Goal: Task Accomplishment & Management: Manage account settings

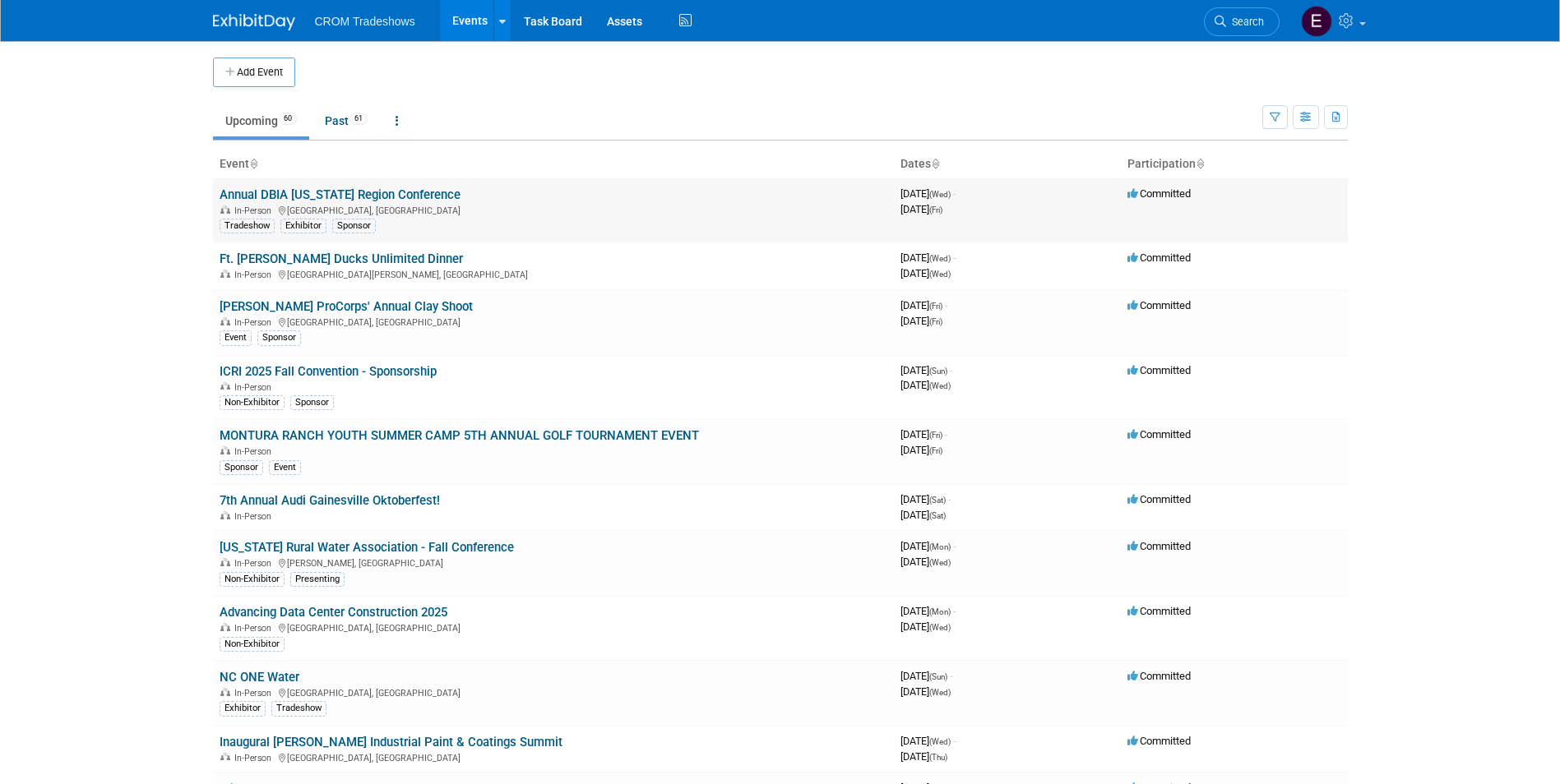
click at [356, 190] on link "Annual DBIA [US_STATE] Region Conference" at bounding box center [340, 194] width 241 height 14
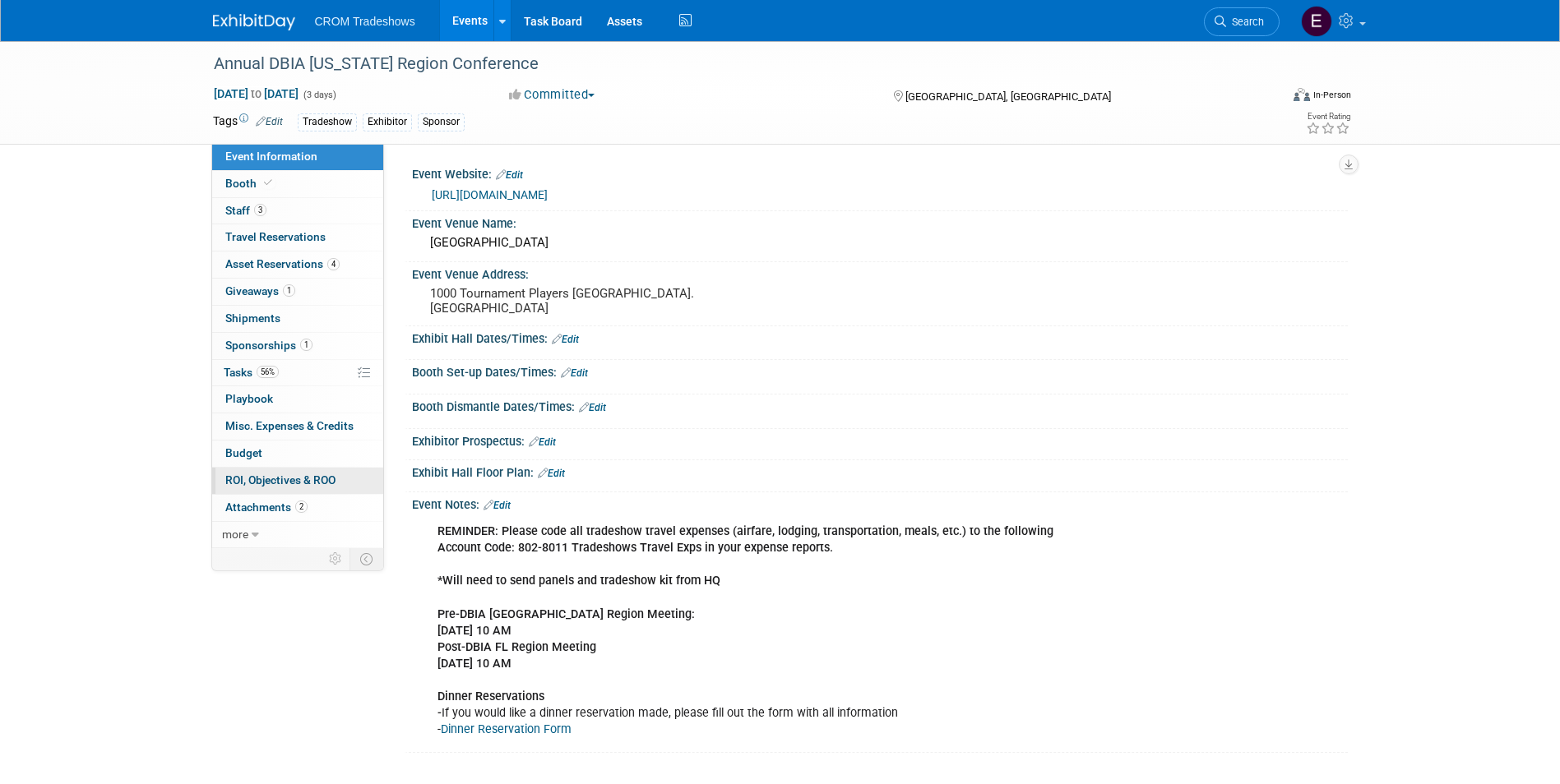
click at [317, 484] on span "ROI, Objectives & ROO 0" at bounding box center [280, 479] width 110 height 13
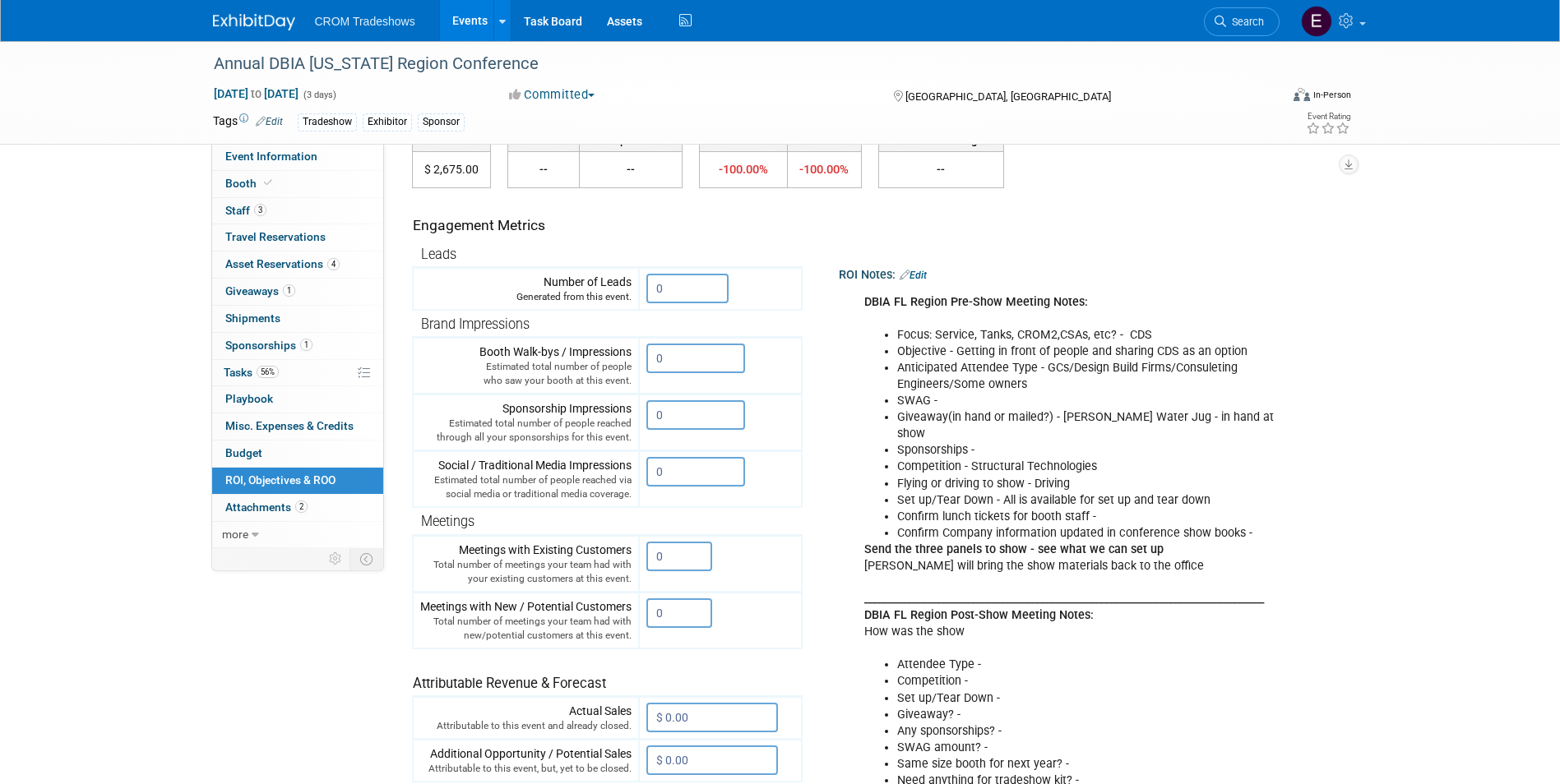
scroll to position [165, 0]
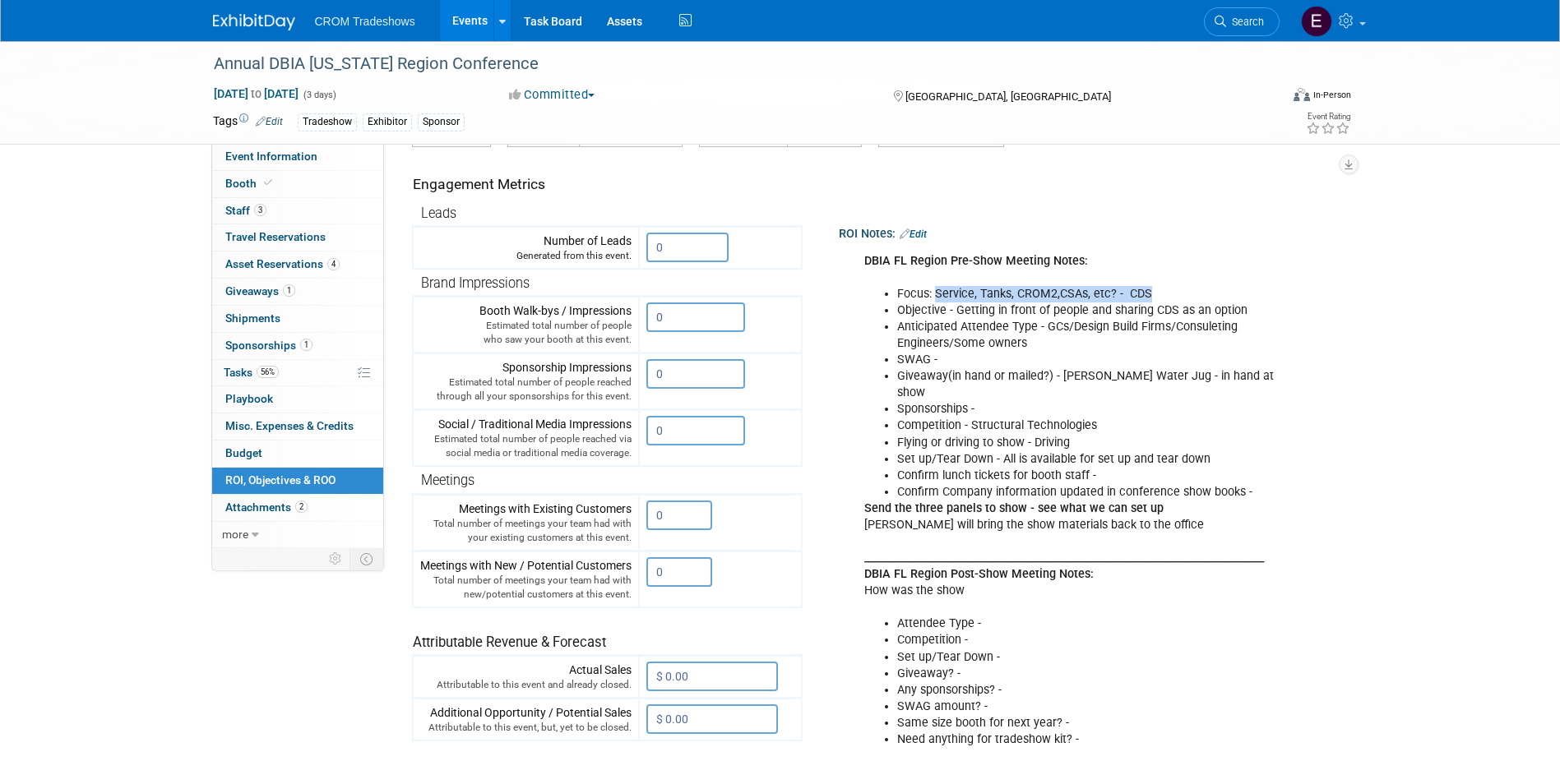
drag, startPoint x: 938, startPoint y: 298, endPoint x: 1146, endPoint y: 293, distance: 208.1
click at [1146, 293] on li "Focus: Service, Tanks, CROM2,CSAs, etc? - CDS" at bounding box center [1100, 294] width 406 height 16
drag, startPoint x: 1146, startPoint y: 293, endPoint x: 1138, endPoint y: 316, distance: 24.4
click at [1138, 316] on li "Objective - Getting in front of people and sharing CDS as an option" at bounding box center [1100, 310] width 406 height 16
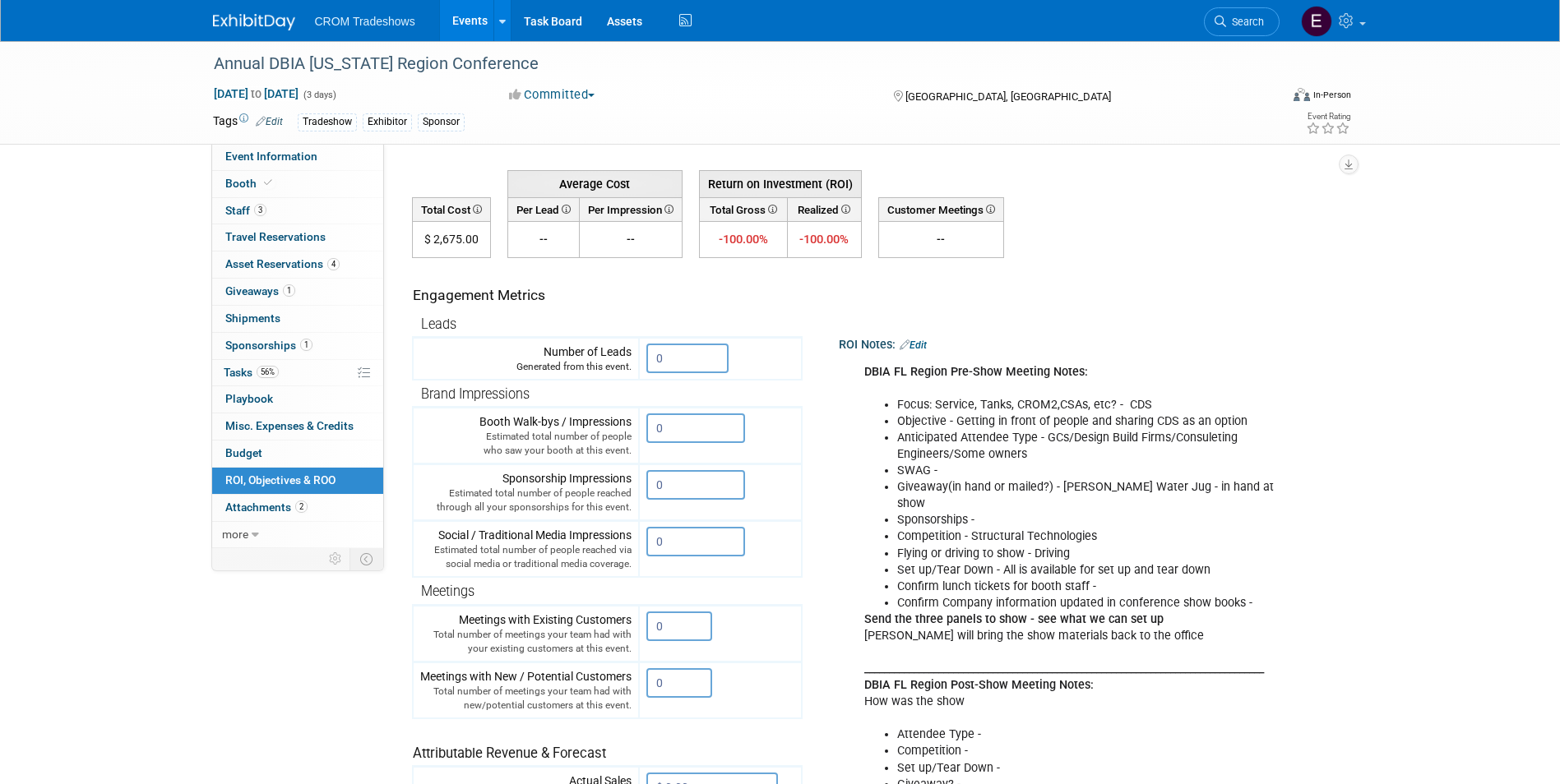
scroll to position [82, 0]
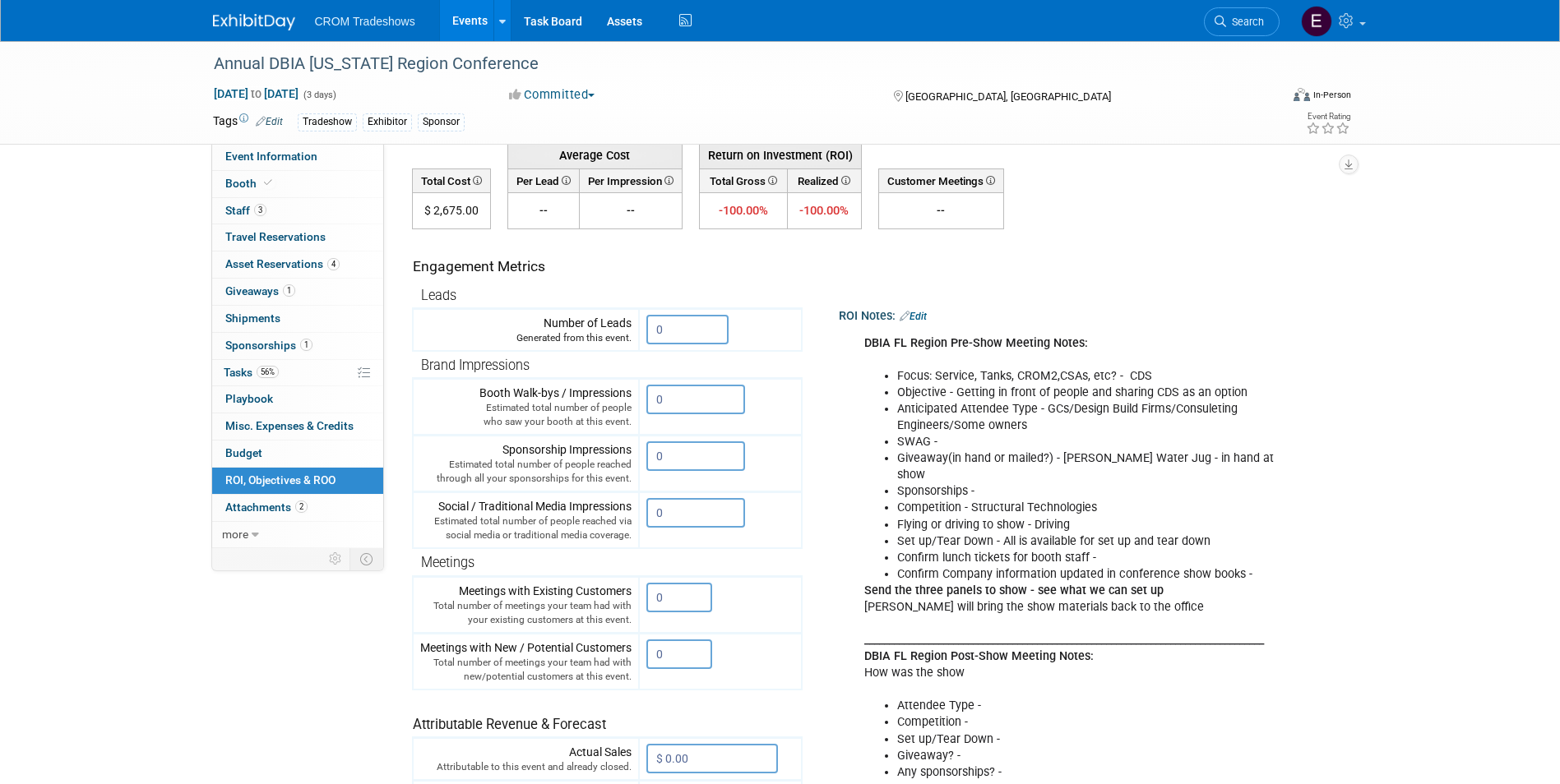
drag, startPoint x: 1002, startPoint y: 344, endPoint x: 1013, endPoint y: 362, distance: 21.1
click at [1002, 344] on b "DBIA FL Region Pre-Show Meeting Notes:" at bounding box center [975, 351] width 223 height 31
click at [938, 375] on li "Focus: Service, Tanks, CROM2,CSAs, etc? - CDS" at bounding box center [1100, 376] width 406 height 16
drag, startPoint x: 938, startPoint y: 371, endPoint x: 1111, endPoint y: 372, distance: 173.0
click at [1111, 372] on li "Focus: Service, Tanks, CROM2,CSAs, etc? - CDS" at bounding box center [1100, 376] width 406 height 16
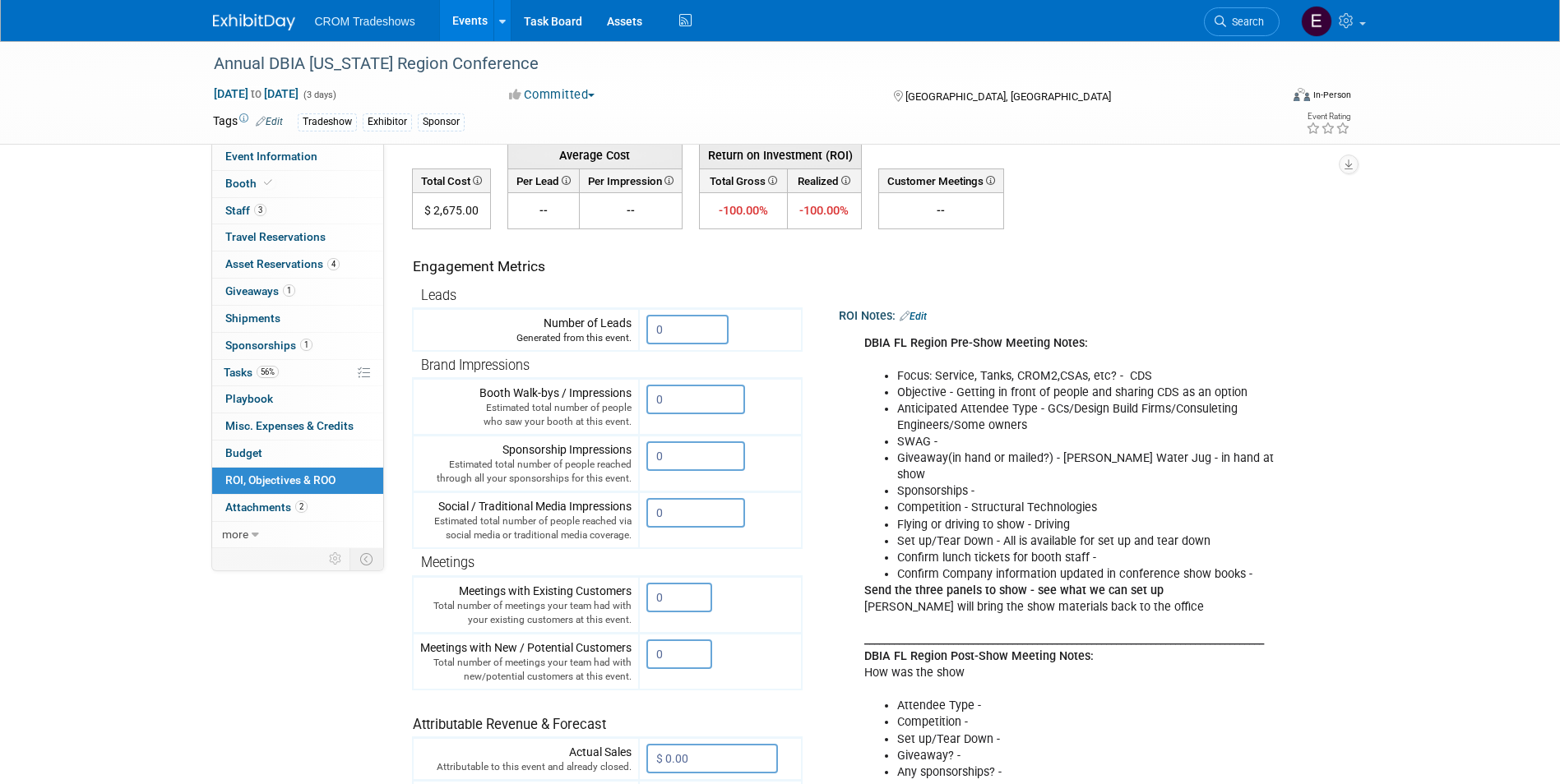
drag, startPoint x: 1111, startPoint y: 372, endPoint x: 1161, endPoint y: 378, distance: 50.4
click at [1161, 378] on li "Focus: Service, Tanks, CROM2,CSAs, etc? - CDS" at bounding box center [1100, 376] width 406 height 16
click at [926, 319] on link "Edit" at bounding box center [913, 316] width 27 height 12
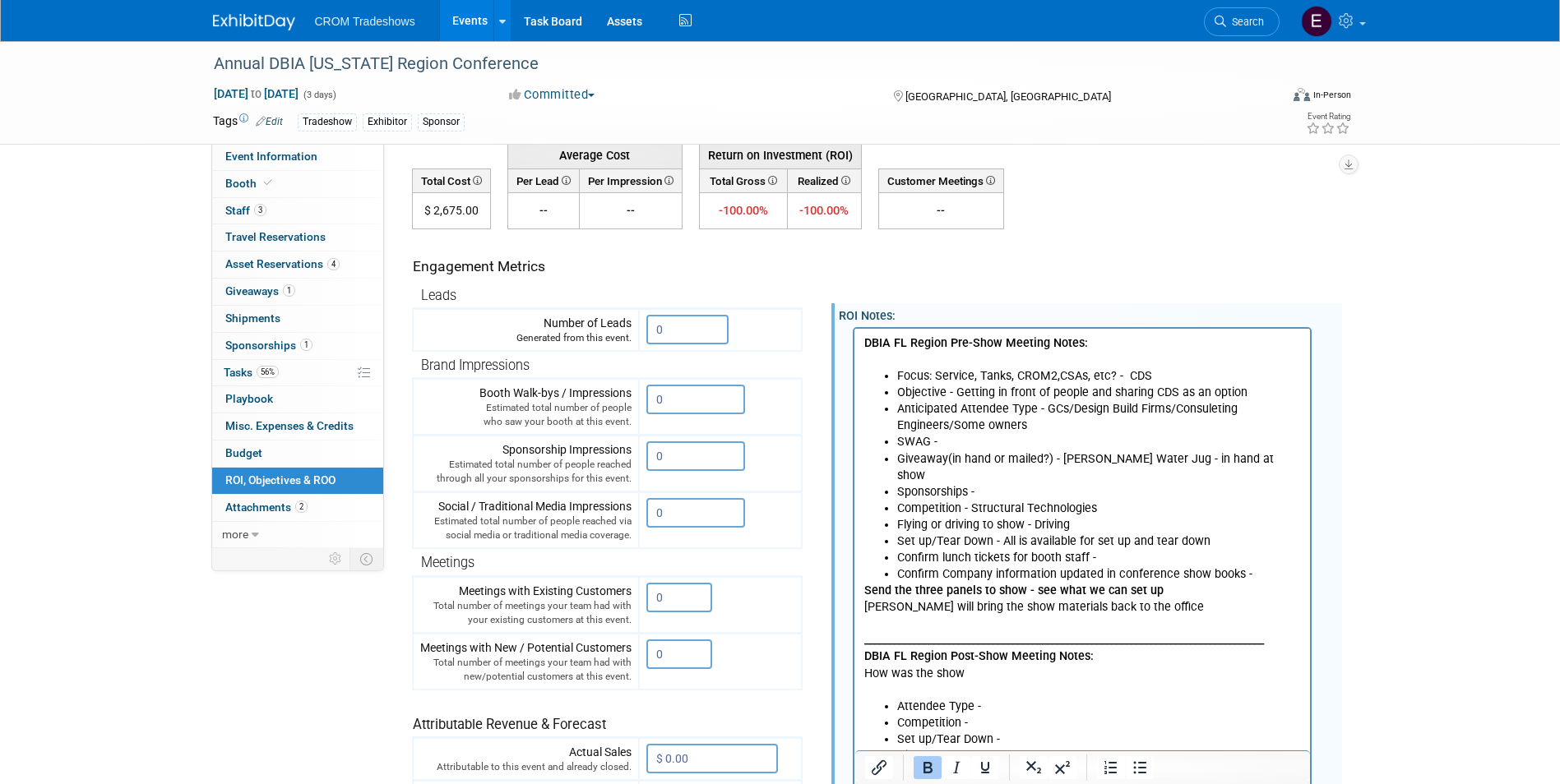
scroll to position [0, 0]
click at [1121, 373] on li "Focus: Service, Tanks, CROM2,CSAs, etc? - CDS" at bounding box center [1098, 375] width 405 height 16
click at [1026, 377] on li "Focus: CDS" at bounding box center [1098, 375] width 405 height 16
click at [999, 372] on li "Focus: CDS" at bounding box center [1098, 375] width 405 height 16
click at [1215, 412] on li "Anticipated Attendee Type - GCs/Design Build Firms/Consuleting Engineers/Some o…" at bounding box center [1098, 417] width 405 height 33
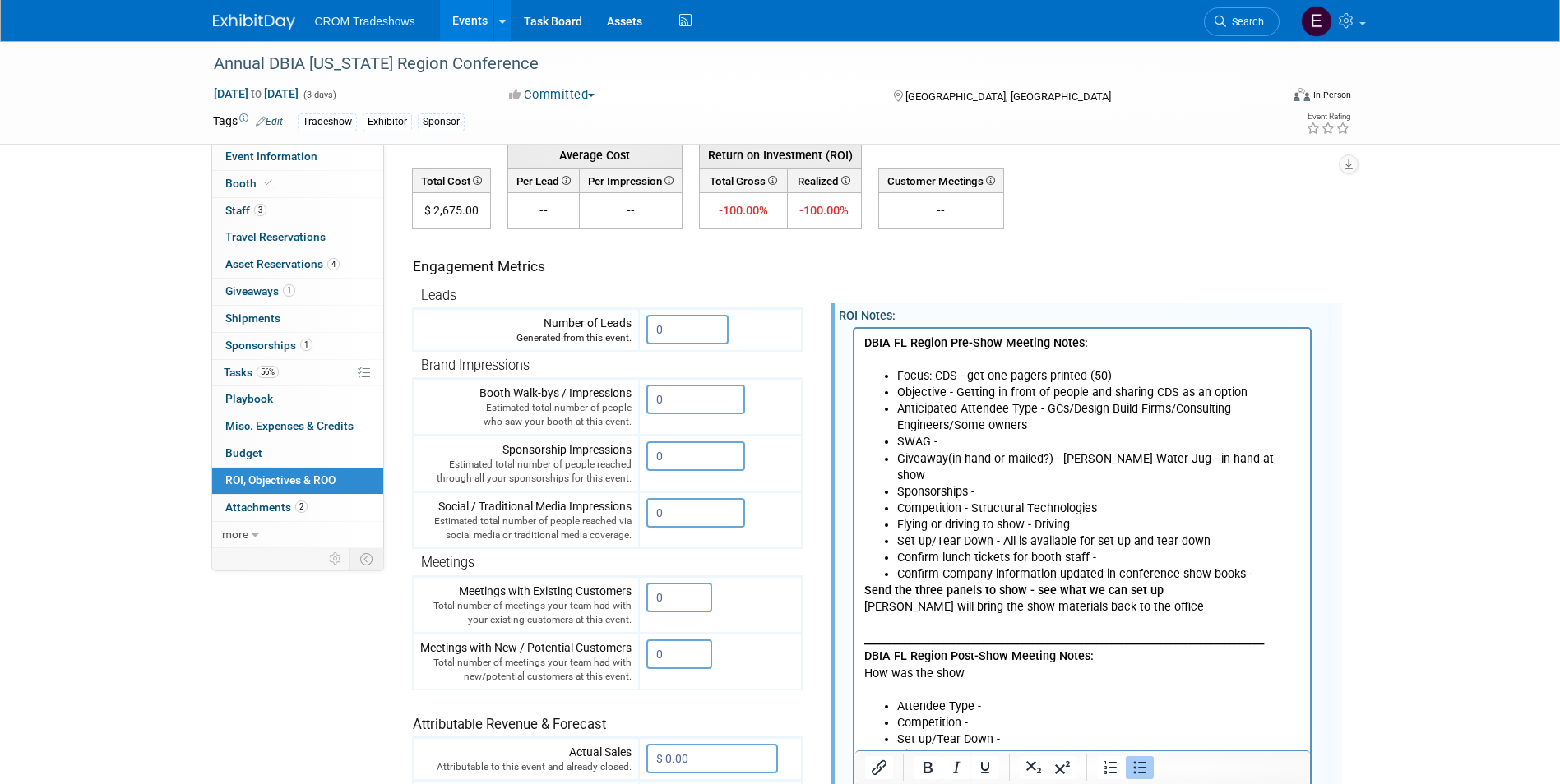
click at [1143, 431] on li "Anticipated Attendee Type - GCs/Design Build Firms/Consulting Engineers/Some ow…" at bounding box center [1098, 417] width 405 height 33
click at [960, 445] on li "SWAG -" at bounding box center [1098, 441] width 405 height 16
click at [1119, 462] on li "Giveaway(in hand or mailed?) - [PERSON_NAME] Water Jug - in hand at show" at bounding box center [1098, 467] width 405 height 33
click at [1002, 440] on li "SWAG -" at bounding box center [1098, 441] width 405 height 16
click at [300, 255] on link "4 Asset Reservations 4" at bounding box center [297, 264] width 171 height 26
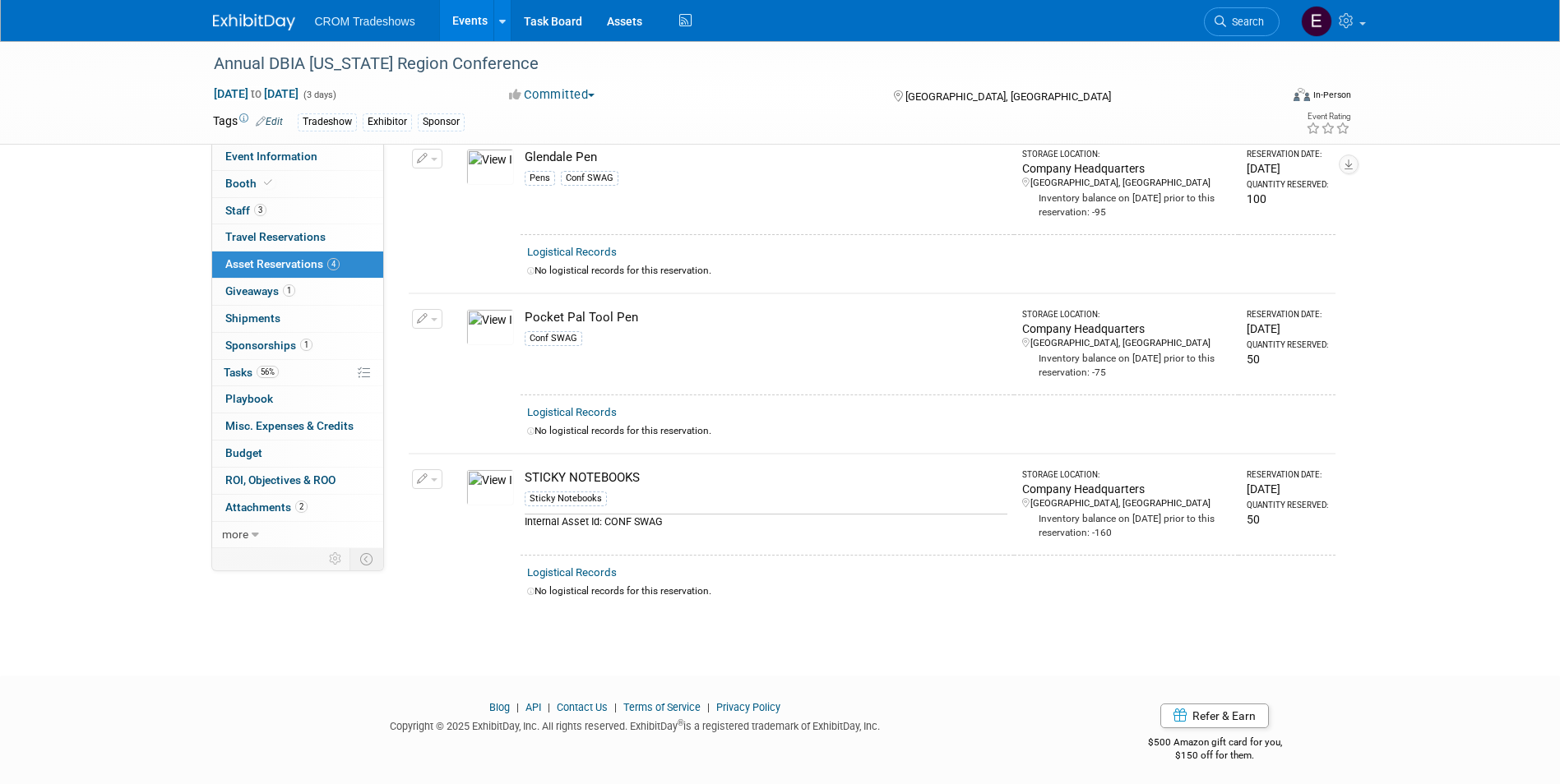
scroll to position [283, 0]
click at [326, 472] on link "0 ROI, Objectives & ROO 0" at bounding box center [297, 480] width 171 height 26
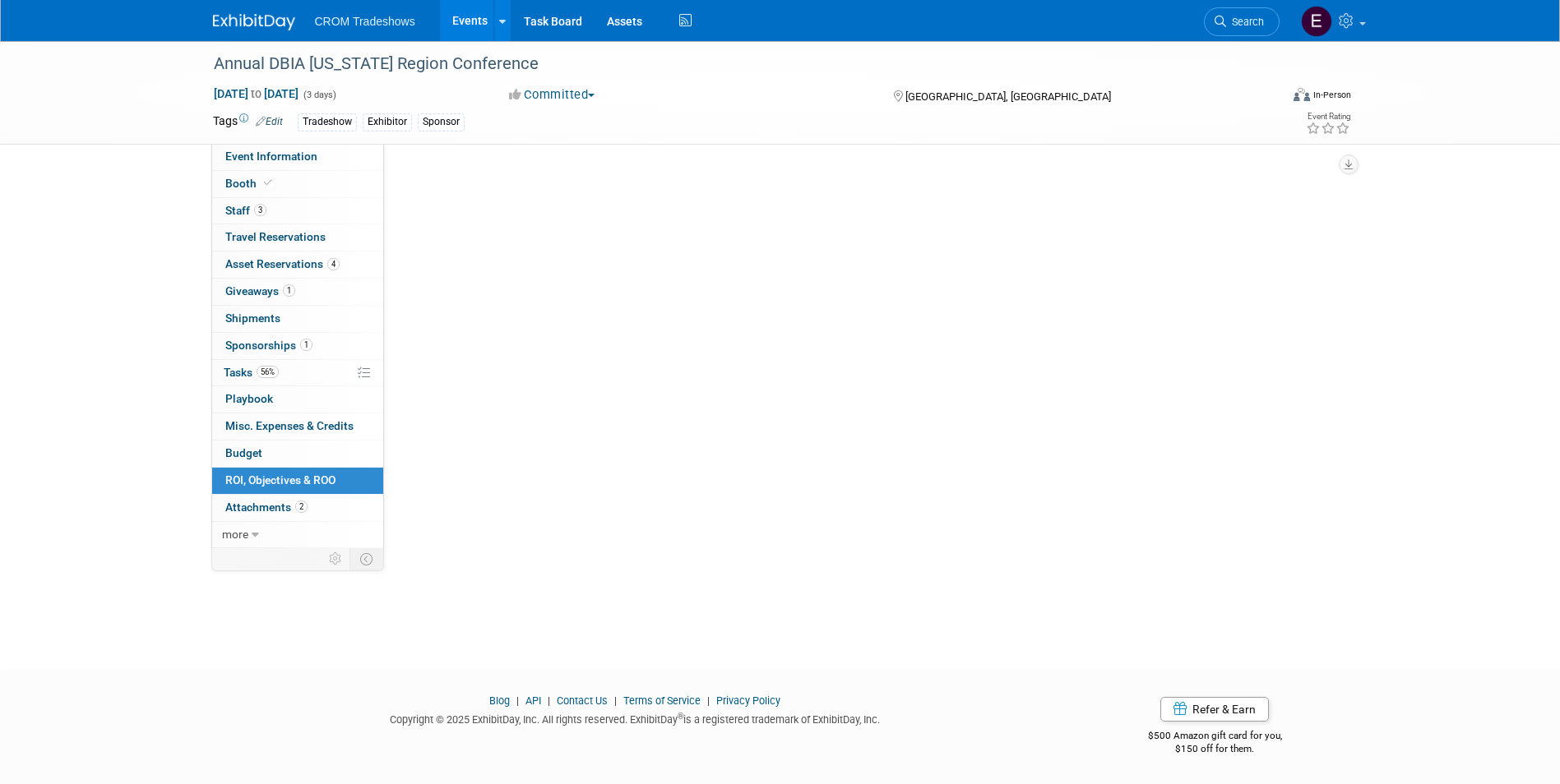
scroll to position [0, 0]
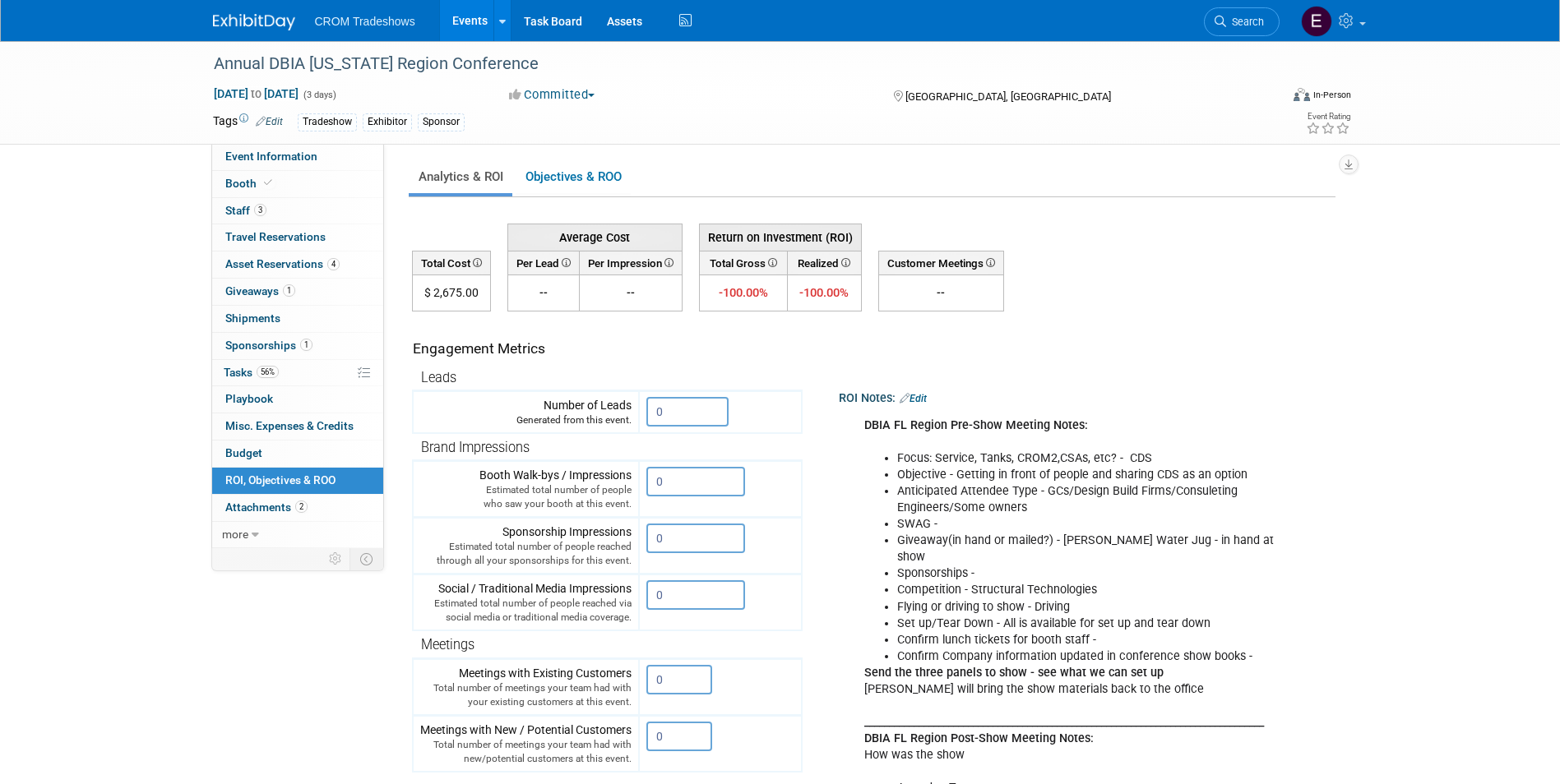
click at [921, 400] on link "Edit" at bounding box center [913, 399] width 27 height 12
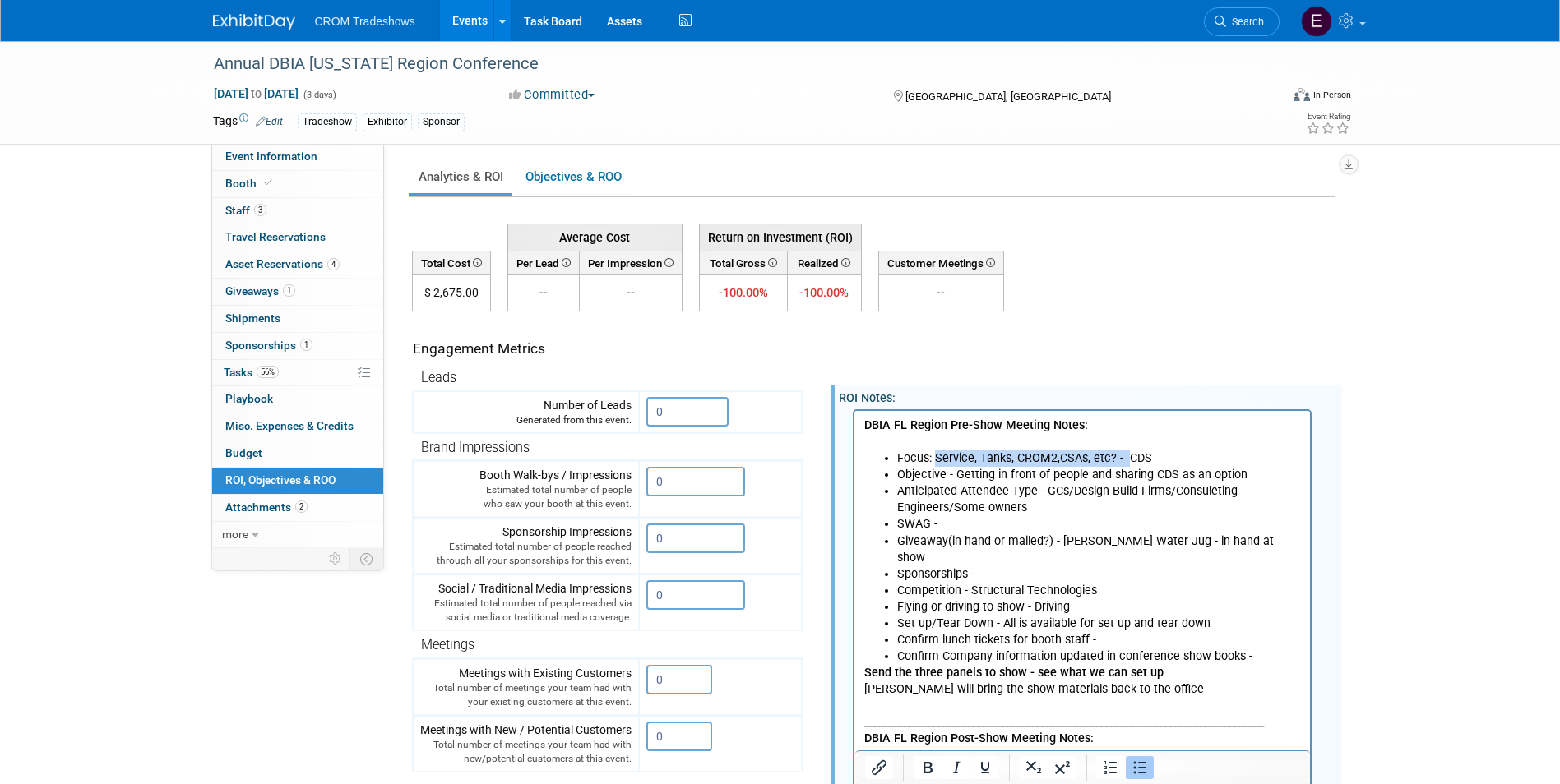
drag, startPoint x: 1123, startPoint y: 459, endPoint x: 934, endPoint y: 453, distance: 189.1
click at [934, 453] on li "Focus: Service, Tanks, CROM2,CSAs, etc? - CDS" at bounding box center [1098, 457] width 405 height 16
click at [967, 526] on li "SWAG -" at bounding box center [1098, 523] width 405 height 16
click at [1018, 582] on li "Competition - Structural Technologies" at bounding box center [1098, 590] width 405 height 16
click at [1024, 565] on li "Sponsorships -" at bounding box center [1098, 573] width 405 height 16
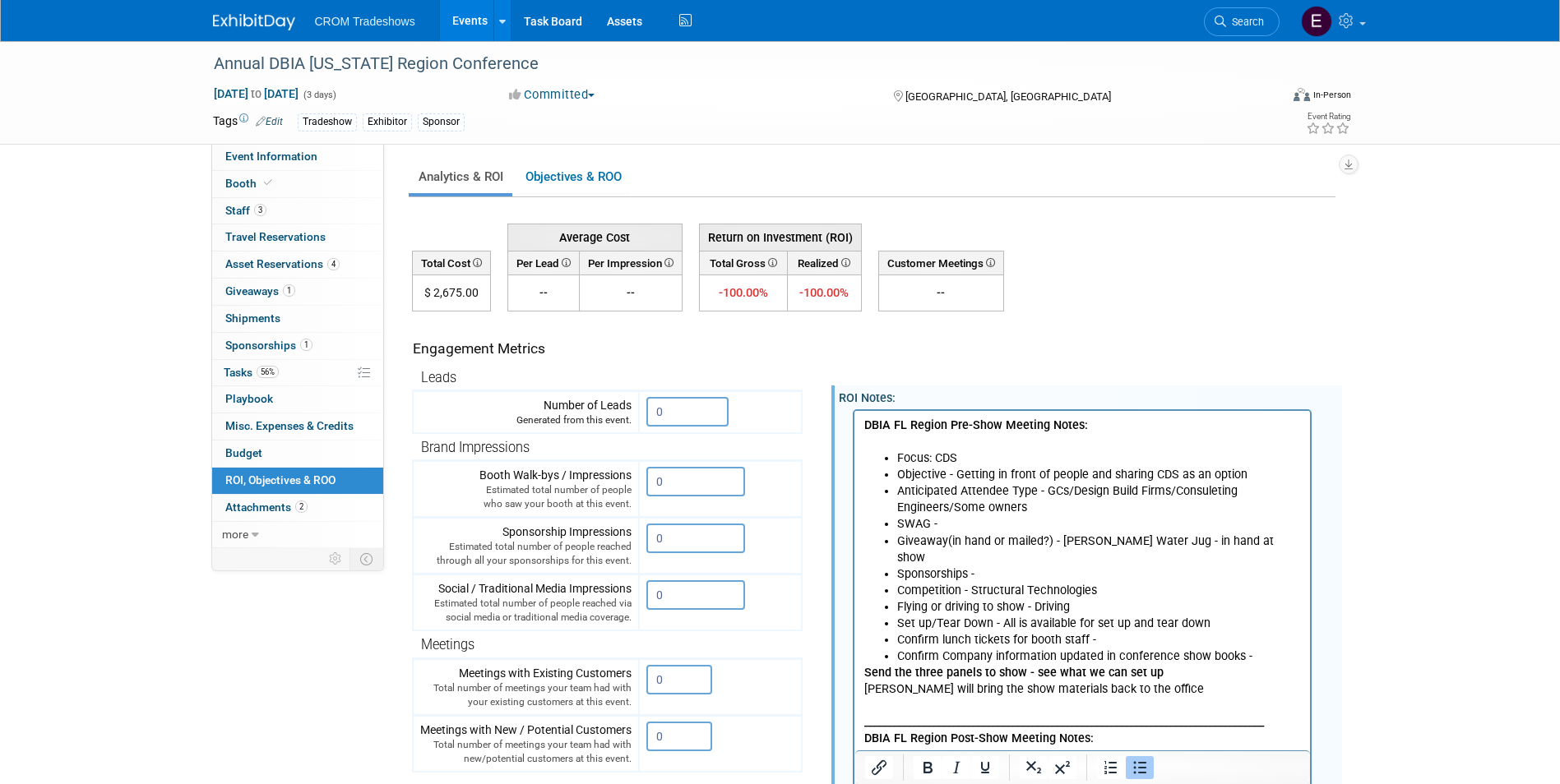
click at [1138, 631] on li "Confirm lunch tickets for booth staff -" at bounding box center [1098, 639] width 405 height 16
click at [1108, 631] on li "Confirm lunch tickets for booth staff -" at bounding box center [1098, 639] width 405 height 16
drag, startPoint x: 1108, startPoint y: 621, endPoint x: 870, endPoint y: 620, distance: 238.0
click at [870, 620] on ul "Focus: CDS Objective - Getting in front of people and sharing CDS as an option …" at bounding box center [1081, 557] width 437 height 215
click at [981, 565] on li "Sponsorships -" at bounding box center [1098, 573] width 405 height 16
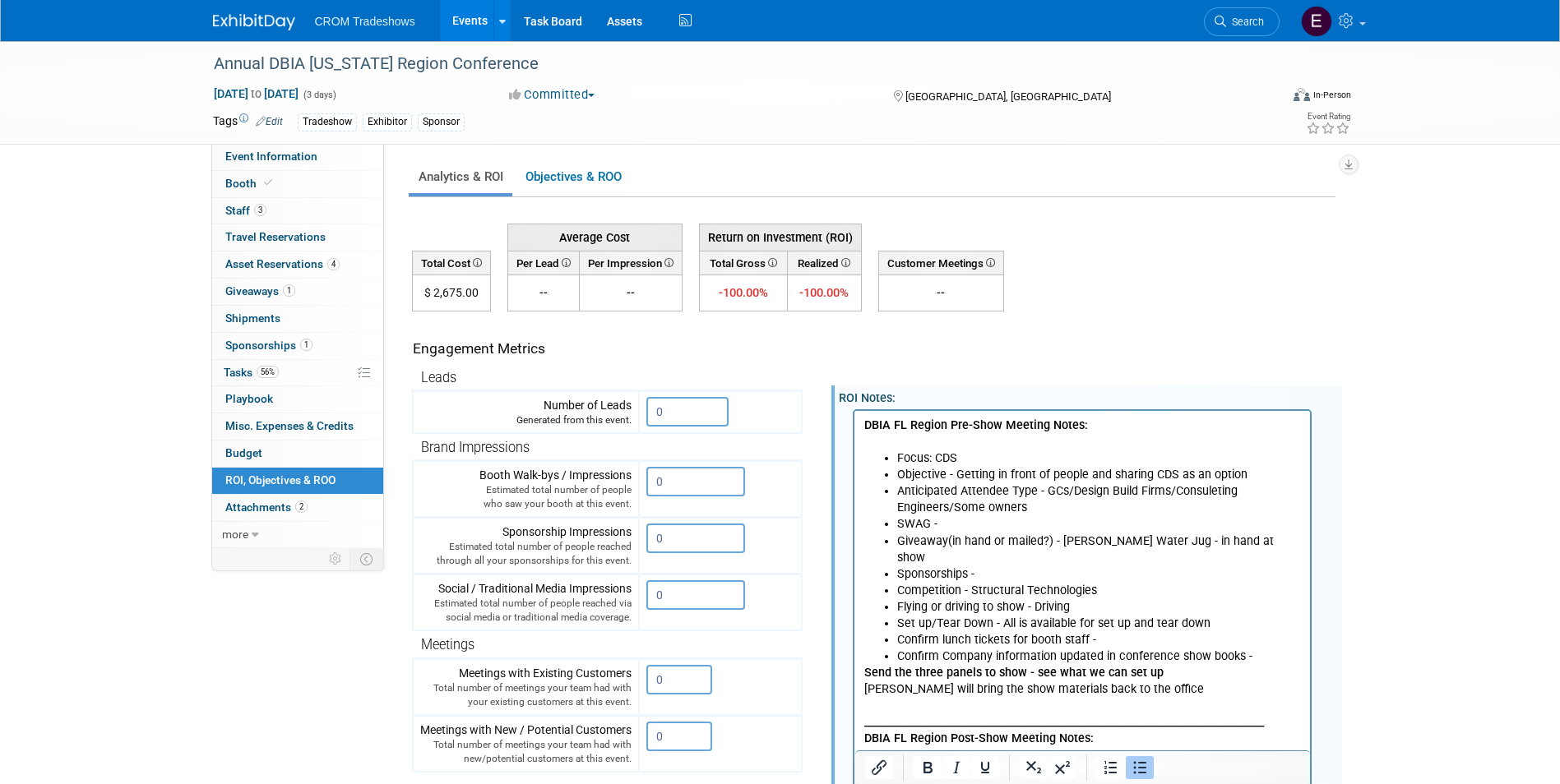
click at [969, 524] on li "SWAG -" at bounding box center [1098, 523] width 405 height 16
click at [1249, 647] on li "Confirm Company information updated in conference show books -" at bounding box center [1098, 655] width 405 height 16
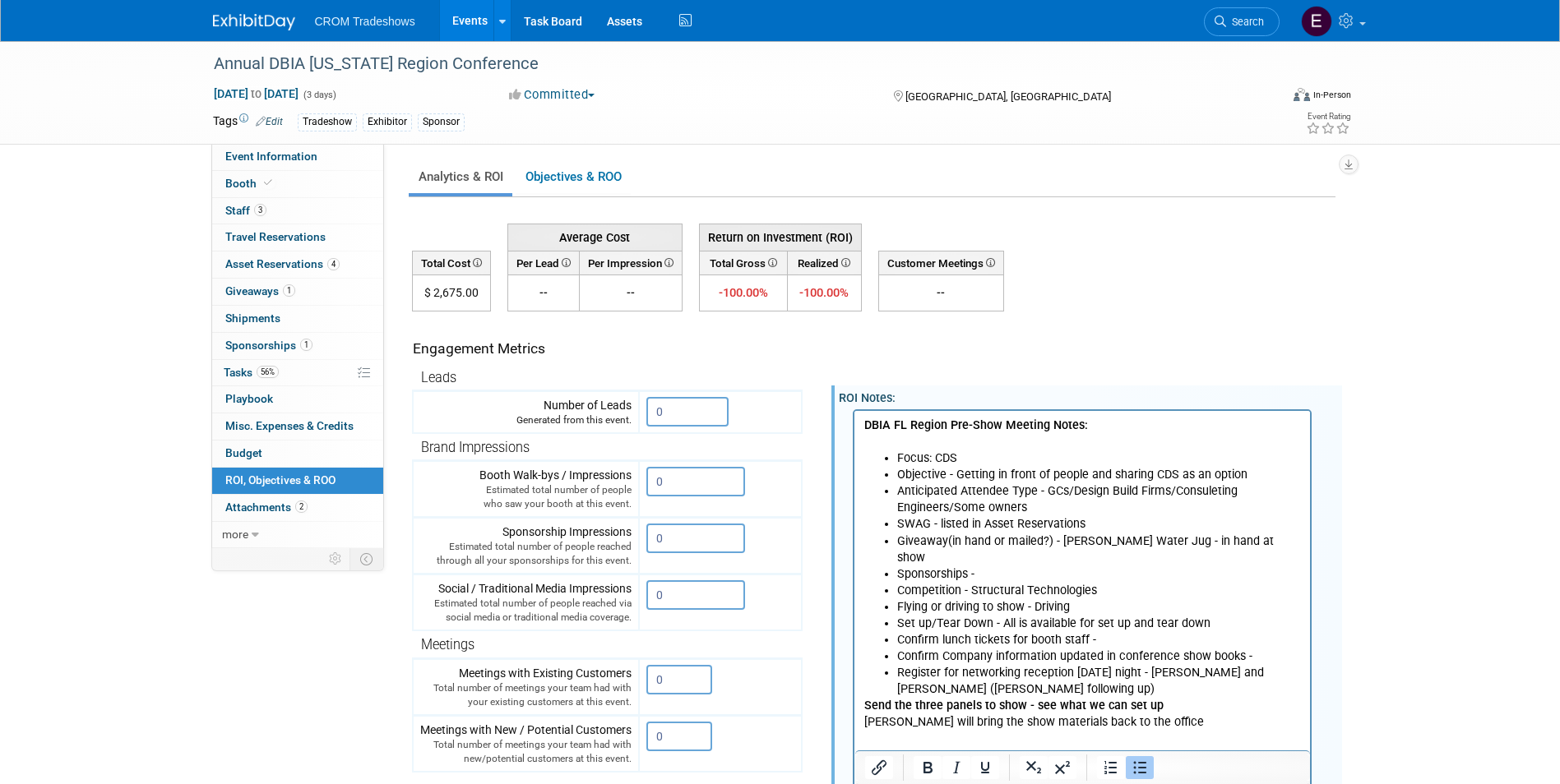
click at [1114, 631] on li "Confirm lunch tickets for booth staff -" at bounding box center [1098, 639] width 405 height 16
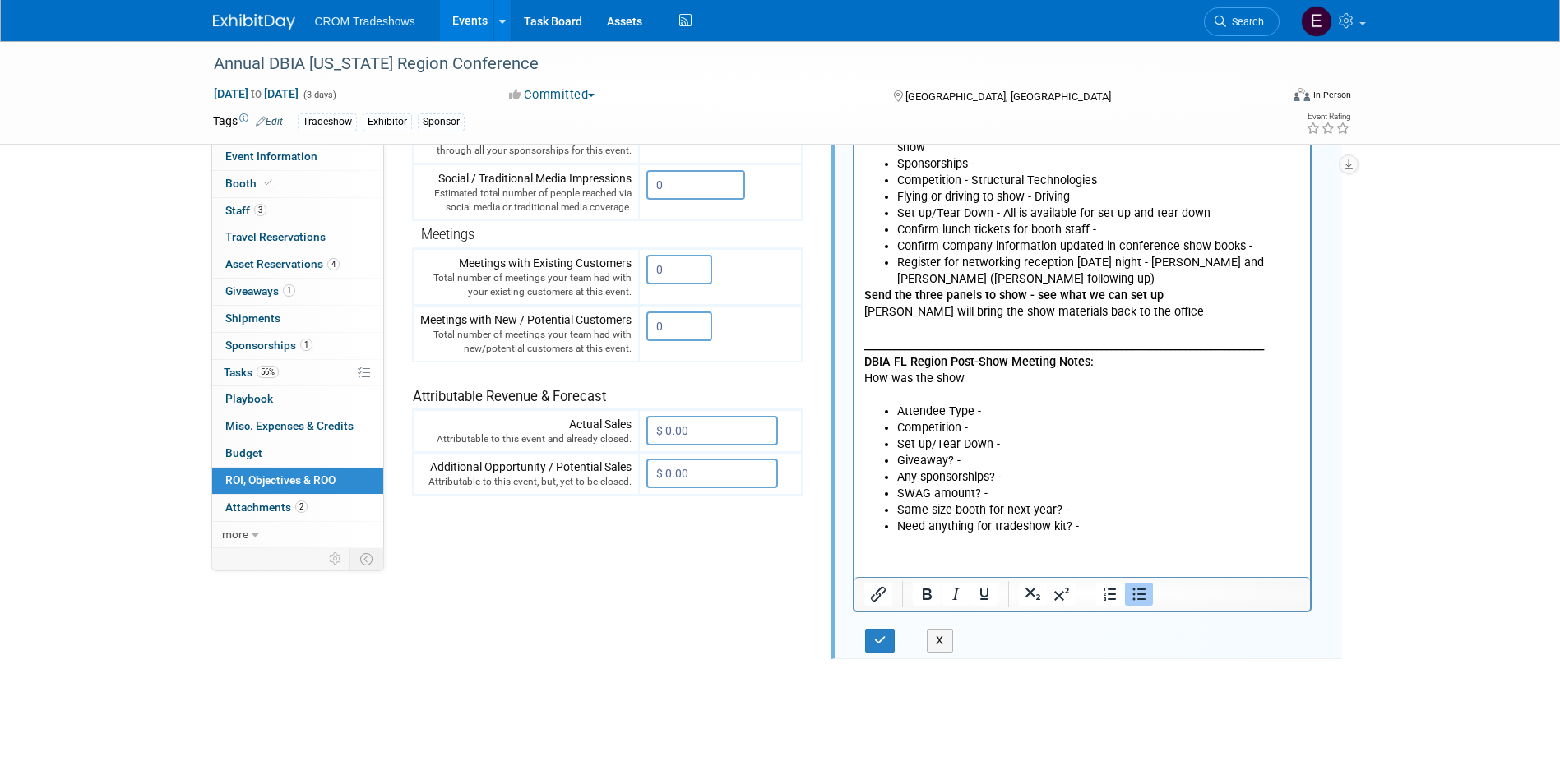
scroll to position [411, 0]
click at [885, 631] on button "button" at bounding box center [880, 640] width 31 height 24
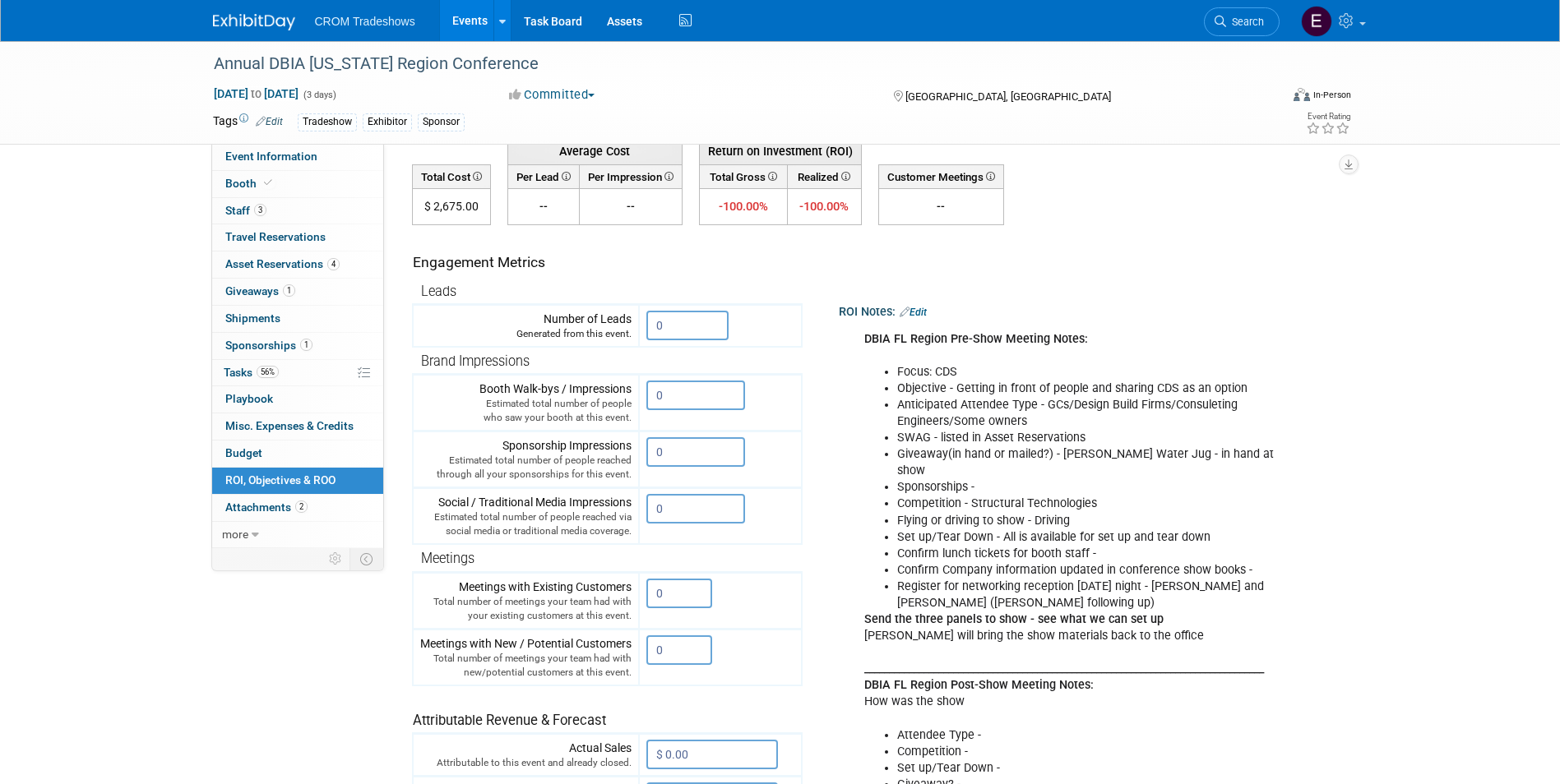
scroll to position [165, 0]
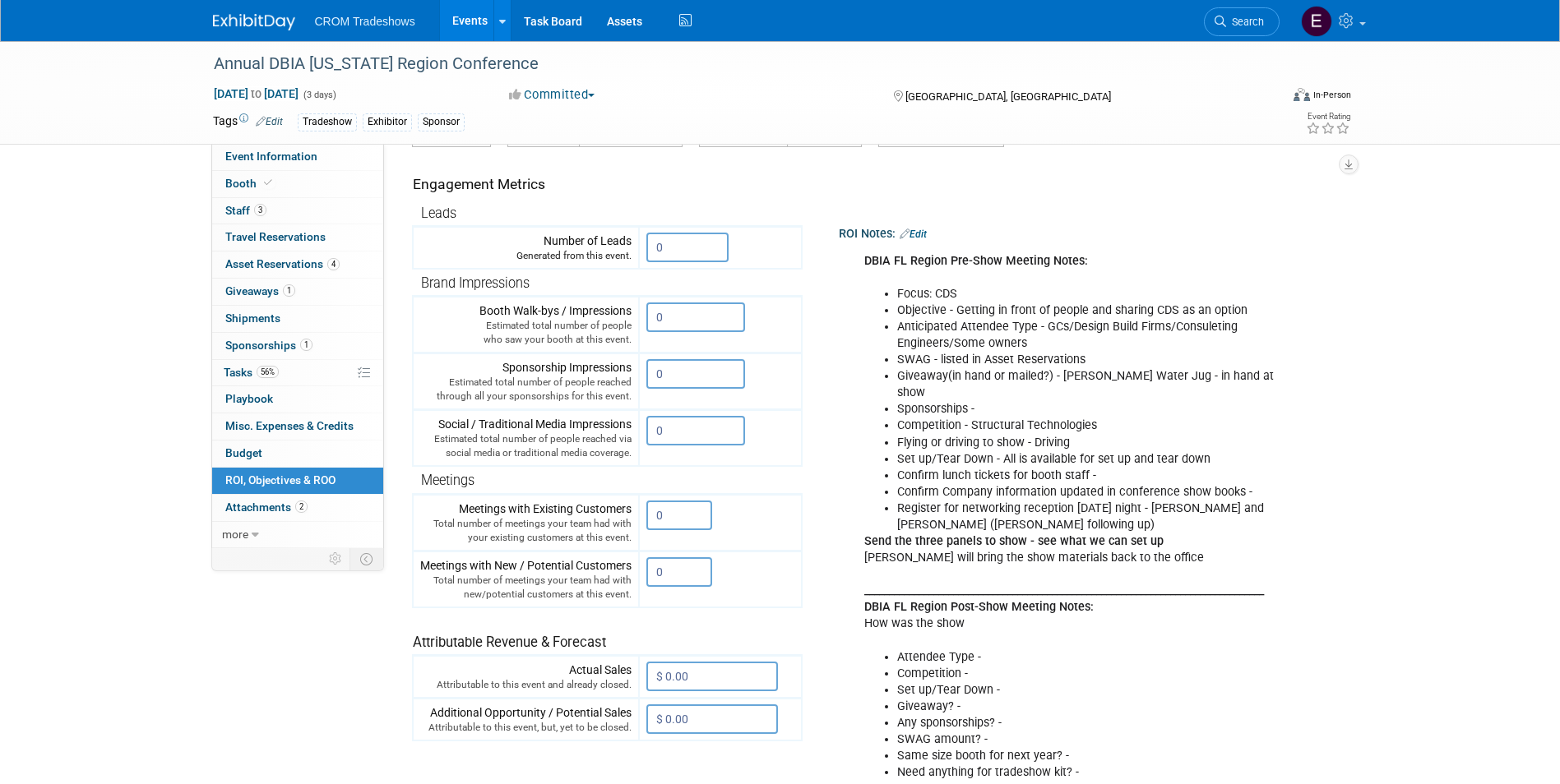
click at [934, 231] on div "ROI Notes: Edit" at bounding box center [1091, 232] width 504 height 21
click at [927, 232] on link "Edit" at bounding box center [913, 234] width 27 height 12
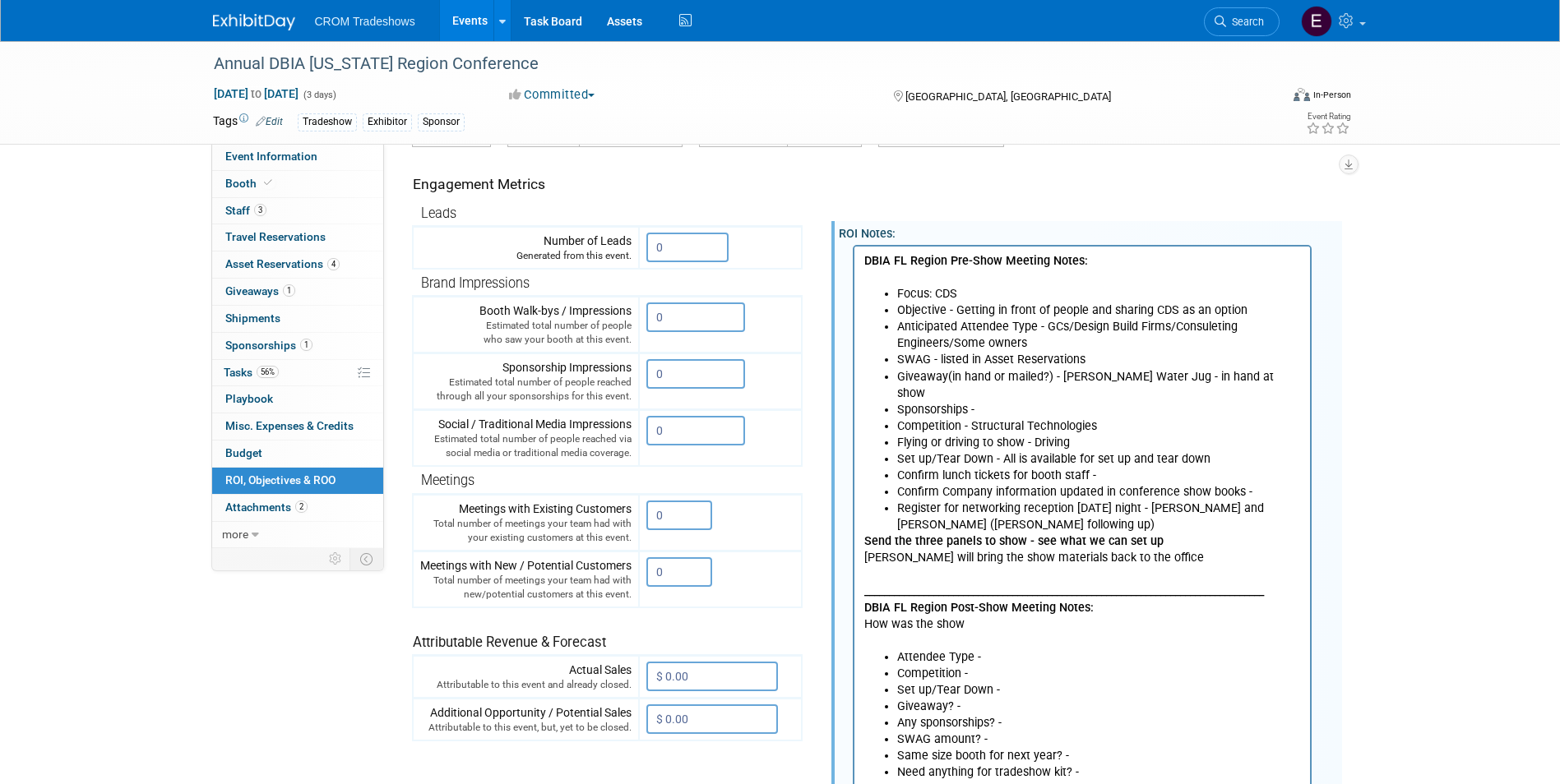
scroll to position [0, 0]
click at [1151, 534] on b "Send the three panels to show - see what we can set up" at bounding box center [1013, 540] width 300 height 14
drag, startPoint x: 1115, startPoint y: 458, endPoint x: 1167, endPoint y: 464, distance: 52.3
click at [1115, 467] on li "Confirm lunch tickets for booth staff -" at bounding box center [1098, 474] width 405 height 16
click at [1186, 467] on li "Confirm lunch tickets for booth staff - [PERSON_NAME] confirming" at bounding box center [1098, 474] width 405 height 16
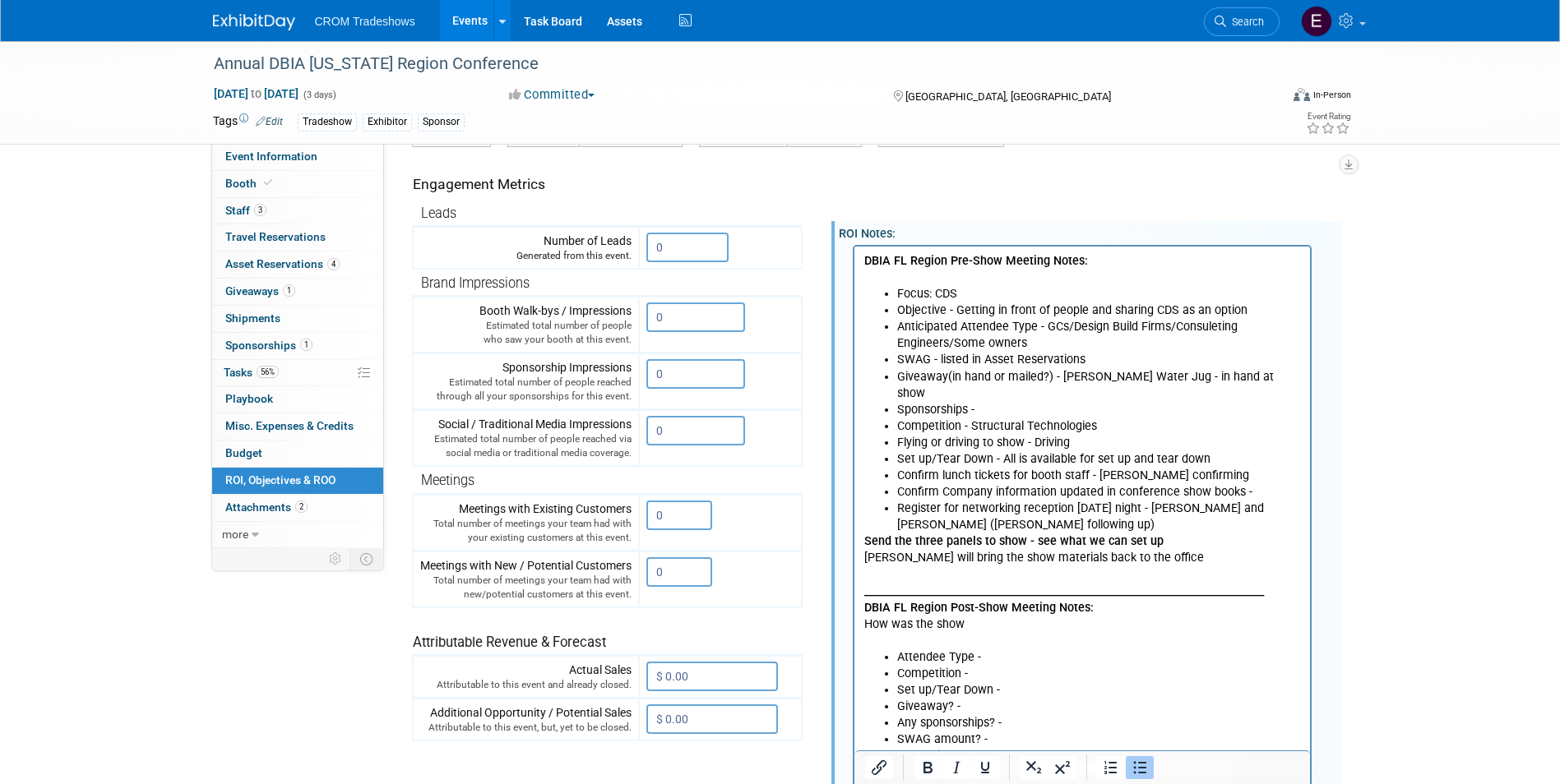
click at [1131, 484] on li "Confirm Company information updated in conference show books -" at bounding box center [1098, 491] width 405 height 16
drag, startPoint x: 1057, startPoint y: 506, endPoint x: 890, endPoint y: 512, distance: 167.1
click at [890, 512] on ul "Focus: CDS Objective - Getting in front of people and sharing CDS as an option …" at bounding box center [1081, 409] width 437 height 248
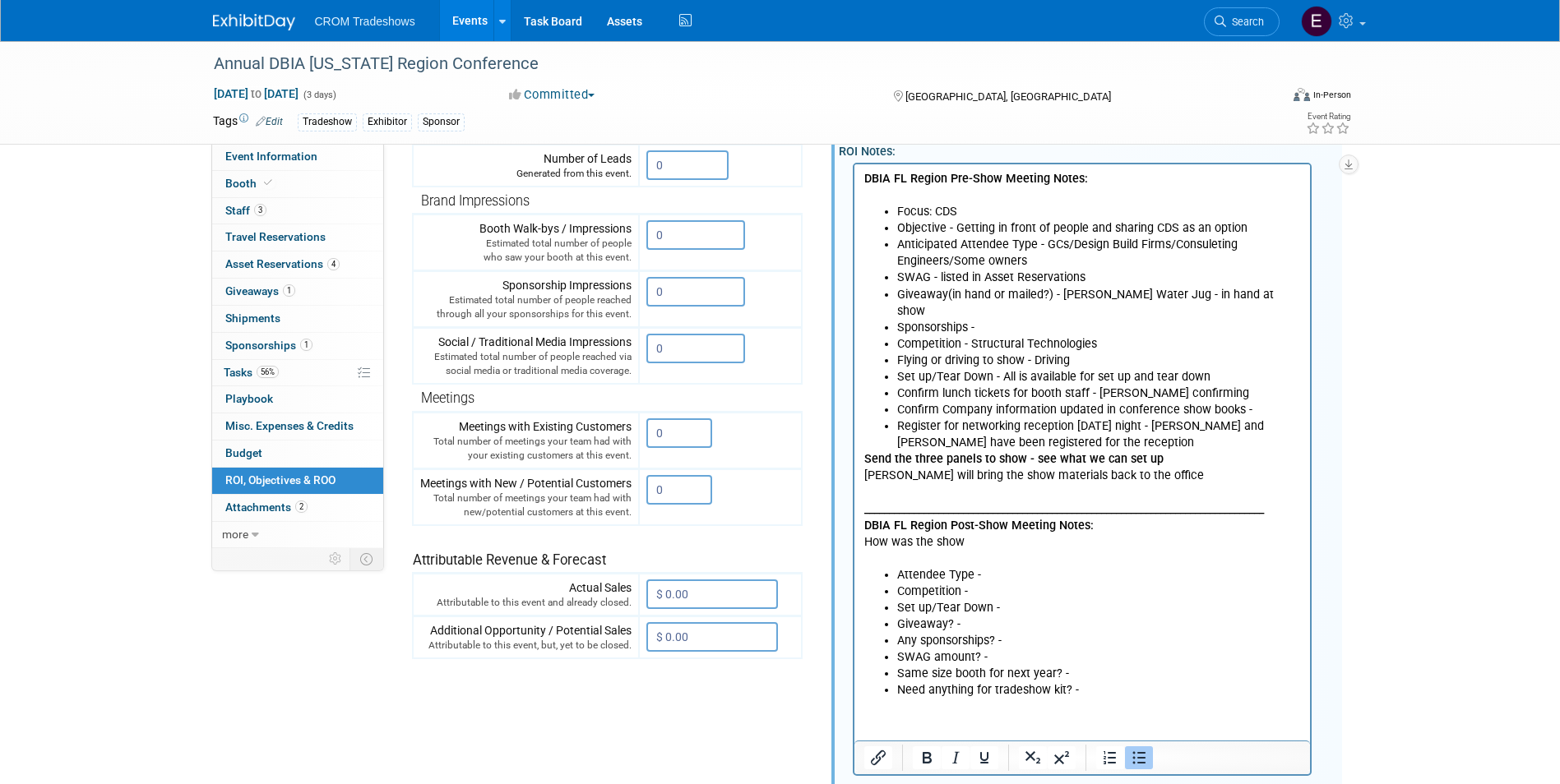
scroll to position [165, 0]
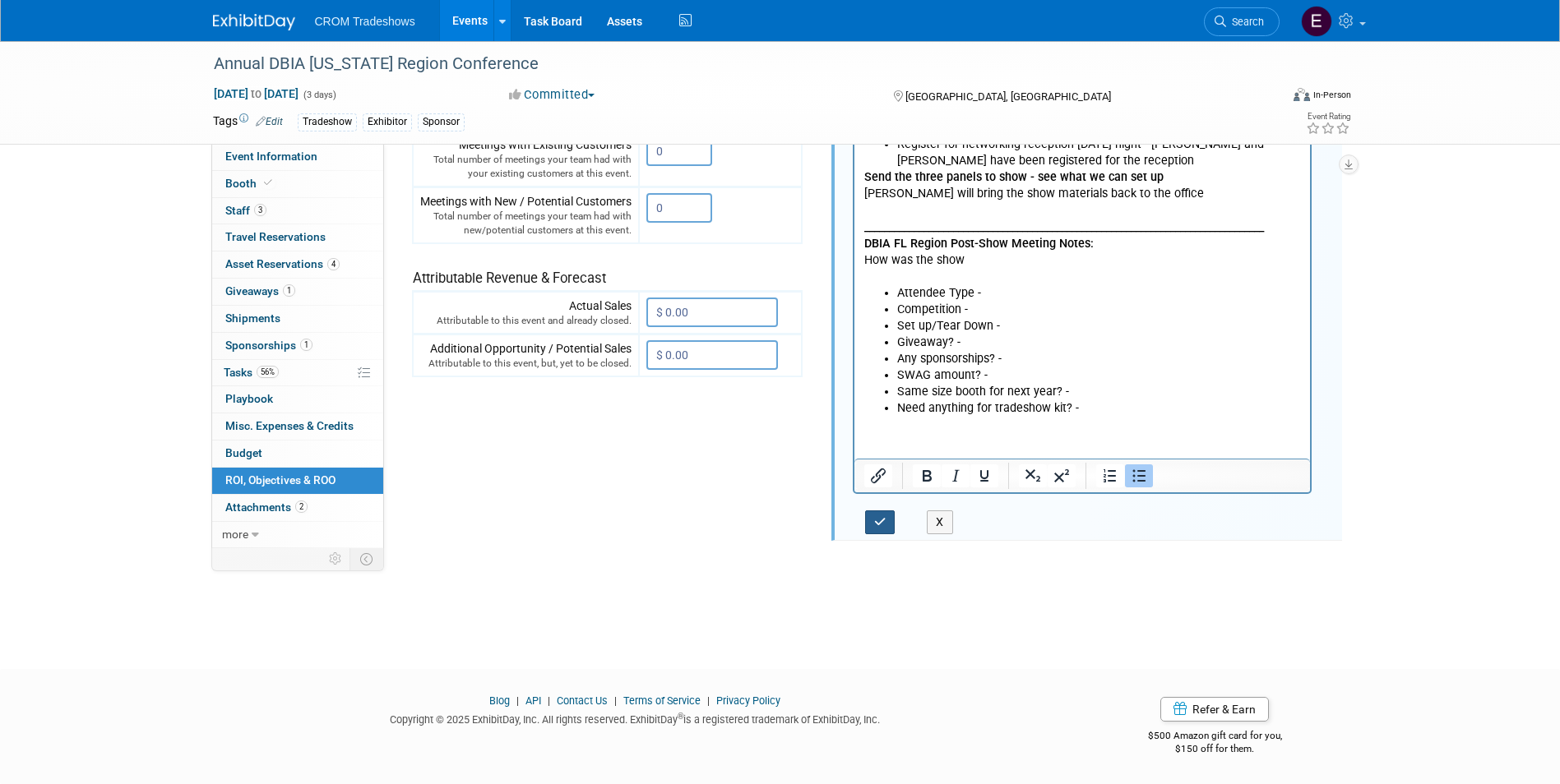
click at [893, 519] on button "button" at bounding box center [880, 523] width 31 height 24
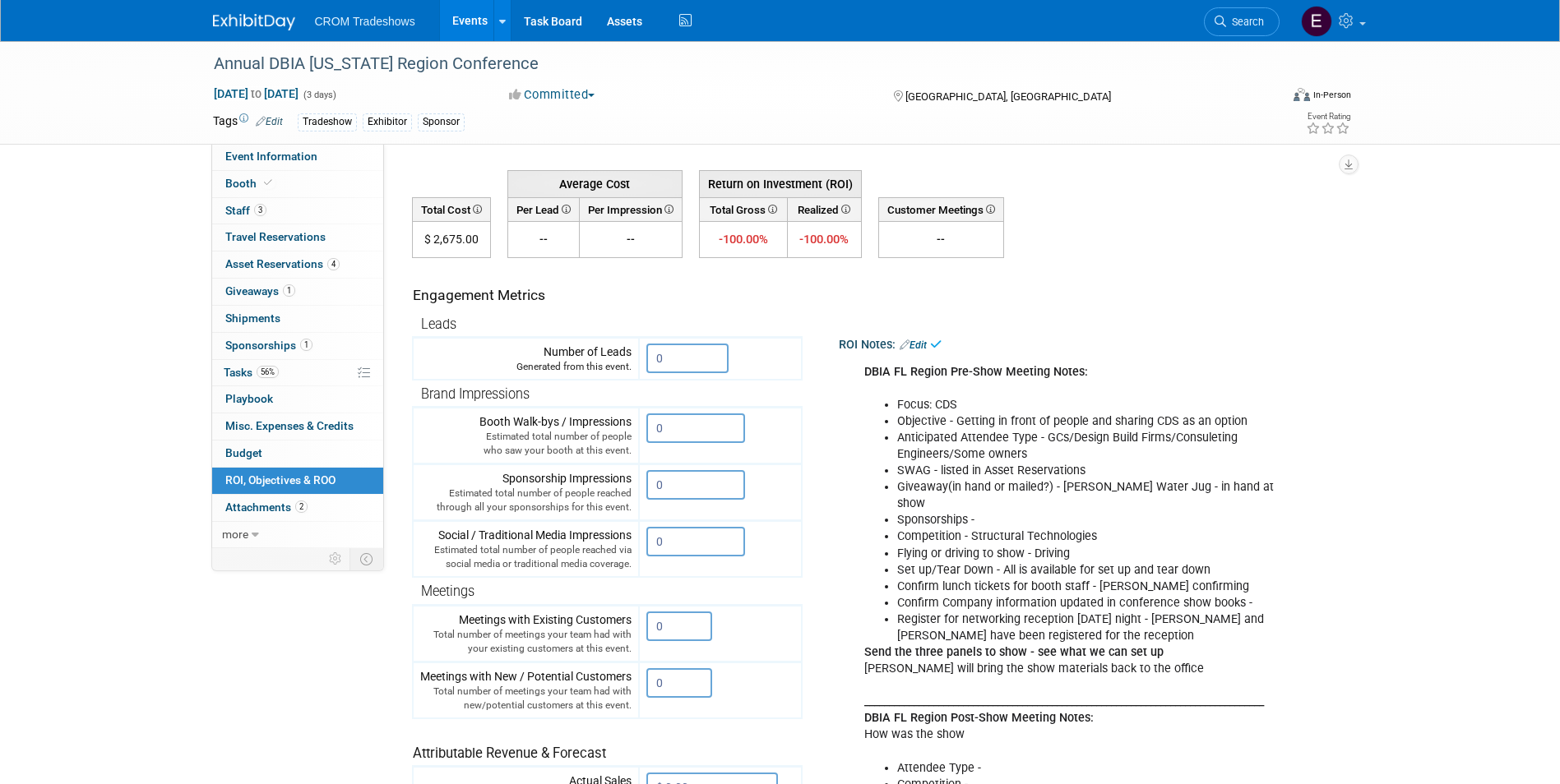
scroll to position [0, 0]
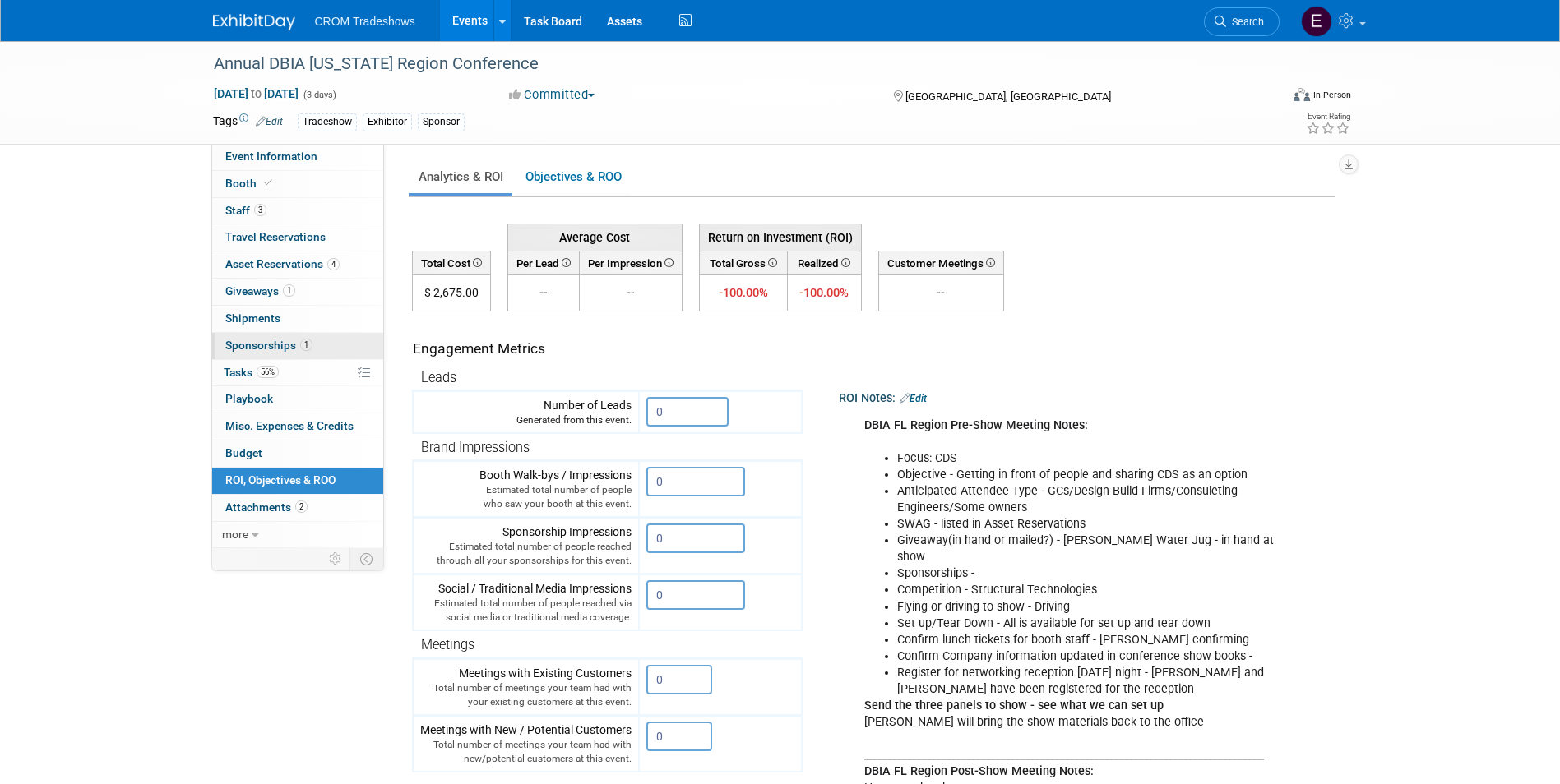
click at [285, 342] on span "Sponsorships 1" at bounding box center [268, 344] width 87 height 13
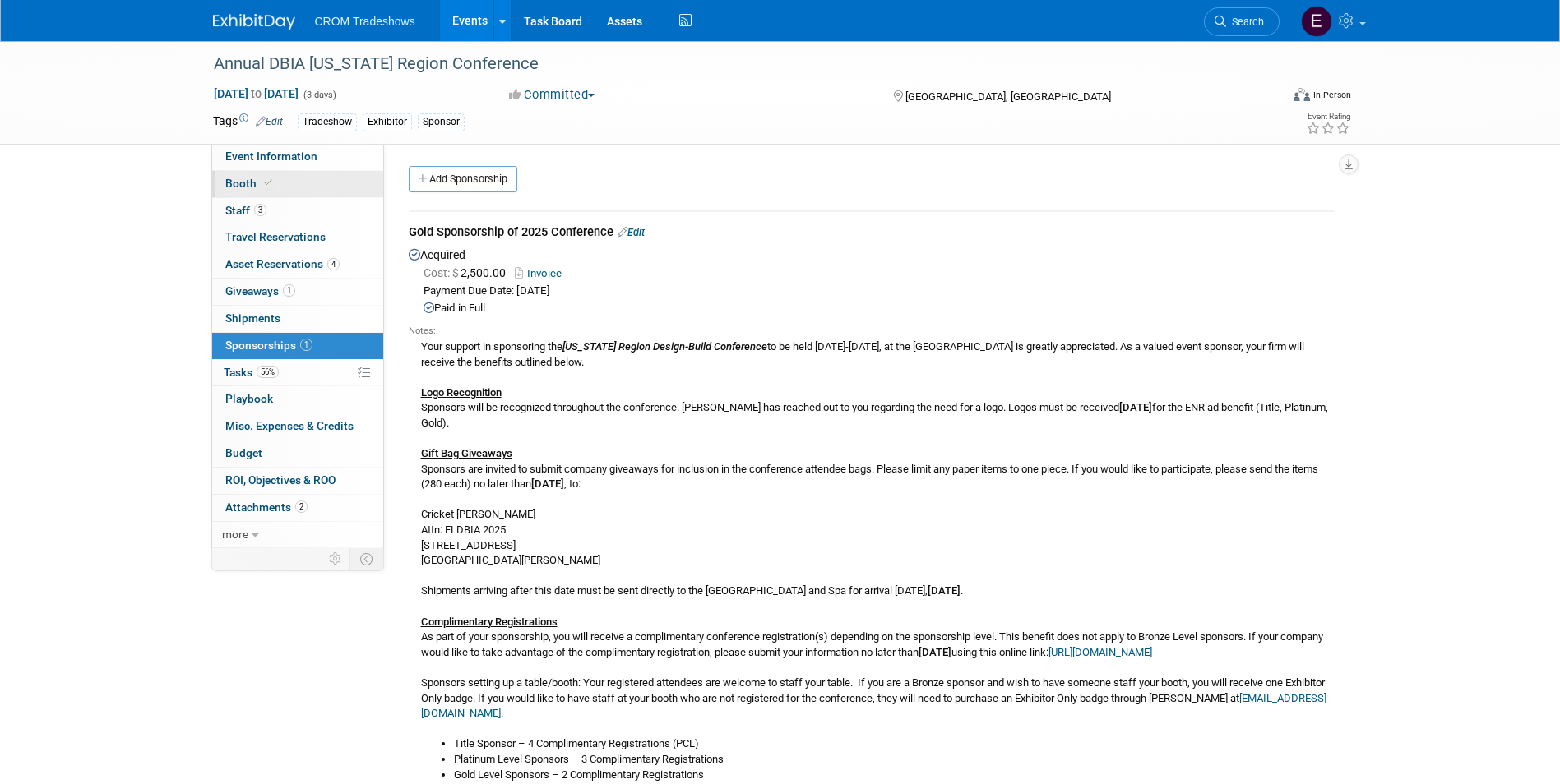
click at [290, 188] on link "Booth" at bounding box center [297, 183] width 171 height 26
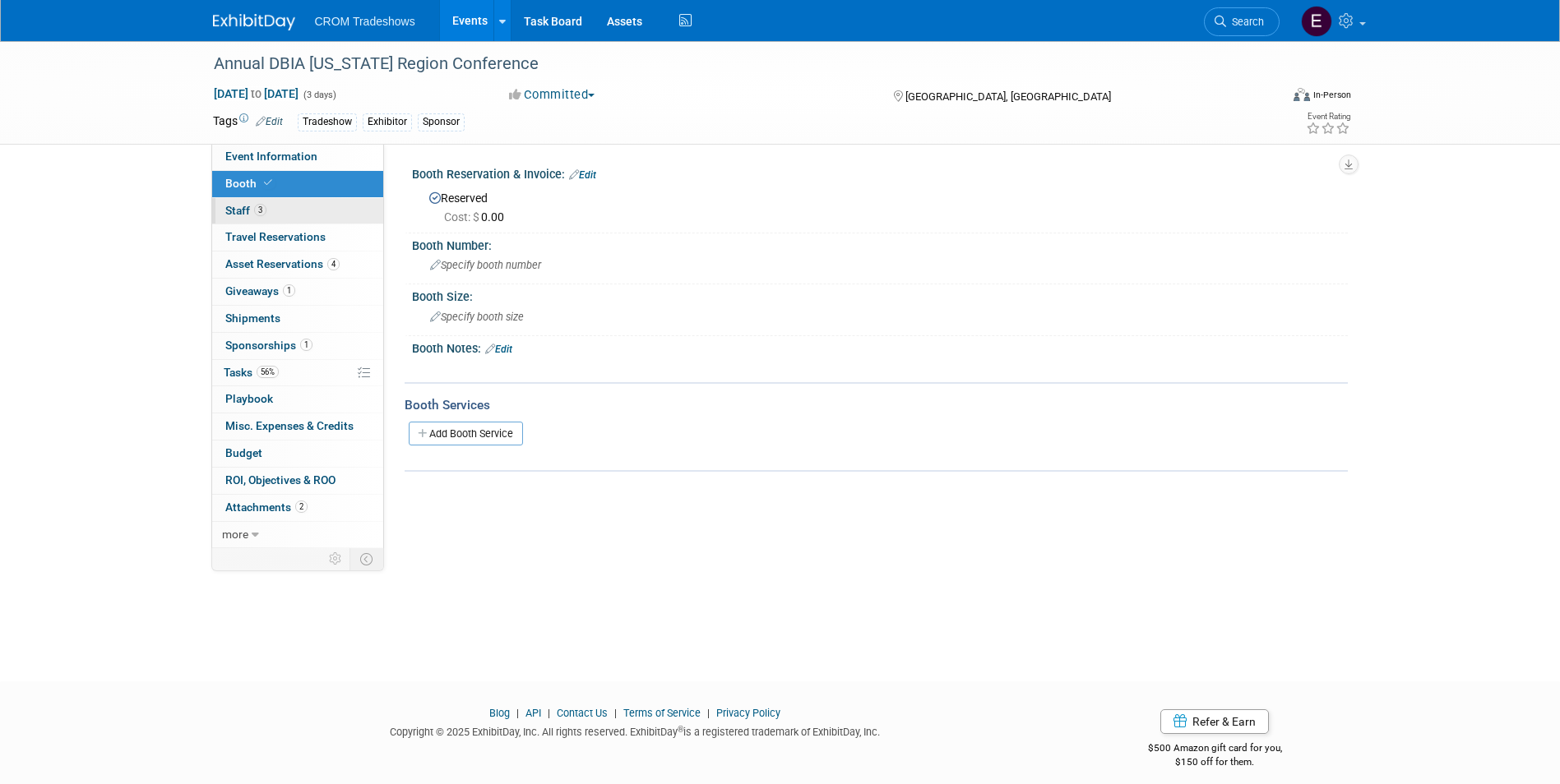
click at [293, 211] on link "3 Staff 3" at bounding box center [297, 210] width 171 height 26
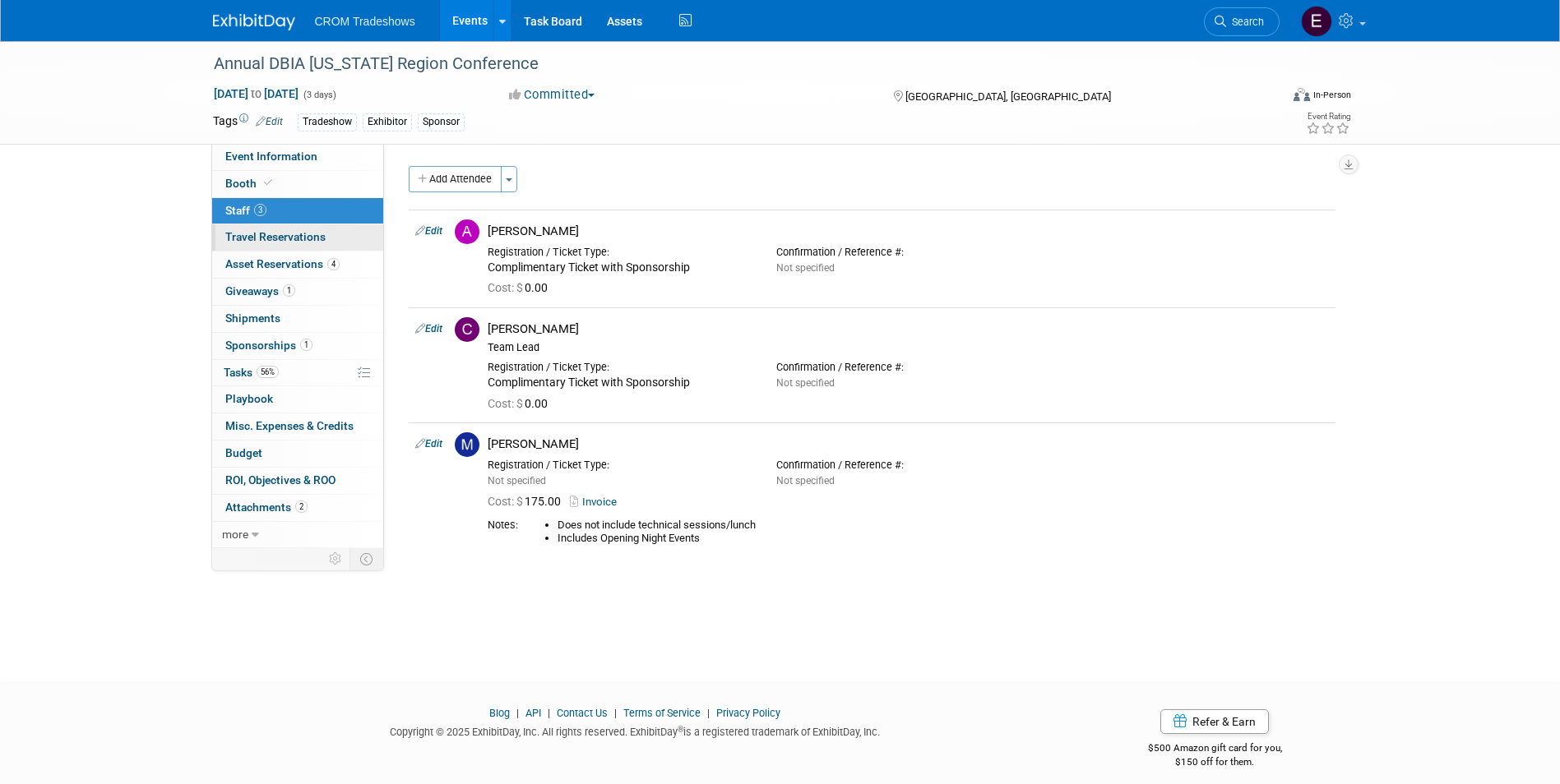
click at [299, 229] on link "0 Travel Reservations 0" at bounding box center [297, 237] width 171 height 26
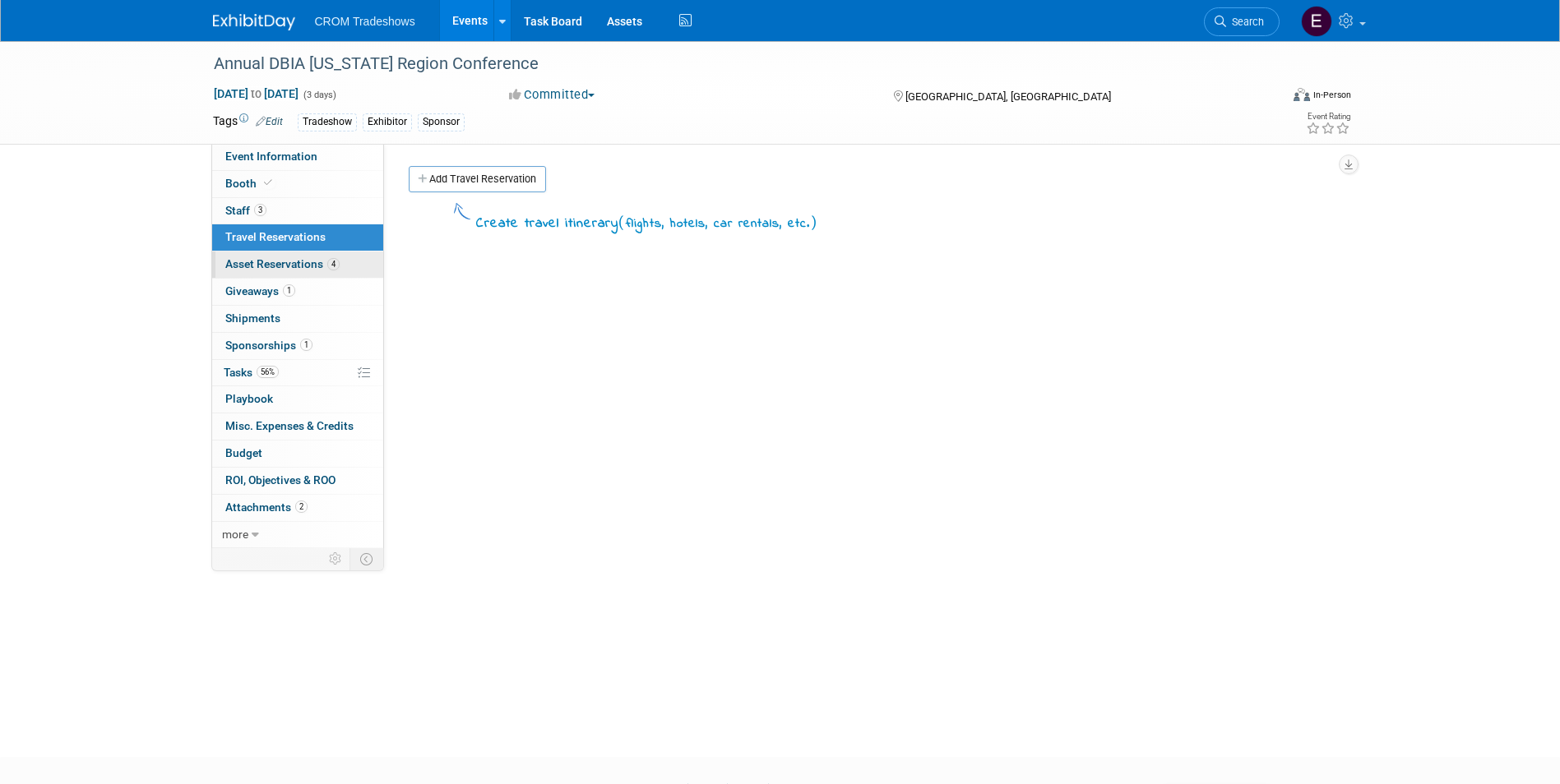
click at [300, 258] on link "4 Asset Reservations 4" at bounding box center [297, 264] width 171 height 26
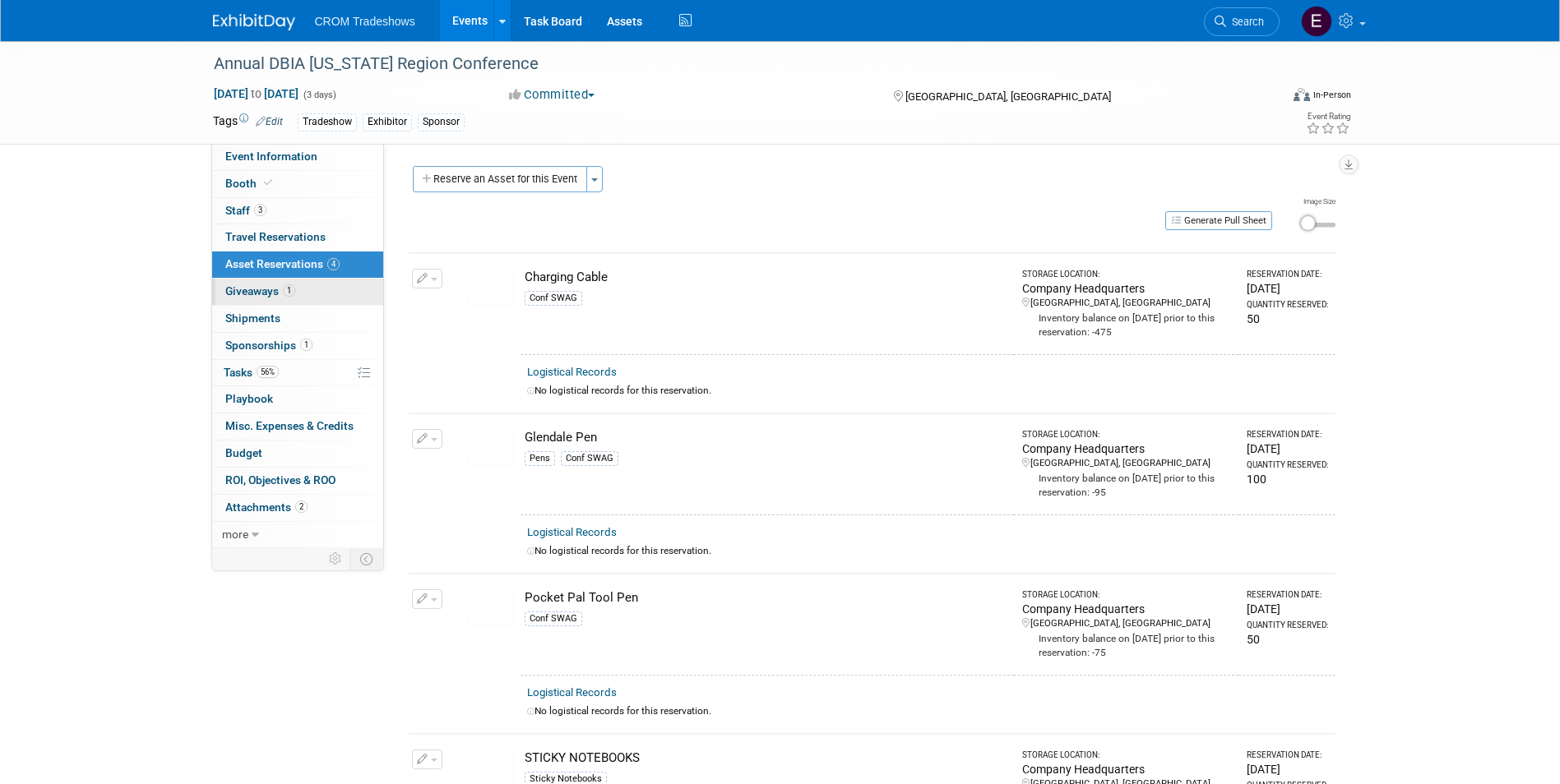
click at [300, 294] on link "1 Giveaways 1" at bounding box center [297, 291] width 171 height 26
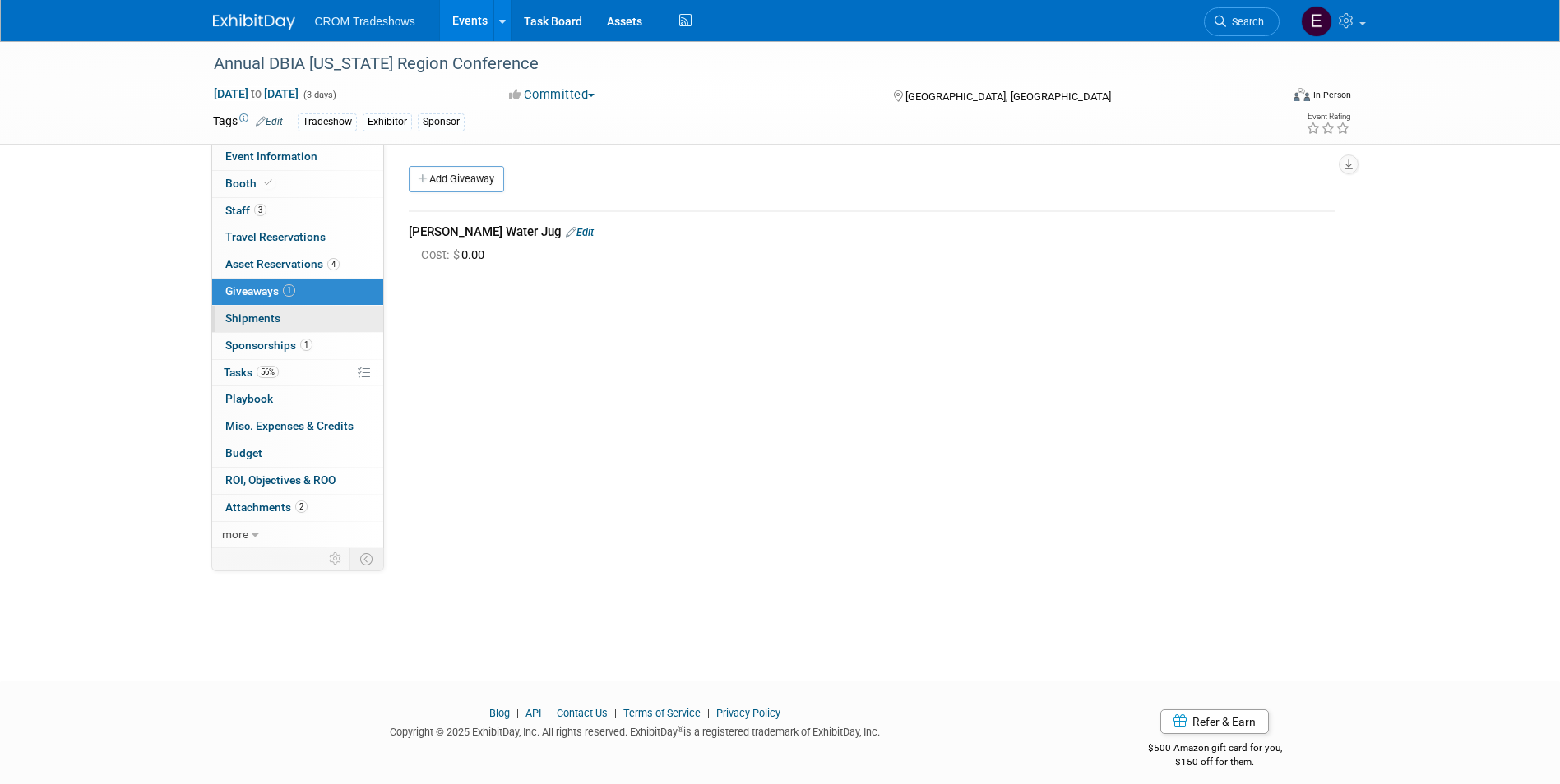
click at [300, 309] on link "0 Shipments 0" at bounding box center [297, 318] width 171 height 26
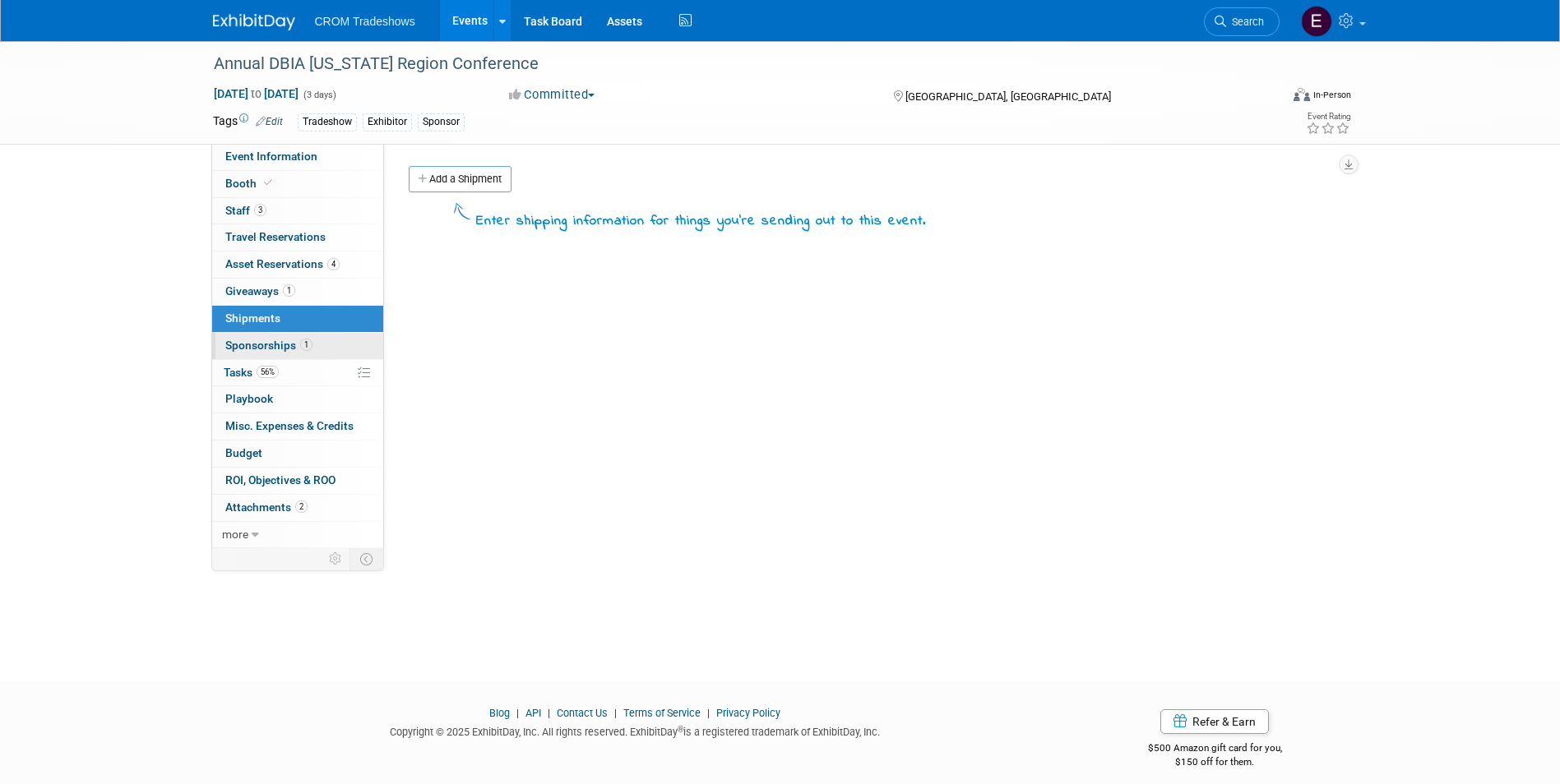
click at [300, 343] on span "1" at bounding box center [306, 344] width 13 height 13
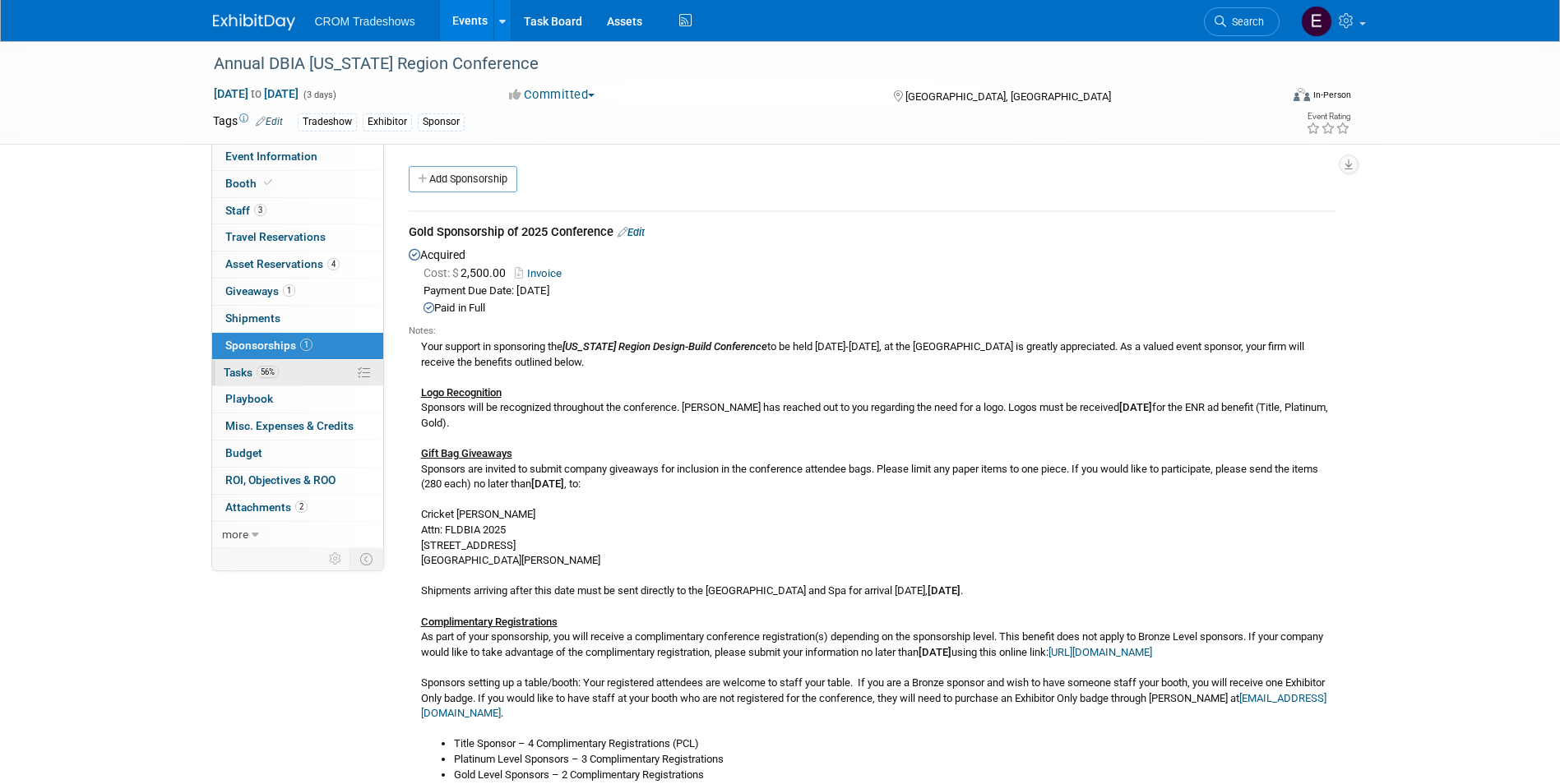
click at [302, 375] on link "56% Tasks 56%" at bounding box center [297, 372] width 171 height 26
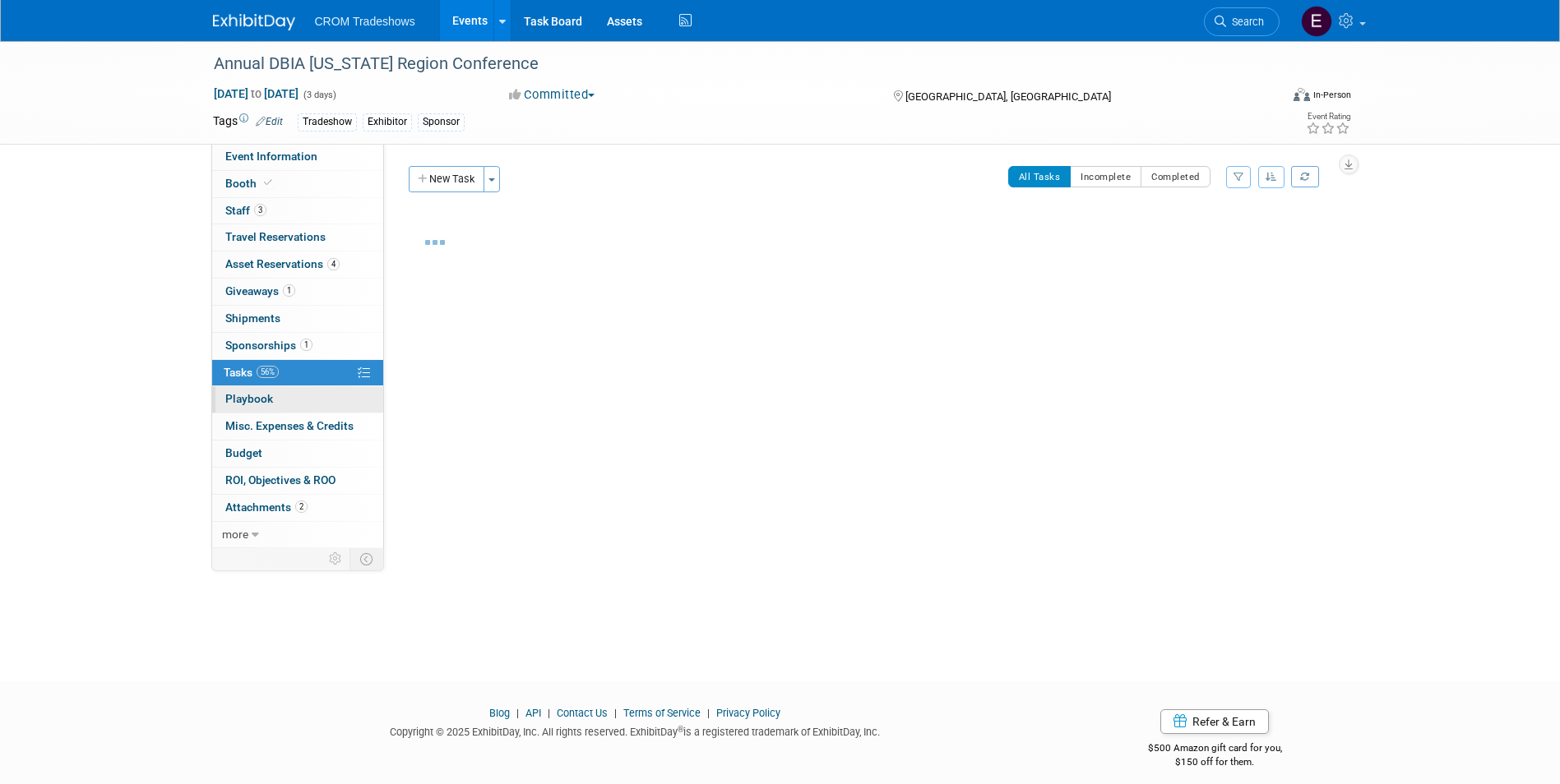
click at [305, 398] on link "0 Playbook 0" at bounding box center [297, 399] width 171 height 26
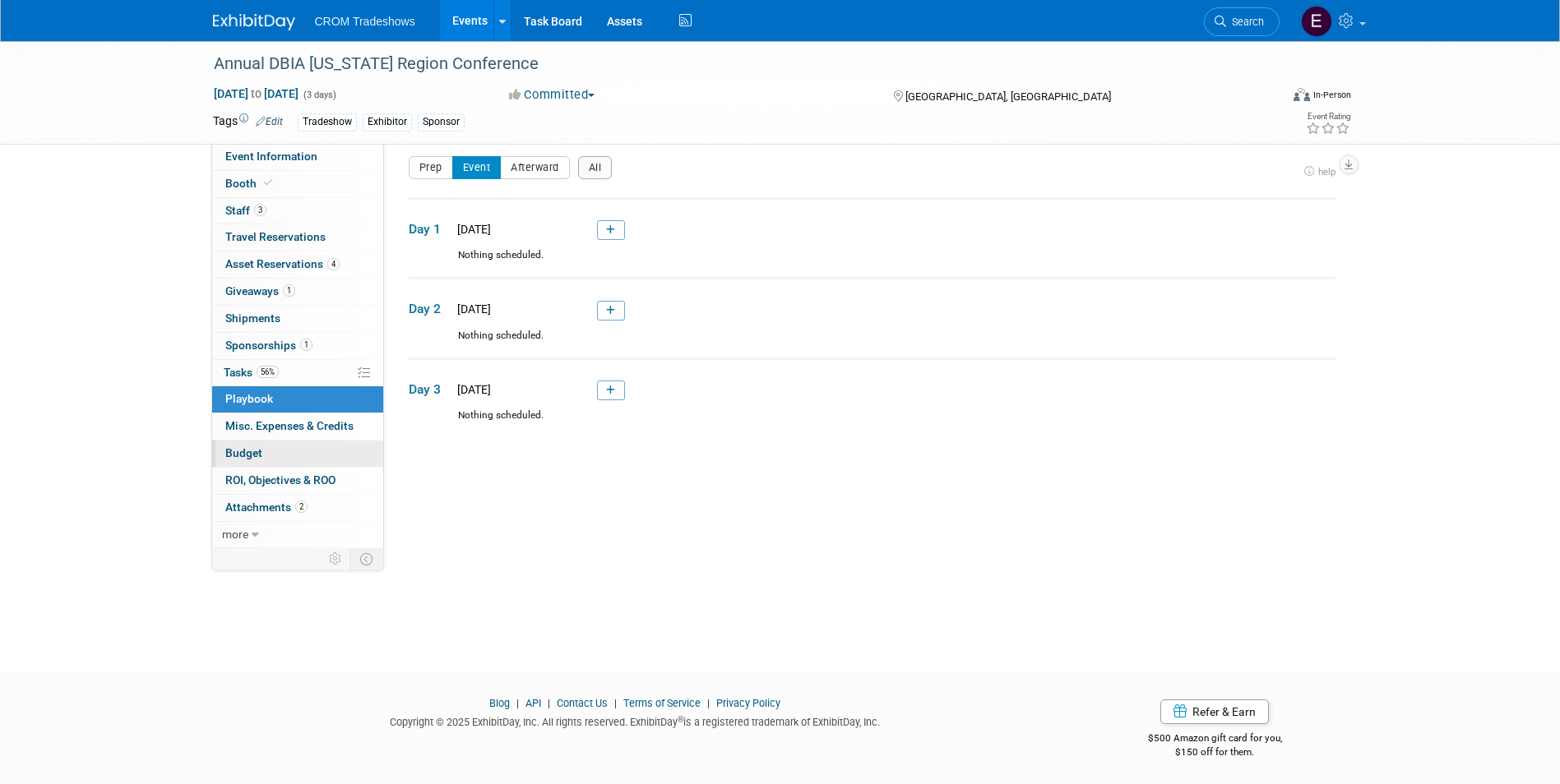
scroll to position [13, 0]
click at [291, 350] on span "Sponsorships 1" at bounding box center [268, 344] width 87 height 13
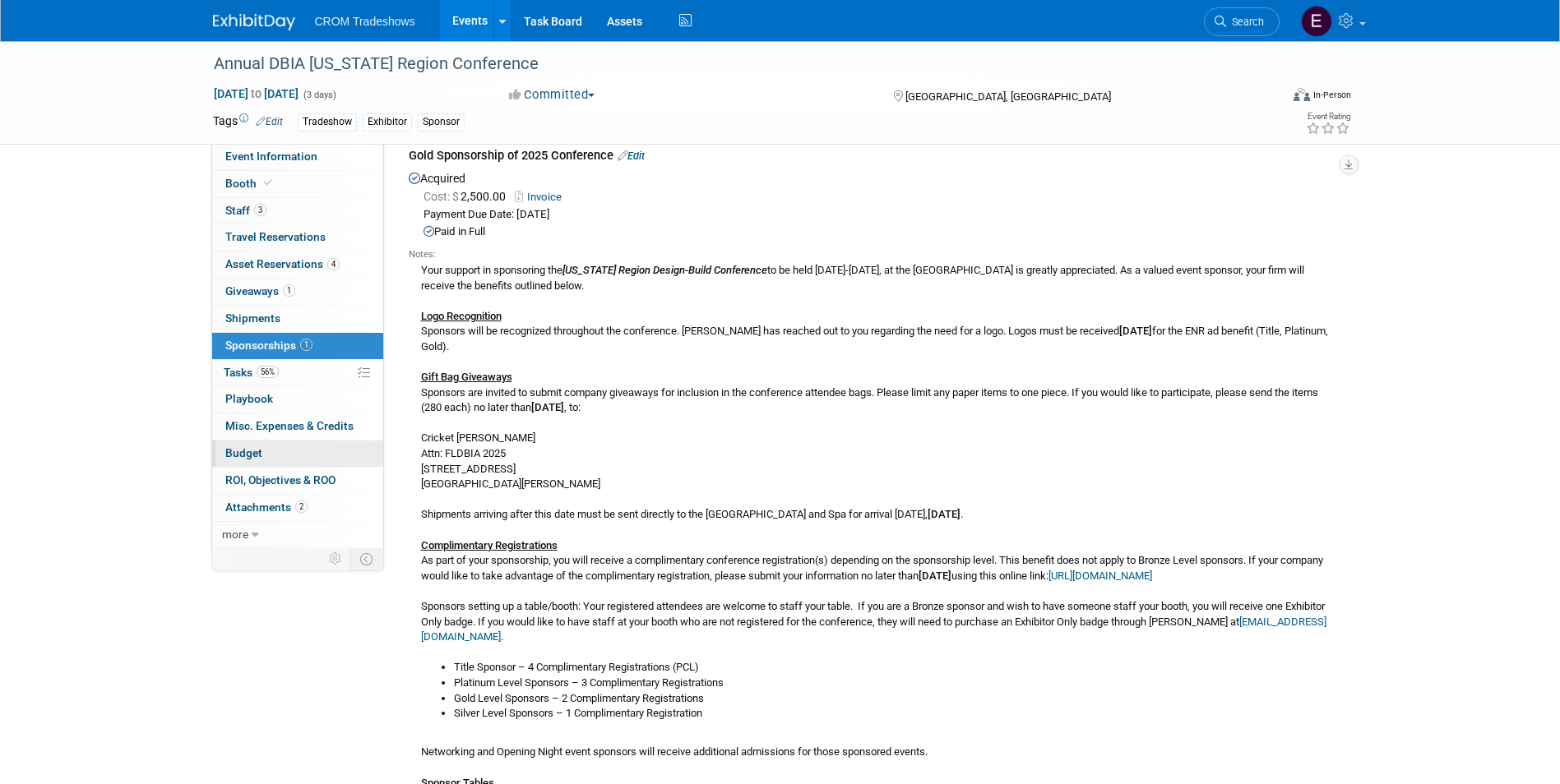
scroll to position [0, 0]
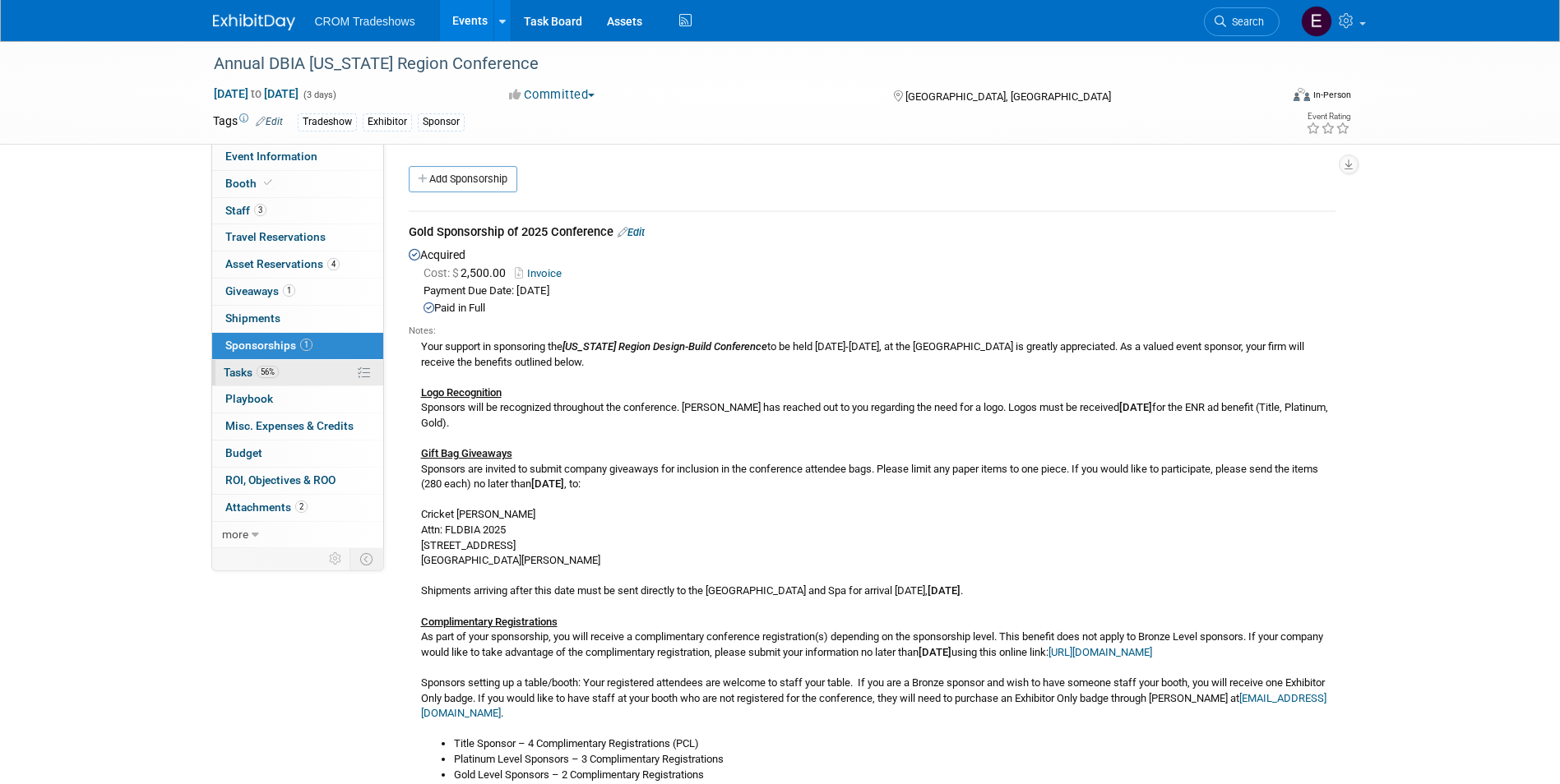
click at [296, 380] on link "56% Tasks 56%" at bounding box center [297, 372] width 171 height 26
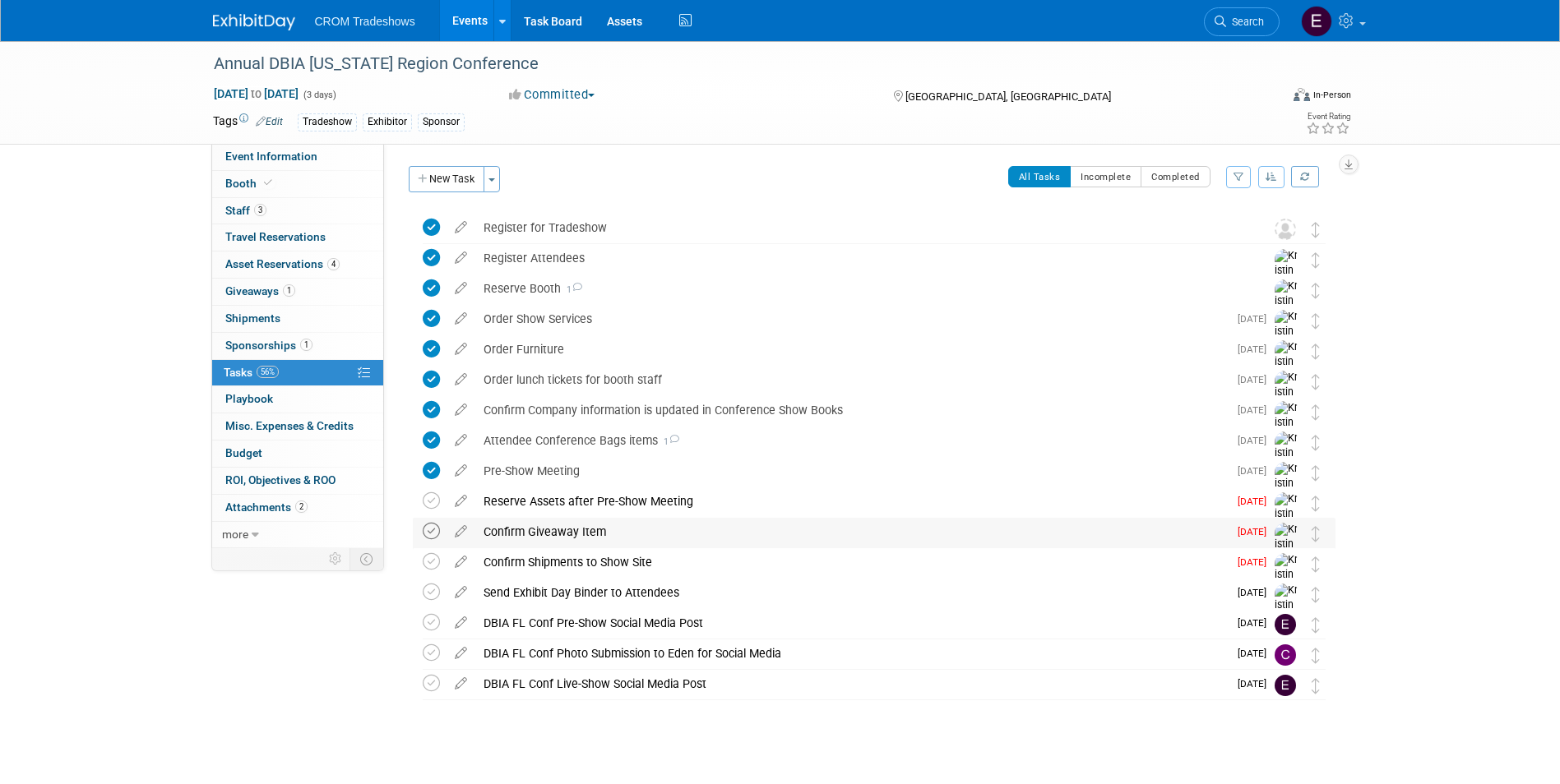
click at [427, 533] on icon at bounding box center [431, 531] width 17 height 17
click at [676, 444] on span "1" at bounding box center [668, 441] width 21 height 11
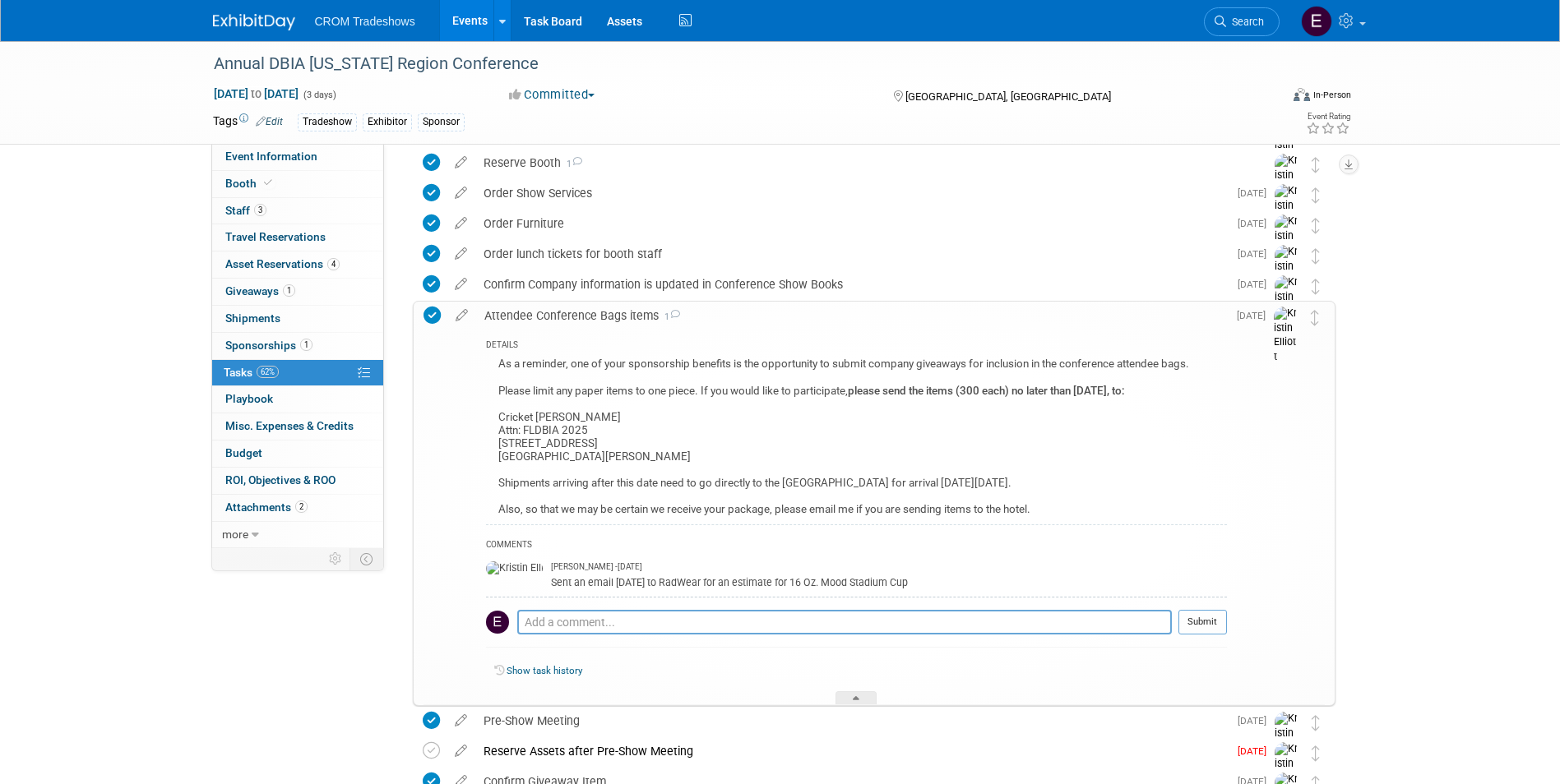
scroll to position [165, 0]
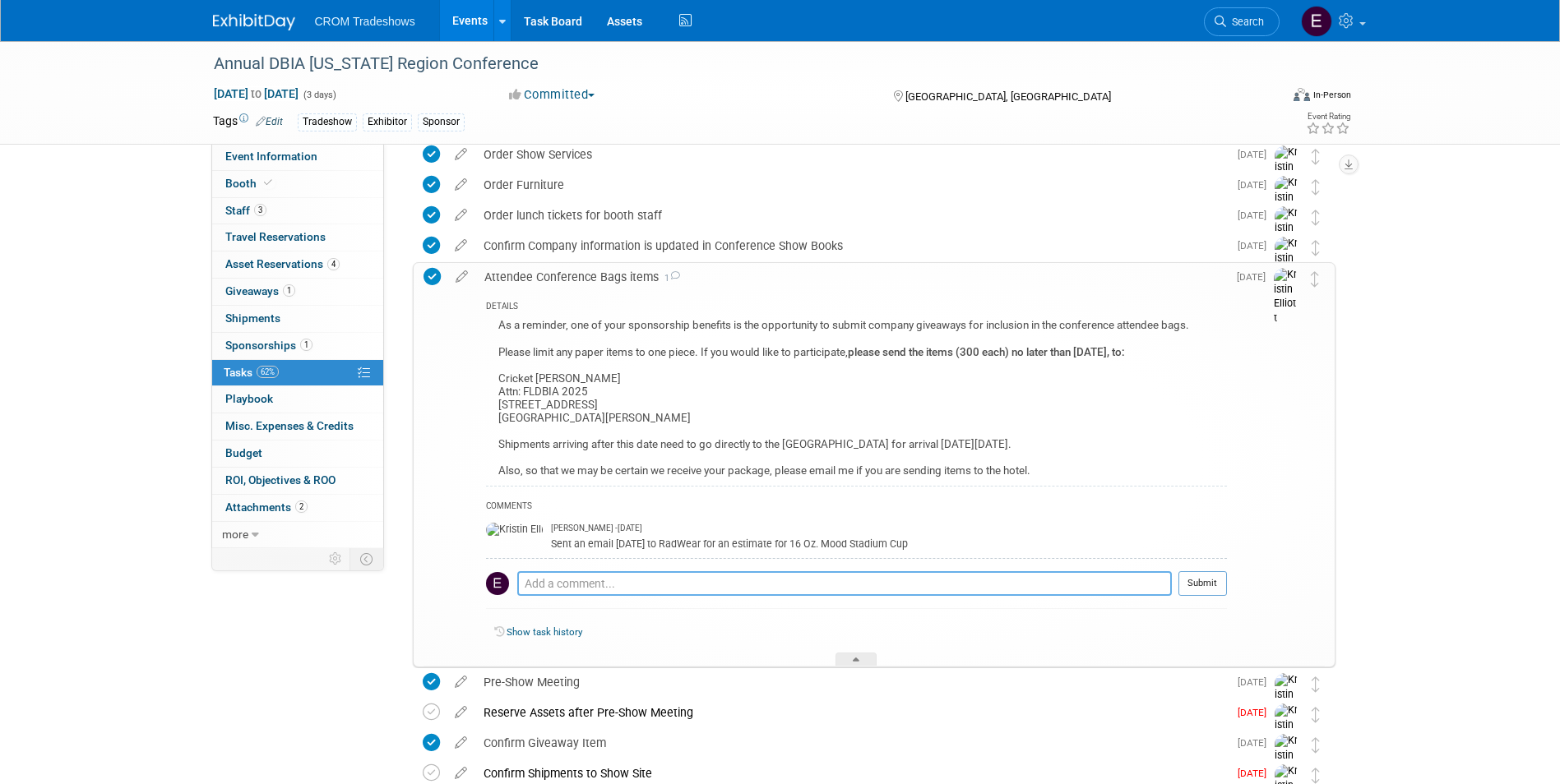
click at [788, 588] on textarea at bounding box center [844, 583] width 654 height 25
type textarea "[PERSON_NAME] sent cups on 10/3"
click at [1191, 579] on button "Submit" at bounding box center [1202, 583] width 48 height 25
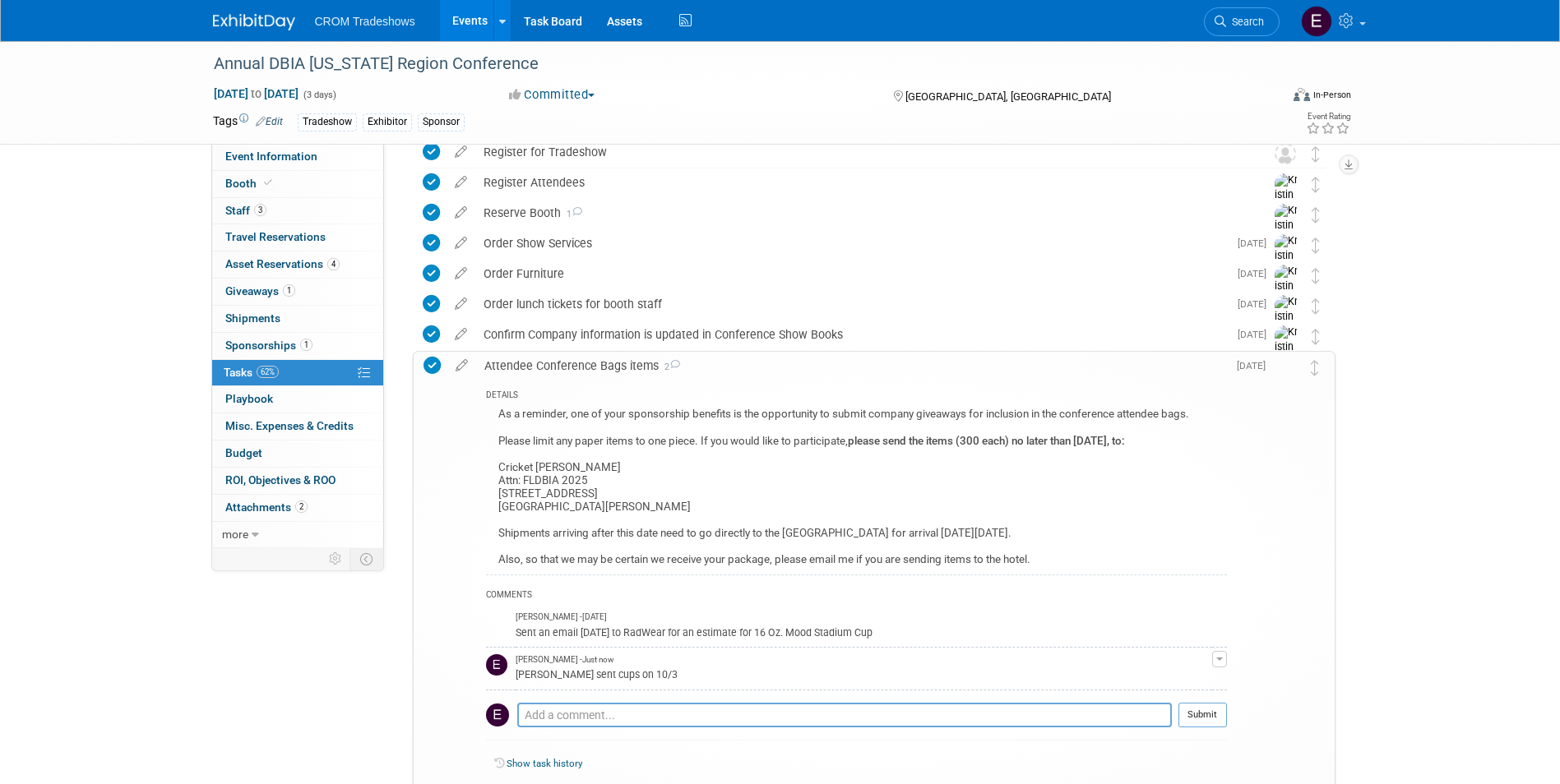
scroll to position [0, 0]
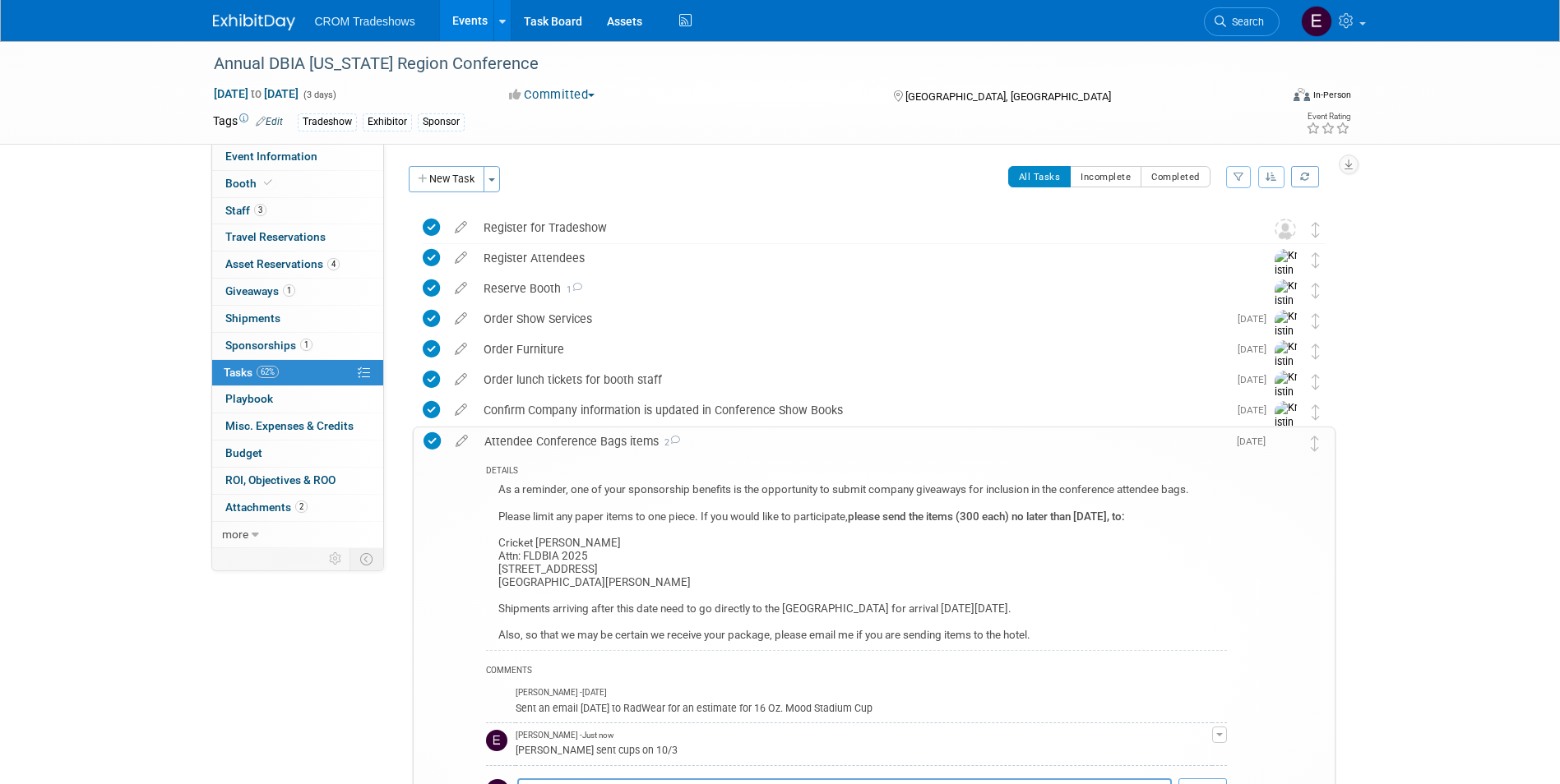
click at [1406, 480] on div "Annual DBIA [US_STATE] Region Conference [DATE] to [DATE] (3 days) [DATE] to [D…" at bounding box center [780, 630] width 1560 height 1178
click at [1347, 498] on div "Event Website: Edit [URL][DOMAIN_NAME] Event Venue Name: [GEOGRAPHIC_DATA] Even…" at bounding box center [865, 346] width 963 height 405
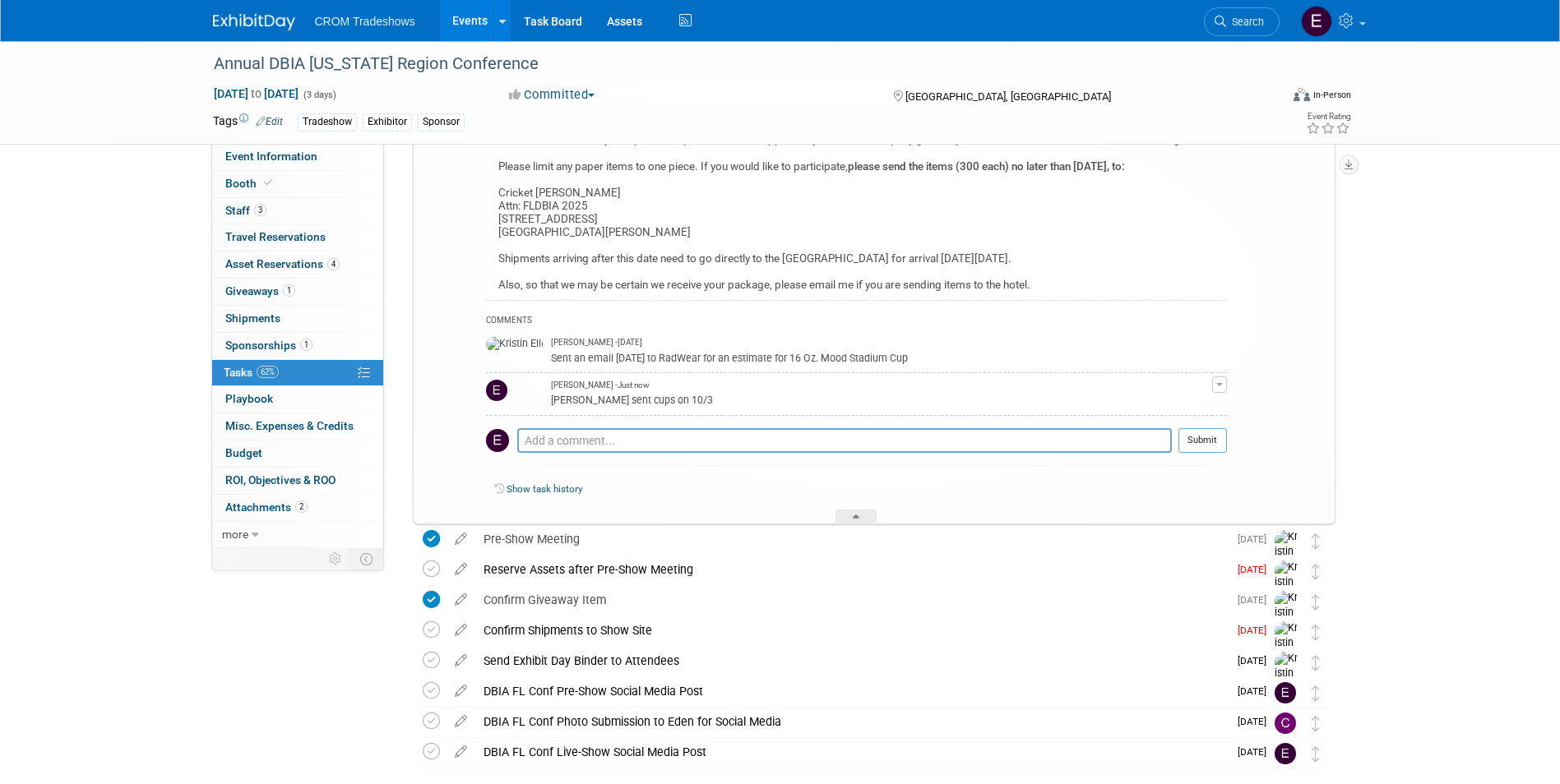
scroll to position [106, 0]
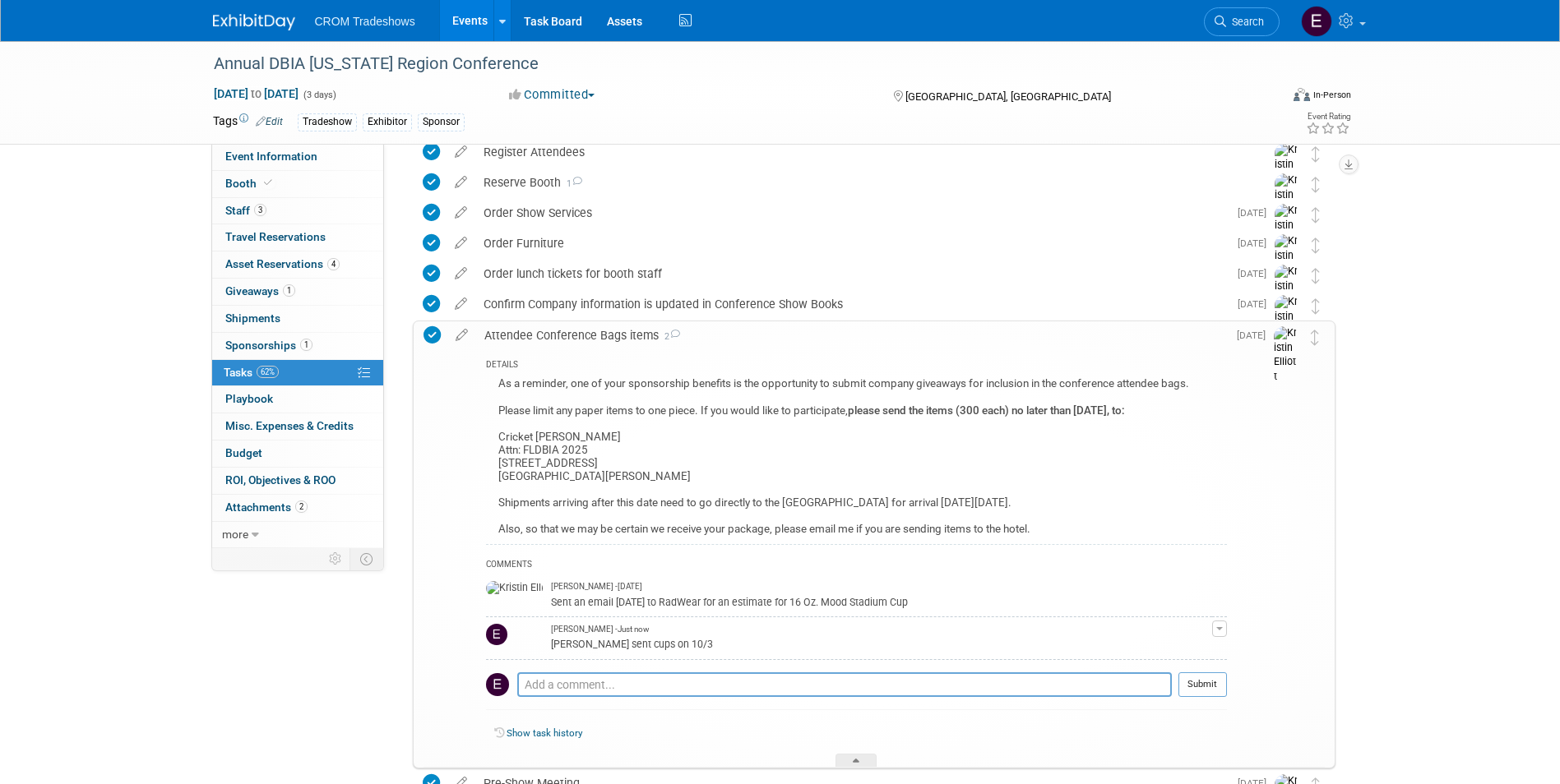
click at [289, 369] on link "62% Tasks 62%" at bounding box center [297, 372] width 171 height 26
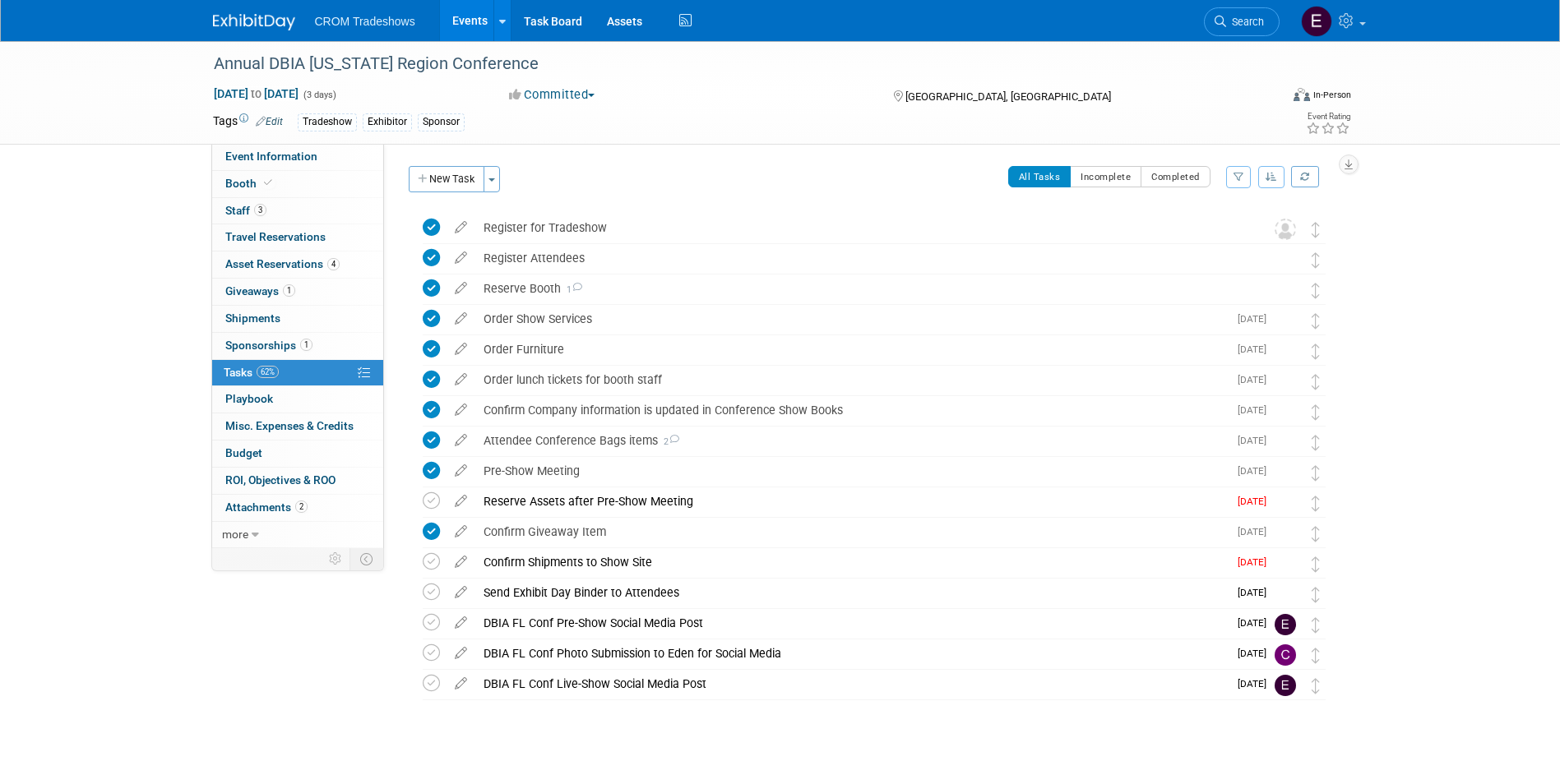
click at [317, 349] on link "1 Sponsorships 1" at bounding box center [297, 345] width 171 height 26
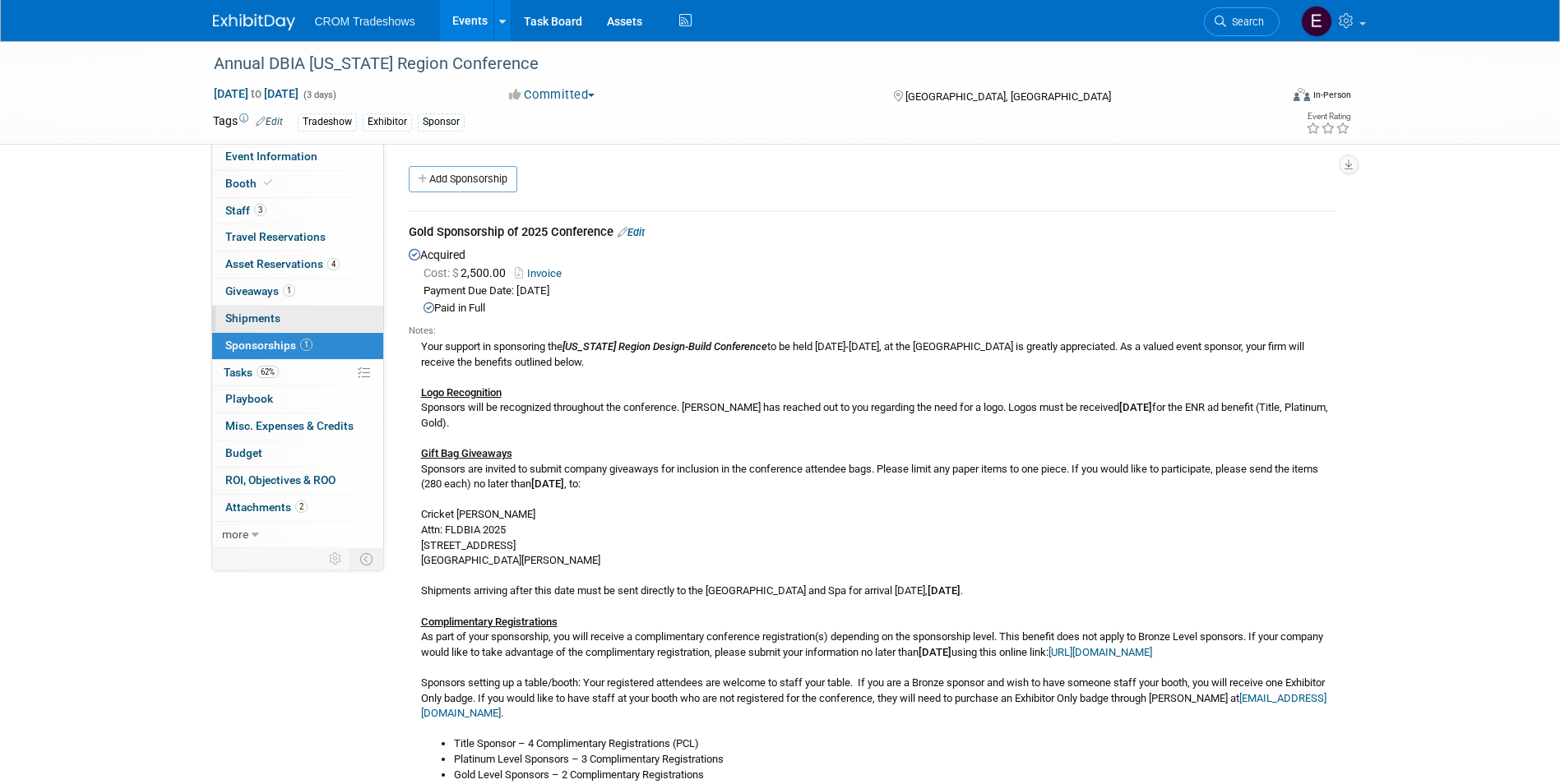
click at [323, 316] on link "0 Shipments 0" at bounding box center [297, 318] width 171 height 26
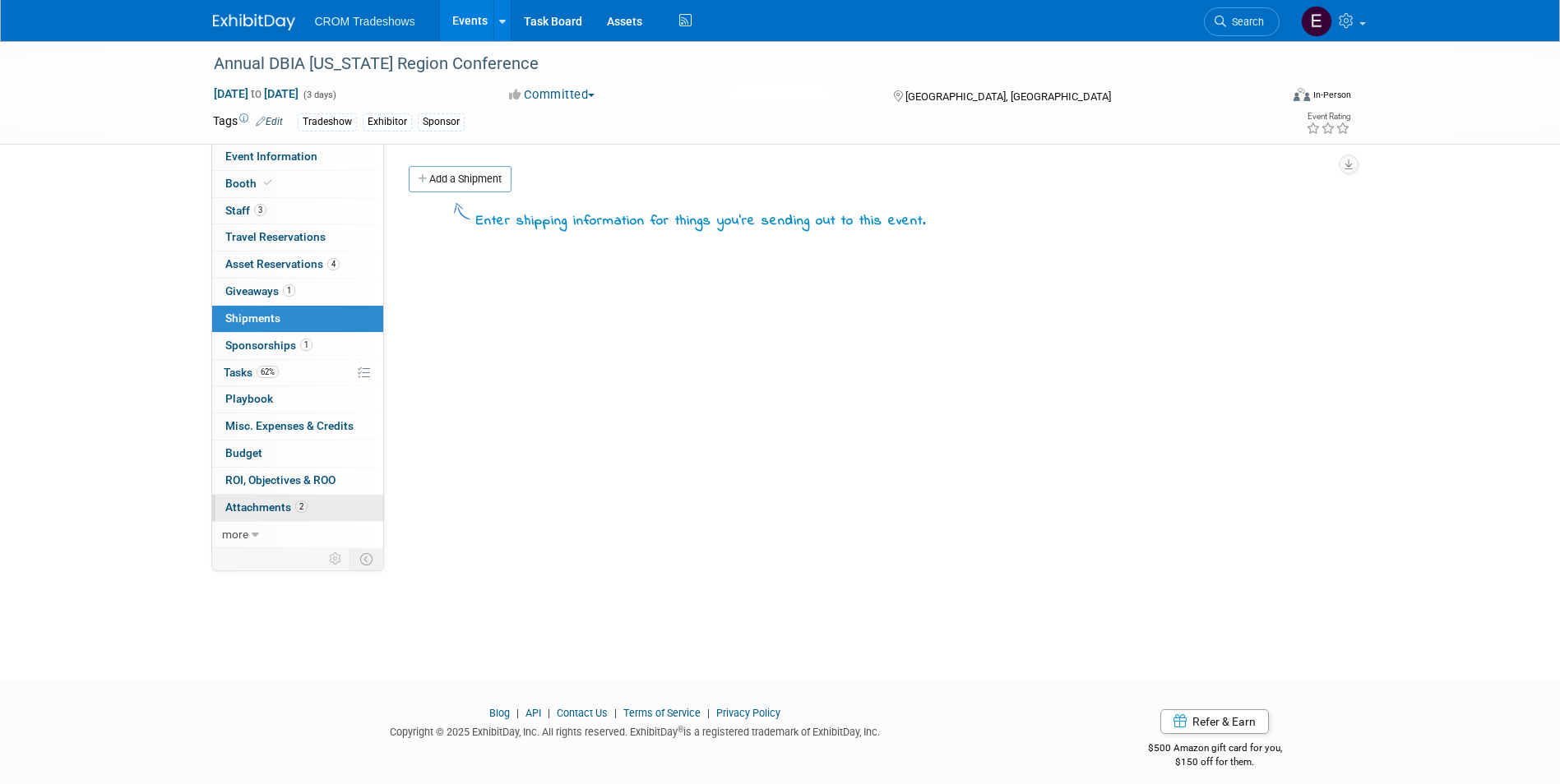
click at [290, 497] on link "2 Attachments 2" at bounding box center [297, 507] width 171 height 26
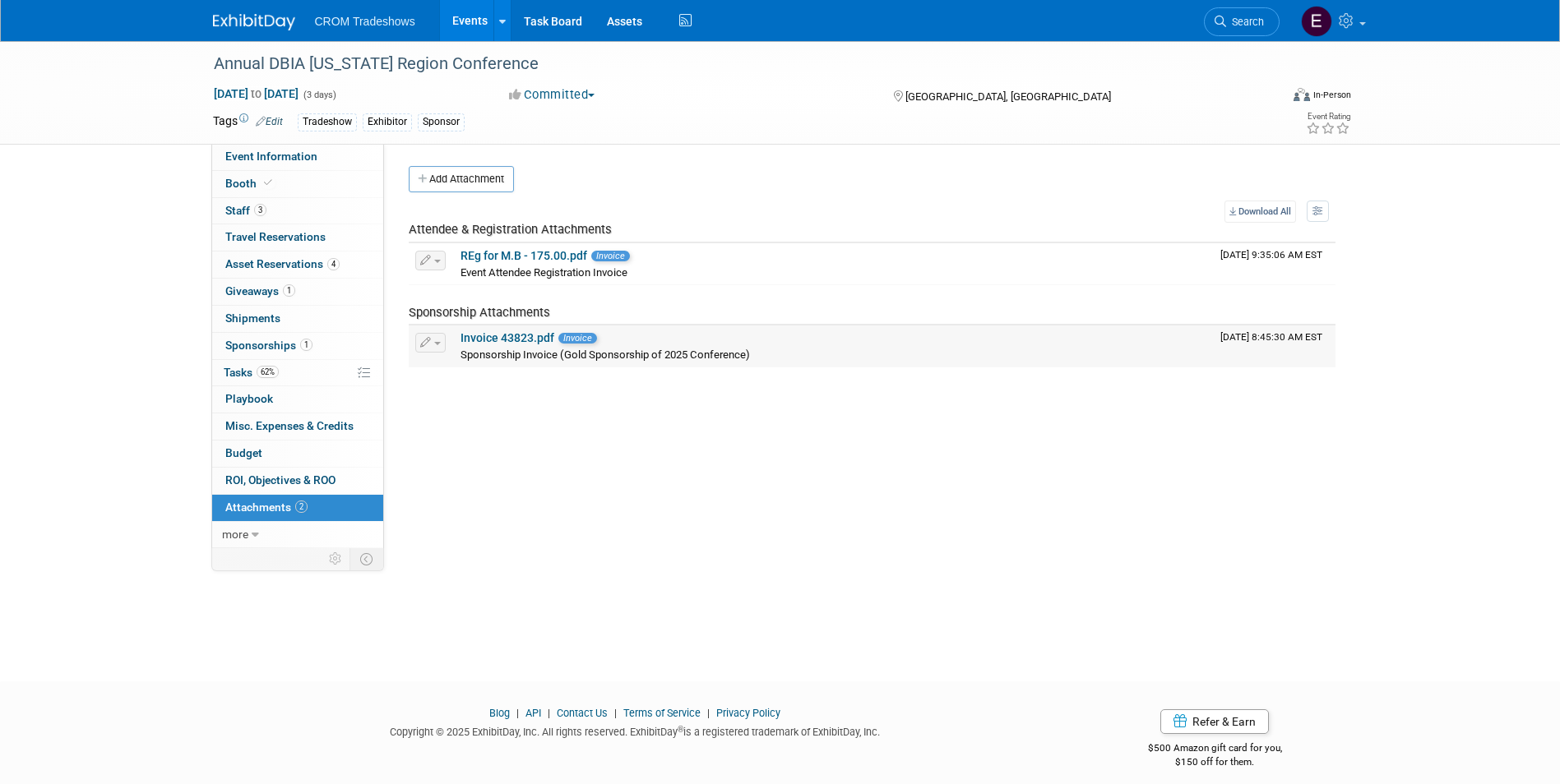
click at [480, 337] on link "Invoice 43823.pdf" at bounding box center [507, 337] width 93 height 13
click at [290, 255] on link "4 Asset Reservations 4" at bounding box center [297, 264] width 171 height 26
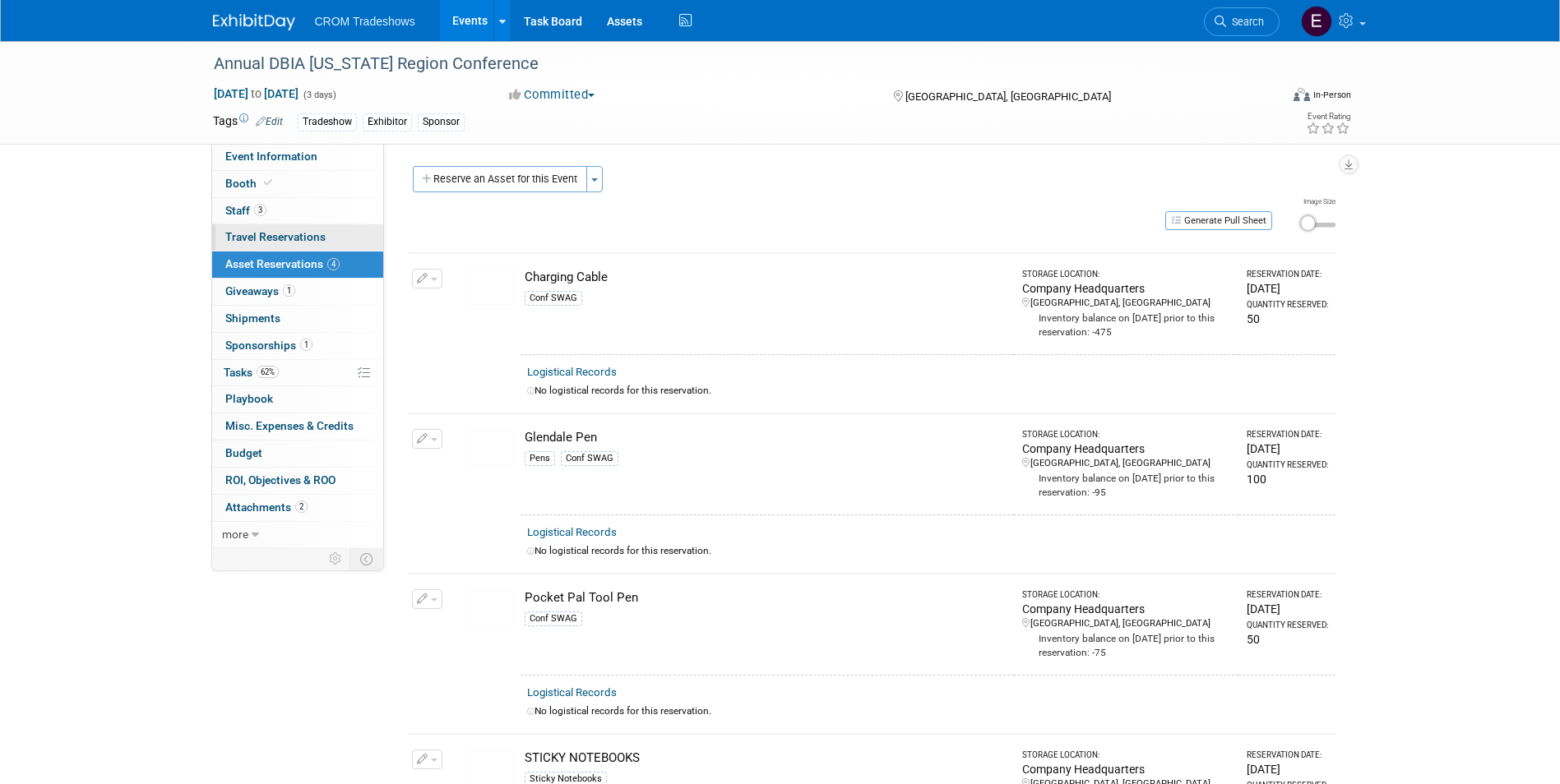
click at [322, 241] on span "Travel Reservations 0" at bounding box center [275, 236] width 100 height 13
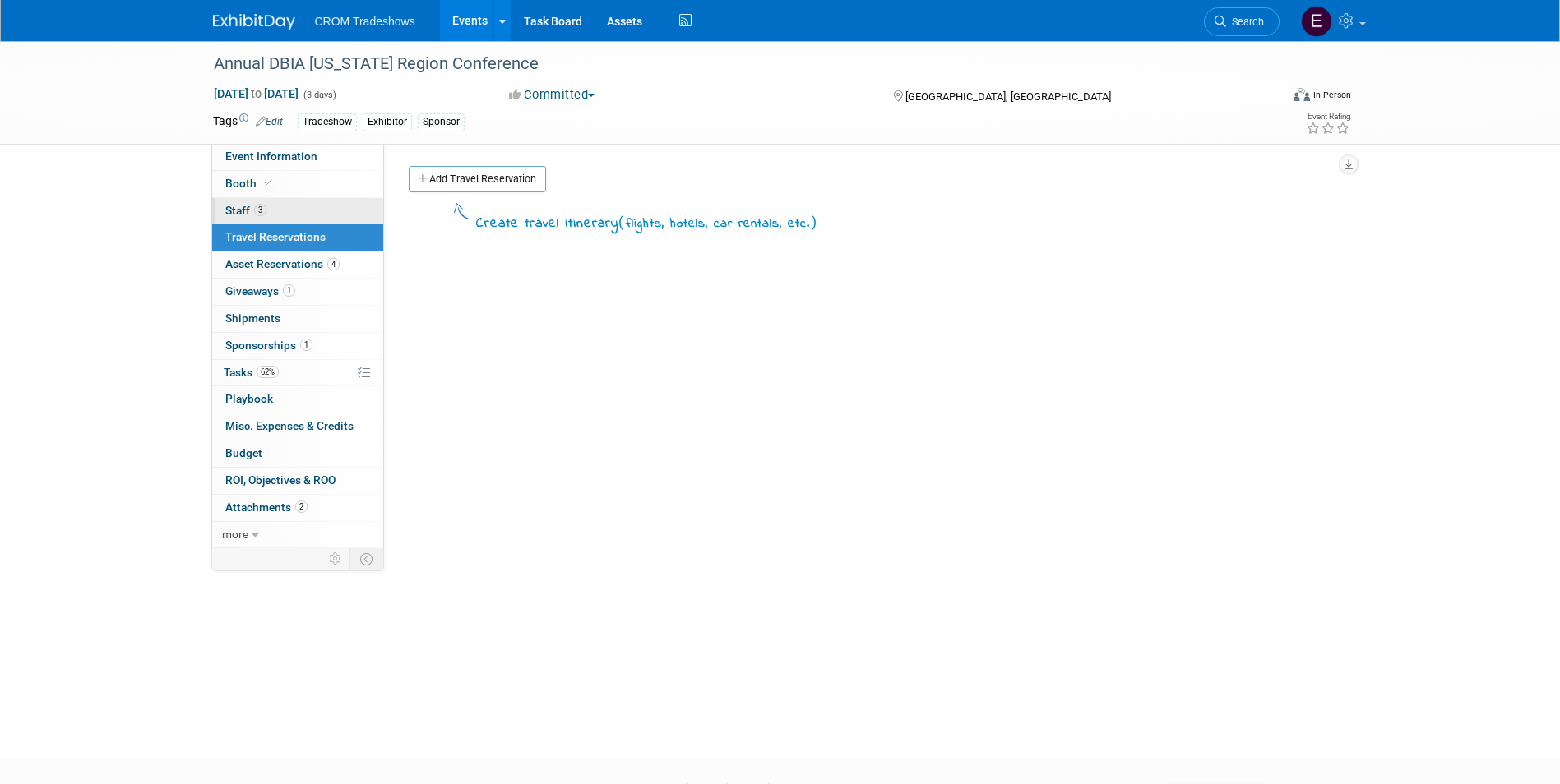
click at [274, 212] on link "3 Staff 3" at bounding box center [297, 210] width 171 height 26
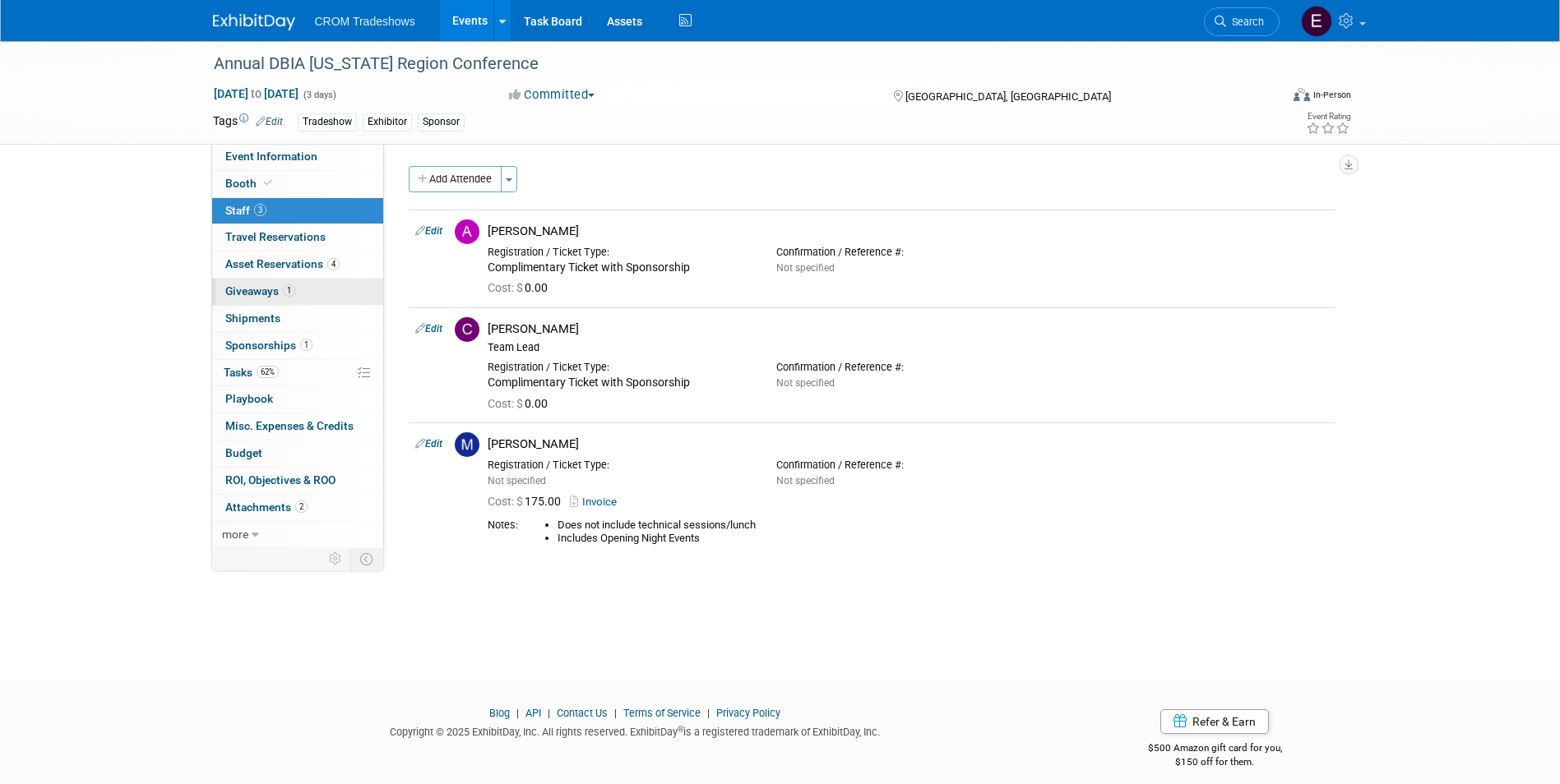
click at [283, 299] on link "1 Giveaways 1" at bounding box center [297, 291] width 171 height 26
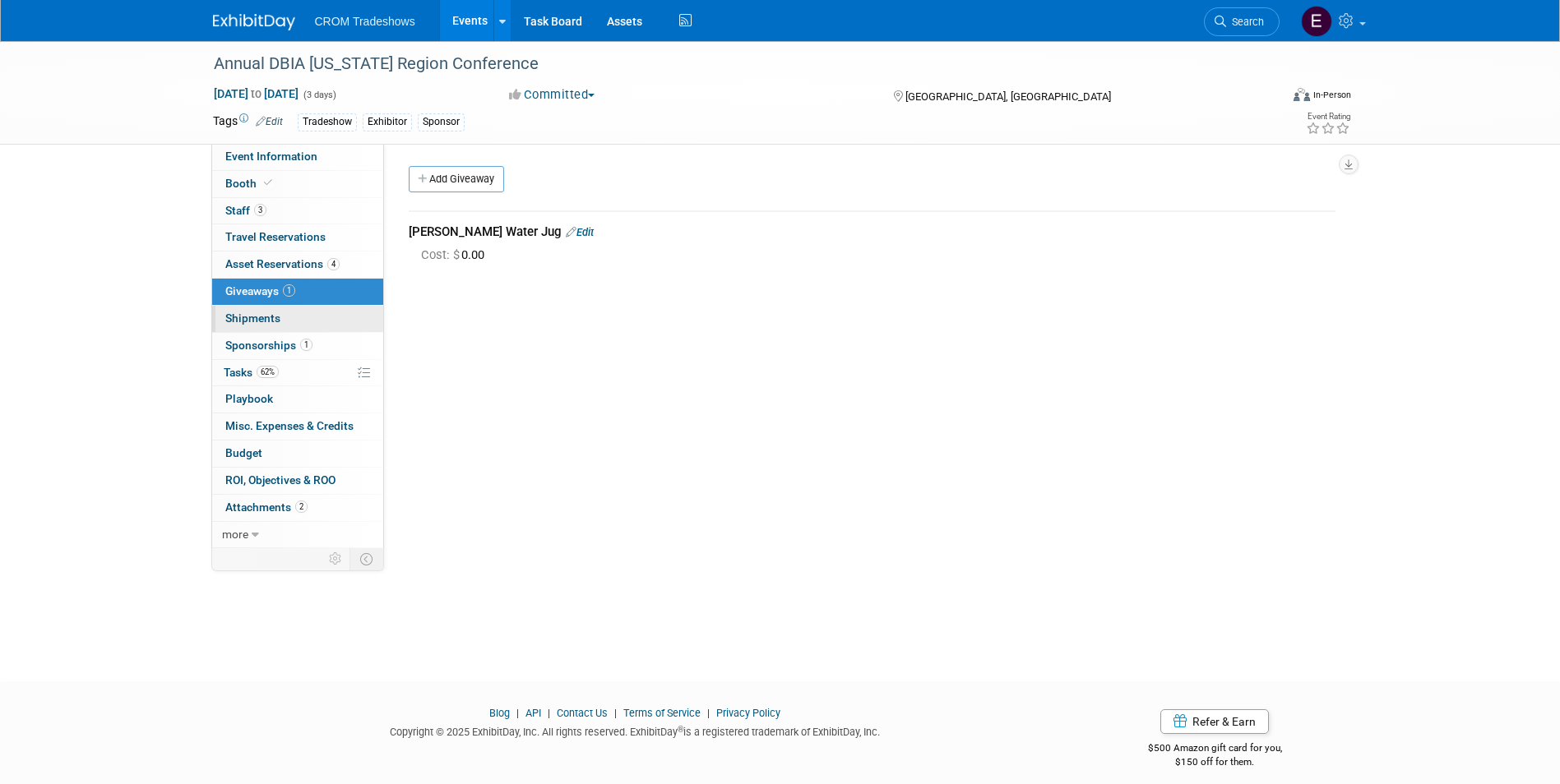
click at [301, 327] on link "0 Shipments 0" at bounding box center [297, 318] width 171 height 26
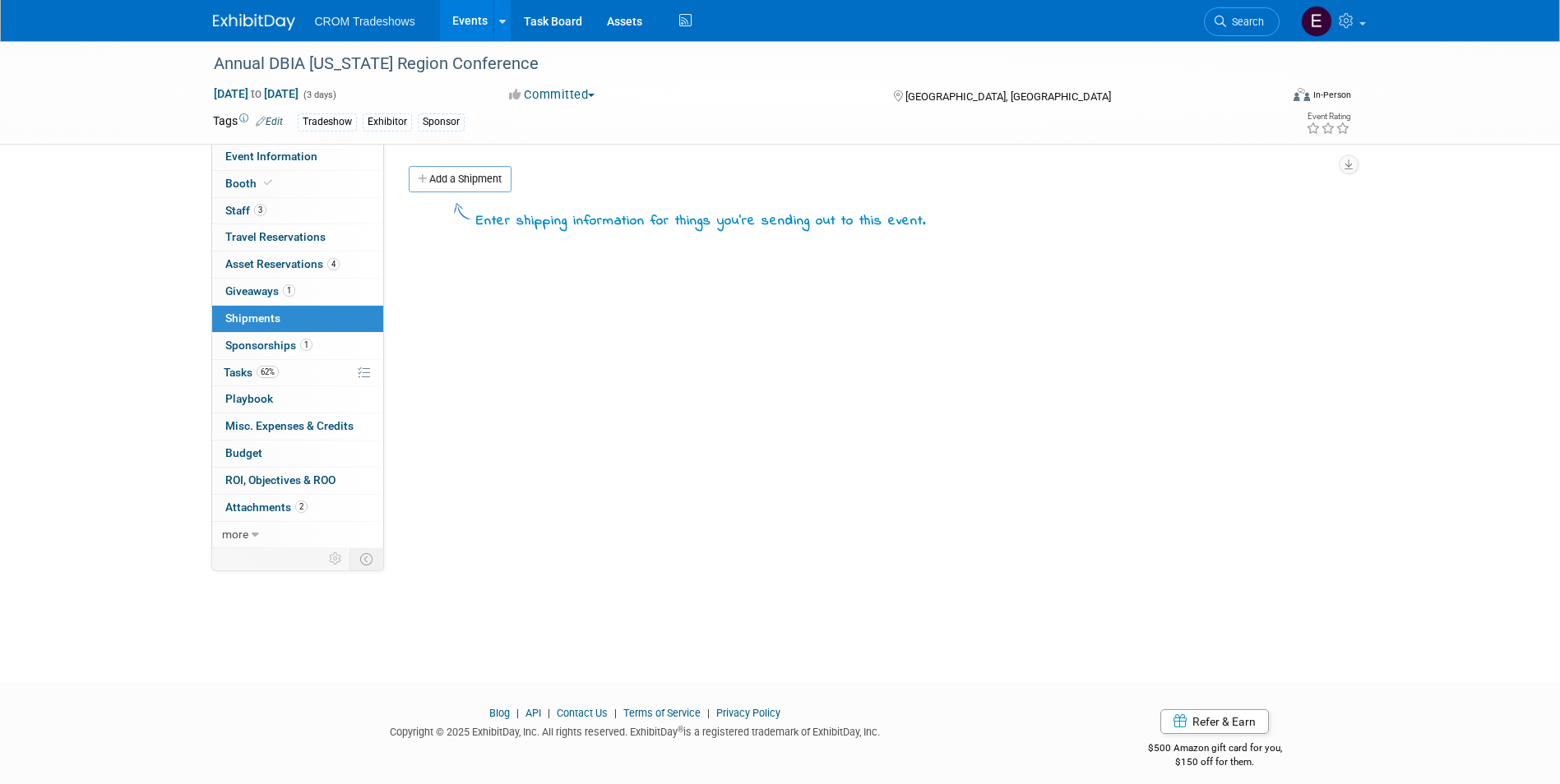
click at [304, 344] on span "1" at bounding box center [306, 344] width 13 height 13
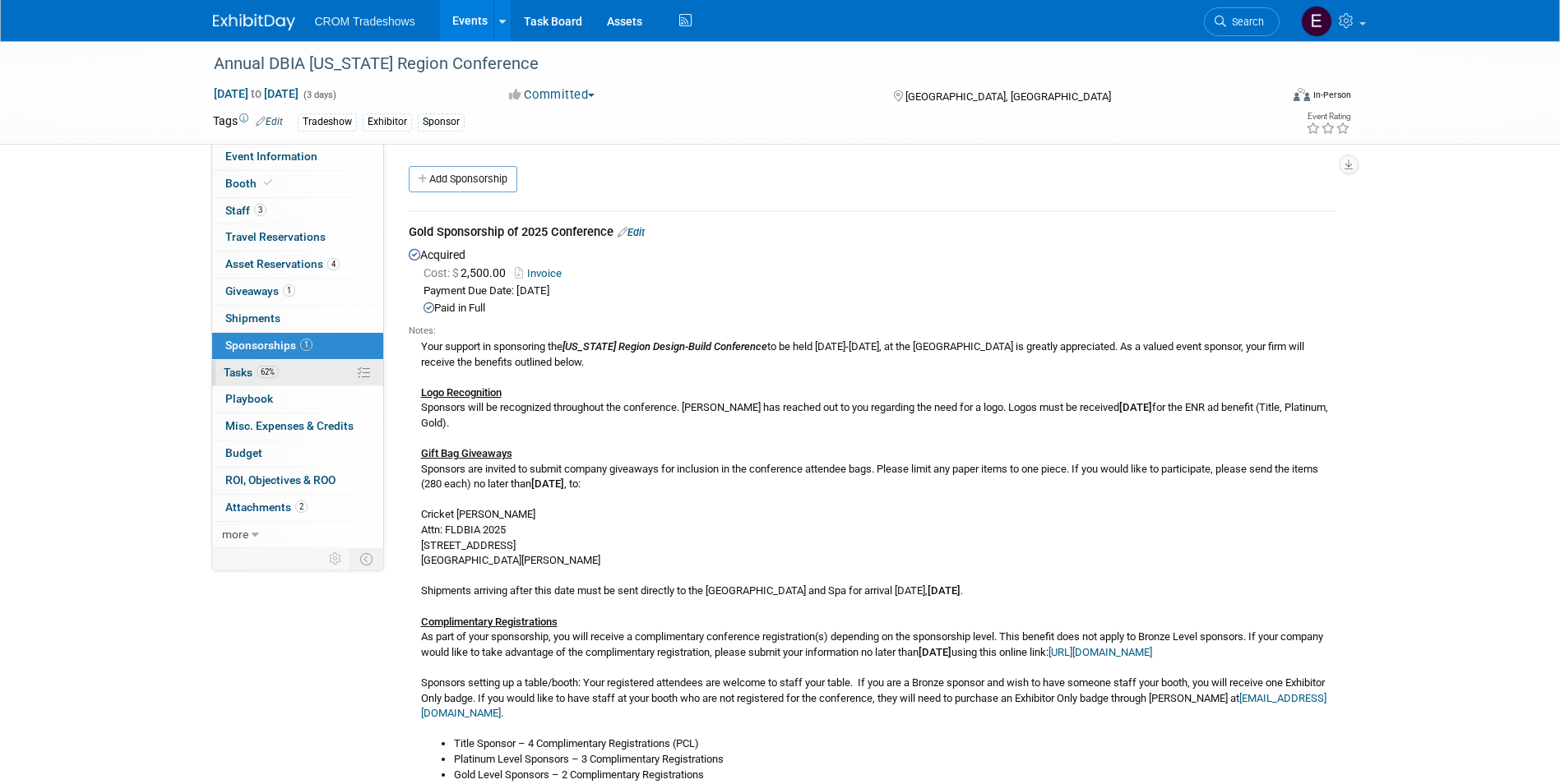
click at [314, 380] on link "62% Tasks 62%" at bounding box center [297, 372] width 171 height 26
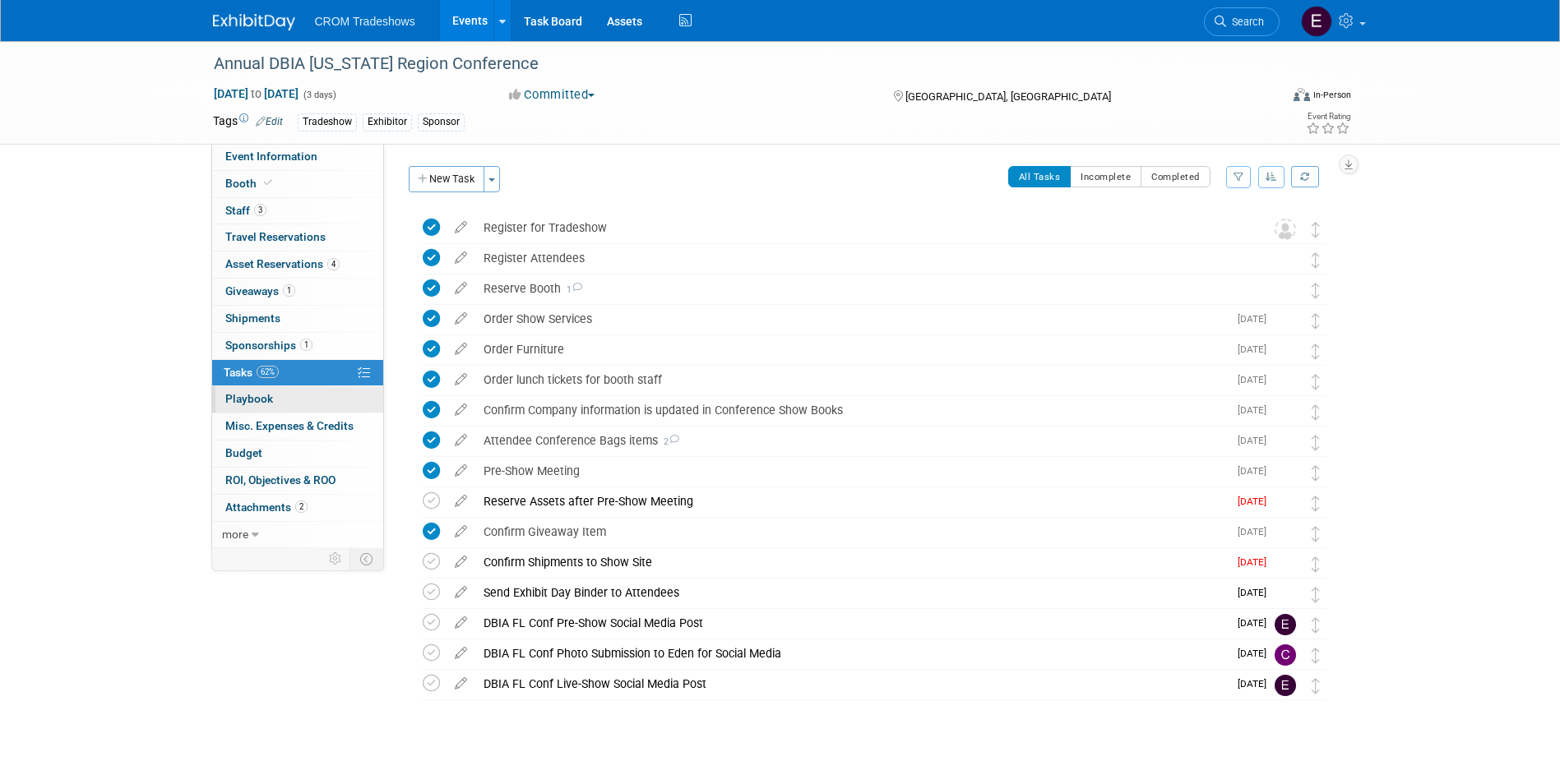
click at [317, 409] on link "0 Playbook 0" at bounding box center [297, 399] width 171 height 26
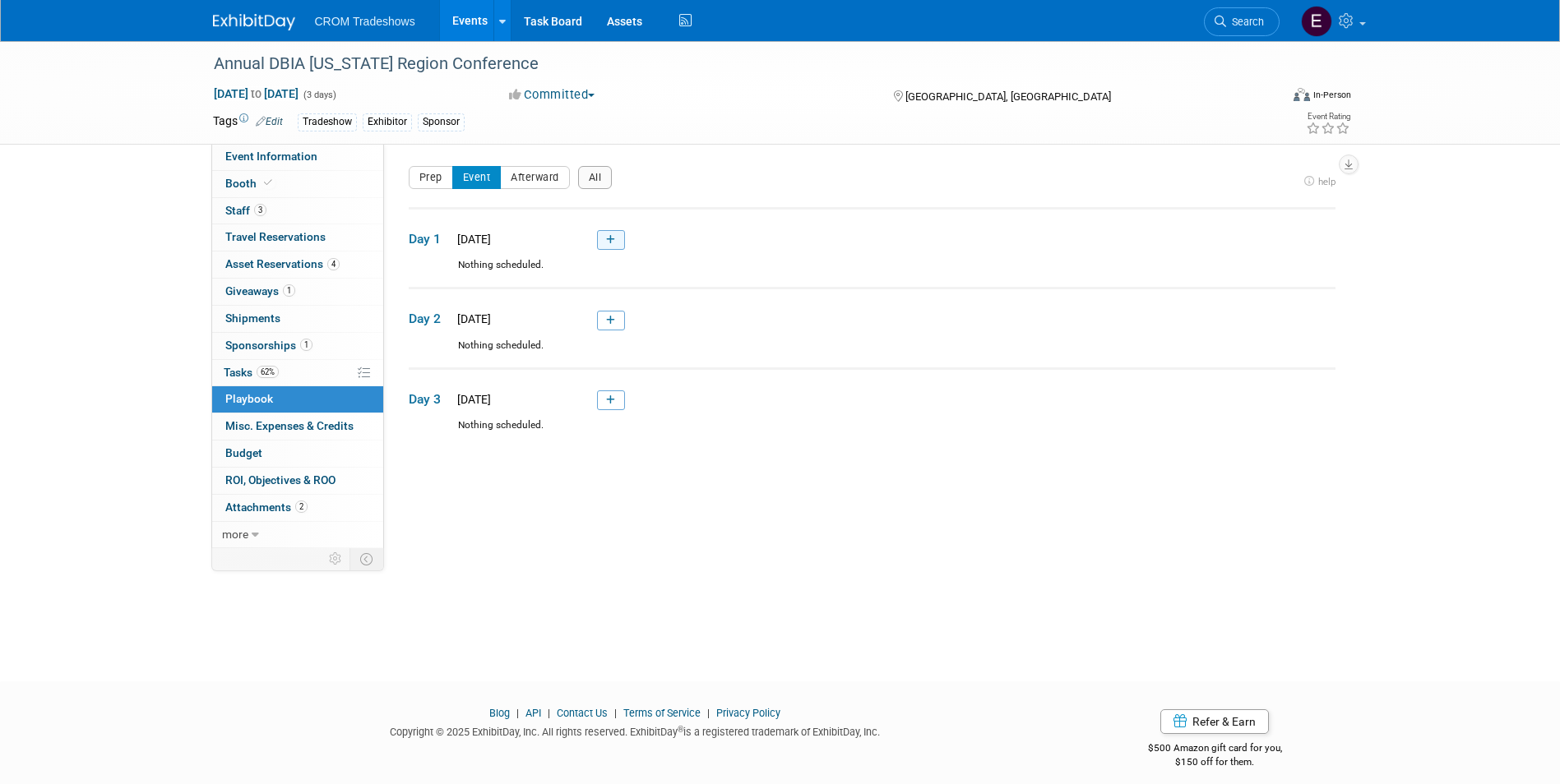
click at [603, 241] on link at bounding box center [610, 239] width 28 height 20
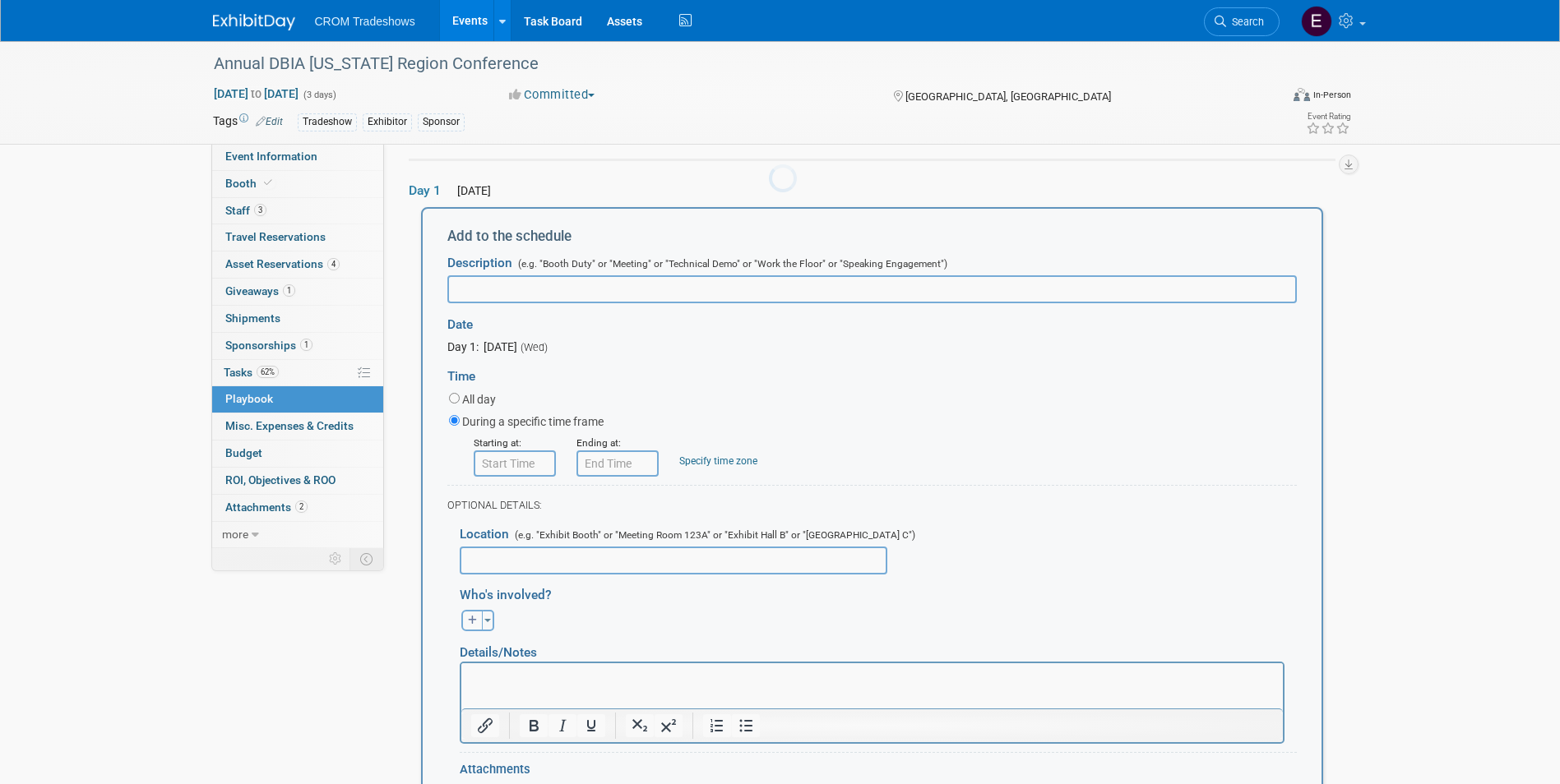
scroll to position [54, 0]
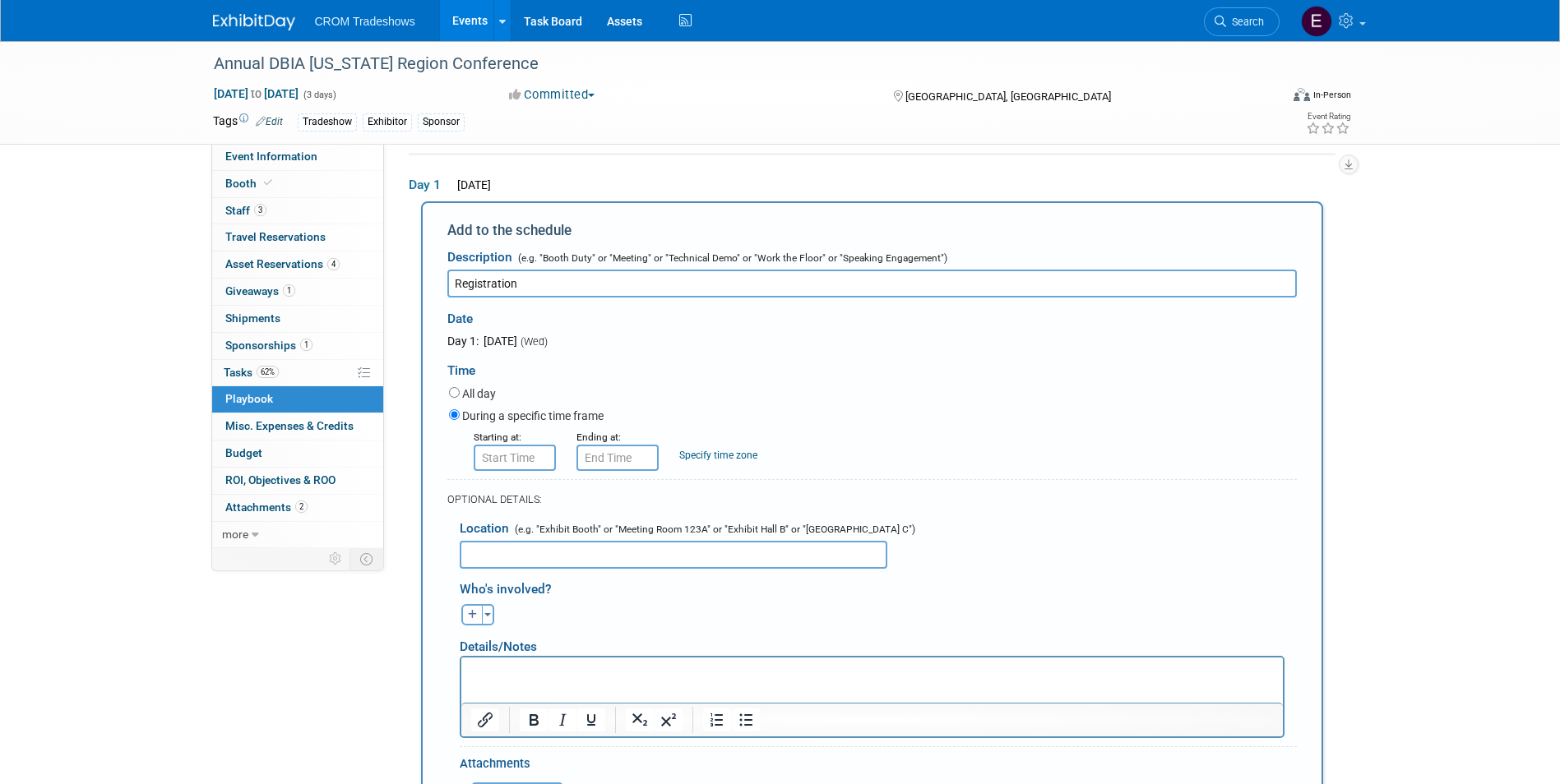
click at [1444, 661] on div "Annual DBIA [US_STATE] Region Conference [DATE] to [DATE] (3 days) [DATE] to [D…" at bounding box center [780, 553] width 1560 height 1133
click at [547, 276] on input "Registration" at bounding box center [872, 283] width 850 height 28
type input "Registration Open"
click at [522, 462] on input "8:00 AM" at bounding box center [514, 457] width 82 height 26
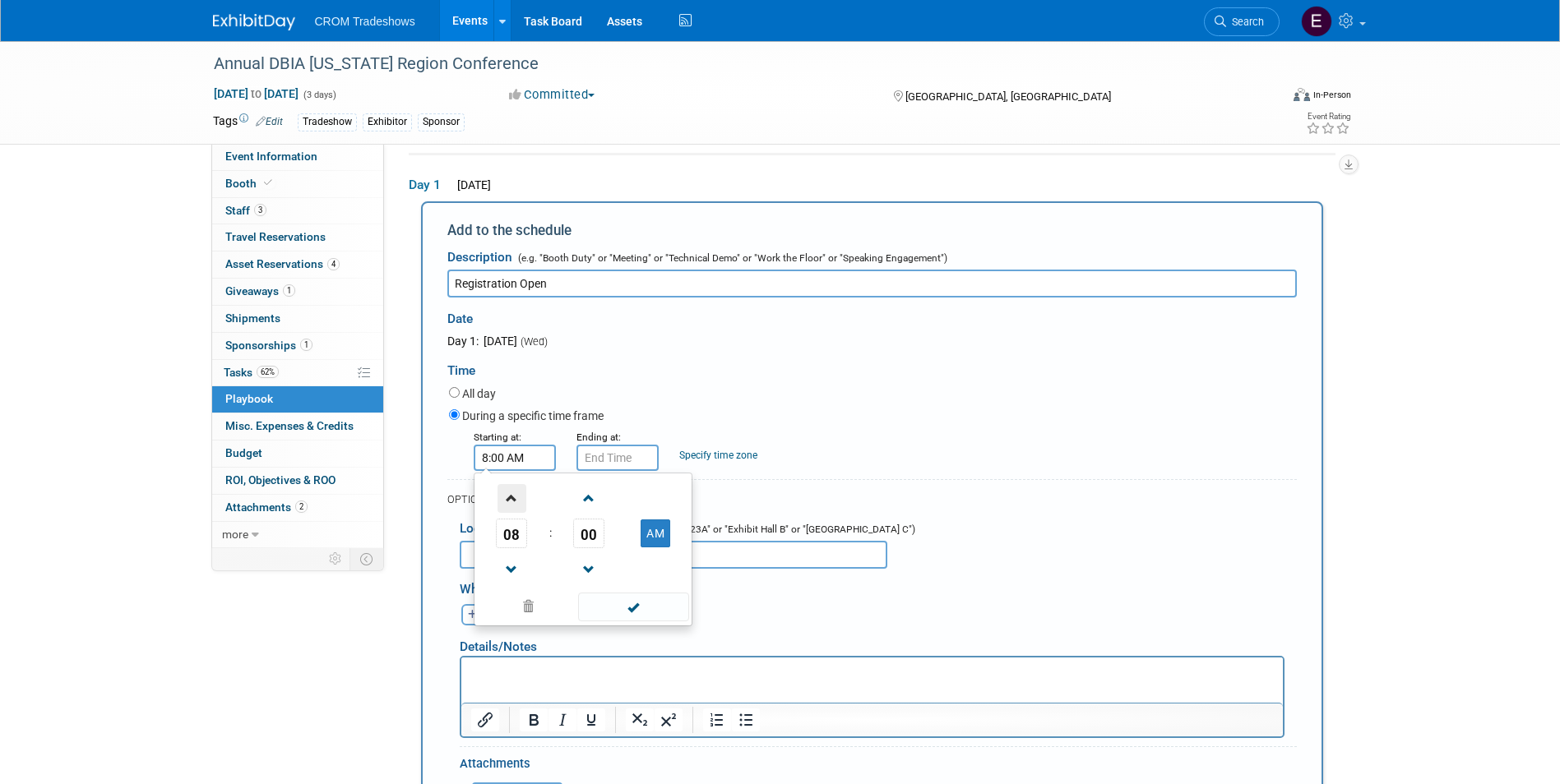
click at [513, 506] on span at bounding box center [512, 499] width 29 height 29
drag, startPoint x: 593, startPoint y: 539, endPoint x: 649, endPoint y: 546, distance: 56.4
click at [593, 539] on span "00" at bounding box center [588, 533] width 31 height 30
click at [618, 556] on td "30" at bounding box center [609, 543] width 53 height 44
type input "9:30 AM"
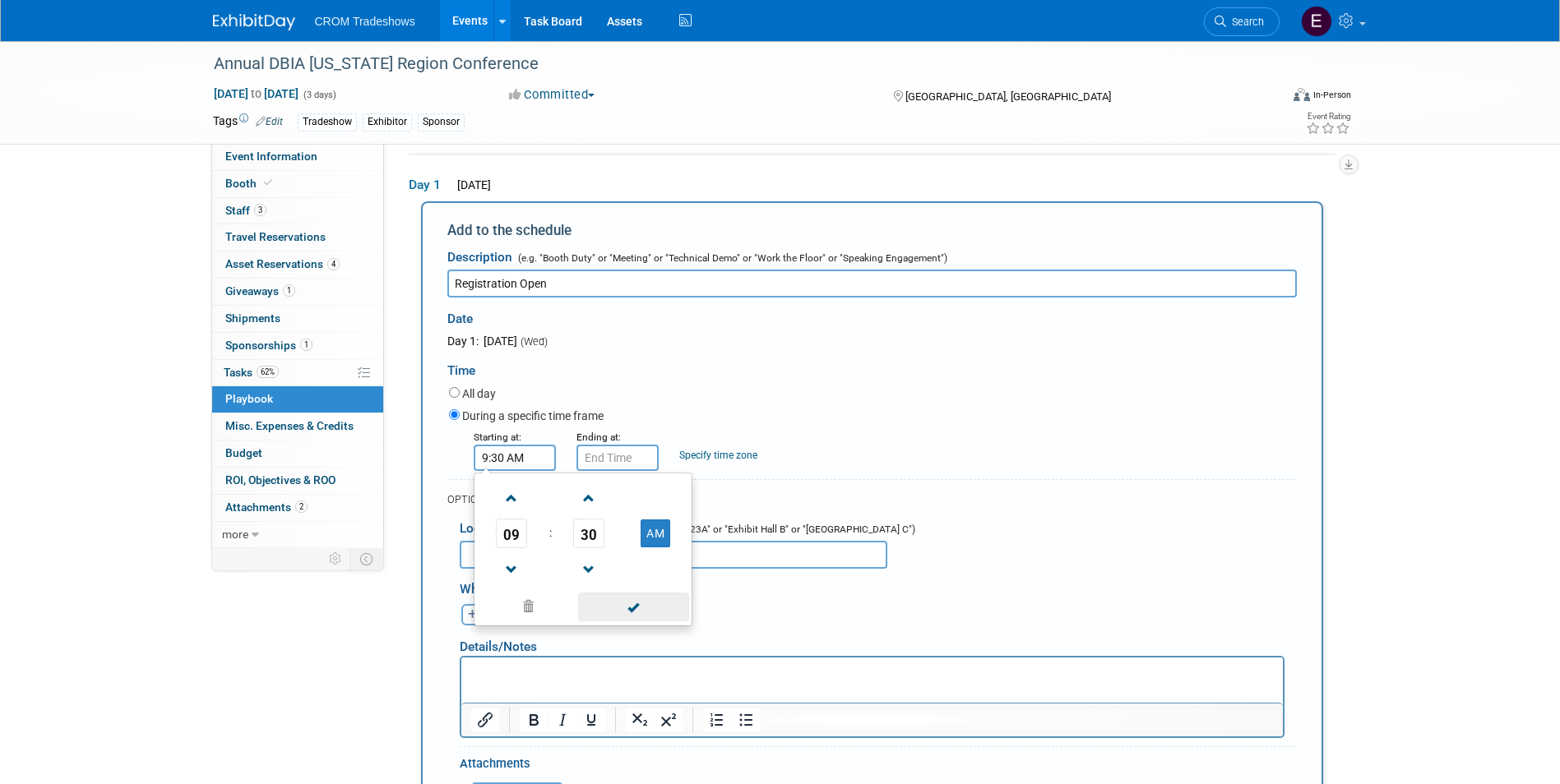
click at [649, 616] on span at bounding box center [633, 607] width 111 height 29
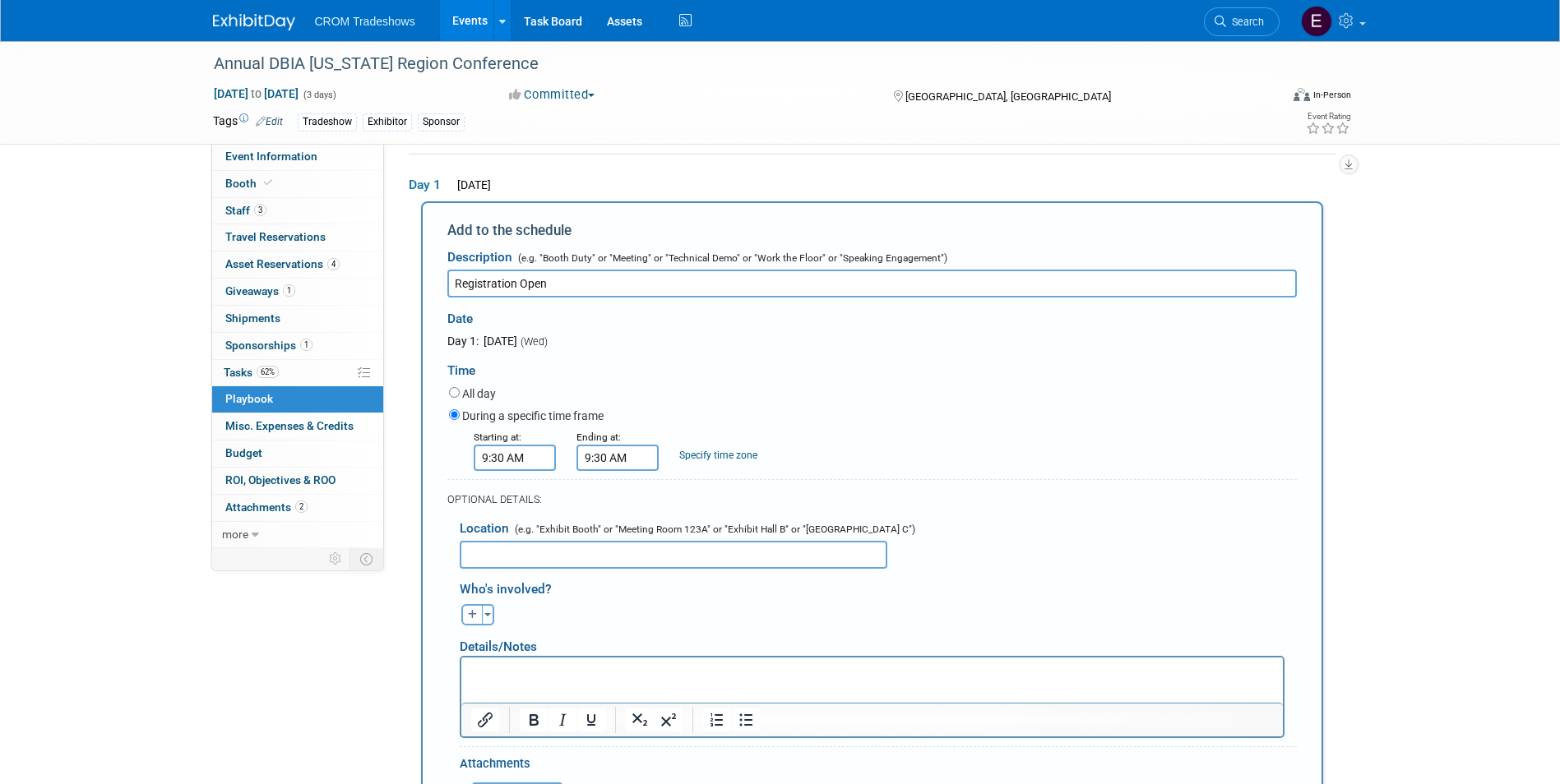
click at [644, 462] on input "9:30 AM" at bounding box center [617, 457] width 82 height 26
click at [753, 546] on button "AM" at bounding box center [758, 533] width 30 height 28
click at [614, 506] on span at bounding box center [614, 499] width 29 height 29
click at [614, 591] on td at bounding box center [630, 607] width 99 height 32
click at [613, 579] on span at bounding box center [614, 570] width 29 height 29
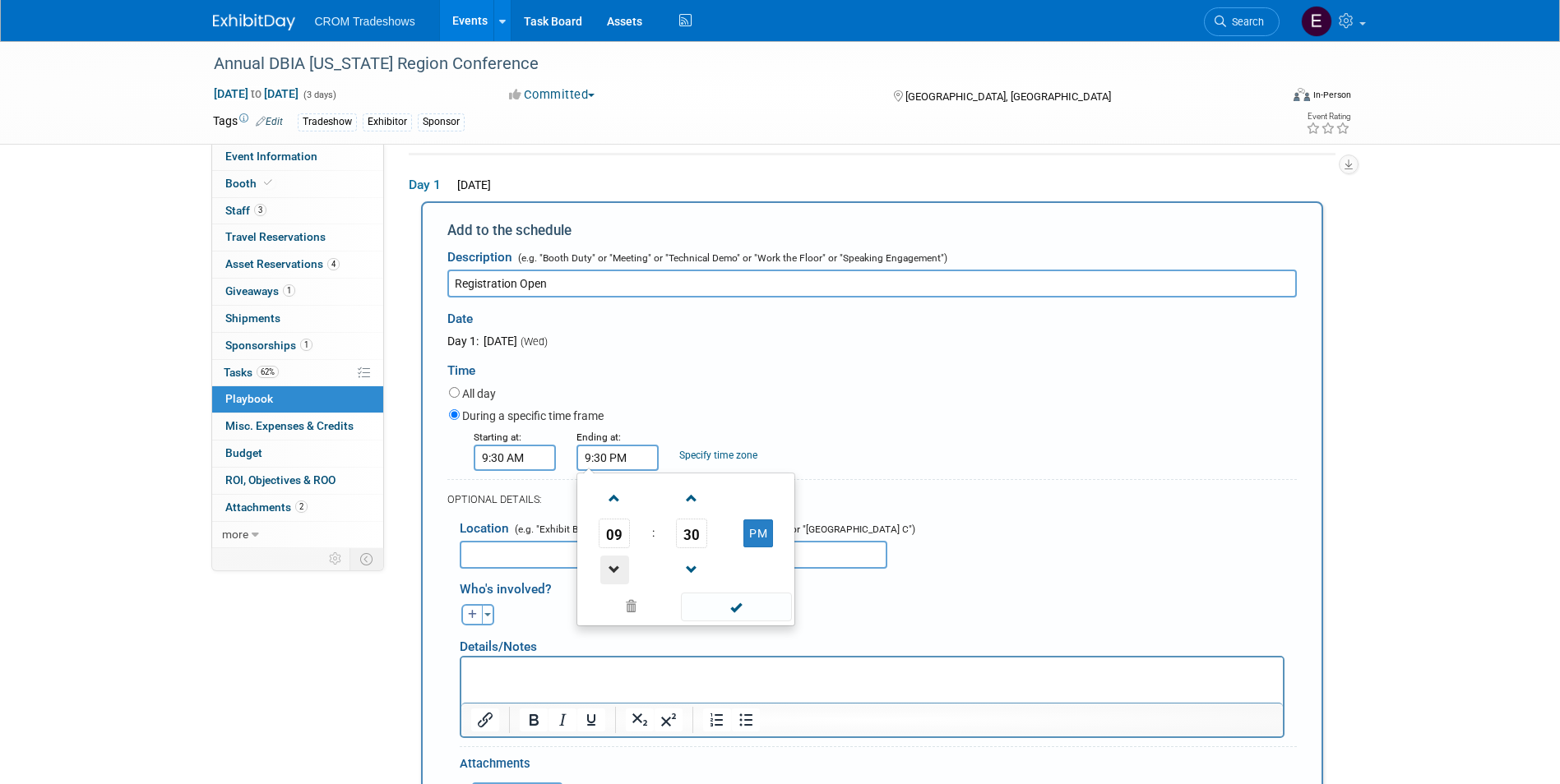
click at [613, 579] on span at bounding box center [614, 570] width 29 height 29
click at [612, 578] on span at bounding box center [614, 570] width 29 height 29
click at [617, 578] on span at bounding box center [614, 570] width 29 height 29
drag, startPoint x: 693, startPoint y: 536, endPoint x: 747, endPoint y: 546, distance: 54.9
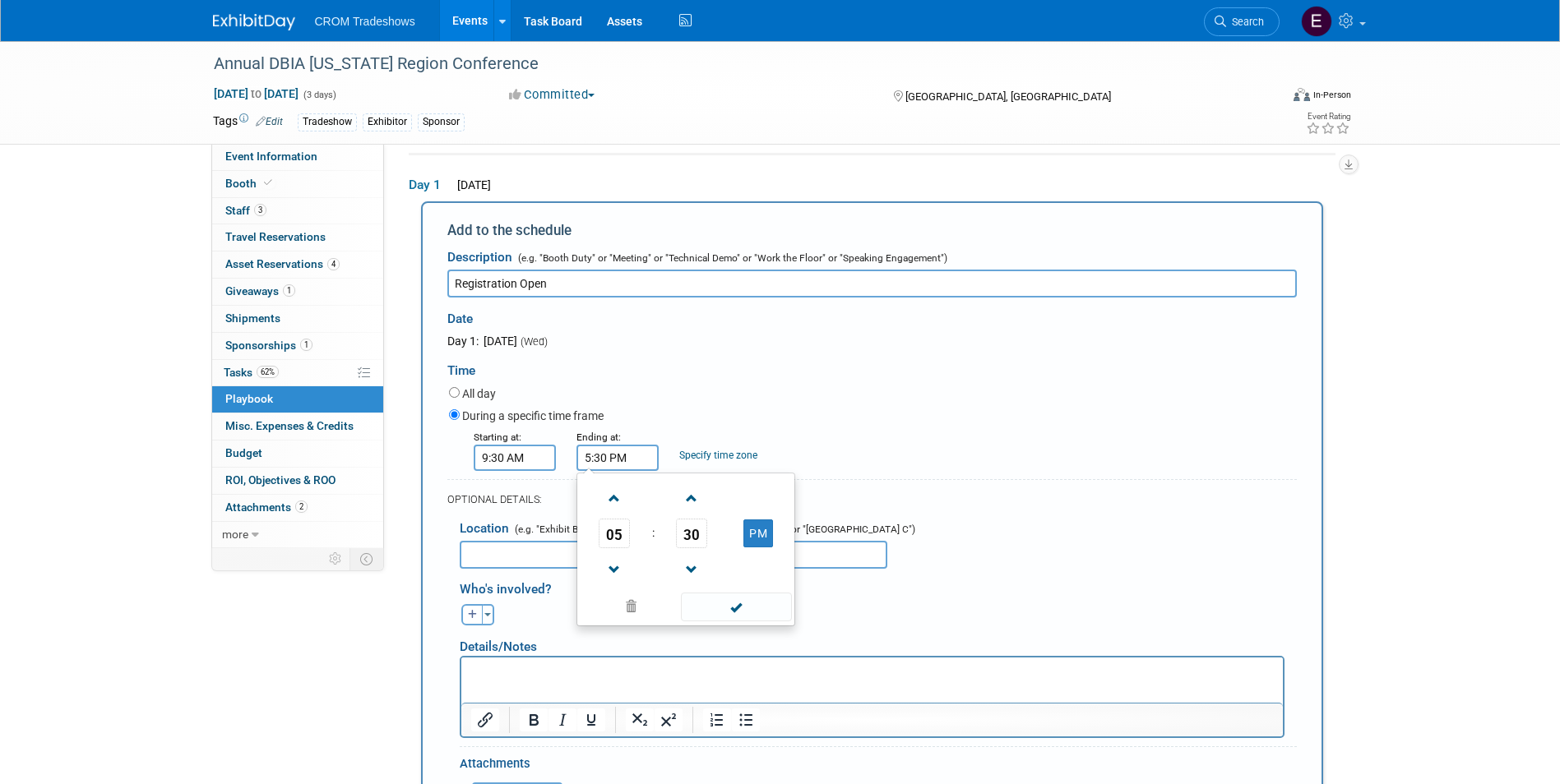
click at [693, 536] on span "30" at bounding box center [691, 533] width 31 height 30
click at [607, 498] on td "00" at bounding box center [607, 499] width 53 height 44
type input "5:00 PM"
click at [766, 624] on div "05 : 00 PM 12 01 02 03 04 05 06 07 08 09 10 11 00 05 10 15 20 25 30 35 40 45 50…" at bounding box center [686, 549] width 219 height 154
click at [764, 611] on span at bounding box center [736, 607] width 111 height 29
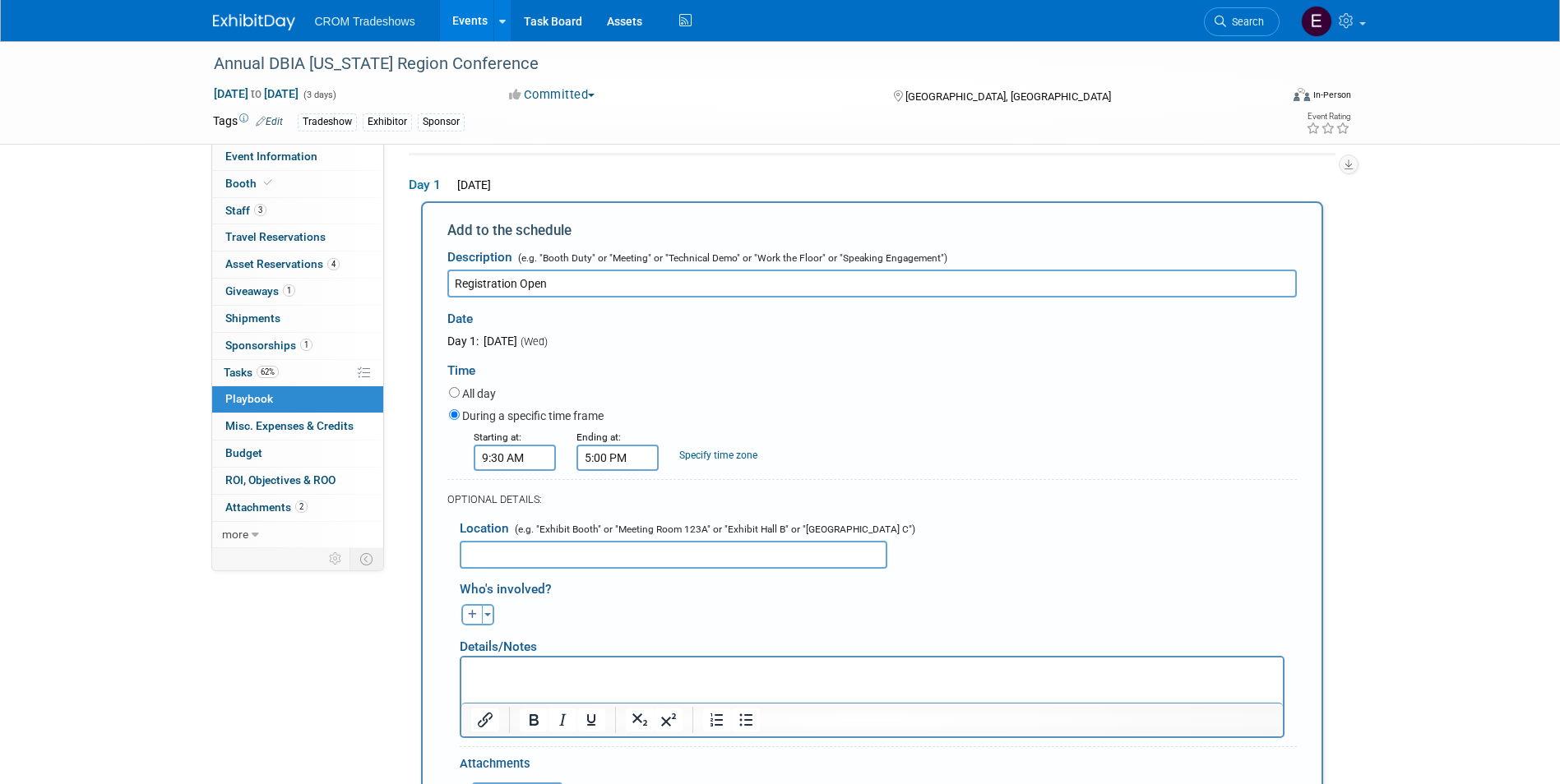
click at [687, 549] on input "text" at bounding box center [674, 554] width 428 height 28
type input "P"
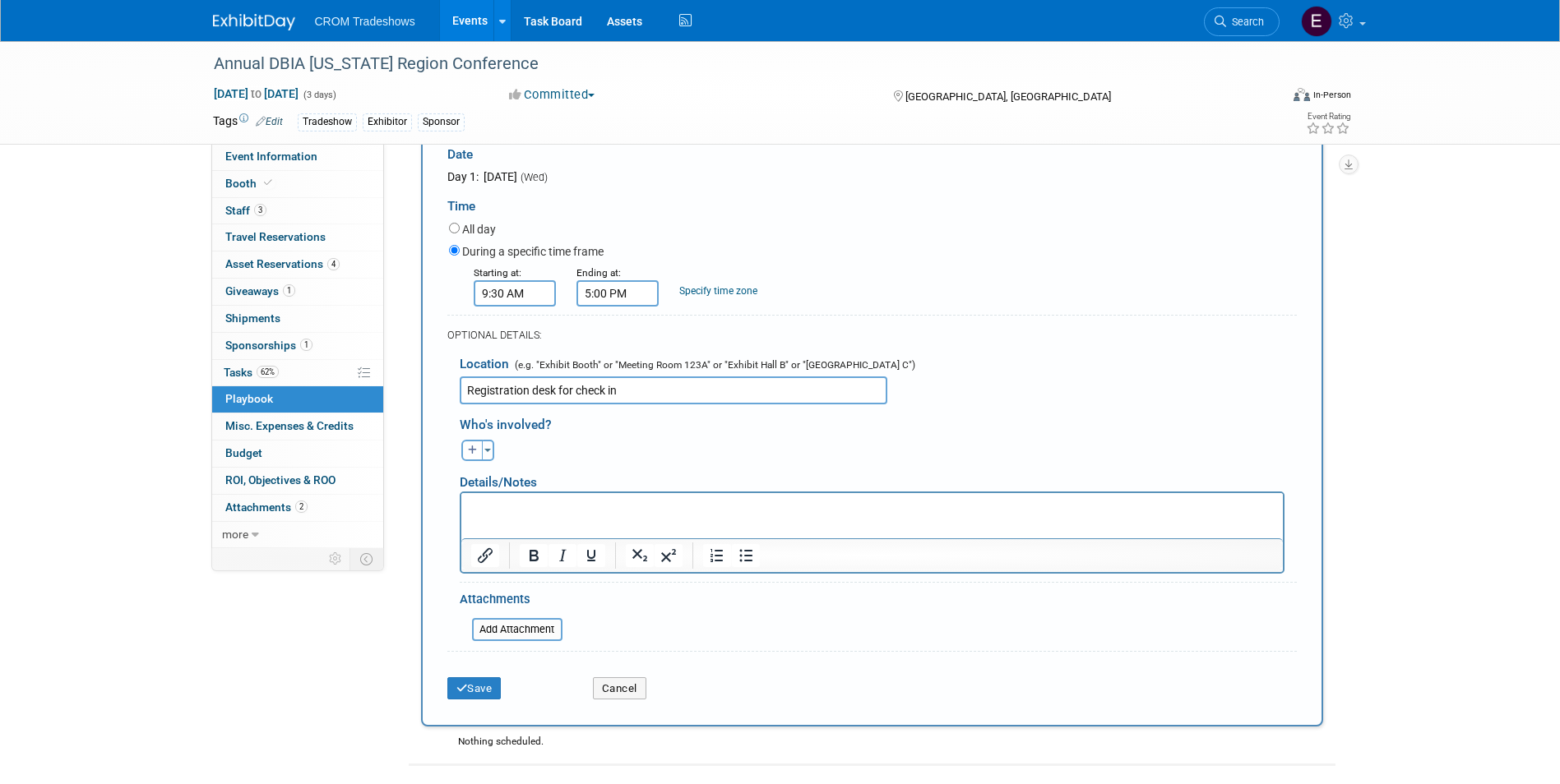
drag, startPoint x: 635, startPoint y: 391, endPoint x: 558, endPoint y: 389, distance: 77.0
click at [558, 389] on input "Registration desk for check in" at bounding box center [674, 390] width 428 height 28
type input "Registration desk"
click at [591, 508] on p "Rich Text Area. Press ALT-0 for help." at bounding box center [871, 507] width 802 height 16
click at [633, 515] on html at bounding box center [871, 503] width 822 height 23
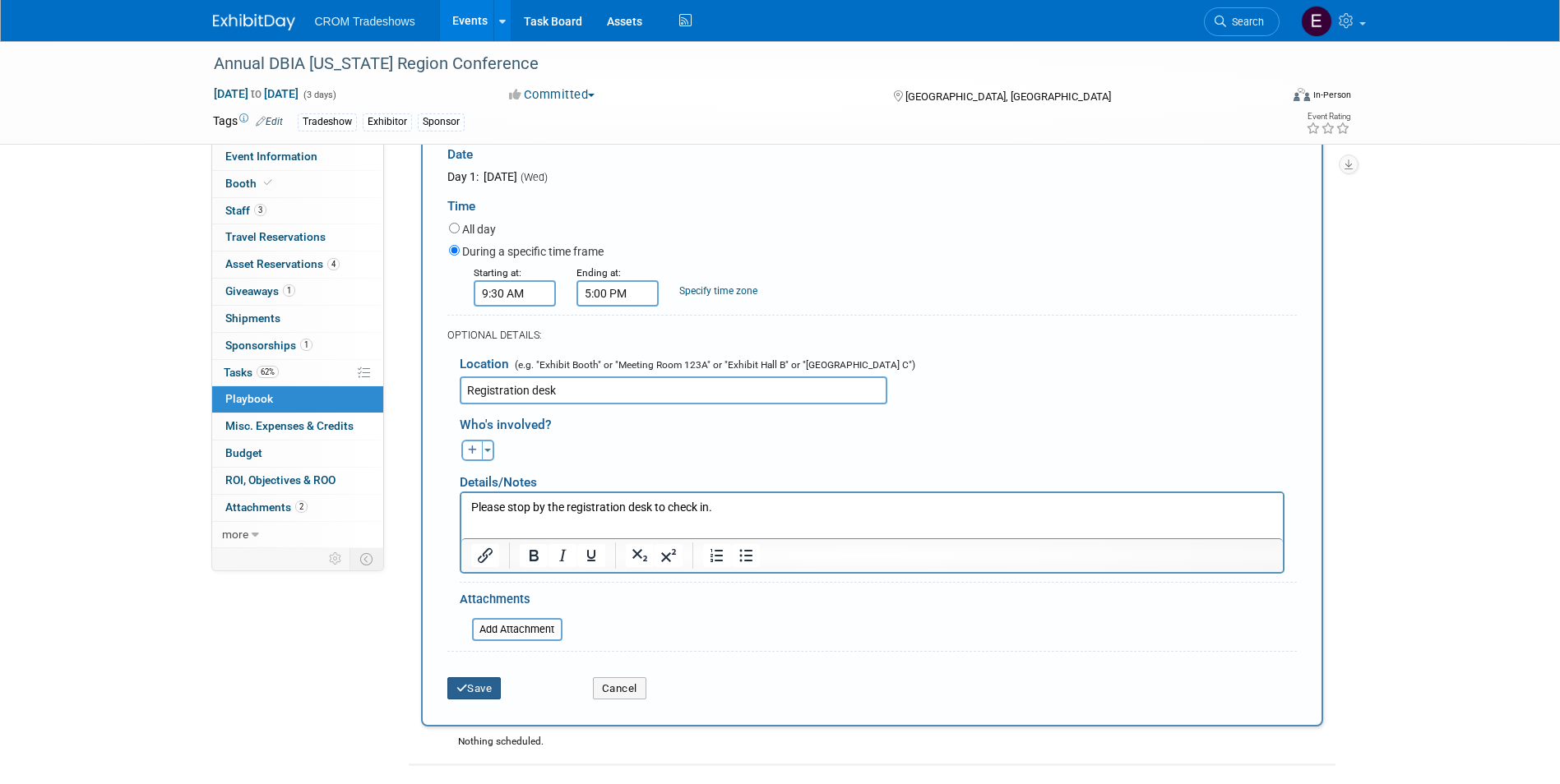
click at [494, 697] on button "Save" at bounding box center [474, 688] width 54 height 23
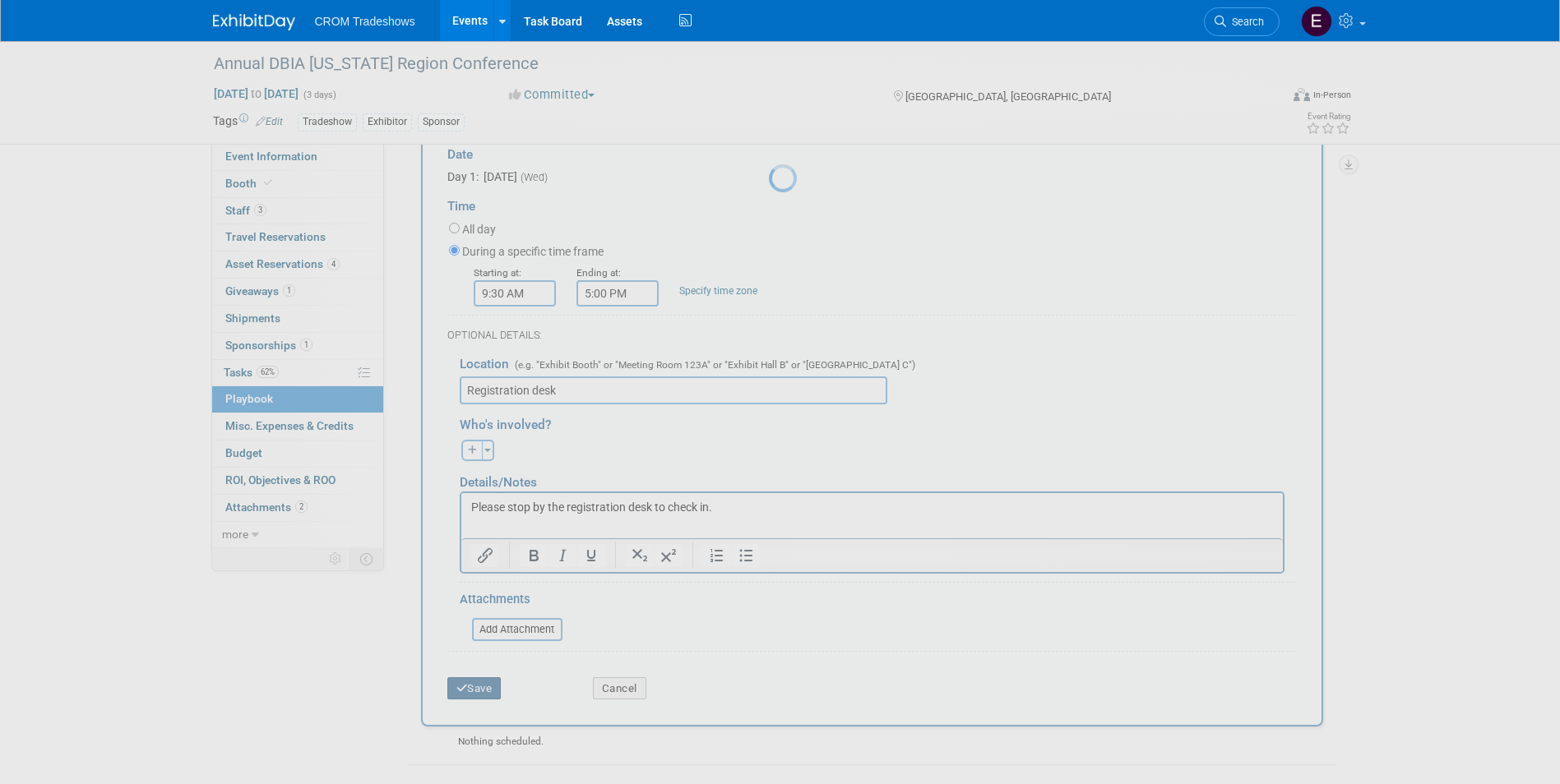
scroll to position [13, 0]
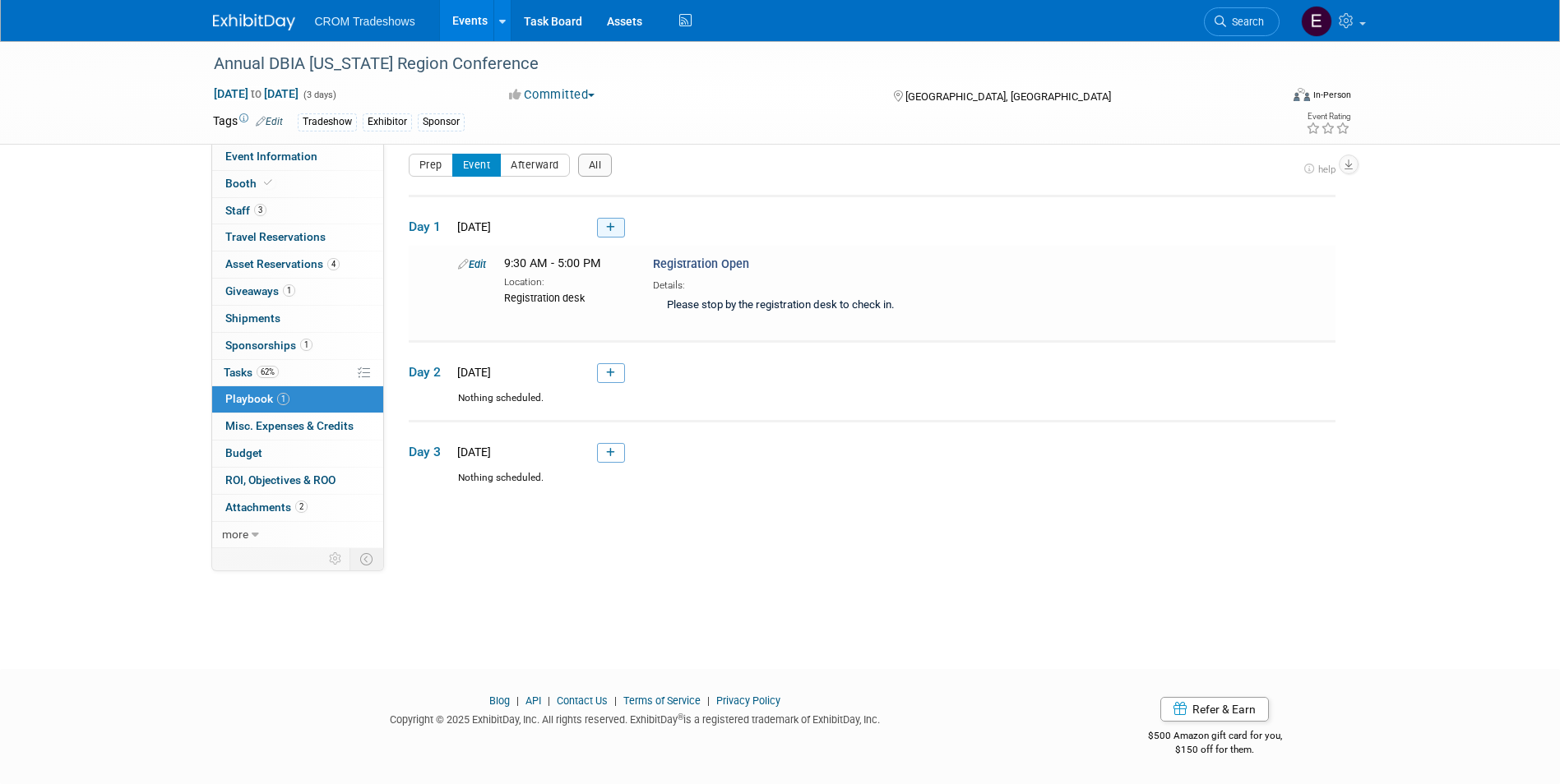
click at [611, 227] on icon at bounding box center [610, 228] width 9 height 10
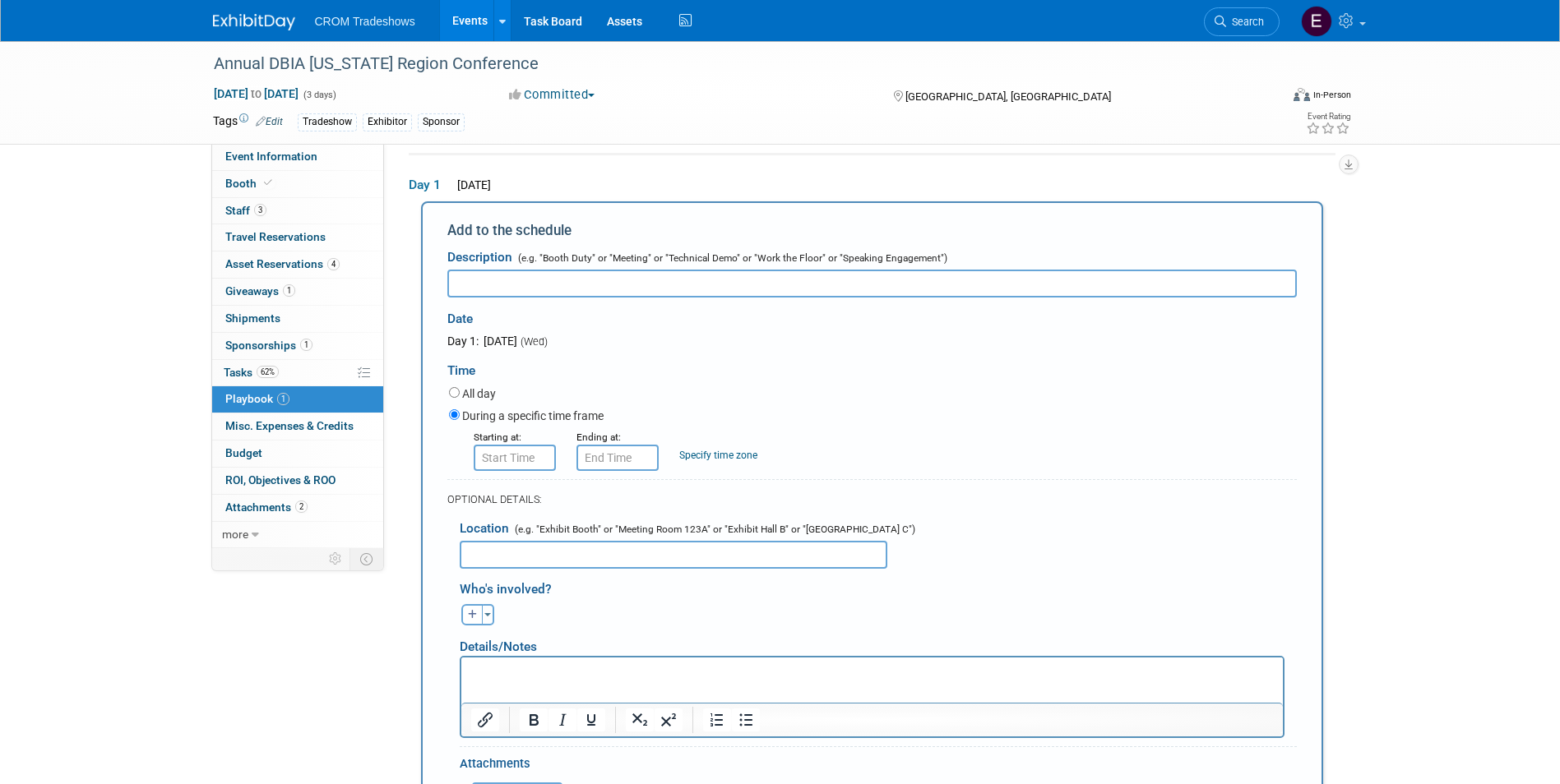
scroll to position [0, 0]
type input "An Introduction to Design-Build"
click at [506, 466] on input "8:00 AM" at bounding box center [514, 457] width 82 height 26
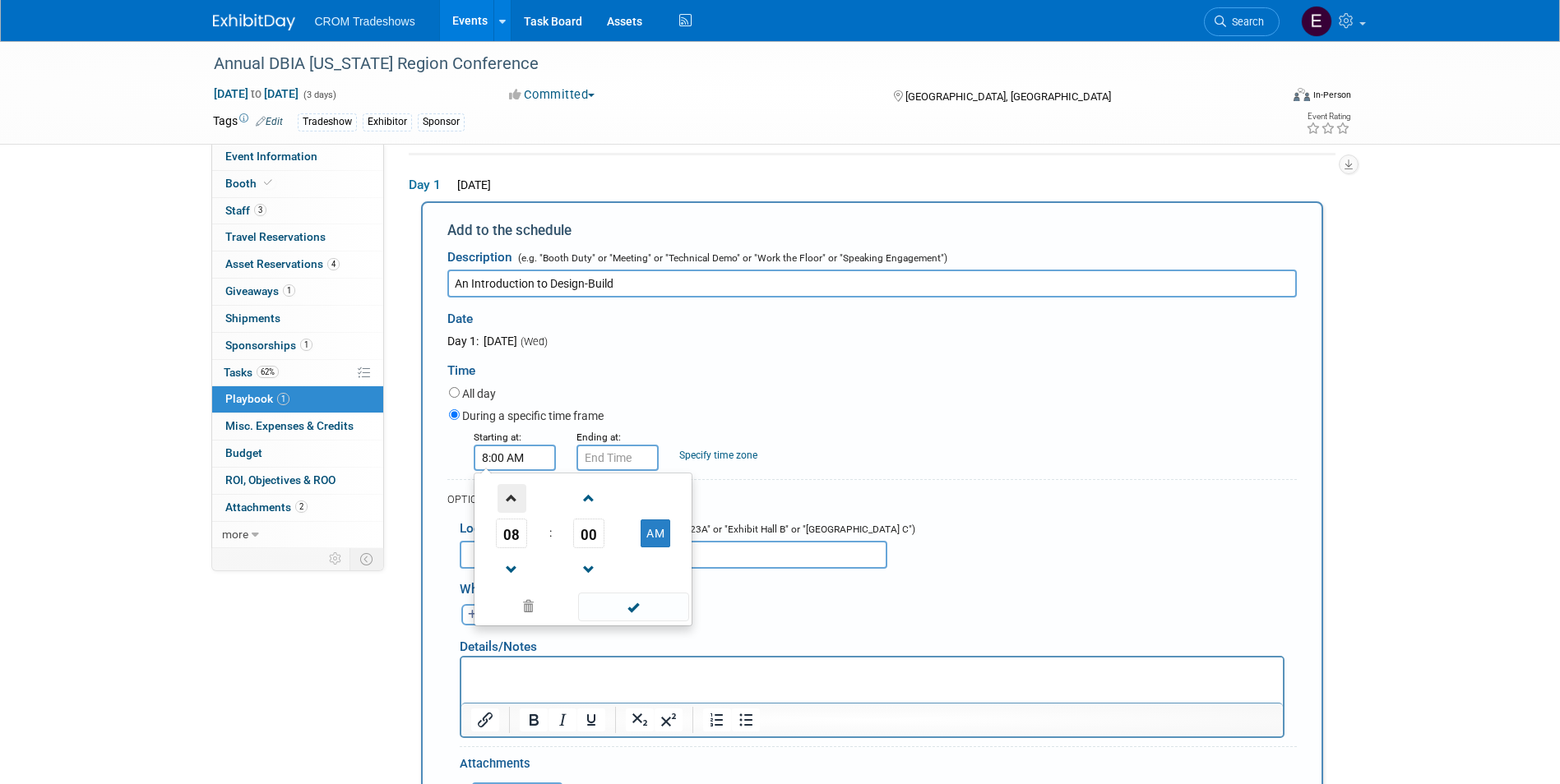
click at [506, 509] on span at bounding box center [512, 499] width 29 height 29
type input "10:00 AM"
click at [646, 613] on span at bounding box center [633, 607] width 111 height 29
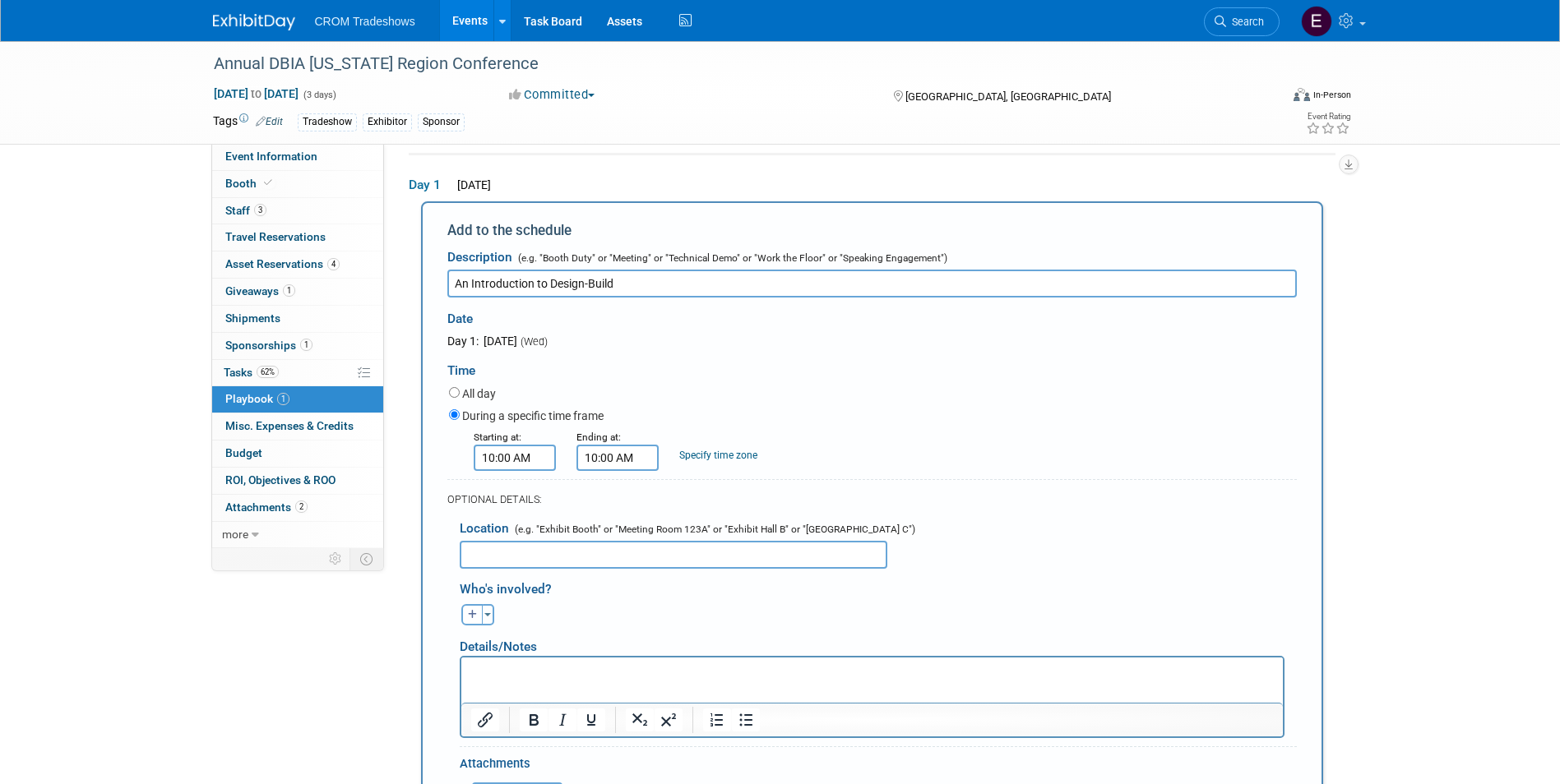
click at [616, 471] on input "10:00 AM" at bounding box center [617, 457] width 82 height 26
click at [603, 509] on span at bounding box center [614, 499] width 29 height 29
type input "11:00 AM"
click at [765, 605] on span at bounding box center [736, 607] width 111 height 29
click at [648, 558] on input "text" at bounding box center [674, 554] width 428 height 28
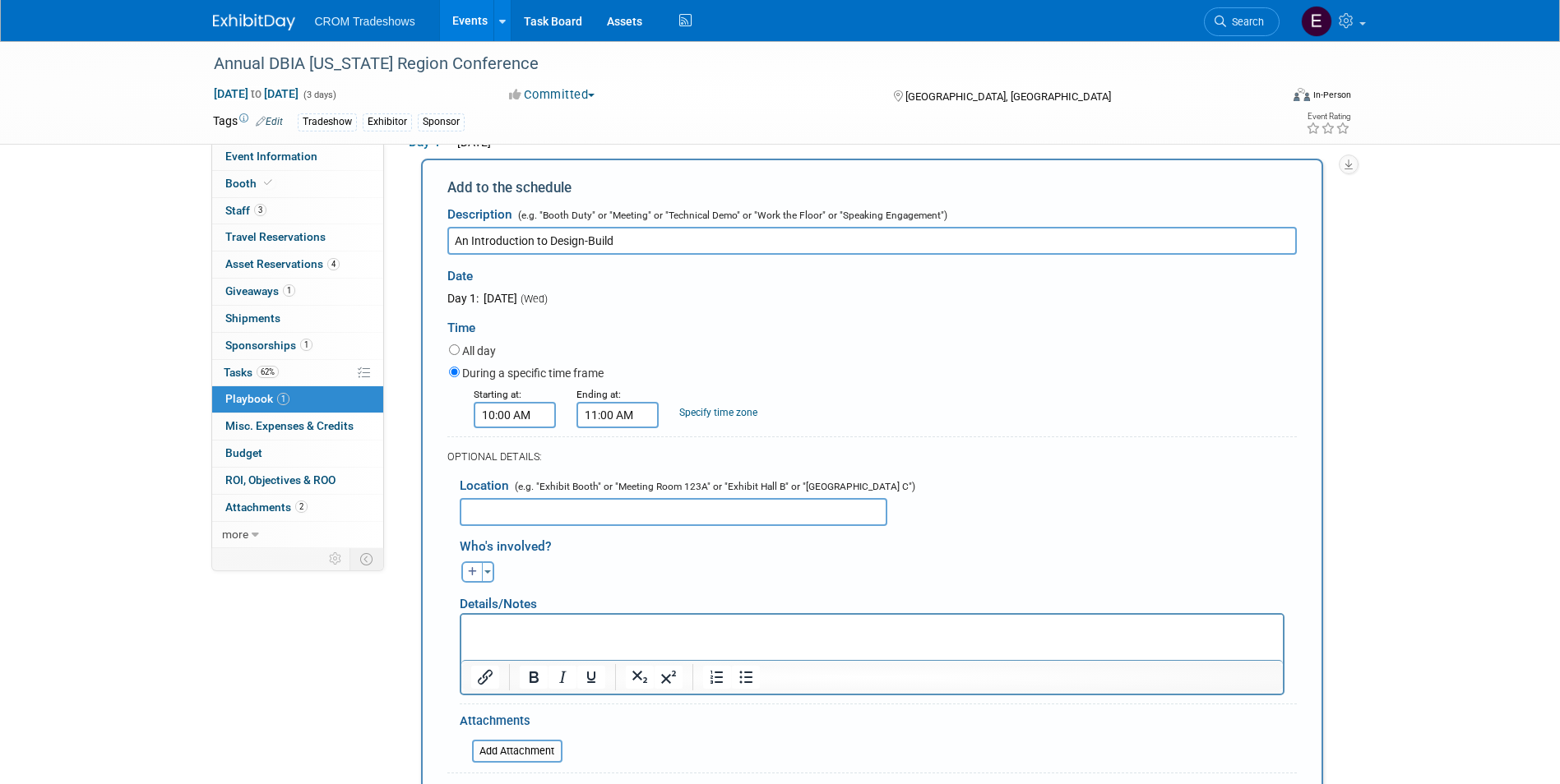
scroll to position [137, 0]
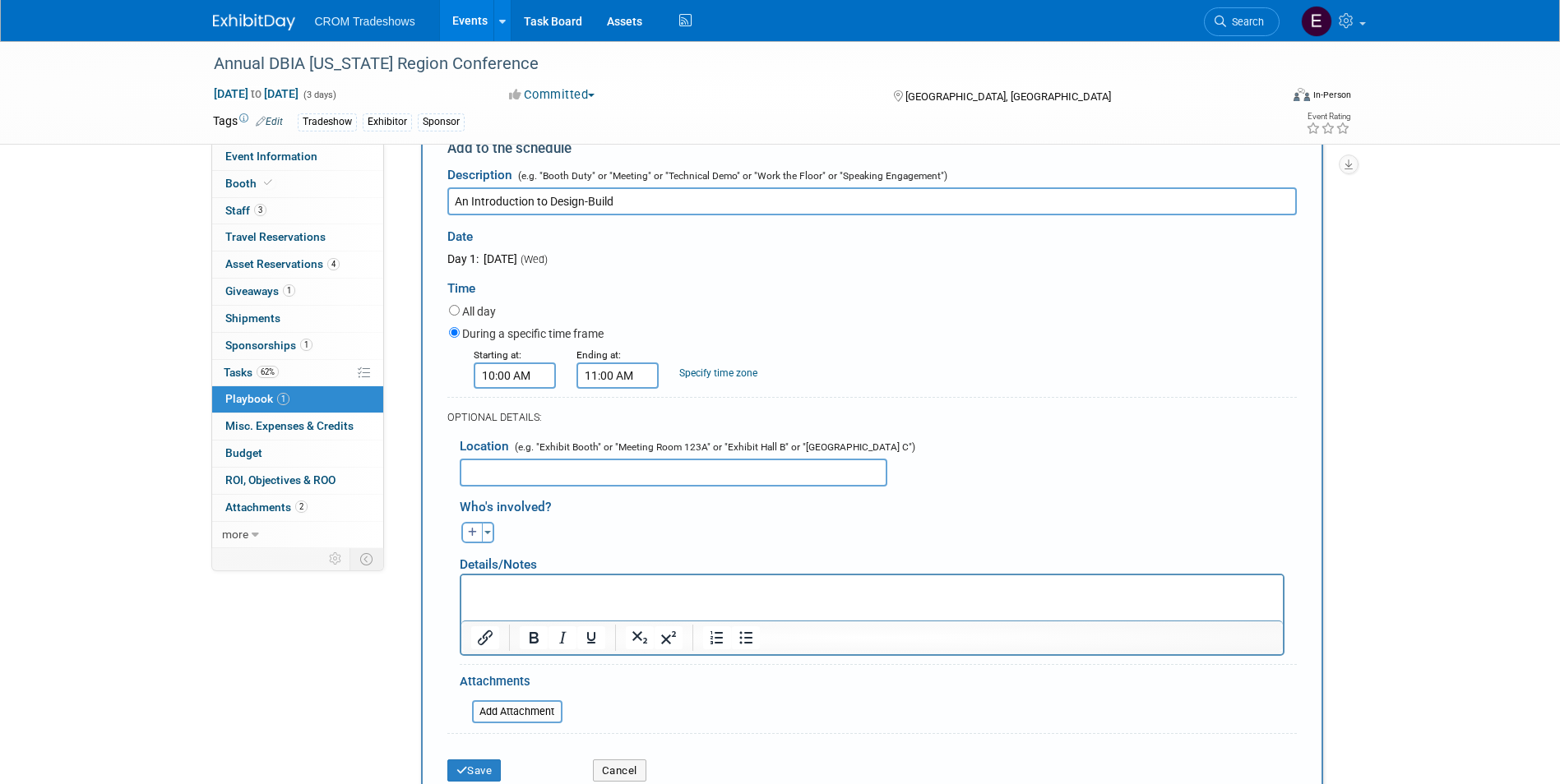
click at [704, 591] on p "Rich Text Area. Press ALT-0 for help." at bounding box center [871, 589] width 802 height 16
click at [535, 591] on p "Rich Text Area. Press ALT-0 for help." at bounding box center [871, 589] width 802 height 16
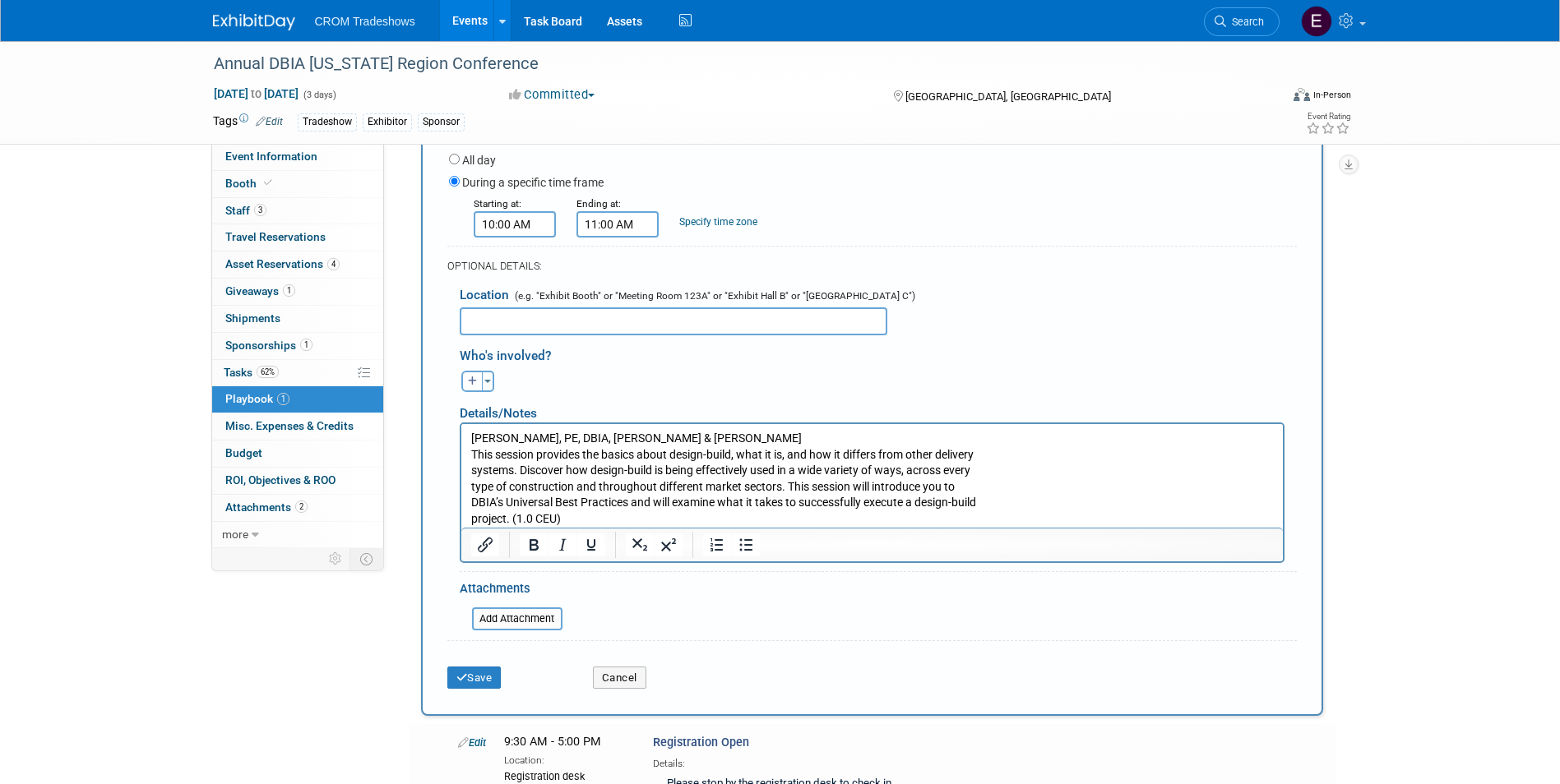
scroll to position [301, 0]
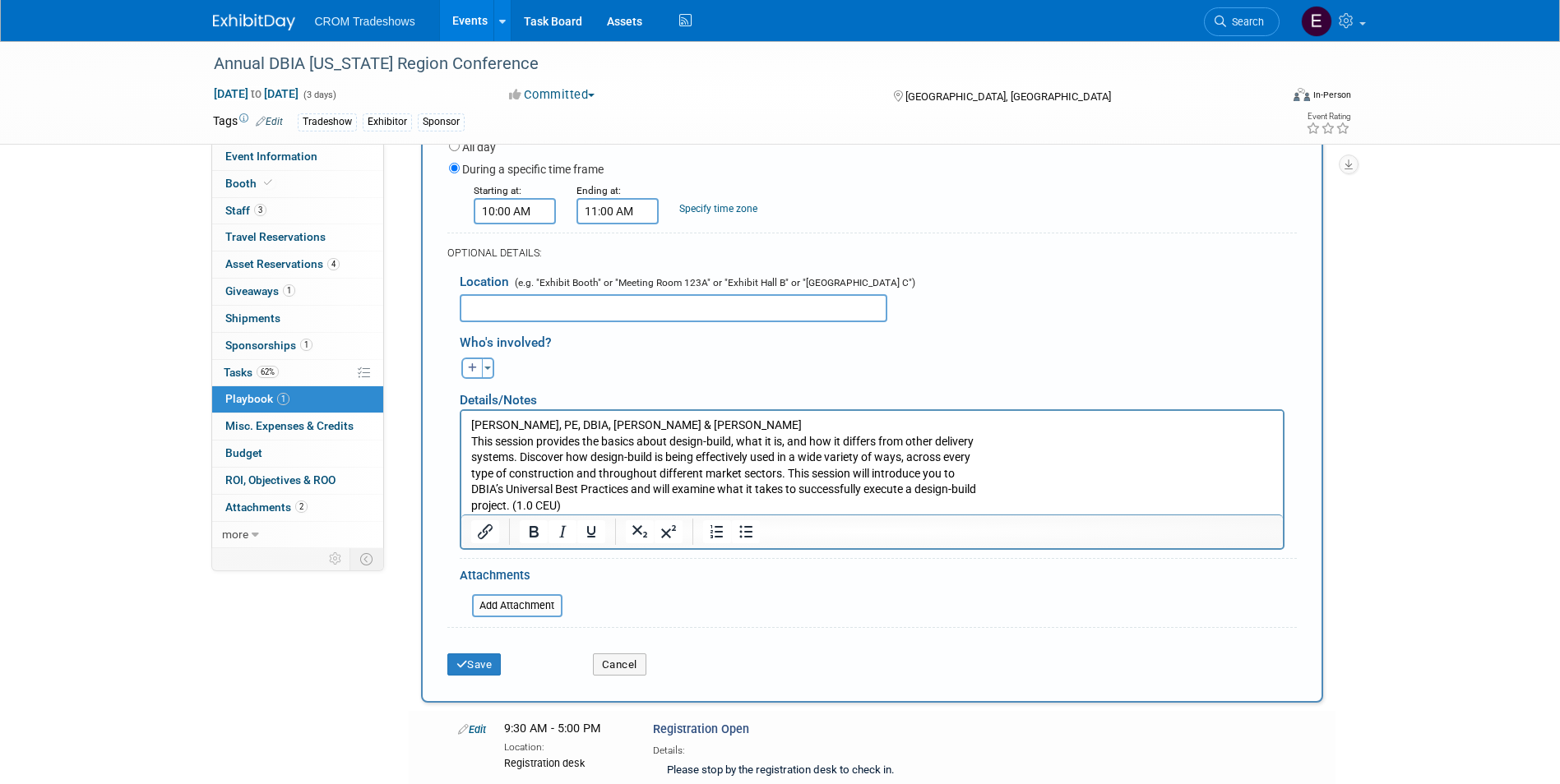
click at [467, 463] on html "[PERSON_NAME], PE, DBIA, [PERSON_NAME] & Creed This session provides the basics…" at bounding box center [871, 462] width 822 height 104
click at [470, 475] on p "[PERSON_NAME], PE, DBIA, [PERSON_NAME] & Creed This session provides the basics…" at bounding box center [871, 465] width 802 height 97
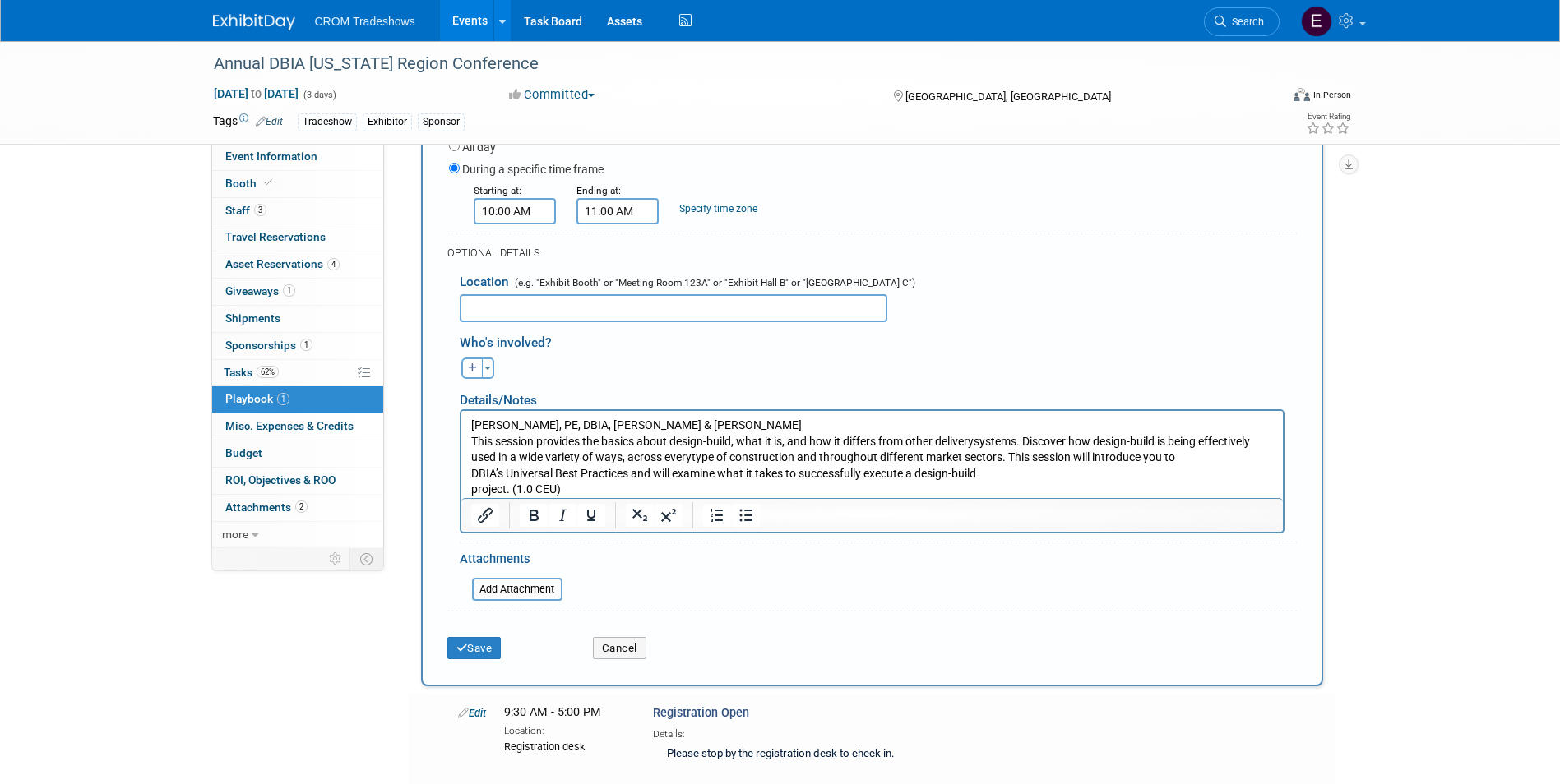
click at [473, 489] on p "[PERSON_NAME], PE, DBIA, [PERSON_NAME] & Creed This session provides the basics…" at bounding box center [871, 456] width 802 height 81
click at [474, 479] on p "[PERSON_NAME], PE, DBIA, [PERSON_NAME] & Creed This session provides the basics…" at bounding box center [871, 456] width 802 height 81
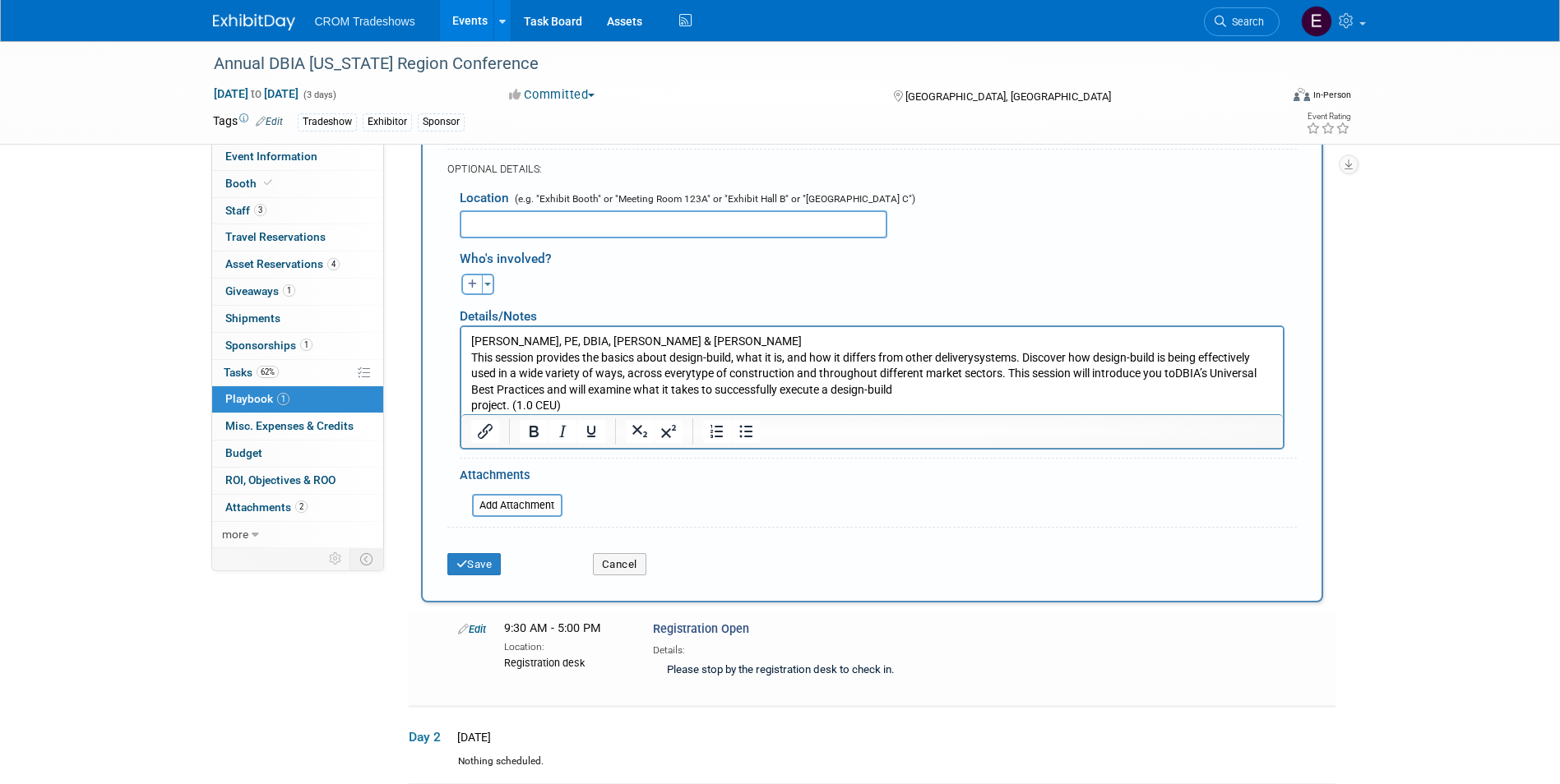
scroll to position [465, 0]
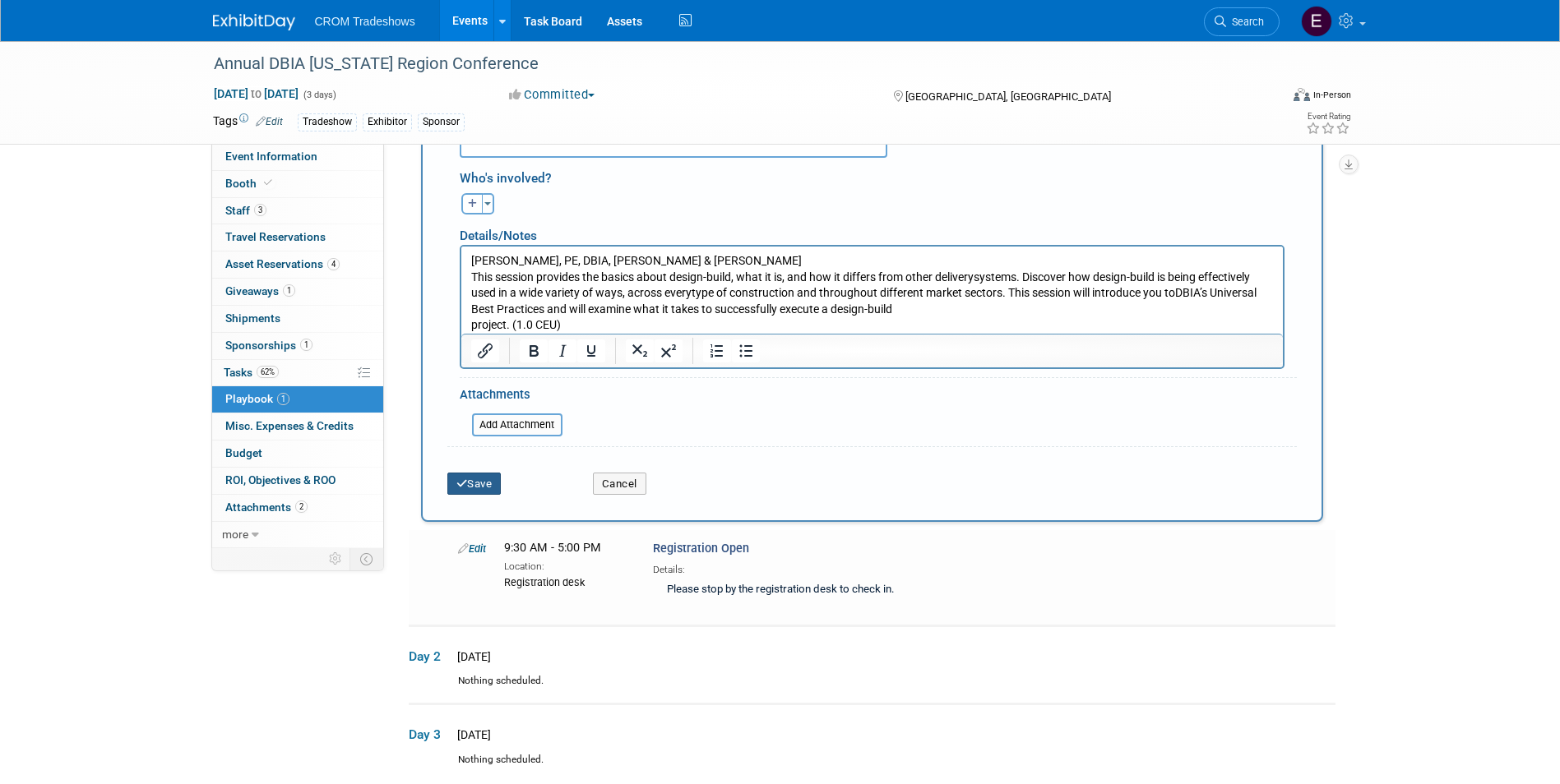
click at [475, 496] on button "Save" at bounding box center [474, 484] width 54 height 23
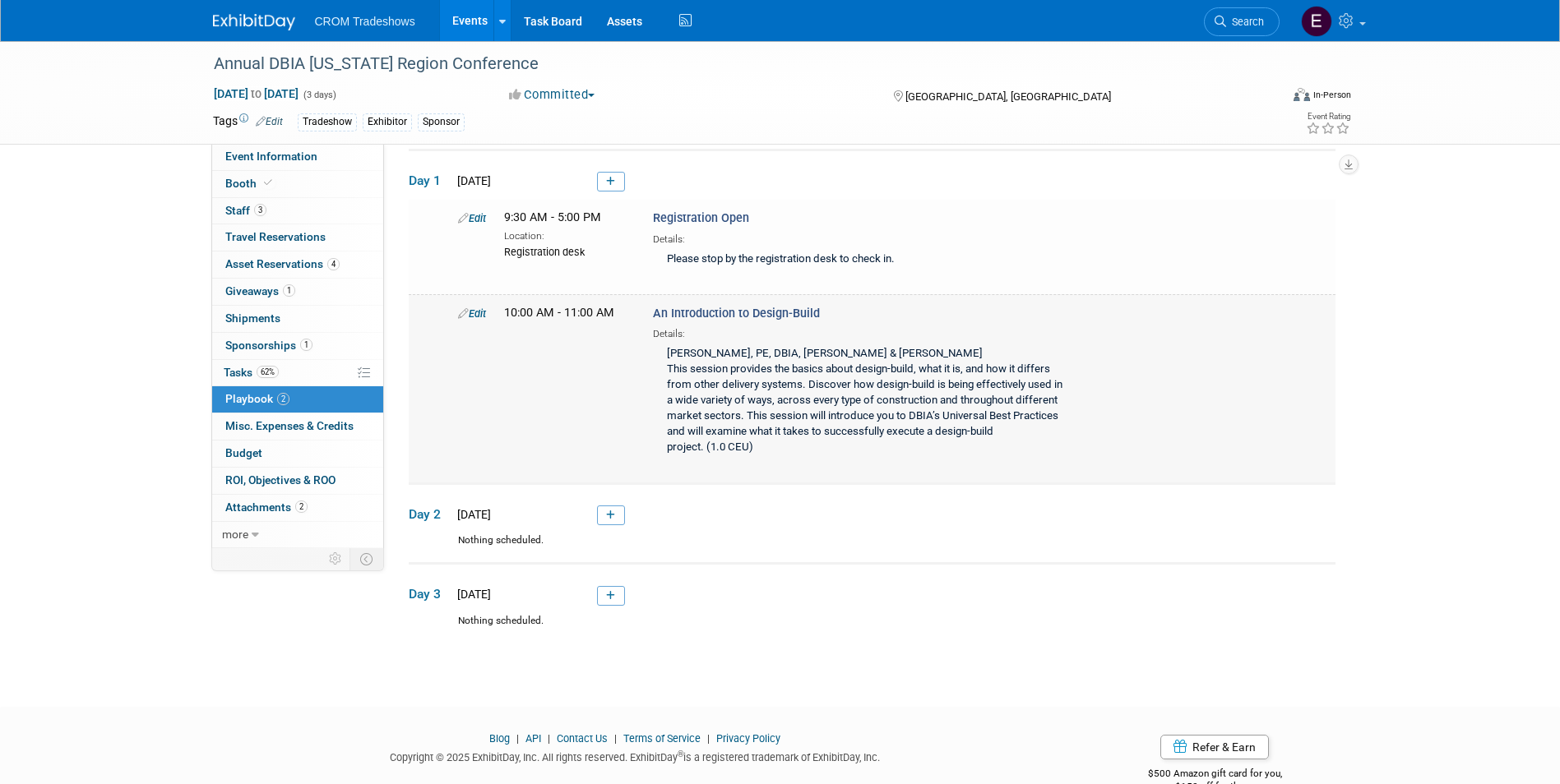
scroll to position [0, 0]
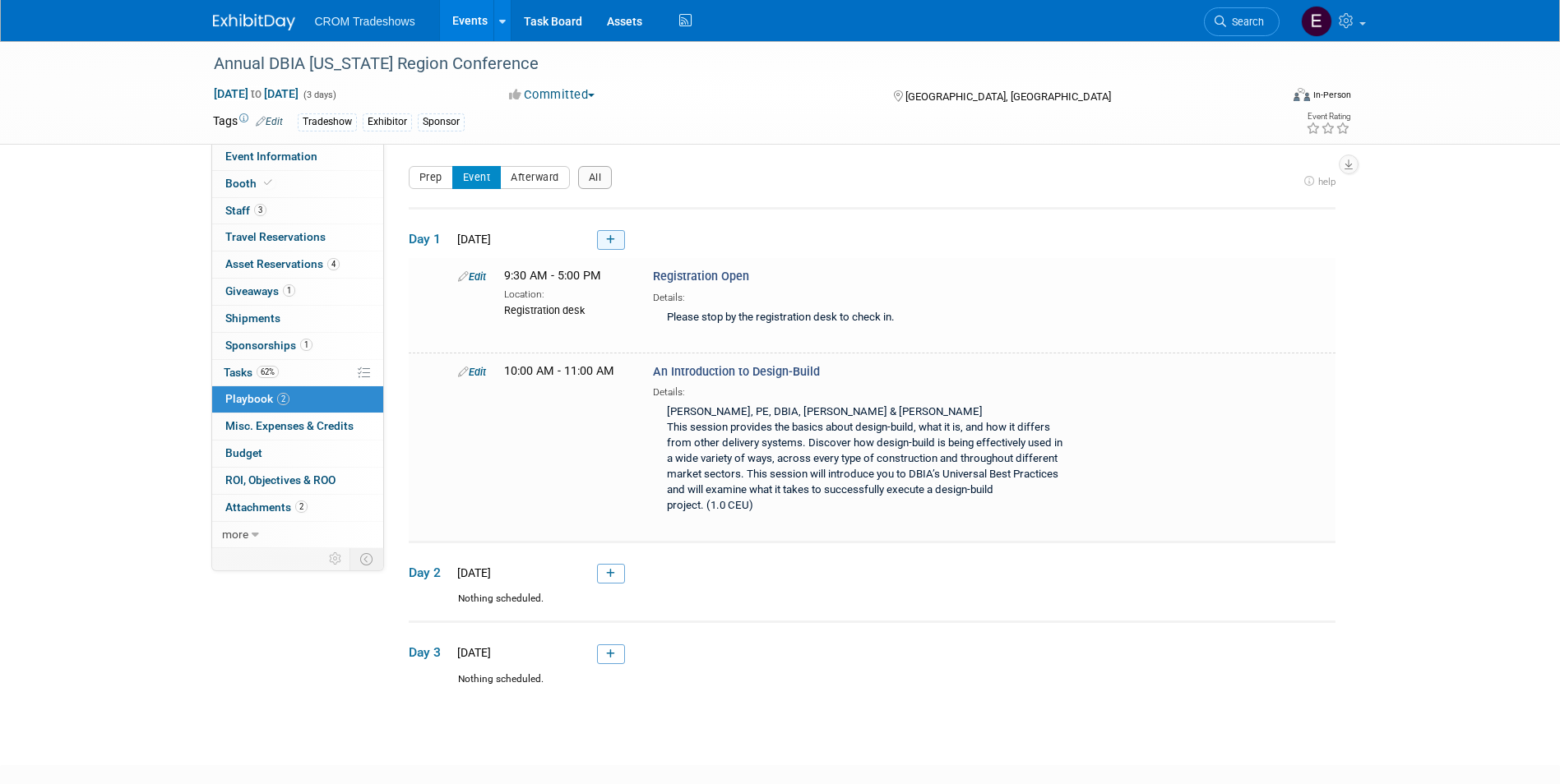
click at [618, 247] on link at bounding box center [610, 239] width 28 height 20
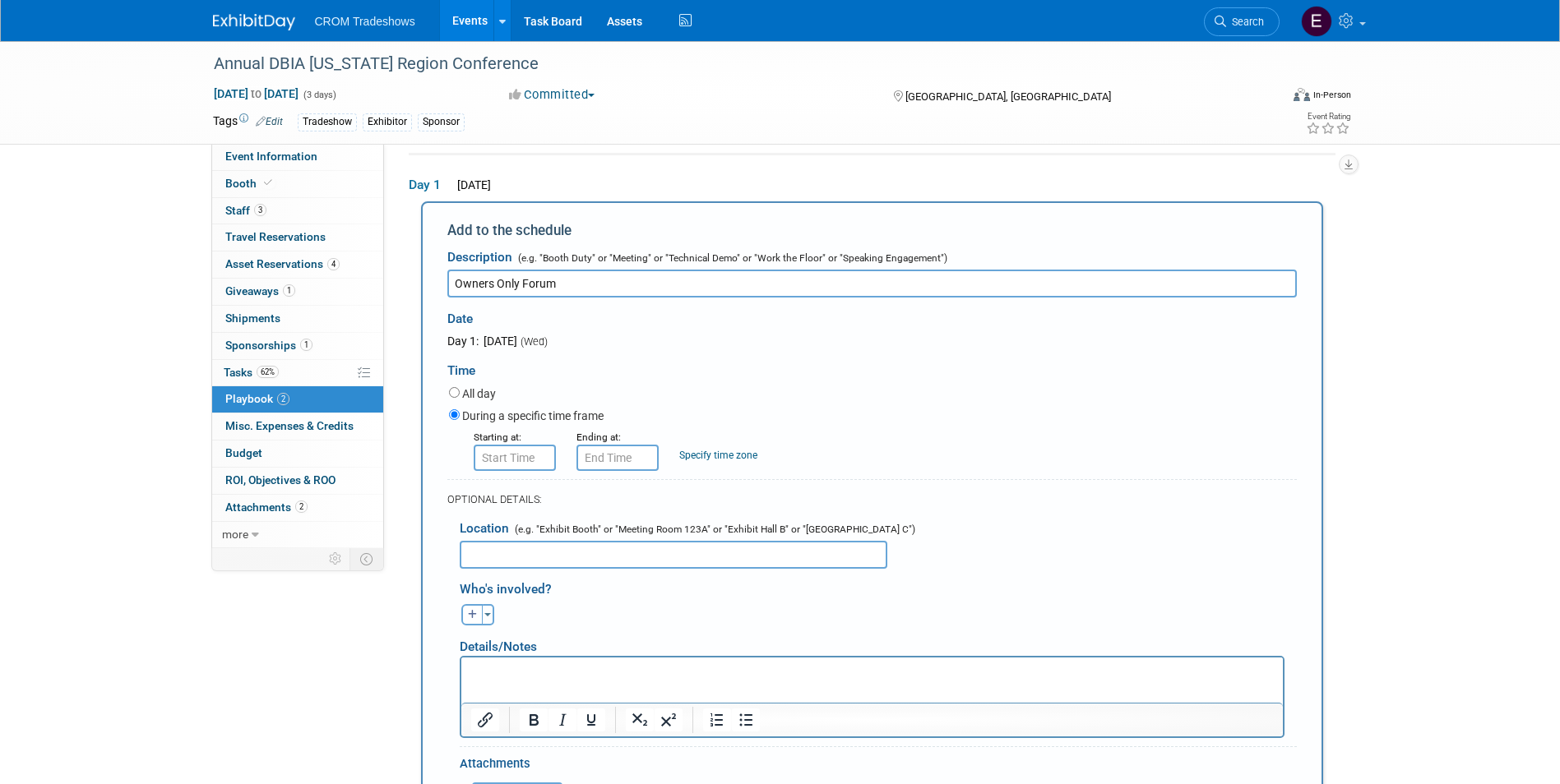
type input "Owners Only Forum"
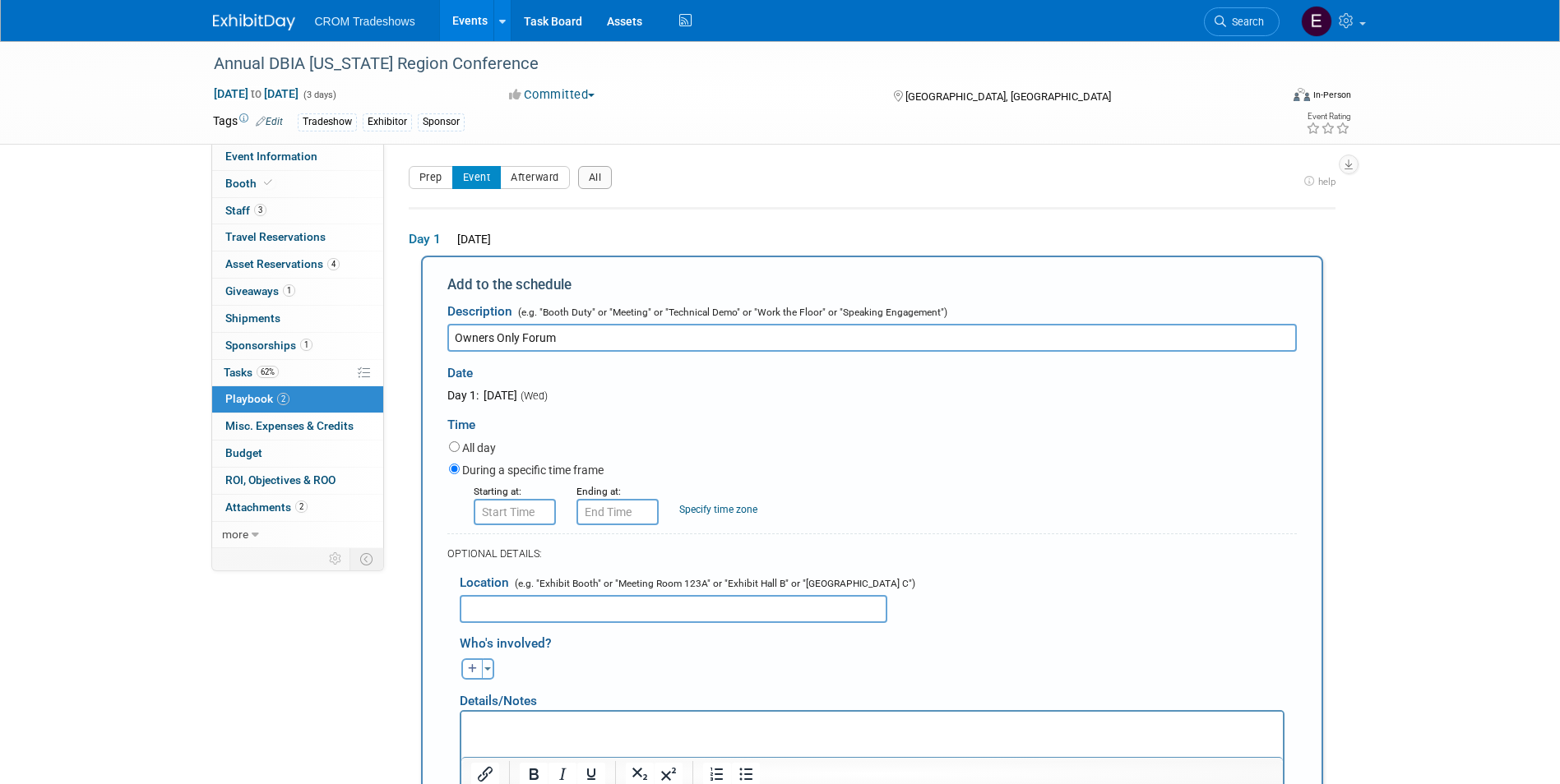
scroll to position [82, 0]
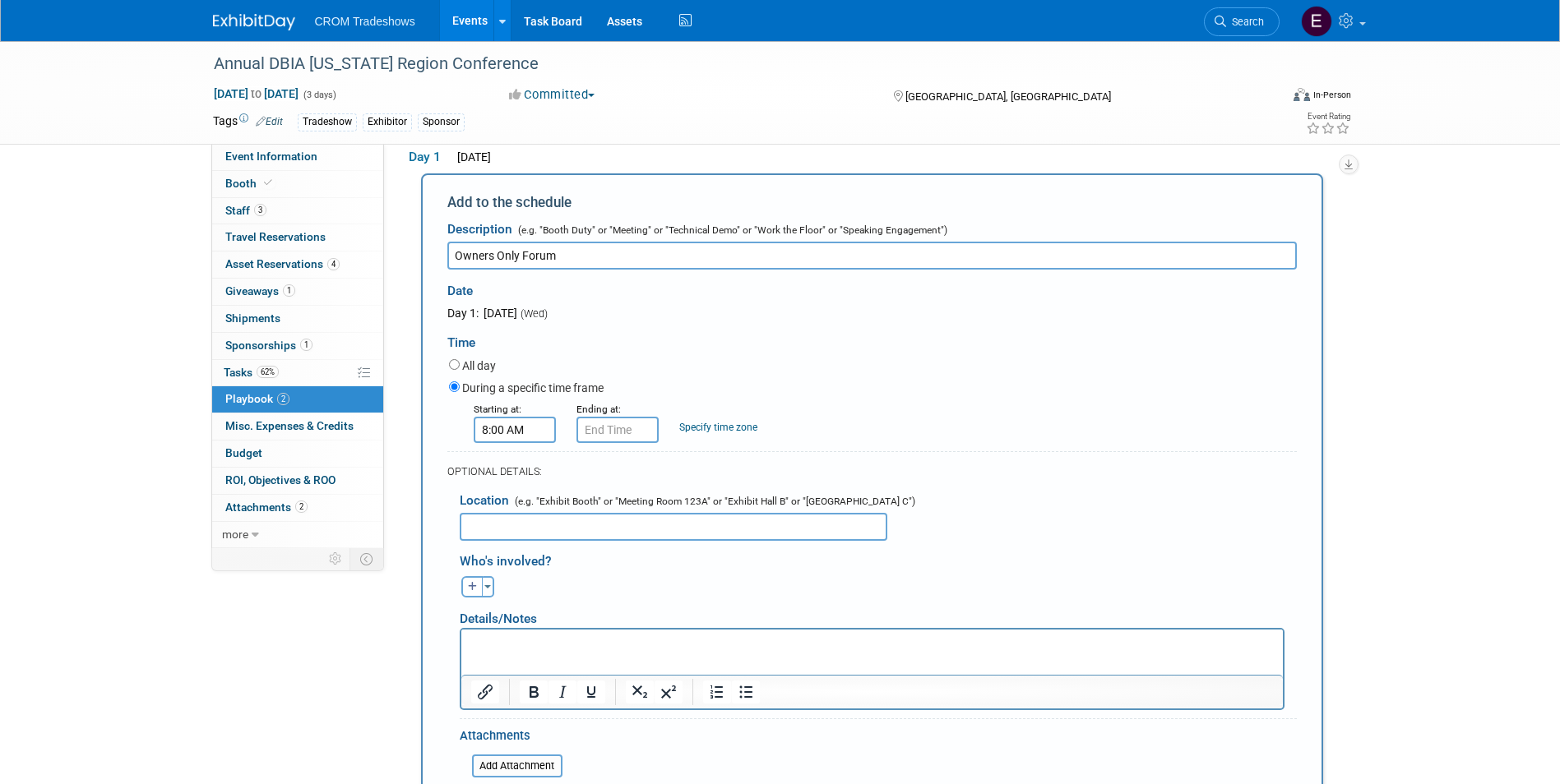
click at [497, 436] on input "8:00 AM" at bounding box center [514, 429] width 82 height 26
click at [504, 513] on span "08" at bounding box center [511, 505] width 31 height 30
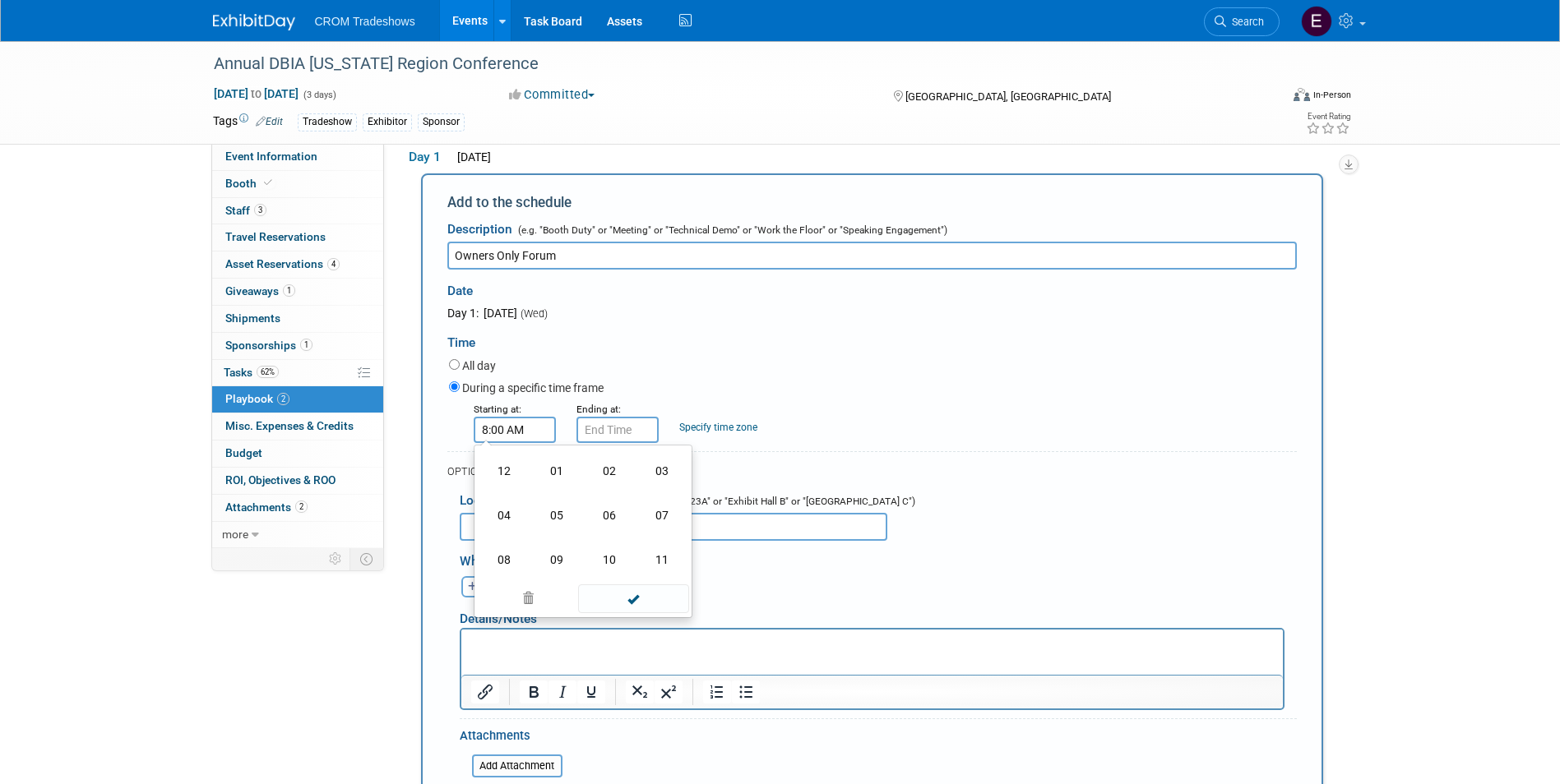
drag, startPoint x: 655, startPoint y: 560, endPoint x: 640, endPoint y: 543, distance: 22.7
click at [656, 560] on td "11" at bounding box center [662, 560] width 53 height 44
click at [592, 508] on span "00" at bounding box center [588, 505] width 31 height 30
click at [670, 473] on td "15" at bounding box center [662, 471] width 53 height 44
type input "11:15 AM"
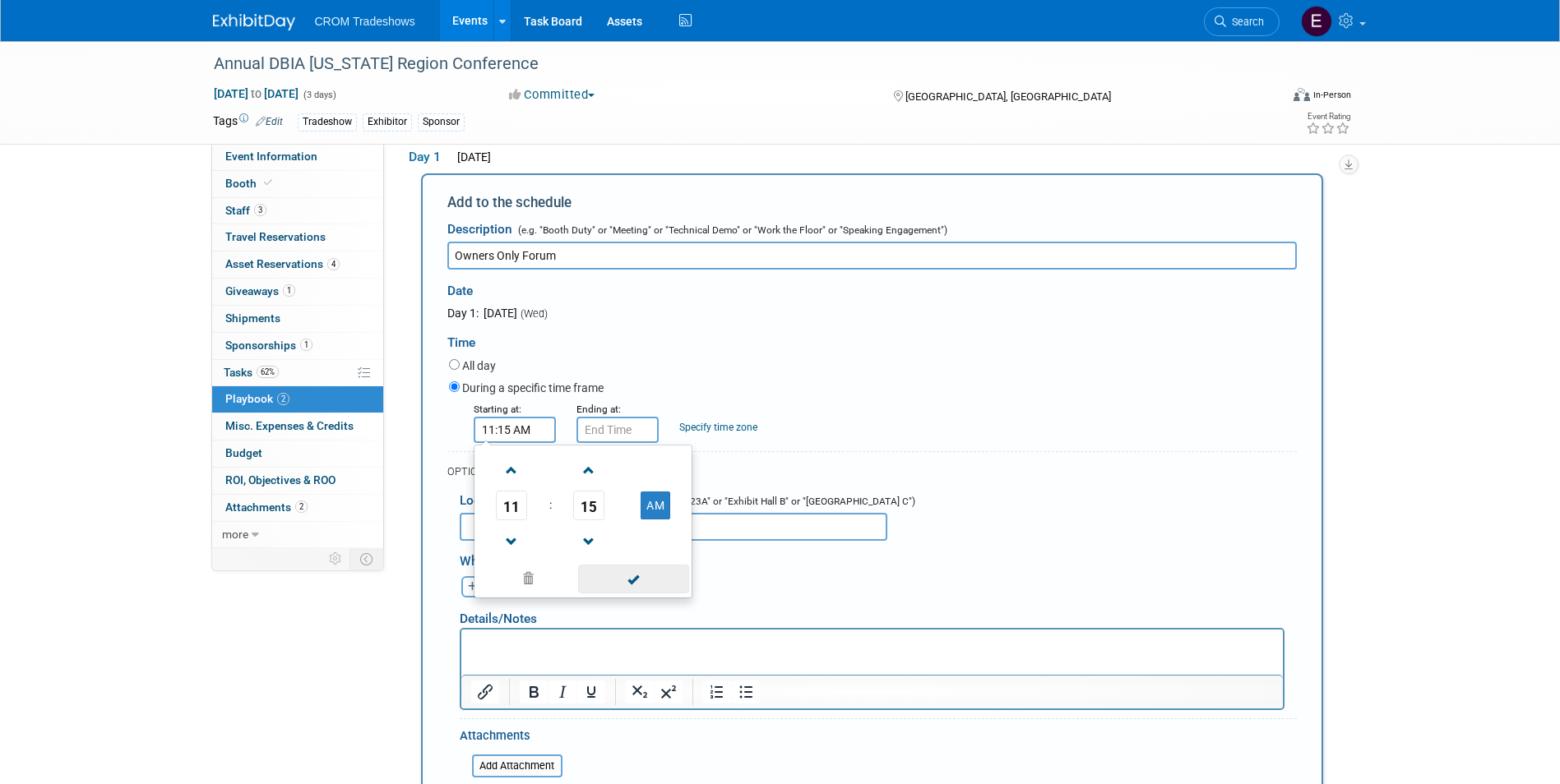
click at [609, 573] on span at bounding box center [633, 580] width 111 height 29
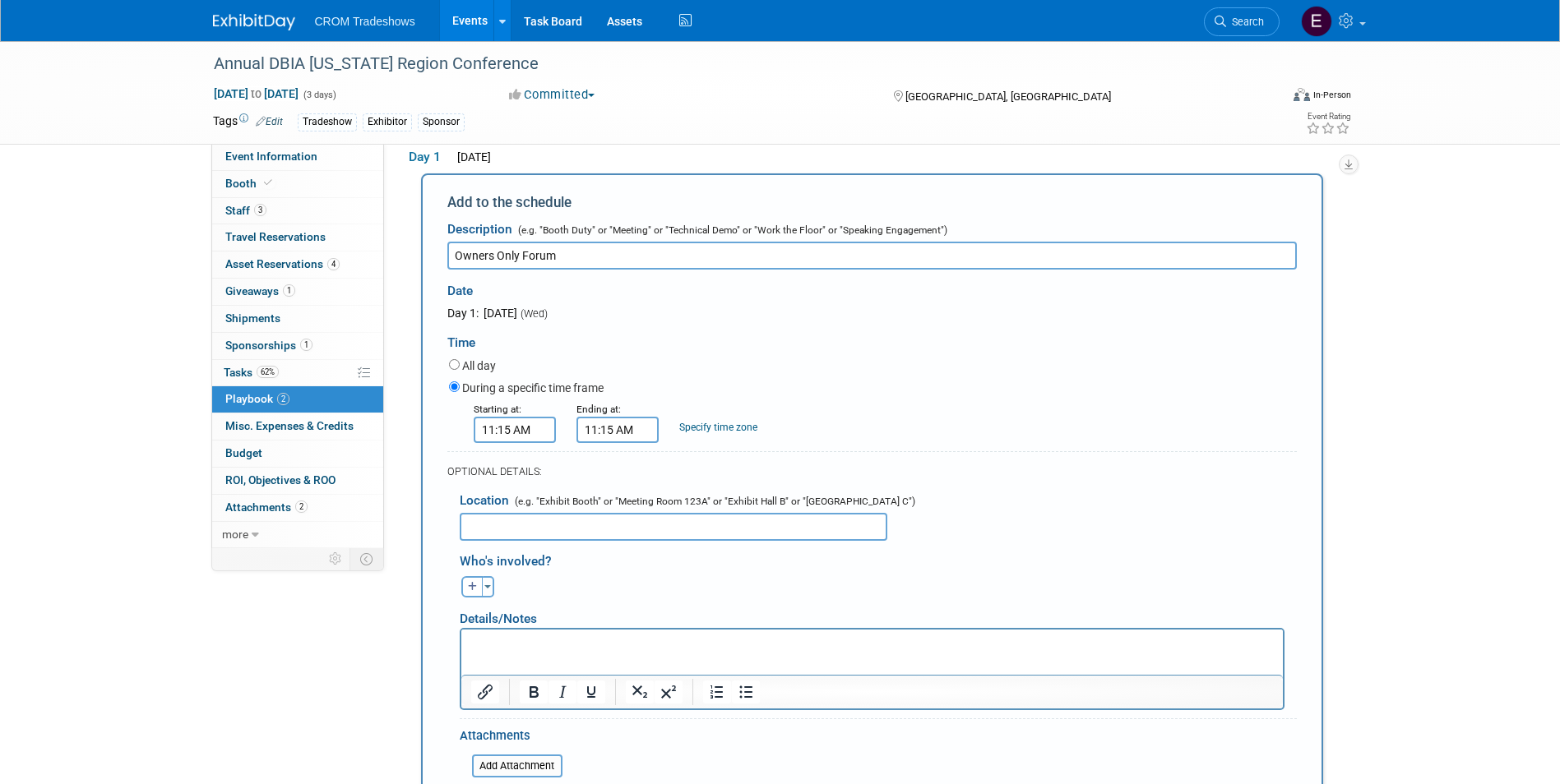
click at [624, 434] on input "11:15 AM" at bounding box center [617, 429] width 82 height 26
click at [625, 473] on span at bounding box center [614, 471] width 29 height 29
click at [692, 504] on span "15" at bounding box center [691, 505] width 31 height 30
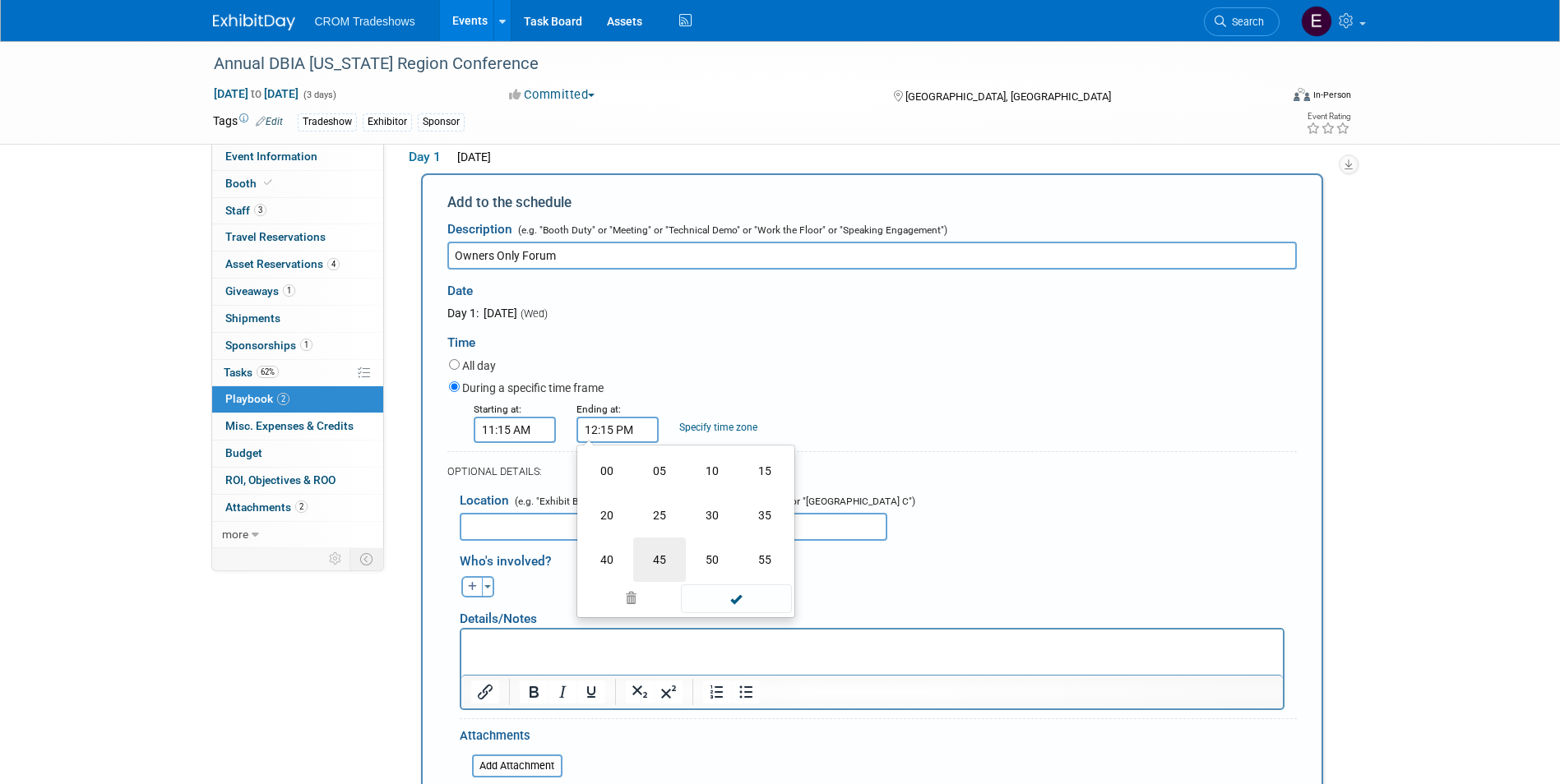
click at [655, 561] on td "45" at bounding box center [659, 560] width 53 height 44
type input "12:45 PM"
click at [722, 570] on span at bounding box center [736, 580] width 111 height 29
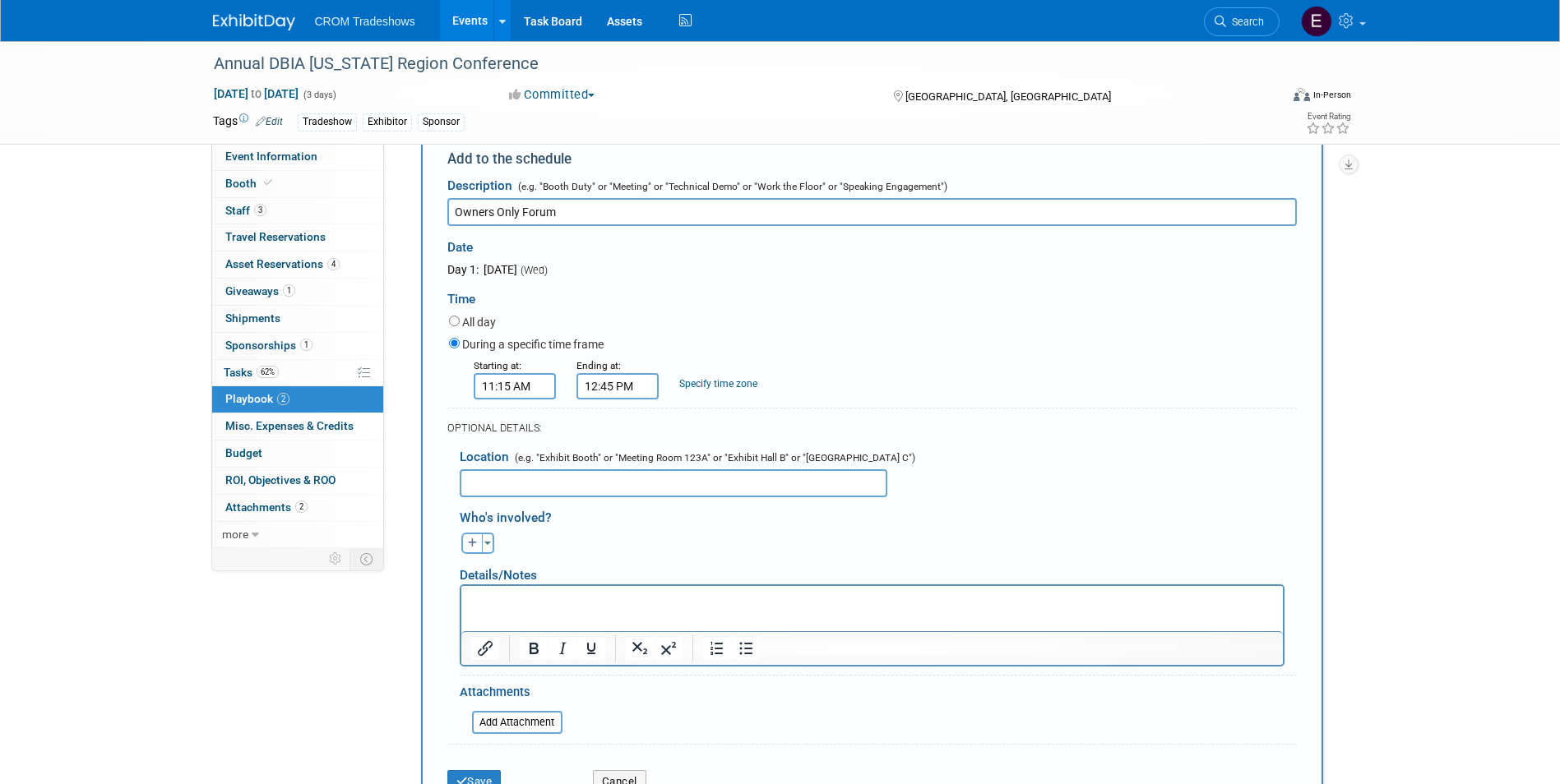
scroll to position [165, 0]
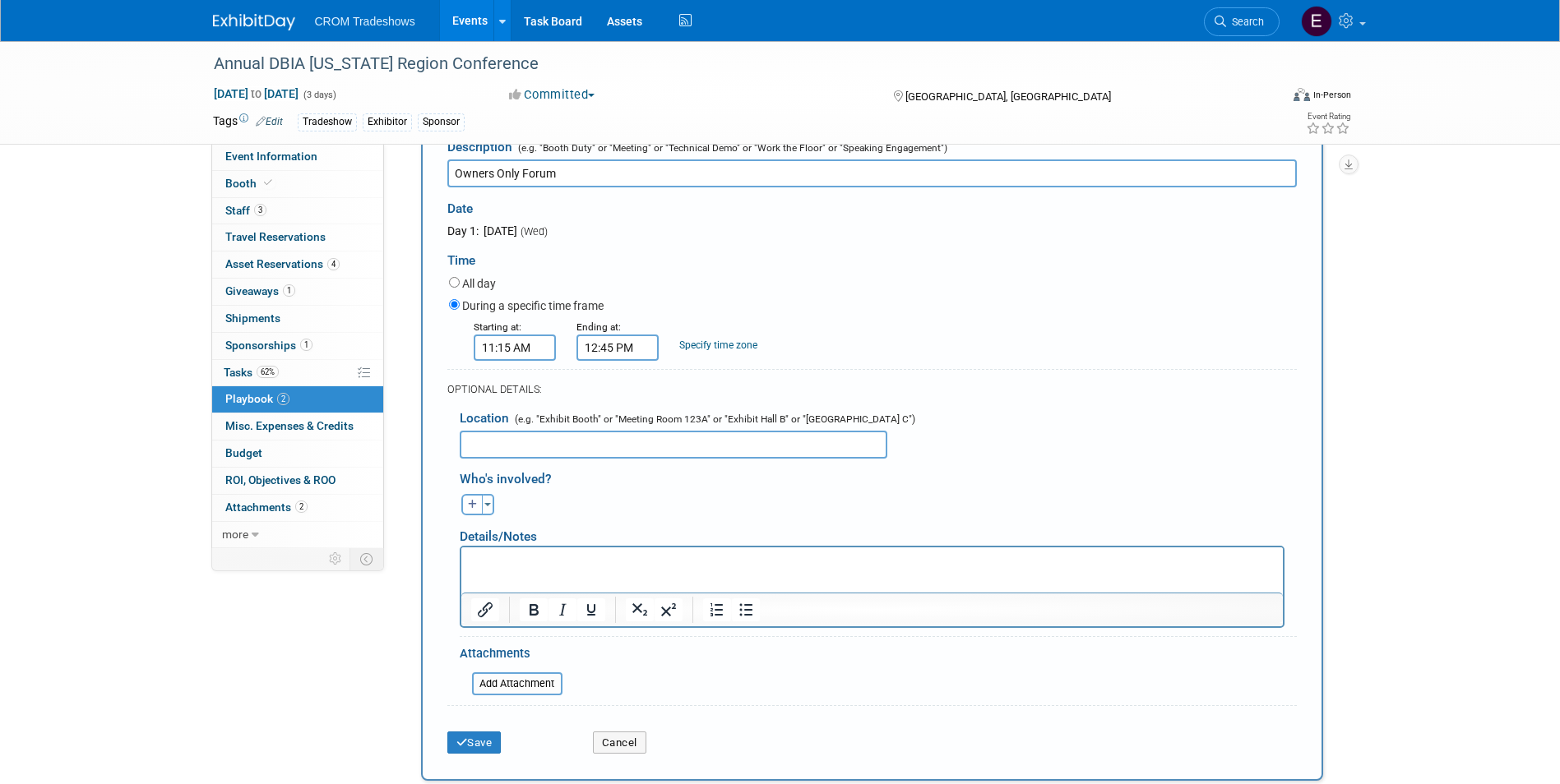
click at [570, 565] on p "Rich Text Area. Press ALT-0 for help." at bounding box center [871, 561] width 802 height 16
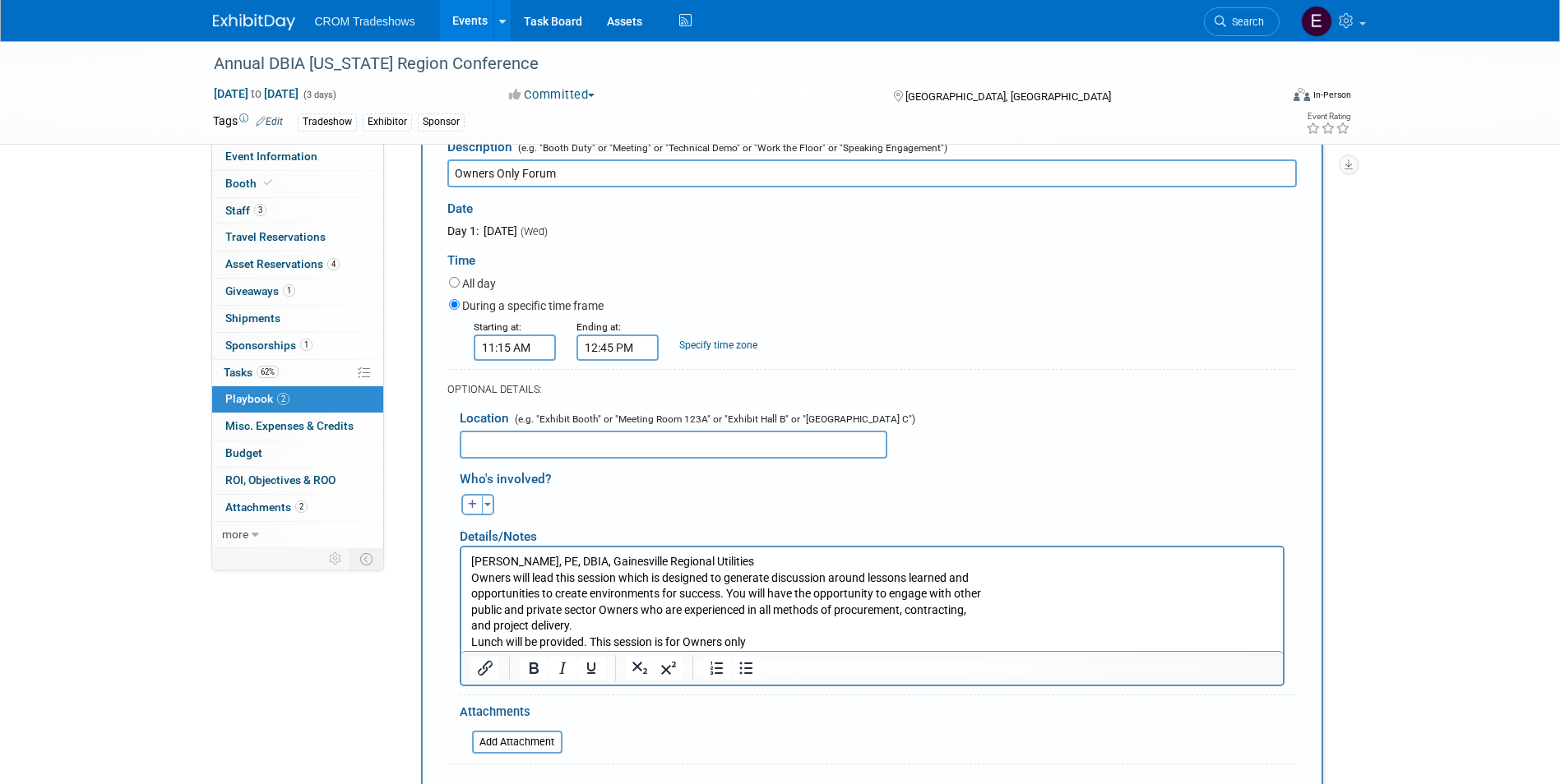
click at [470, 577] on p "[PERSON_NAME], PE, DBIA, Gainesville Regional Utilities Owners will lead this s…" at bounding box center [871, 602] width 802 height 97
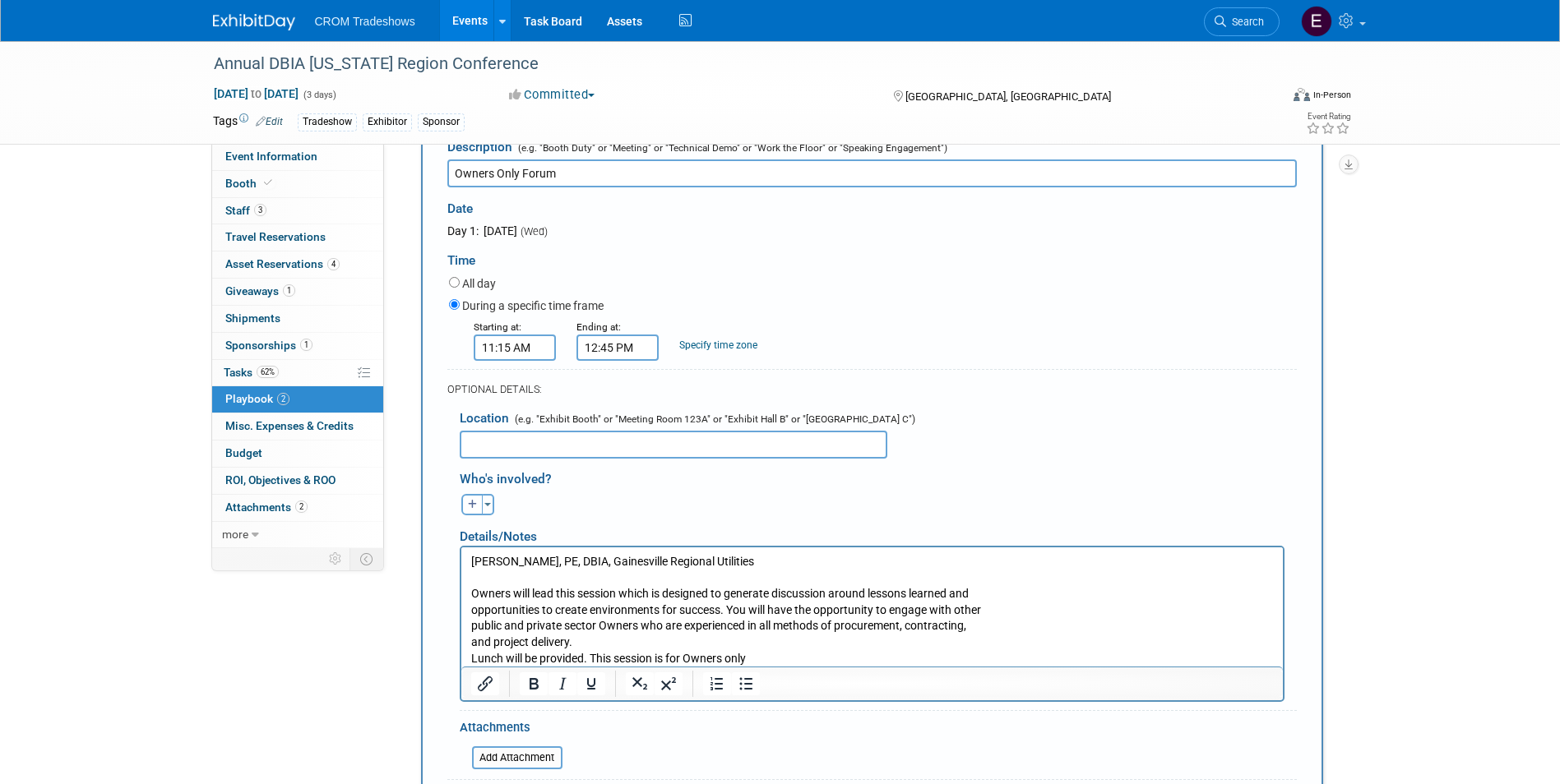
click at [473, 610] on p "Owners will lead this session which is designed to generate discussion around l…" at bounding box center [871, 625] width 802 height 81
click at [468, 629] on html "[PERSON_NAME], PE, DBIA, Gainesville Regional Utilities Owners will lead this s…" at bounding box center [871, 606] width 822 height 119
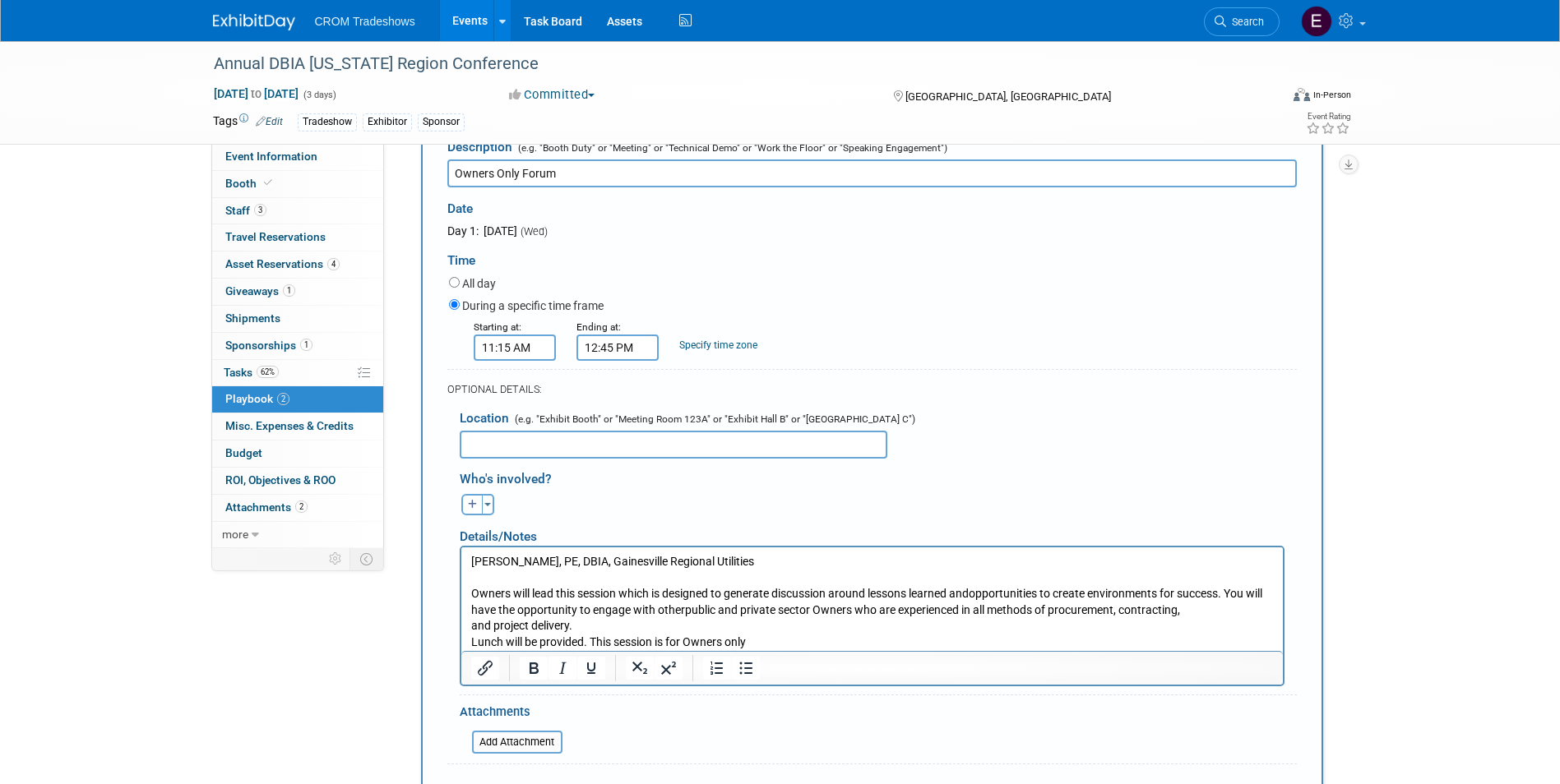
click at [470, 627] on p "Owners will lead this session which is designed to generate discussion around l…" at bounding box center [871, 618] width 802 height 64
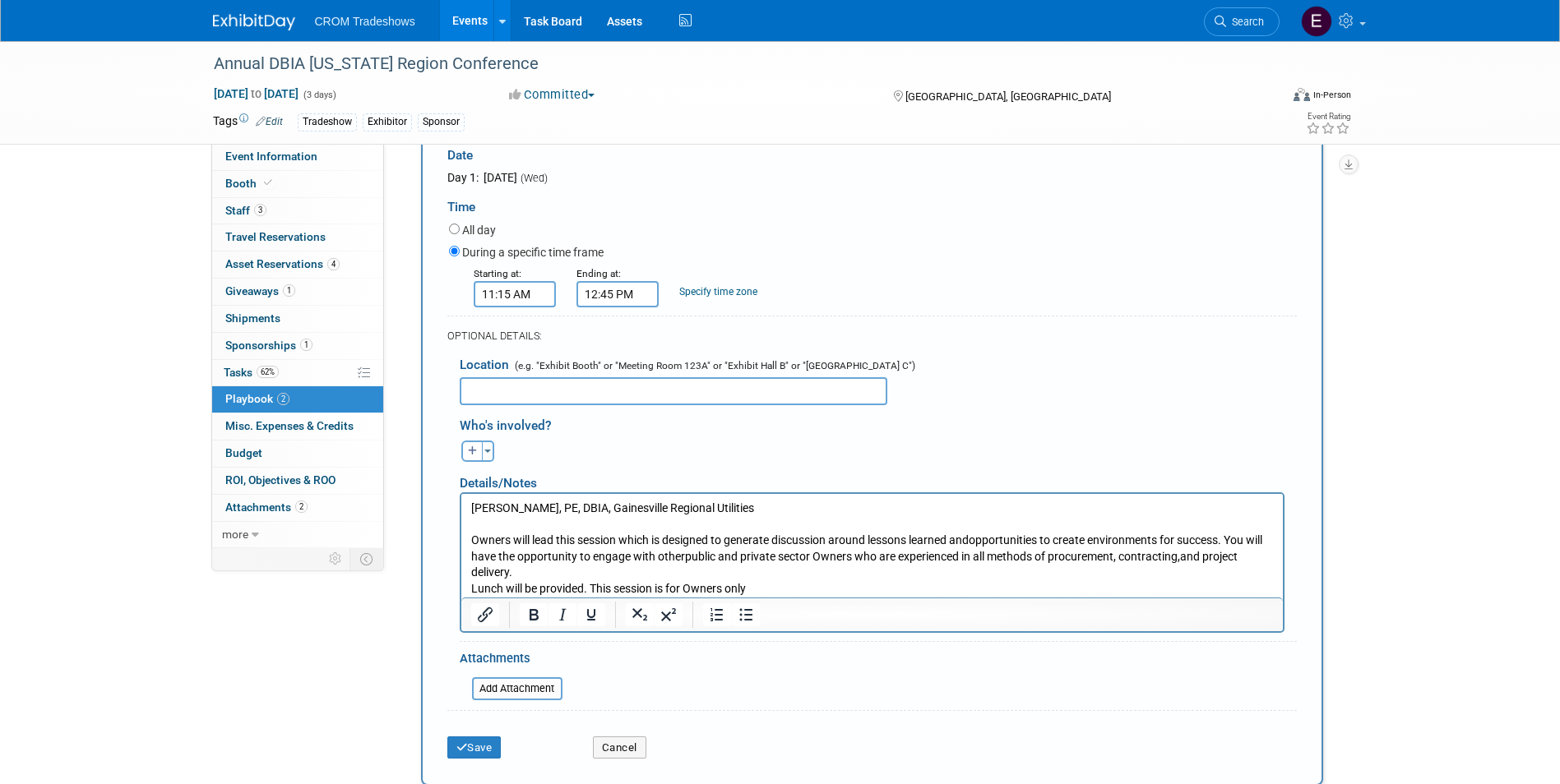
scroll to position [247, 0]
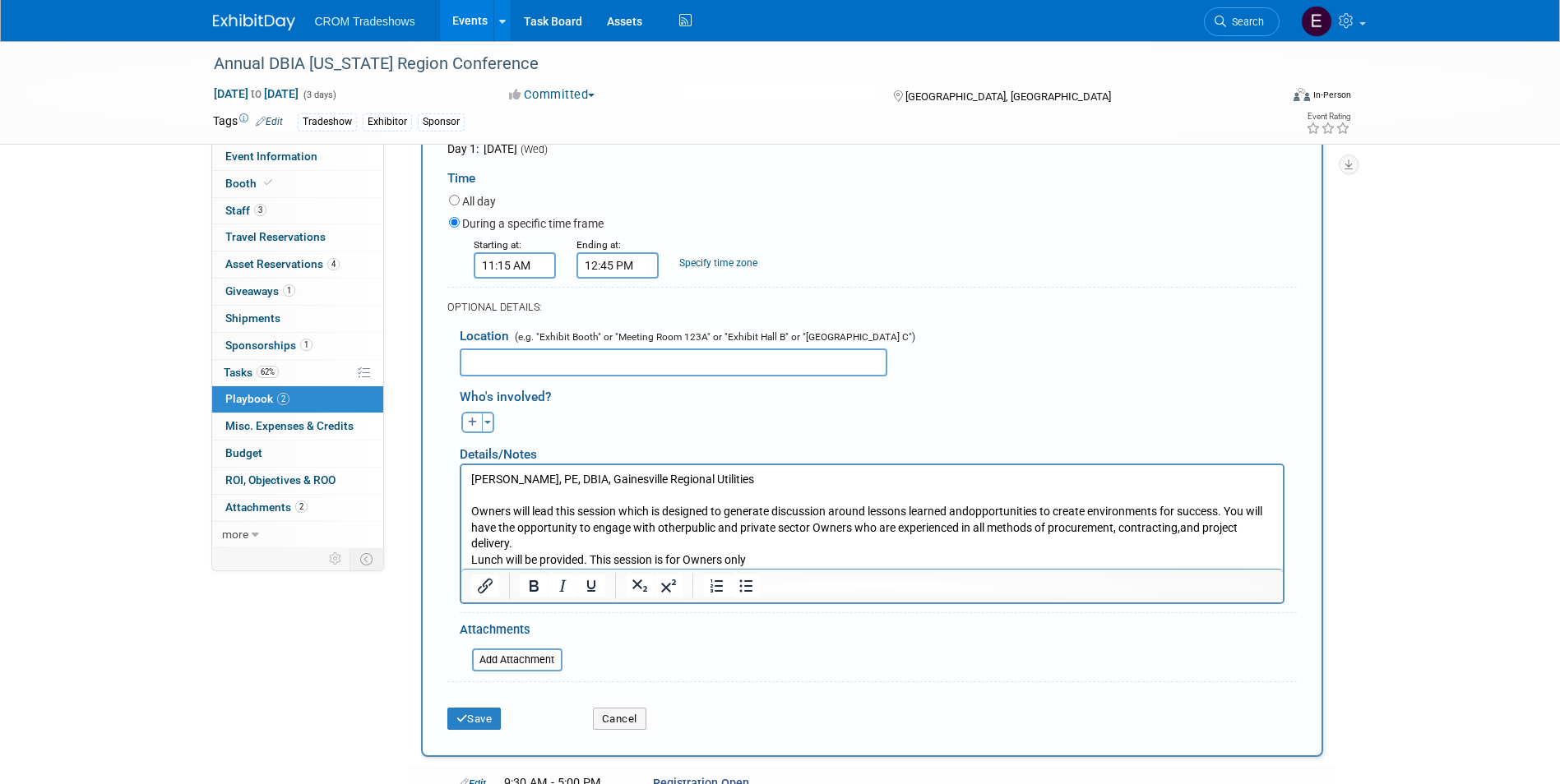
click at [524, 546] on p "Owners will lead this session which is designed to generate discussion around l…" at bounding box center [871, 535] width 802 height 64
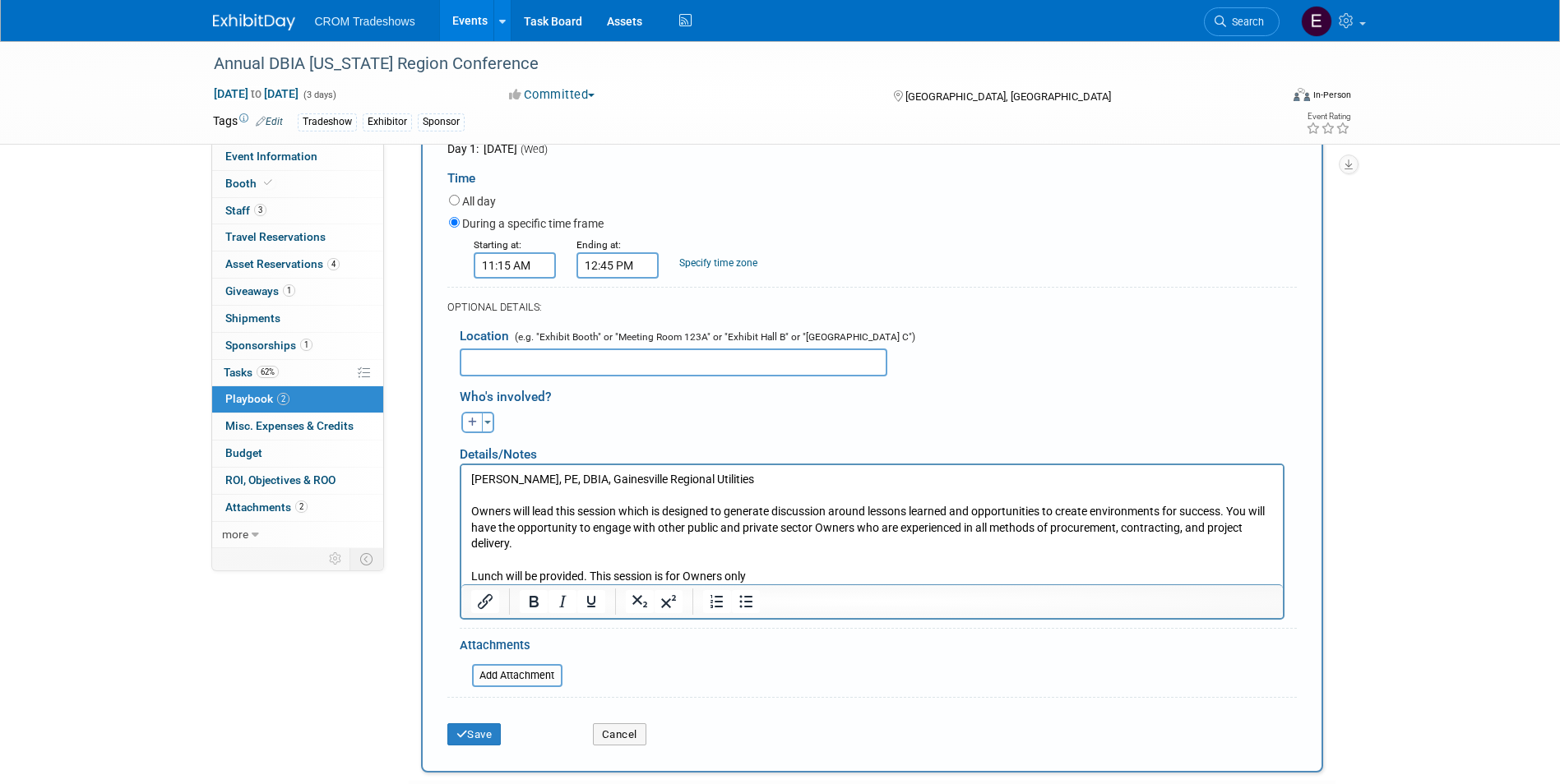
scroll to position [328, 0]
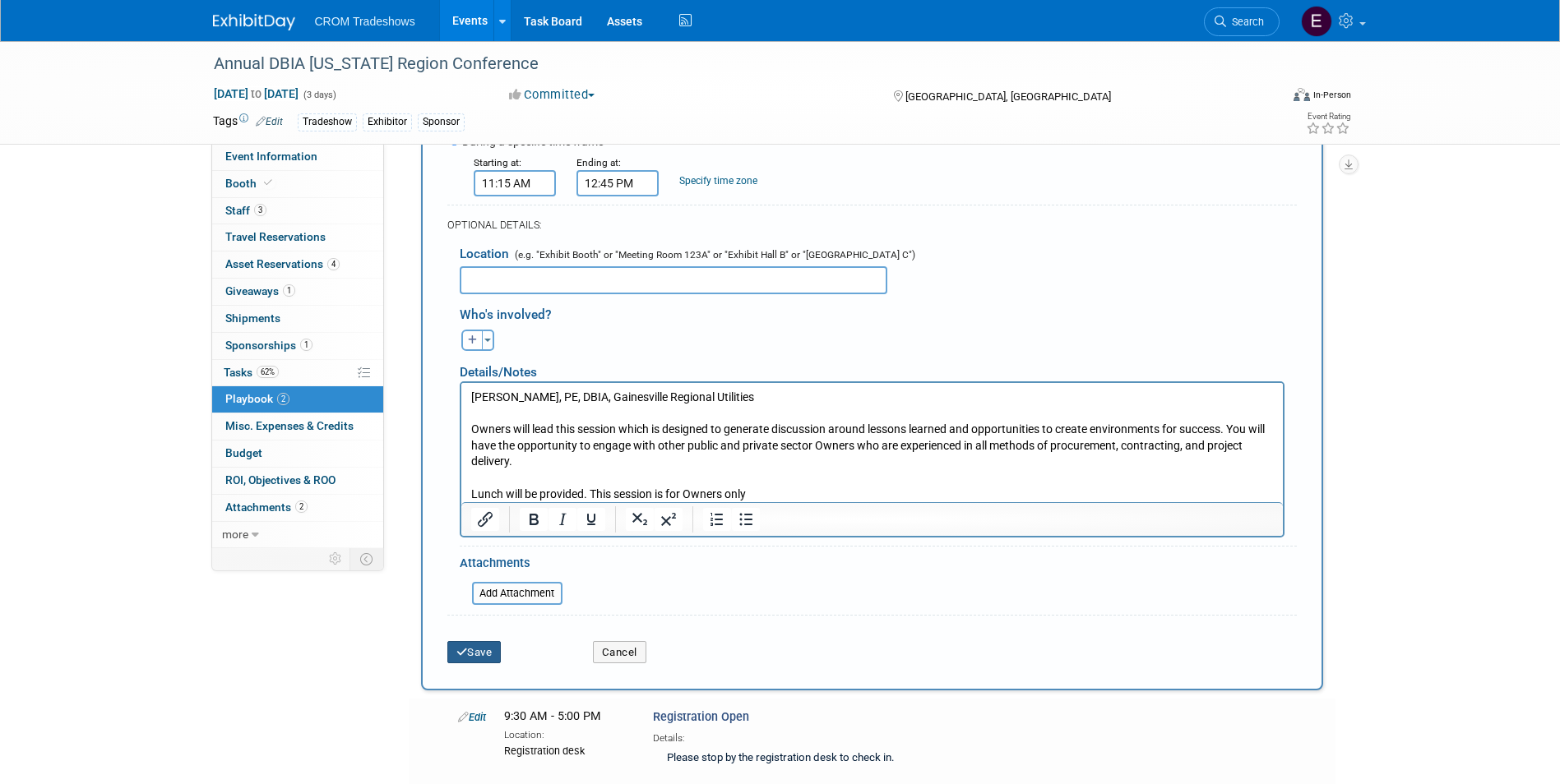
click at [489, 658] on button "Save" at bounding box center [474, 652] width 54 height 23
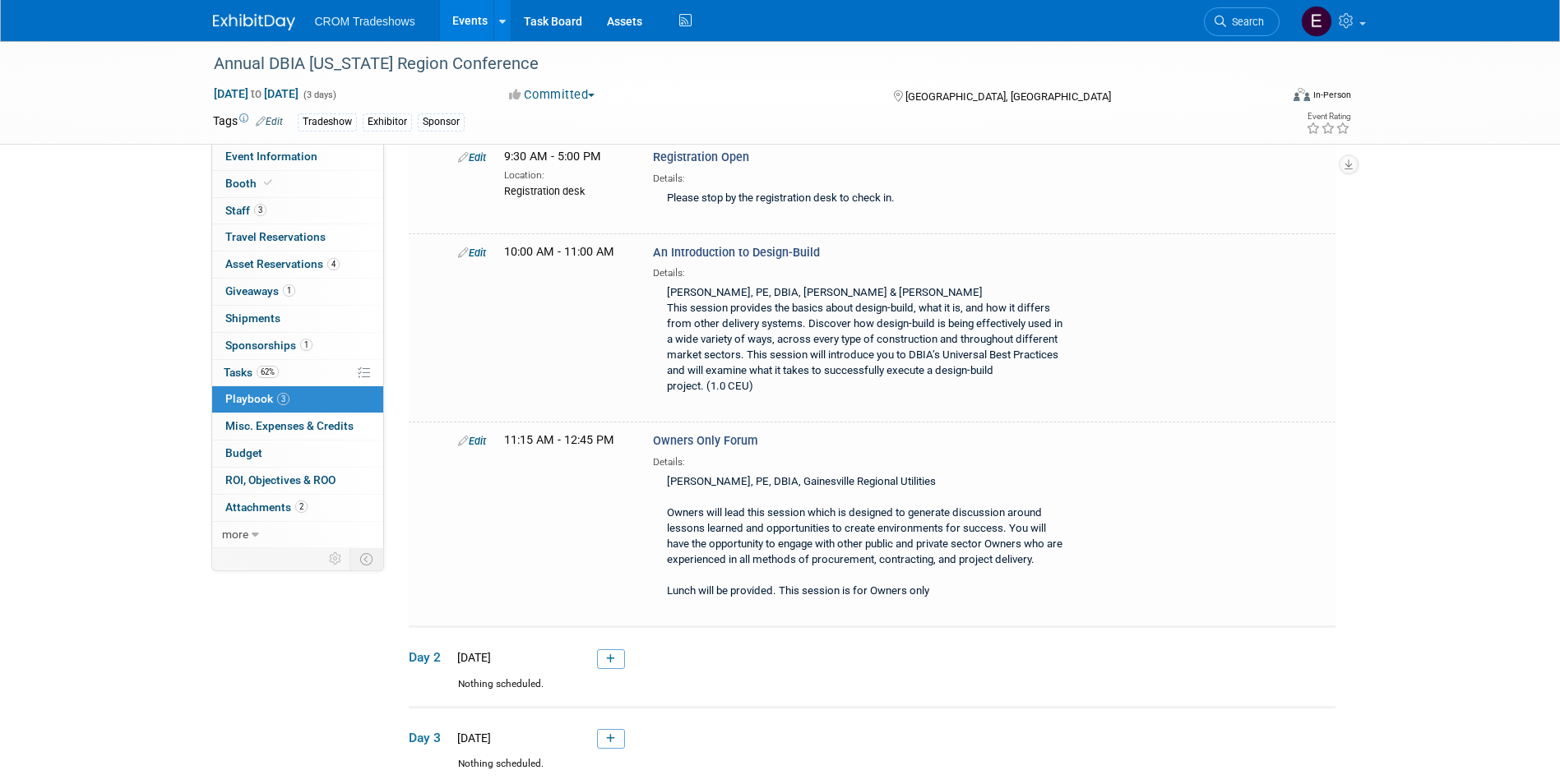
scroll to position [0, 0]
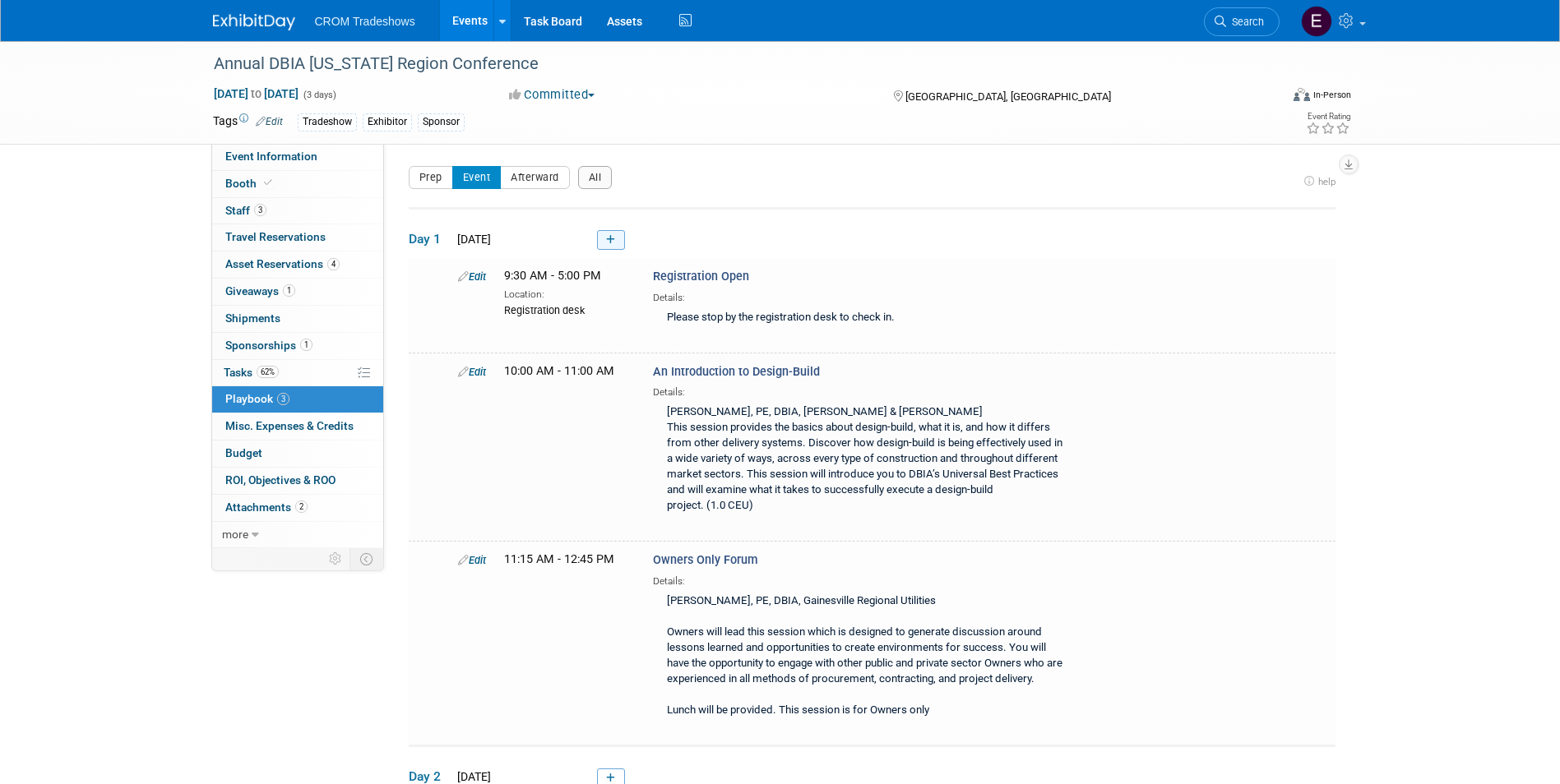
click at [617, 244] on link at bounding box center [610, 239] width 28 height 20
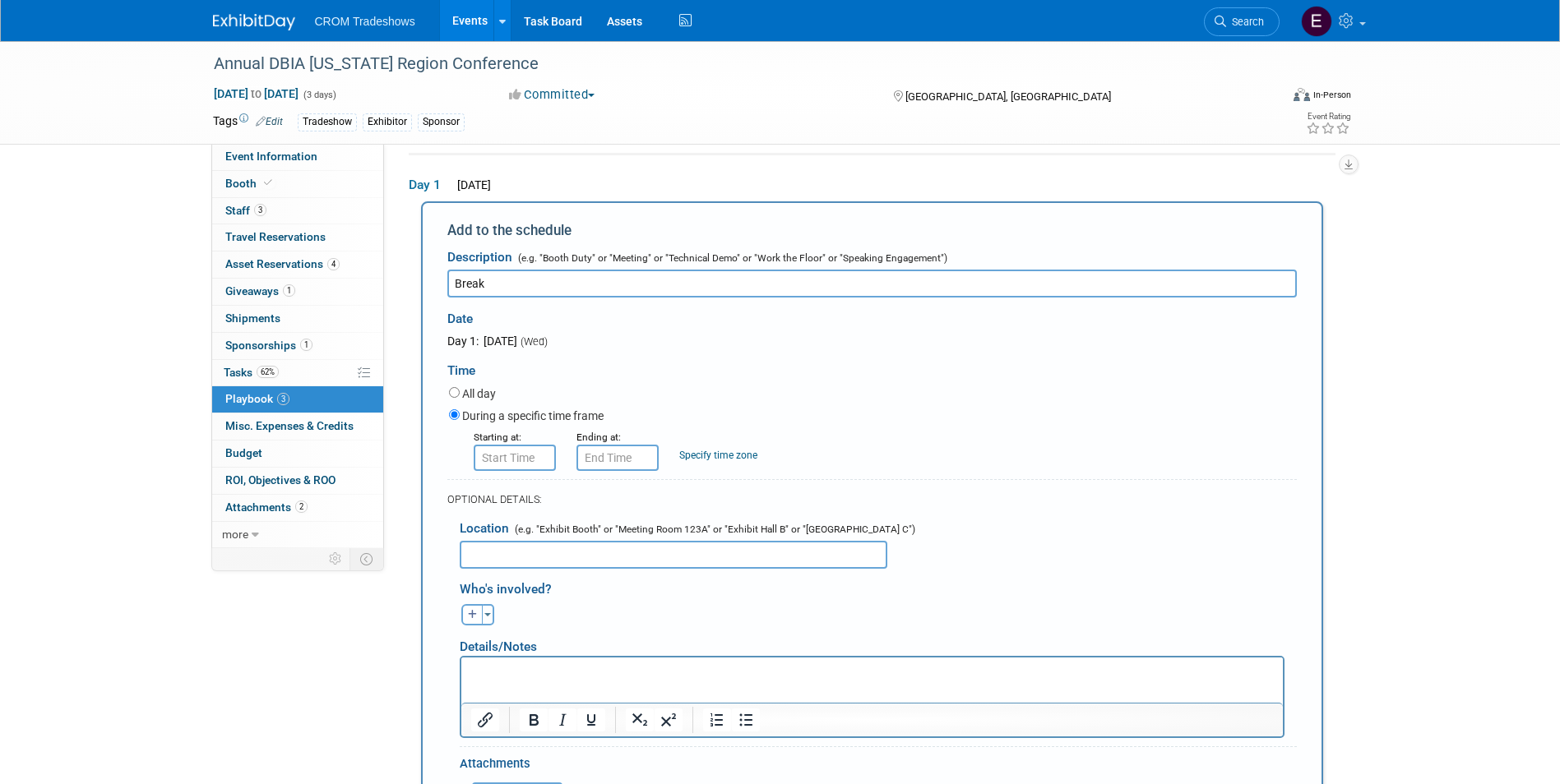
type input "Break"
click at [539, 455] on input "8:00 AM" at bounding box center [514, 457] width 82 height 26
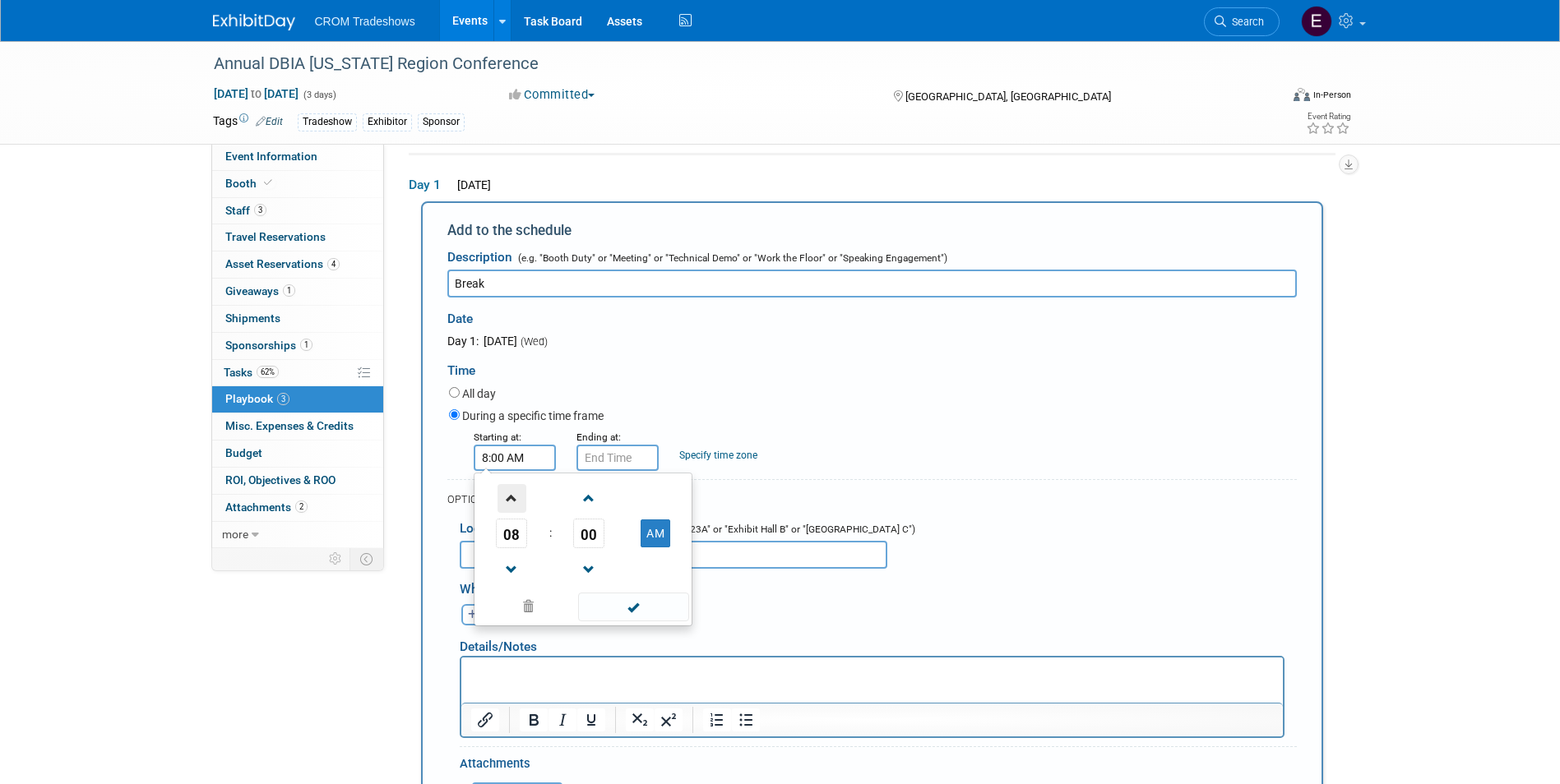
click at [521, 506] on span at bounding box center [512, 499] width 29 height 29
click at [519, 506] on span at bounding box center [512, 499] width 29 height 29
click at [592, 538] on span "00" at bounding box center [588, 533] width 31 height 30
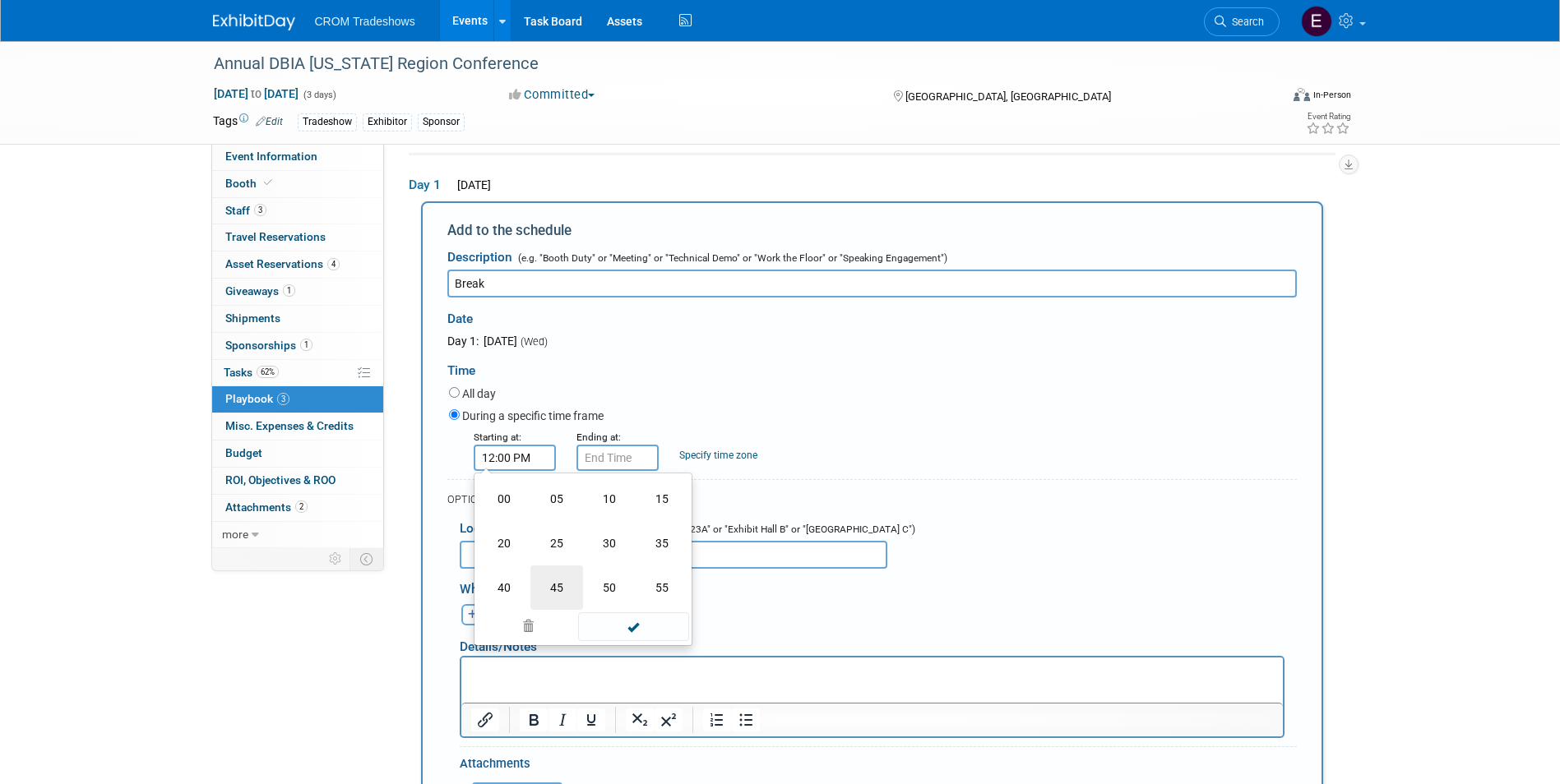
click at [570, 582] on td "45" at bounding box center [557, 587] width 53 height 44
type input "12:45 PM"
click at [622, 612] on span at bounding box center [633, 607] width 111 height 29
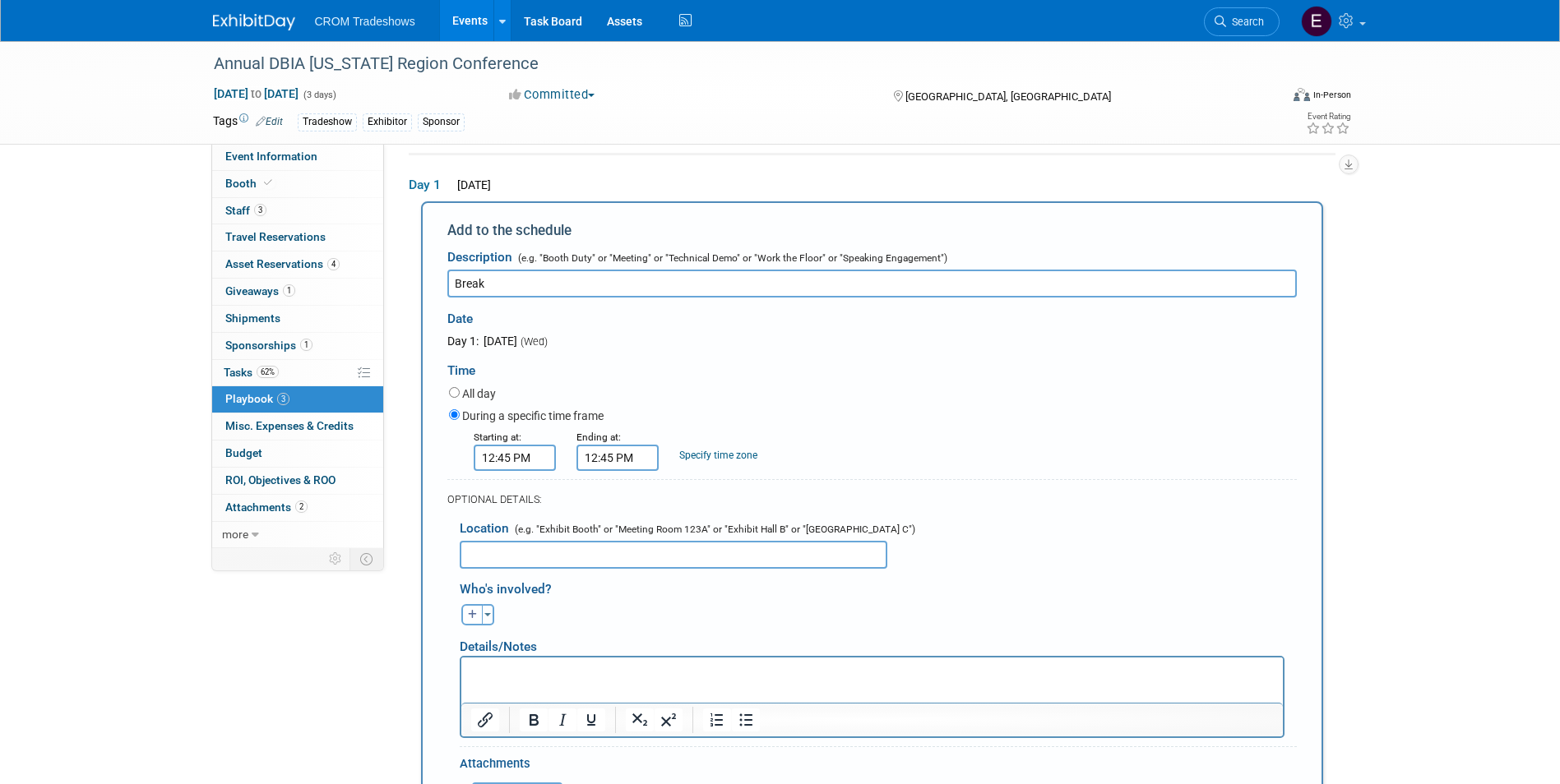
click at [611, 460] on input "12:45 PM" at bounding box center [617, 457] width 82 height 26
click at [606, 494] on span at bounding box center [614, 499] width 29 height 29
click at [690, 539] on span "45" at bounding box center [691, 533] width 31 height 30
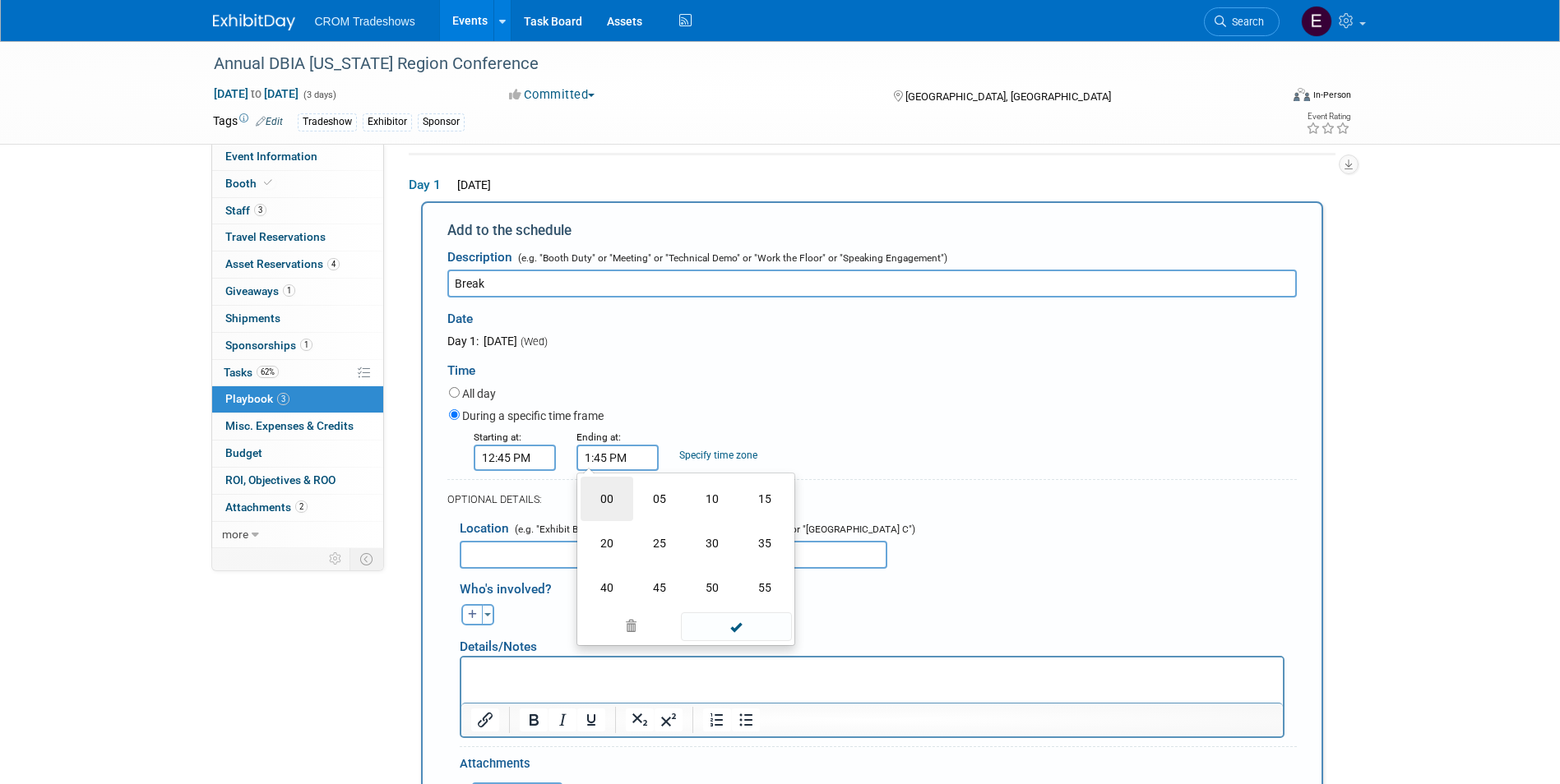
click at [627, 512] on td "00" at bounding box center [607, 499] width 53 height 44
type input "1:00 PM"
click at [777, 617] on span at bounding box center [736, 607] width 111 height 29
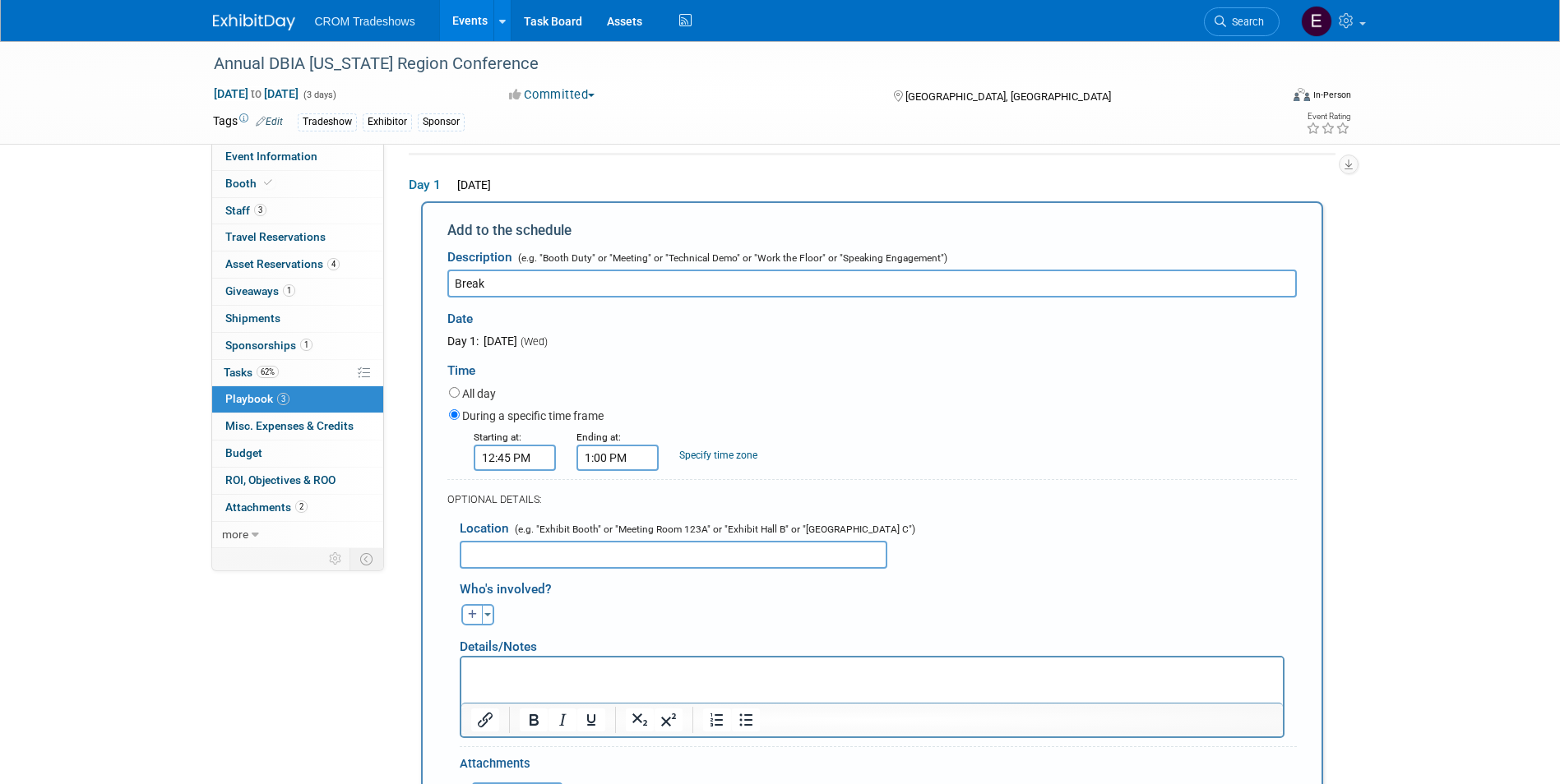
click at [675, 552] on input "text" at bounding box center [674, 554] width 428 height 28
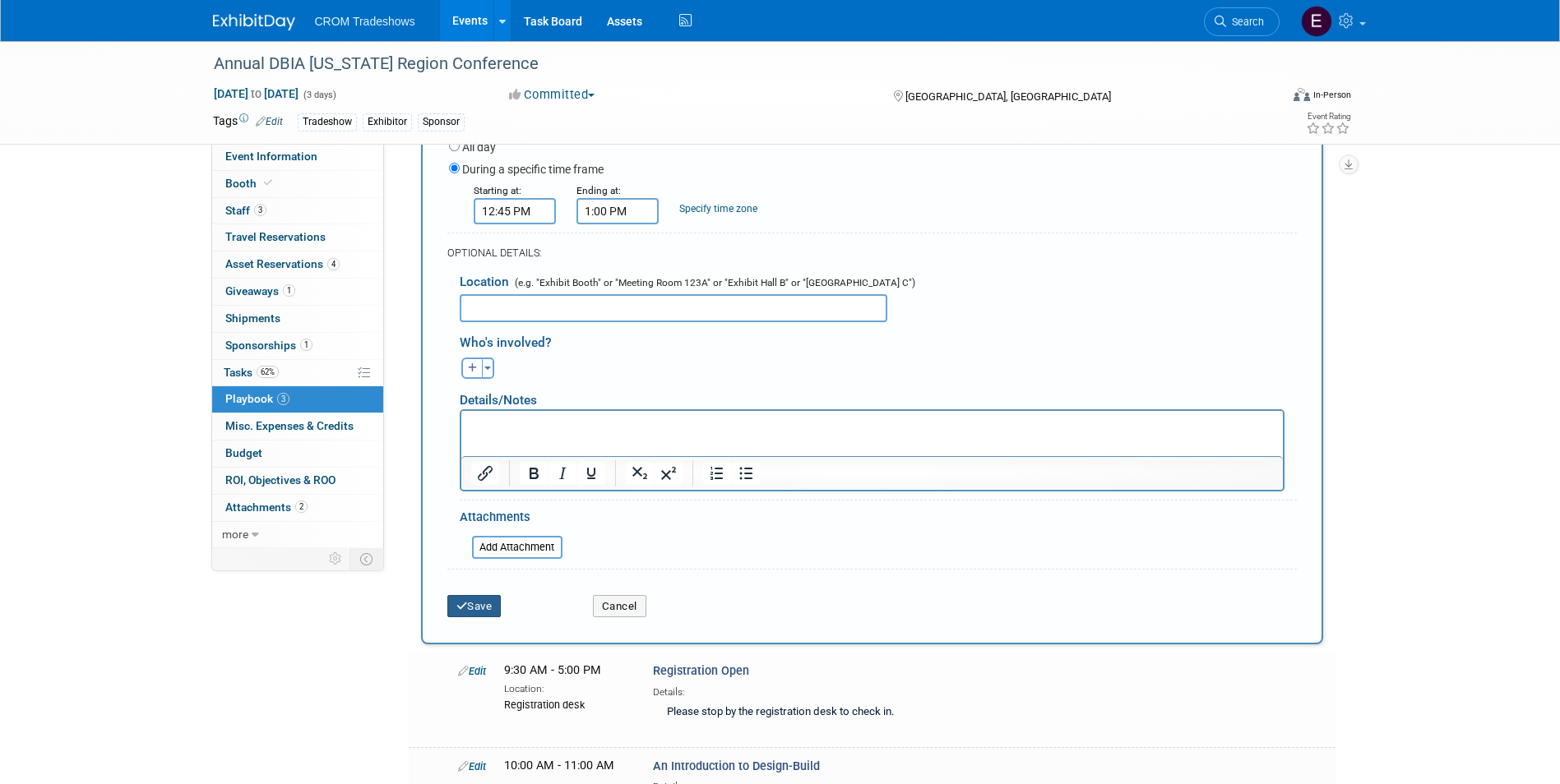
click at [491, 614] on button "Save" at bounding box center [474, 606] width 54 height 23
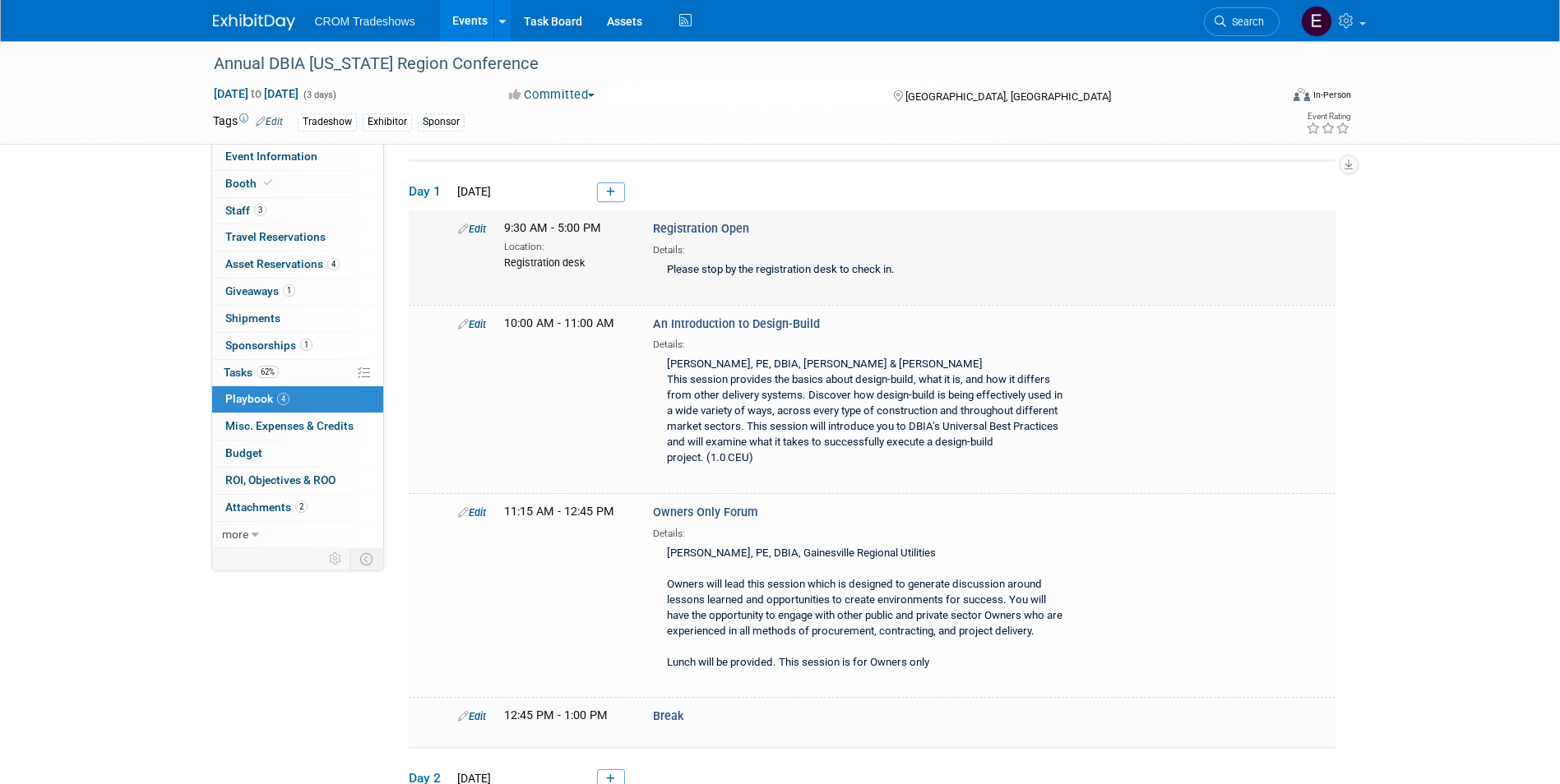
scroll to position [19, 0]
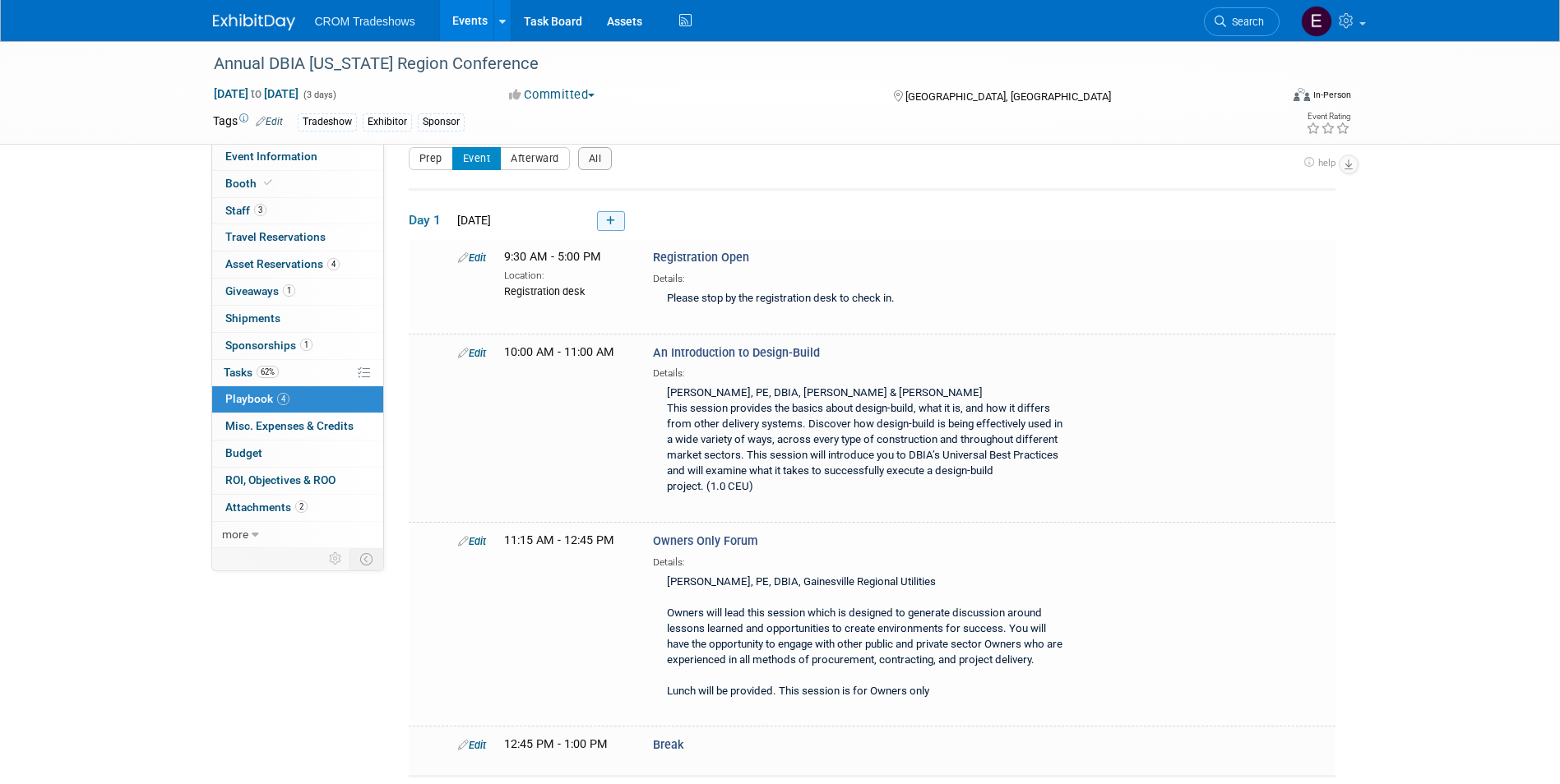
click at [612, 217] on icon at bounding box center [610, 221] width 9 height 10
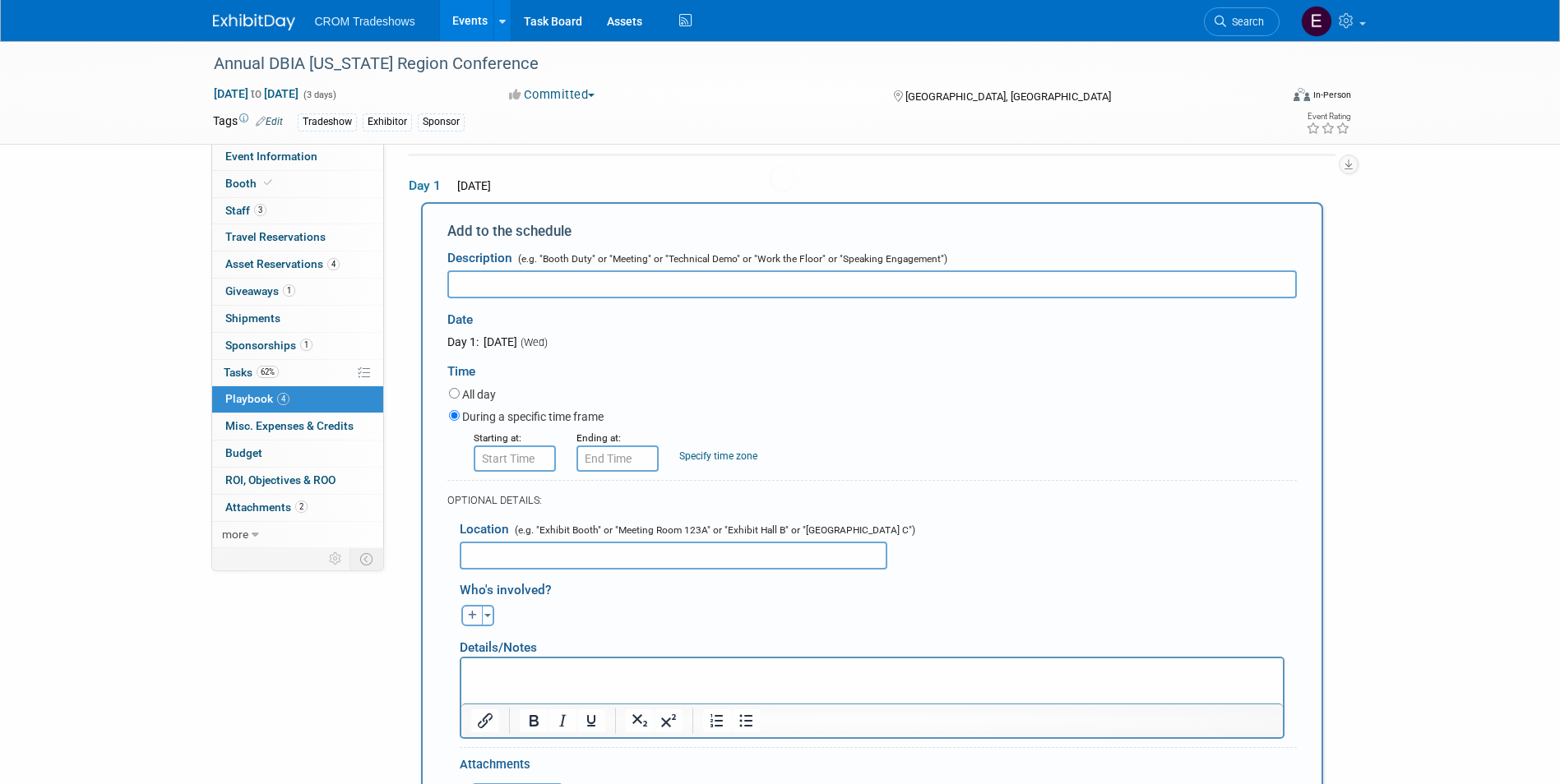
scroll to position [0, 0]
type input "Progressive Design-Build Essentials"
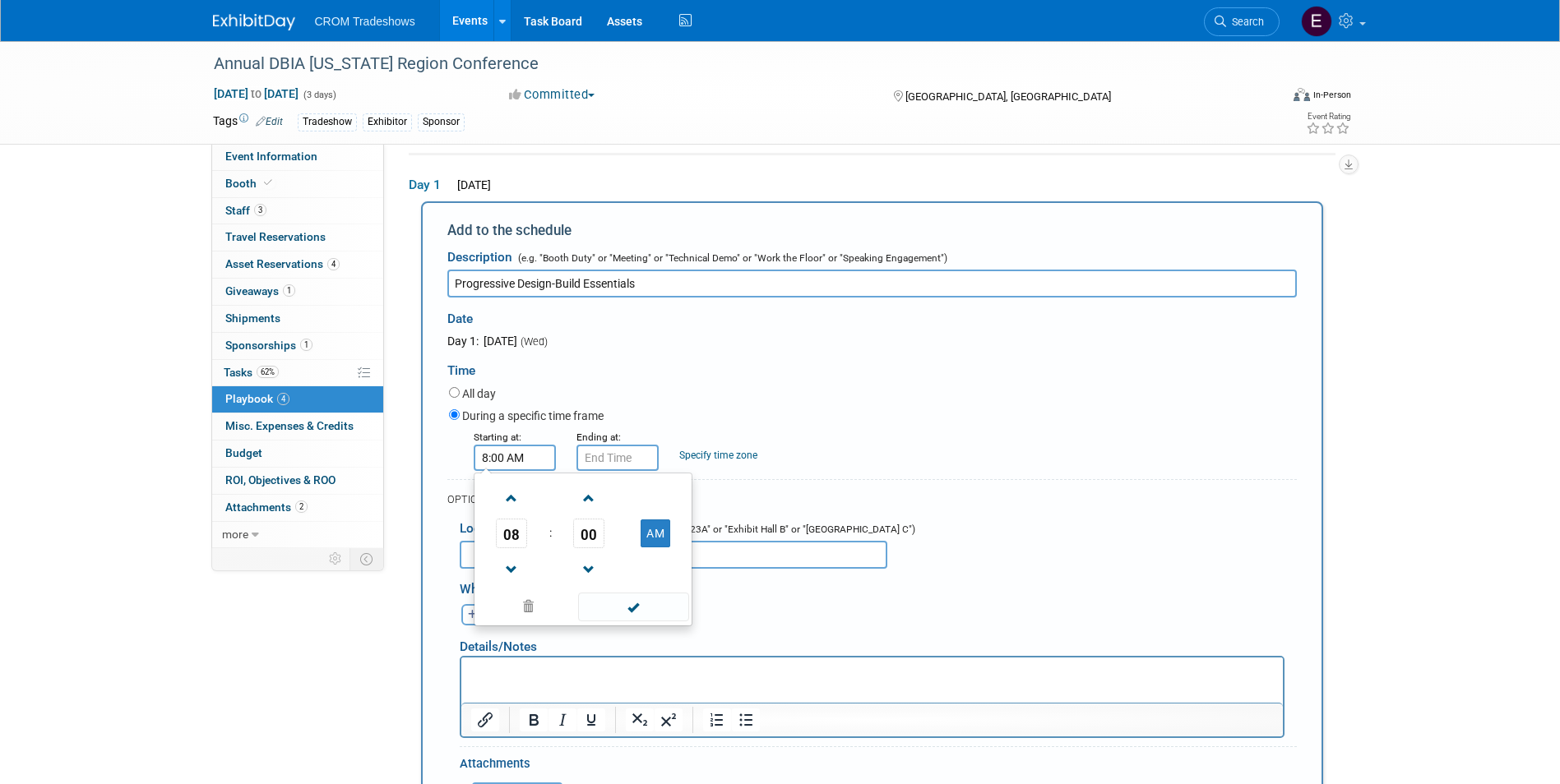
click at [547, 468] on input "8:00 AM" at bounding box center [514, 457] width 82 height 26
click at [513, 508] on span at bounding box center [512, 499] width 29 height 29
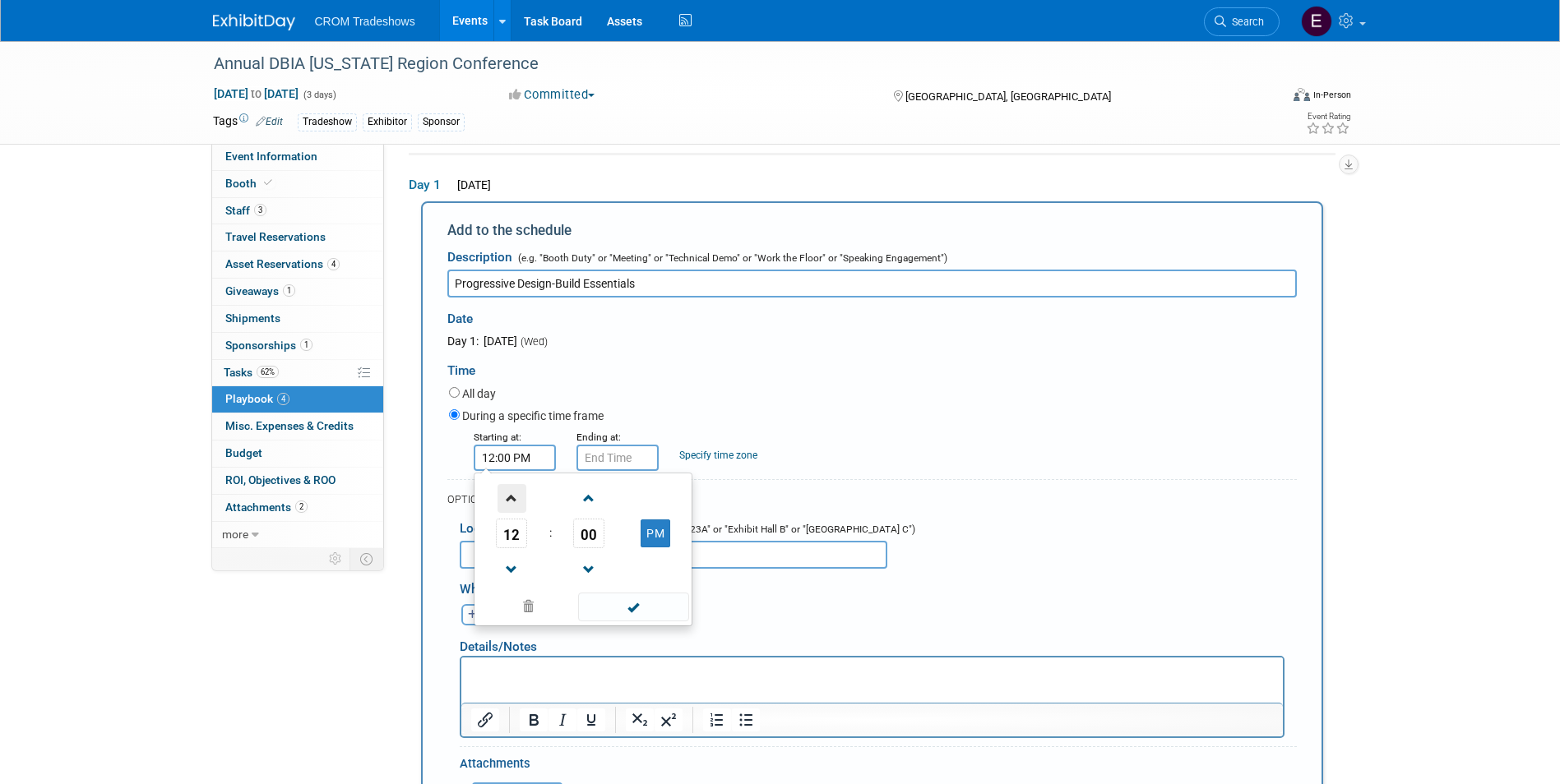
click at [513, 508] on span at bounding box center [512, 499] width 29 height 29
type input "1:00 PM"
click at [648, 606] on span at bounding box center [633, 607] width 111 height 29
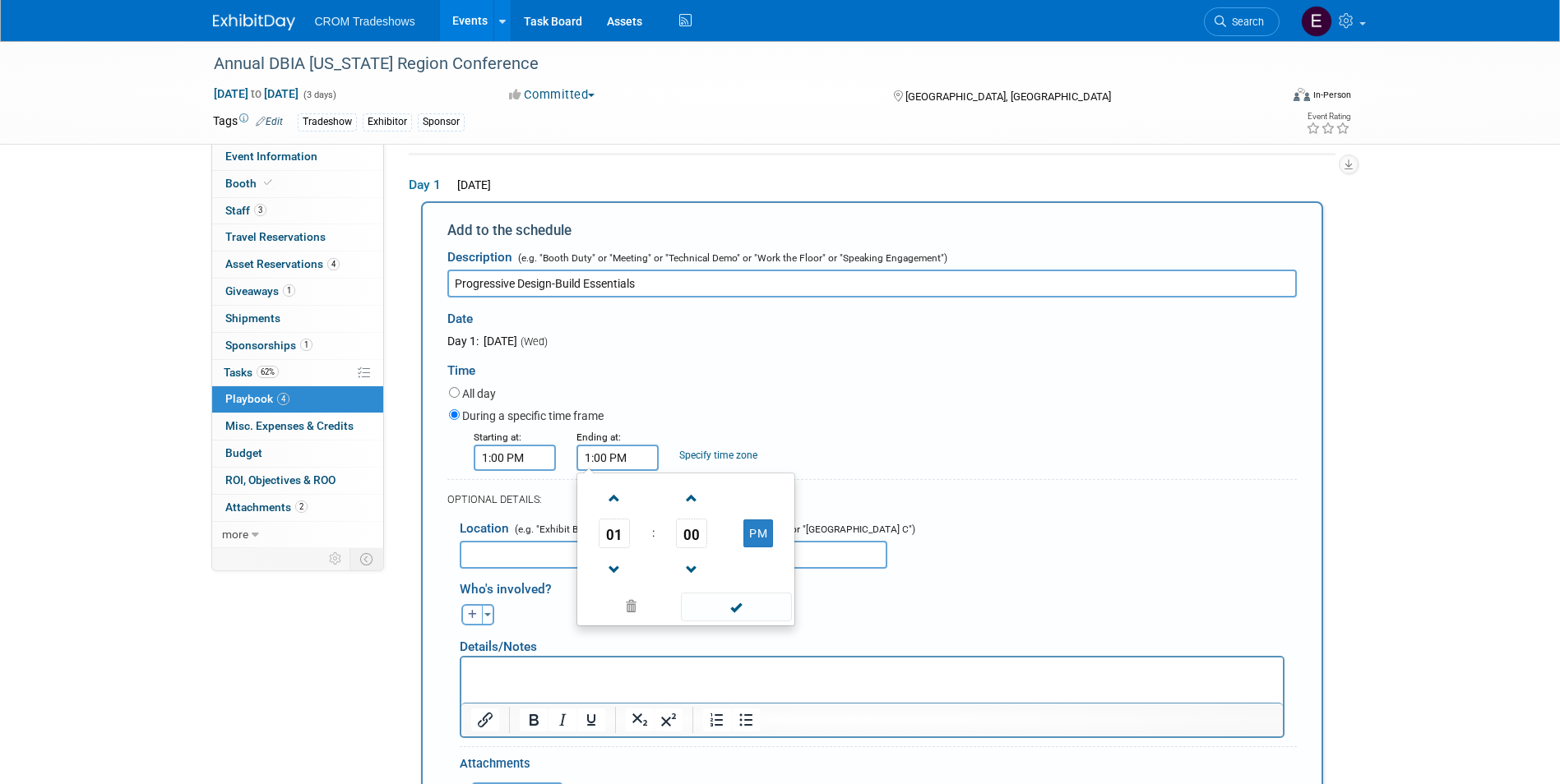
click at [600, 465] on input "1:00 PM" at bounding box center [617, 457] width 82 height 26
click at [614, 491] on span at bounding box center [614, 499] width 29 height 29
type input "2:00 PM"
click at [734, 613] on span at bounding box center [736, 607] width 111 height 29
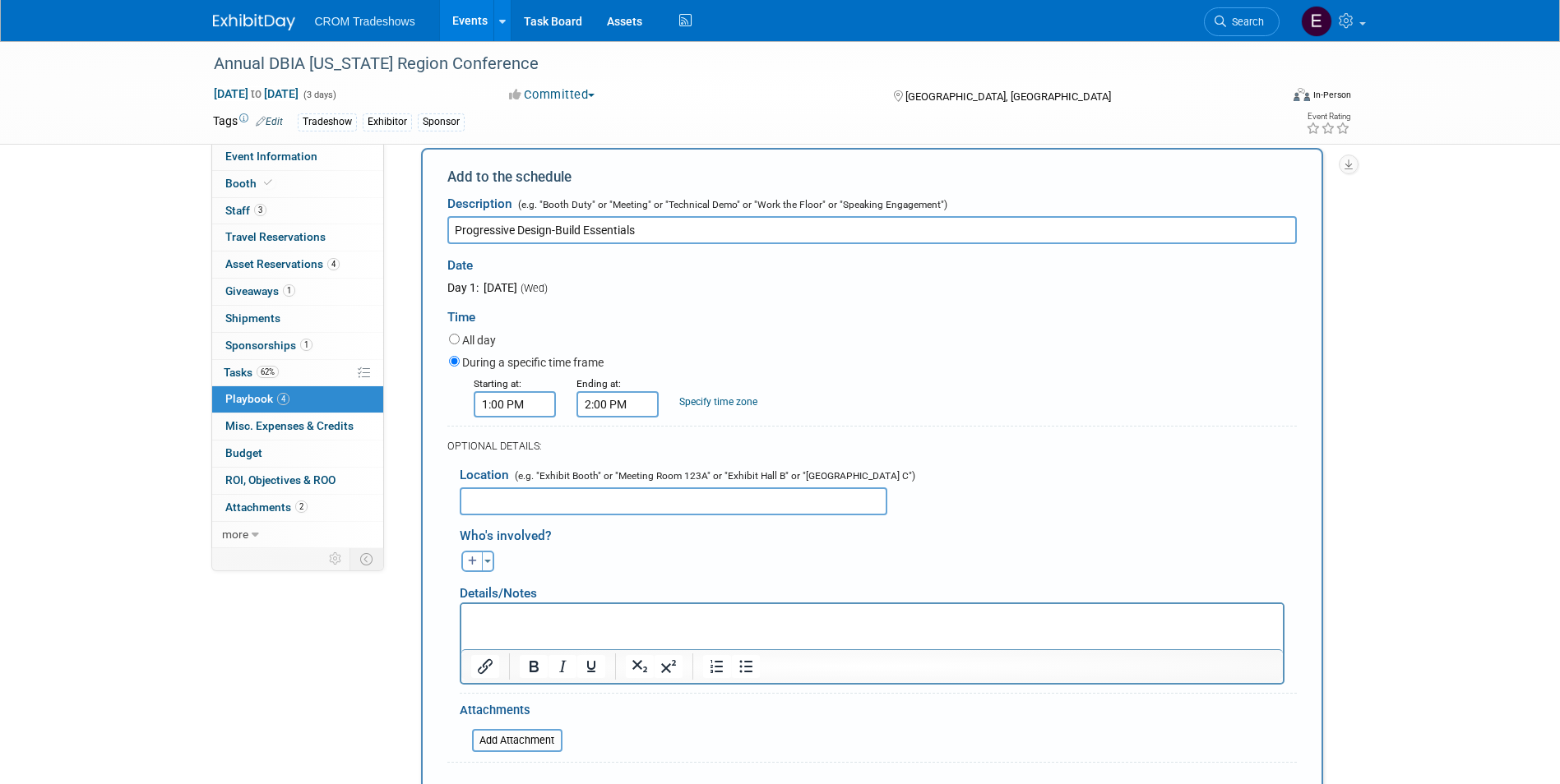
scroll to position [137, 0]
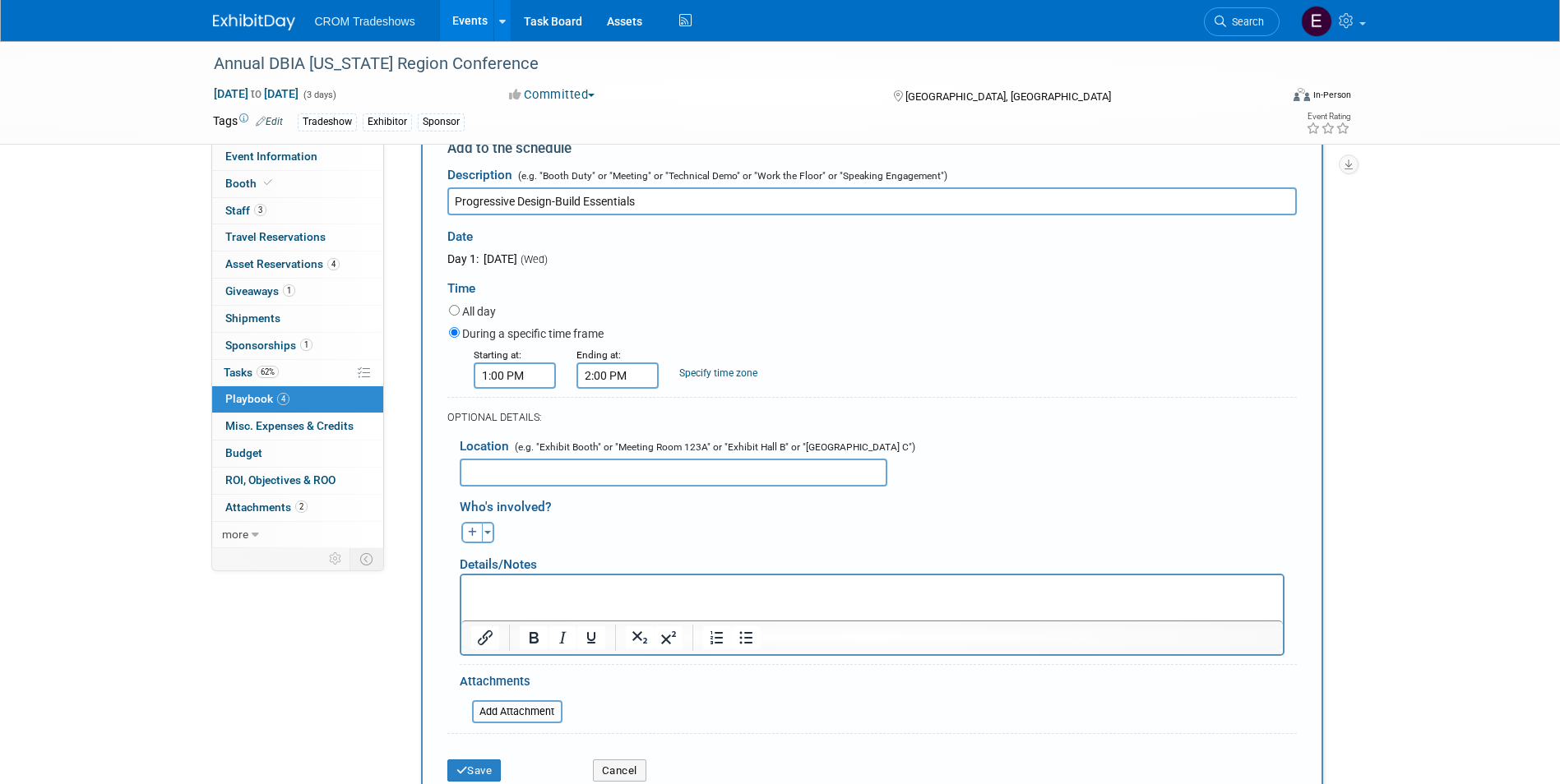
click at [755, 592] on p "Rich Text Area. Press ALT-0 for help." at bounding box center [871, 589] width 802 height 16
click at [514, 590] on p "Rich Text Area. Press ALT-0 for help." at bounding box center [871, 589] width 802 height 16
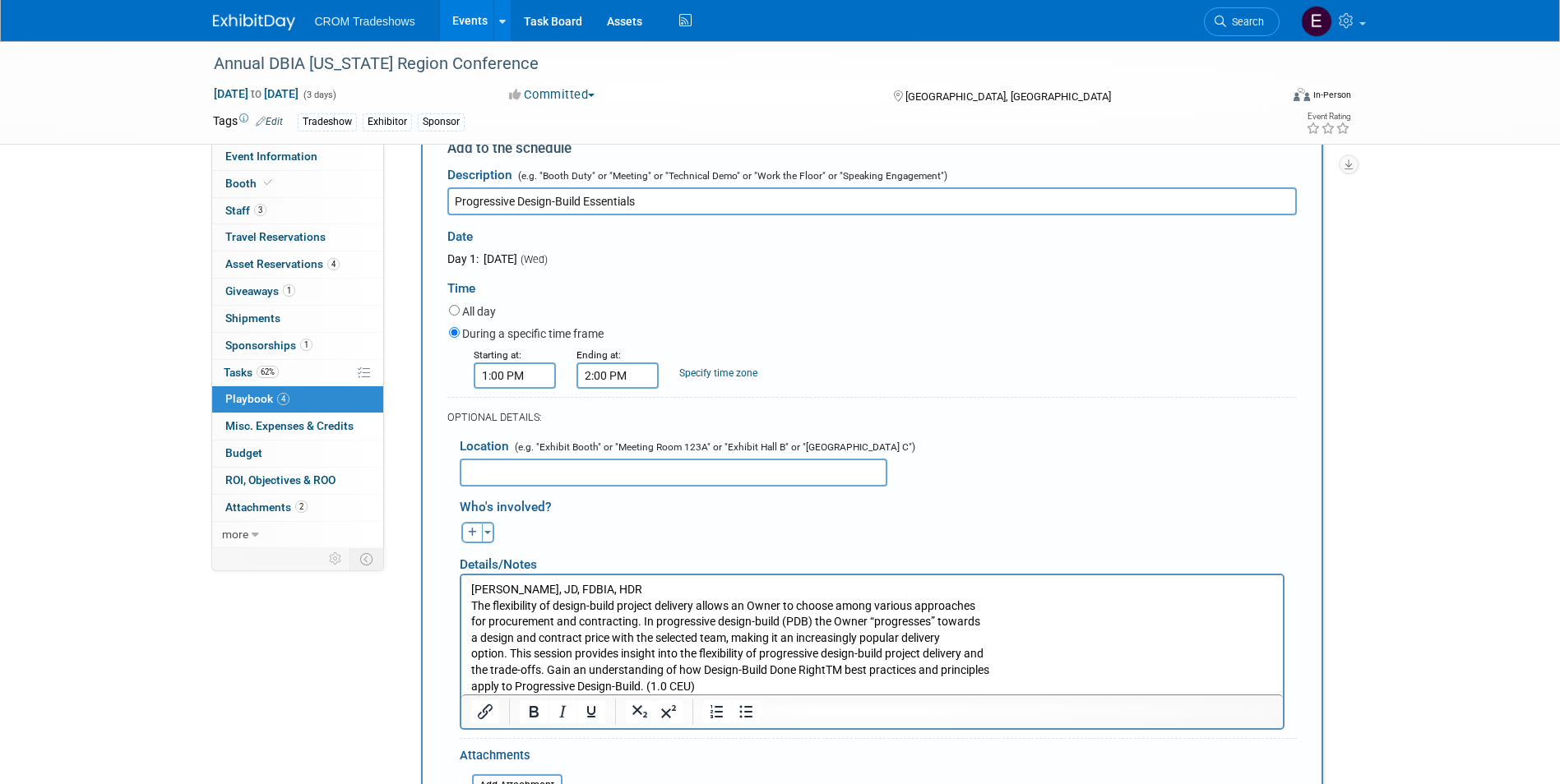
click at [473, 604] on p "[PERSON_NAME], JD, FDBIA, HDR The flexibility of design-build project delivery …" at bounding box center [871, 637] width 802 height 113
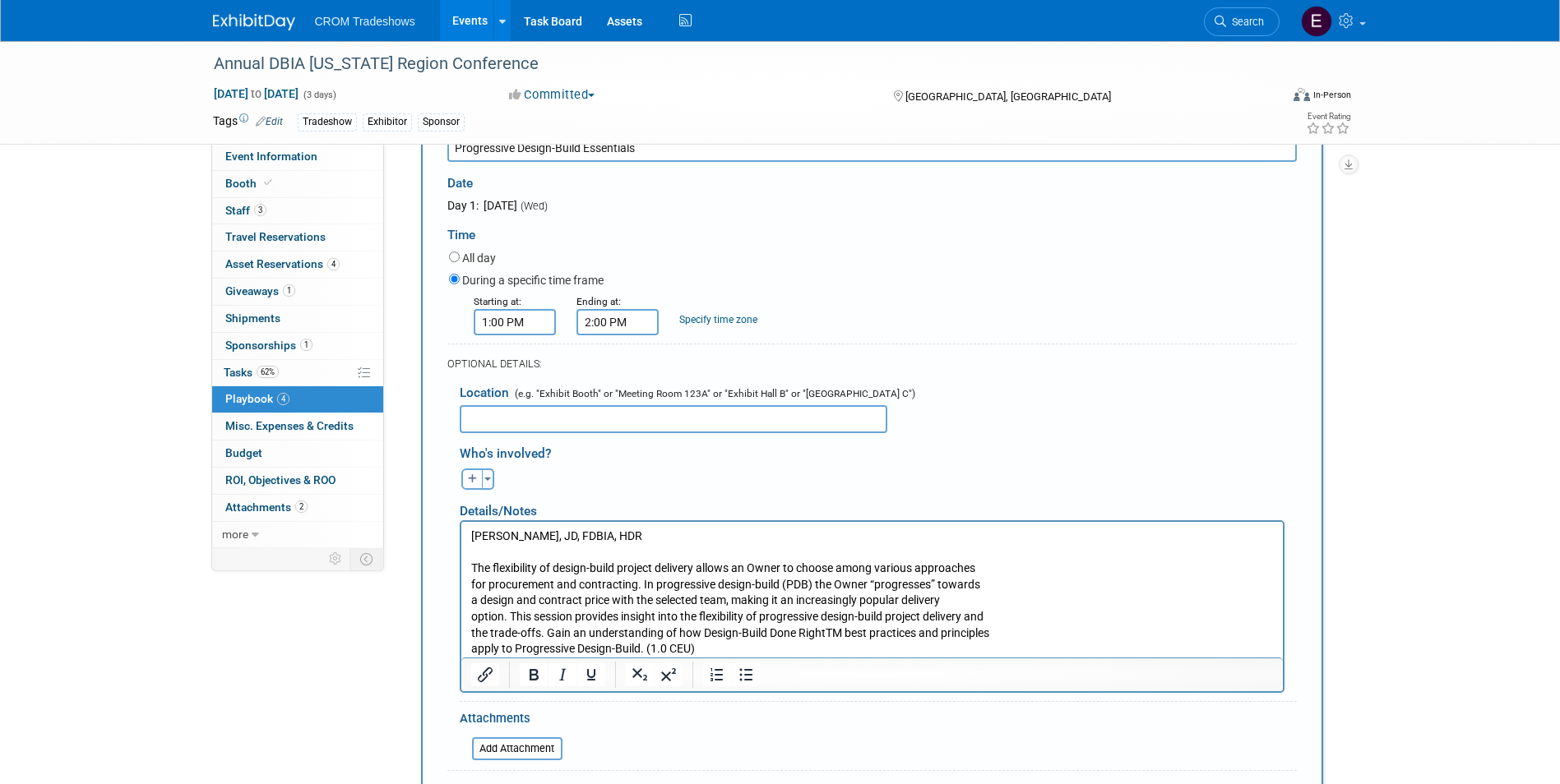
scroll to position [219, 0]
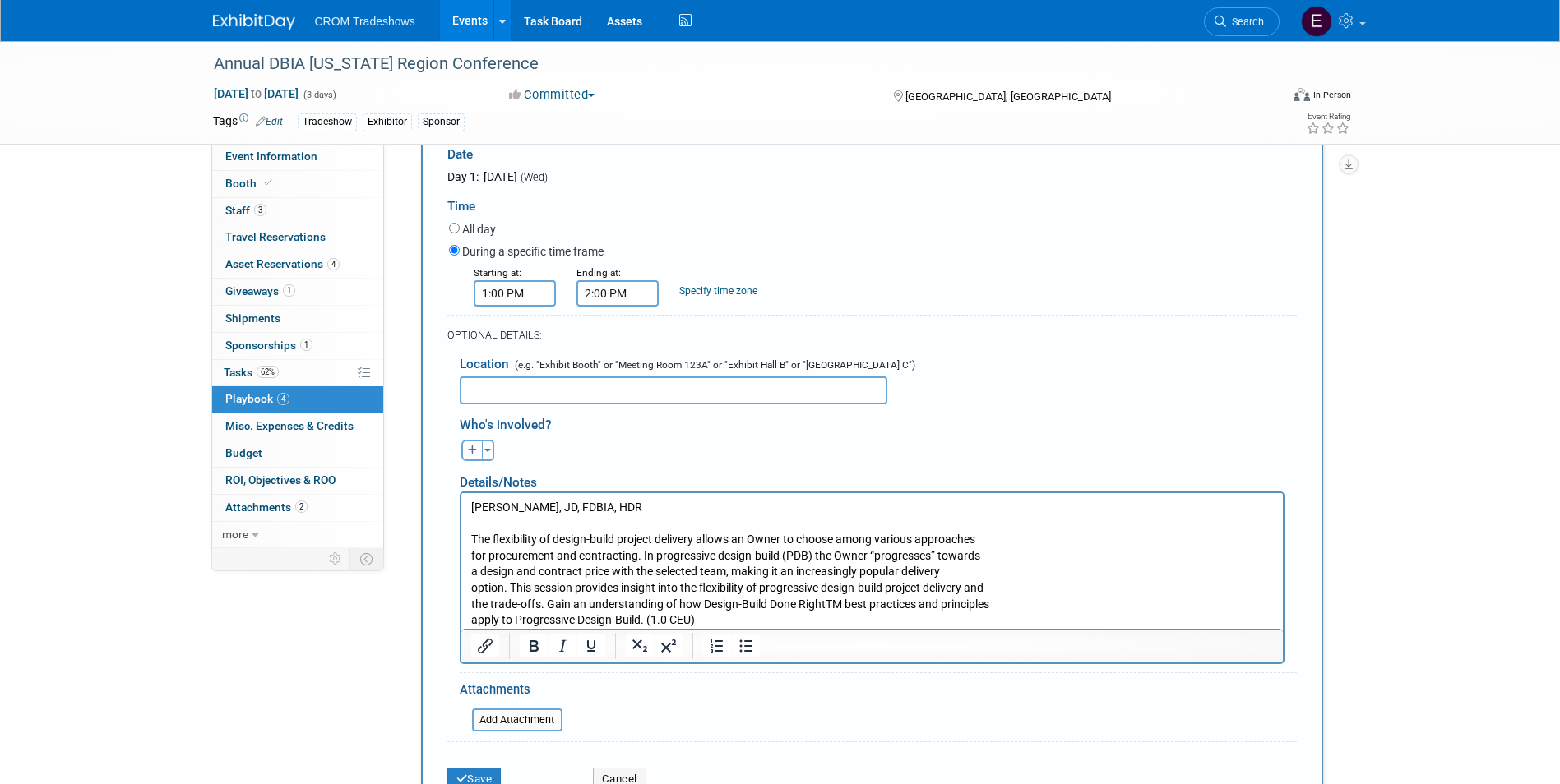
click at [470, 562] on p "The flexibility of design-build project delivery allows an Owner to choose amon…" at bounding box center [871, 580] width 802 height 97
click at [472, 571] on p "The flexibility of design-build project delivery allows an Owner to choose amon…" at bounding box center [871, 580] width 802 height 97
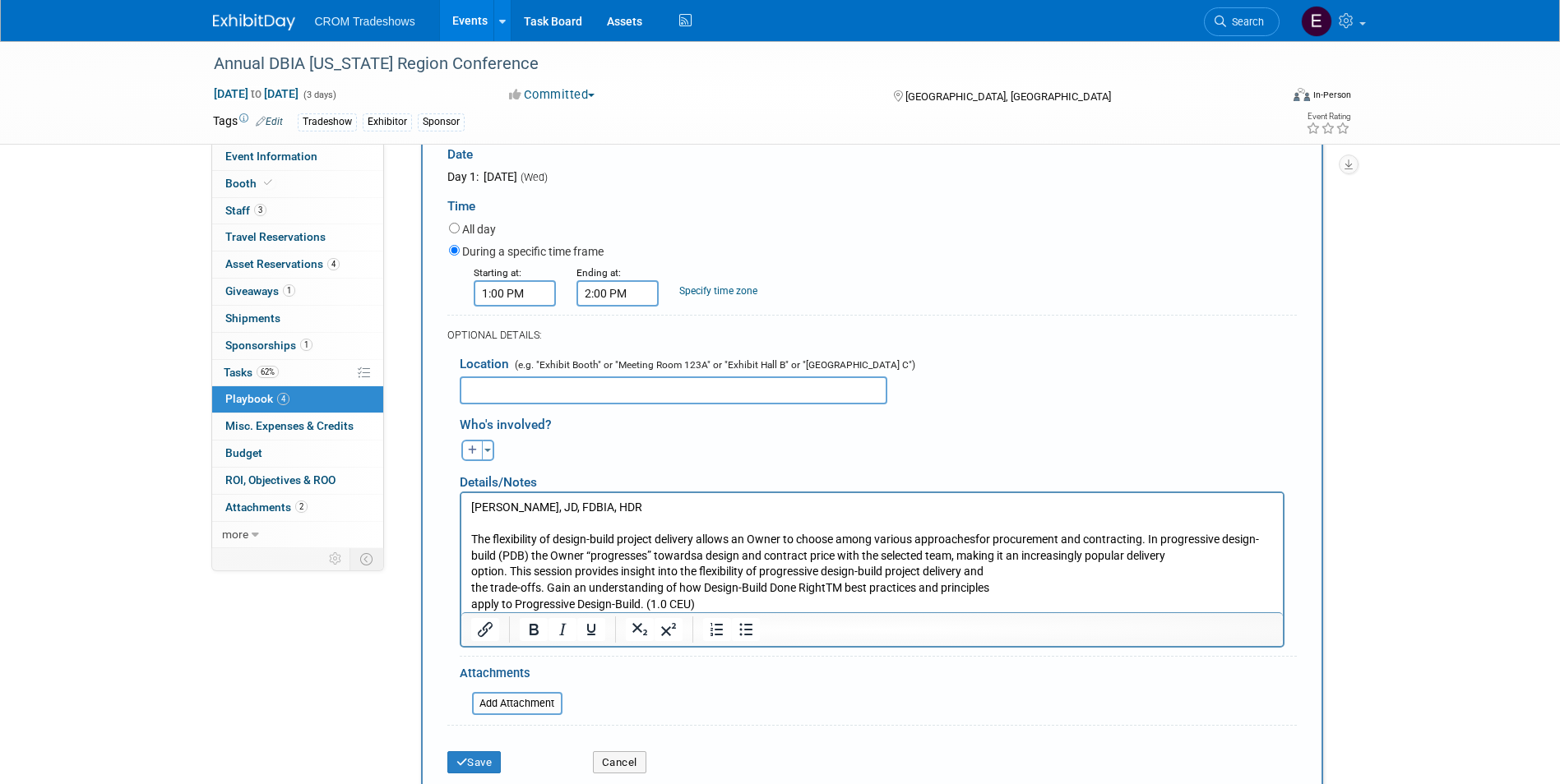
click at [474, 573] on p "The flexibility of design-build project delivery allows an Owner to choose amon…" at bounding box center [871, 571] width 802 height 81
click at [470, 574] on p "The flexibility of design-build project delivery allows an Owner to choose amon…" at bounding box center [871, 571] width 802 height 81
click at [471, 581] on p "The flexibility of design-build project delivery allows an Owner to choose amon…" at bounding box center [871, 571] width 802 height 81
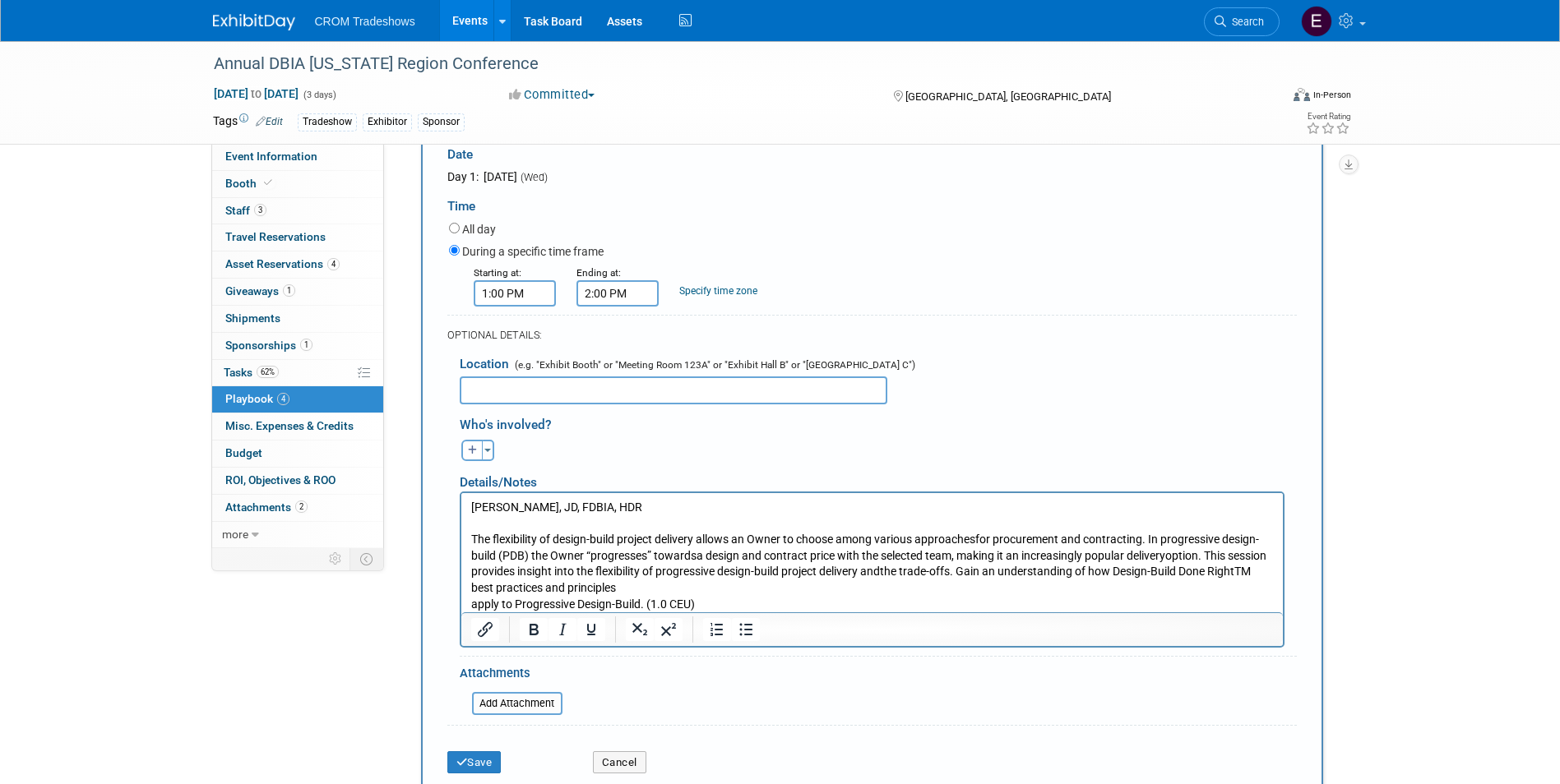
click at [474, 601] on p "The flexibility of design-build project delivery allows an Owner to choose amon…" at bounding box center [871, 571] width 802 height 81
click at [472, 601] on p "The flexibility of design-build project delivery allows an Owner to choose amon…" at bounding box center [871, 571] width 802 height 81
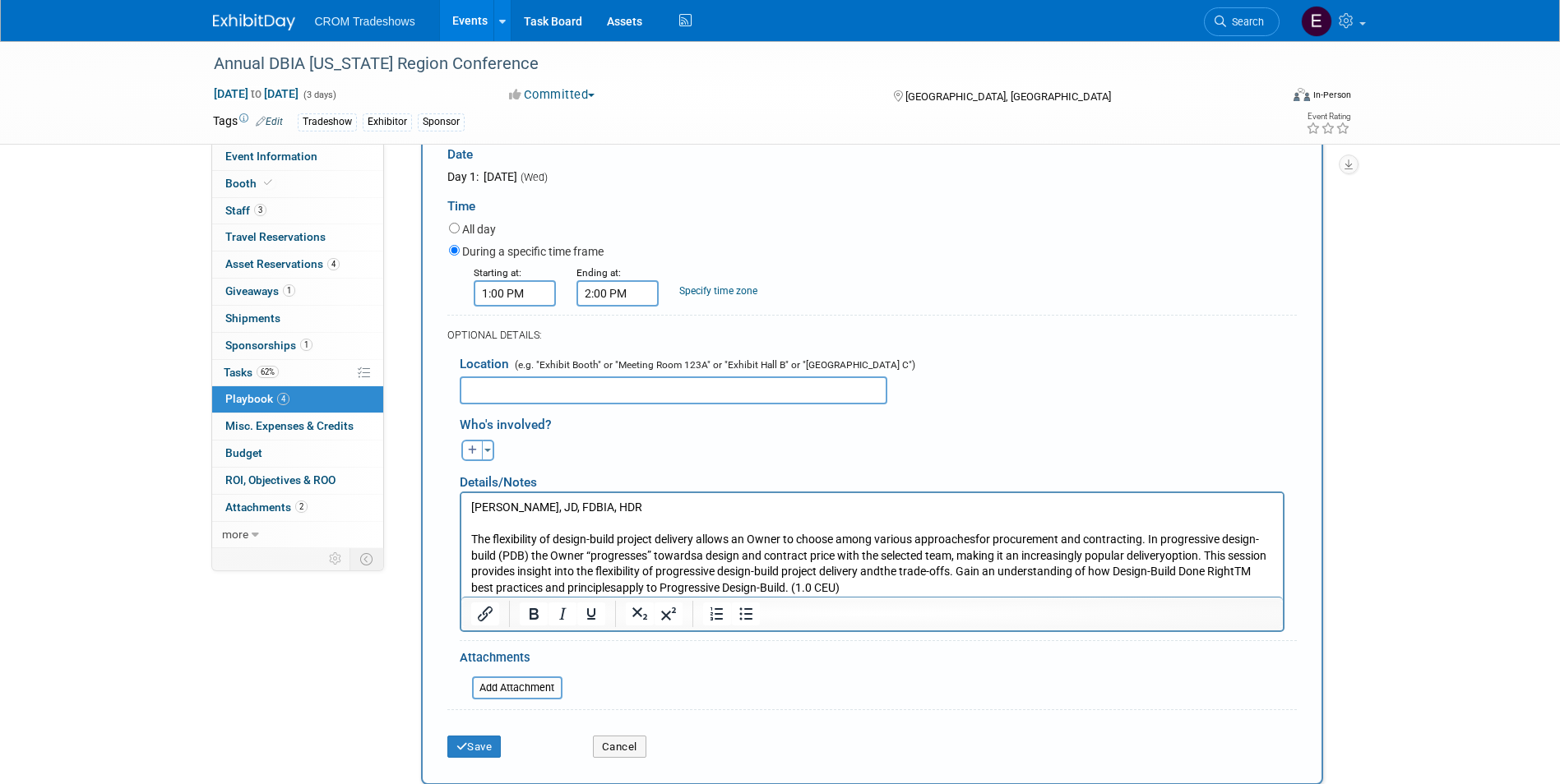
scroll to position [301, 0]
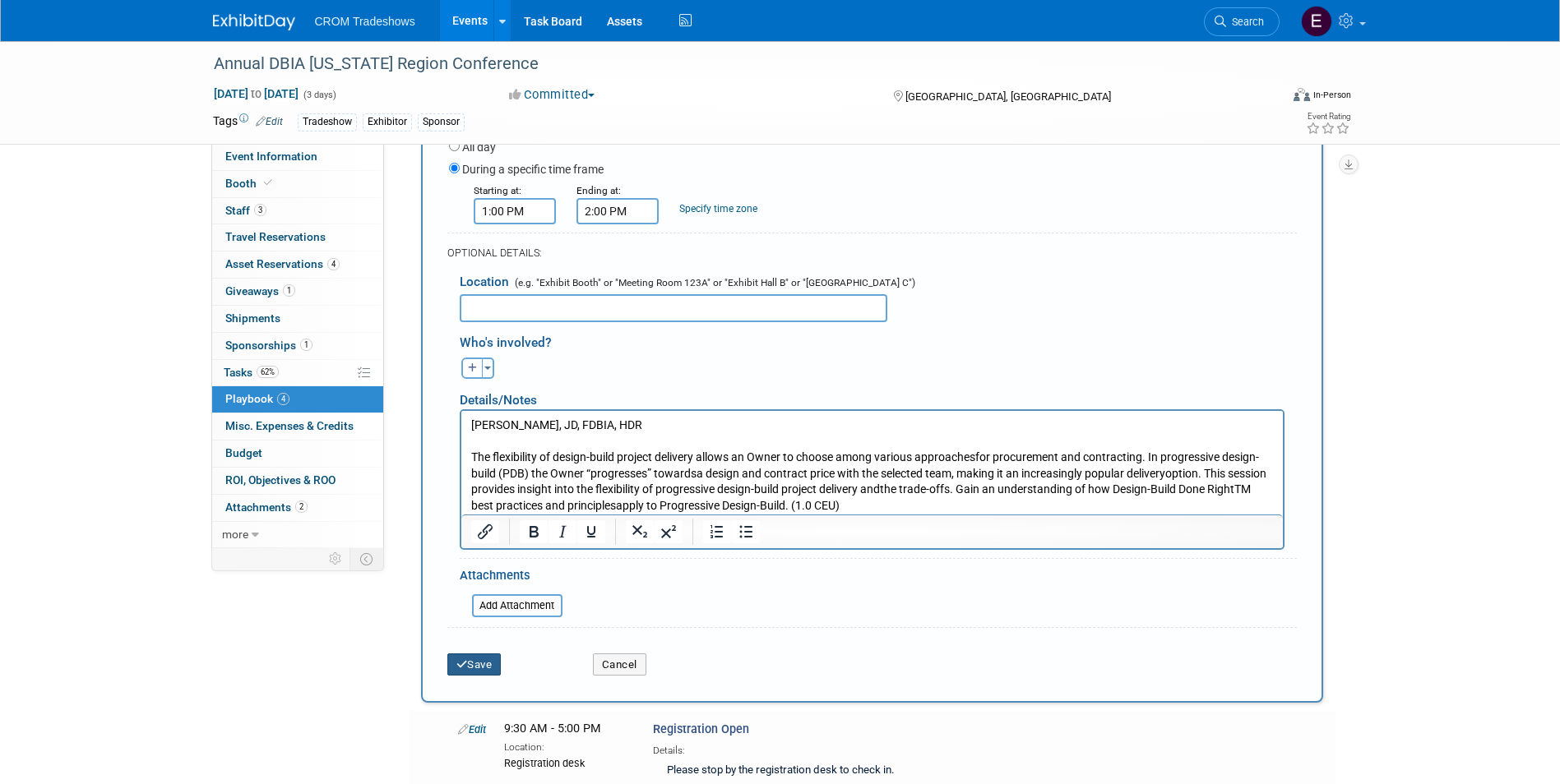
click at [479, 660] on button "Save" at bounding box center [474, 664] width 54 height 23
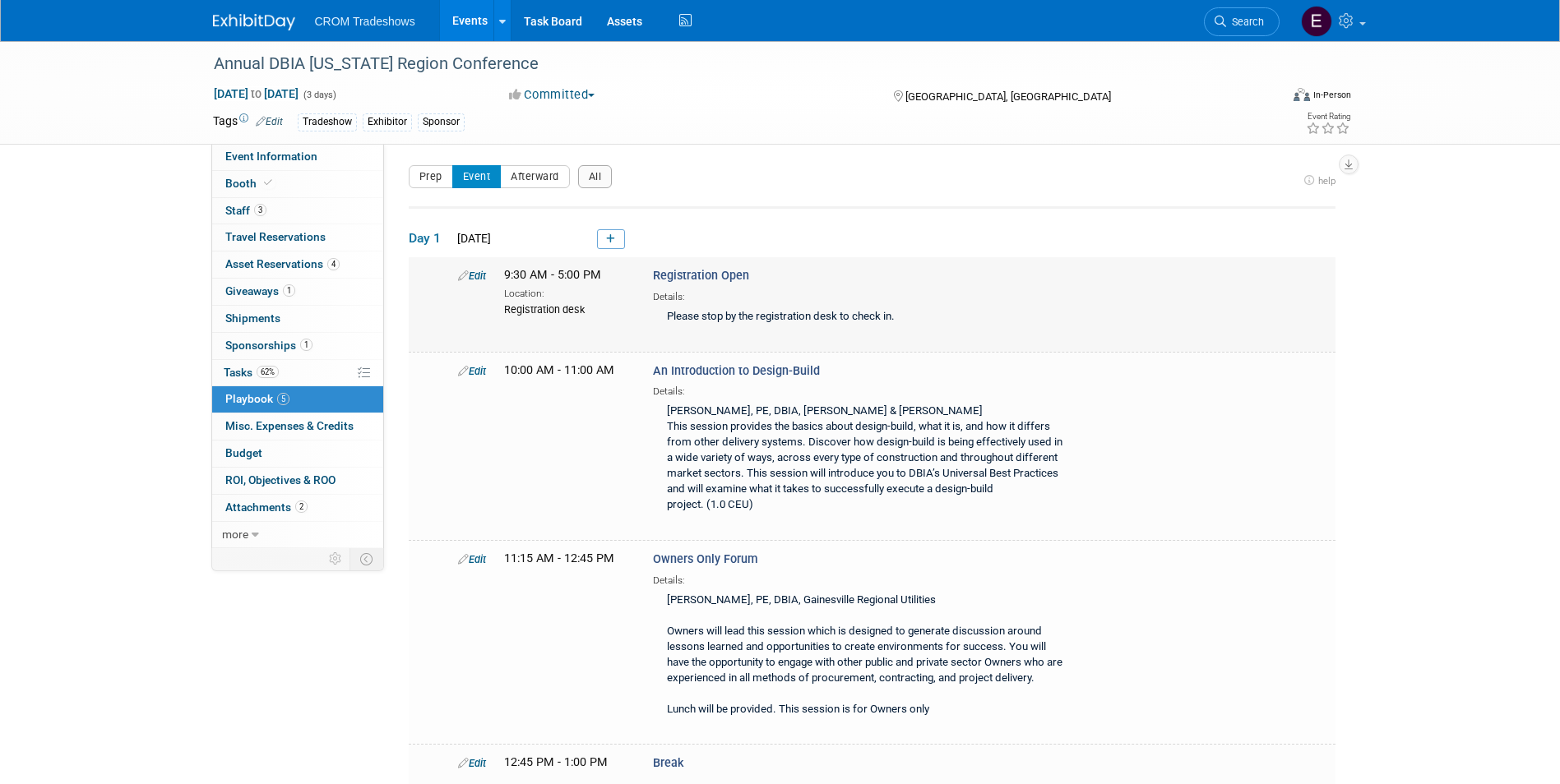
scroll to position [0, 0]
click at [606, 238] on icon at bounding box center [610, 240] width 9 height 10
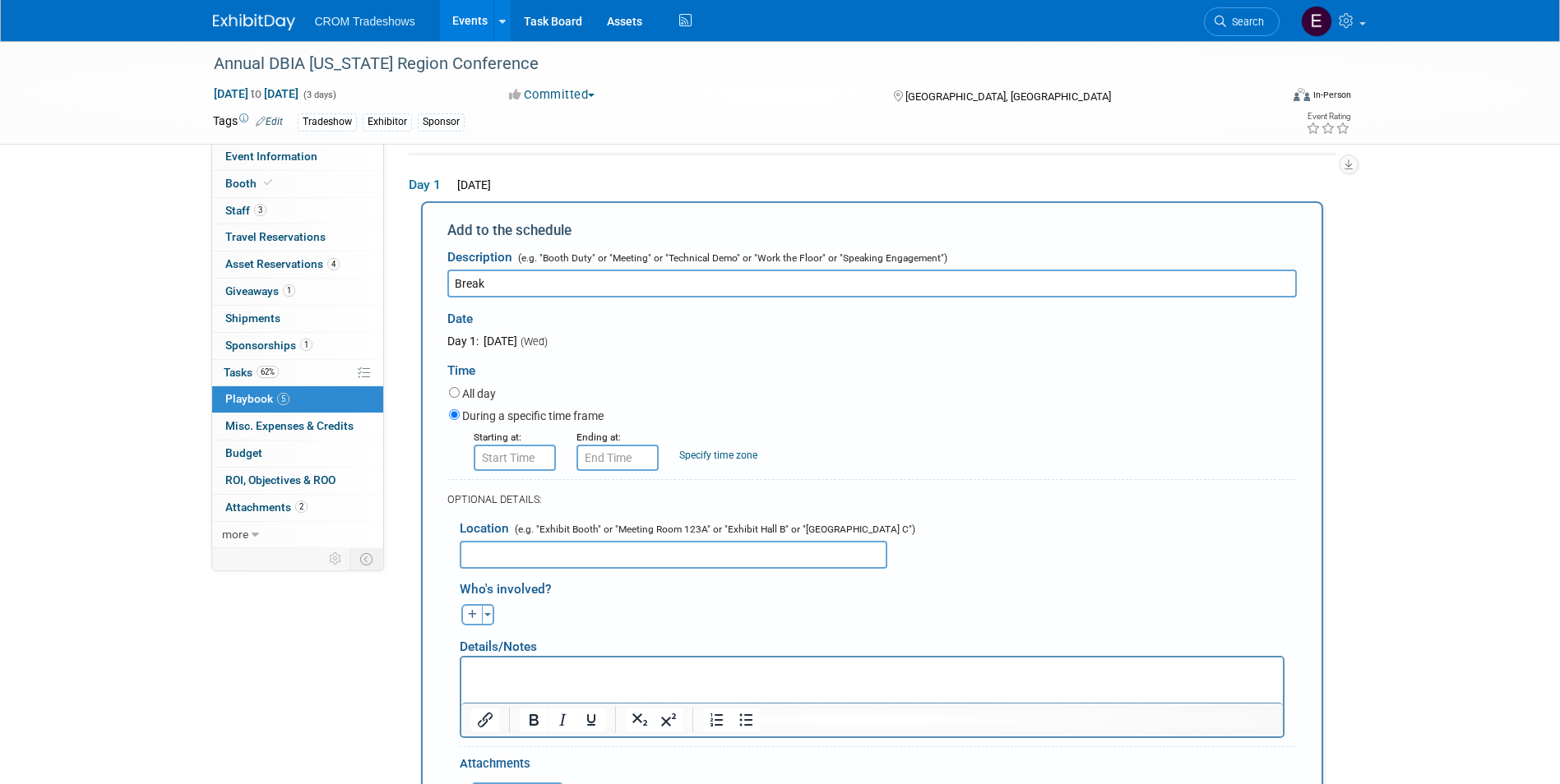
type input "Break"
click at [523, 462] on input "8:00 AM" at bounding box center [514, 457] width 82 height 26
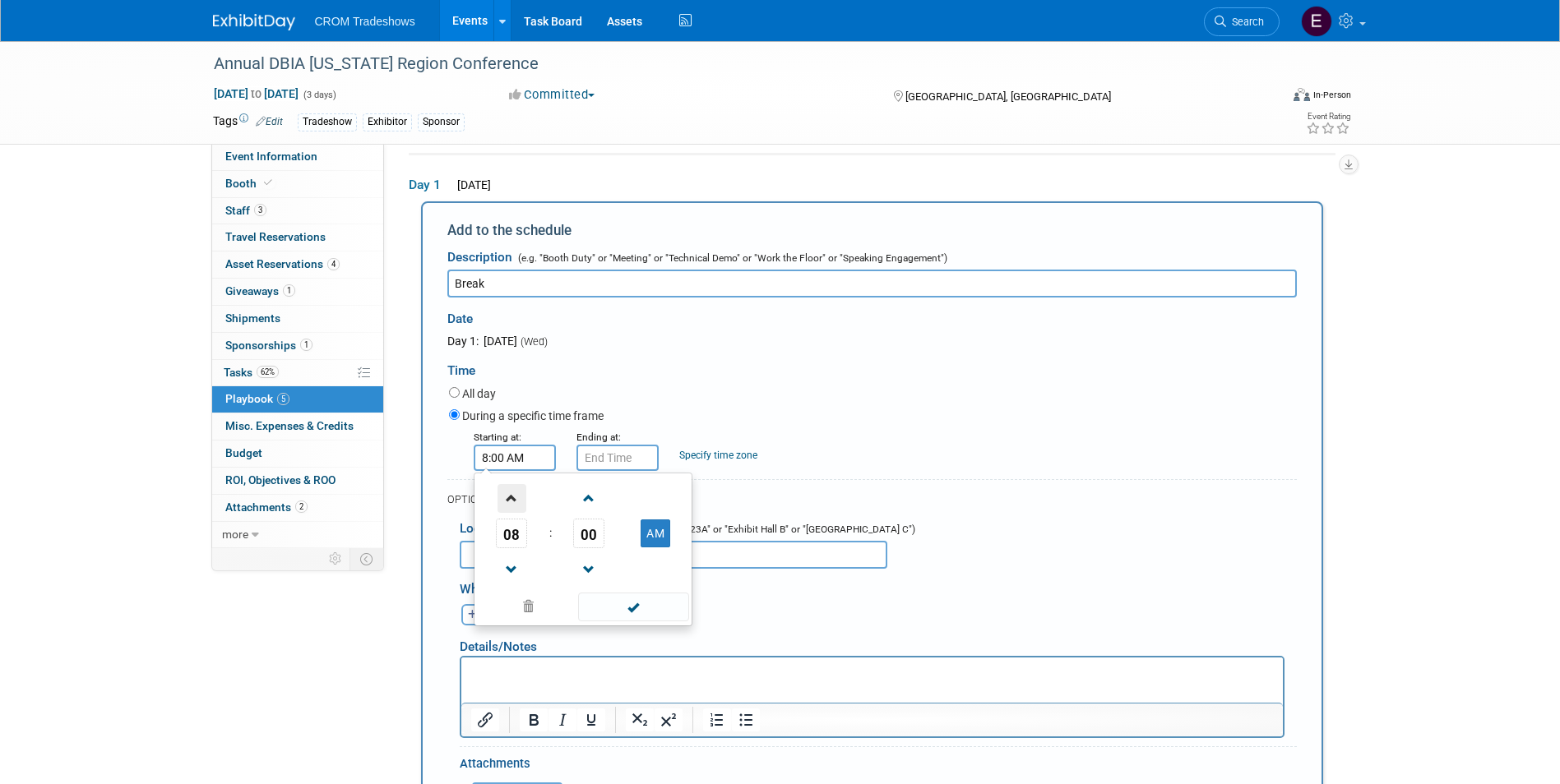
click at [514, 499] on span at bounding box center [512, 499] width 29 height 29
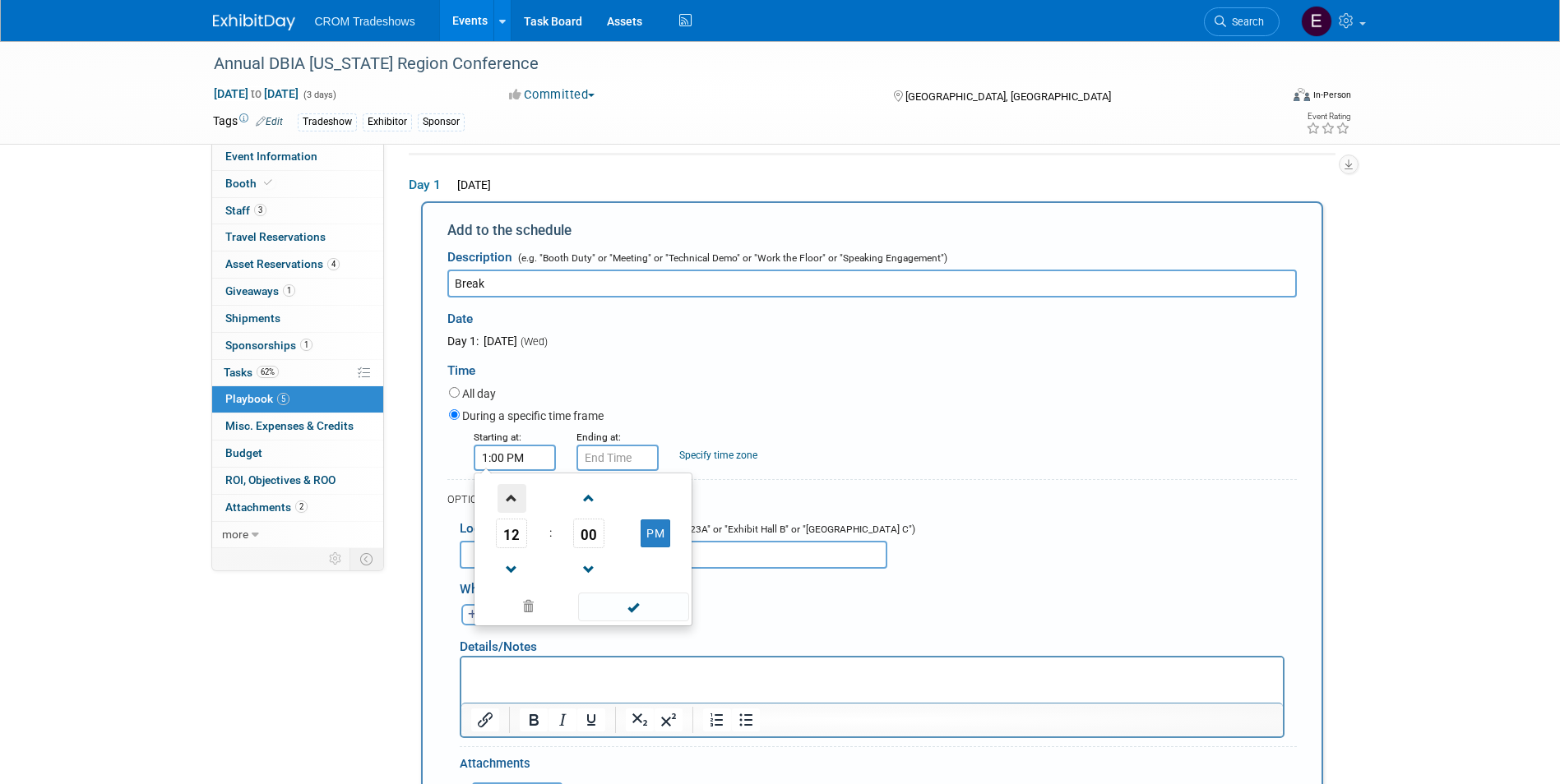
click at [514, 499] on span at bounding box center [512, 499] width 29 height 29
click at [517, 567] on span at bounding box center [512, 570] width 29 height 29
type input "2:00 PM"
click at [637, 619] on span at bounding box center [633, 607] width 111 height 29
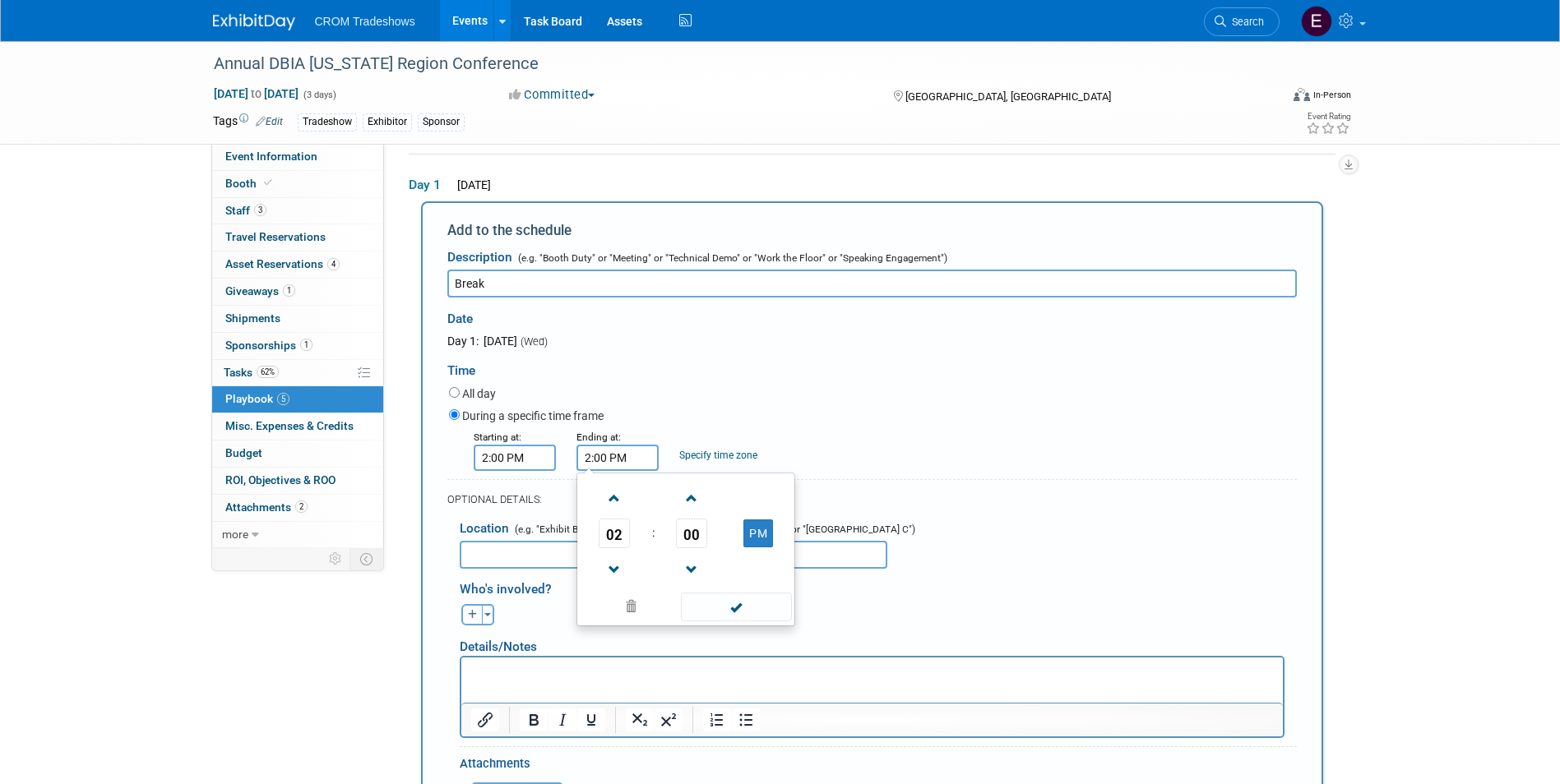
click at [600, 454] on input "2:00 PM" at bounding box center [617, 457] width 82 height 26
click at [687, 503] on span at bounding box center [692, 499] width 29 height 29
click at [688, 505] on span at bounding box center [692, 499] width 29 height 29
click at [689, 505] on span at bounding box center [692, 499] width 29 height 29
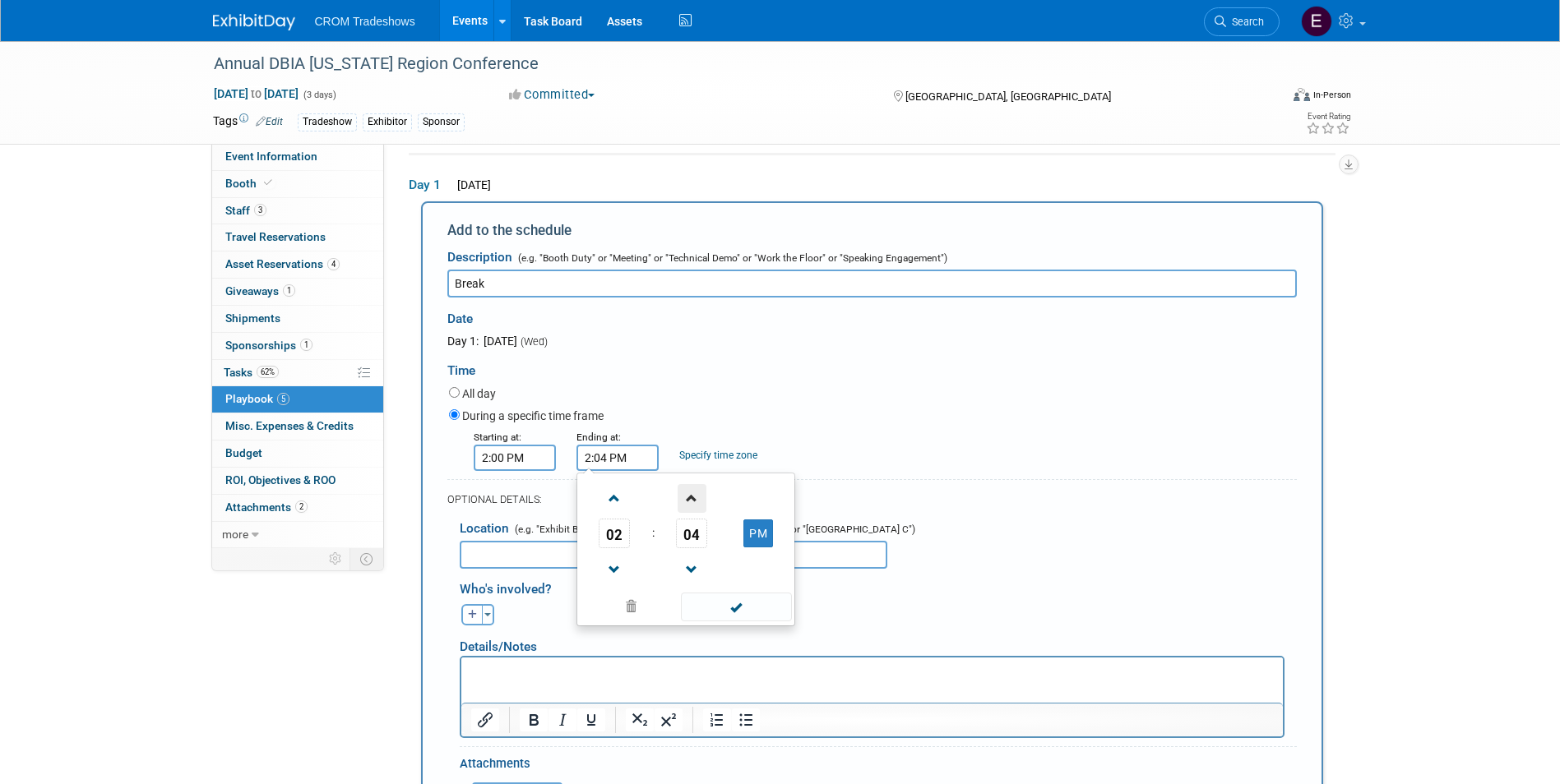
click at [689, 505] on span at bounding box center [692, 499] width 29 height 29
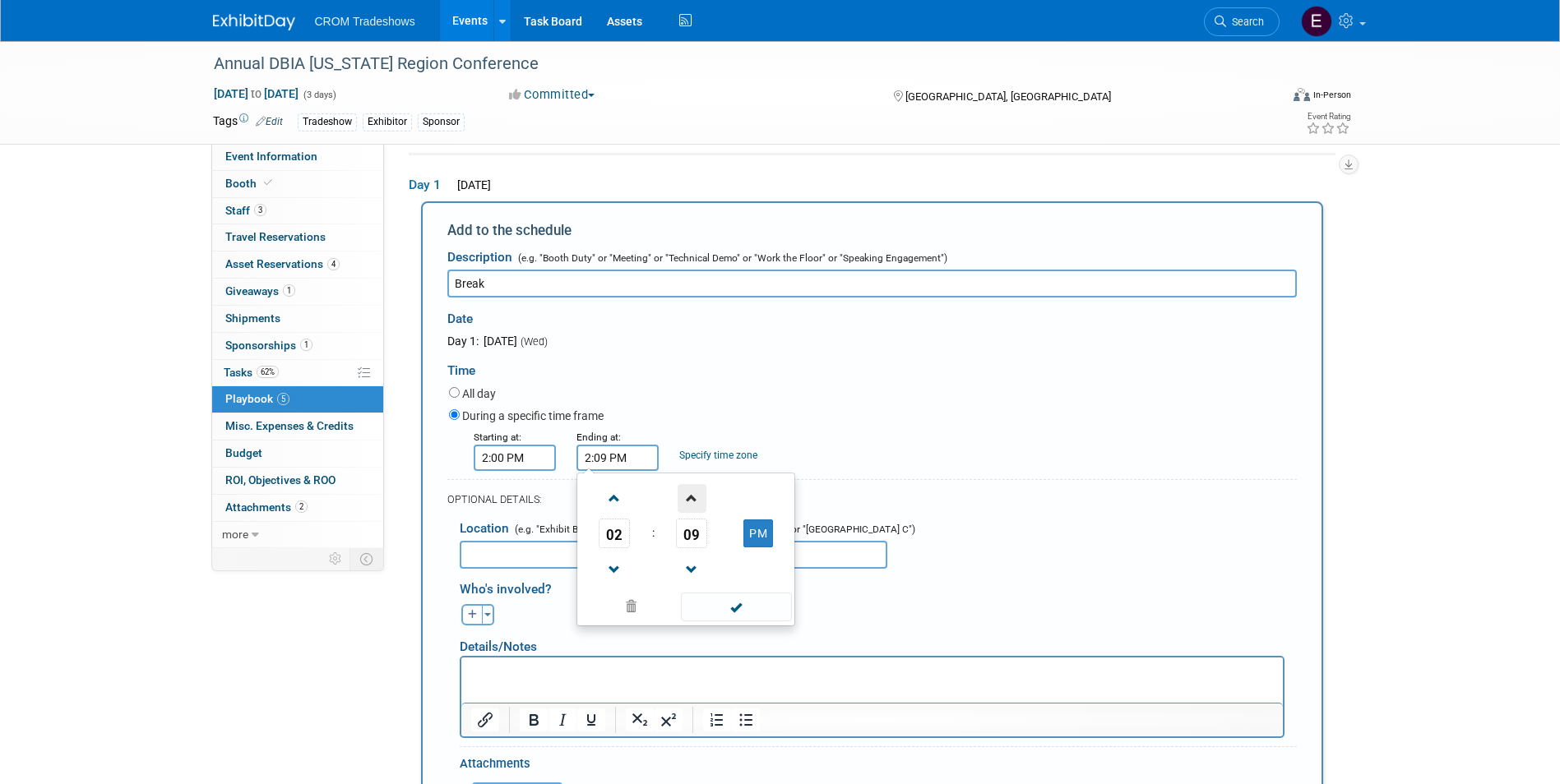
click at [689, 505] on span at bounding box center [692, 499] width 29 height 29
click at [688, 505] on span at bounding box center [692, 499] width 29 height 29
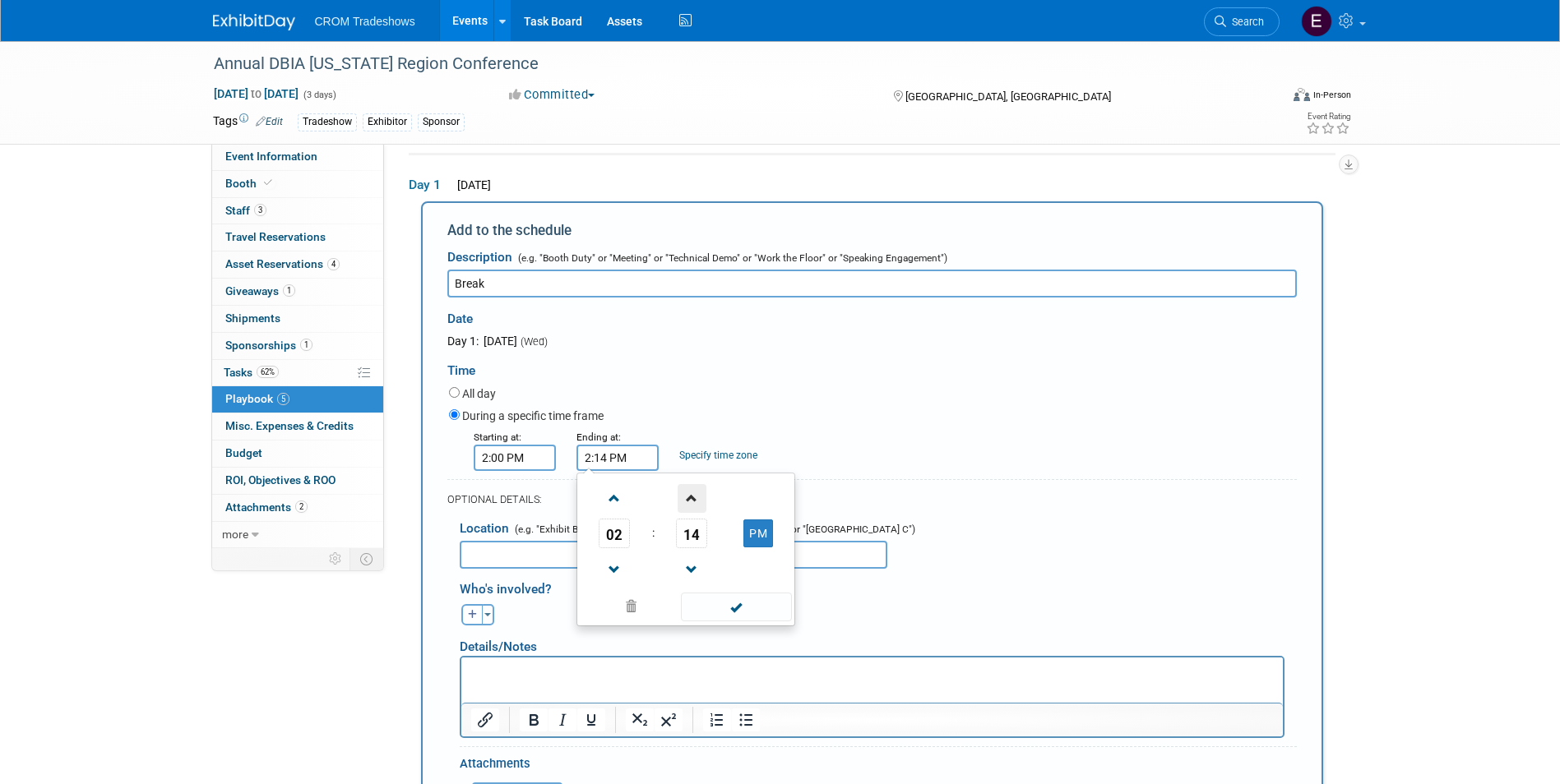
click at [688, 505] on span at bounding box center [692, 499] width 29 height 29
type input "2:15 PM"
click at [751, 611] on span at bounding box center [736, 607] width 111 height 29
click at [665, 561] on input "text" at bounding box center [674, 554] width 428 height 28
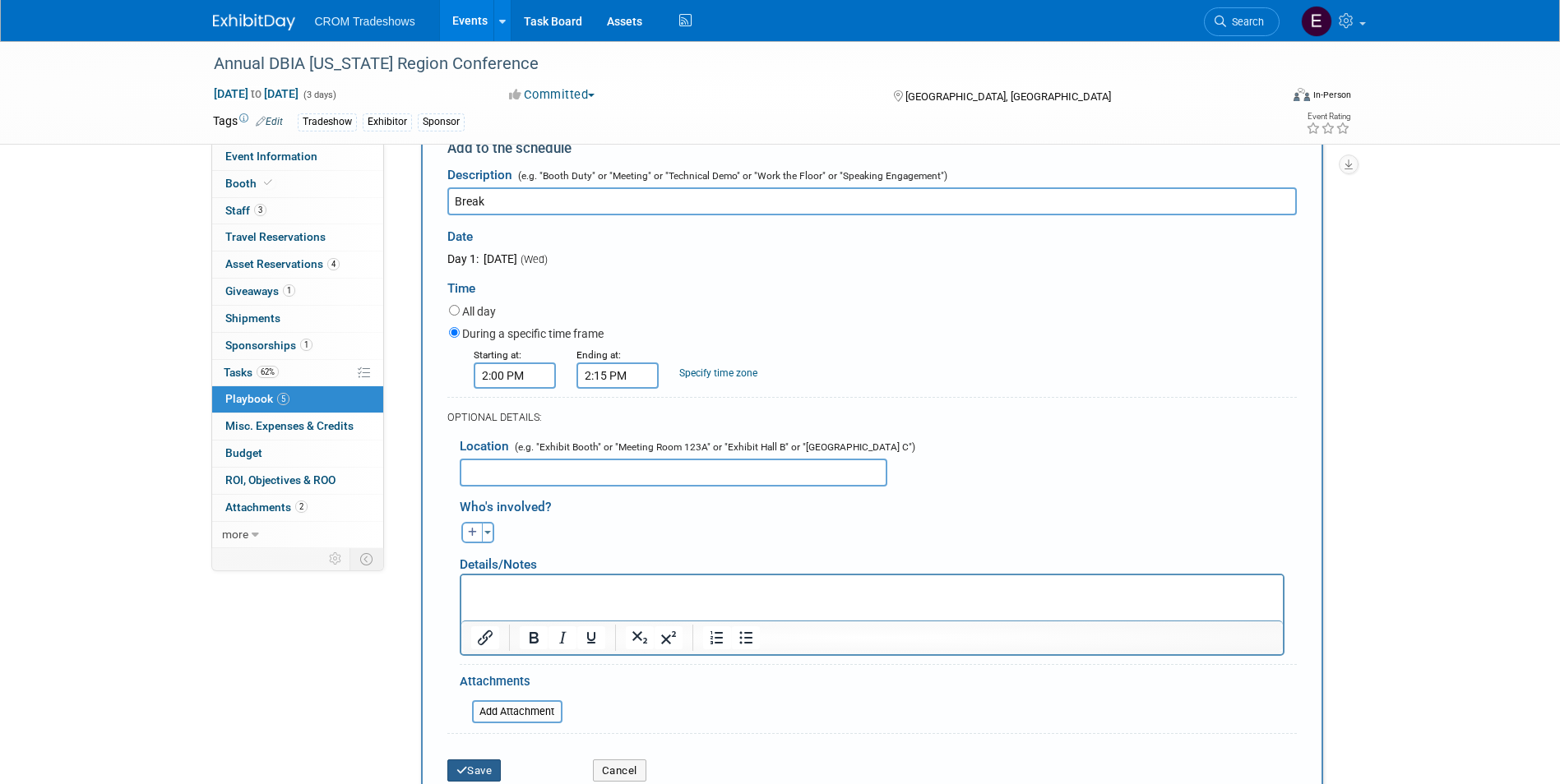
click at [485, 772] on button "Save" at bounding box center [474, 770] width 54 height 23
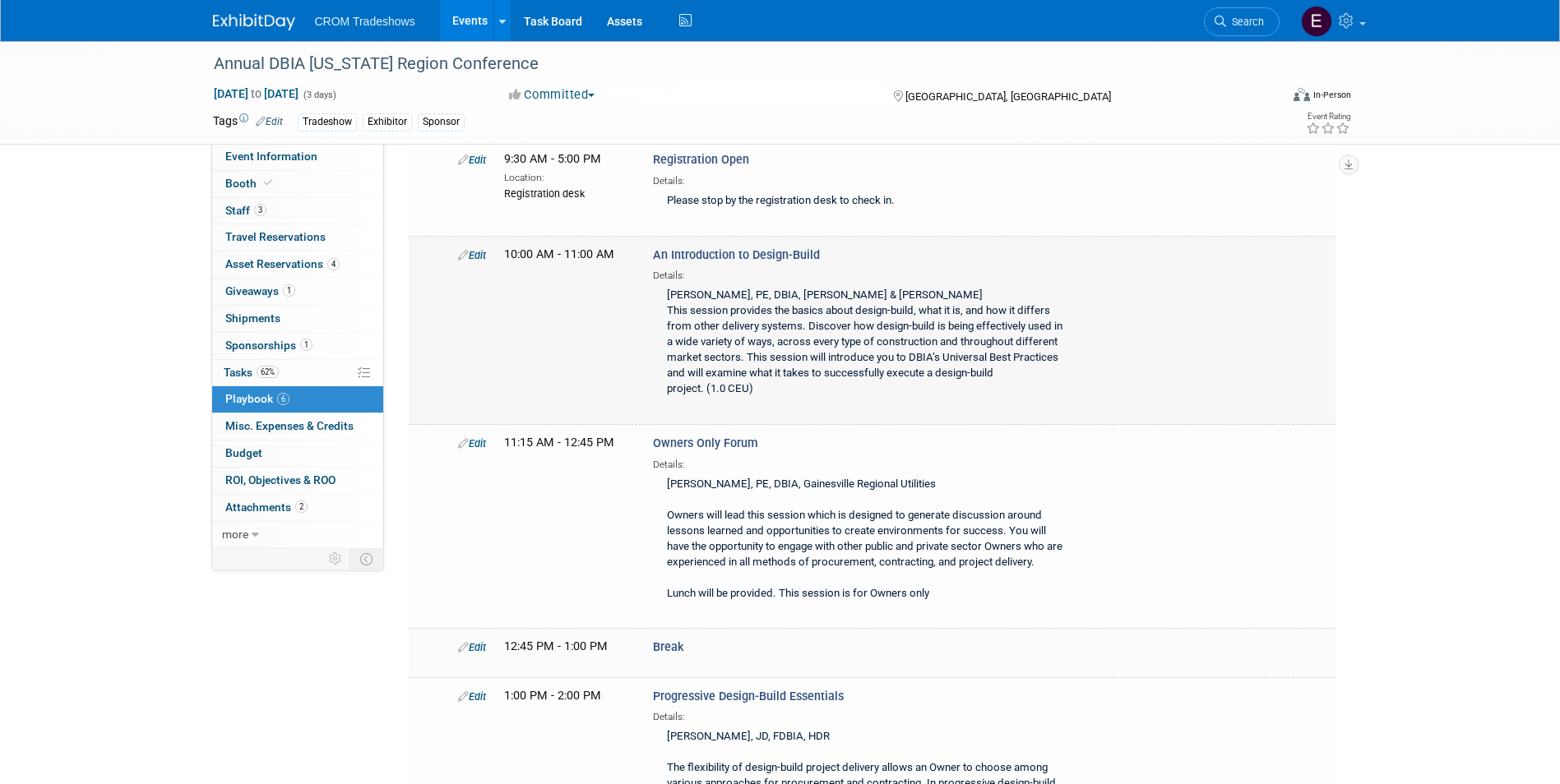
scroll to position [0, 0]
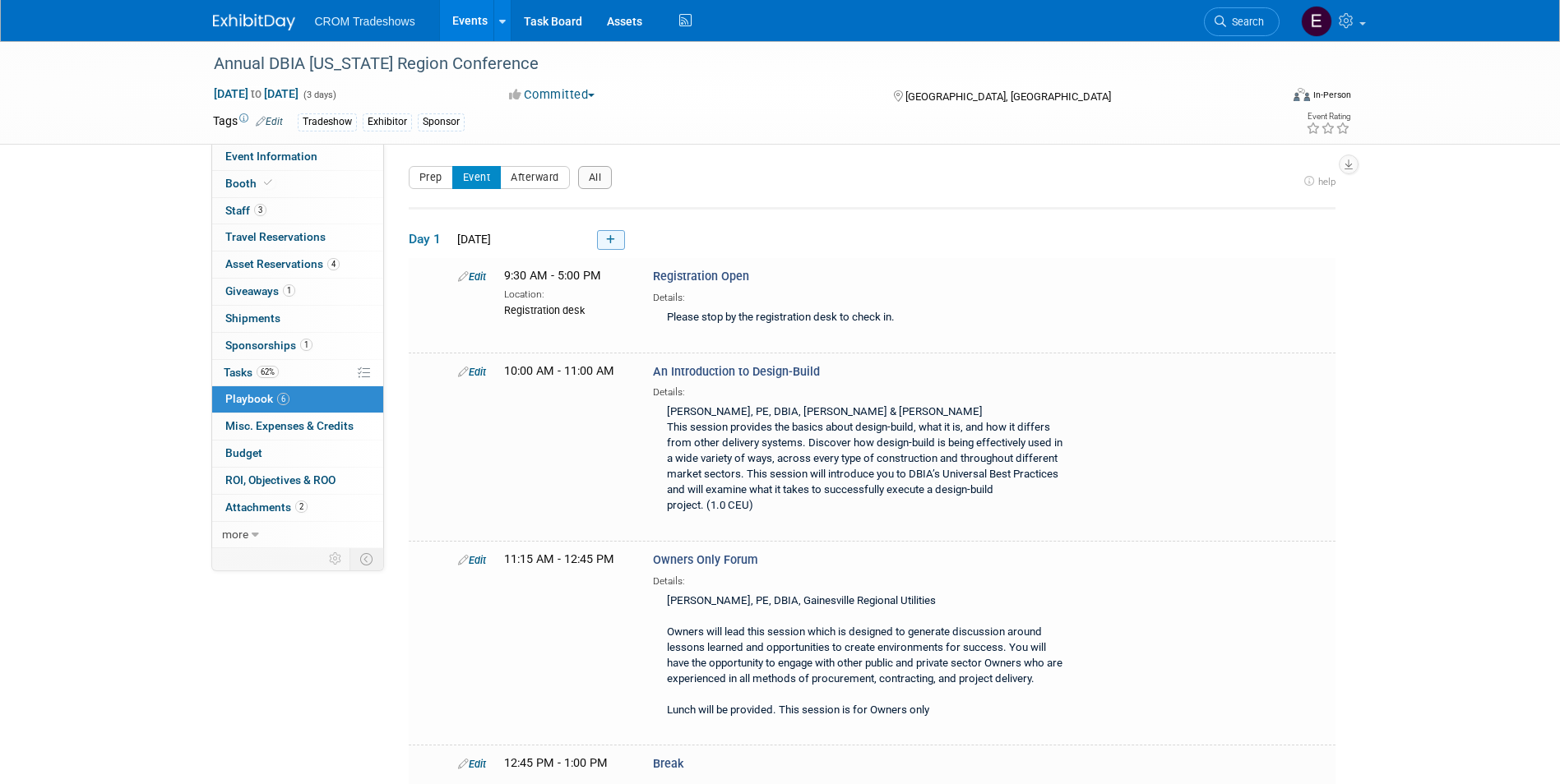
click at [620, 234] on link at bounding box center [610, 239] width 28 height 20
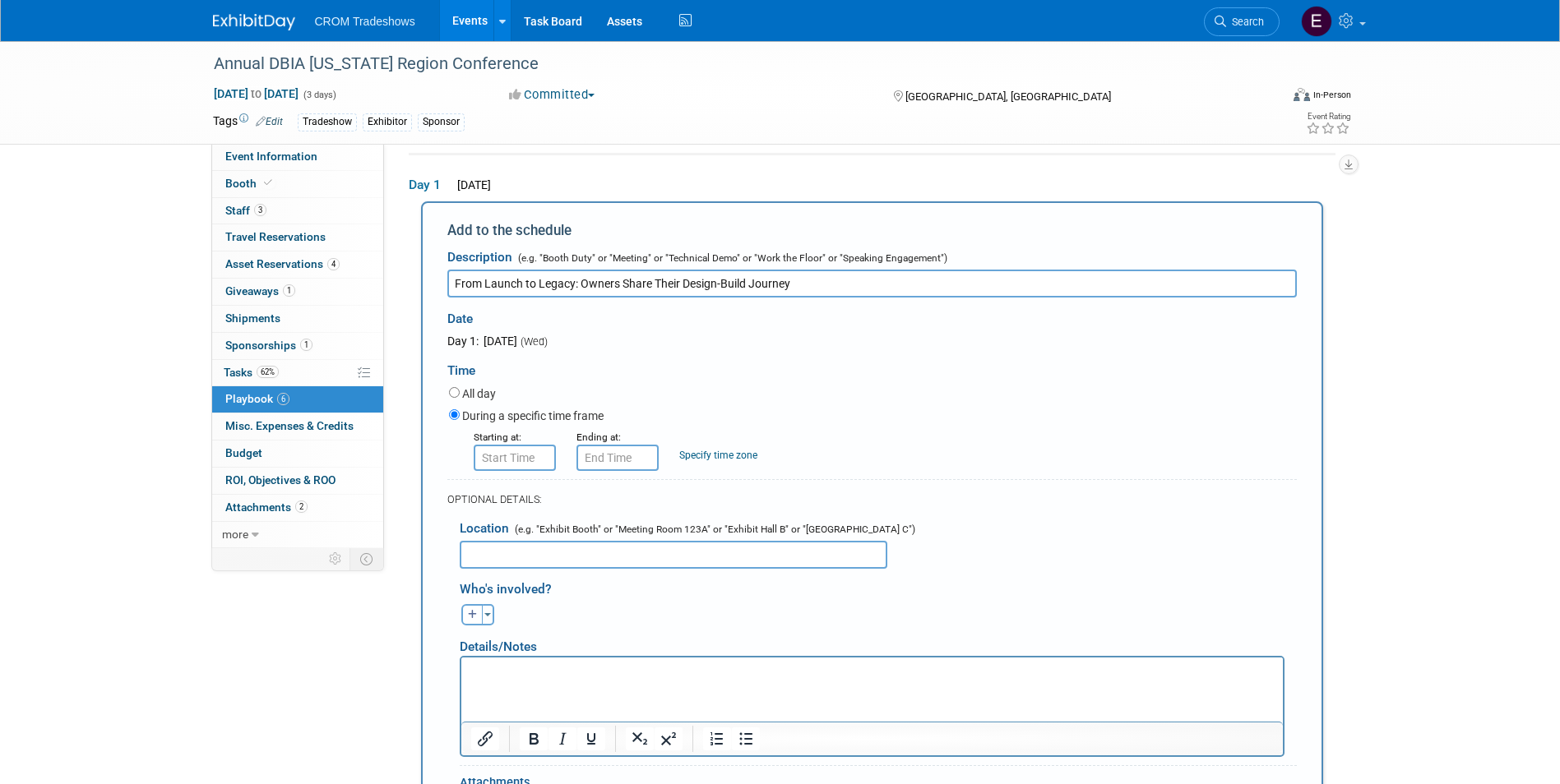
type input "From Launch to Legacy: Owners Share Their Design-Build Journey"
click at [528, 448] on input "8:00 AM" at bounding box center [514, 457] width 82 height 26
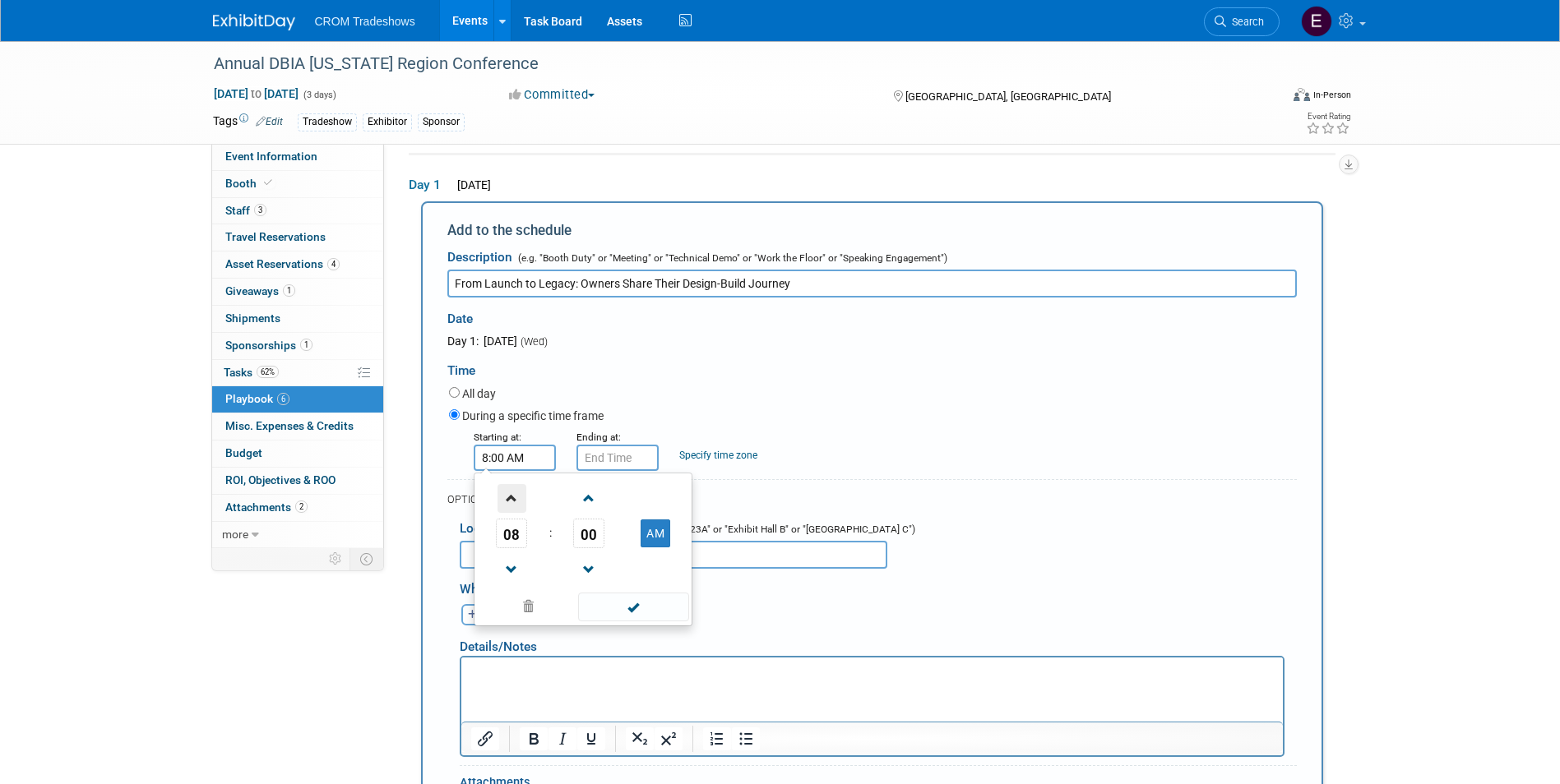
click at [516, 504] on span at bounding box center [512, 499] width 29 height 29
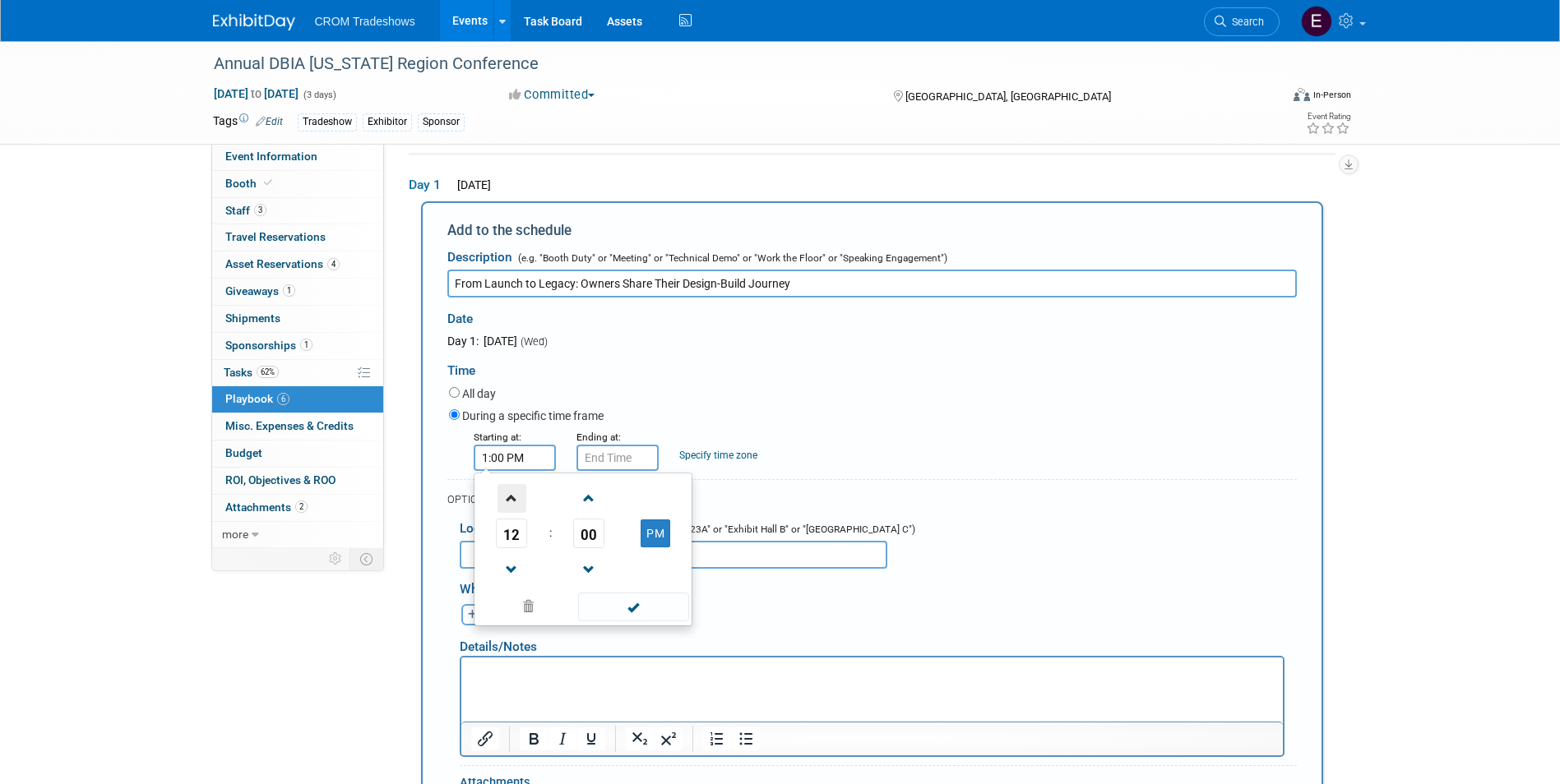
click at [516, 504] on span at bounding box center [512, 499] width 29 height 29
click at [515, 569] on span at bounding box center [512, 570] width 29 height 29
click at [592, 501] on span at bounding box center [589, 499] width 29 height 29
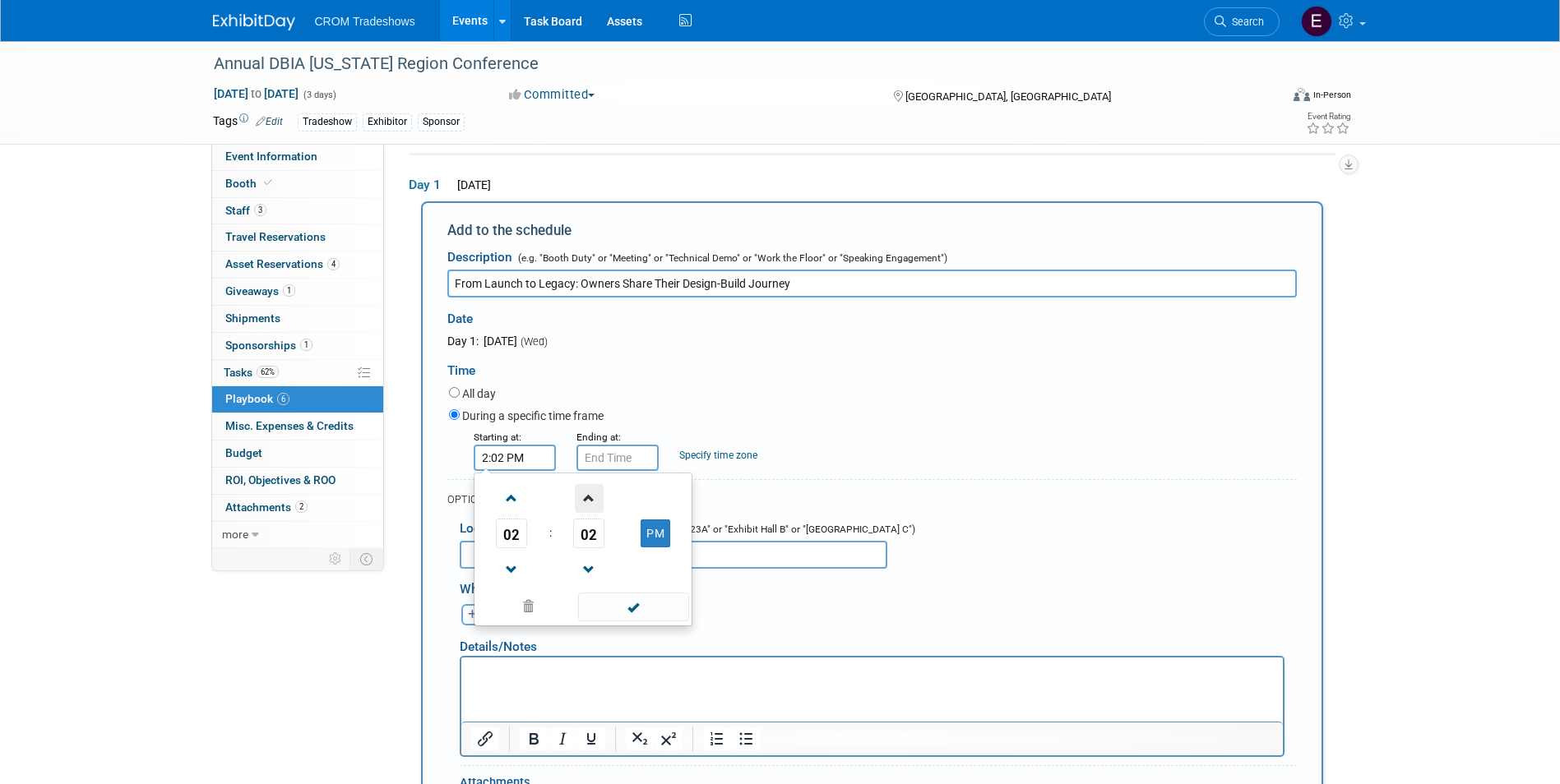
click at [592, 501] on span at bounding box center [589, 499] width 29 height 29
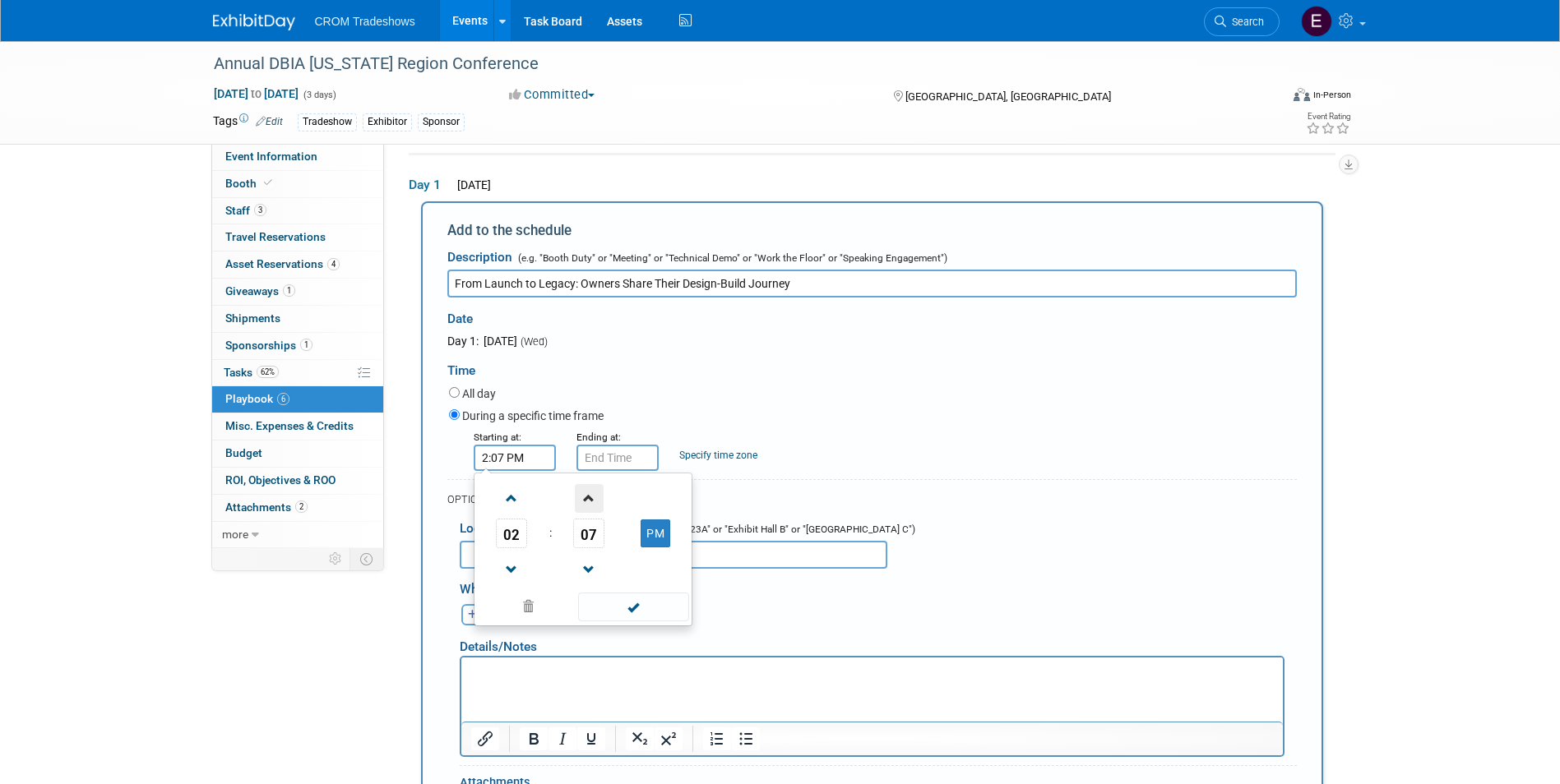
click at [592, 501] on span at bounding box center [589, 499] width 29 height 29
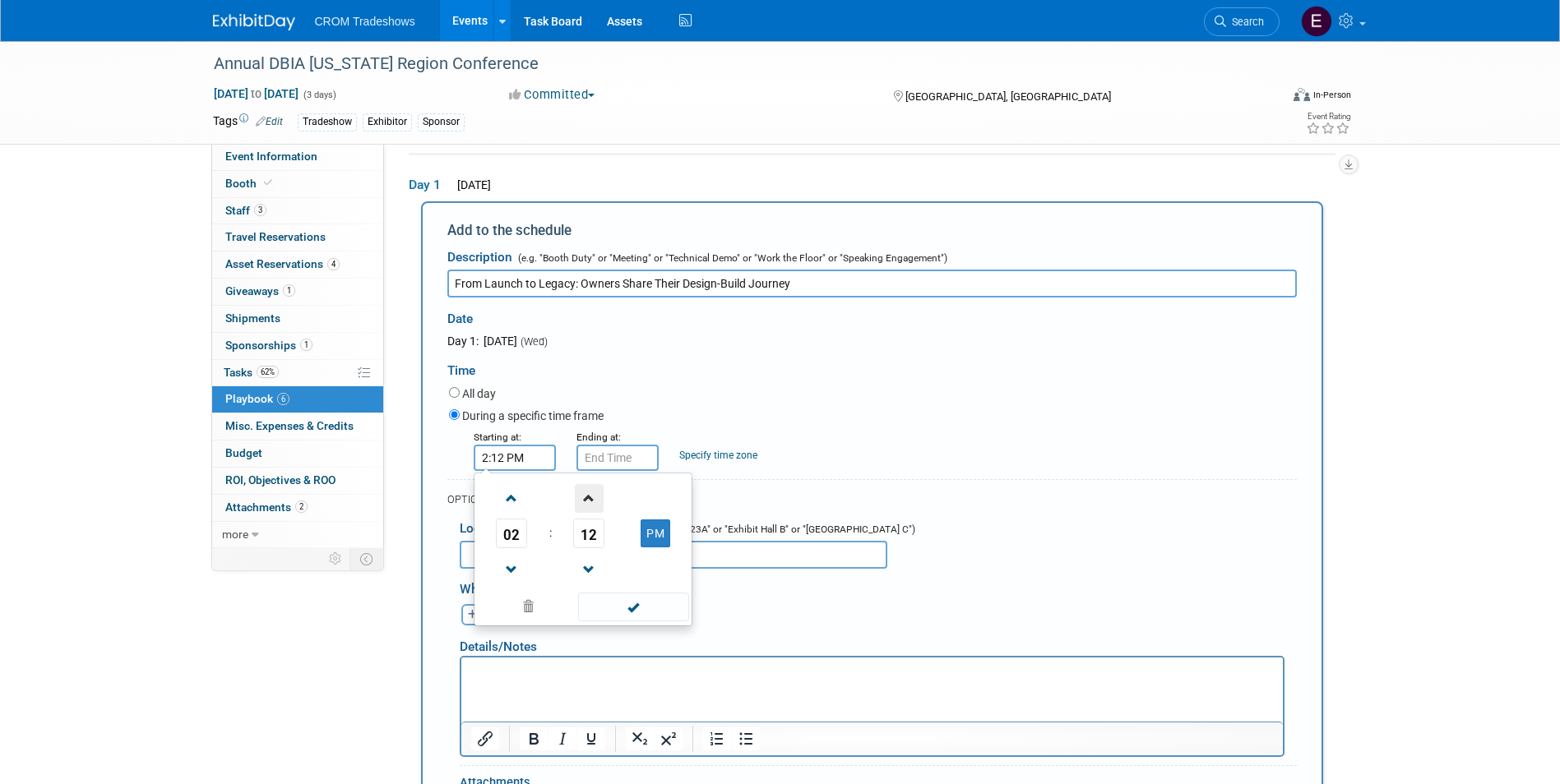
click at [592, 501] on span at bounding box center [589, 499] width 29 height 29
type input "2:15 PM"
click at [639, 612] on span at bounding box center [633, 607] width 111 height 29
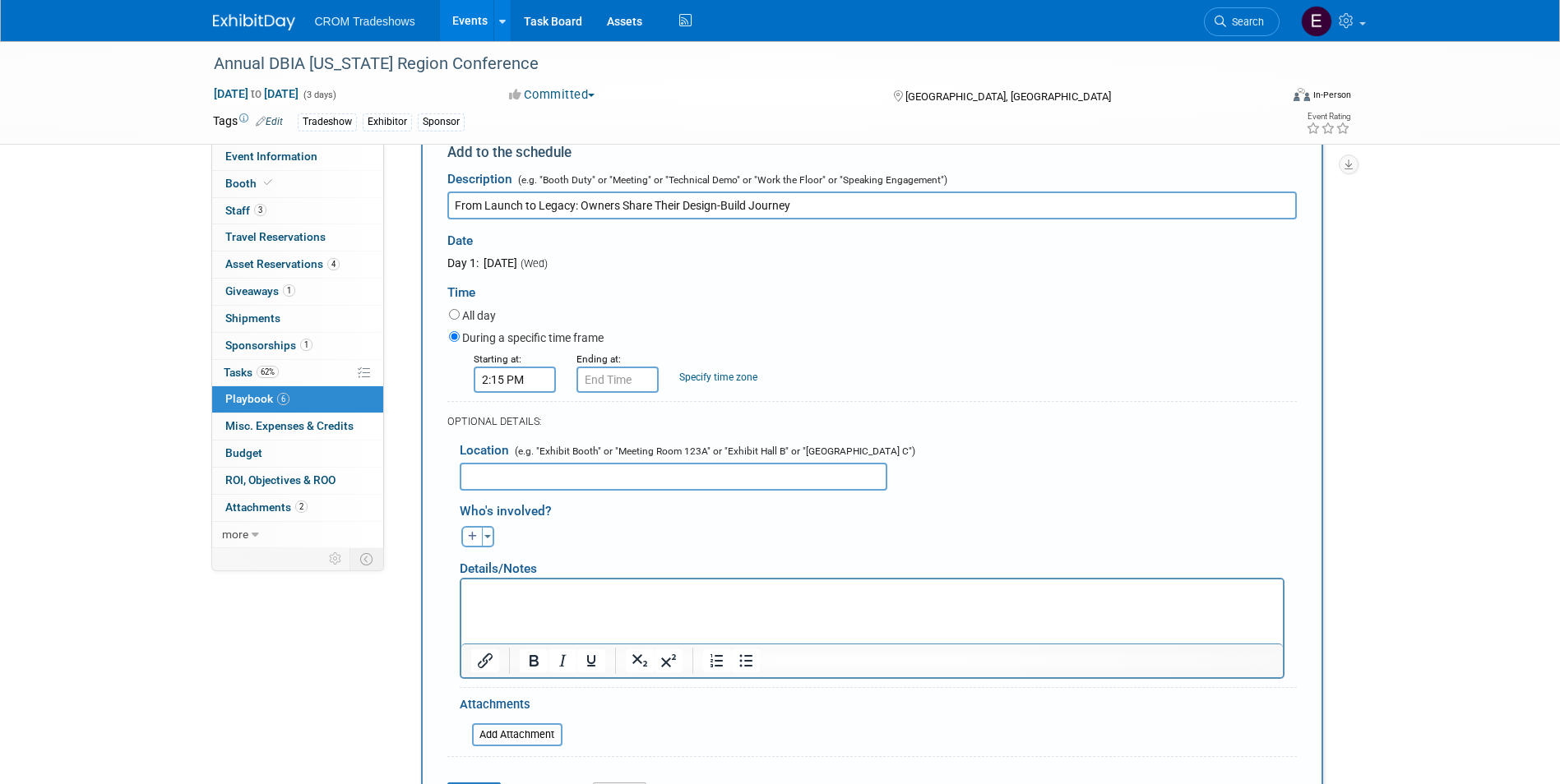
scroll to position [137, 0]
click at [467, 584] on html at bounding box center [871, 585] width 822 height 23
click at [482, 586] on p "Rich Text Area. Press ALT-0 for help." at bounding box center [871, 589] width 802 height 16
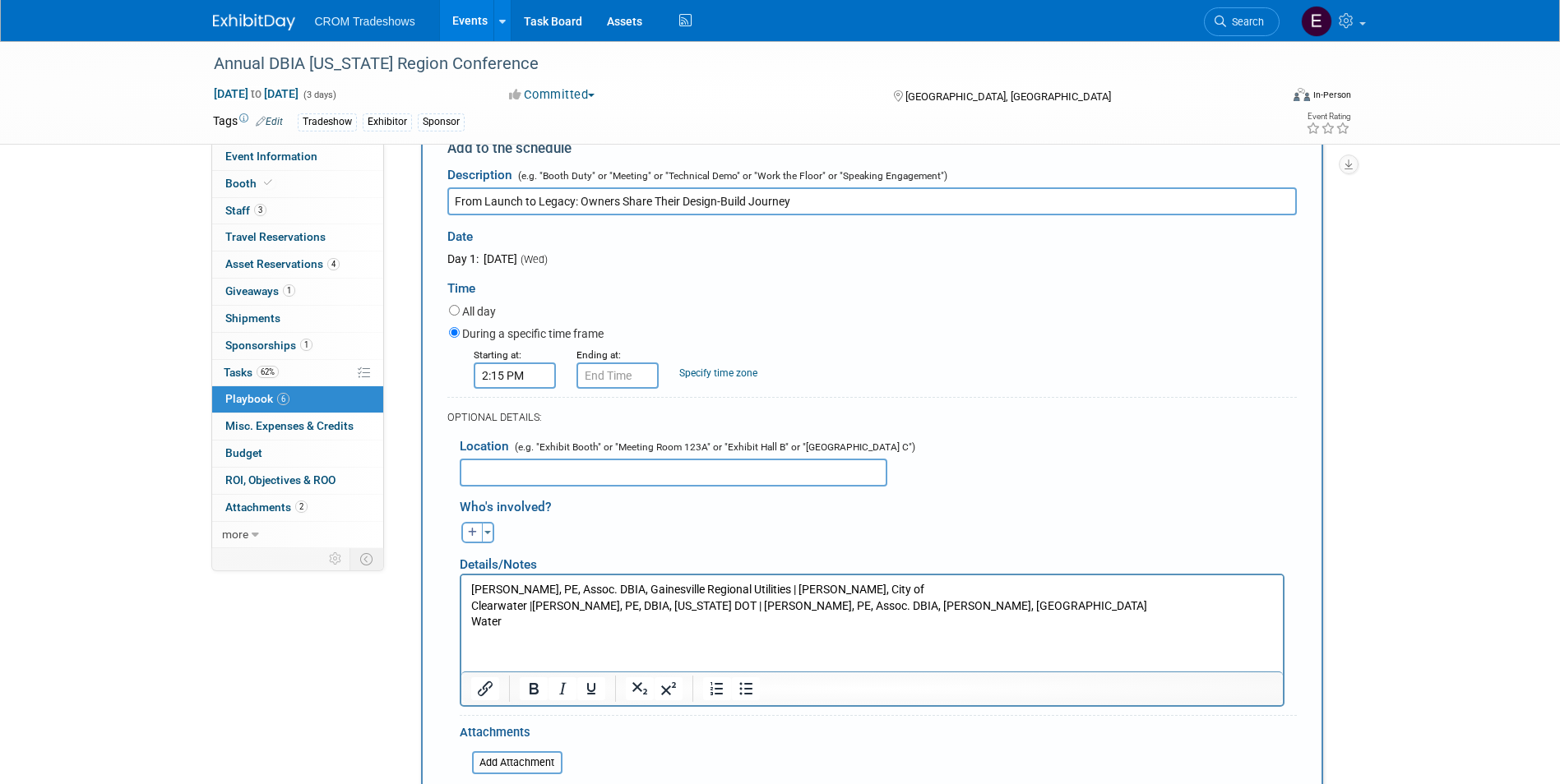
click at [474, 608] on p "[PERSON_NAME], PE, Assoc. DBIA, Gainesville Regional Utilities | [PERSON_NAME],…" at bounding box center [871, 605] width 802 height 48
click at [469, 608] on body "[PERSON_NAME], PE, Assoc. DBIA, Gainesville Regional Utilities | [PERSON_NAME],…" at bounding box center [871, 605] width 804 height 48
click at [467, 625] on html "[PERSON_NAME], PE, Assoc. DBIA, Gainesville Regional Utilities | [PERSON_NAME],…" at bounding box center [871, 602] width 822 height 55
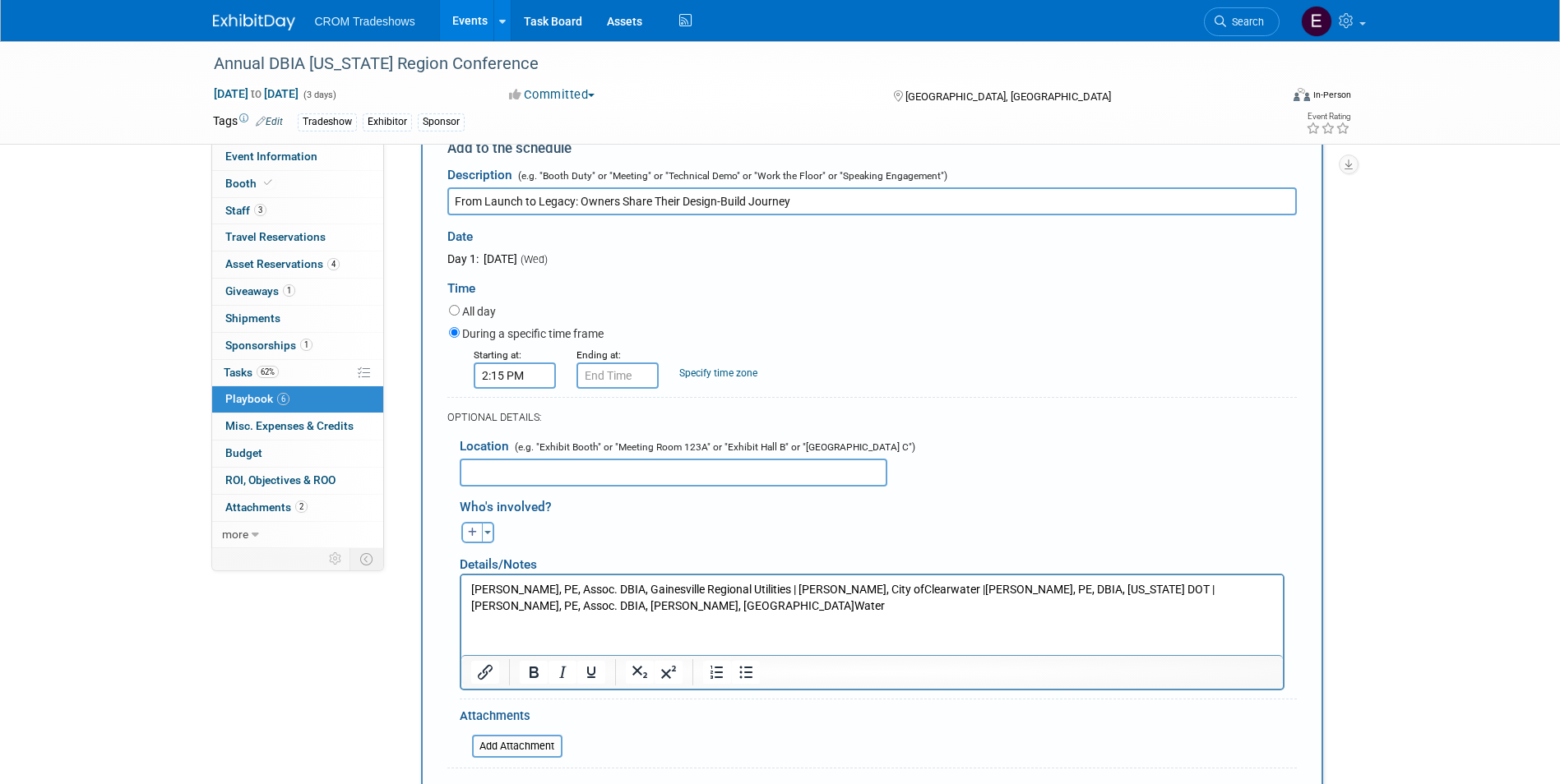
click at [705, 604] on p "[PERSON_NAME], PE, Assoc. DBIA, Gainesville Regional Utilities | [PERSON_NAME],…" at bounding box center [871, 597] width 802 height 32
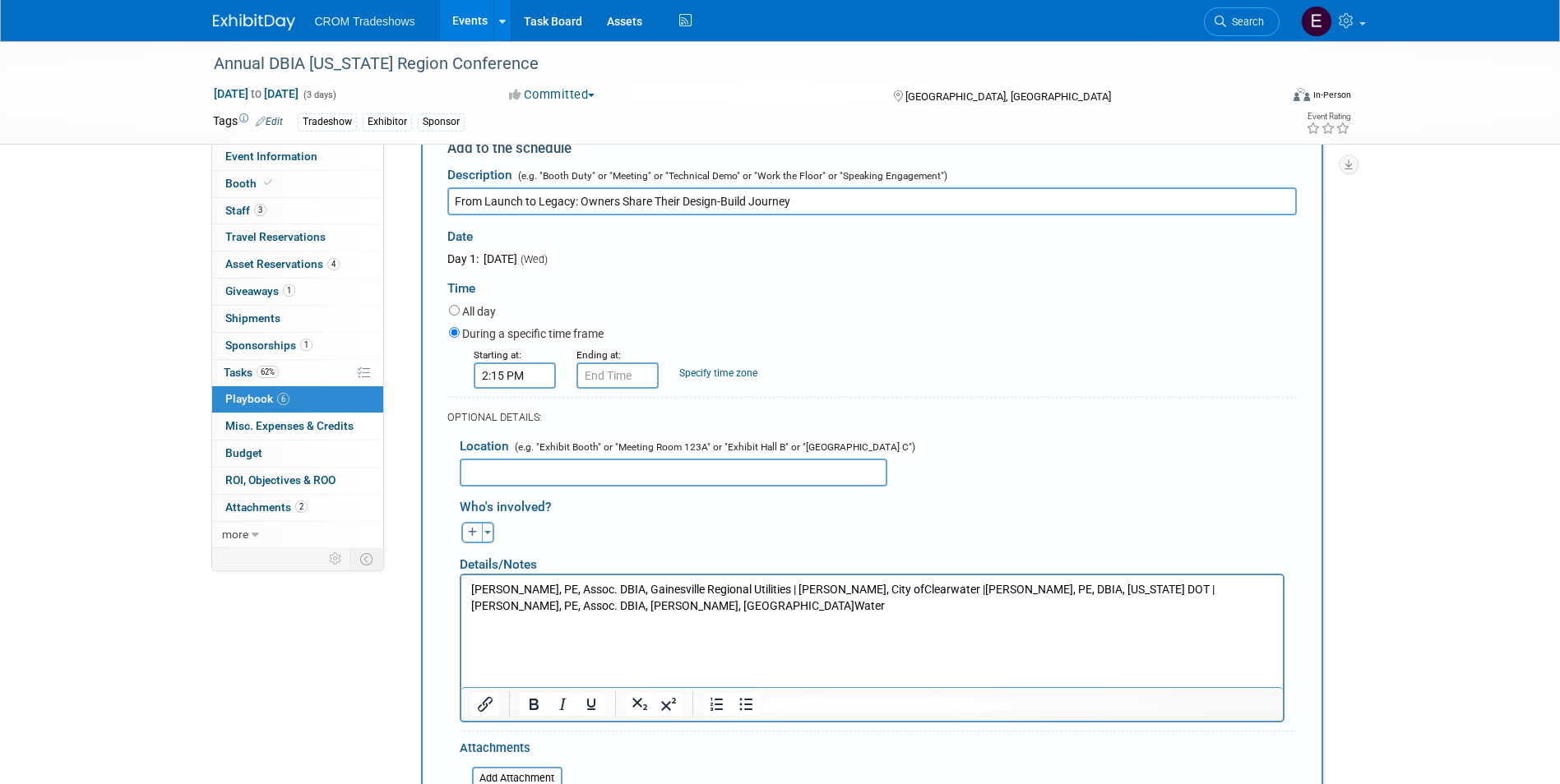
click at [481, 636] on p "Rich Text Area. Press ALT-0 for help." at bounding box center [871, 637] width 802 height 16
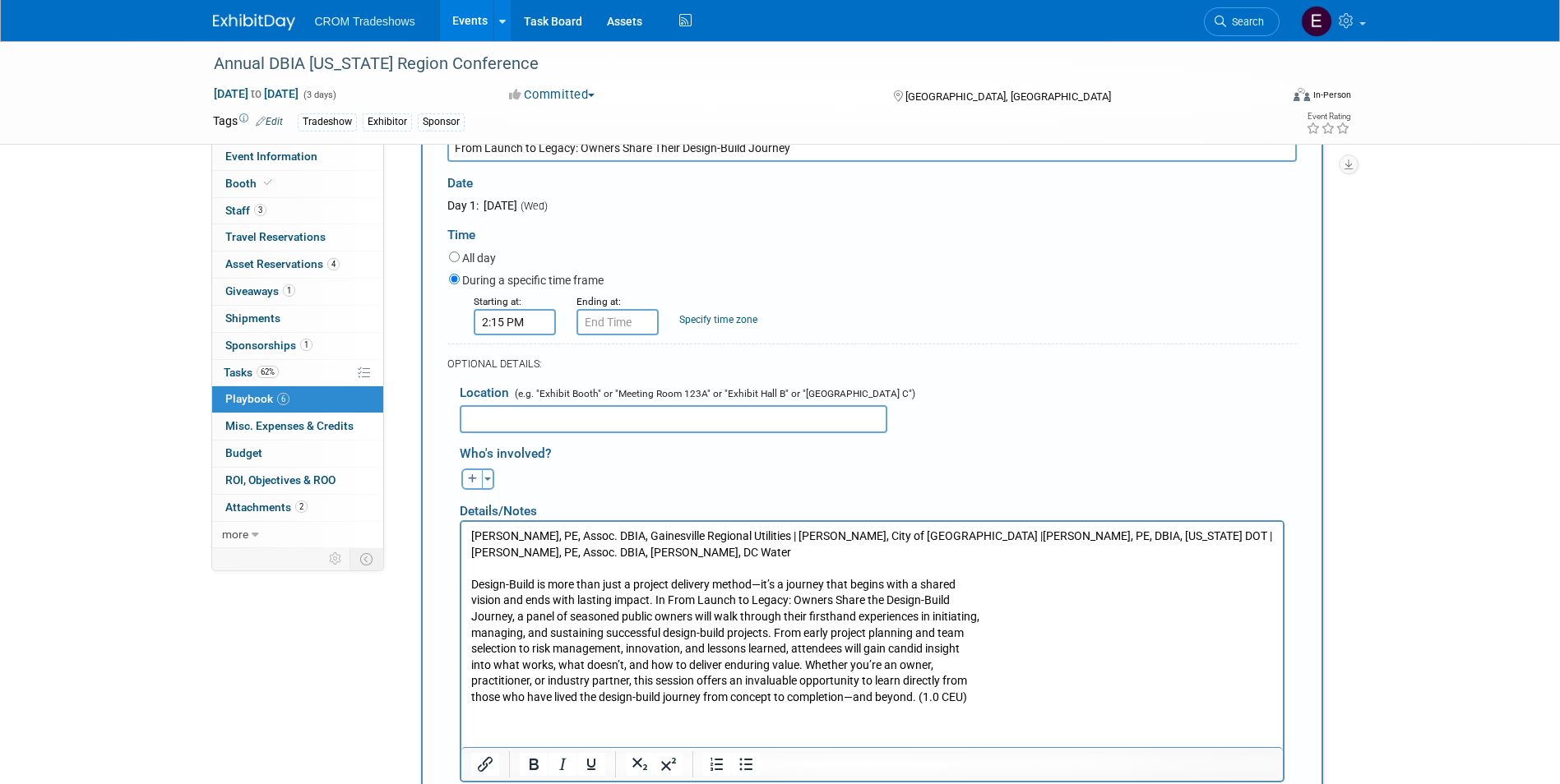
scroll to position [228, 0]
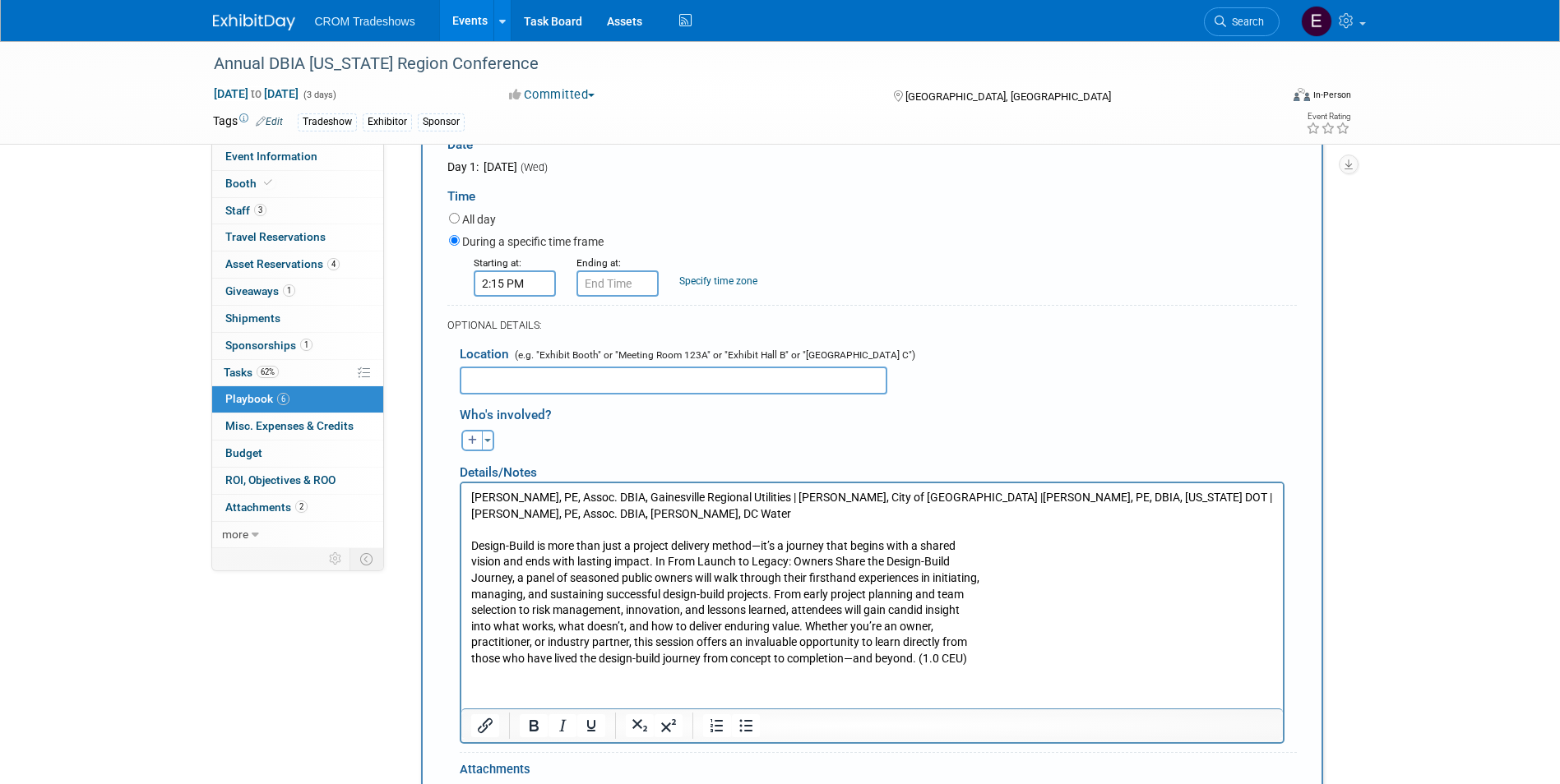
click at [470, 562] on p "Design-Build is more than just a project delivery method—it’s a journey that be…" at bounding box center [871, 602] width 802 height 129
click at [472, 576] on p "Design-Build is more than just a project delivery method—it’s a journey that be…" at bounding box center [871, 602] width 802 height 129
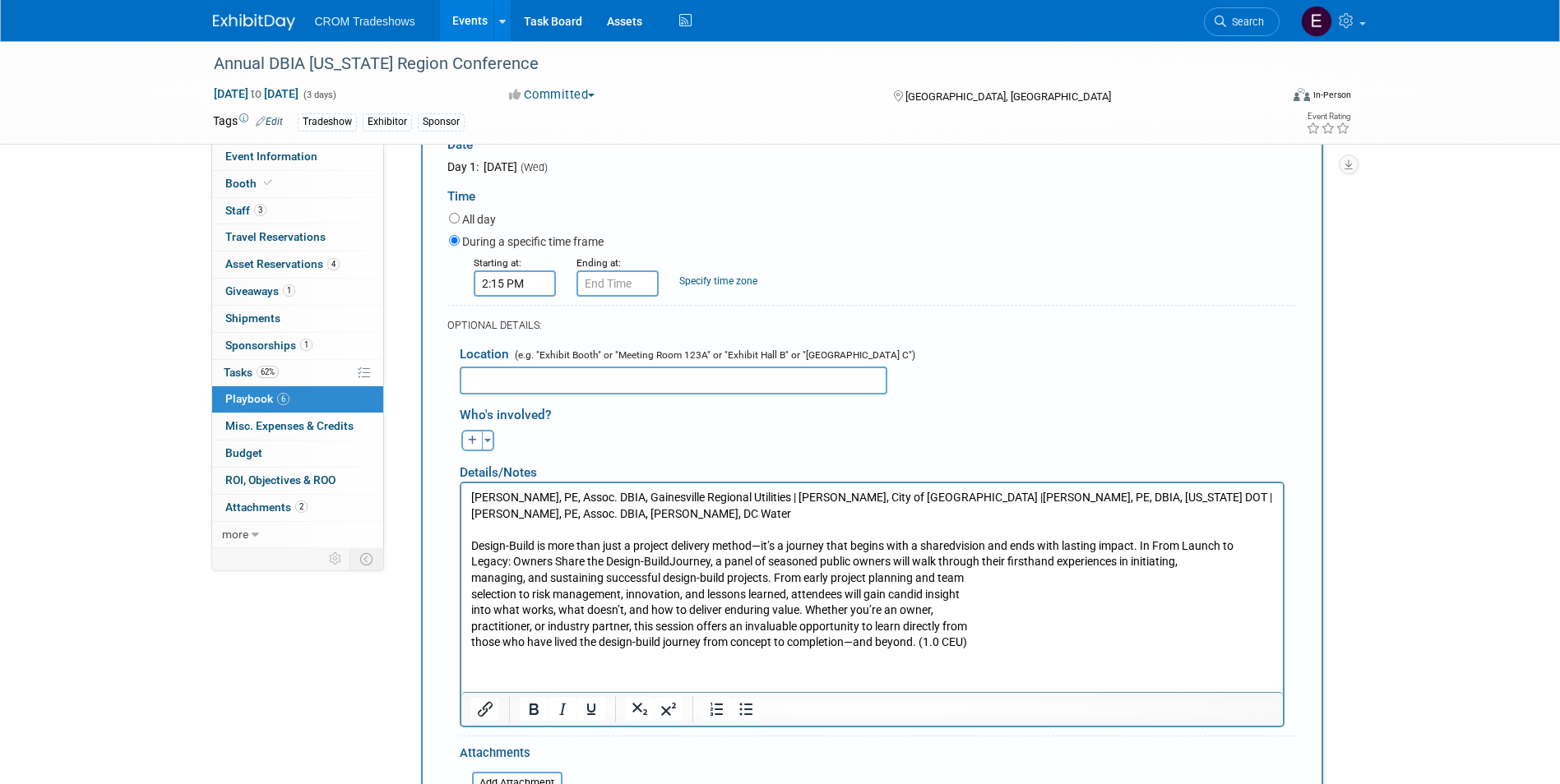
click at [468, 580] on html "[PERSON_NAME], PE, Assoc. DBIA, Gainesville Regional Utilities | [PERSON_NAME],…" at bounding box center [871, 567] width 822 height 168
click at [470, 590] on p "Design-Build is more than just a project delivery method—it’s a journey that be…" at bounding box center [871, 594] width 802 height 113
click at [469, 612] on body "[PERSON_NAME], PE, Assoc. DBIA, Gainesville Regional Utilities | [PERSON_NAME],…" at bounding box center [871, 569] width 804 height 161
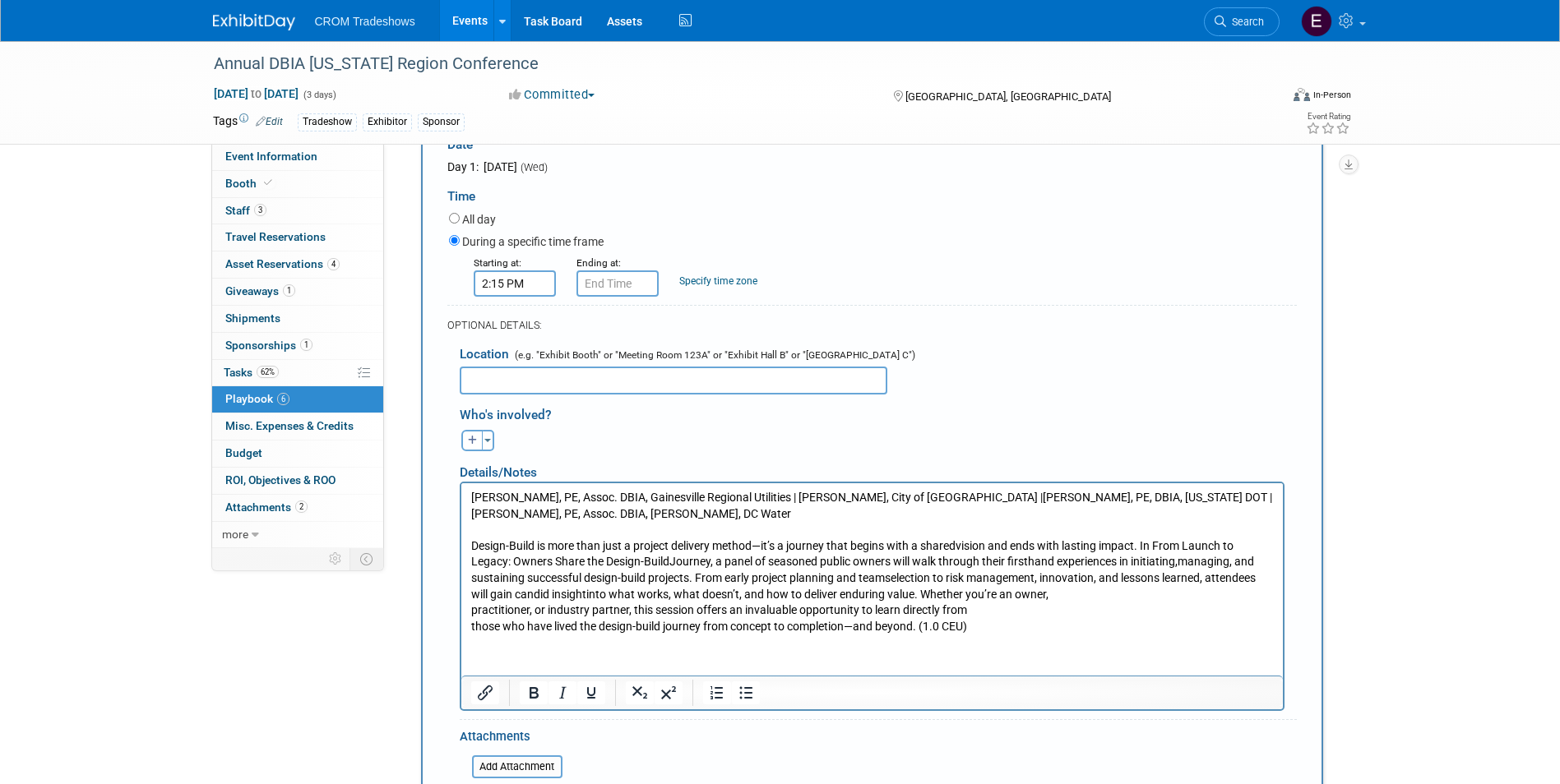
click at [467, 609] on html "[PERSON_NAME], PE, Assoc. DBIA, Gainesville Regional Utilities | [PERSON_NAME],…" at bounding box center [871, 558] width 822 height 151
click at [473, 626] on p "Design-Build is more than just a project delivery method—it’s a journey that be…" at bounding box center [871, 586] width 802 height 97
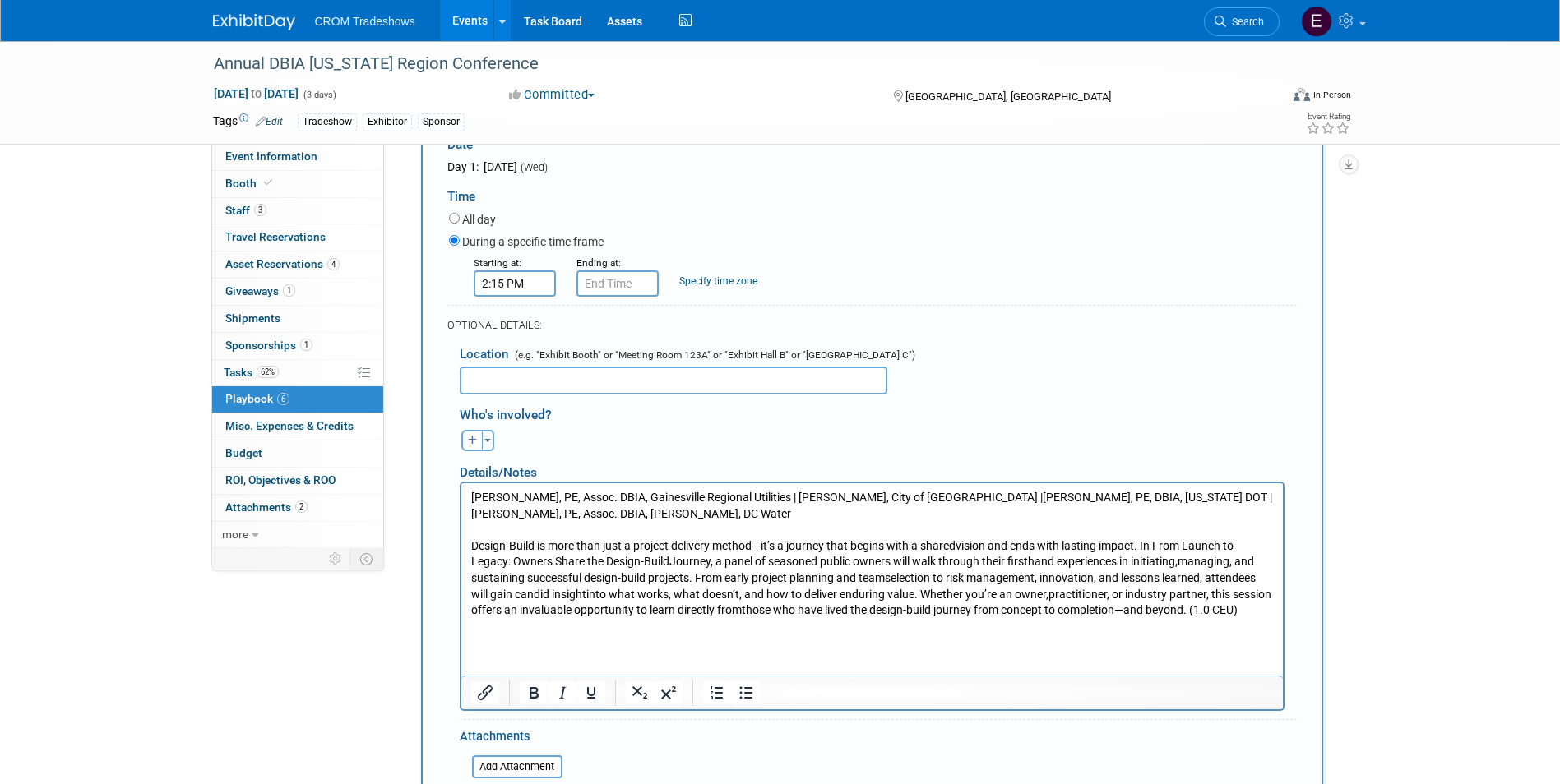
click at [466, 618] on html "[PERSON_NAME], PE, Assoc. DBIA, Gainesville Regional Utilities | [PERSON_NAME],…" at bounding box center [871, 551] width 822 height 136
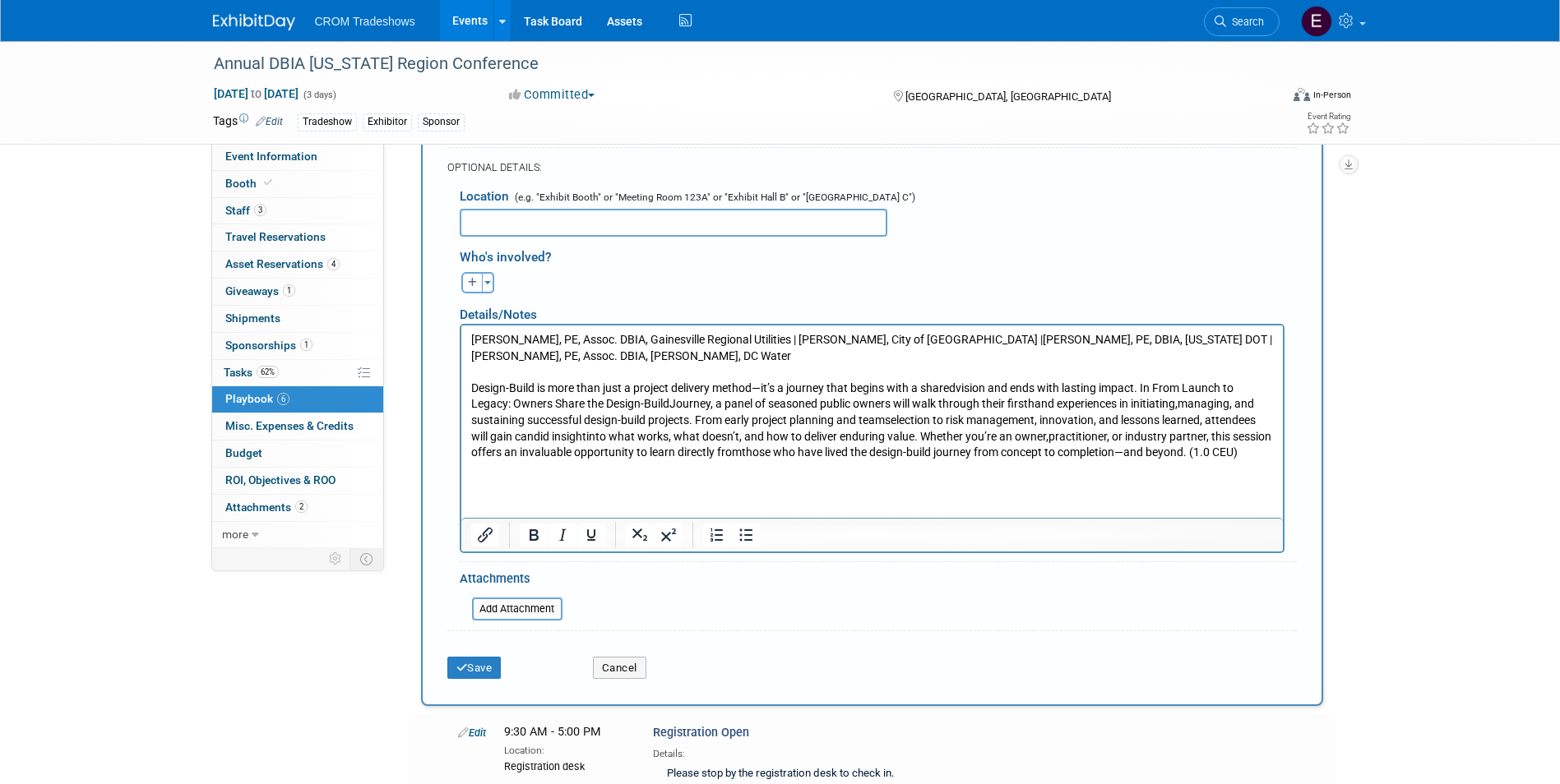
scroll to position [393, 0]
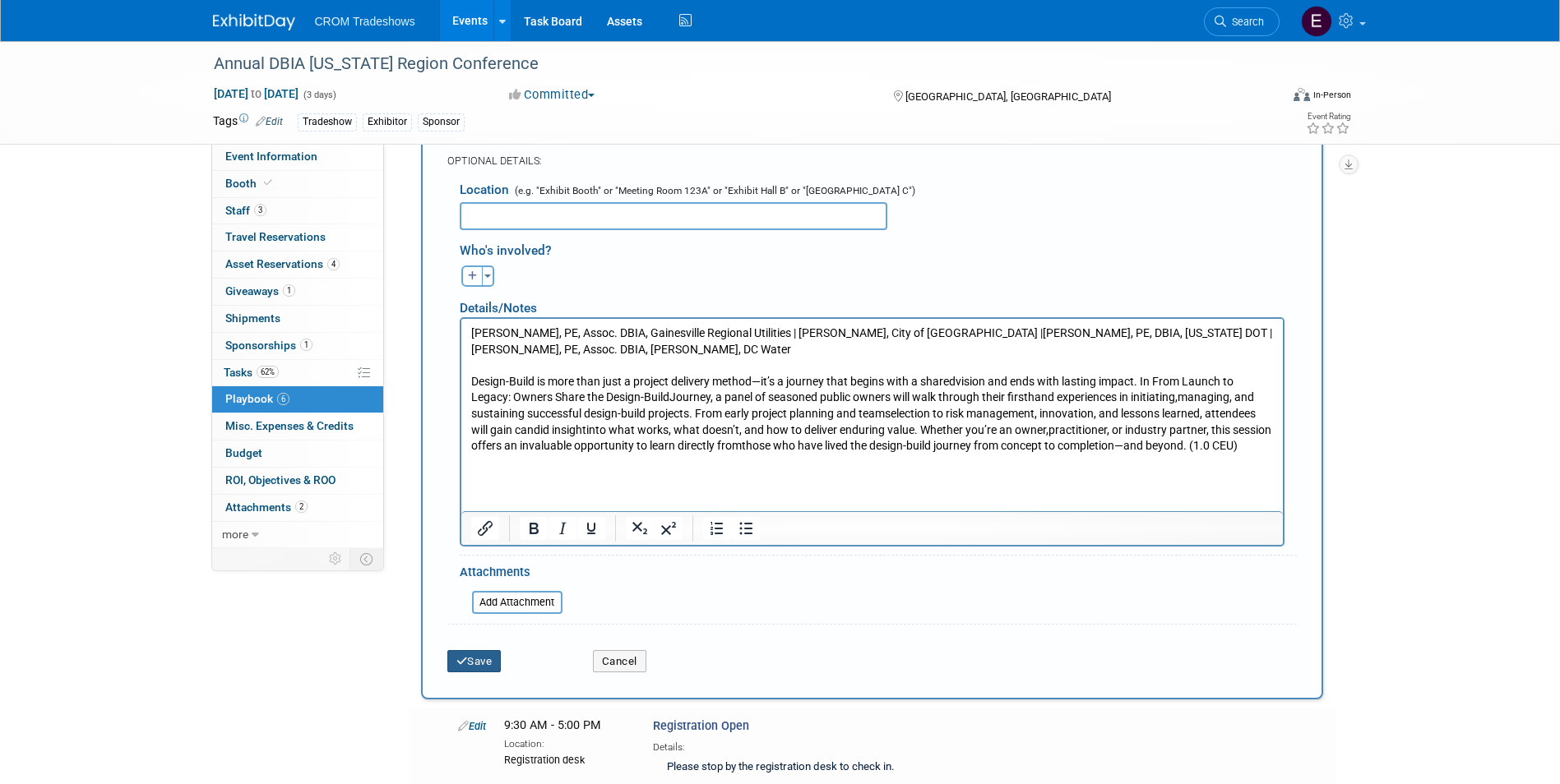
click at [494, 665] on button "Save" at bounding box center [474, 661] width 54 height 23
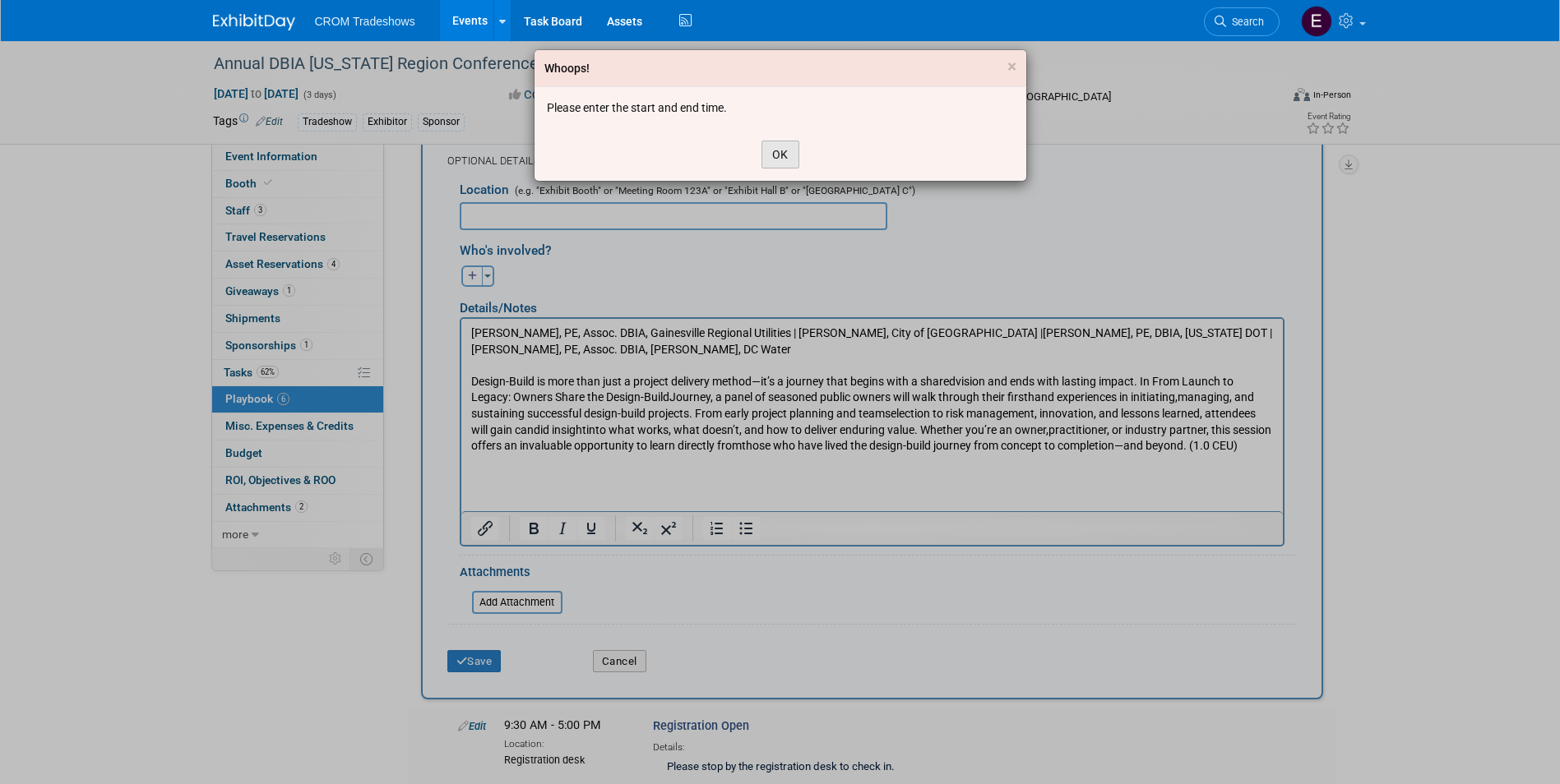
click at [793, 165] on button "OK" at bounding box center [780, 154] width 38 height 28
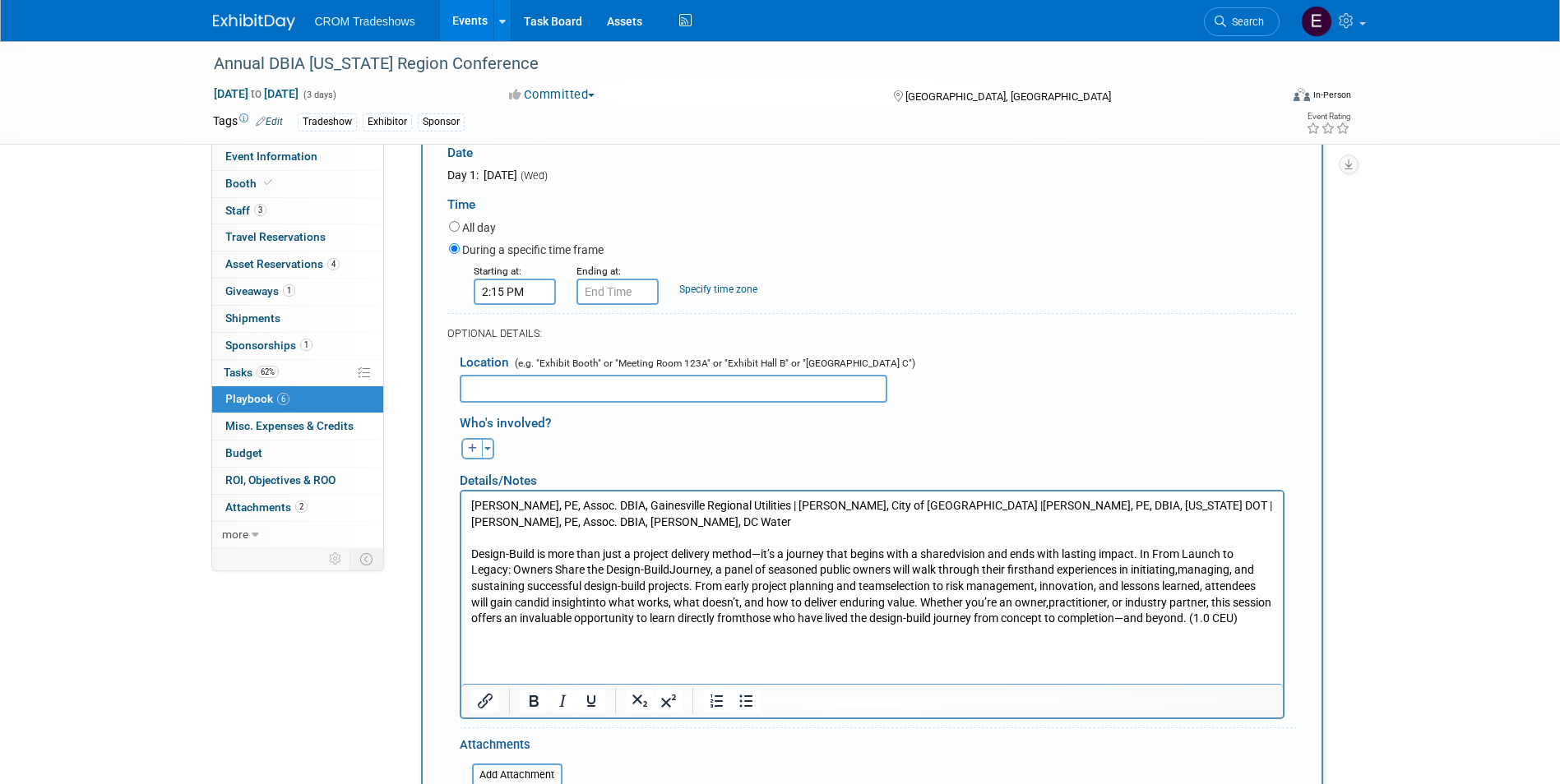
scroll to position [146, 0]
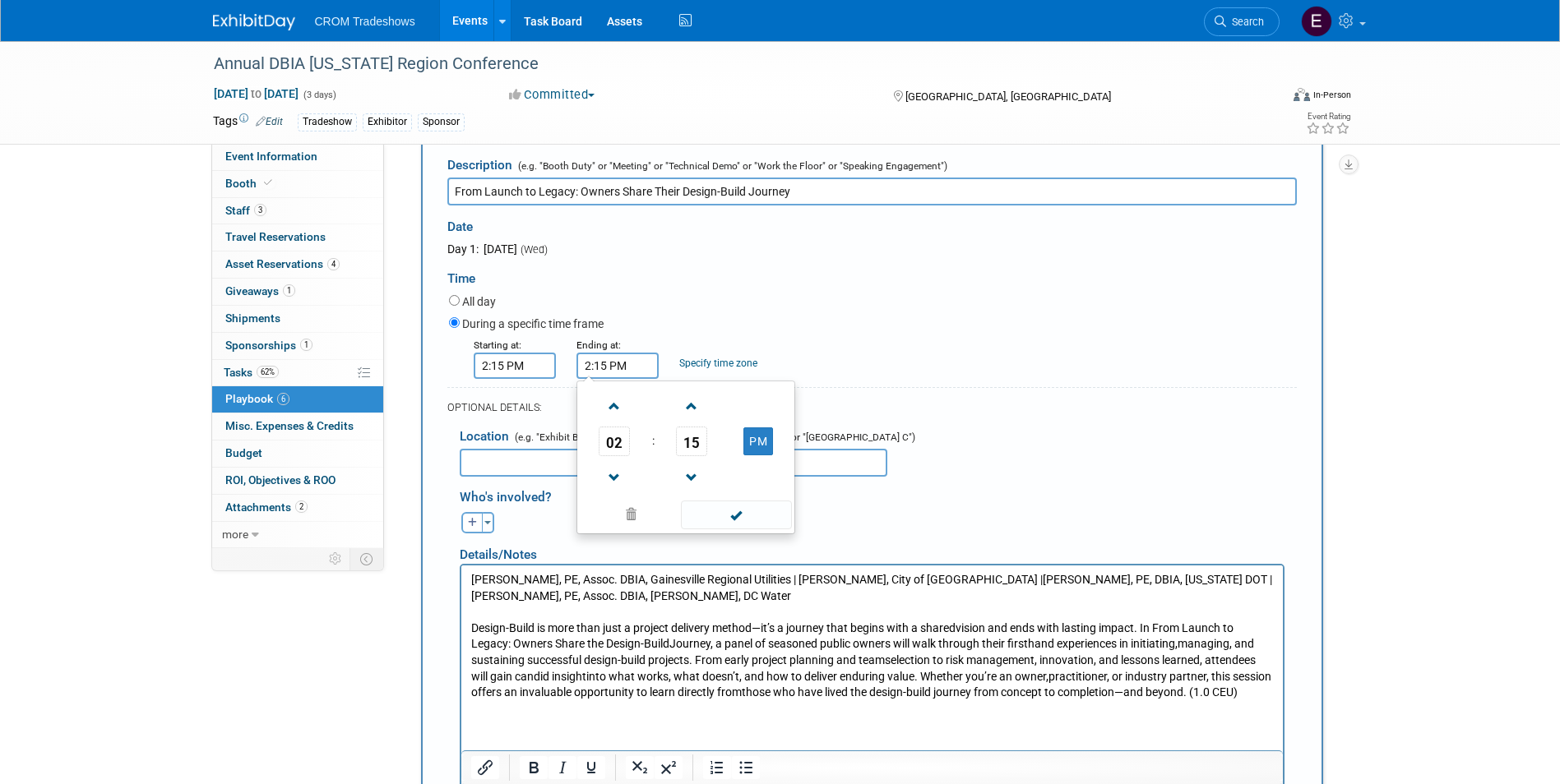
click at [592, 363] on input "2:15 PM" at bounding box center [617, 366] width 82 height 26
click at [618, 410] on span at bounding box center [614, 406] width 29 height 29
type input "3:15 PM"
click at [727, 523] on span at bounding box center [736, 515] width 111 height 29
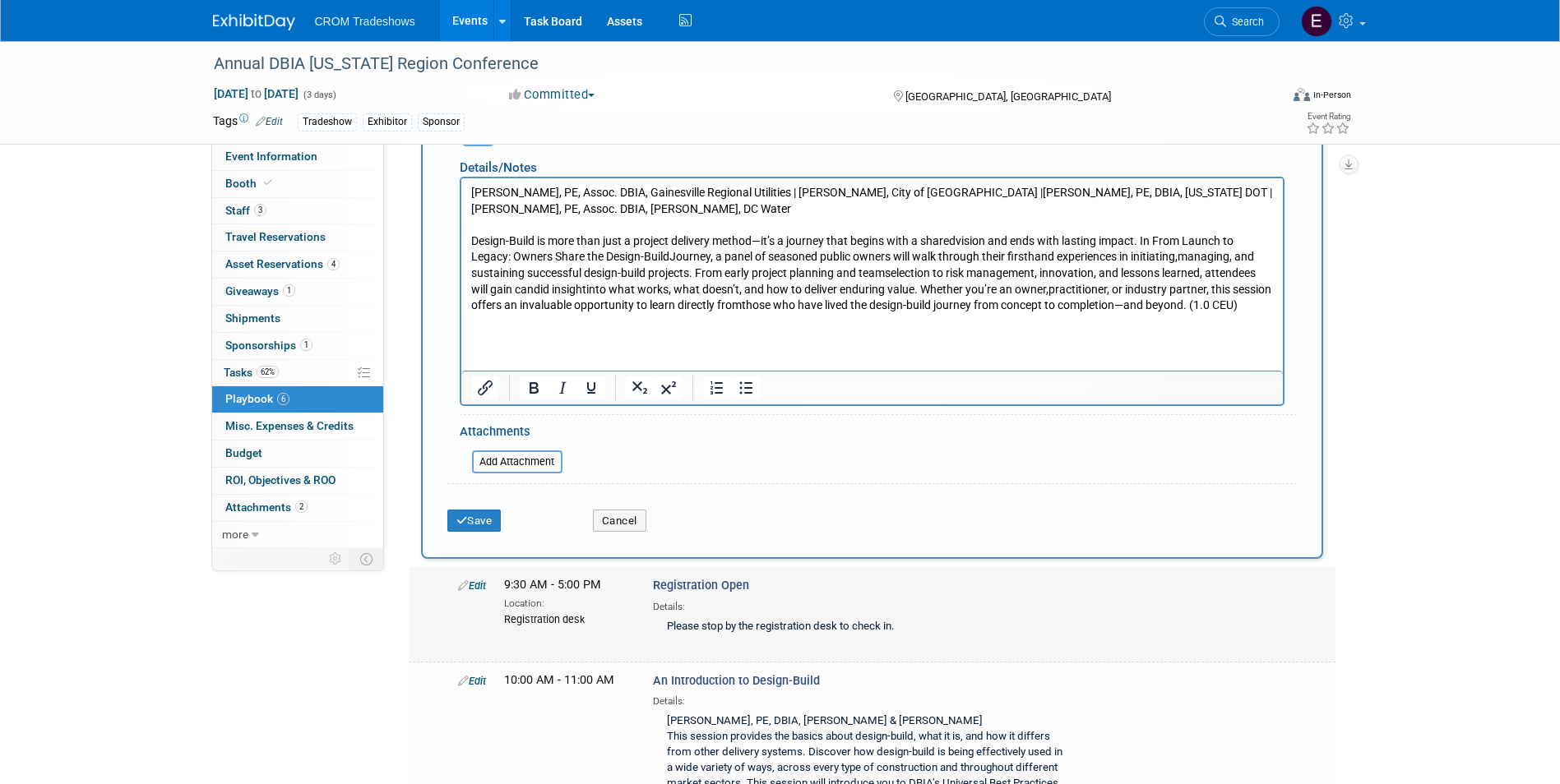
scroll to position [557, 0]
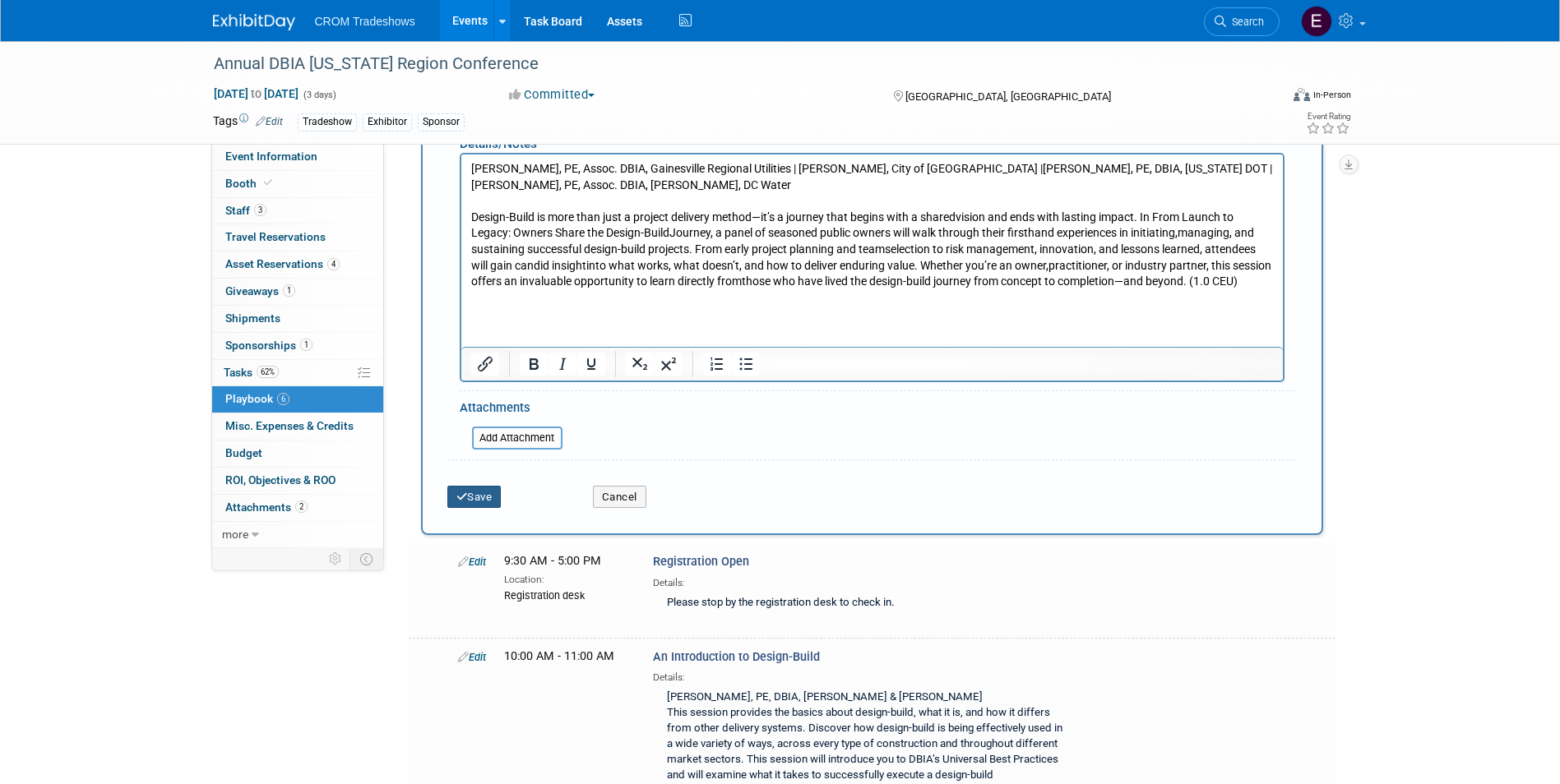
click at [497, 487] on div "Save" at bounding box center [507, 492] width 145 height 34
click at [497, 493] on button "Save" at bounding box center [474, 497] width 54 height 23
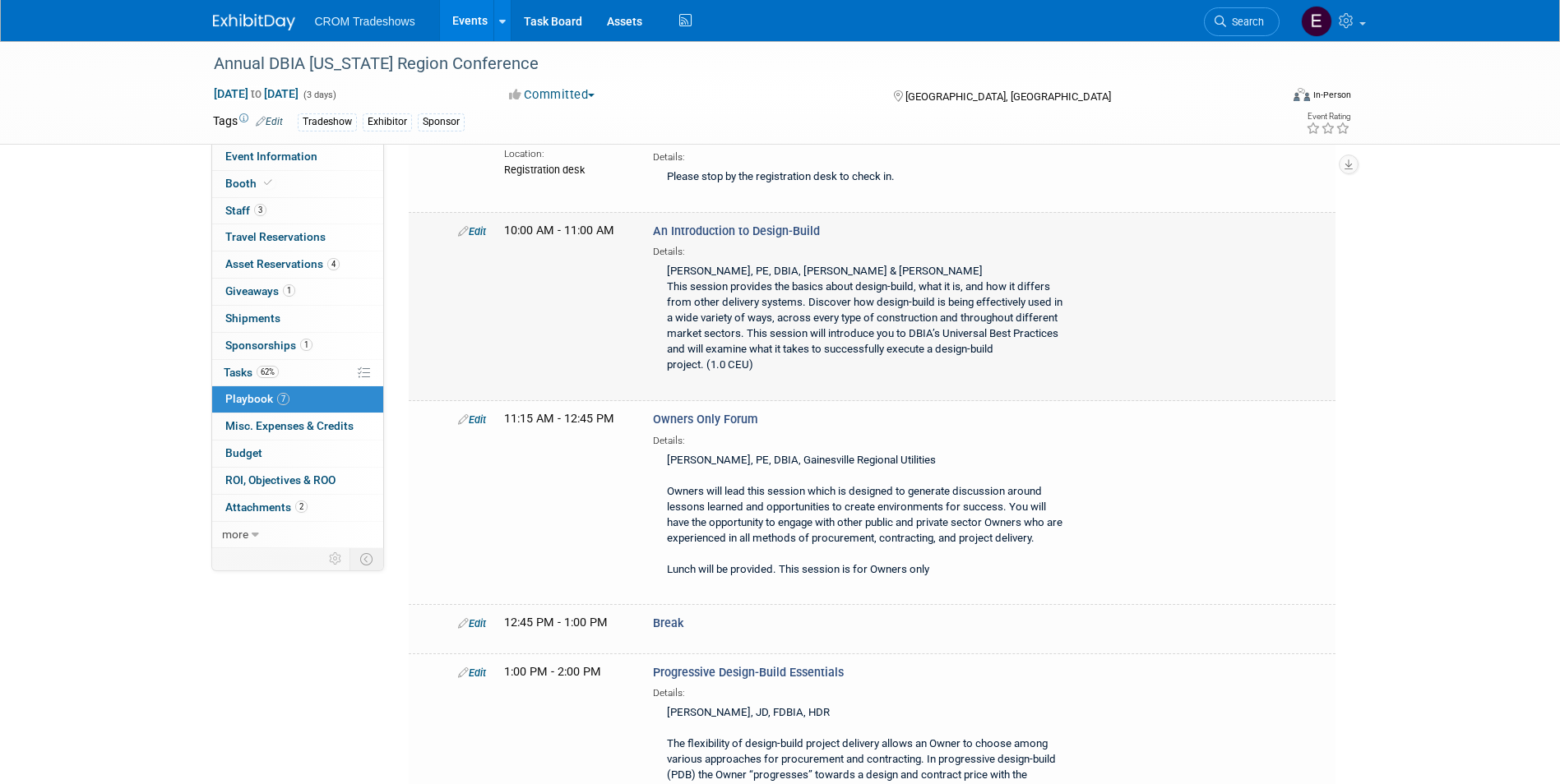
scroll to position [0, 0]
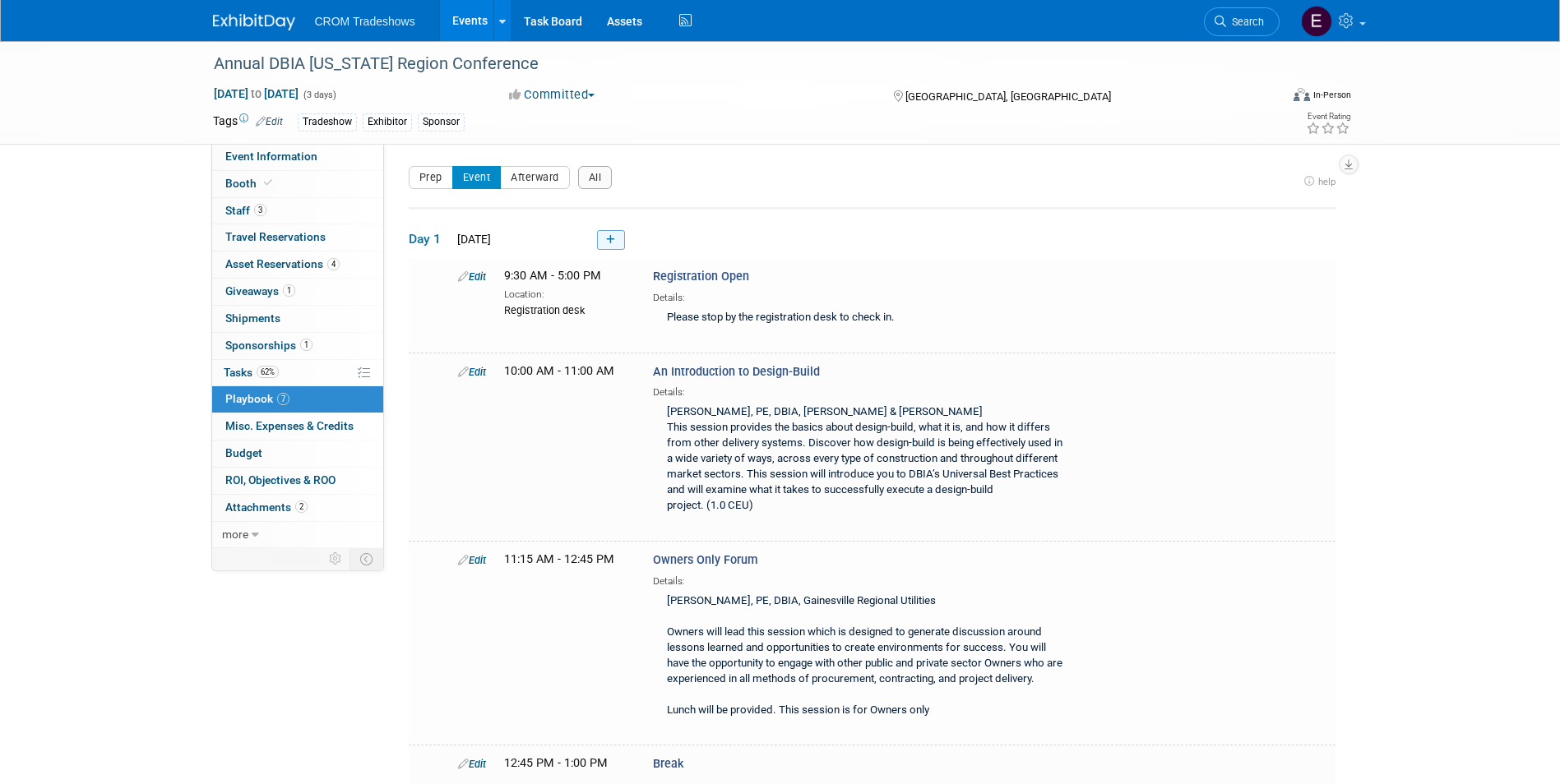
click at [603, 239] on link at bounding box center [610, 239] width 28 height 20
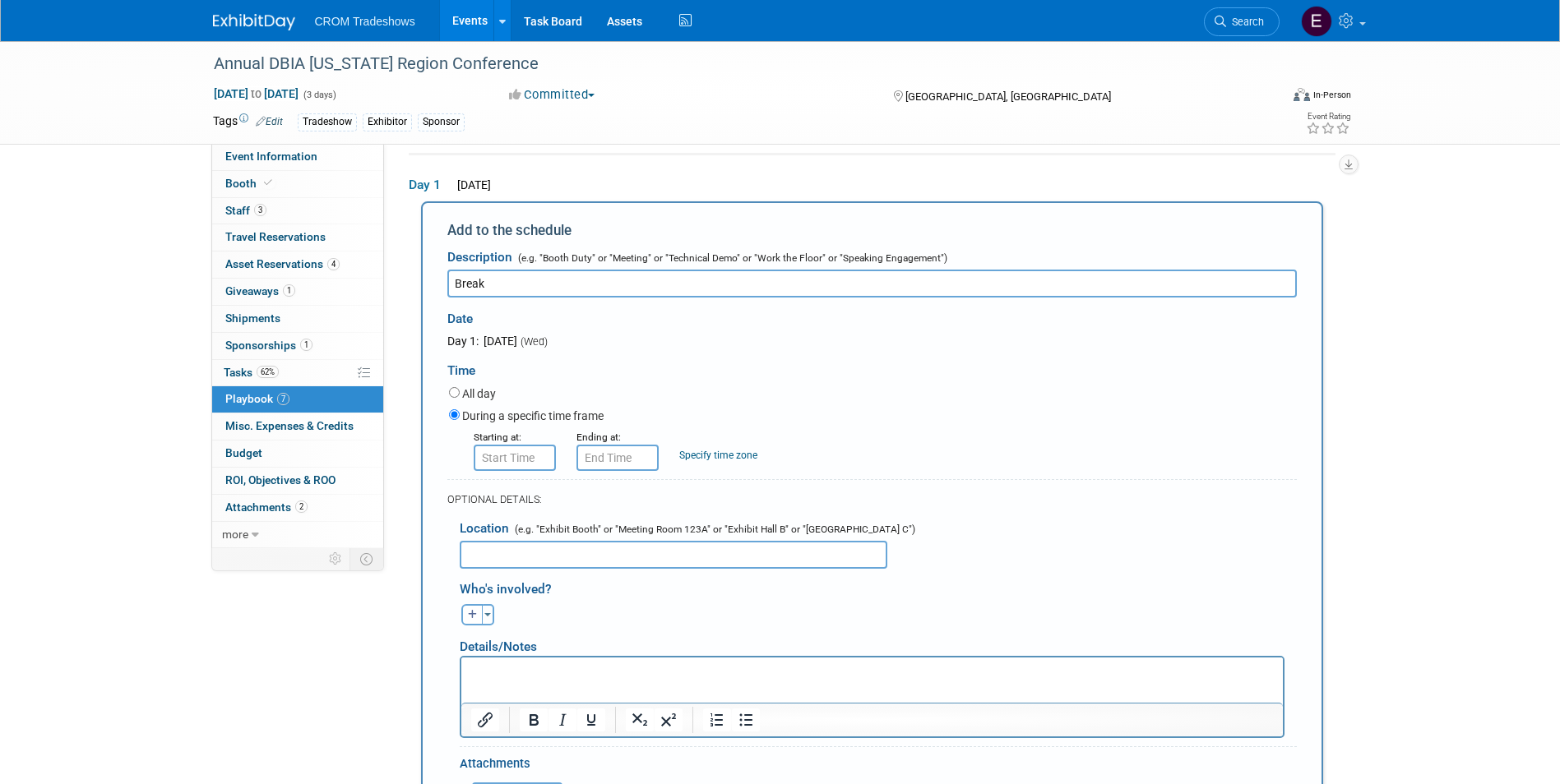
type input "Break"
click at [512, 456] on input "8:00 AM" at bounding box center [514, 457] width 82 height 26
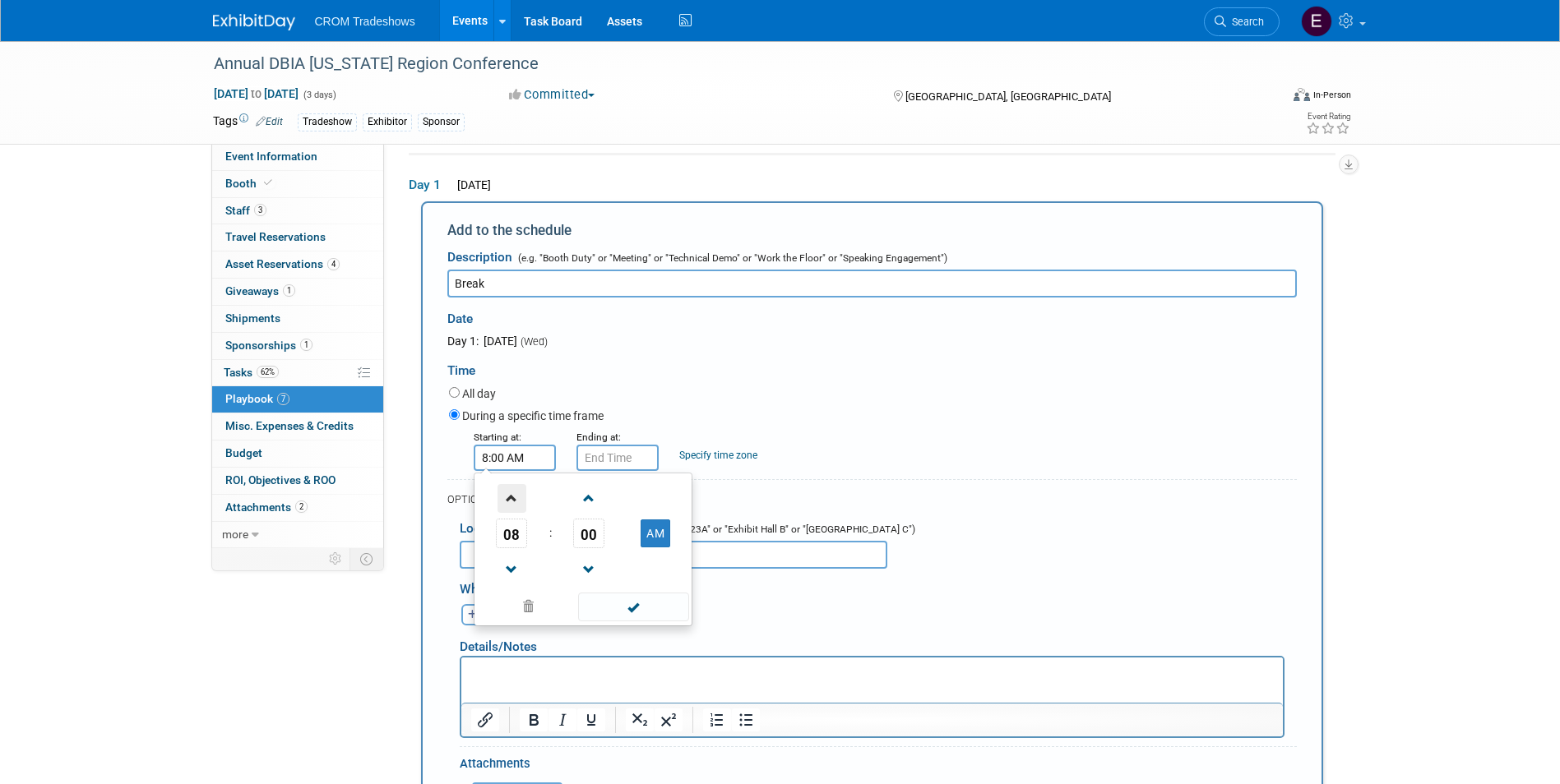
click at [512, 507] on span at bounding box center [512, 499] width 29 height 29
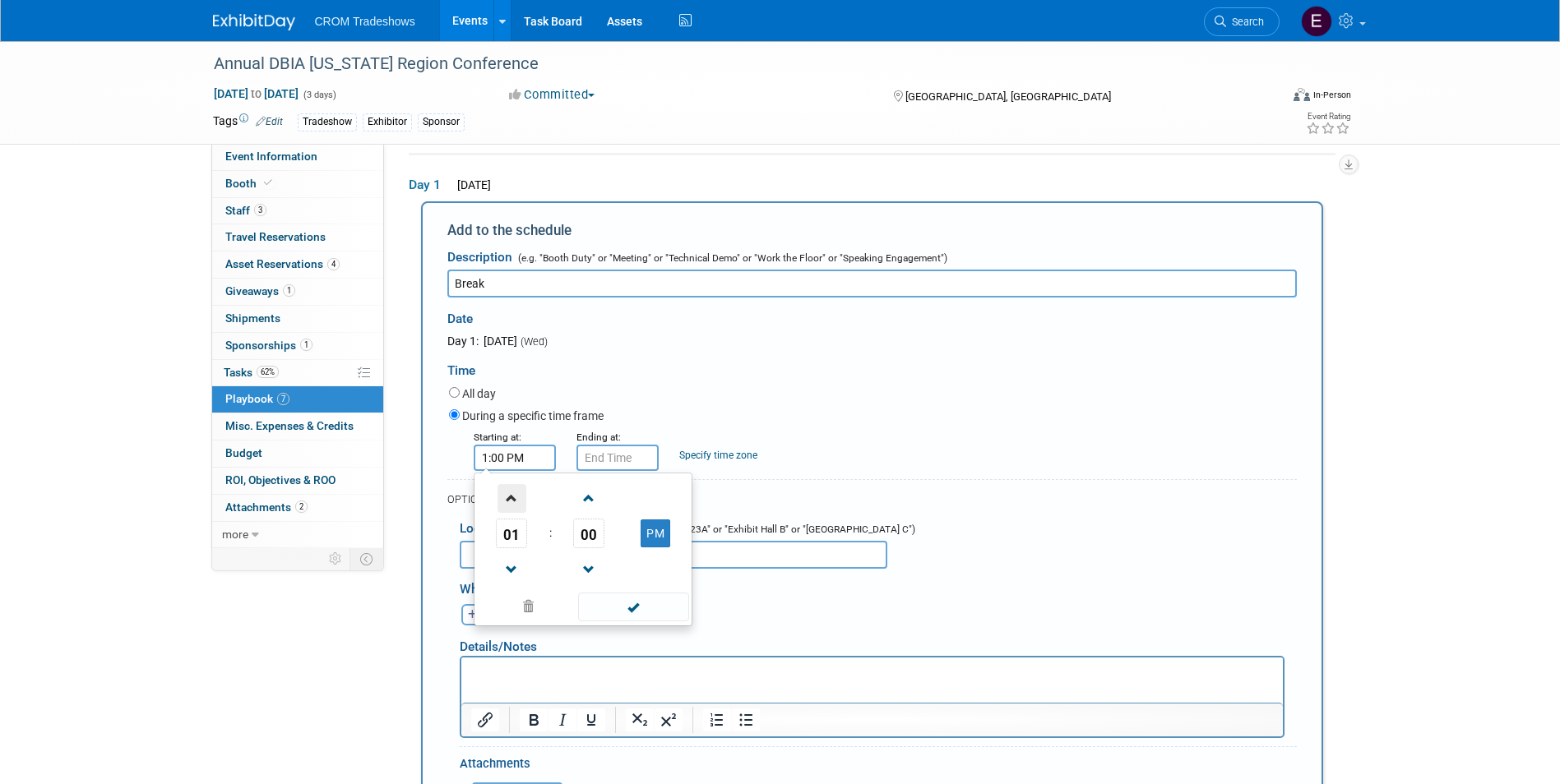
click at [512, 507] on span at bounding box center [512, 499] width 29 height 29
click at [518, 563] on span at bounding box center [512, 570] width 29 height 29
click at [589, 502] on span at bounding box center [589, 499] width 29 height 29
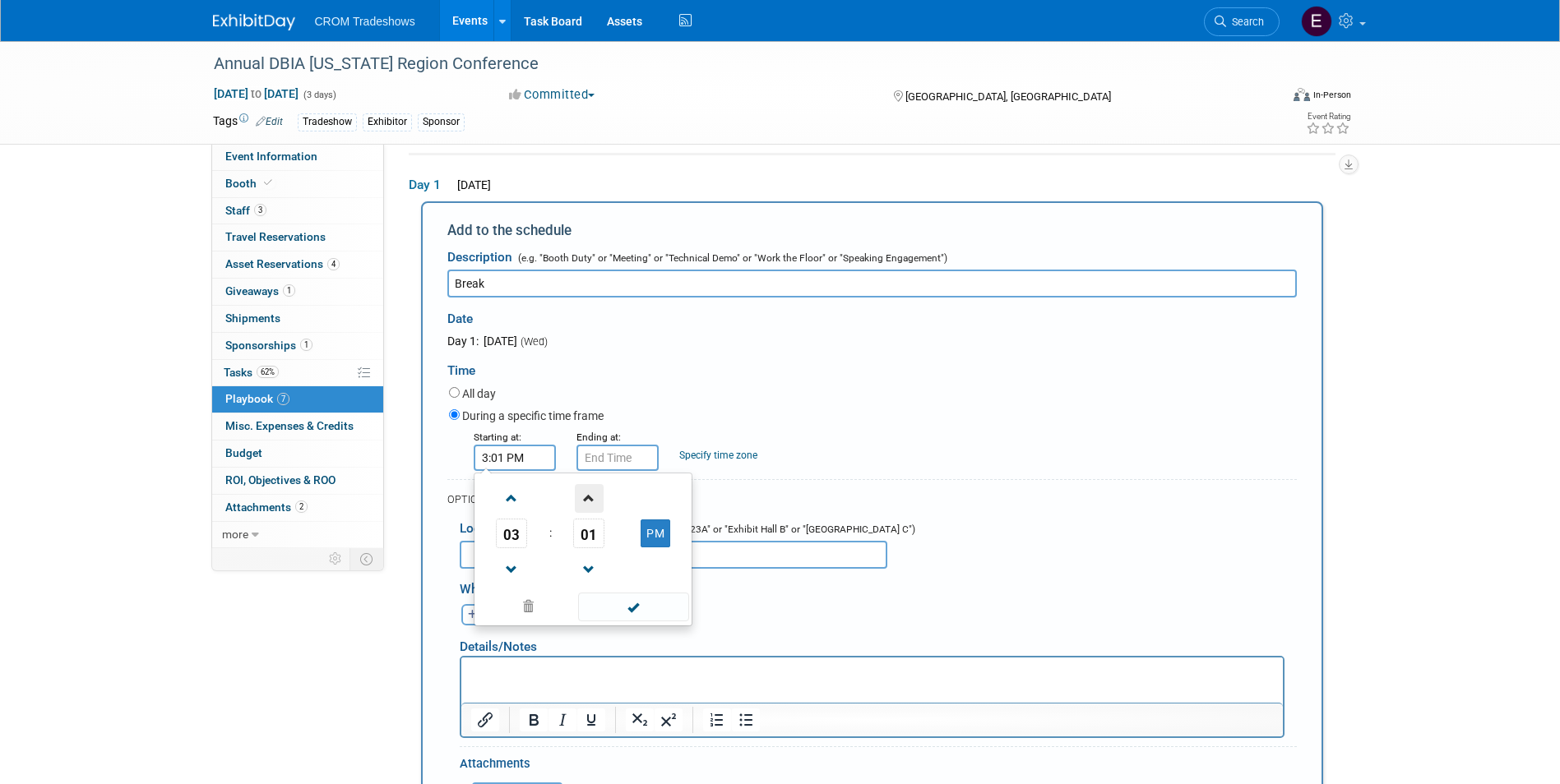
click at [589, 502] on span at bounding box center [589, 499] width 29 height 29
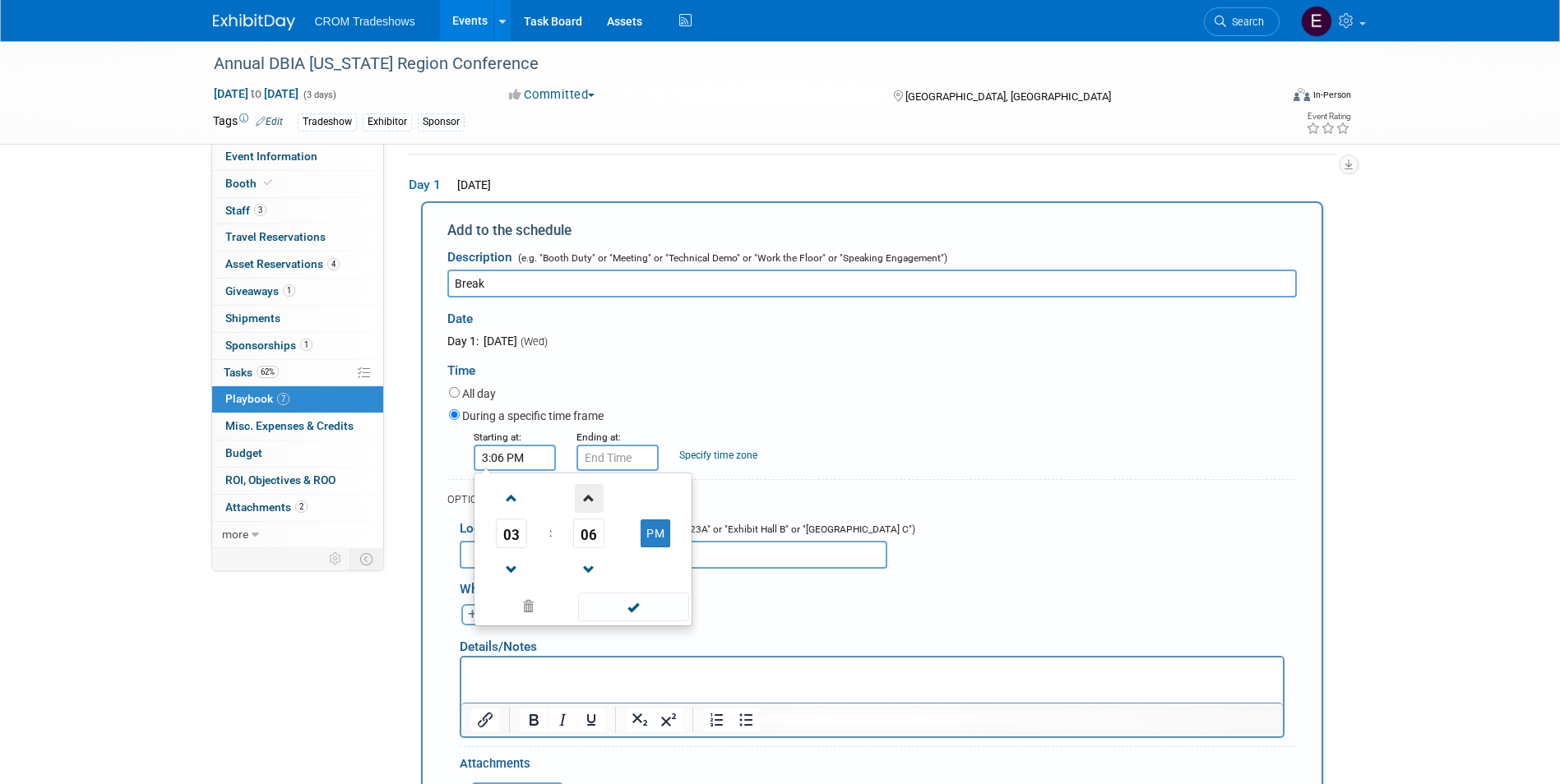
click at [589, 502] on span at bounding box center [589, 499] width 29 height 29
click at [589, 501] on span at bounding box center [589, 499] width 29 height 29
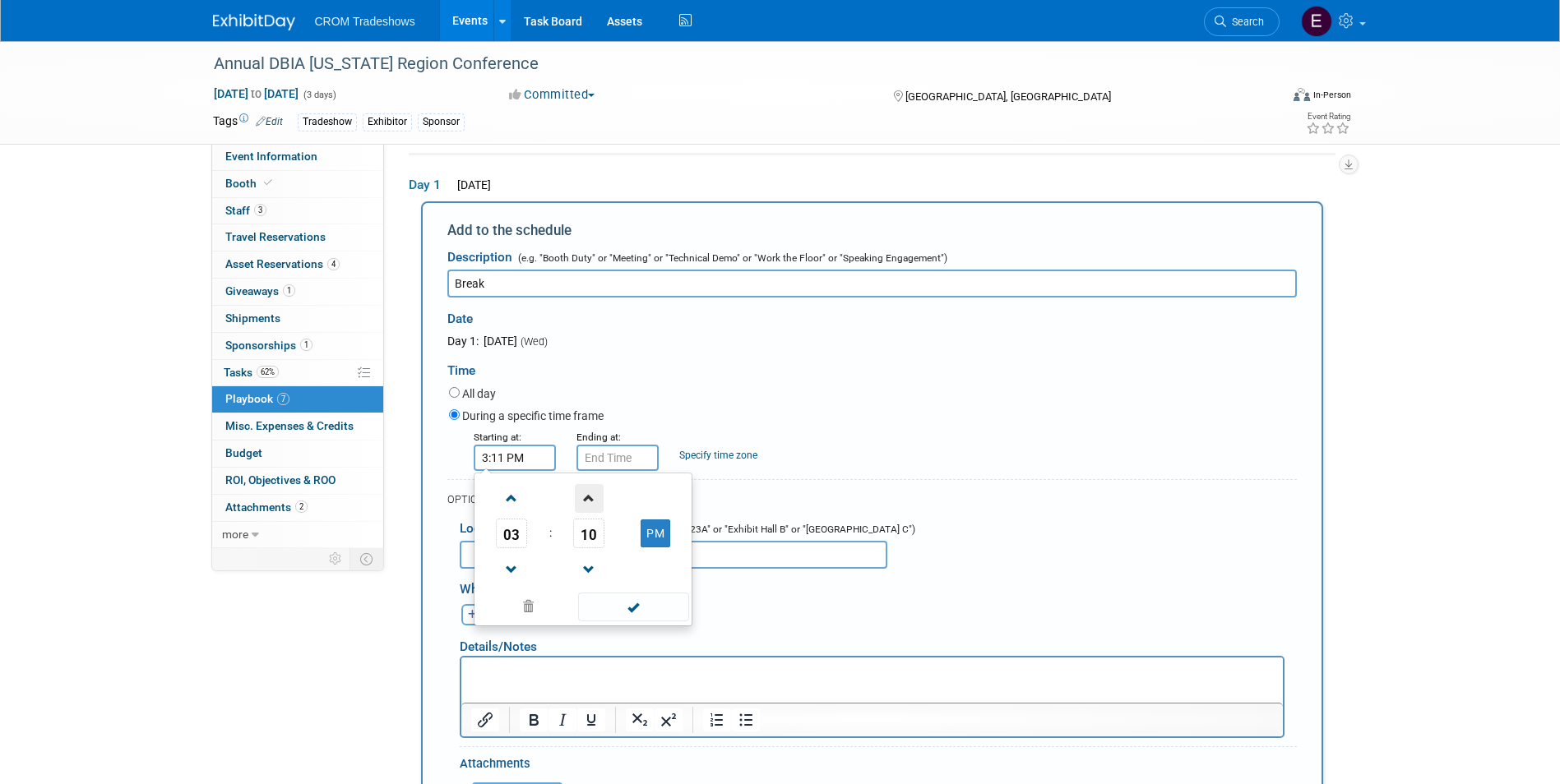
click at [589, 501] on span at bounding box center [589, 499] width 29 height 29
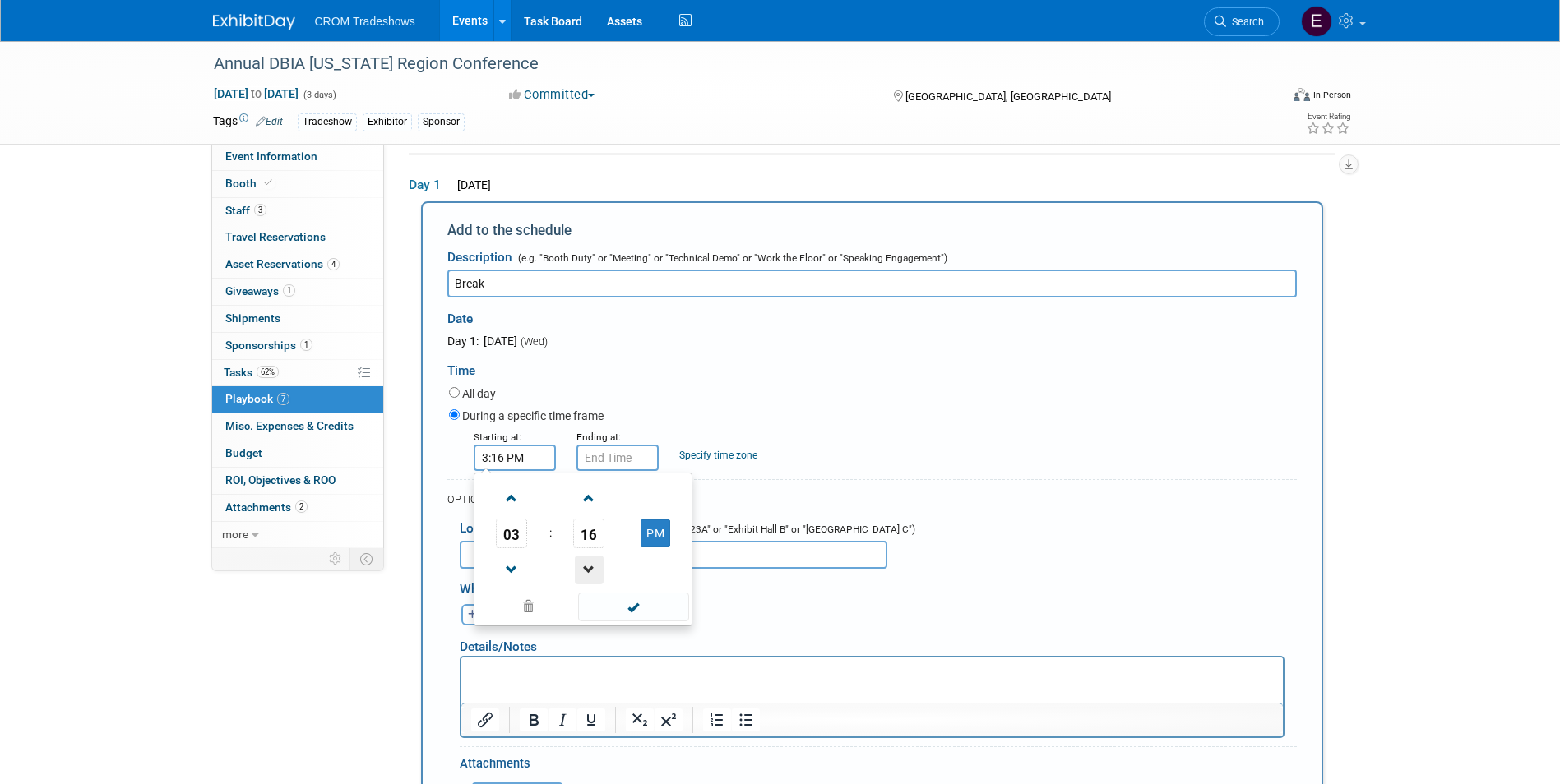
click at [591, 561] on span at bounding box center [589, 570] width 29 height 29
type input "3:15 PM"
drag, startPoint x: 636, startPoint y: 611, endPoint x: 637, endPoint y: 585, distance: 26.0
click at [637, 611] on span at bounding box center [633, 607] width 111 height 29
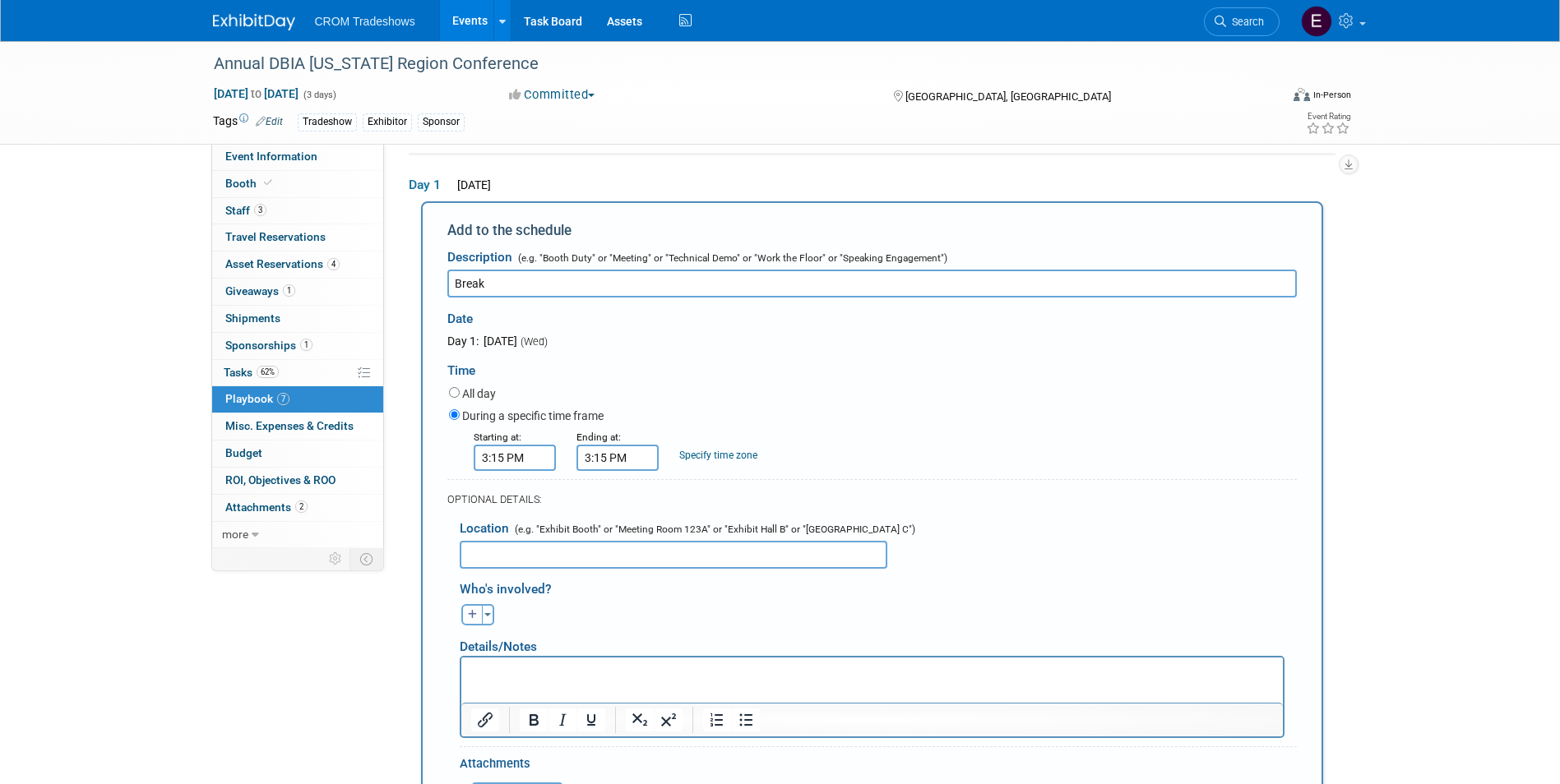
click at [632, 463] on input "3:15 PM" at bounding box center [617, 457] width 82 height 26
click at [690, 501] on span at bounding box center [692, 499] width 29 height 29
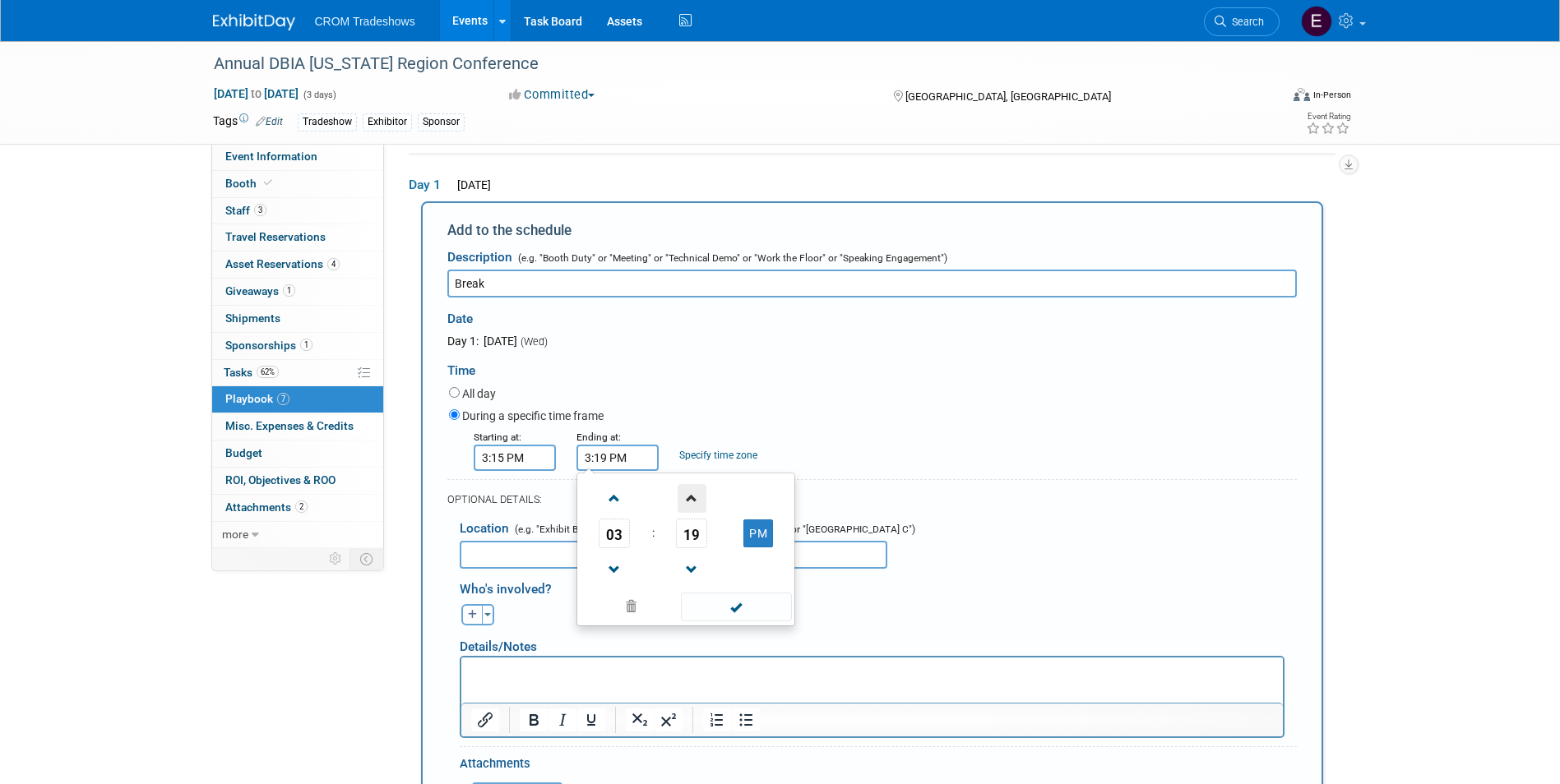
click at [690, 501] on span at bounding box center [692, 499] width 29 height 29
click at [691, 501] on span at bounding box center [692, 499] width 29 height 29
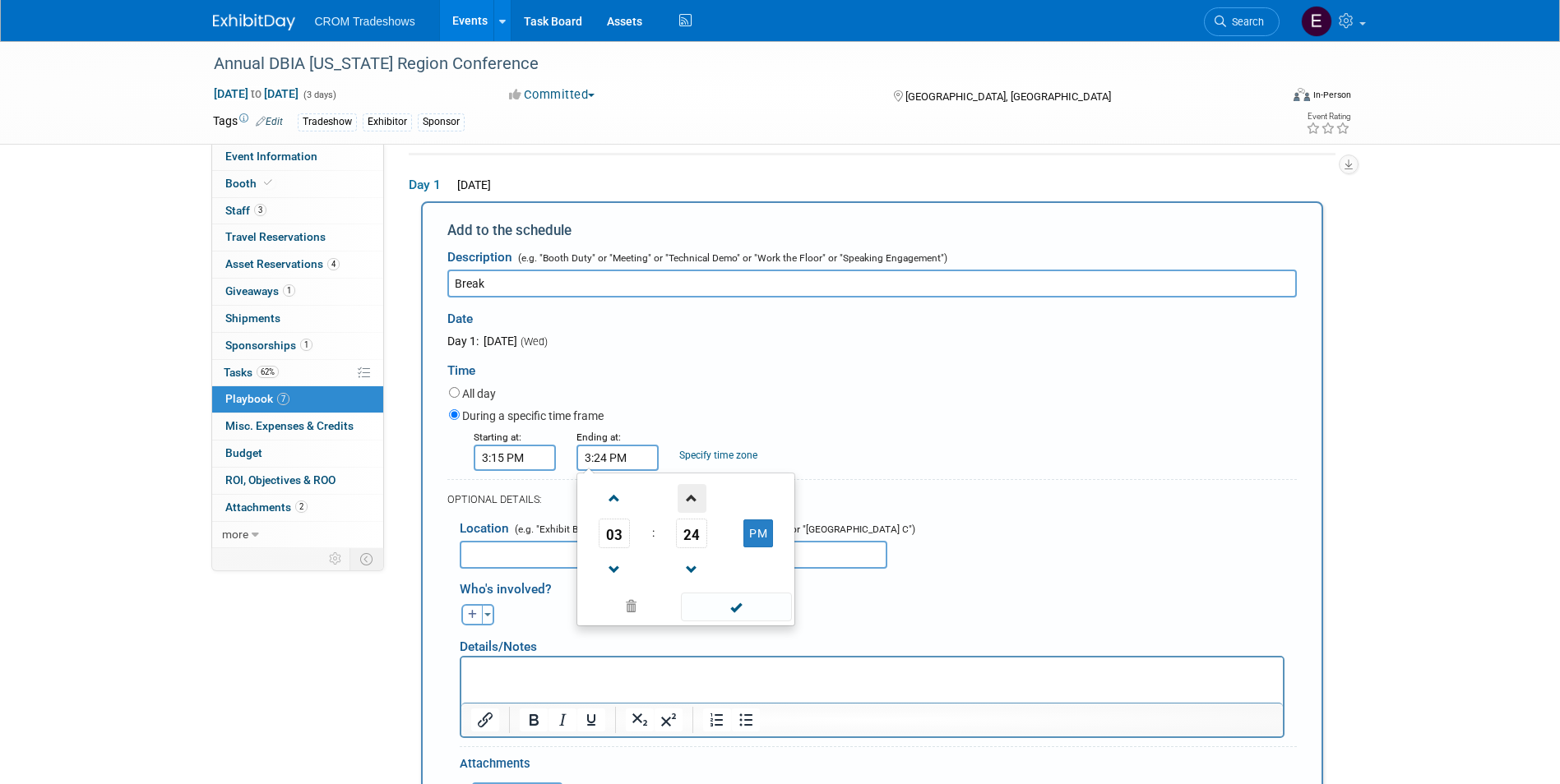
click at [691, 501] on span at bounding box center [692, 499] width 29 height 29
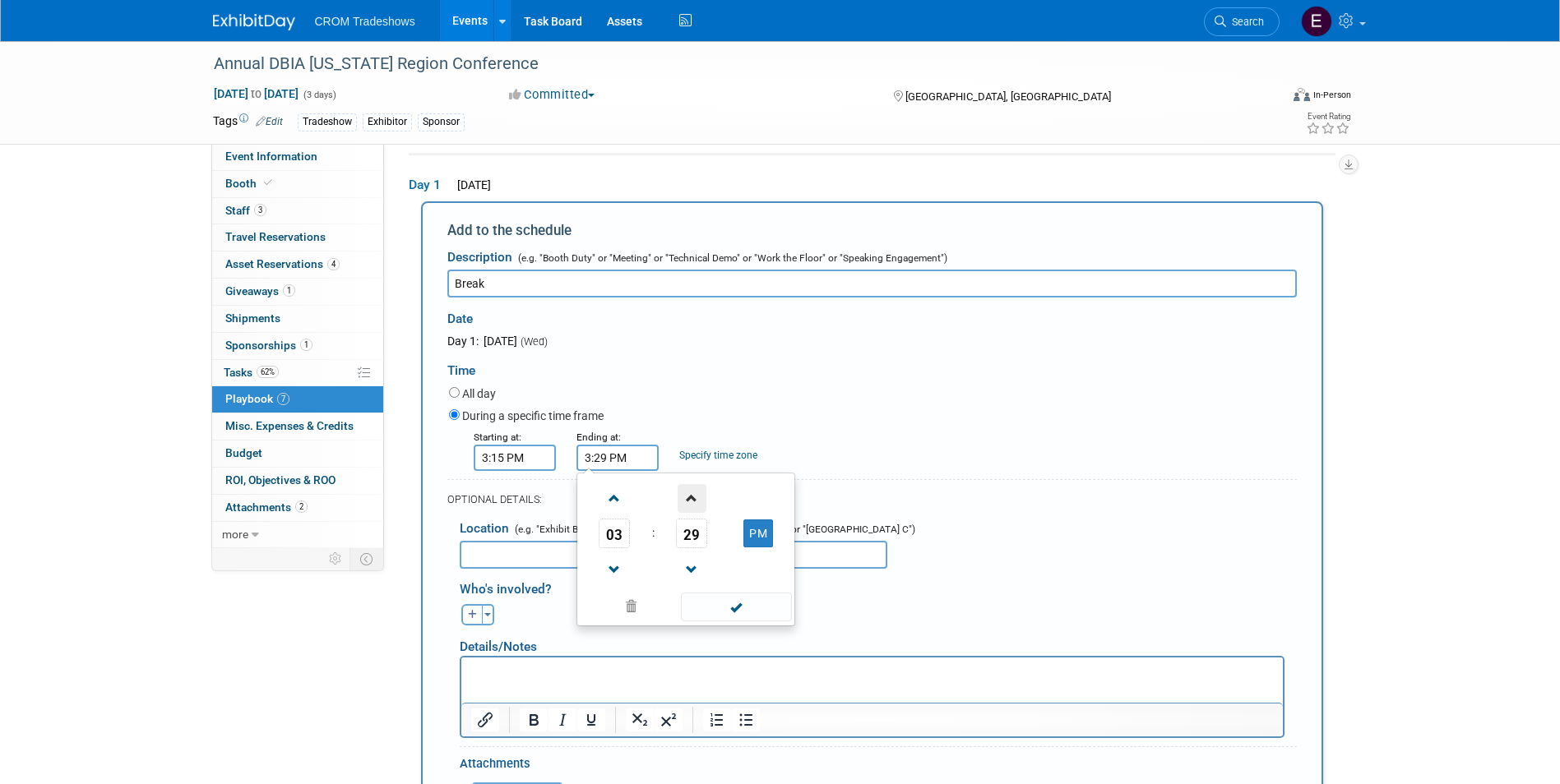
click at [694, 507] on span at bounding box center [692, 499] width 29 height 29
type input "3:30 PM"
click at [745, 608] on span at bounding box center [736, 607] width 111 height 29
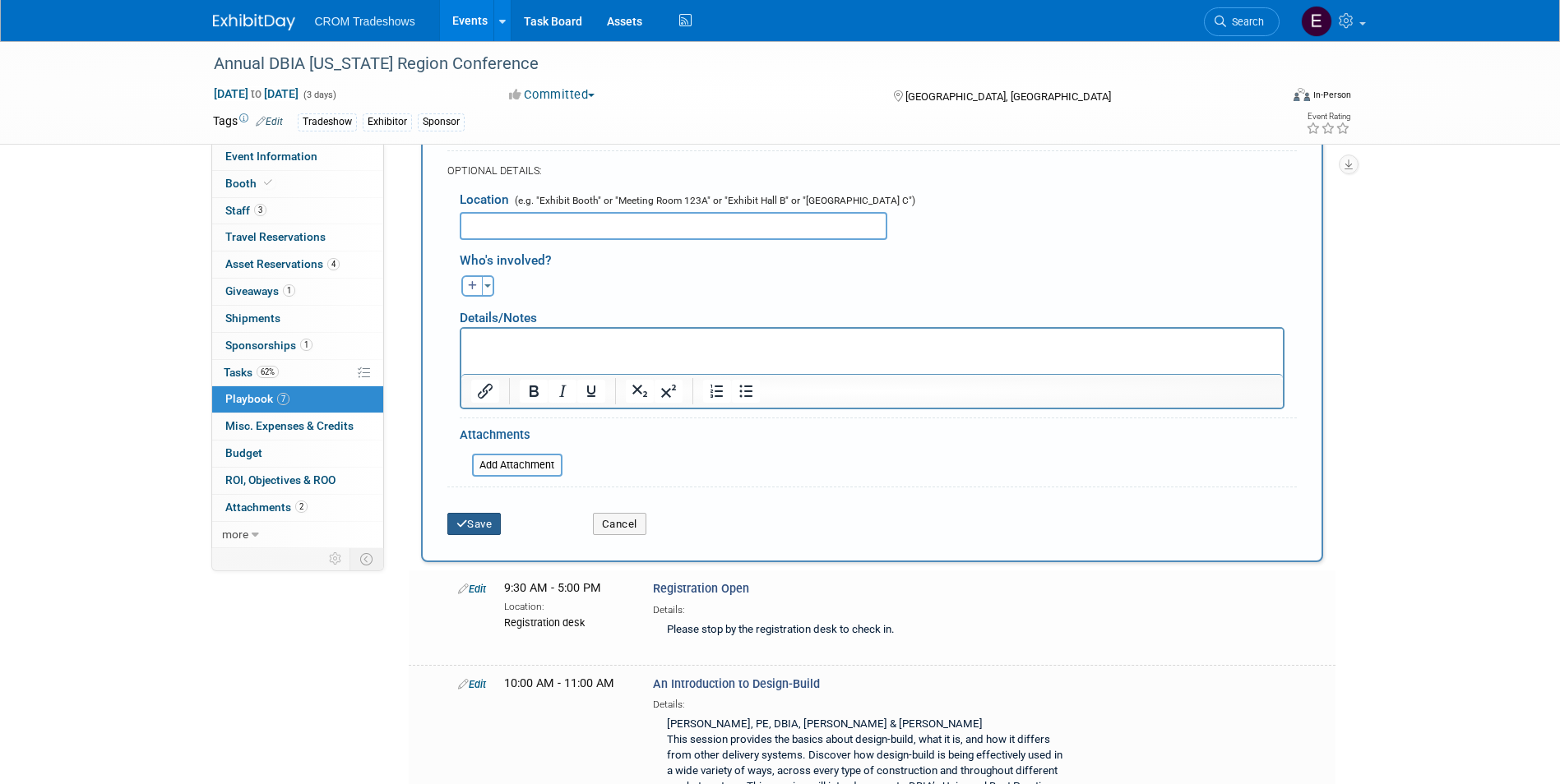
click at [461, 534] on button "Save" at bounding box center [474, 524] width 54 height 23
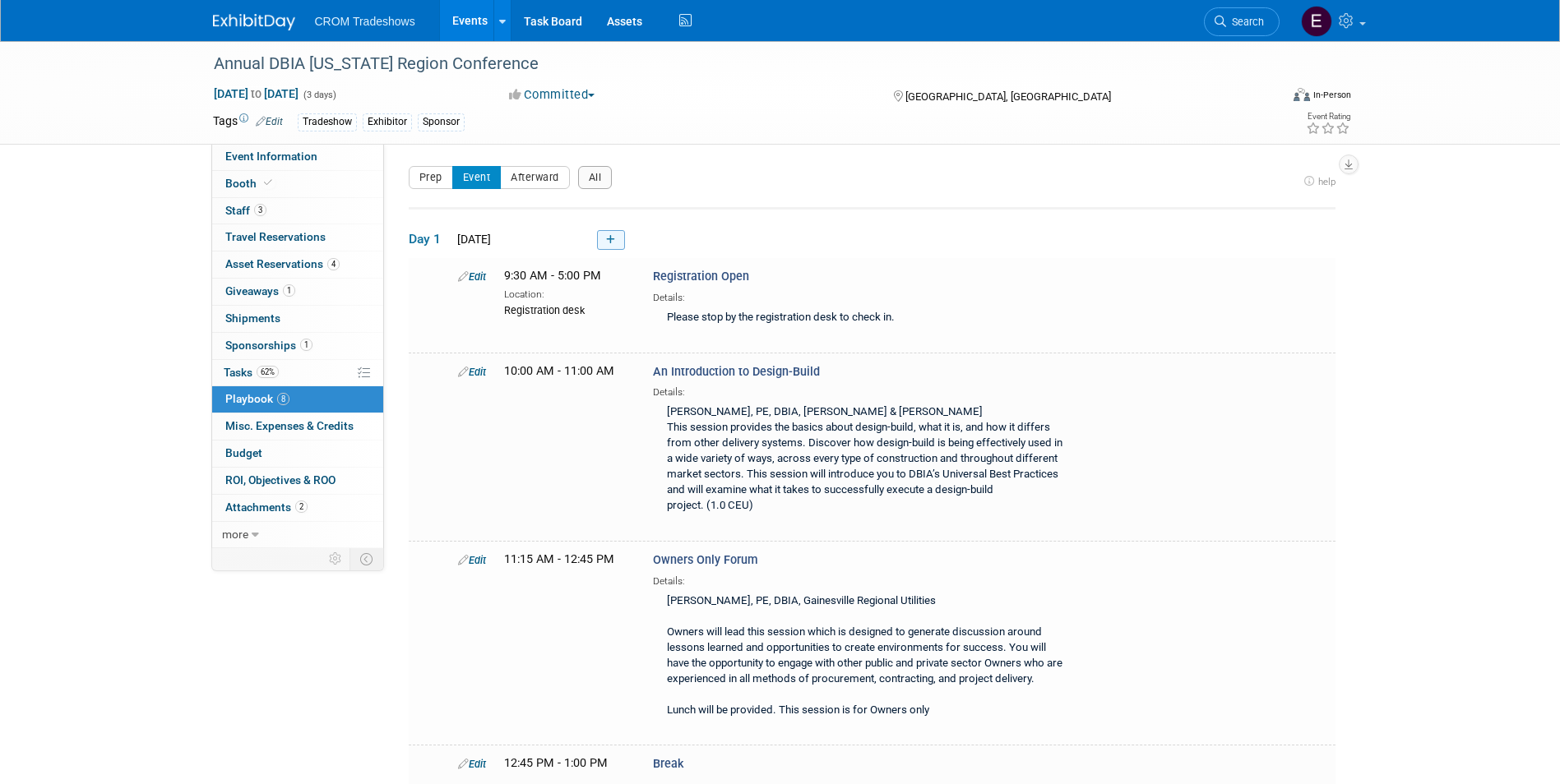
click at [612, 235] on icon at bounding box center [610, 240] width 9 height 10
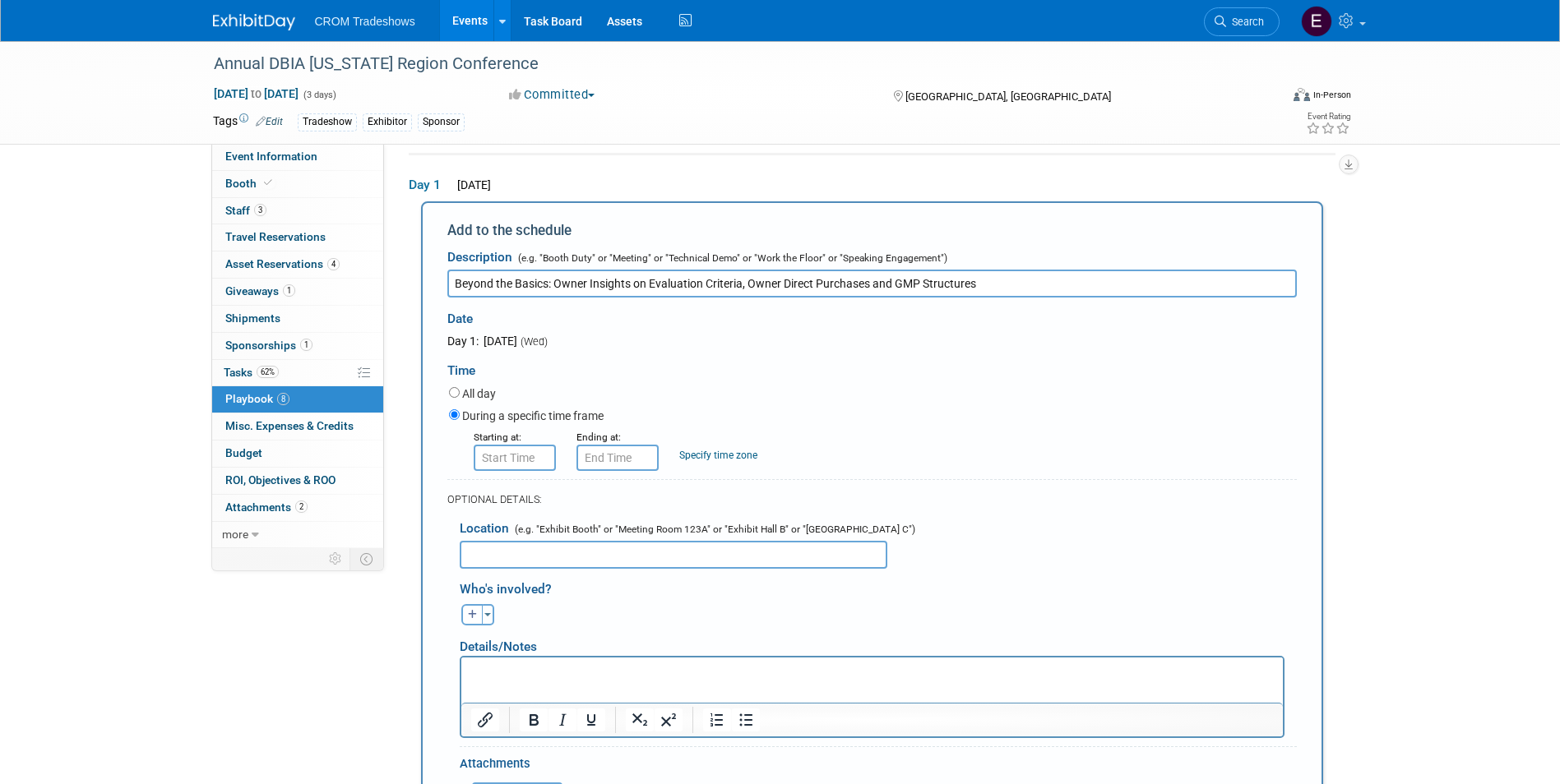
scroll to position [137, 0]
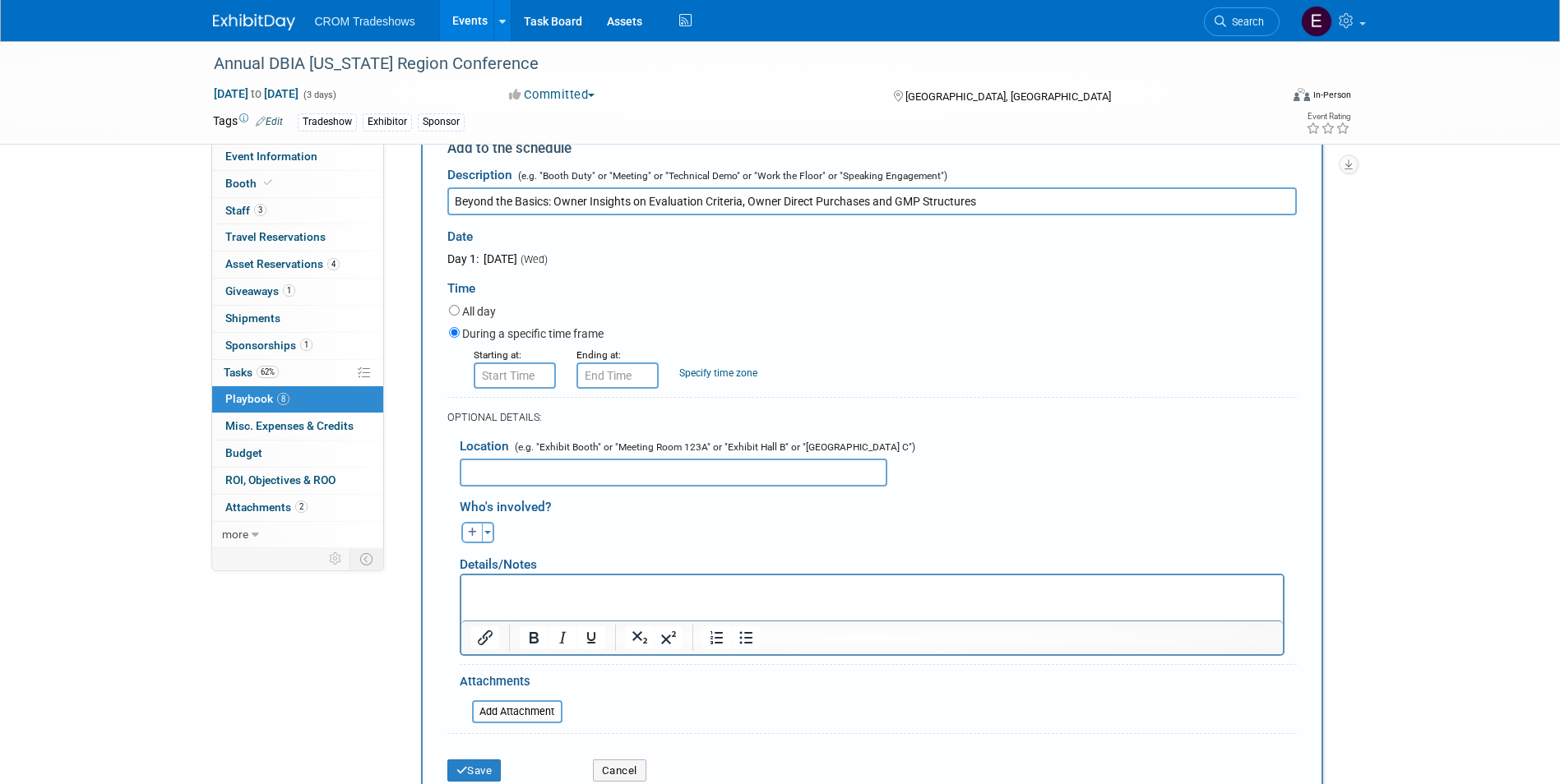
type input "Beyond the Basics: Owner Insights on Evaluation Criteria, Owner Direct Purchase…"
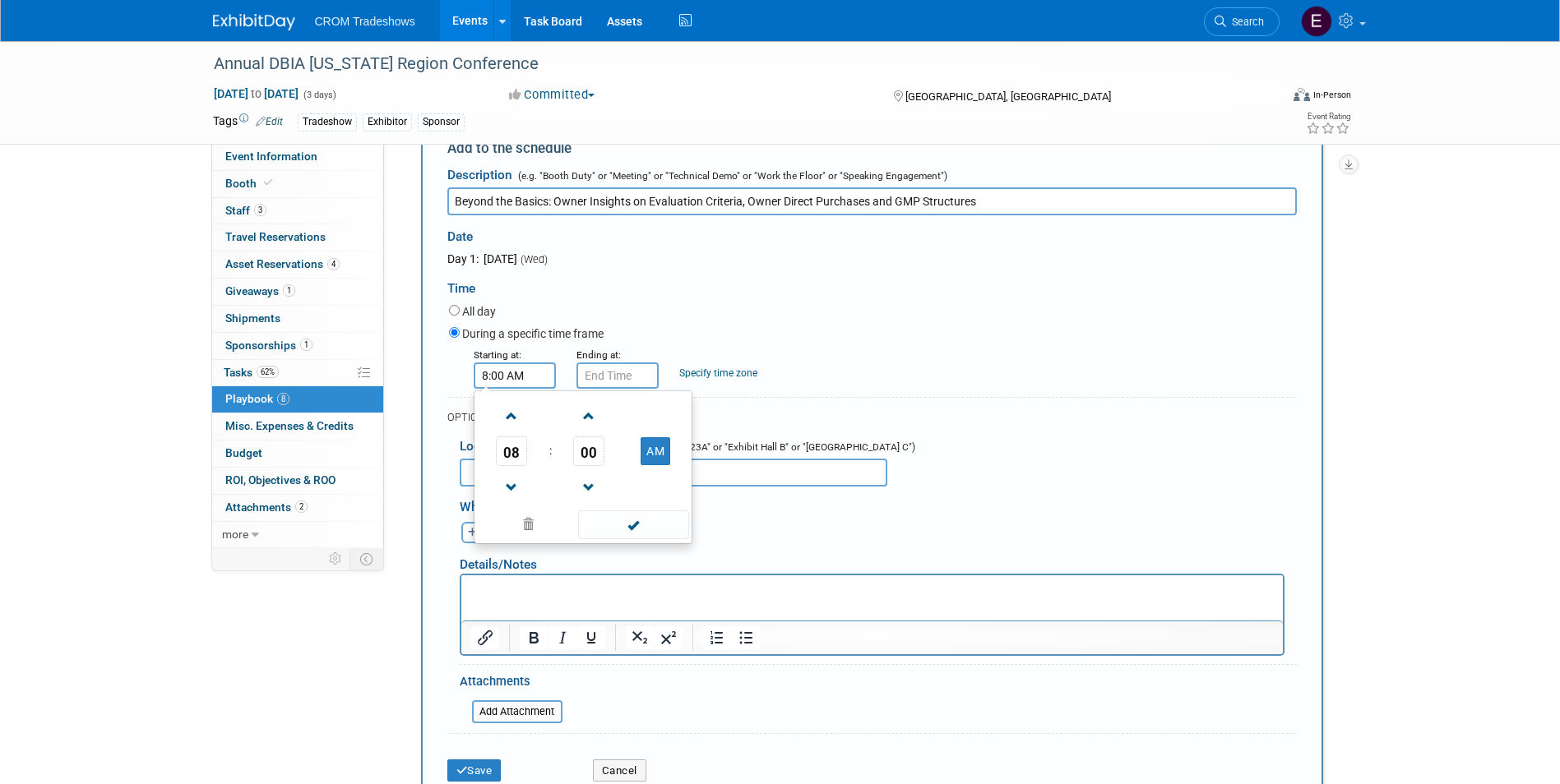
click at [519, 379] on input "8:00 AM" at bounding box center [514, 375] width 82 height 26
click at [513, 423] on span at bounding box center [512, 417] width 29 height 29
click at [516, 455] on span "10" at bounding box center [511, 451] width 31 height 30
click at [660, 430] on td "03" at bounding box center [662, 417] width 53 height 44
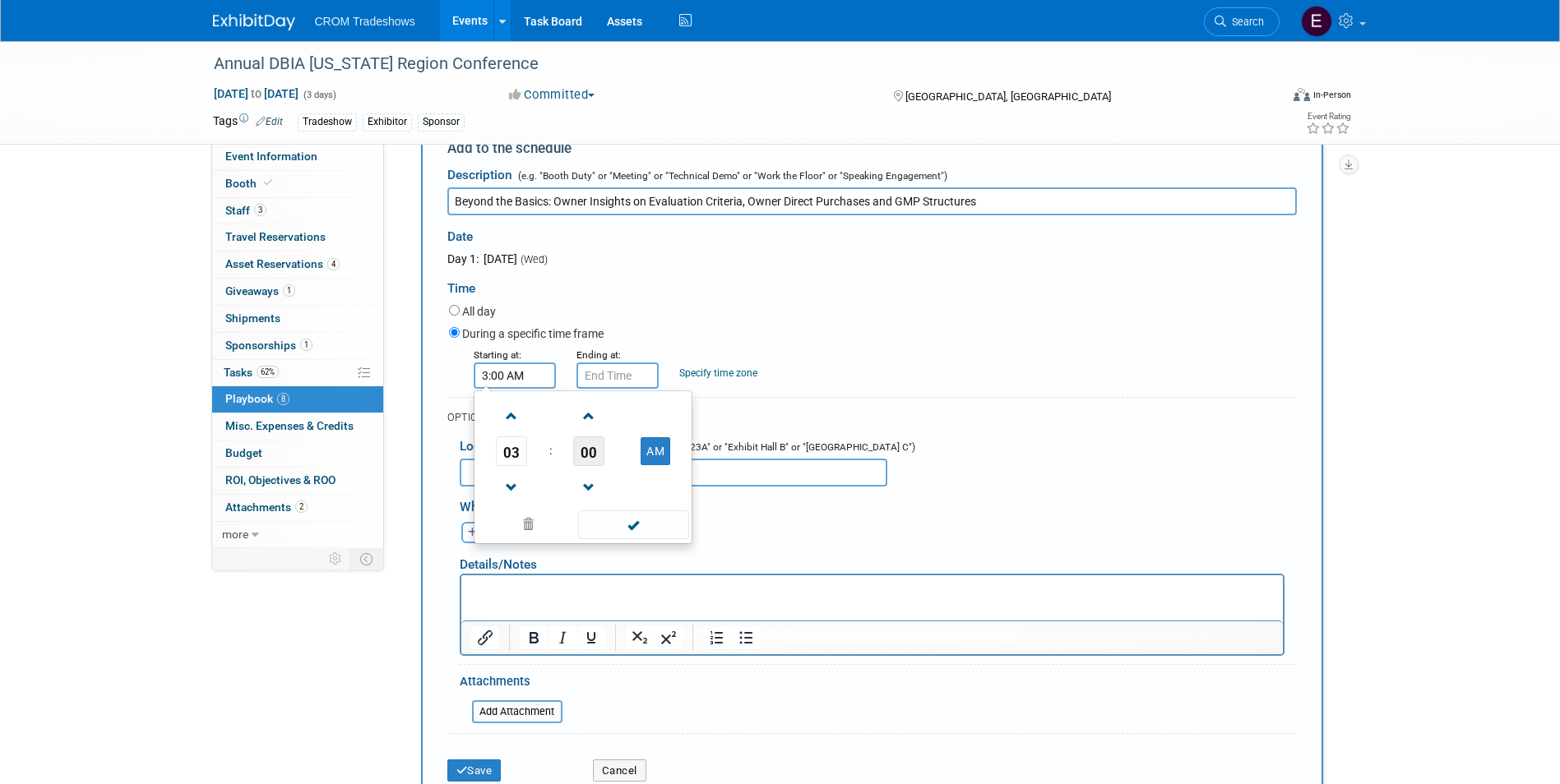
click at [595, 464] on span "00" at bounding box center [588, 451] width 31 height 30
click at [613, 476] on td "30" at bounding box center [609, 461] width 53 height 44
click at [662, 457] on button "AM" at bounding box center [655, 451] width 30 height 28
type input "3:30 PM"
click at [661, 533] on span at bounding box center [633, 525] width 111 height 29
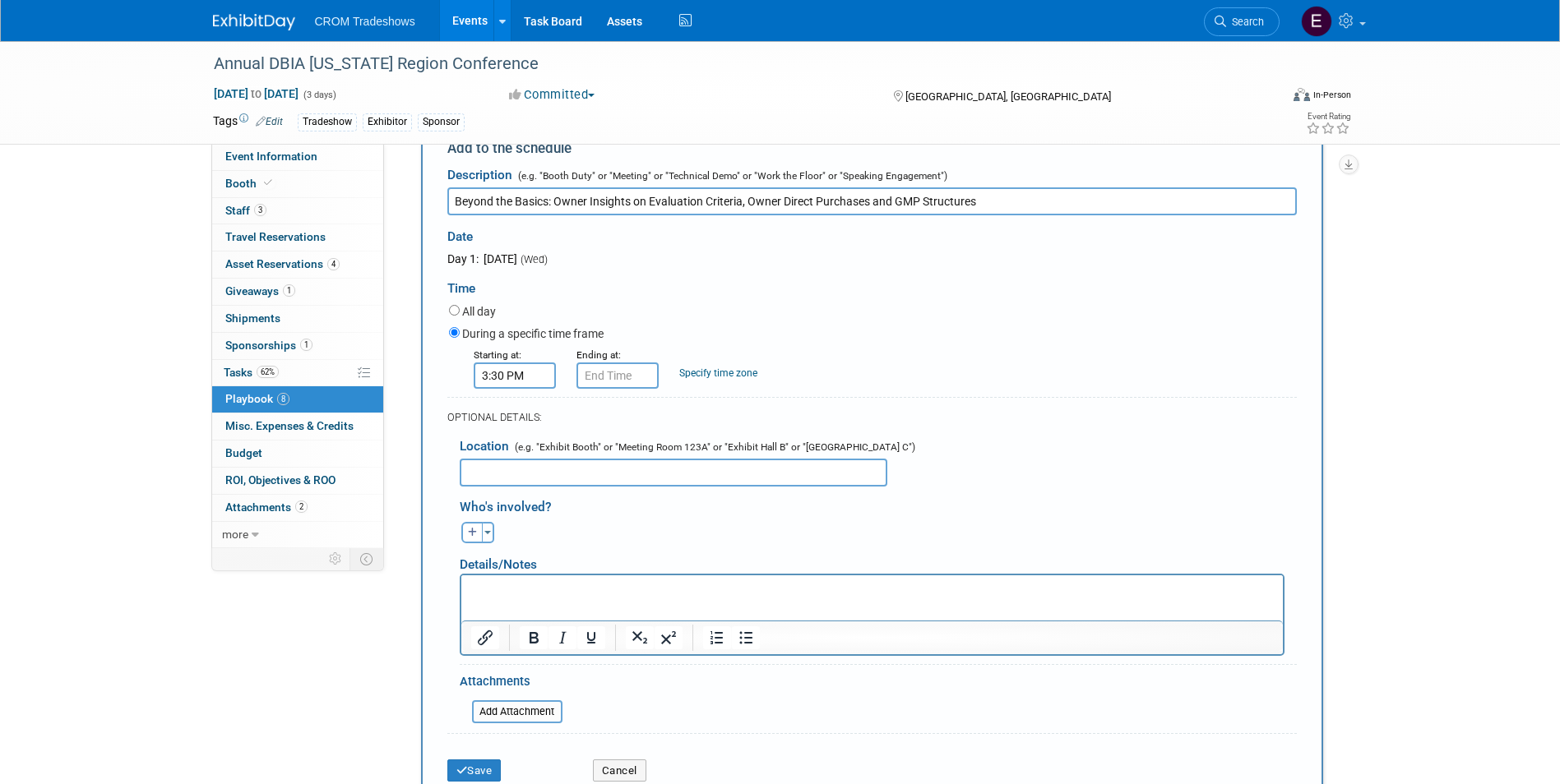
click at [629, 391] on form "Description (e.g. "Booth Duty" or "Meeting" or "Technical Demo" or "Work the Fl…" at bounding box center [872, 474] width 850 height 632
click at [637, 383] on input "3:30 PM" at bounding box center [617, 375] width 82 height 26
click at [622, 420] on span at bounding box center [614, 417] width 29 height 29
type input "4:30 PM"
click at [749, 538] on span at bounding box center [736, 525] width 111 height 29
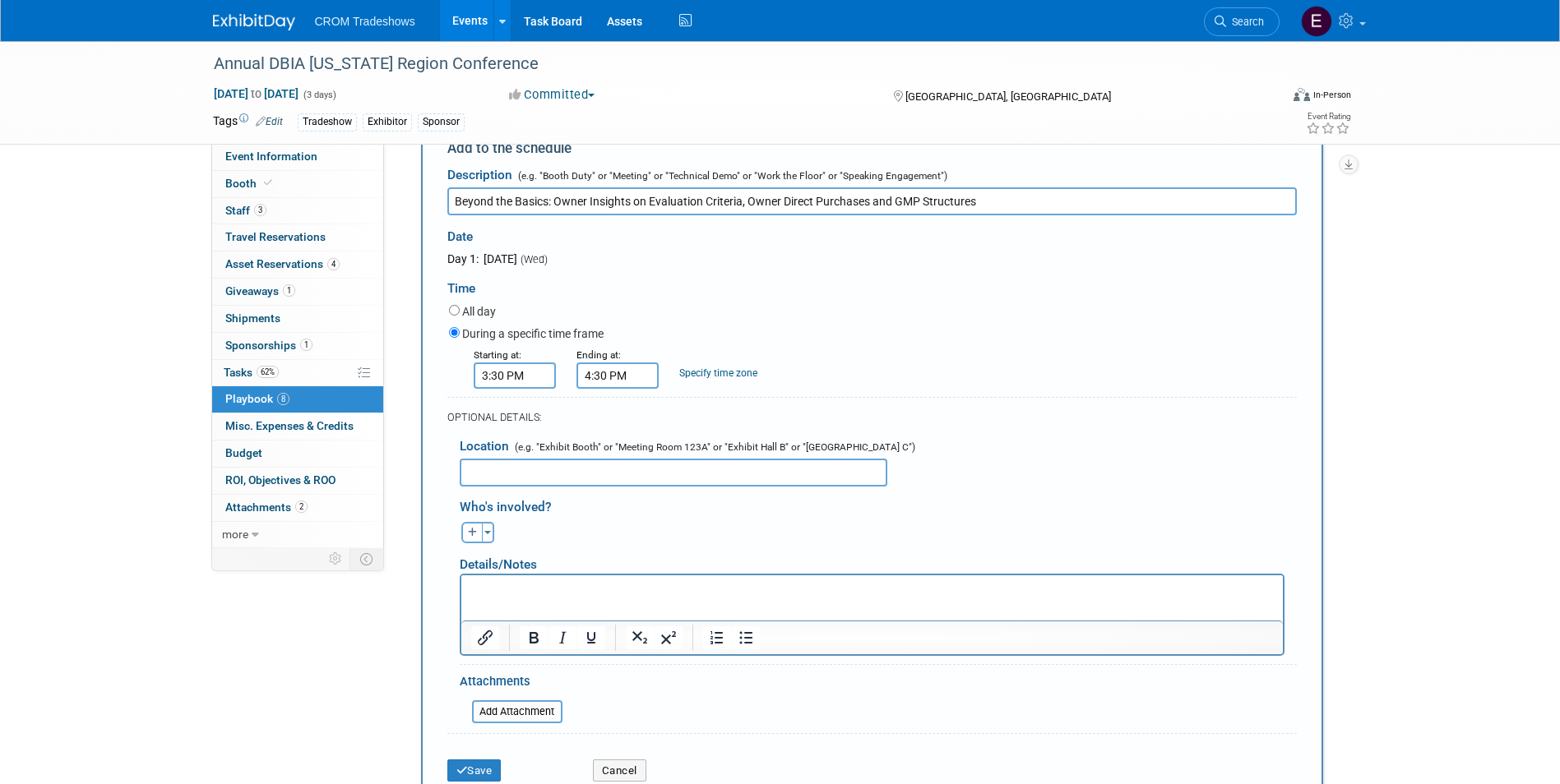
click at [515, 582] on p "Rich Text Area. Press ALT-0 for help." at bounding box center [871, 589] width 802 height 16
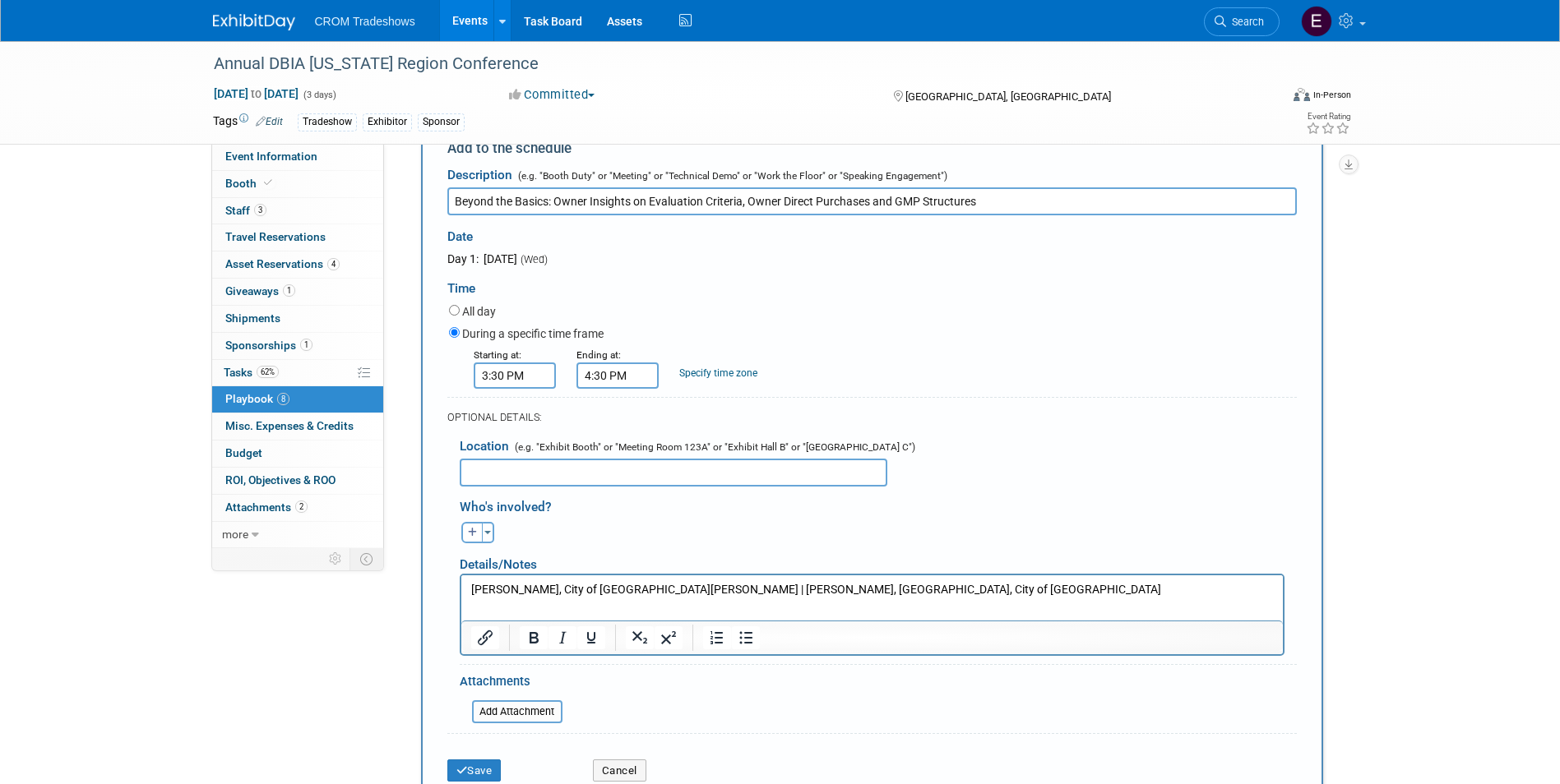
click at [839, 590] on p "[PERSON_NAME], City of [GEOGRAPHIC_DATA][PERSON_NAME] | [PERSON_NAME], [GEOGRAP…" at bounding box center [871, 589] width 802 height 16
click at [473, 610] on p "Rich Text Area. Press ALT-0 for help." at bounding box center [871, 605] width 802 height 16
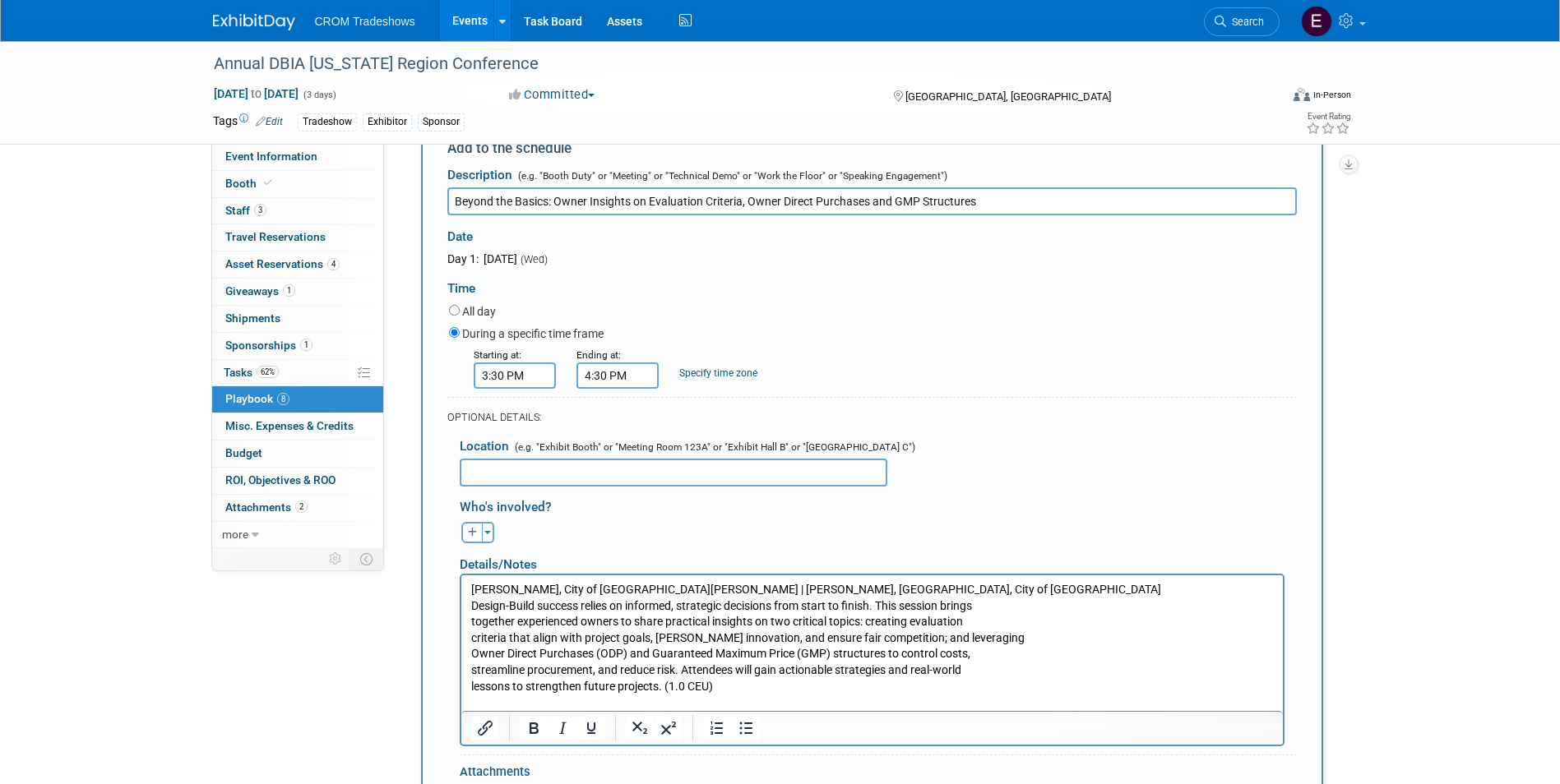
click at [473, 621] on p "Design-Build success relies on informed, strategic decisions from start to fini…" at bounding box center [871, 646] width 802 height 97
click at [467, 621] on html "[PERSON_NAME], City of [GEOGRAPHIC_DATA][PERSON_NAME] | [PERSON_NAME], [GEOGRAP…" at bounding box center [871, 642] width 822 height 136
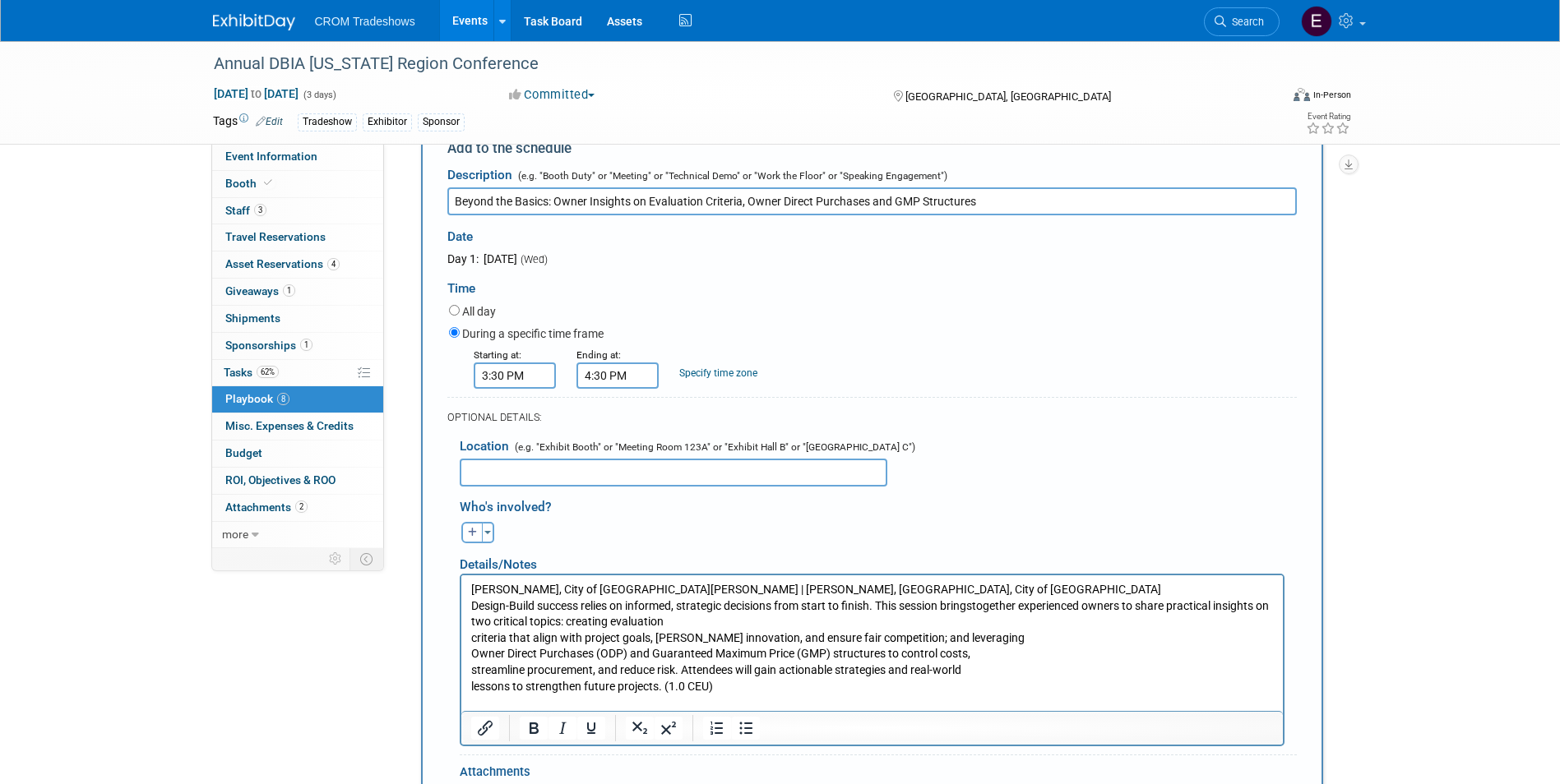
click at [469, 640] on body "[PERSON_NAME], City of [GEOGRAPHIC_DATA][PERSON_NAME] | [PERSON_NAME], [GEOGRAP…" at bounding box center [871, 646] width 804 height 129
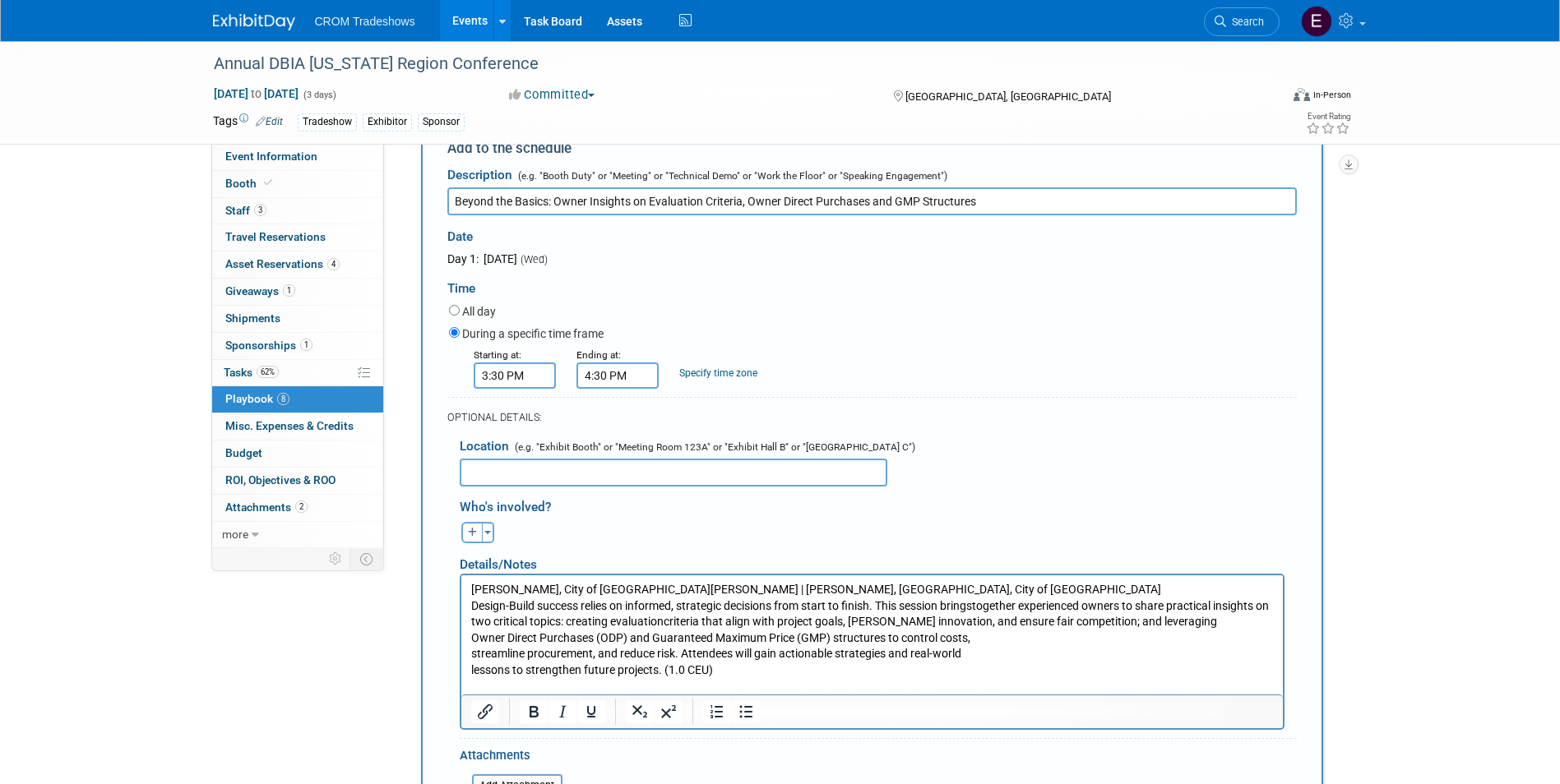
click at [470, 631] on p "Design-Build success relies on informed, strategic decisions from start to fini…" at bounding box center [871, 637] width 802 height 81
click at [473, 653] on p "Design-Build success relies on informed, strategic decisions from start to fini…" at bounding box center [871, 637] width 802 height 81
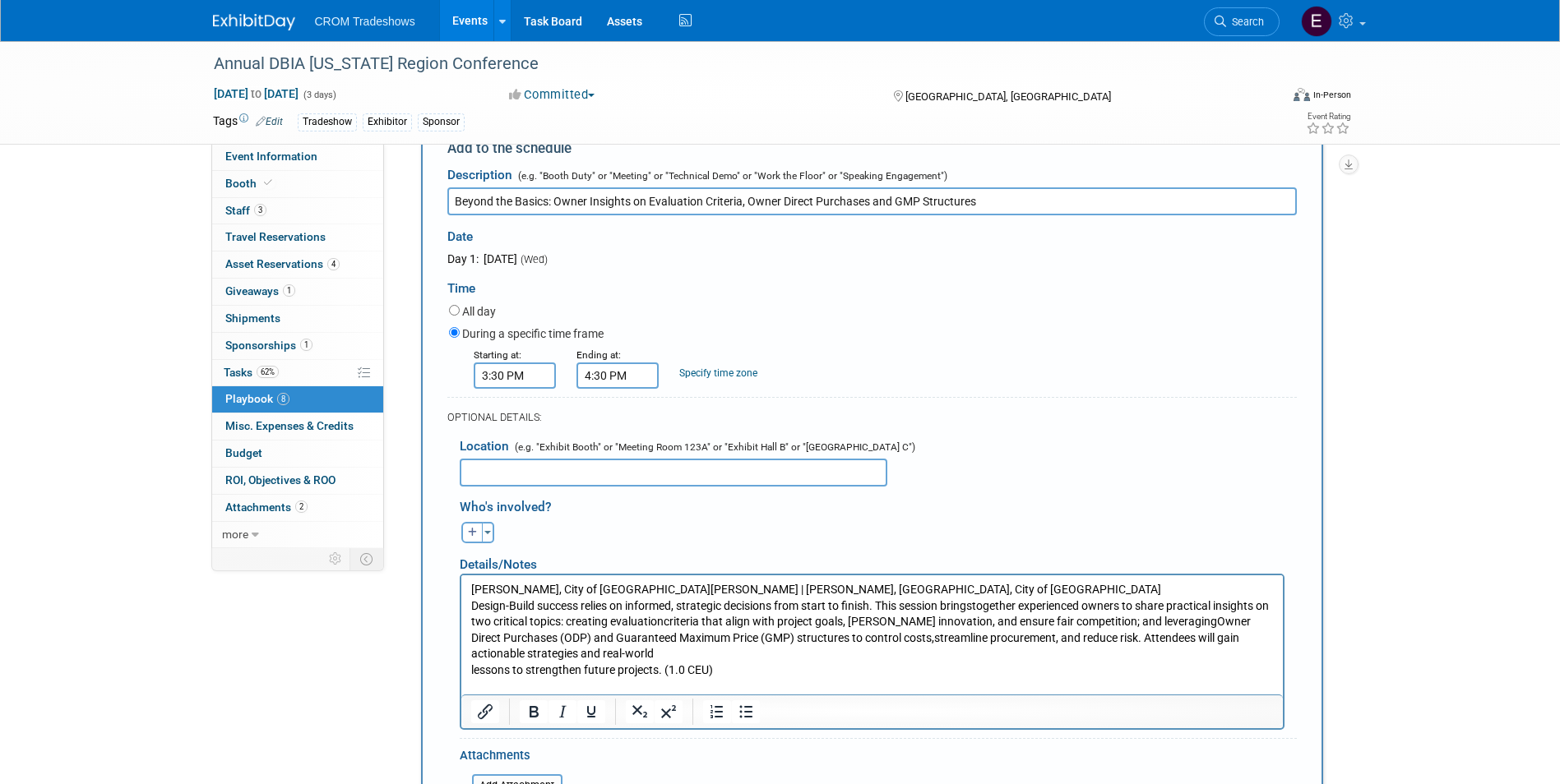
drag, startPoint x: 470, startPoint y: 672, endPoint x: 480, endPoint y: 672, distance: 10.0
click at [471, 672] on p "Design-Build success relies on informed, strategic decisions from start to fini…" at bounding box center [871, 637] width 802 height 81
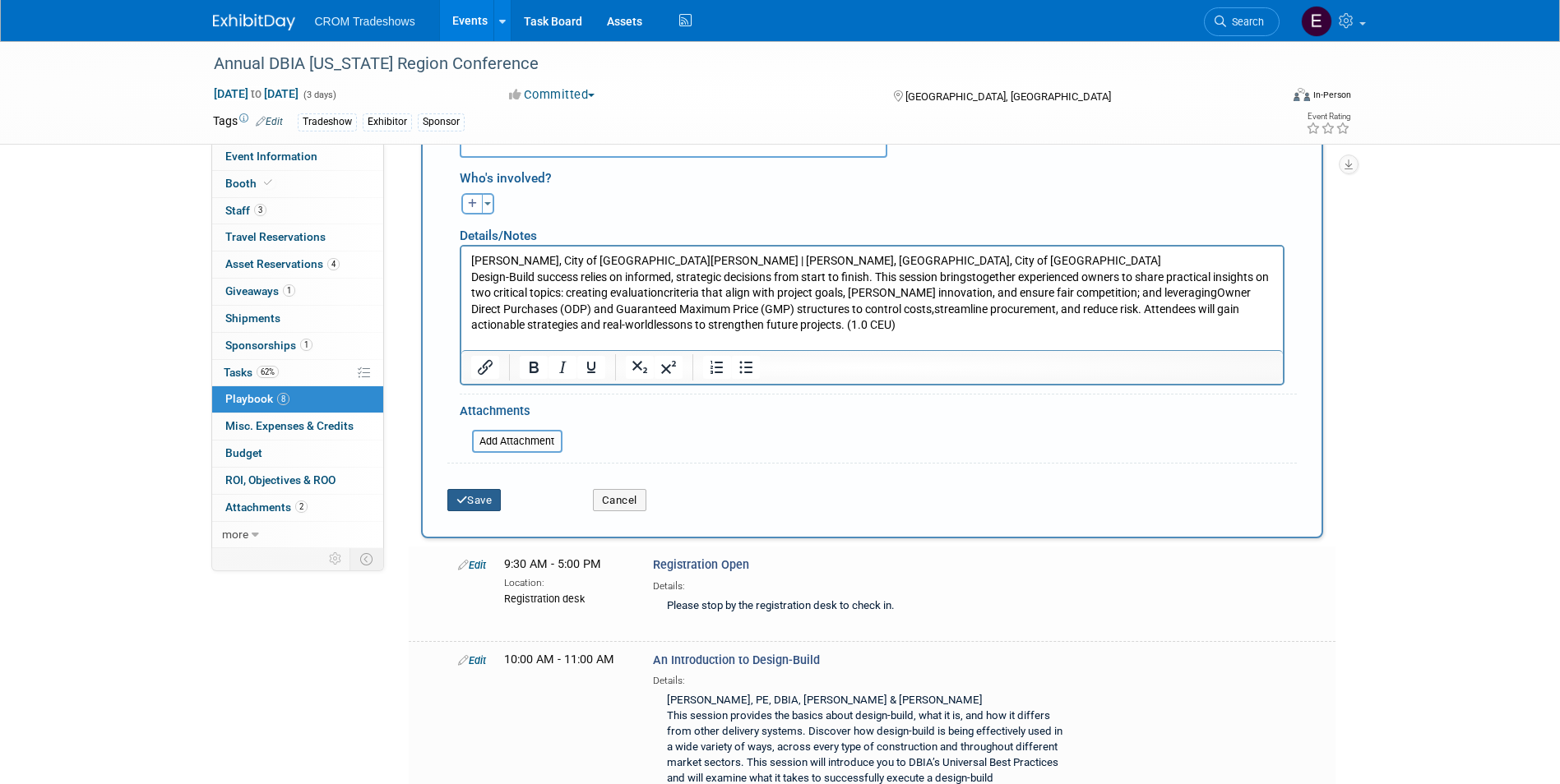
drag, startPoint x: 463, startPoint y: 503, endPoint x: 482, endPoint y: 507, distance: 19.4
click at [463, 503] on icon "submit" at bounding box center [463, 500] width 12 height 11
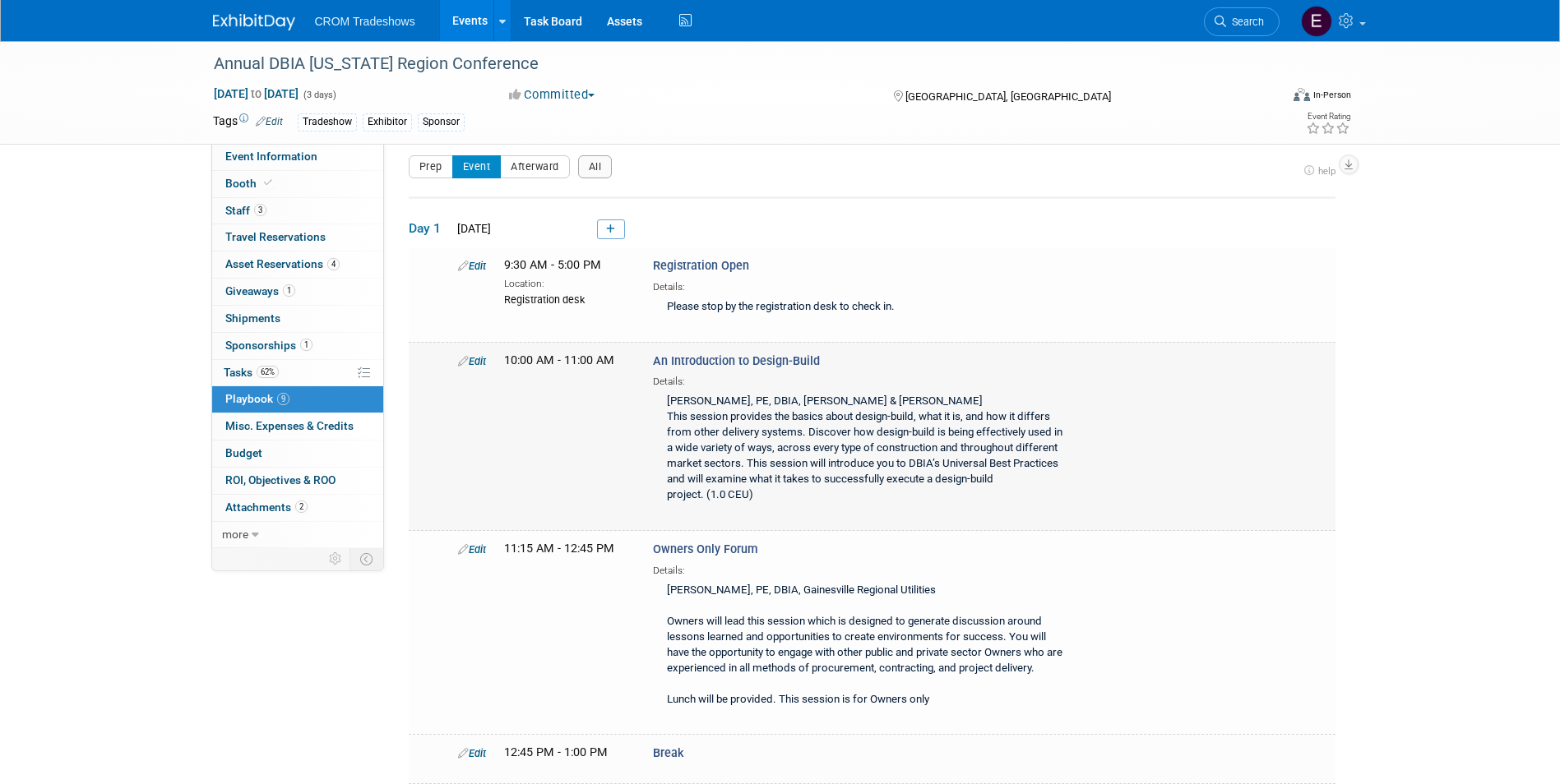
scroll to position [0, 0]
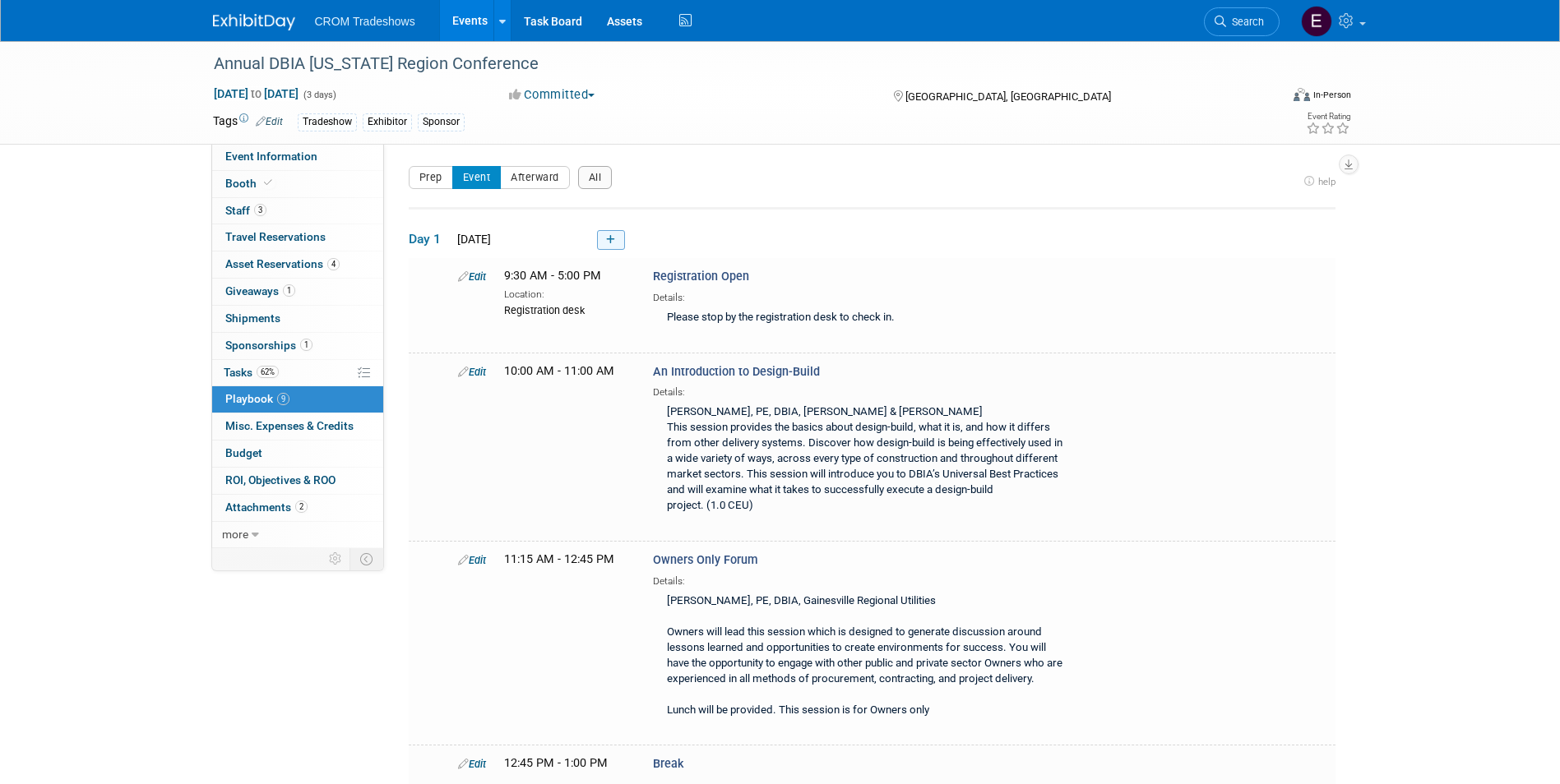
click at [605, 242] on link at bounding box center [610, 239] width 28 height 20
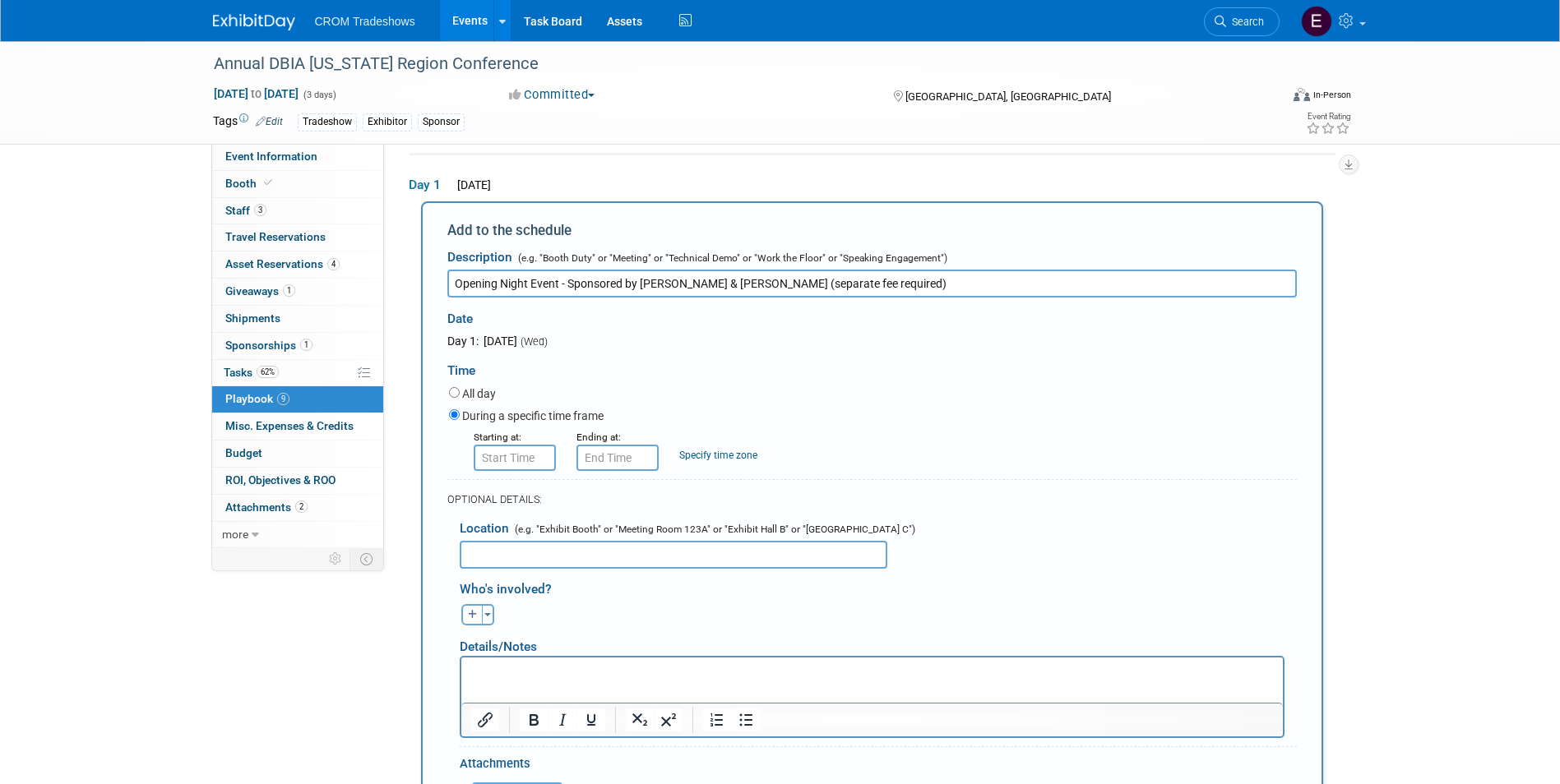
type input "Opening Night Event - Sponsored by [PERSON_NAME] & [PERSON_NAME] (separate fee …"
click at [513, 454] on input "8:00 AM" at bounding box center [514, 457] width 82 height 26
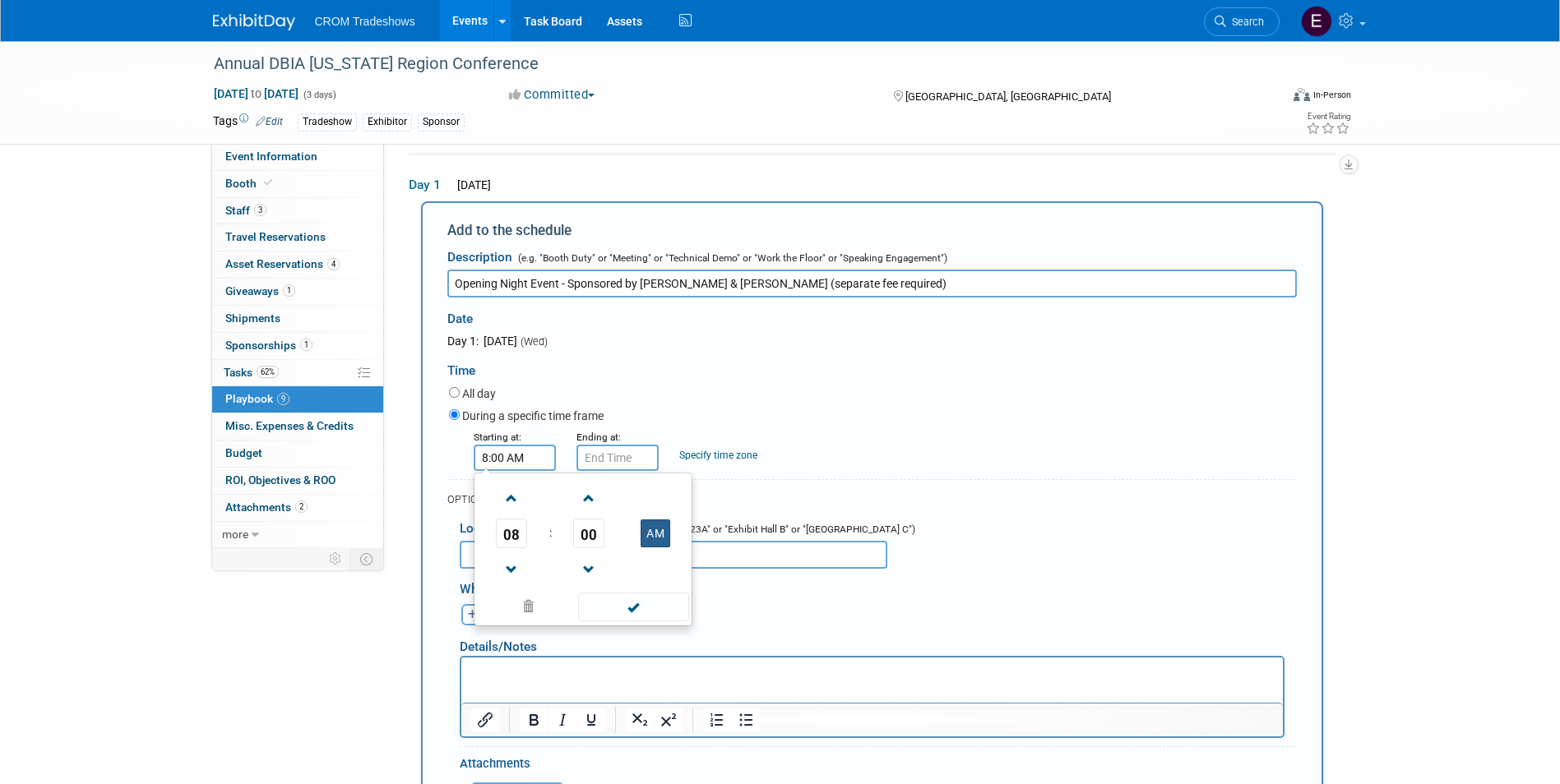
click at [659, 544] on button "AM" at bounding box center [655, 533] width 30 height 28
click at [508, 580] on span at bounding box center [512, 570] width 29 height 29
type input "6:00 PM"
click at [644, 598] on span at bounding box center [633, 607] width 111 height 29
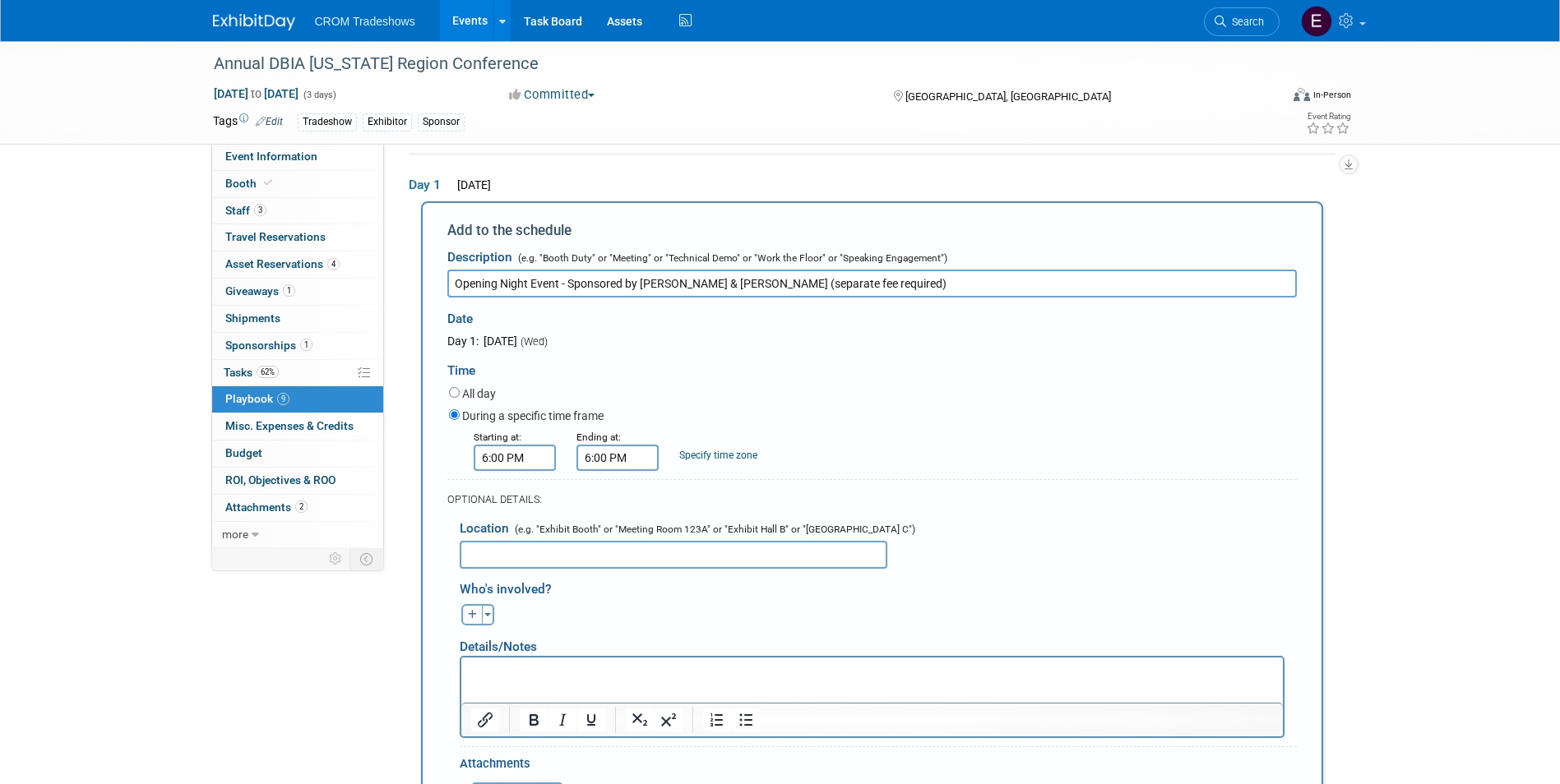
click at [607, 467] on input "6:00 PM" at bounding box center [617, 457] width 82 height 26
click at [622, 506] on span at bounding box center [614, 499] width 29 height 29
click at [624, 507] on span at bounding box center [614, 499] width 29 height 29
type input "9:00 PM"
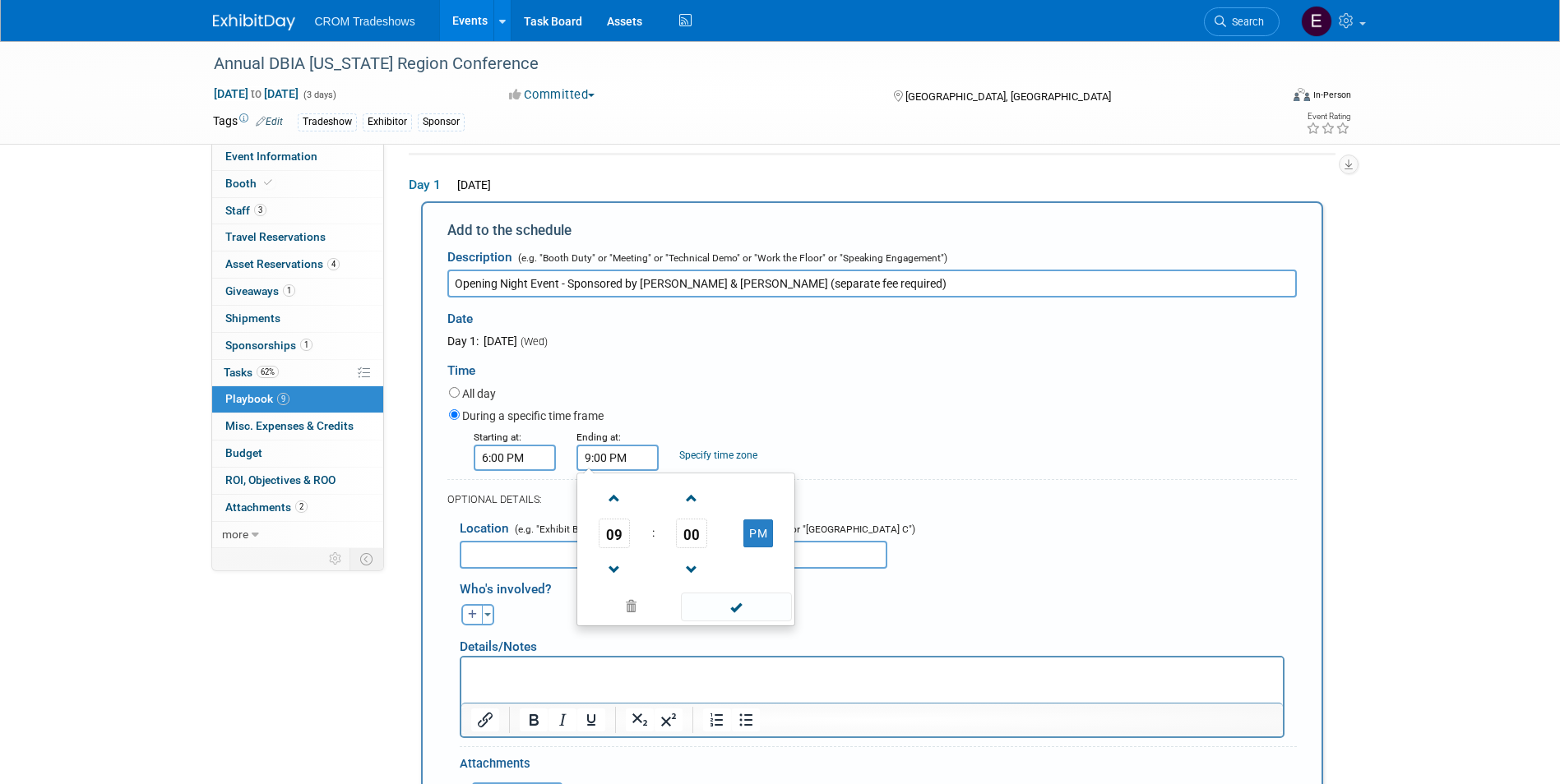
click at [716, 592] on td at bounding box center [734, 607] width 111 height 32
click at [735, 598] on span at bounding box center [736, 607] width 111 height 29
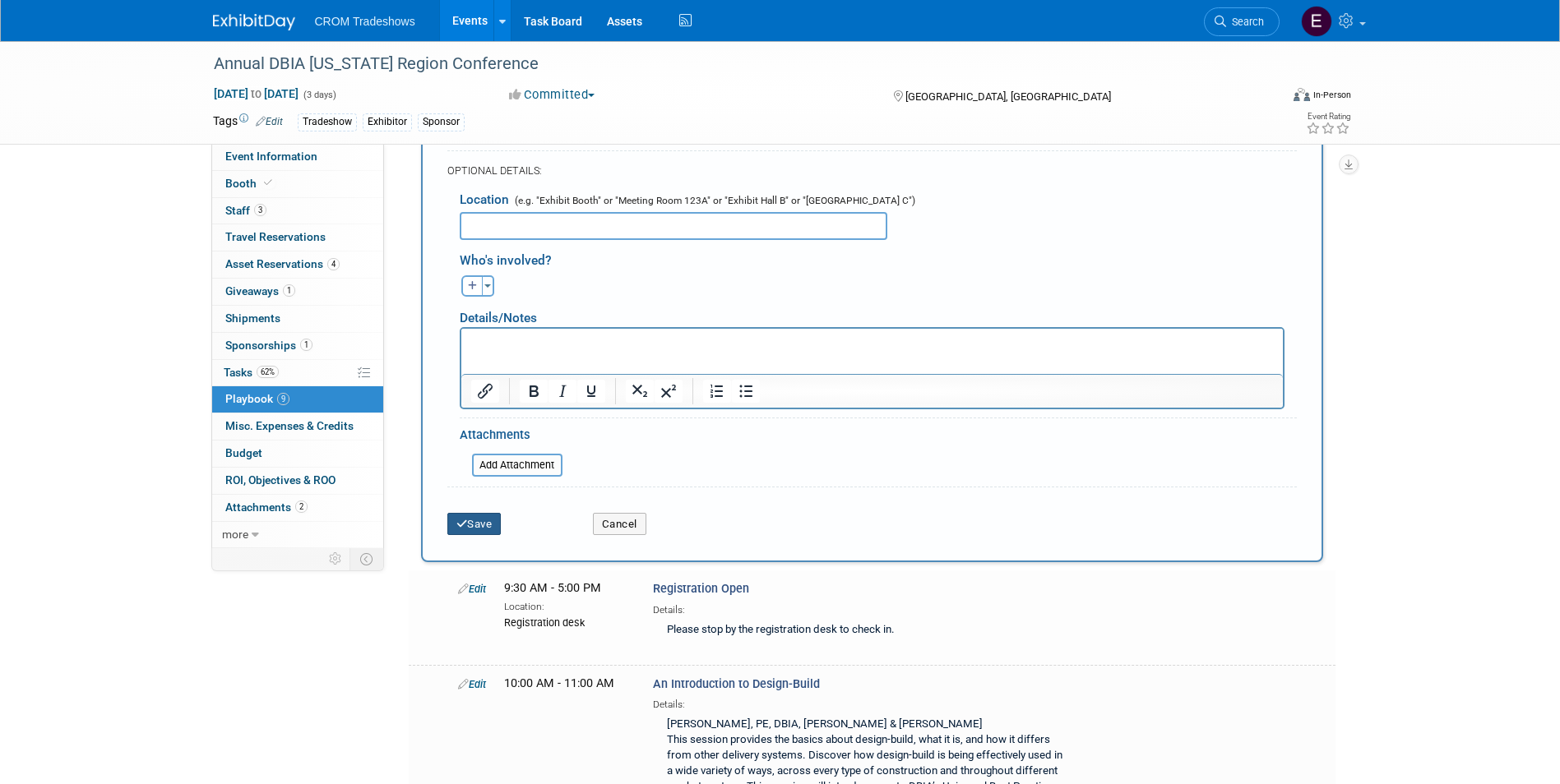
click at [465, 531] on button "Save" at bounding box center [474, 524] width 54 height 23
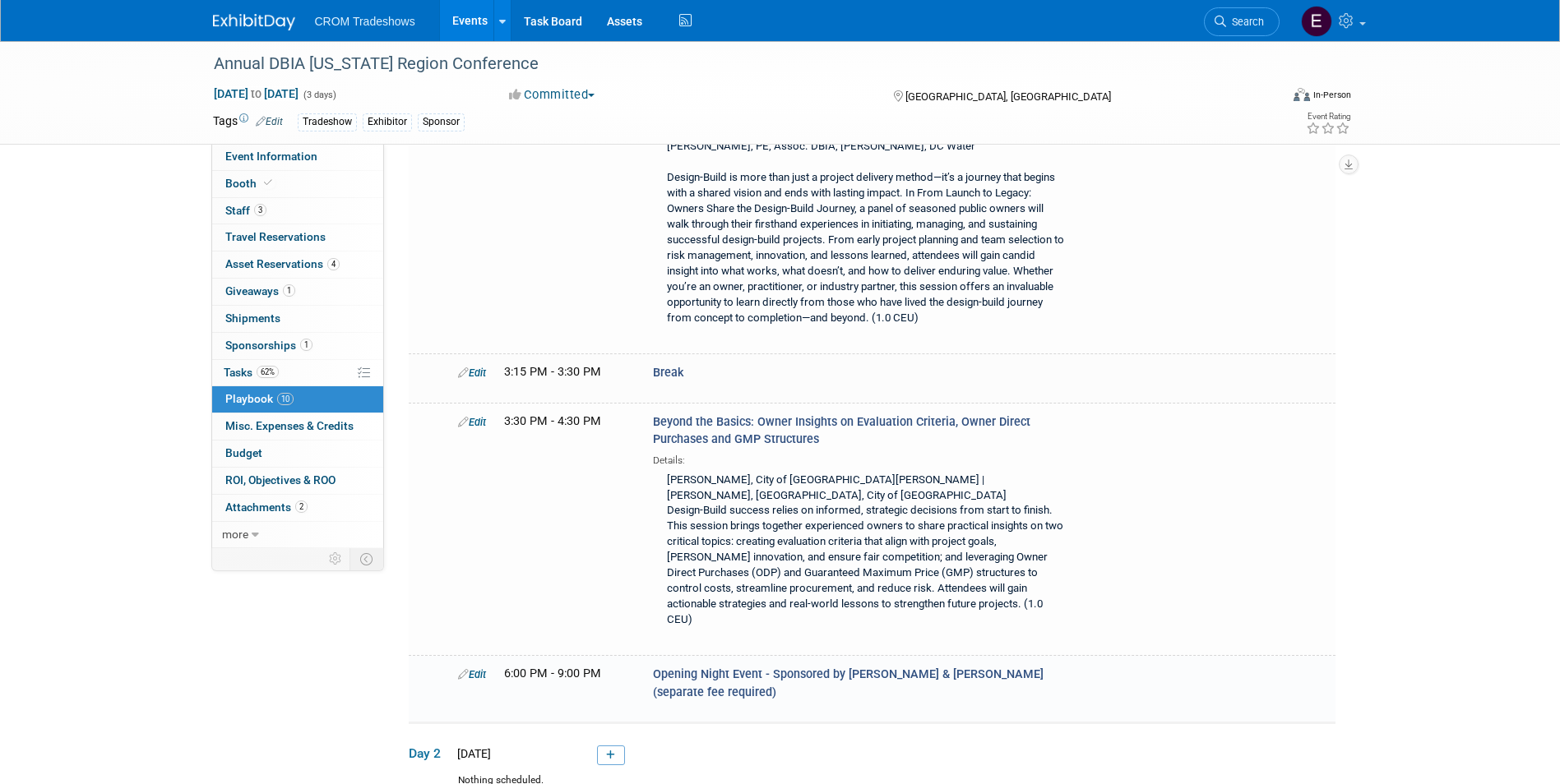
scroll to position [1230, 0]
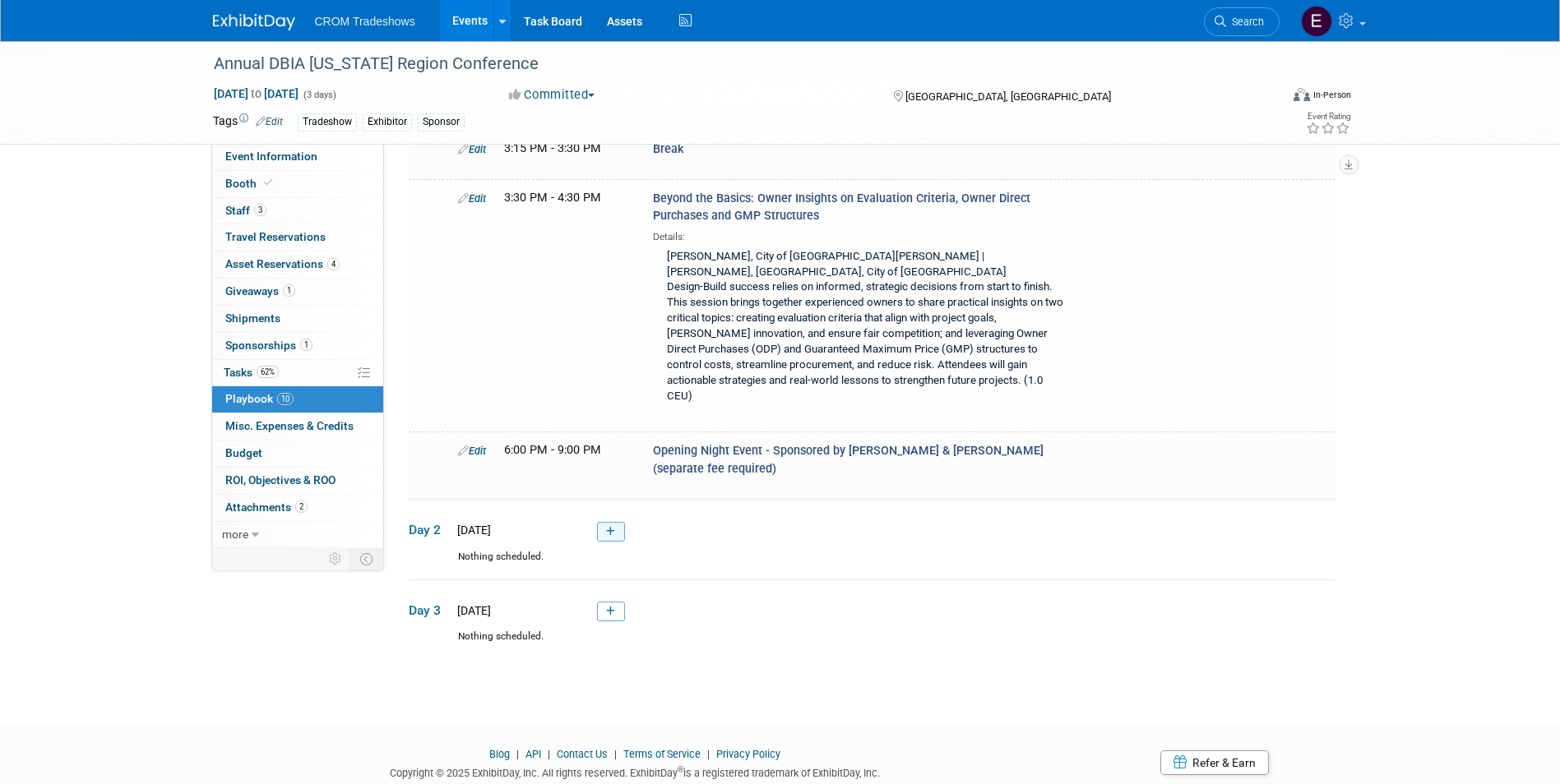
click at [614, 527] on icon at bounding box center [610, 532] width 9 height 10
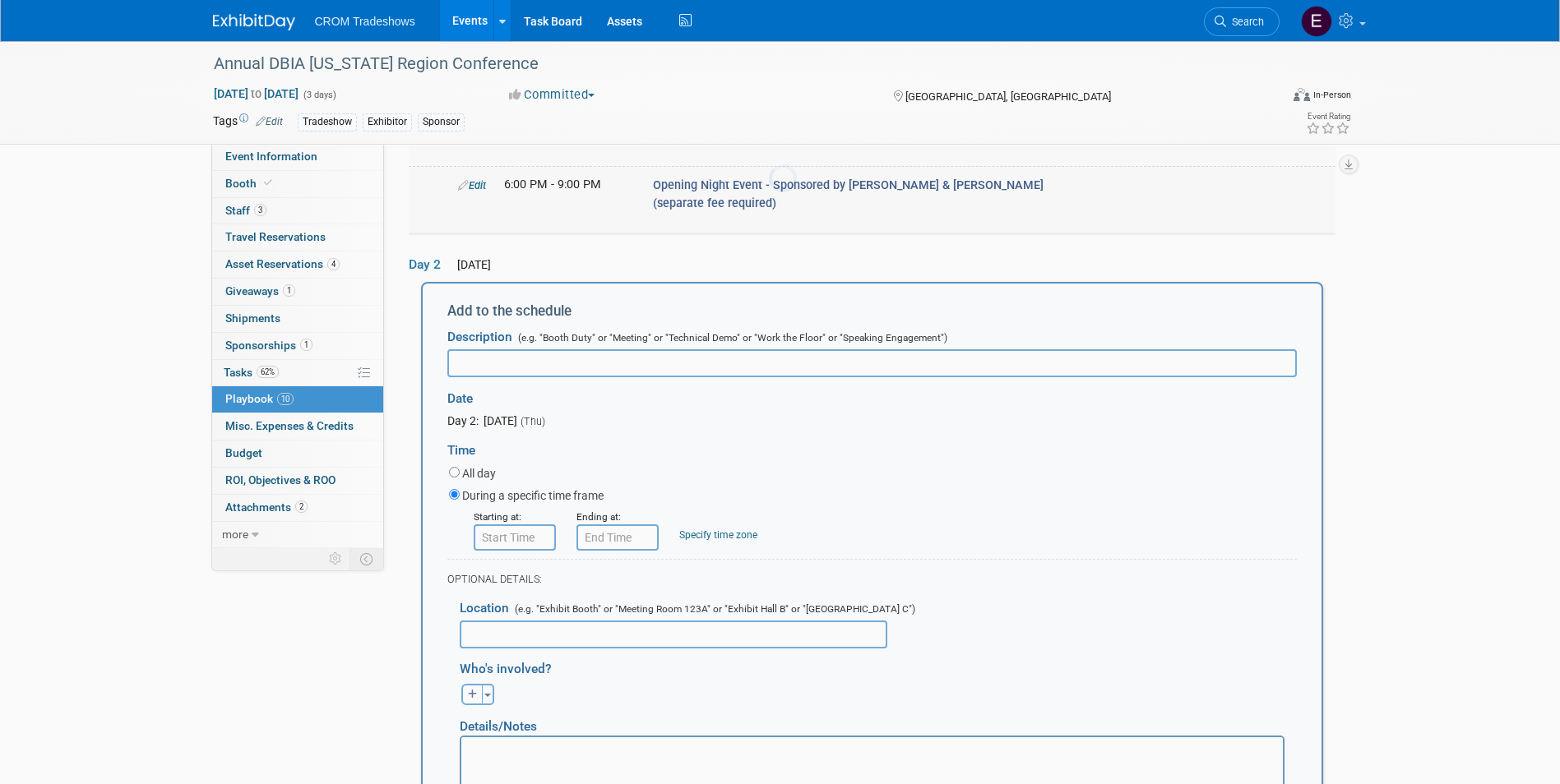
scroll to position [1523, 0]
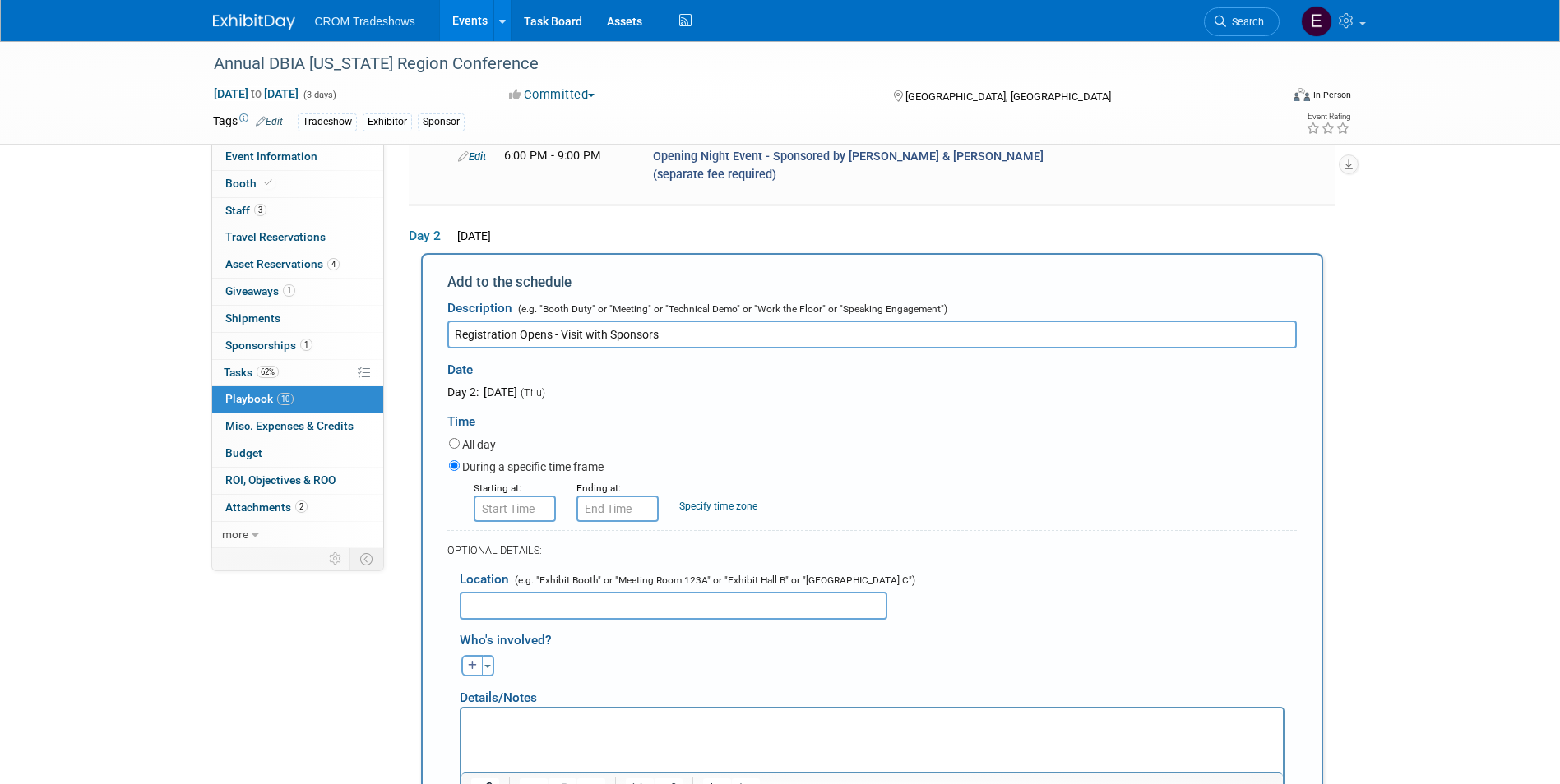
type input "Registration Opens - Visit with Sponsors"
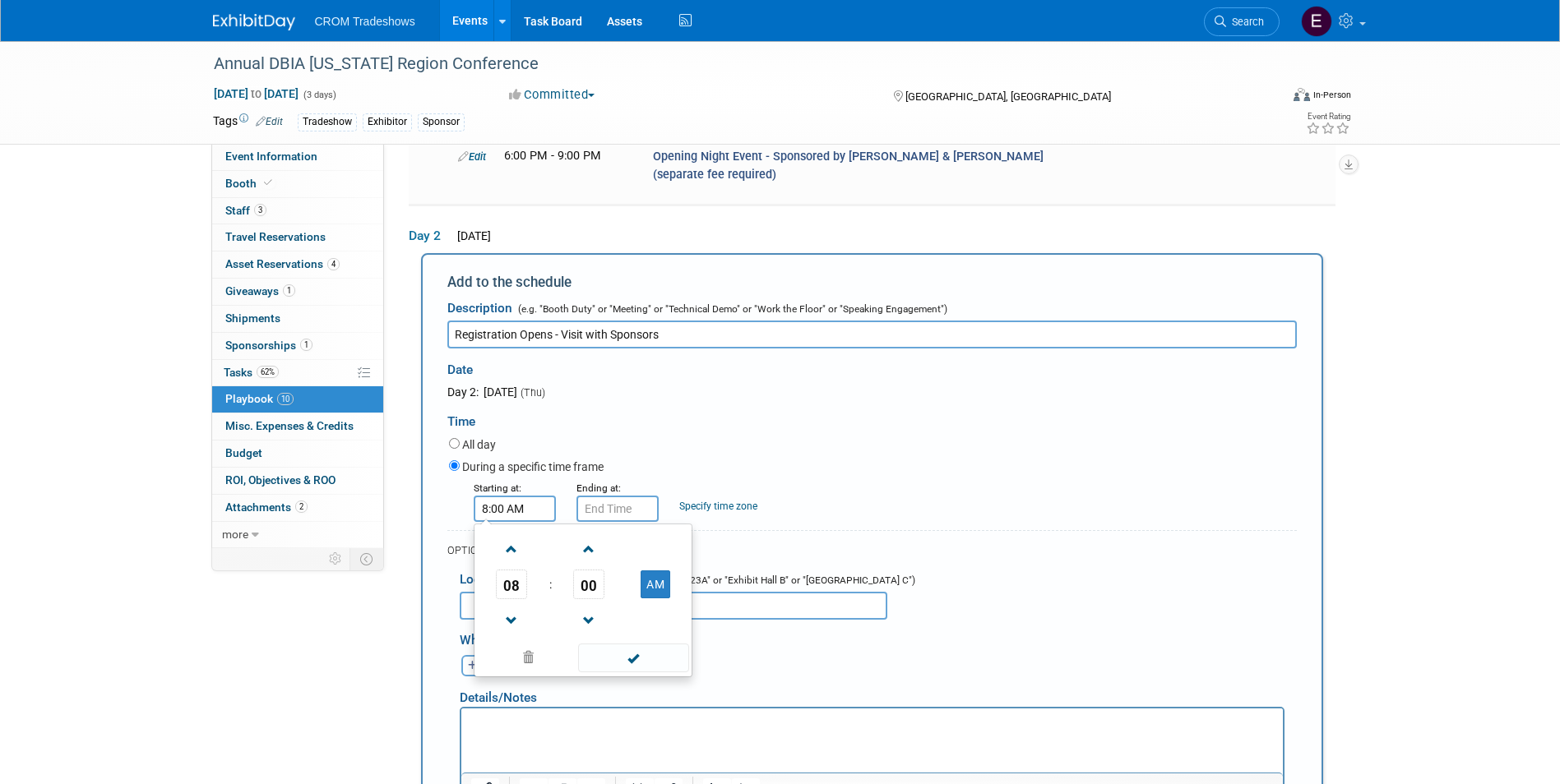
click at [516, 496] on input "8:00 AM" at bounding box center [514, 508] width 82 height 26
click at [521, 607] on span at bounding box center [512, 621] width 29 height 29
type input "7:00 AM"
click at [665, 644] on span at bounding box center [633, 658] width 111 height 29
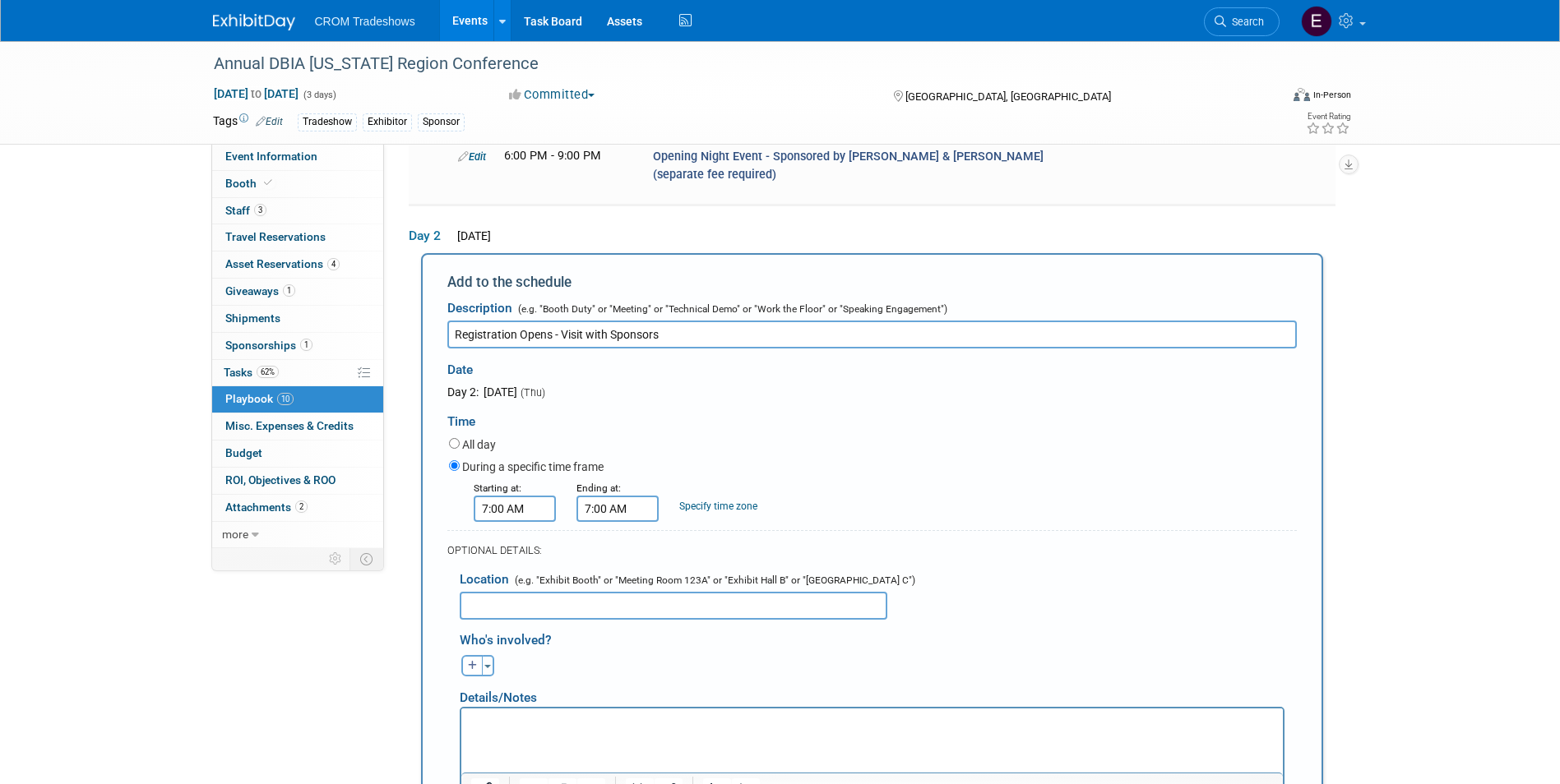
click at [614, 496] on input "7:00 AM" at bounding box center [617, 508] width 82 height 26
click at [762, 570] on button "AM" at bounding box center [758, 584] width 30 height 28
click at [622, 607] on span at bounding box center [614, 621] width 29 height 29
type input "5:00 PM"
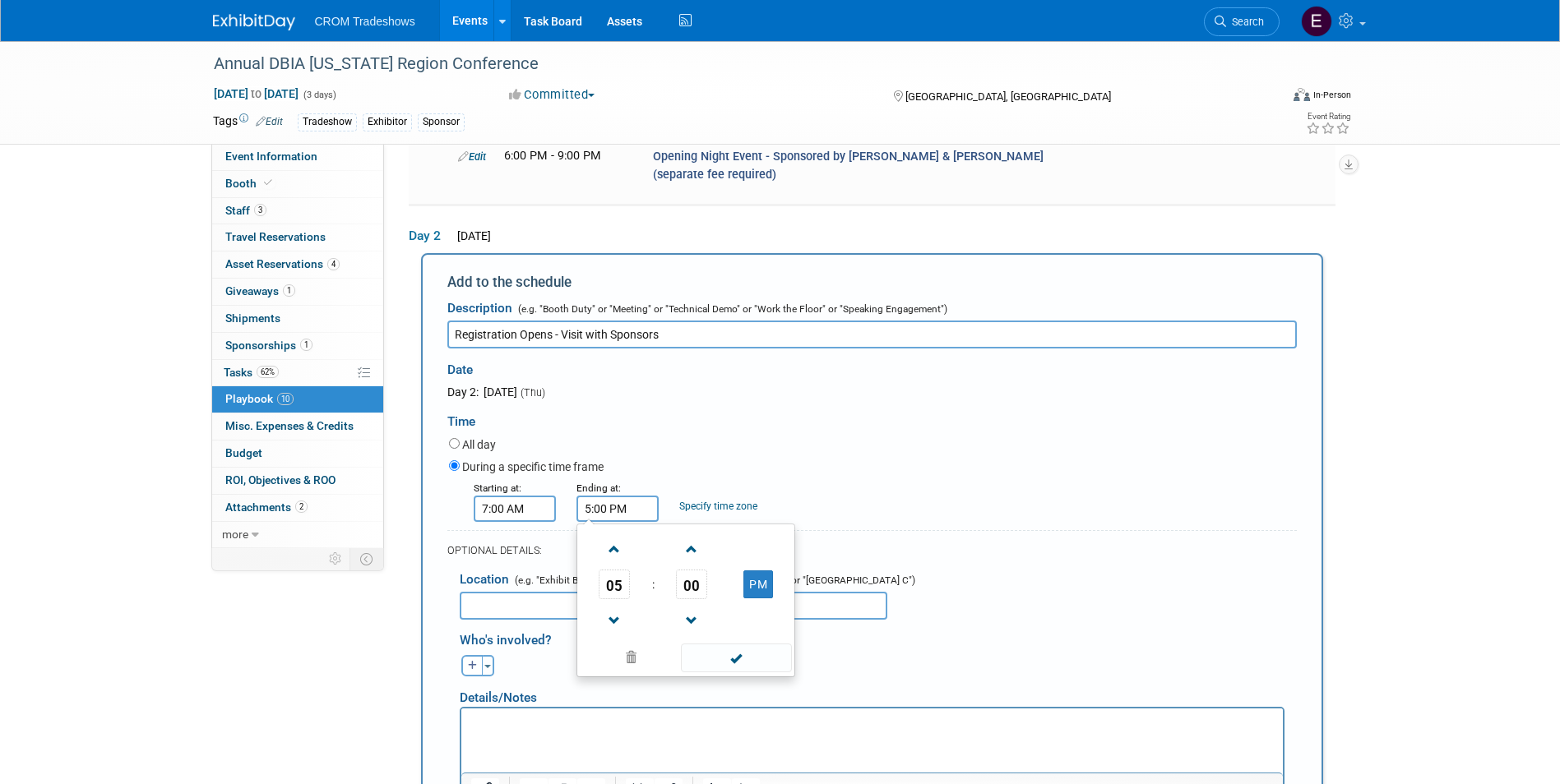
click at [725, 644] on span at bounding box center [736, 658] width 111 height 29
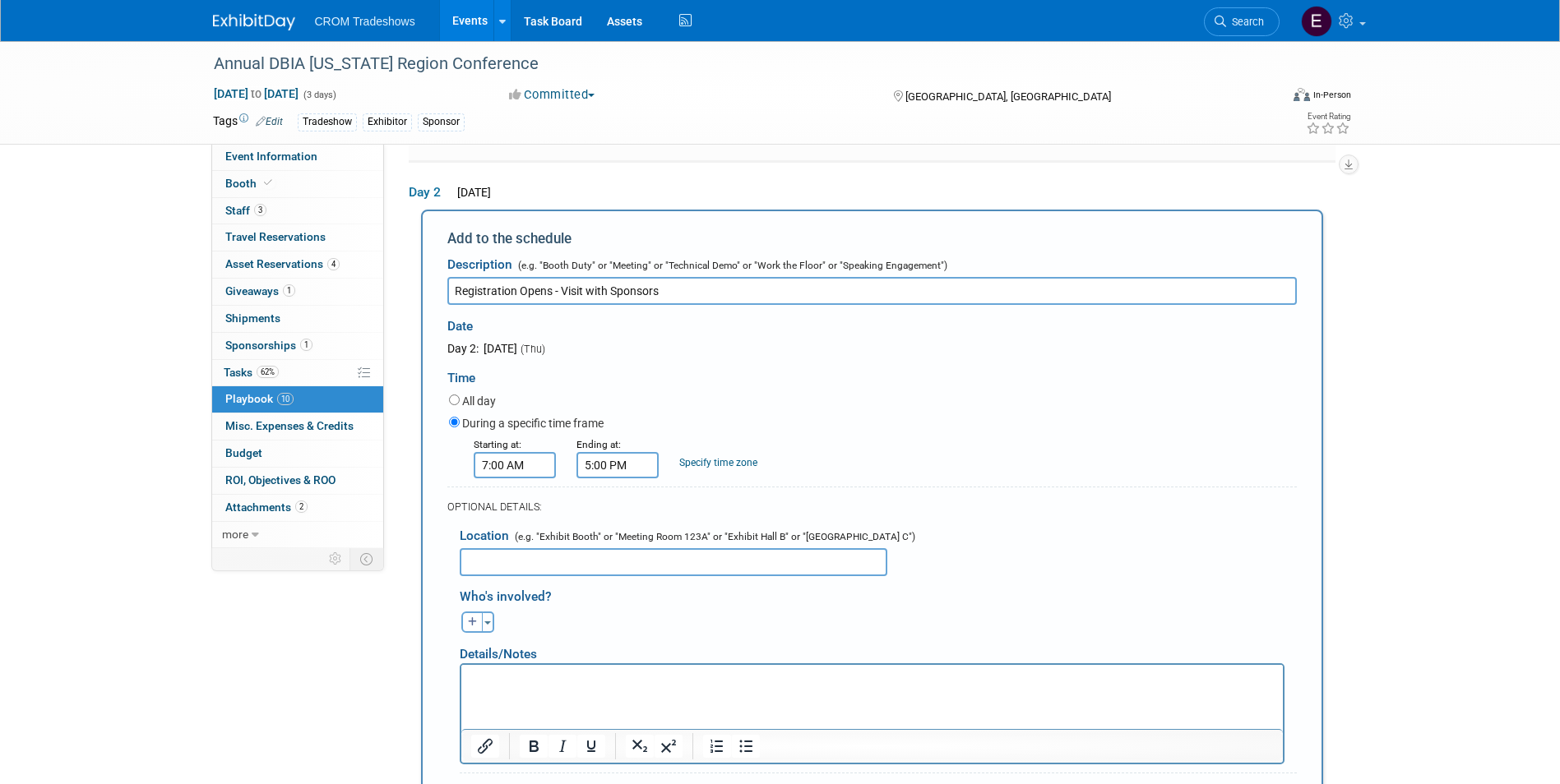
scroll to position [1605, 0]
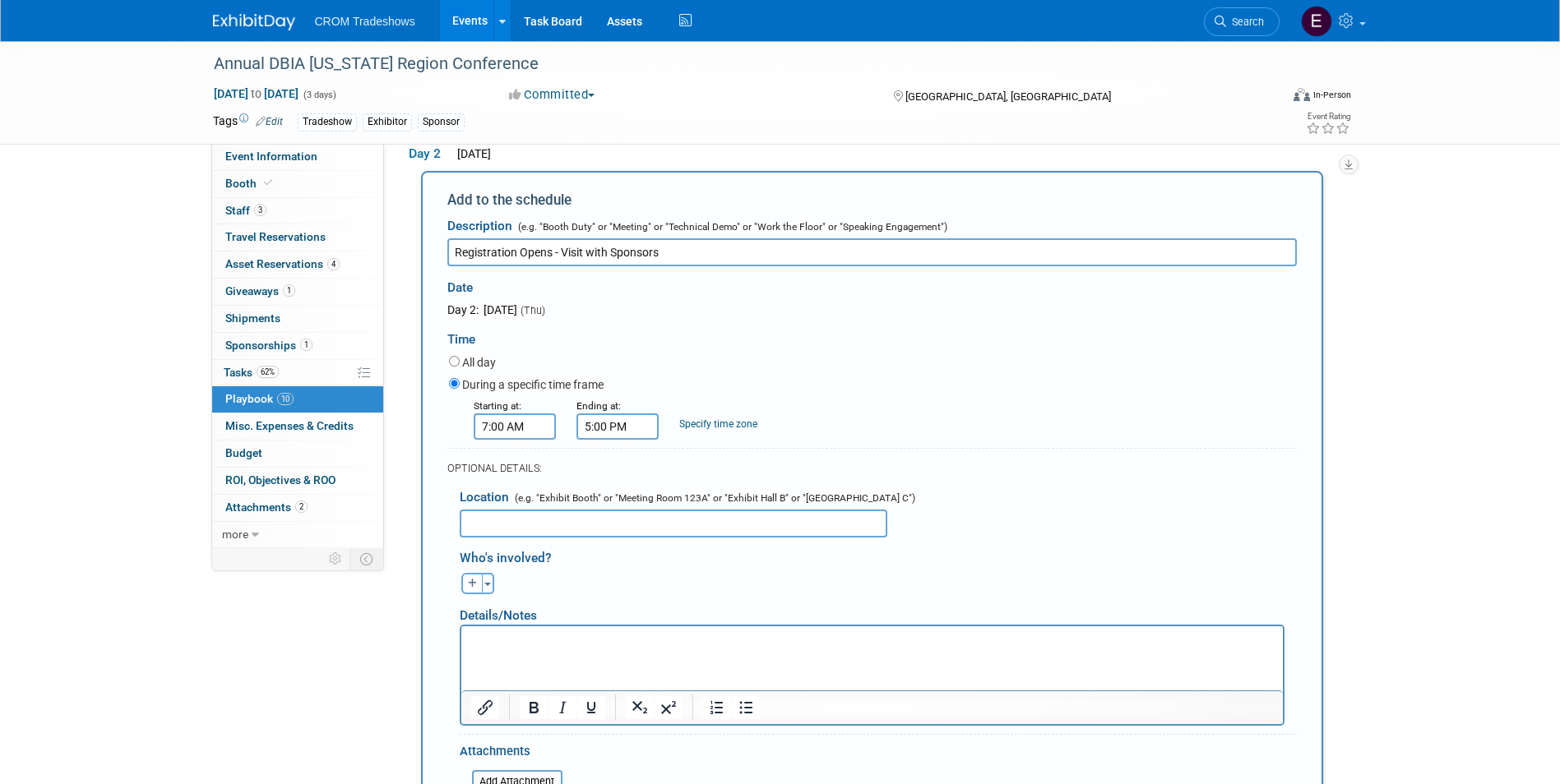
click at [660, 644] on p "Rich Text Area. Press ALT-0 for help." at bounding box center [871, 641] width 802 height 16
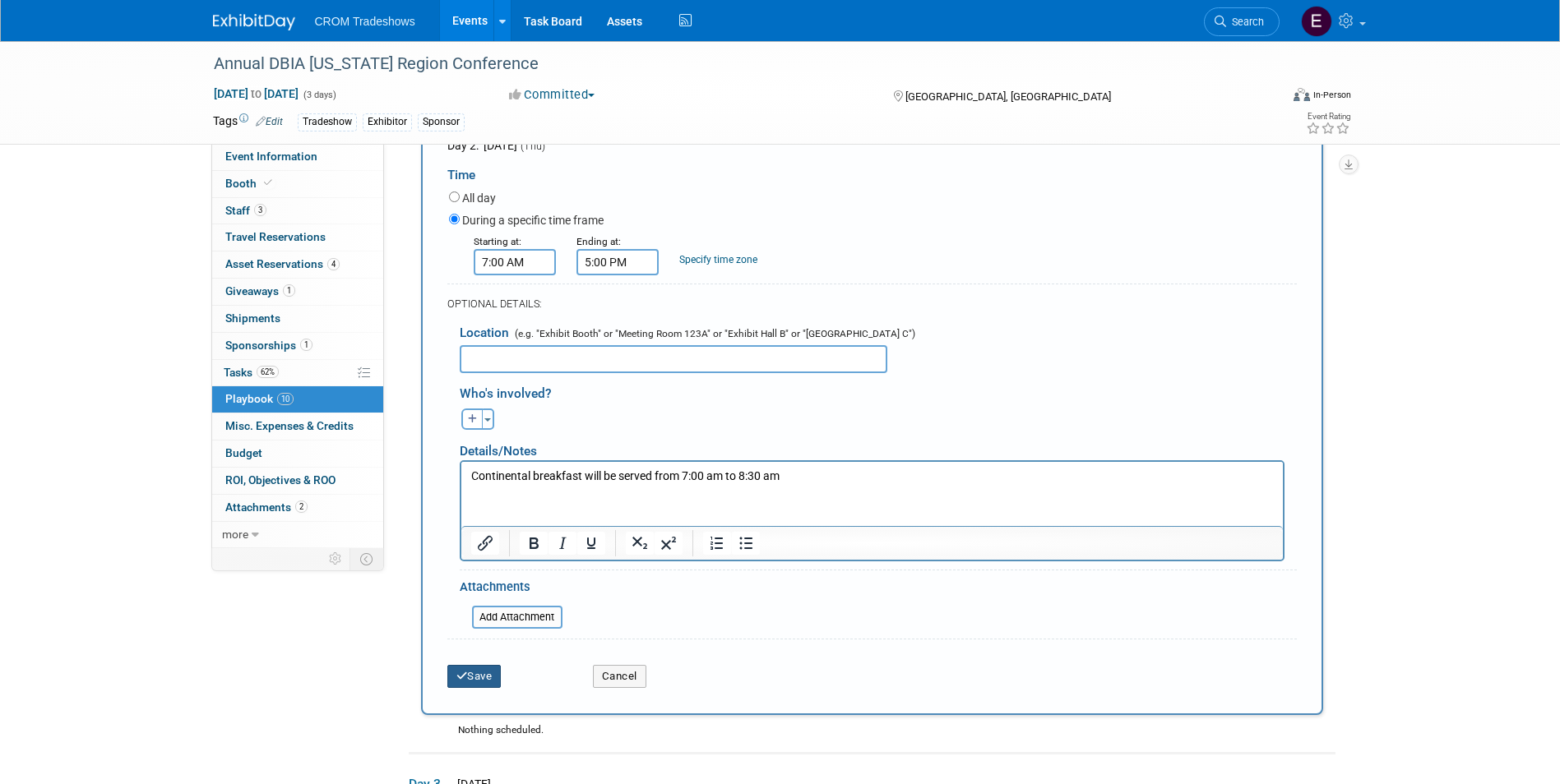
click at [480, 665] on button "Save" at bounding box center [474, 676] width 54 height 23
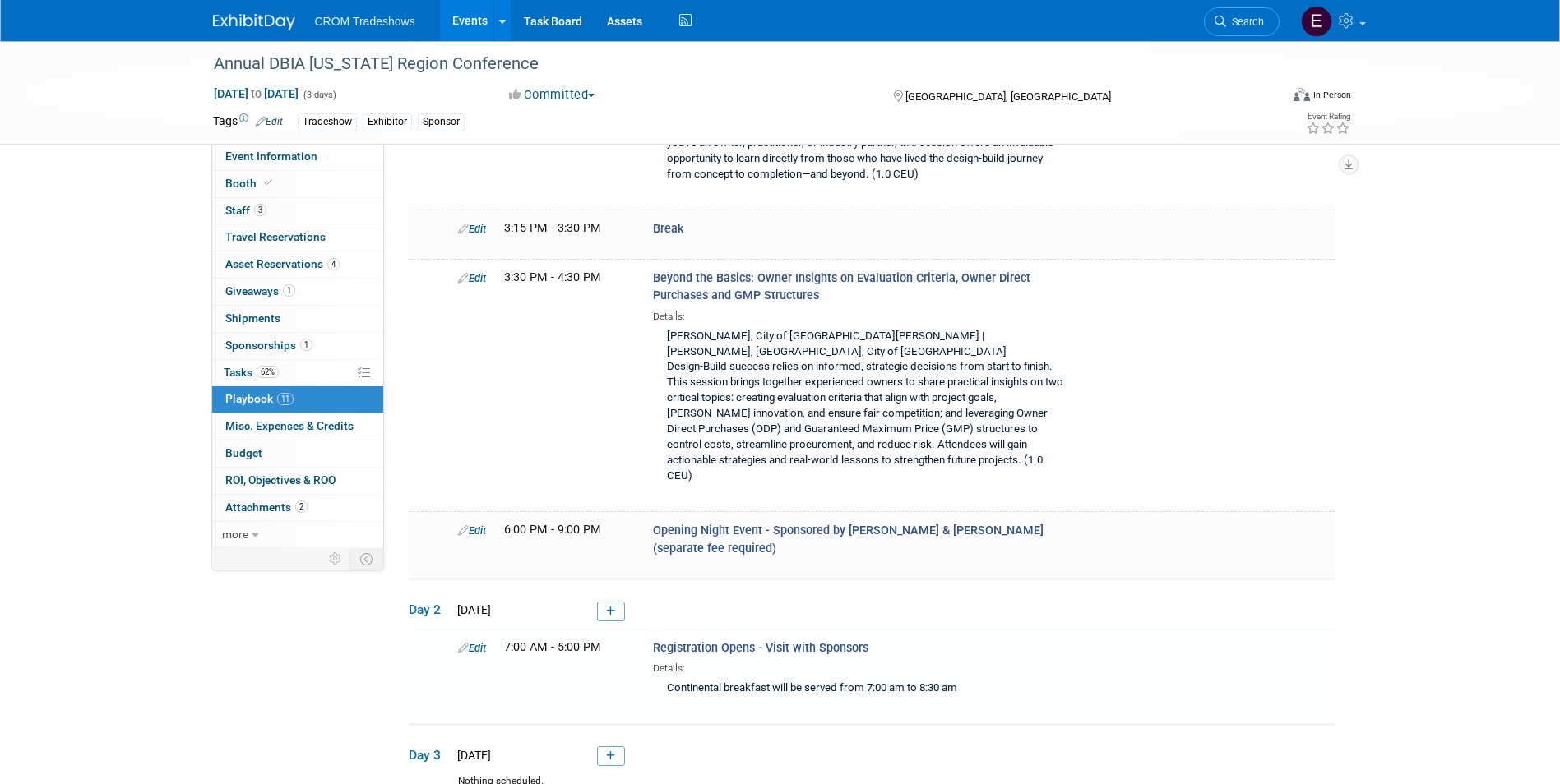
scroll to position [1296, 0]
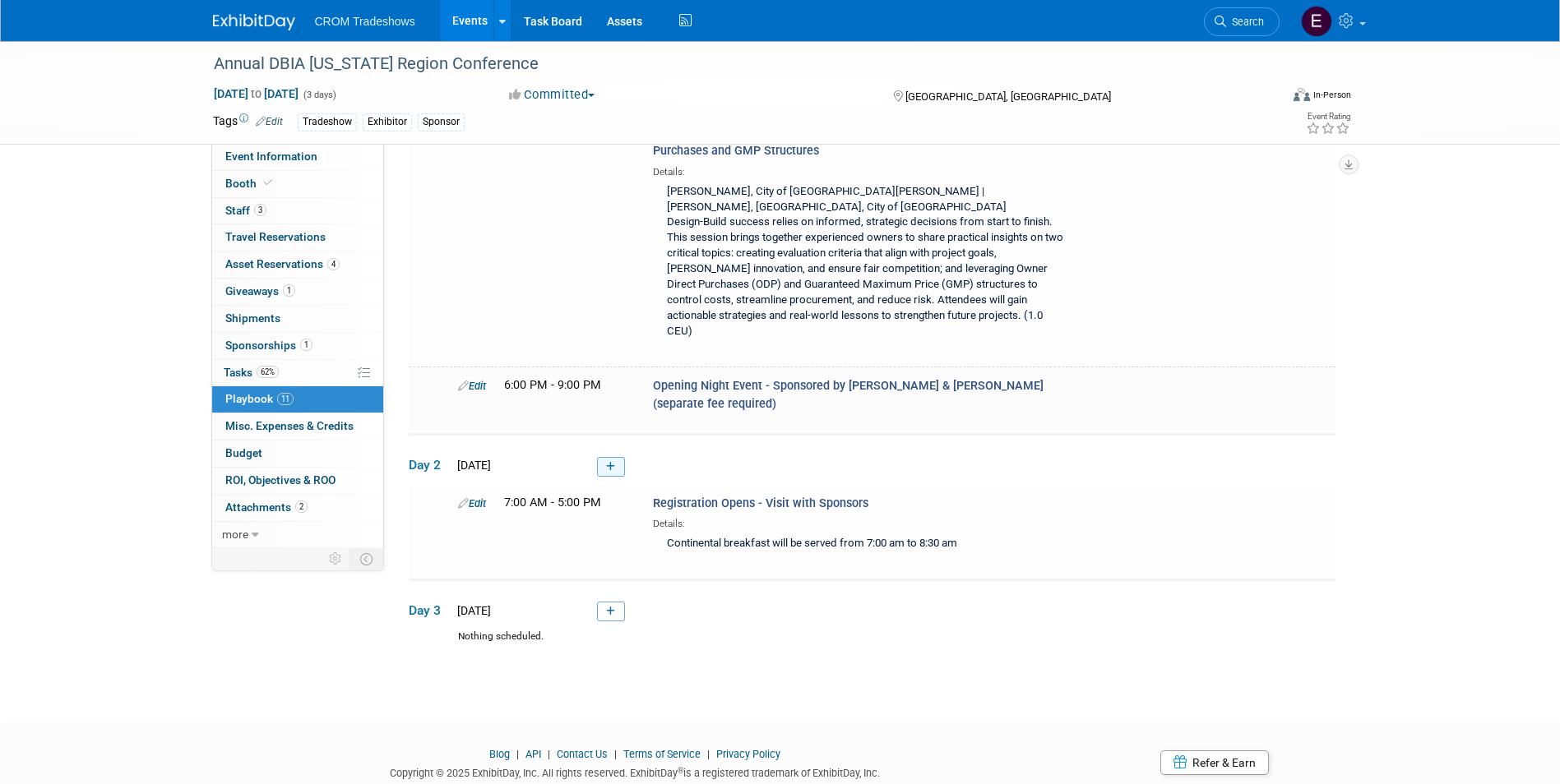
click at [617, 457] on link at bounding box center [610, 467] width 28 height 20
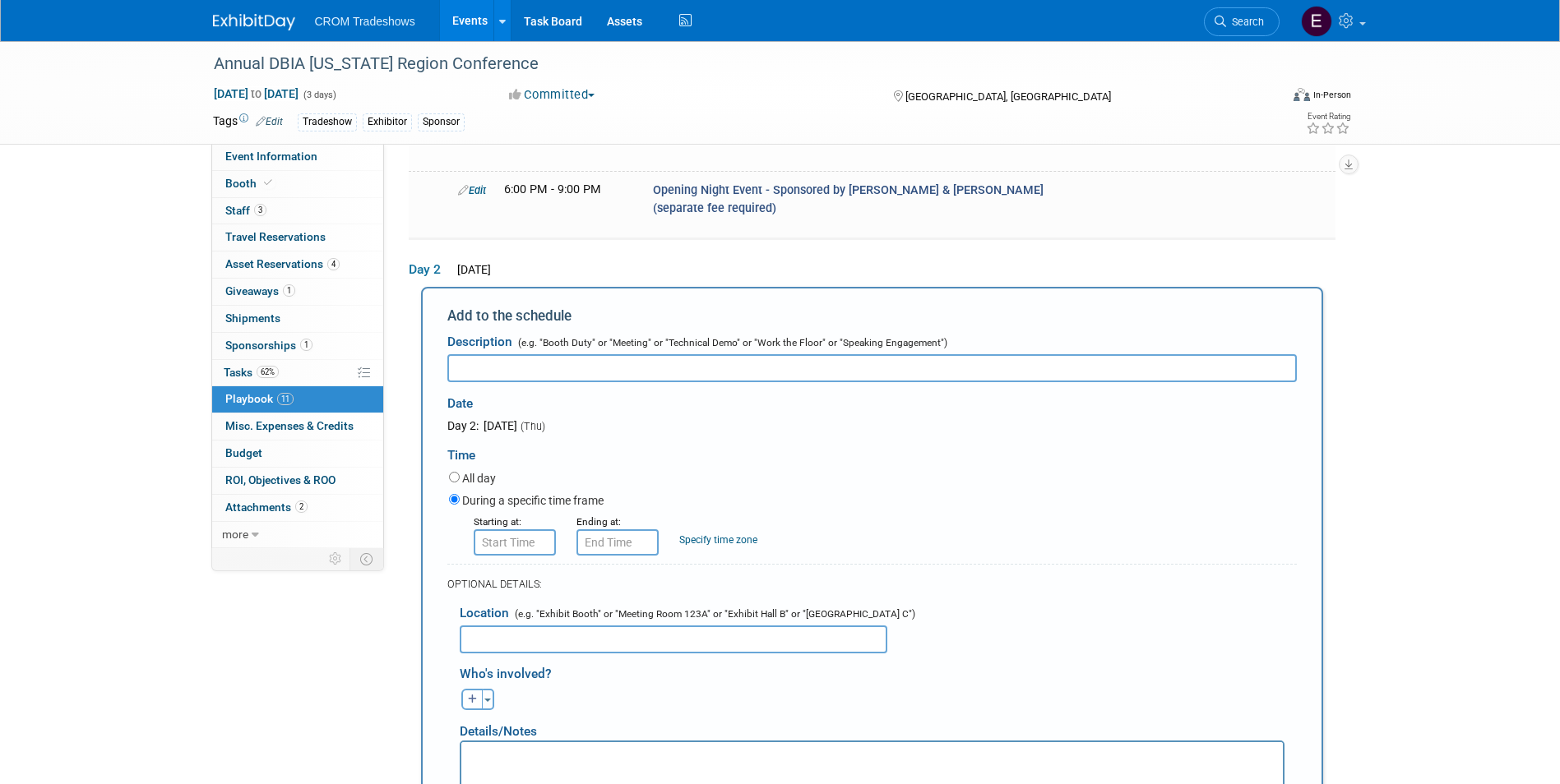
scroll to position [1523, 0]
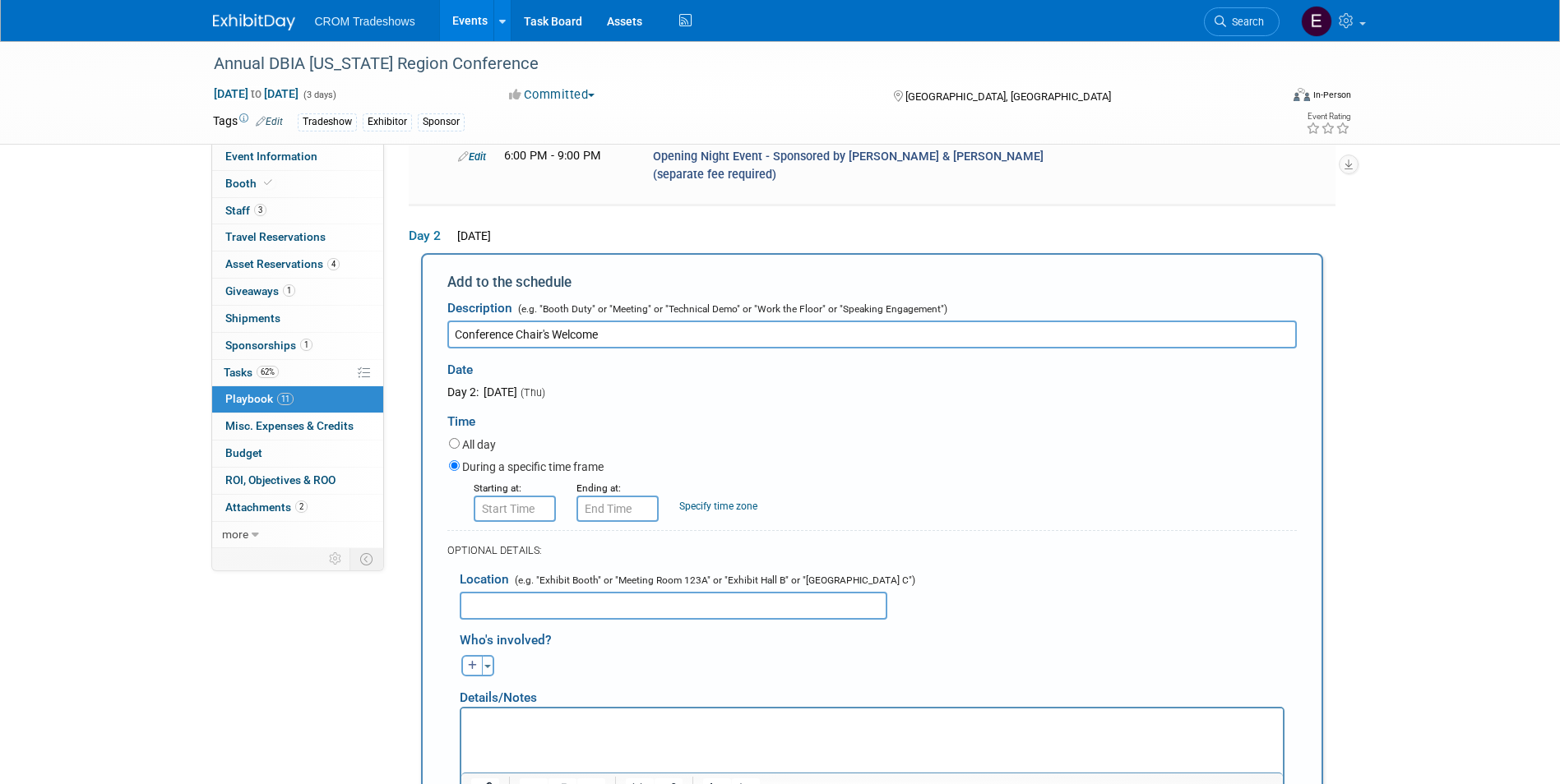
type input "Conference Chair's Welcome"
click at [521, 496] on input "8:00 AM" at bounding box center [514, 508] width 82 height 26
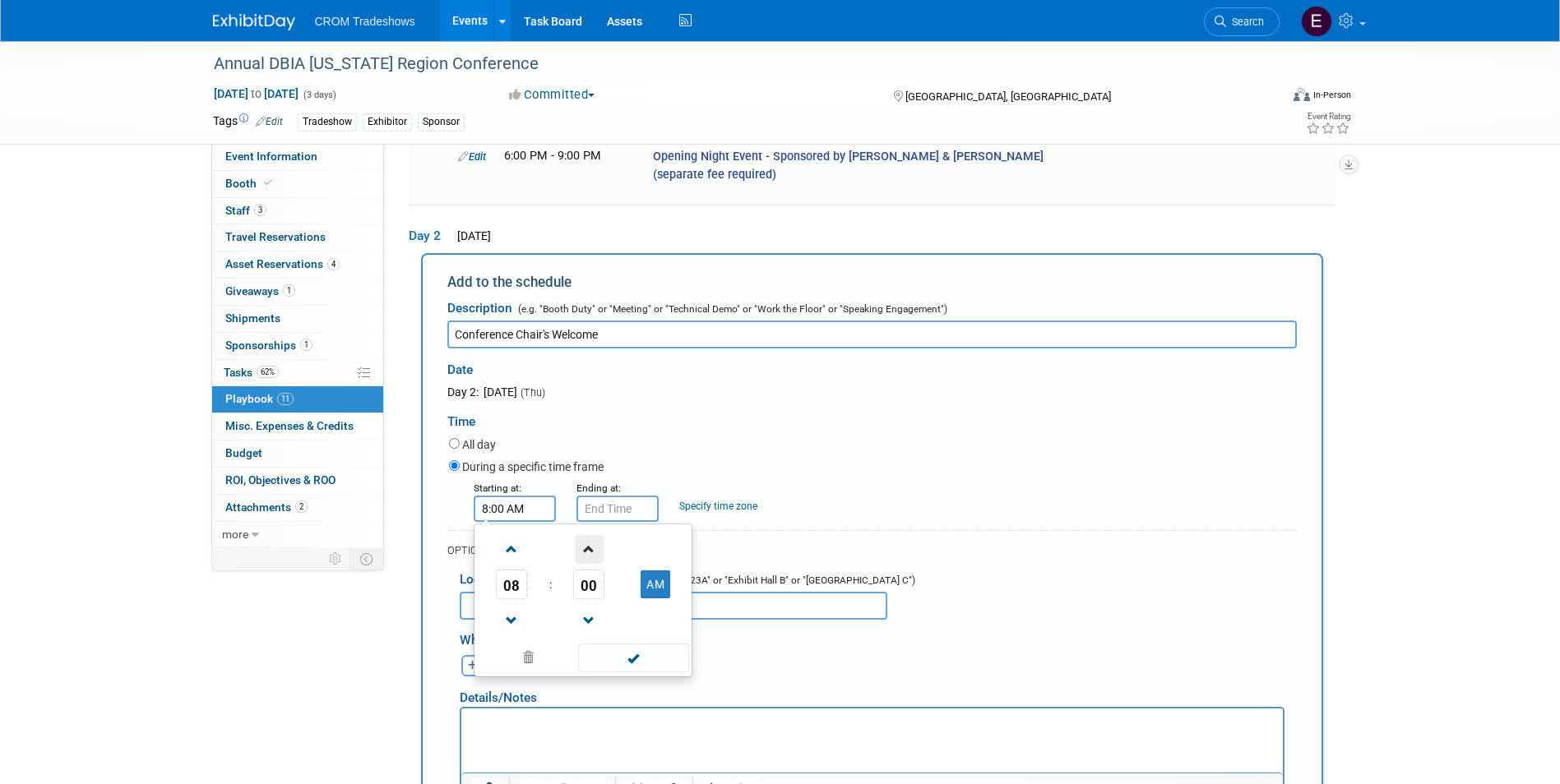
click at [581, 535] on span at bounding box center [589, 550] width 29 height 29
click at [582, 535] on span at bounding box center [589, 550] width 29 height 29
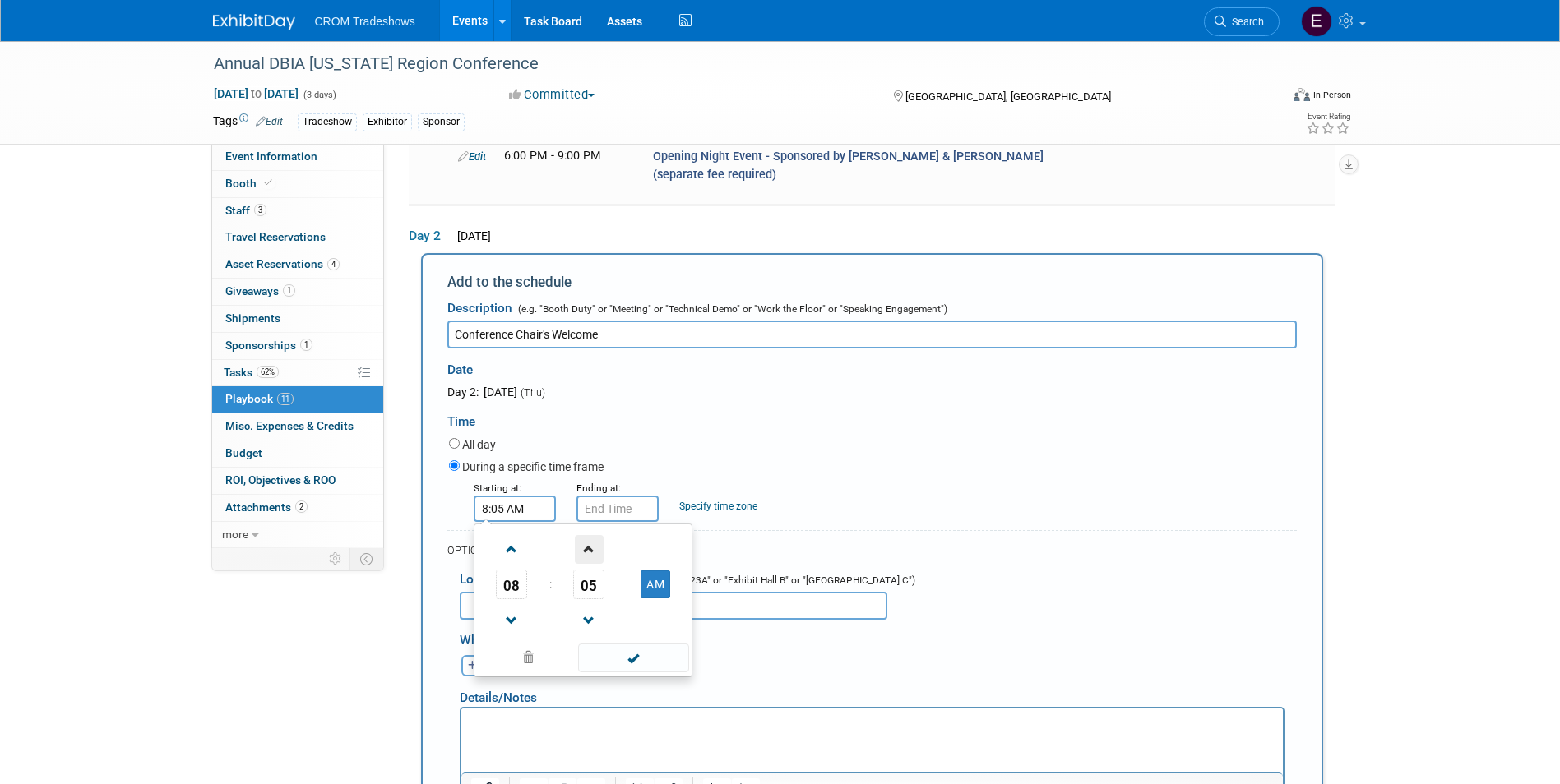
click at [582, 535] on span at bounding box center [589, 550] width 29 height 29
click at [585, 607] on span at bounding box center [589, 621] width 29 height 29
click at [586, 607] on span at bounding box center [589, 621] width 29 height 29
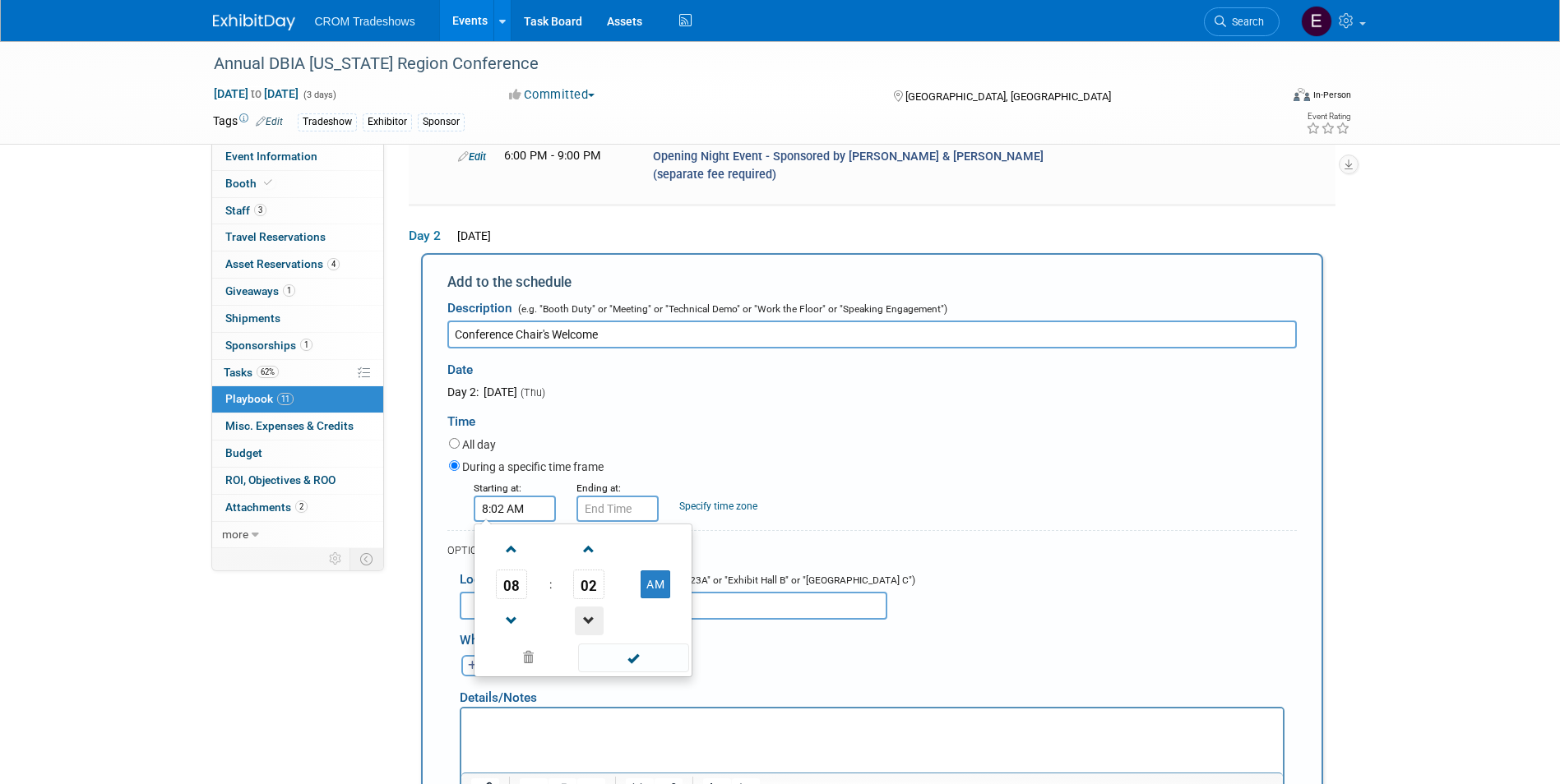
click at [586, 607] on span at bounding box center [589, 621] width 29 height 29
click at [585, 607] on span at bounding box center [589, 621] width 29 height 29
type input "8:00 AM"
drag, startPoint x: 643, startPoint y: 615, endPoint x: 639, endPoint y: 604, distance: 11.7
click at [643, 644] on span at bounding box center [633, 658] width 111 height 29
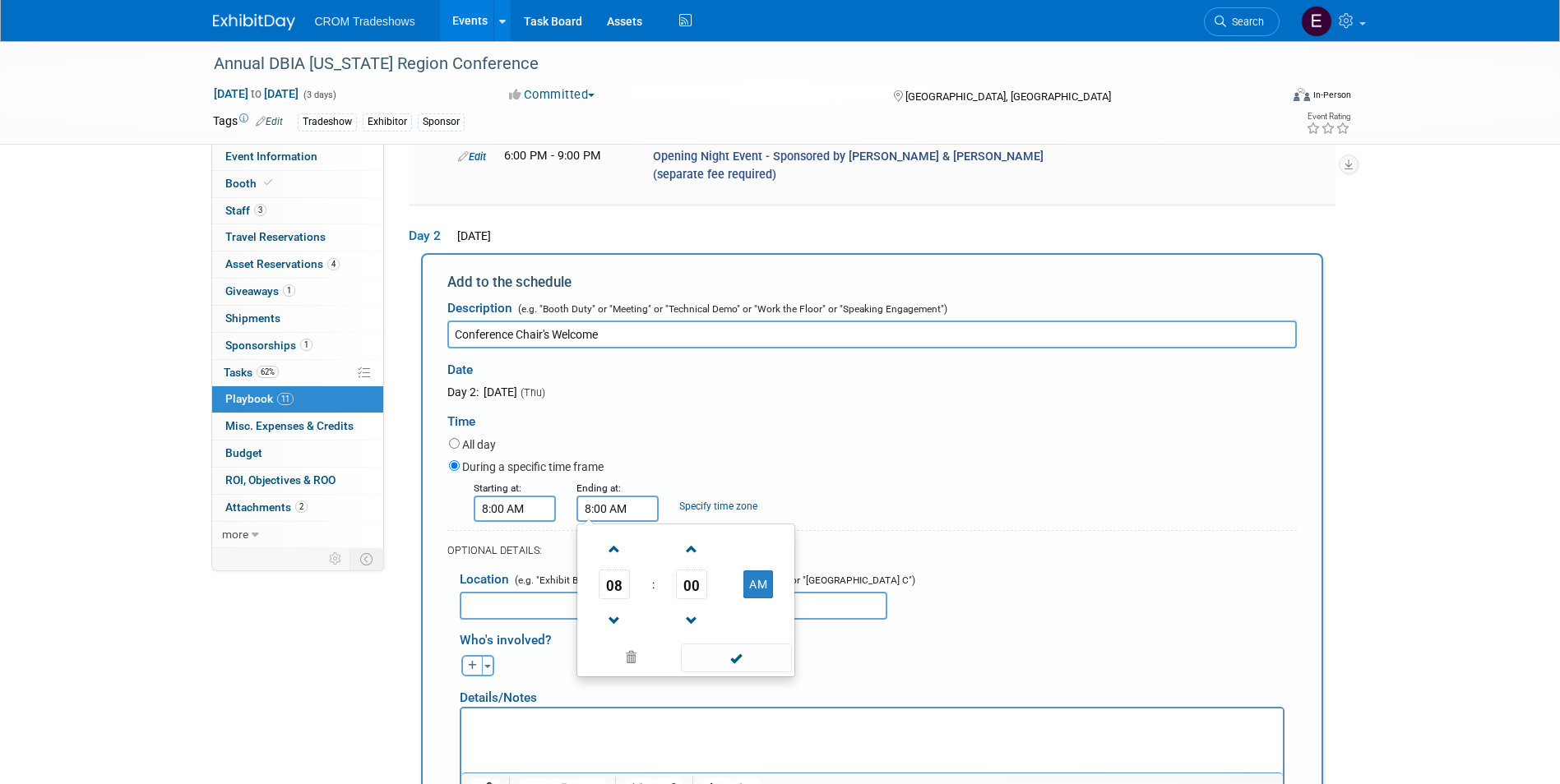
click at [625, 496] on input "8:00 AM" at bounding box center [617, 508] width 82 height 26
click at [694, 535] on span at bounding box center [692, 550] width 29 height 29
click at [693, 535] on span at bounding box center [692, 550] width 29 height 29
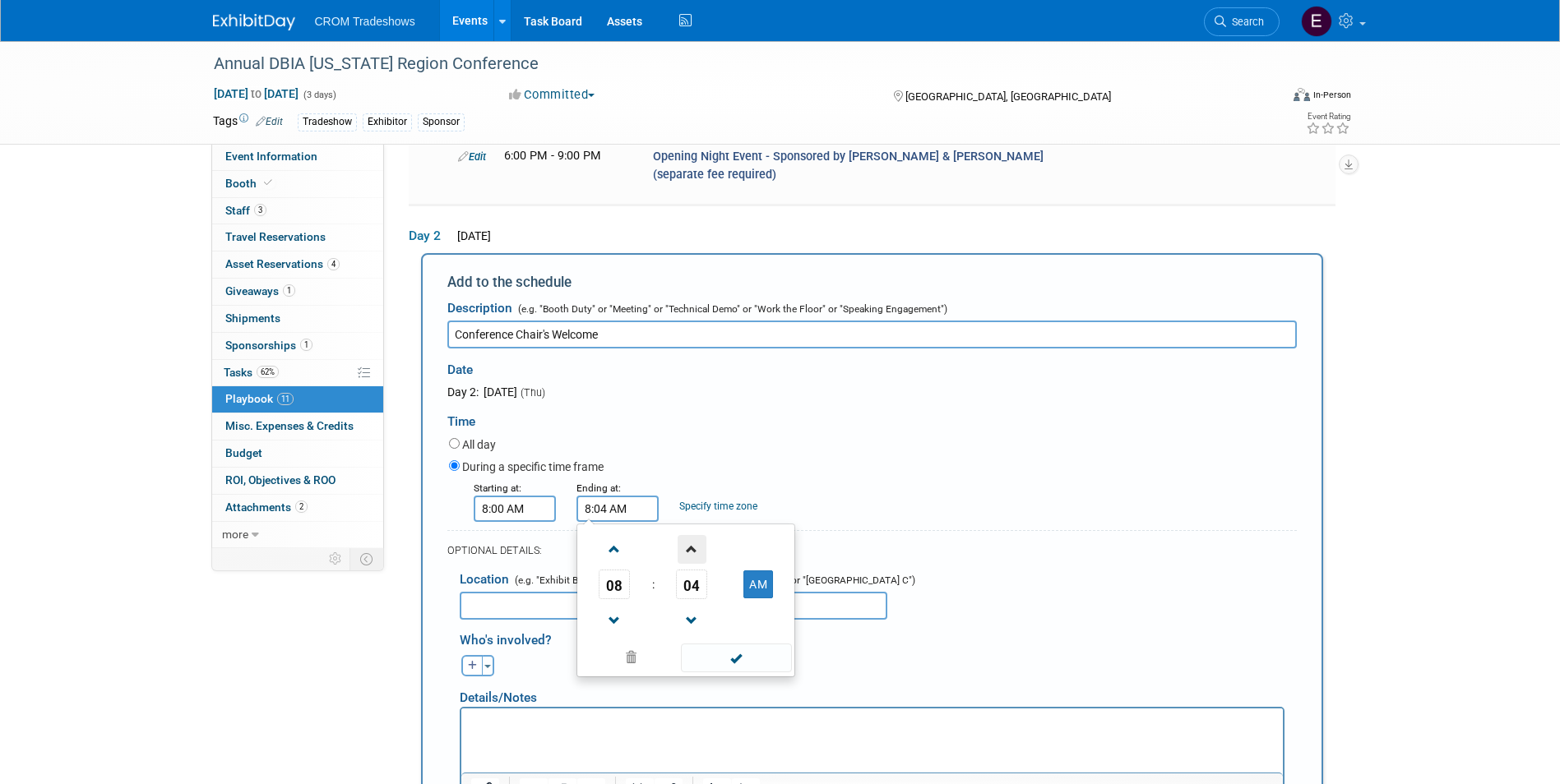
click at [693, 535] on span at bounding box center [692, 550] width 29 height 29
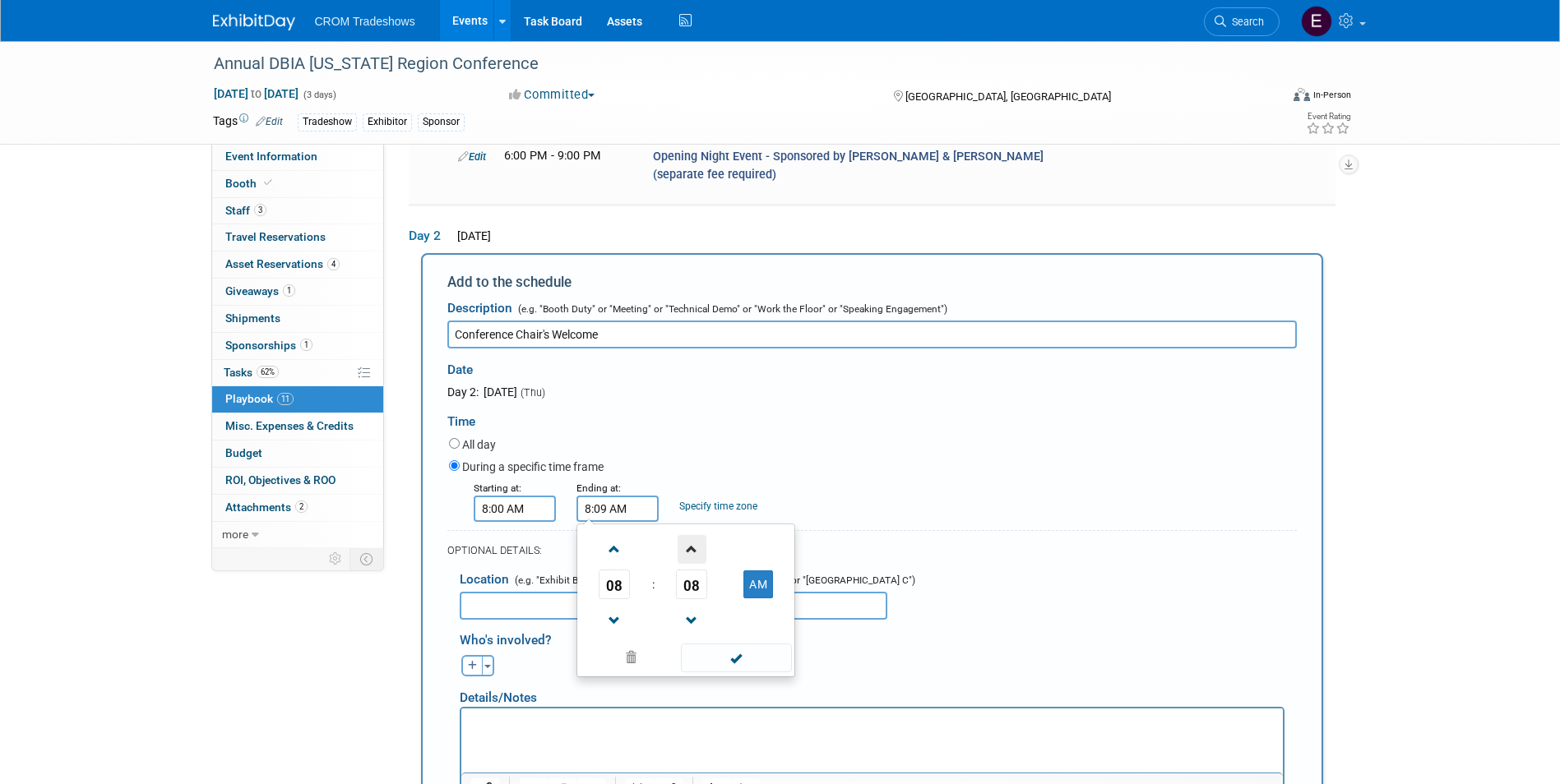
click at [693, 535] on span at bounding box center [692, 550] width 29 height 29
click at [693, 535] on span at bounding box center [692, 550] width 29 height 29
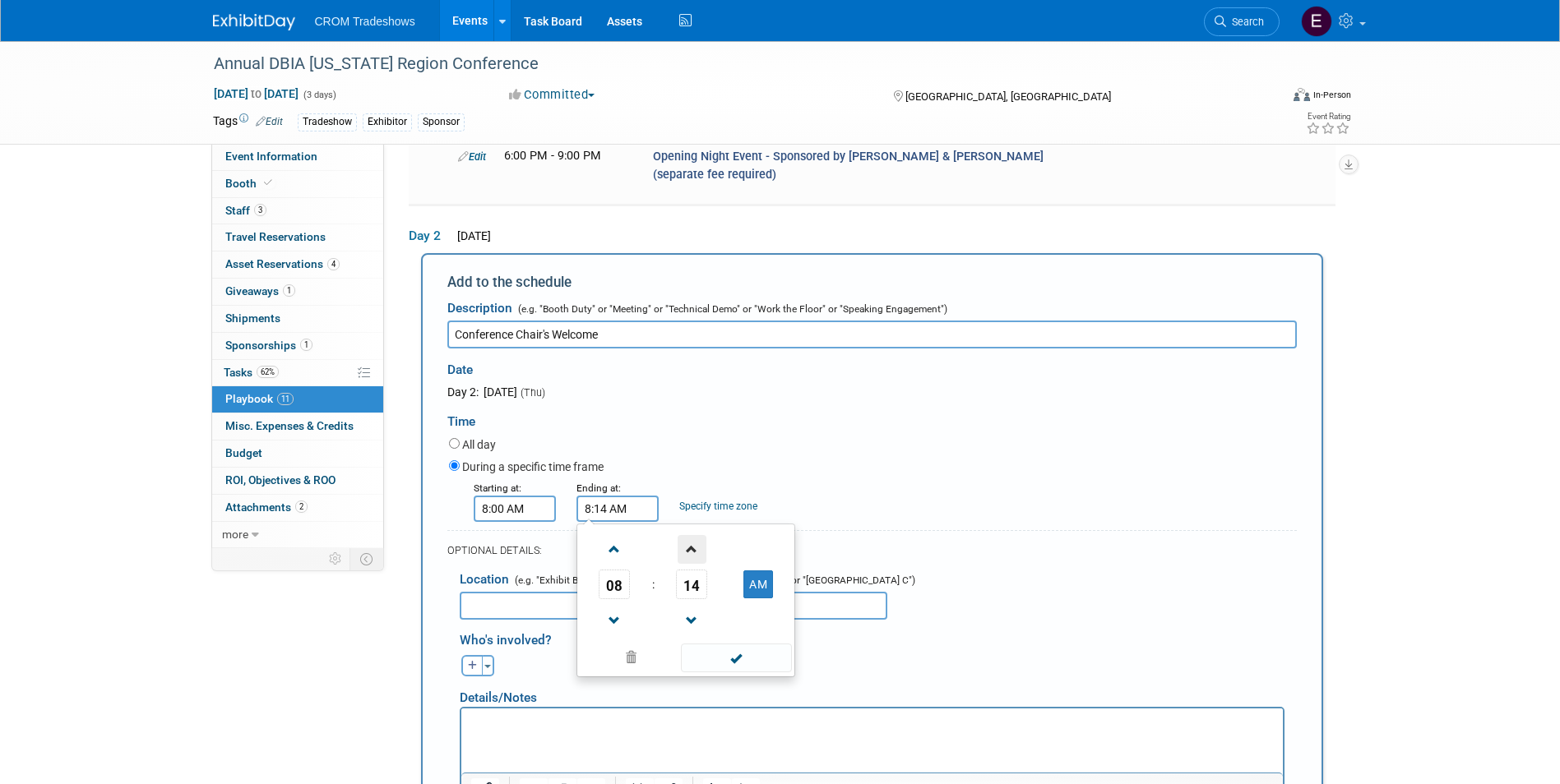
click at [694, 535] on span at bounding box center [692, 550] width 29 height 29
type input "8:15 AM"
click at [729, 644] on span at bounding box center [736, 658] width 111 height 29
click at [697, 715] on p "Rich Text Area. Press ALT-0 for help." at bounding box center [871, 723] width 802 height 16
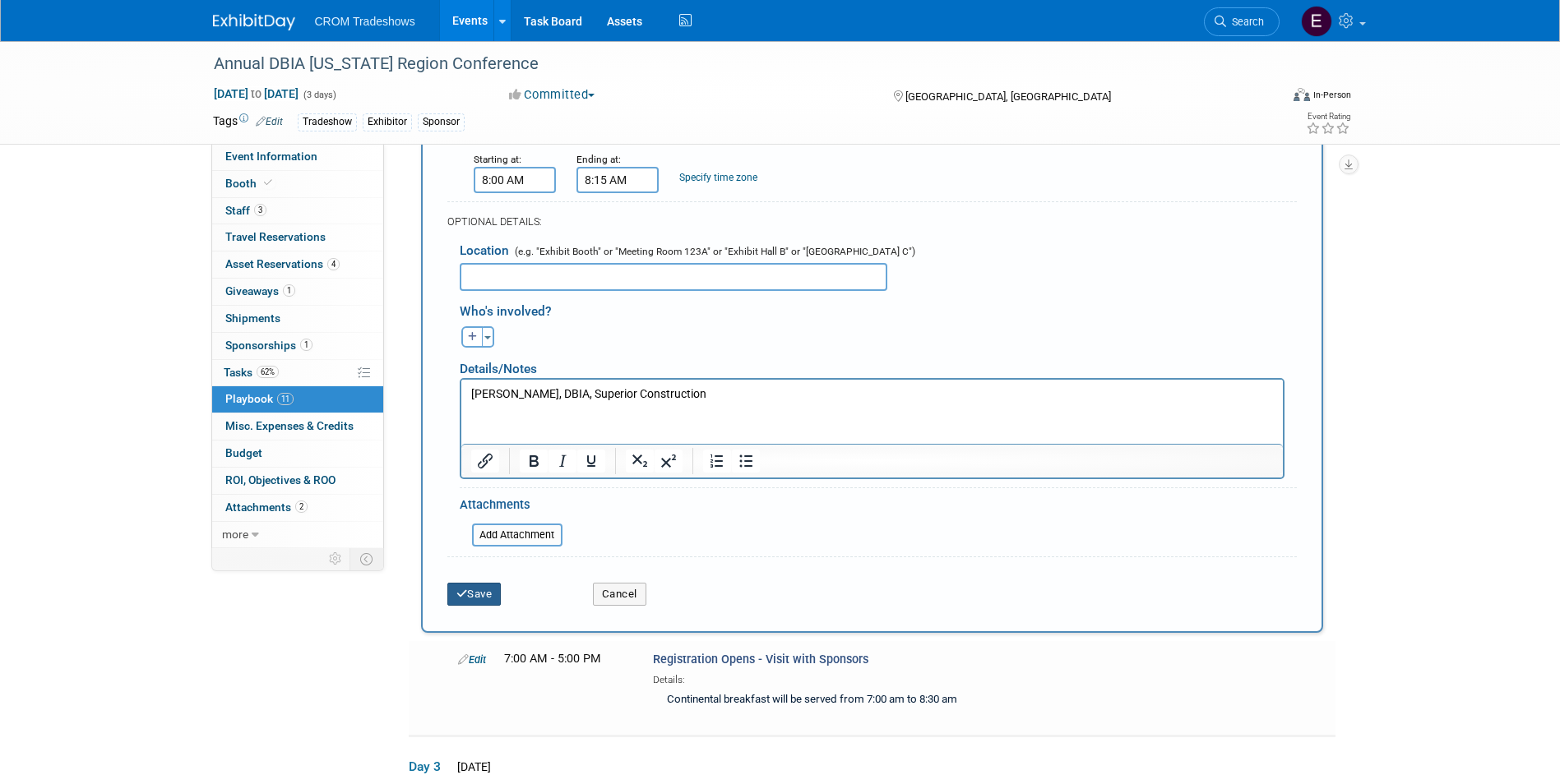
drag, startPoint x: 467, startPoint y: 535, endPoint x: 484, endPoint y: 527, distance: 18.8
click at [468, 583] on button "Save" at bounding box center [474, 594] width 54 height 23
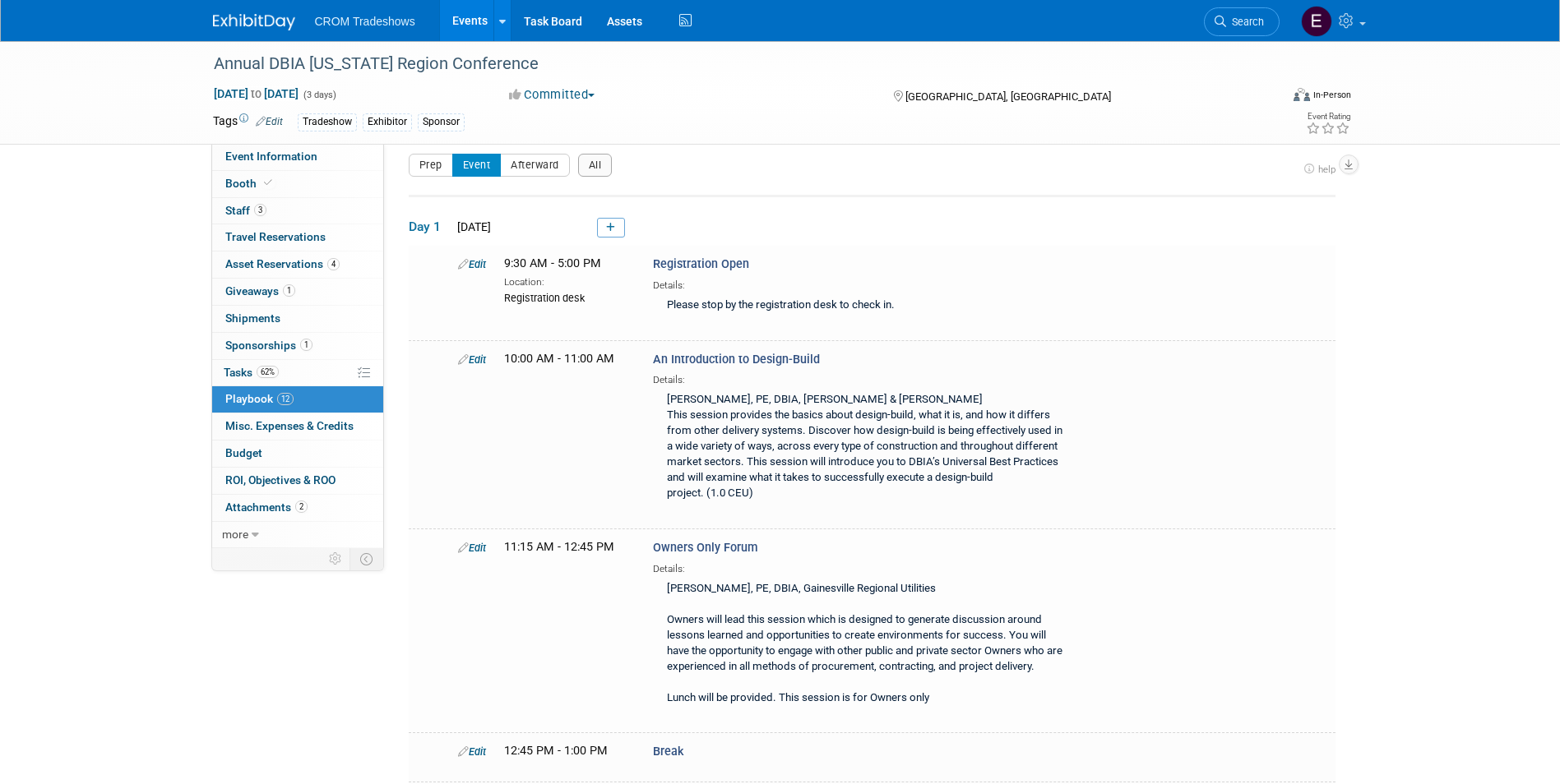
scroll to position [1390, 0]
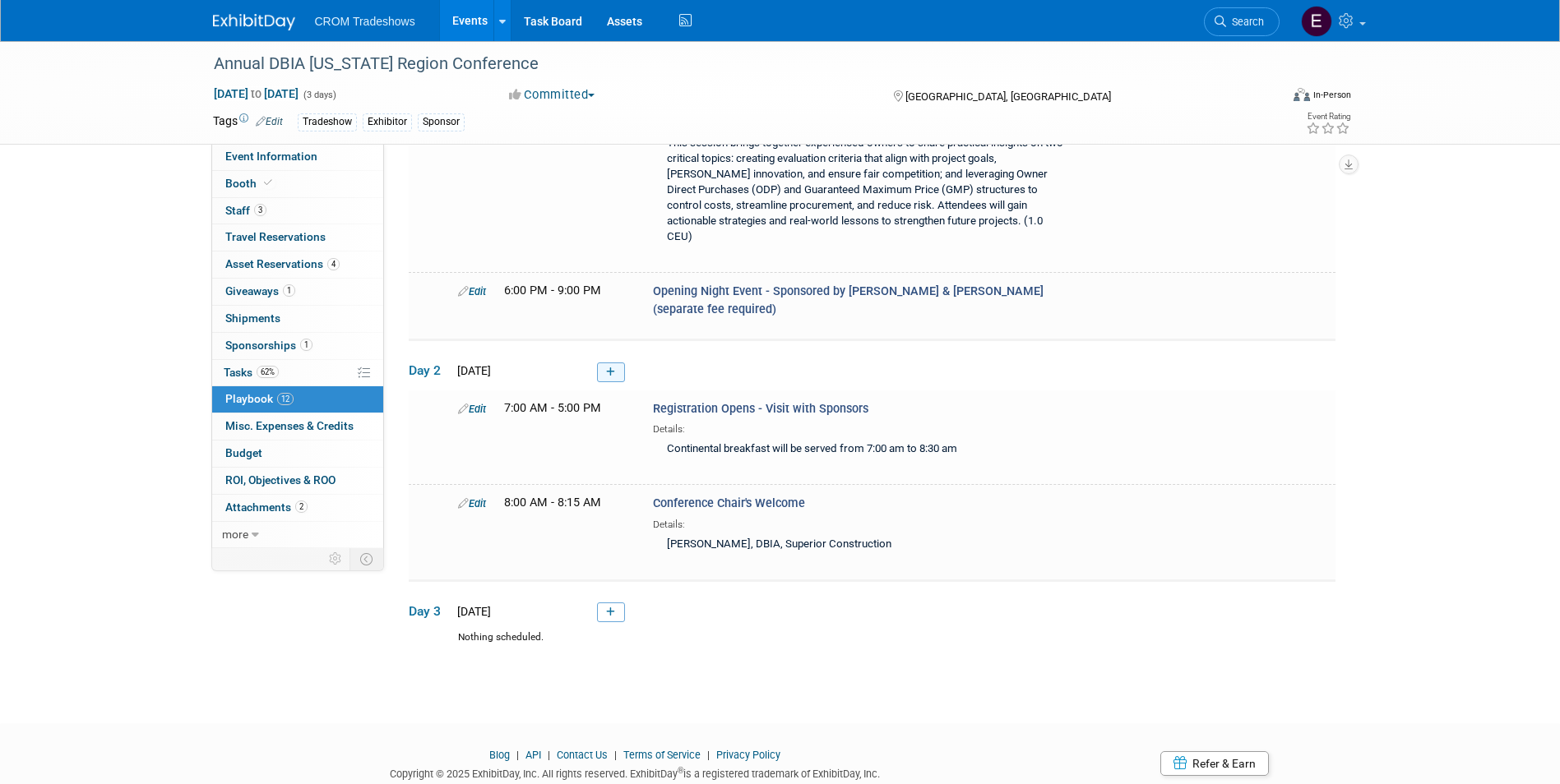
click at [613, 367] on icon at bounding box center [610, 372] width 9 height 10
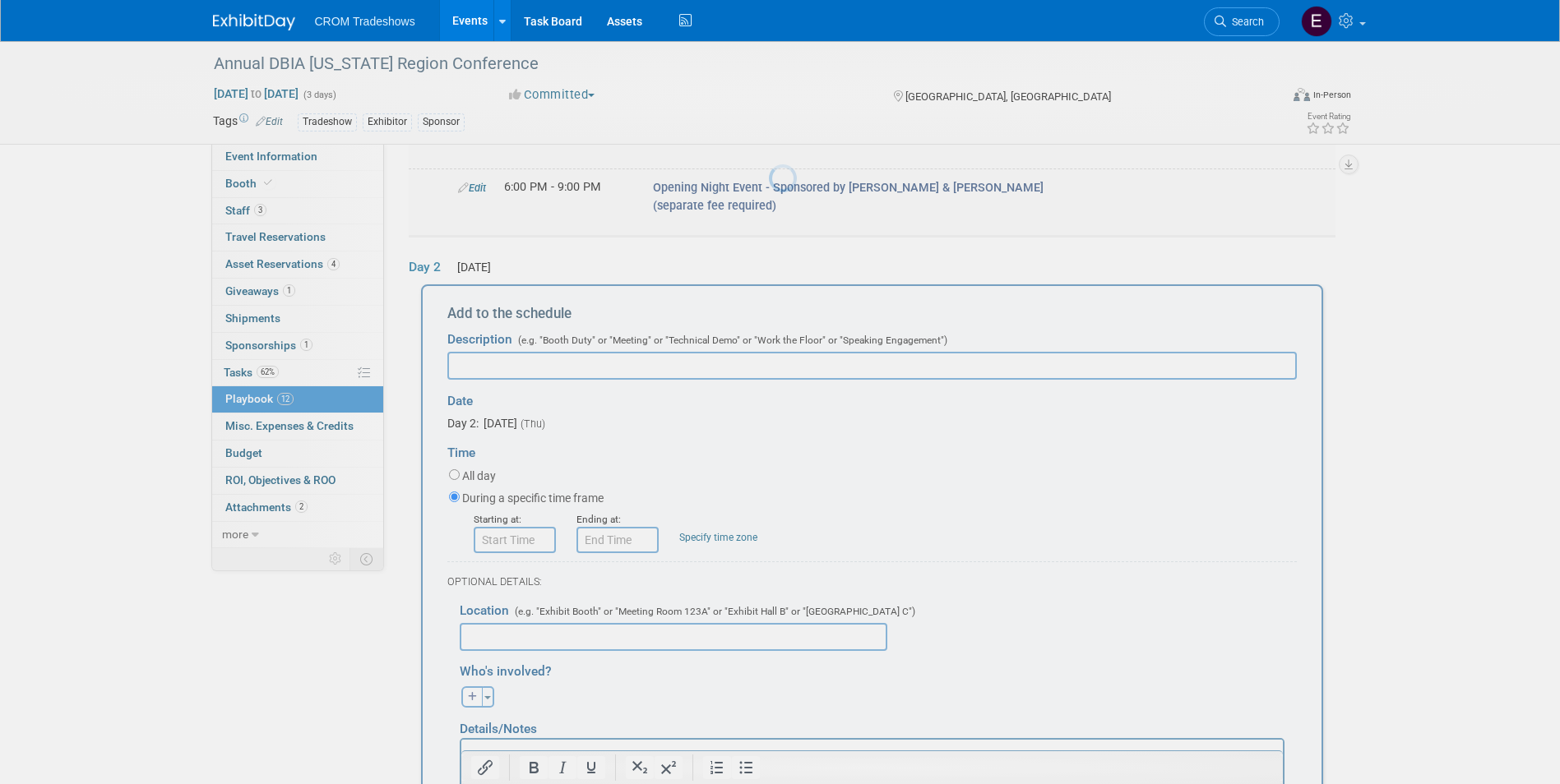
scroll to position [0, 0]
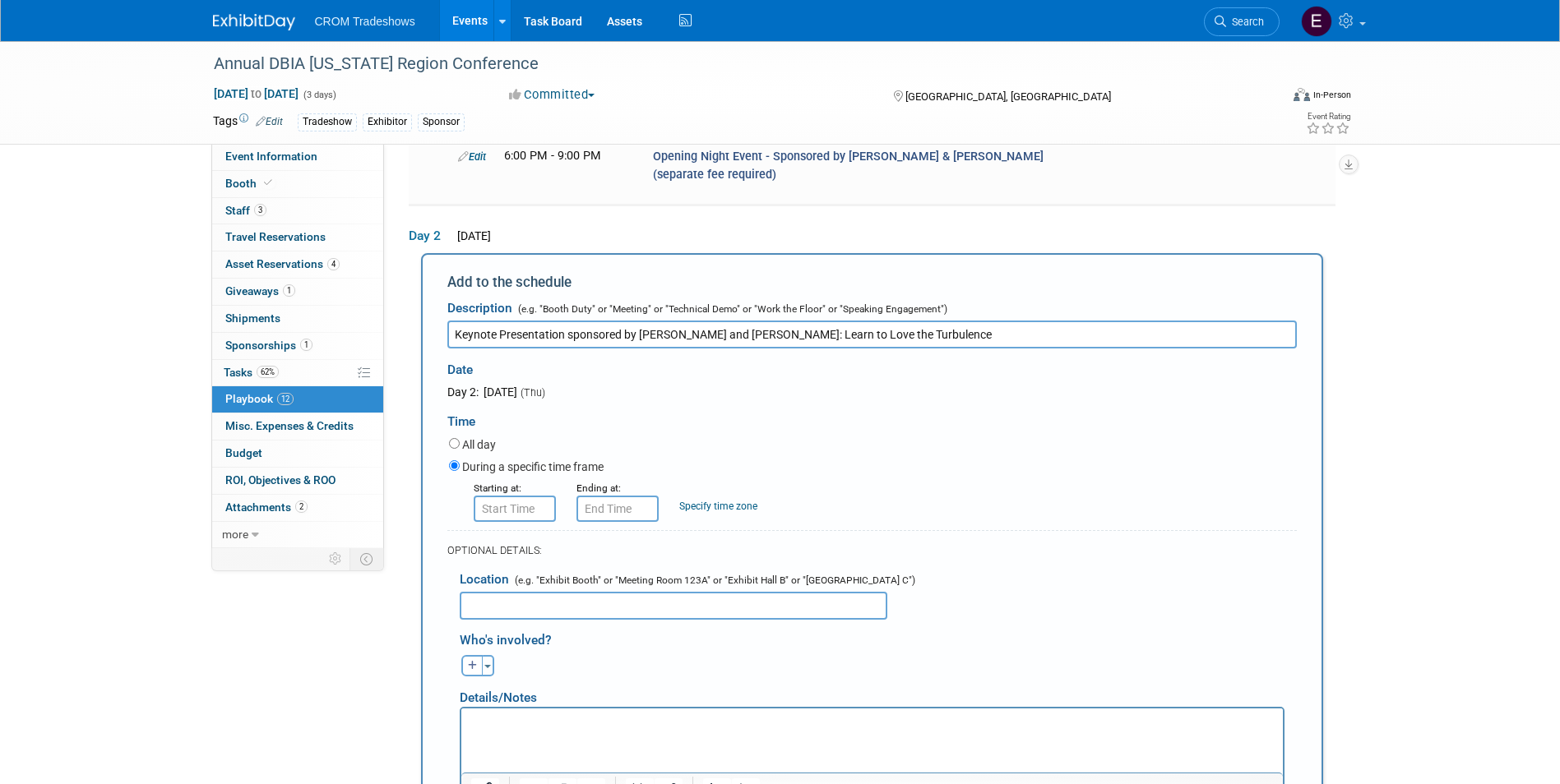
type input "Keynote Presentation sponsored by [PERSON_NAME] and [PERSON_NAME]: Learn to Lov…"
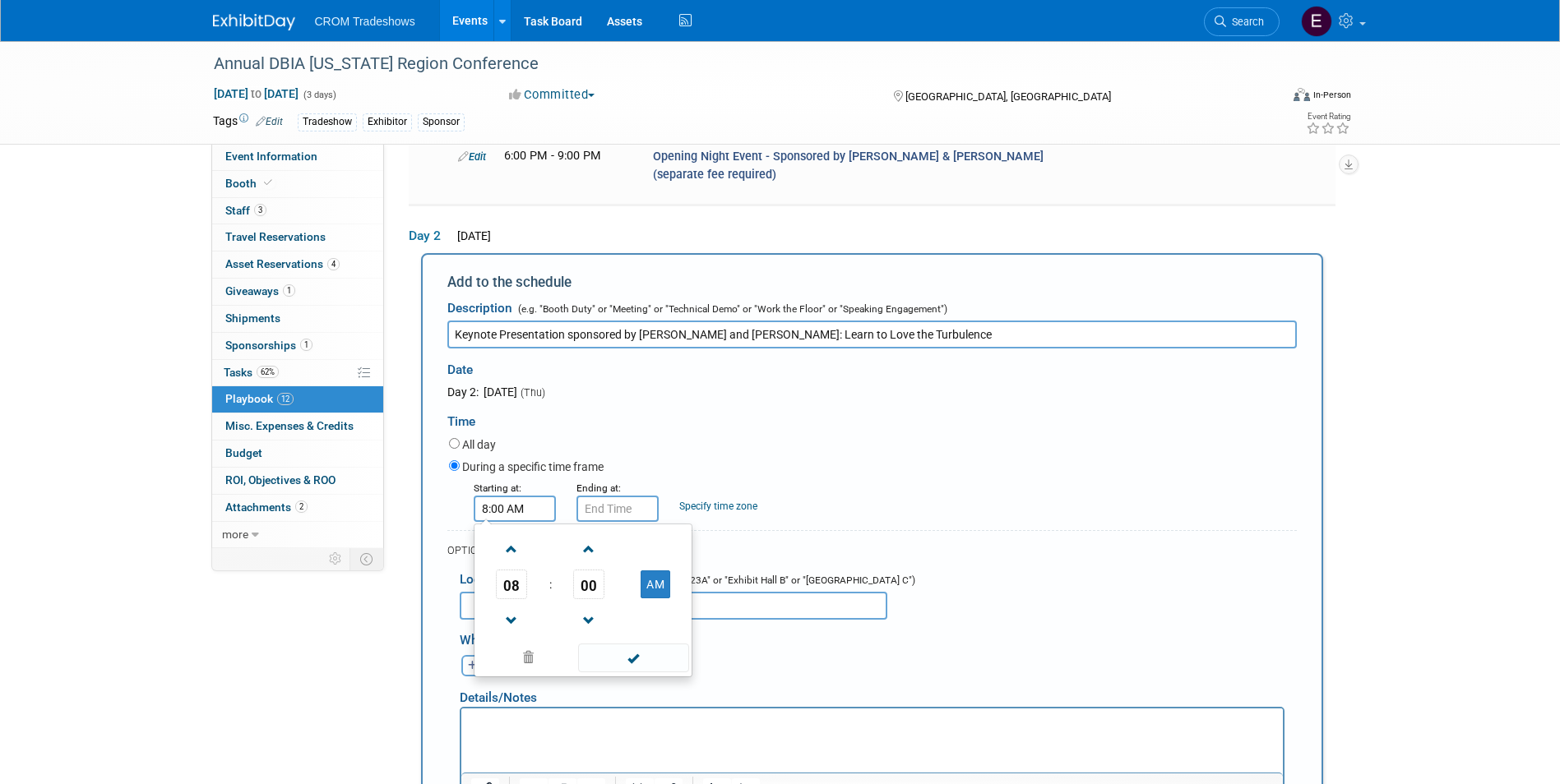
click at [537, 496] on input "8:00 AM" at bounding box center [514, 508] width 82 height 26
click at [576, 535] on span at bounding box center [589, 550] width 29 height 29
click at [577, 535] on span at bounding box center [589, 550] width 29 height 29
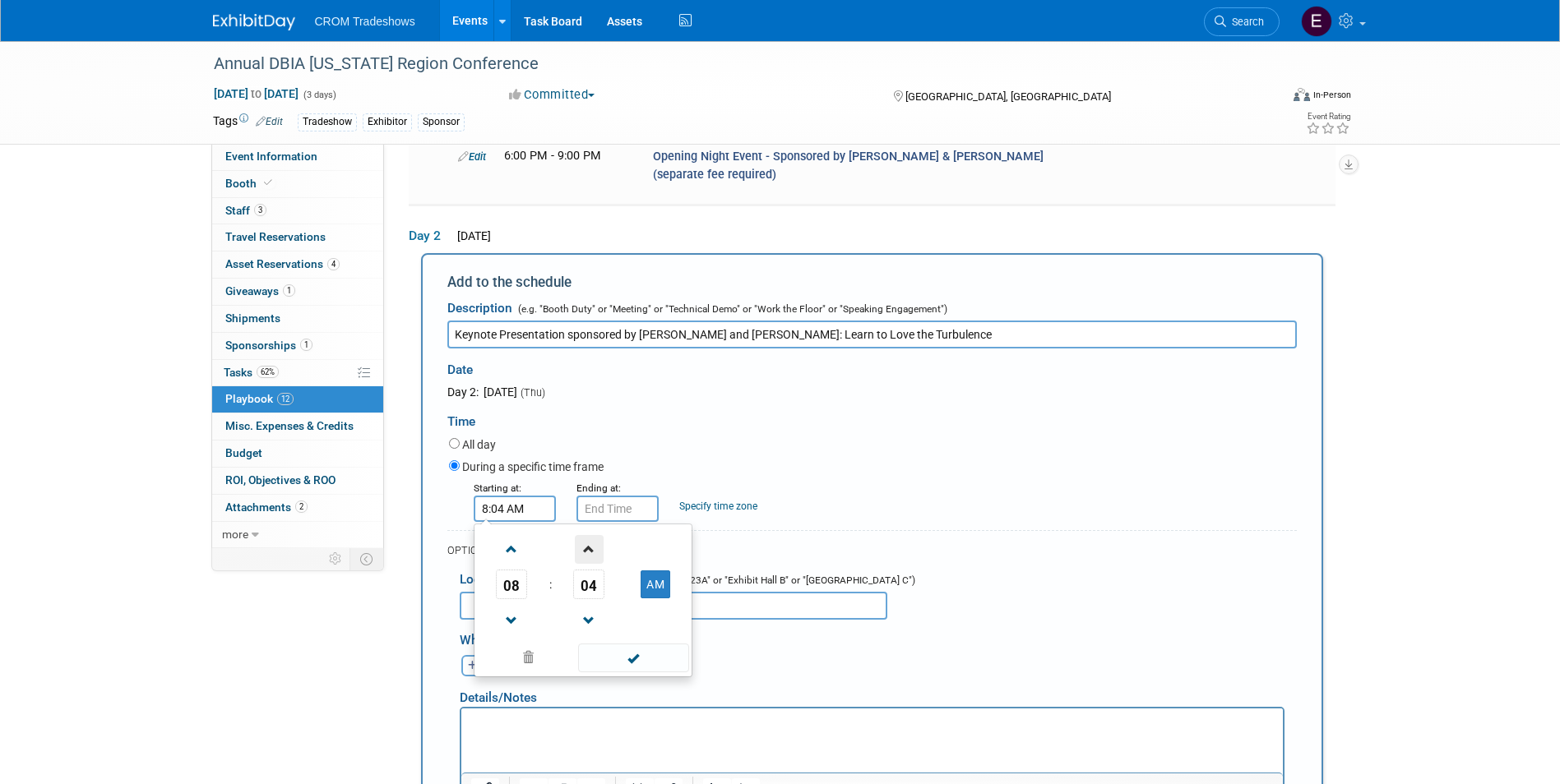
click at [577, 535] on span at bounding box center [589, 550] width 29 height 29
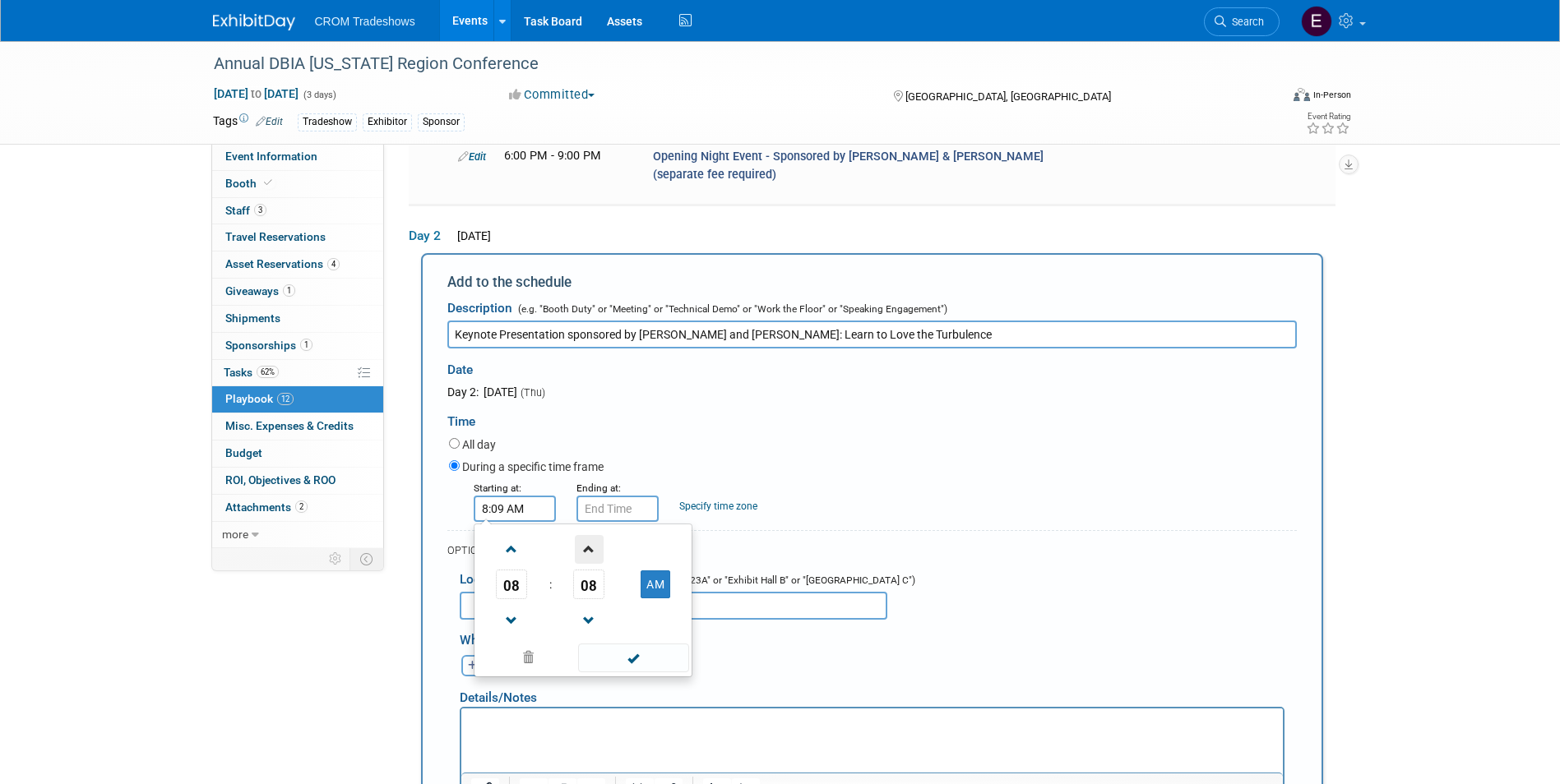
click at [577, 535] on span at bounding box center [589, 550] width 29 height 29
click at [578, 535] on span at bounding box center [589, 550] width 29 height 29
click at [579, 535] on span at bounding box center [589, 550] width 29 height 29
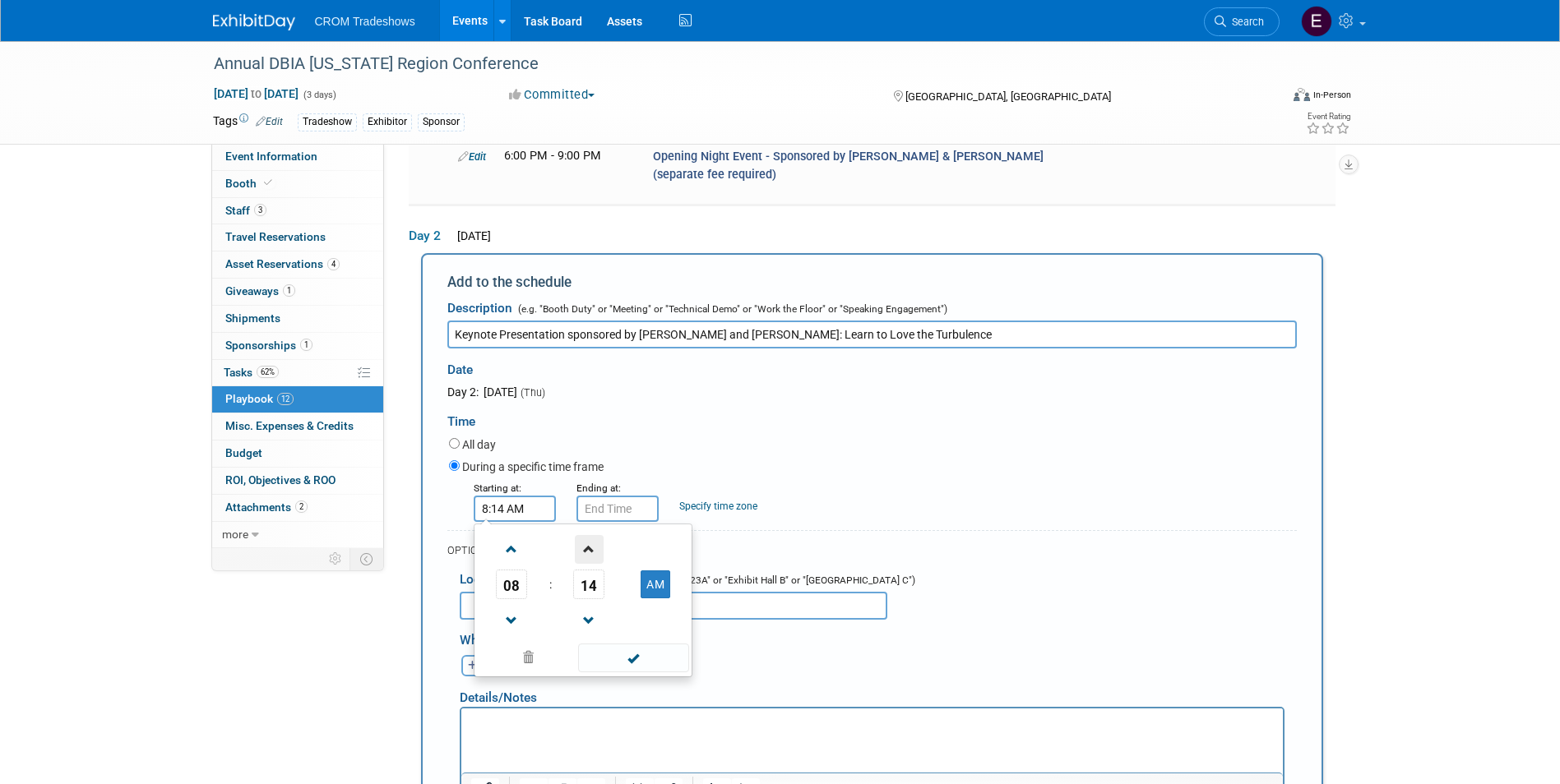
click at [580, 535] on span at bounding box center [589, 550] width 29 height 29
type input "8:15 AM"
drag, startPoint x: 617, startPoint y: 607, endPoint x: 617, endPoint y: 565, distance: 42.0
click at [618, 644] on span at bounding box center [633, 658] width 111 height 29
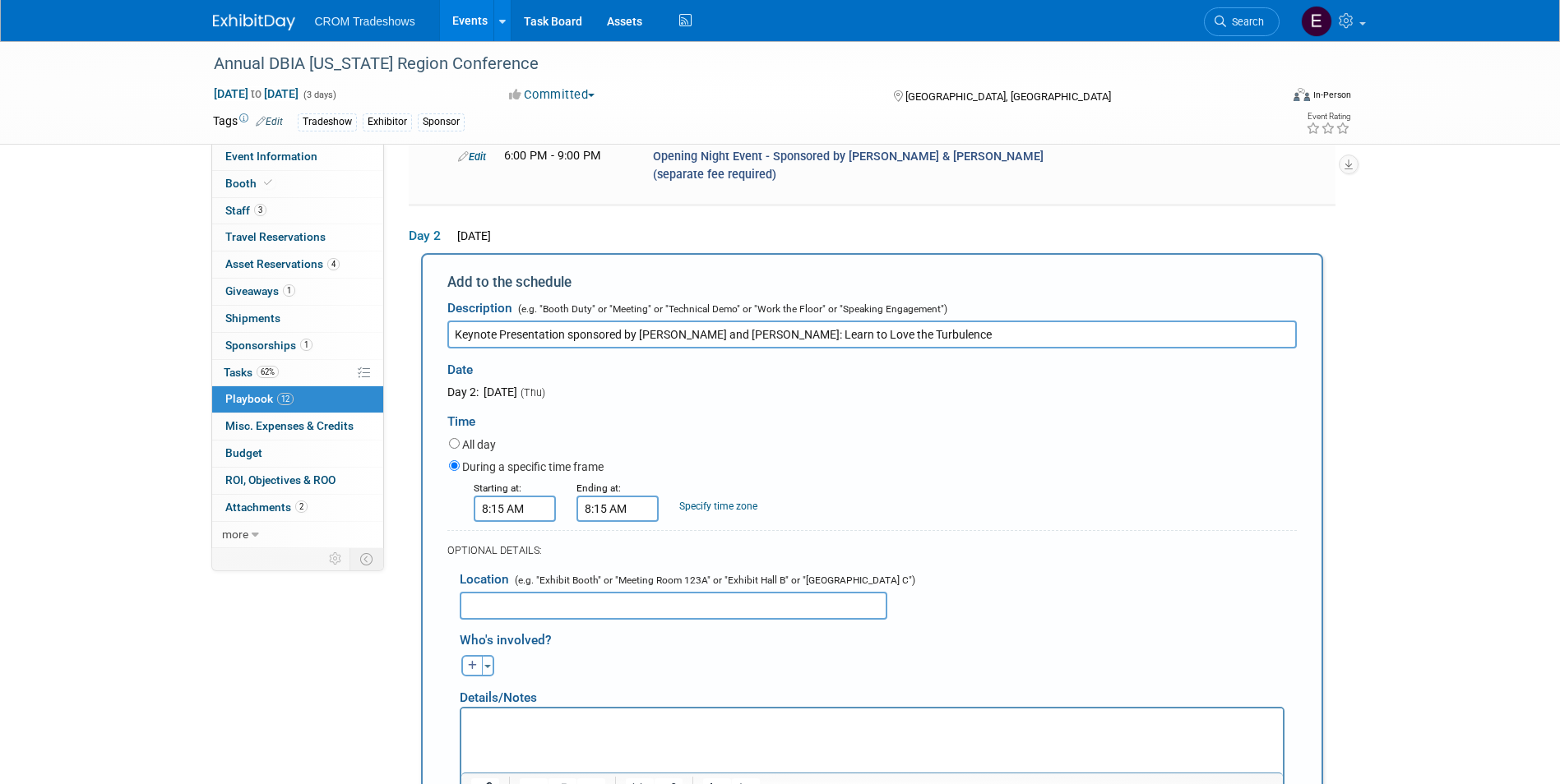
click at [622, 496] on input "8:15 AM" at bounding box center [617, 508] width 82 height 26
click at [625, 535] on span at bounding box center [614, 550] width 29 height 29
type input "9:15 AM"
click at [752, 644] on span at bounding box center [736, 658] width 111 height 29
click at [635, 725] on p "Rich Text Area. Press ALT-0 for help." at bounding box center [871, 723] width 802 height 16
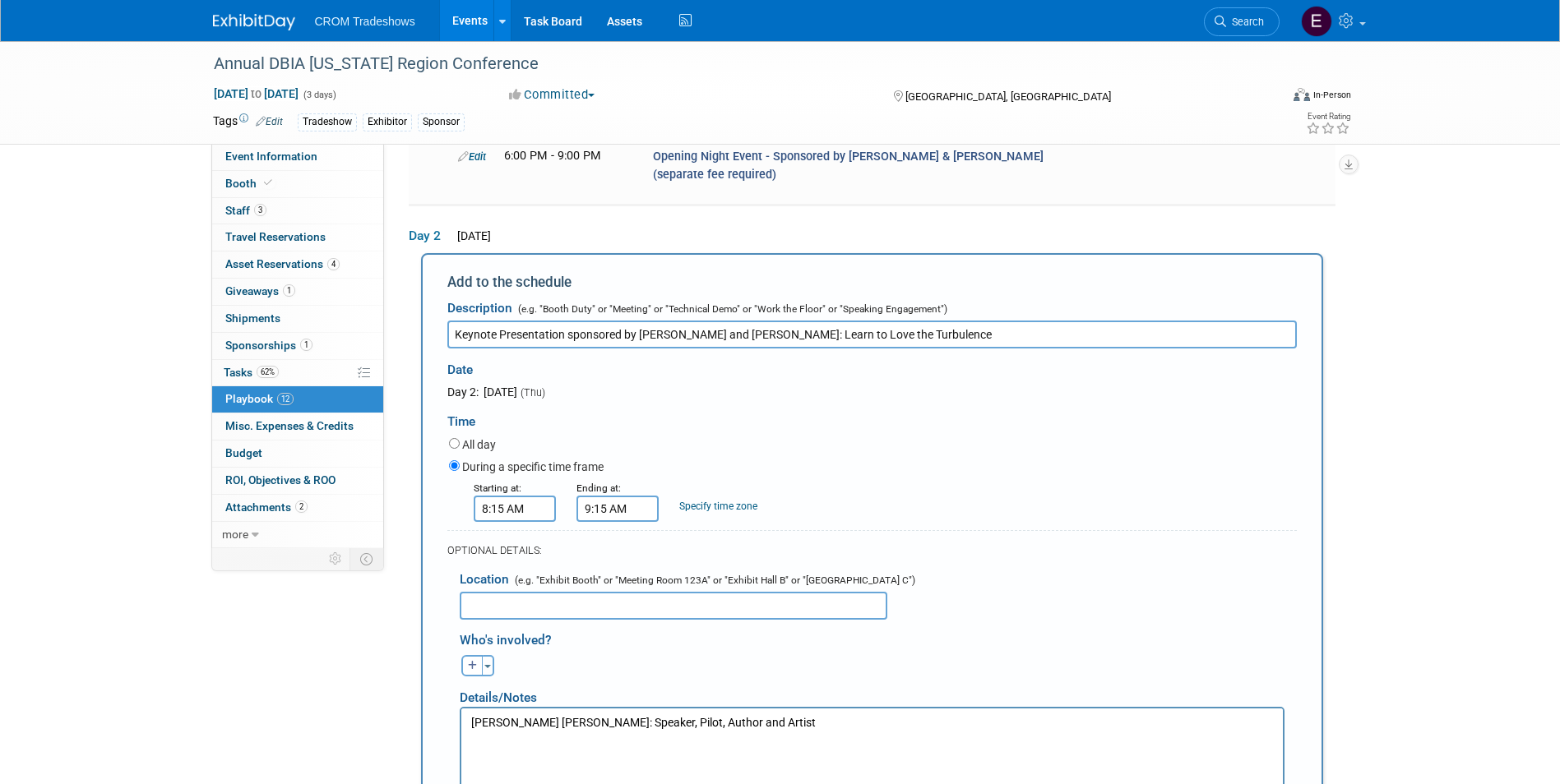
click at [486, 749] on p "Rich Text Area. Press ALT-0 for help." at bounding box center [871, 755] width 802 height 16
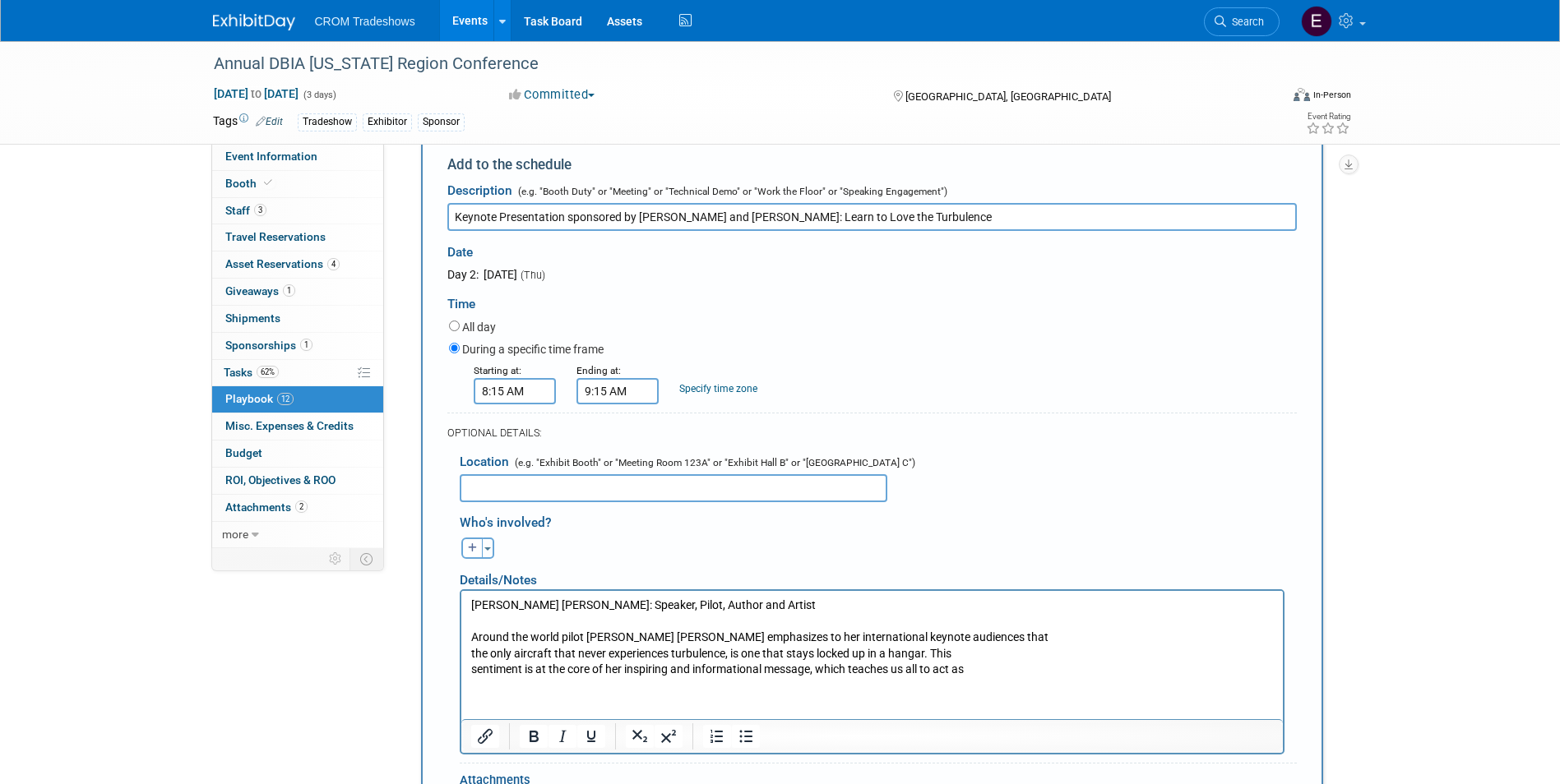
scroll to position [1688, 0]
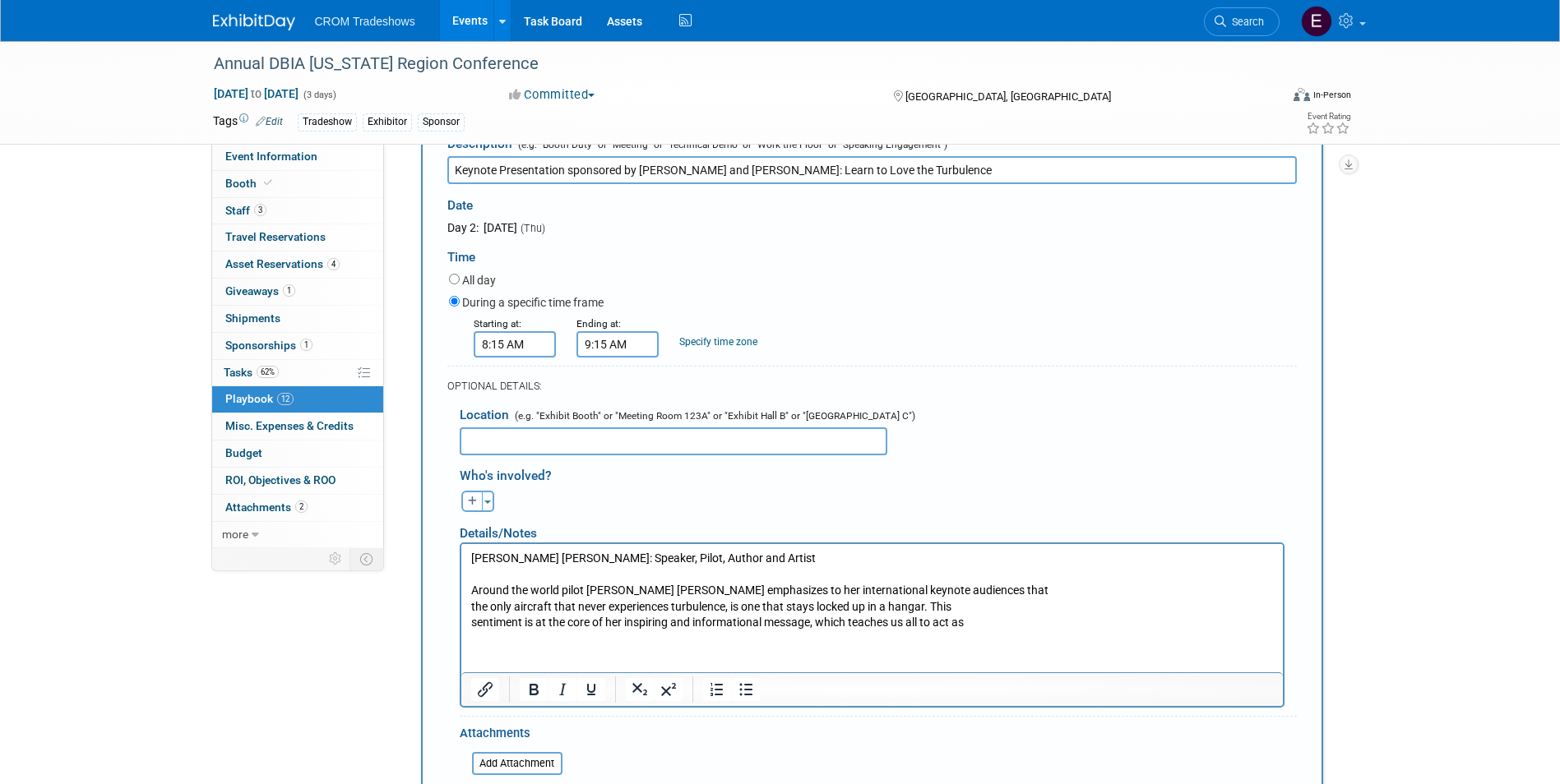
click at [469, 608] on body "[PERSON_NAME] [PERSON_NAME]: Speaker, Pilot, Author and Artist Around the world…" at bounding box center [871, 591] width 804 height 81
click at [469, 622] on body "[PERSON_NAME] [PERSON_NAME]: Speaker, Pilot, Author and Artist Around the world…" at bounding box center [871, 591] width 804 height 81
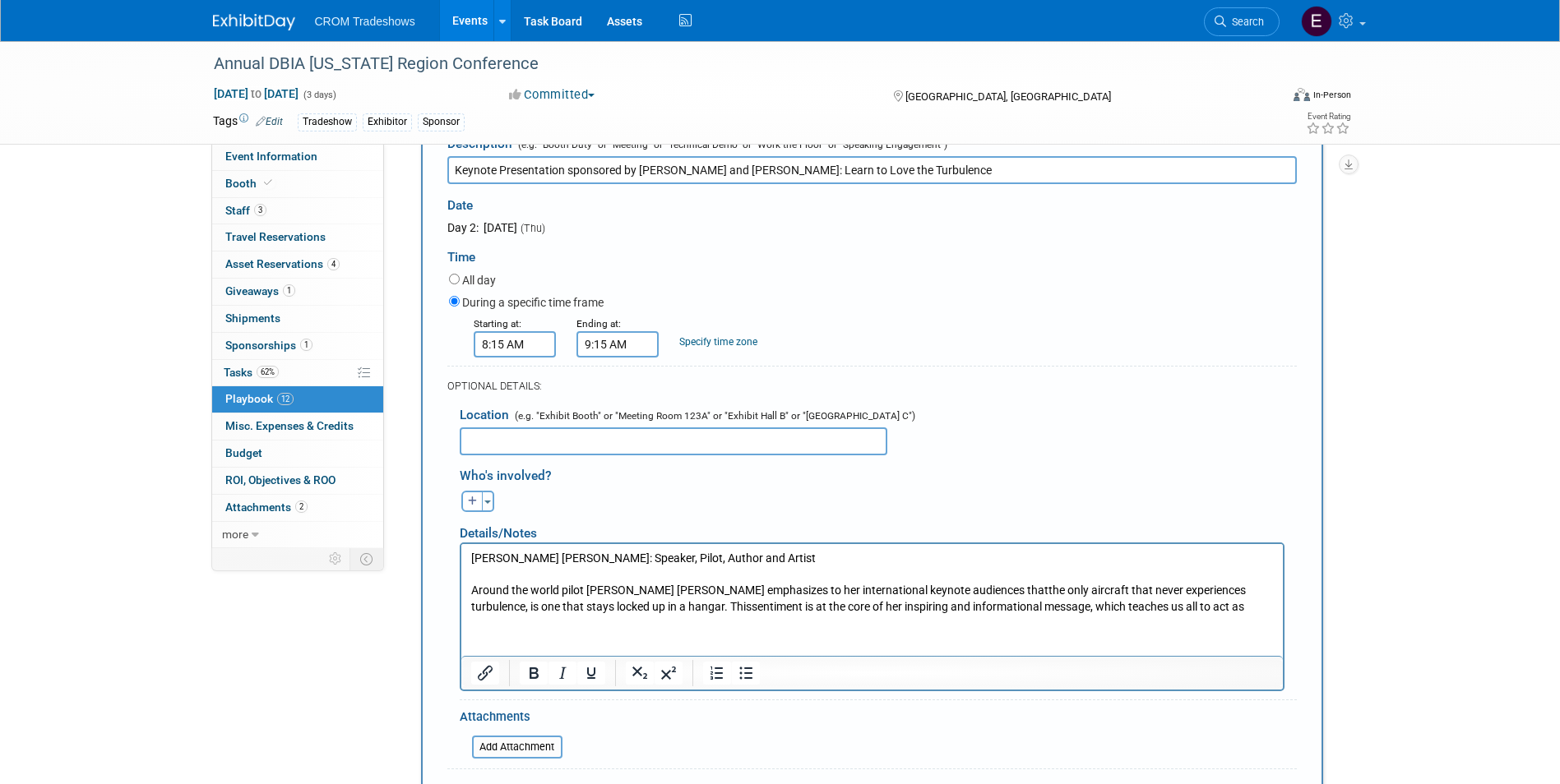
click at [1181, 608] on p "Around the world pilot [PERSON_NAME] [PERSON_NAME] emphasizes to her internatio…" at bounding box center [871, 599] width 802 height 32
click at [1173, 610] on p "Around the world pilot [PERSON_NAME] [PERSON_NAME] emphasizes to her internatio…" at bounding box center [871, 599] width 802 height 32
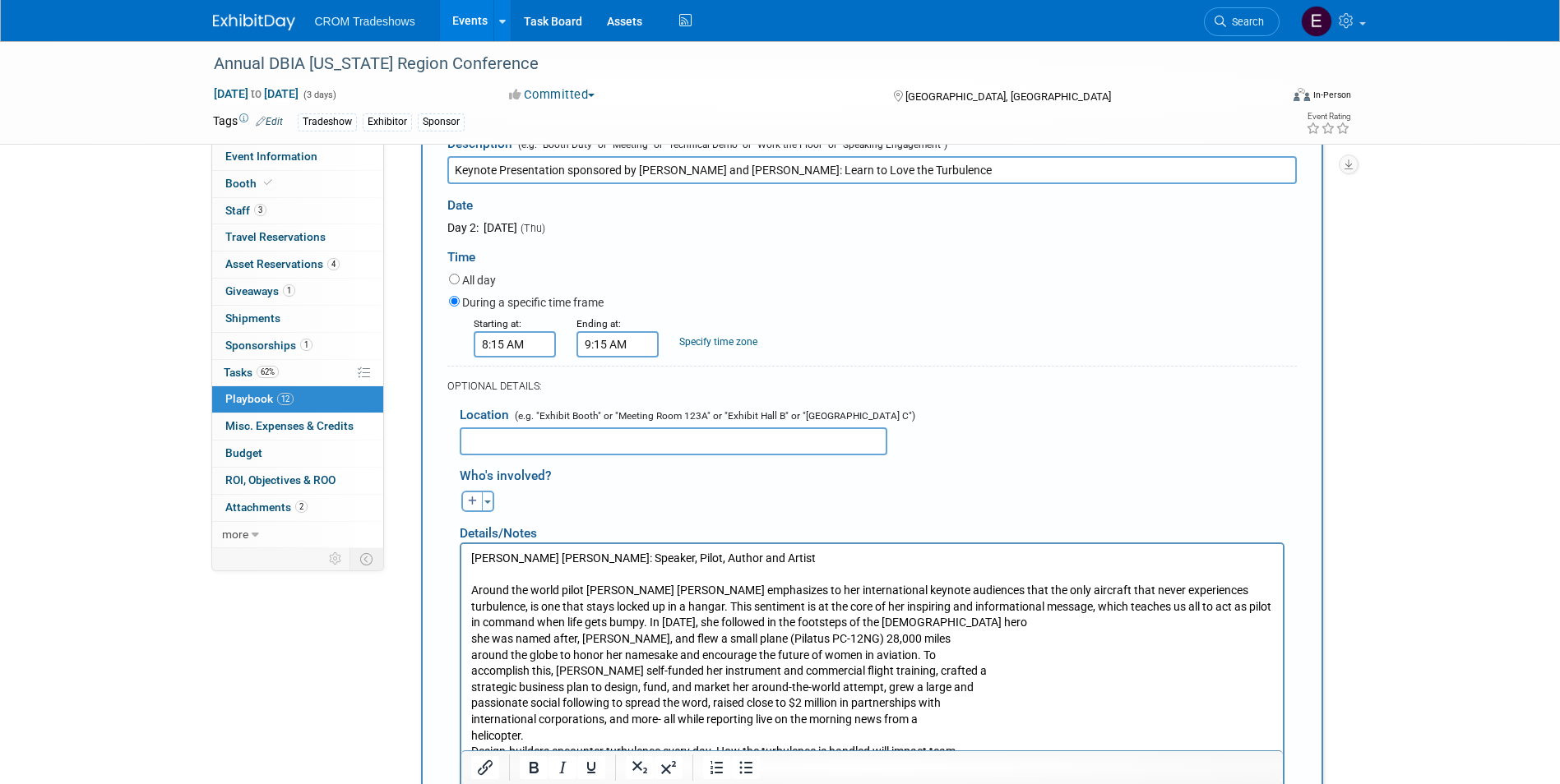
click at [470, 621] on p "Around the world pilot [PERSON_NAME] [PERSON_NAME] emphasizes to her internatio…" at bounding box center [871, 687] width 802 height 210
click at [470, 639] on p "Around the world pilot [PERSON_NAME] [PERSON_NAME] emphasizes to her internatio…" at bounding box center [871, 687] width 802 height 210
click at [470, 656] on p "Around the world pilot [PERSON_NAME] [PERSON_NAME] emphasizes to her internatio…" at bounding box center [871, 687] width 802 height 210
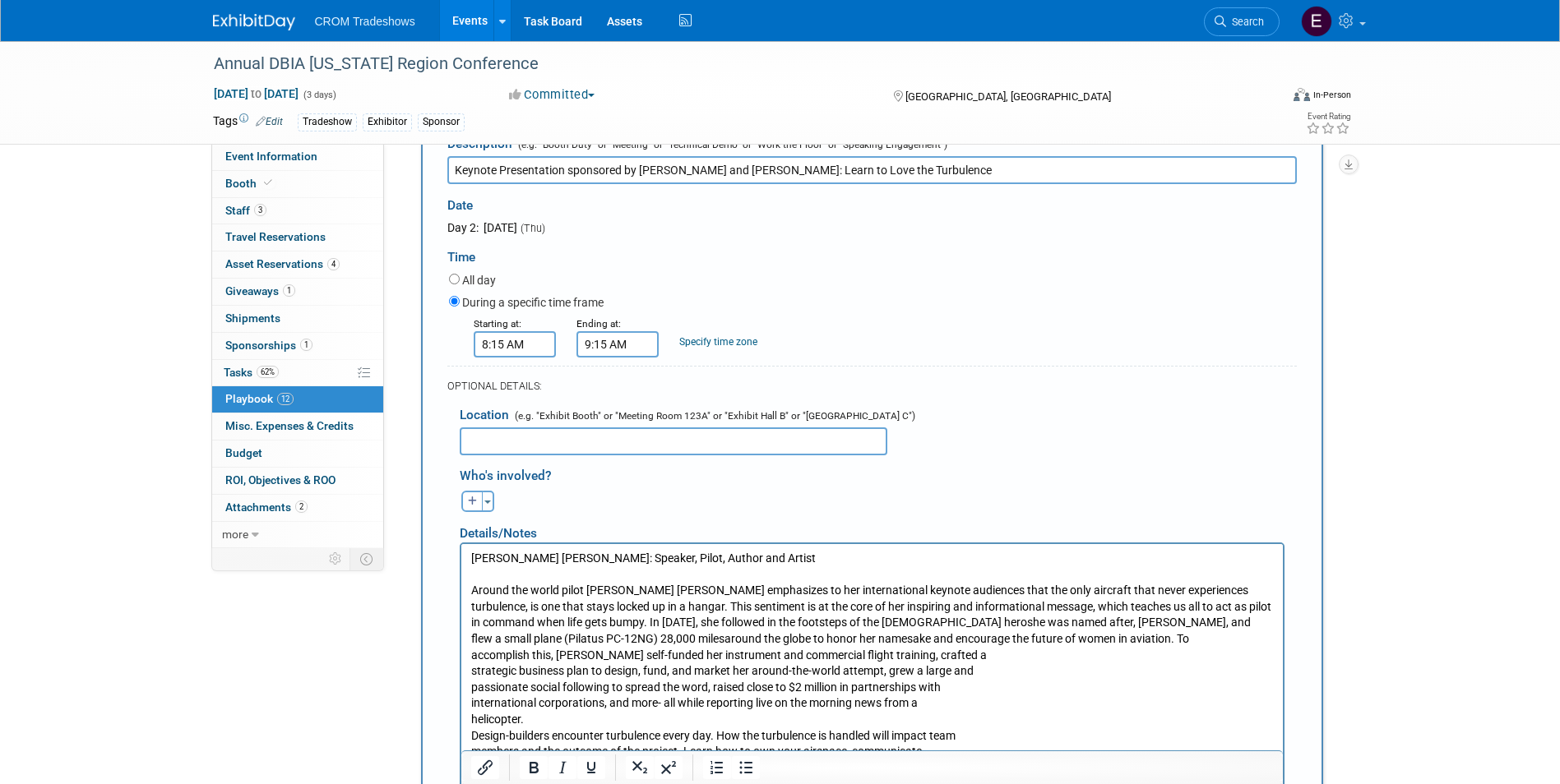
click at [470, 657] on p "Around the world pilot [PERSON_NAME] [PERSON_NAME] emphasizes to her internatio…" at bounding box center [871, 680] width 802 height 193
click at [471, 669] on p "Around the world pilot [PERSON_NAME] [PERSON_NAME] emphasizes to her internatio…" at bounding box center [871, 680] width 802 height 193
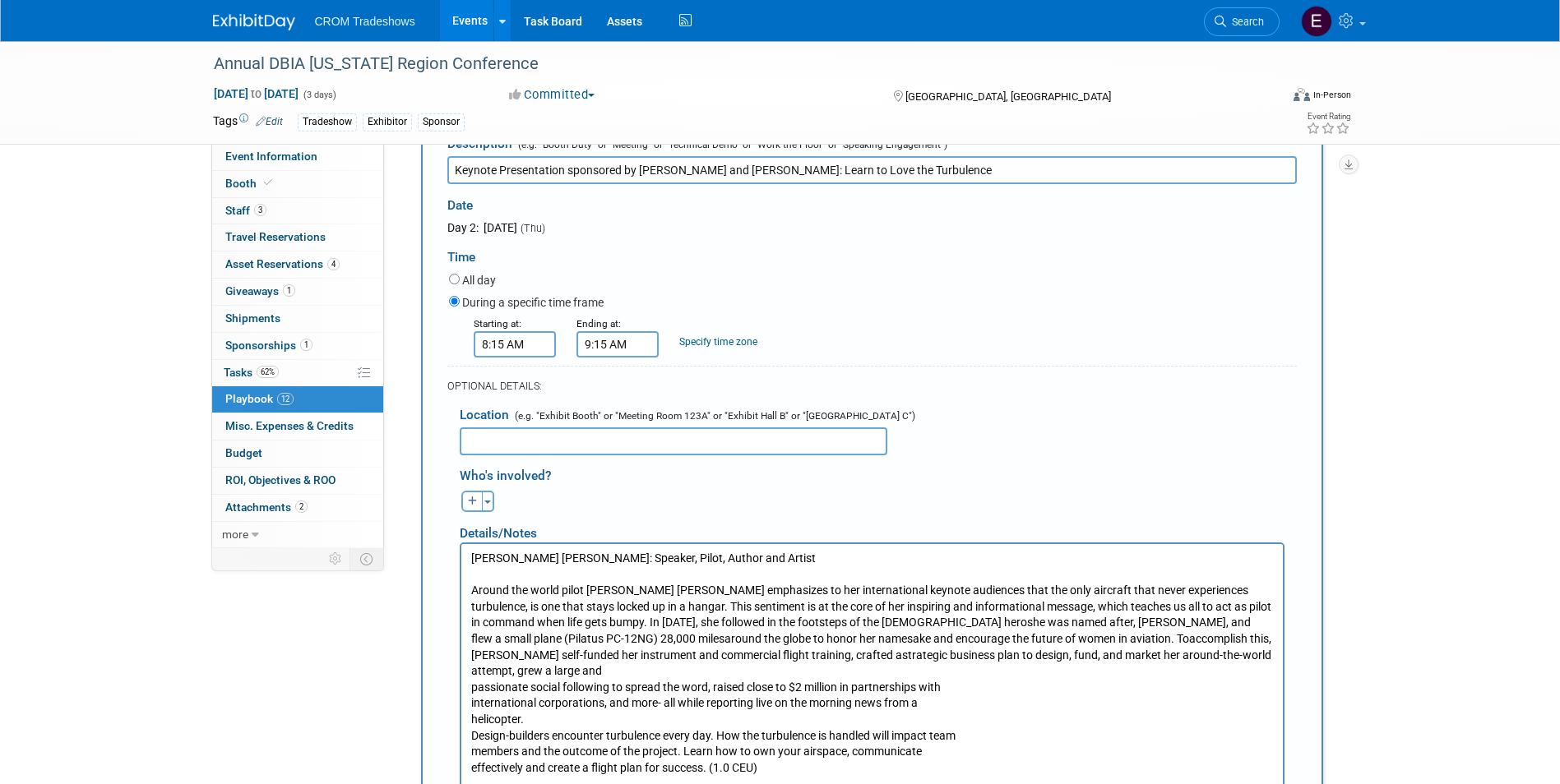
click at [470, 688] on p "Around the world pilot [PERSON_NAME] [PERSON_NAME] emphasizes to her internatio…" at bounding box center [871, 680] width 802 height 193
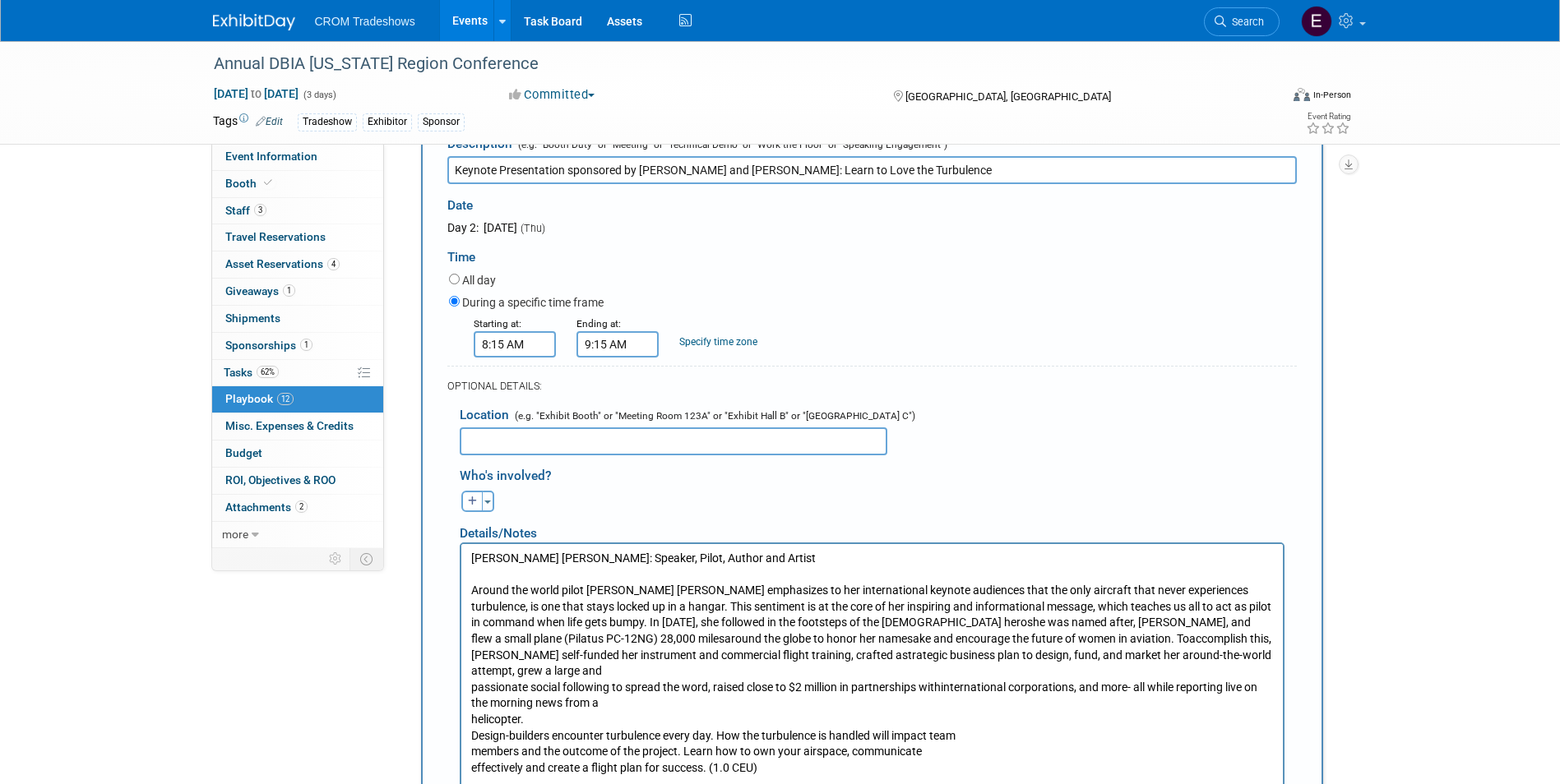
click at [470, 699] on p "Around the world pilot [PERSON_NAME] [PERSON_NAME] emphasizes to her internatio…" at bounding box center [871, 680] width 802 height 193
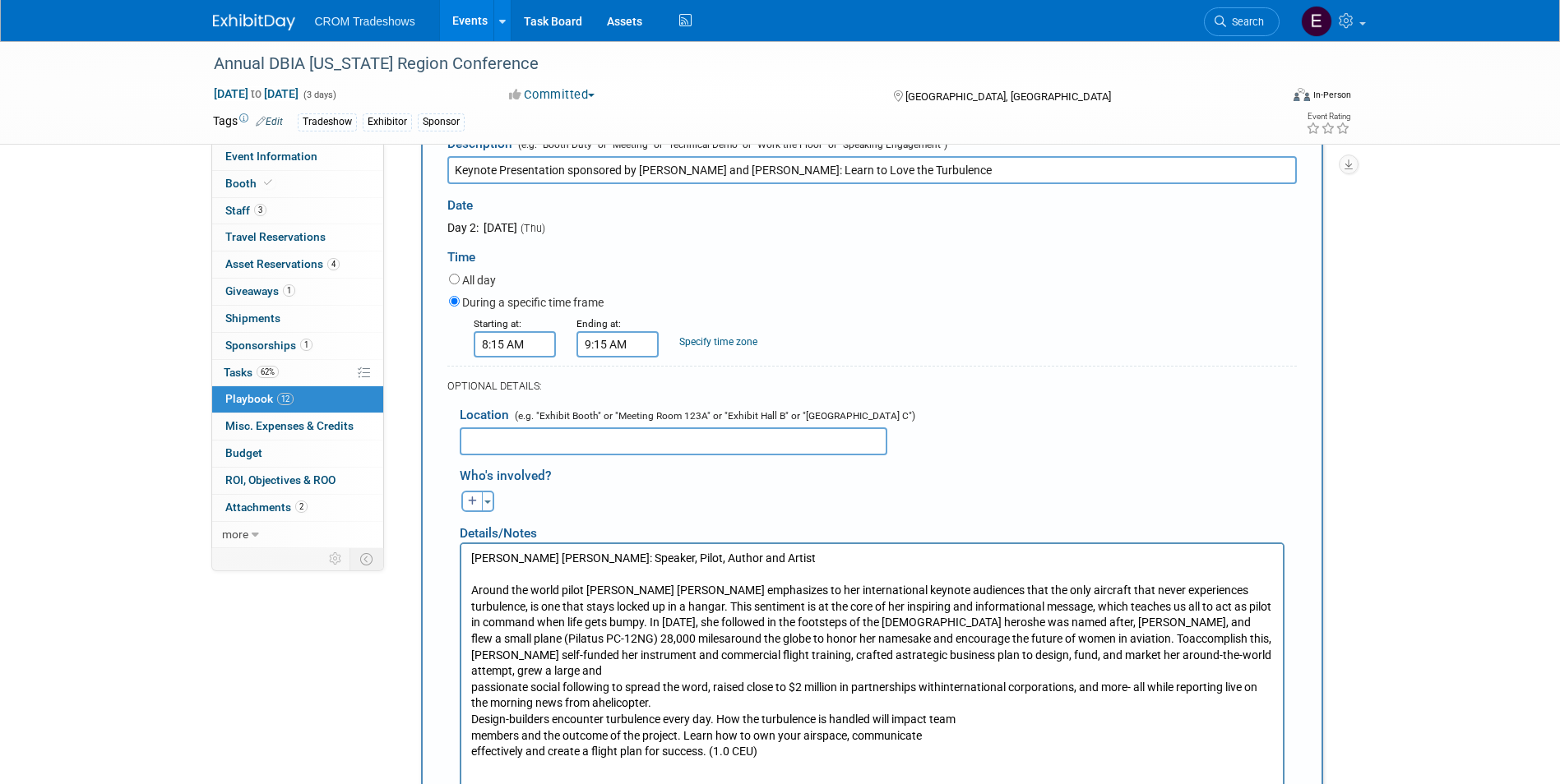
click at [470, 699] on p "Around the world pilot [PERSON_NAME] [PERSON_NAME] emphasizes to her internatio…" at bounding box center [871, 671] width 802 height 177
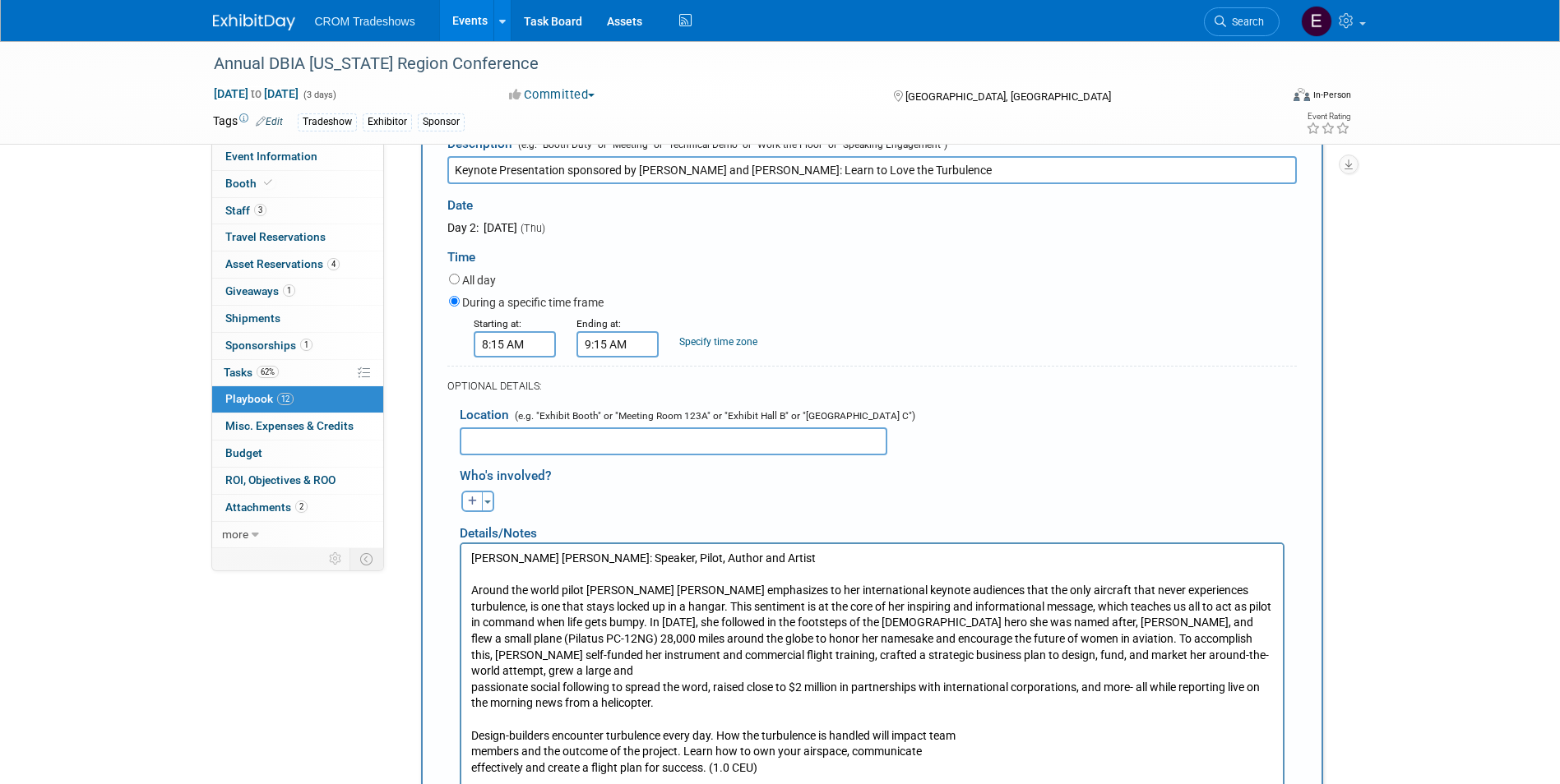
click at [470, 740] on p "Design-builders encounter turbulence every day. How the turbulence is handled w…" at bounding box center [871, 752] width 802 height 48
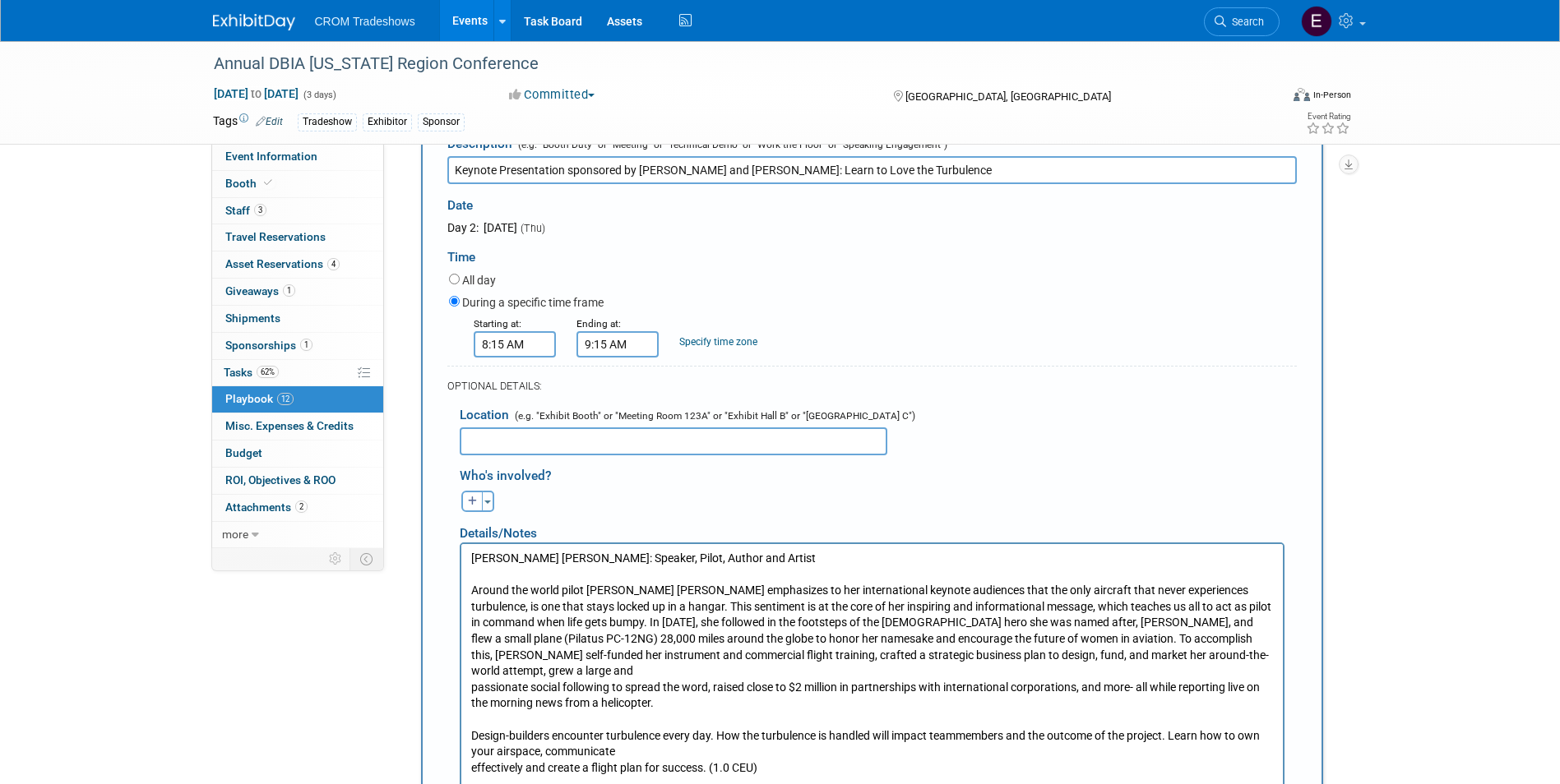
click at [469, 749] on body "[PERSON_NAME] [PERSON_NAME]: Speaker, Pilot, Author and Artist Around the world…" at bounding box center [871, 663] width 804 height 225
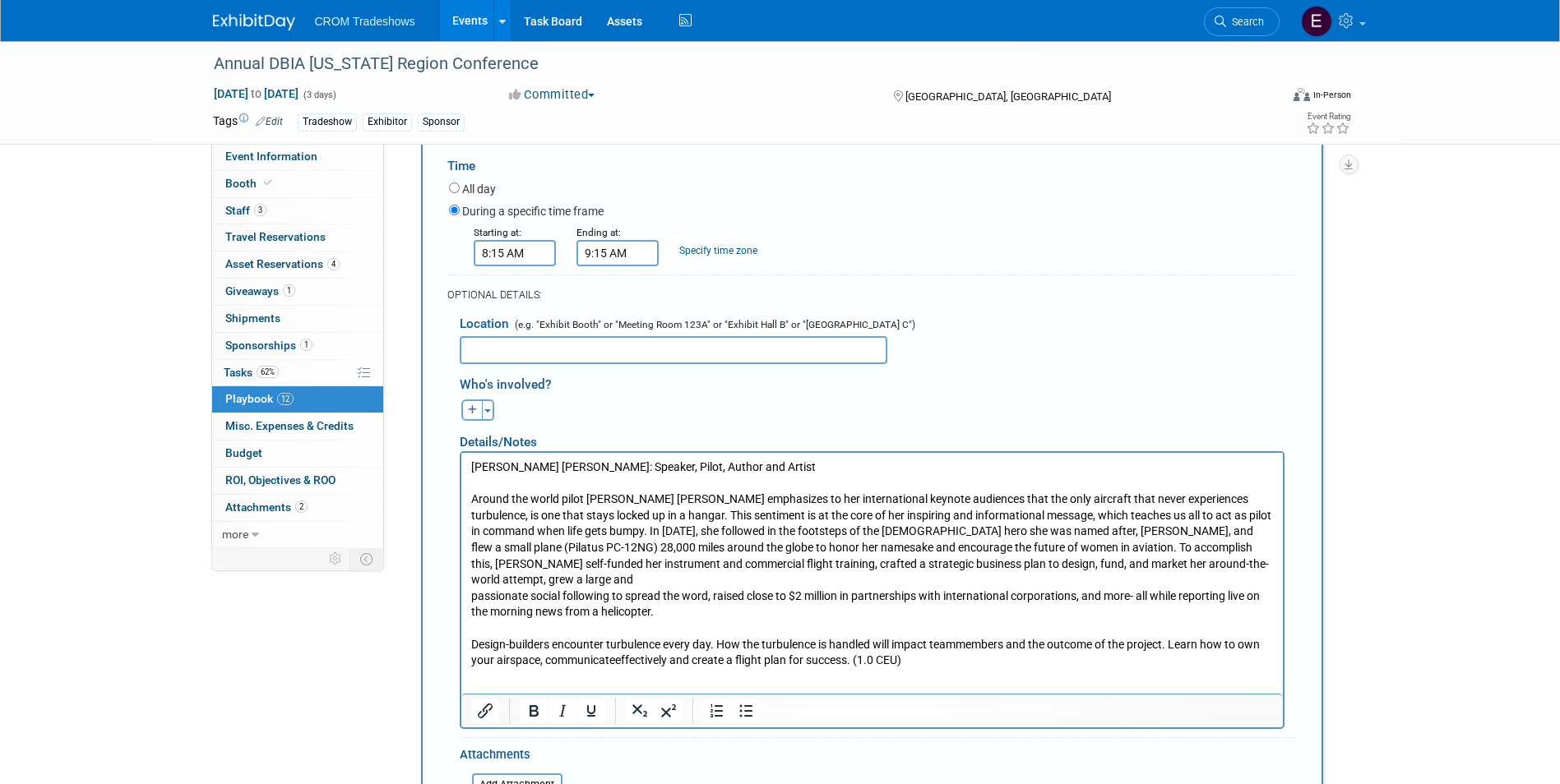
scroll to position [1934, 0]
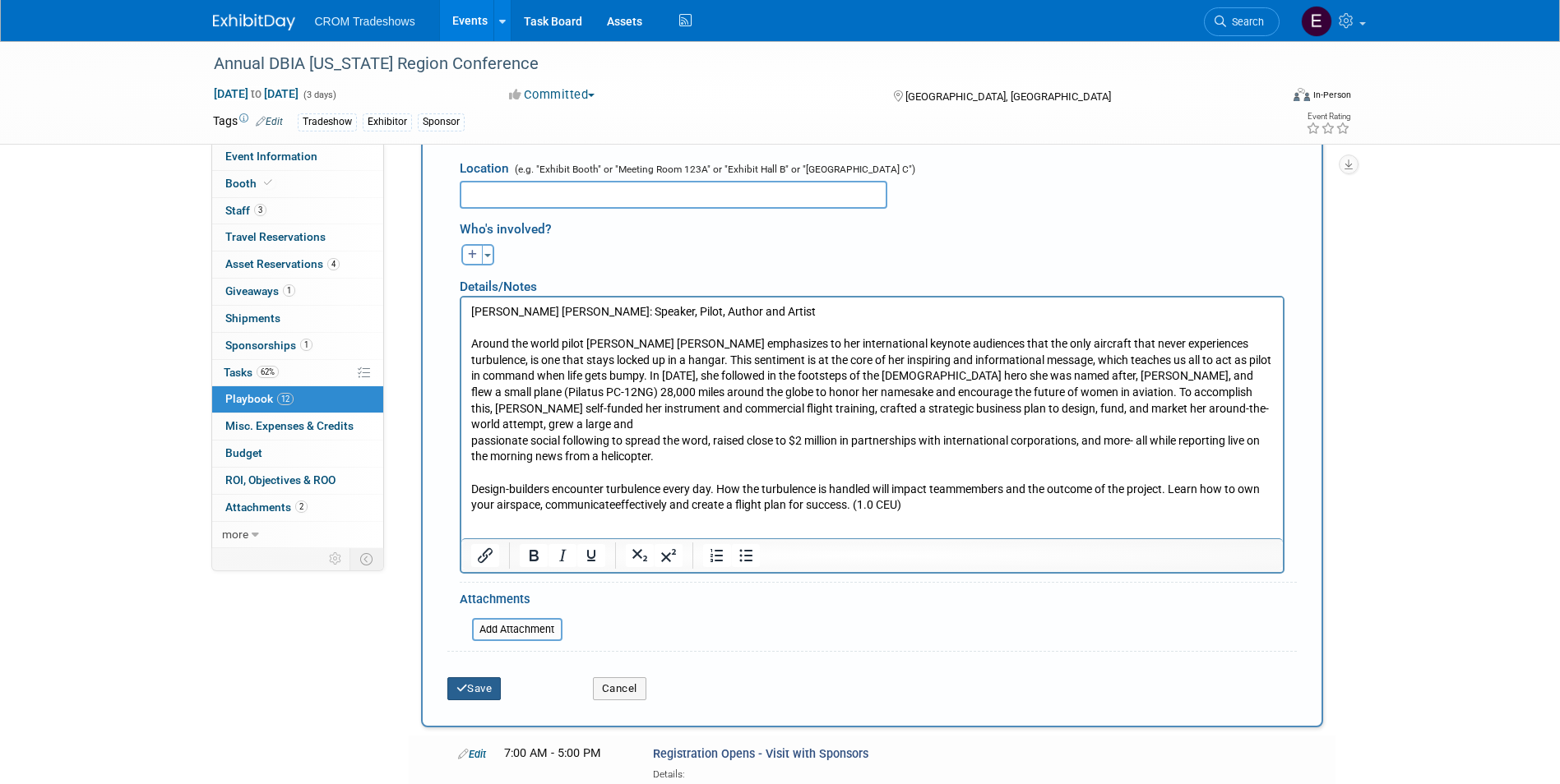
click at [495, 677] on button "Save" at bounding box center [474, 688] width 54 height 23
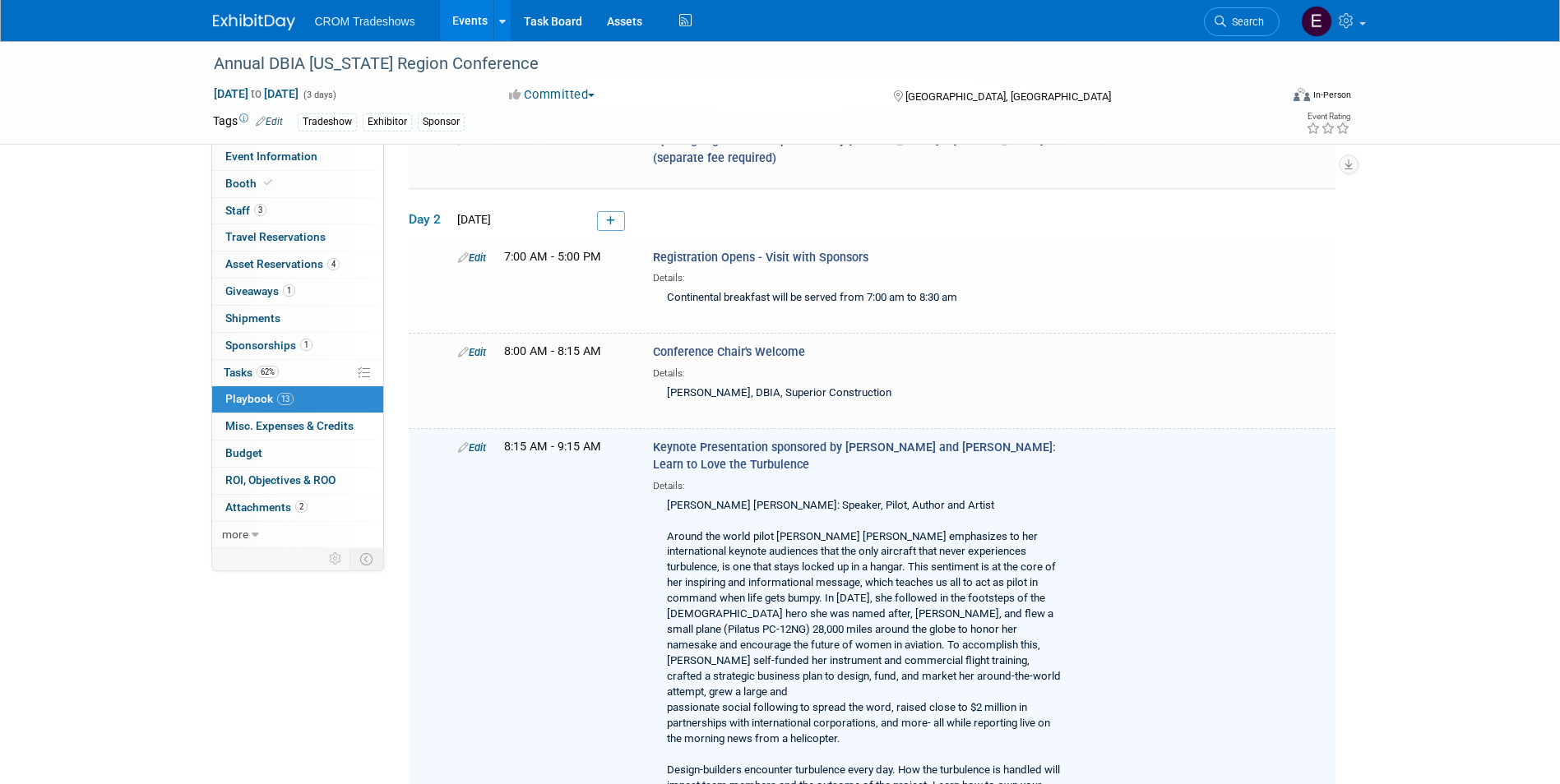
scroll to position [1380, 0]
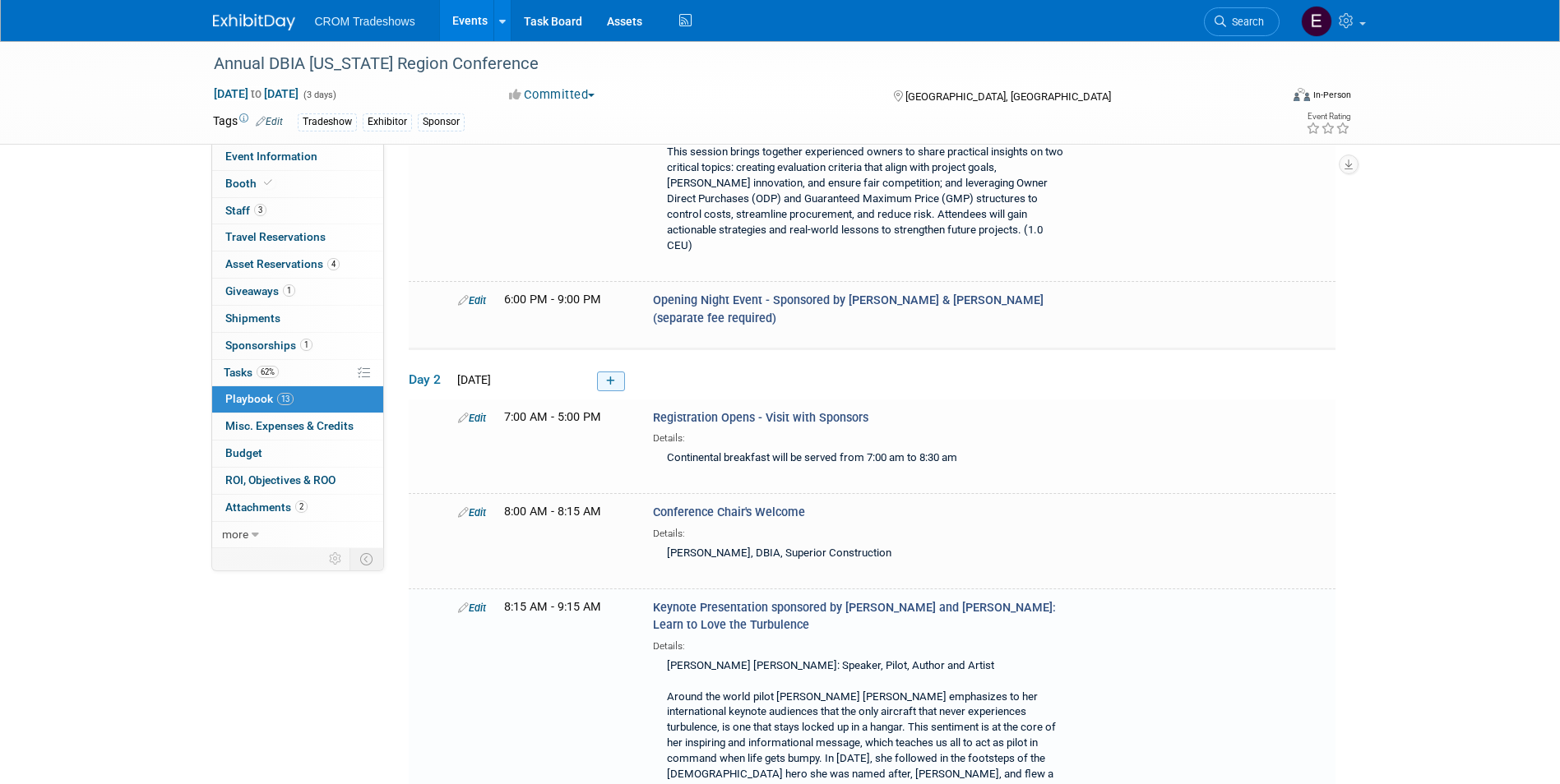
click at [613, 377] on icon at bounding box center [610, 382] width 9 height 10
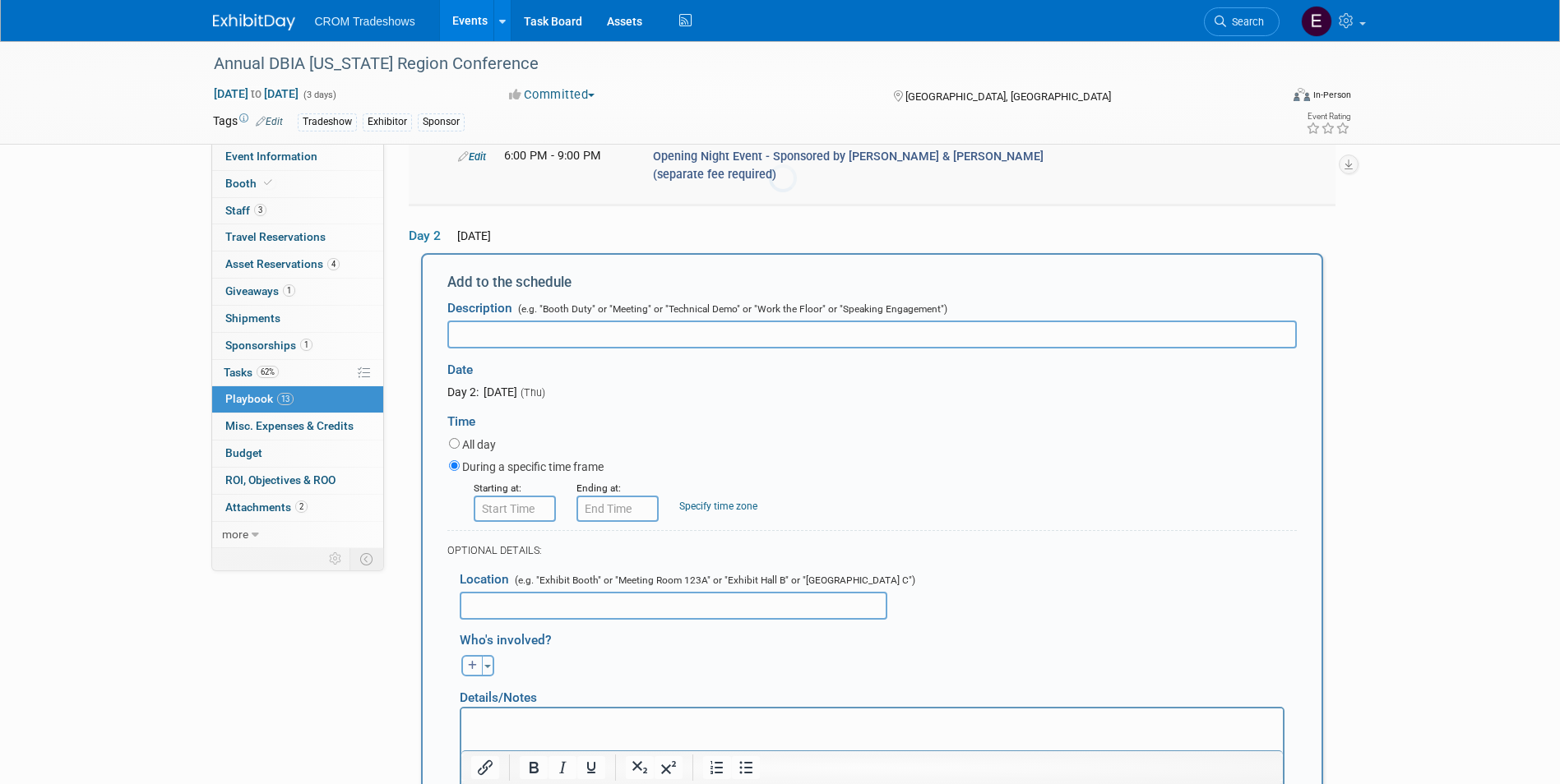
scroll to position [0, 0]
type input "Break"
click at [525, 496] on input "8:00 AM" at bounding box center [514, 508] width 82 height 26
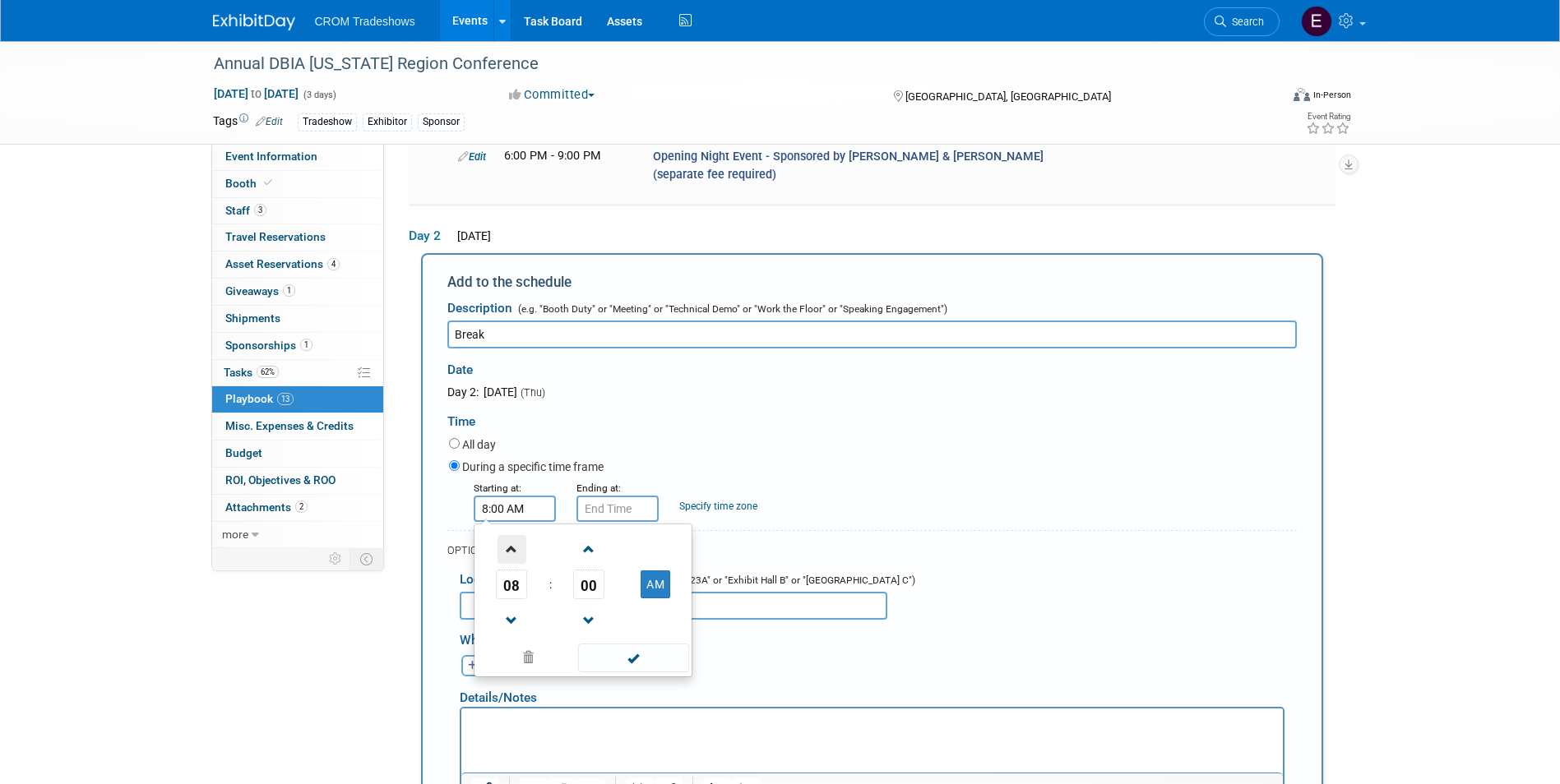
click at [518, 535] on span at bounding box center [512, 550] width 29 height 29
click at [587, 535] on span at bounding box center [589, 550] width 29 height 29
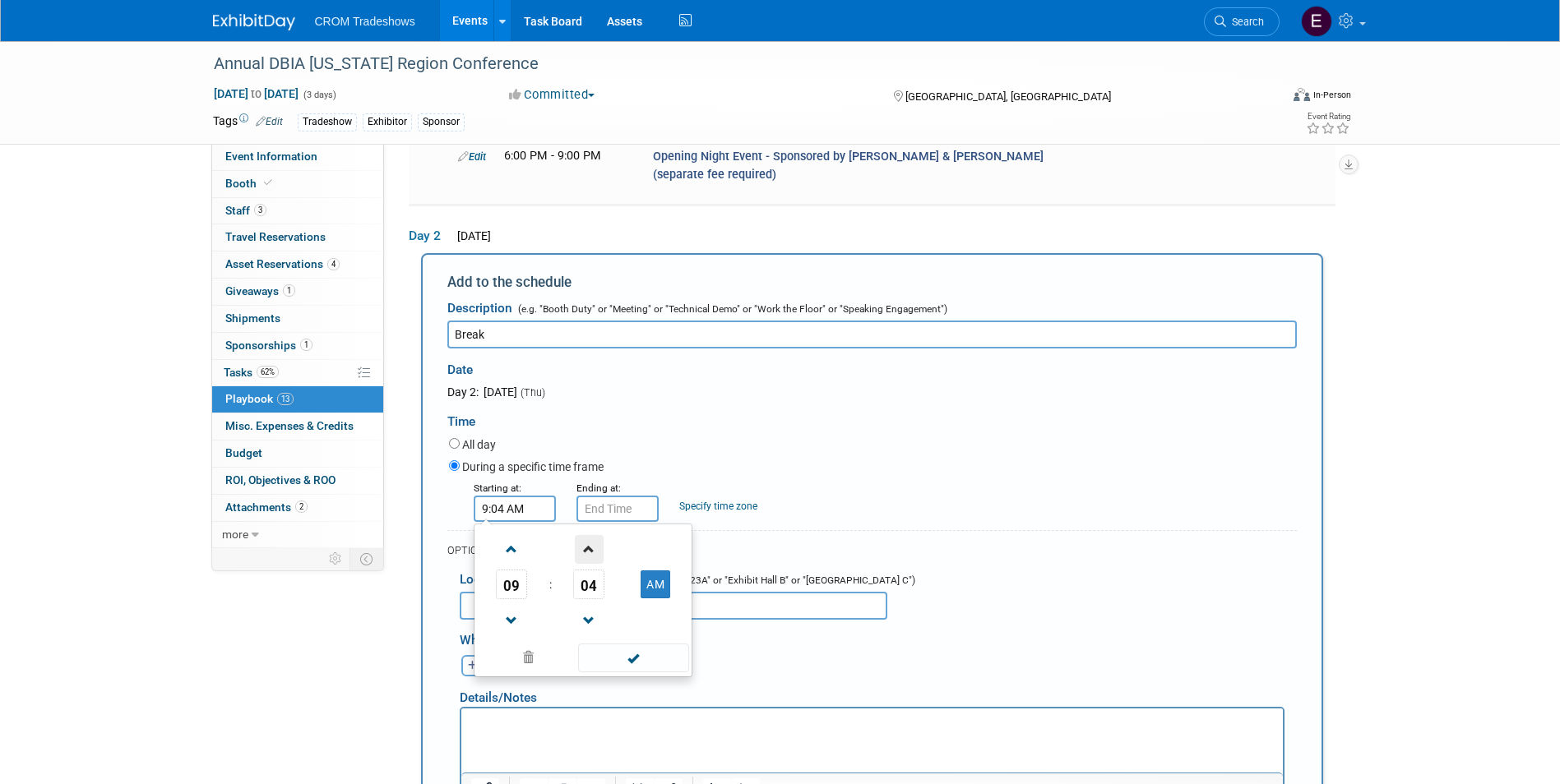
click at [587, 535] on span at bounding box center [589, 550] width 29 height 29
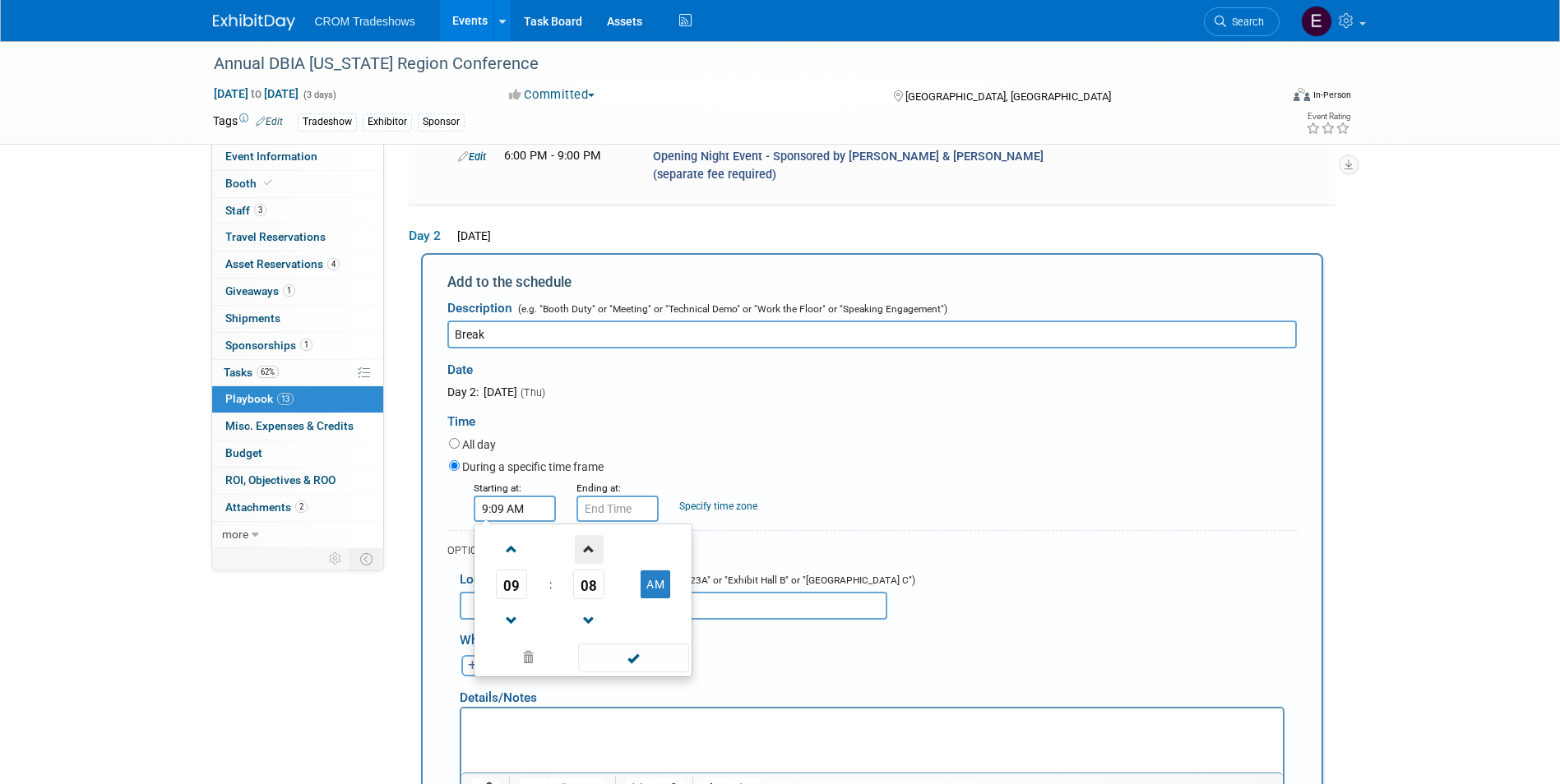
click at [587, 535] on span at bounding box center [589, 550] width 29 height 29
click at [586, 535] on span at bounding box center [589, 550] width 29 height 29
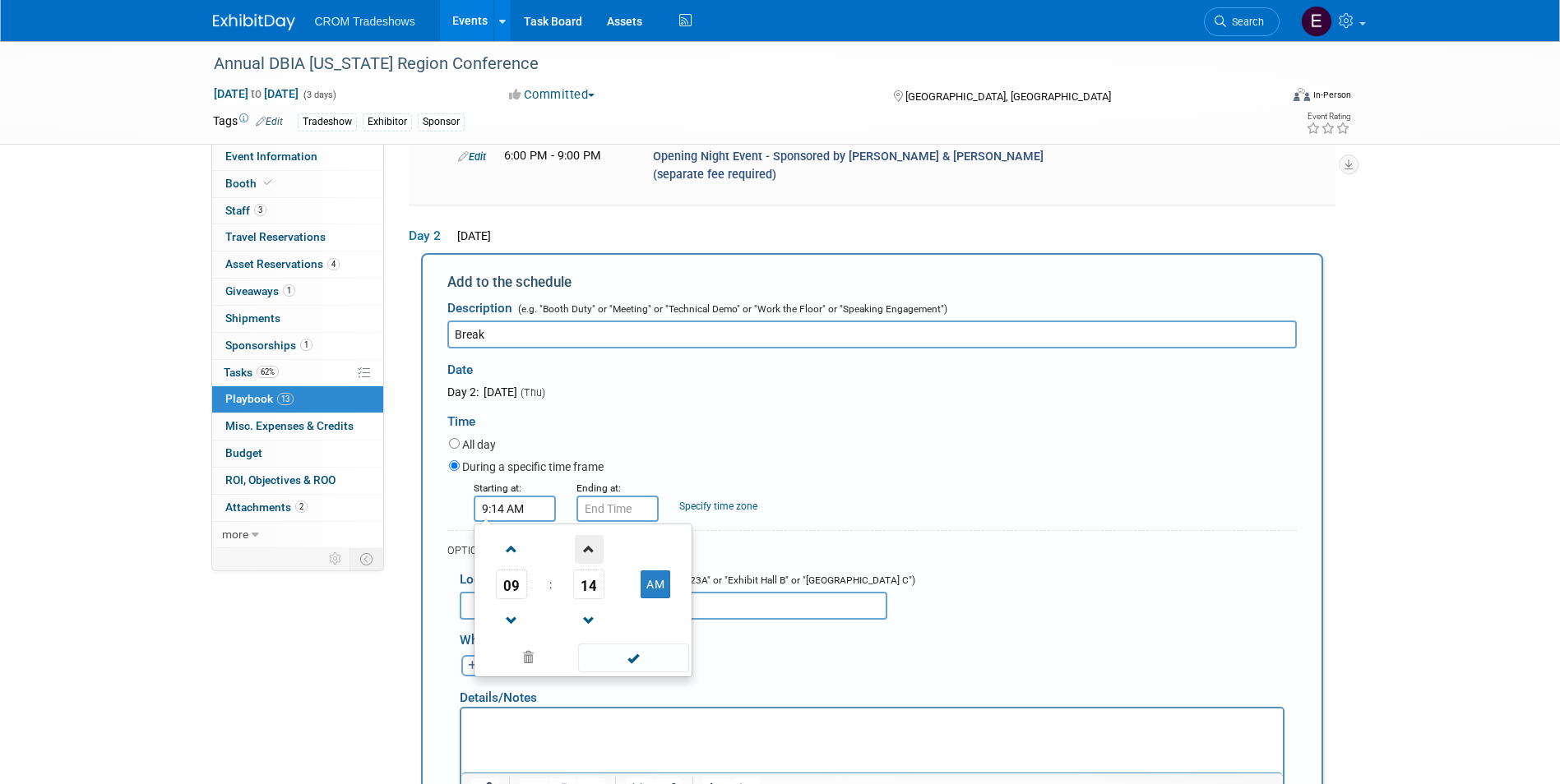
click at [589, 535] on span at bounding box center [589, 550] width 29 height 29
type input "9:15 AM"
click at [623, 644] on span at bounding box center [633, 658] width 111 height 29
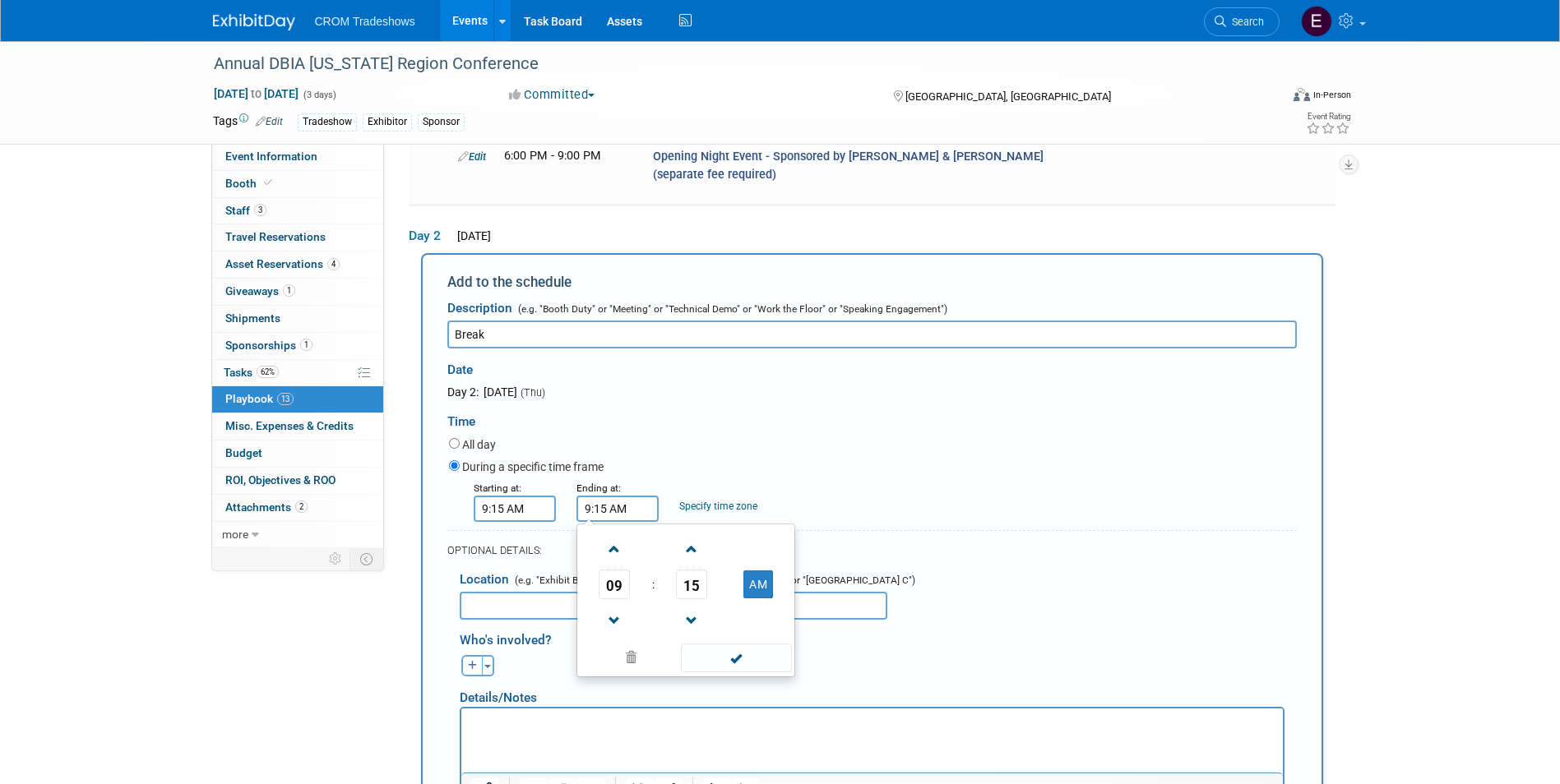
click at [624, 496] on input "9:15 AM" at bounding box center [617, 508] width 82 height 26
click at [693, 535] on span at bounding box center [692, 550] width 29 height 29
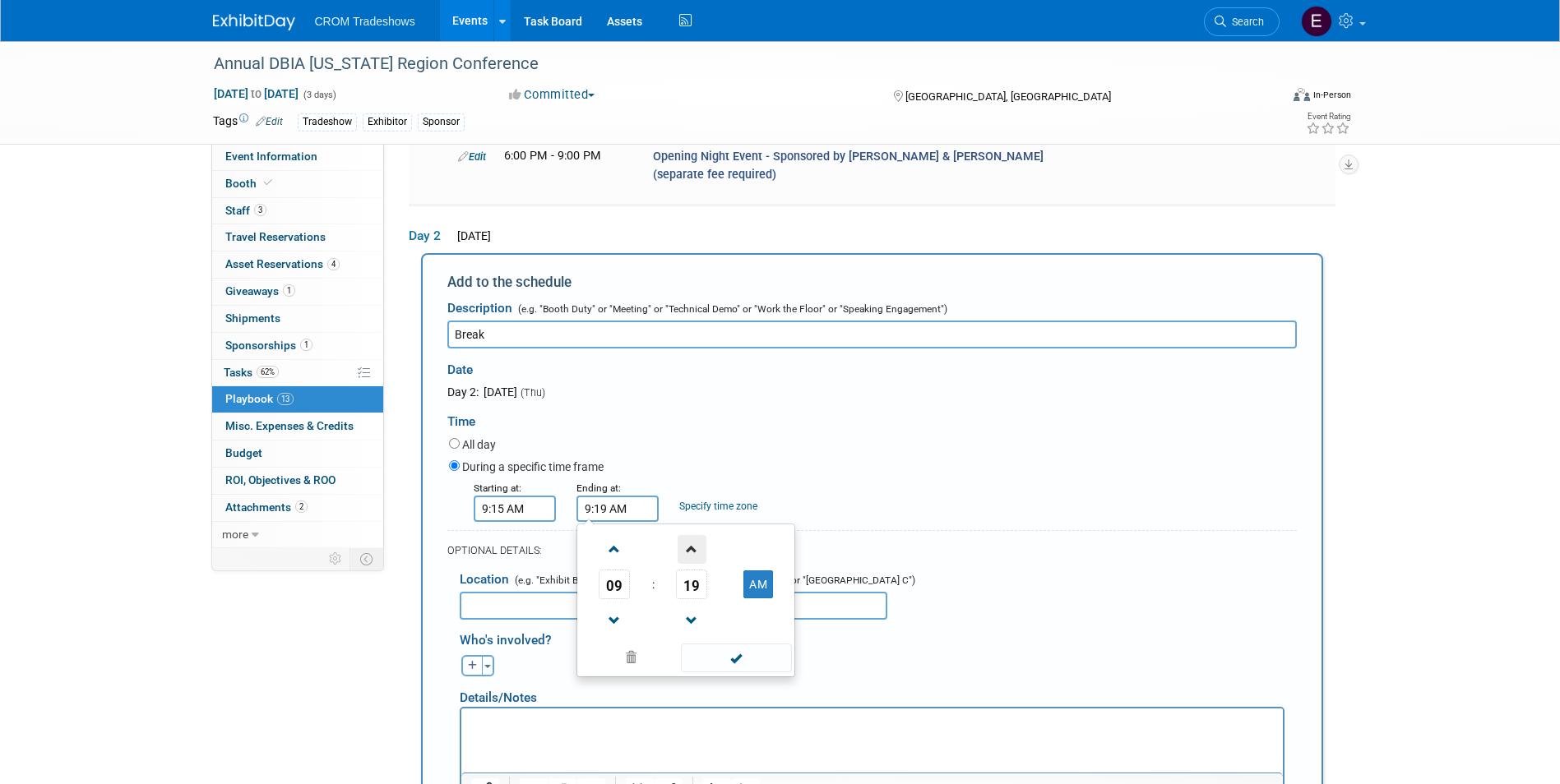
click at [693, 535] on span at bounding box center [692, 550] width 29 height 29
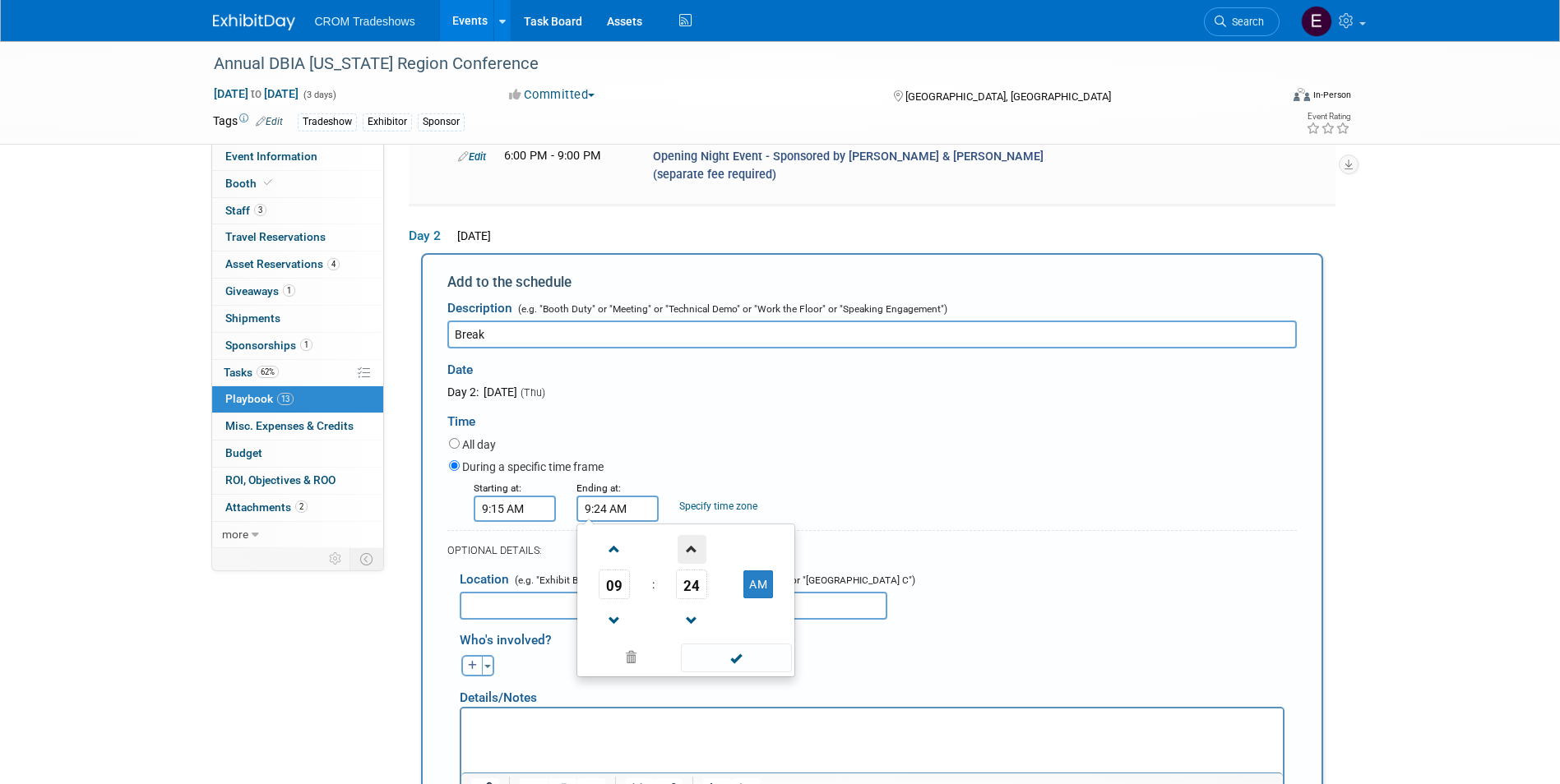
click at [693, 535] on span at bounding box center [692, 550] width 29 height 29
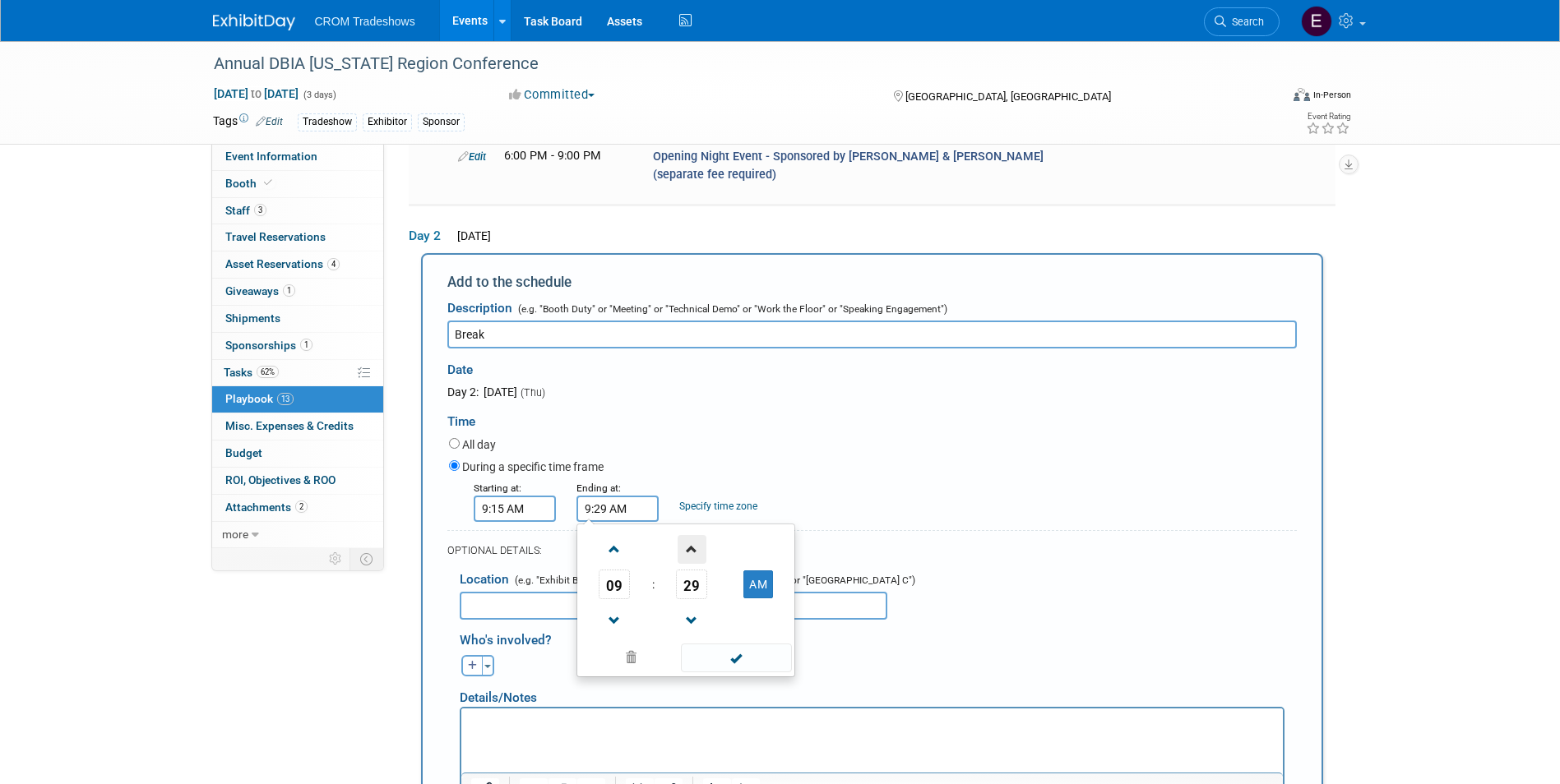
click at [693, 535] on span at bounding box center [692, 550] width 29 height 29
type input "9:30 AM"
click at [760, 644] on span at bounding box center [736, 658] width 111 height 29
click at [690, 731] on html at bounding box center [871, 720] width 822 height 23
drag, startPoint x: 747, startPoint y: 725, endPoint x: 760, endPoint y: 724, distance: 13.0
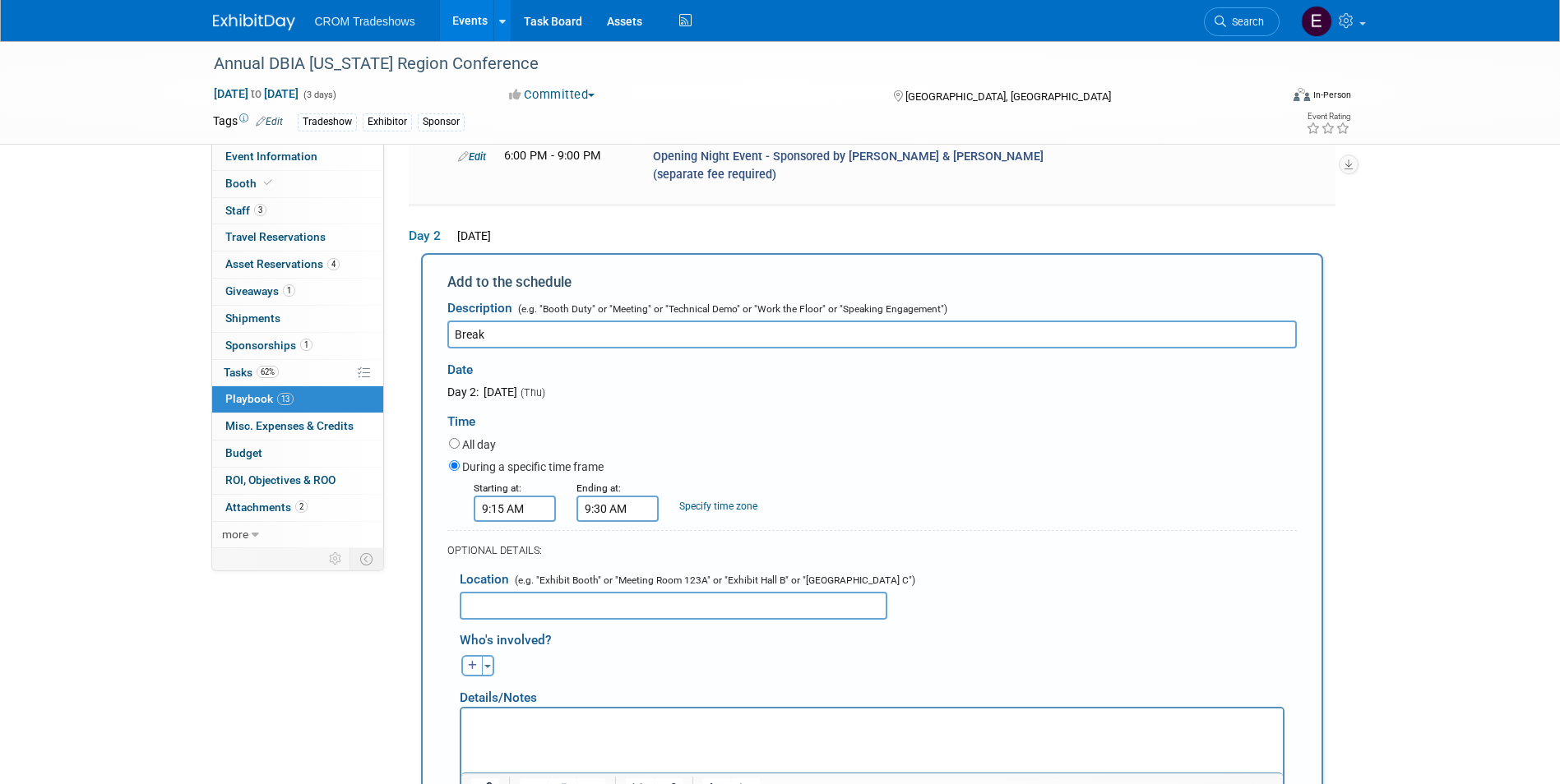
click at [749, 725] on p "Rich Text Area. Press ALT-0 for help." at bounding box center [871, 723] width 802 height 16
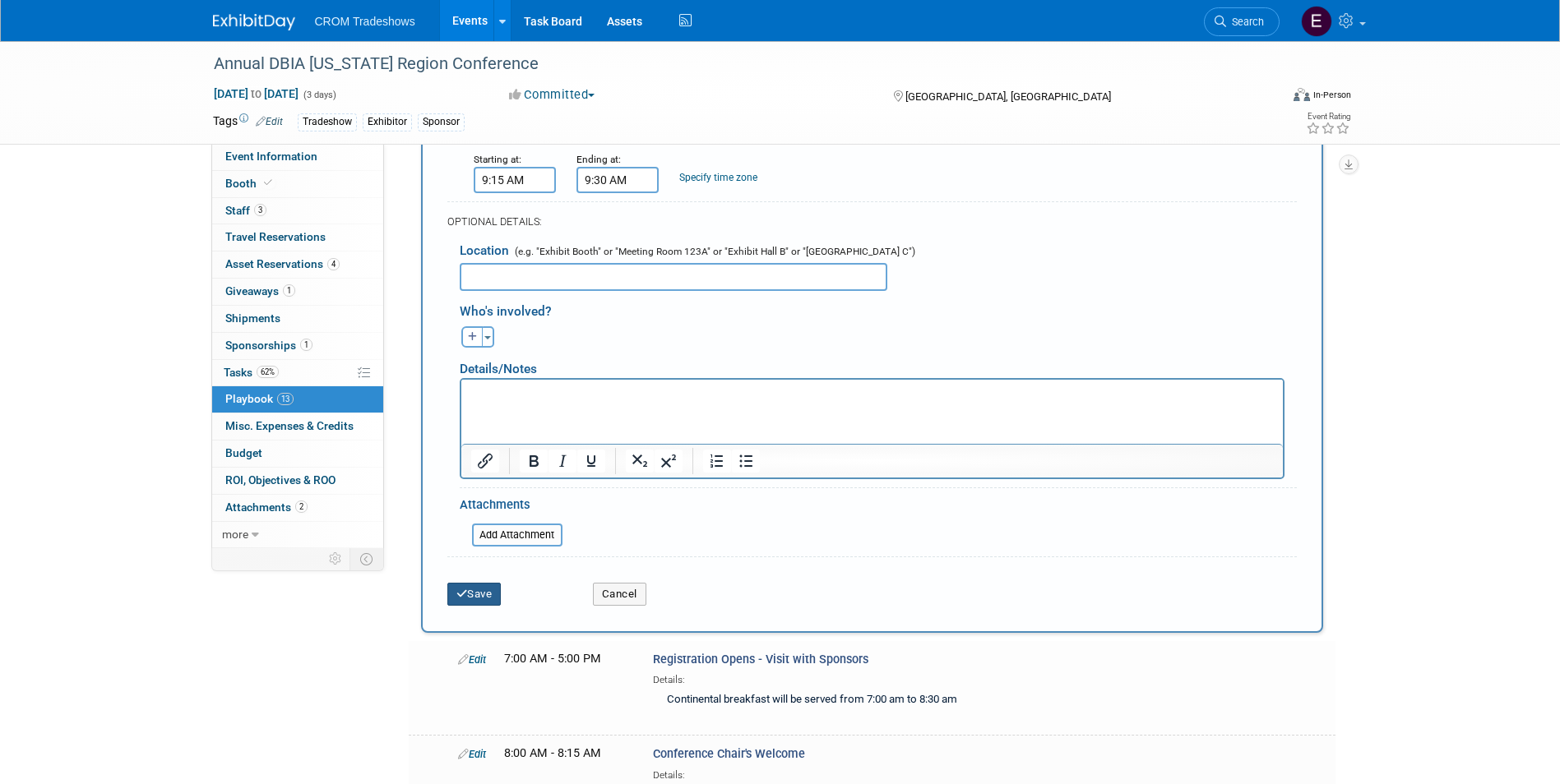
click at [464, 583] on button "Save" at bounding box center [474, 594] width 54 height 23
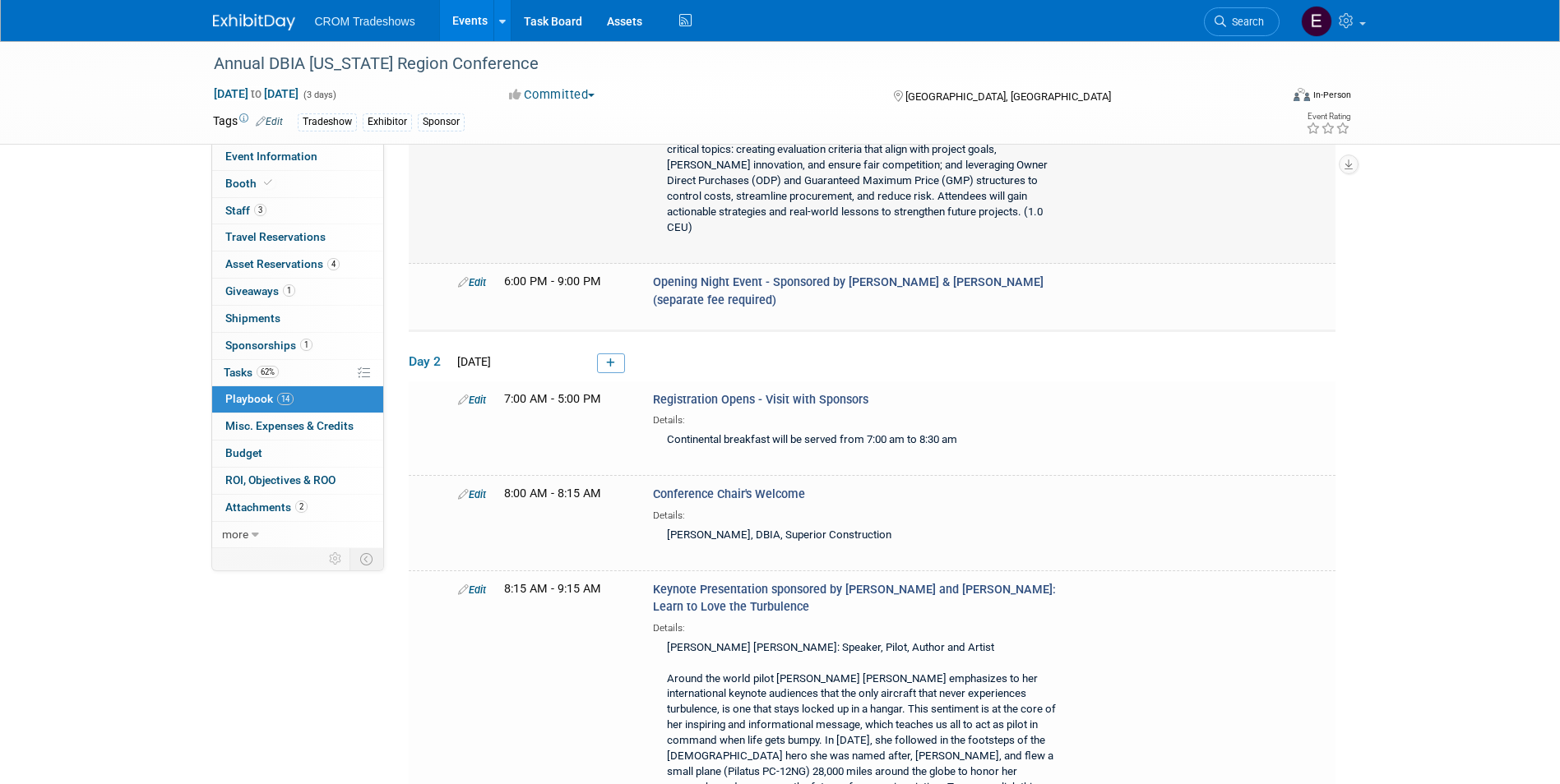
scroll to position [1273, 0]
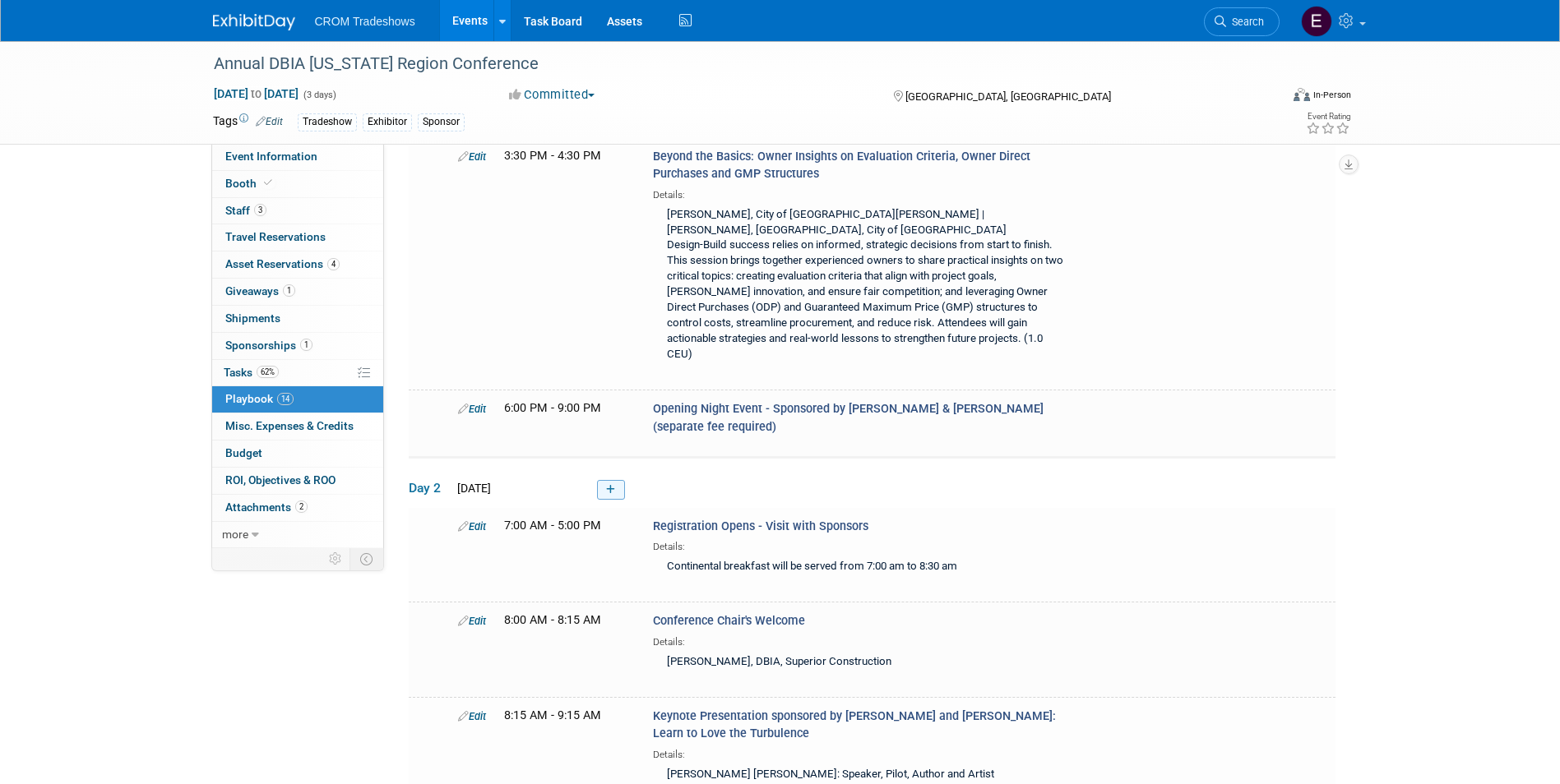
click at [614, 485] on icon at bounding box center [610, 490] width 9 height 10
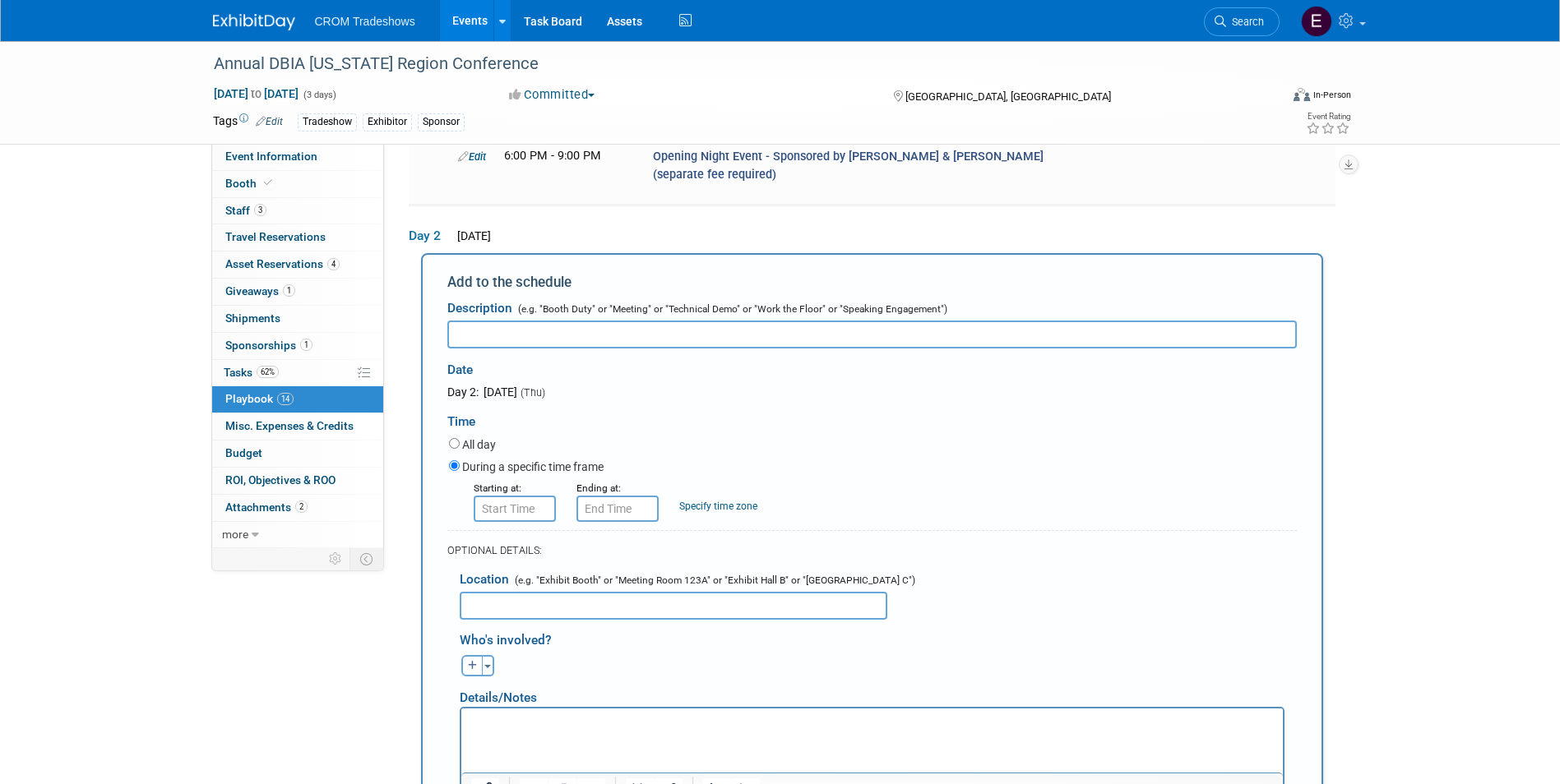
scroll to position [0, 0]
type input "Select One breakout session"
click at [506, 496] on input "8:00 AM" at bounding box center [514, 508] width 82 height 26
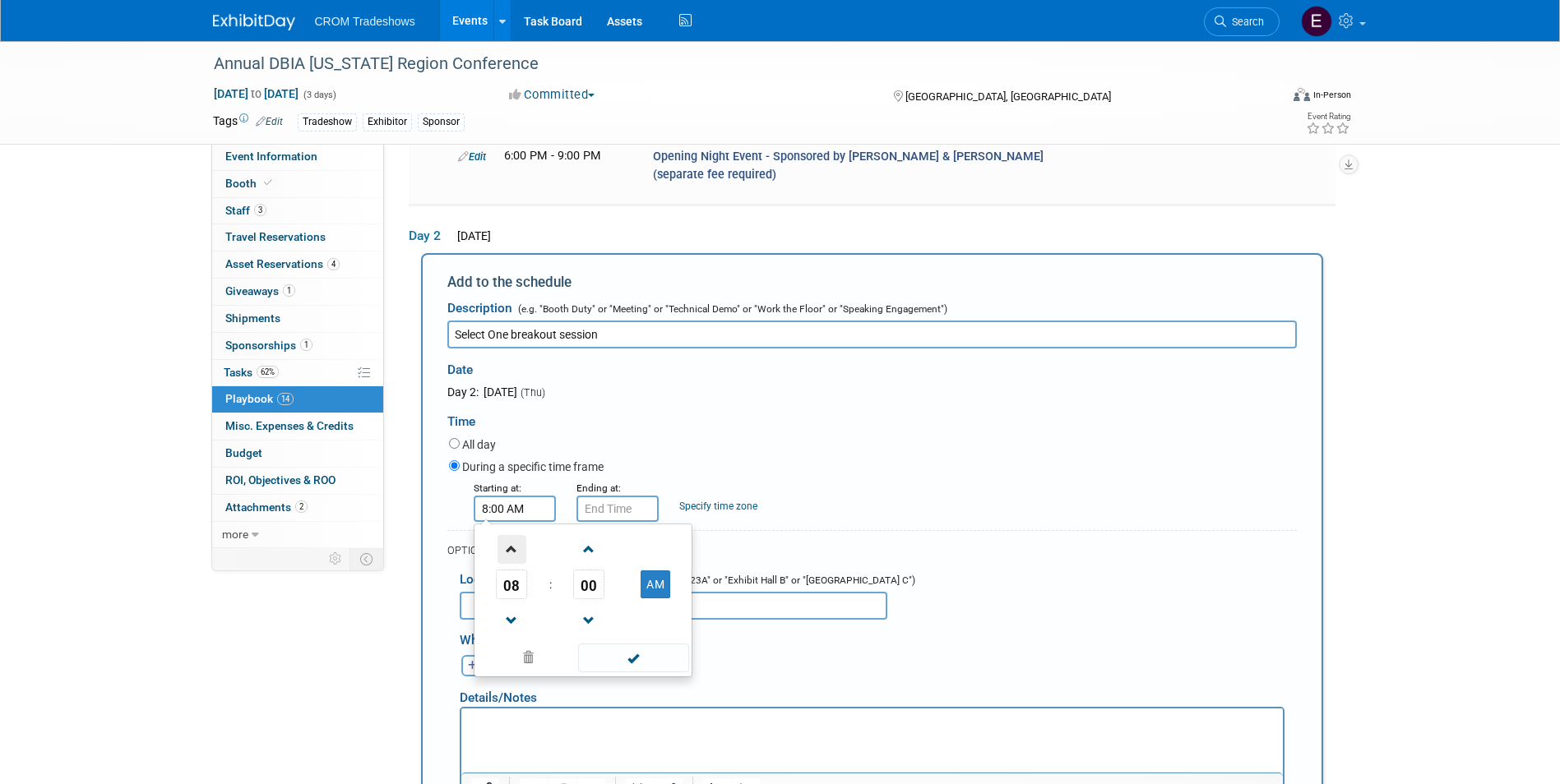
click at [512, 535] on span at bounding box center [512, 550] width 29 height 29
click at [585, 535] on span at bounding box center [589, 550] width 29 height 29
drag, startPoint x: 592, startPoint y: 531, endPoint x: 606, endPoint y: 535, distance: 14.6
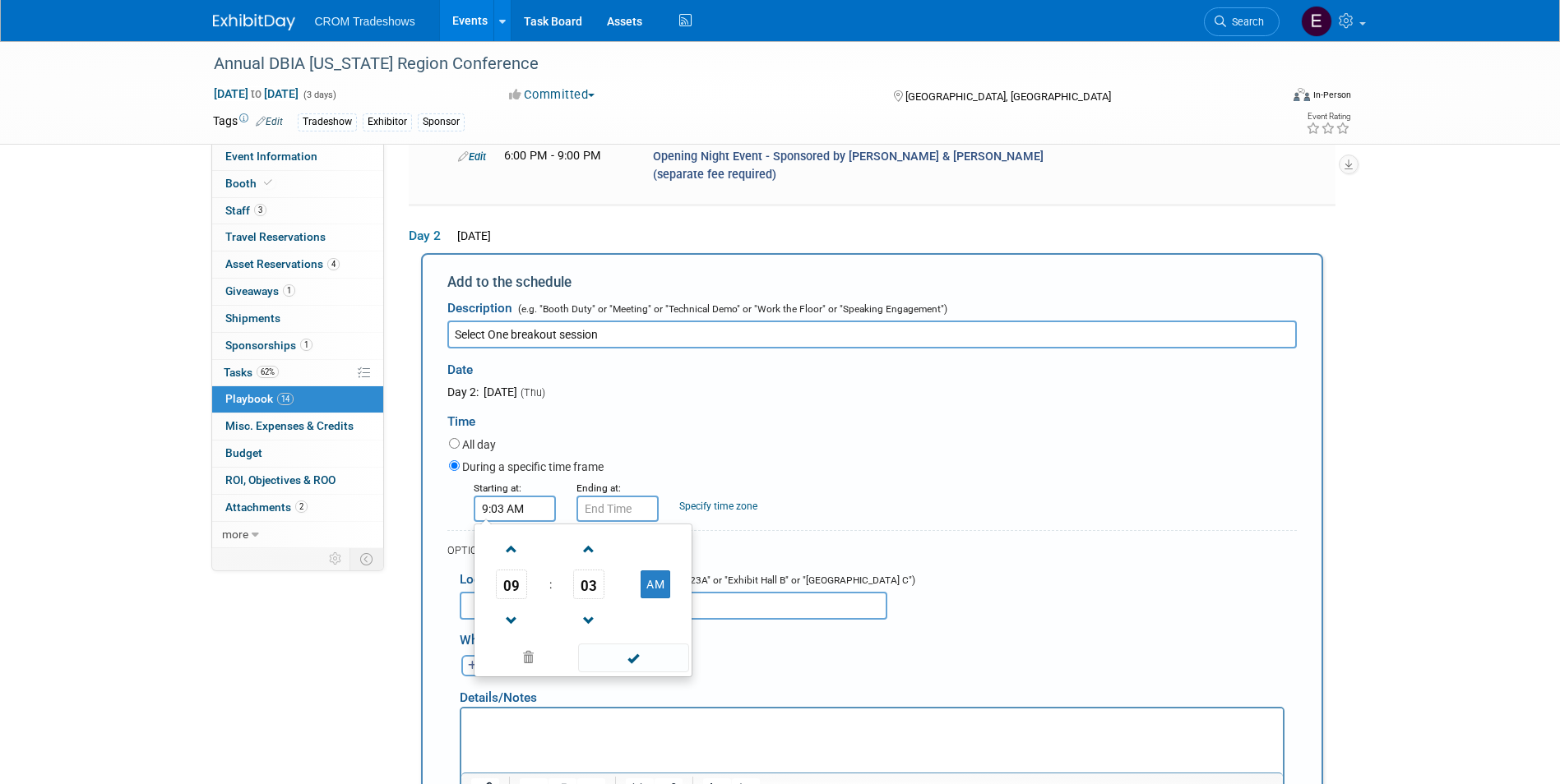
click at [592, 569] on span "03" at bounding box center [588, 584] width 31 height 30
click at [618, 572] on td "30" at bounding box center [609, 594] width 53 height 44
type input "9:30 AM"
click at [632, 644] on span at bounding box center [633, 658] width 111 height 29
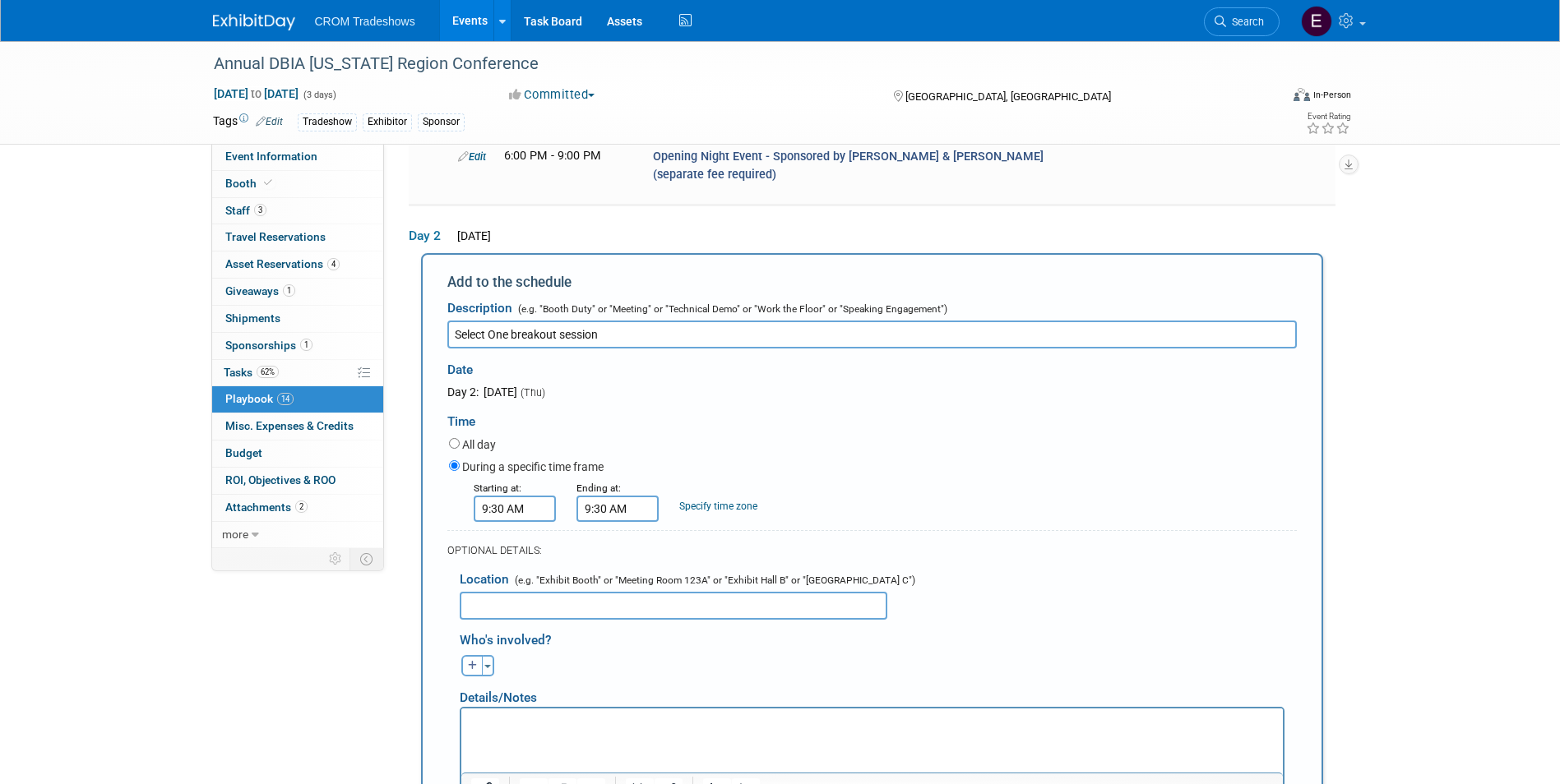
click at [615, 496] on input "9:30 AM" at bounding box center [617, 508] width 82 height 26
click at [619, 535] on span at bounding box center [614, 550] width 29 height 29
type input "10:30 AM"
click at [725, 644] on span at bounding box center [736, 658] width 111 height 29
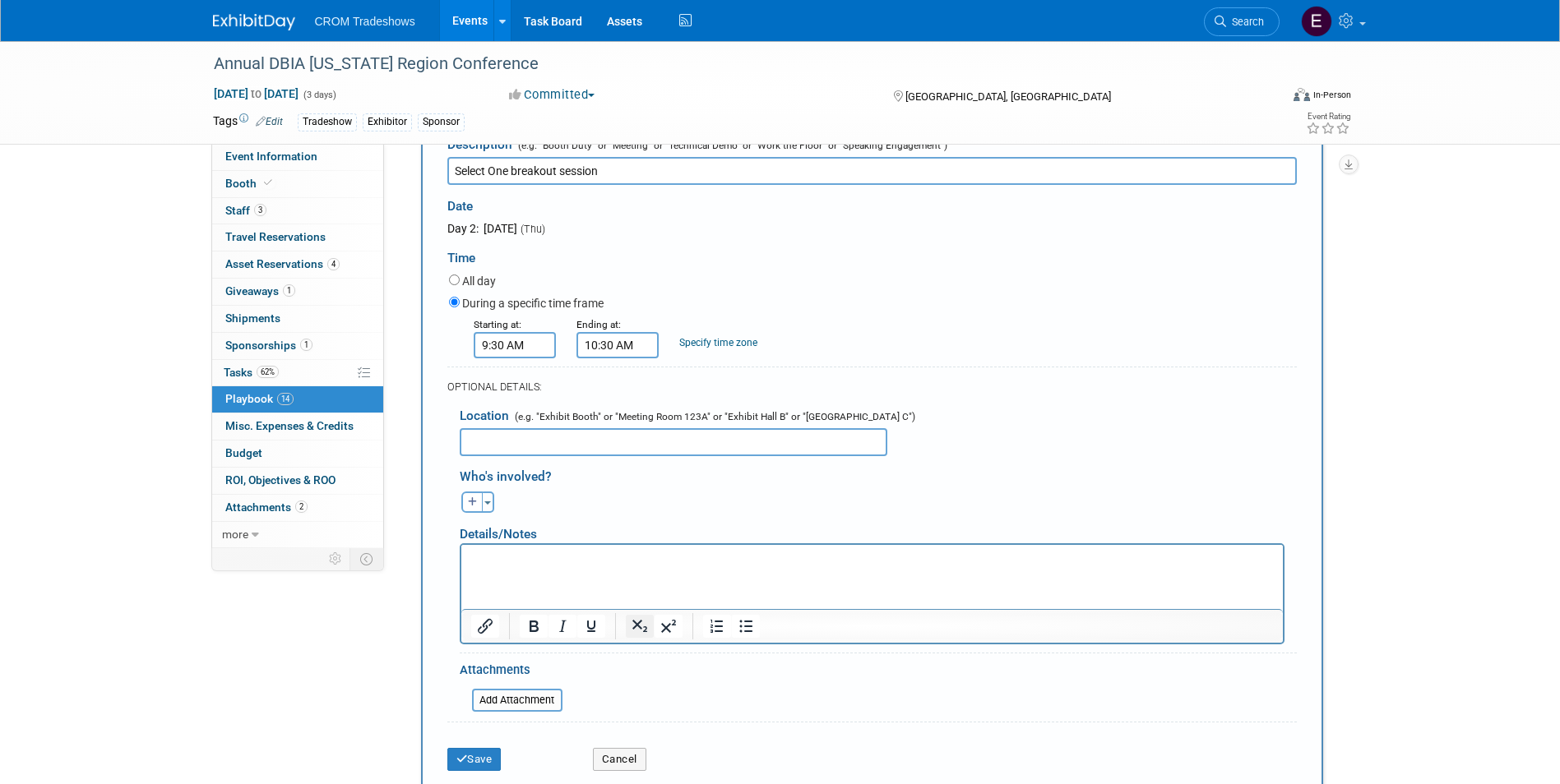
scroll to position [1688, 0]
click at [671, 567] on html at bounding box center [871, 555] width 822 height 23
click at [543, 567] on html at bounding box center [871, 555] width 822 height 23
drag, startPoint x: 542, startPoint y: 568, endPoint x: 486, endPoint y: 559, distance: 56.7
click at [486, 559] on p "Rich Text Area. Press ALT-0 for help." at bounding box center [871, 558] width 802 height 16
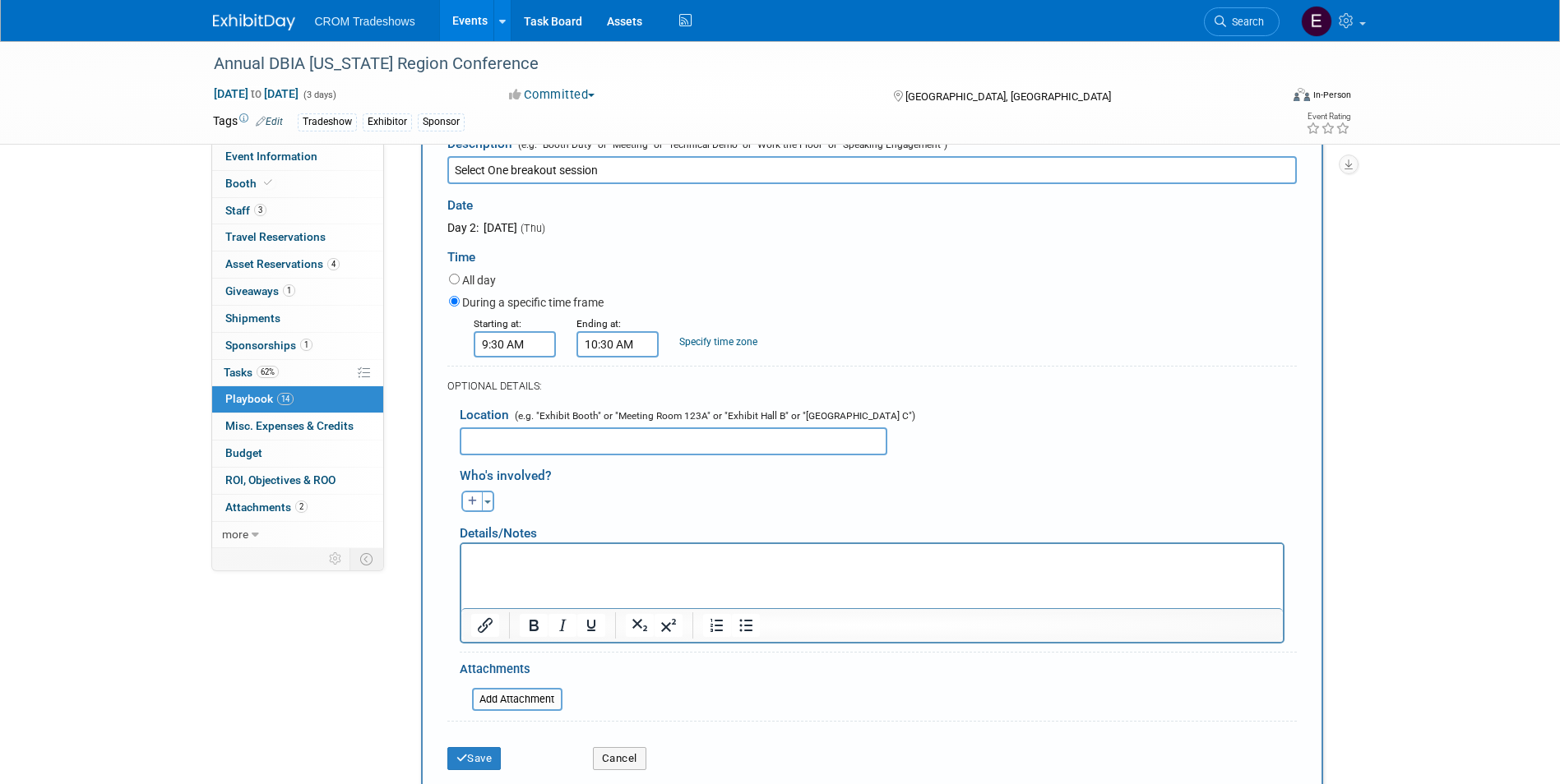
click at [469, 554] on body "Rich Text Area. Press ALT-0 for help." at bounding box center [871, 558] width 804 height 16
paste body "Rich Text Area. Press ALT-0 for help."
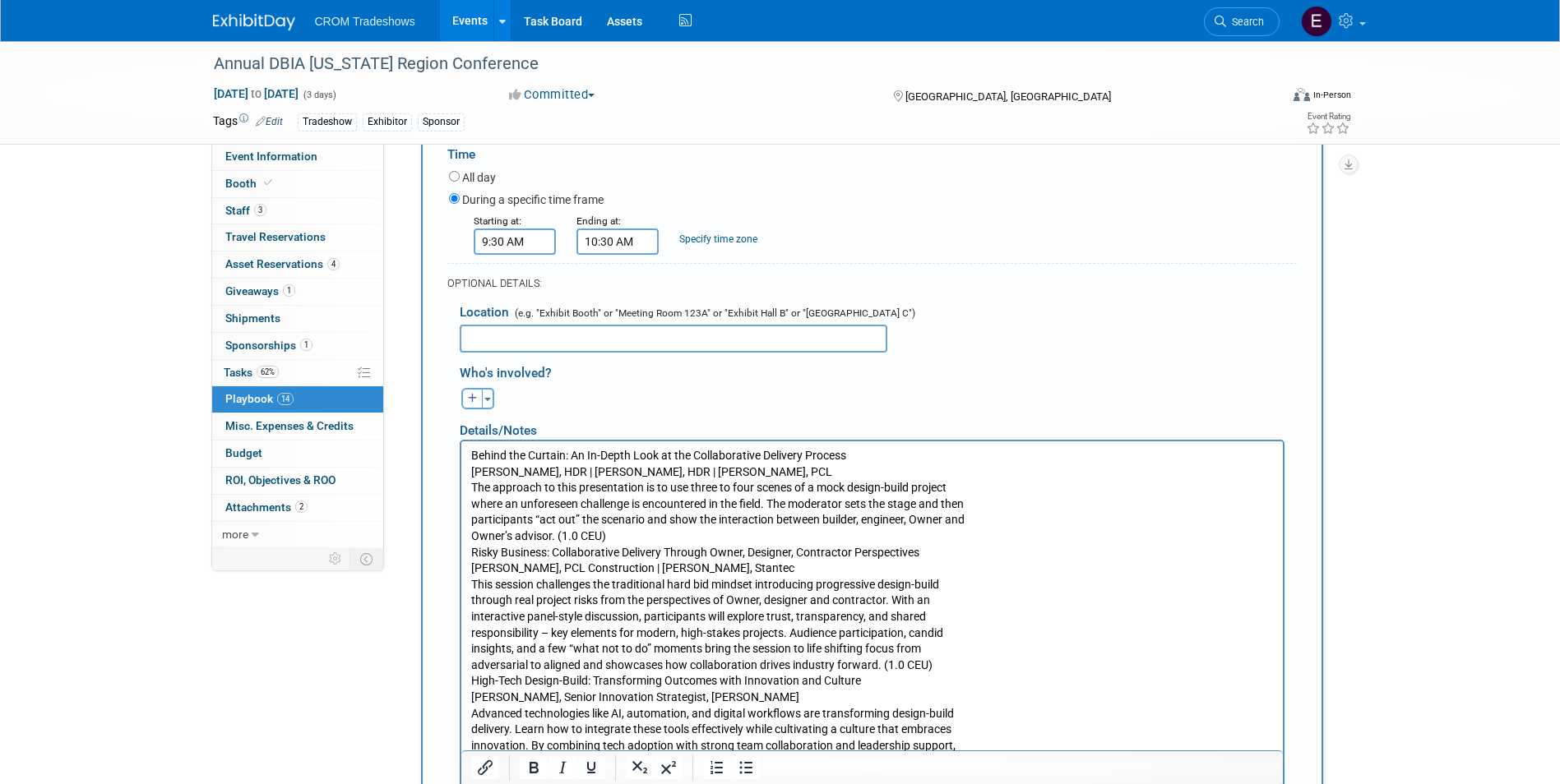
click at [469, 490] on body "Behind the Curtain: An In-Depth Look at the Collaborative Delivery Process [PER…" at bounding box center [871, 625] width 804 height 355
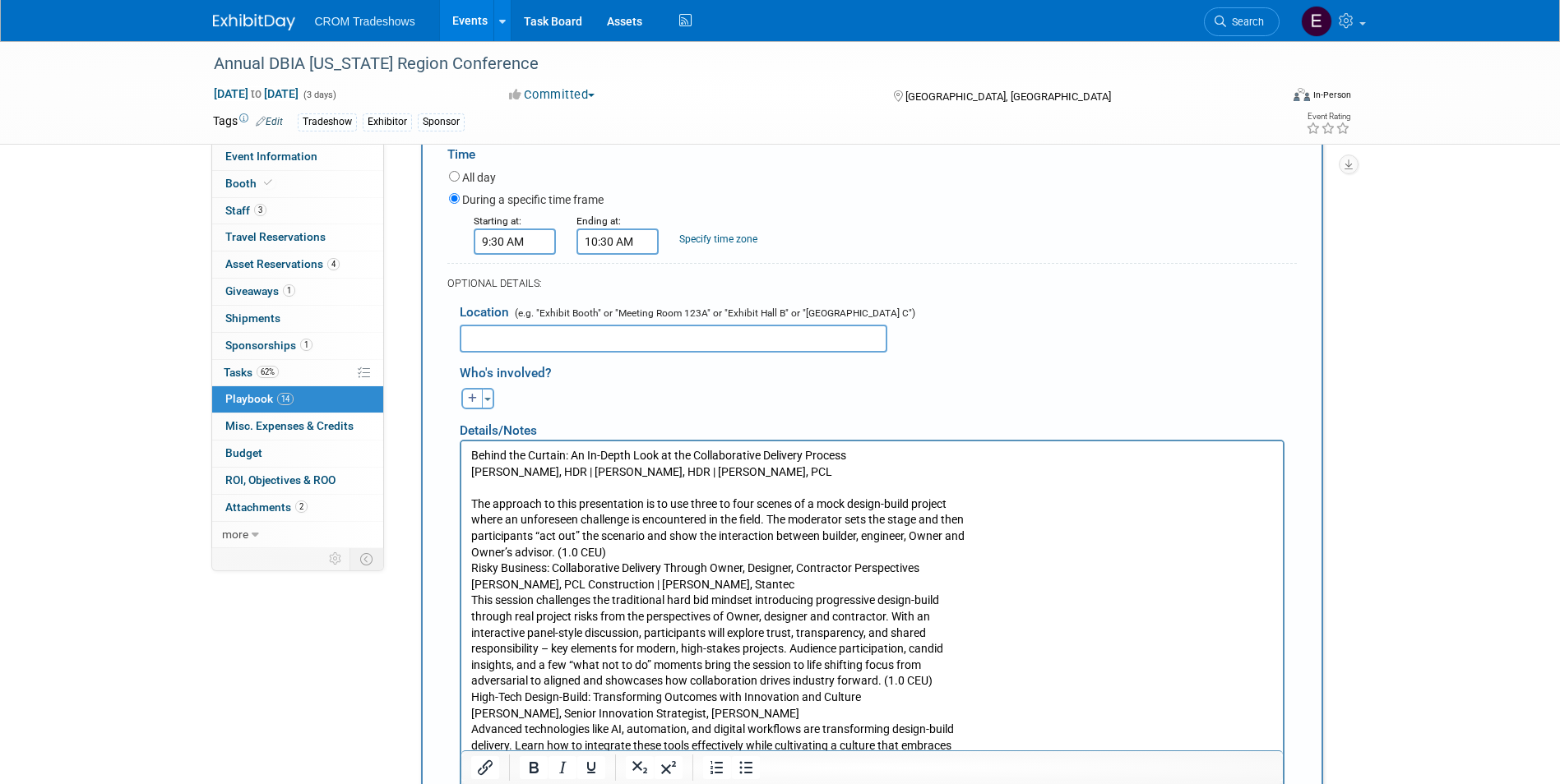
click at [607, 549] on p "The approach to this presentation is to use three to four scenes of a mock desi…" at bounding box center [871, 658] width 802 height 322
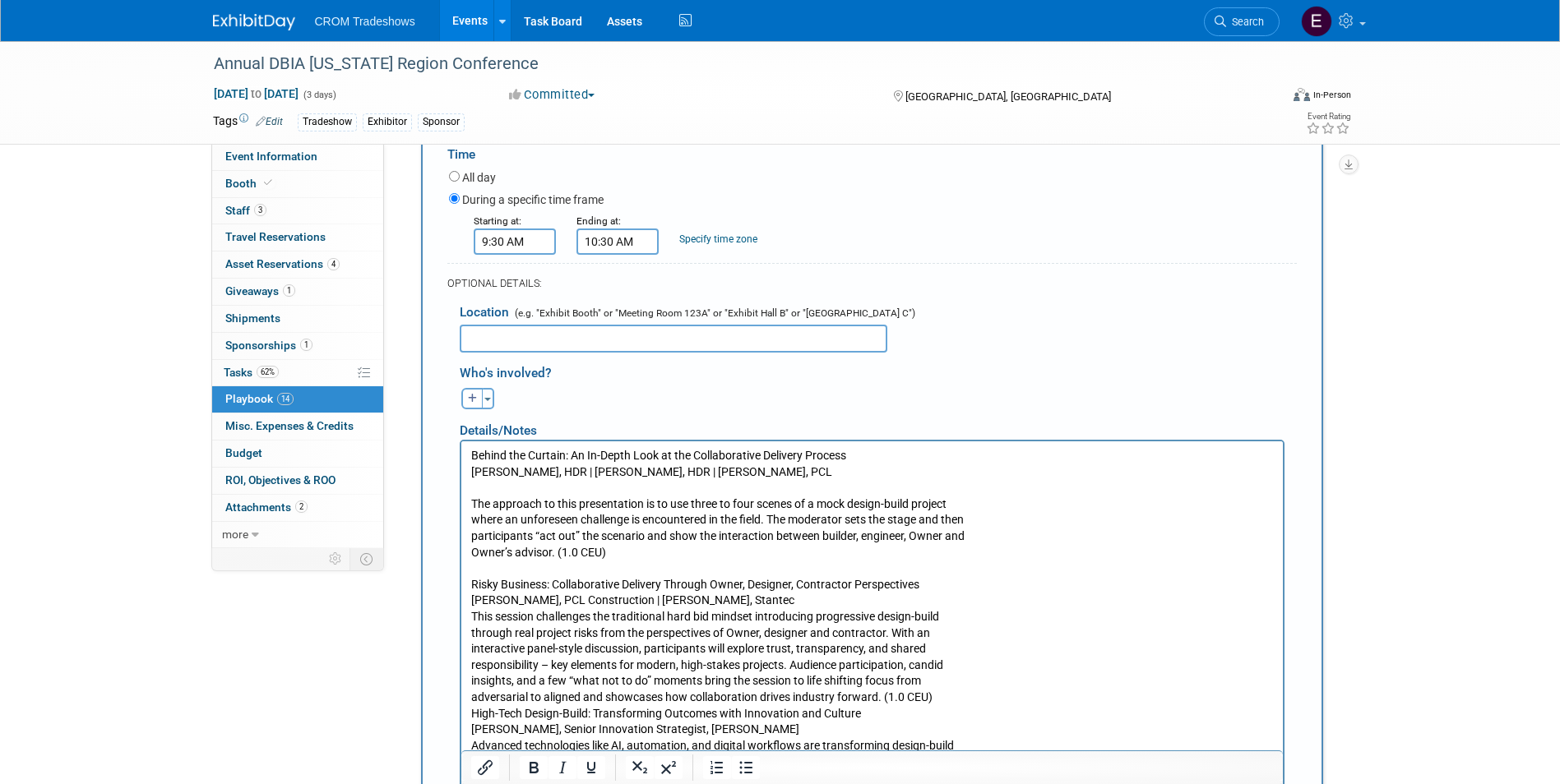
click at [762, 597] on p "Risky Business: Collaborative Delivery Through Owner, Designer, Contractor Pers…" at bounding box center [871, 697] width 802 height 274
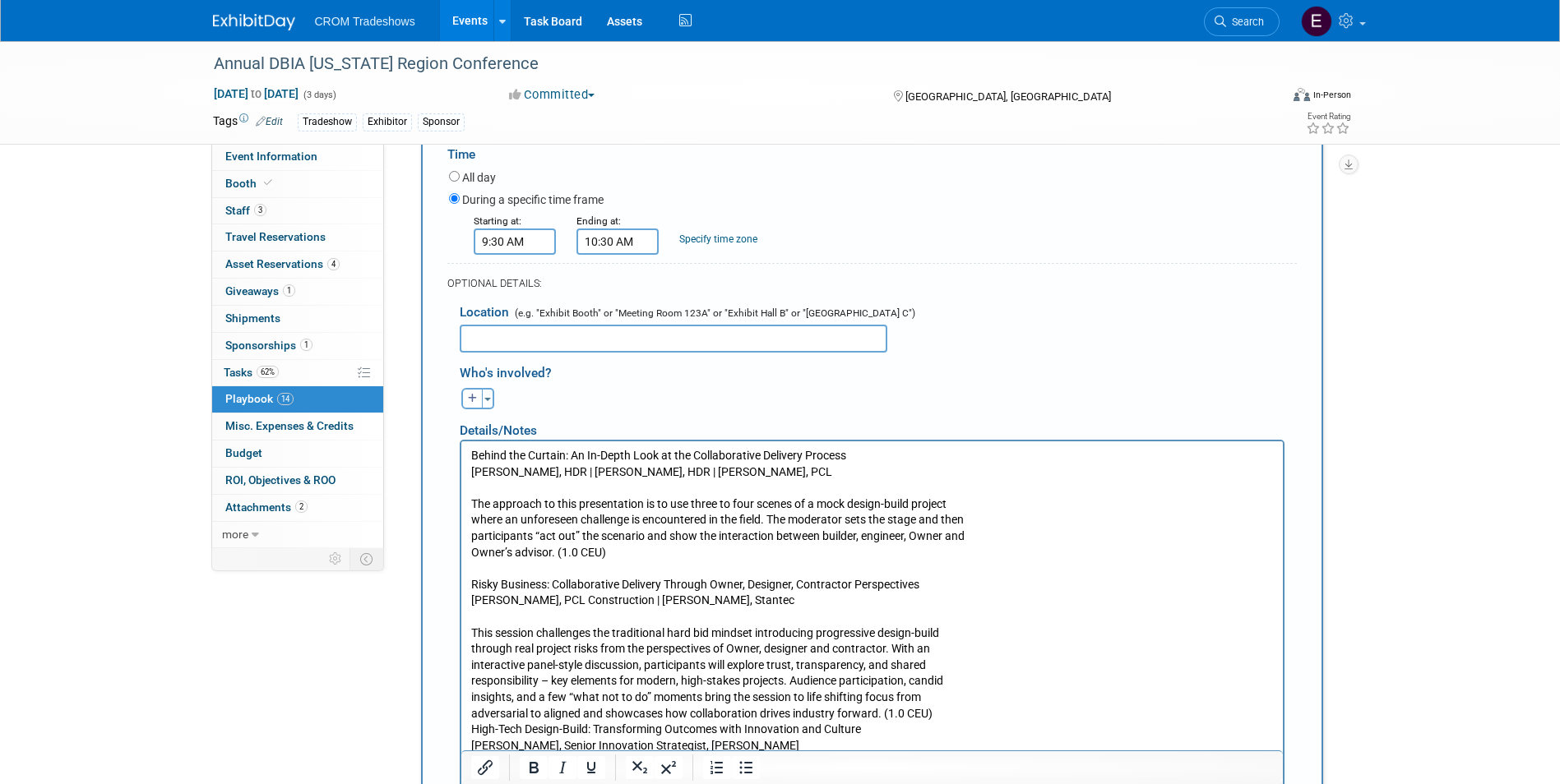
click at [946, 712] on p "This session challenges the traditional hard bid mindset introducing progressiv…" at bounding box center [871, 730] width 802 height 242
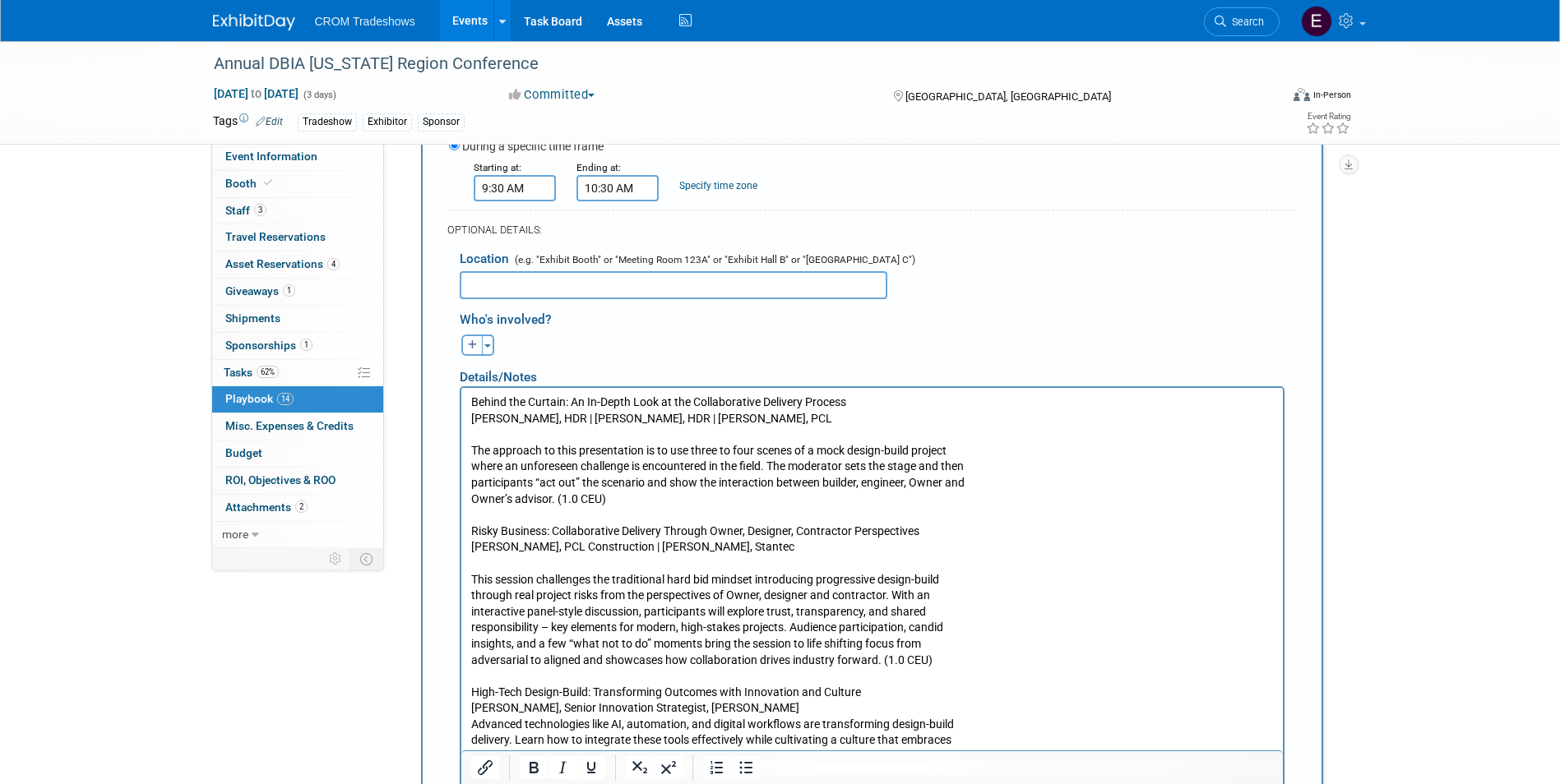
scroll to position [1873, 0]
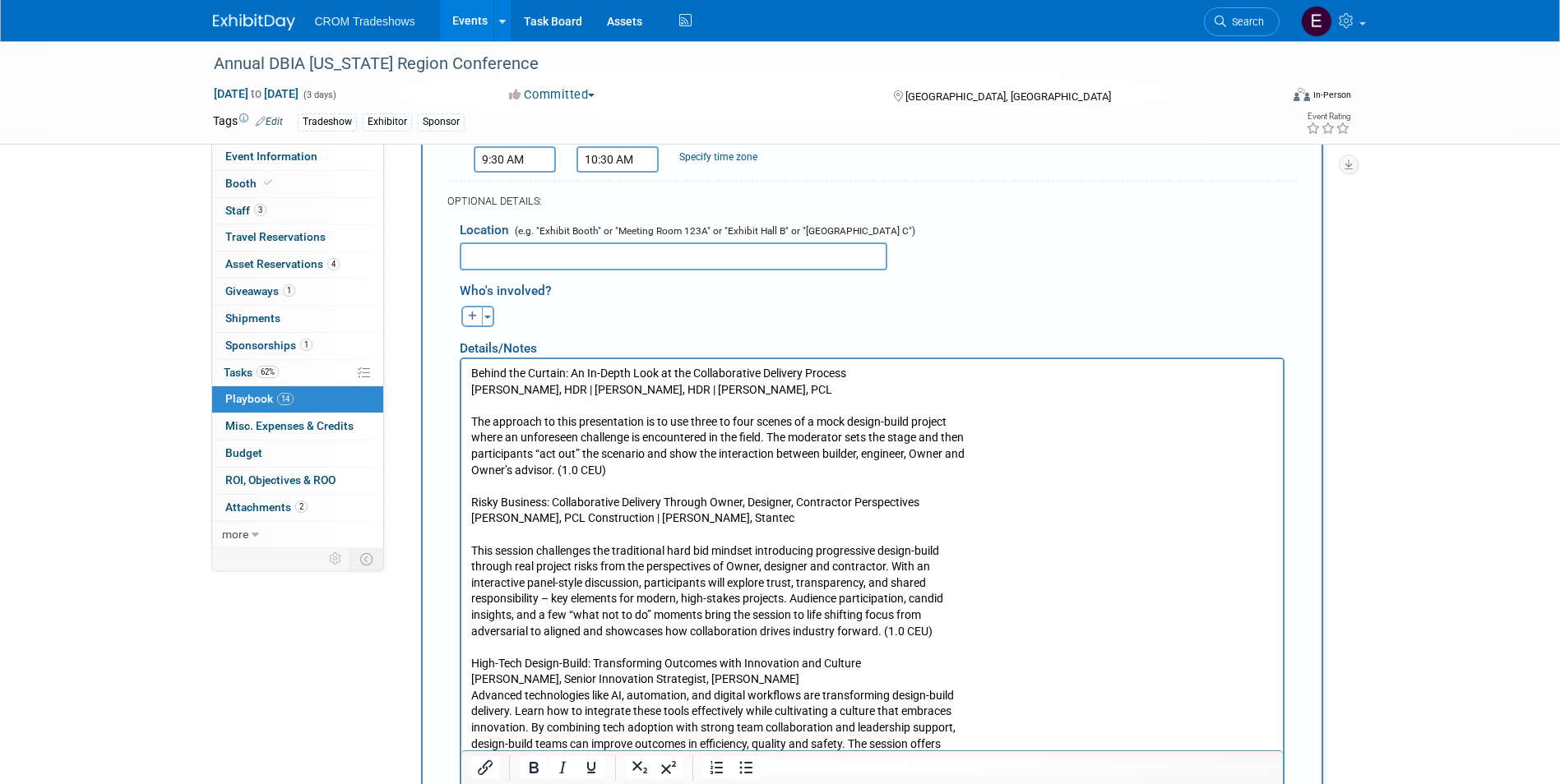
click at [735, 680] on p "High-Tech Design-Build: Transforming Outcomes with Innovation and Culture [PERS…" at bounding box center [871, 712] width 802 height 144
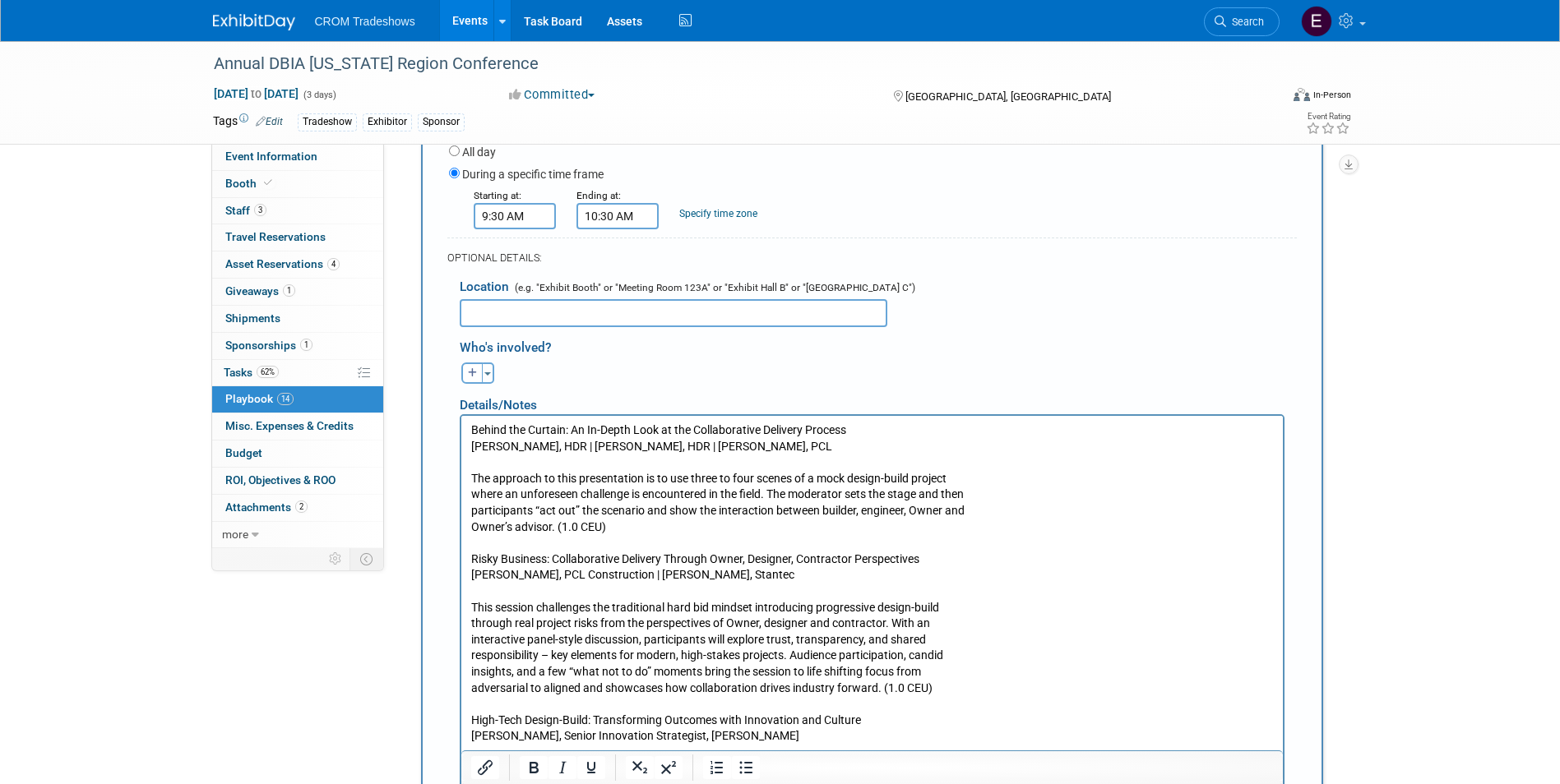
scroll to position [1790, 0]
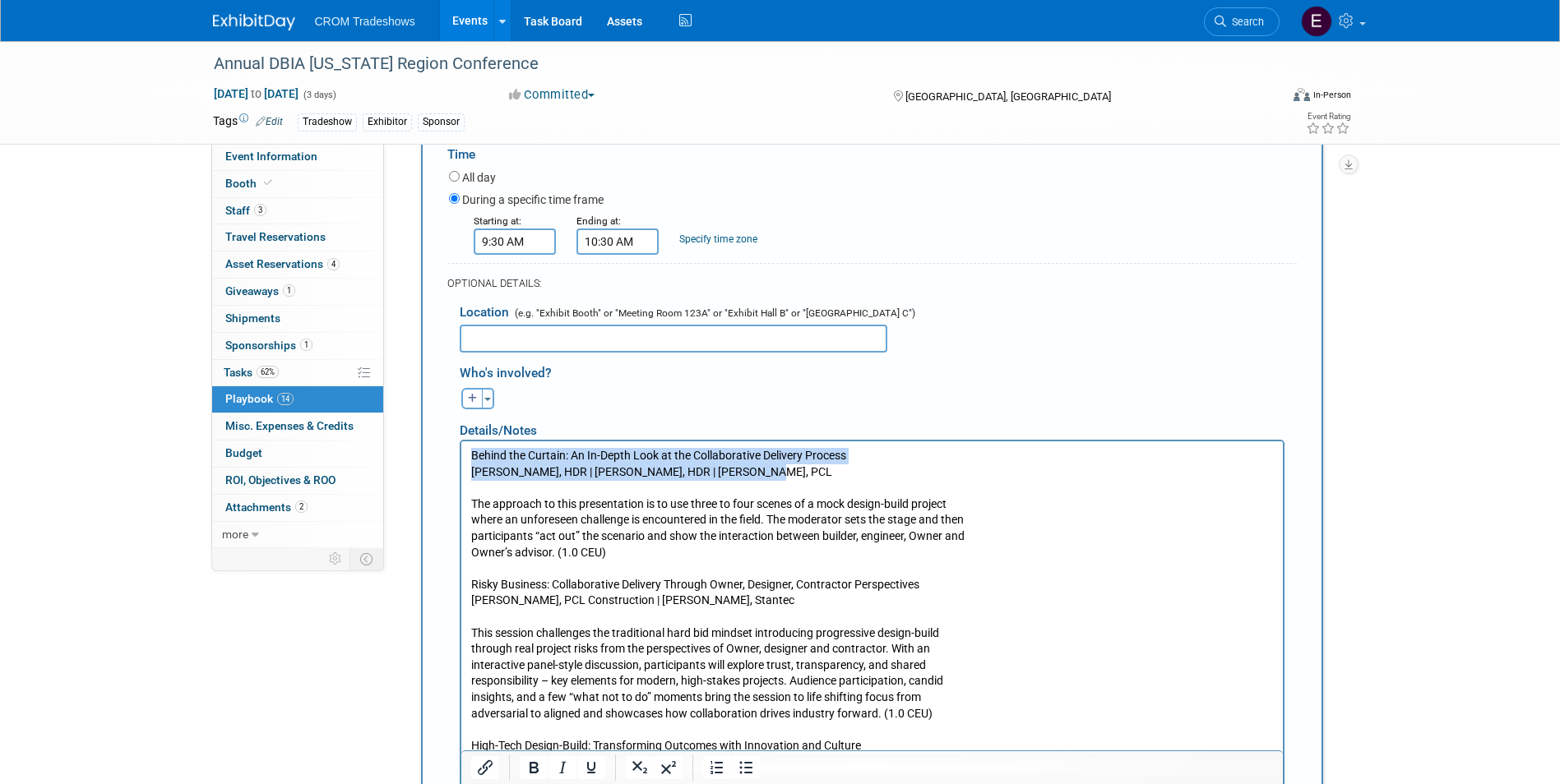
drag, startPoint x: 743, startPoint y: 471, endPoint x: 461, endPoint y: 453, distance: 282.6
click at [461, 453] on html "Behind the Curtain: An In-Depth Look at the Collaborative Delivery Process [PER…" at bounding box center [871, 662] width 822 height 441
click at [527, 770] on icon "Bold" at bounding box center [533, 767] width 20 height 20
click at [703, 594] on p "Risky Business: Collaborative Delivery Through Owner, Designer, Contractor Pers…" at bounding box center [871, 585] width 802 height 48
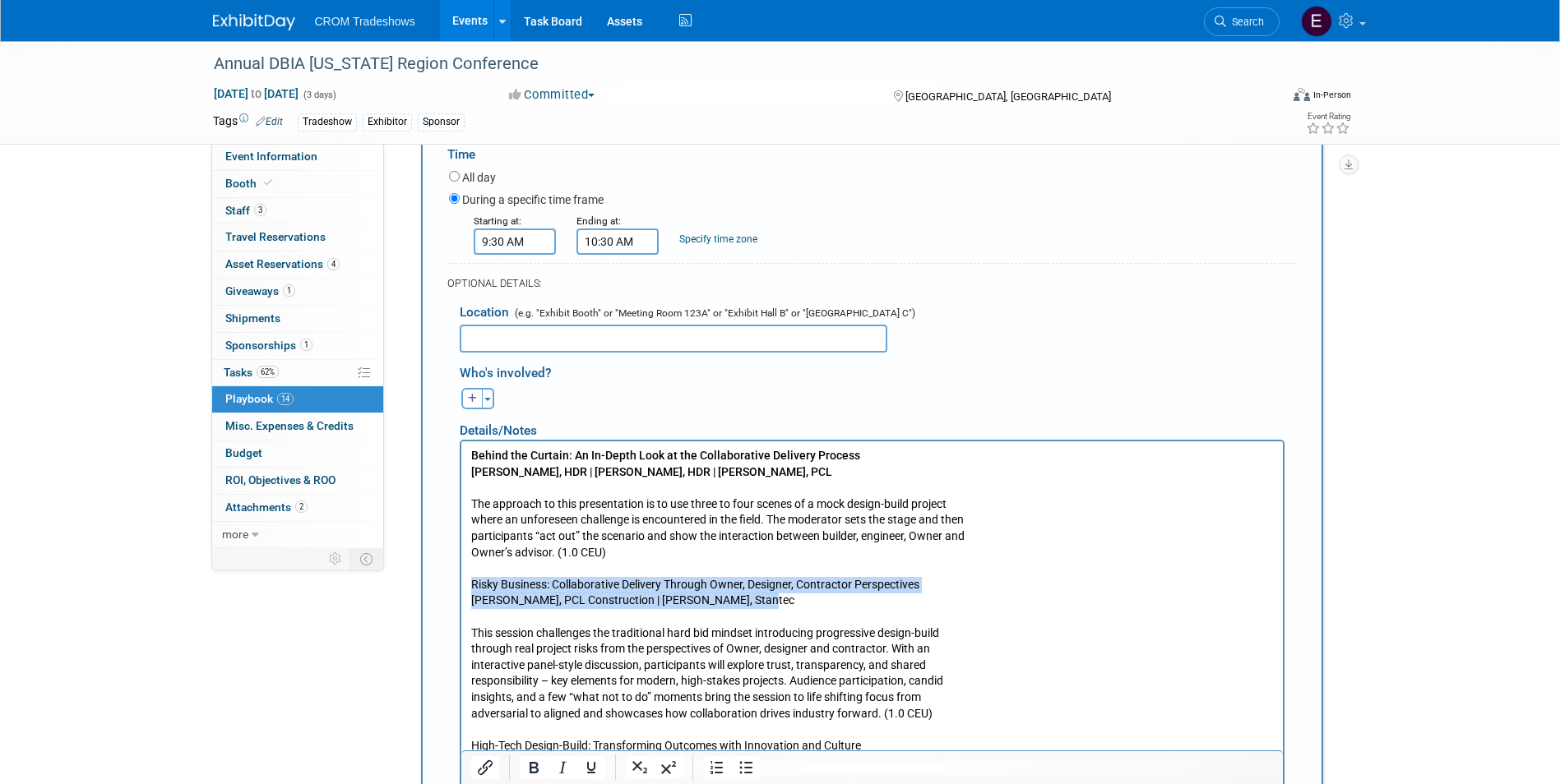
drag, startPoint x: 758, startPoint y: 598, endPoint x: 916, endPoint y: 969, distance: 403.2
click at [460, 579] on html "Behind the Curtain: An In-Depth Look at the Collaborative Delivery Process [PER…" at bounding box center [871, 662] width 822 height 441
click at [533, 774] on icon "Bold" at bounding box center [534, 768] width 9 height 12
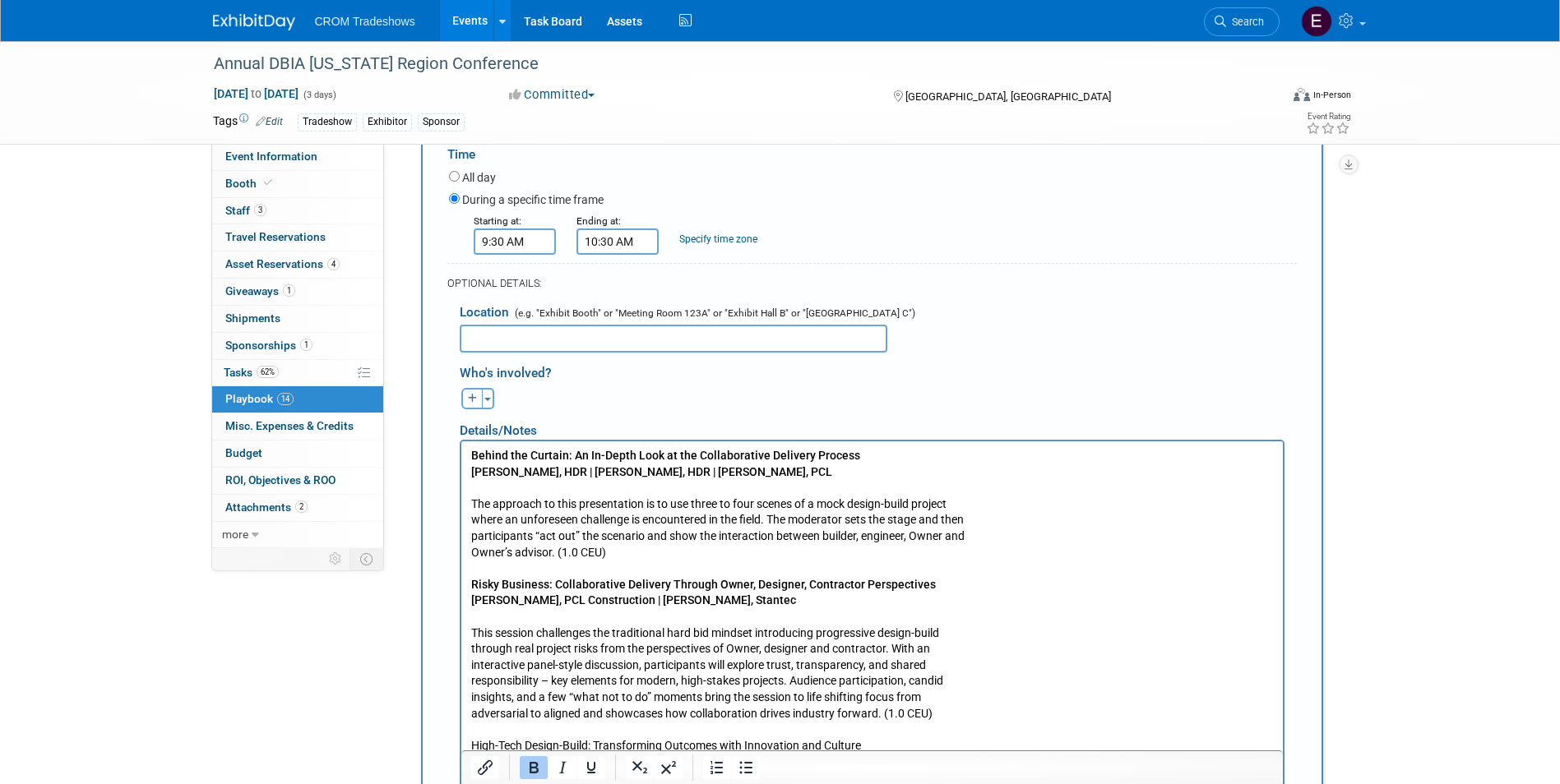
click at [638, 728] on p "High-Tech Design-Build: Transforming Outcomes with Innovation and Culture [PERS…" at bounding box center [871, 746] width 802 height 48
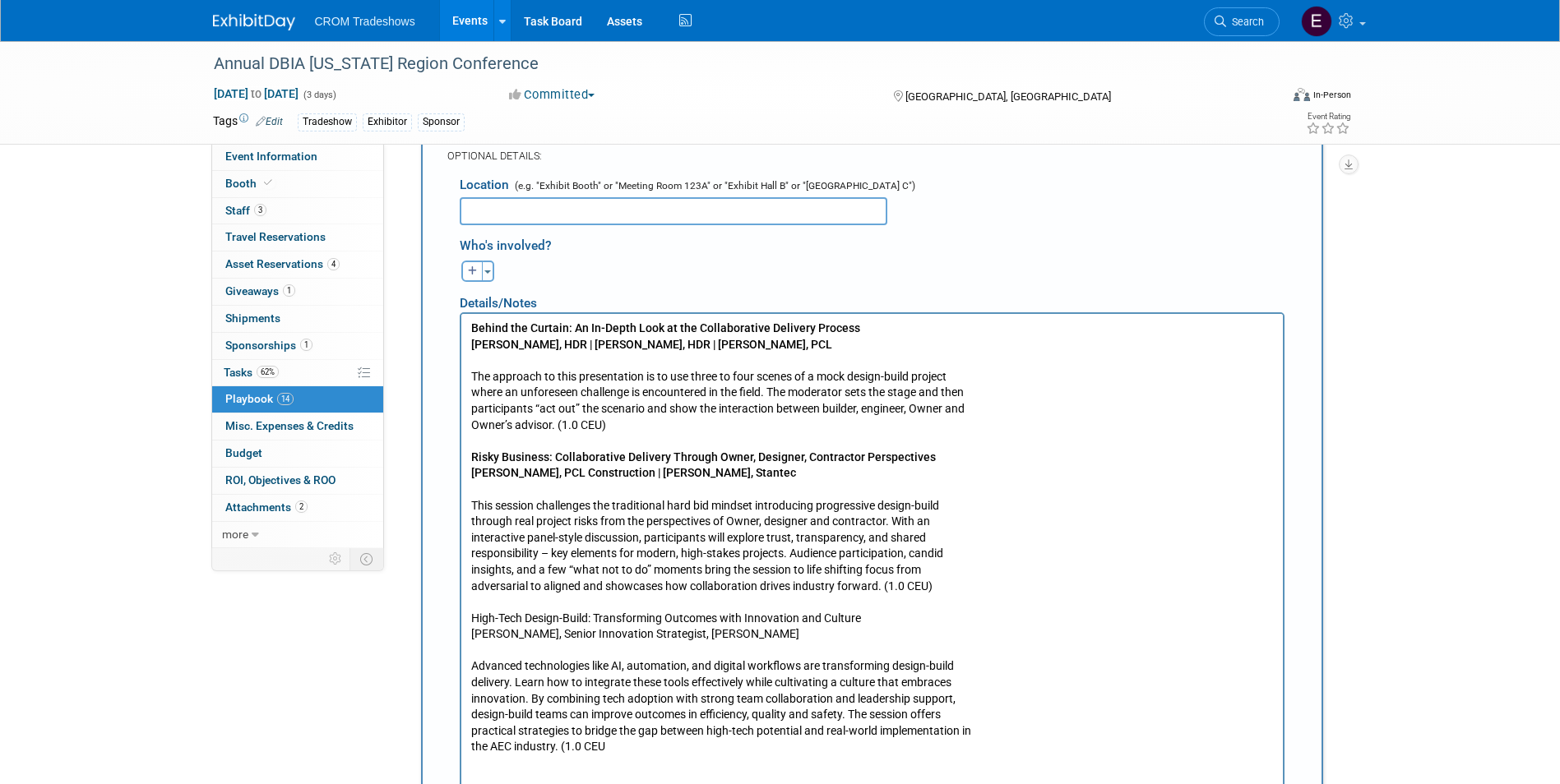
scroll to position [1955, 0]
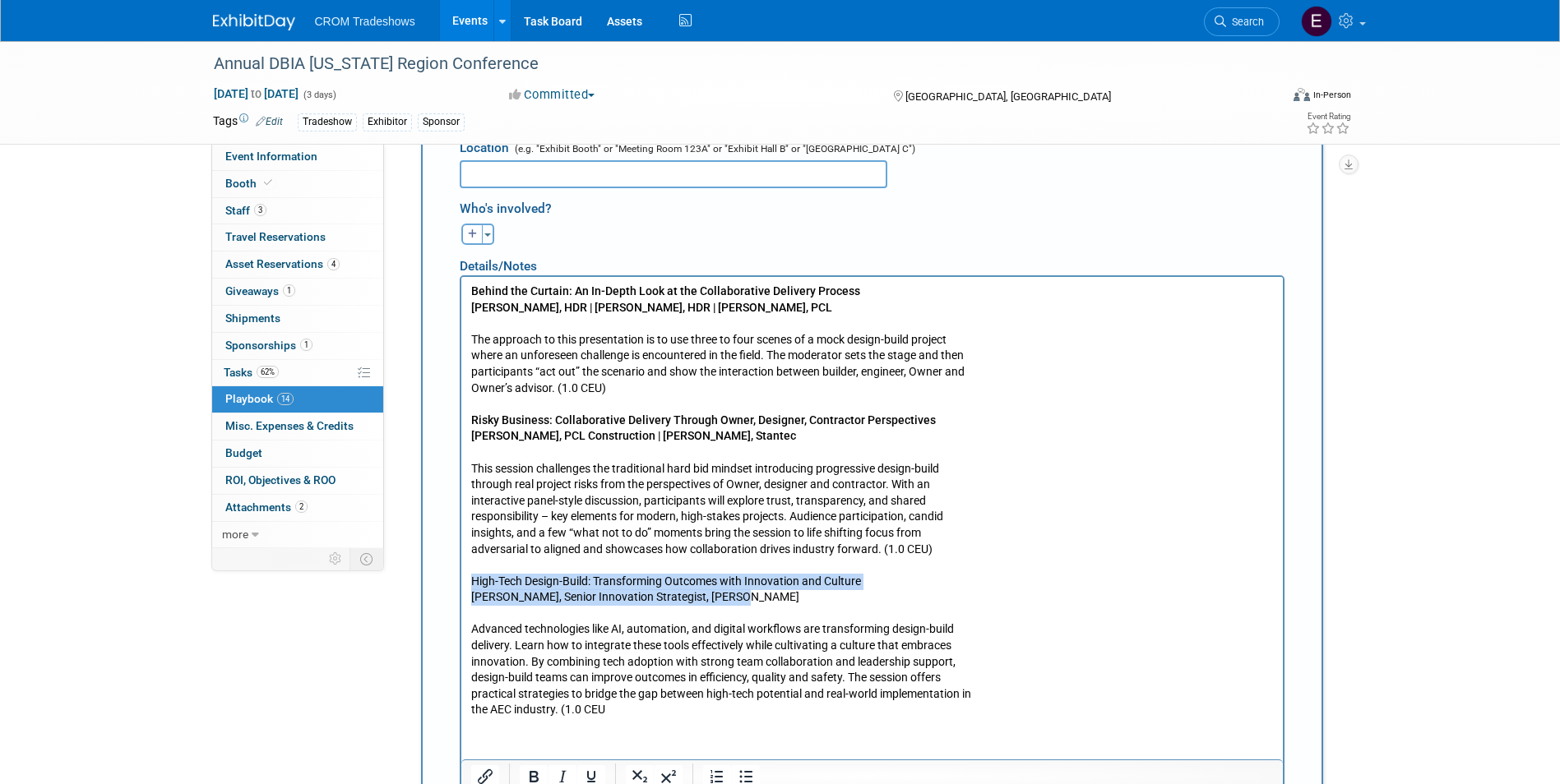
drag, startPoint x: 738, startPoint y: 598, endPoint x: 465, endPoint y: 581, distance: 273.5
click at [465, 581] on html "Behind the Curtain: An In-Depth Look at the Collaborative Delivery Process [PER…" at bounding box center [871, 497] width 822 height 441
click at [541, 767] on icon "Bold" at bounding box center [533, 776] width 20 height 20
click at [469, 352] on body "Behind the Curtain: An In-Depth Look at the Collaborative Delivery Process [PER…" at bounding box center [871, 501] width 804 height 434
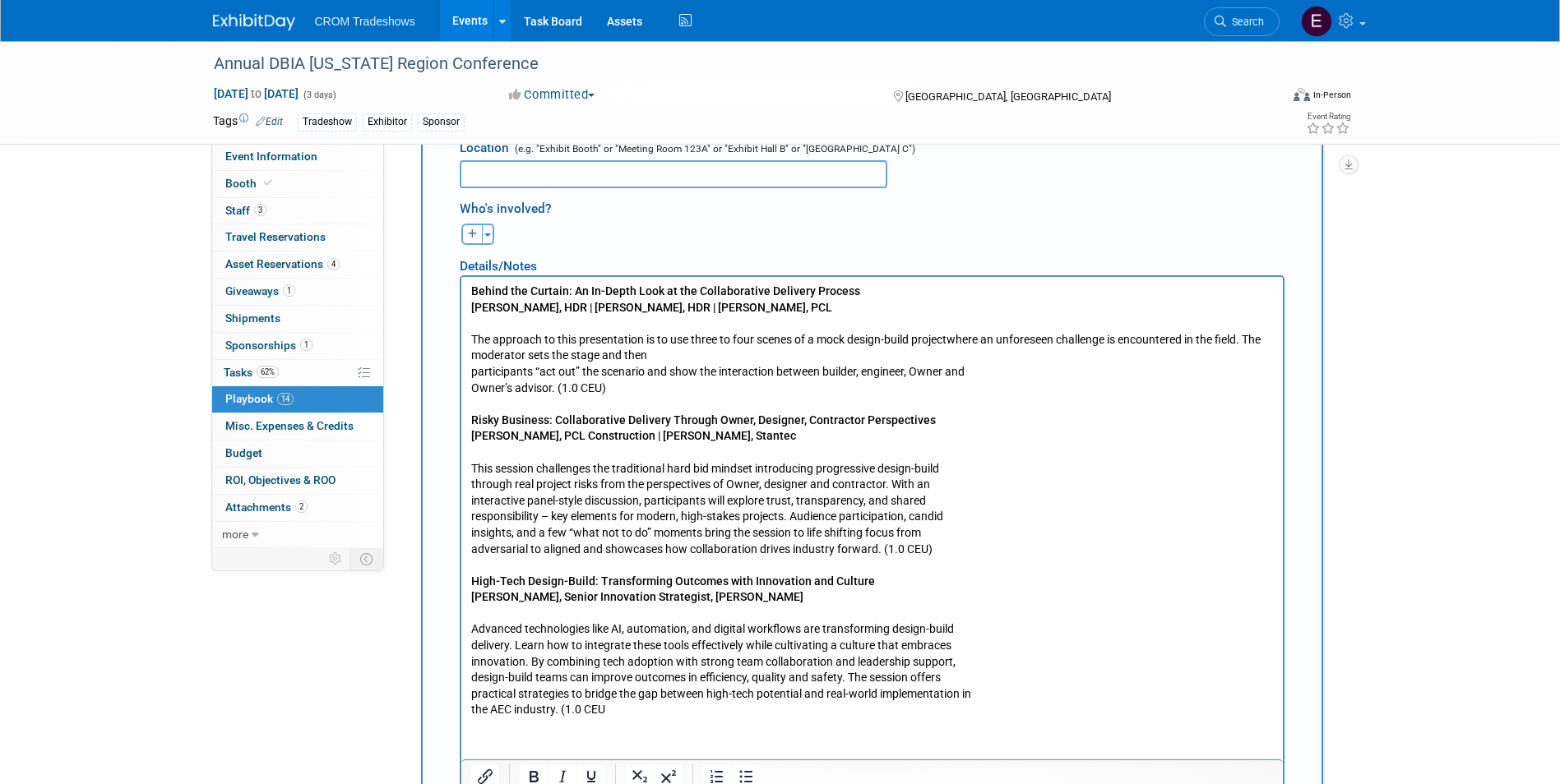
click at [471, 368] on p "The approach to this presentation is to use three to four scenes of a mock desi…" at bounding box center [871, 364] width 802 height 64
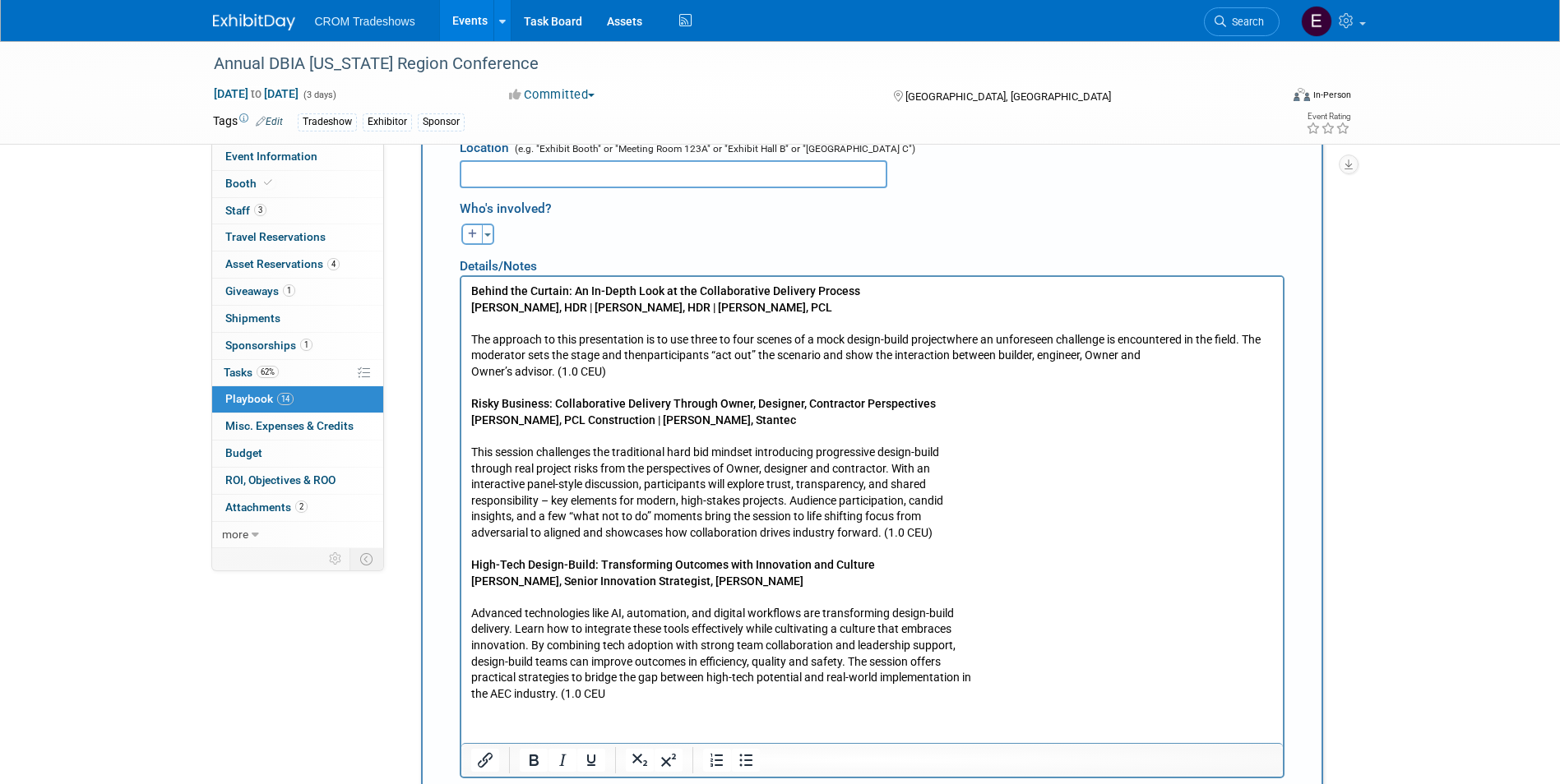
click at [469, 467] on body "Behind the Curtain: An In-Depth Look at the Collaborative Delivery Process [PER…" at bounding box center [871, 492] width 804 height 418
click at [471, 486] on p "This session challenges the traditional hard bid mindset introducing progressiv…" at bounding box center [871, 484] width 802 height 113
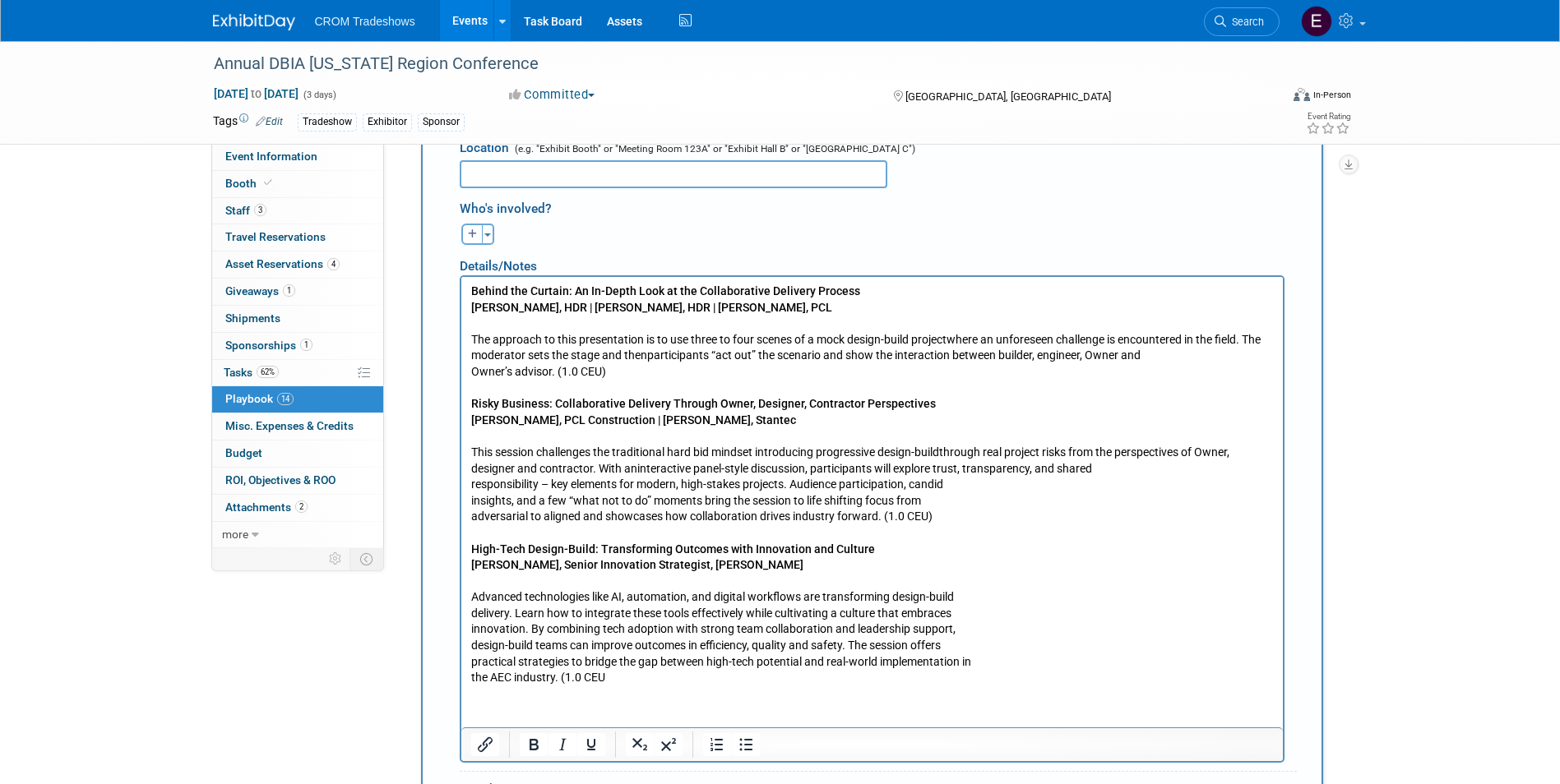
click at [469, 484] on body "Behind the Curtain: An In-Depth Look at the Collaborative Delivery Process [PER…" at bounding box center [871, 484] width 804 height 403
click at [470, 498] on p "This session challenges the traditional hard bid mindset introducing progressiv…" at bounding box center [871, 477] width 802 height 97
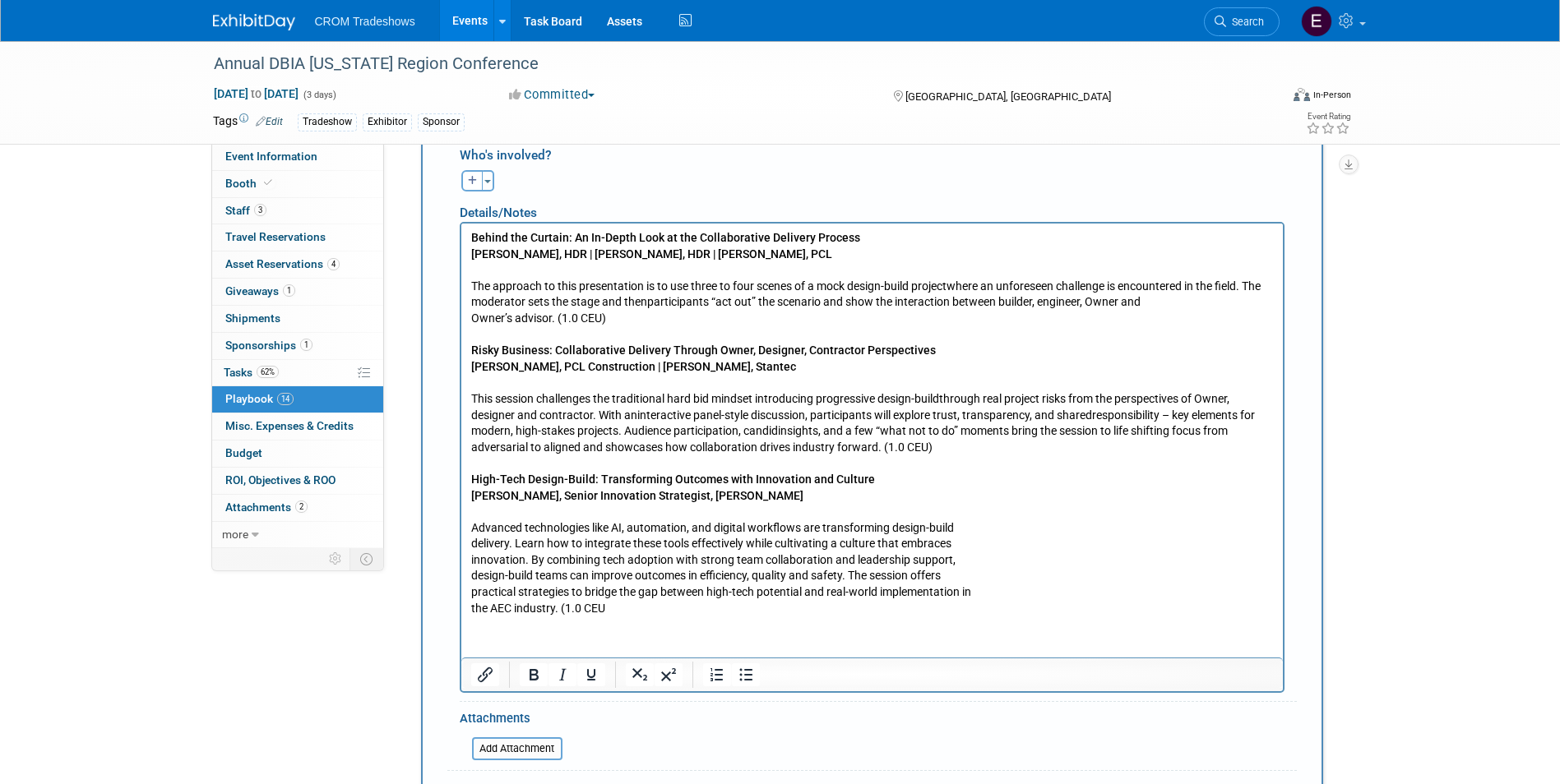
scroll to position [2037, 0]
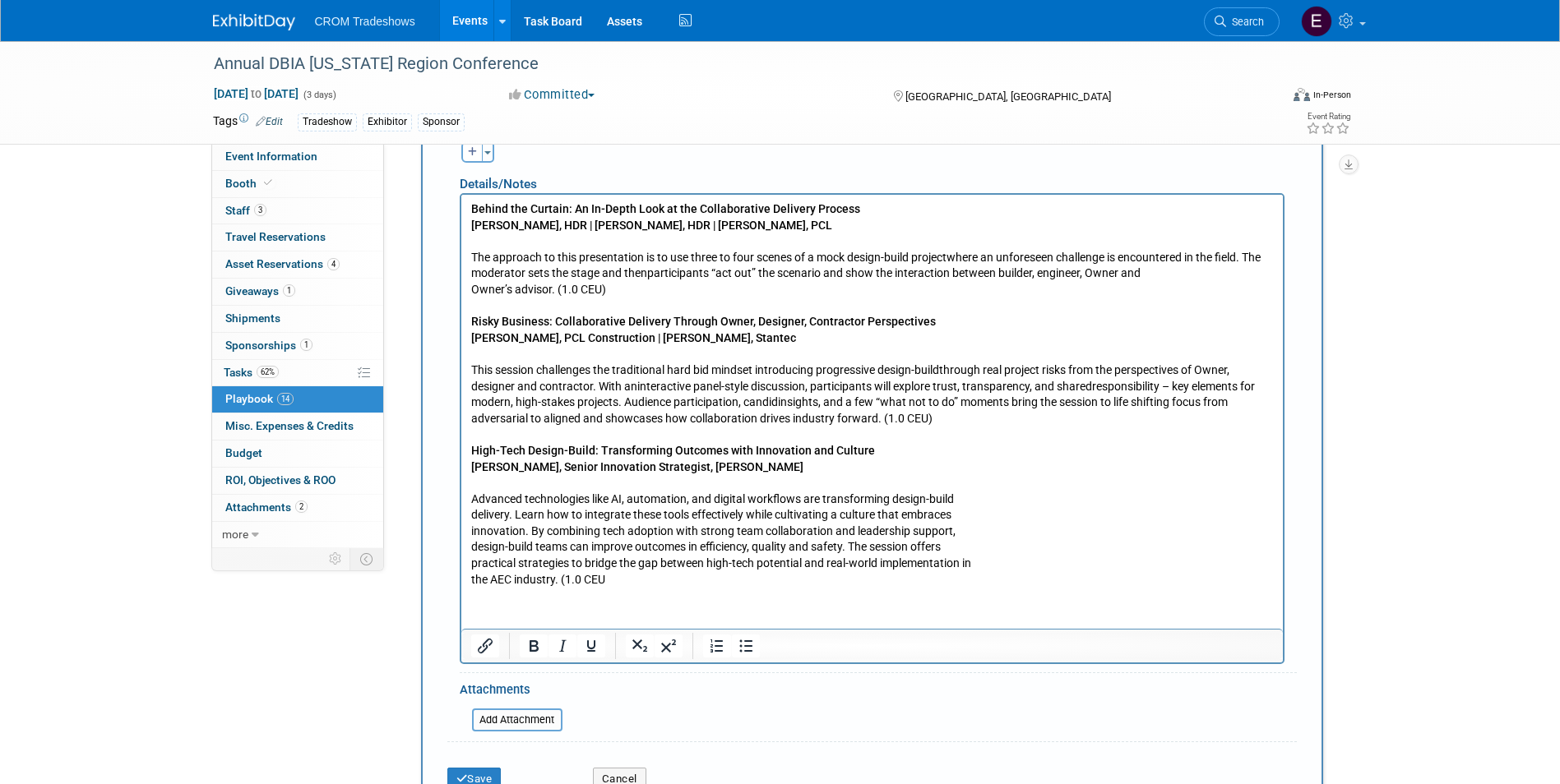
click at [470, 514] on p "Advanced technologies like AI, automation, and digital workflows are transformi…" at bounding box center [871, 531] width 802 height 113
click at [469, 528] on body "Behind the Curtain: An In-Depth Look at the Collaborative Delivery Process [PER…" at bounding box center [871, 394] width 804 height 386
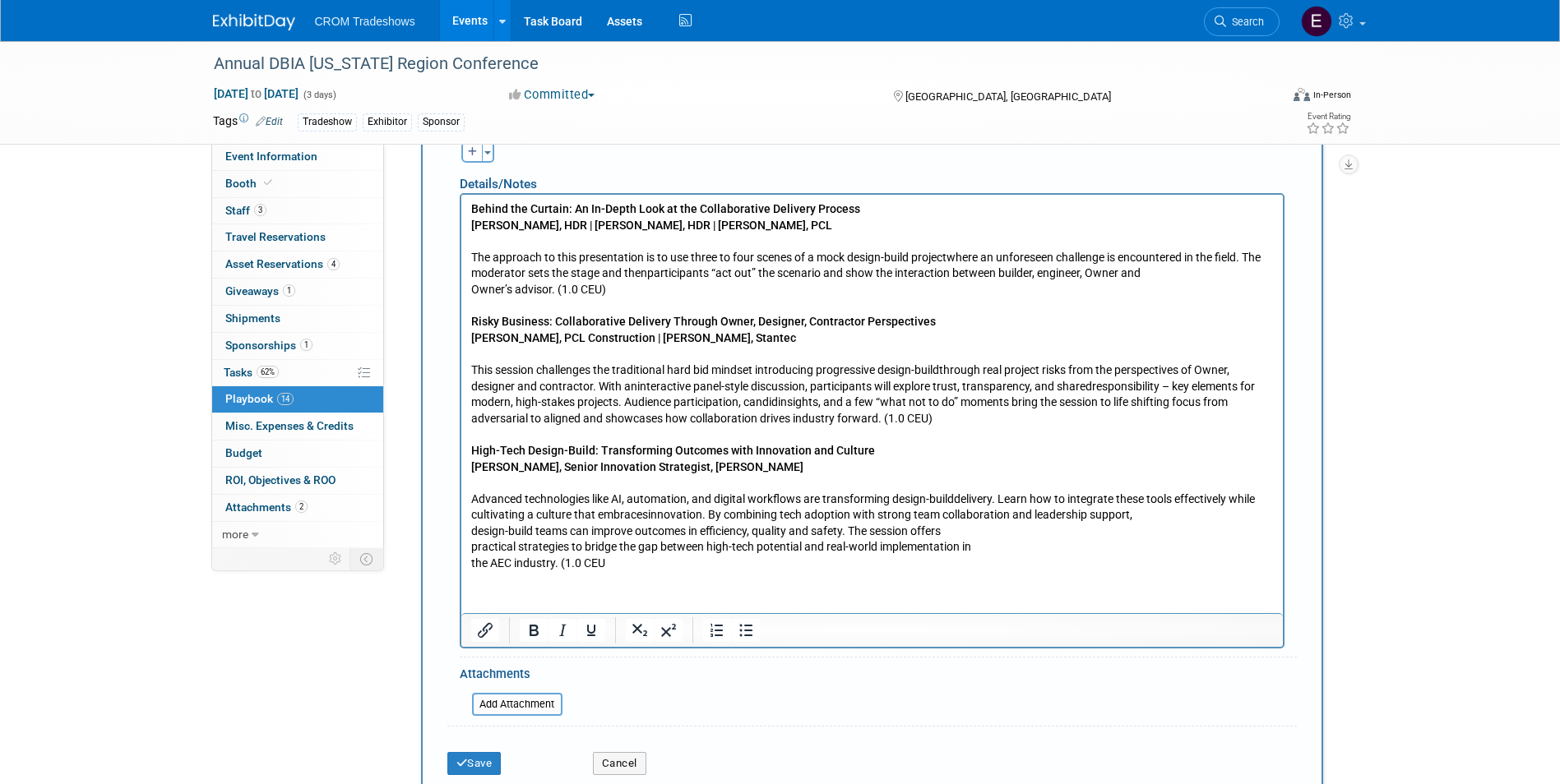
click at [471, 529] on p "Advanced technologies like AI, automation, and digital workflows are transformi…" at bounding box center [871, 524] width 802 height 97
click at [470, 544] on p "Advanced technologies like AI, automation, and digital workflows are transformi…" at bounding box center [871, 524] width 802 height 97
click at [471, 562] on p "Advanced technologies like AI, automation, and digital workflows are transformi…" at bounding box center [871, 524] width 802 height 97
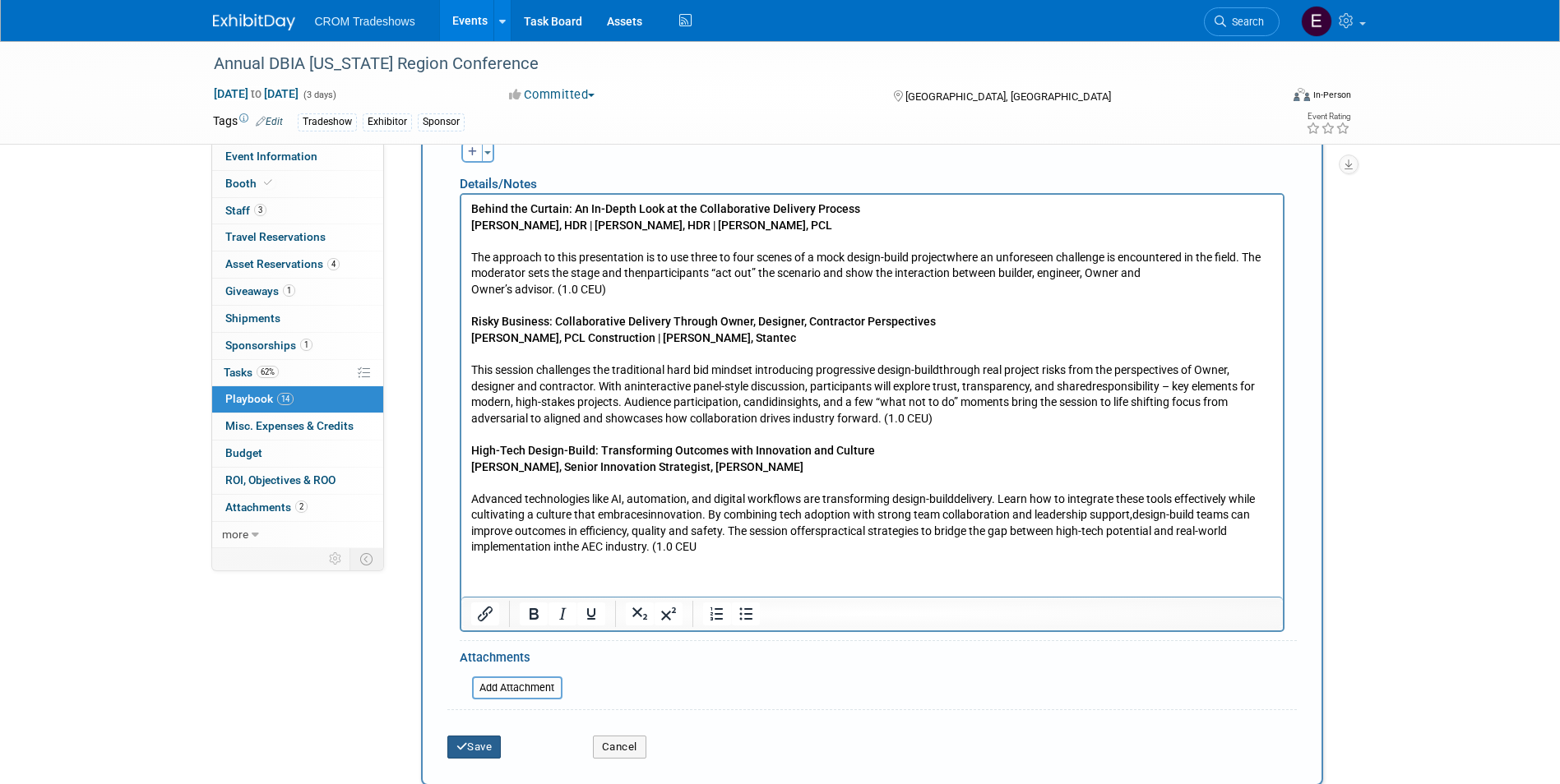
click at [480, 736] on button "Save" at bounding box center [474, 747] width 54 height 23
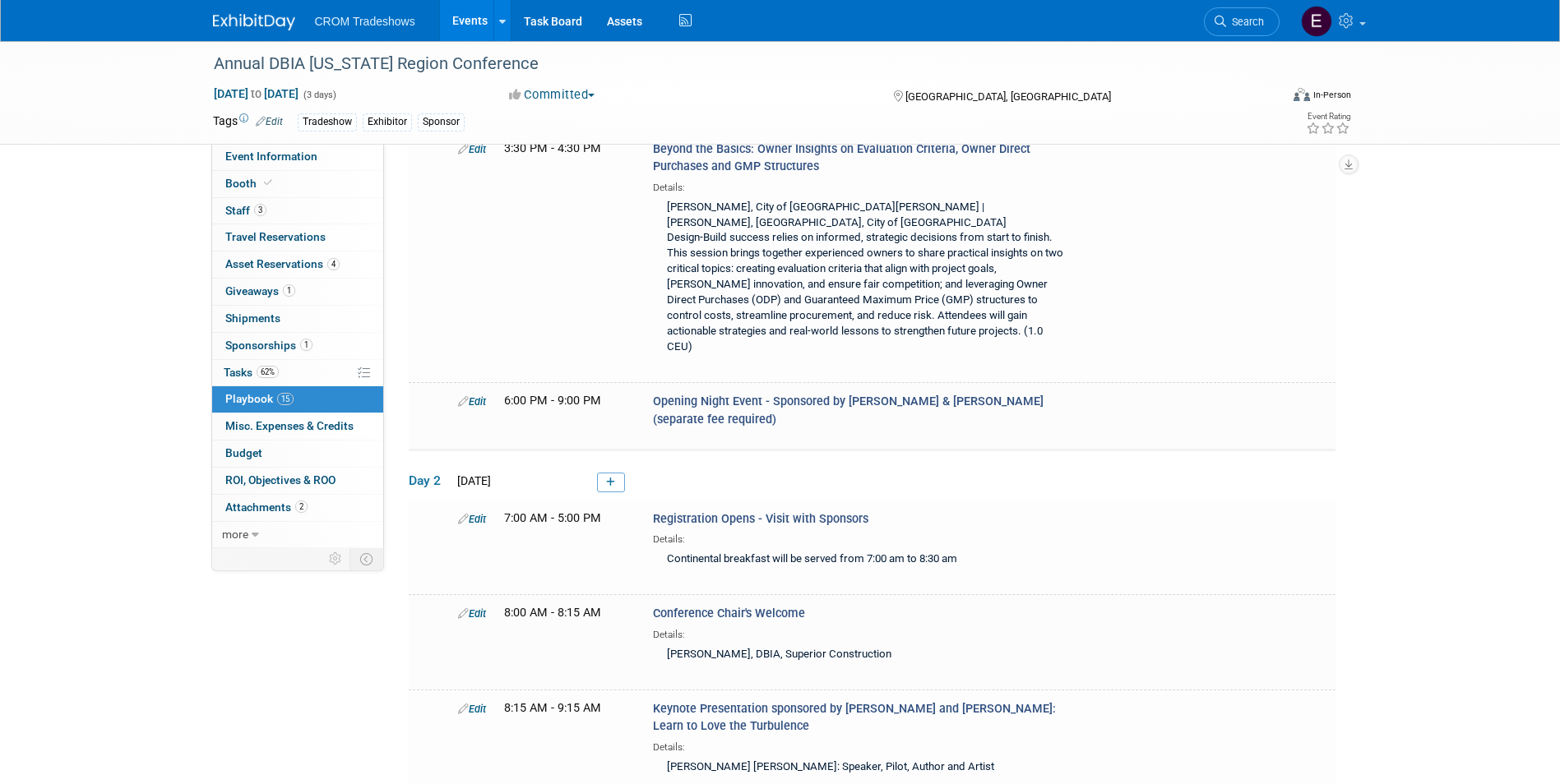
scroll to position [1176, 0]
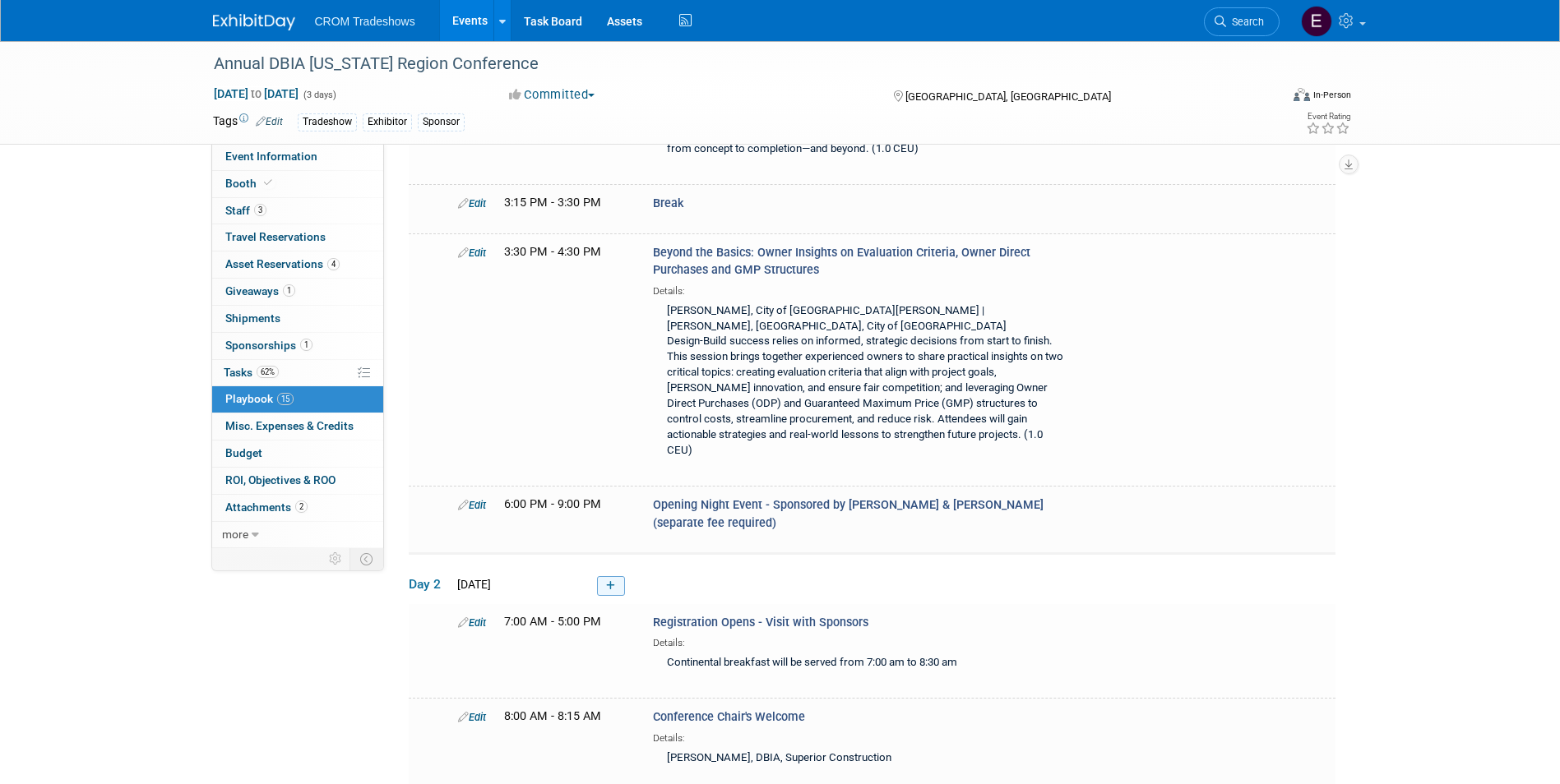
click at [617, 576] on link at bounding box center [610, 585] width 28 height 20
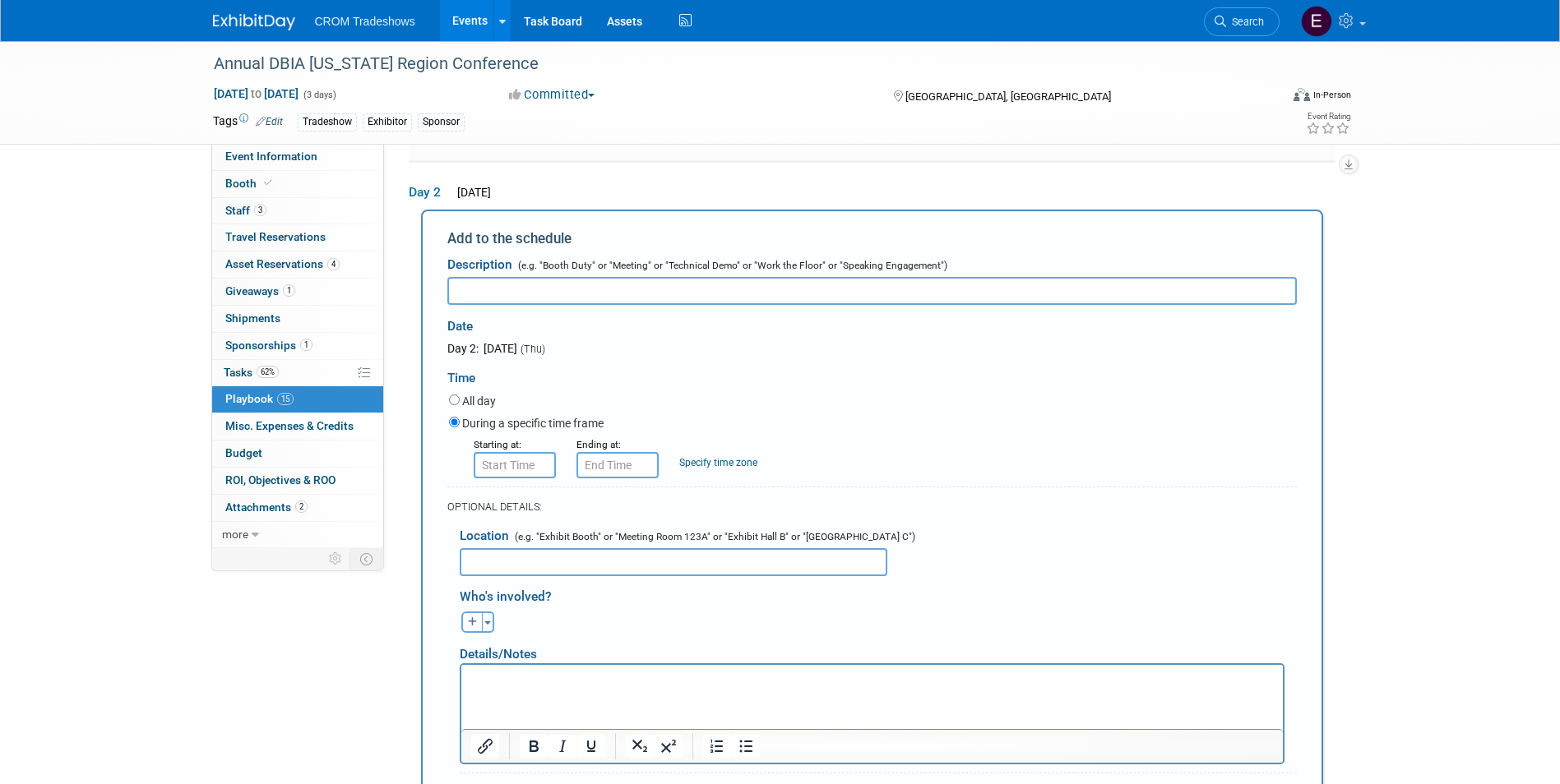
scroll to position [1605, 0]
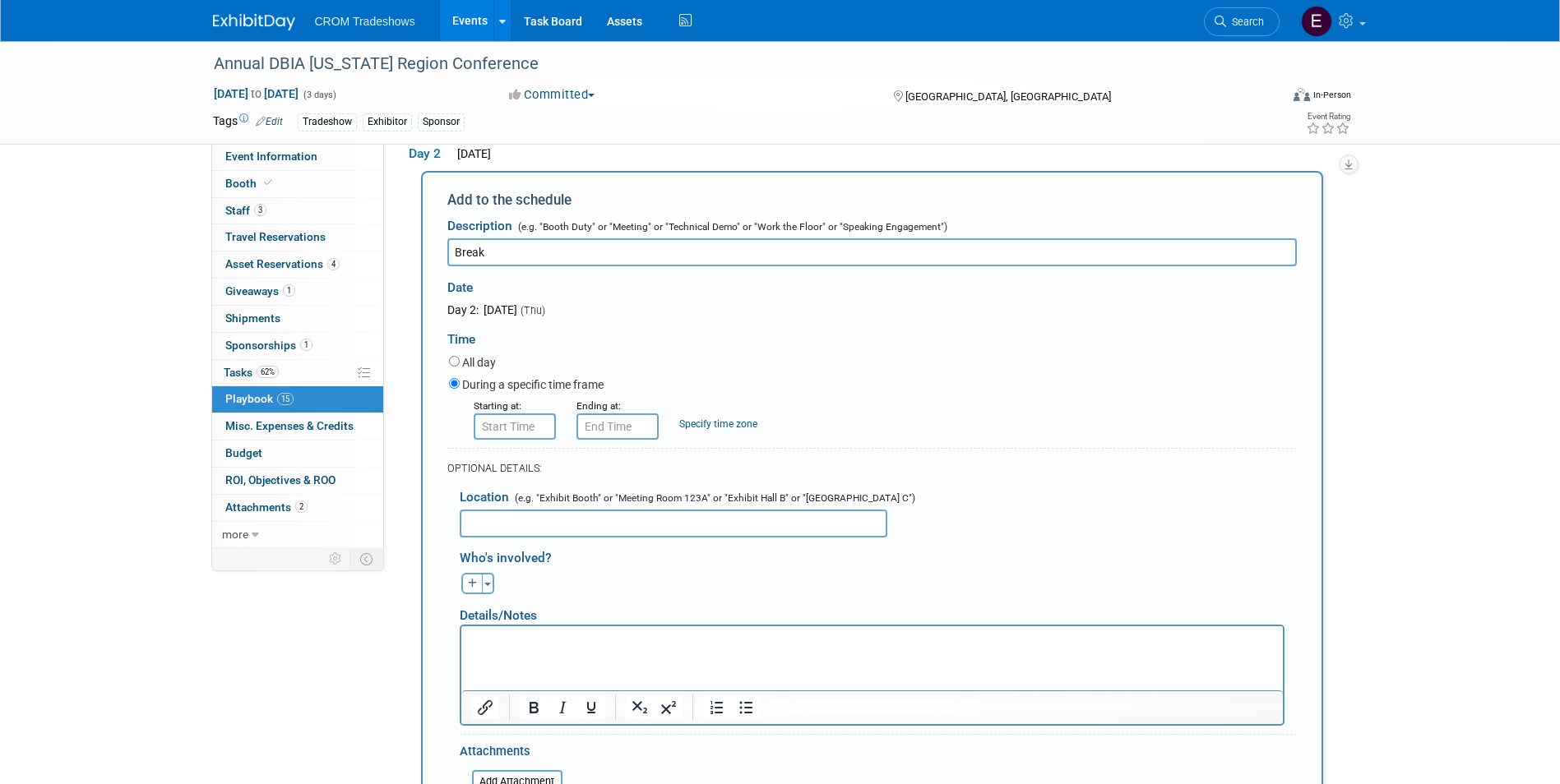
type input "Break"
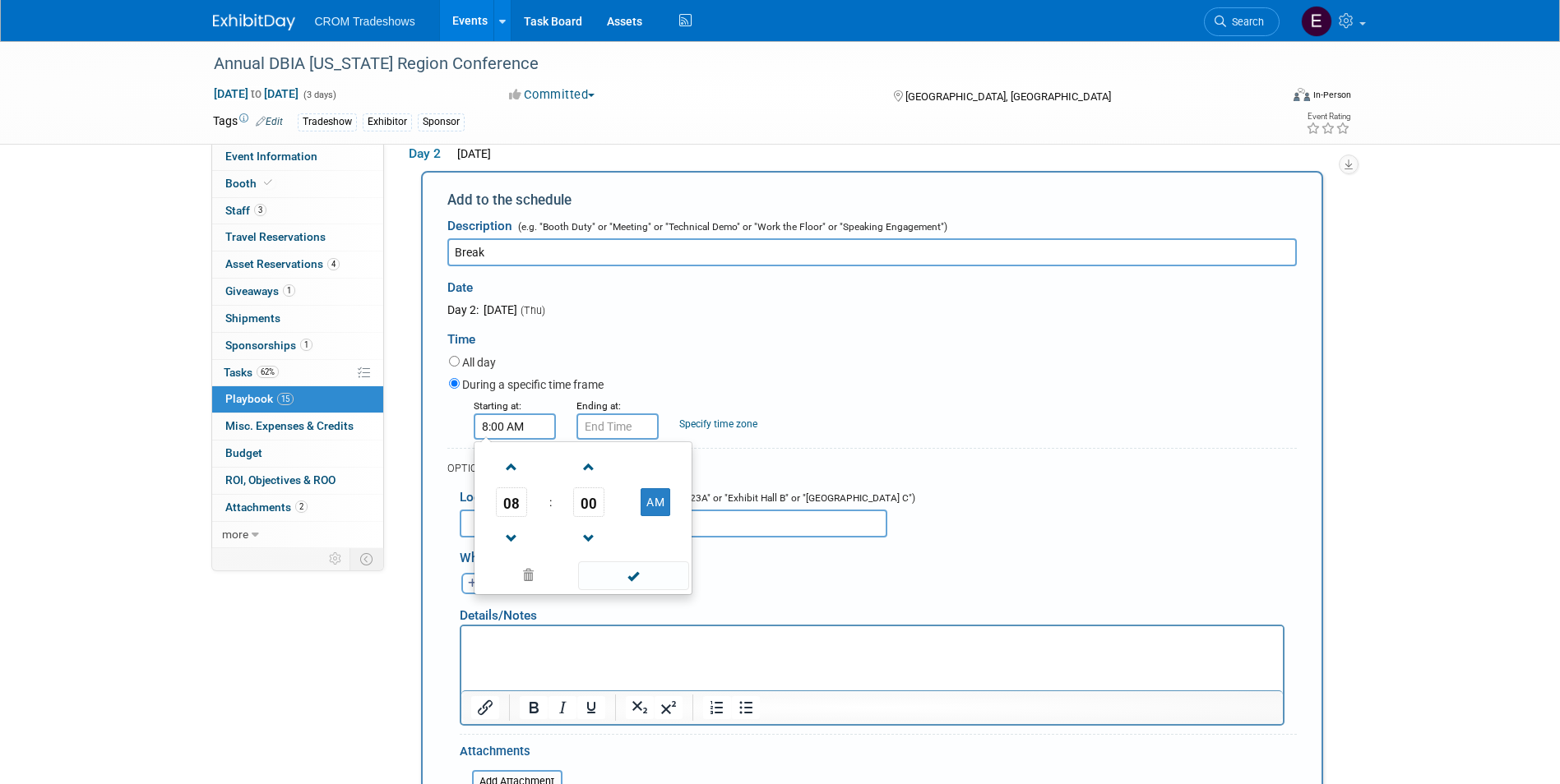
drag, startPoint x: 526, startPoint y: 379, endPoint x: 565, endPoint y: 386, distance: 39.6
click at [528, 413] on input "8:00 AM" at bounding box center [514, 426] width 82 height 26
click at [511, 453] on span at bounding box center [512, 468] width 29 height 29
click at [587, 487] on span "00" at bounding box center [588, 501] width 31 height 30
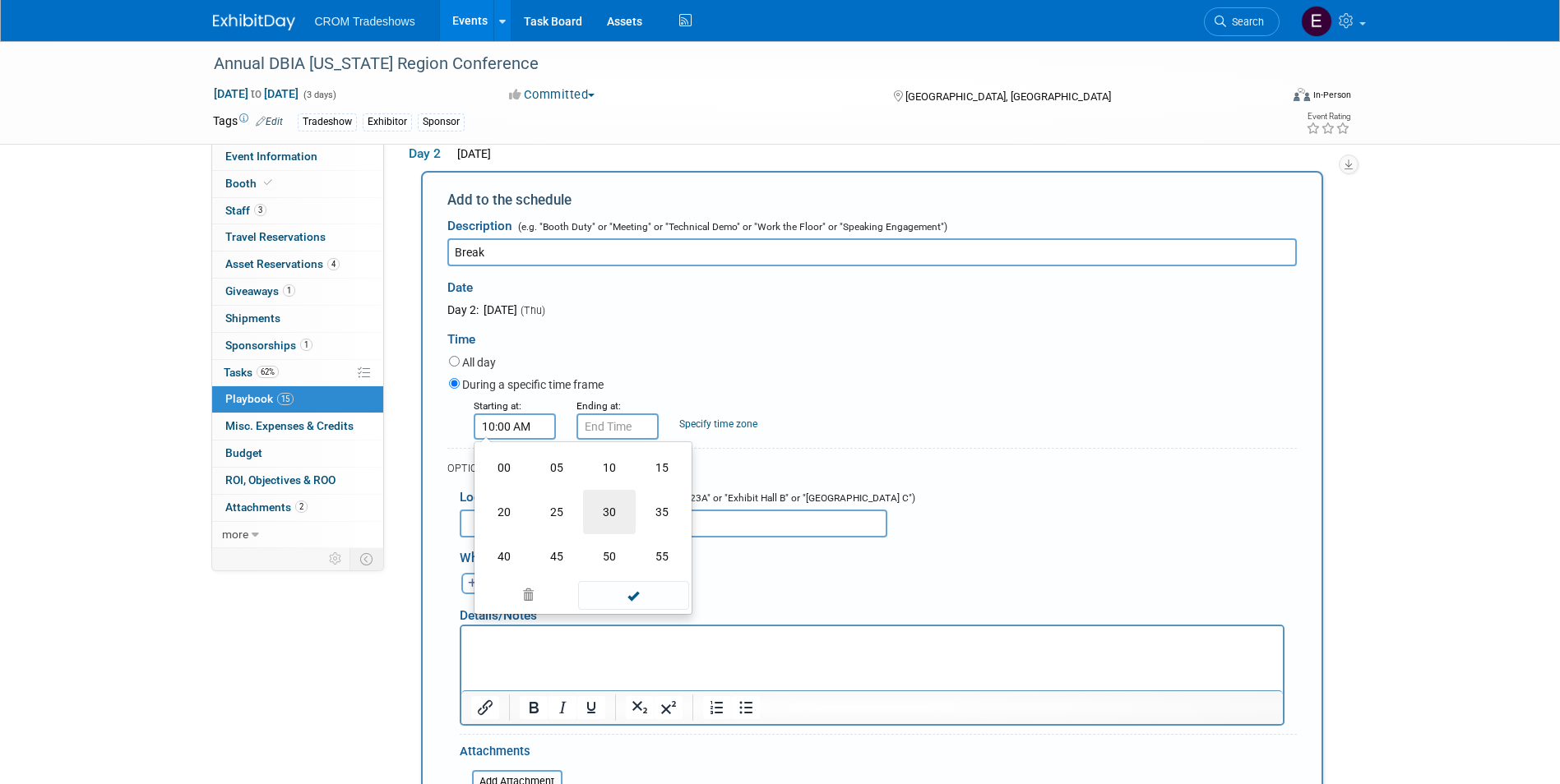
click at [604, 490] on td "30" at bounding box center [609, 512] width 53 height 44
type input "10:30 AM"
click at [632, 562] on span at bounding box center [633, 576] width 111 height 29
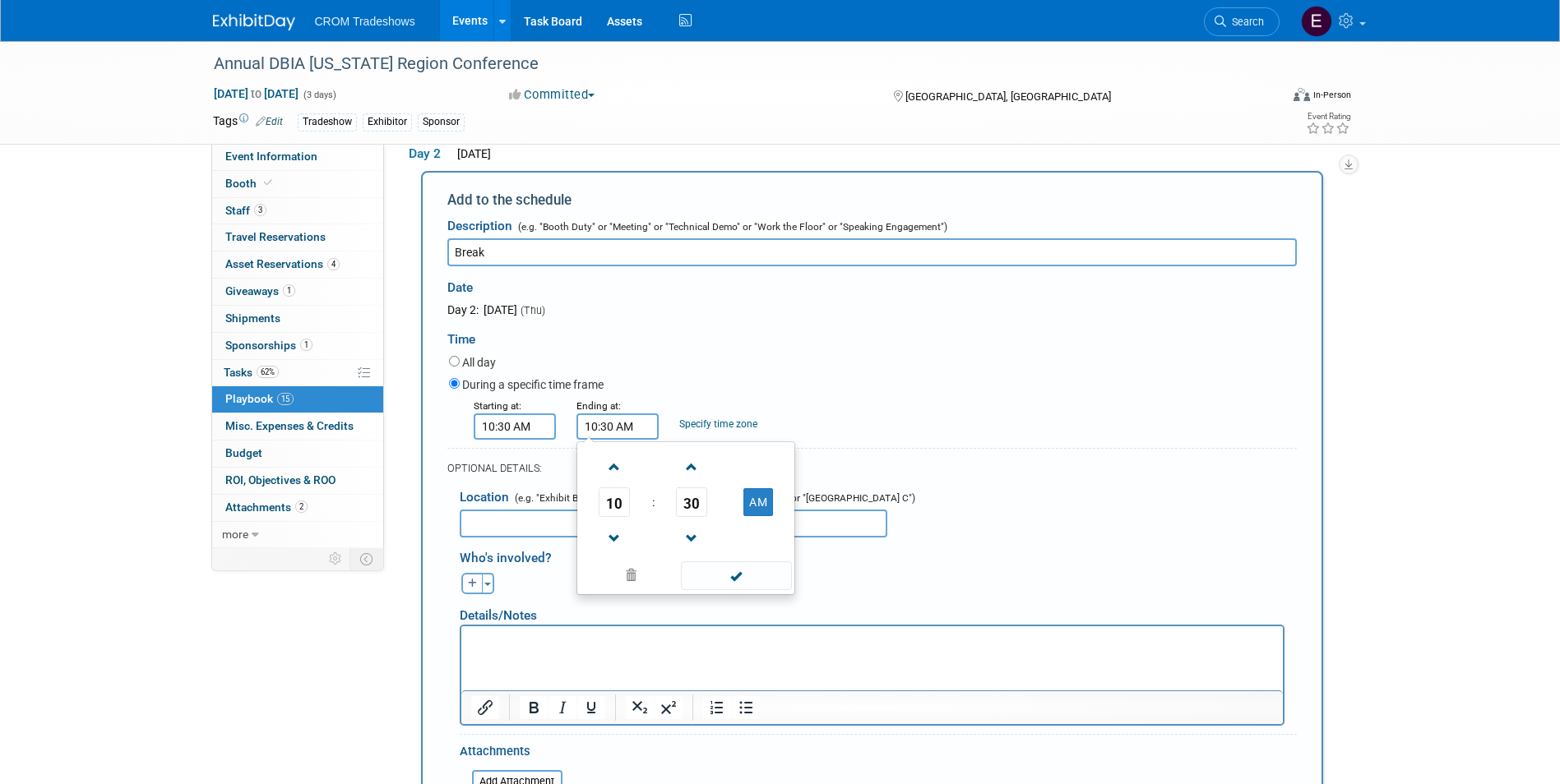
click at [616, 413] on input "10:30 AM" at bounding box center [617, 426] width 82 height 26
click at [686, 453] on span at bounding box center [692, 468] width 29 height 29
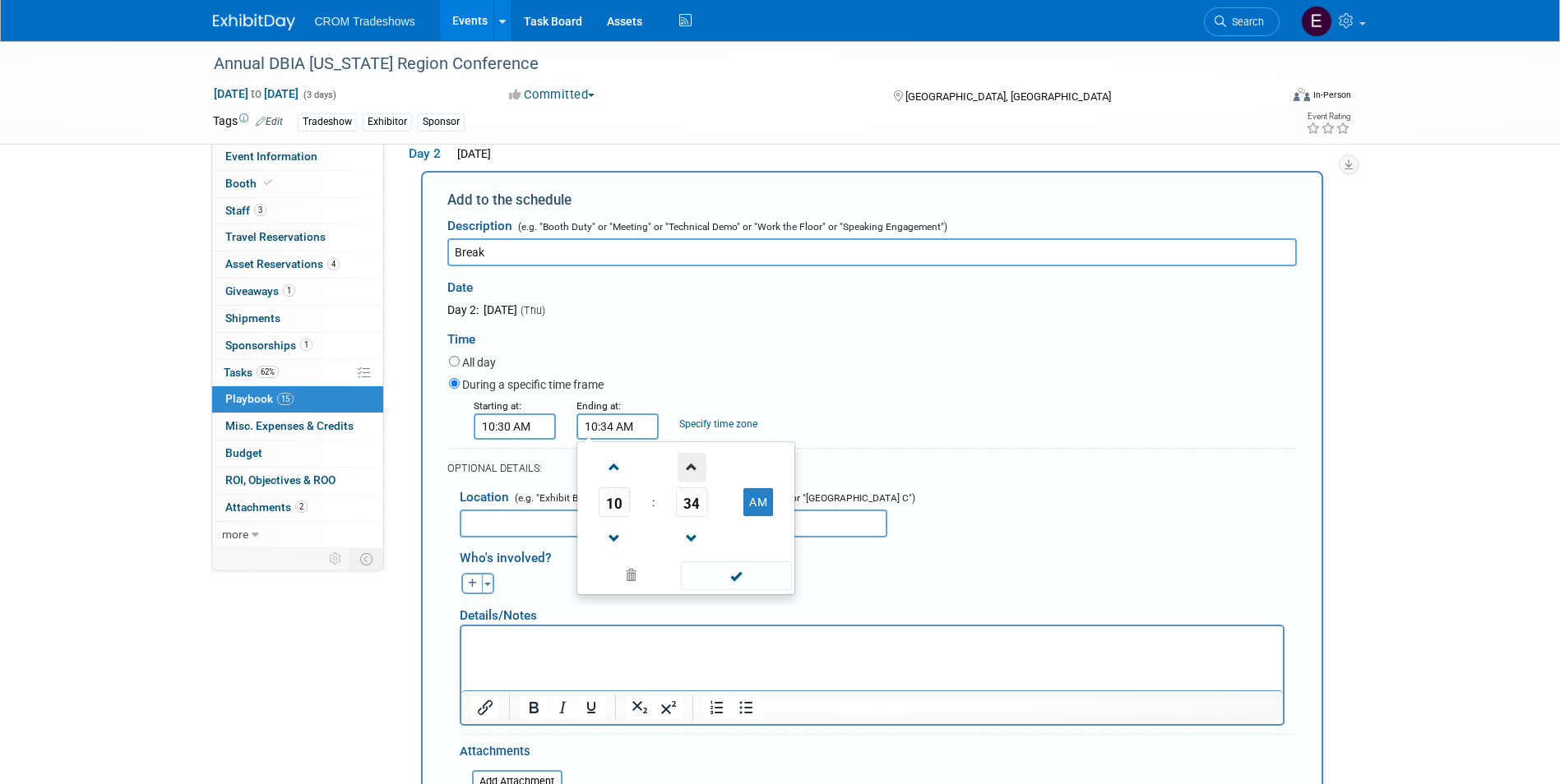
click at [686, 453] on span at bounding box center [692, 468] width 29 height 29
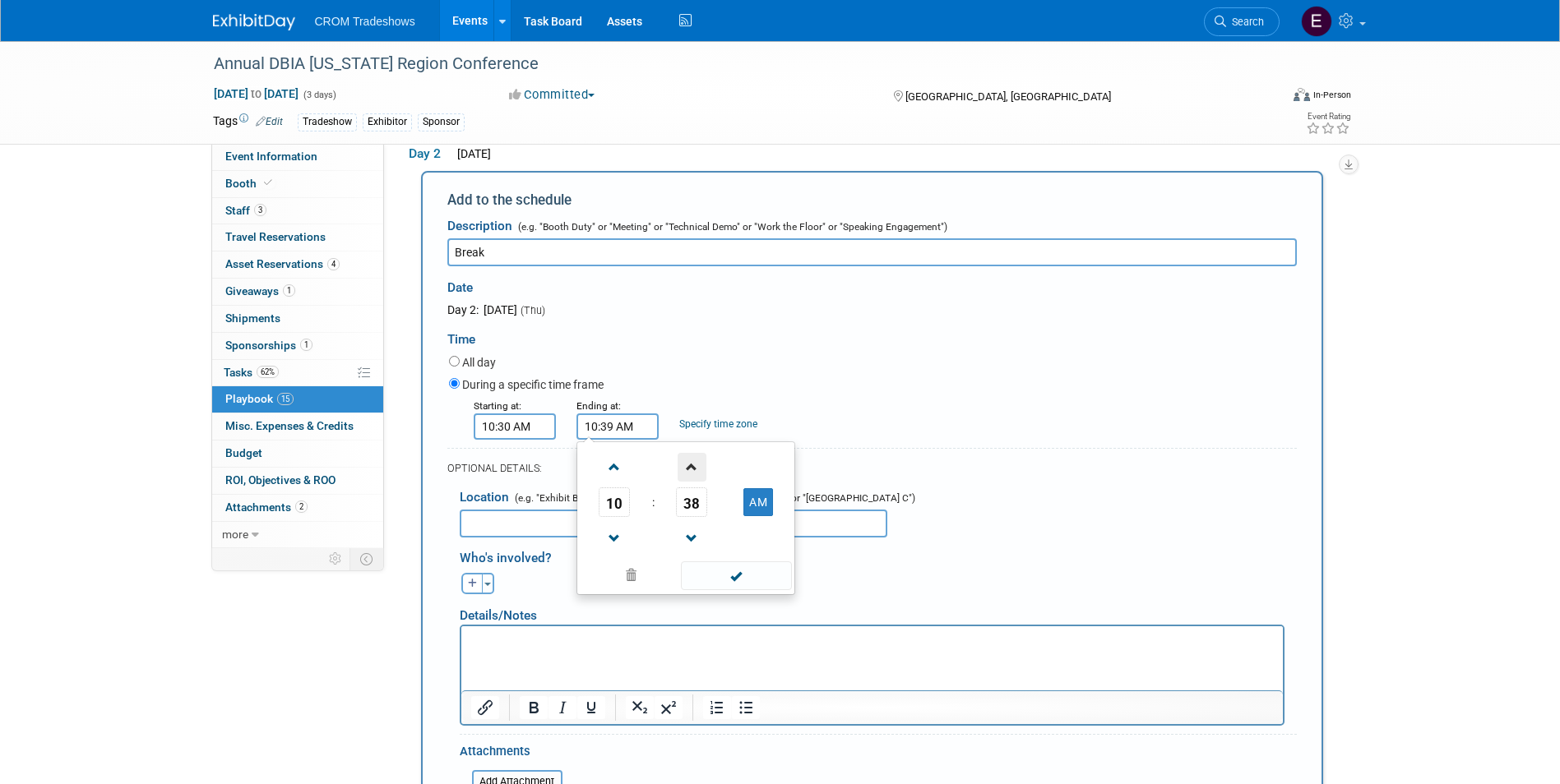
click at [686, 453] on span at bounding box center [692, 468] width 29 height 29
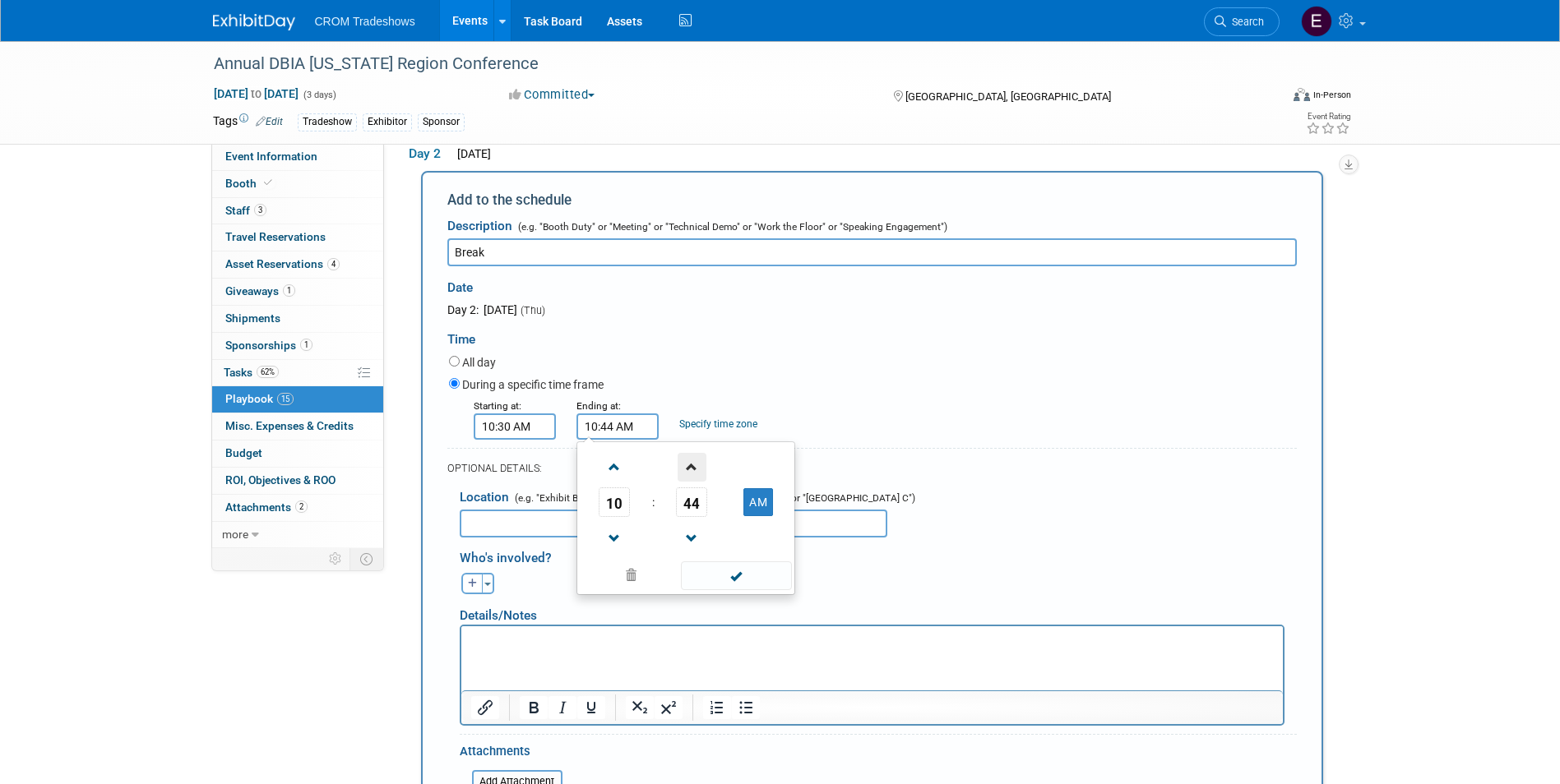
click at [686, 453] on span at bounding box center [692, 468] width 29 height 29
type input "10:45 AM"
click at [740, 562] on span at bounding box center [736, 576] width 111 height 29
click at [655, 629] on html at bounding box center [871, 637] width 822 height 23
click at [659, 645] on p "Rich Text Area. Press ALT-0 for help." at bounding box center [871, 641] width 802 height 16
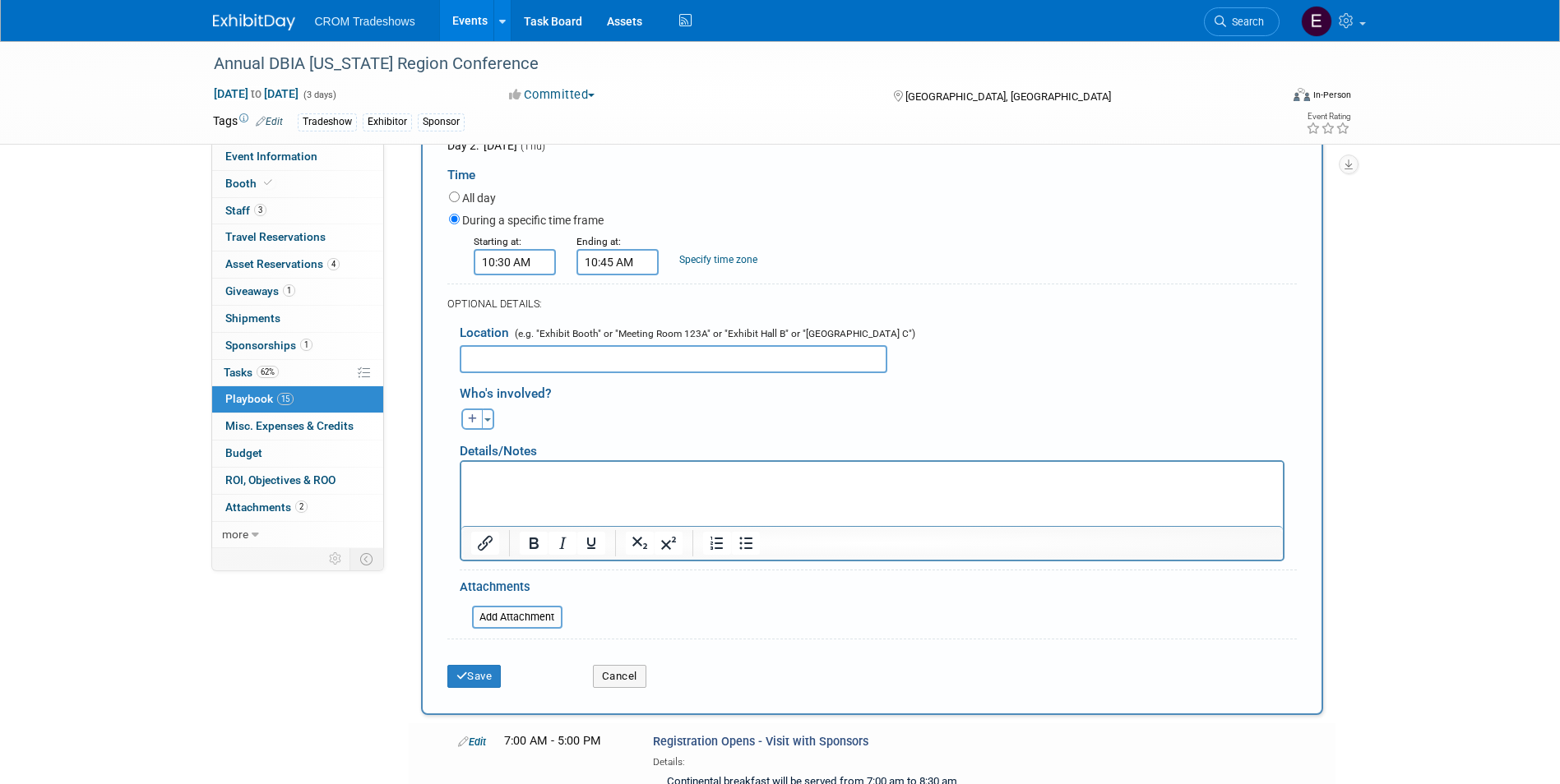
click at [490, 646] on div "Save Cancel" at bounding box center [872, 670] width 850 height 50
click at [497, 665] on button "Save" at bounding box center [474, 676] width 54 height 23
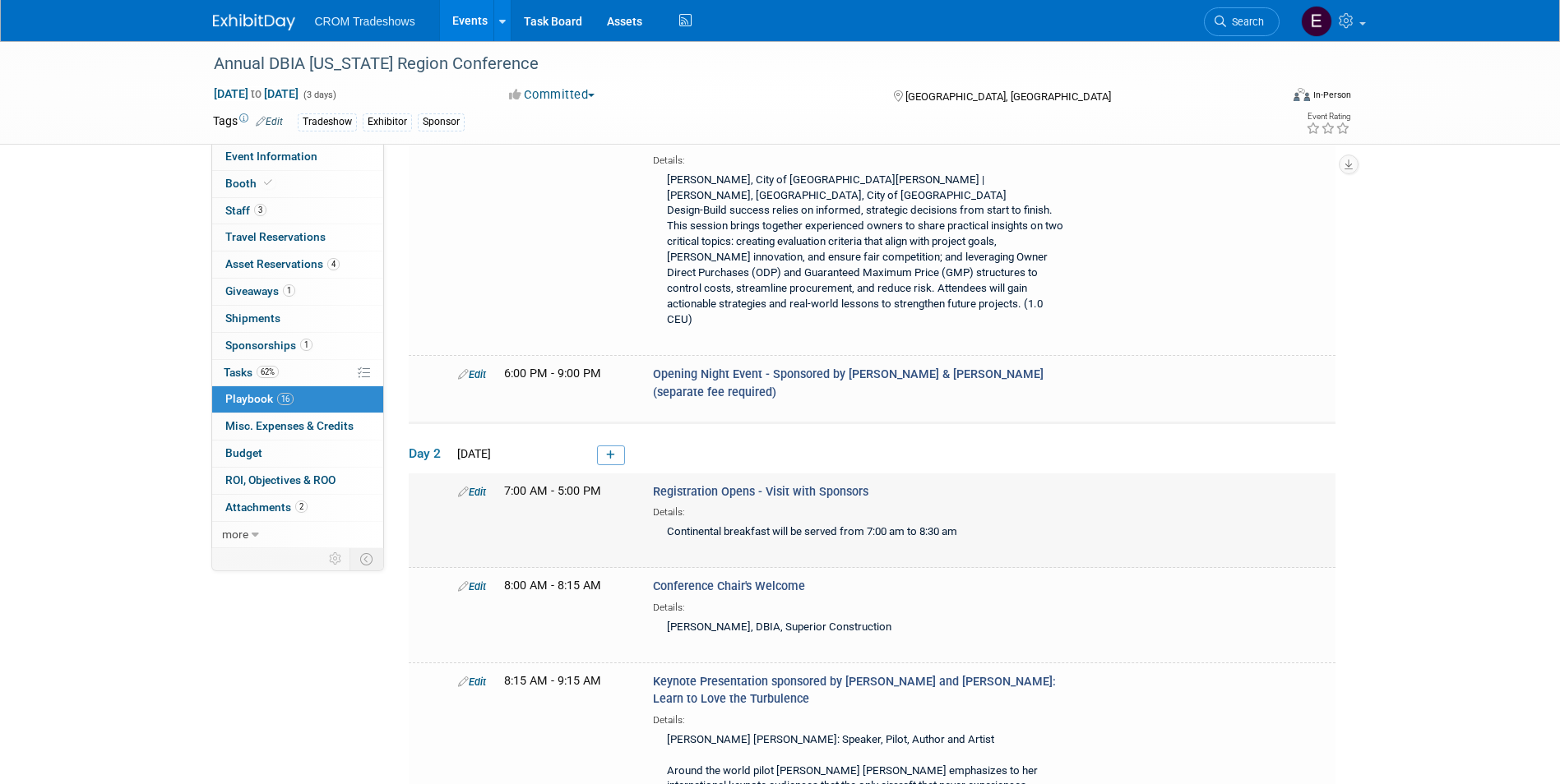
scroll to position [1143, 0]
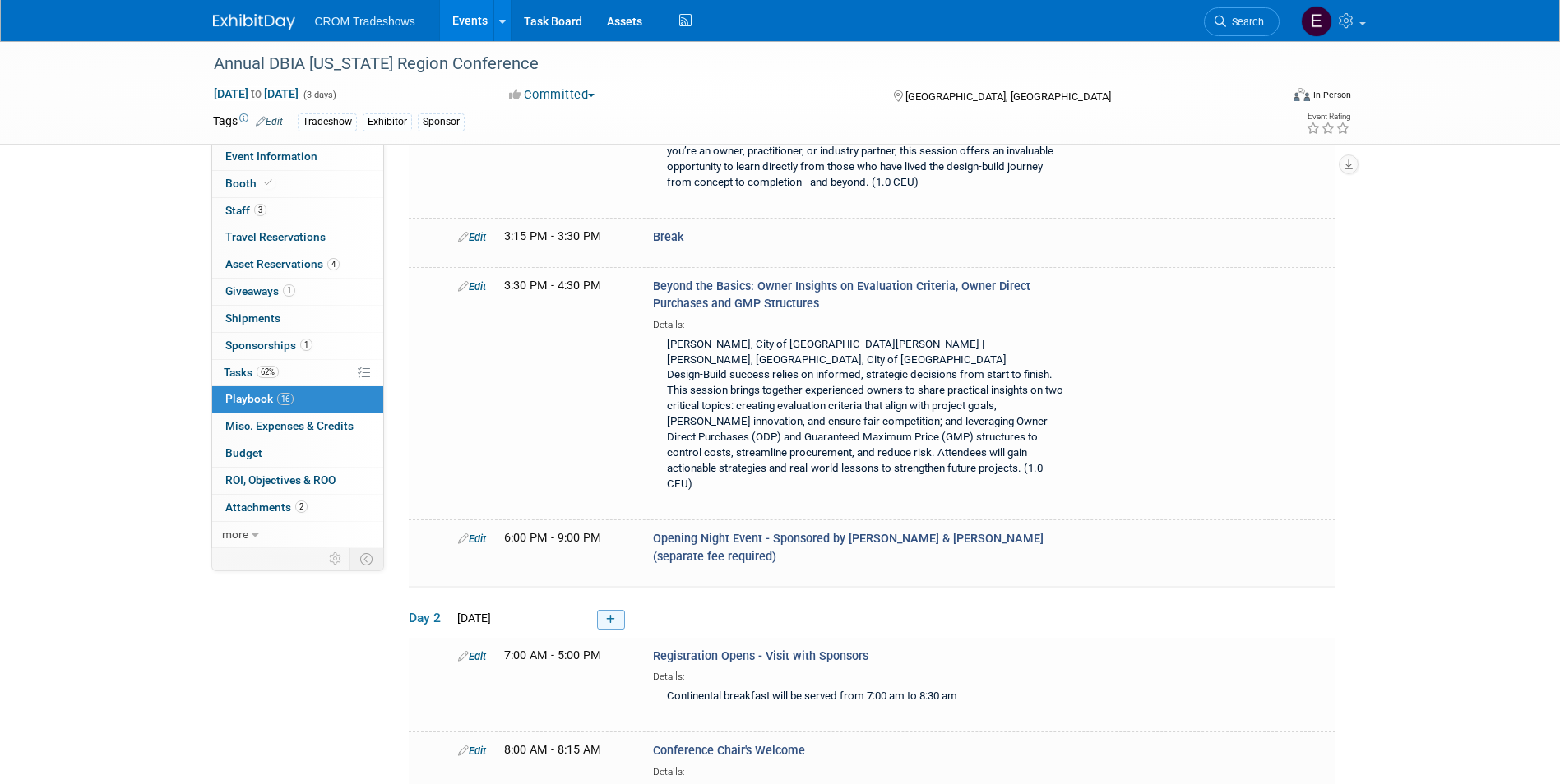
click at [621, 610] on link at bounding box center [610, 619] width 28 height 20
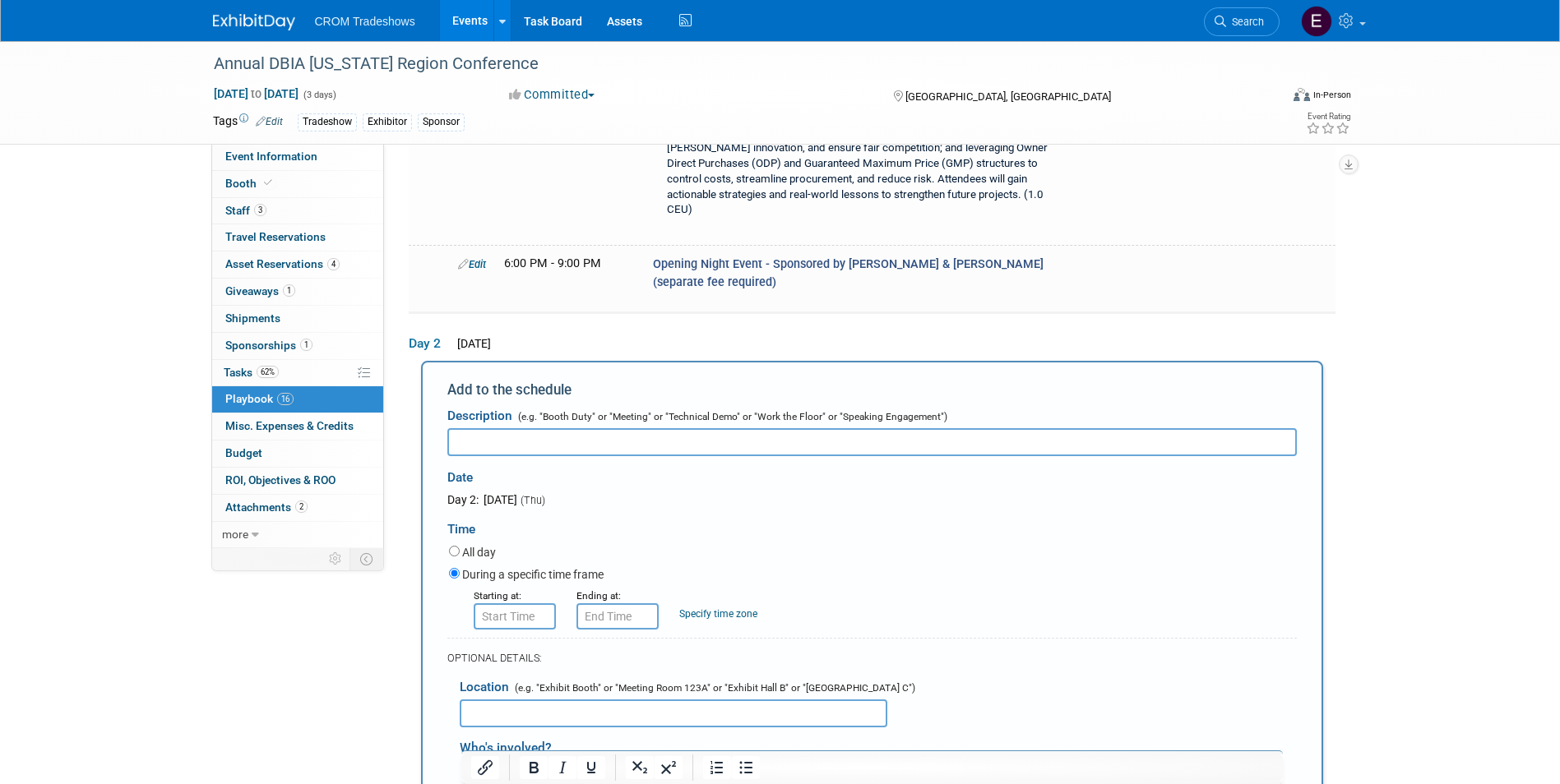
scroll to position [1358, 0]
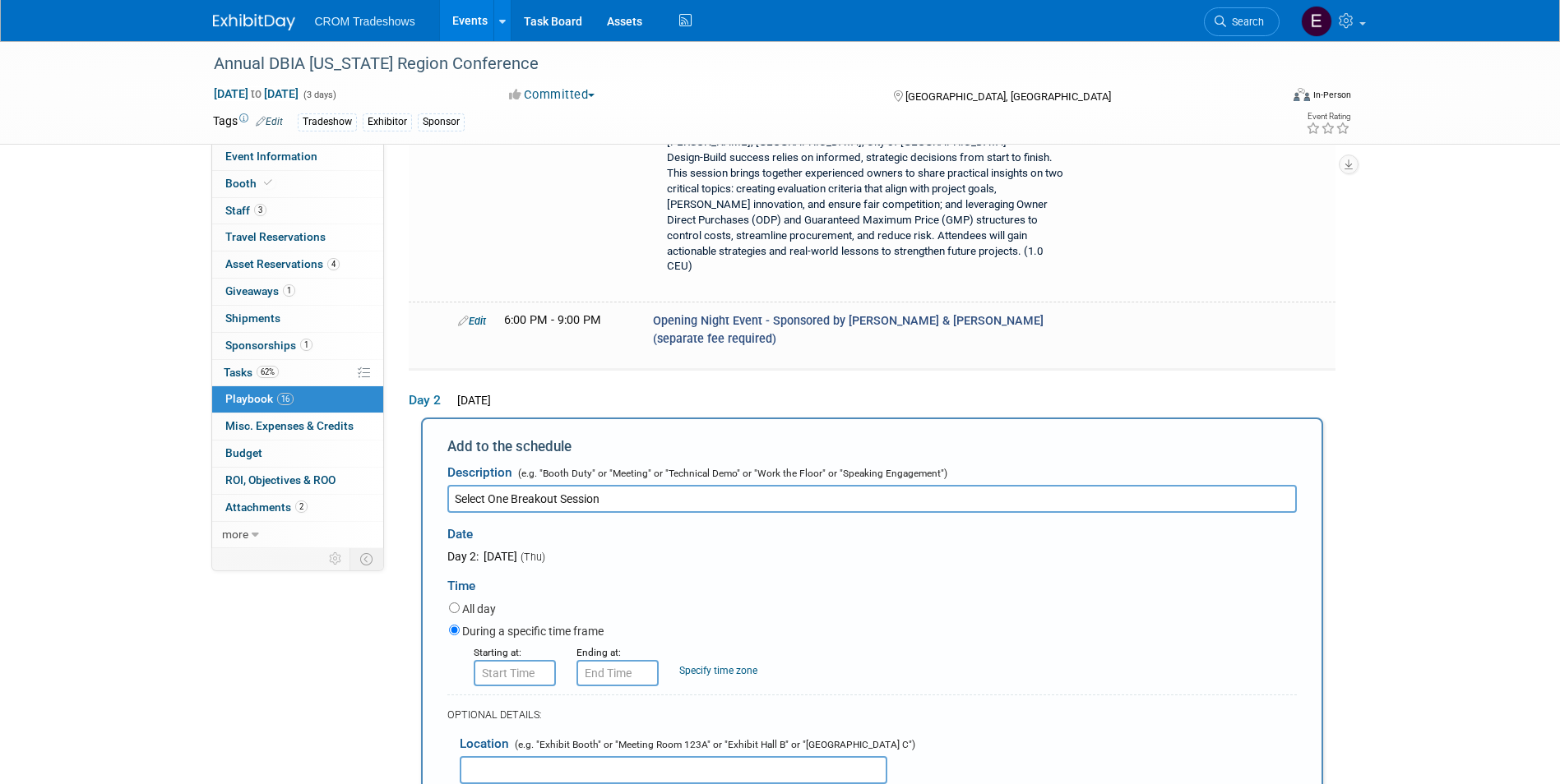
type input "Select One Breakout Session"
click at [505, 660] on input "8:00 AM" at bounding box center [514, 673] width 82 height 26
click at [508, 699] on span at bounding box center [512, 714] width 29 height 29
click at [508, 699] on span at bounding box center [512, 714] width 29 height 29
click at [581, 734] on span "00" at bounding box center [588, 748] width 31 height 30
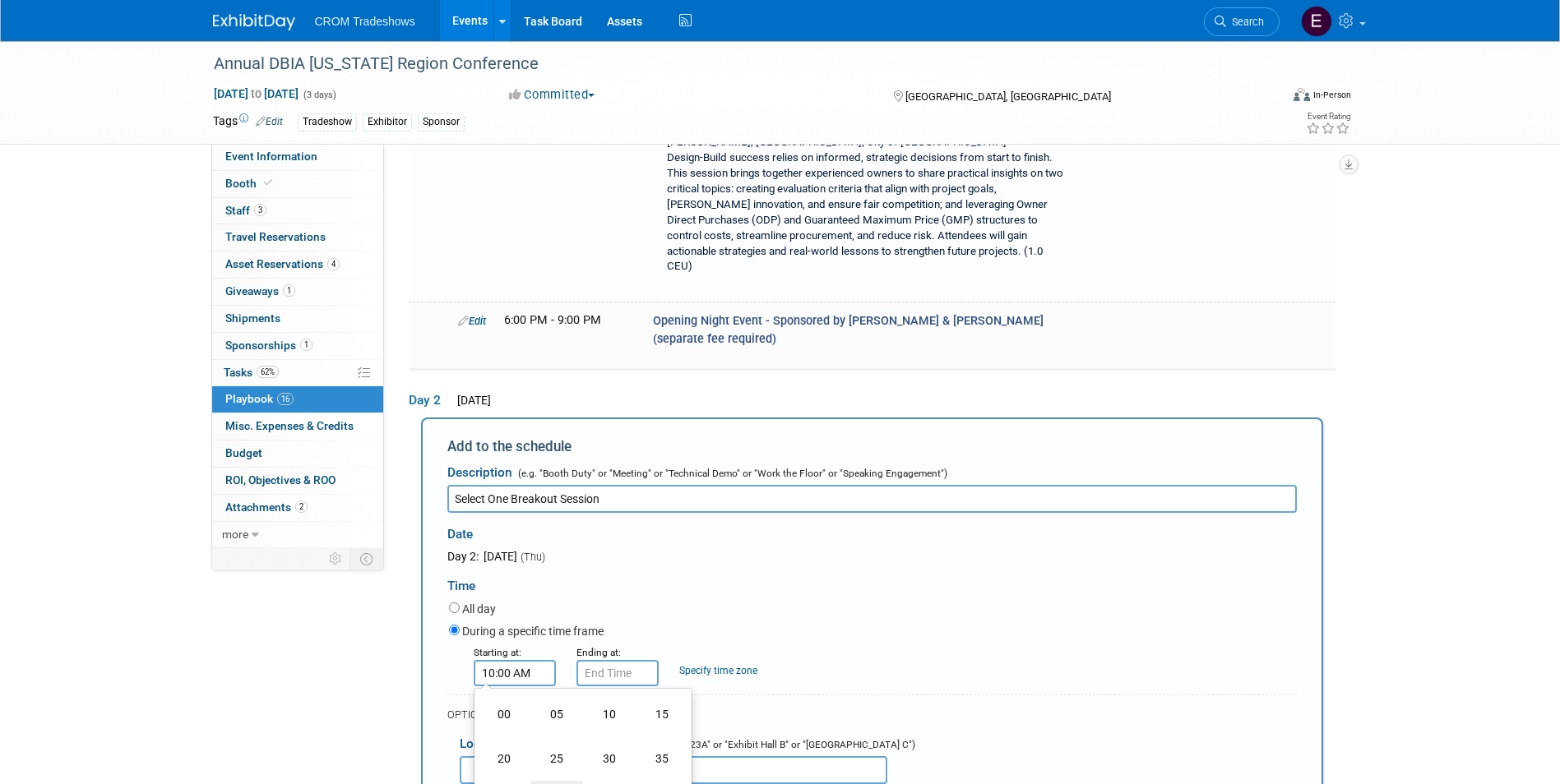
type input "10:45 AM"
click at [635, 660] on input "10:45 AM" at bounding box center [617, 673] width 82 height 26
click at [605, 699] on span at bounding box center [614, 714] width 29 height 29
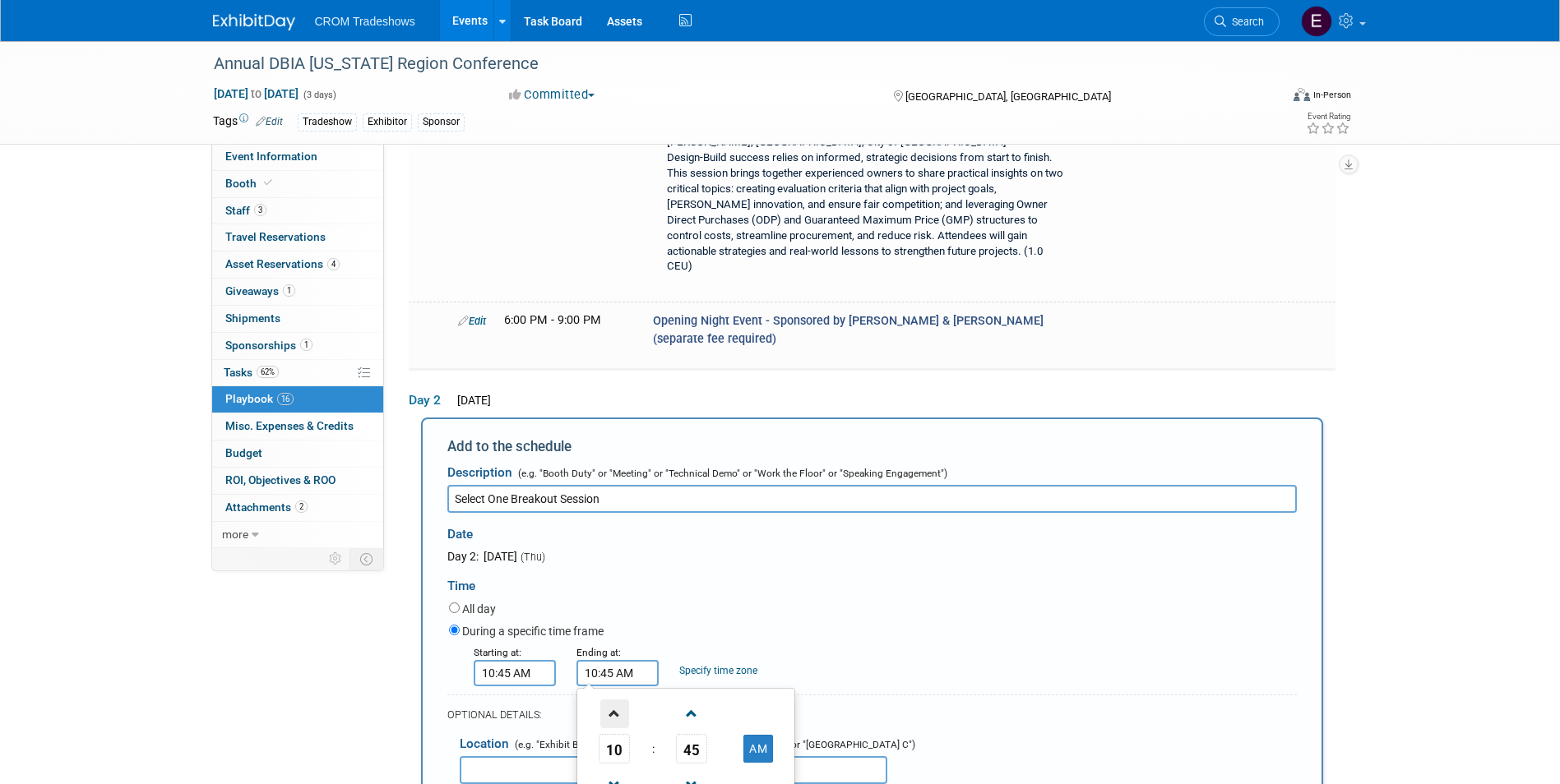
type input "11:45 AM"
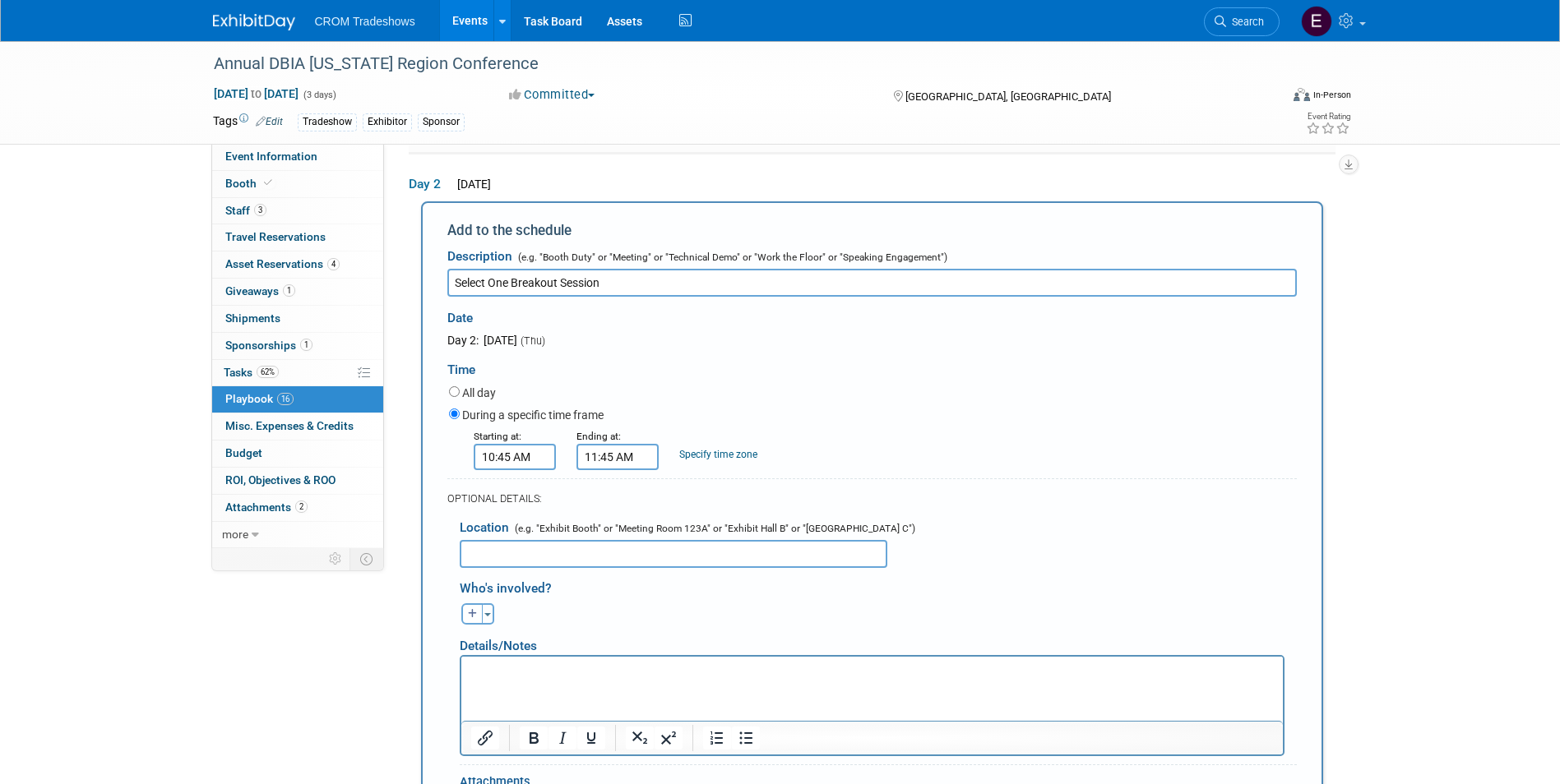
scroll to position [1605, 0]
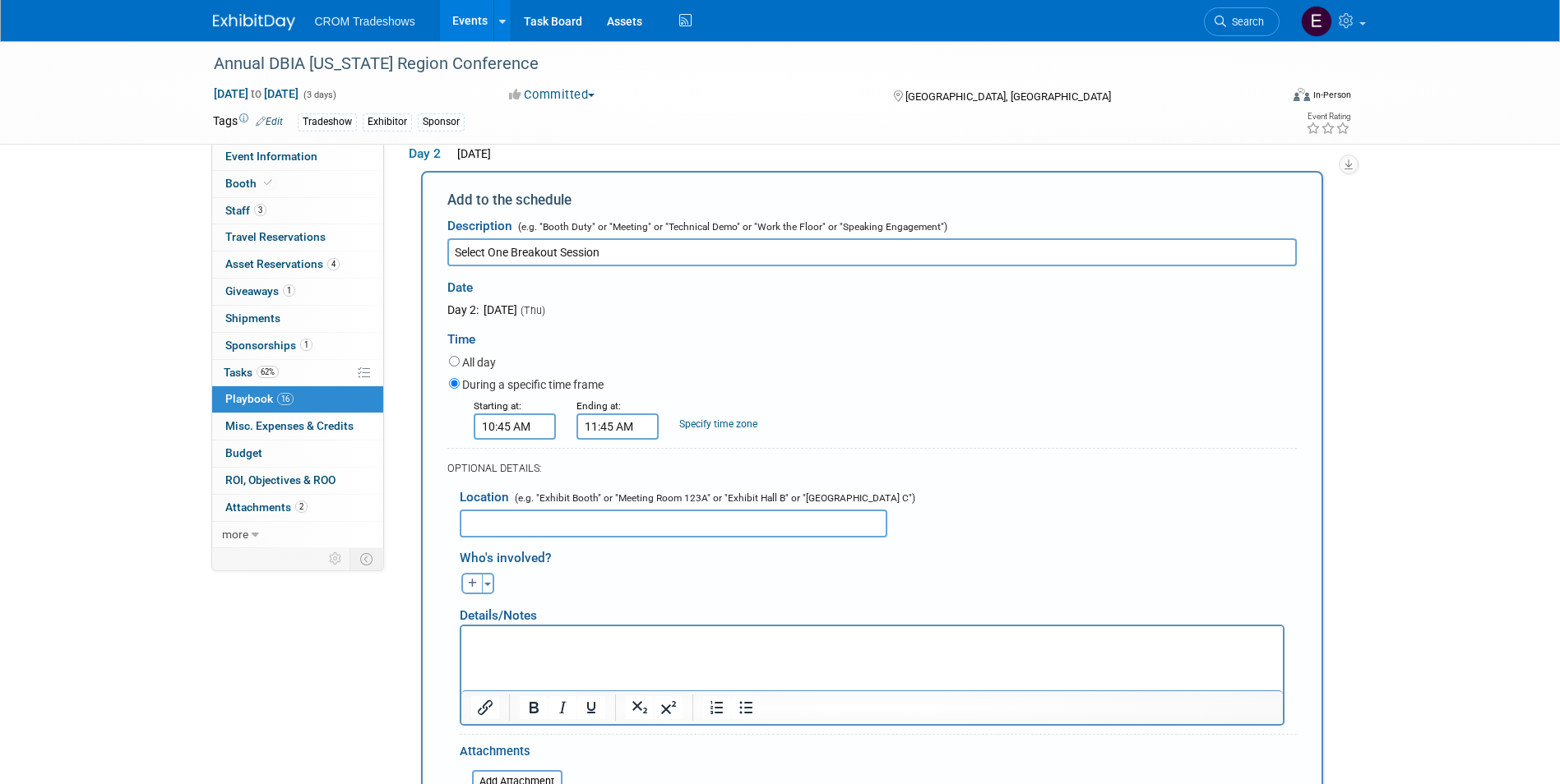
click at [673, 648] on html at bounding box center [871, 637] width 822 height 23
click at [469, 640] on body "Rich Text Area. Press ALT-0 for help." at bounding box center [871, 641] width 804 height 16
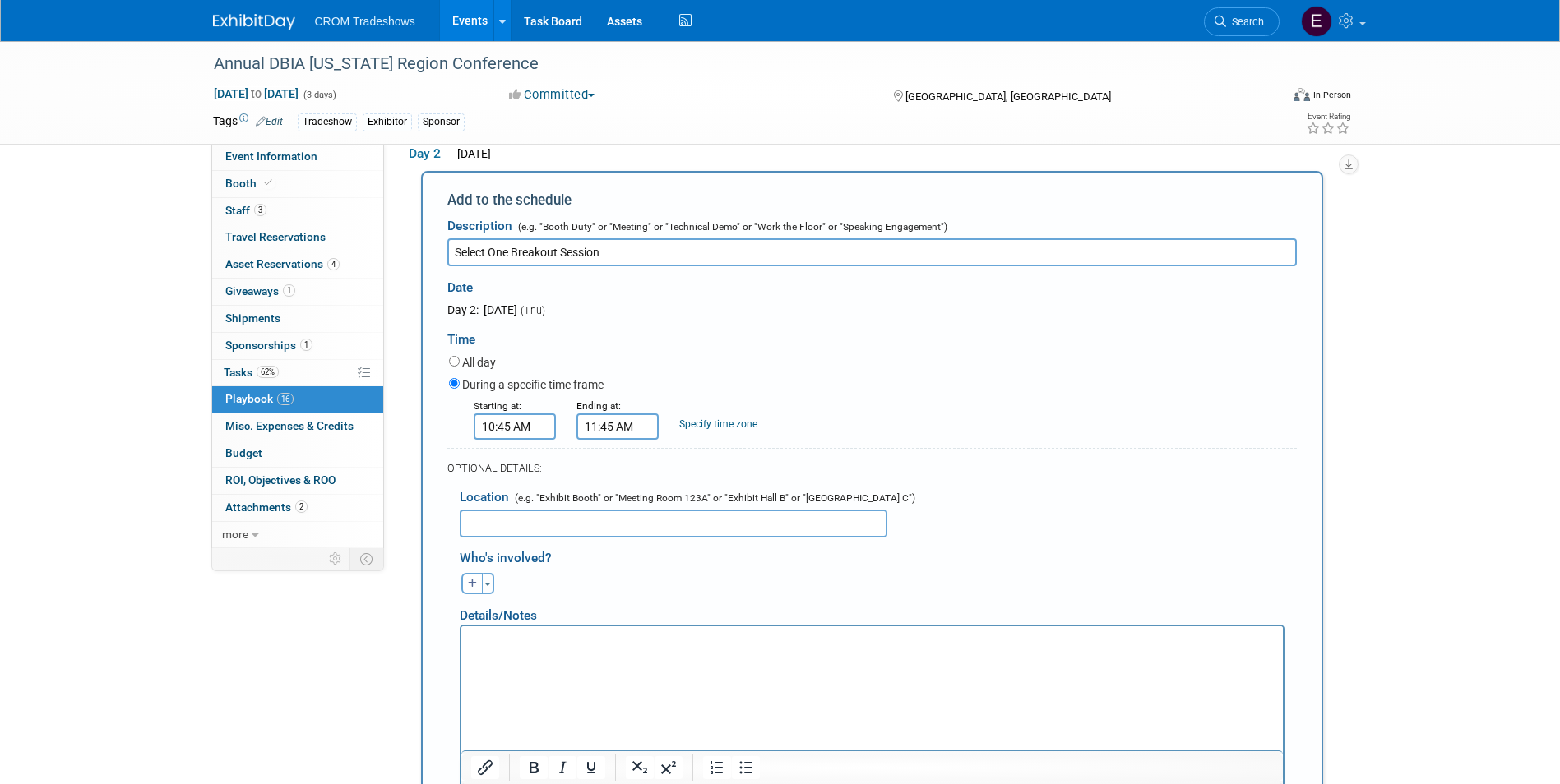
scroll to position [1919, 0]
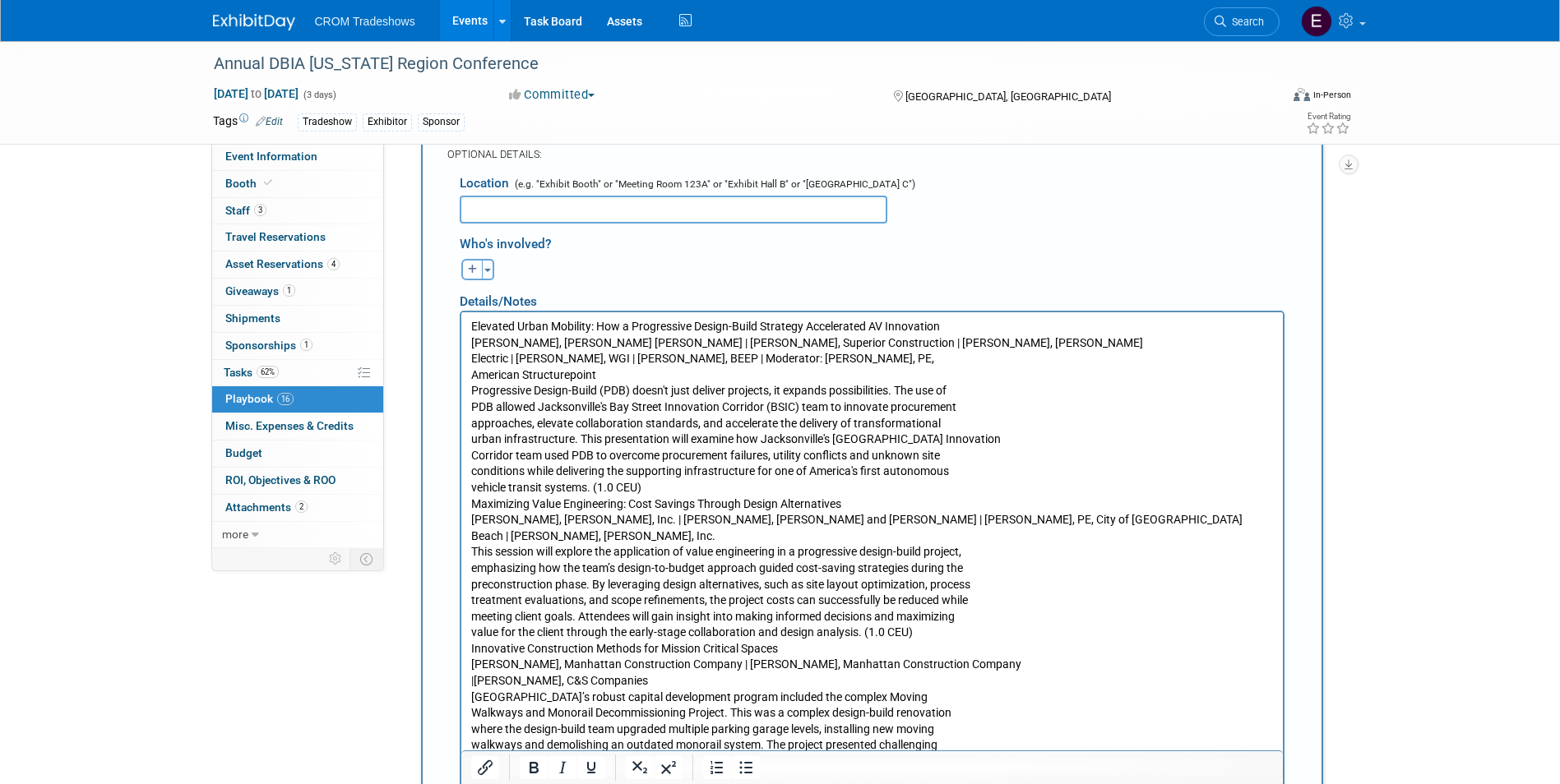
click at [597, 376] on p "Elevated Urban Mobility: How a Progressive Design-Build Strategy Accelerated AV…" at bounding box center [871, 561] width 802 height 484
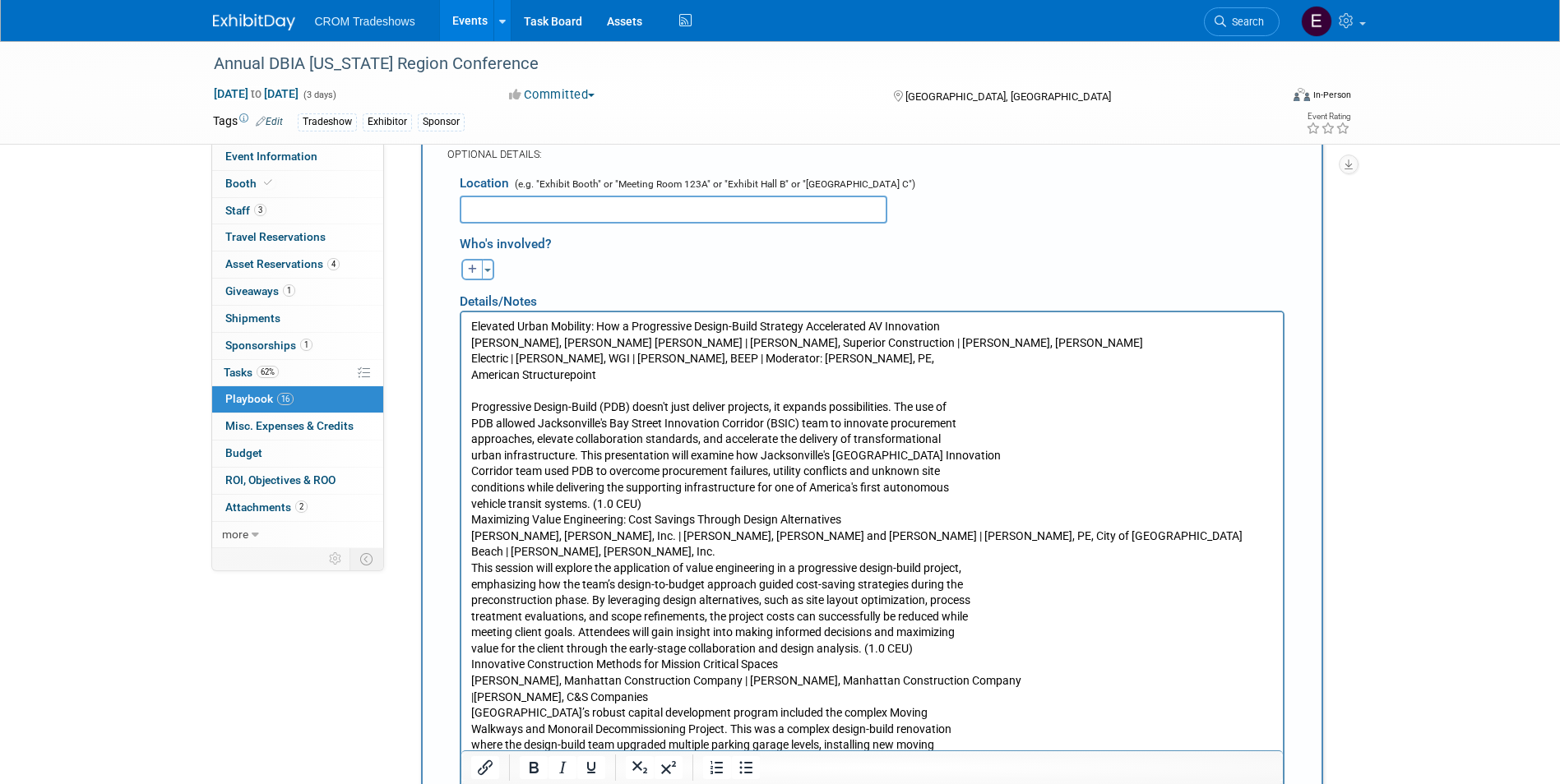
drag, startPoint x: 469, startPoint y: 328, endPoint x: 951, endPoint y: 325, distance: 482.0
click at [951, 325] on p "Elevated Urban Mobility: How a Progressive Design-Build Strategy Accelerated AV…" at bounding box center [871, 351] width 802 height 64
click at [540, 776] on icon "Bold" at bounding box center [533, 767] width 20 height 20
click at [467, 421] on html "Elevated Urban Mobility: How a Progressive Design-Build Strategy Accelerated AV…" at bounding box center [871, 565] width 822 height 506
click at [676, 508] on p "Progressive Design-Build (PDB) doesn't just deliver projects, it expands possib…" at bounding box center [871, 600] width 802 height 434
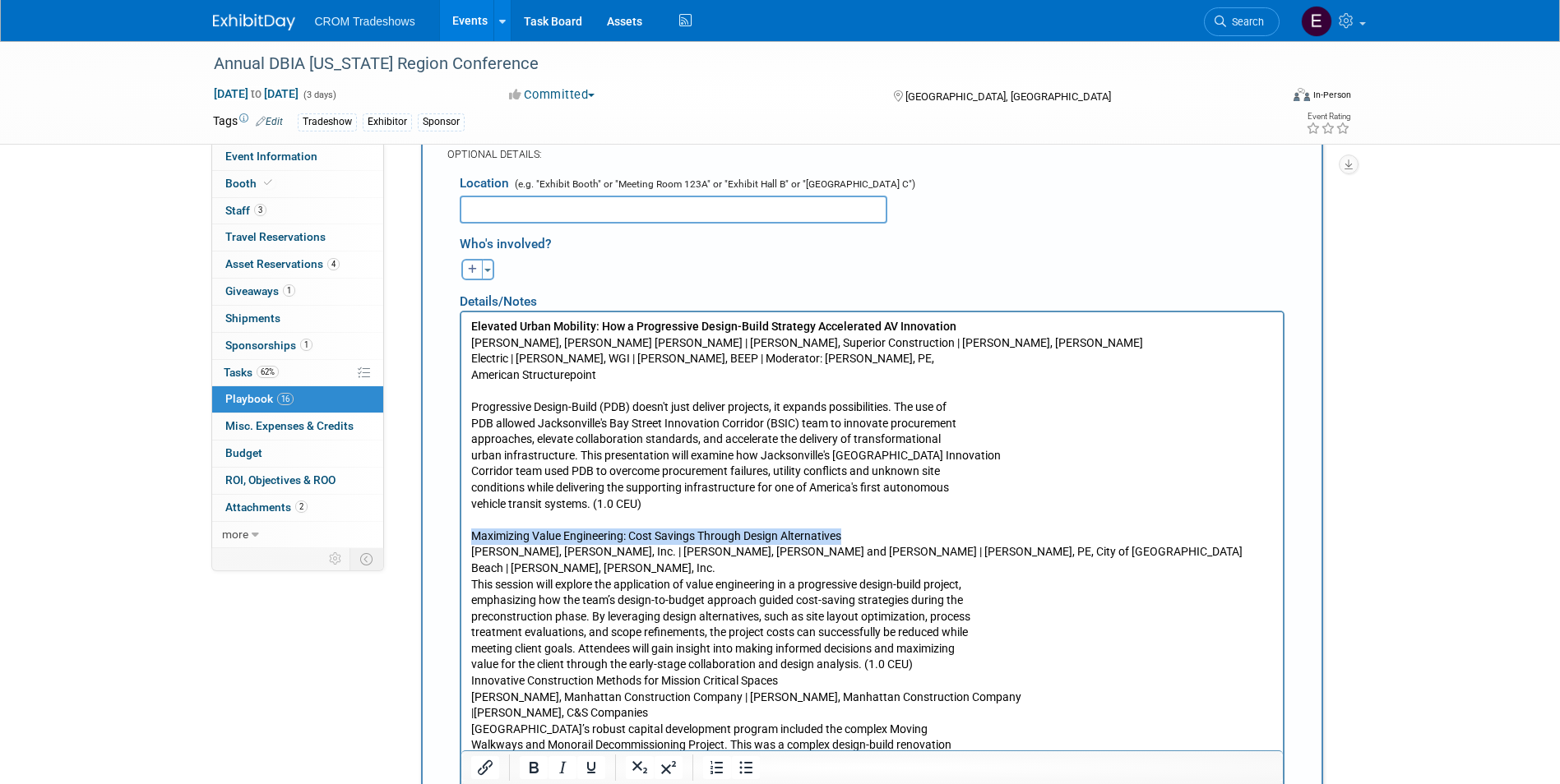
drag, startPoint x: 469, startPoint y: 539, endPoint x: 852, endPoint y: 529, distance: 383.1
click at [852, 529] on body "Elevated Urban Mobility: How a Progressive Design-Build Strategy Accelerated AV…" at bounding box center [871, 576] width 804 height 515
click at [542, 771] on icon "Bold" at bounding box center [533, 767] width 20 height 20
click at [470, 585] on p "Maximizing Value Engineering: Cost Savings Through Design Alternatives [PERSON_…" at bounding box center [871, 674] width 802 height 322
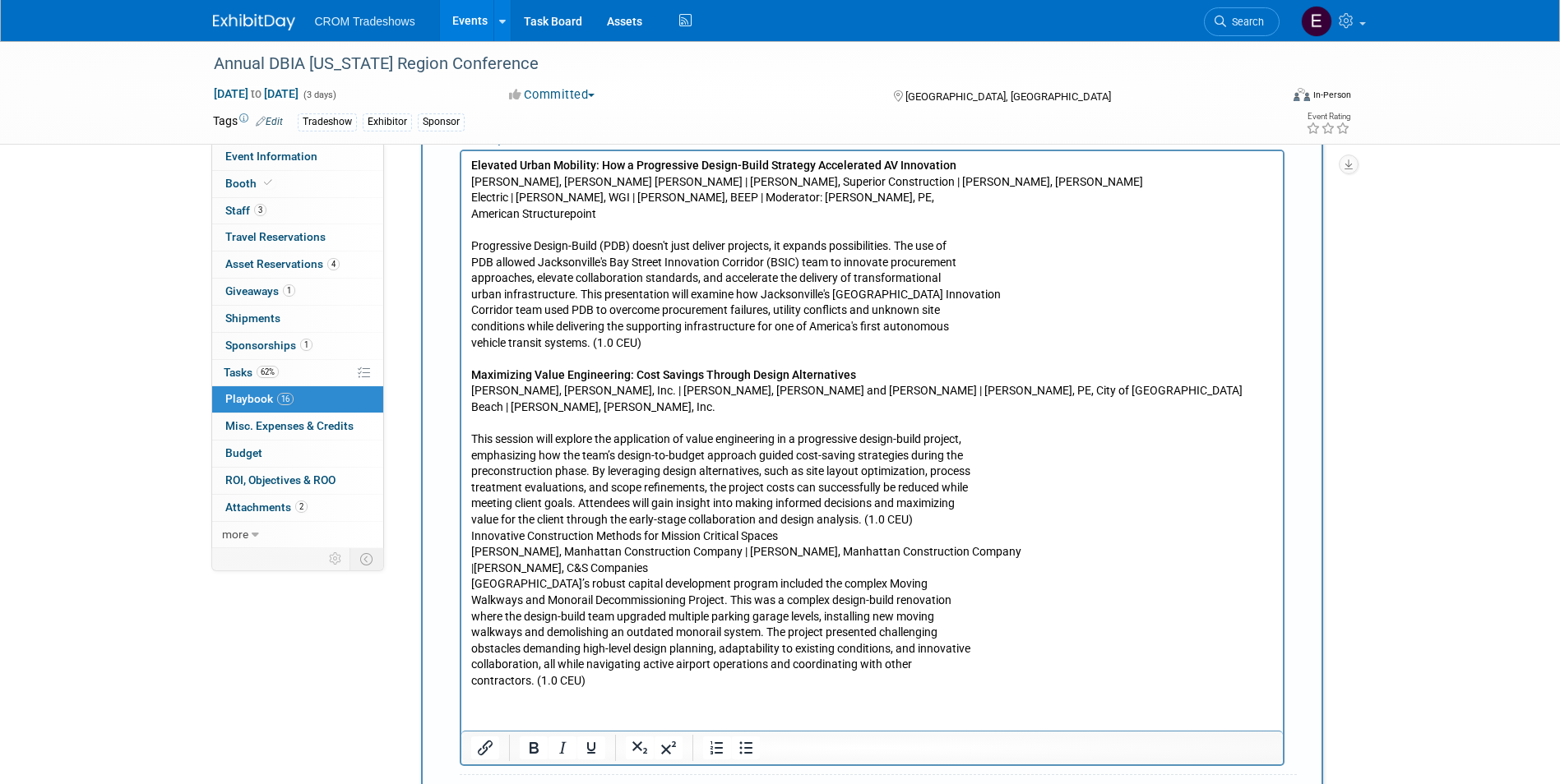
scroll to position [2084, 0]
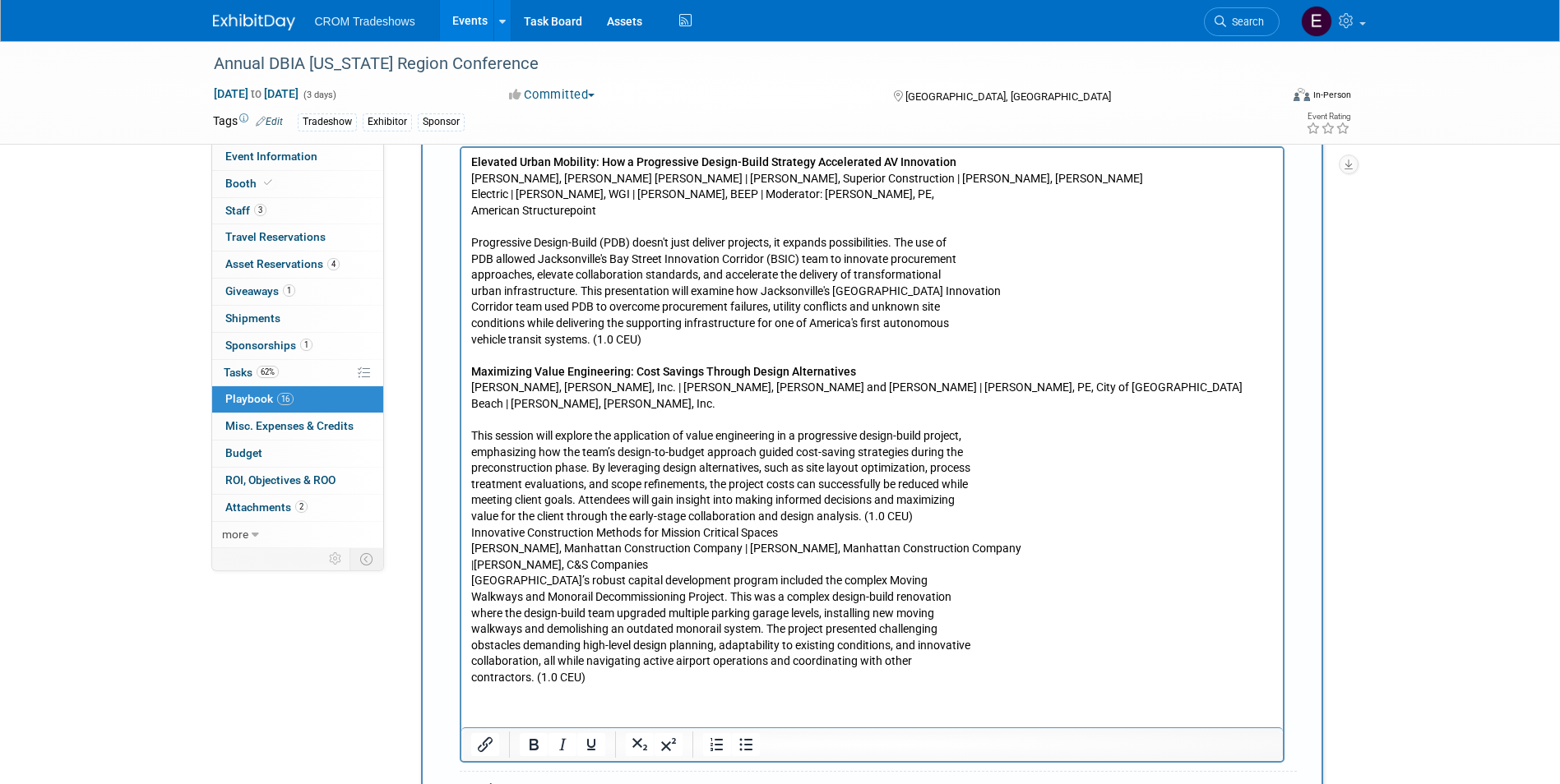
click at [913, 515] on p "This session will explore the application of value engineering in a progressive…" at bounding box center [871, 557] width 802 height 258
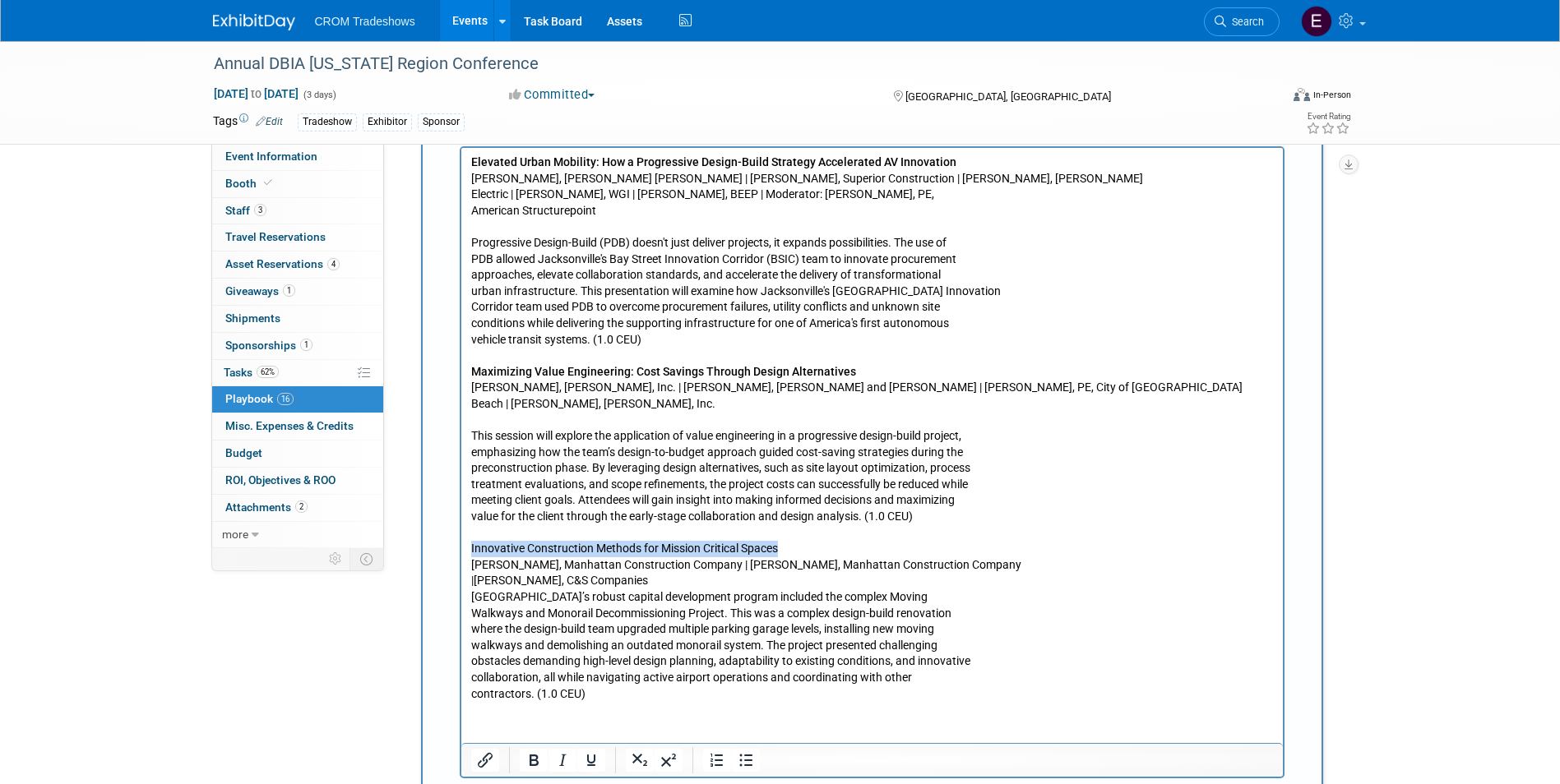
drag, startPoint x: 469, startPoint y: 547, endPoint x: 789, endPoint y: 543, distance: 320.0
click at [789, 543] on p "Innovative Construction Methods for Mission Critical Spaces [PERSON_NAME], Manh…" at bounding box center [871, 613] width 802 height 177
click at [536, 750] on icon "Bold" at bounding box center [533, 759] width 20 height 20
click at [666, 585] on p "Innovative Construction Methods for Mission Critical Spaces [PERSON_NAME], Manh…" at bounding box center [871, 613] width 802 height 177
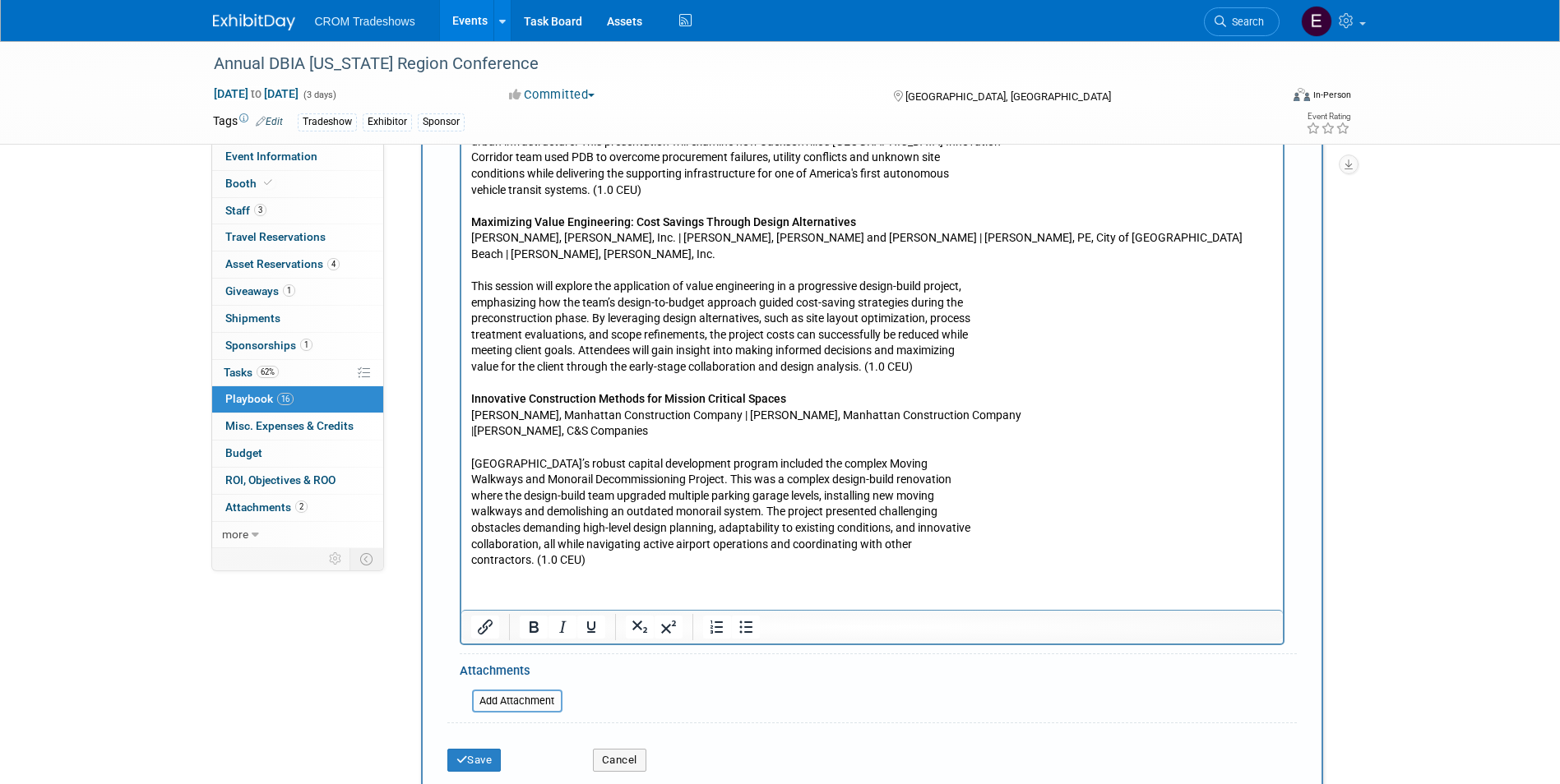
scroll to position [2248, 0]
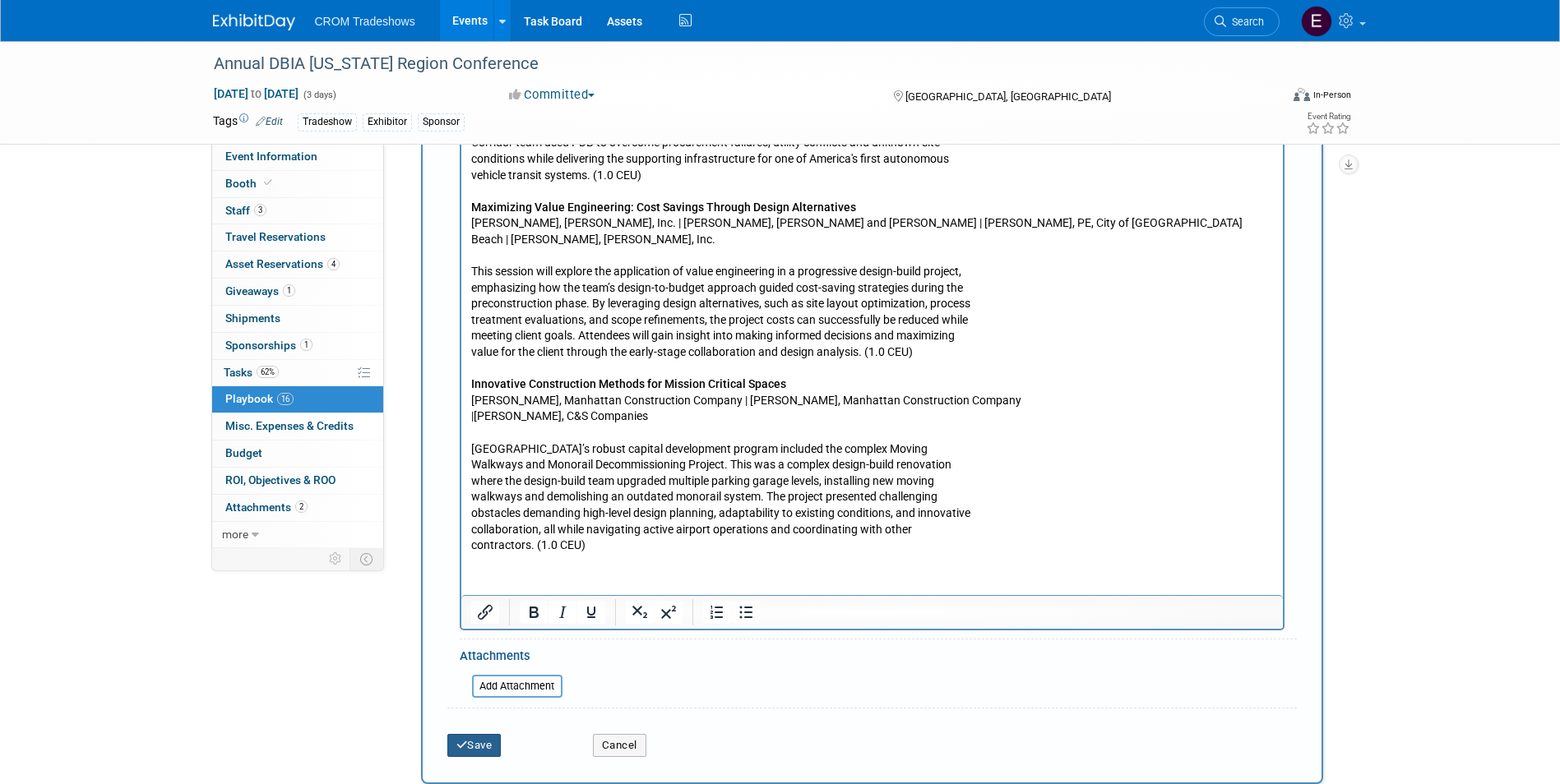
click at [489, 734] on button "Save" at bounding box center [474, 745] width 54 height 23
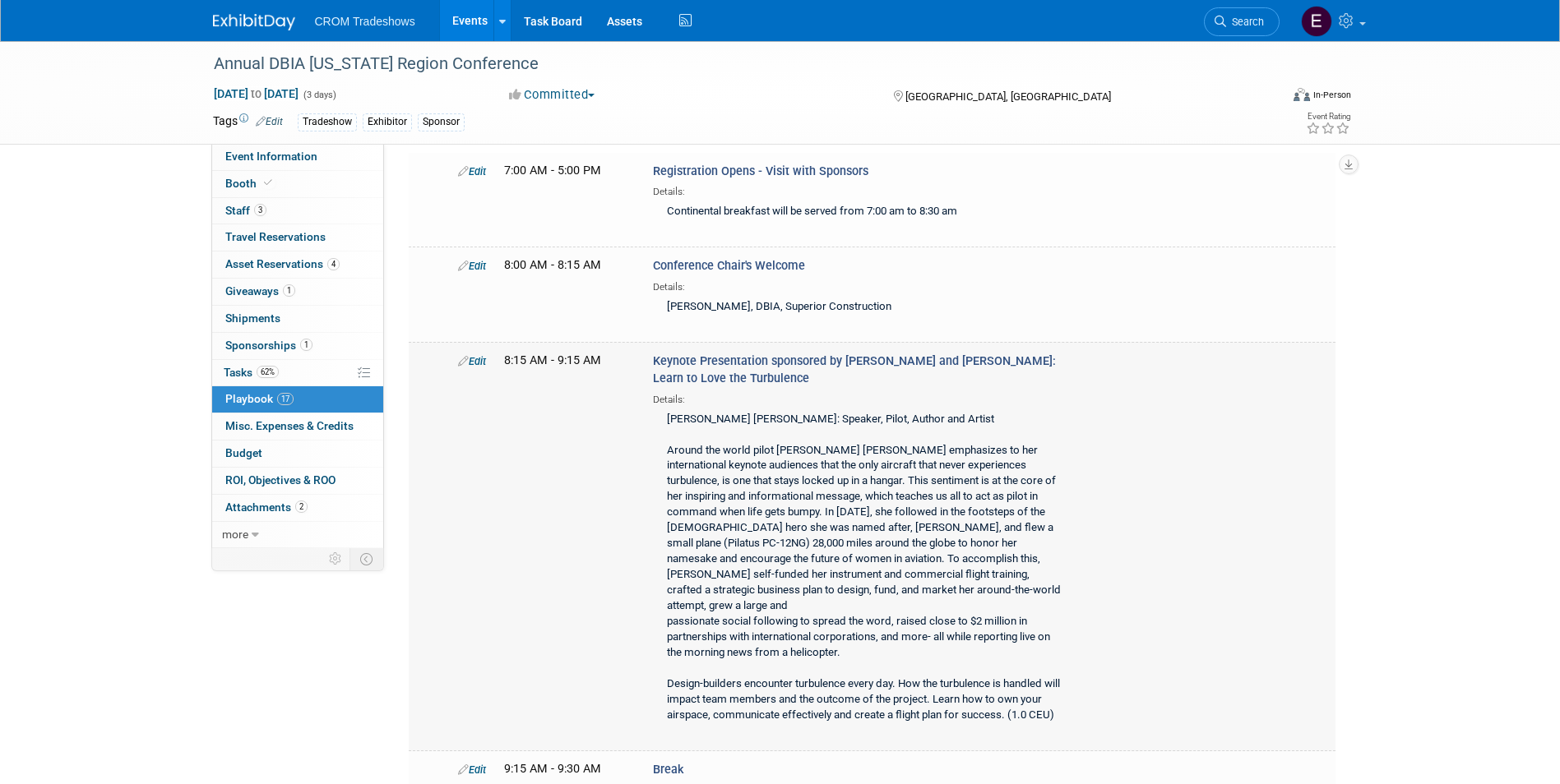
scroll to position [1380, 0]
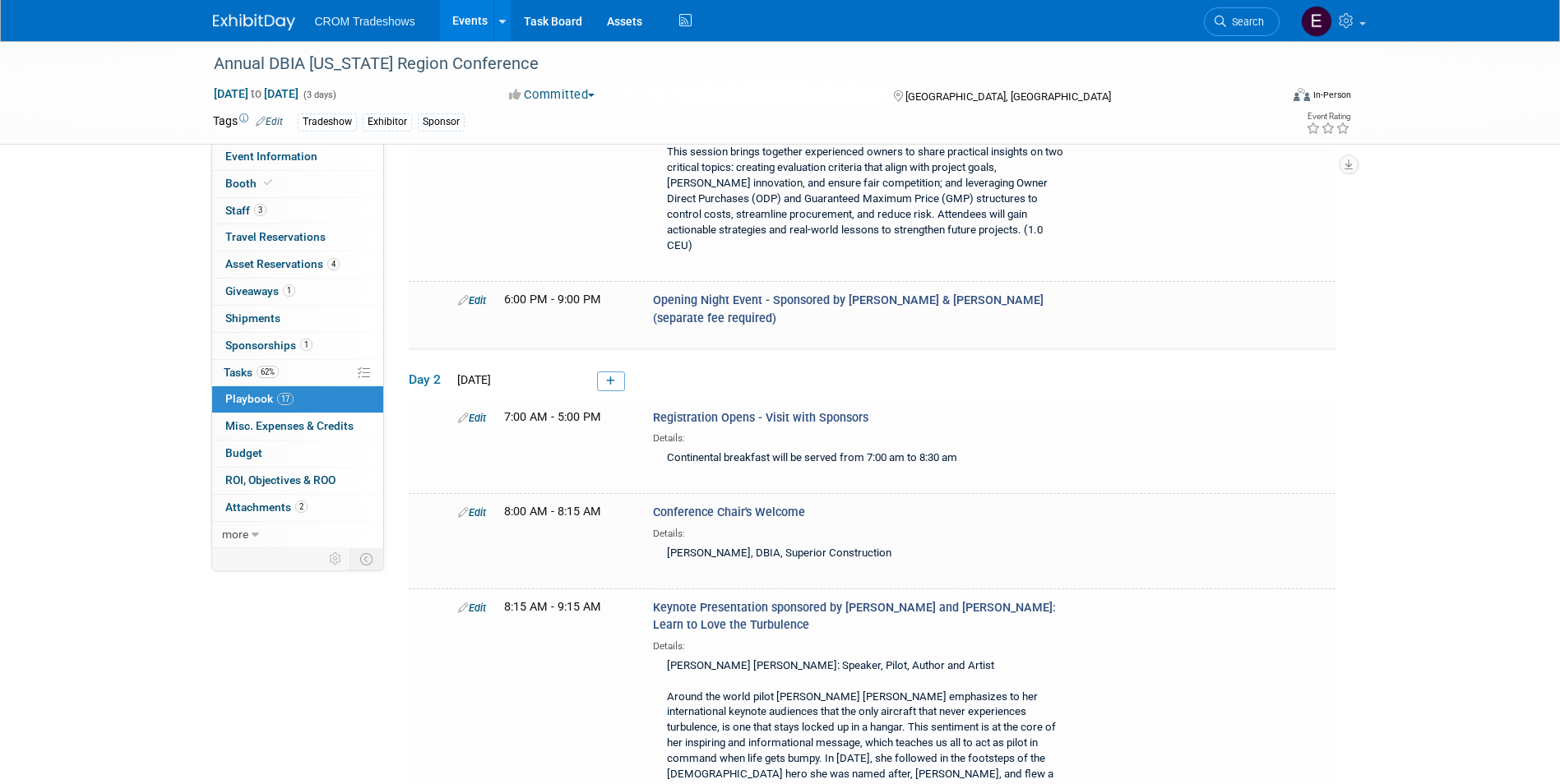
drag, startPoint x: 609, startPoint y: 332, endPoint x: 645, endPoint y: 363, distance: 47.5
click at [609, 377] on icon at bounding box center [610, 382] width 9 height 10
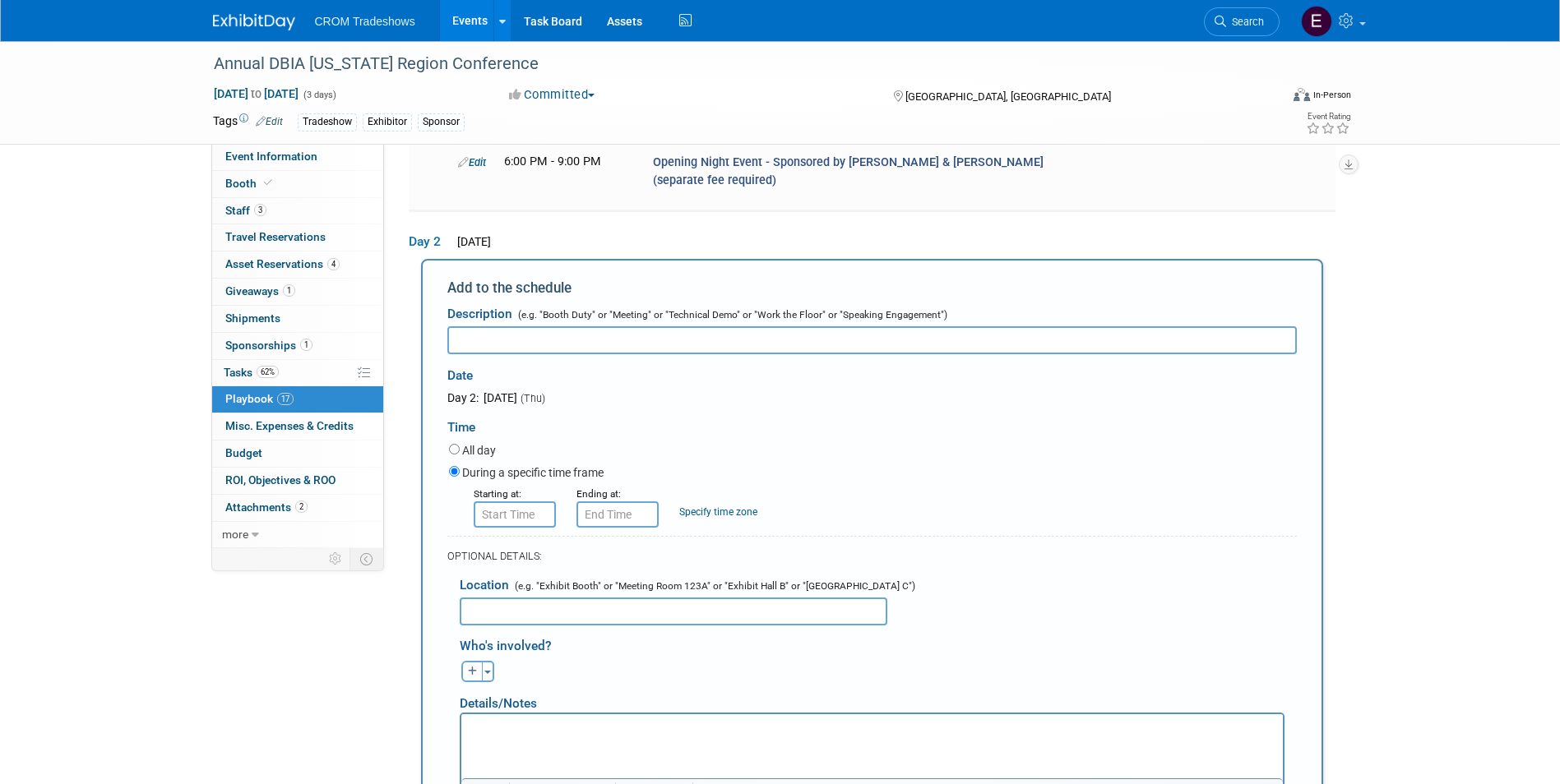
scroll to position [1523, 0]
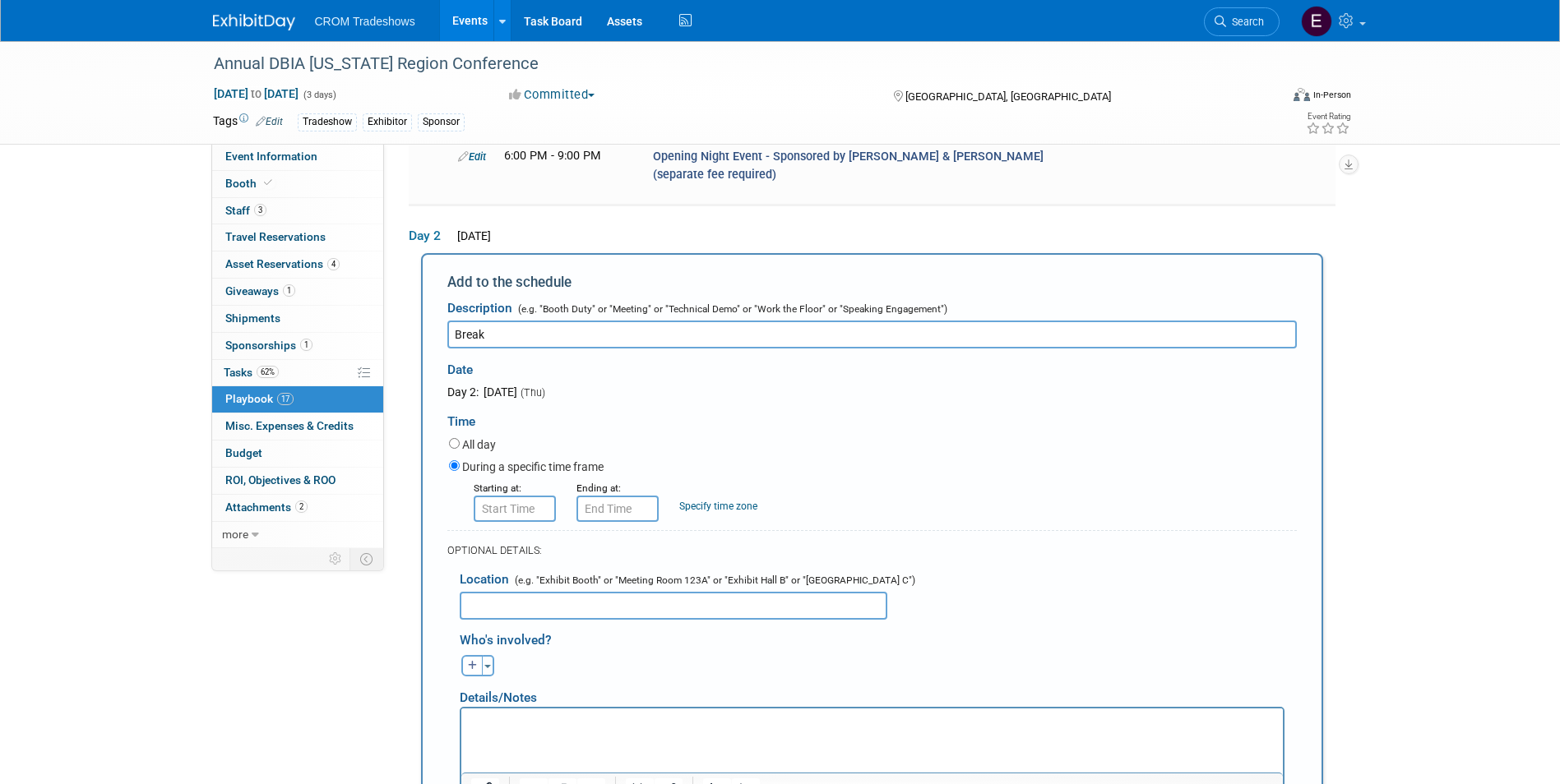
type input "Break"
click at [503, 496] on input "8:00 AM" at bounding box center [514, 508] width 82 height 26
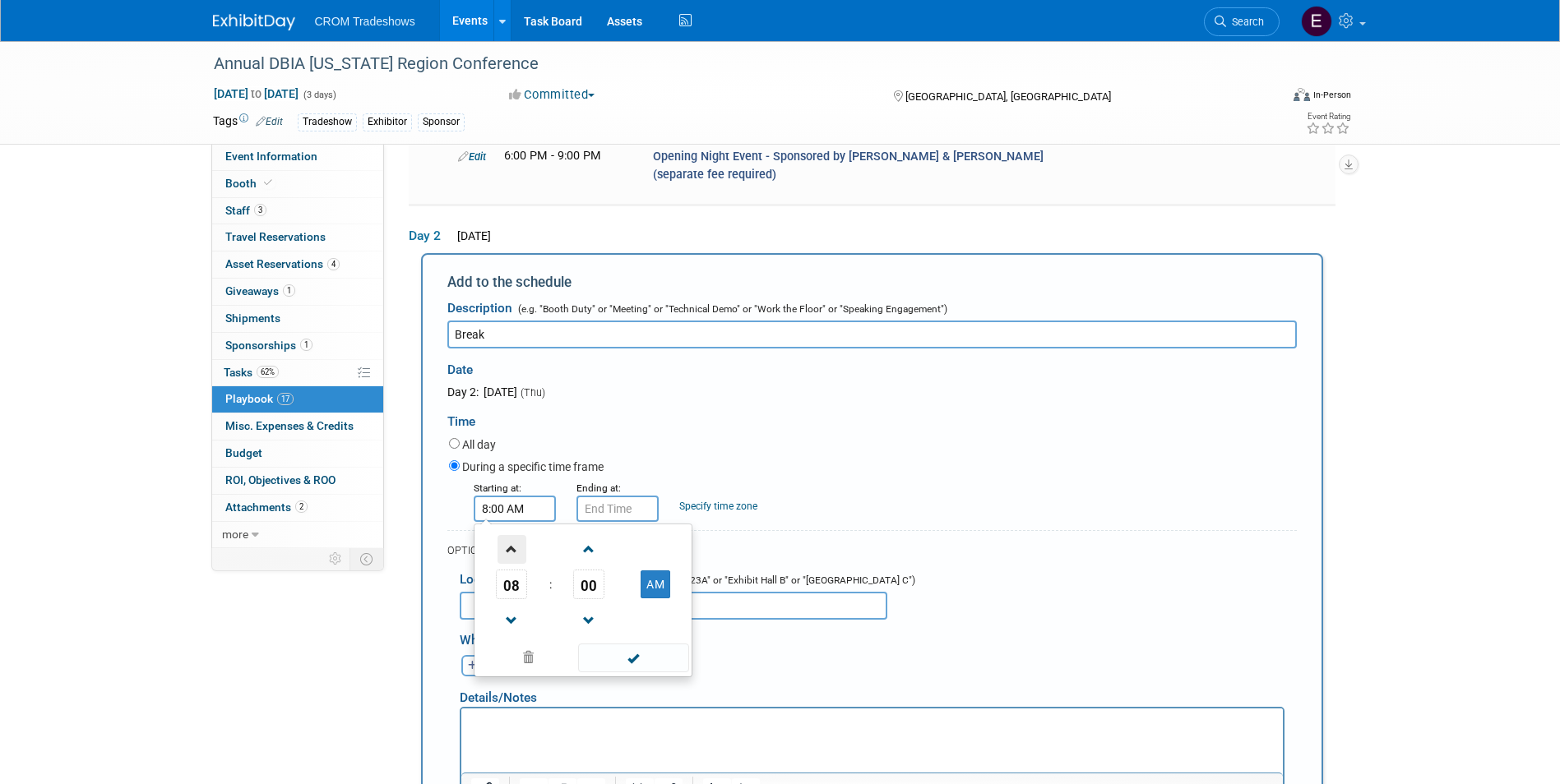
click at [513, 535] on span at bounding box center [512, 550] width 29 height 29
drag, startPoint x: 517, startPoint y: 558, endPoint x: 556, endPoint y: 539, distance: 43.4
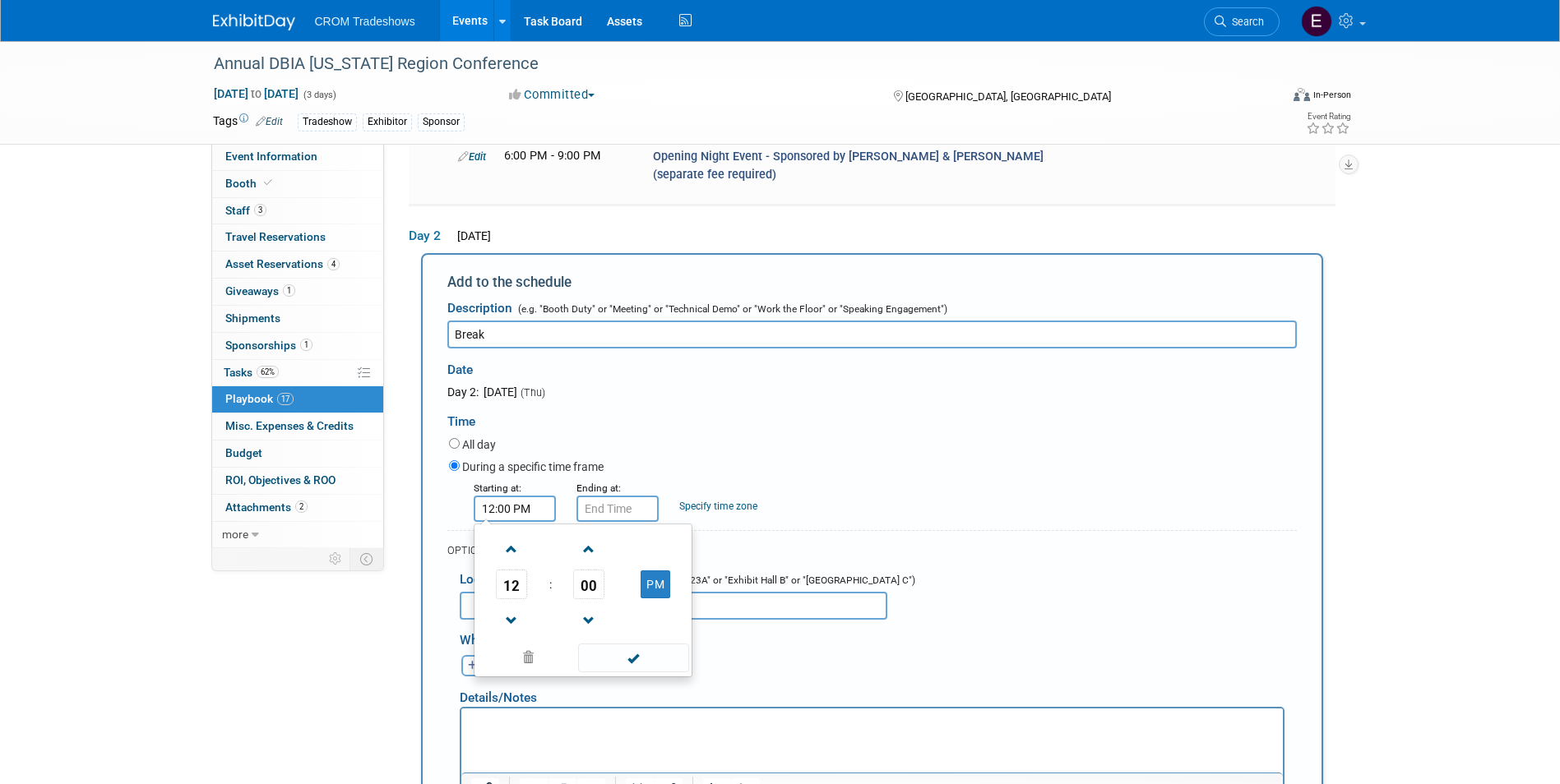
click at [517, 607] on span at bounding box center [512, 621] width 29 height 29
click at [600, 569] on span "00" at bounding box center [588, 584] width 31 height 30
click at [569, 617] on td "45" at bounding box center [557, 639] width 53 height 44
type input "11:45 AM"
click at [644, 644] on span at bounding box center [633, 658] width 111 height 29
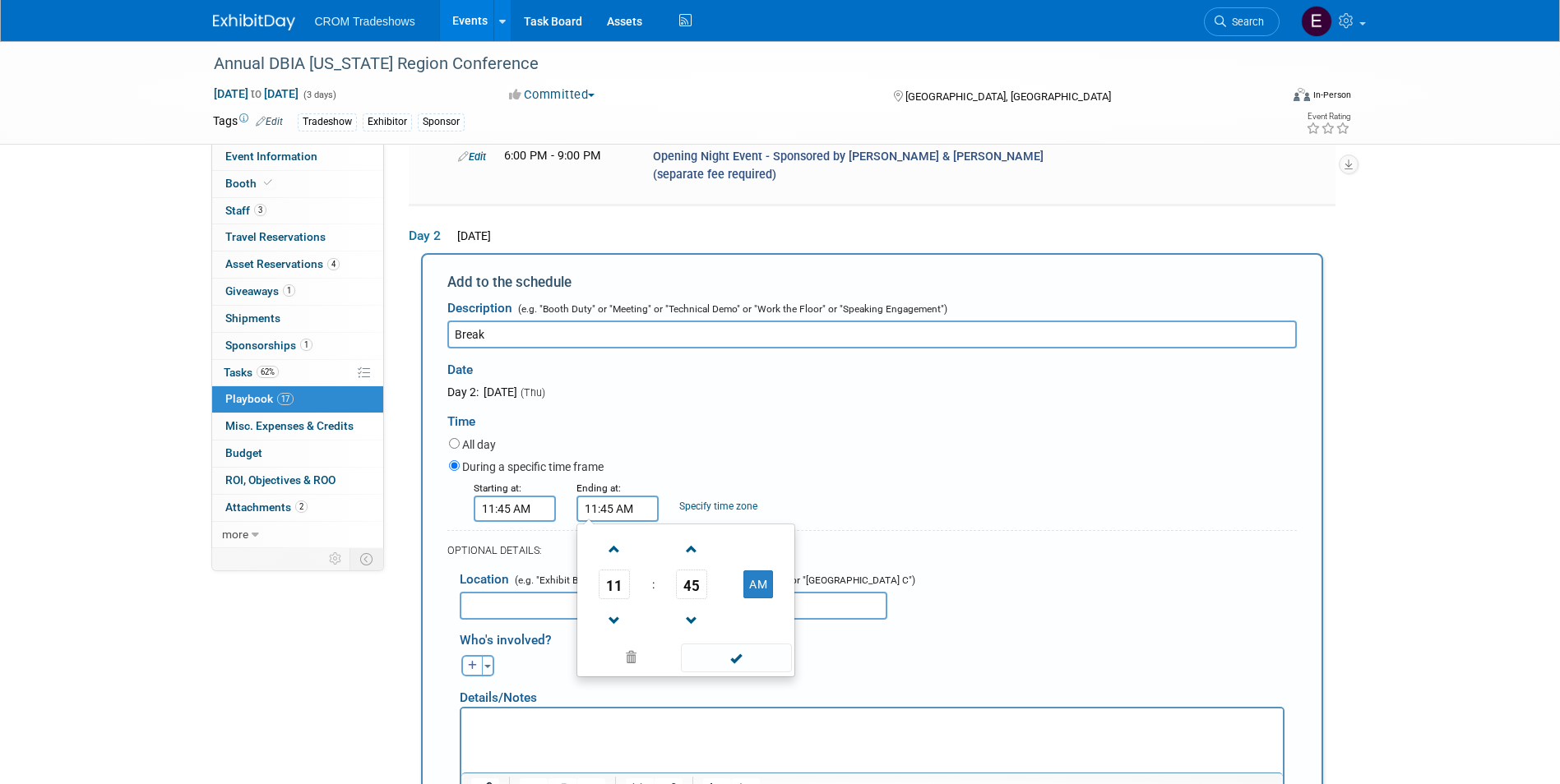
click at [619, 496] on input "11:45 AM" at bounding box center [617, 508] width 82 height 26
click at [624, 535] on span at bounding box center [614, 550] width 29 height 29
click at [687, 607] on span at bounding box center [692, 621] width 29 height 29
click at [687, 569] on span "44" at bounding box center [691, 584] width 31 height 30
click at [610, 528] on td "00" at bounding box center [607, 550] width 53 height 44
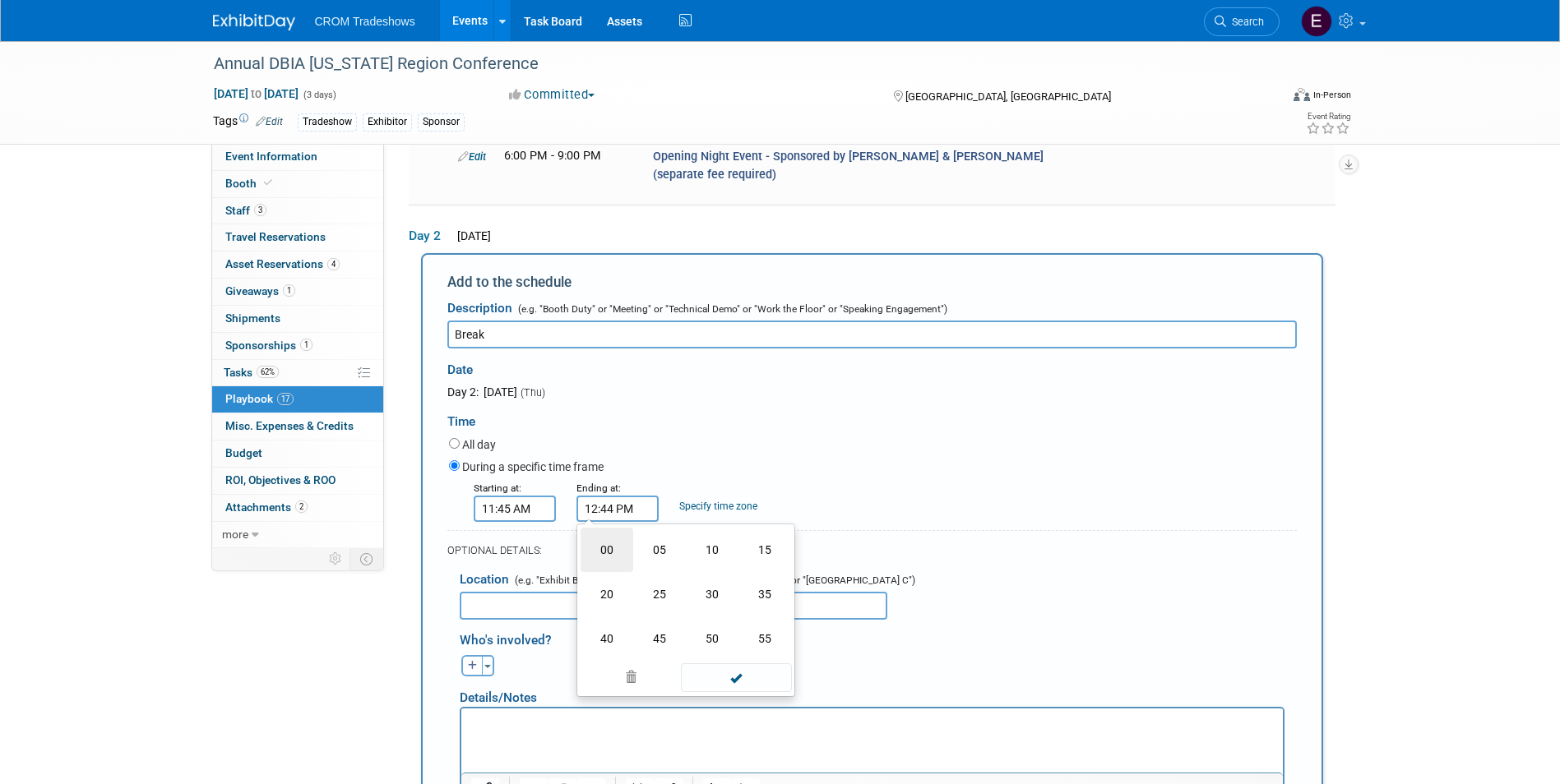
type input "12:00 PM"
click at [757, 644] on span at bounding box center [736, 658] width 111 height 29
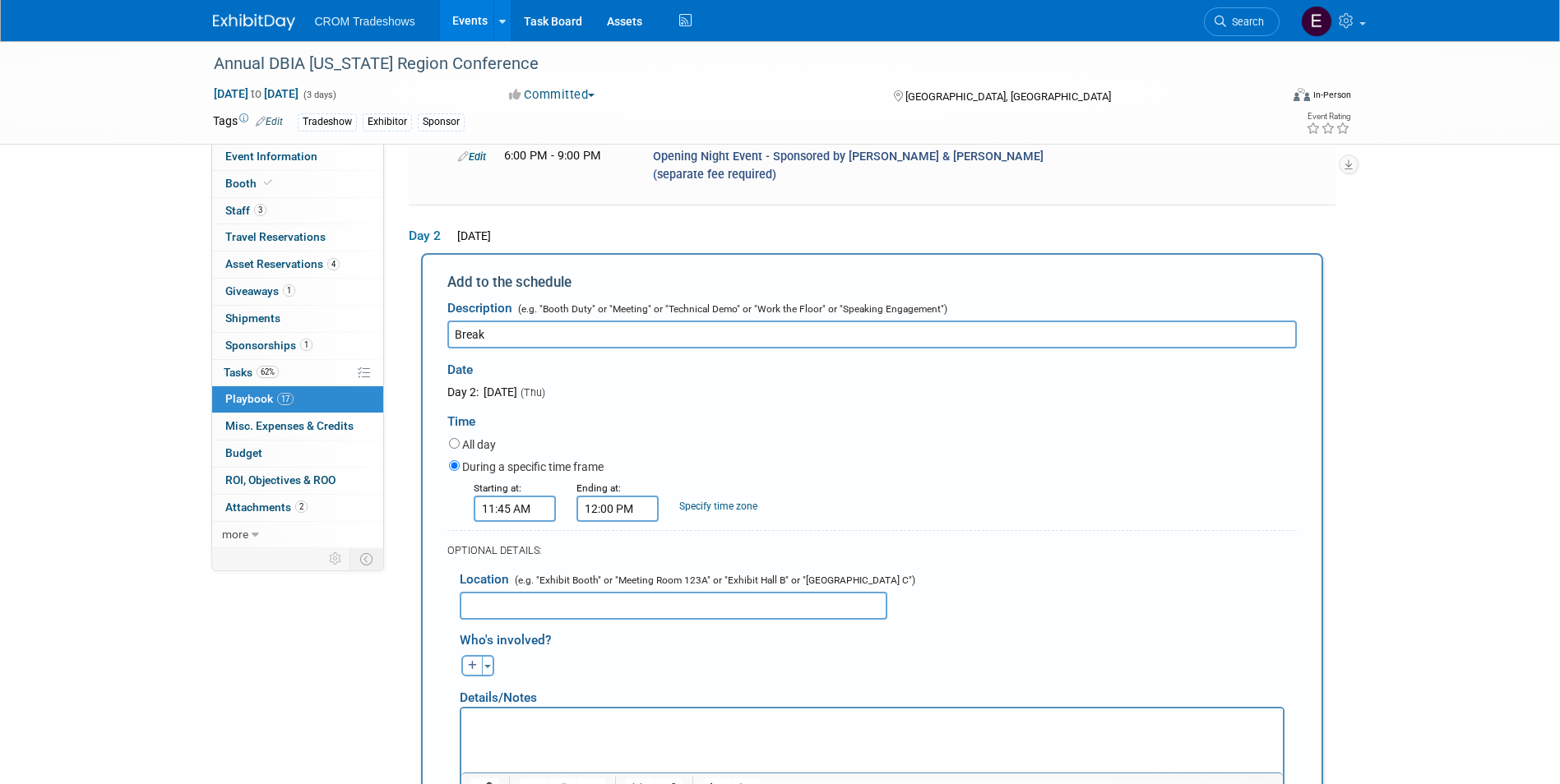
click at [723, 731] on html at bounding box center [871, 720] width 822 height 23
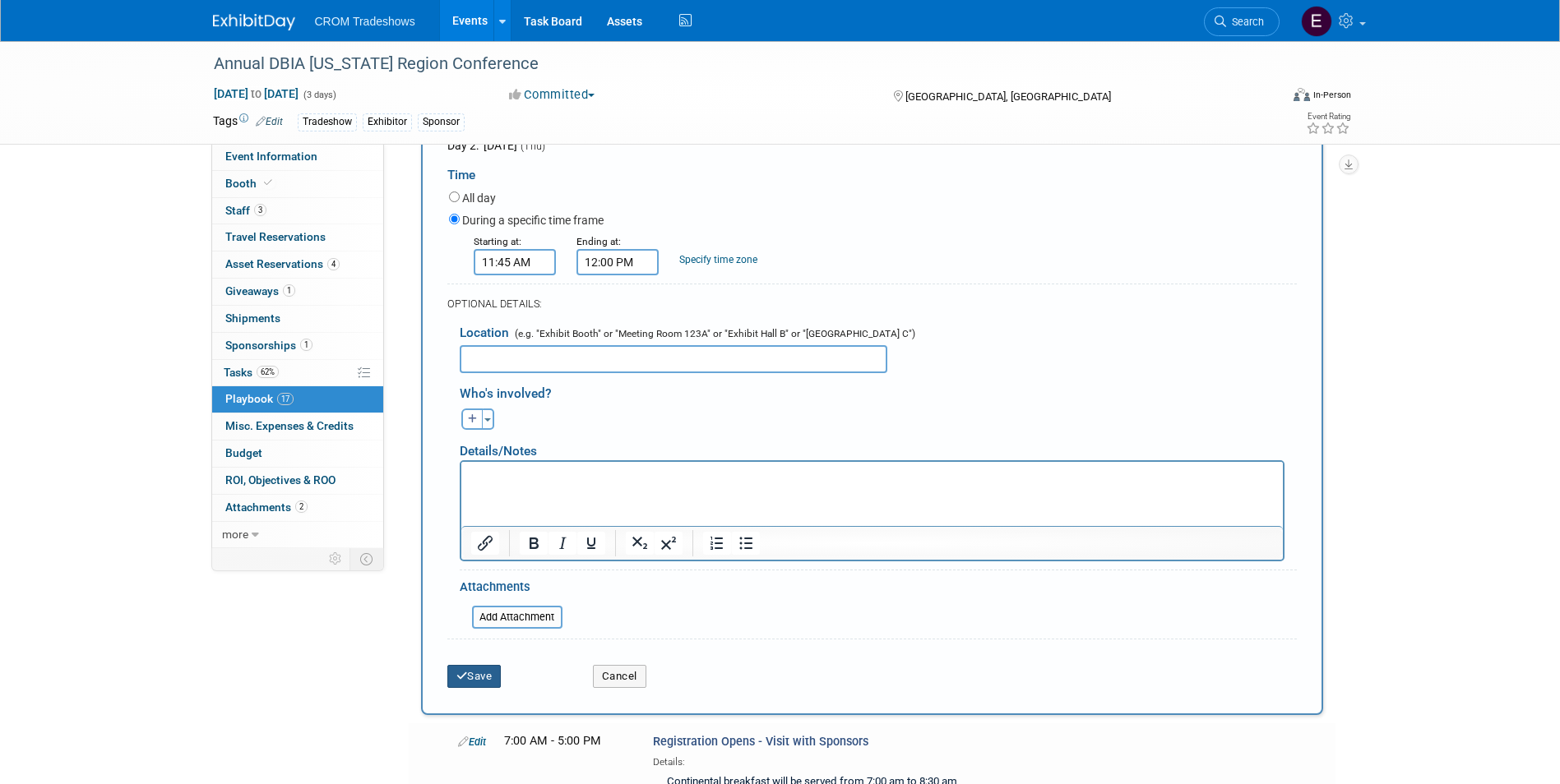
click at [474, 665] on button "Save" at bounding box center [474, 676] width 54 height 23
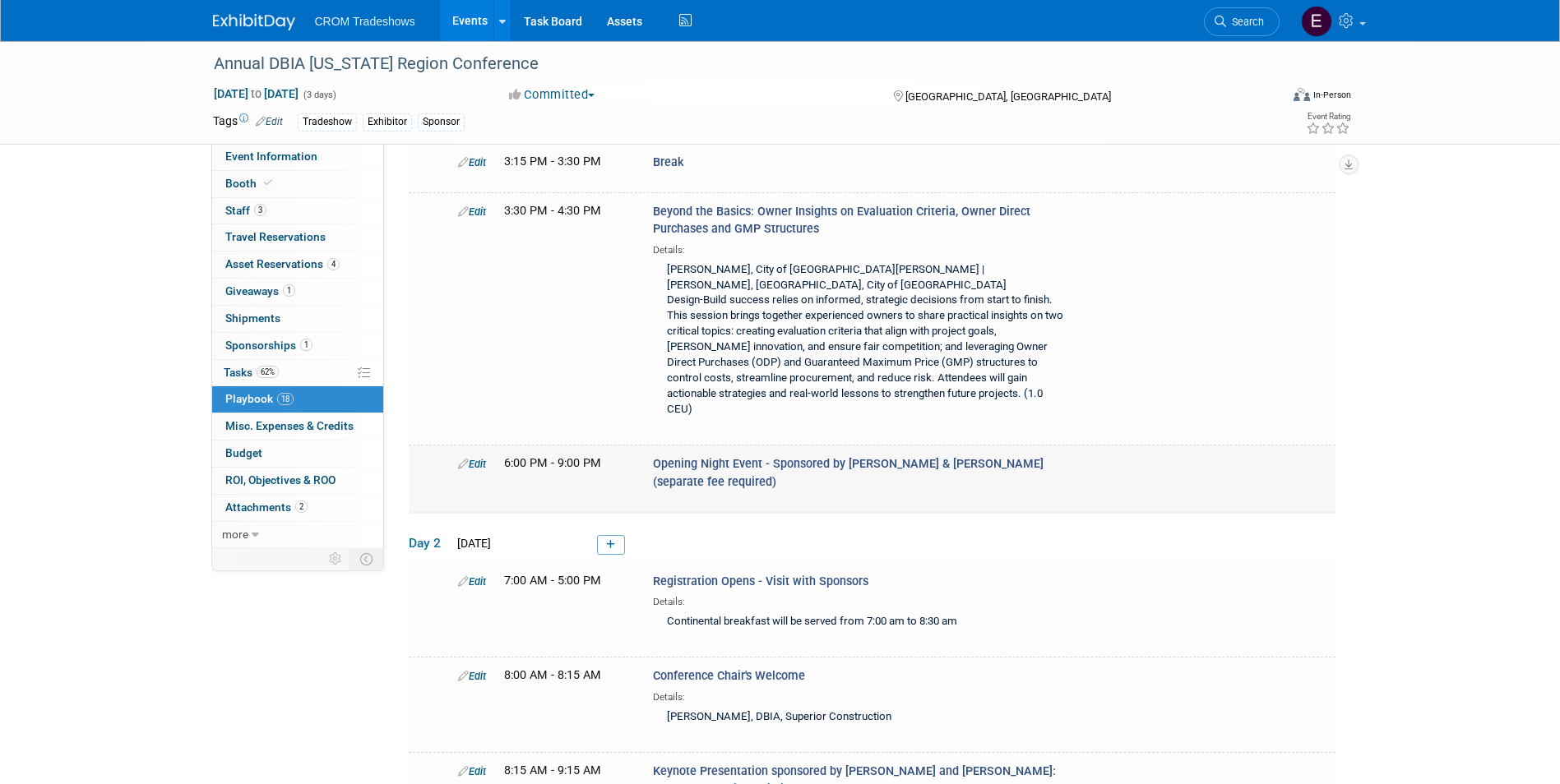
scroll to position [1189, 0]
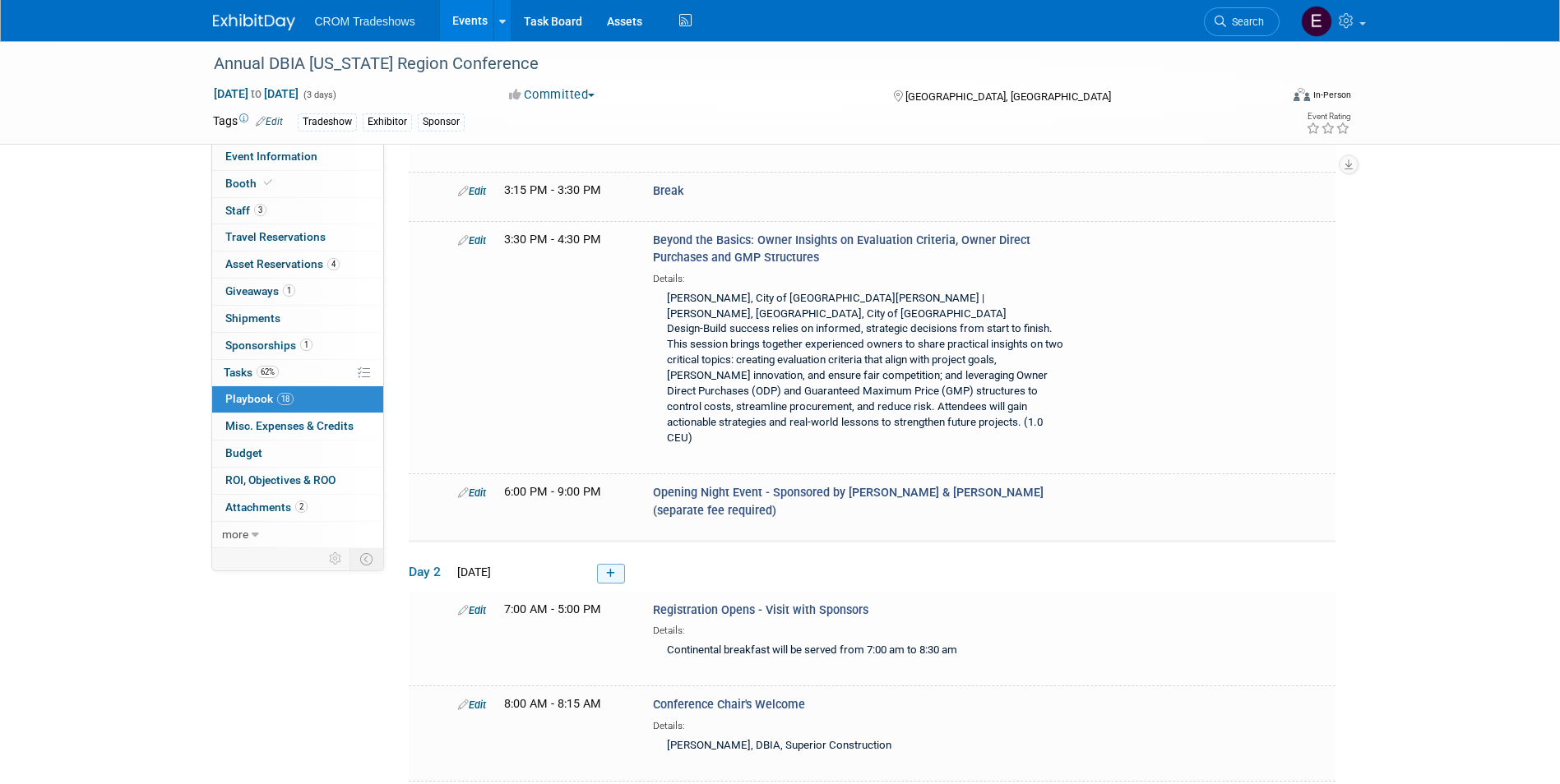
click at [600, 564] on link at bounding box center [610, 574] width 28 height 20
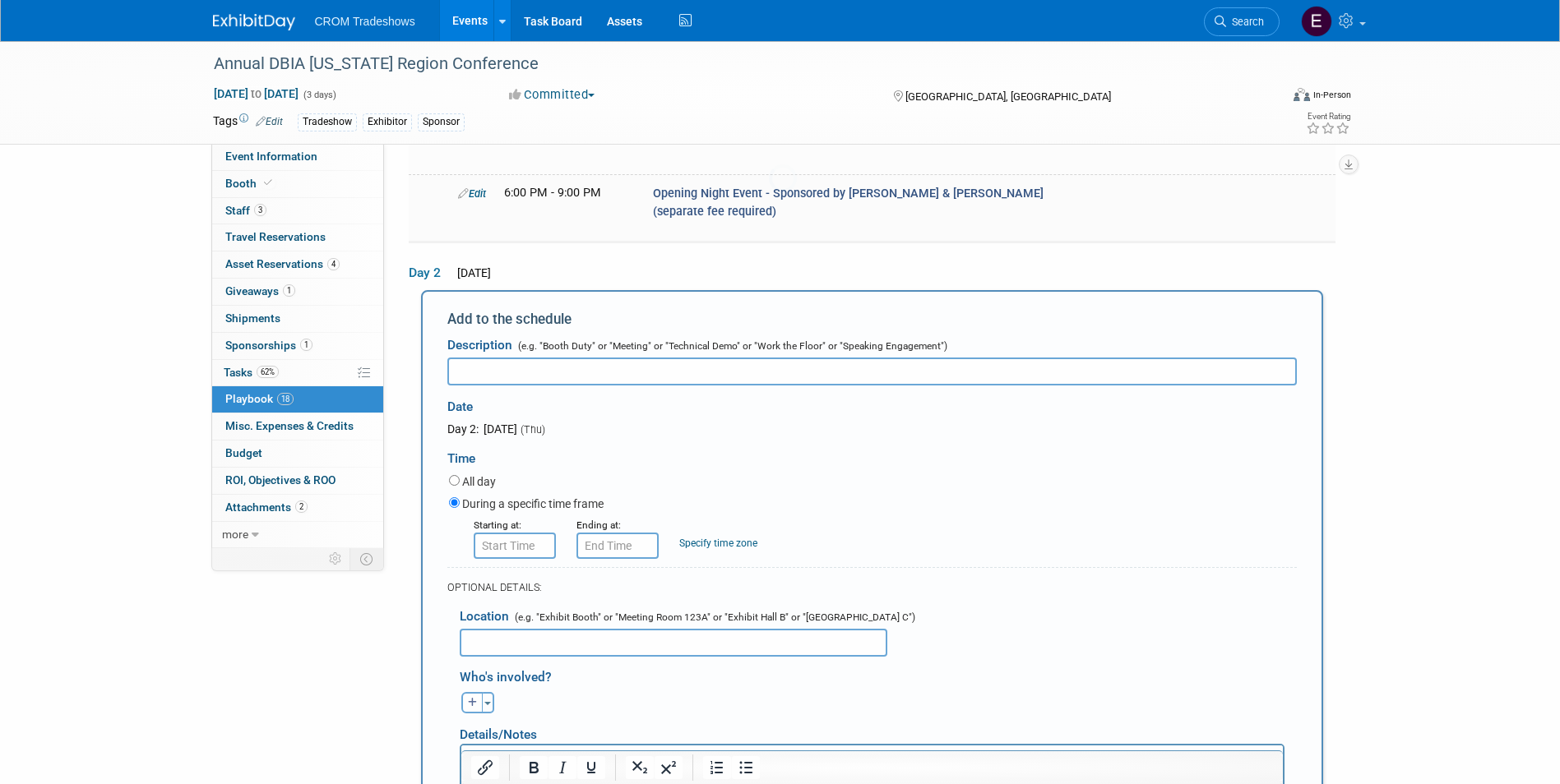
scroll to position [1523, 0]
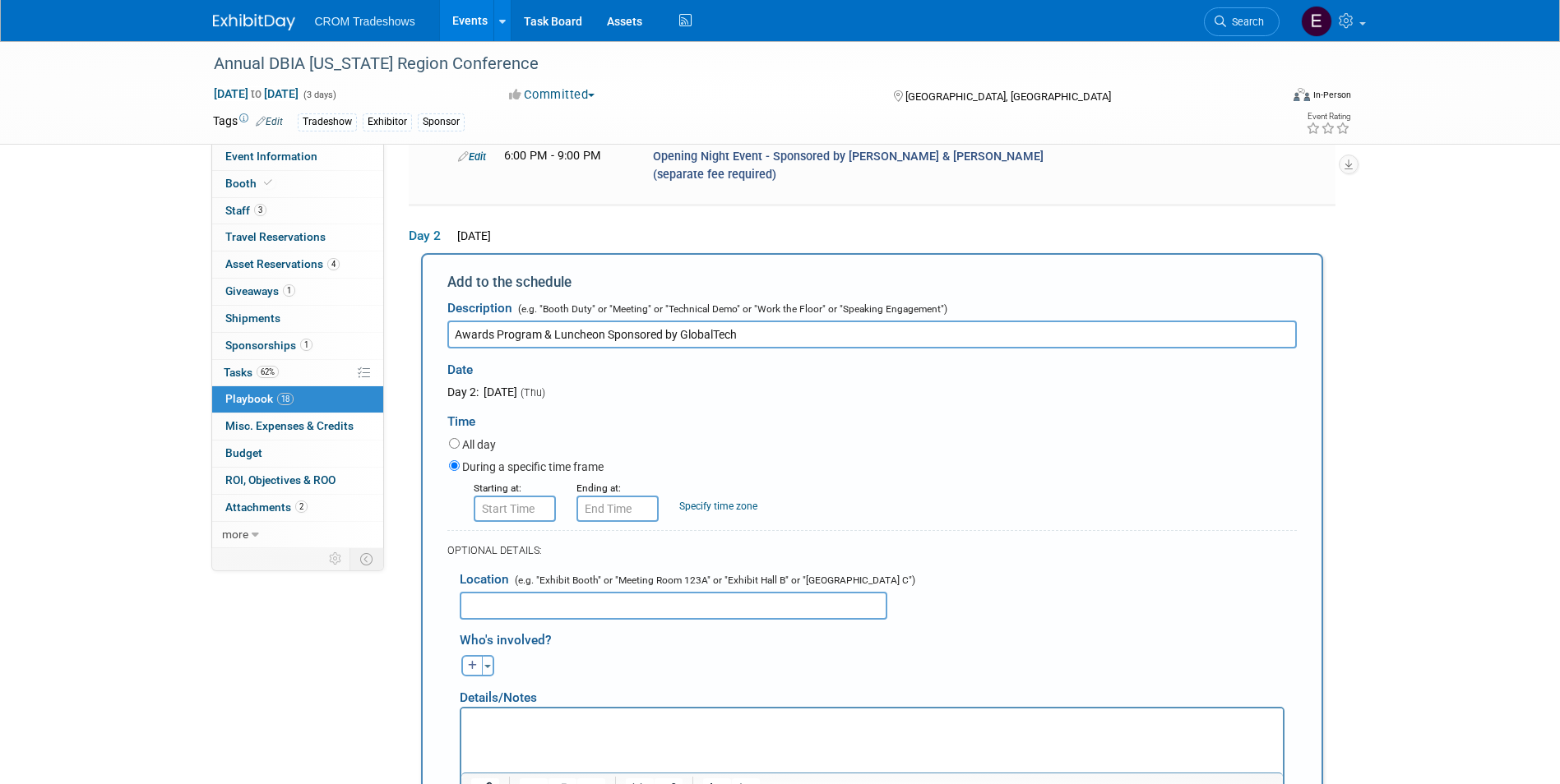
type input "Awards Program & Luncheon Sponsored by GlobalTech"
click at [520, 496] on input "8:00 AM" at bounding box center [514, 508] width 82 height 26
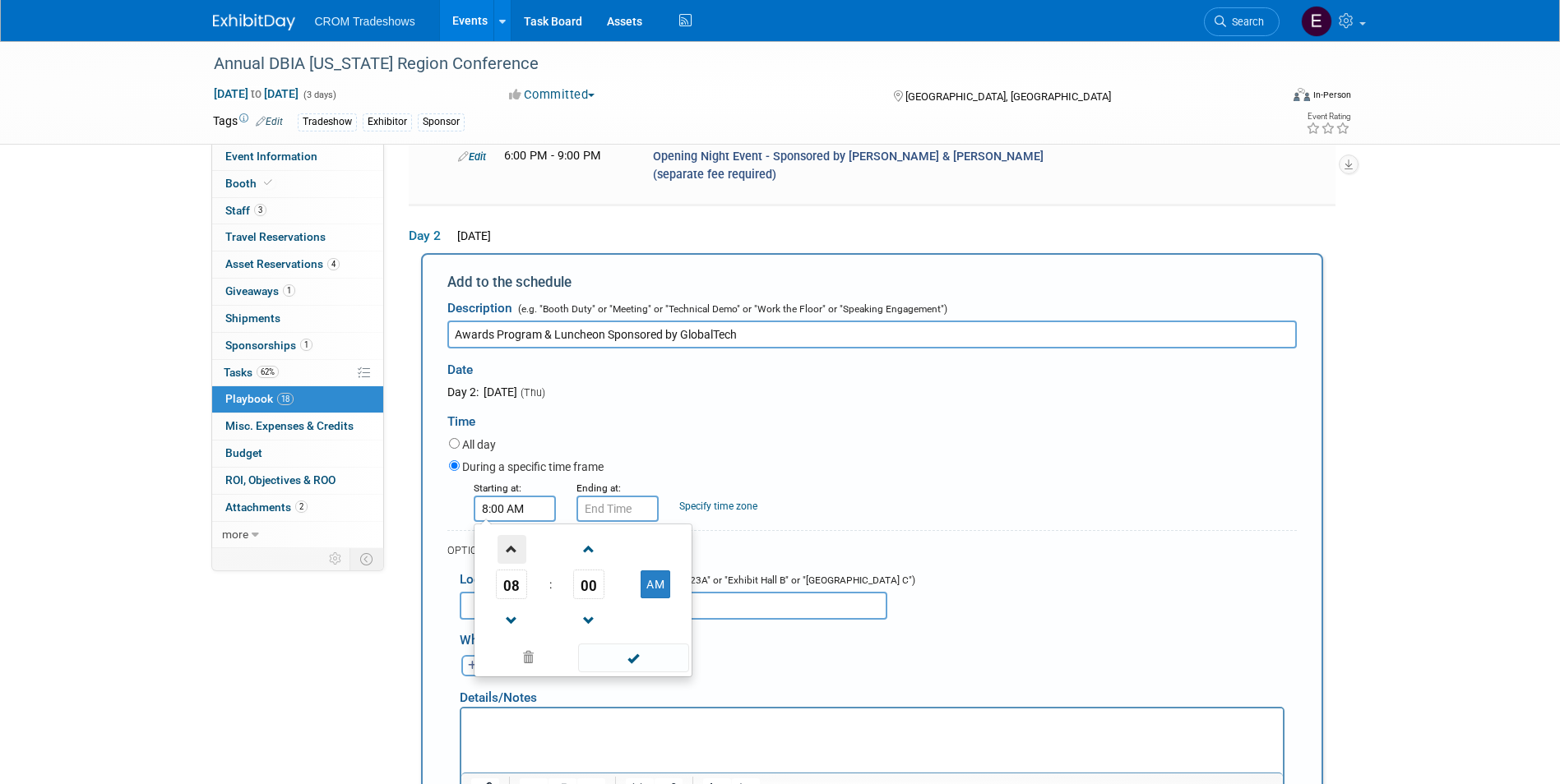
click at [520, 535] on span at bounding box center [512, 550] width 29 height 29
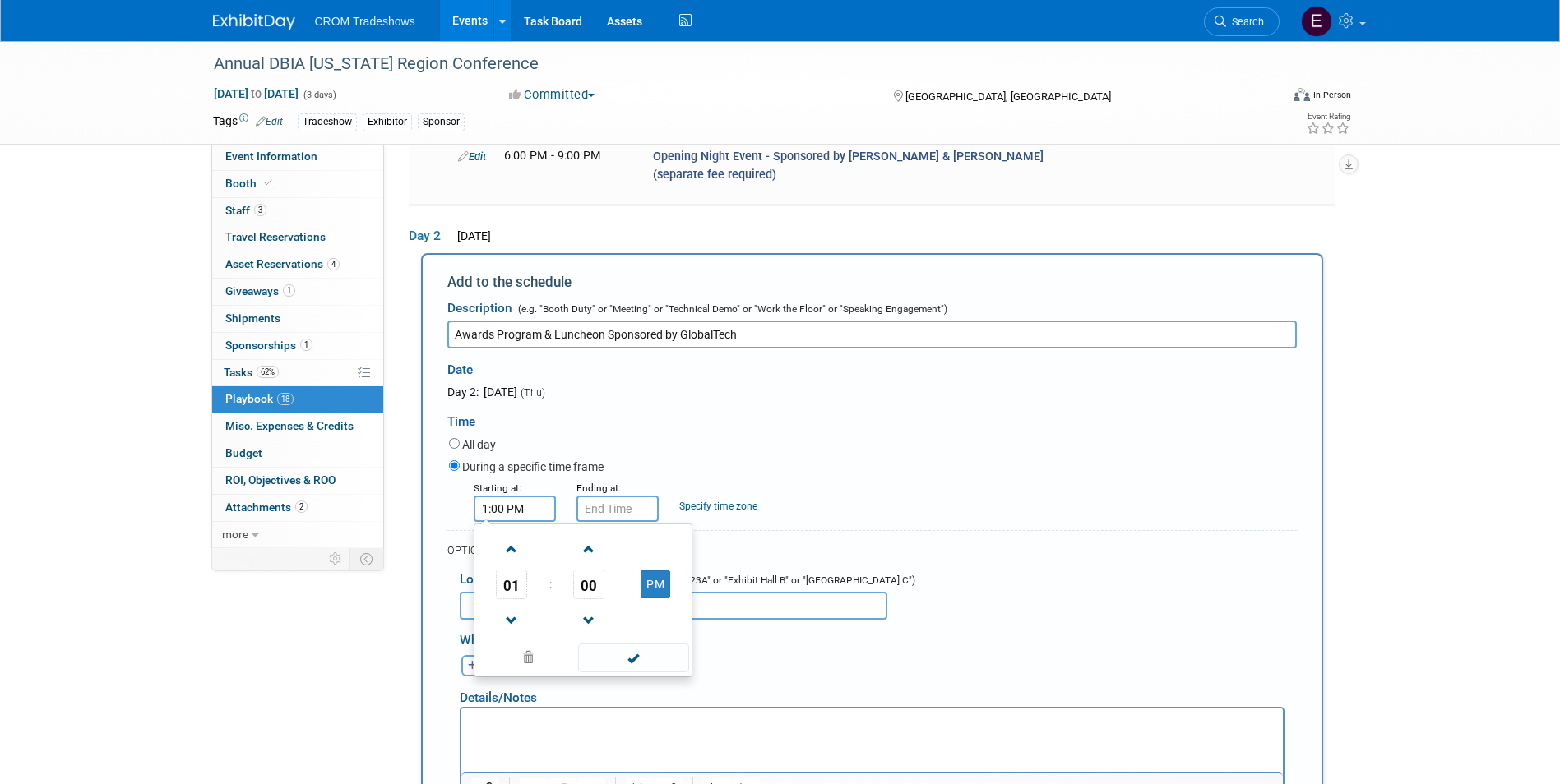
drag, startPoint x: 522, startPoint y: 574, endPoint x: 550, endPoint y: 583, distance: 29.4
click at [521, 607] on span at bounding box center [512, 621] width 29 height 29
type input "12:00 PM"
click at [653, 644] on span at bounding box center [633, 658] width 111 height 29
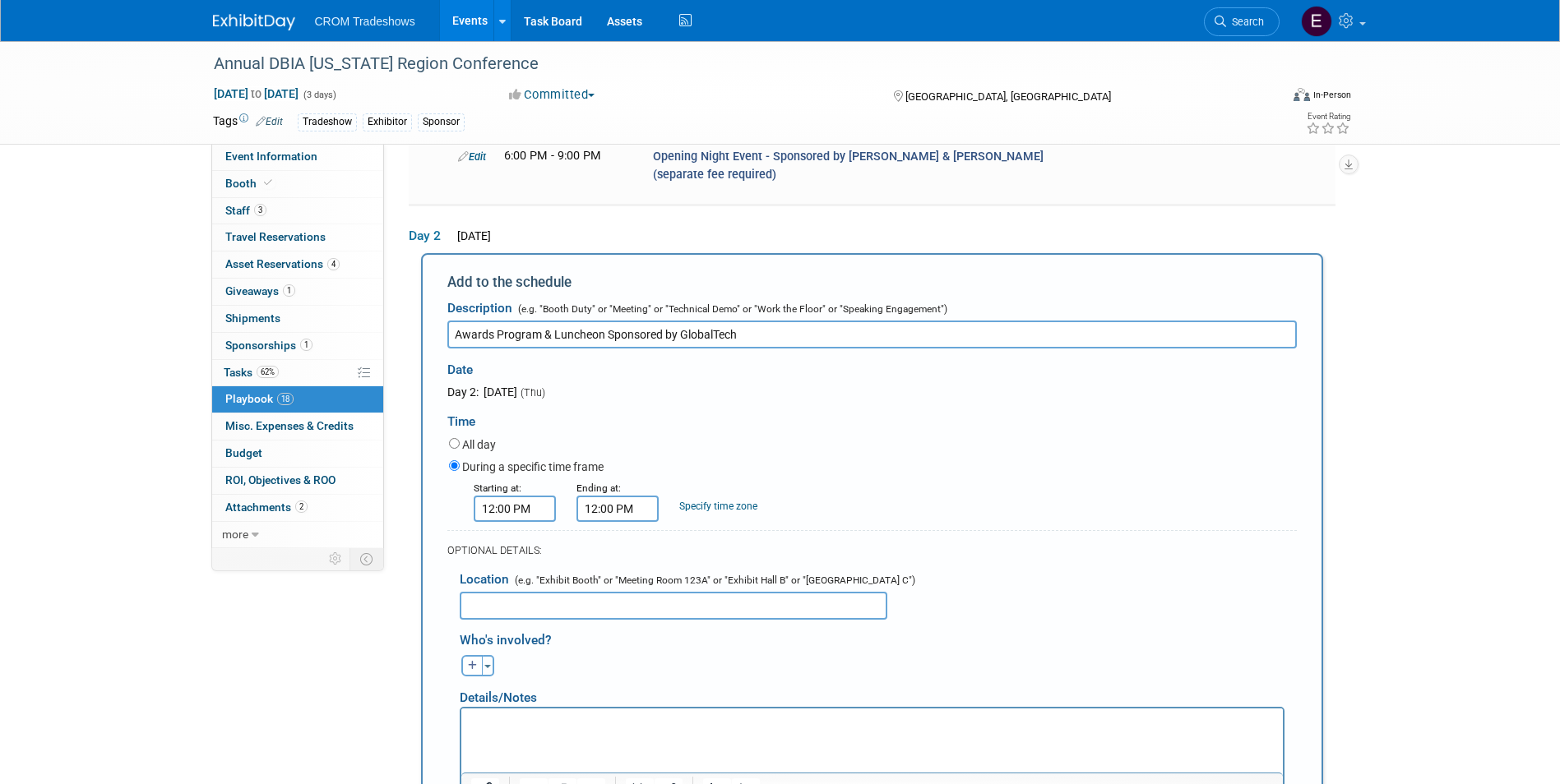
click at [613, 496] on input "12:00 PM" at bounding box center [617, 508] width 82 height 26
click at [614, 535] on span at bounding box center [614, 550] width 29 height 29
click at [689, 535] on span at bounding box center [692, 550] width 29 height 29
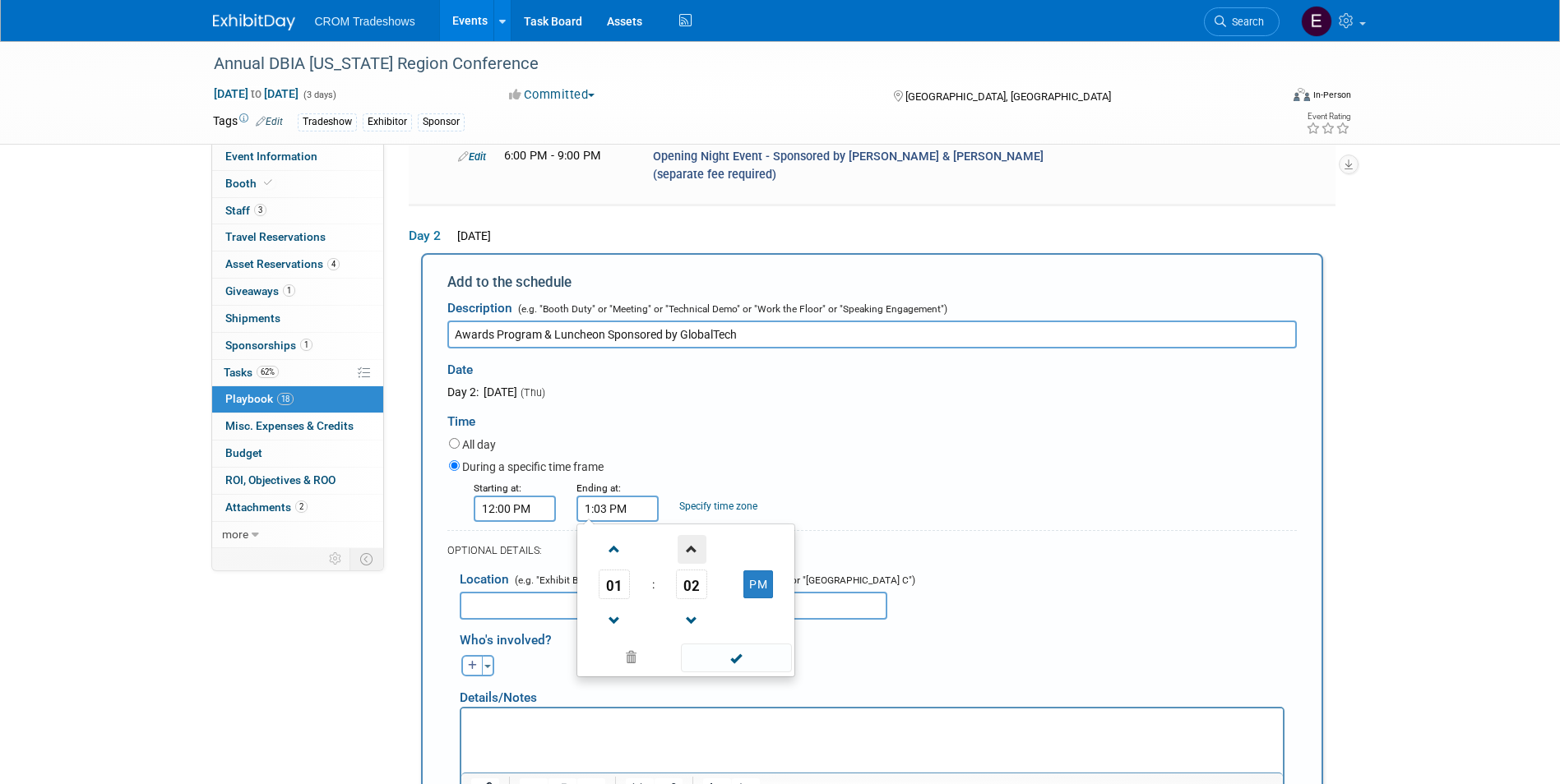
click at [689, 535] on span at bounding box center [692, 550] width 29 height 29
click at [690, 535] on span at bounding box center [692, 550] width 29 height 29
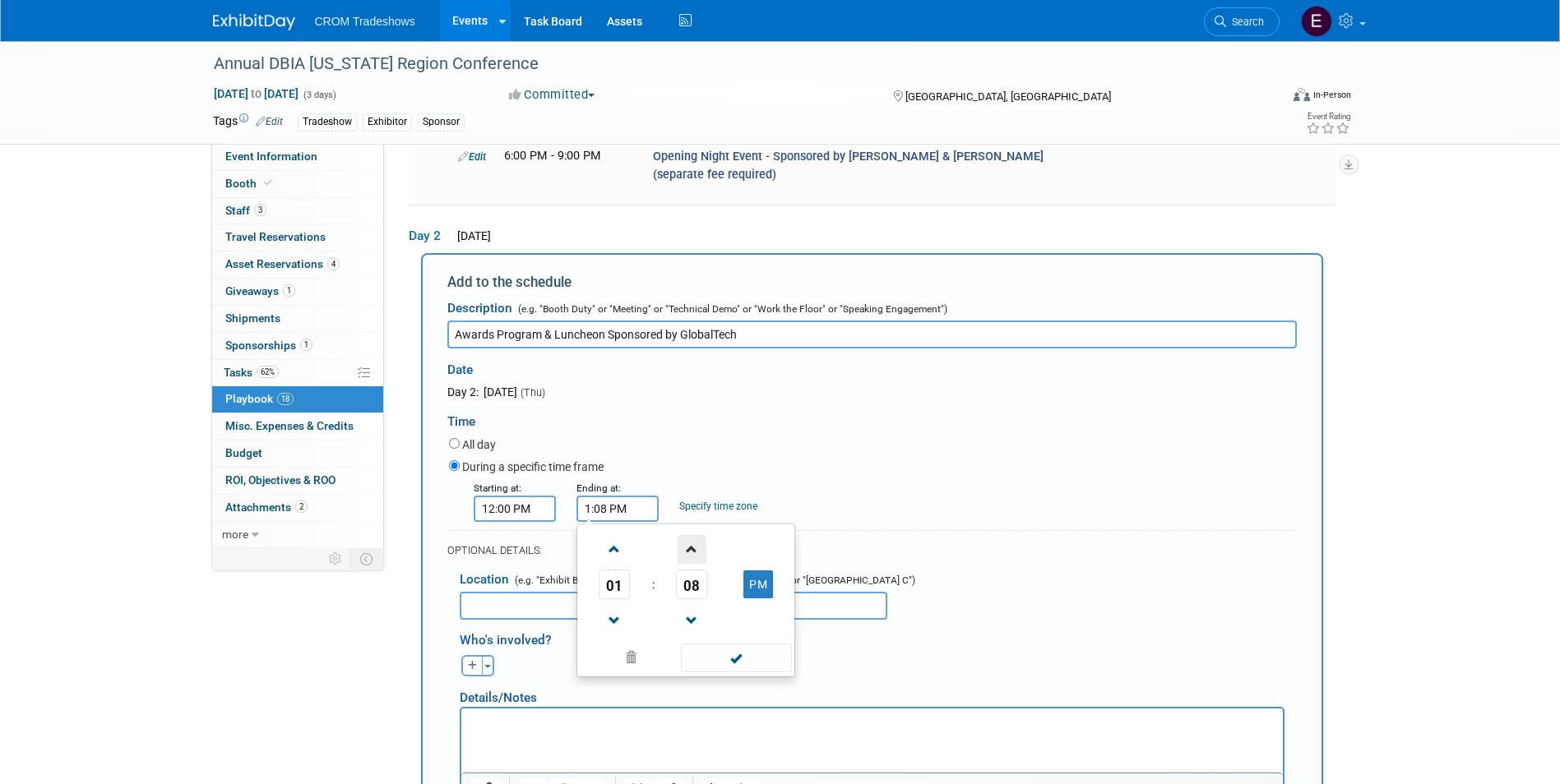
click at [690, 535] on span at bounding box center [692, 550] width 29 height 29
click at [691, 535] on span at bounding box center [692, 550] width 29 height 29
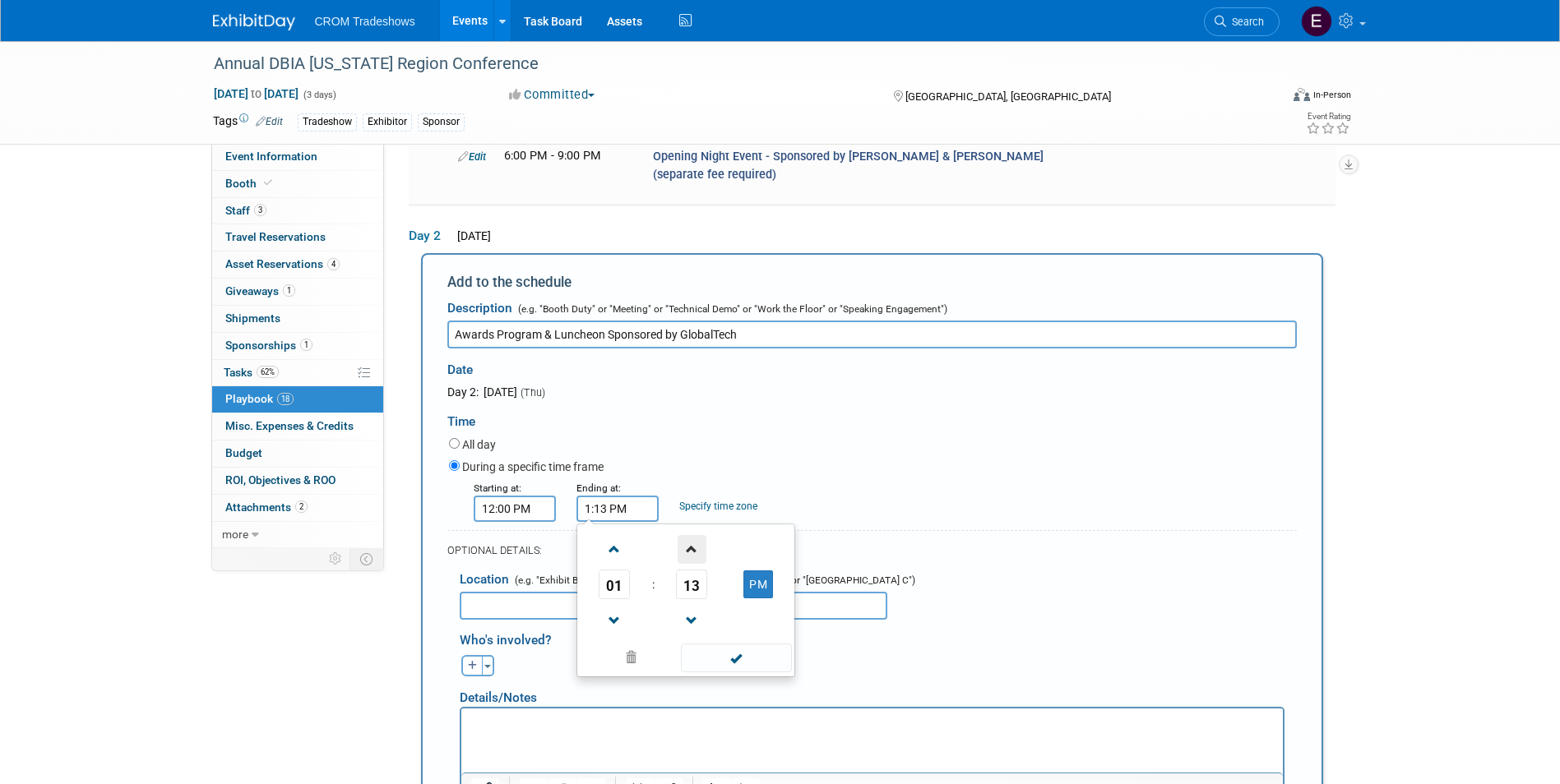
click at [691, 535] on span at bounding box center [692, 550] width 29 height 29
click at [690, 535] on span at bounding box center [692, 550] width 29 height 29
type input "1:15 PM"
click at [734, 644] on span at bounding box center [736, 658] width 111 height 29
click at [626, 710] on html at bounding box center [871, 720] width 822 height 23
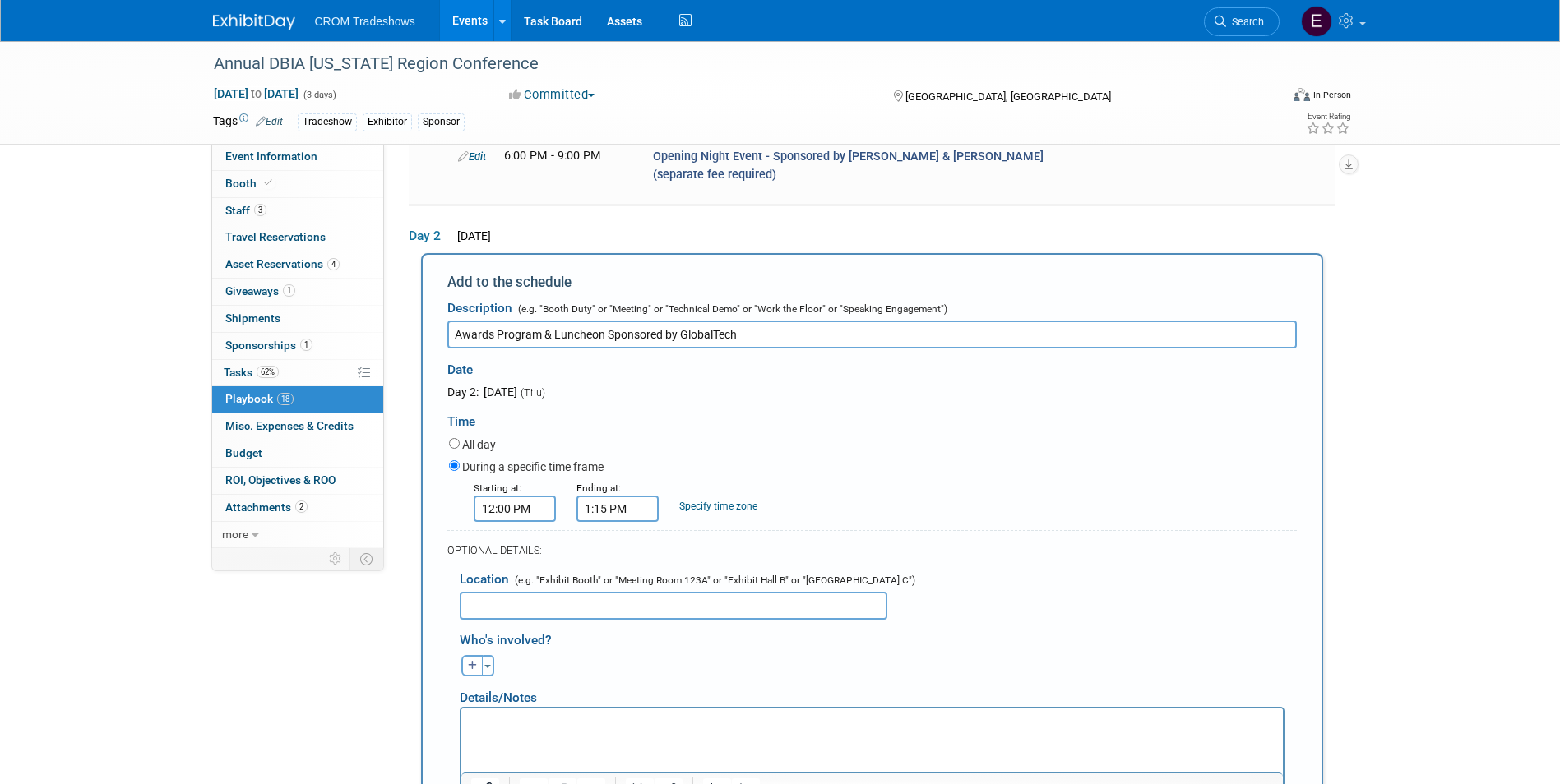
click at [494, 723] on p "Rich Text Area. Press ALT-0 for help." at bounding box center [871, 723] width 802 height 16
paste body "Rich Text Area. Press ALT-0 for help."
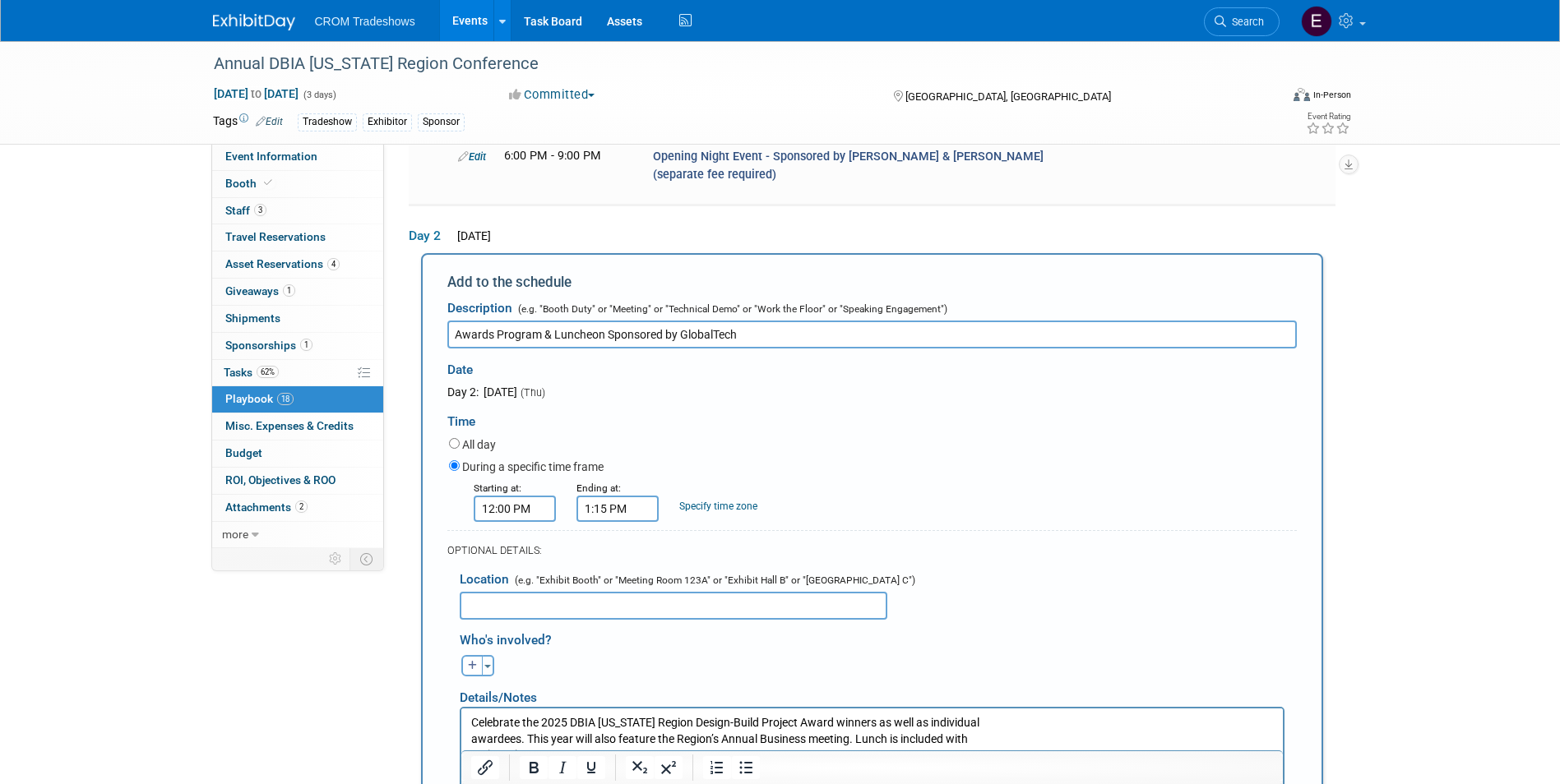
click at [533, 753] on p "Celebrate the 2025 DBIA [US_STATE] Region Design-Build Project Award winners as…" at bounding box center [871, 739] width 802 height 48
click at [475, 741] on p "Celebrate the 2025 DBIA [US_STATE] Region Design-Build Project Award winners as…" at bounding box center [871, 739] width 802 height 48
click at [470, 742] on p "Celebrate the 2025 DBIA [US_STATE] Region Design-Build Project Award winners as…" at bounding box center [871, 739] width 802 height 48
click at [472, 753] on p "Celebrate the 2025 DBIA [US_STATE] Region Design-Build Project Award winners as…" at bounding box center [871, 739] width 802 height 48
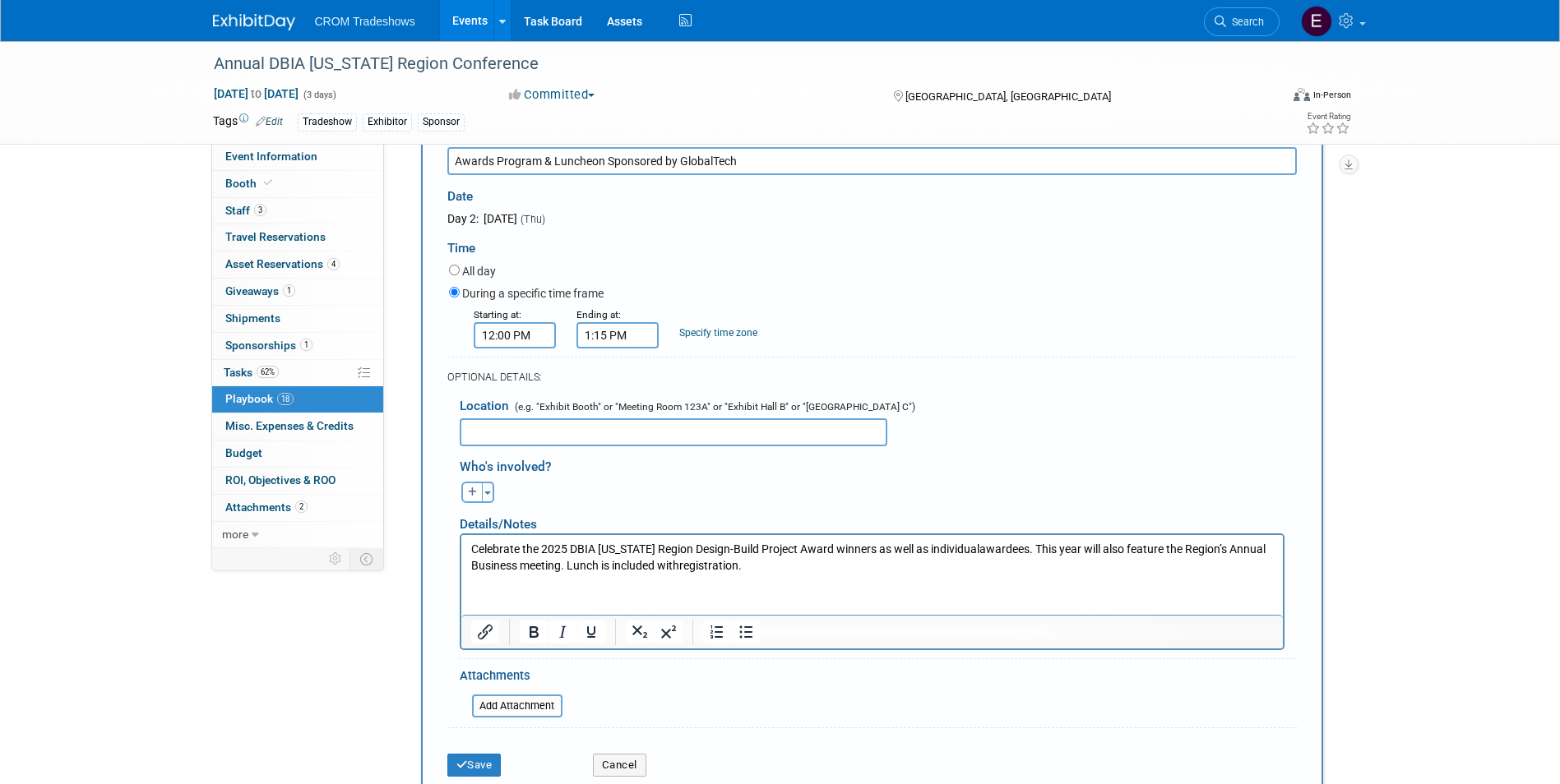
scroll to position [1770, 0]
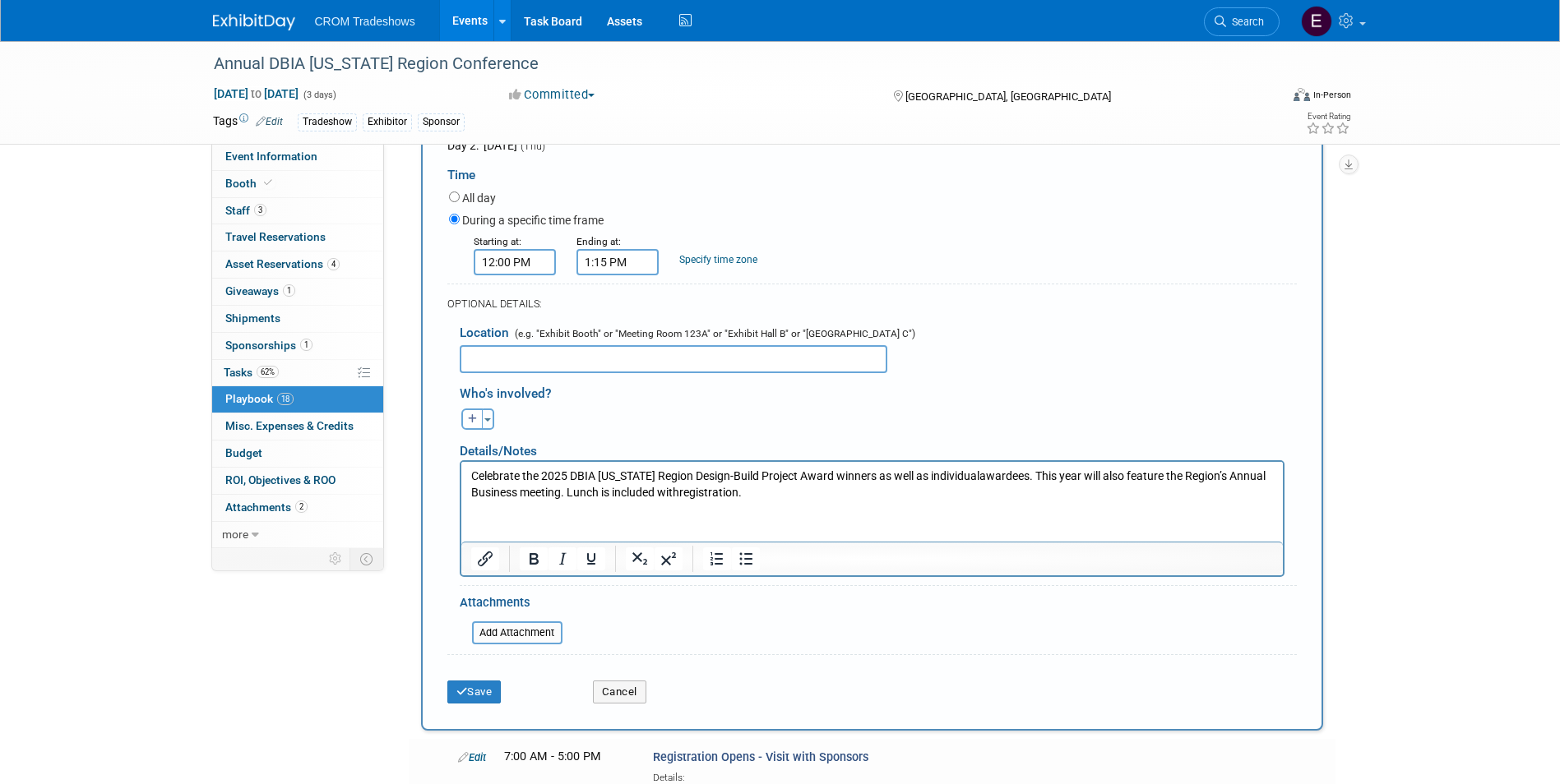
click at [479, 680] on button "Save" at bounding box center [474, 692] width 54 height 23
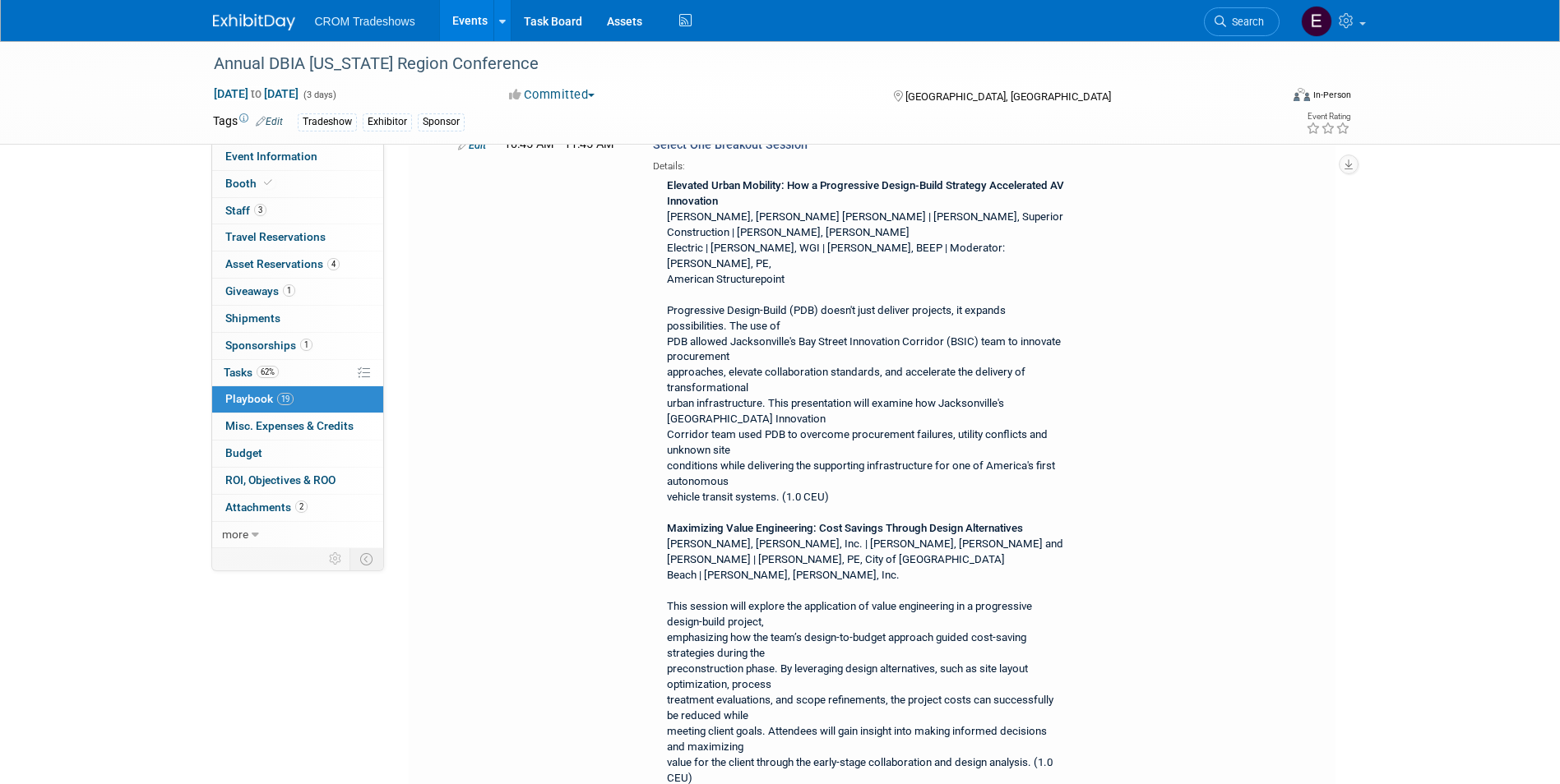
scroll to position [3615, 0]
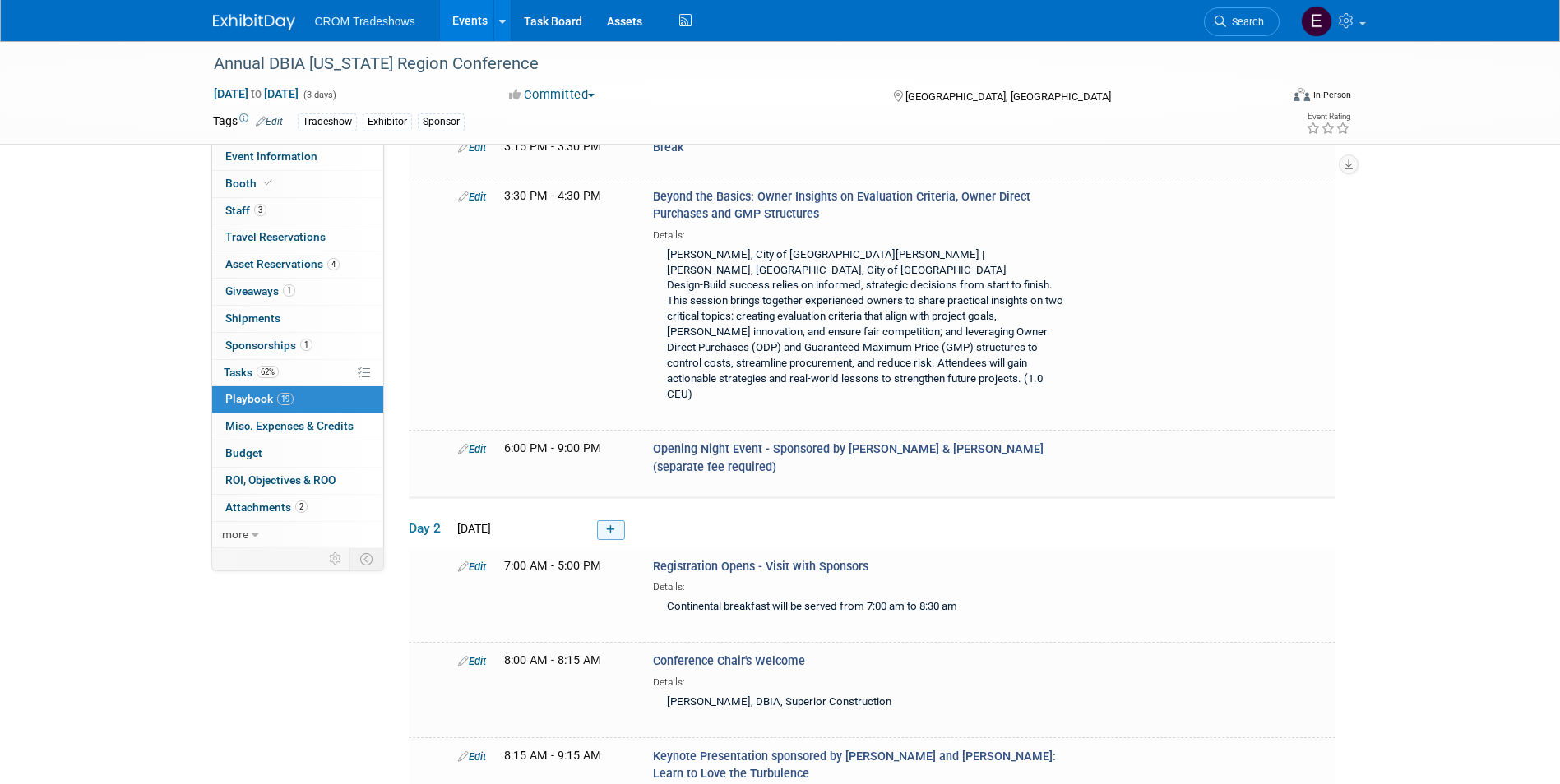
click at [620, 520] on link at bounding box center [610, 529] width 28 height 20
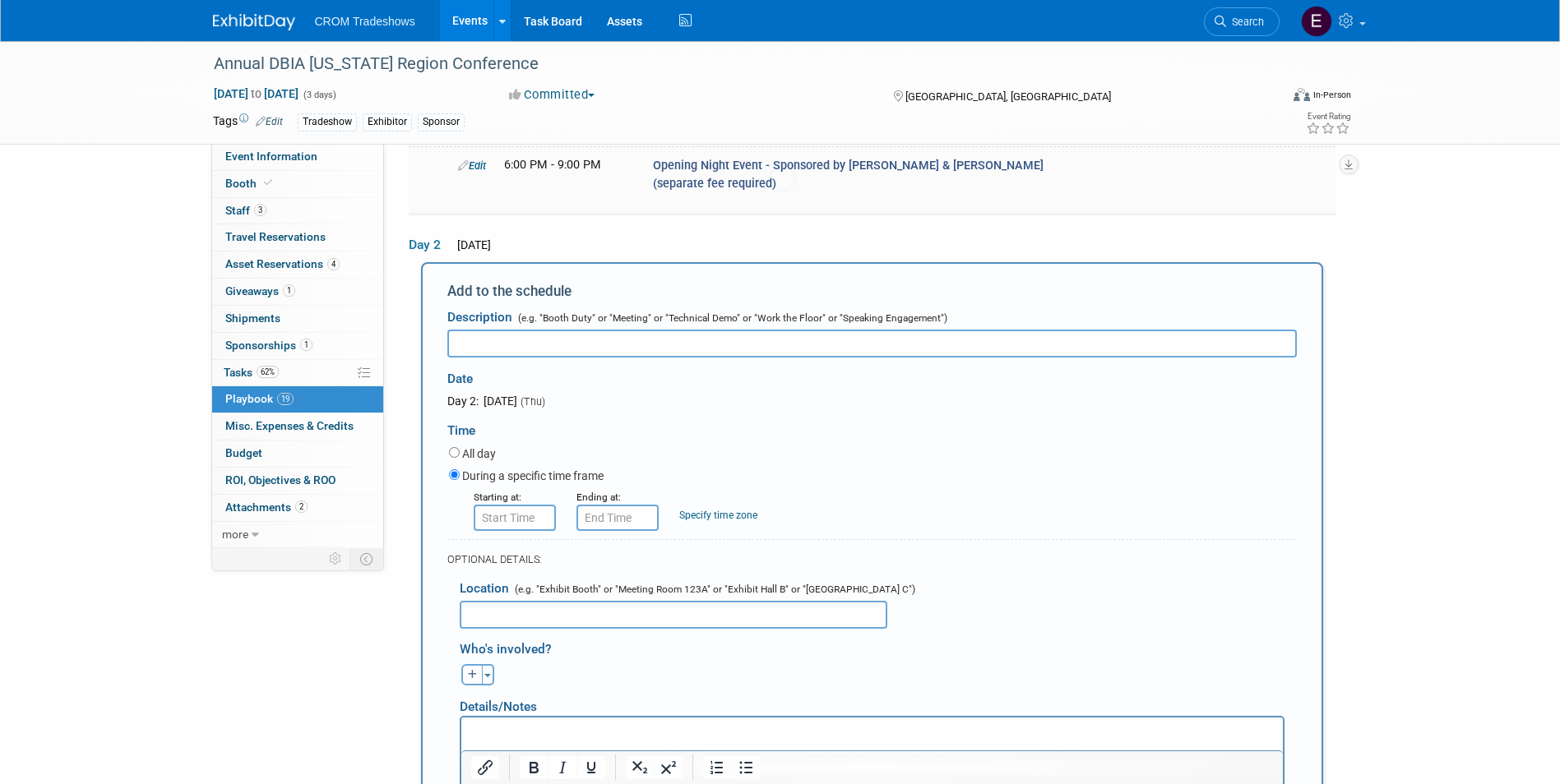
scroll to position [0, 0]
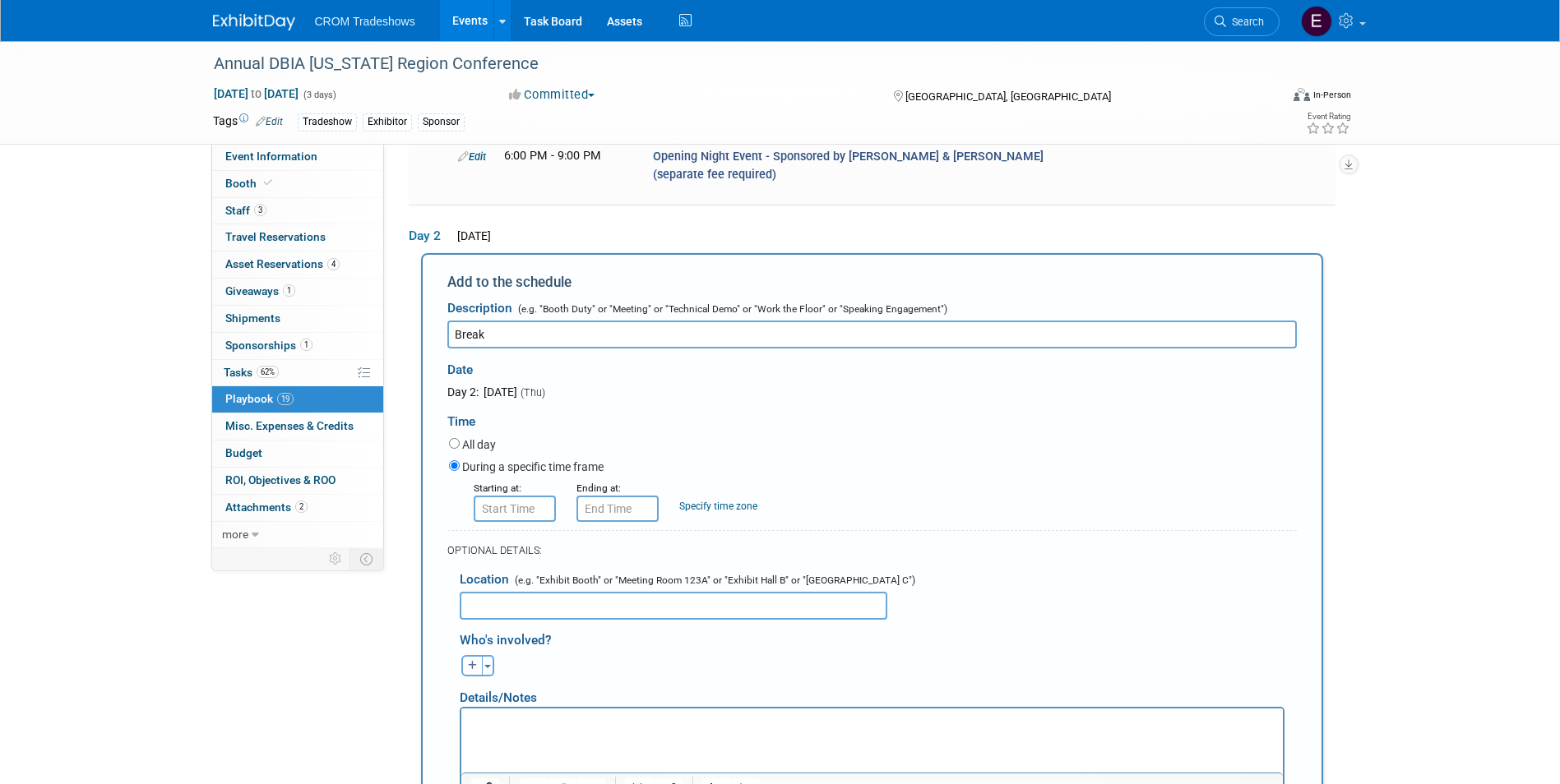
type input "Break"
click at [532, 496] on input "8:00 AM" at bounding box center [514, 508] width 82 height 26
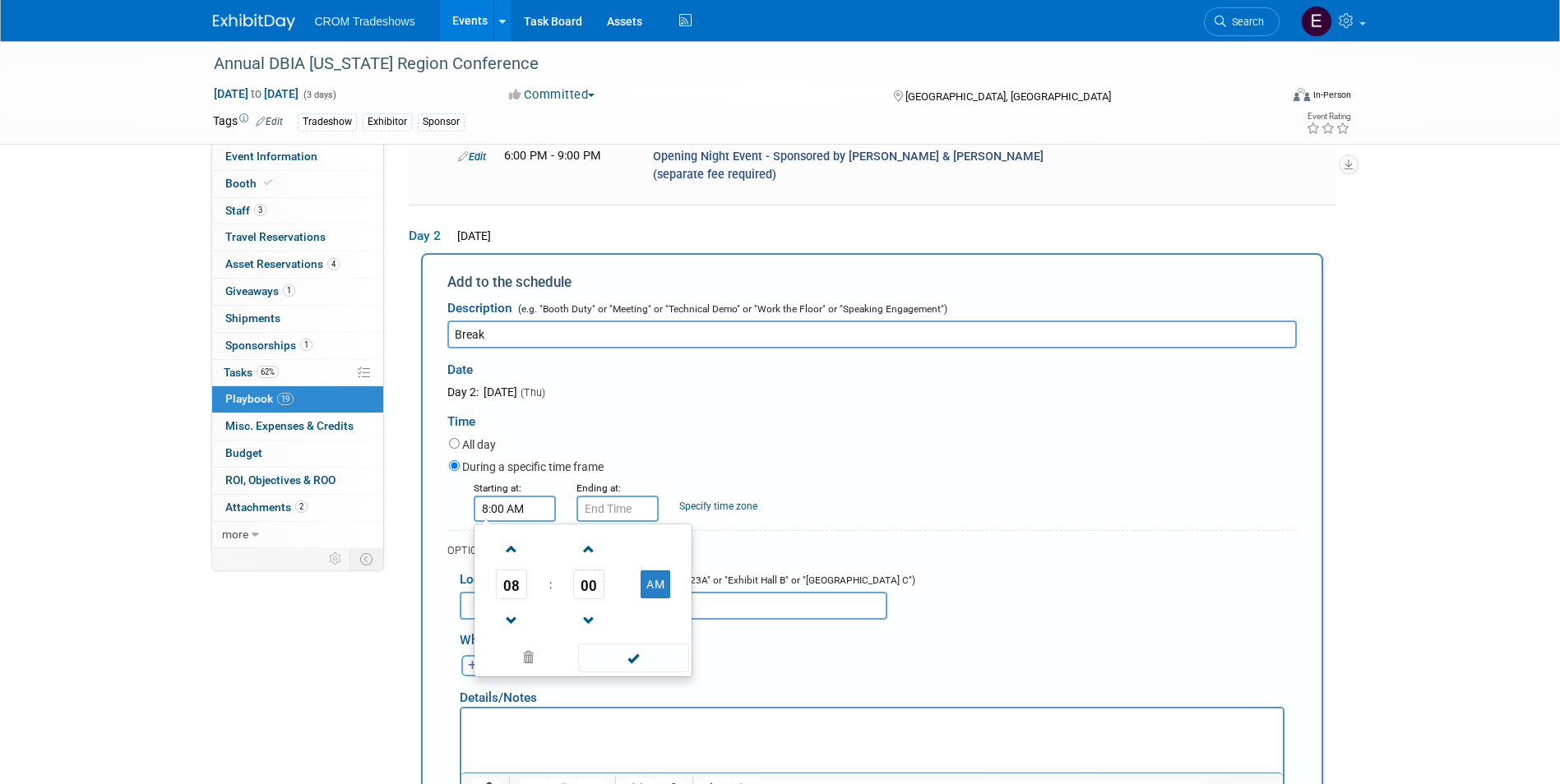
click at [519, 569] on span "08" at bounding box center [511, 584] width 31 height 30
click at [553, 528] on td "01" at bounding box center [557, 550] width 53 height 44
click at [591, 569] on span "00" at bounding box center [588, 584] width 31 height 30
click at [654, 528] on td "15" at bounding box center [662, 550] width 53 height 44
click at [669, 570] on button "AM" at bounding box center [655, 584] width 30 height 28
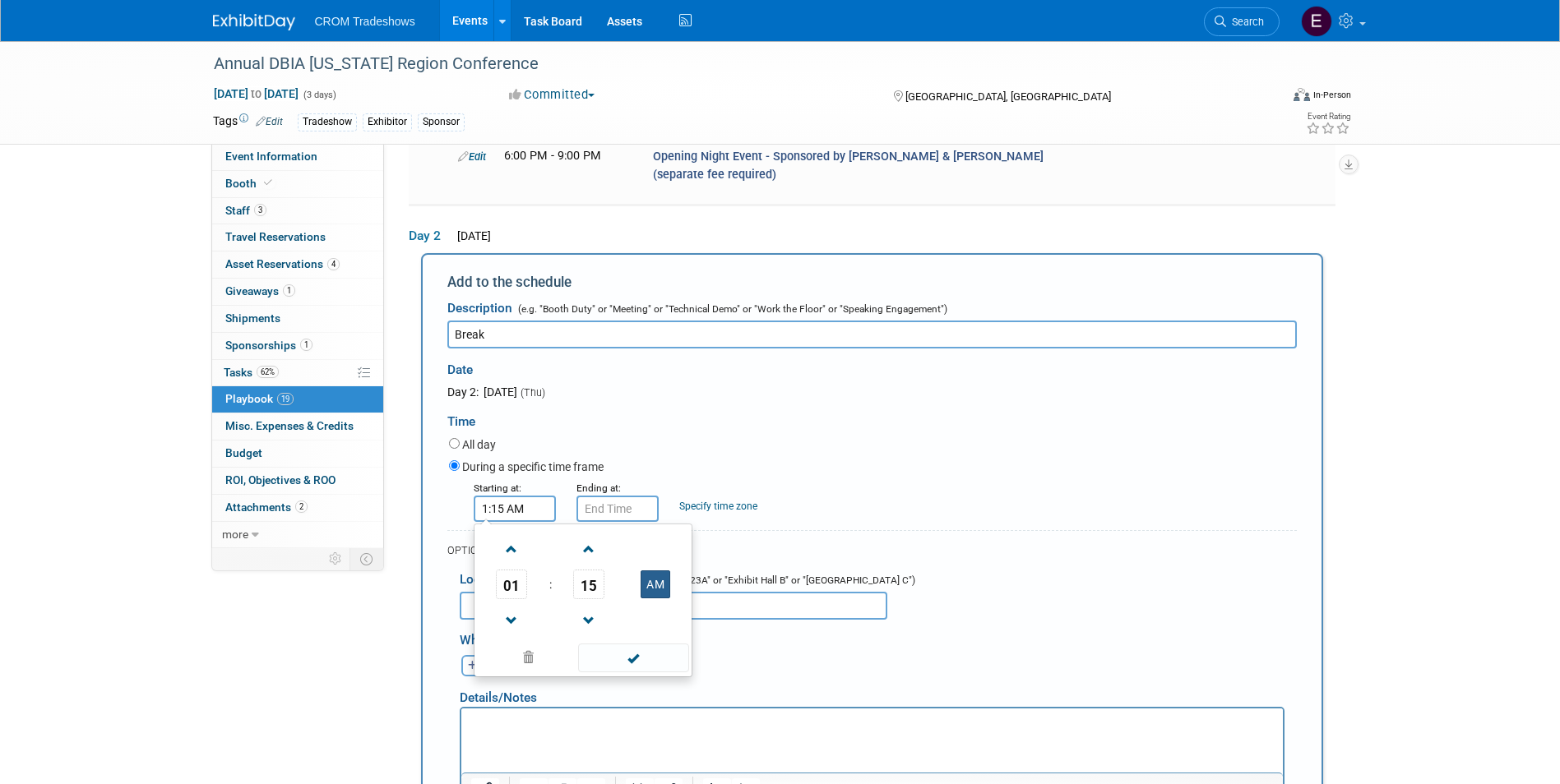
type input "1:15 PM"
click at [666, 644] on span at bounding box center [633, 658] width 111 height 29
click at [616, 496] on input "1:15 PM" at bounding box center [617, 508] width 82 height 26
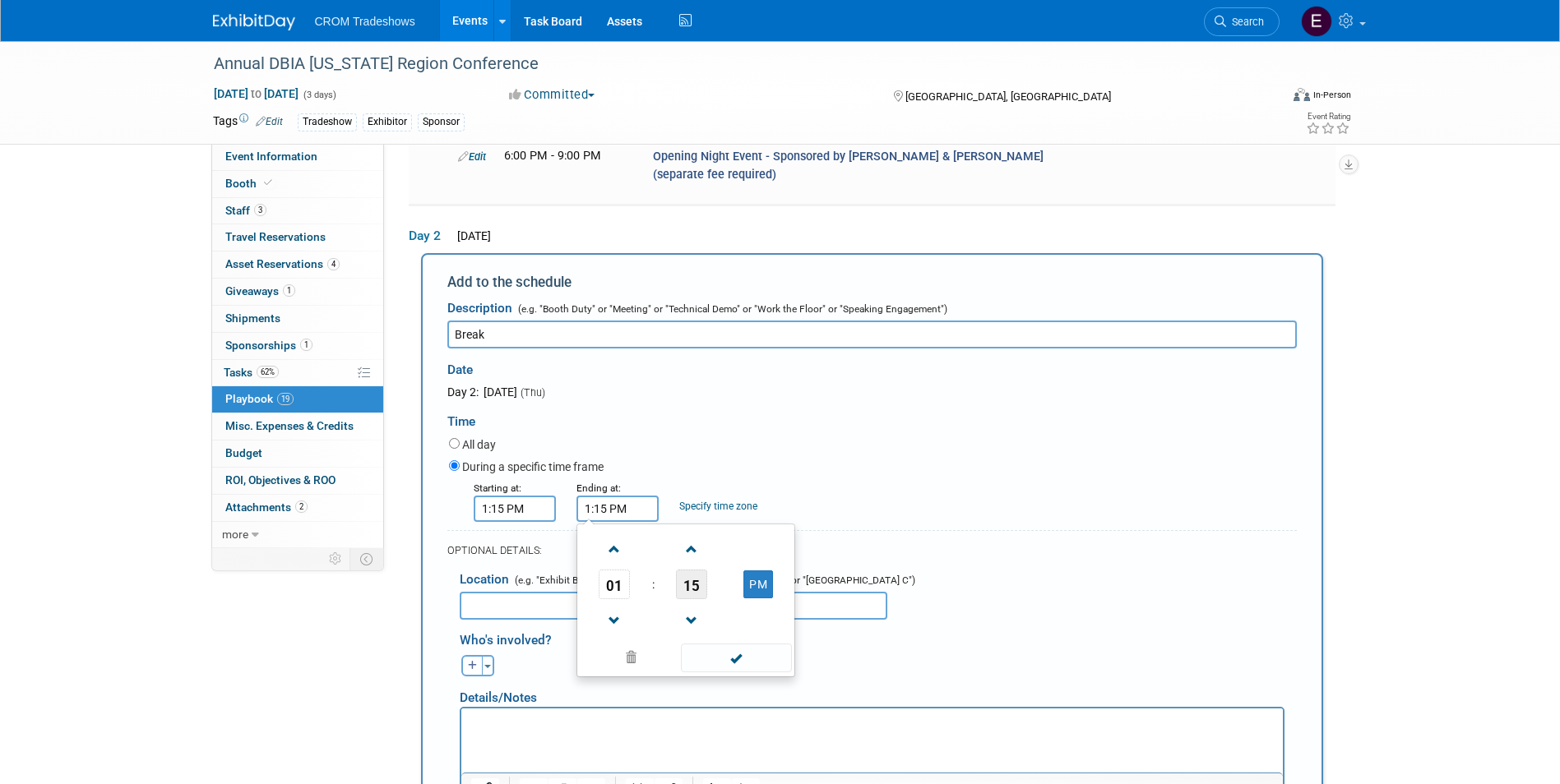
click at [687, 569] on span "15" at bounding box center [691, 584] width 31 height 30
drag, startPoint x: 713, startPoint y: 543, endPoint x: 732, endPoint y: 572, distance: 34.7
click at [714, 572] on td "30" at bounding box center [712, 594] width 53 height 44
type input "1:30 PM"
drag, startPoint x: 745, startPoint y: 611, endPoint x: 757, endPoint y: 614, distance: 12.4
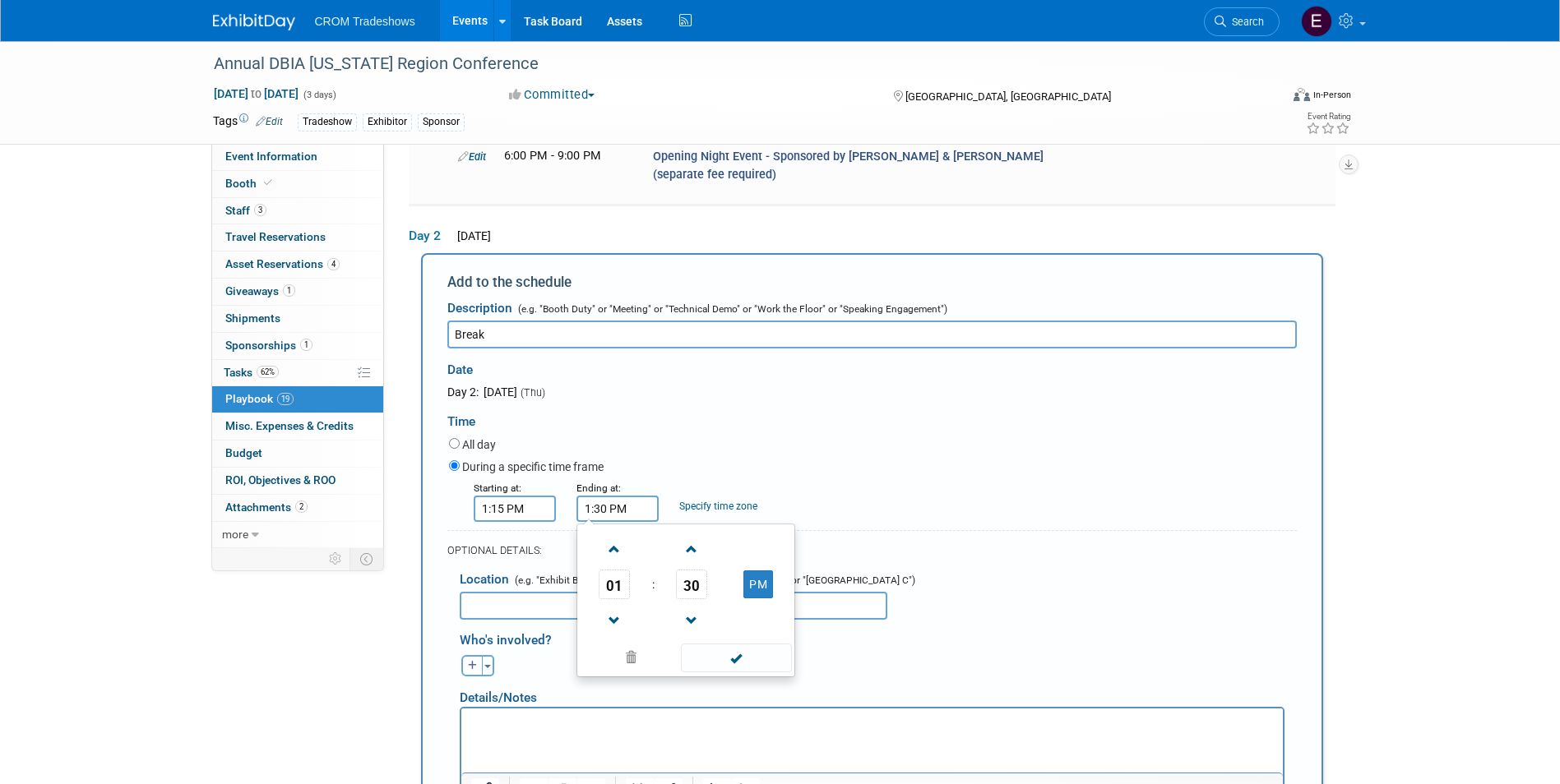
click at [744, 644] on span at bounding box center [736, 658] width 111 height 29
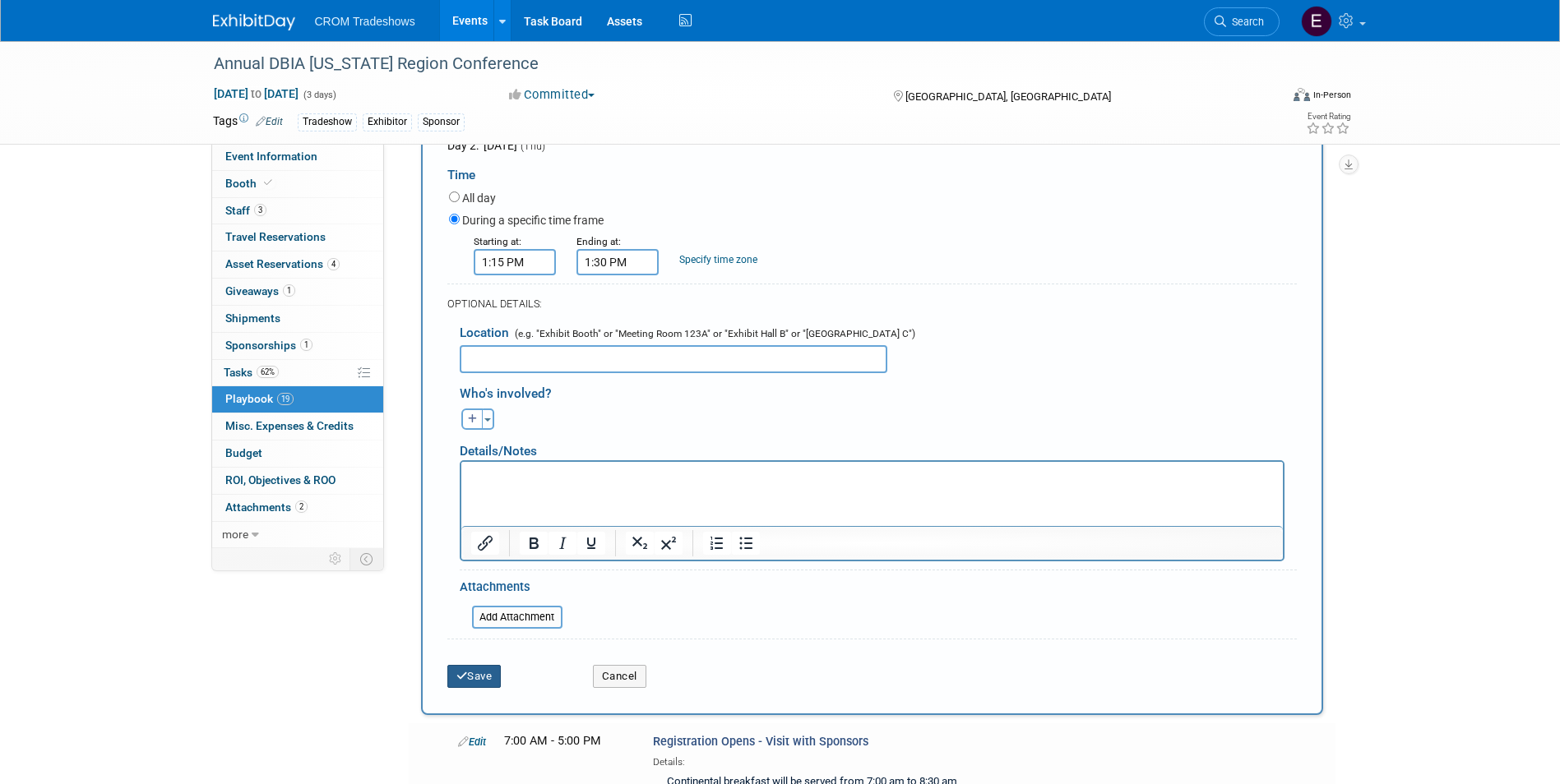
click at [491, 665] on button "Save" at bounding box center [474, 676] width 54 height 23
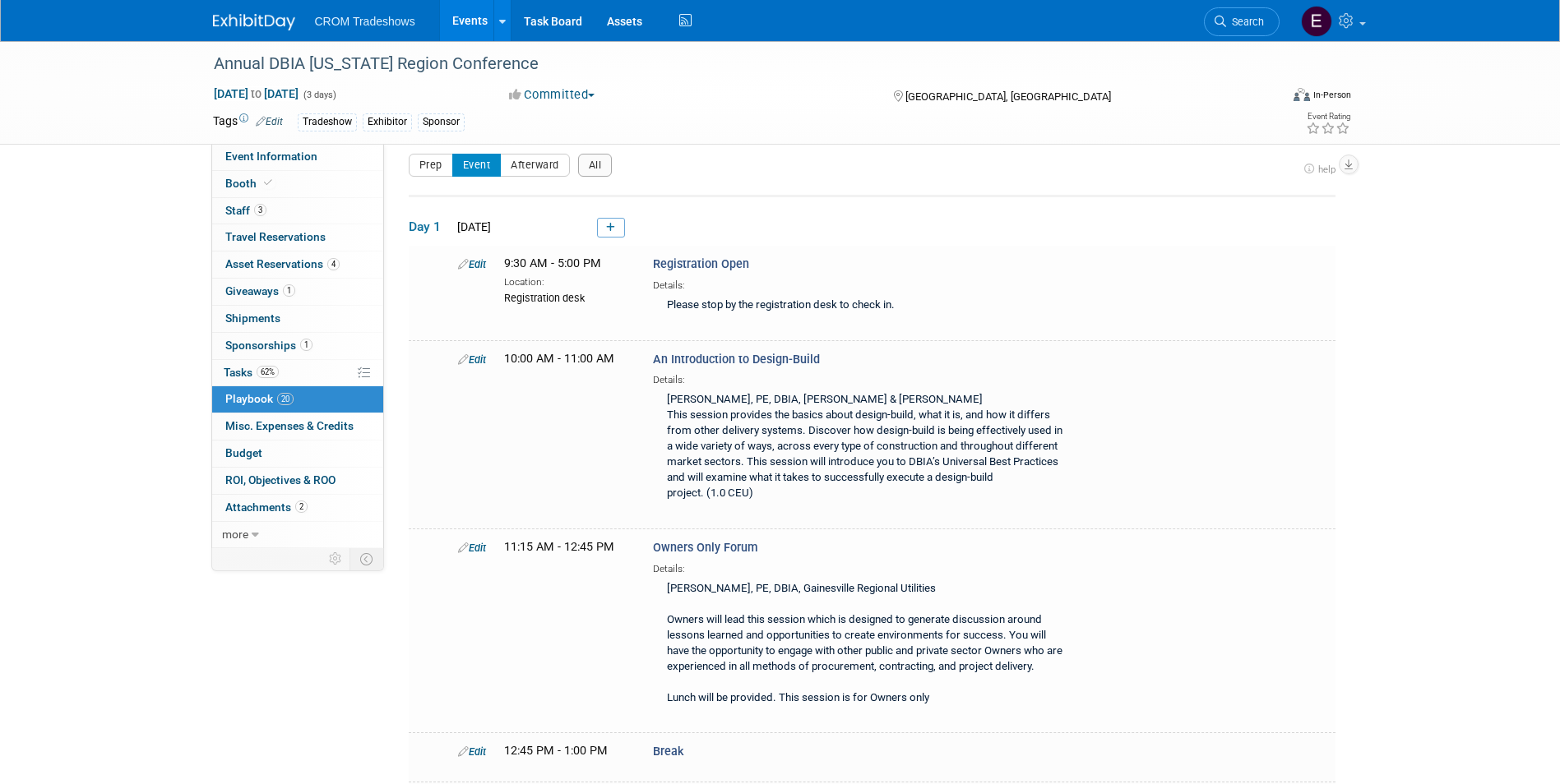
scroll to position [3665, 0]
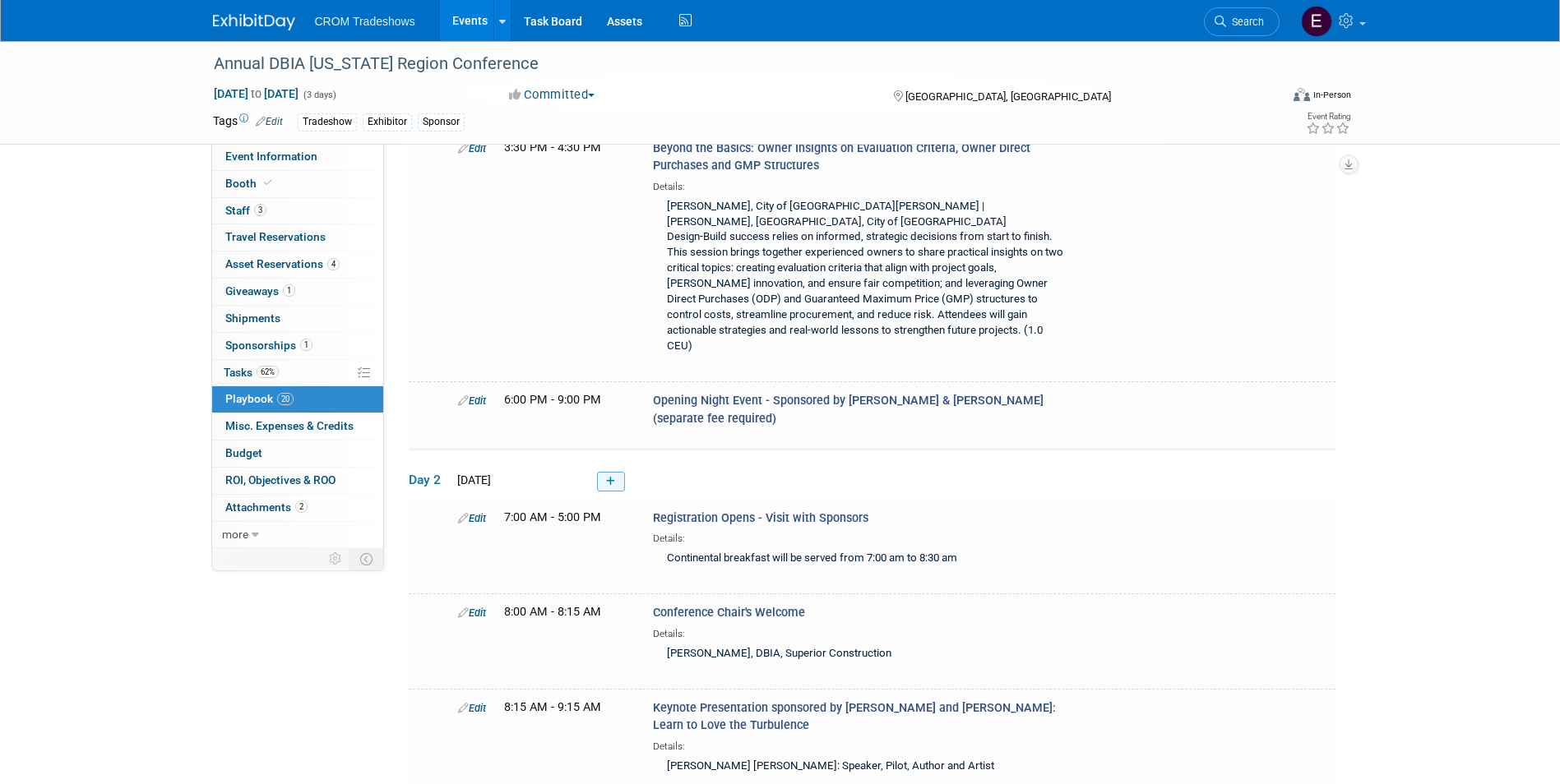
click at [613, 477] on icon at bounding box center [610, 482] width 9 height 10
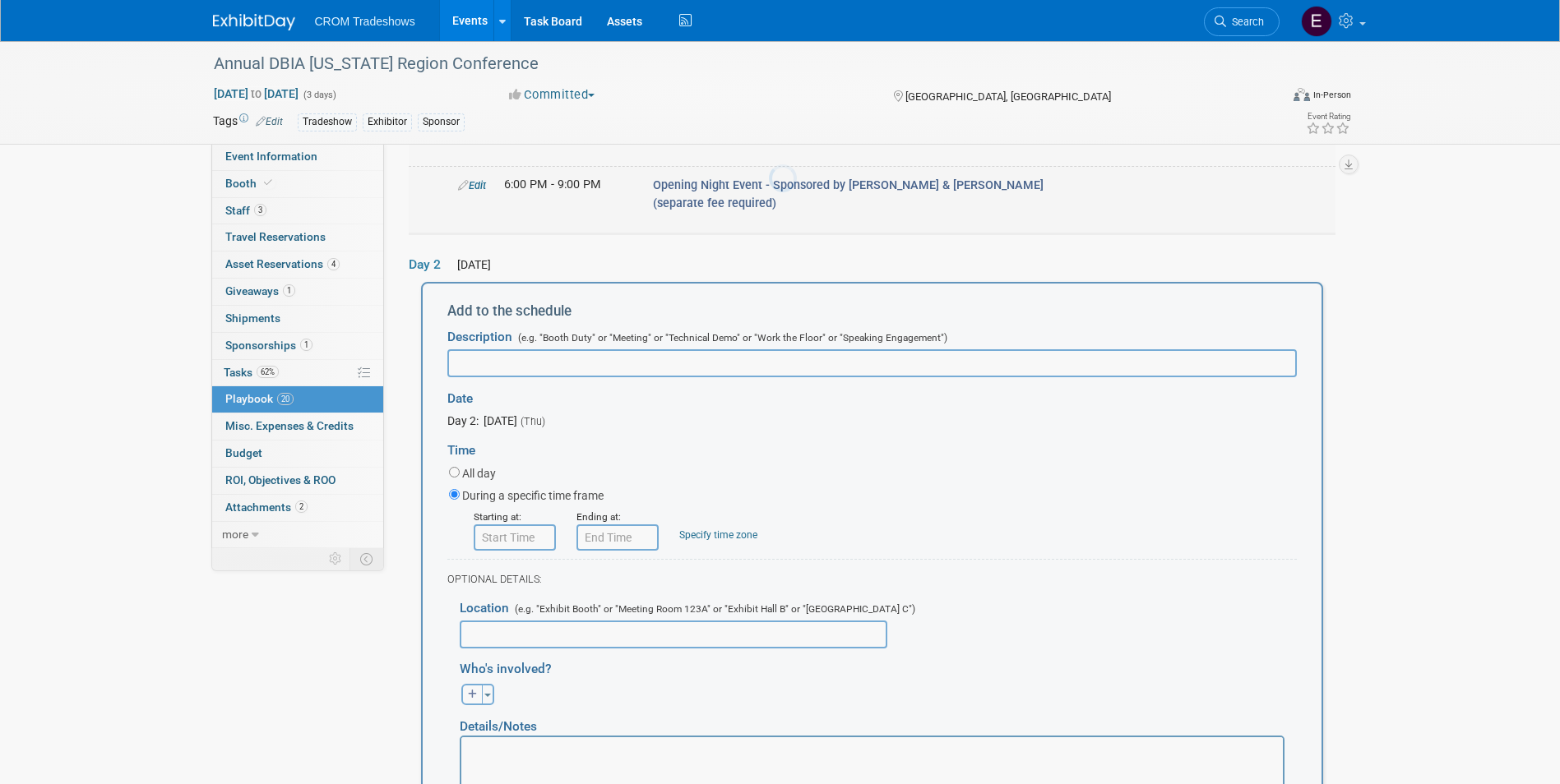
scroll to position [1523, 0]
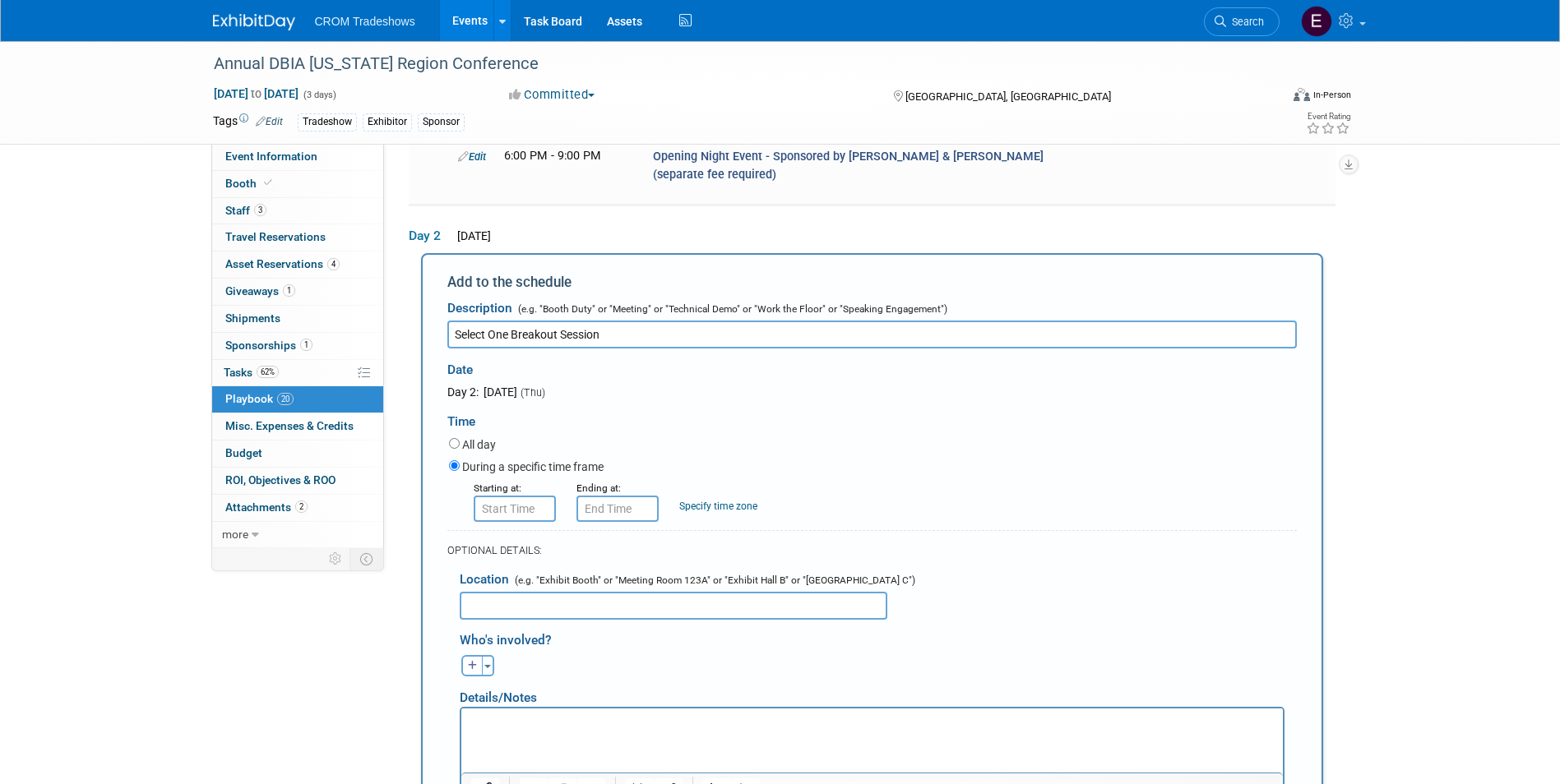
type input "Select One Breakout Session"
click at [547, 496] on input "8:00 AM" at bounding box center [514, 508] width 82 height 26
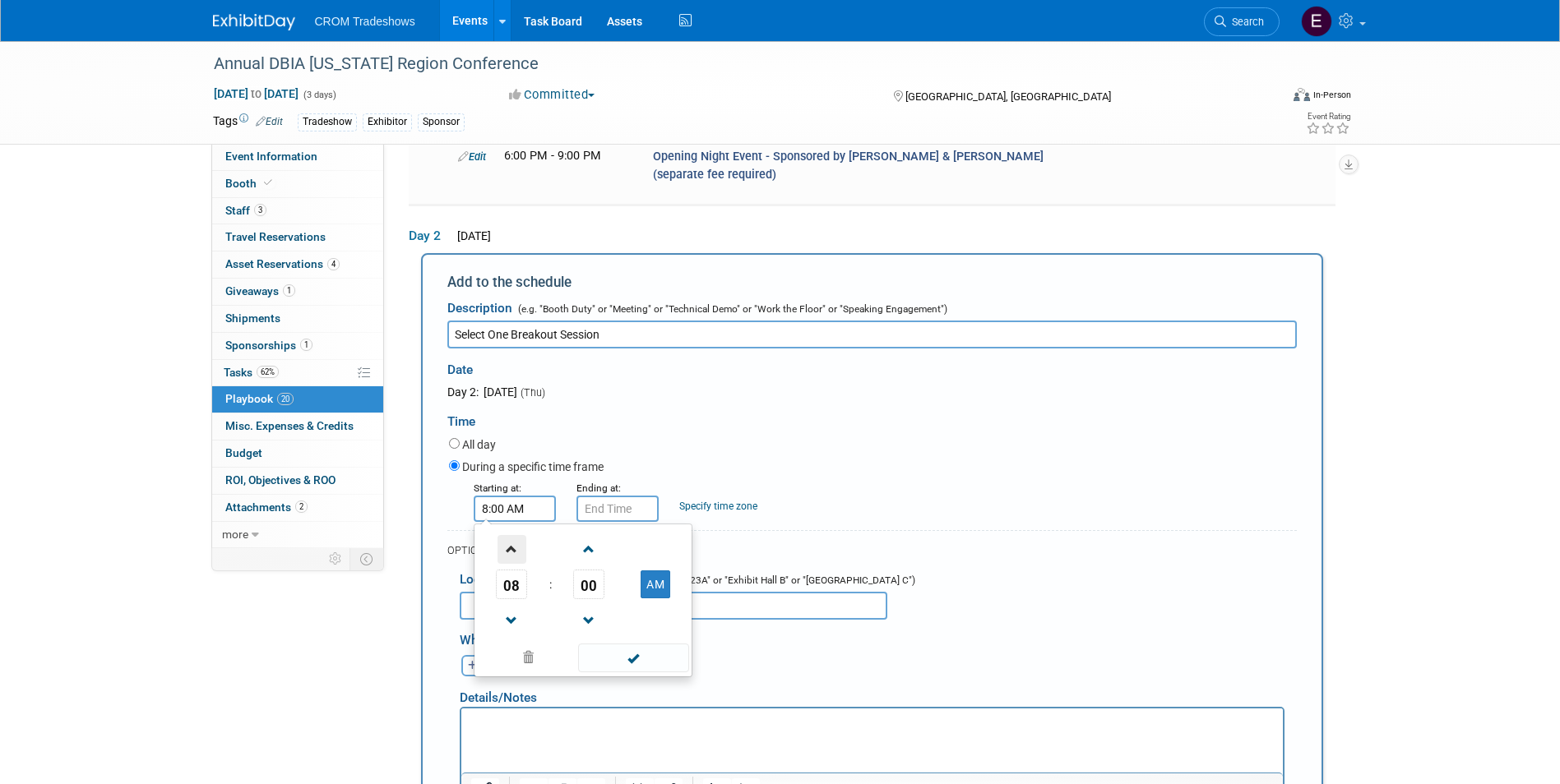
click at [508, 535] on span at bounding box center [512, 550] width 29 height 29
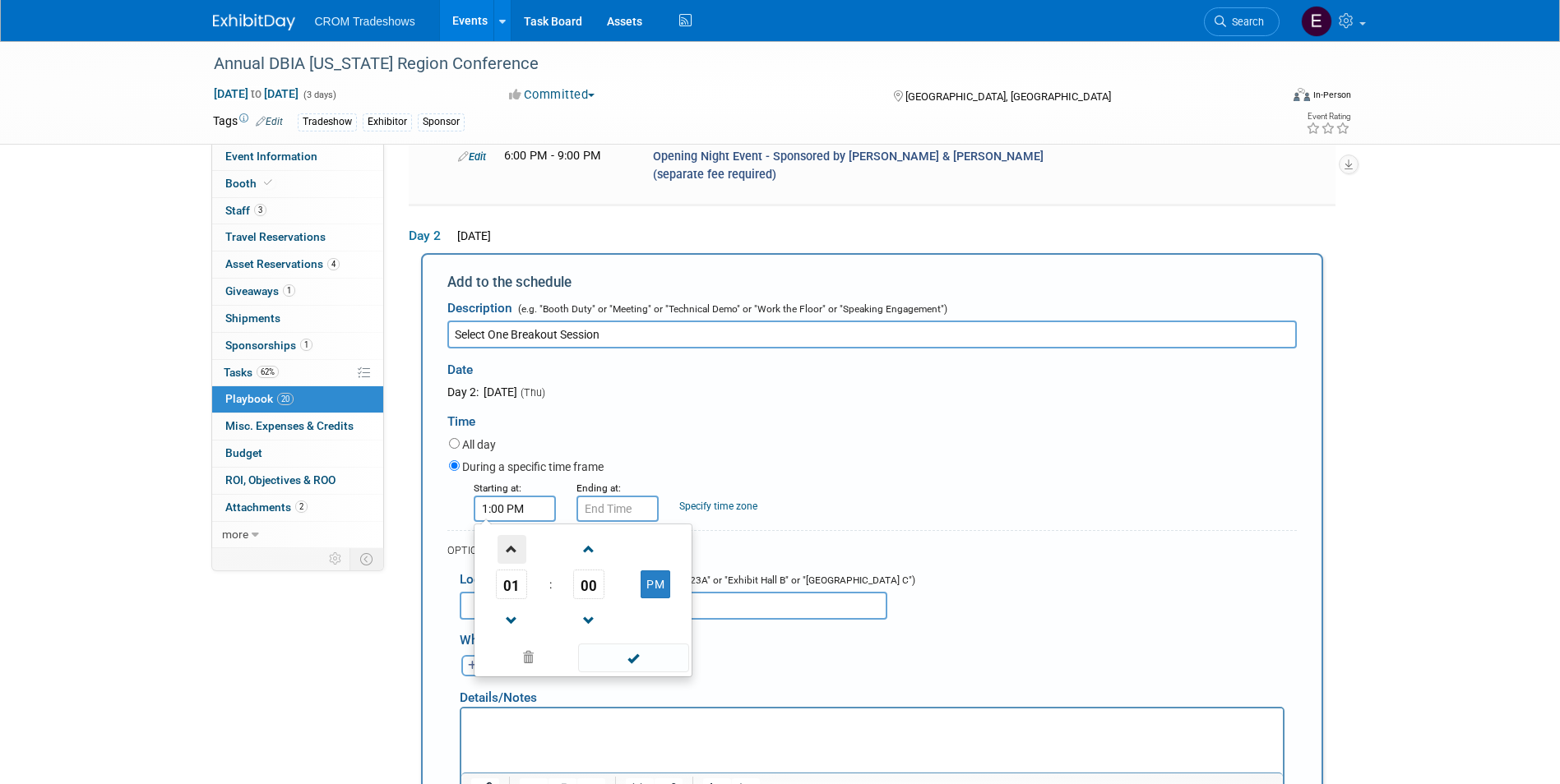
click at [508, 535] on span at bounding box center [512, 550] width 29 height 29
click at [502, 607] on span at bounding box center [512, 621] width 29 height 29
click at [601, 569] on span "00" at bounding box center [588, 584] width 31 height 30
click at [607, 572] on td "30" at bounding box center [609, 594] width 53 height 44
type input "1:30 PM"
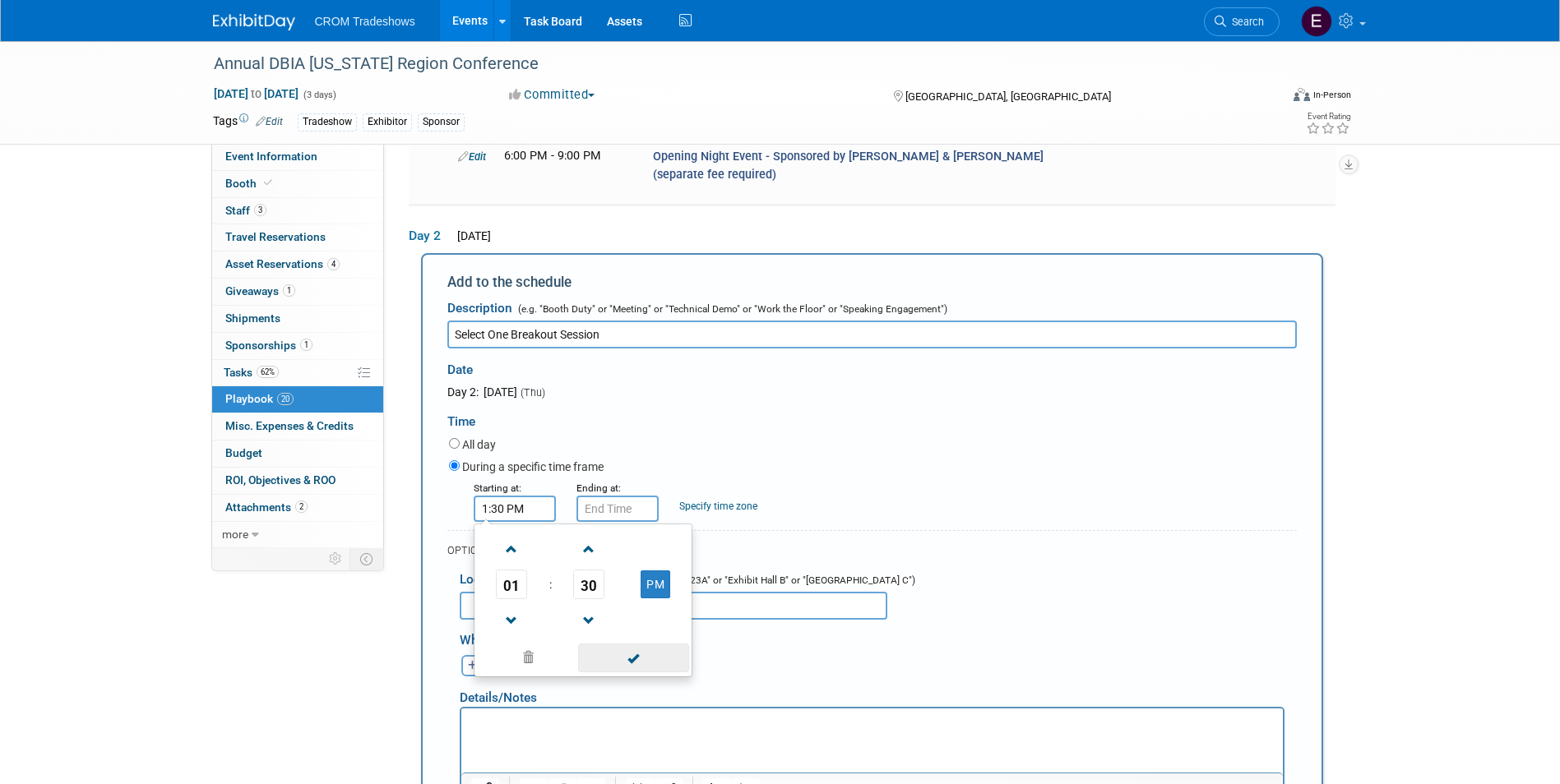
click at [635, 644] on span at bounding box center [633, 658] width 111 height 29
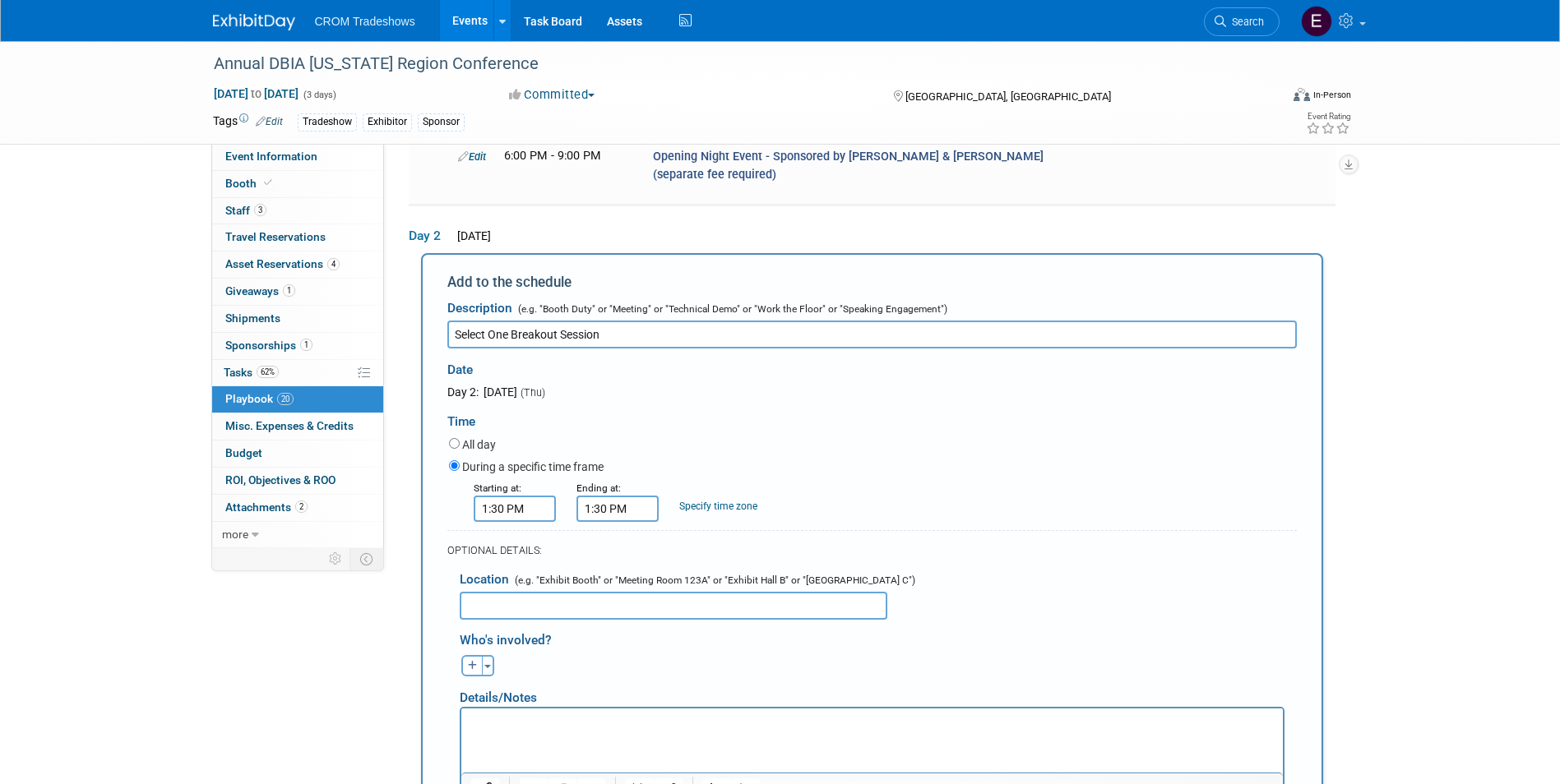
click at [630, 496] on input "1:30 PM" at bounding box center [617, 508] width 82 height 26
click at [620, 535] on span at bounding box center [614, 550] width 29 height 29
type input "2:30 PM"
drag, startPoint x: 749, startPoint y: 598, endPoint x: 759, endPoint y: 599, distance: 10.0
click at [749, 644] on span at bounding box center [736, 658] width 111 height 29
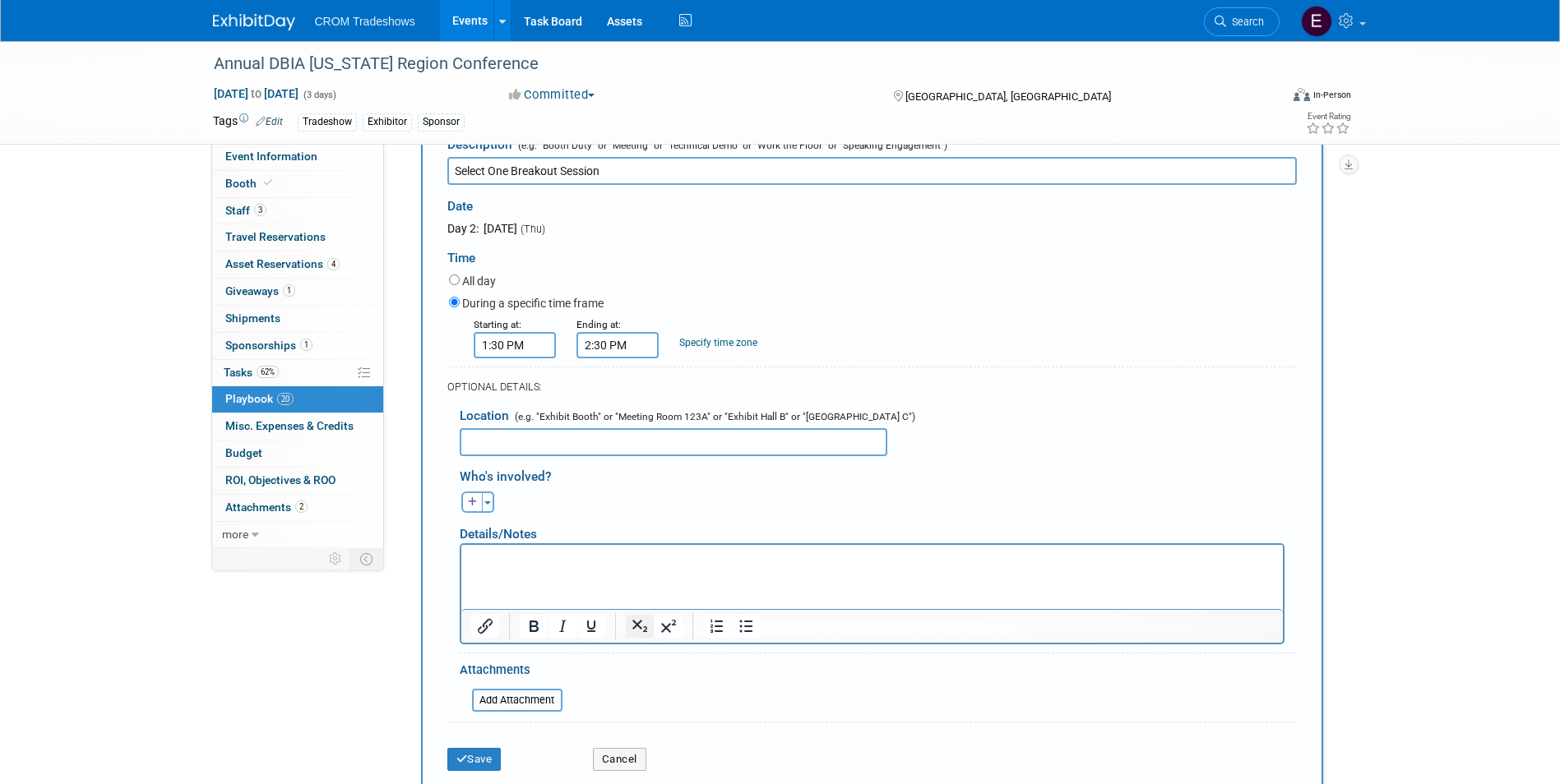
scroll to position [1688, 0]
click at [618, 567] on html at bounding box center [871, 555] width 822 height 23
click at [530, 544] on iframe at bounding box center [872, 576] width 822 height 64
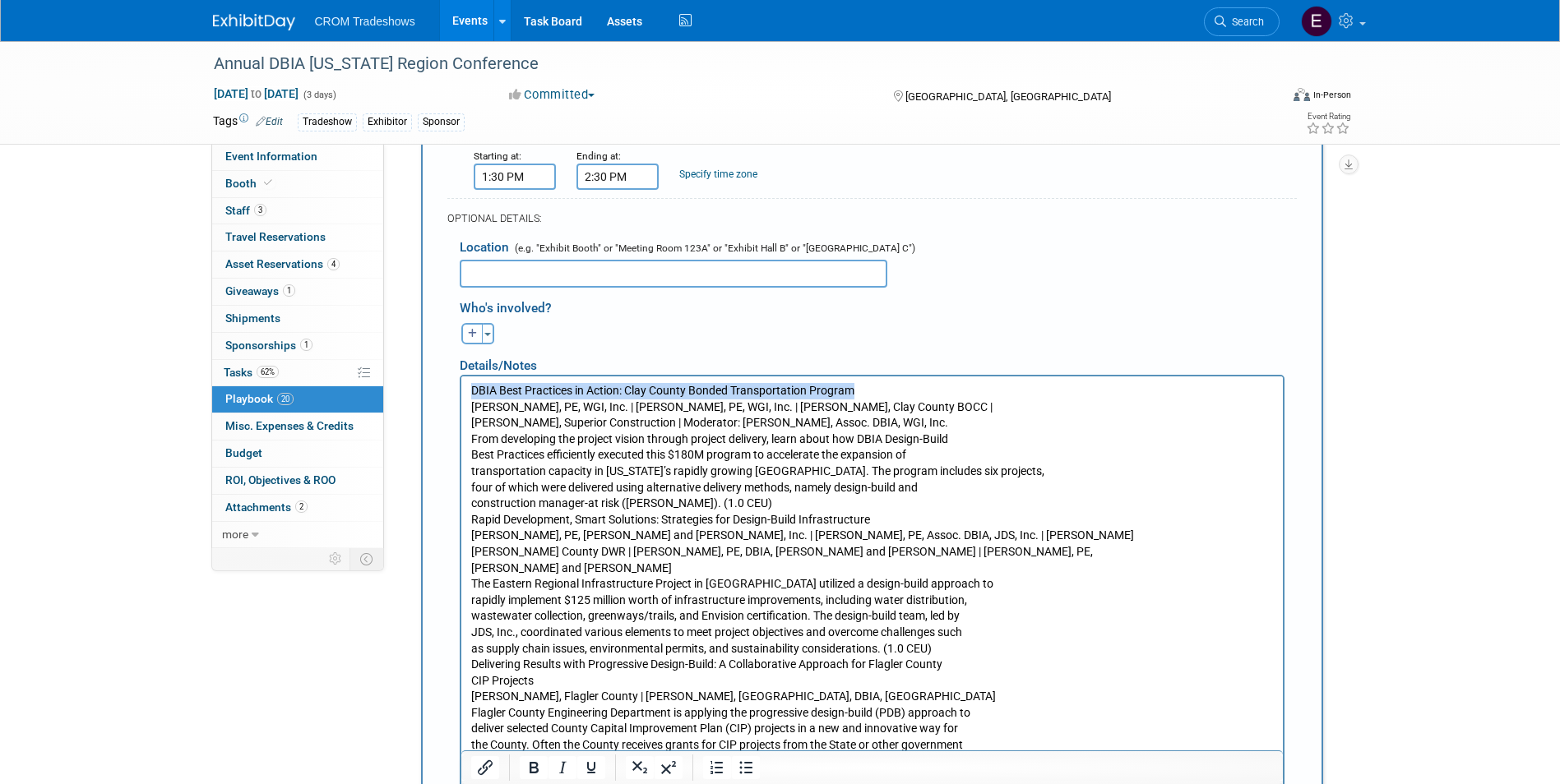
drag, startPoint x: 865, startPoint y: 390, endPoint x: 902, endPoint y: 715, distance: 327.1
click at [460, 389] on html "DBIA Best Practices in Action: Clay County Bonded Transportation Program [PERSO…" at bounding box center [871, 589] width 822 height 425
click at [539, 770] on icon "Bold" at bounding box center [533, 767] width 20 height 20
click at [647, 490] on p "DBIA Best Practices in Action: Clay County Bonded Transportation Program [PERSO…" at bounding box center [871, 591] width 802 height 418
click at [950, 423] on p "DBIA Best Practices in Action: Clay County Bonded Transportation Program [PERSO…" at bounding box center [871, 591] width 802 height 418
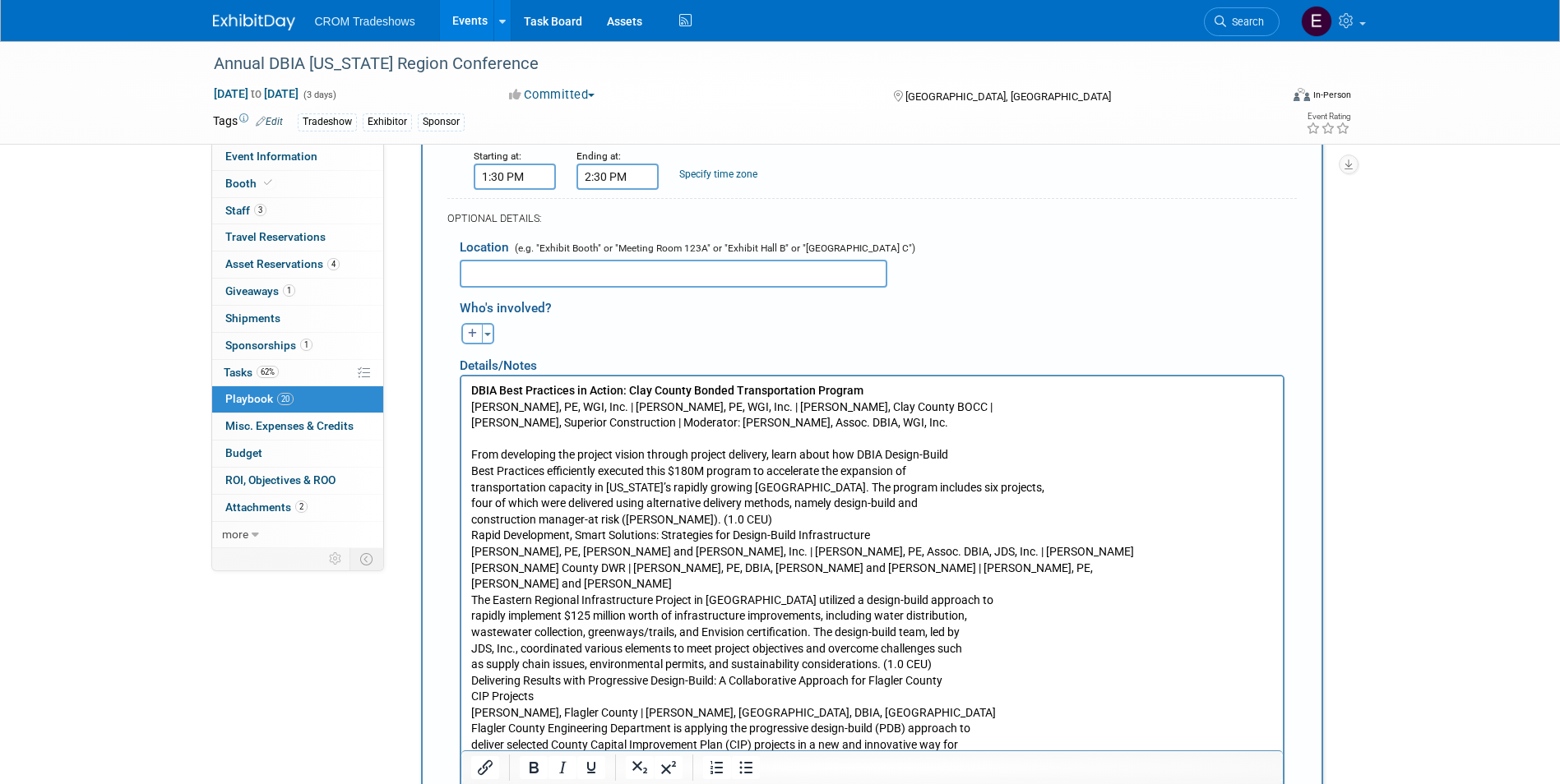
click at [727, 516] on p "From developing the project vision through project delivery, learn about how DB…" at bounding box center [871, 624] width 802 height 386
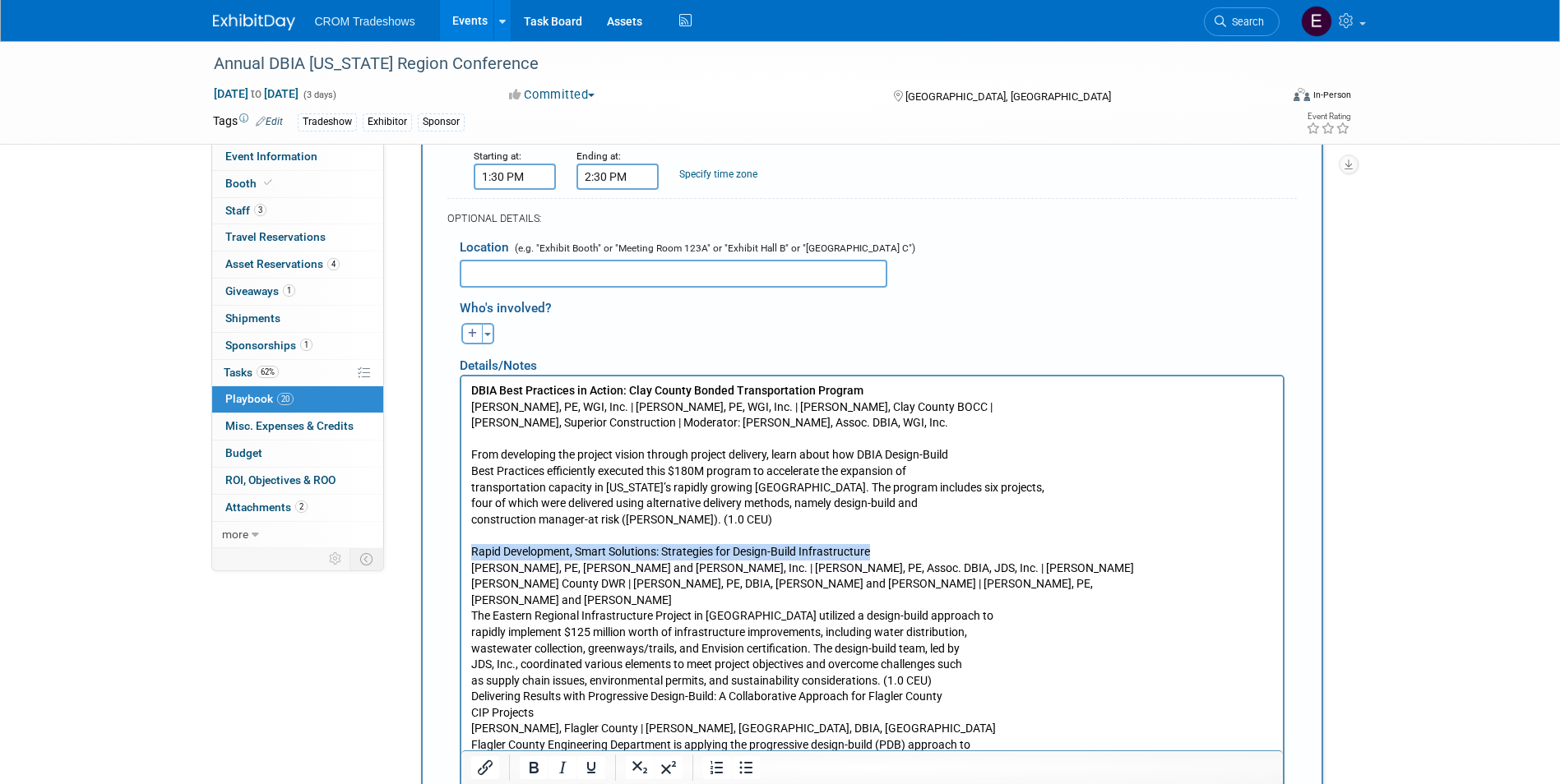
drag, startPoint x: 472, startPoint y: 551, endPoint x: 874, endPoint y: 547, distance: 402.0
click at [874, 547] on p "Rapid Development, Smart Solutions: Strategies for Design-Build Infrastructure …" at bounding box center [871, 680] width 802 height 305
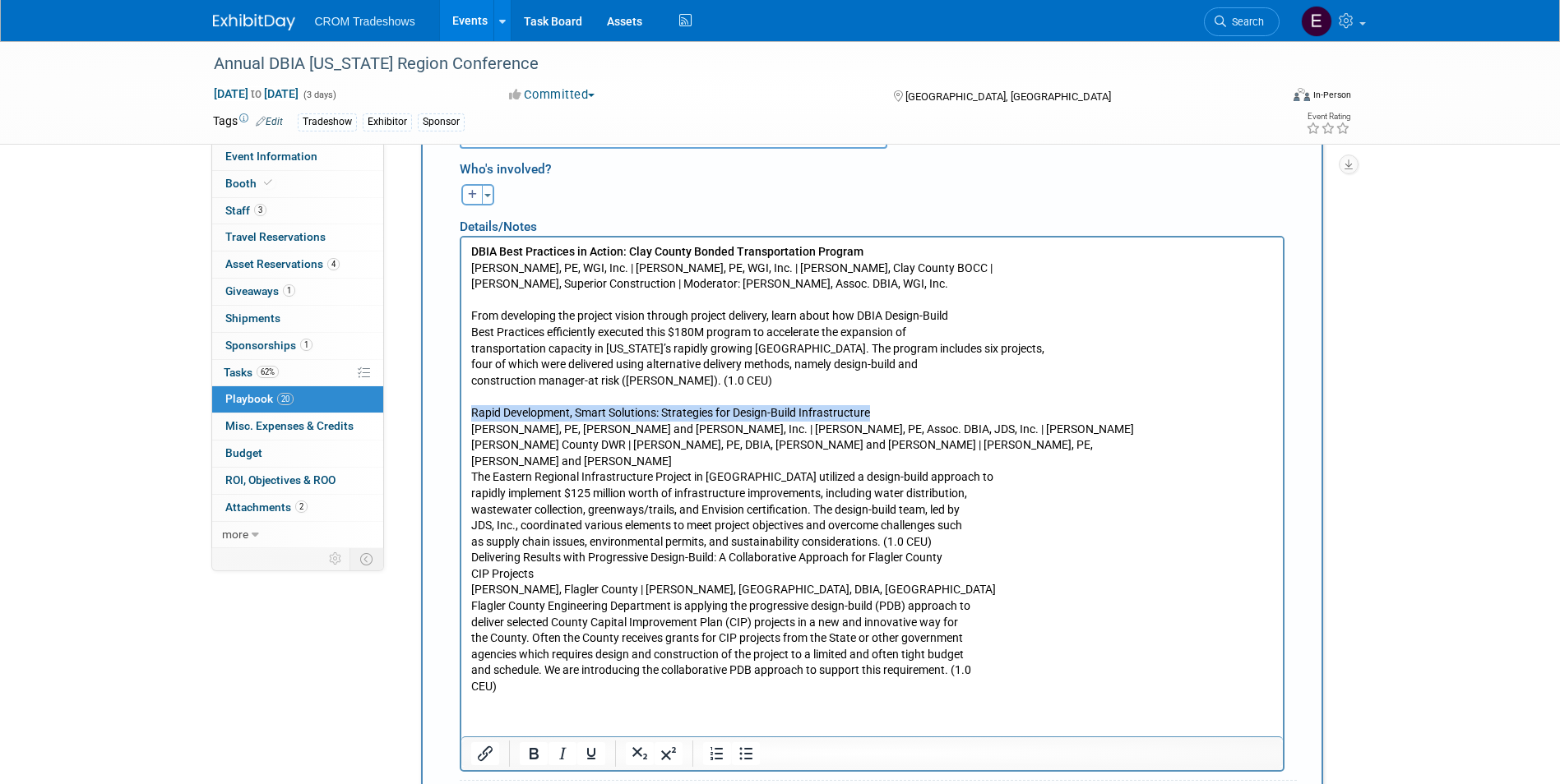
scroll to position [2019, 0]
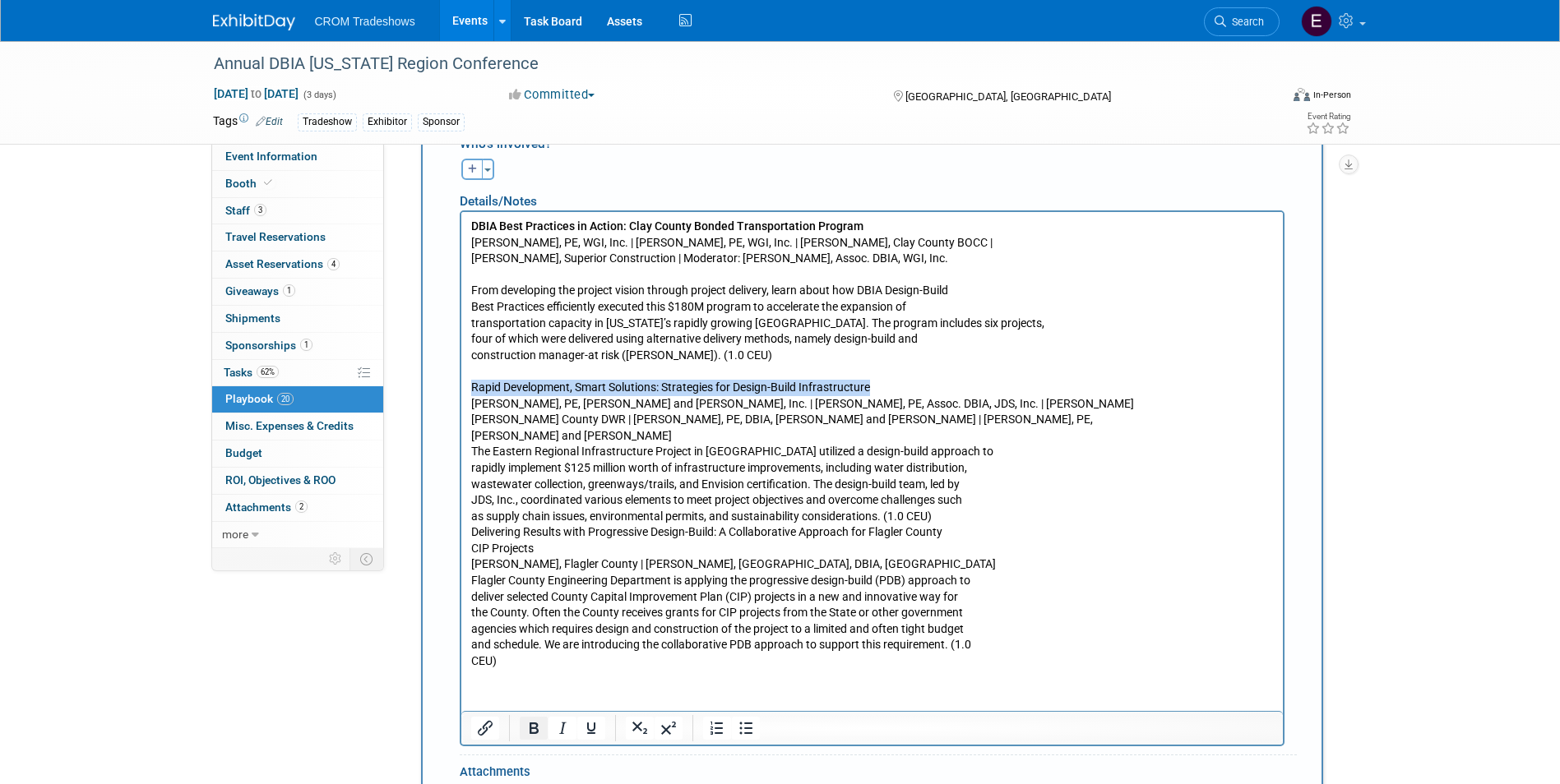
click at [542, 719] on icon "Bold" at bounding box center [533, 728] width 20 height 20
click at [917, 425] on p "Rapid Development, Smart Solutions: Strategies for Design-Build Infrastructure …" at bounding box center [871, 516] width 802 height 305
click at [581, 439] on p "Rapid Development, Smart Solutions: Strategies for Design-Build Infrastructure …" at bounding box center [871, 516] width 802 height 305
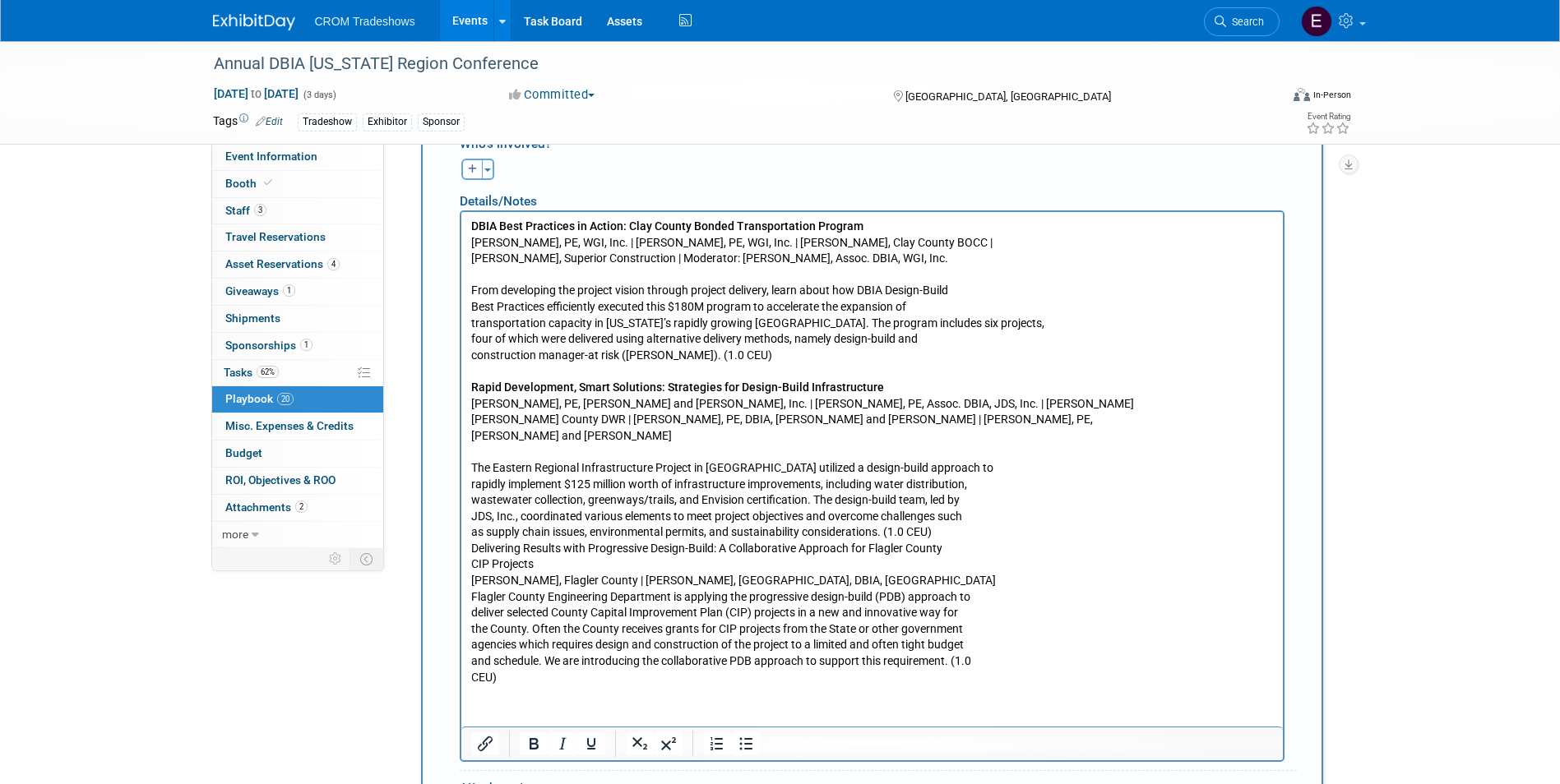
click at [547, 565] on p "The Eastern Regional Infrastructure Project in [GEOGRAPHIC_DATA] utilized a des…" at bounding box center [871, 564] width 802 height 242
click at [926, 534] on p "The Eastern Regional Infrastructure Project in [GEOGRAPHIC_DATA] utilized a des…" at bounding box center [871, 564] width 802 height 242
click at [934, 532] on p "The Eastern Regional Infrastructure Project in [GEOGRAPHIC_DATA] utilized a des…" at bounding box center [871, 564] width 802 height 242
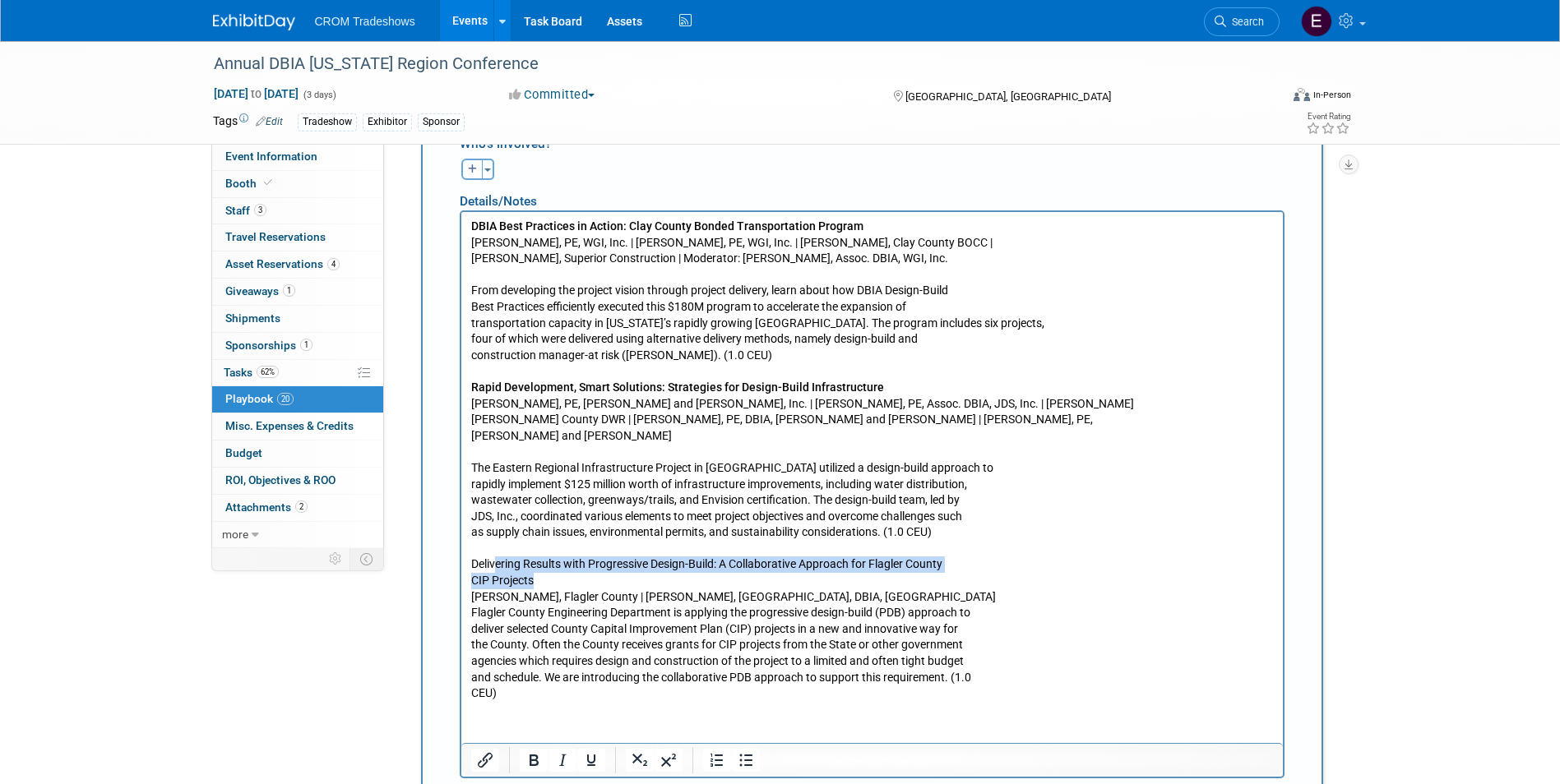
drag, startPoint x: 549, startPoint y: 575, endPoint x: 495, endPoint y: 565, distance: 54.9
click at [495, 565] on p "Delivering Results with Progressive Design-Build: A Collaborative Approach for …" at bounding box center [871, 621] width 802 height 161
click at [518, 585] on p "Delivering Results with Progressive Design-Build: A Collaborative Approach for …" at bounding box center [871, 621] width 802 height 161
click at [474, 585] on p "Delivering Results with Progressive Design-Build: A Collaborative Approach for …" at bounding box center [871, 621] width 802 height 161
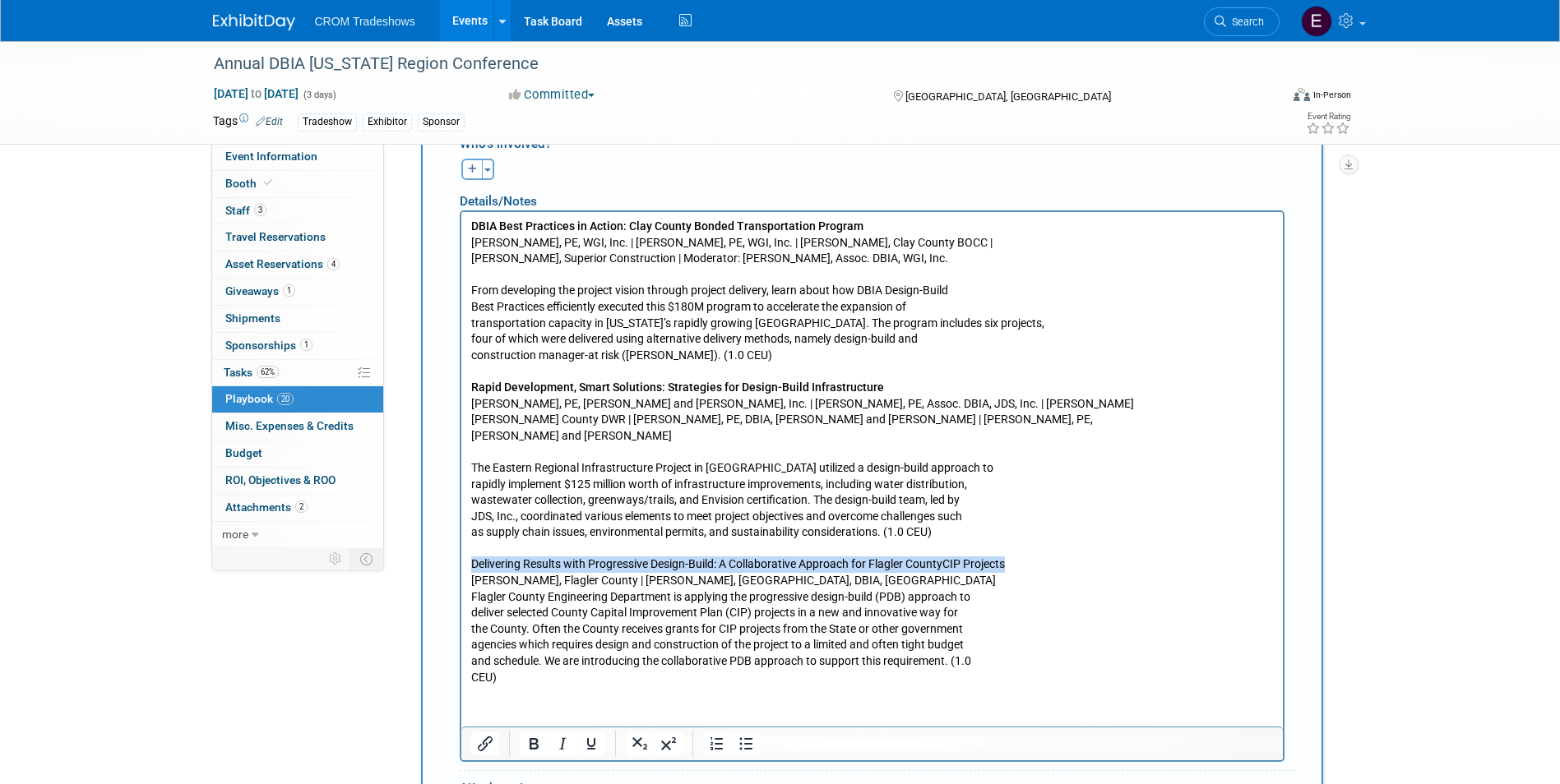
drag, startPoint x: 1024, startPoint y: 565, endPoint x: 468, endPoint y: 562, distance: 556.0
click at [468, 562] on html "DBIA Best Practices in Action: Clay County Bonded Transportation Program [PERSO…" at bounding box center [871, 449] width 822 height 473
click at [535, 734] on icon "Bold" at bounding box center [533, 743] width 20 height 20
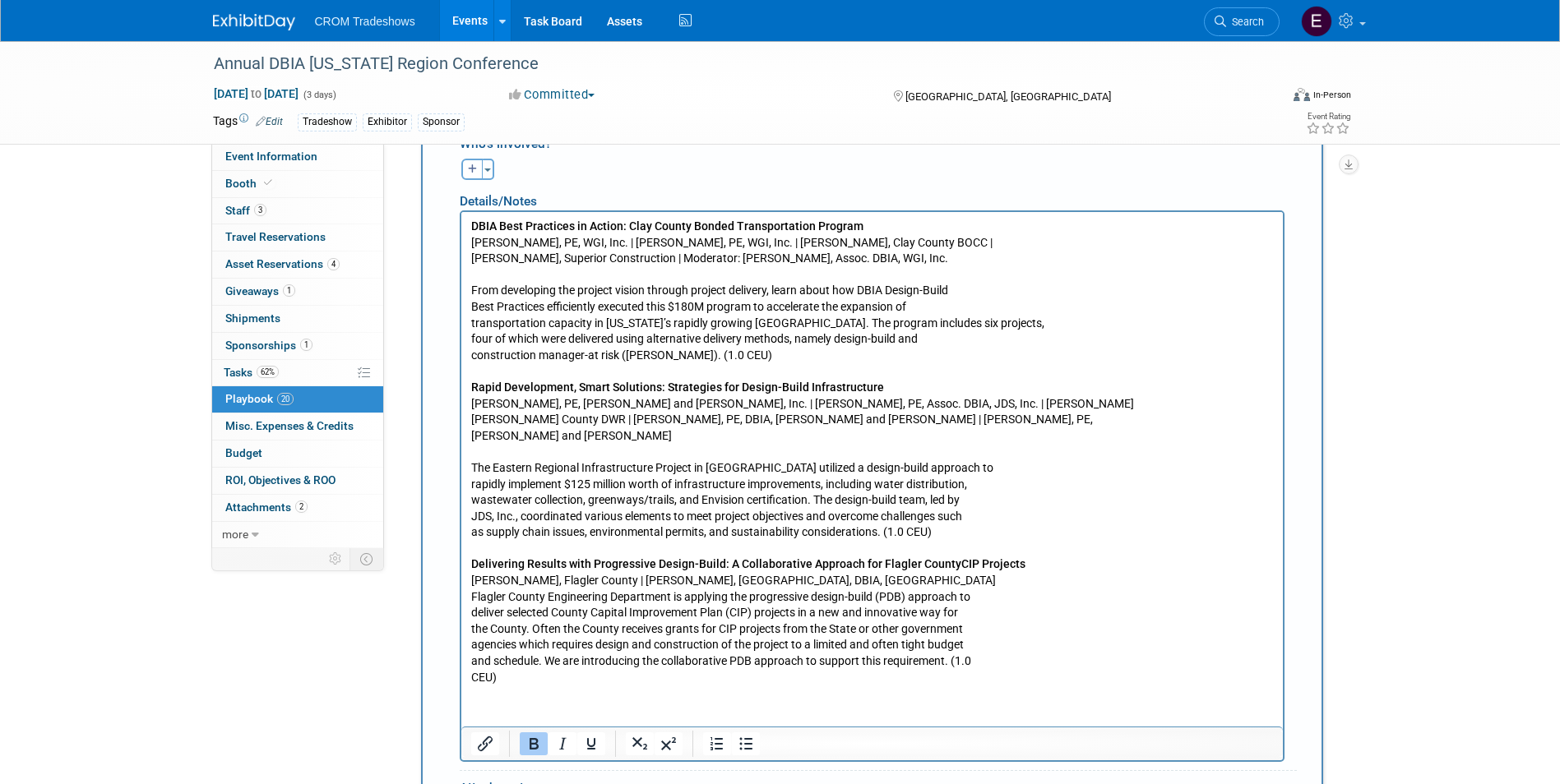
click at [471, 604] on p "Delivering Results with Progressive Design-Build: A Collaborative Approach for …" at bounding box center [871, 613] width 802 height 144
click at [468, 305] on html "DBIA Best Practices in Action: Clay County Bonded Transportation Program [PERSO…" at bounding box center [871, 449] width 822 height 473
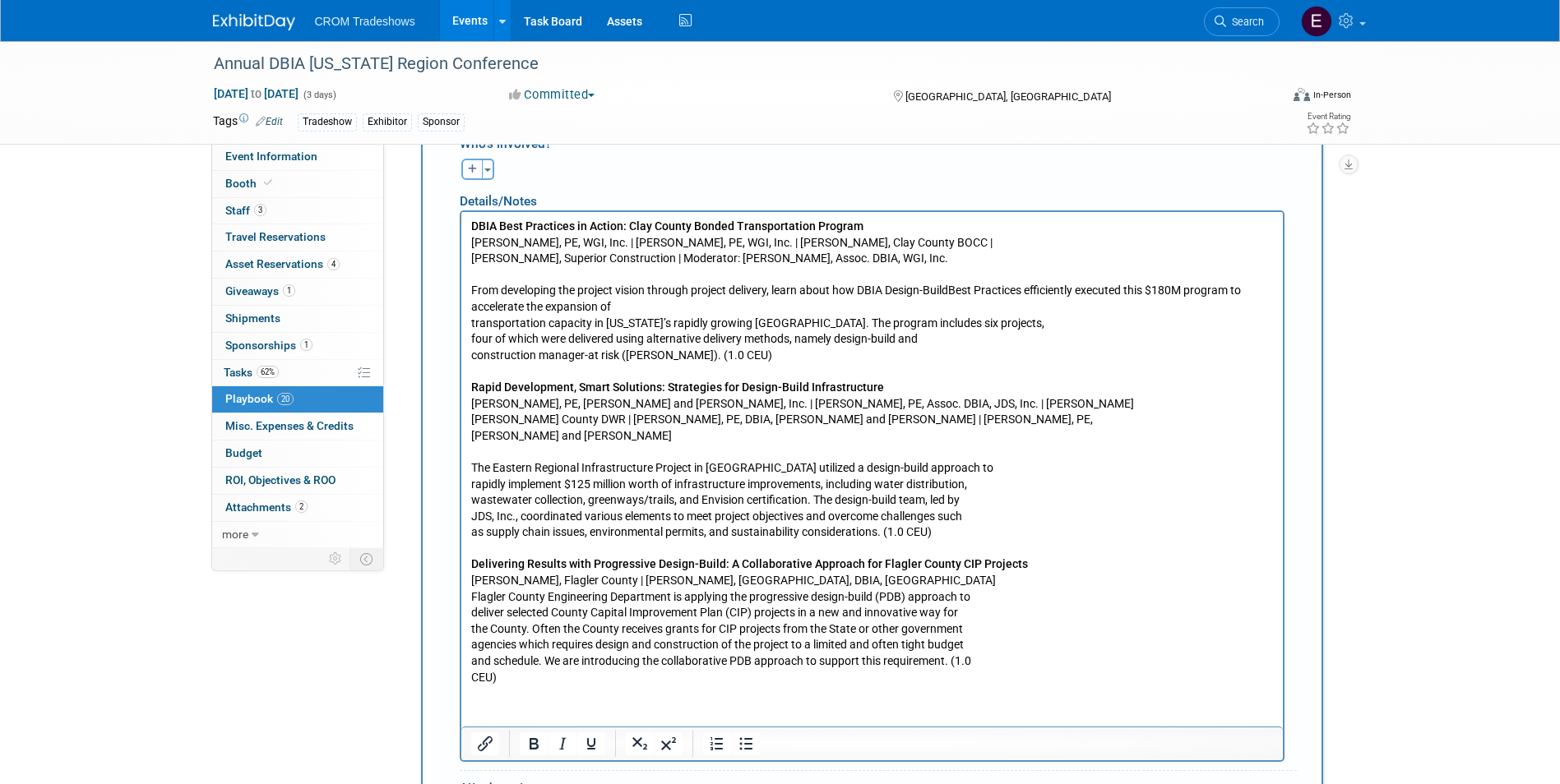
click at [473, 323] on p "From developing the project vision through project delivery, learn about how DB…" at bounding box center [871, 316] width 802 height 97
click at [467, 324] on html "DBIA Best Practices in Action: Clay County Bonded Transportation Program [PERSO…" at bounding box center [871, 449] width 822 height 473
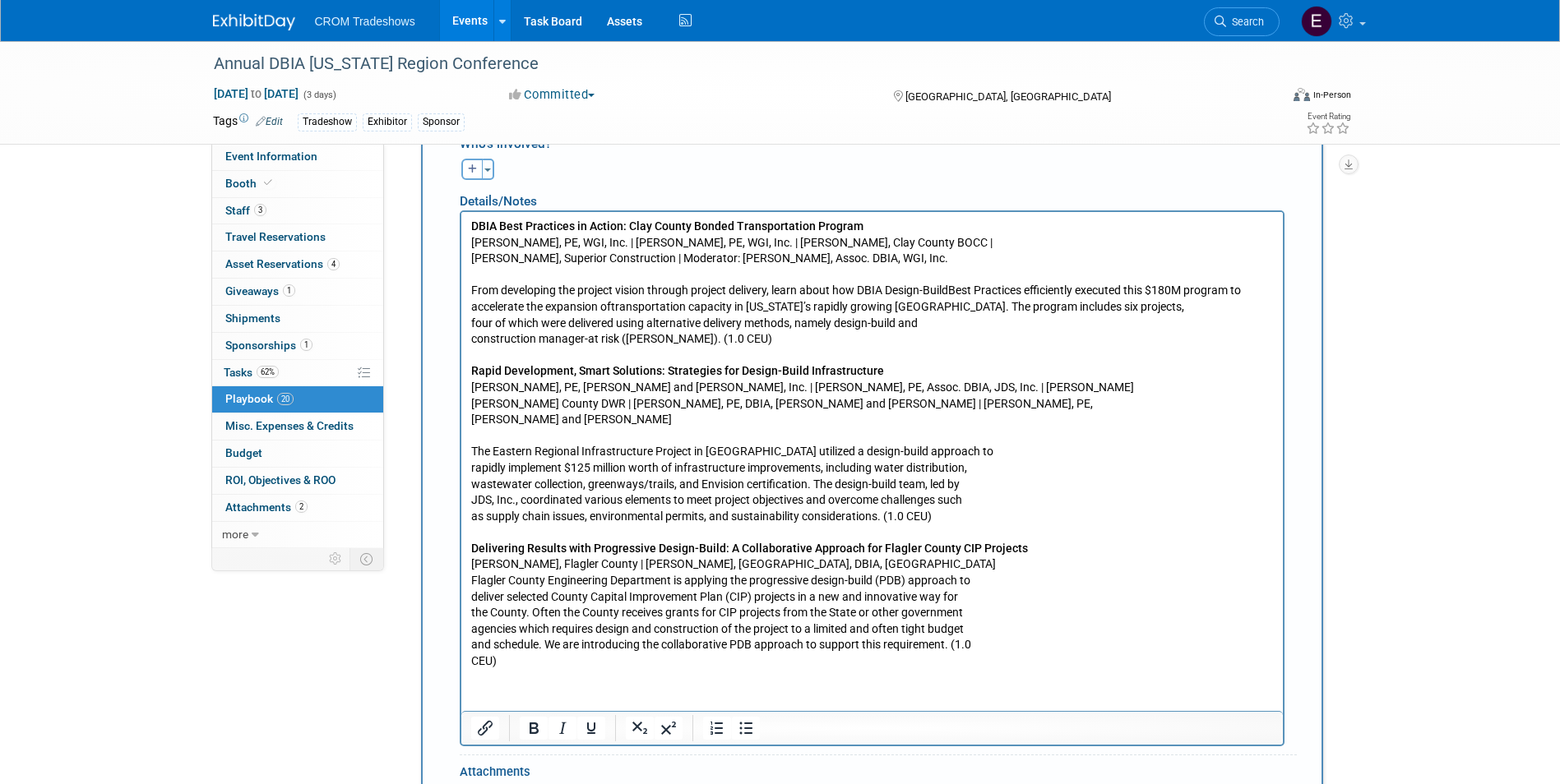
click at [472, 321] on p "From developing the project vision through project delivery, learn about how DB…" at bounding box center [871, 307] width 802 height 81
click at [470, 321] on p "From developing the project vision through project delivery, learn about how DB…" at bounding box center [871, 307] width 802 height 81
click at [471, 322] on p "From developing the project vision through project delivery, learn about how DB…" at bounding box center [871, 307] width 802 height 81
click at [469, 324] on body "DBIA Best Practices in Action: Clay County Bonded Transportation Program [PERSO…" at bounding box center [871, 445] width 804 height 451
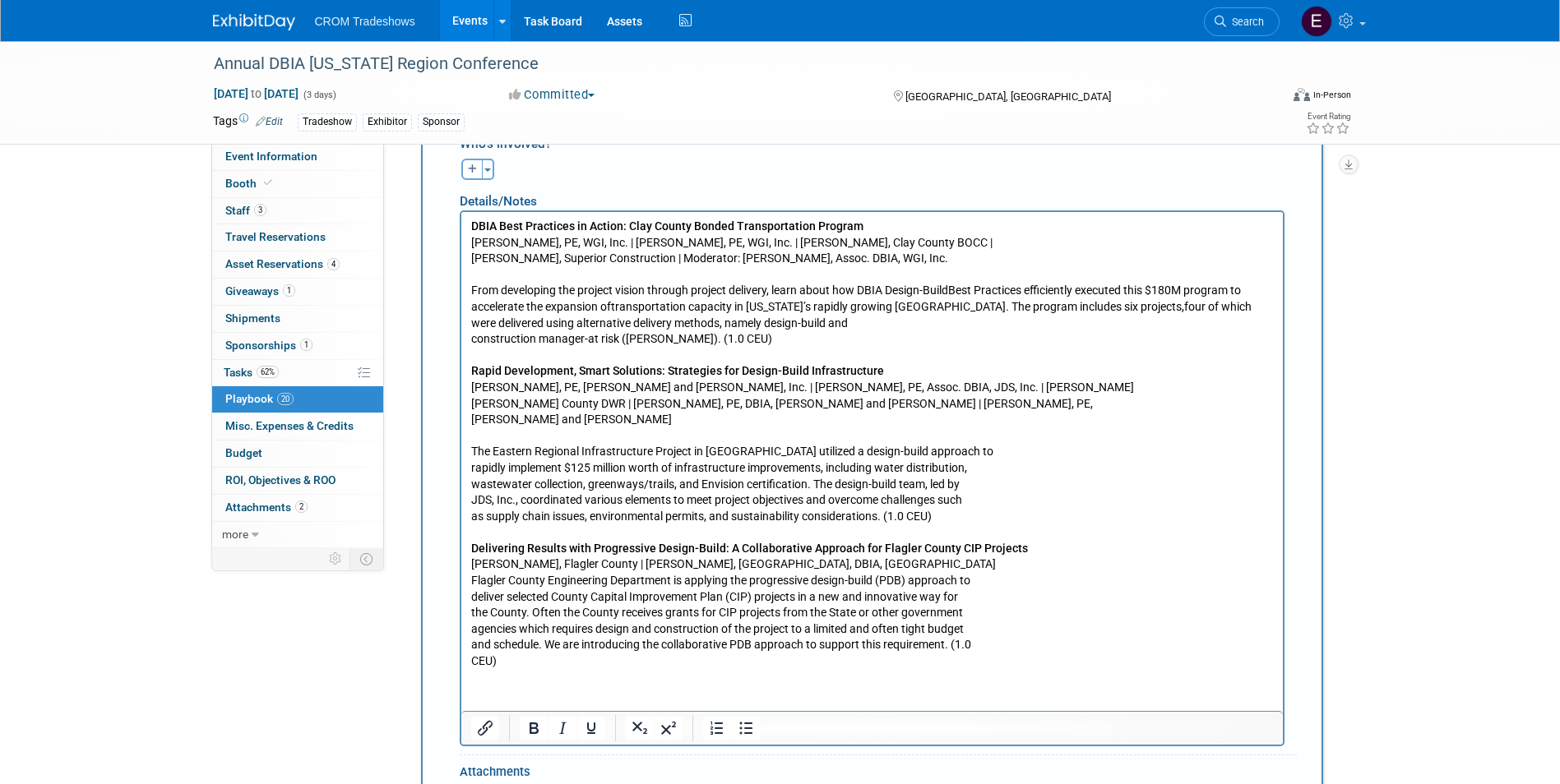
click at [470, 335] on p "From developing the project vision through project delivery, learn about how DB…" at bounding box center [871, 307] width 802 height 81
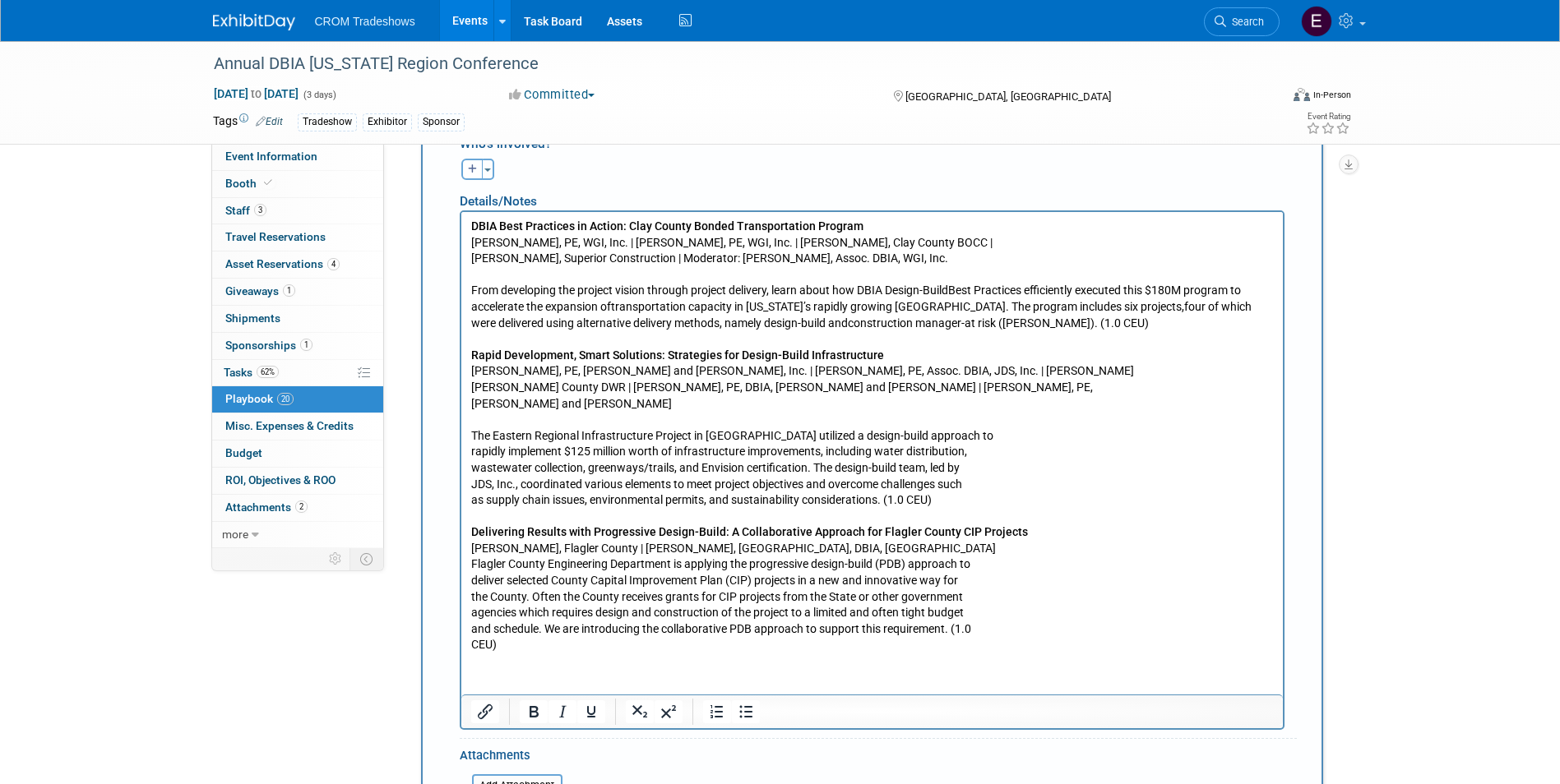
click at [470, 448] on p "The Eastern Regional Infrastructure Project in [GEOGRAPHIC_DATA] utilized a des…" at bounding box center [871, 460] width 802 height 97
click at [472, 468] on p "The Eastern Regional Infrastructure Project in [GEOGRAPHIC_DATA] utilized a des…" at bounding box center [871, 460] width 802 height 97
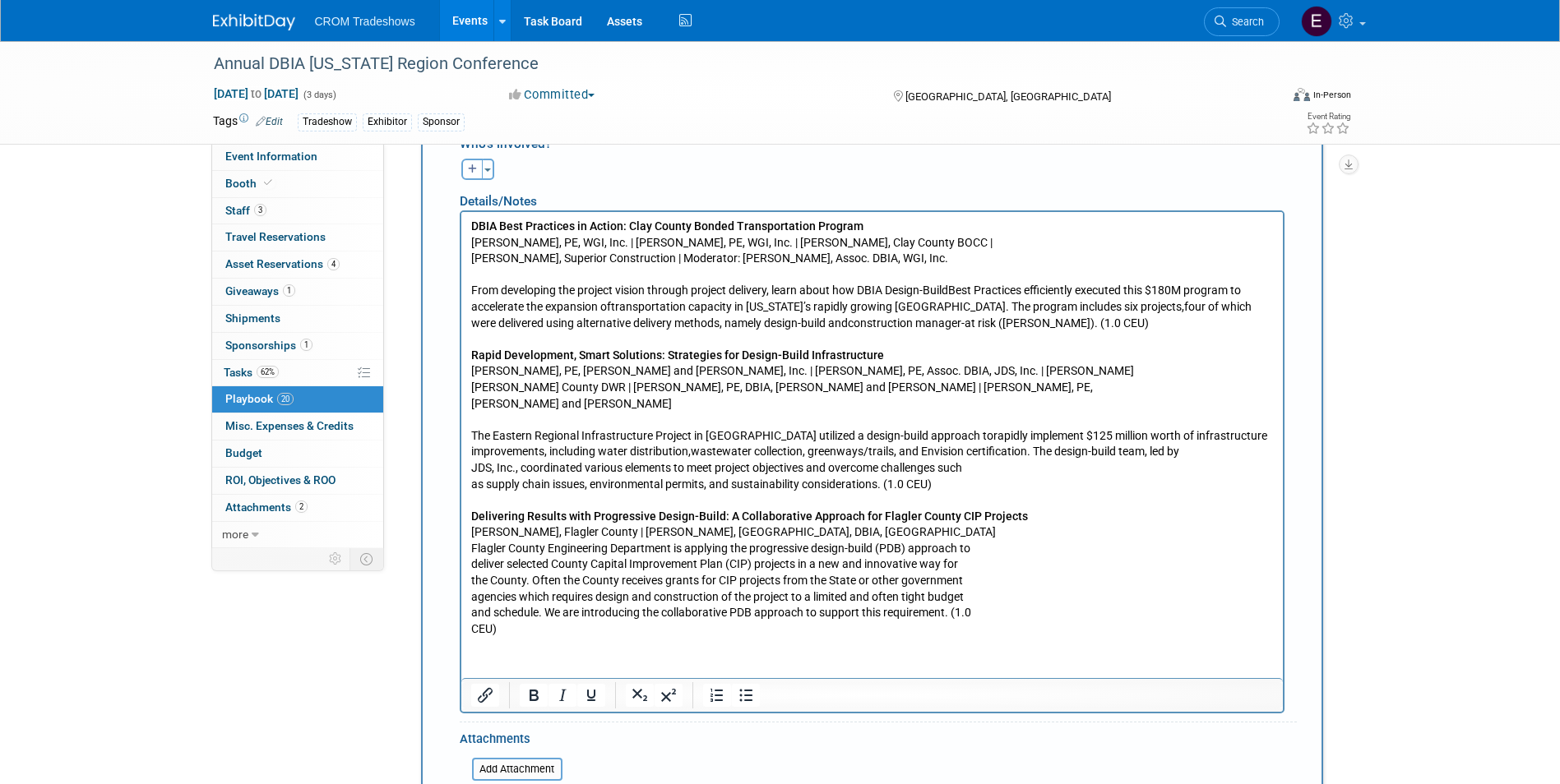
click at [470, 470] on p "The Eastern Regional Infrastructure Project in [GEOGRAPHIC_DATA] utilized a des…" at bounding box center [871, 451] width 802 height 81
click at [470, 484] on p "The Eastern Regional Infrastructure Project in [GEOGRAPHIC_DATA] utilized a des…" at bounding box center [871, 451] width 802 height 81
click at [470, 546] on p "Flagler County Engineering Department is applying the progressive design-build …" at bounding box center [871, 589] width 802 height 97
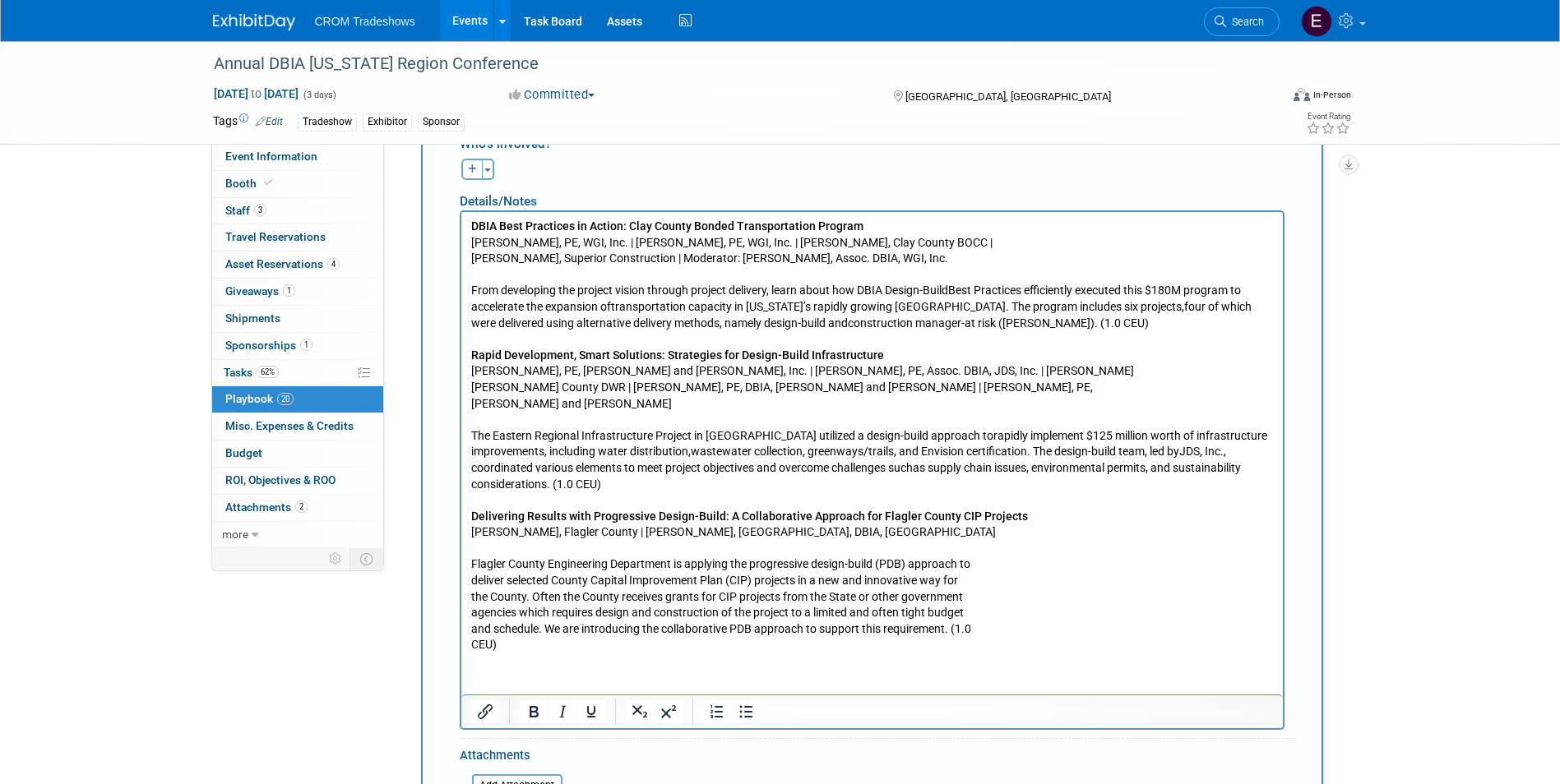
click at [470, 255] on p "DBIA Best Practices in Action: Clay County Bonded Transportation Program [PERSO…" at bounding box center [871, 243] width 802 height 48
click at [470, 386] on p "Rapid Development, Smart Solutions: Strategies for Design-Build Infrastructure …" at bounding box center [871, 371] width 802 height 81
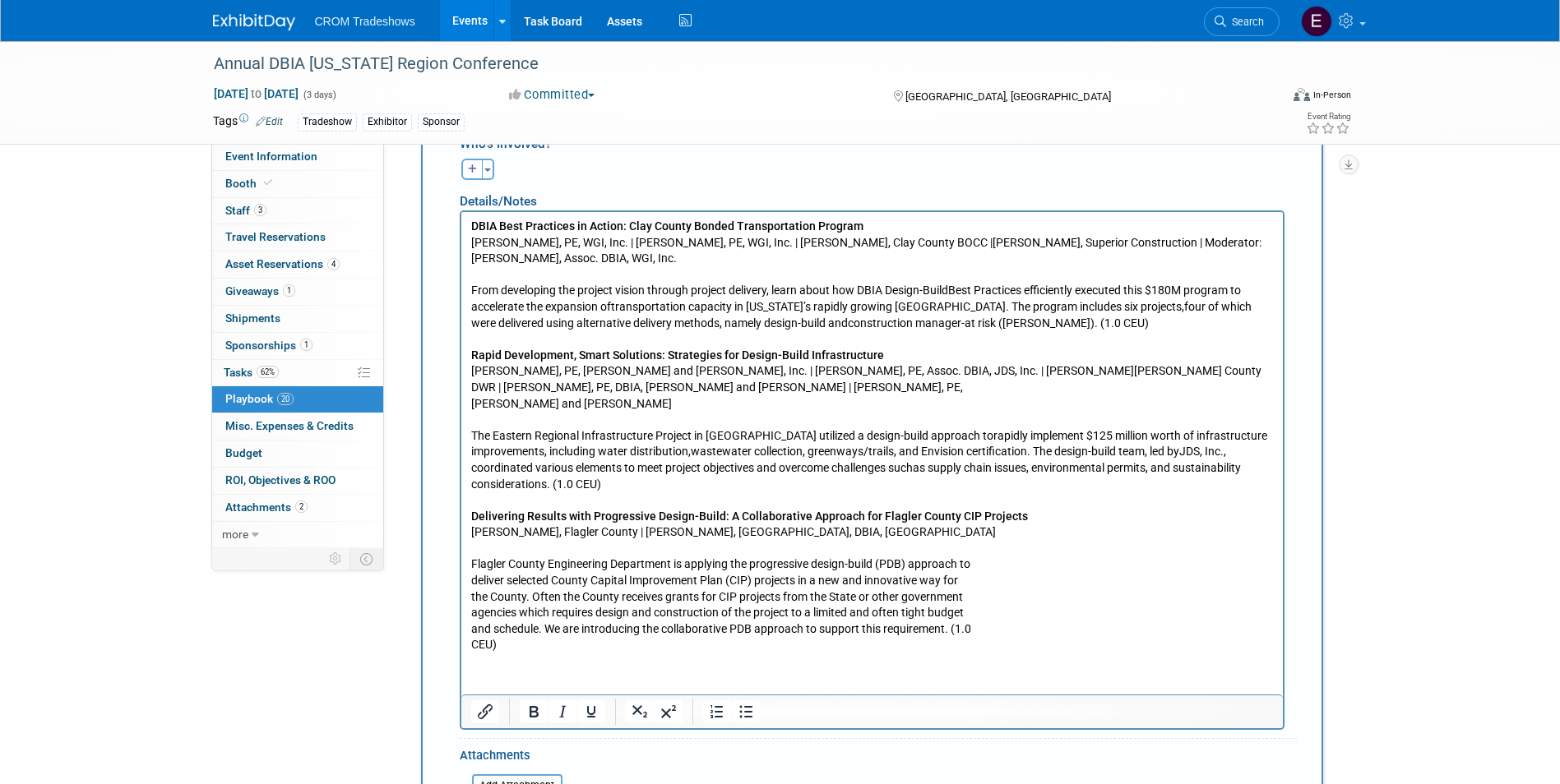
click at [471, 406] on p "Rapid Development, Smart Solutions: Strategies for Design-Build Infrastructure …" at bounding box center [871, 371] width 802 height 81
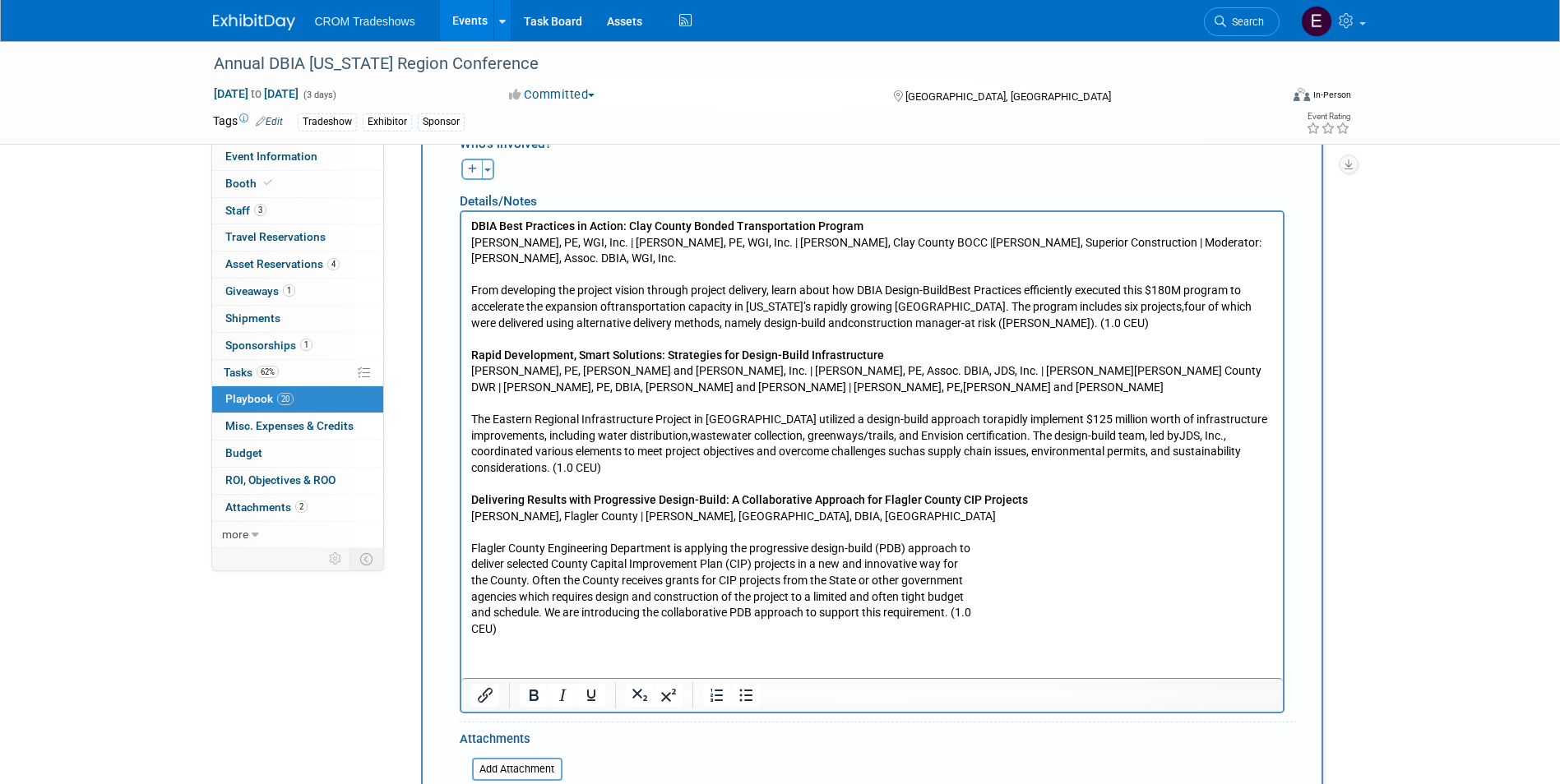
click at [470, 565] on p "Flagler County Engineering Department is applying the progressive design-build …" at bounding box center [871, 589] width 802 height 97
click at [471, 576] on p "Flagler County Engineering Department is applying the progressive design-build …" at bounding box center [871, 589] width 802 height 97
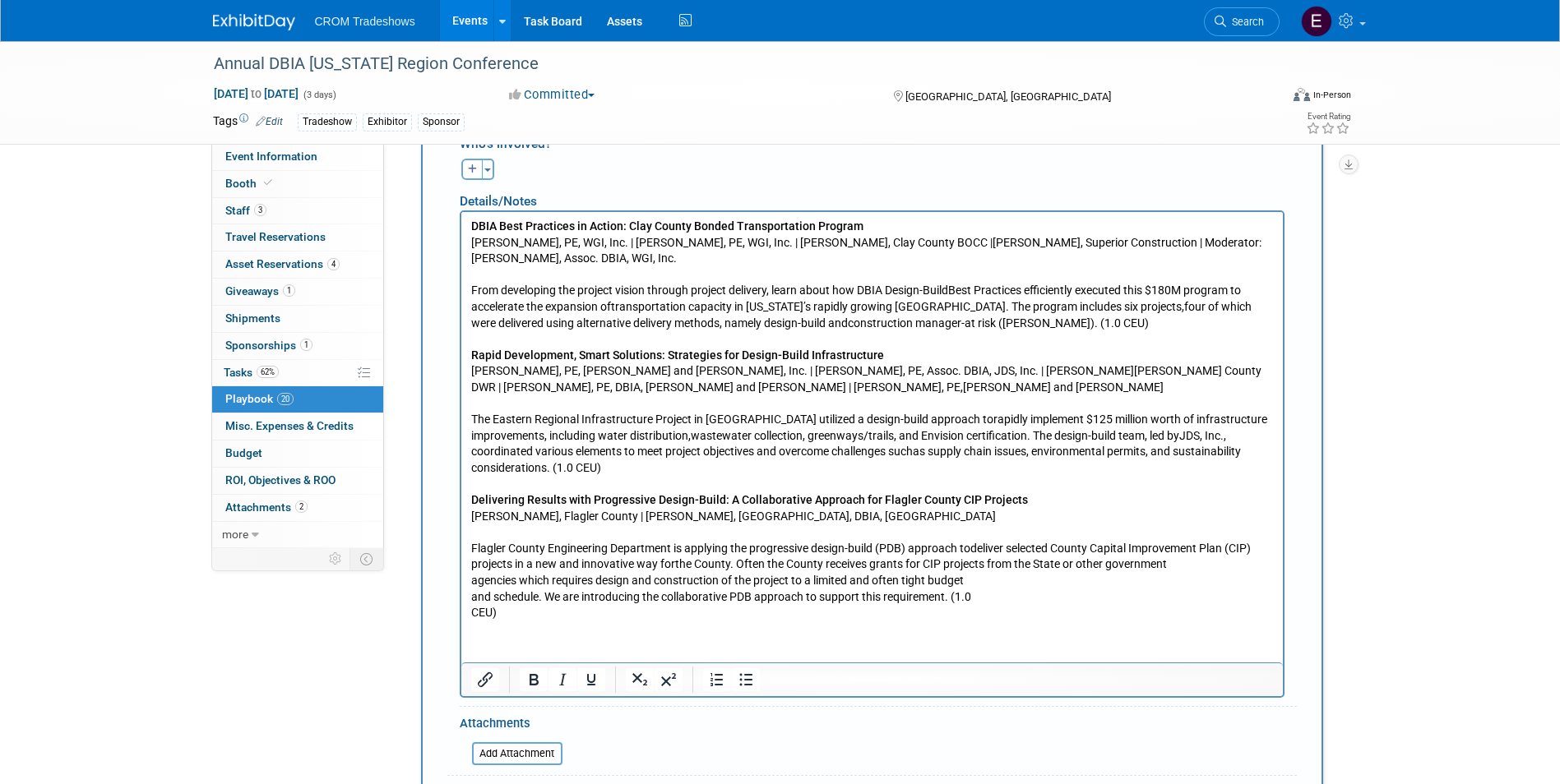
click at [469, 584] on body "DBIA Best Practices in Action: Clay County Bonded Transportation Program [PERSO…" at bounding box center [871, 420] width 804 height 403
click at [471, 598] on p "Flagler County Engineering Department is applying the progressive design-build …" at bounding box center [871, 580] width 802 height 81
click at [470, 612] on p "Flagler County Engineering Department is applying the progressive design-build …" at bounding box center [871, 580] width 802 height 81
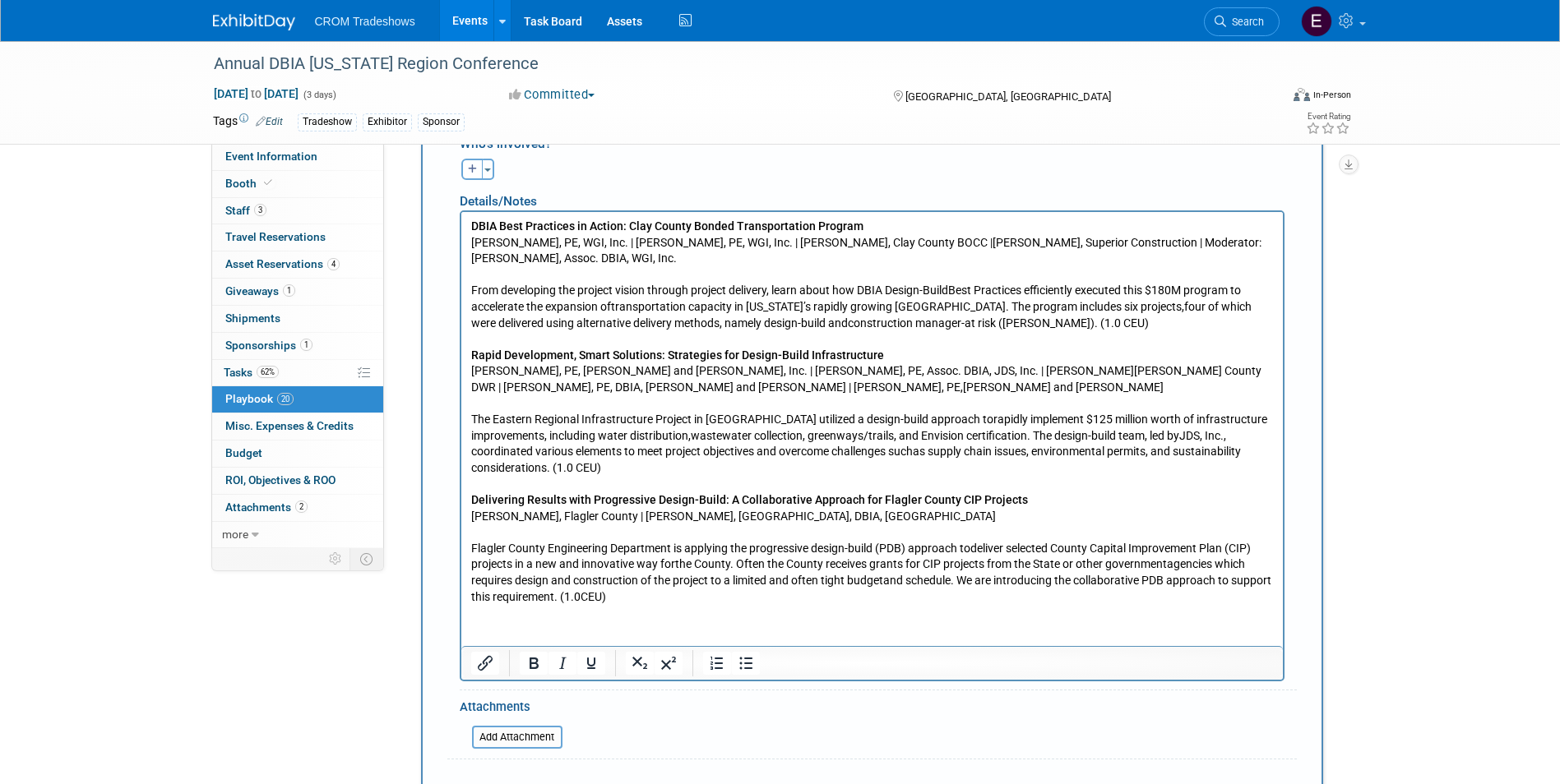
click at [466, 783] on icon "submit" at bounding box center [463, 796] width 12 height 11
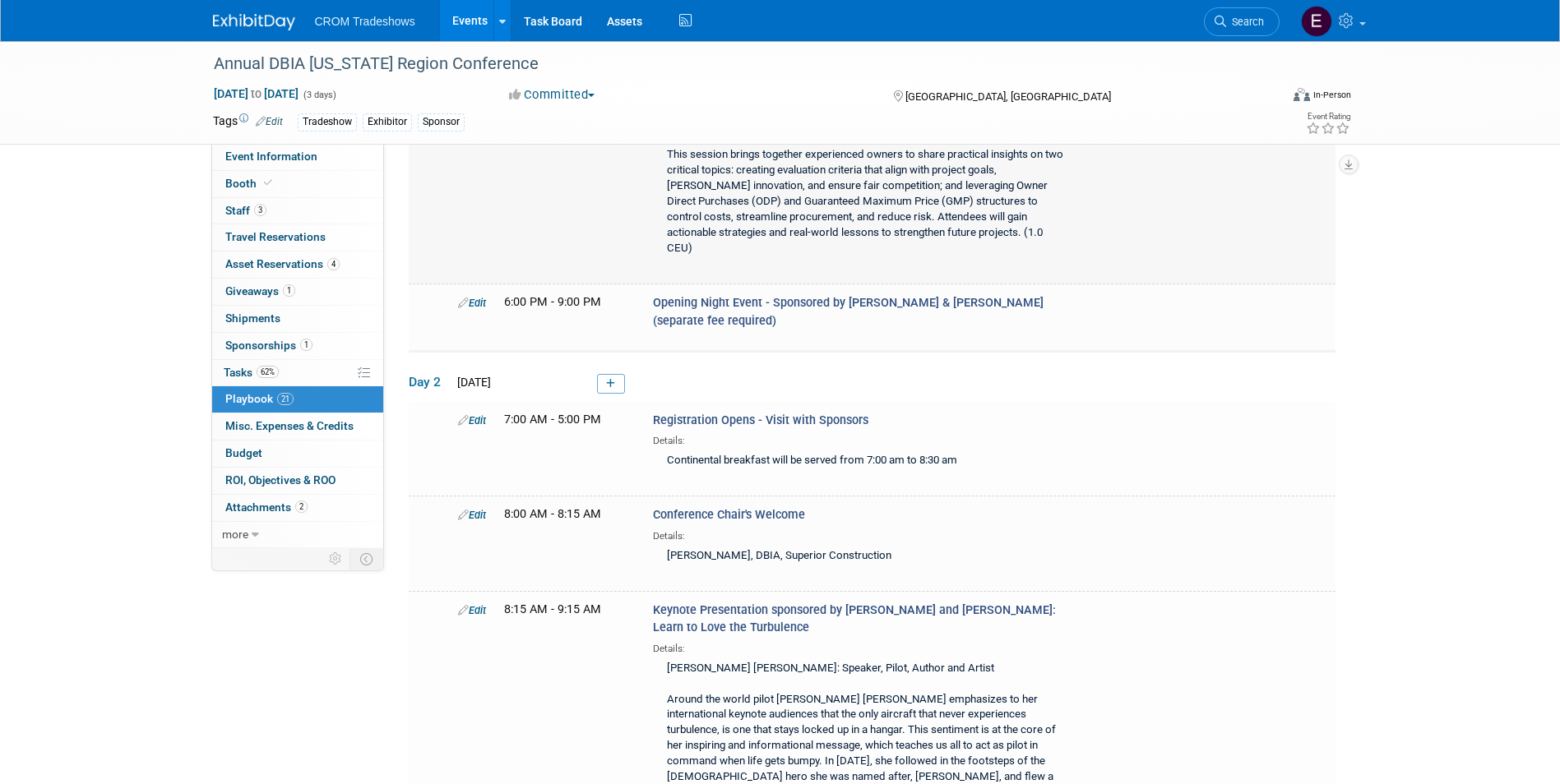
scroll to position [1273, 0]
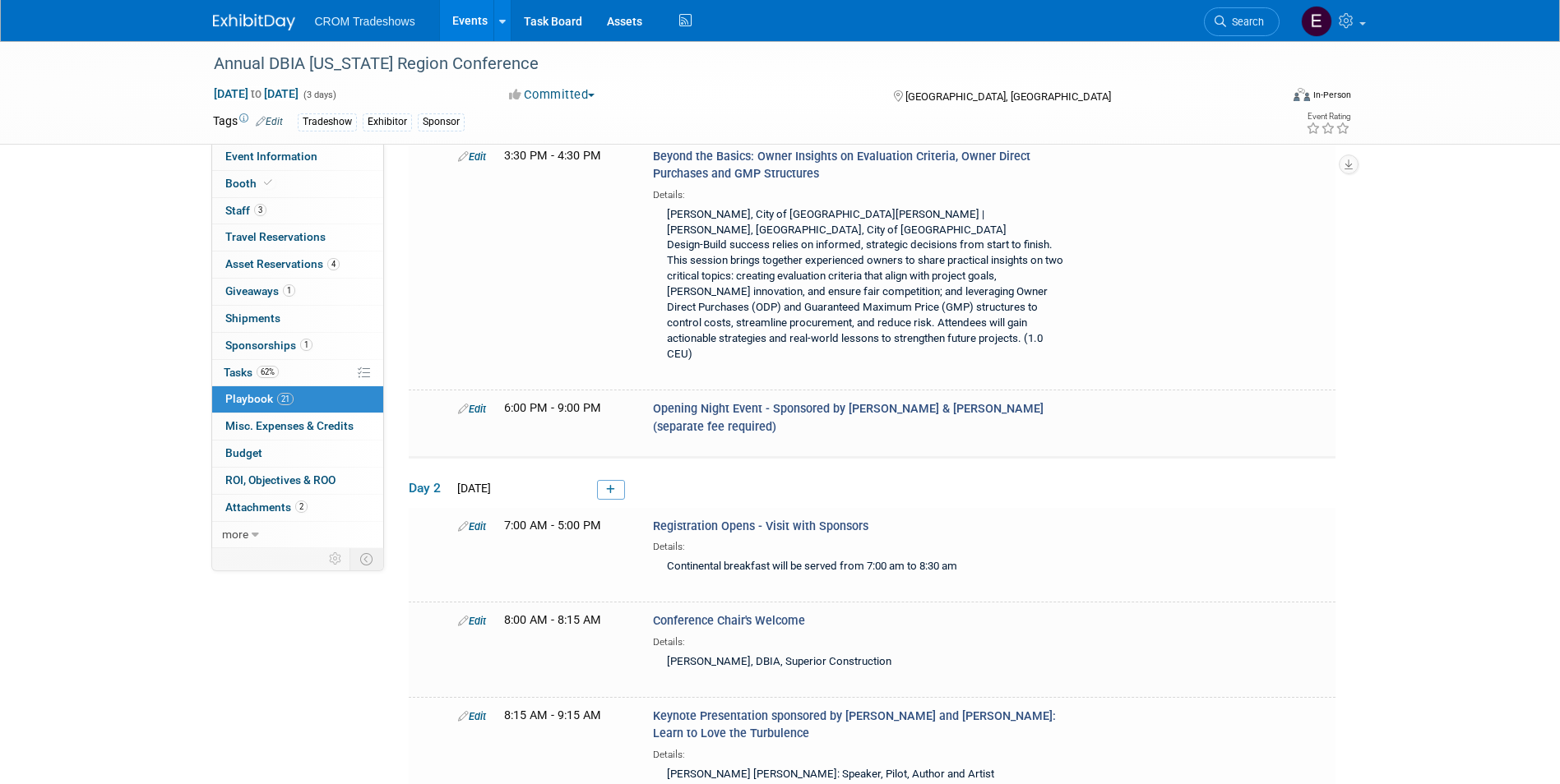
click at [607, 485] on icon at bounding box center [610, 490] width 9 height 10
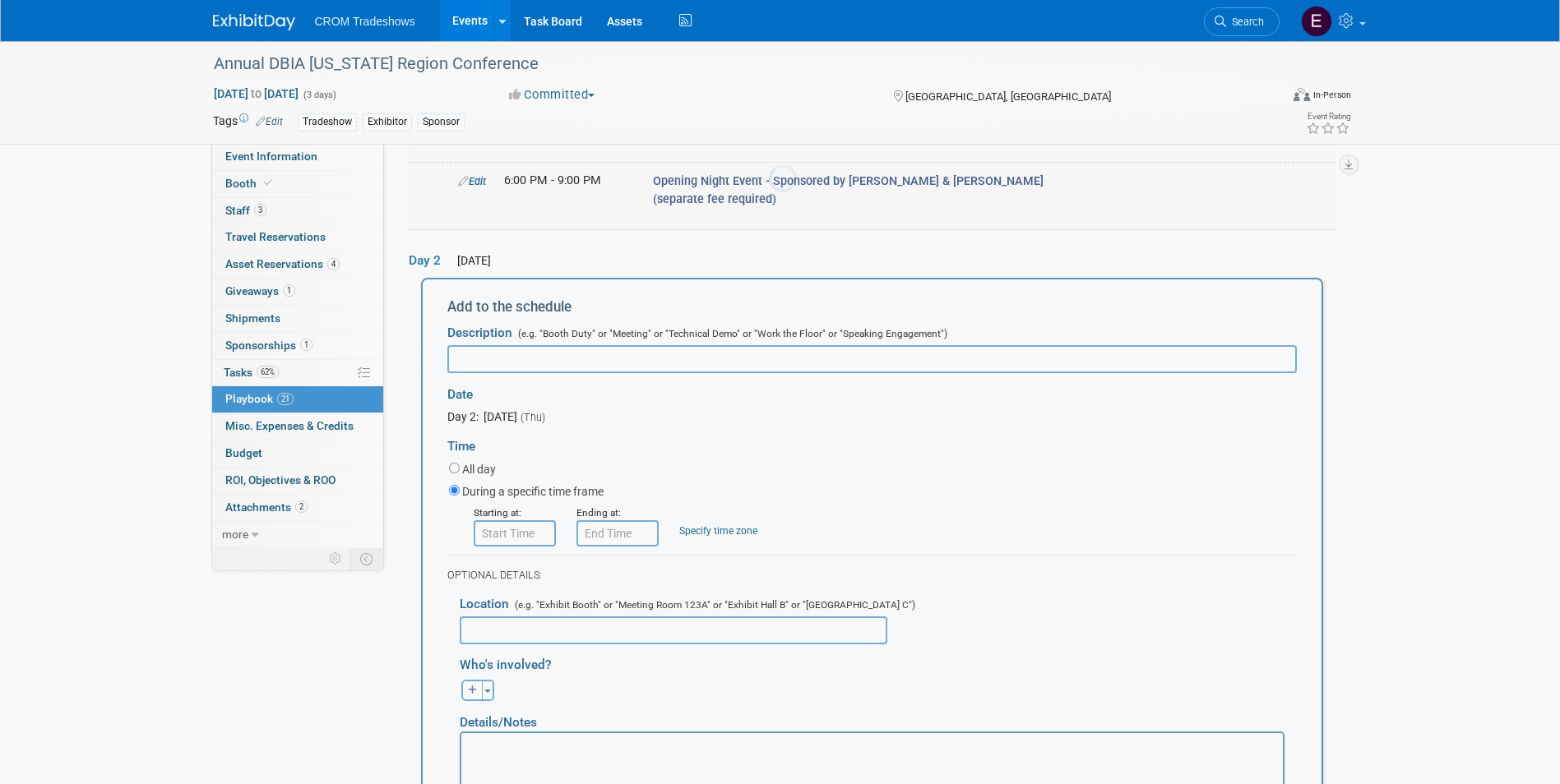
scroll to position [1523, 0]
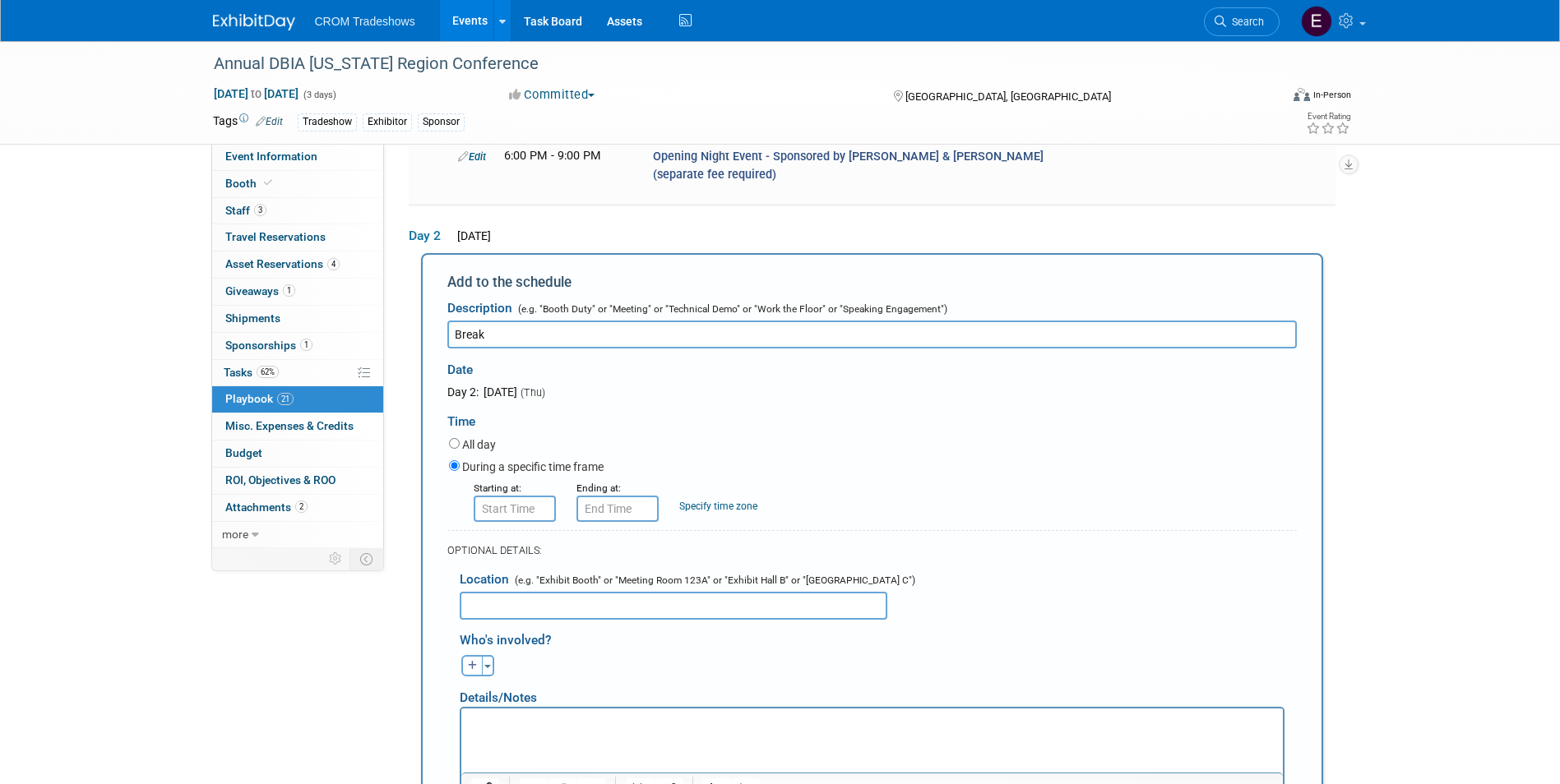
type input "Break"
click at [524, 496] on input "8:00 AM" at bounding box center [514, 508] width 82 height 26
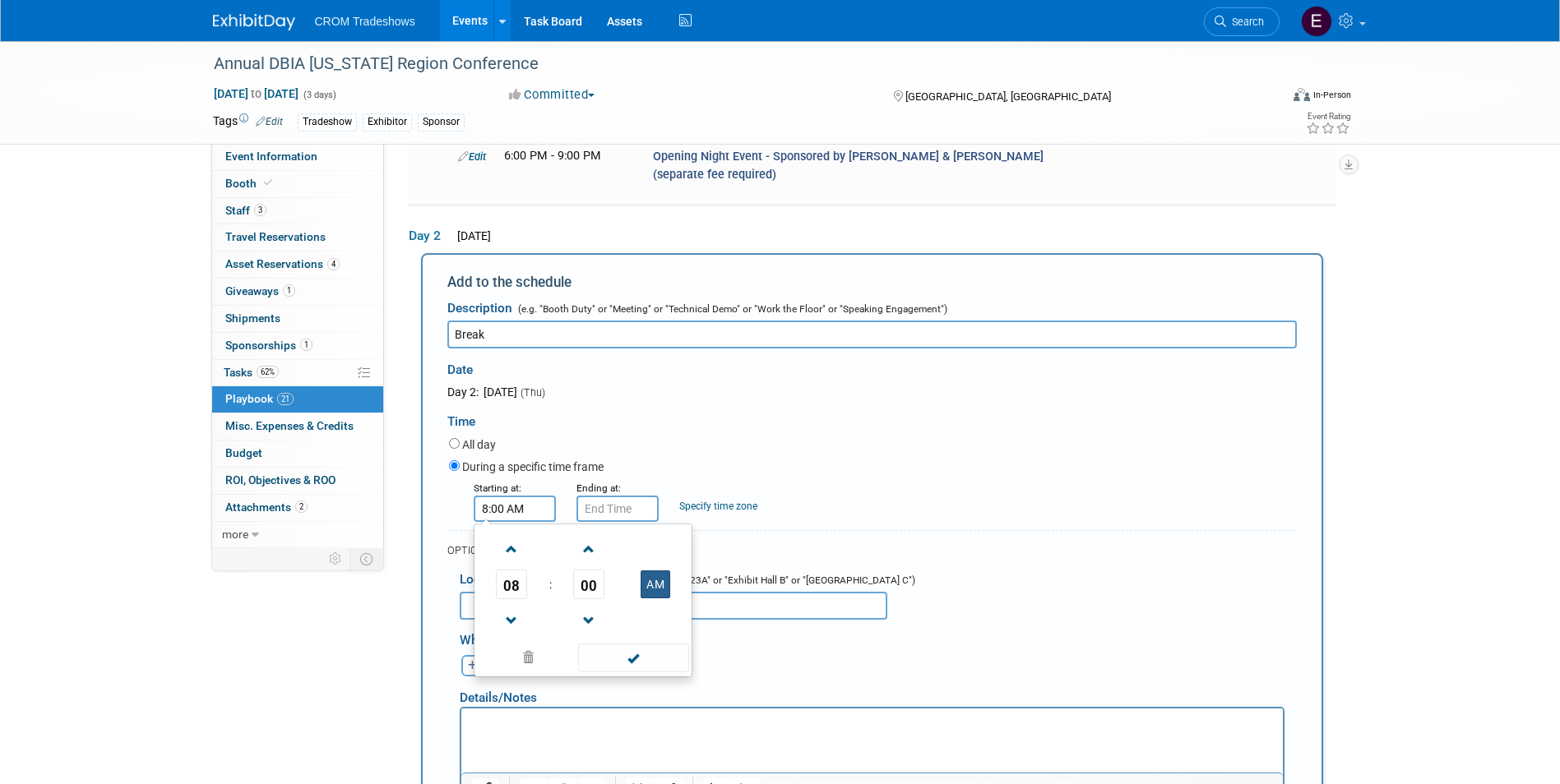
click at [653, 570] on button "AM" at bounding box center [655, 584] width 30 height 28
click at [517, 569] on span "08" at bounding box center [511, 584] width 31 height 30
click at [613, 528] on td "02" at bounding box center [609, 550] width 53 height 44
click at [592, 569] on span "00" at bounding box center [588, 584] width 31 height 30
click at [603, 572] on td "30" at bounding box center [609, 594] width 53 height 44
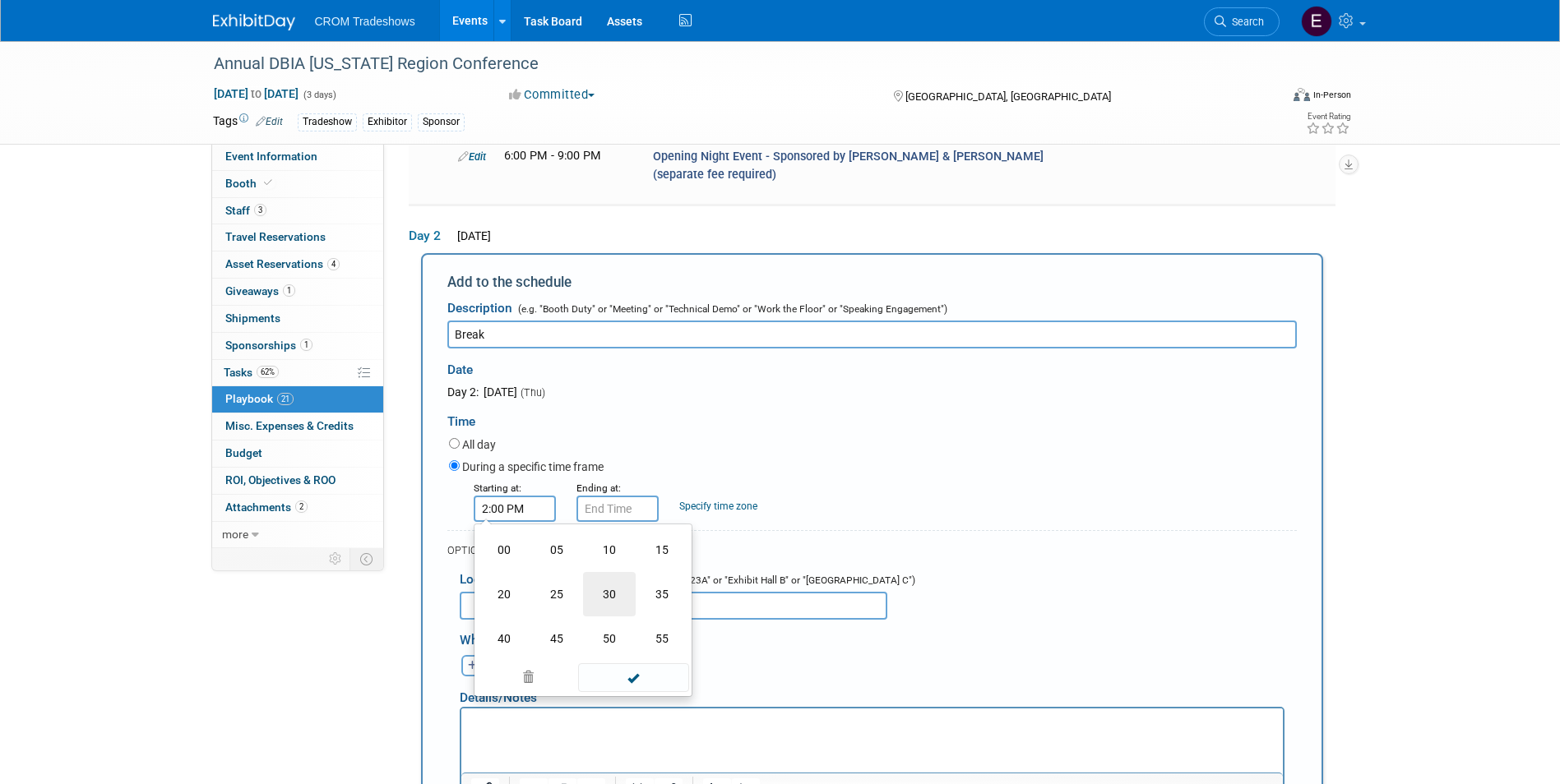
type input "2:30 PM"
click at [614, 644] on span at bounding box center [633, 658] width 111 height 29
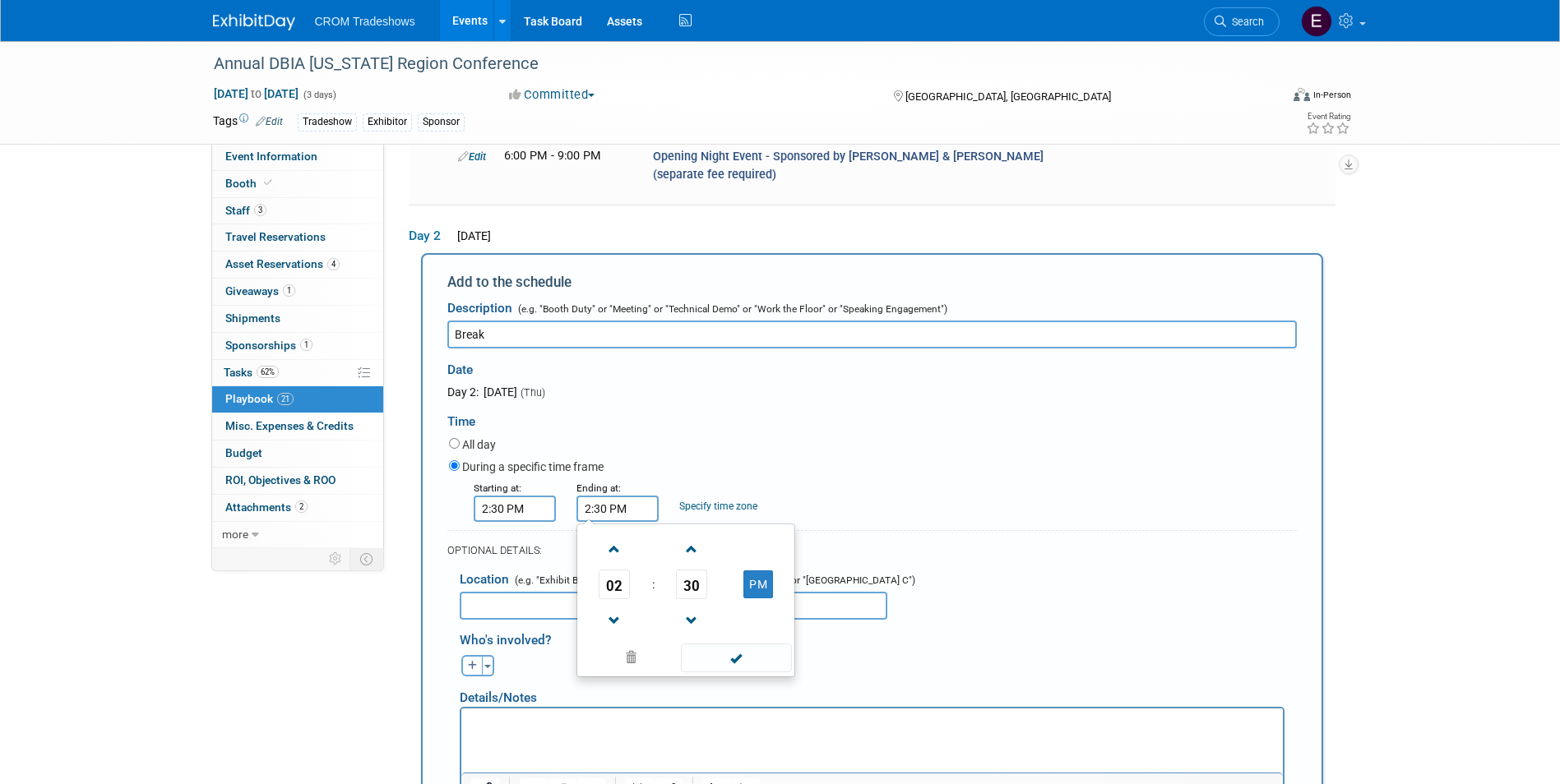
click at [622, 496] on input "2:30 PM" at bounding box center [617, 508] width 82 height 26
click at [693, 569] on span "30" at bounding box center [691, 584] width 31 height 30
click at [671, 617] on td "45" at bounding box center [659, 639] width 53 height 44
type input "2:45 PM"
click at [712, 644] on span at bounding box center [736, 658] width 111 height 29
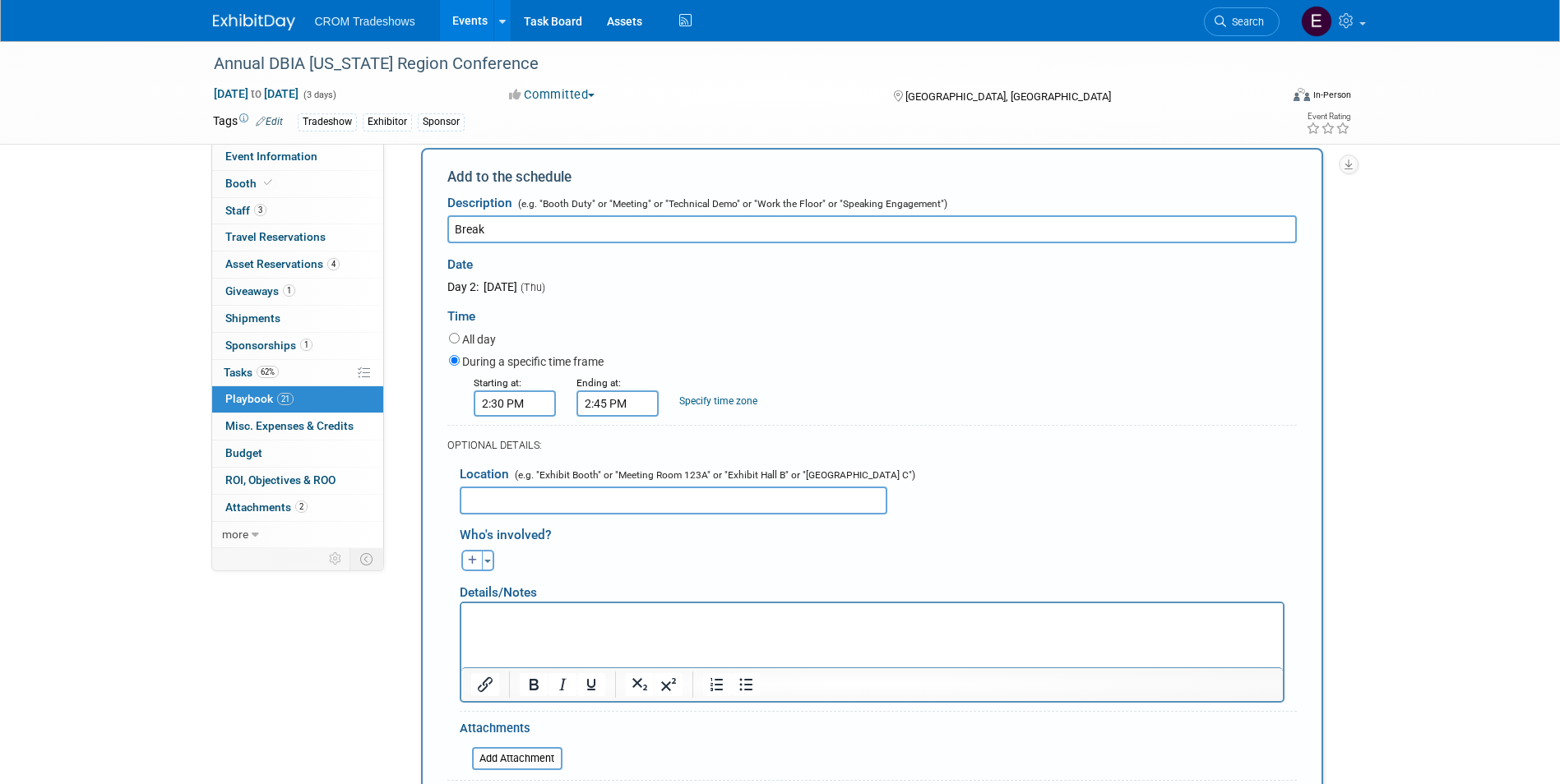
scroll to position [1852, 0]
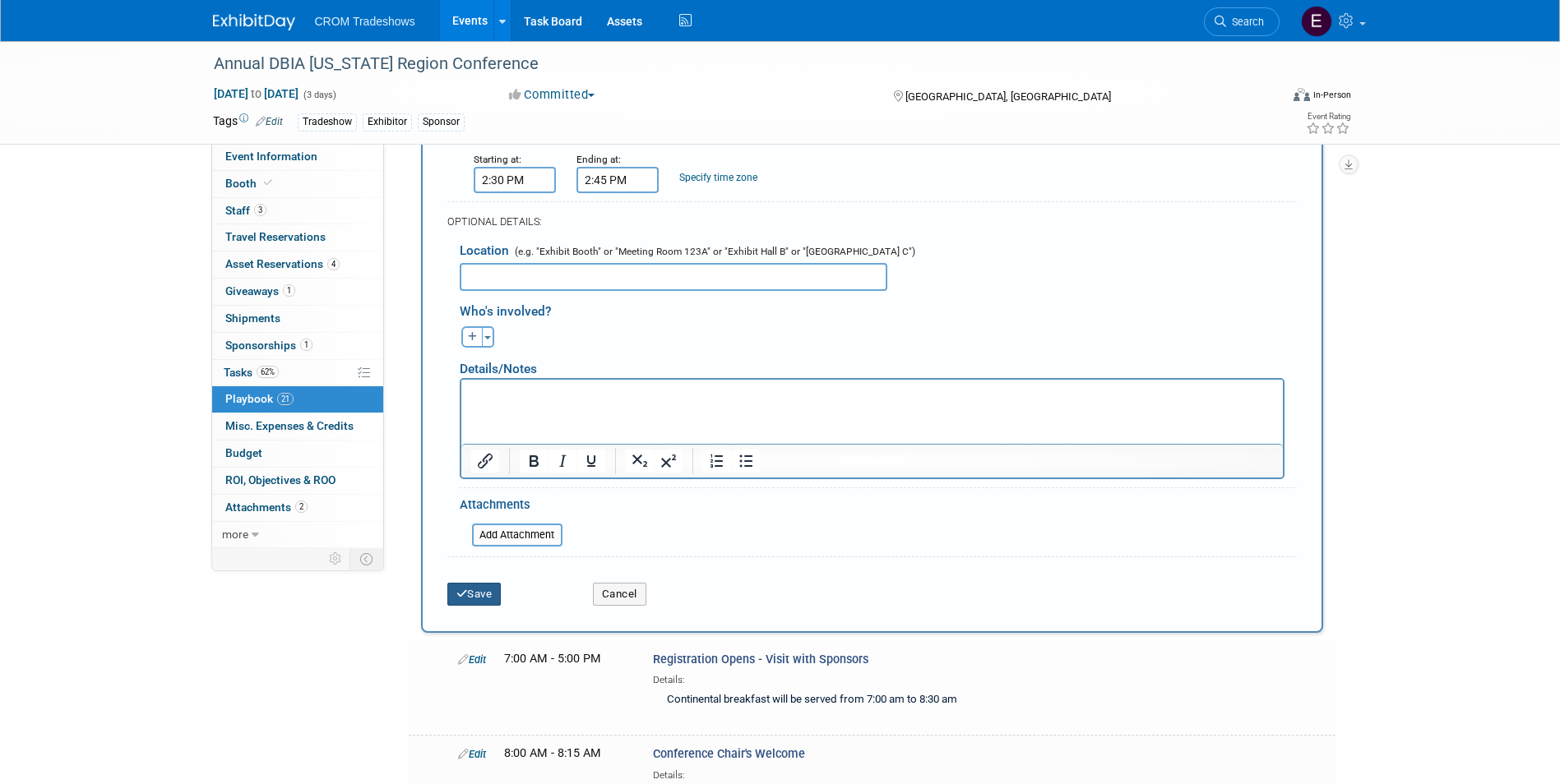
click at [502, 583] on button "Save" at bounding box center [474, 594] width 54 height 23
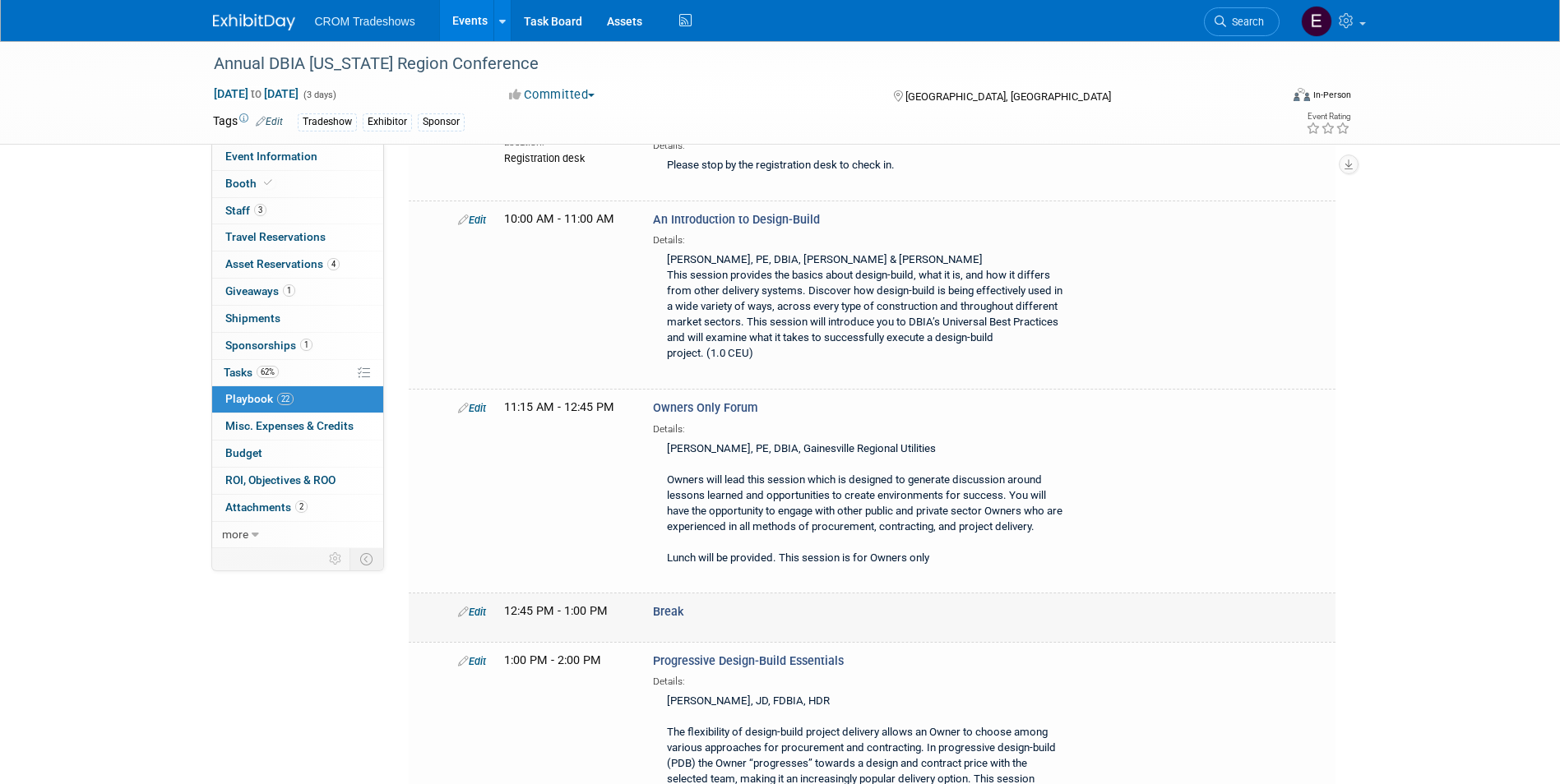
scroll to position [0, 0]
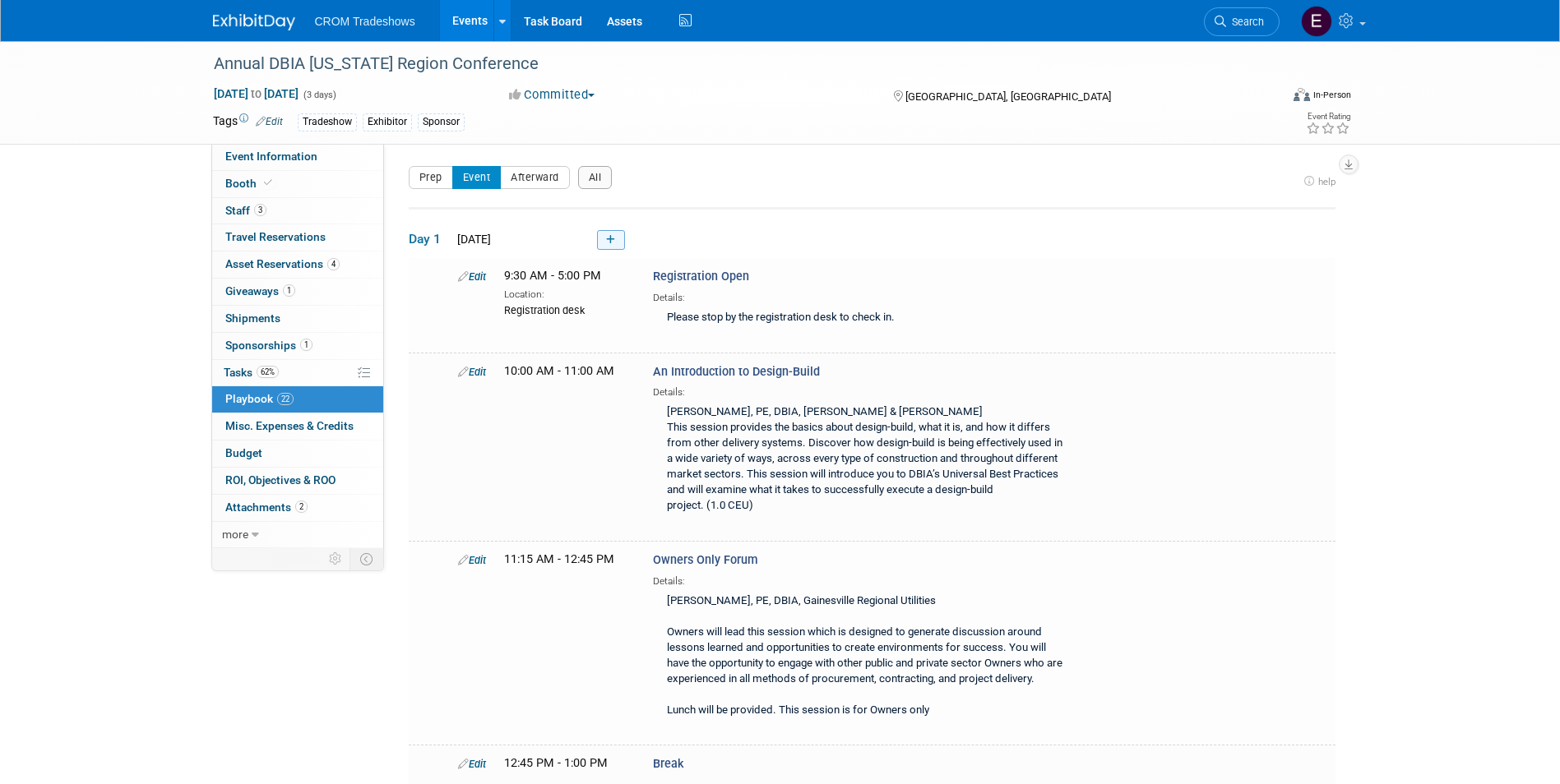
click at [611, 238] on icon at bounding box center [610, 240] width 9 height 10
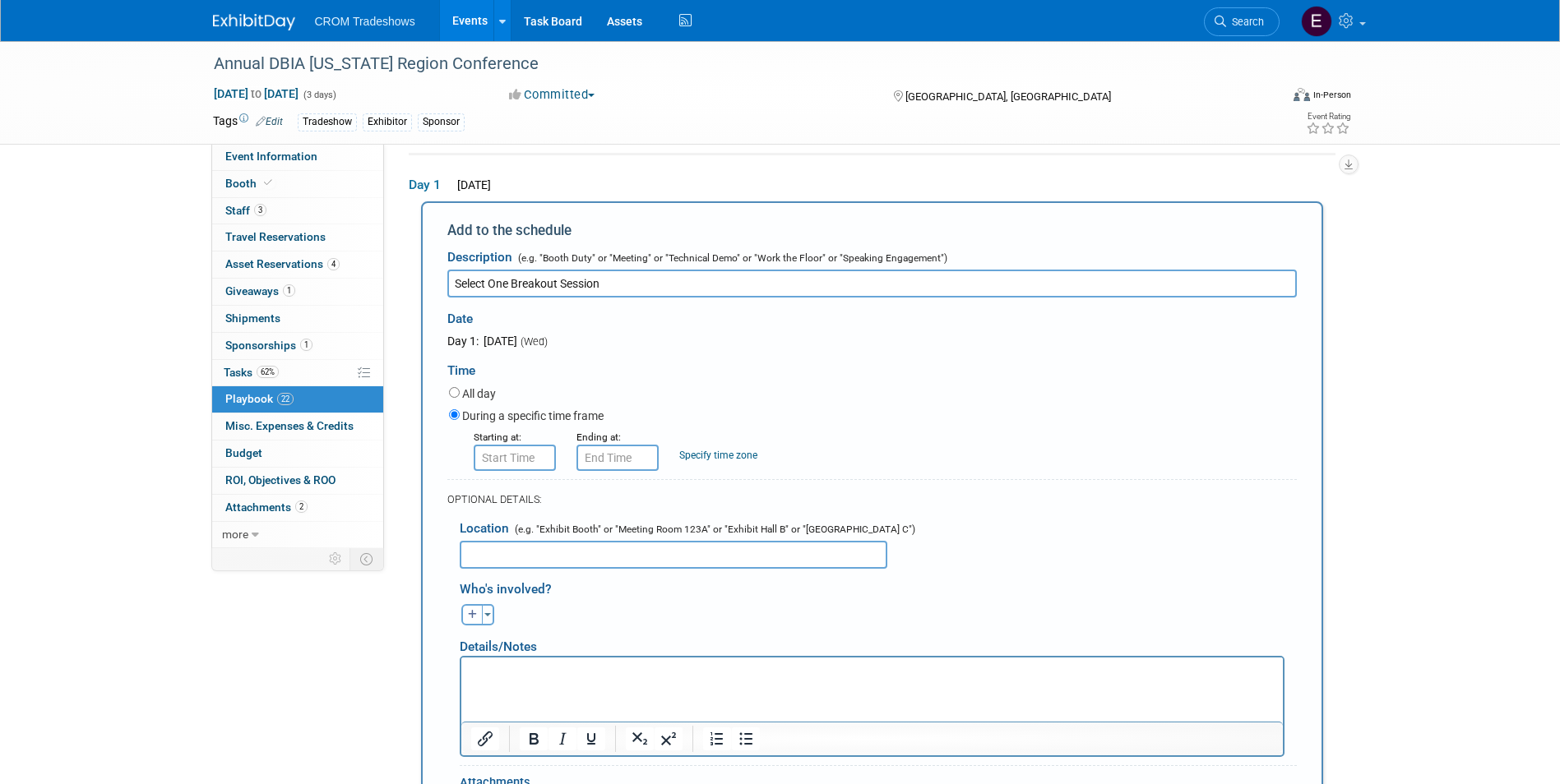
type input "Select One Breakout Session"
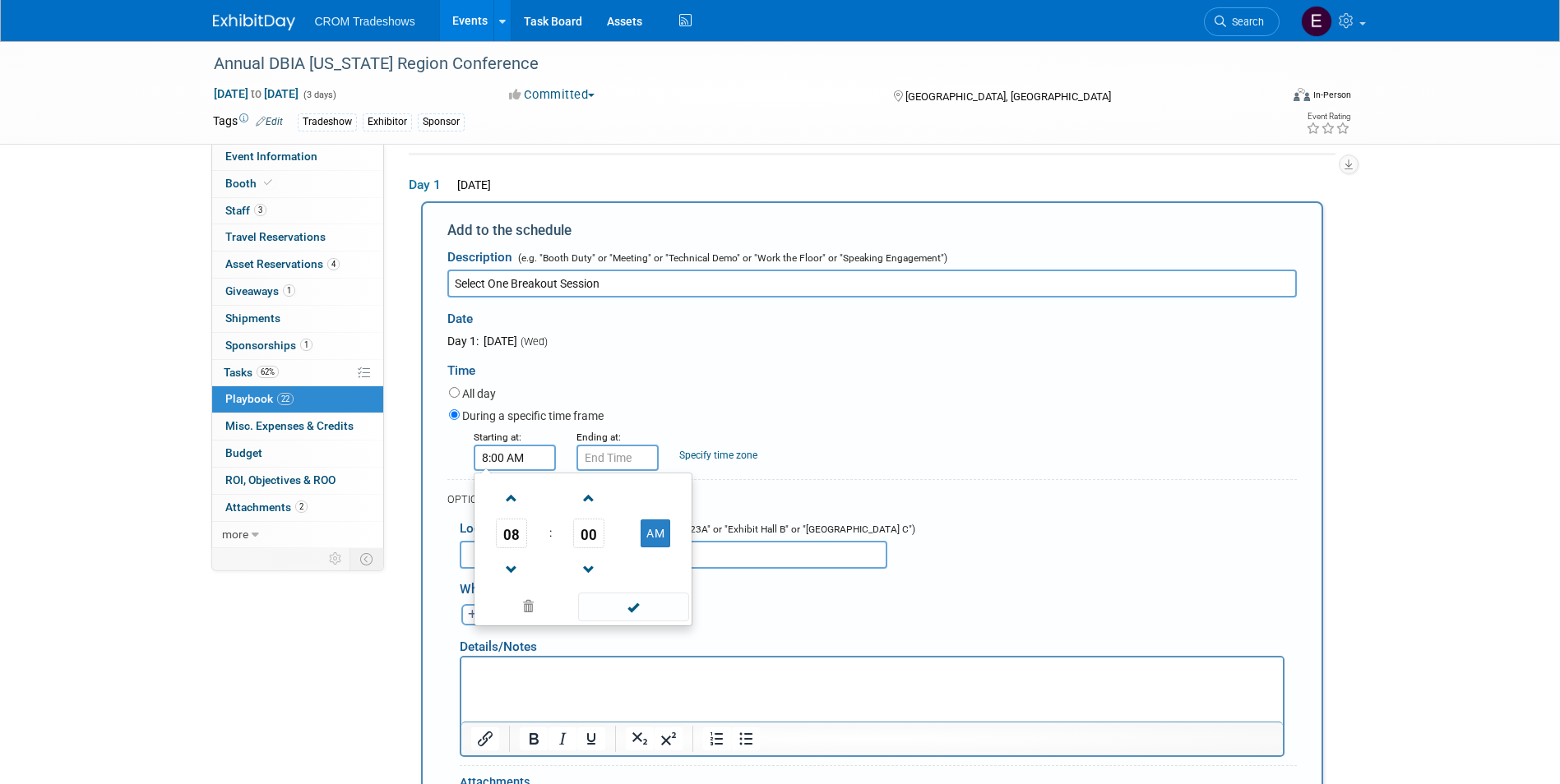
click at [523, 451] on input "8:00 AM" at bounding box center [514, 457] width 82 height 26
click at [658, 530] on button "AM" at bounding box center [655, 533] width 30 height 28
click at [519, 529] on span "08" at bounding box center [511, 533] width 31 height 30
click at [623, 506] on td "02" at bounding box center [609, 499] width 53 height 44
click at [598, 539] on span "00" at bounding box center [588, 533] width 31 height 30
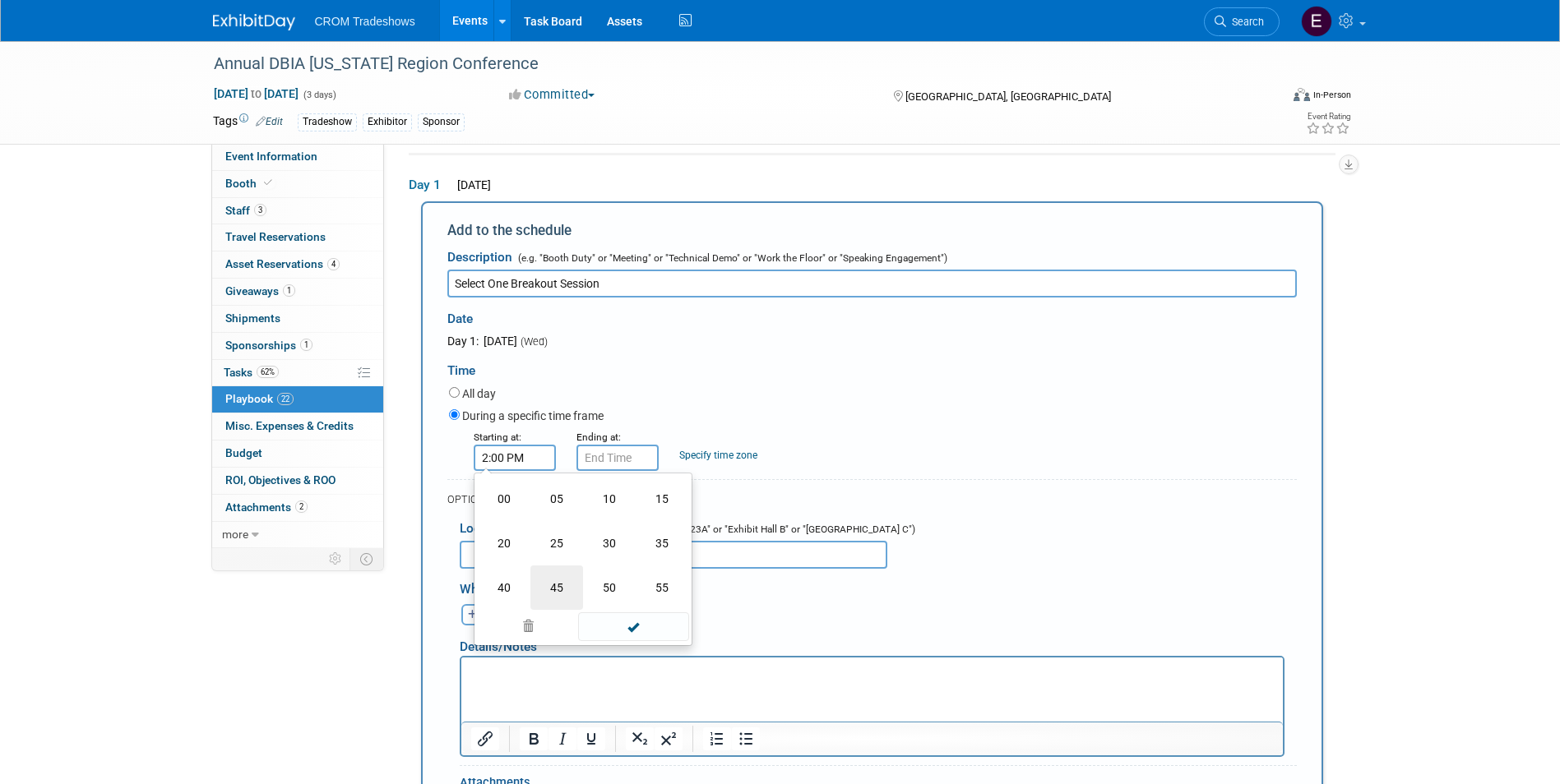
click at [564, 590] on td "45" at bounding box center [557, 587] width 53 height 44
type input "2:45 PM"
click at [625, 460] on input "2:45 PM" at bounding box center [617, 457] width 82 height 26
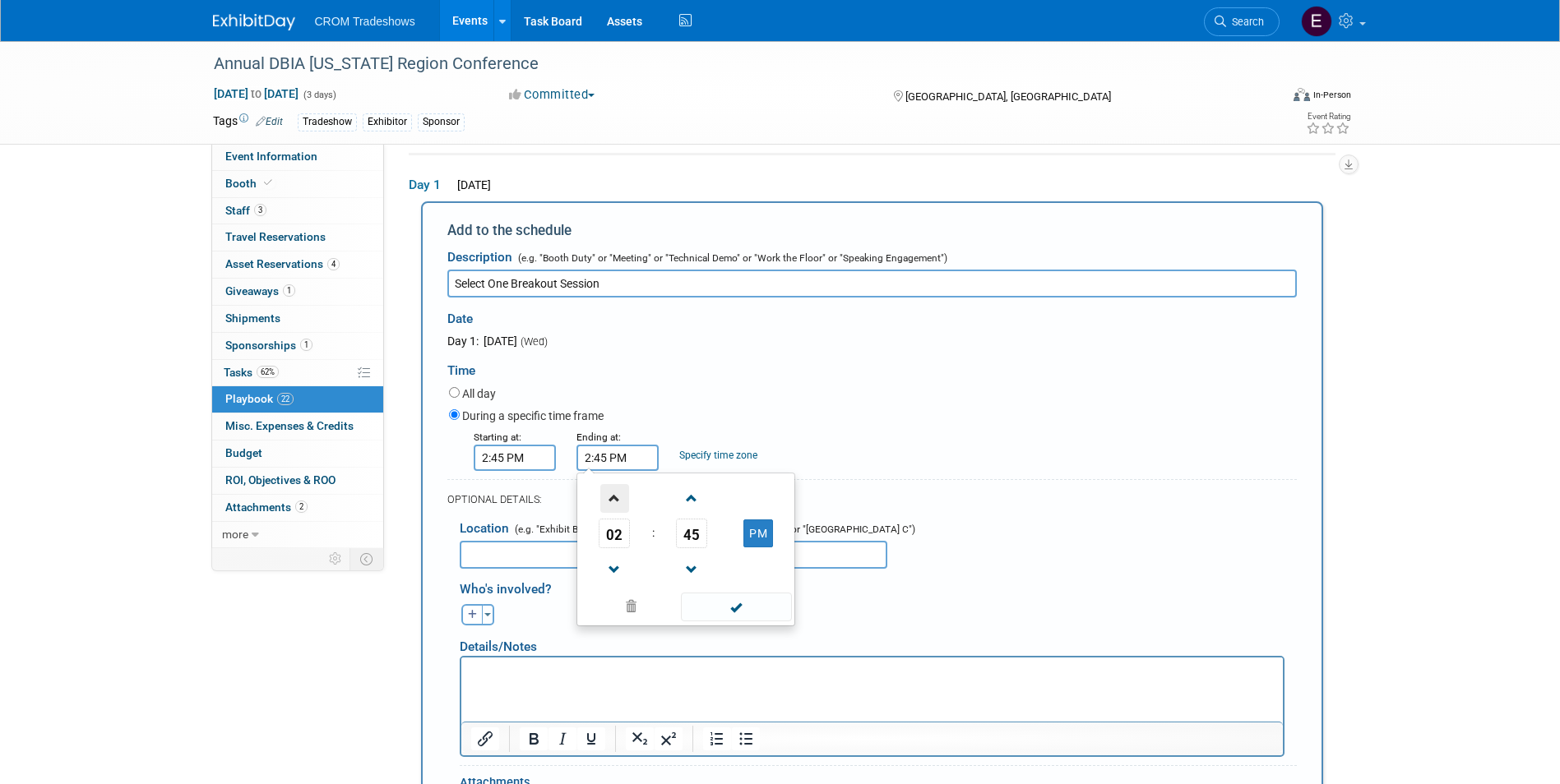
click at [611, 501] on span at bounding box center [614, 499] width 29 height 29
type input "3:45 PM"
click at [721, 601] on span at bounding box center [736, 607] width 111 height 29
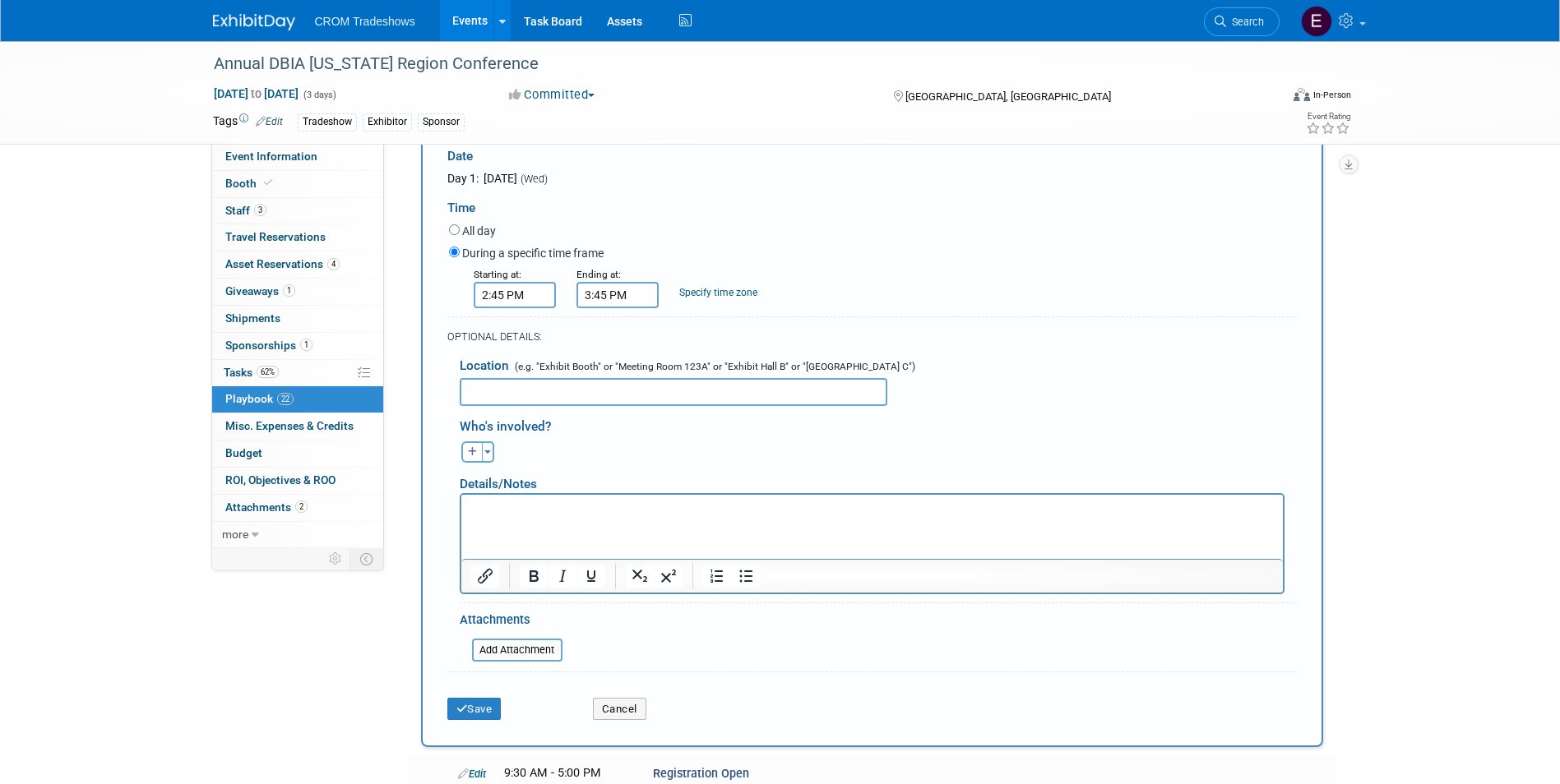
scroll to position [219, 0]
click at [678, 515] on html at bounding box center [871, 503] width 822 height 23
click at [517, 506] on p "Rich Text Area. Press ALT-0 for help." at bounding box center [871, 507] width 802 height 16
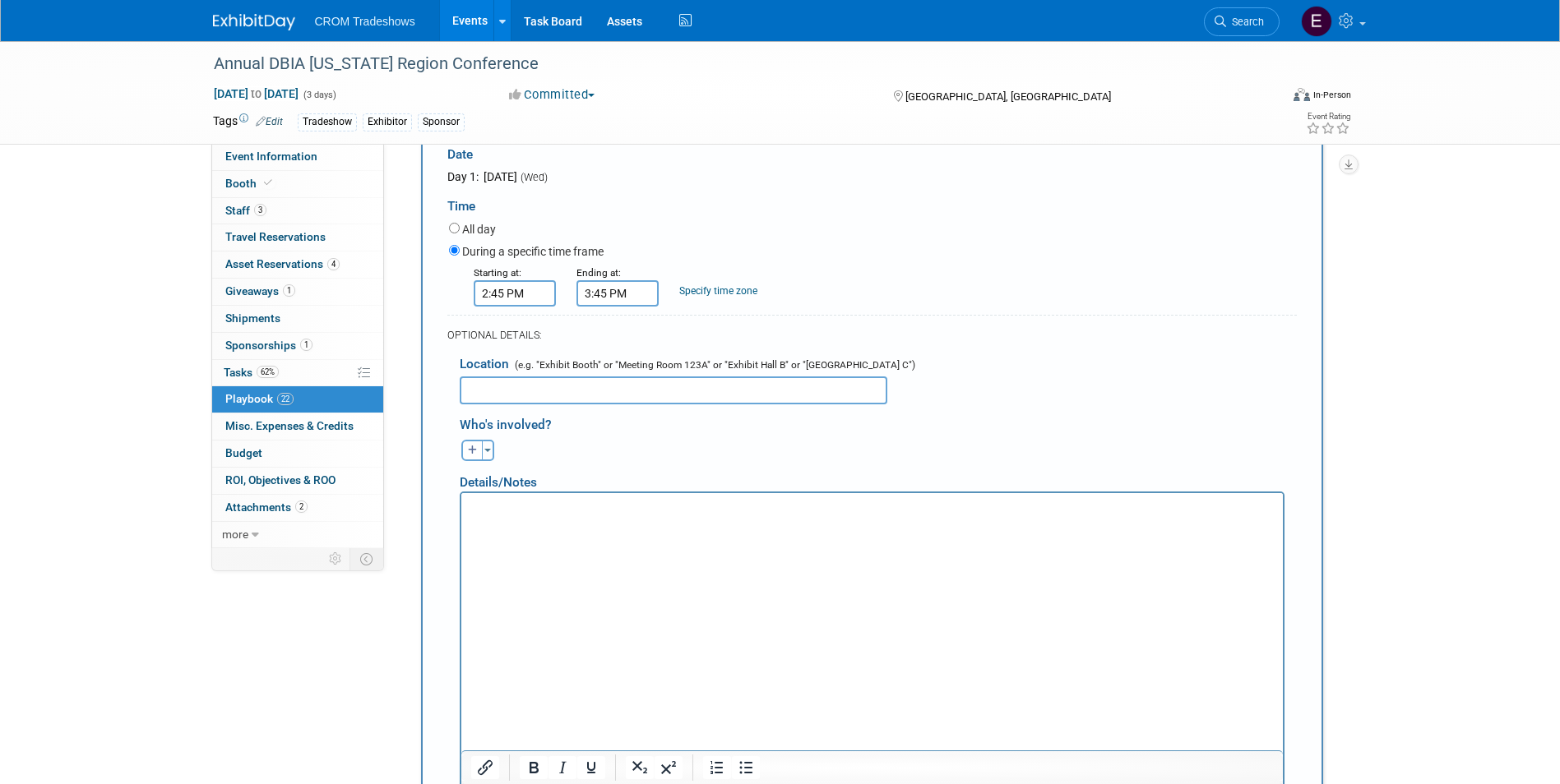
scroll to position [501, 0]
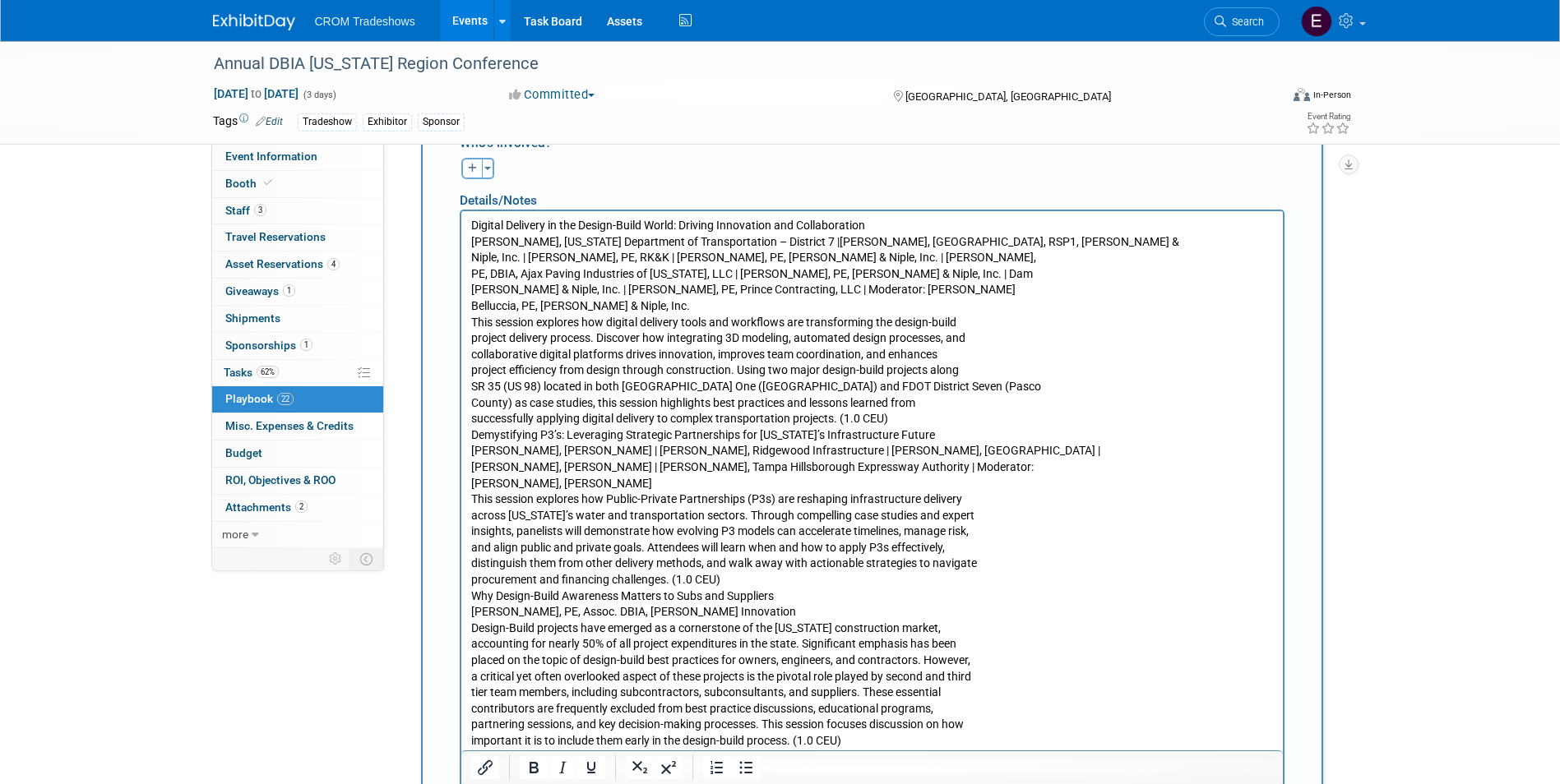
click at [648, 306] on p "Digital Delivery in the Design-Build World: Driving Innovation and Collaboratio…" at bounding box center [871, 483] width 802 height 532
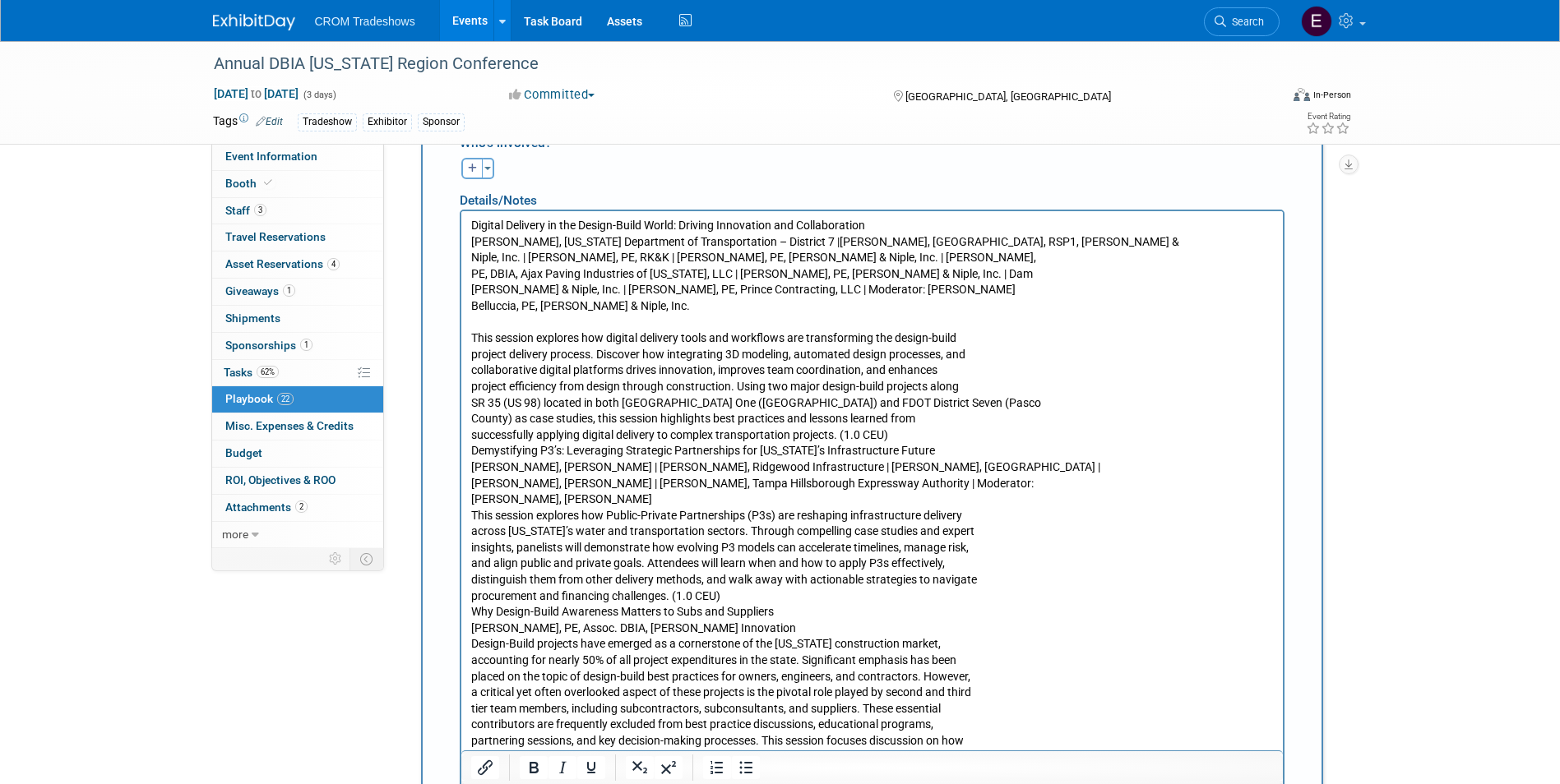
click at [891, 434] on p "This session explores how digital delivery tools and workflows are transforming…" at bounding box center [871, 540] width 802 height 451
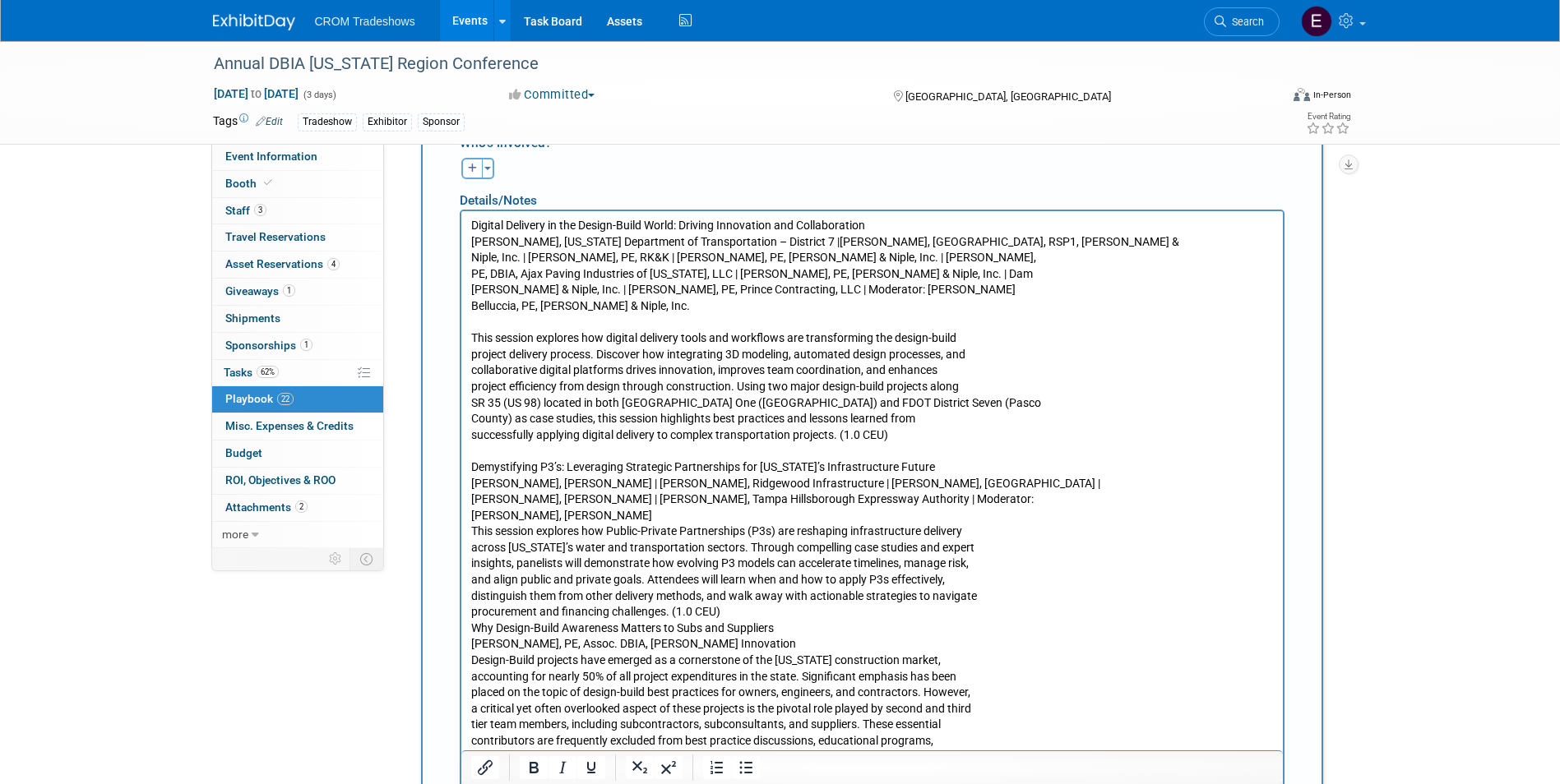
click at [573, 515] on p "Demystifying P3’s: Leveraging Strategic Partnerships for [US_STATE]’s Infrastru…" at bounding box center [871, 611] width 802 height 338
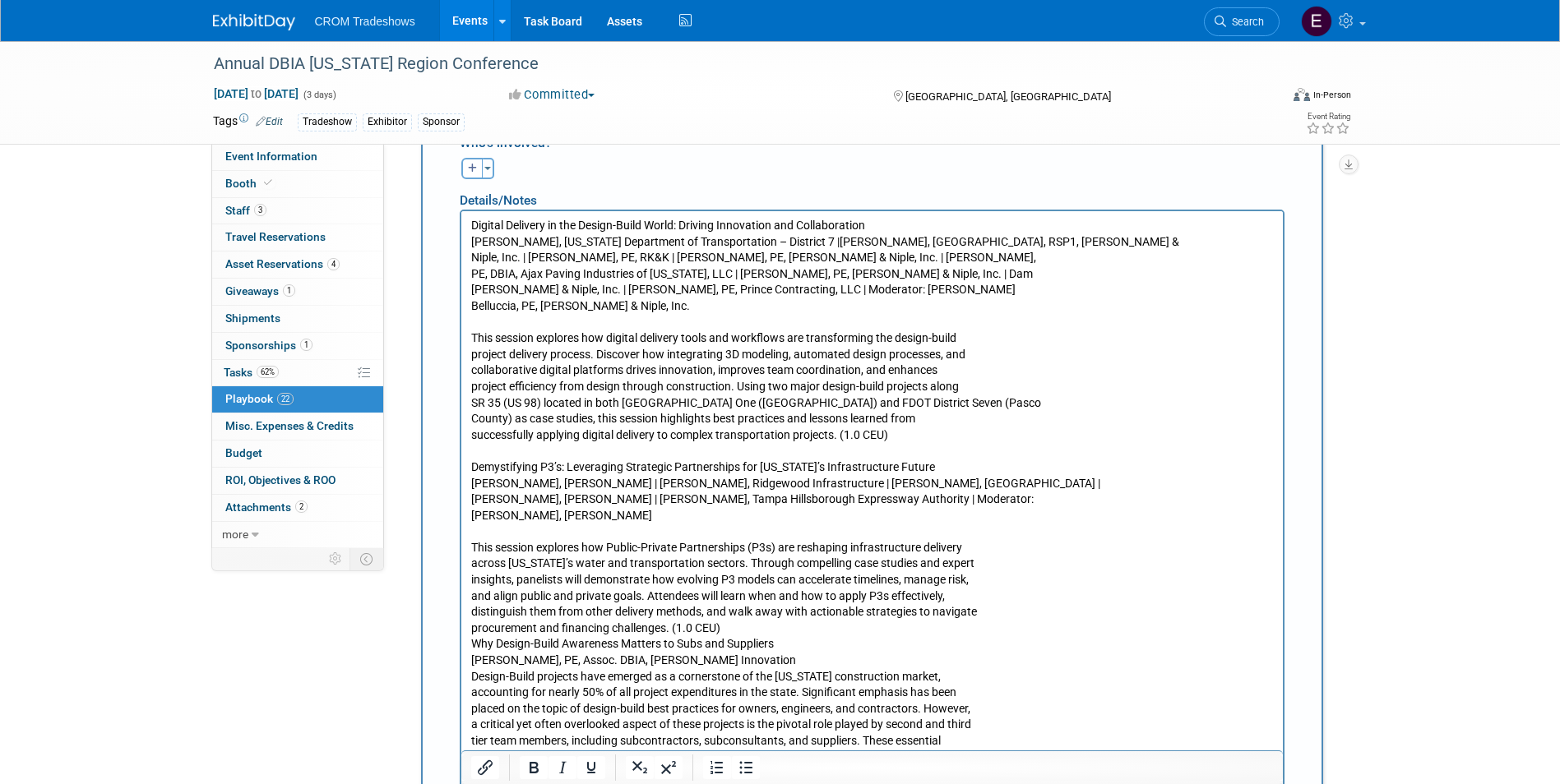
click at [723, 630] on p "This session explores how Public-Private Partnerships (P3s) are reshaping infra…" at bounding box center [871, 659] width 802 height 274
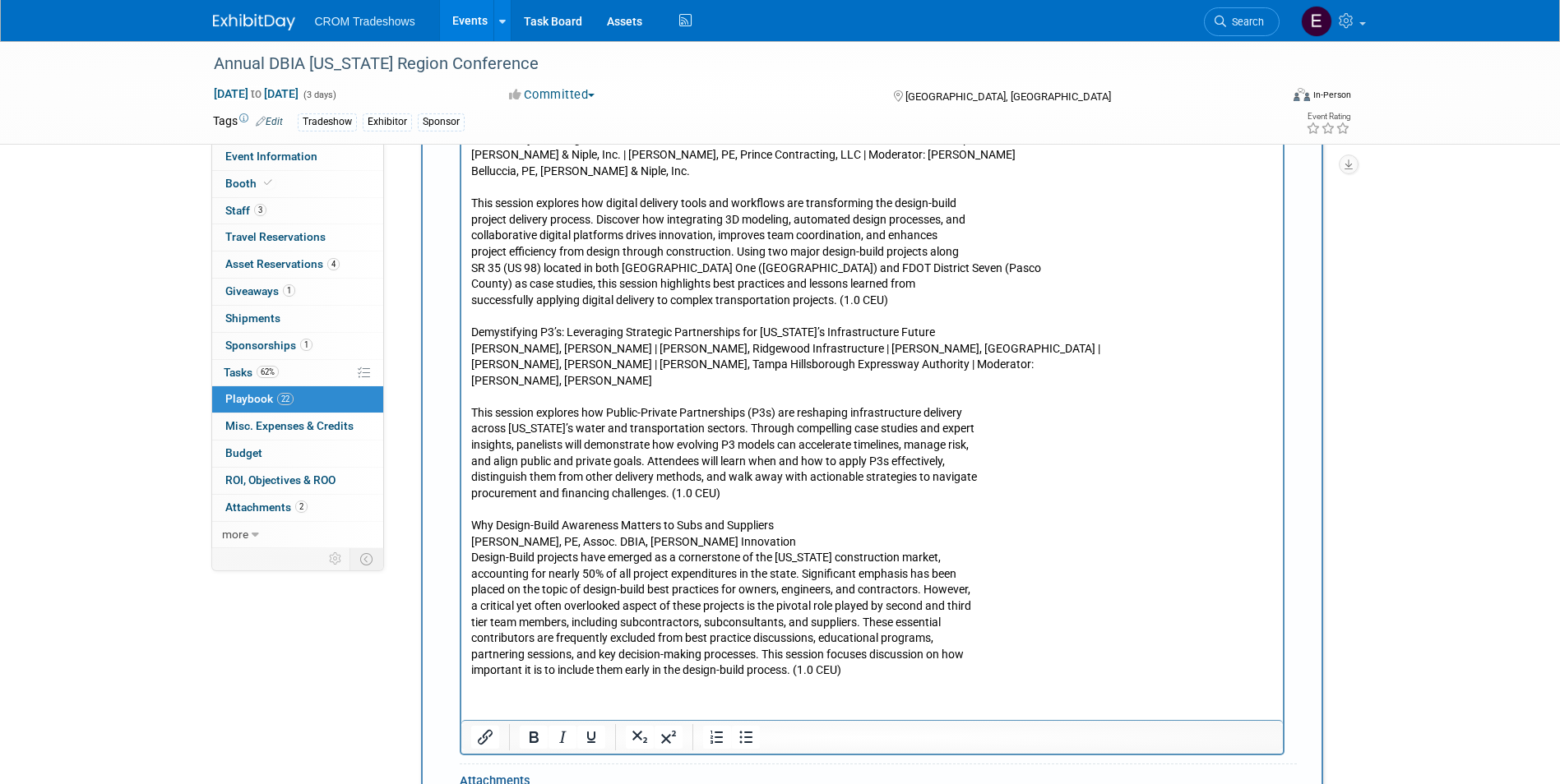
scroll to position [665, 0]
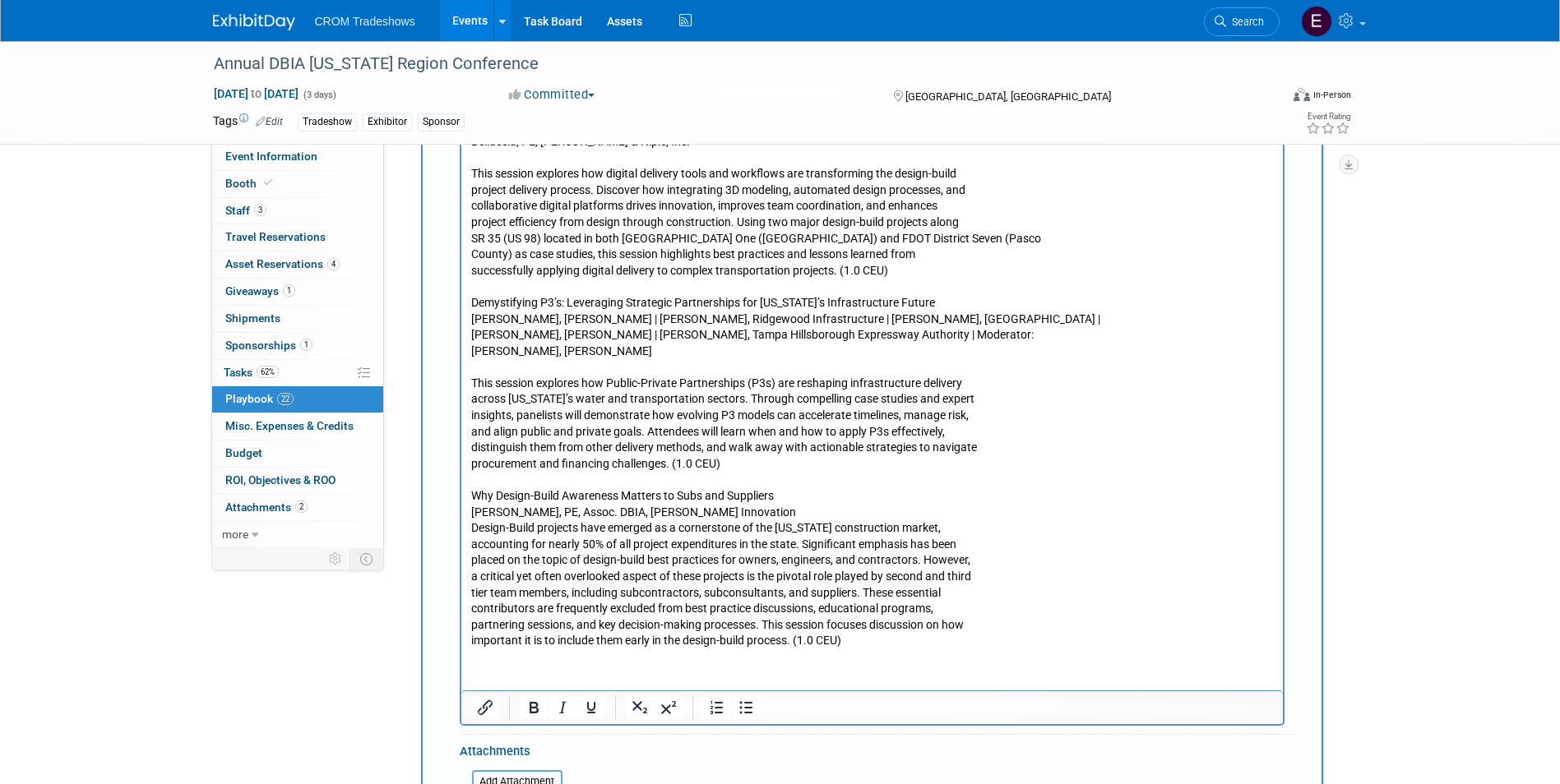
click at [691, 512] on p "Why Design-Build Awareness Matters to Subs and Suppliers [PERSON_NAME], [GEOGRA…" at bounding box center [871, 559] width 802 height 177
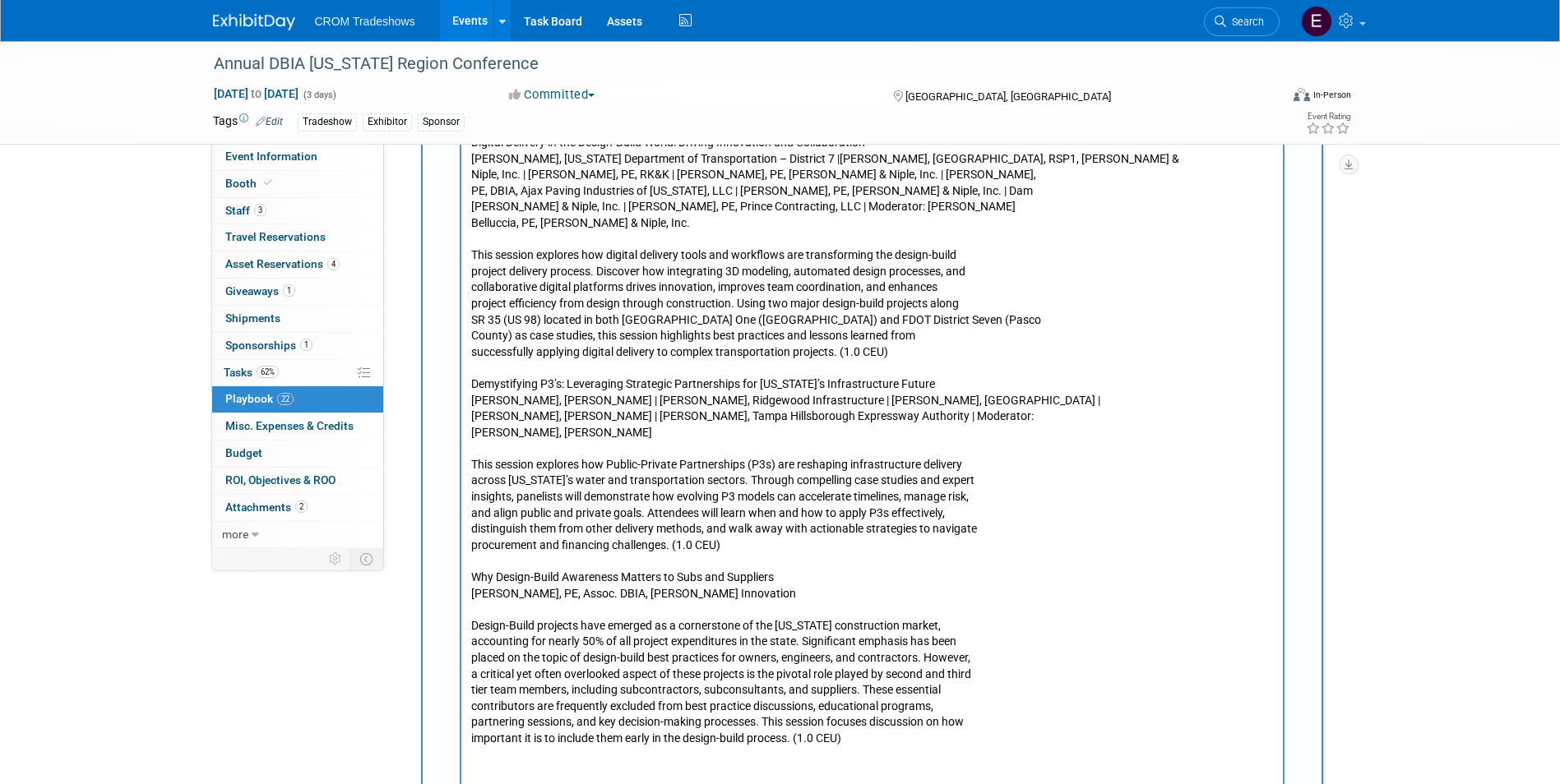
scroll to position [336, 0]
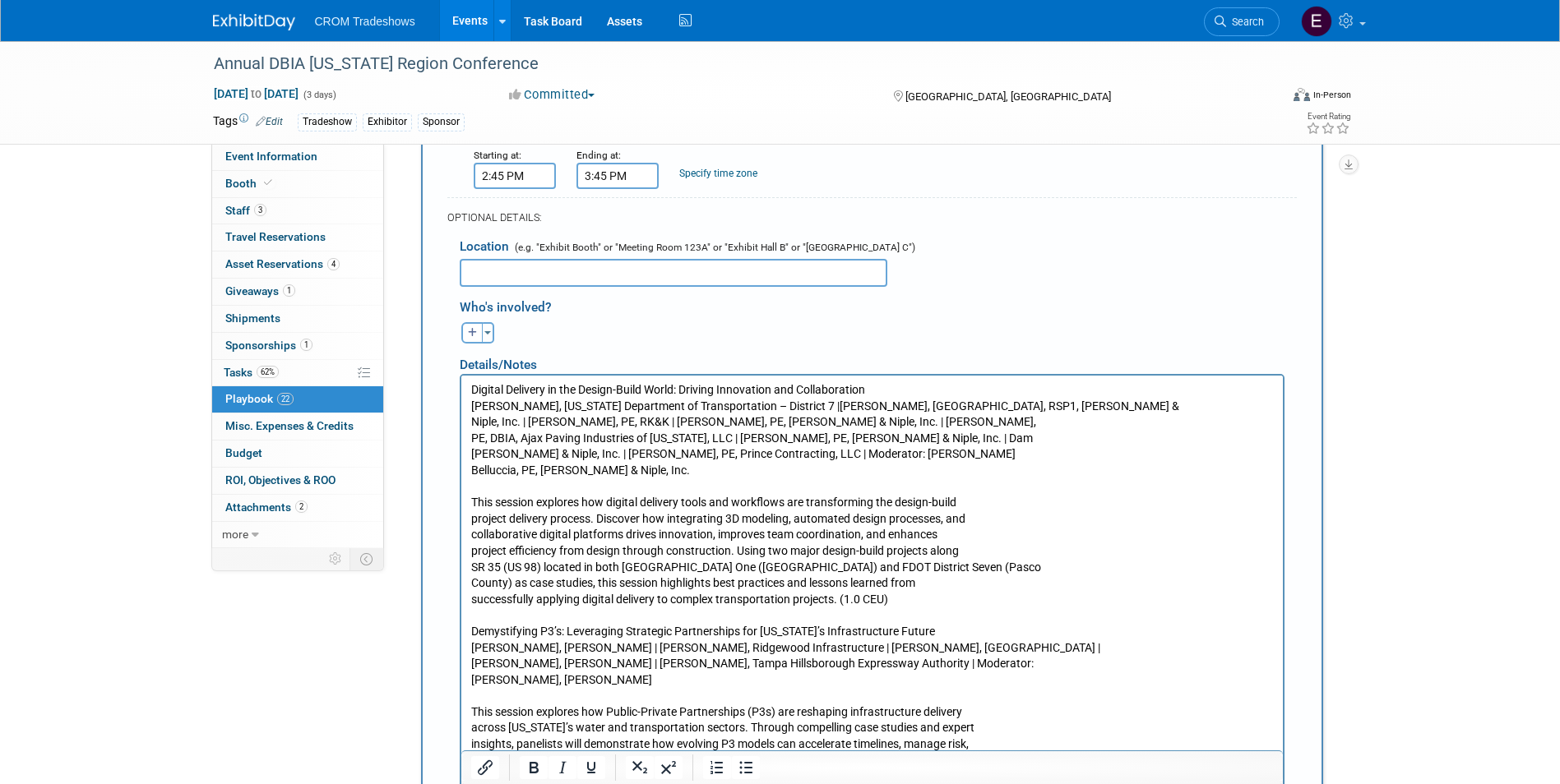
click at [471, 417] on p "Digital Delivery in the Design-Build World: Driving Innovation and Collaboratio…" at bounding box center [871, 429] width 802 height 97
click at [471, 434] on p "Digital Delivery in the Design-Build World: Driving Innovation and Collaboratio…" at bounding box center [871, 429] width 802 height 97
click at [472, 442] on p "Digital Delivery in the Design-Build World: Driving Innovation and Collaboratio…" at bounding box center [871, 429] width 802 height 97
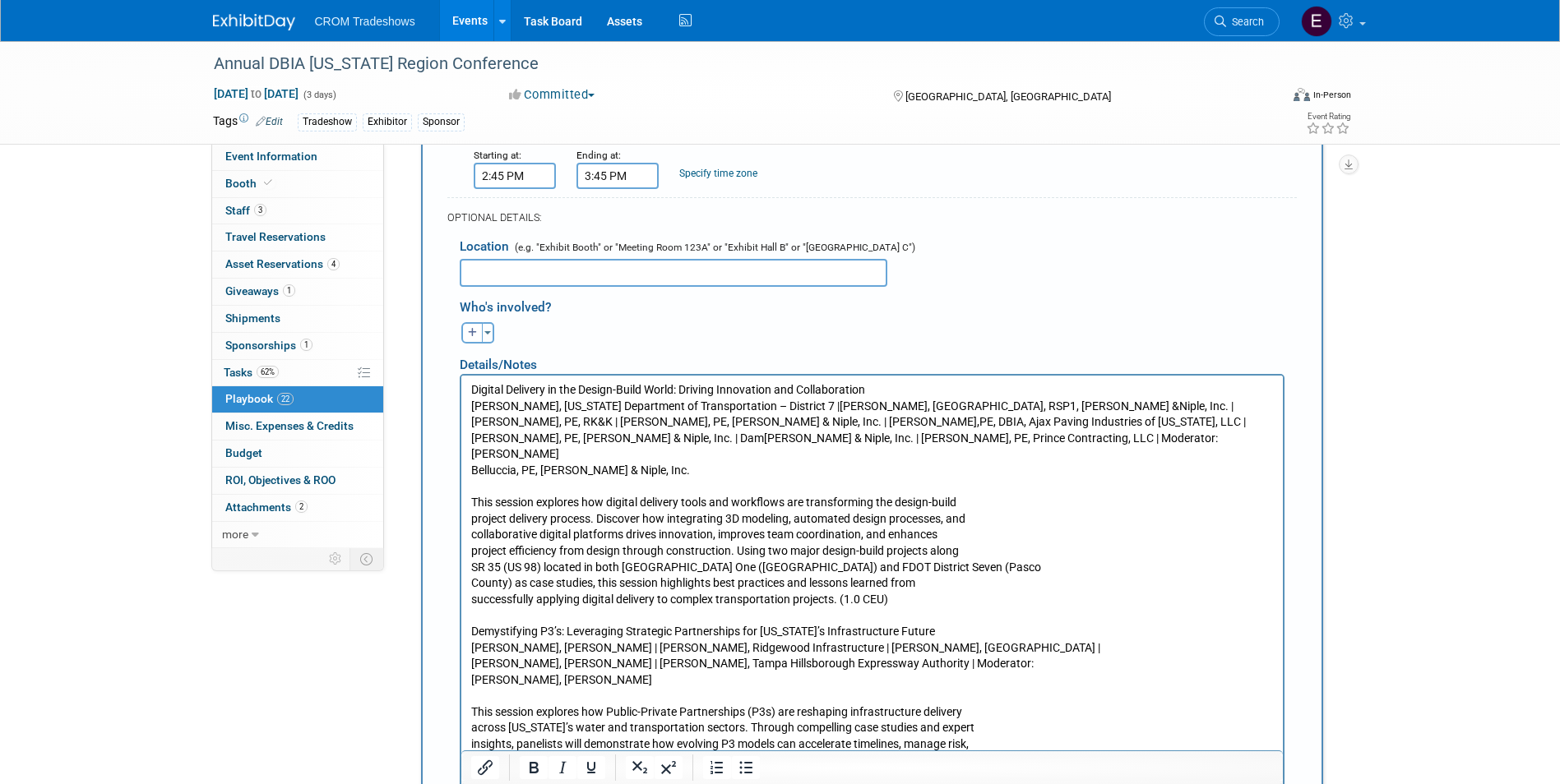
click at [469, 456] on body "Digital Delivery in the Design-Build World: Driving Innovation and Collaboratio…" at bounding box center [871, 687] width 804 height 613
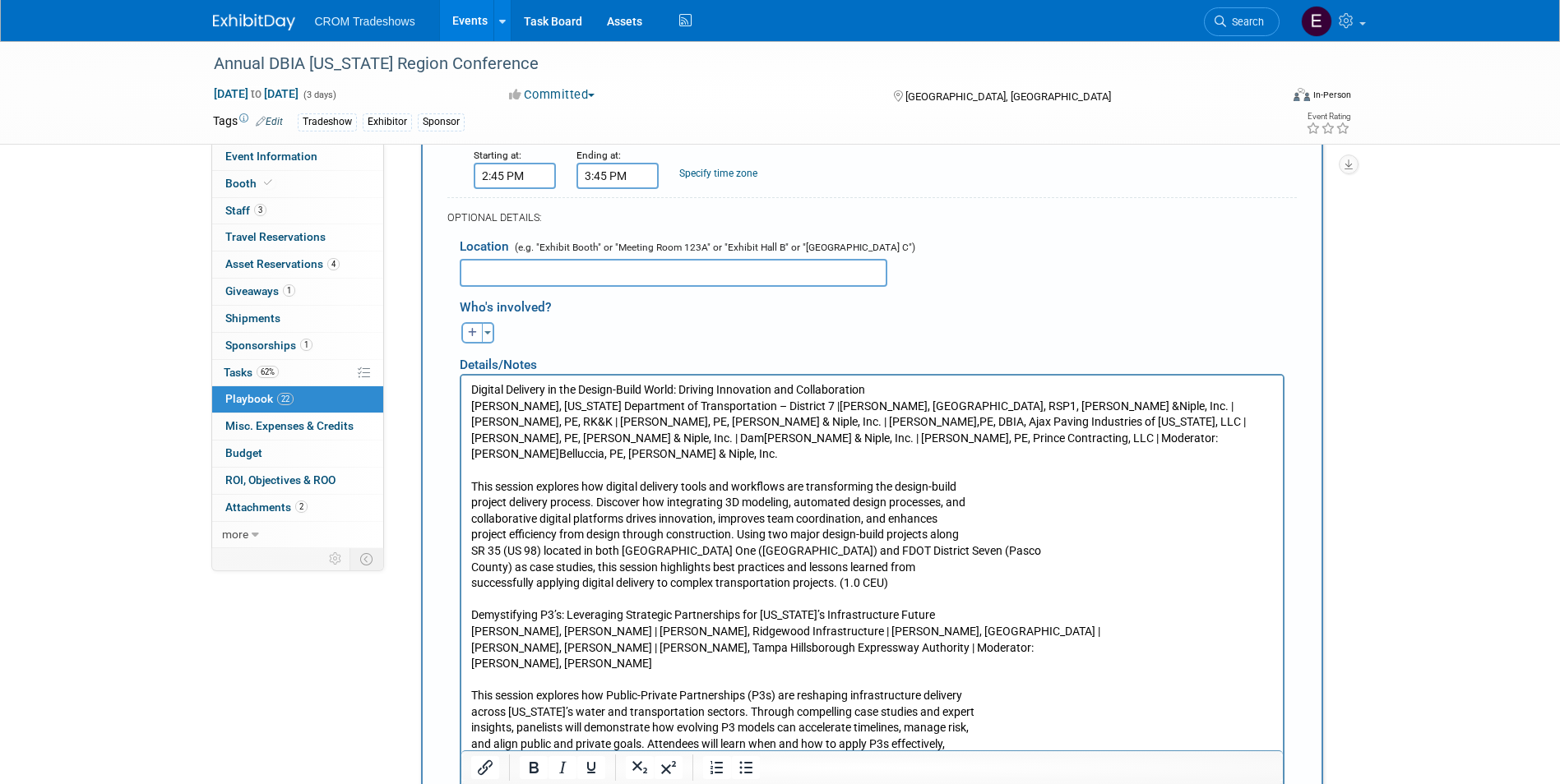
click at [468, 486] on html "Digital Delivery in the Design-Build World: Driving Innovation and Collaboratio…" at bounding box center [871, 676] width 822 height 602
click at [470, 505] on p "This session explores how digital delivery tools and workflows are transforming…" at bounding box center [871, 526] width 802 height 129
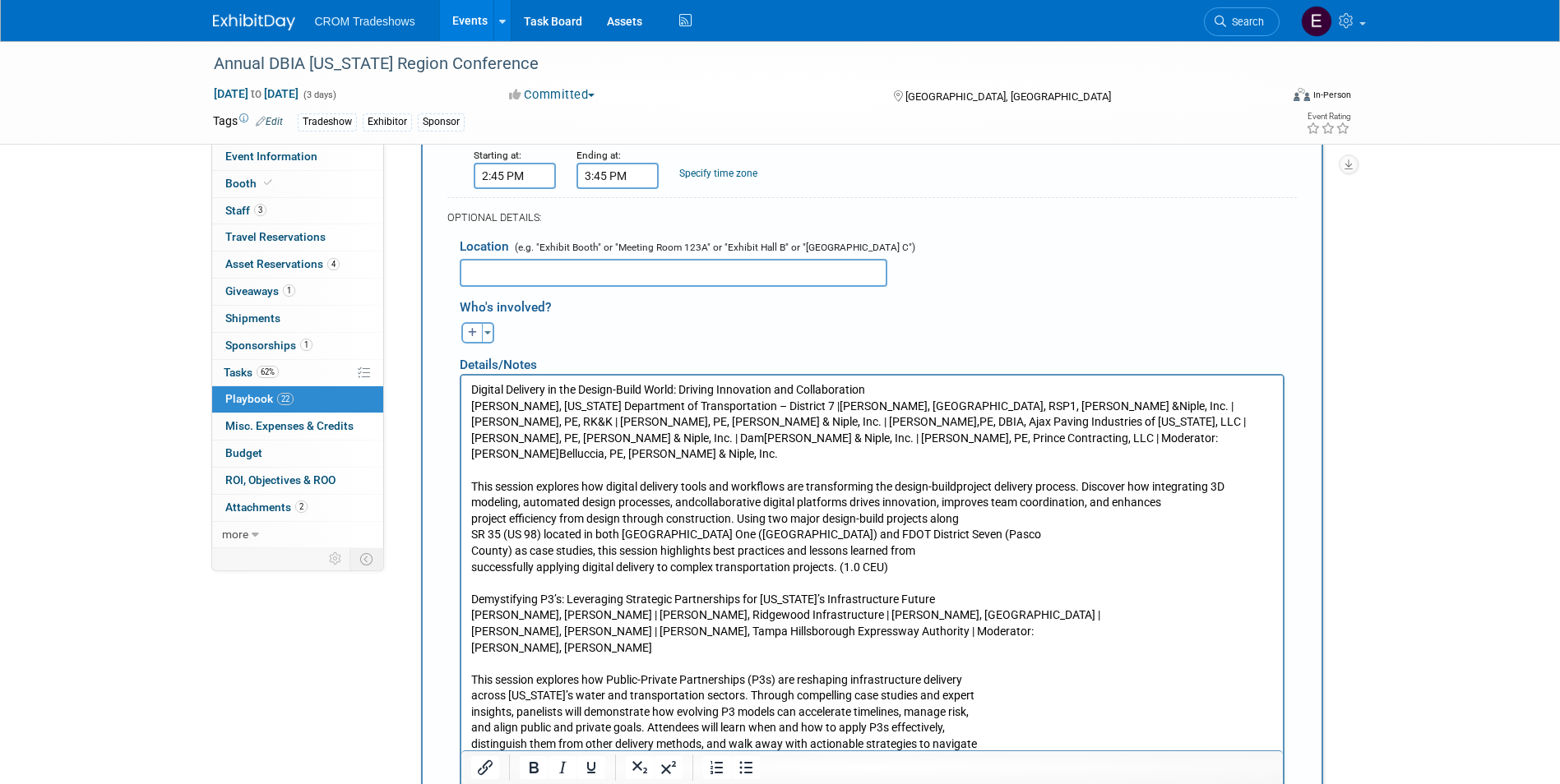
click at [473, 506] on p "This session explores how digital delivery tools and workflows are transforming…" at bounding box center [871, 518] width 802 height 113
click at [472, 518] on p "This session explores how digital delivery tools and workflows are transforming…" at bounding box center [871, 518] width 802 height 113
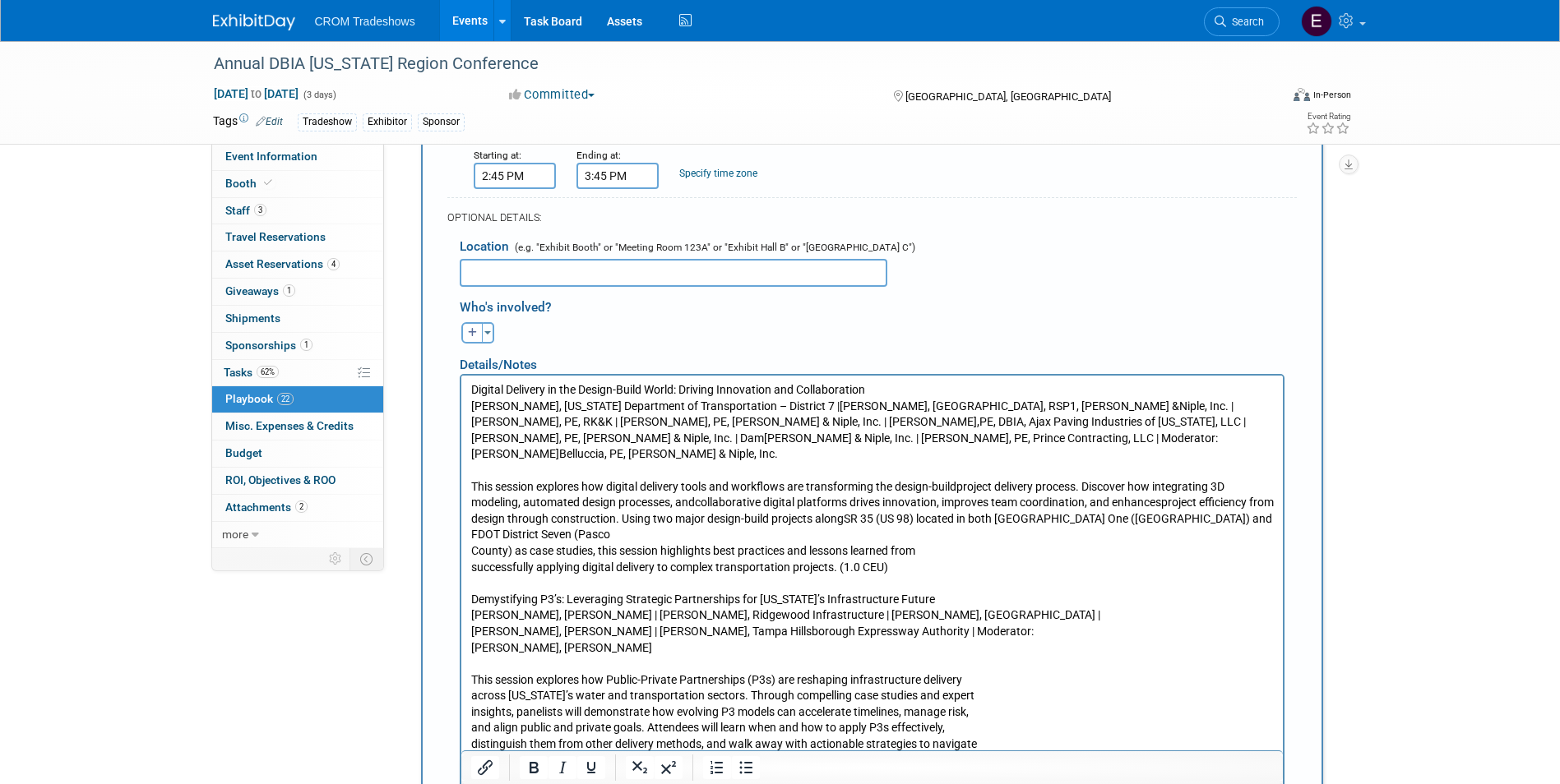
click at [474, 532] on p "This session explores how digital delivery tools and workflows are transforming…" at bounding box center [871, 518] width 802 height 113
click at [469, 534] on body "Digital Delivery in the Design-Build World: Driving Innovation and Collaboratio…" at bounding box center [871, 670] width 804 height 580
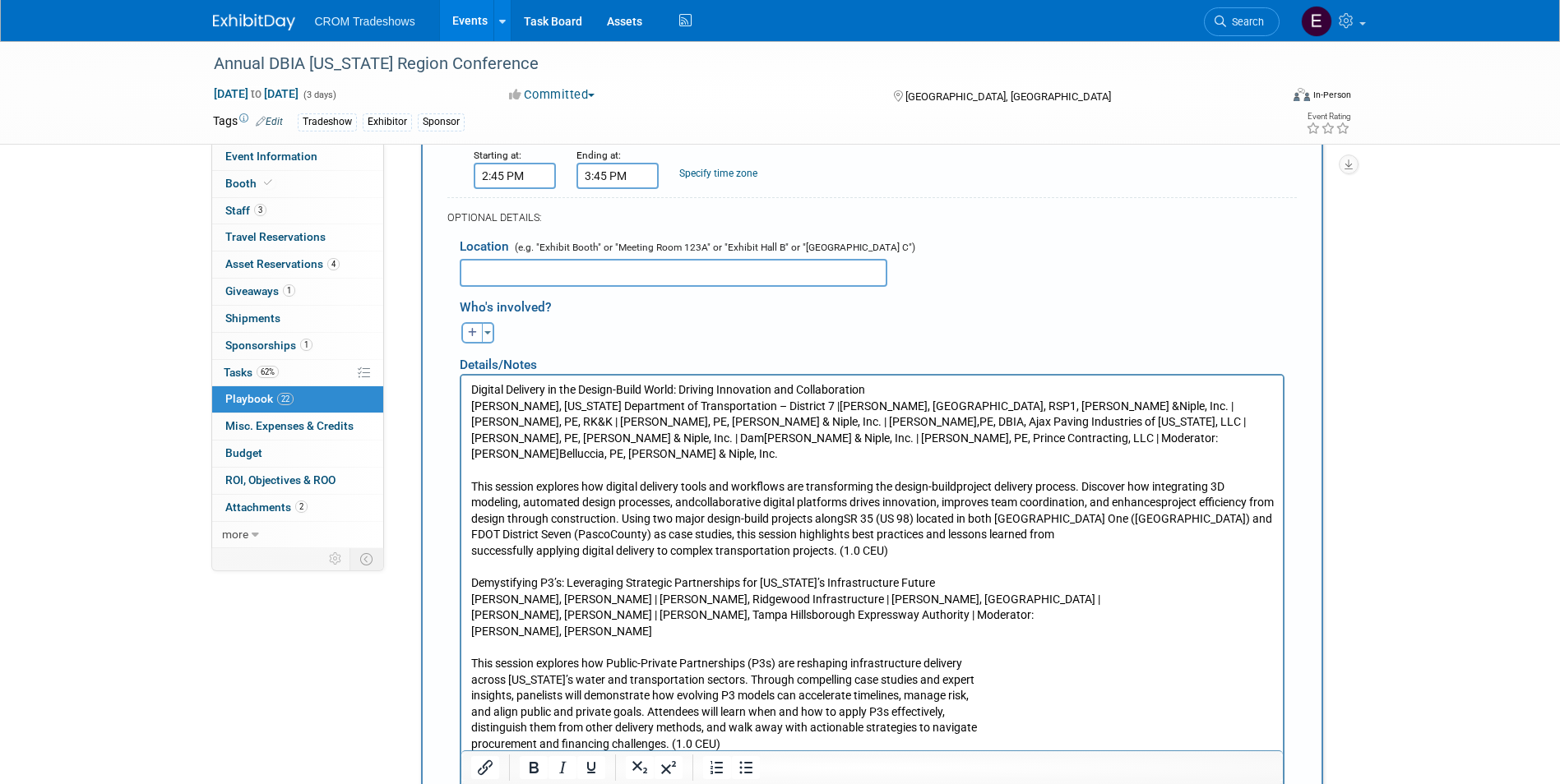
click at [469, 534] on body "Digital Delivery in the Design-Build World: Driving Innovation and Collaboratio…" at bounding box center [871, 663] width 804 height 564
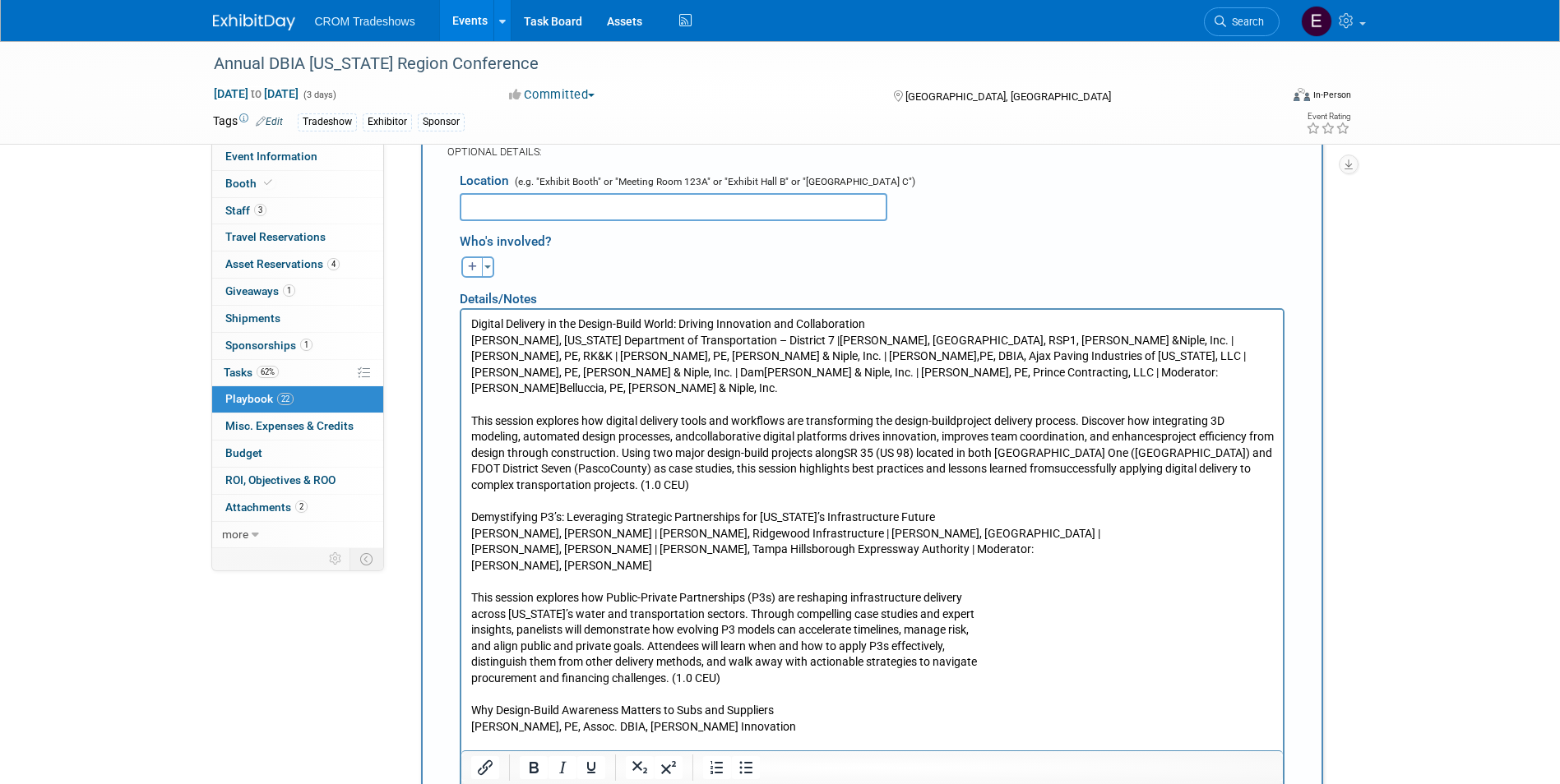
scroll to position [254, 0]
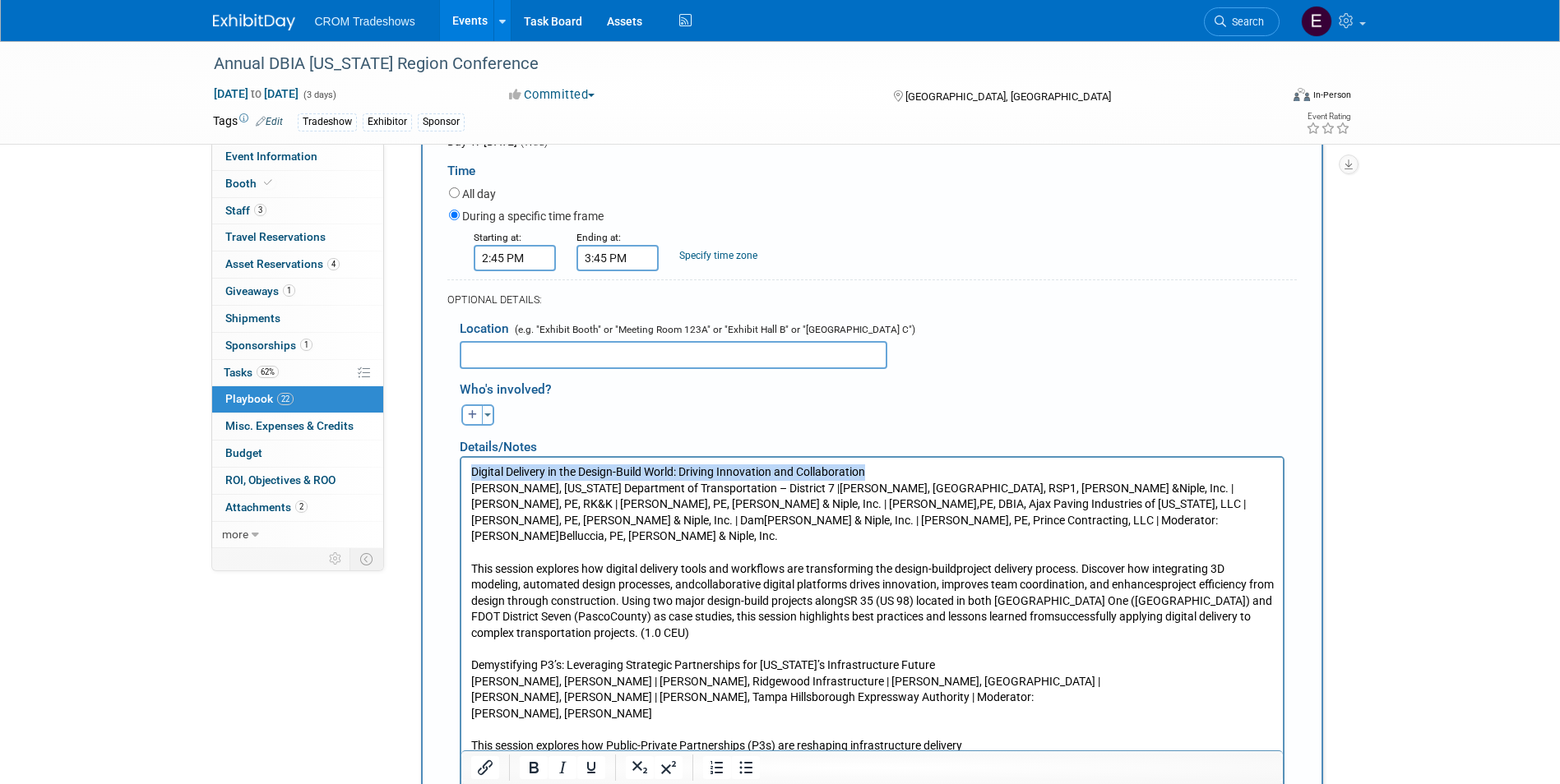
drag, startPoint x: 472, startPoint y: 468, endPoint x: 870, endPoint y: 474, distance: 398.0
click at [870, 474] on p "Digital Delivery in the Design-Build World: Driving Innovation and Collaboratio…" at bounding box center [871, 503] width 802 height 81
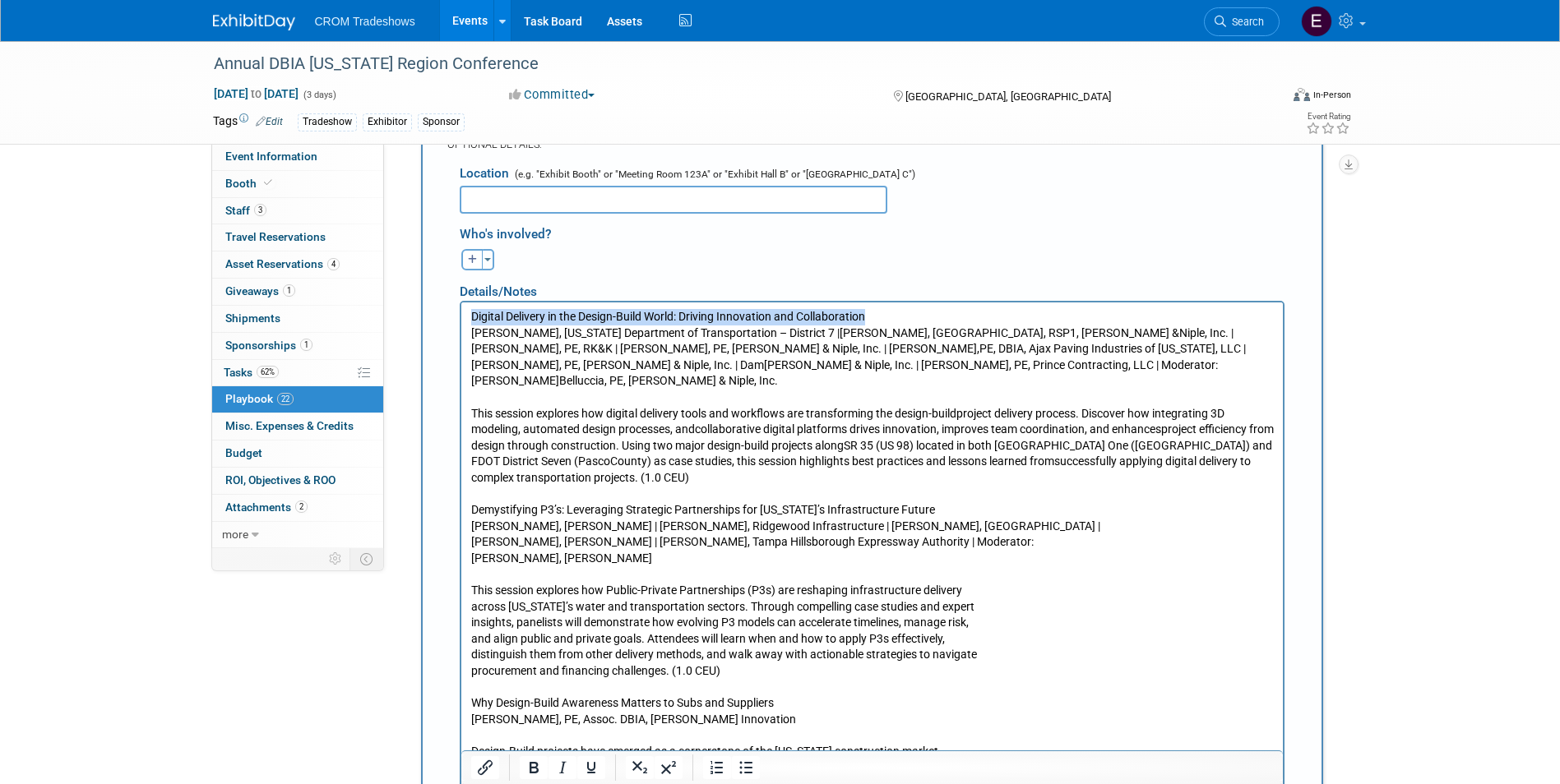
scroll to position [501, 0]
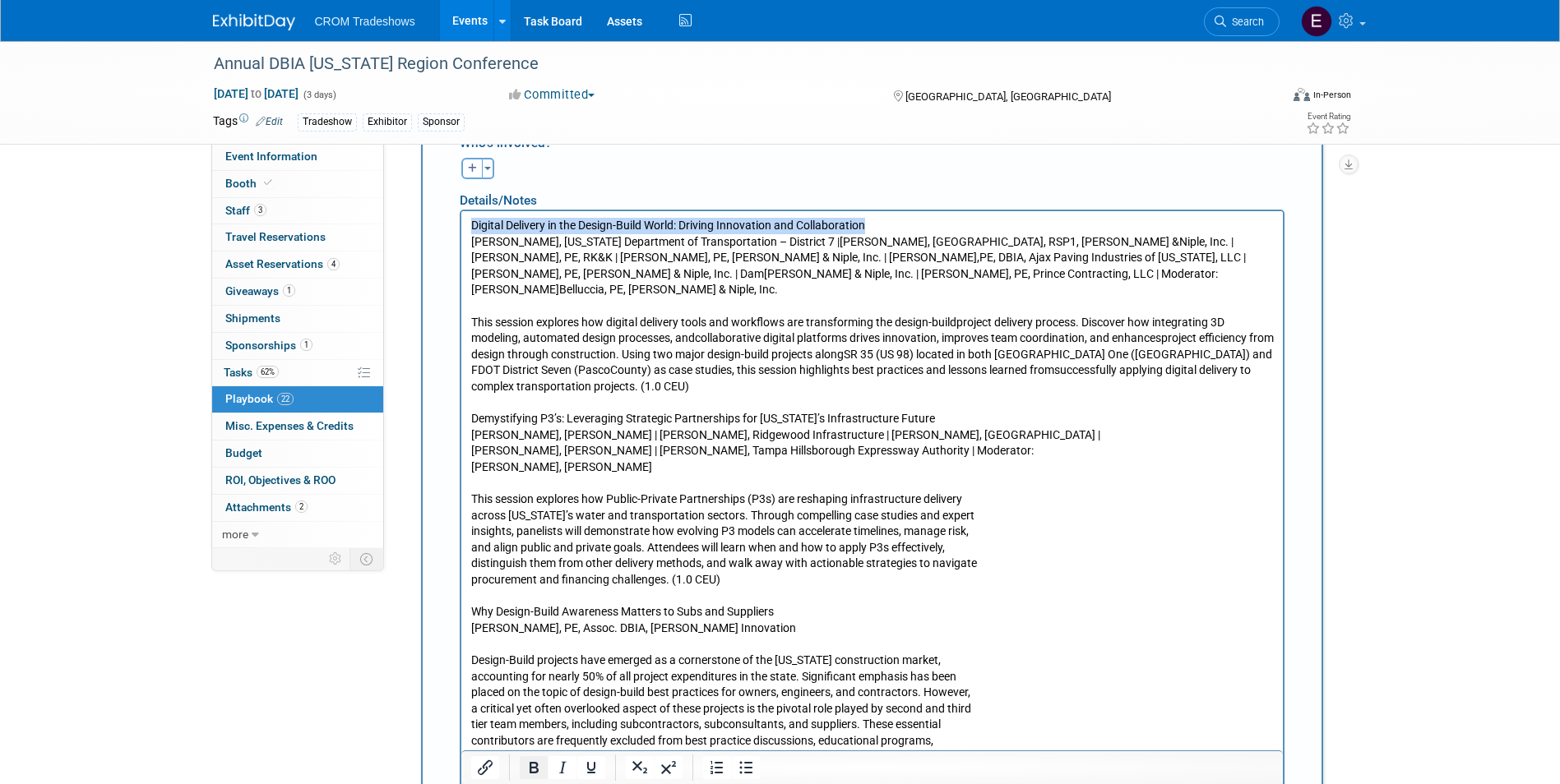
click at [525, 774] on icon "Bold" at bounding box center [533, 767] width 20 height 20
click at [537, 298] on p "This session explores how digital delivery tools and workflows are transforming…" at bounding box center [871, 346] width 802 height 97
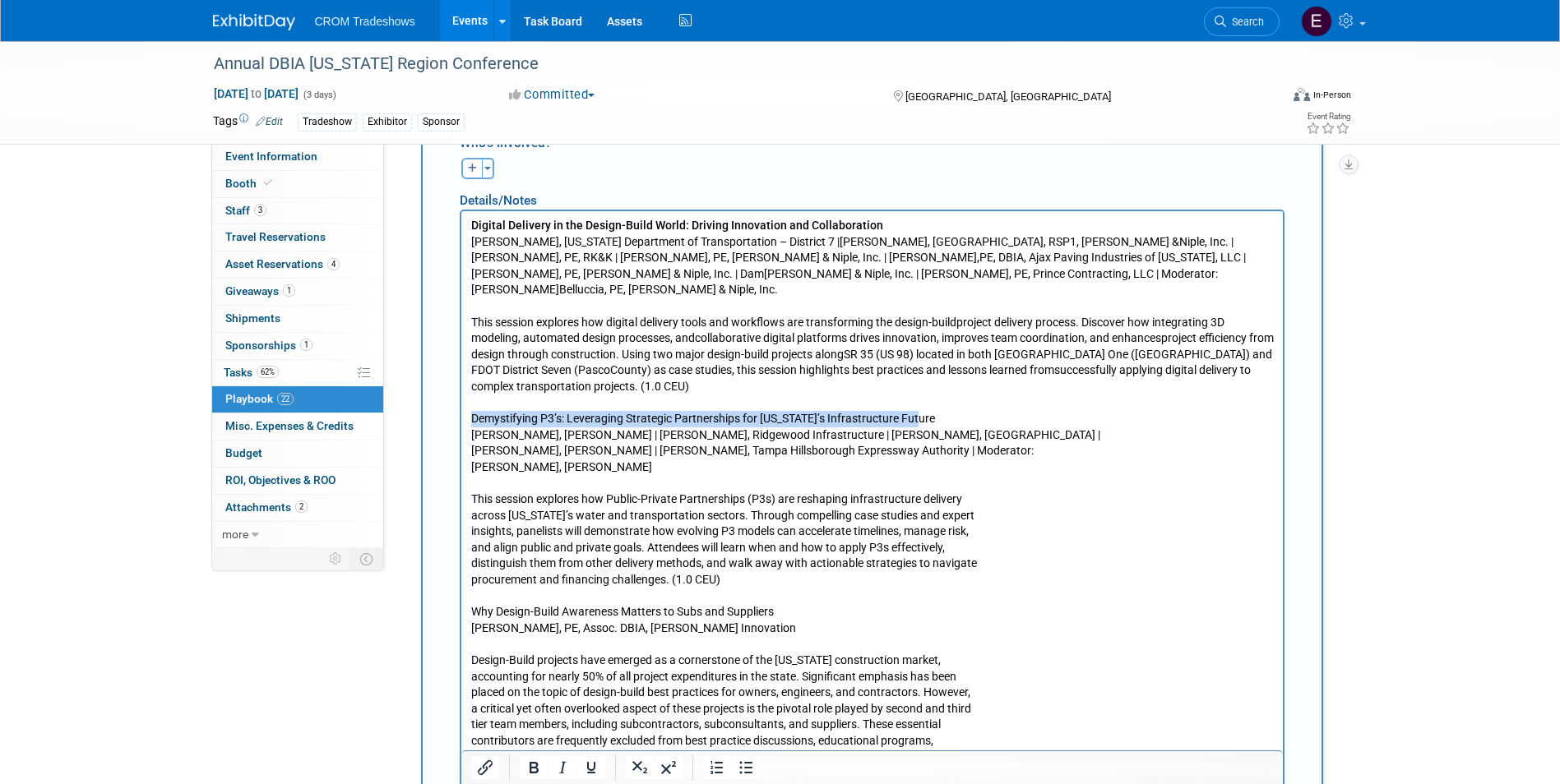
drag, startPoint x: 473, startPoint y: 400, endPoint x: 914, endPoint y: 400, distance: 441.0
click at [914, 400] on p "Demystifying P3’s: Leveraging Strategic Partnerships for [US_STATE]’s Infrastru…" at bounding box center [871, 434] width 802 height 81
click at [531, 770] on icon "Bold" at bounding box center [534, 768] width 9 height 12
click at [473, 440] on p "Demystifying P3’s: Leveraging Strategic Partnerships for [US_STATE]’s Infrastru…" at bounding box center [871, 434] width 802 height 81
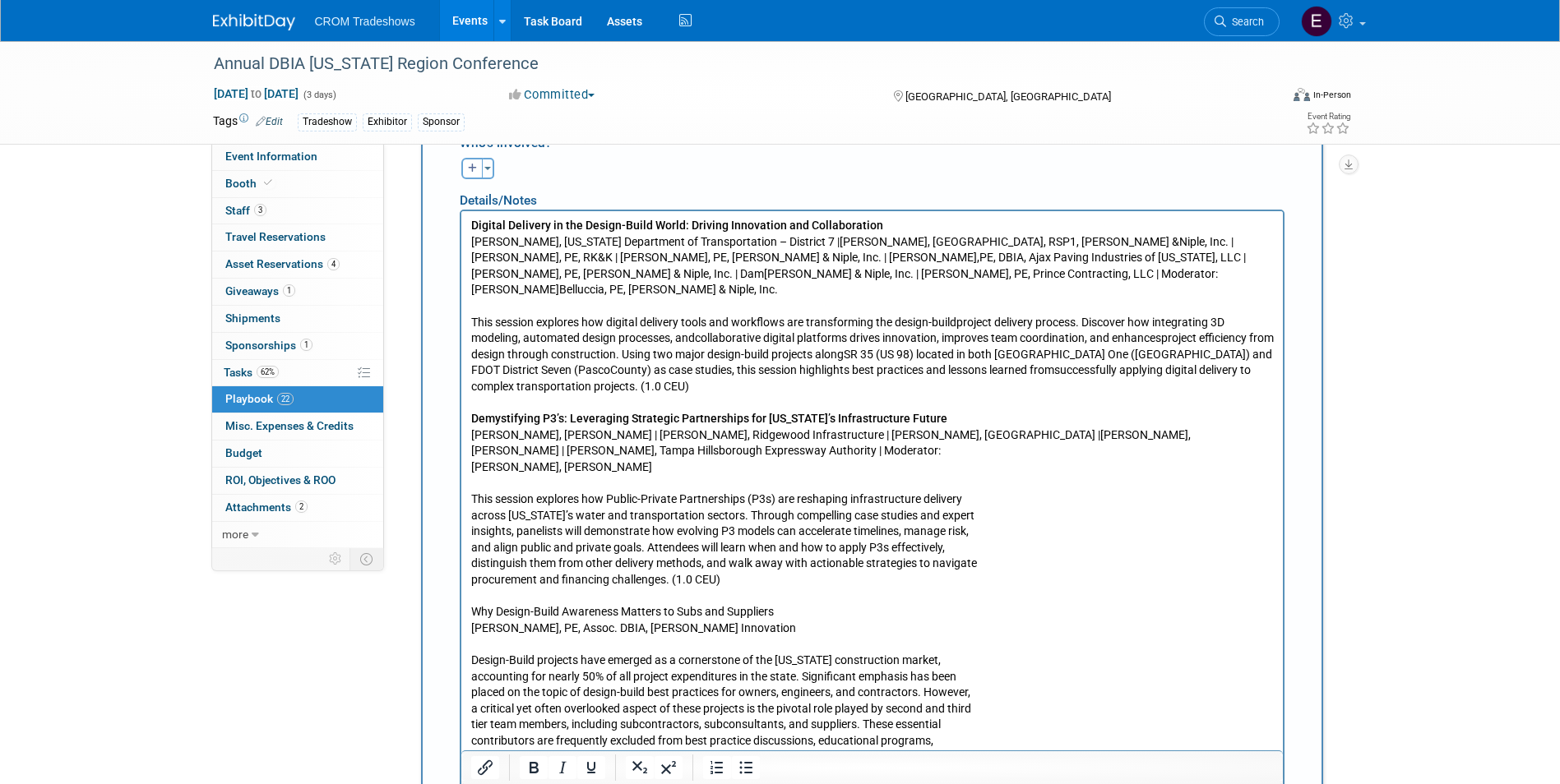
click at [473, 454] on p "Demystifying P3’s: Leveraging Strategic Partnerships for [US_STATE]’s Infrastru…" at bounding box center [871, 434] width 802 height 81
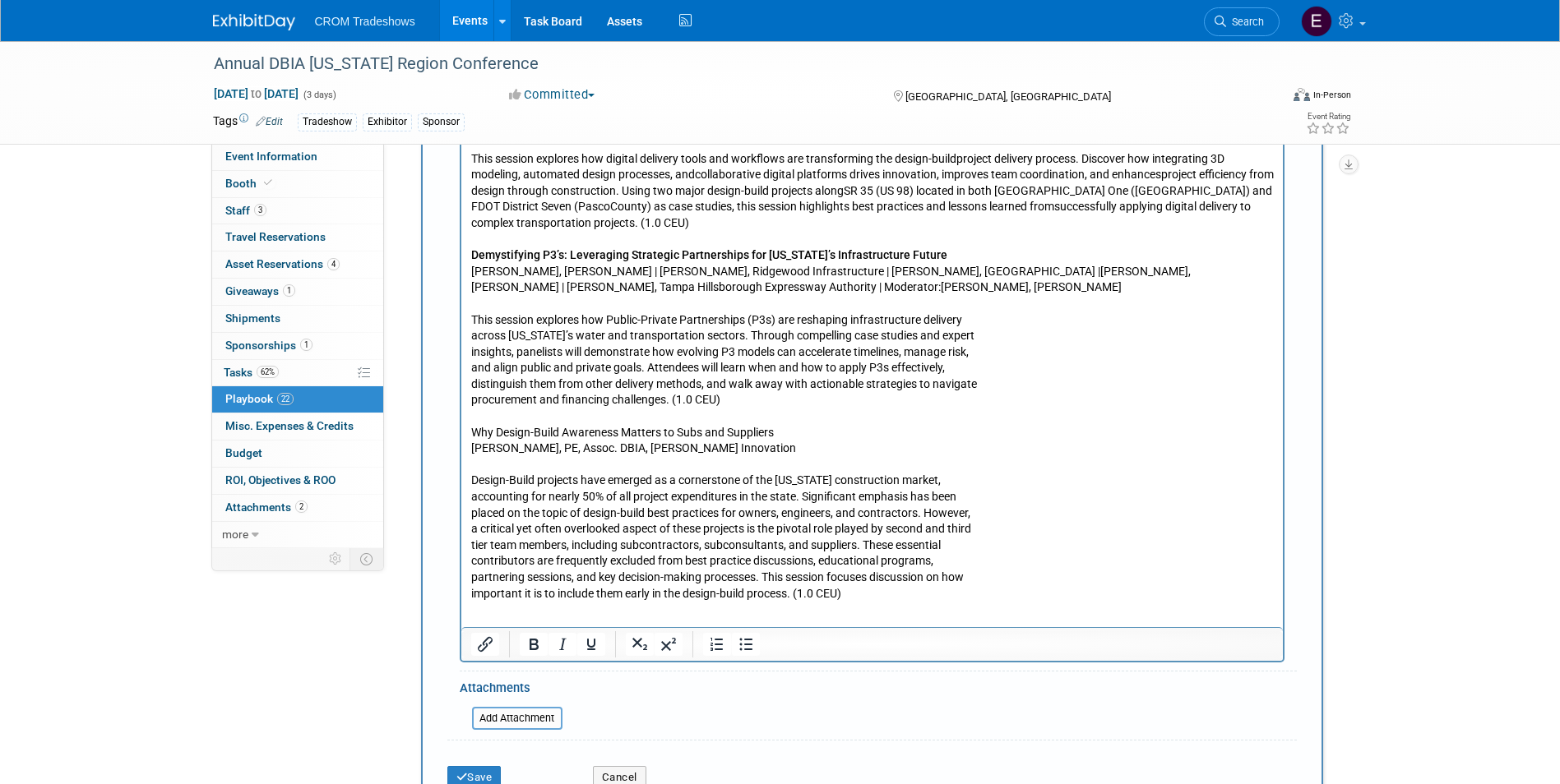
scroll to position [665, 0]
drag, startPoint x: 472, startPoint y: 413, endPoint x: 783, endPoint y: 421, distance: 311.1
click at [783, 421] on p "Why Design-Build Awareness Matters to Subs and Suppliers [PERSON_NAME], [GEOGRA…" at bounding box center [871, 431] width 802 height 48
click at [542, 644] on icon "Bold" at bounding box center [533, 643] width 20 height 20
click at [496, 459] on p "Design-Build projects have emerged as a cornerstone of the [US_STATE] construct…" at bounding box center [871, 528] width 802 height 144
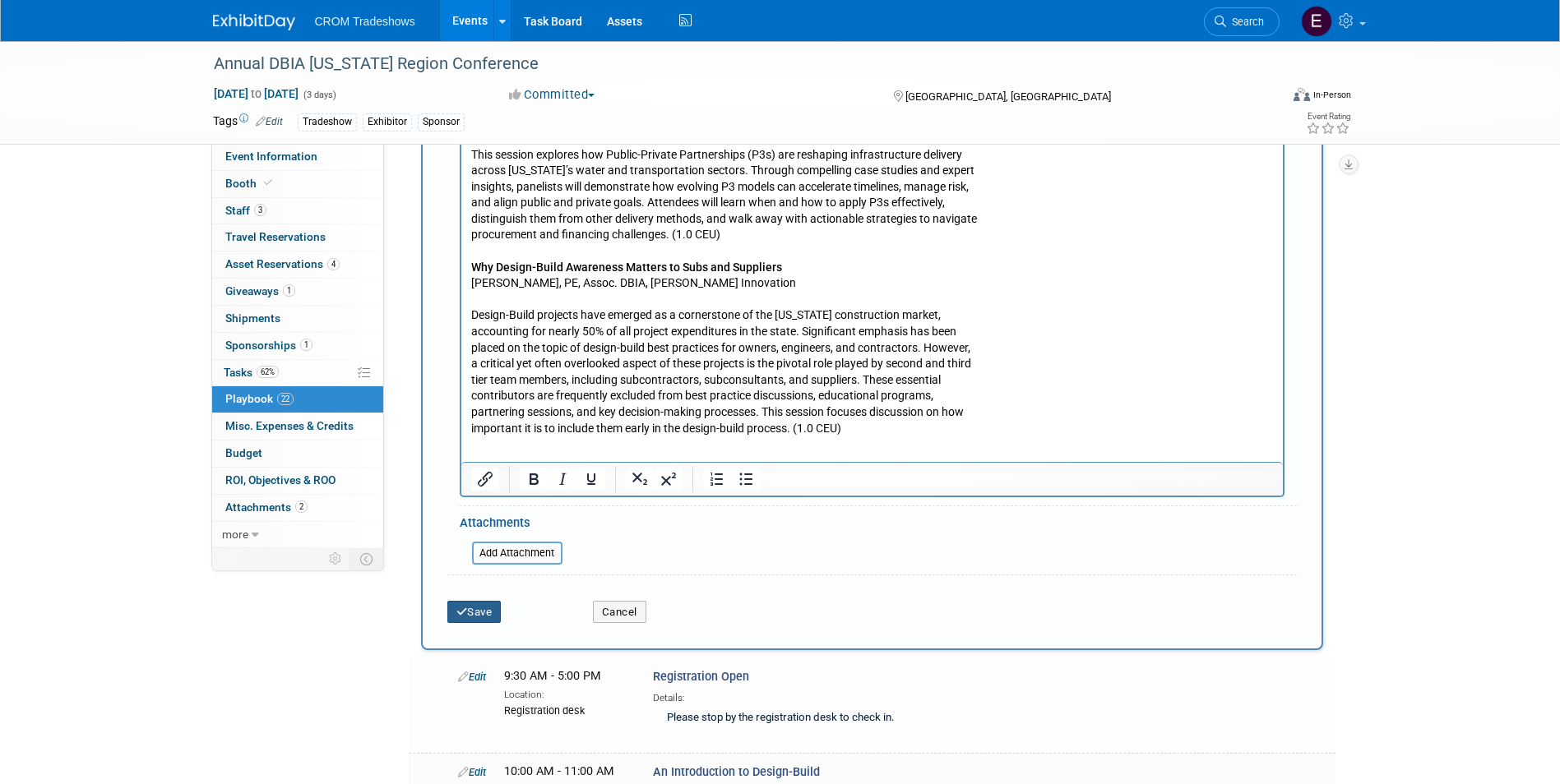
click at [474, 614] on button "Save" at bounding box center [474, 612] width 54 height 23
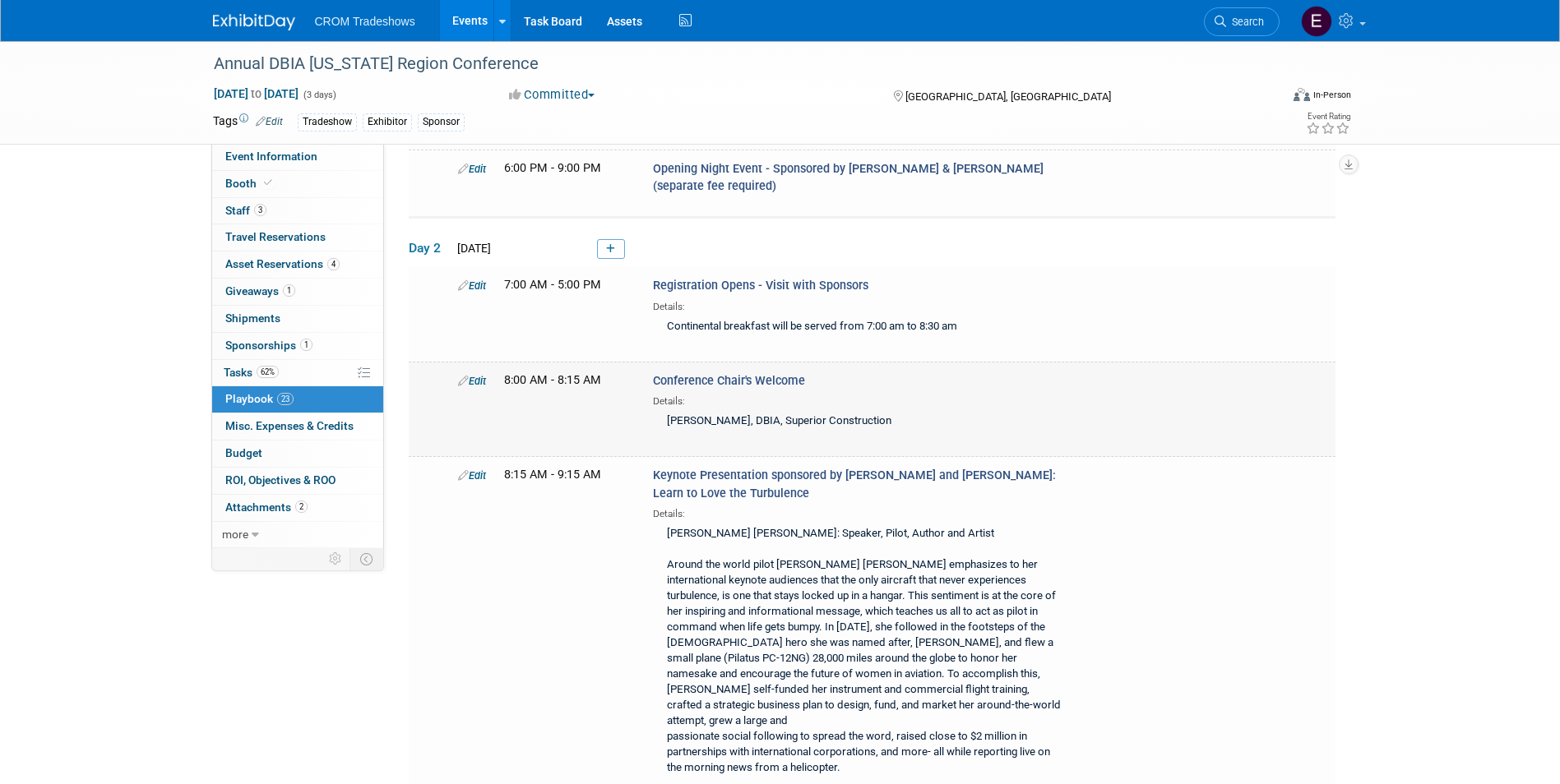
scroll to position [2383, 0]
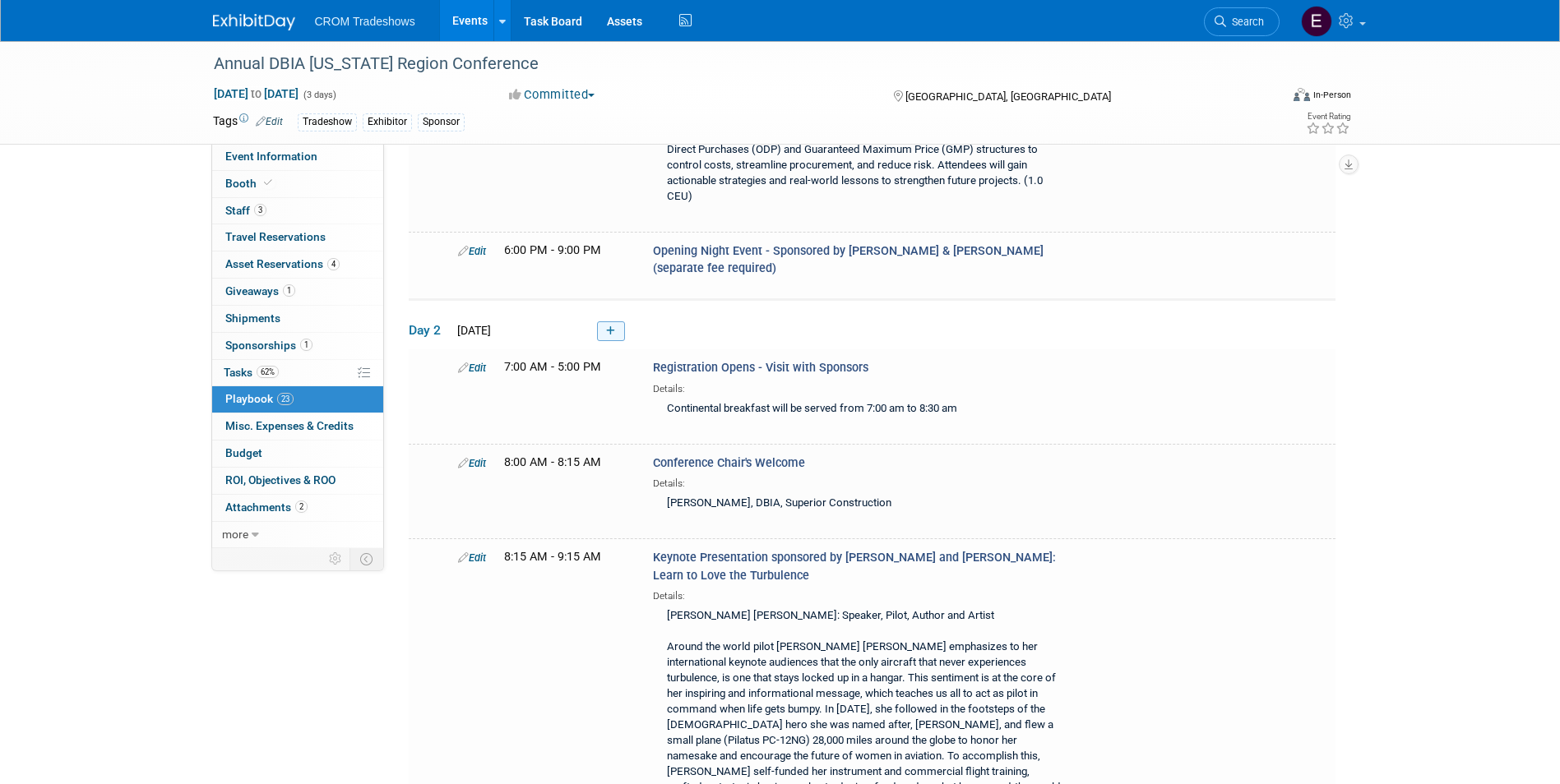
click at [609, 322] on link at bounding box center [610, 331] width 28 height 20
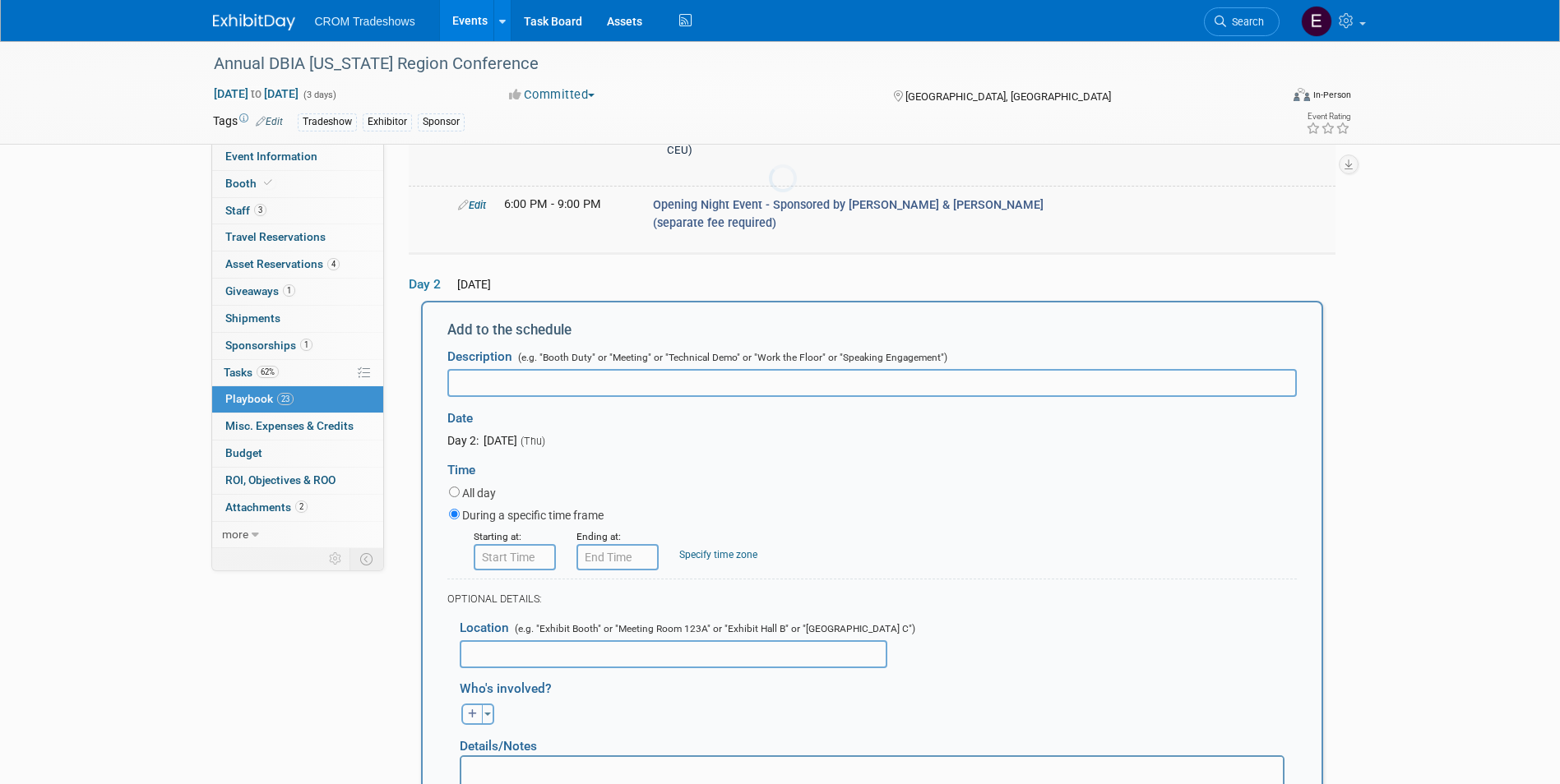
scroll to position [0, 0]
type input "Break"
click at [516, 543] on input "8:00 AM" at bounding box center [514, 556] width 82 height 26
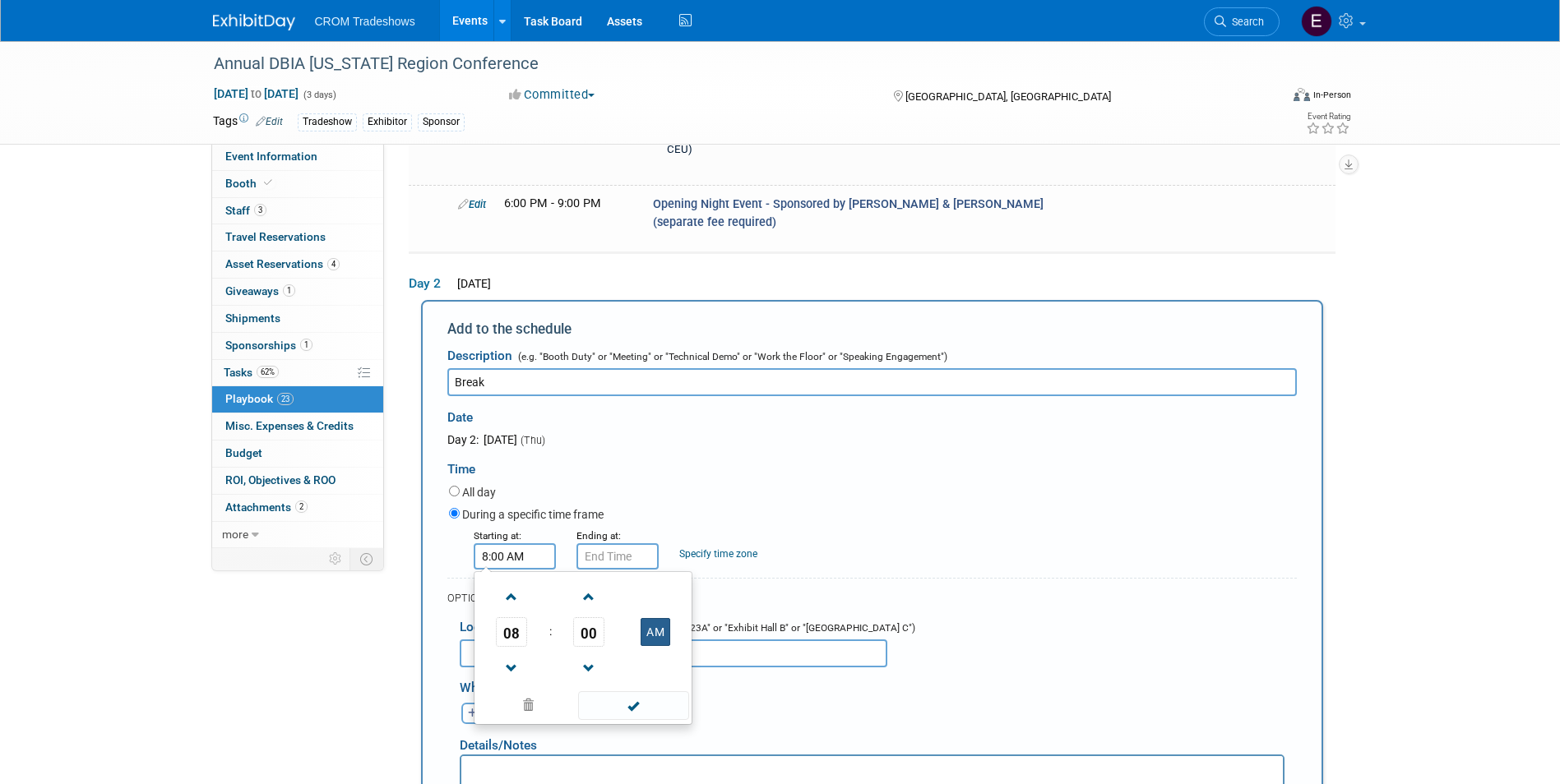
click at [658, 618] on button "AM" at bounding box center [655, 631] width 30 height 28
click at [515, 618] on span "08" at bounding box center [511, 632] width 31 height 30
click at [659, 575] on td "03" at bounding box center [662, 597] width 53 height 44
click at [588, 618] on span "00" at bounding box center [588, 632] width 31 height 30
click at [552, 664] on td "45" at bounding box center [557, 686] width 53 height 44
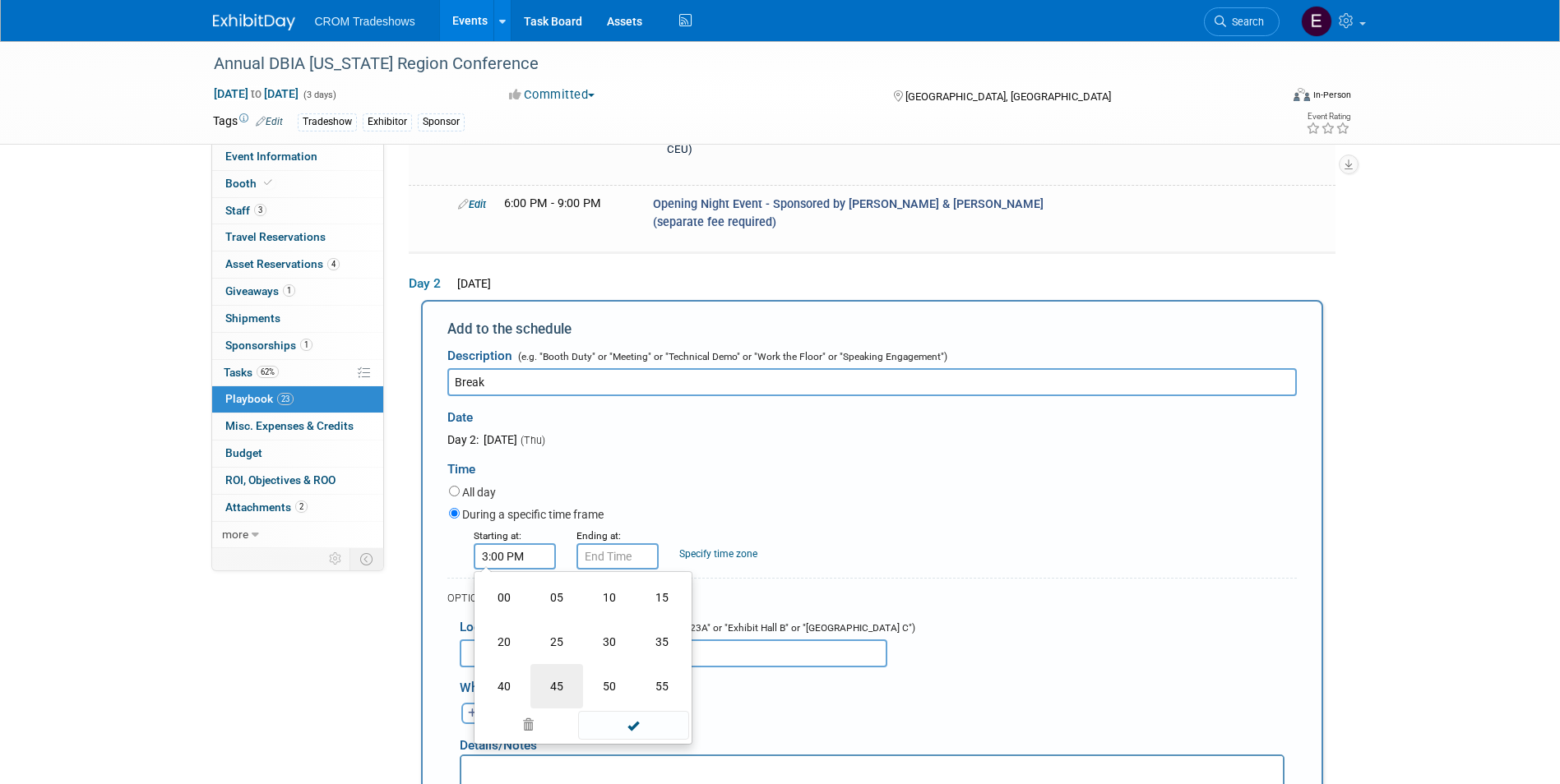
type input "3:45 PM"
click at [618, 692] on span at bounding box center [633, 706] width 111 height 29
click at [614, 543] on input "3:45 PM" at bounding box center [617, 556] width 82 height 26
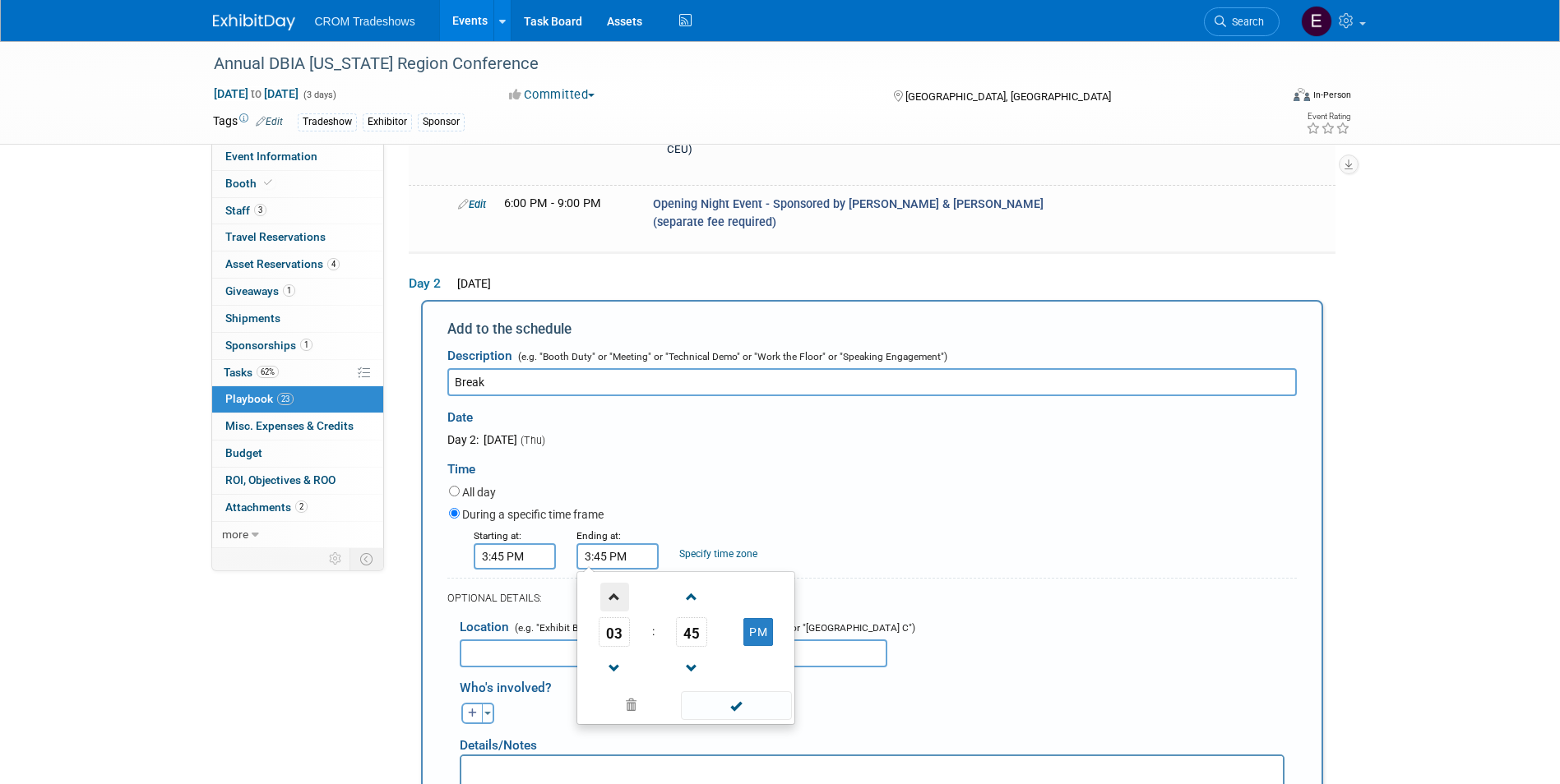
click at [617, 583] on span at bounding box center [614, 597] width 29 height 29
click at [676, 618] on span "45" at bounding box center [691, 632] width 31 height 30
click at [622, 575] on td "00" at bounding box center [607, 597] width 53 height 44
type input "4:00 PM"
click at [760, 724] on div "Details/Notes" at bounding box center [873, 739] width 825 height 31
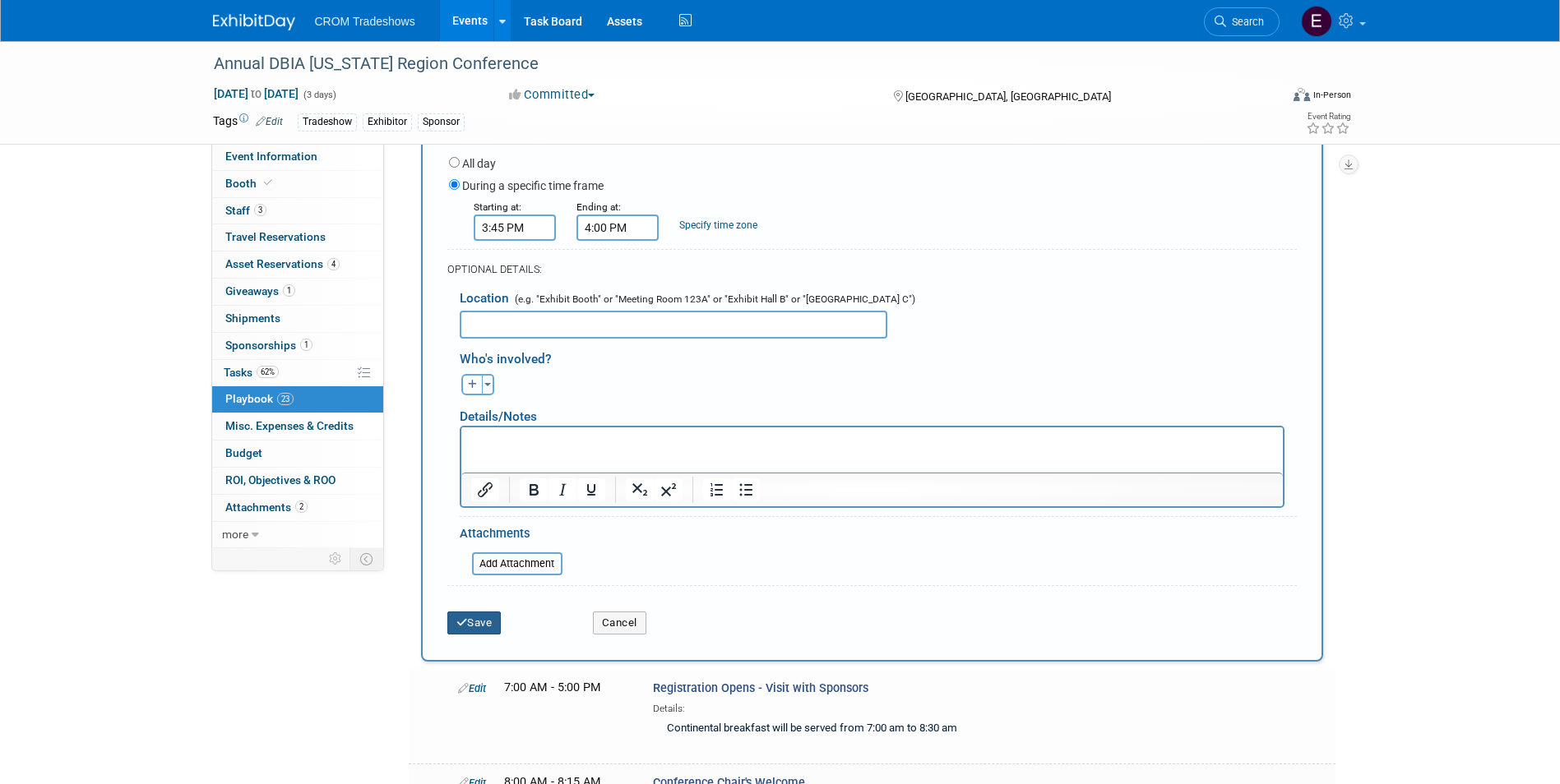
click at [495, 612] on button "Save" at bounding box center [474, 623] width 54 height 23
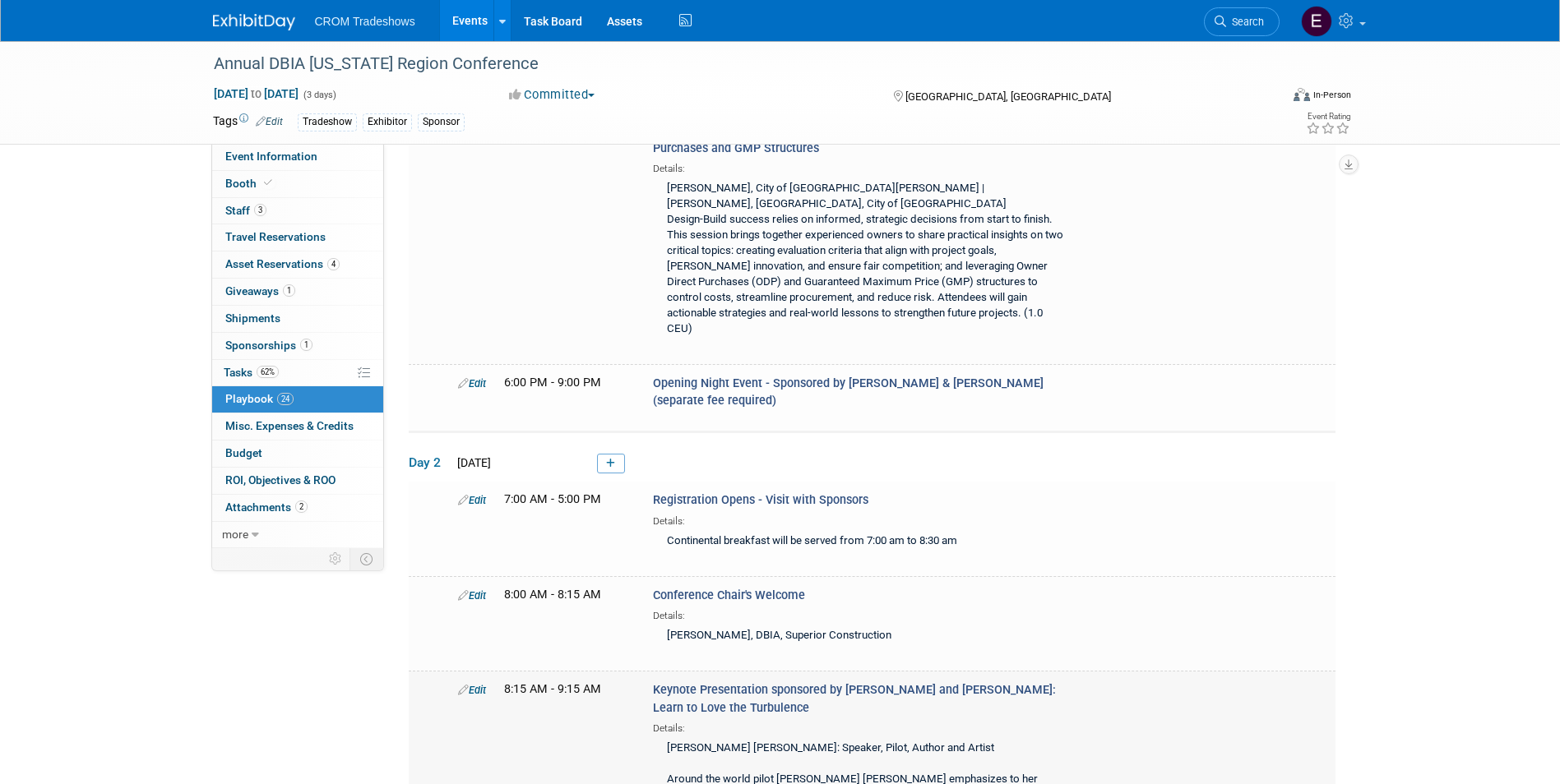
scroll to position [2087, 0]
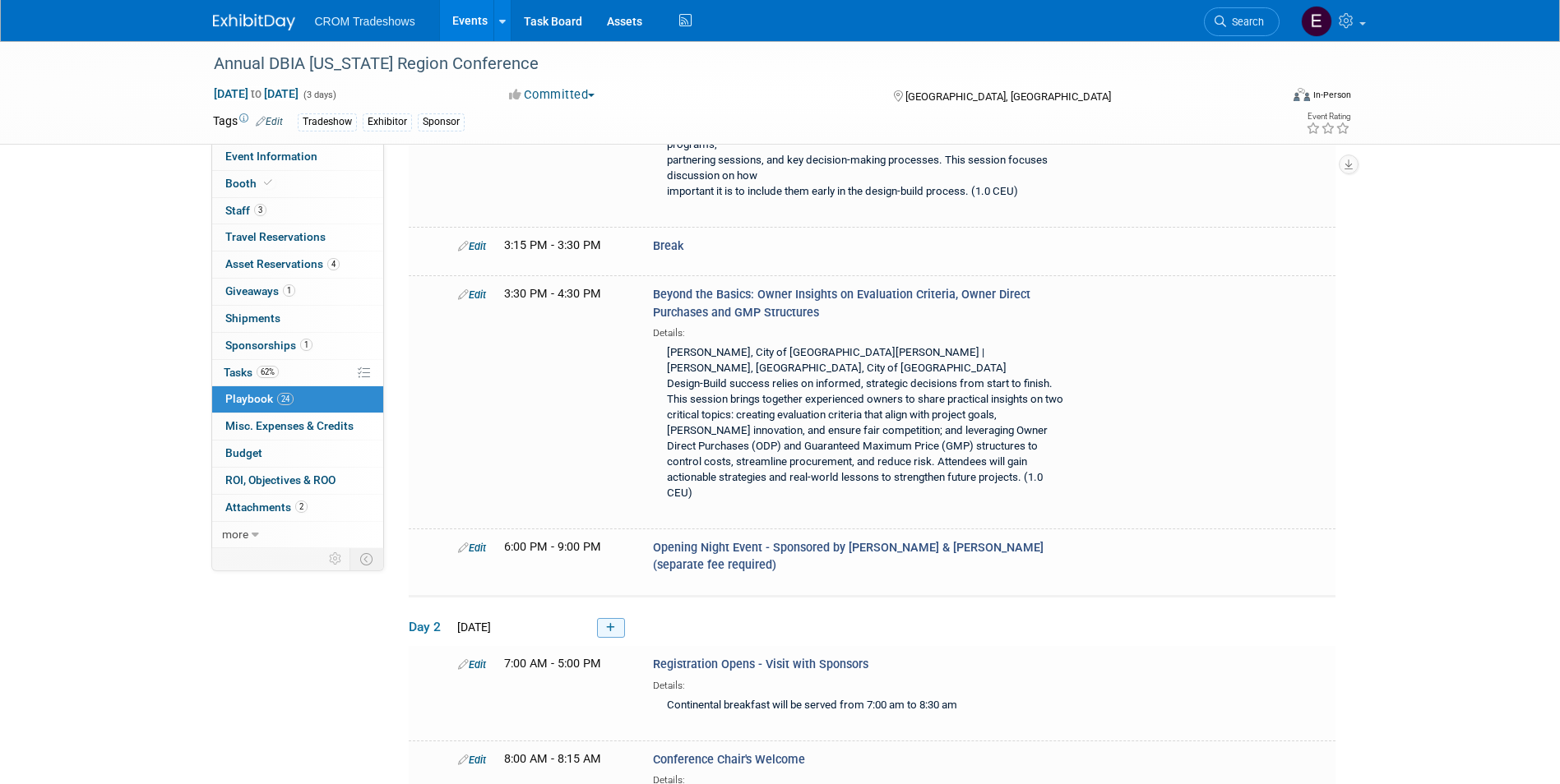
click at [613, 618] on link at bounding box center [610, 627] width 28 height 20
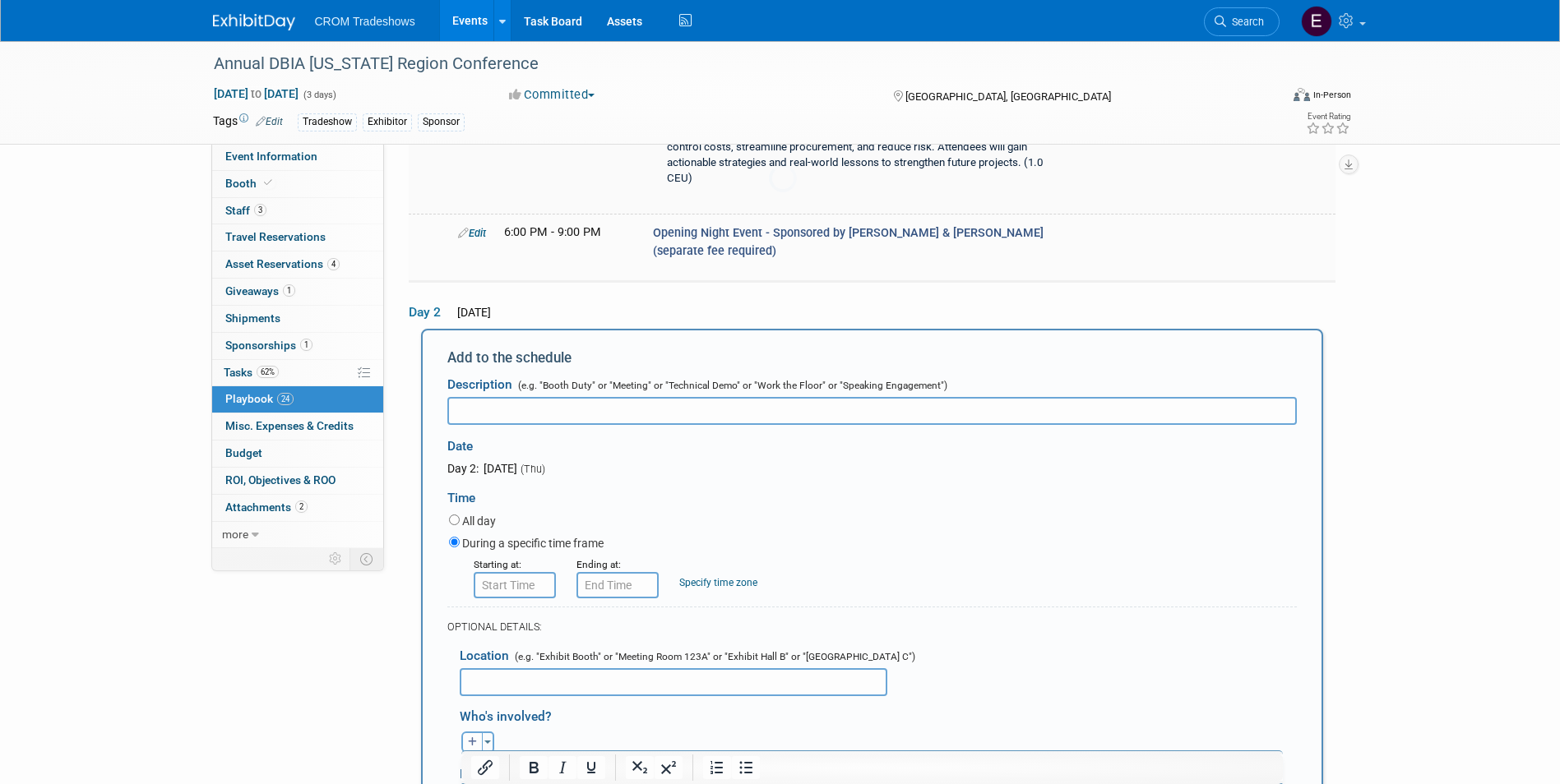
scroll to position [2429, 0]
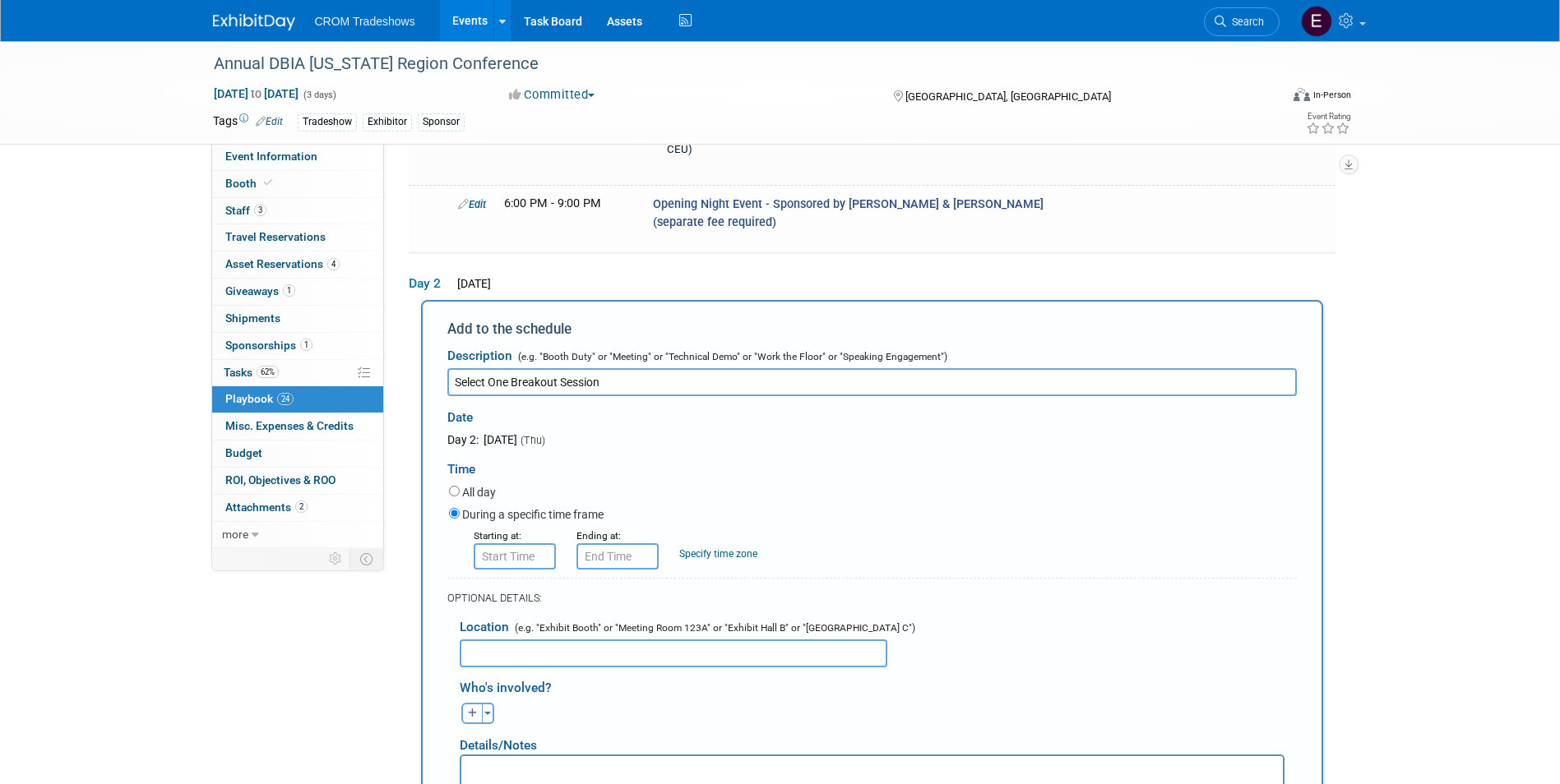
type input "Select One Breakout Session"
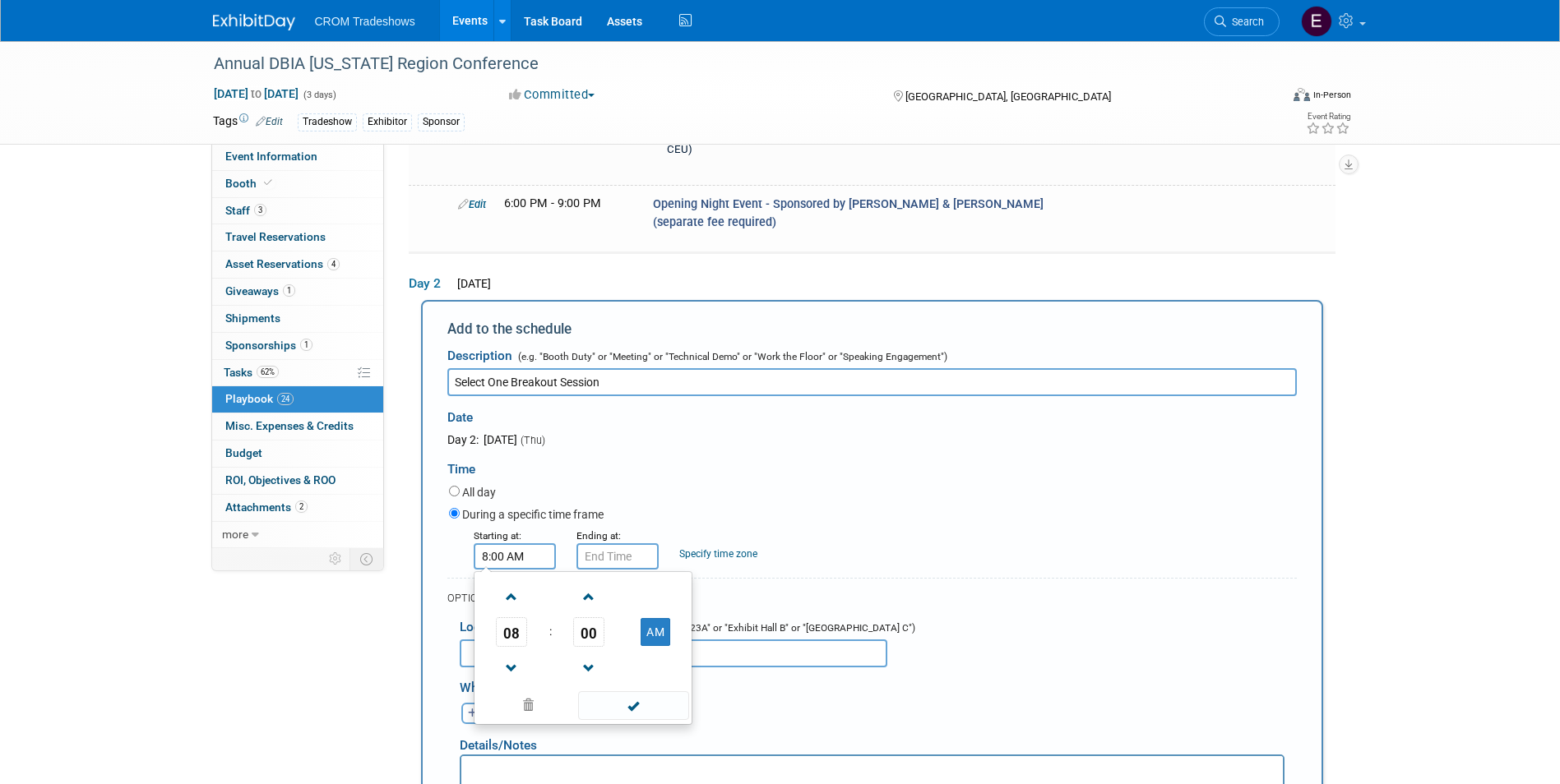
click at [502, 543] on input "8:00 AM" at bounding box center [514, 556] width 82 height 26
click at [515, 618] on span "08" at bounding box center [511, 632] width 31 height 30
click at [611, 575] on td "02" at bounding box center [609, 597] width 53 height 44
click at [592, 618] on span "00" at bounding box center [588, 632] width 31 height 30
click at [542, 664] on td "45" at bounding box center [557, 686] width 53 height 44
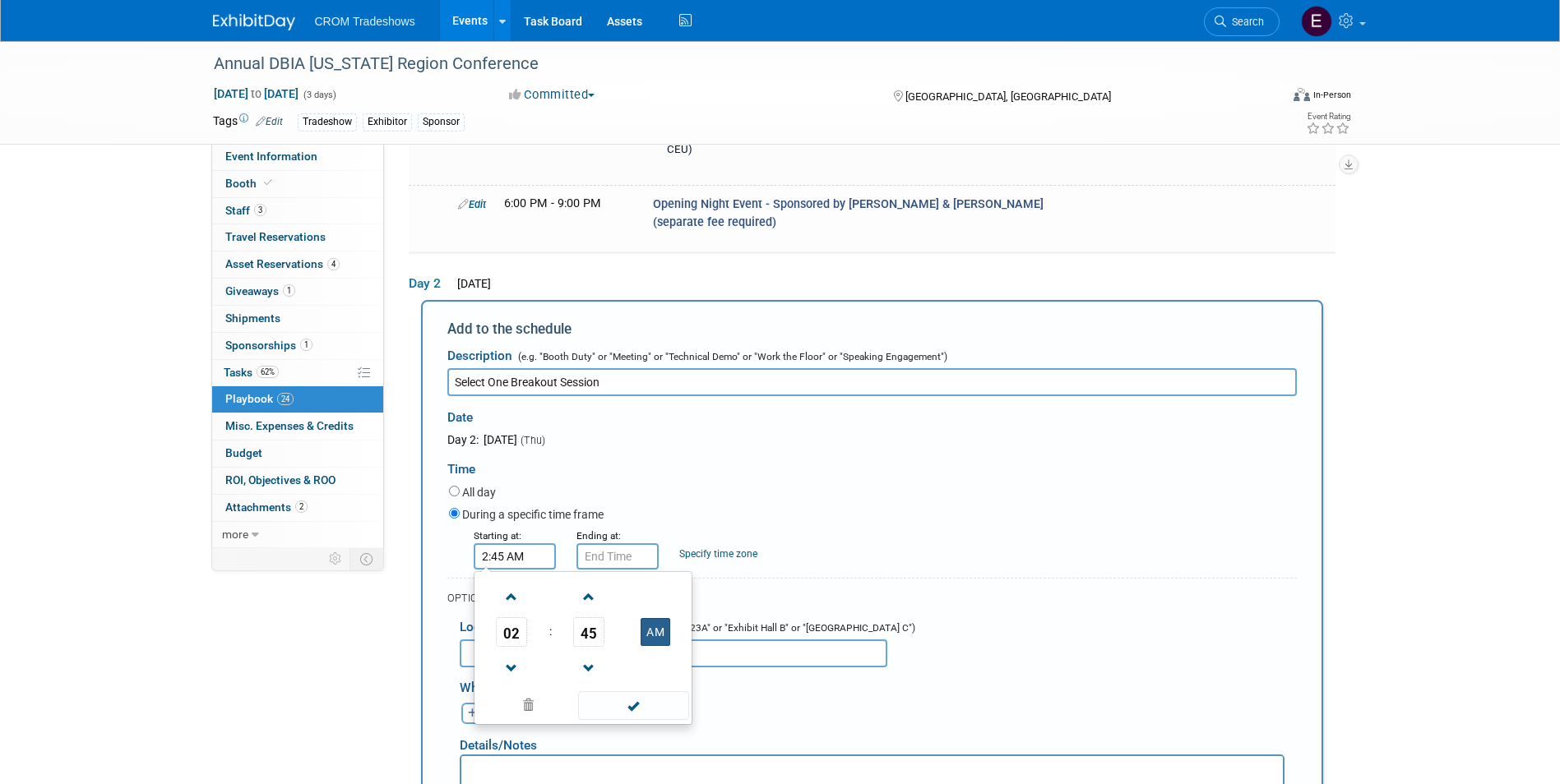
click at [661, 618] on button "AM" at bounding box center [655, 631] width 30 height 28
type input "2:45 PM"
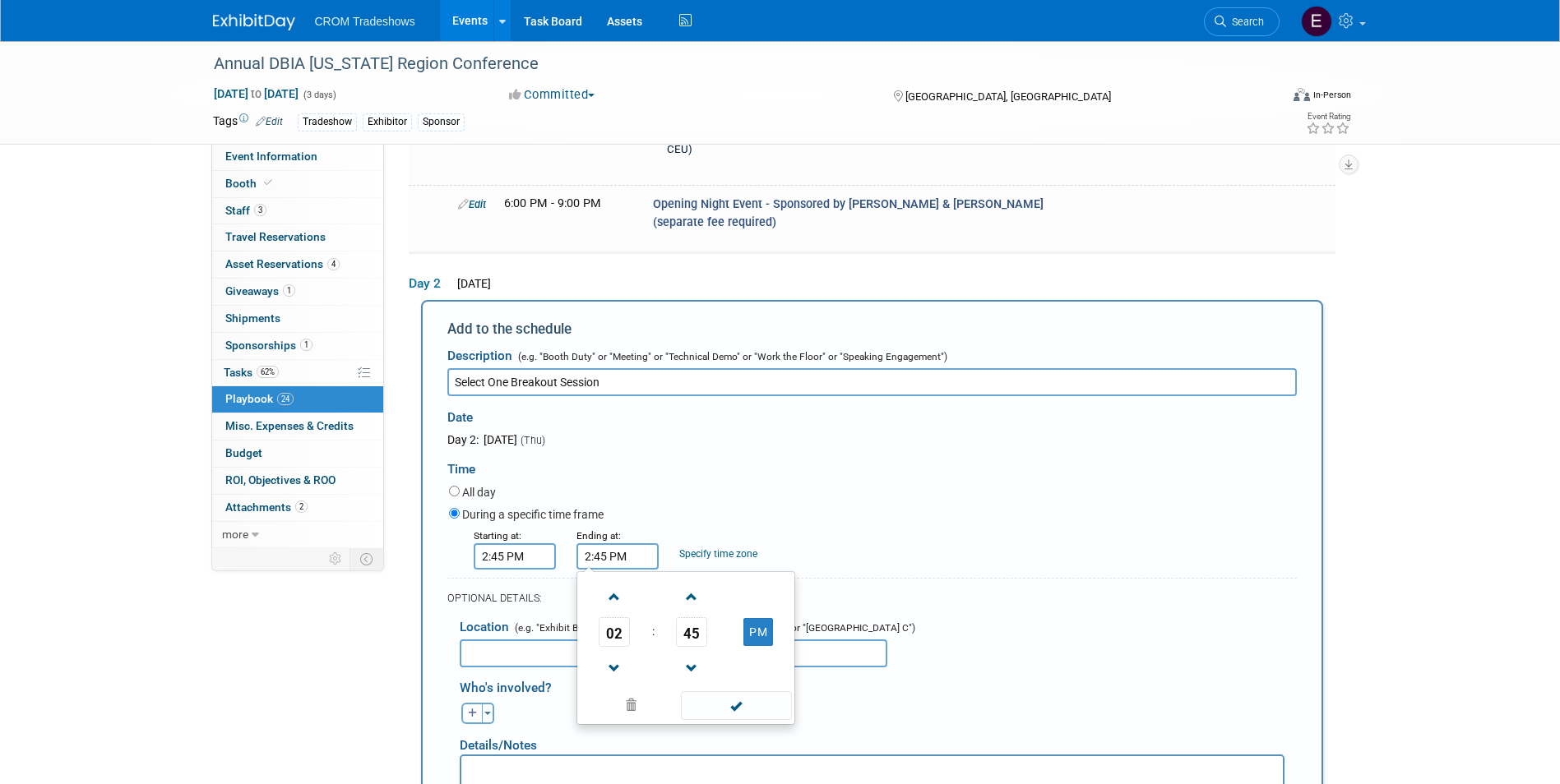
click at [643, 543] on input "2:45 PM" at bounding box center [617, 556] width 82 height 26
click at [611, 583] on span at bounding box center [614, 597] width 29 height 29
type input "3:45 PM"
click at [719, 692] on span at bounding box center [736, 706] width 111 height 29
click at [611, 778] on html at bounding box center [871, 766] width 822 height 23
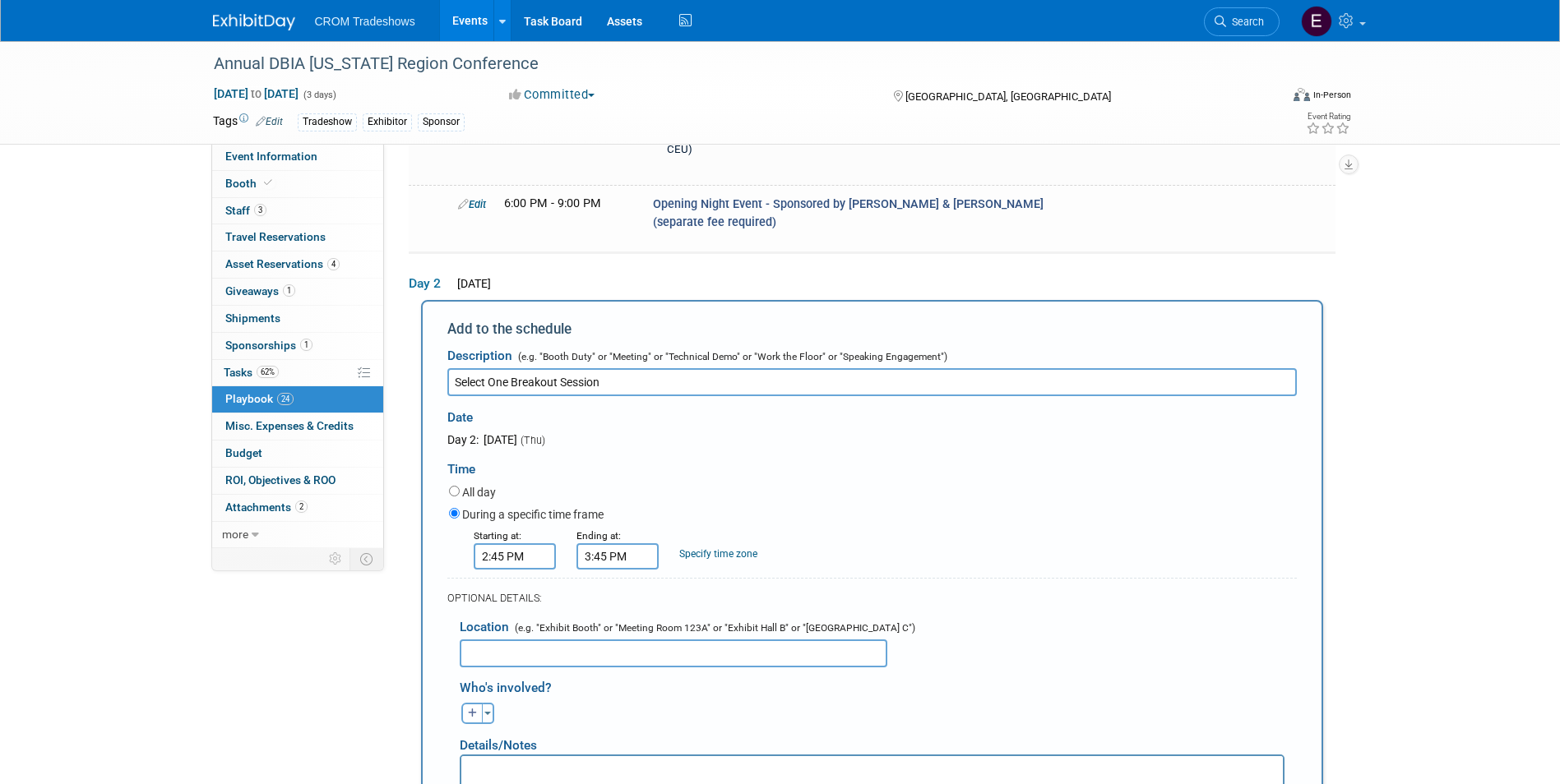
click at [897, 771] on p "Rich Text Area. Press ALT-0 for help." at bounding box center [871, 770] width 802 height 16
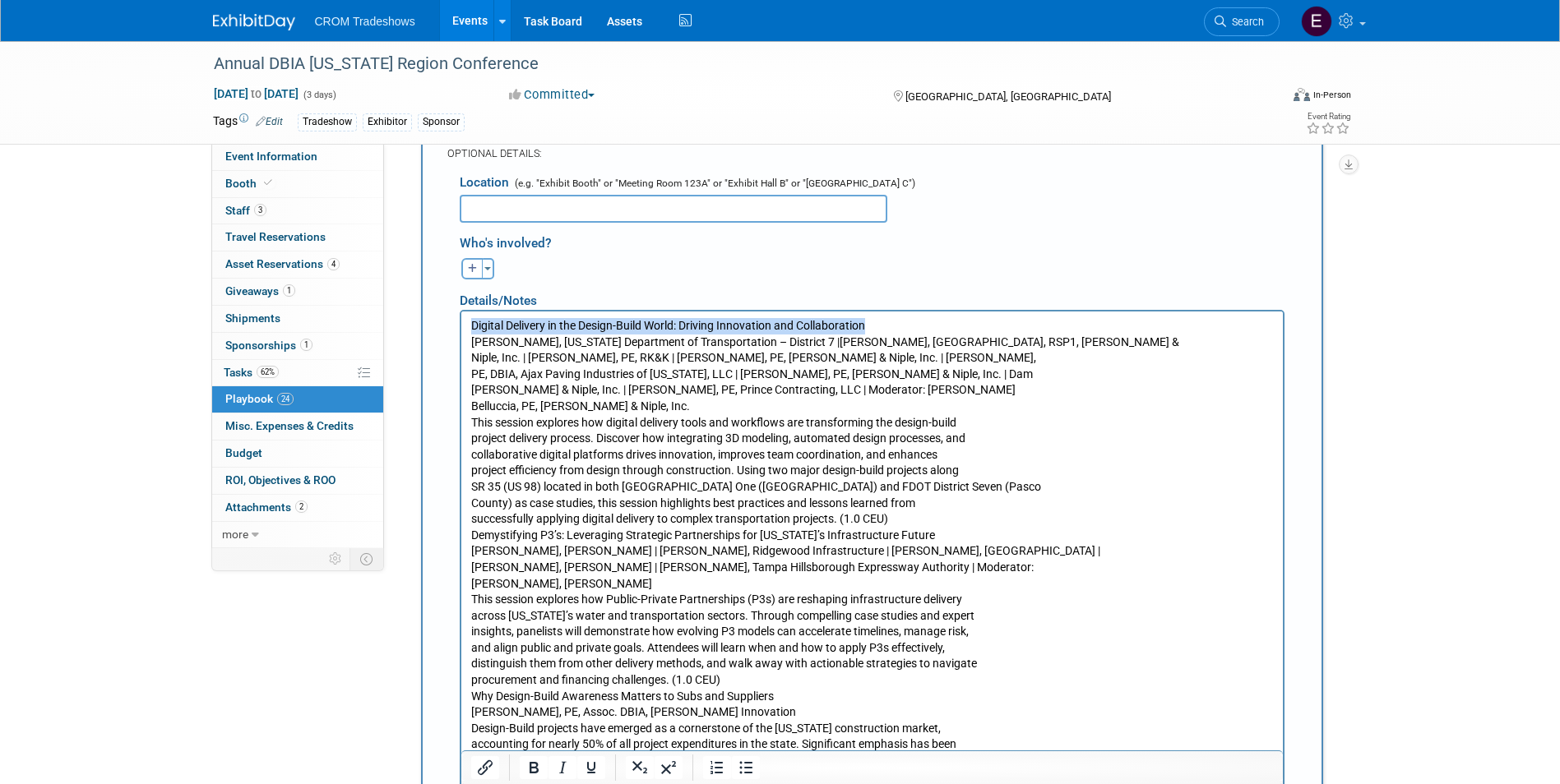
drag, startPoint x: 874, startPoint y: 324, endPoint x: 907, endPoint y: 543, distance: 221.5
click at [460, 328] on html "Digital Delivery in the Design-Build World: Driving Innovation and Collaboratio…" at bounding box center [871, 580] width 822 height 539
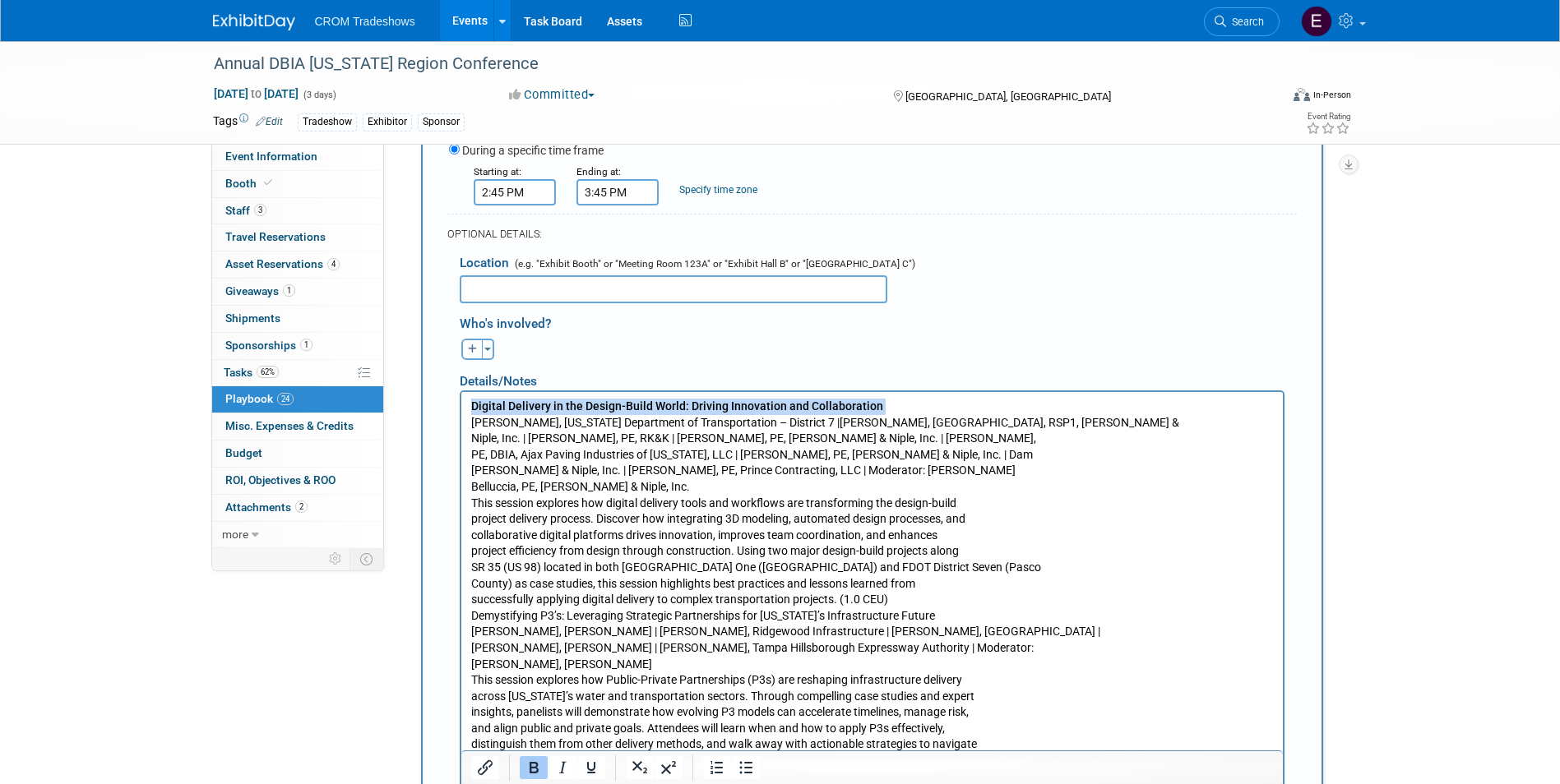
scroll to position [2792, 0]
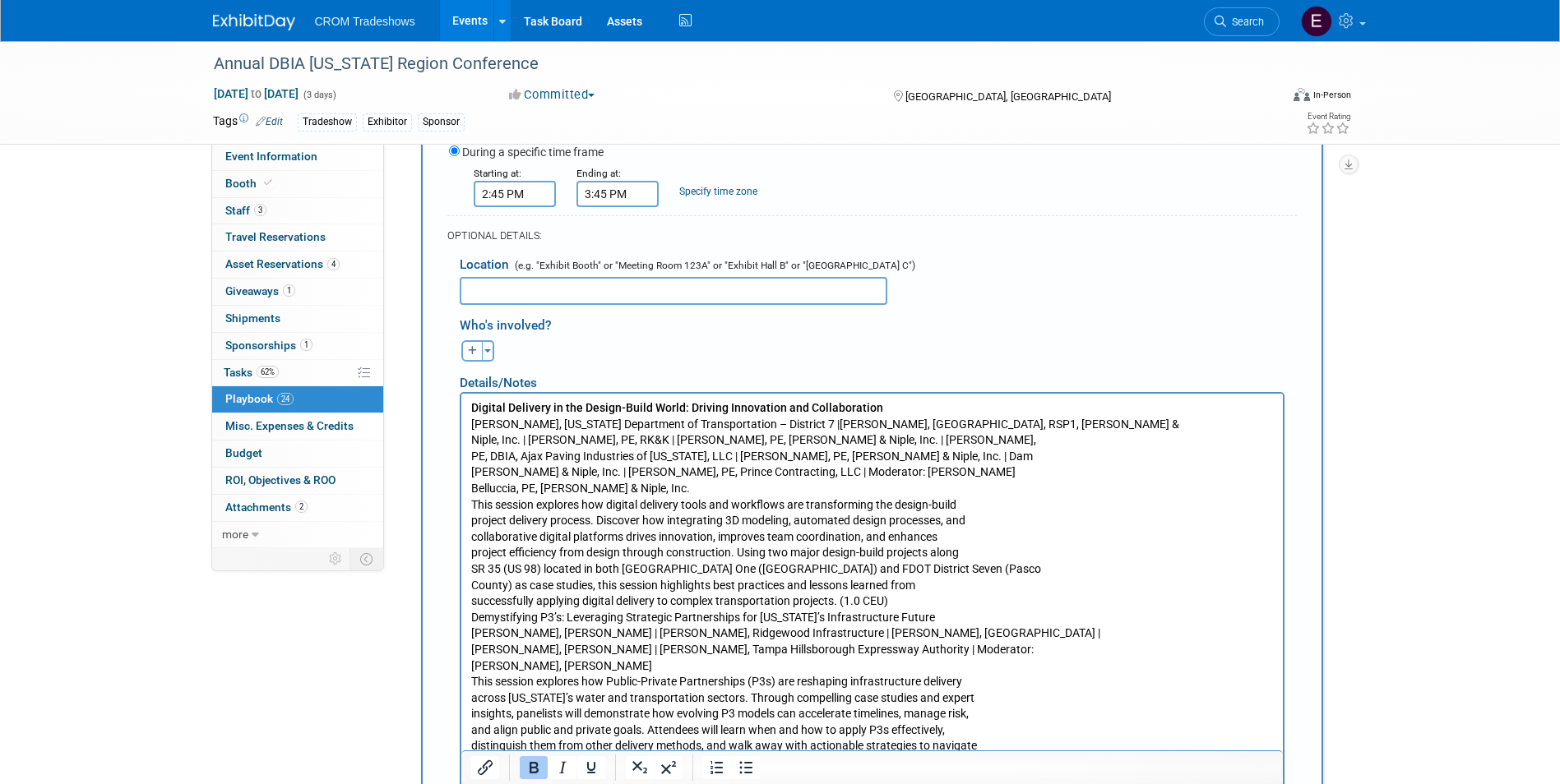
click at [474, 434] on p "Digital Delivery in the Design-Build World: Driving Innovation and Collaboratio…" at bounding box center [871, 665] width 802 height 532
click at [472, 436] on p "Digital Delivery in the Design-Build World: Driving Innovation and Collaboratio…" at bounding box center [871, 665] width 802 height 532
click at [470, 451] on p "Digital Delivery in the Design-Build World: Driving Innovation and Collaboratio…" at bounding box center [871, 665] width 802 height 532
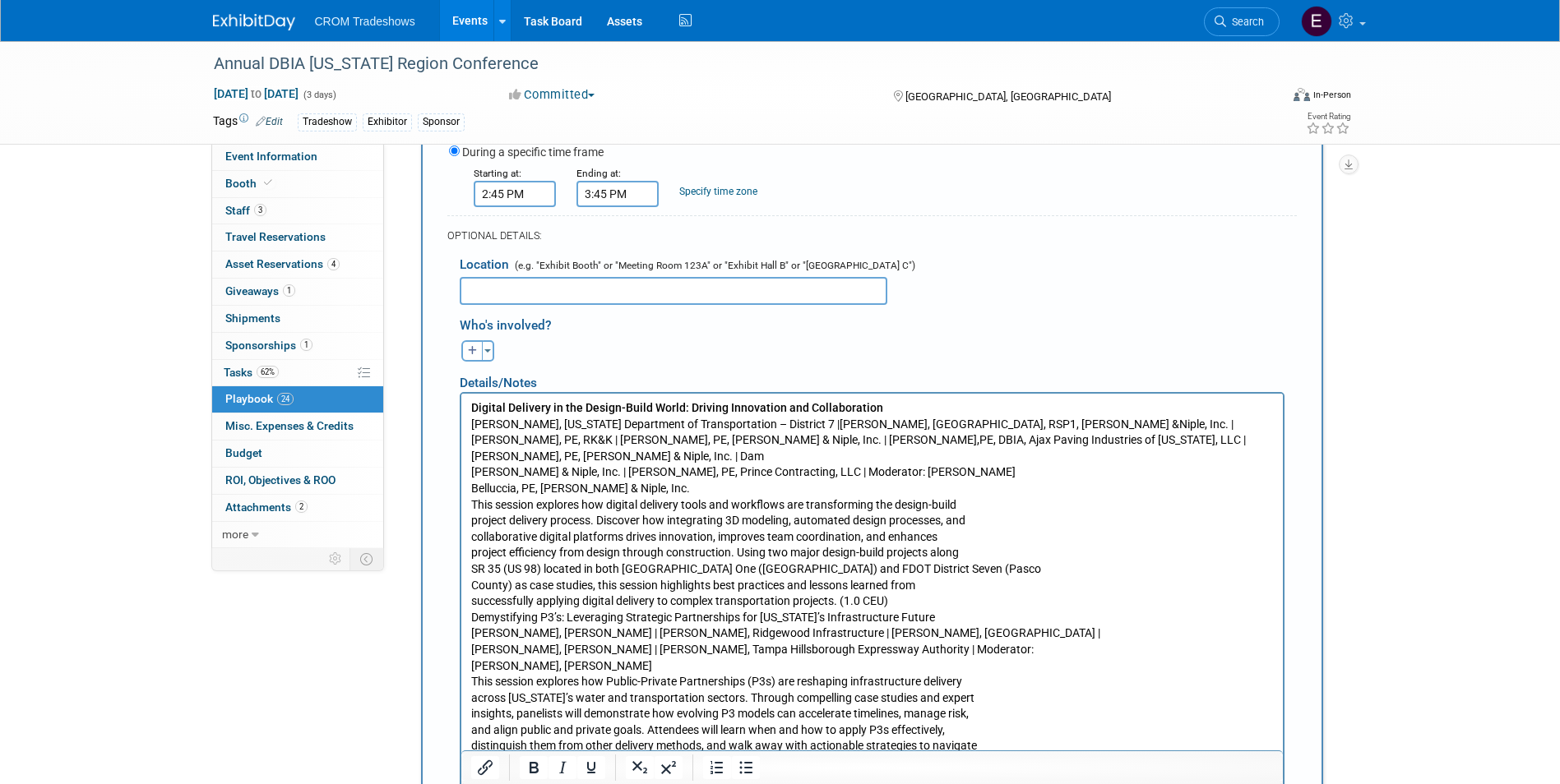
click at [472, 464] on p "Digital Delivery in the Design-Build World: Driving Innovation and Collaboratio…" at bounding box center [871, 665] width 802 height 532
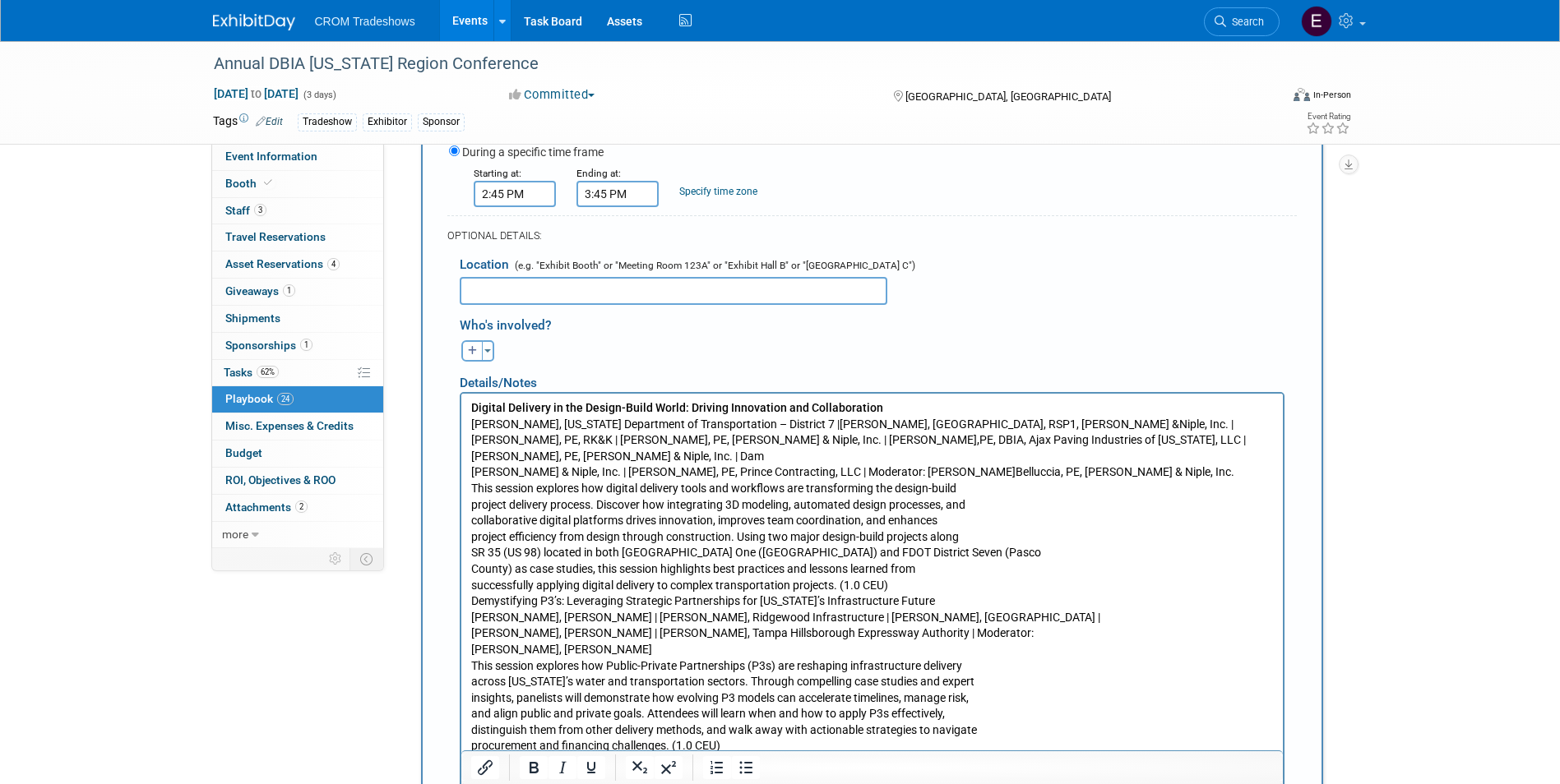
click at [470, 475] on p "Digital Delivery in the Design-Build World: Driving Innovation and Collaboratio…" at bounding box center [871, 657] width 802 height 515
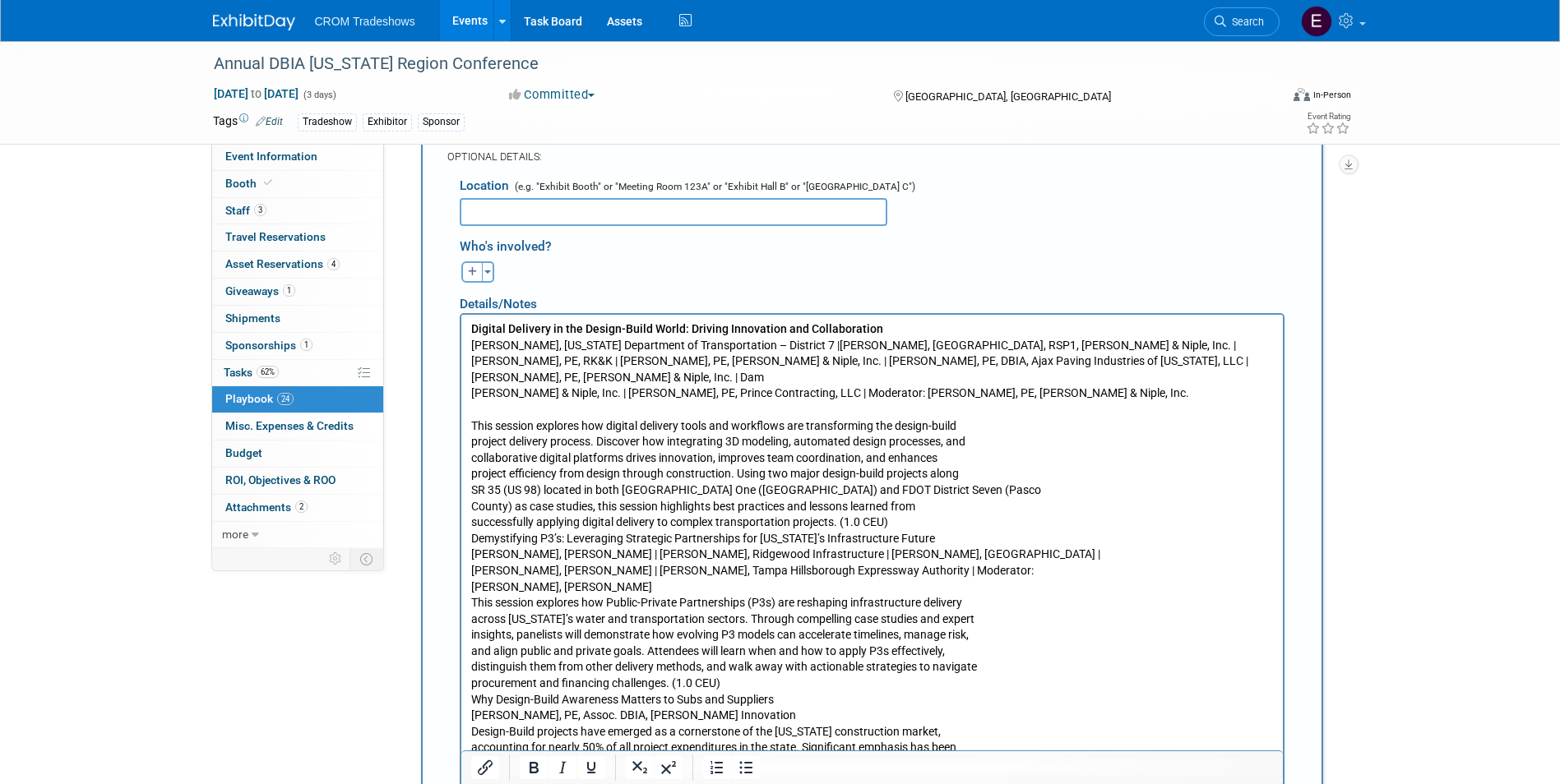
scroll to position [2874, 0]
click at [893, 503] on p "This session explores how digital delivery tools and workflows are transforming…" at bounding box center [871, 631] width 802 height 434
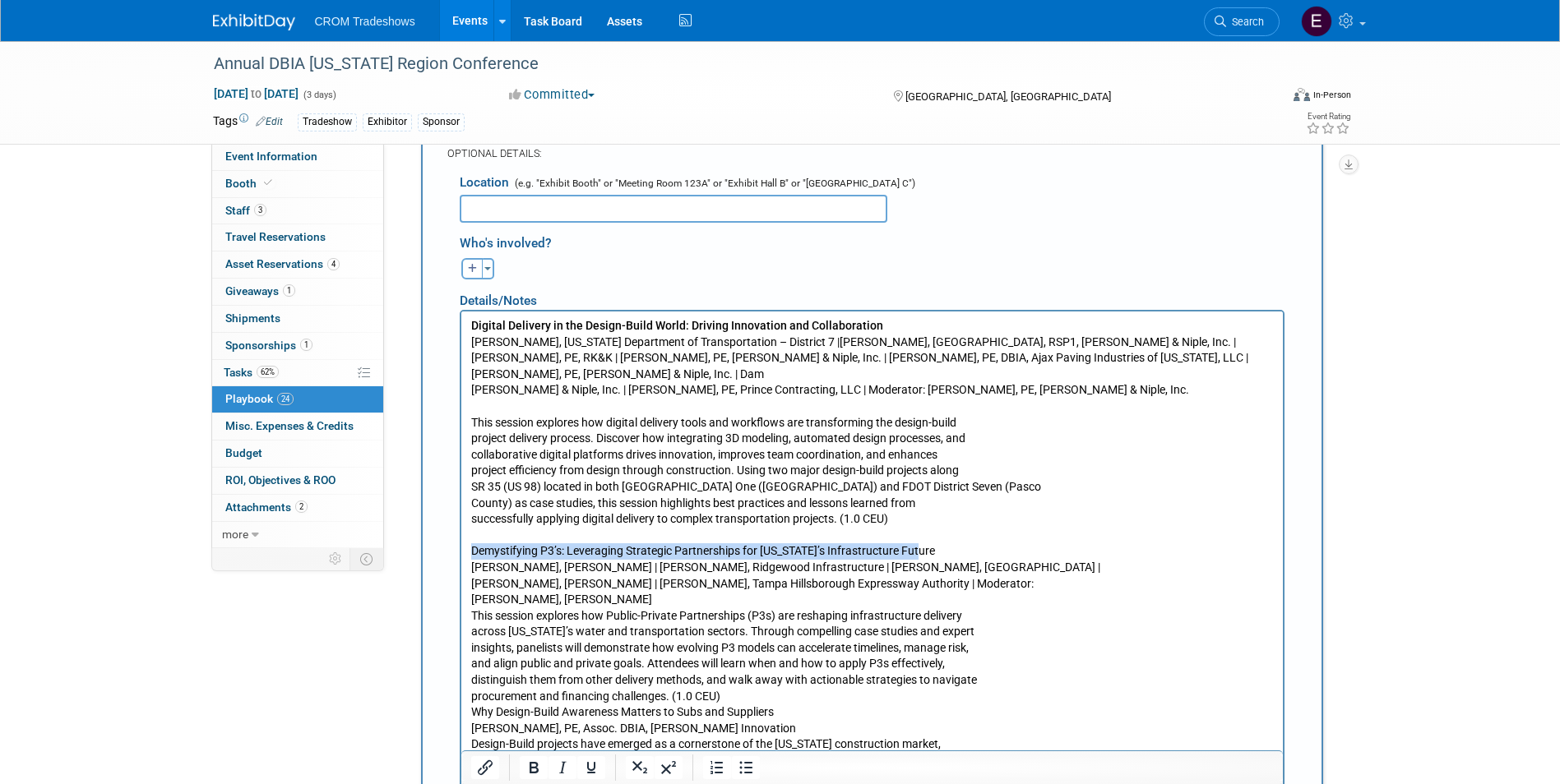
drag, startPoint x: 480, startPoint y: 529, endPoint x: 917, endPoint y: 532, distance: 437.0
click at [917, 532] on body "Digital Delivery in the Design-Build World: Driving Innovation and Collaboratio…" at bounding box center [871, 591] width 804 height 547
click at [536, 771] on icon "Bold" at bounding box center [533, 767] width 20 height 20
click at [471, 572] on p "Demystifying P3’s: Leveraging Strategic Partnerships for [US_STATE]’s Infrastru…" at bounding box center [871, 696] width 802 height 338
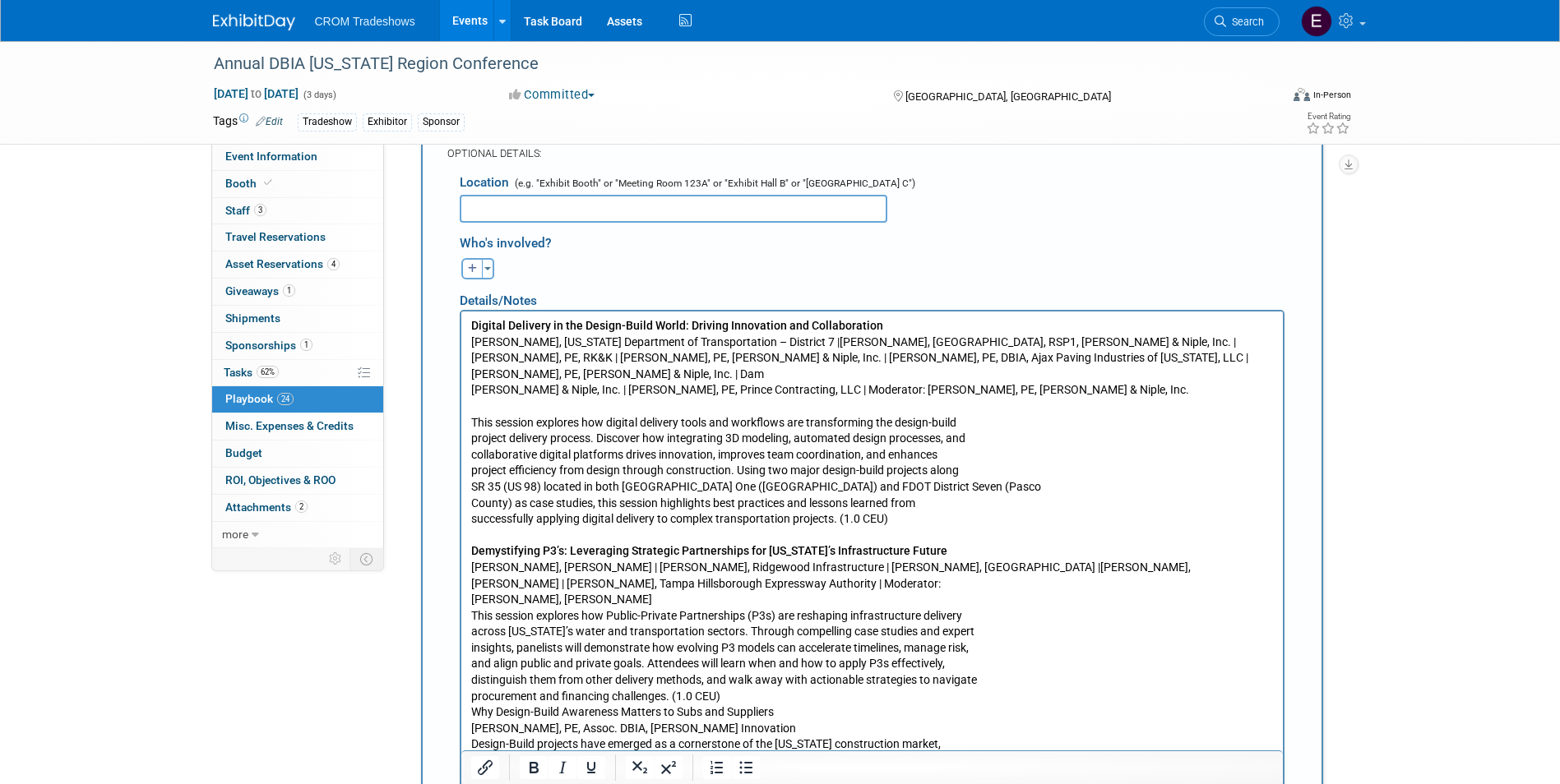
click at [474, 589] on p "Demystifying P3’s: Leveraging Strategic Partnerships for [US_STATE]’s Infrastru…" at bounding box center [871, 696] width 802 height 338
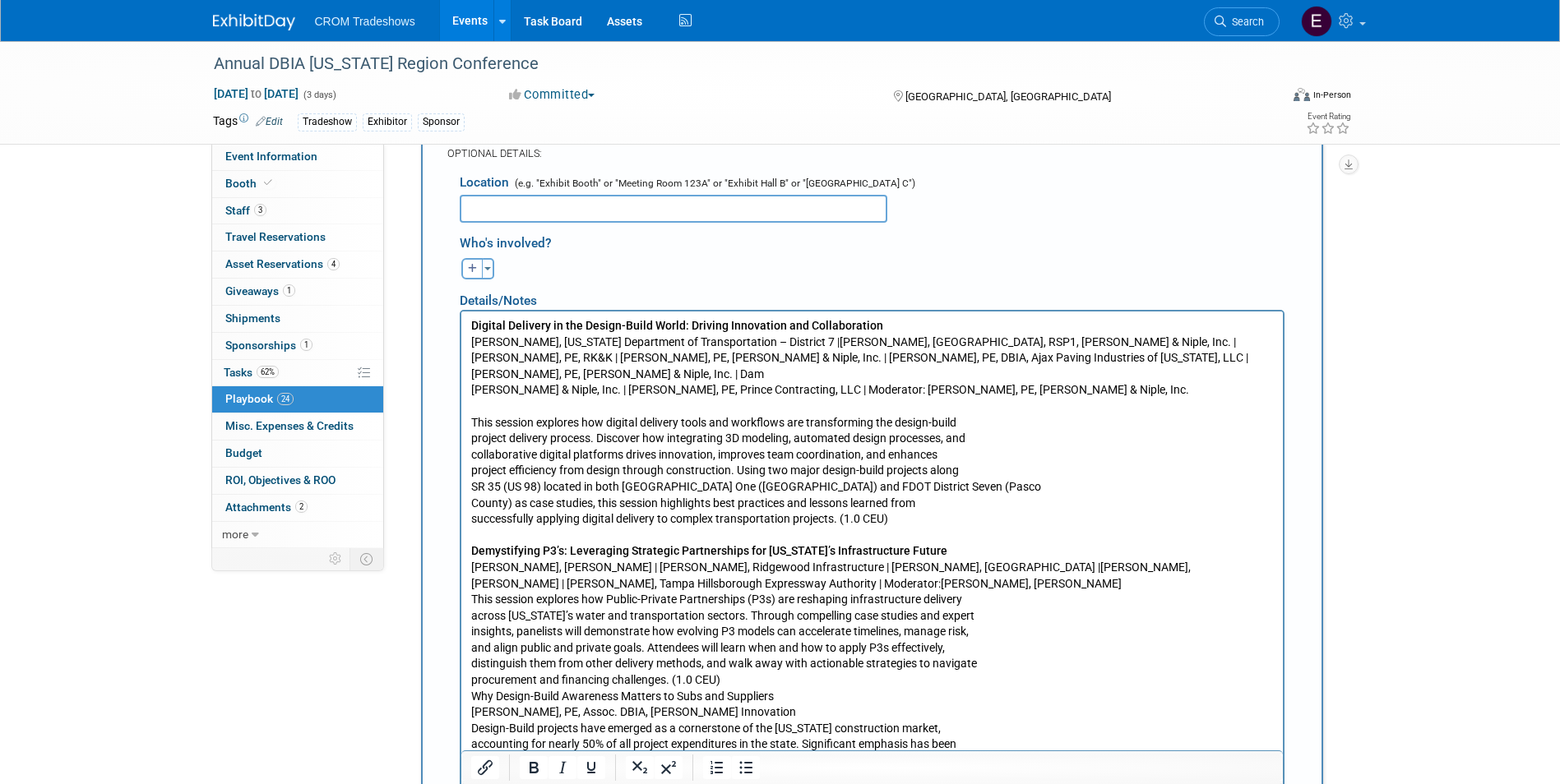
click at [472, 589] on p "Demystifying P3’s: Leveraging Strategic Partnerships for [US_STATE]’s Infrastru…" at bounding box center [871, 688] width 802 height 322
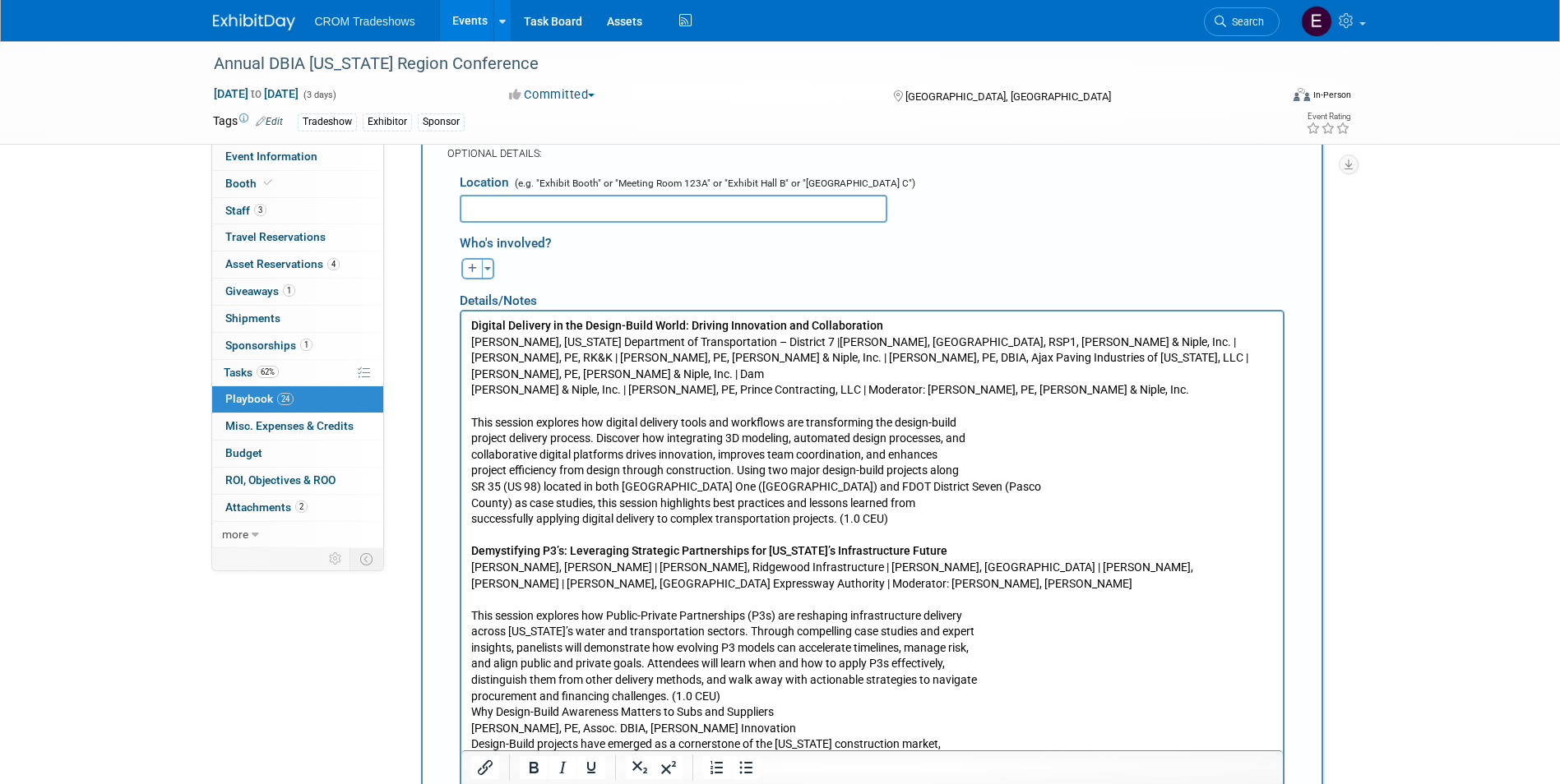
click at [744, 675] on p "This session explores how Public-Private Partnerships (P3s) are reshaping infra…" at bounding box center [871, 736] width 802 height 258
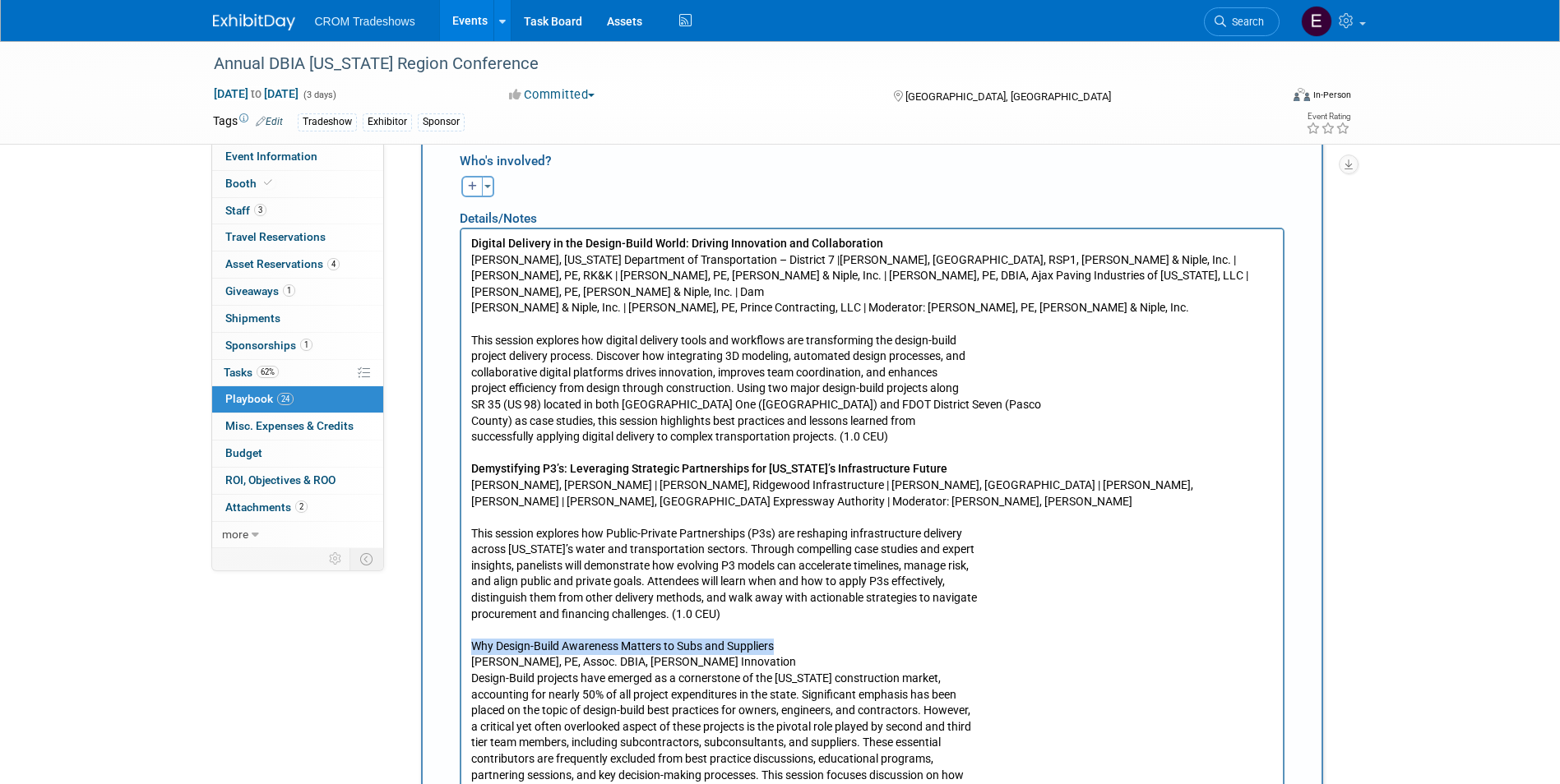
drag, startPoint x: 778, startPoint y: 632, endPoint x: 463, endPoint y: 629, distance: 315.0
click at [463, 629] on html "Digital Delivery in the Design-Build World: Driving Innovation and Collaboratio…" at bounding box center [871, 513] width 822 height 570
click at [546, 711] on p "Why Design-Build Awareness Matters to Subs and Suppliers [PERSON_NAME], [GEOGRA…" at bounding box center [871, 709] width 802 height 177
click at [473, 663] on p "Why Design-Build Awareness Matters to Subs and Suppliers [PERSON_NAME], [GEOGRA…" at bounding box center [871, 709] width 802 height 177
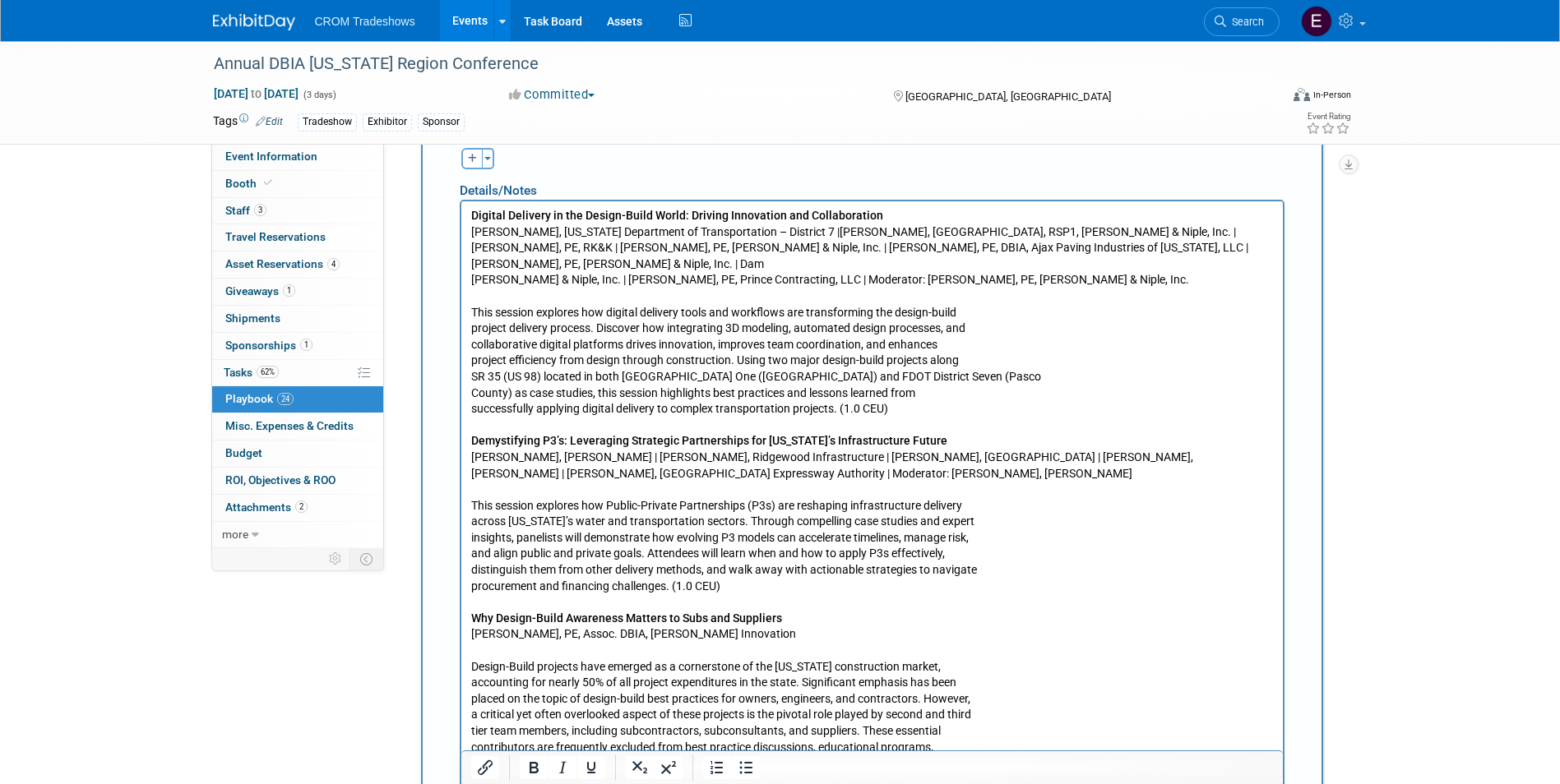
scroll to position [3202, 0]
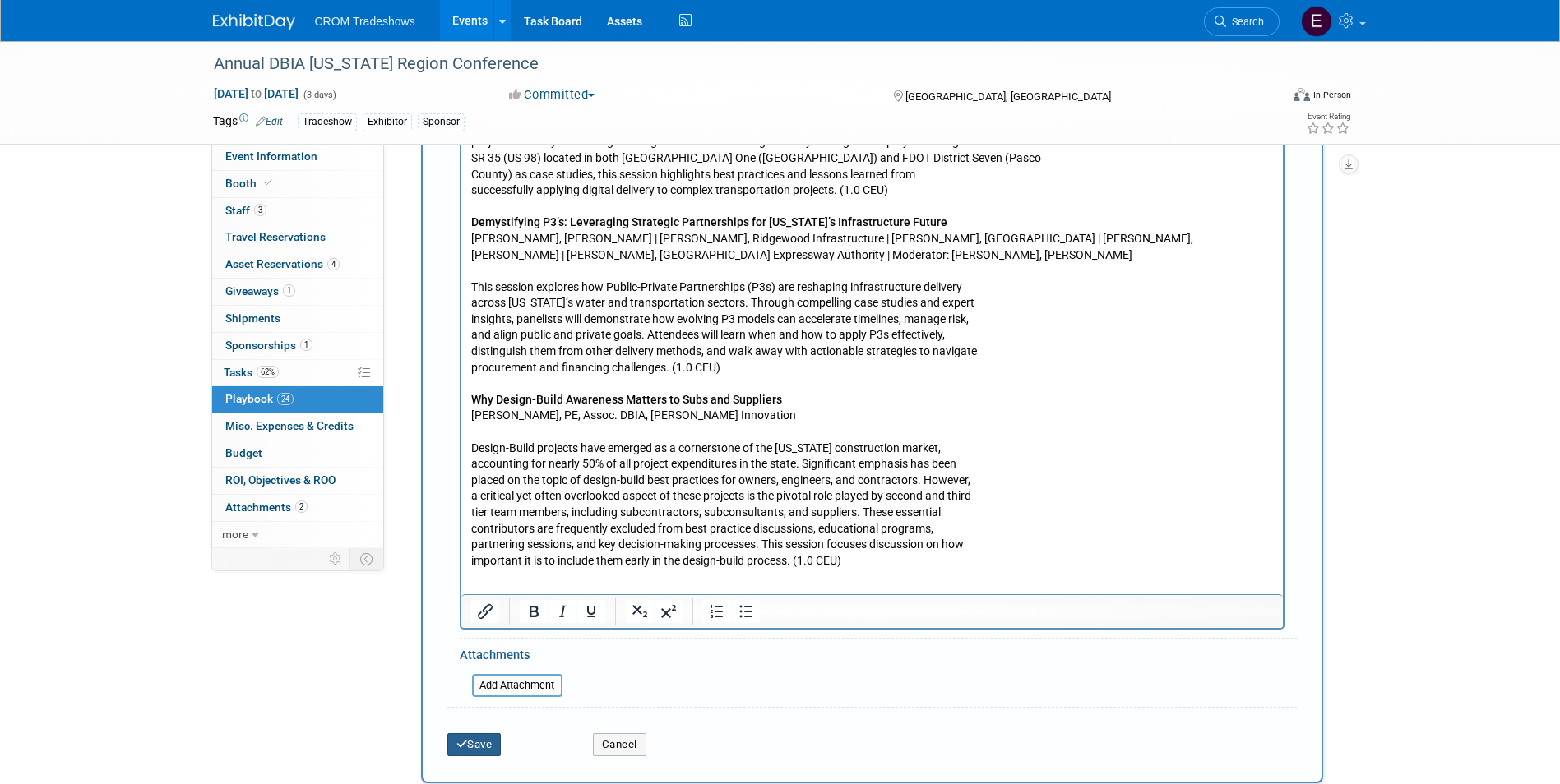
click at [493, 733] on button "Save" at bounding box center [474, 744] width 54 height 23
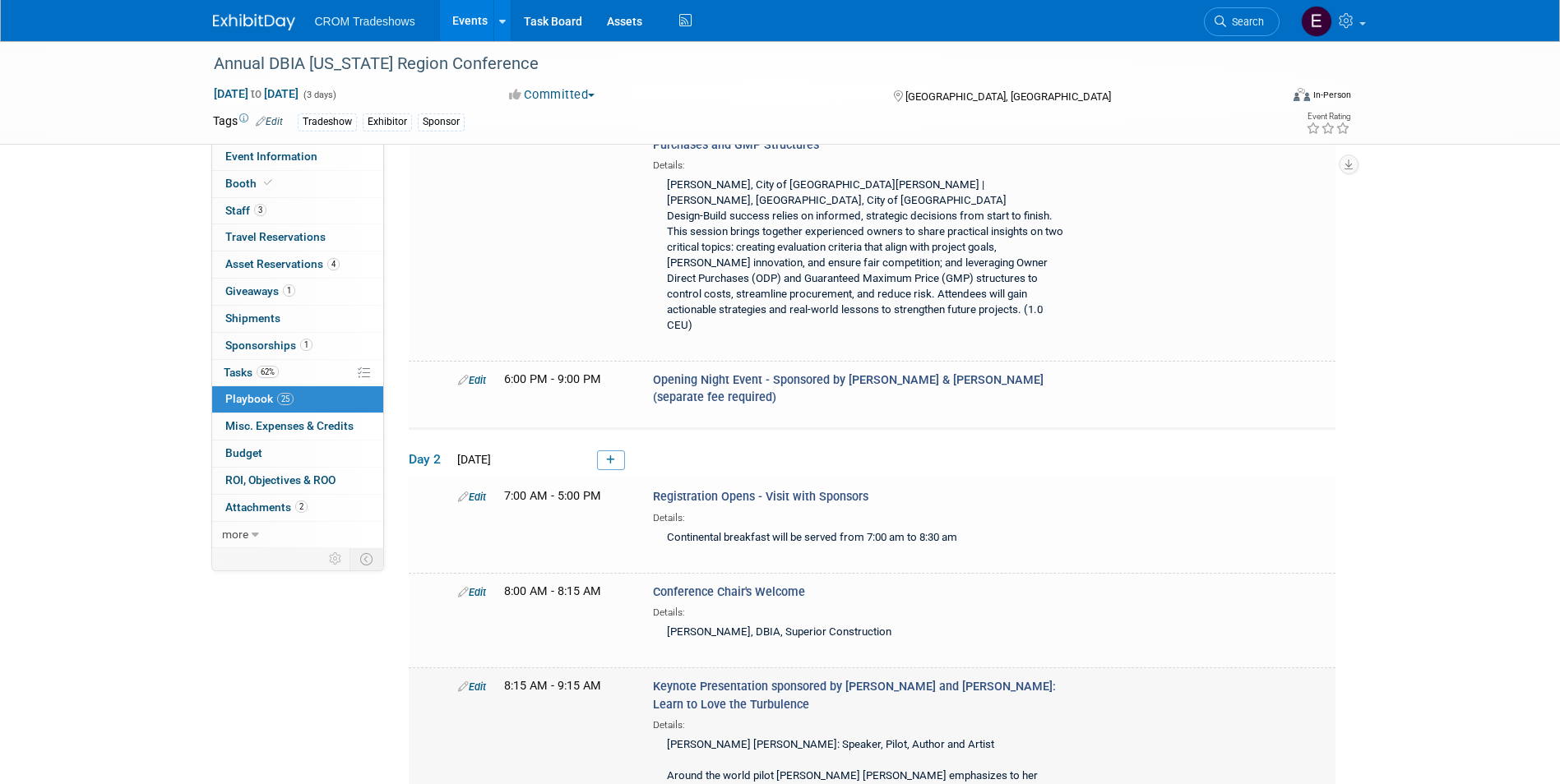
scroll to position [2248, 0]
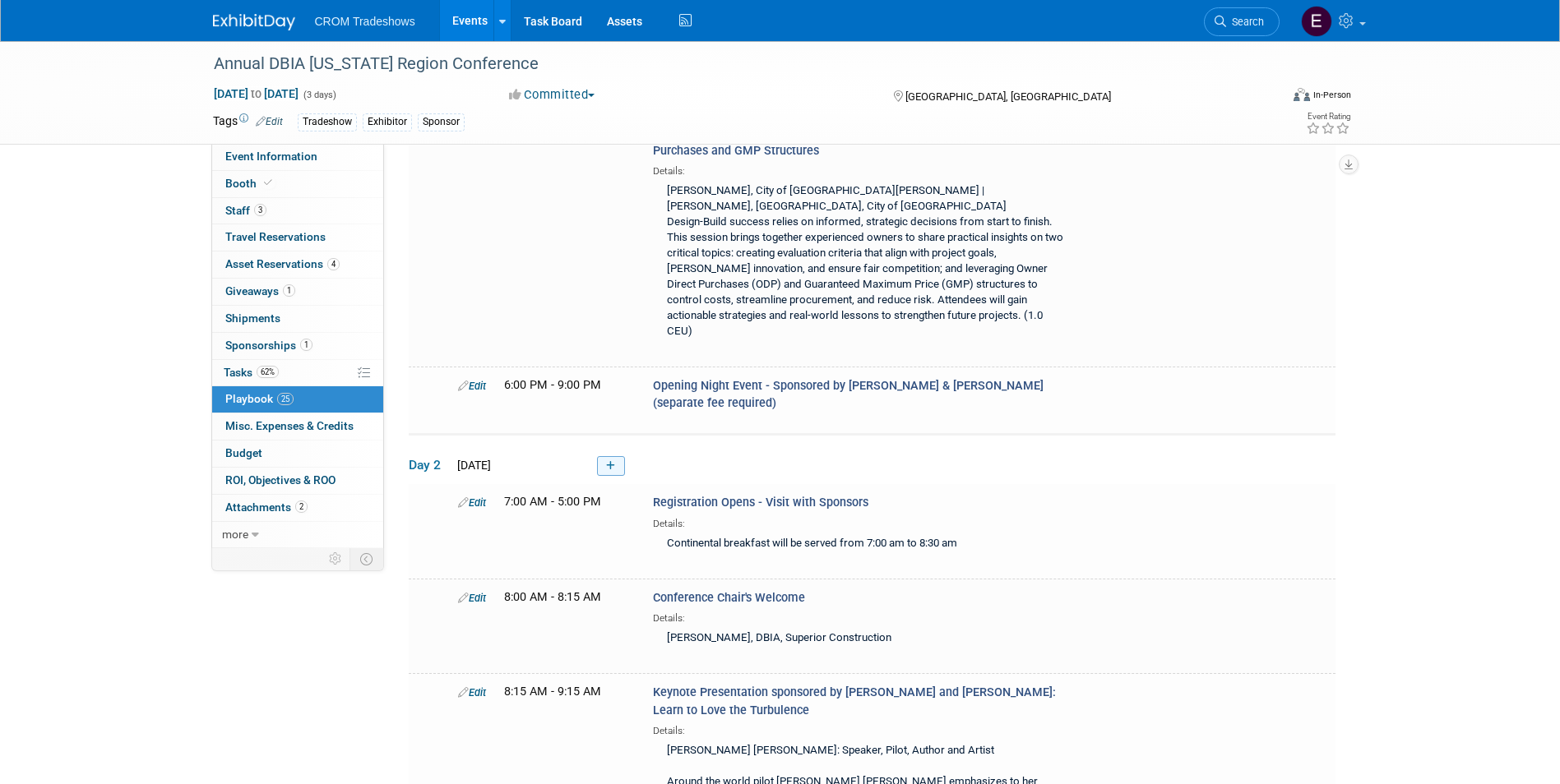
click at [609, 456] on link at bounding box center [610, 466] width 28 height 20
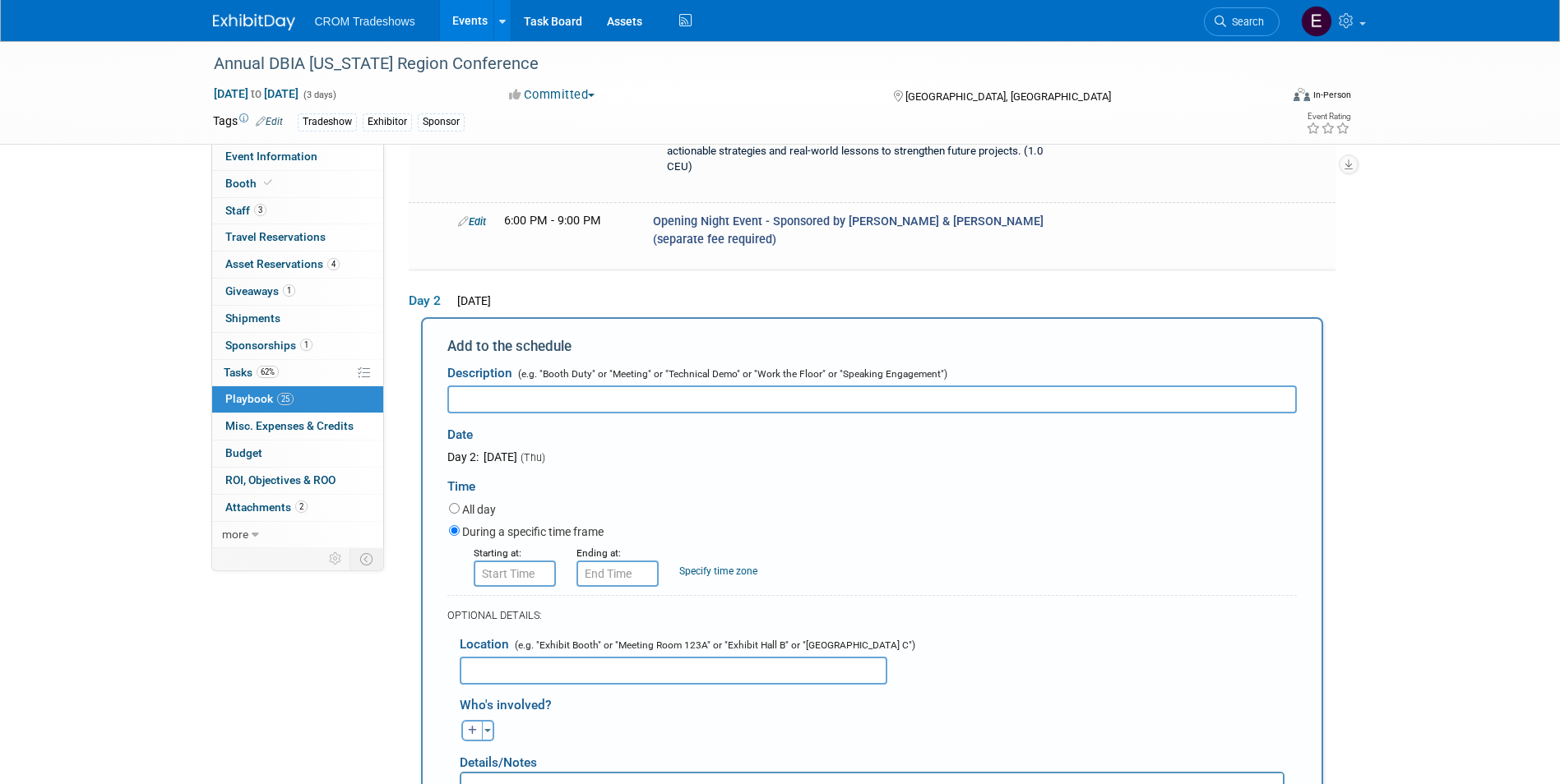
scroll to position [2429, 0]
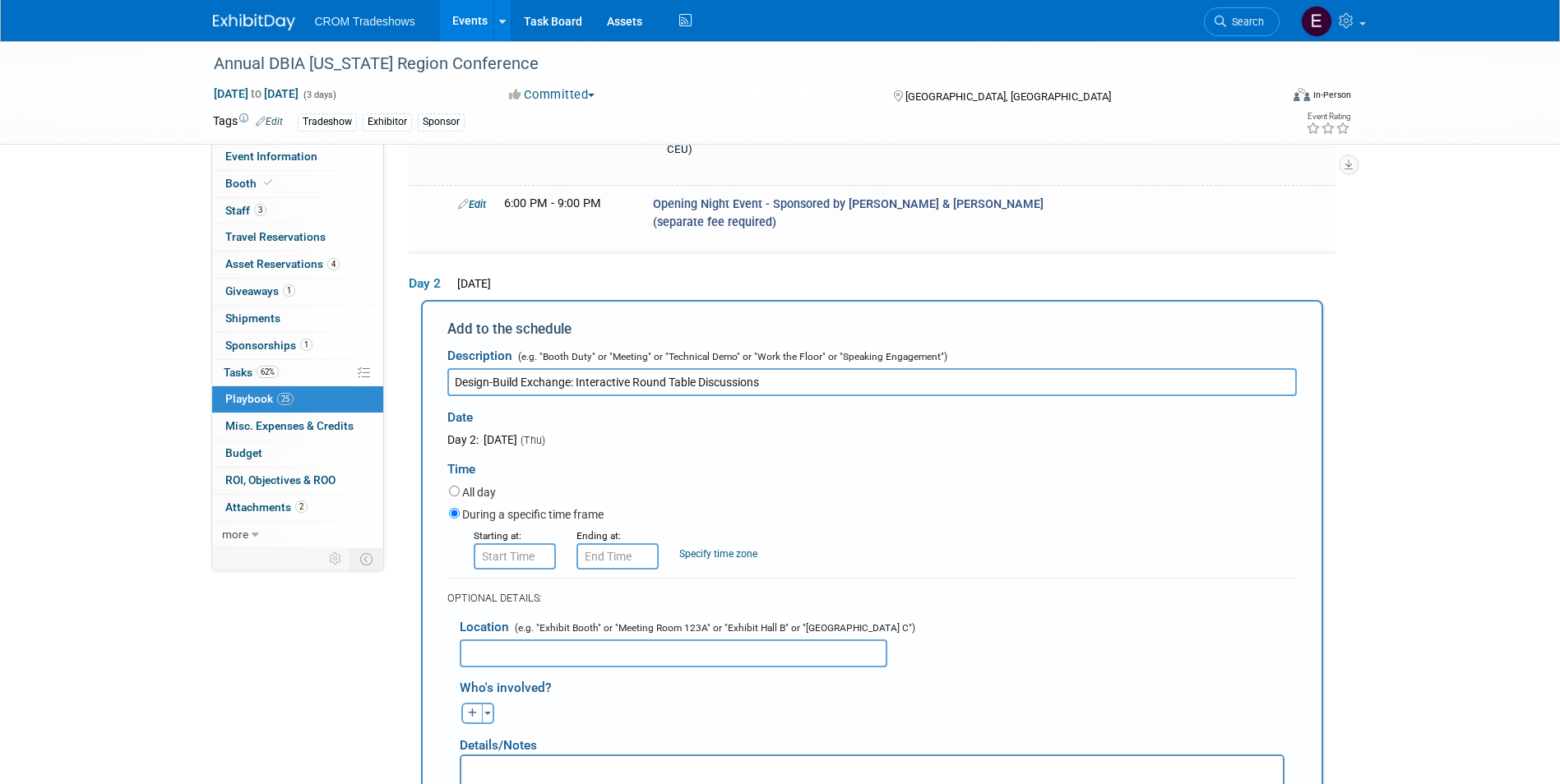
type input "Design-Build Exchange: Interactive Round Table Discussions"
click at [533, 543] on input "8:00 AM" at bounding box center [514, 556] width 82 height 26
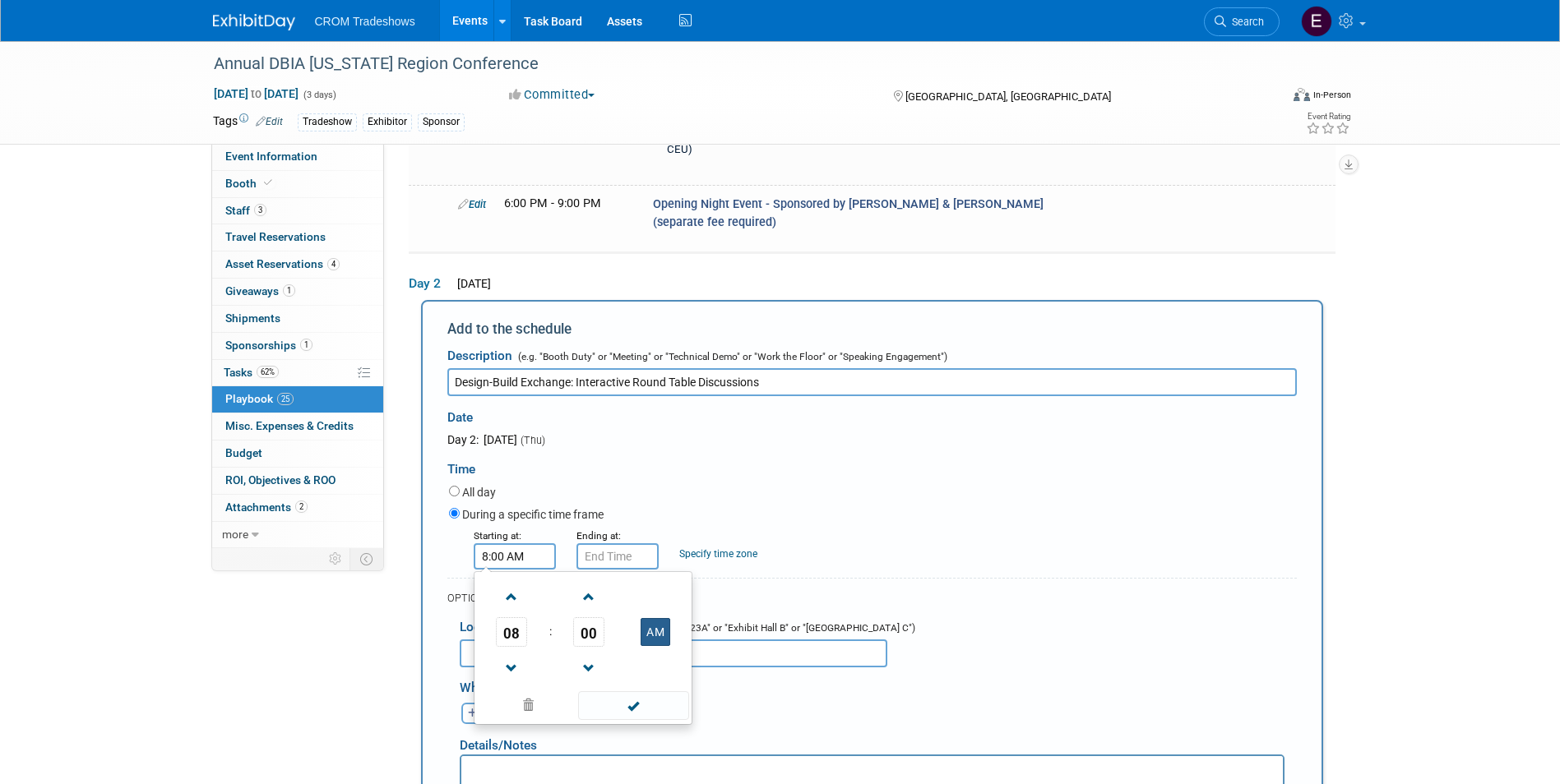
click at [644, 618] on button "AM" at bounding box center [655, 631] width 30 height 28
click at [536, 618] on td "08" at bounding box center [512, 632] width 68 height 30
click at [523, 618] on span "08" at bounding box center [511, 632] width 31 height 30
click at [522, 619] on td "04" at bounding box center [504, 641] width 53 height 44
type input "4:00 PM"
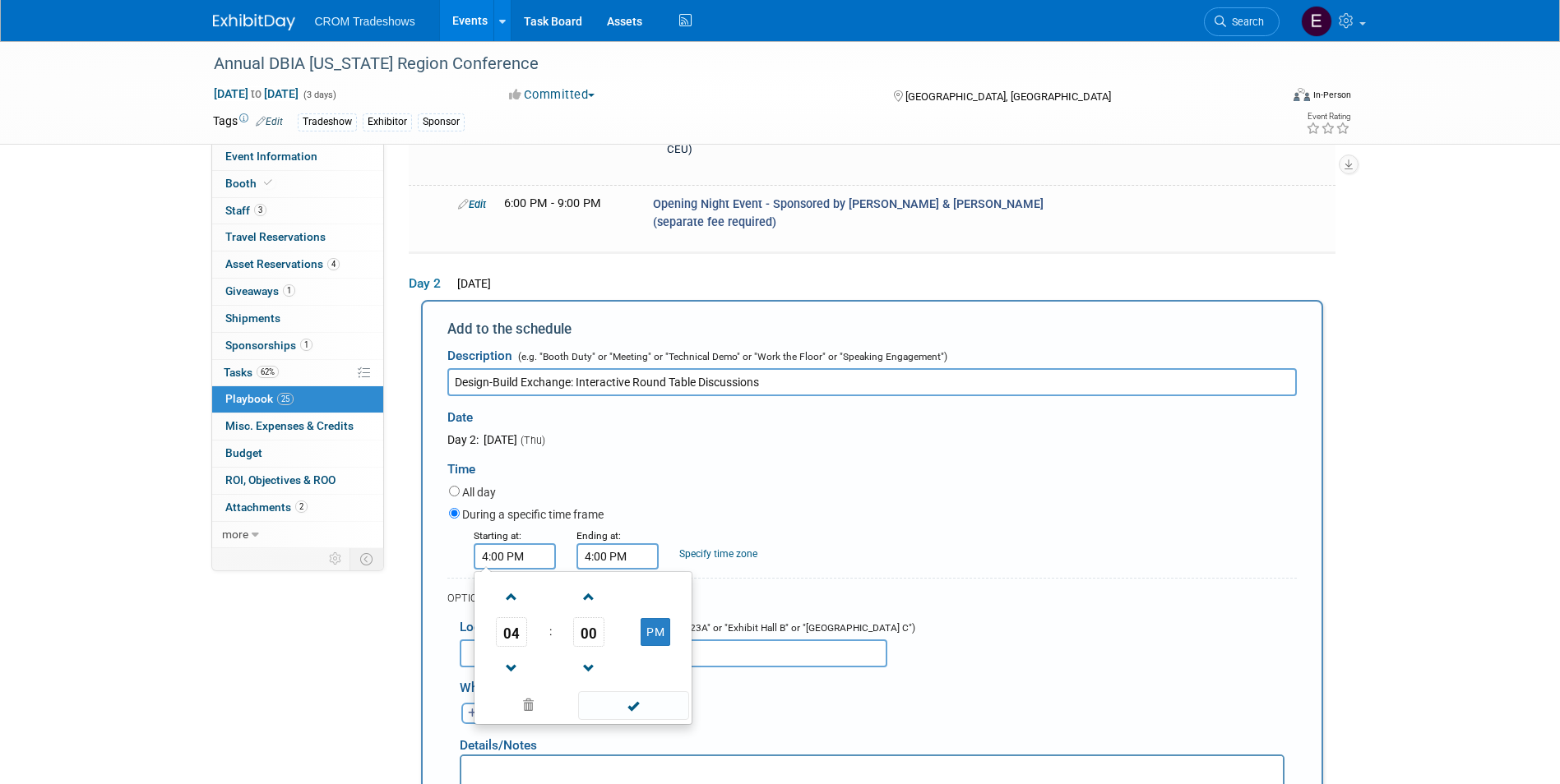
click at [622, 543] on input "4:00 PM" at bounding box center [617, 556] width 82 height 26
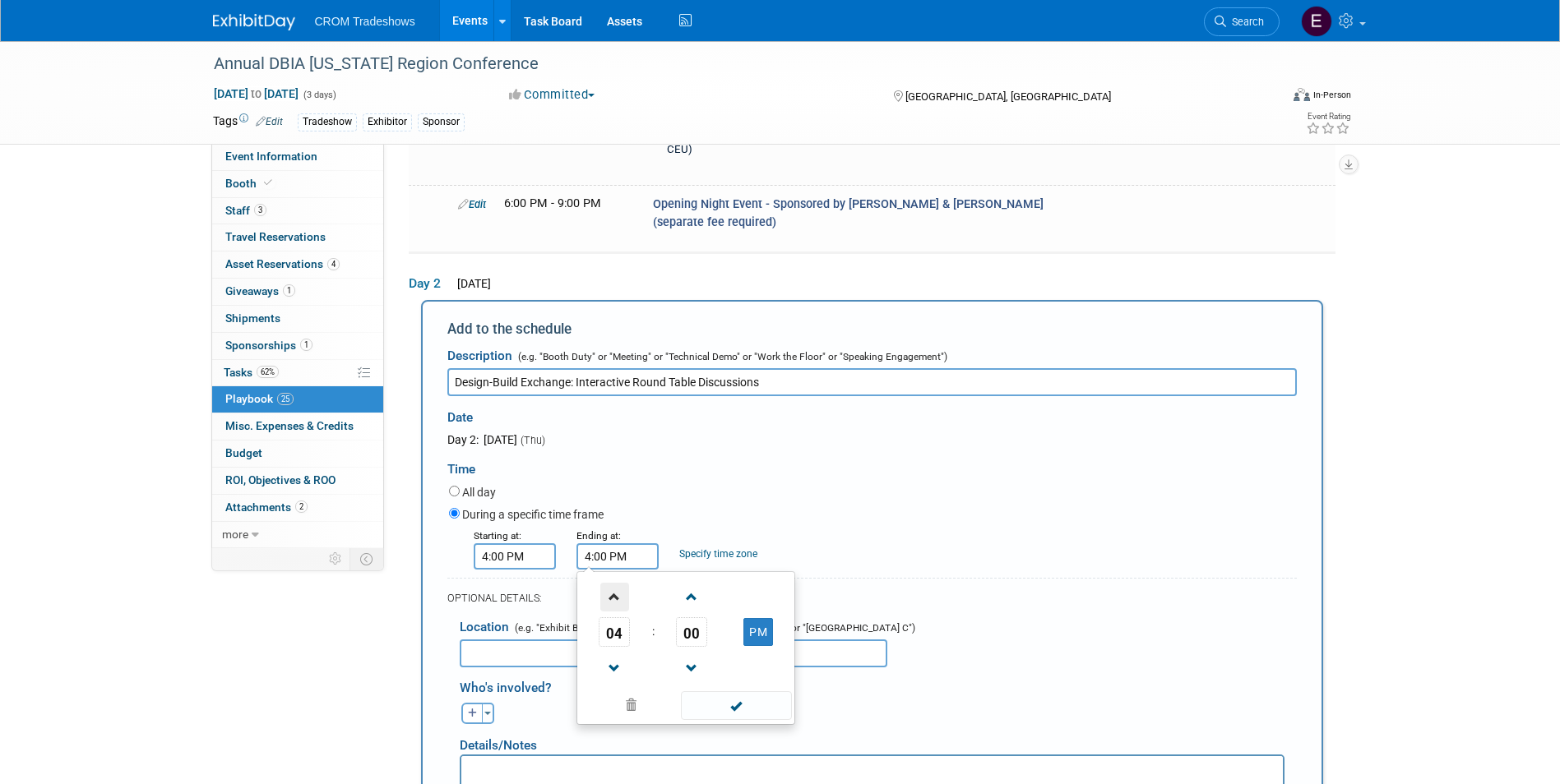
click at [626, 583] on span at bounding box center [614, 597] width 29 height 29
click at [675, 618] on td "00" at bounding box center [692, 632] width 68 height 30
click at [686, 618] on span "00" at bounding box center [691, 632] width 31 height 30
click at [762, 575] on td "15" at bounding box center [765, 597] width 53 height 44
type input "5:15 PM"
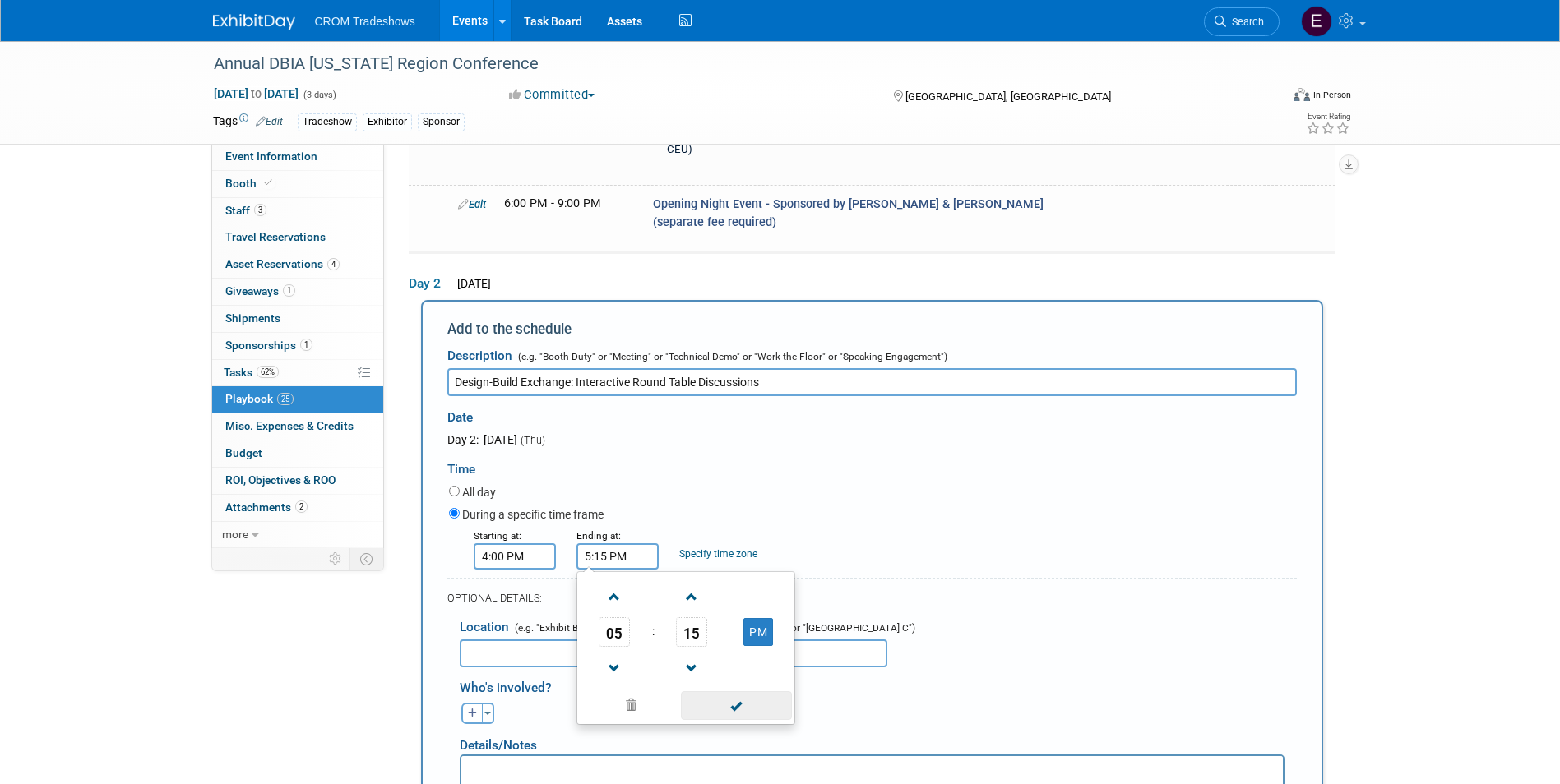
click at [749, 692] on span at bounding box center [736, 706] width 111 height 29
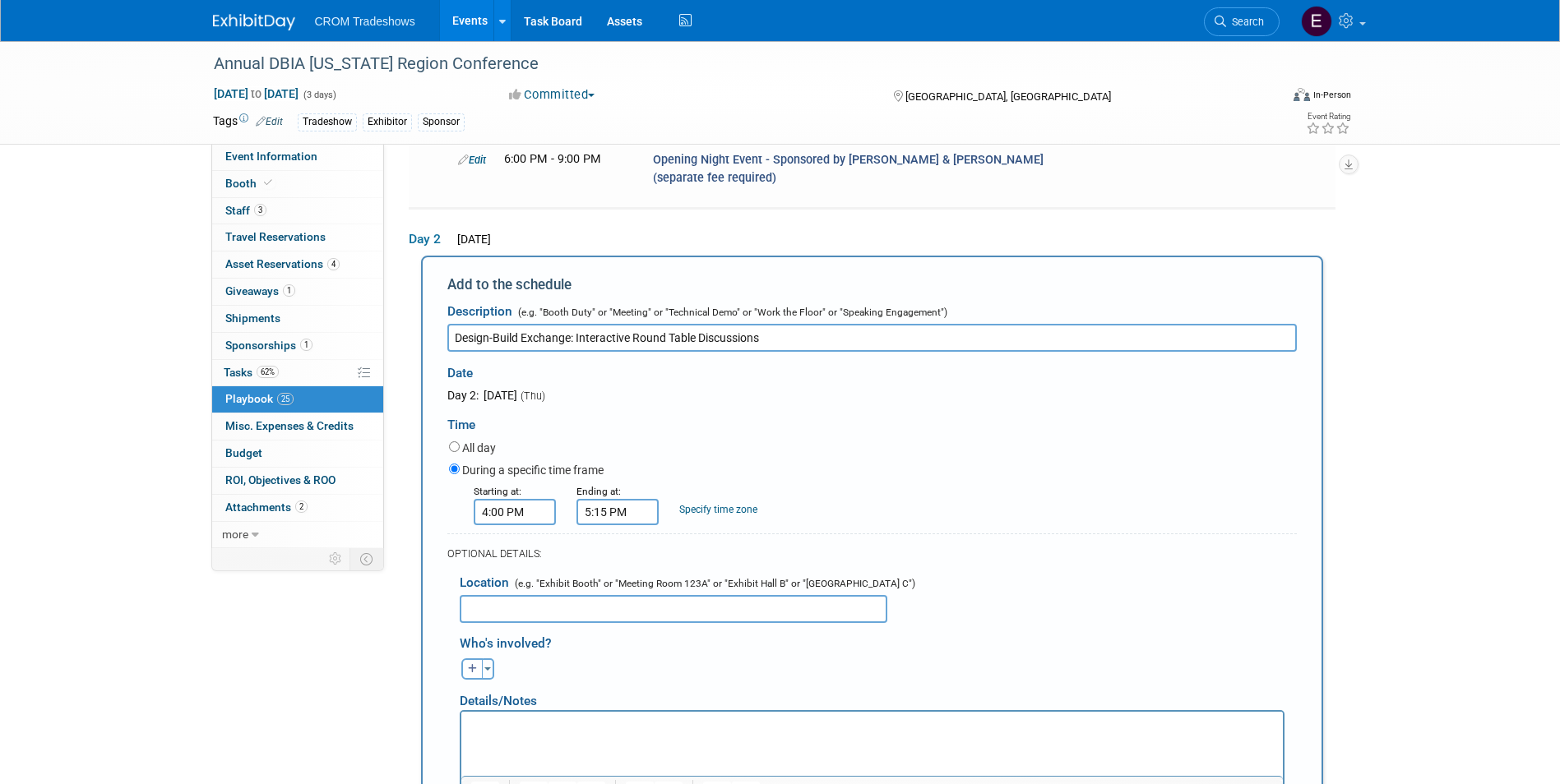
scroll to position [2511, 0]
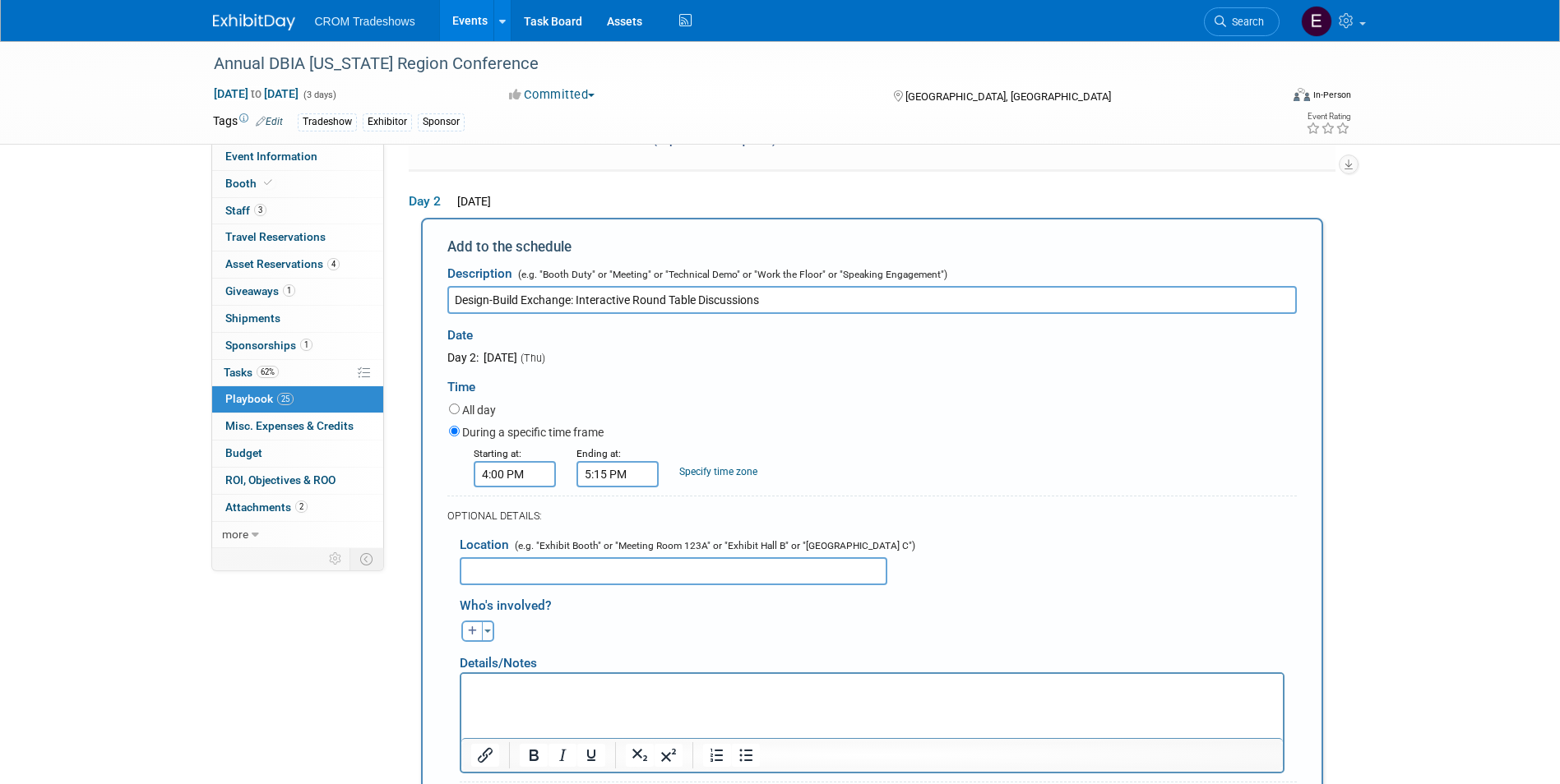
click at [718, 692] on p "Rich Text Area. Press ALT-0 for help." at bounding box center [871, 687] width 802 height 16
click at [584, 697] on html at bounding box center [871, 684] width 822 height 23
drag, startPoint x: 577, startPoint y: 703, endPoint x: 500, endPoint y: 692, distance: 77.8
click at [500, 692] on p "Rich Text Area. Press ALT-0 for help." at bounding box center [871, 687] width 802 height 16
click at [484, 687] on p "Rich Text Area. Press ALT-0 for help." at bounding box center [871, 687] width 802 height 16
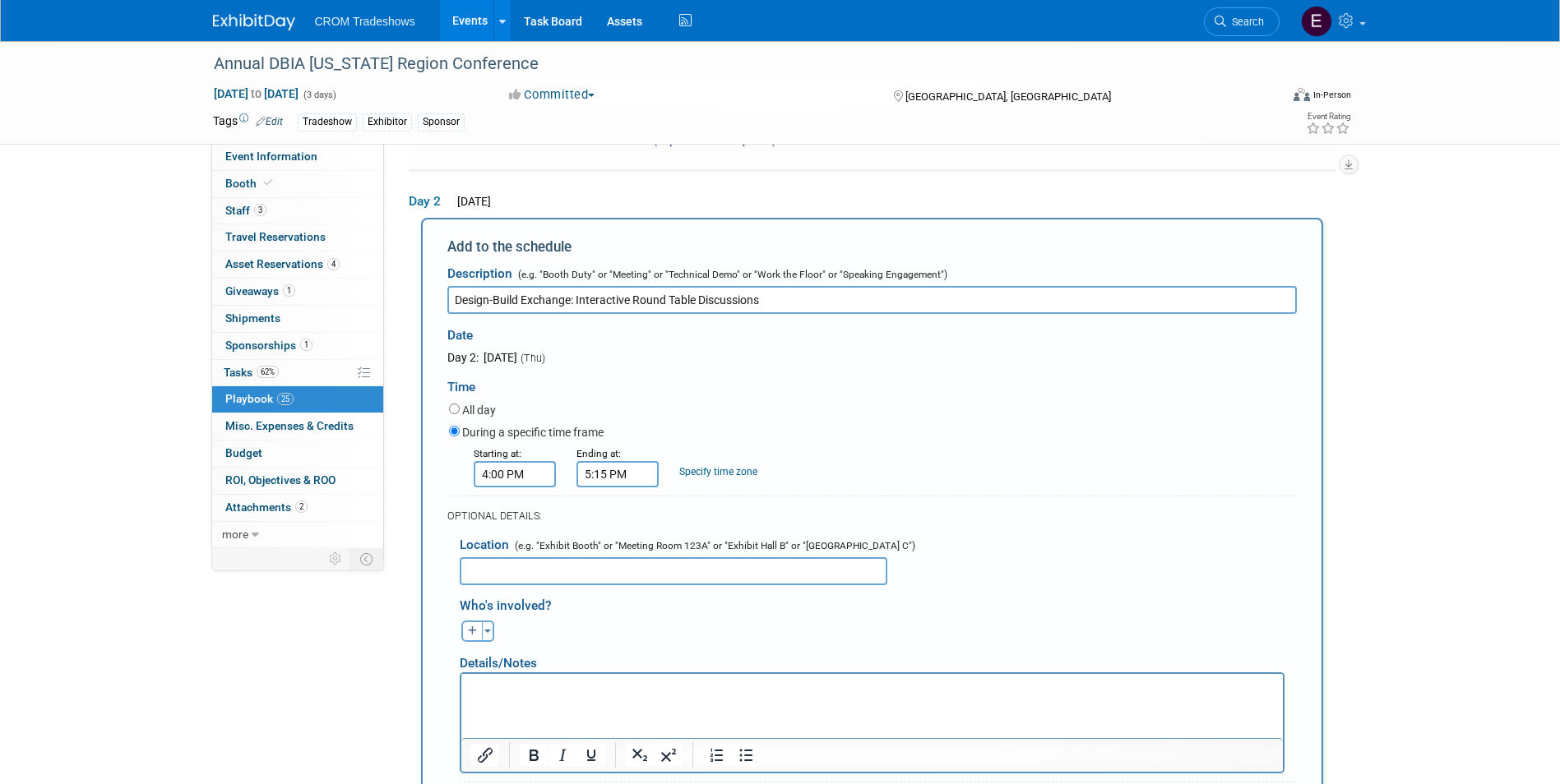
paste body "Rich Text Area. Press ALT-0 for help."
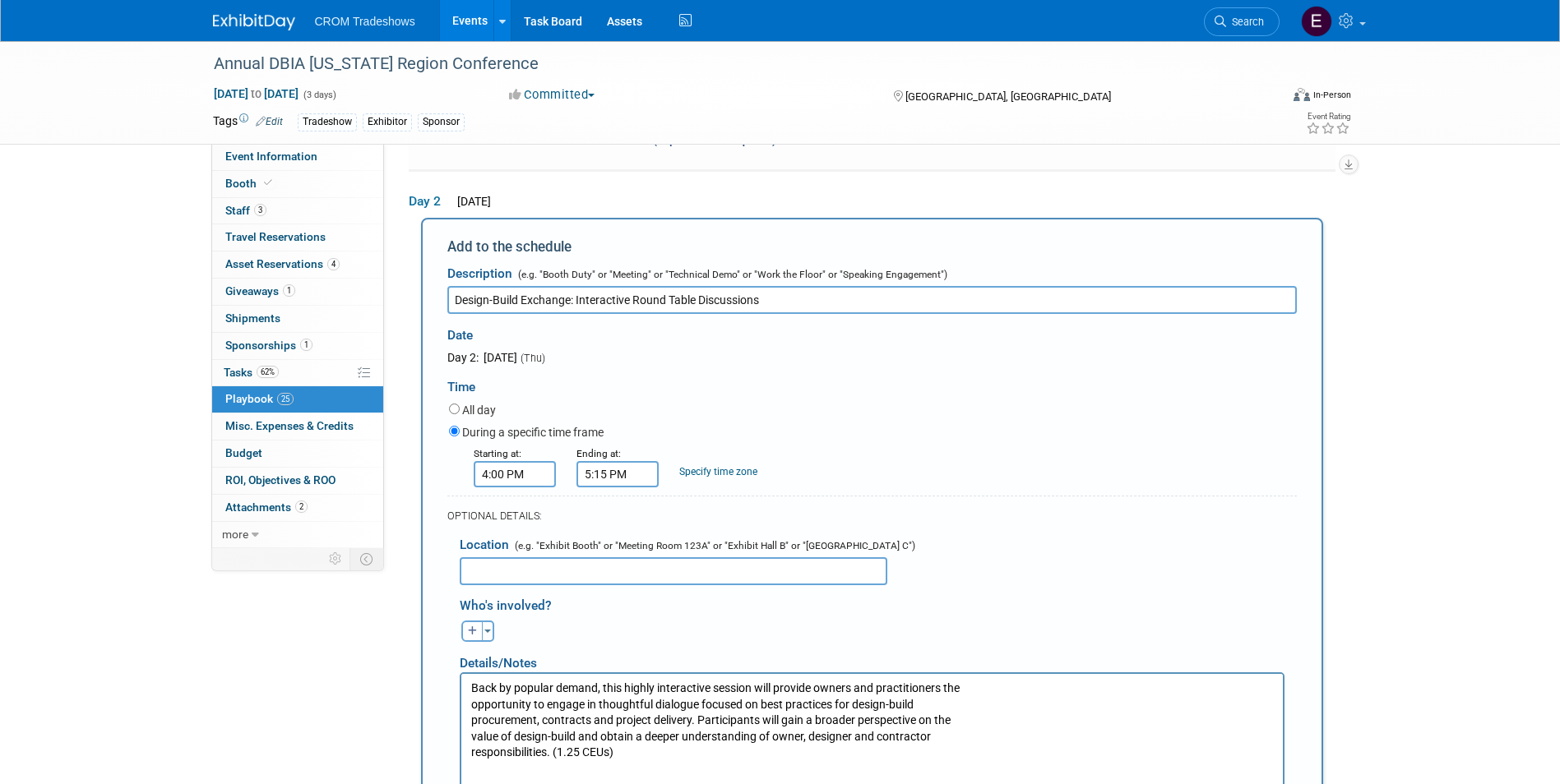
click at [470, 706] on p "Back by popular demand, this highly interactive session will provide owners and…" at bounding box center [871, 720] width 802 height 81
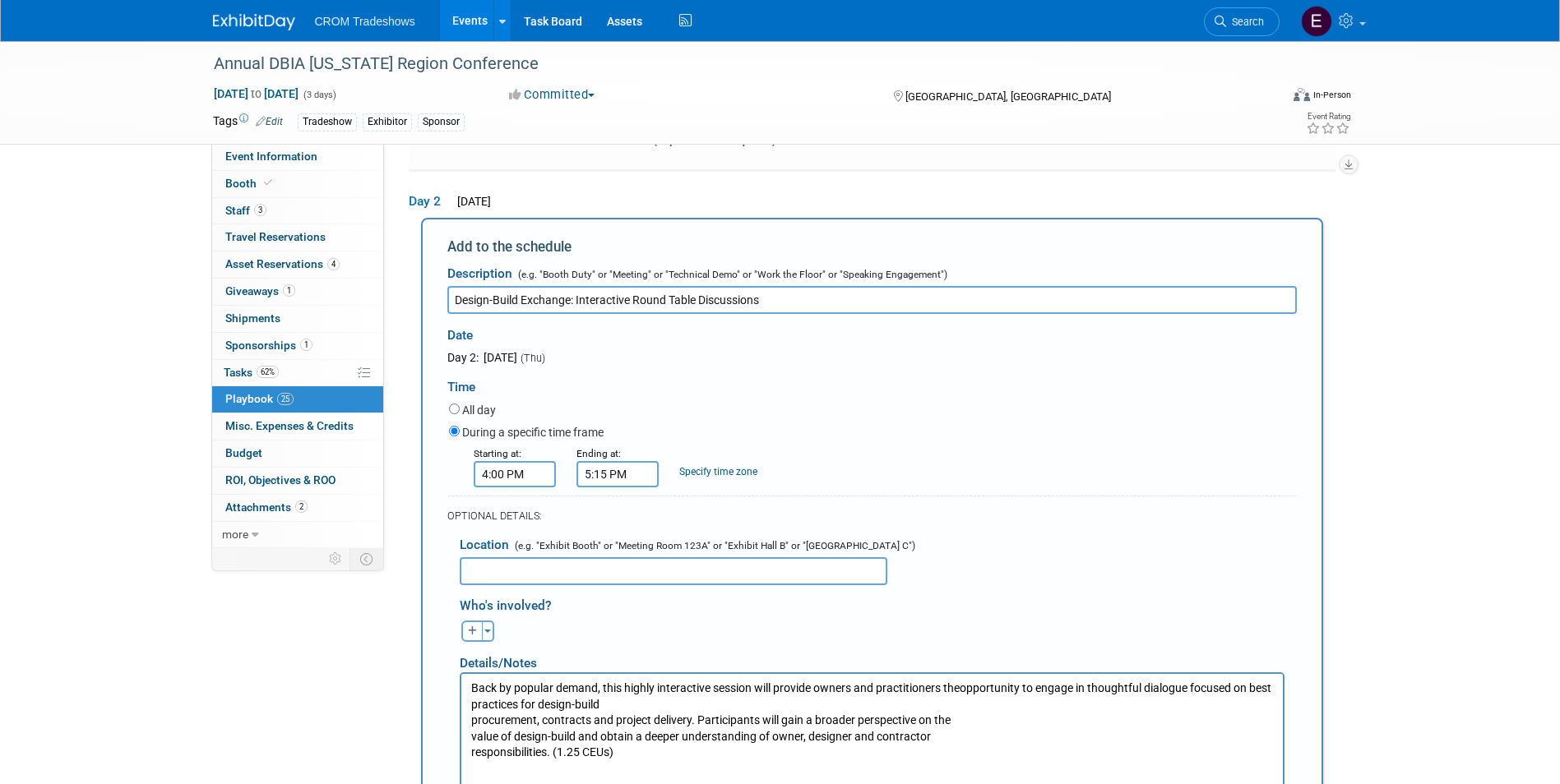
drag, startPoint x: 470, startPoint y: 720, endPoint x: 481, endPoint y: 720, distance: 11.0
click at [471, 719] on p "Back by popular demand, this highly interactive session will provide owners and…" at bounding box center [871, 720] width 802 height 81
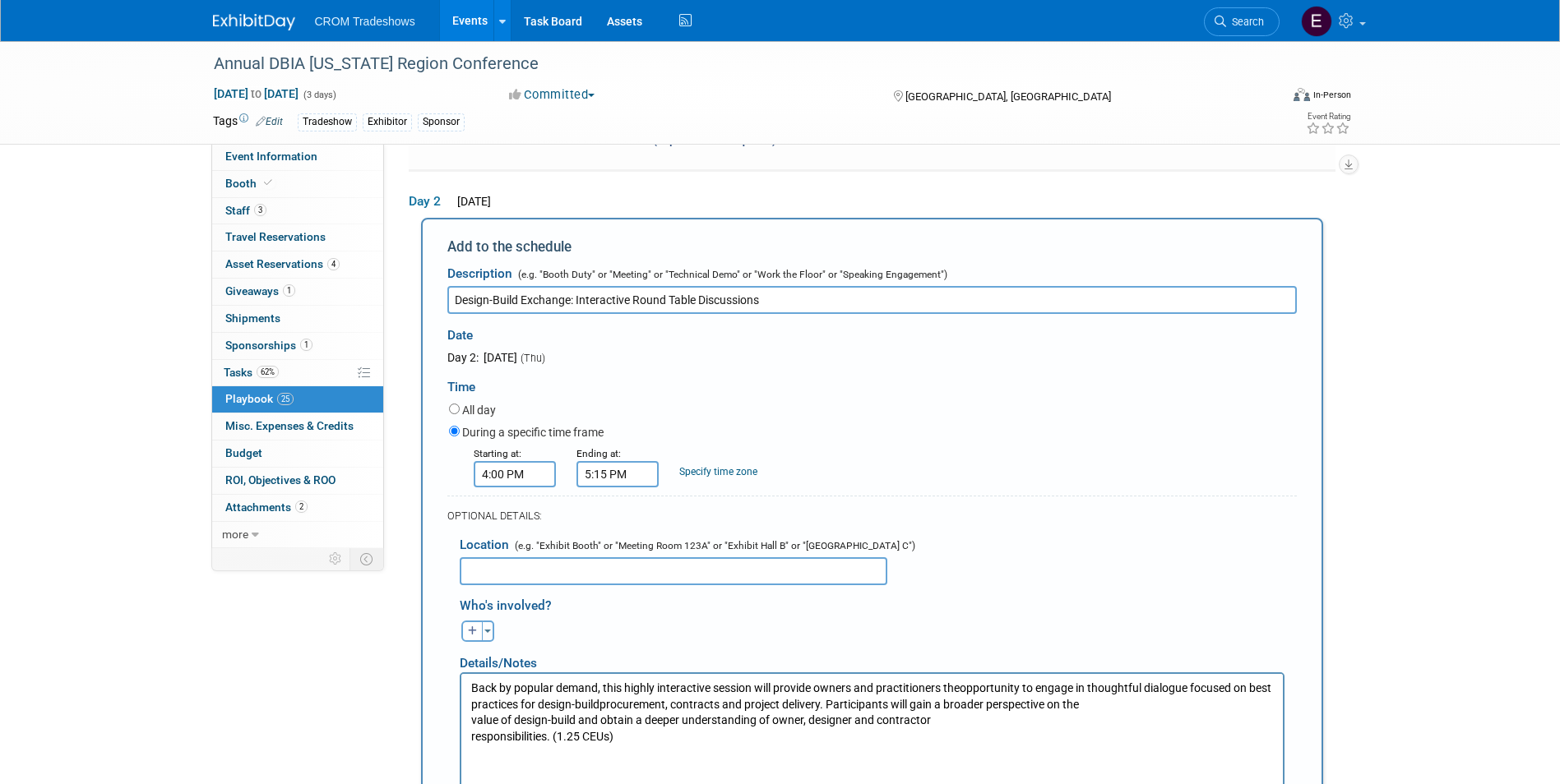
click at [470, 714] on p "Back by popular demand, this highly interactive session will provide owners and…" at bounding box center [871, 712] width 802 height 64
click at [471, 736] on p "Back by popular demand, this highly interactive session will provide owners and…" at bounding box center [871, 712] width 802 height 64
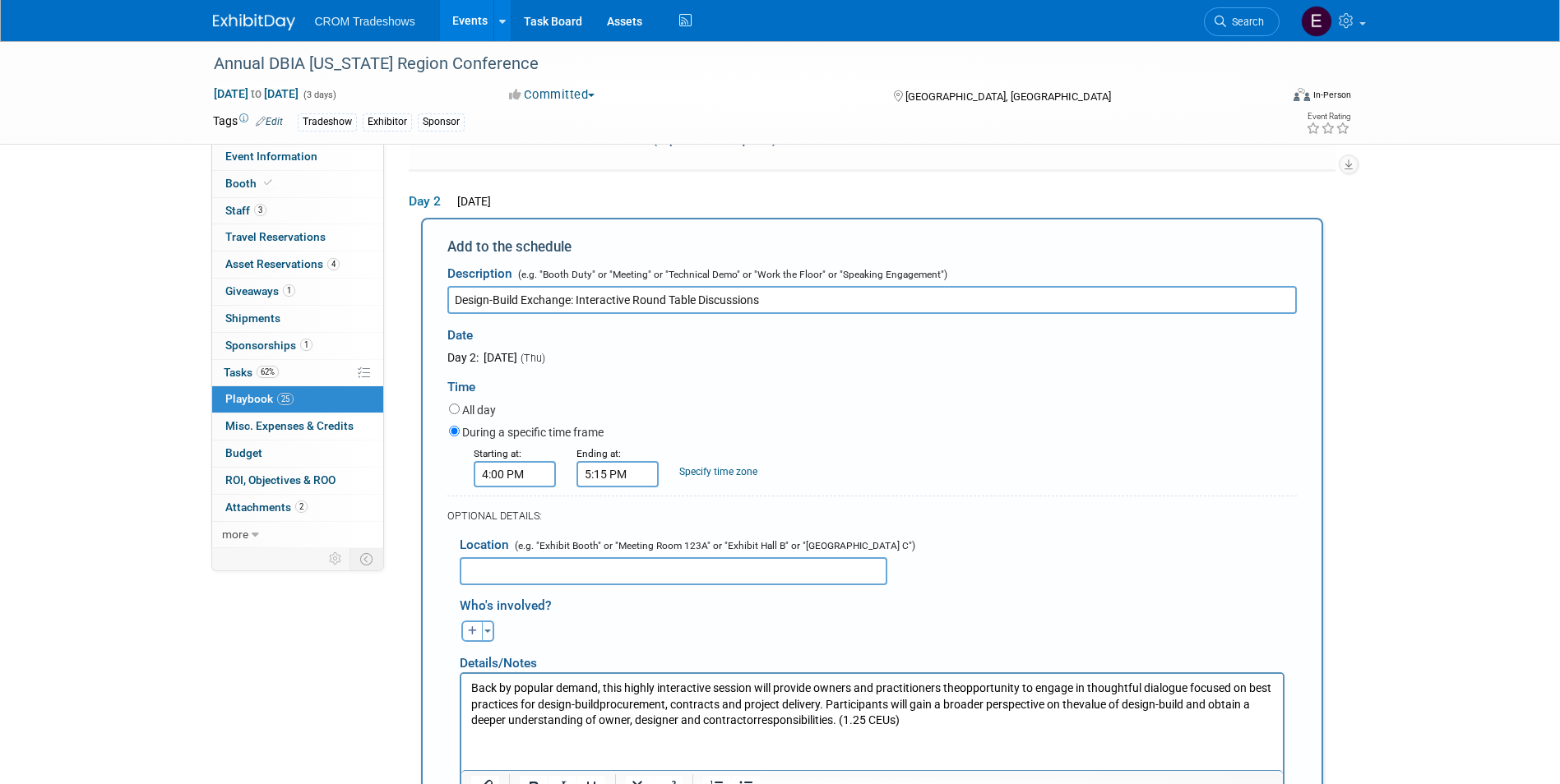
scroll to position [2593, 0]
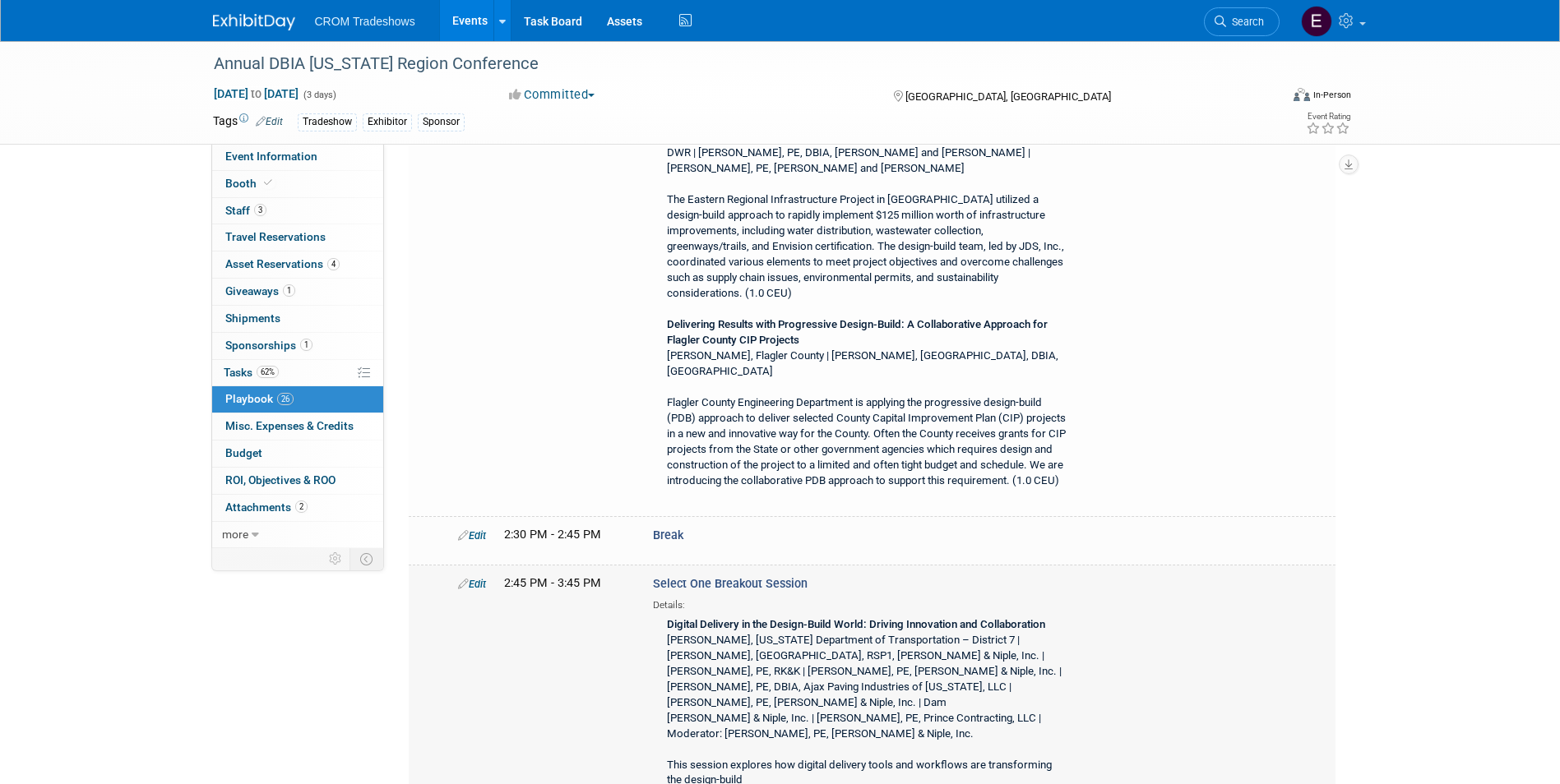
scroll to position [5365, 0]
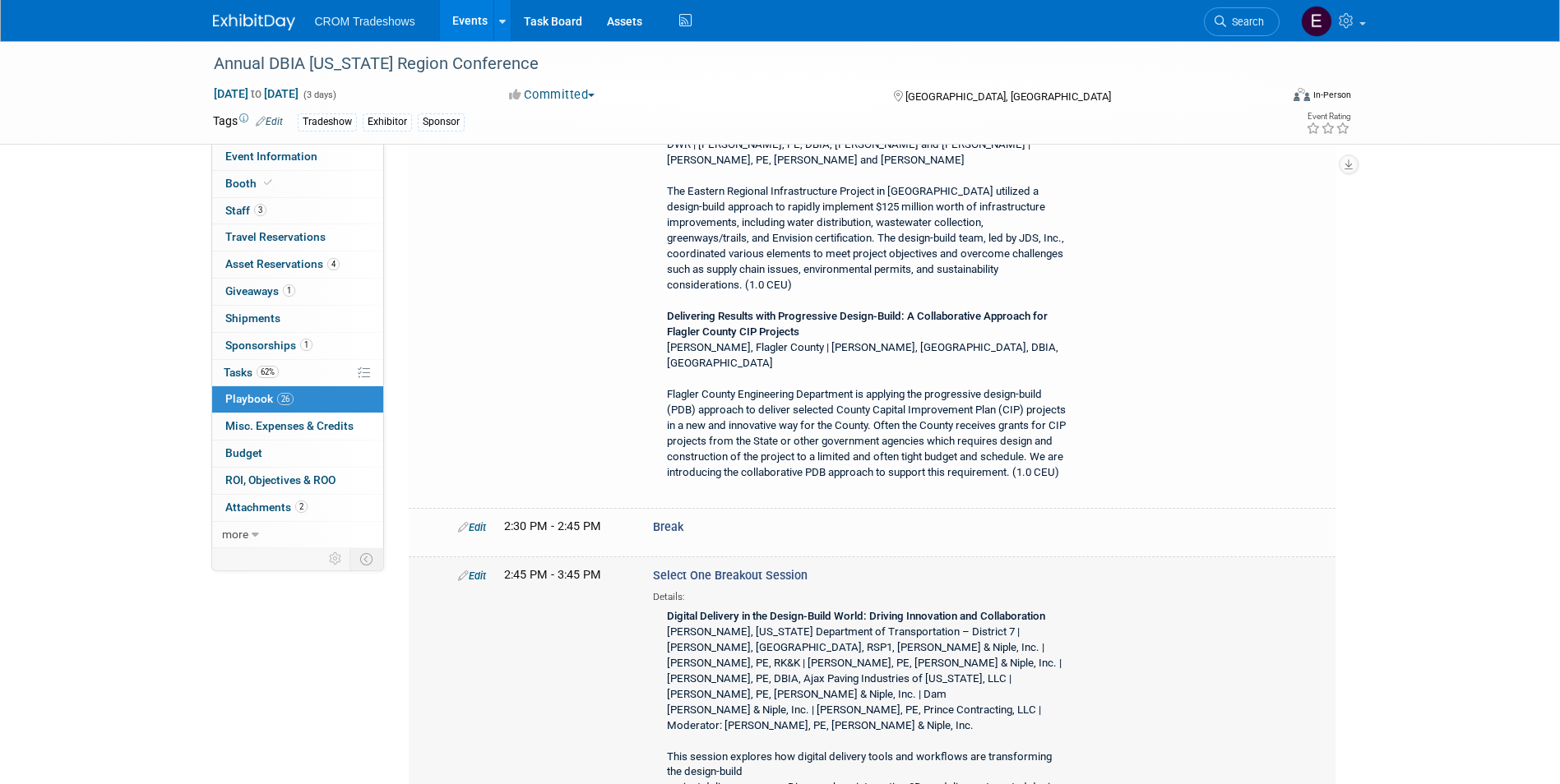
click at [473, 569] on link "Edit" at bounding box center [472, 575] width 28 height 13
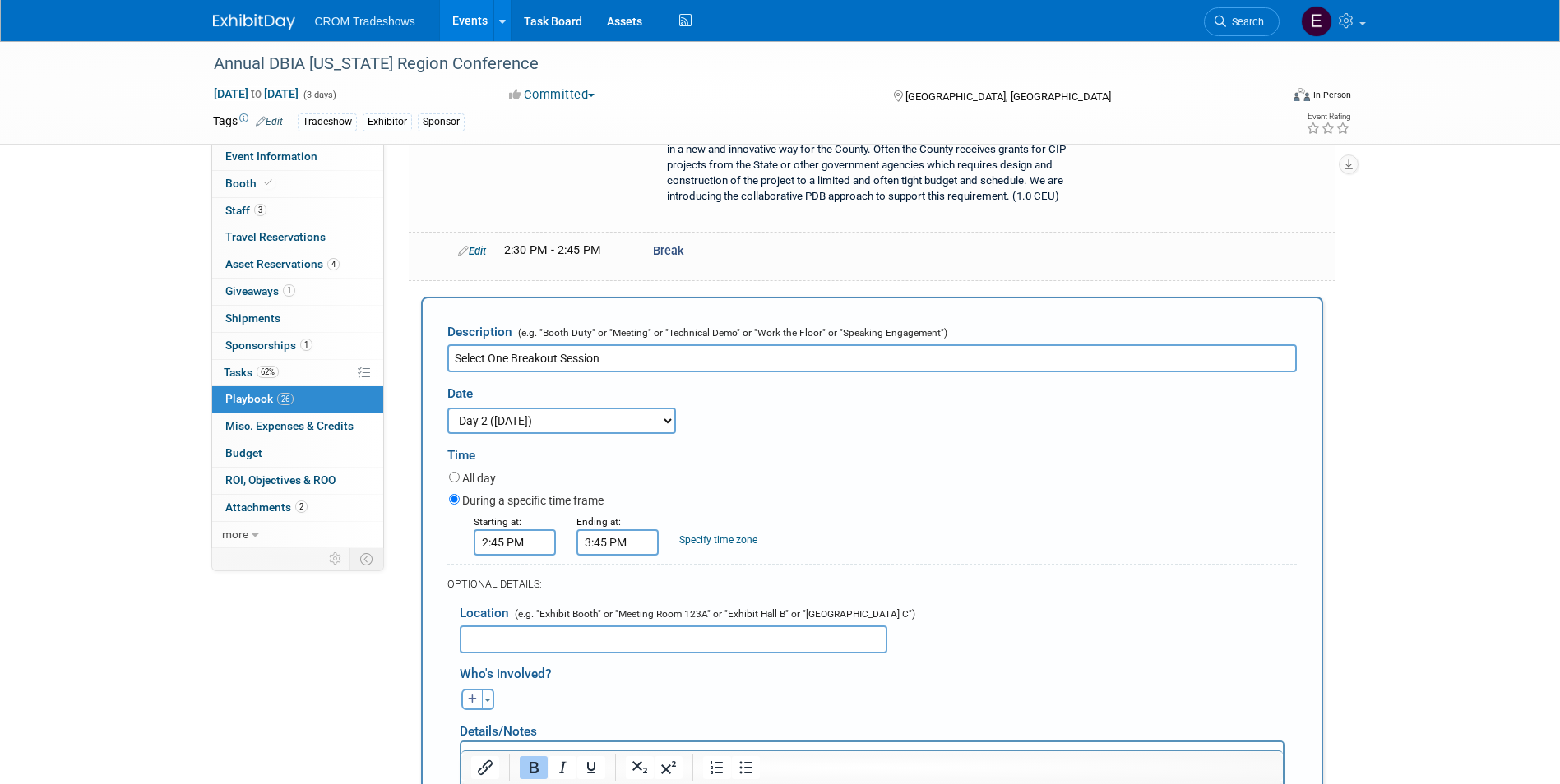
scroll to position [5911, 0]
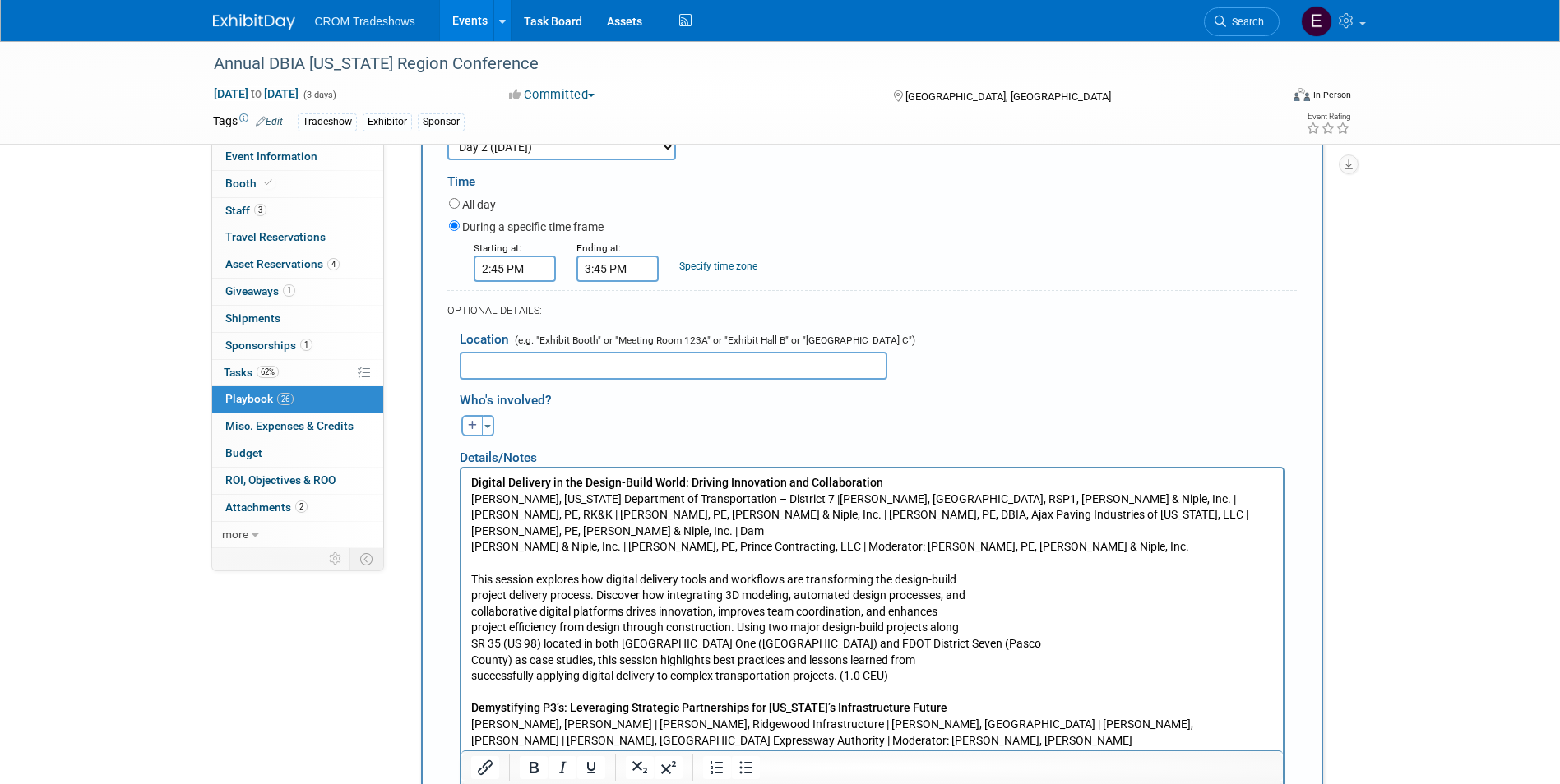
click at [470, 579] on p "Digital Delivery in the Design-Build World: Driving Innovation and Collaboratio…" at bounding box center [871, 764] width 802 height 580
click at [470, 591] on p "Digital Delivery in the Design-Build World: Driving Innovation and Collaboratio…" at bounding box center [871, 764] width 802 height 580
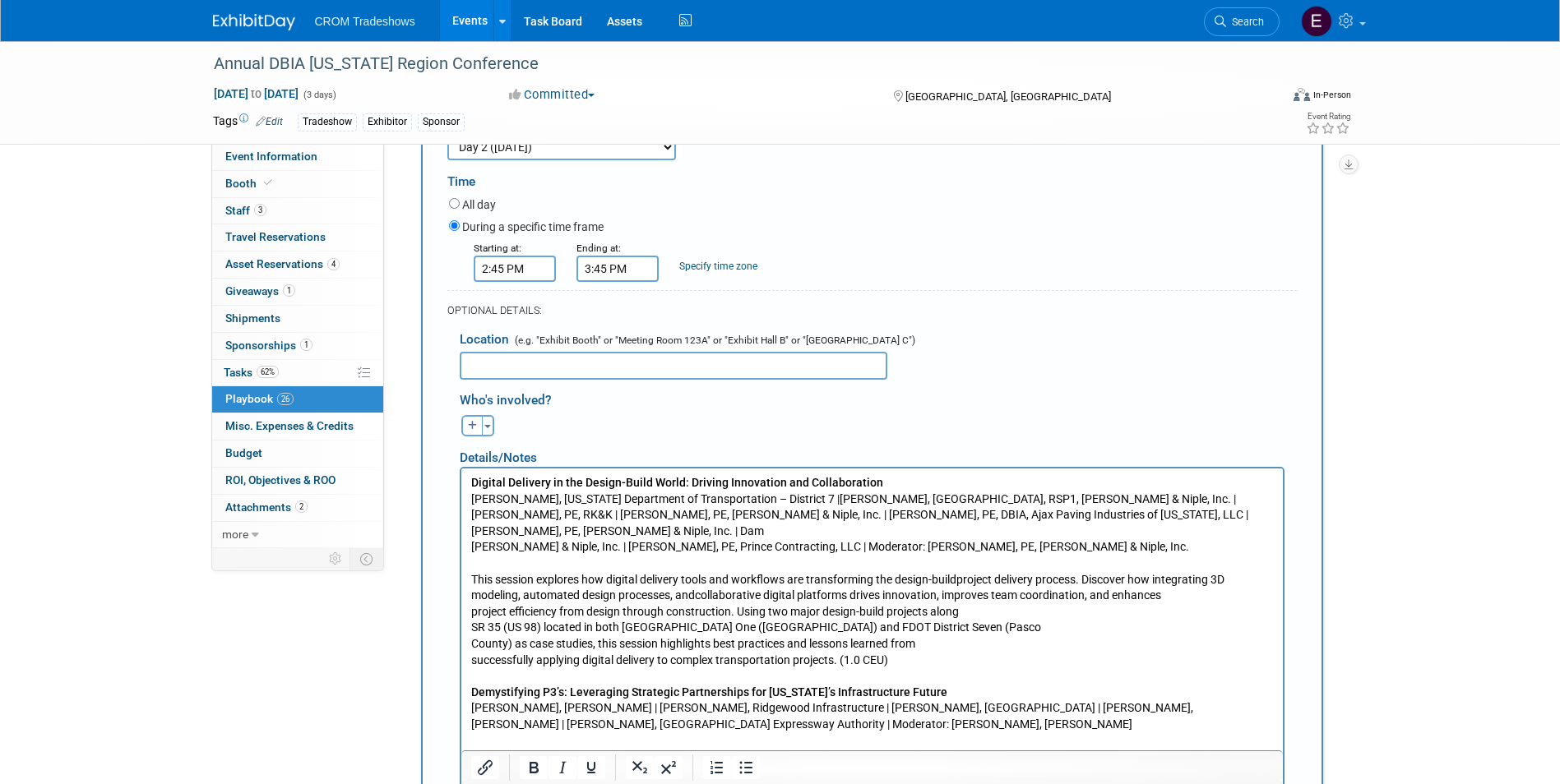
click at [474, 599] on p "Digital Delivery in the Design-Build World: Driving Innovation and Collaboratio…" at bounding box center [871, 757] width 802 height 564
click at [469, 600] on body "Digital Delivery in the Design-Build World: Driving Innovation and Collaboratio…" at bounding box center [871, 757] width 804 height 564
click at [470, 612] on p "Digital Delivery in the Design-Build World: Driving Innovation and Collaboratio…" at bounding box center [871, 757] width 802 height 564
click at [469, 626] on body "Digital Delivery in the Design-Build World: Driving Innovation and Collaboratio…" at bounding box center [871, 757] width 804 height 564
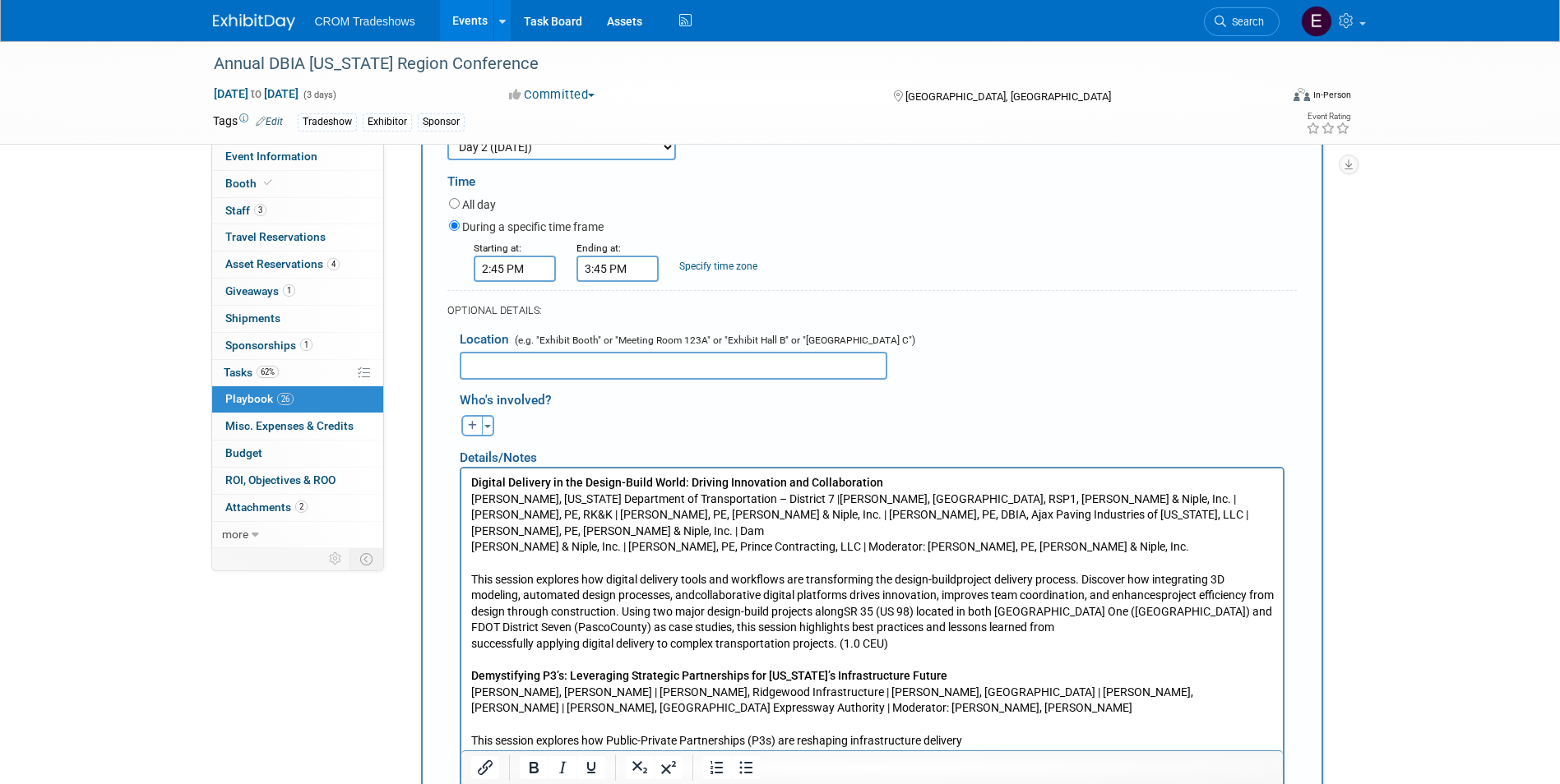
click at [470, 632] on p "Digital Delivery in the Design-Build World: Driving Innovation and Collaboratio…" at bounding box center [871, 748] width 802 height 547
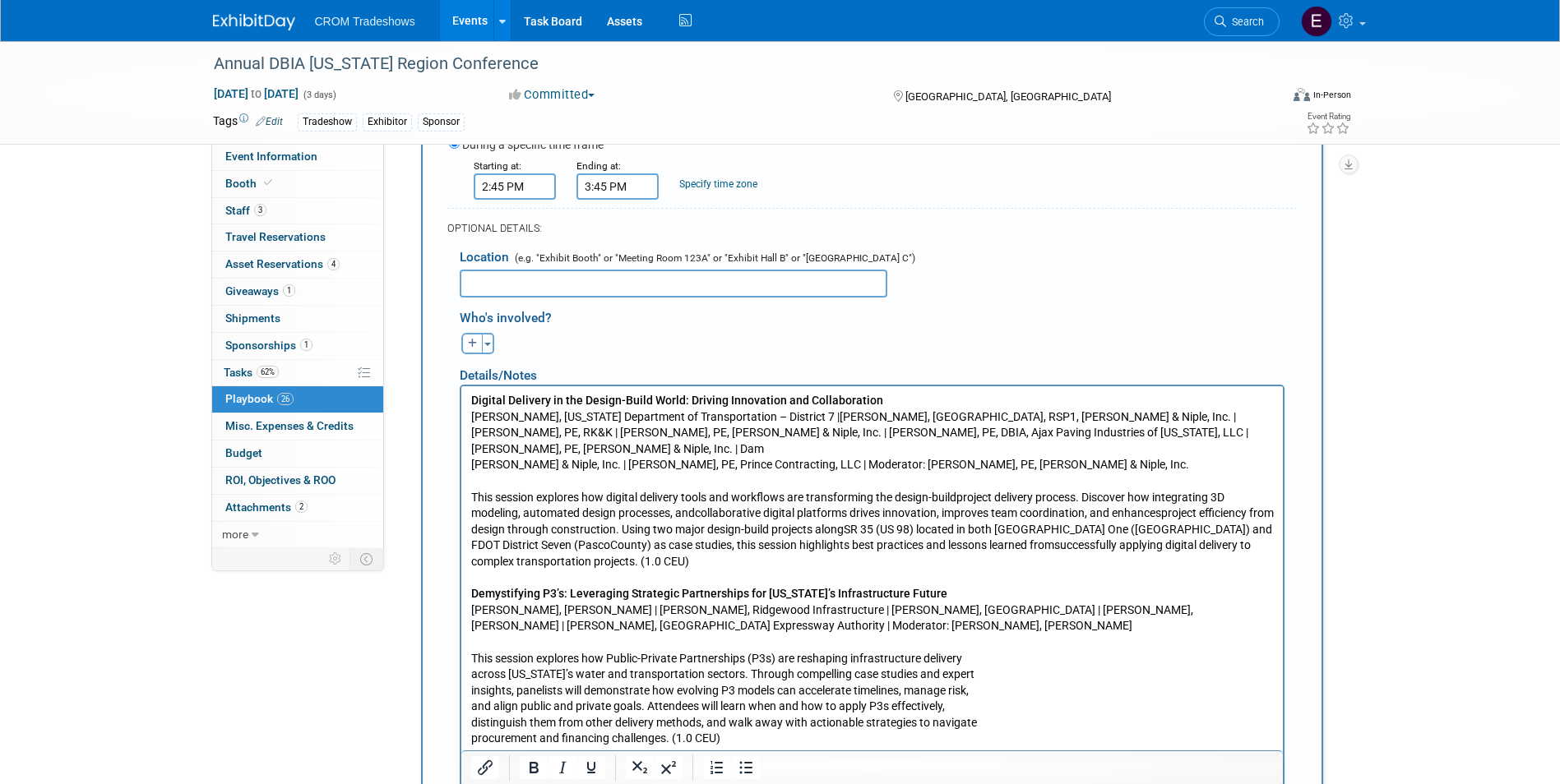
click at [467, 660] on html "Digital Delivery in the Design-Build World: Driving Innovation and Collaboratio…" at bounding box center [871, 663] width 822 height 554
click at [470, 673] on p "Digital Delivery in the Design-Build World: Driving Innovation and Collaboratio…" at bounding box center [871, 666] width 802 height 547
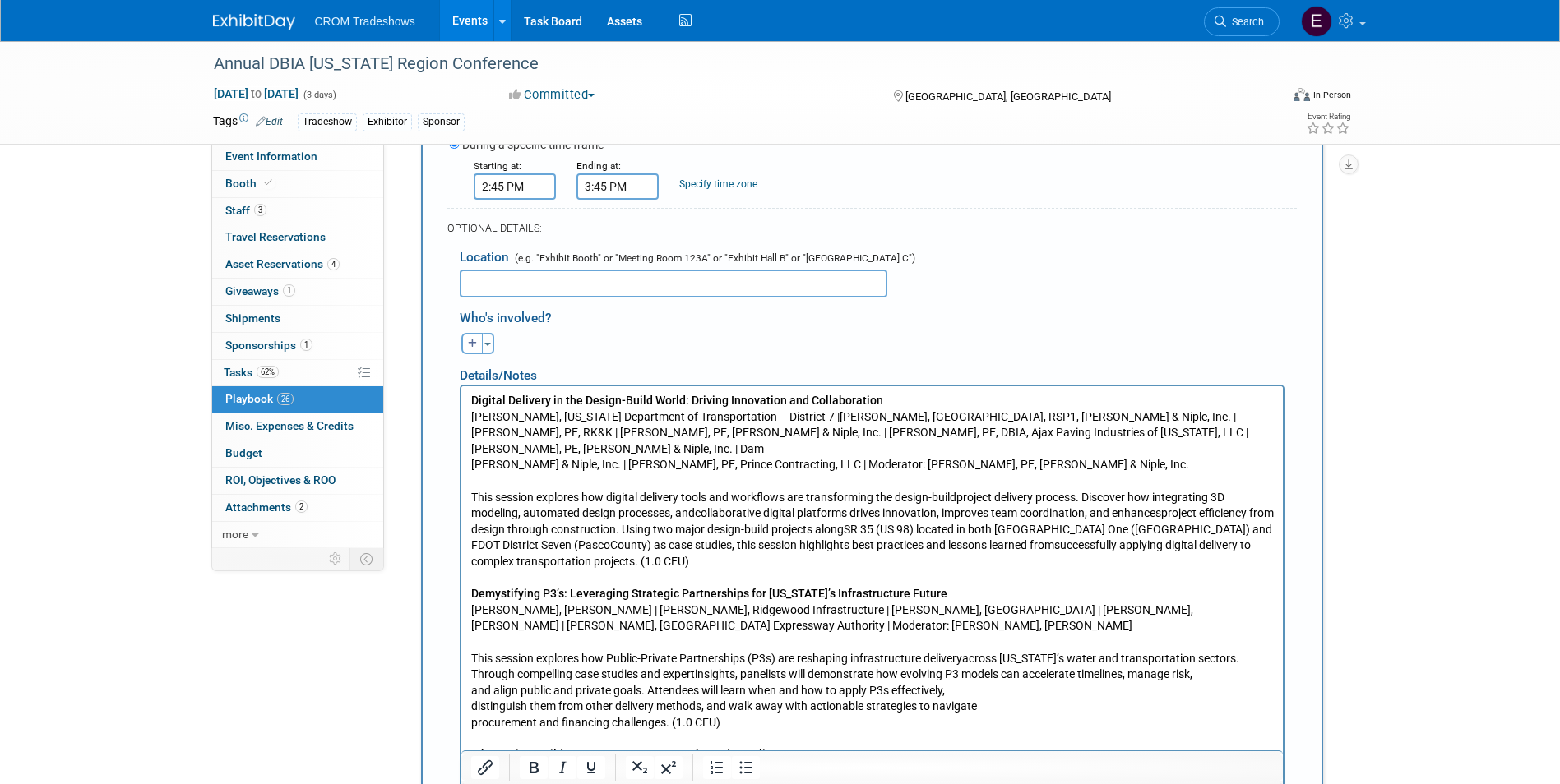
click at [472, 683] on p "Digital Delivery in the Design-Build World: Driving Innovation and Collaboratio…" at bounding box center [871, 658] width 802 height 532
click at [471, 676] on p "Digital Delivery in the Design-Build World: Driving Innovation and Collaboratio…" at bounding box center [871, 658] width 802 height 532
click at [467, 705] on html "Digital Delivery in the Design-Build World: Driving Innovation and Collaboratio…" at bounding box center [871, 655] width 822 height 539
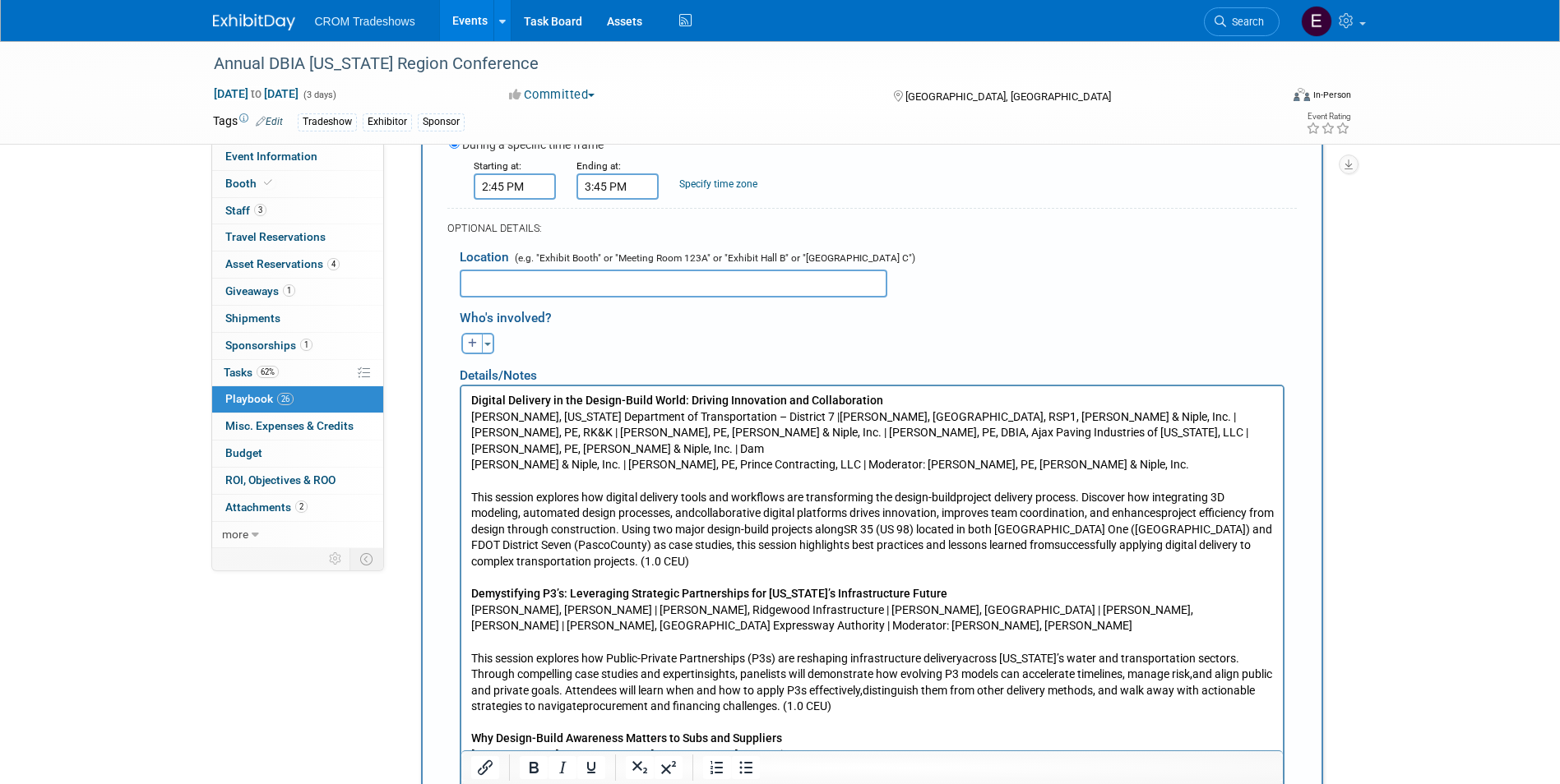
click at [472, 692] on p "Digital Delivery in the Design-Build World: Driving Innovation and Collaboratio…" at bounding box center [871, 650] width 802 height 515
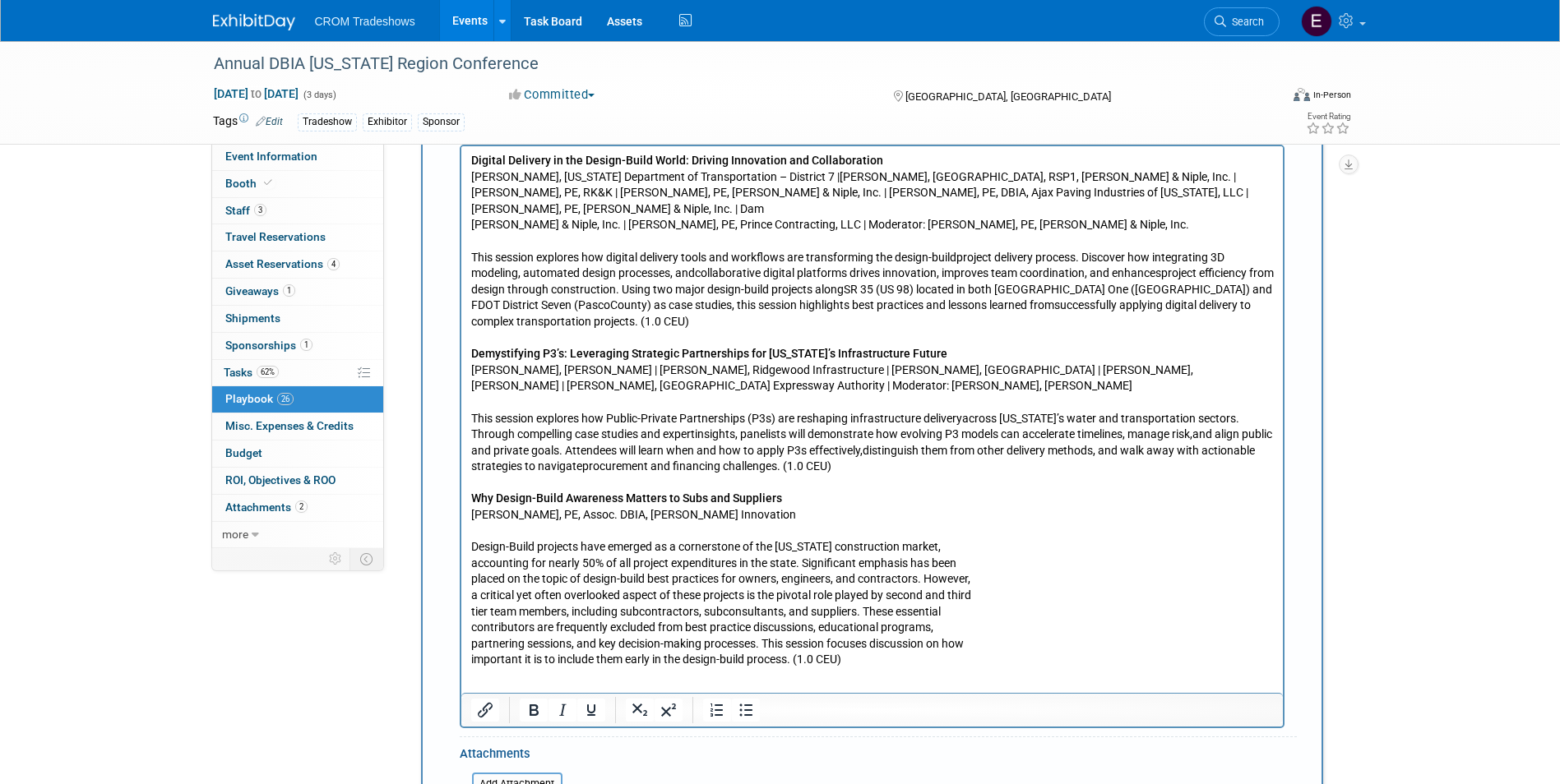
scroll to position [6241, 0]
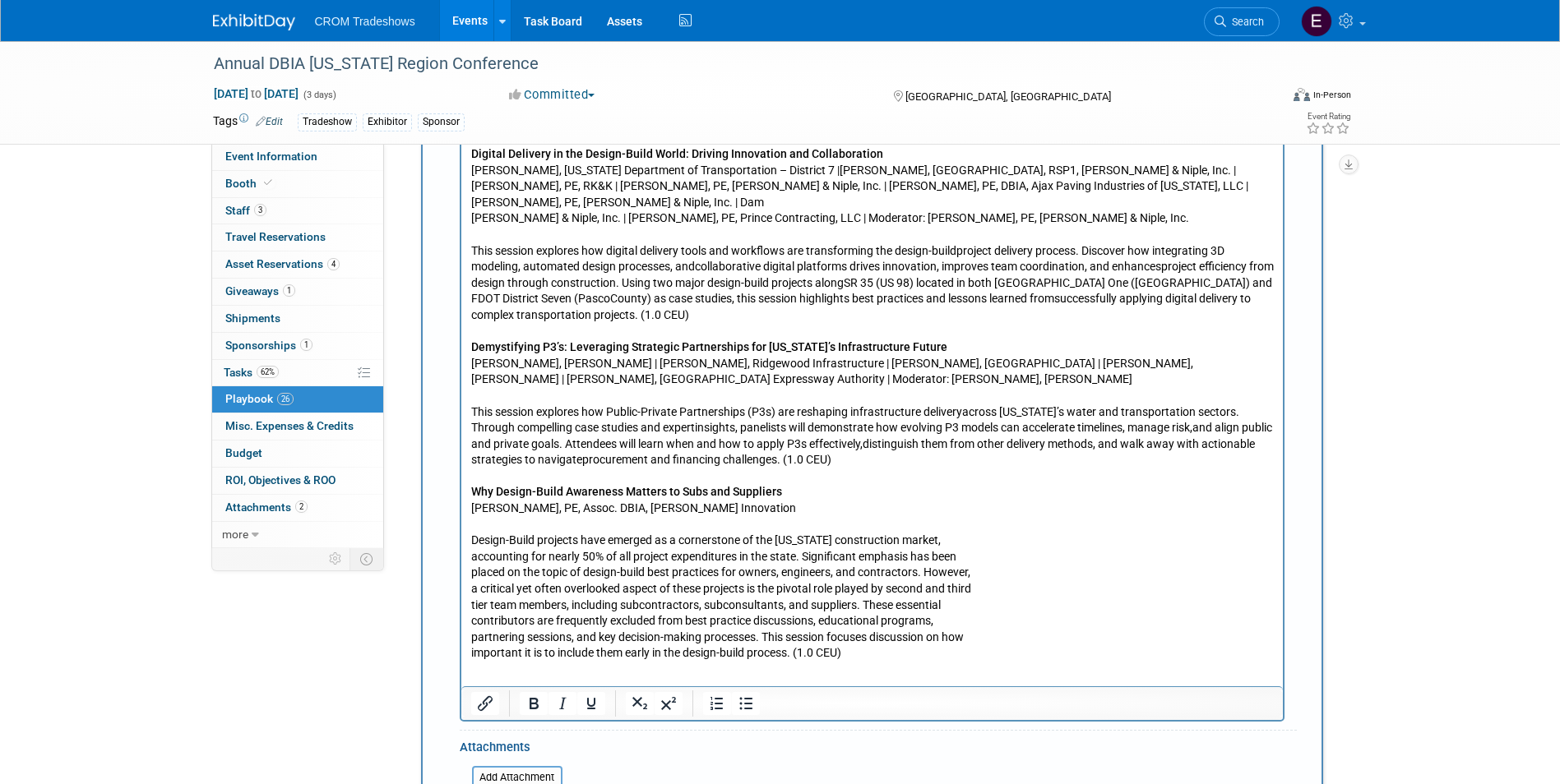
click at [471, 643] on p "Digital Delivery in the Design-Build World: Driving Innovation and Collaboratio…" at bounding box center [871, 403] width 802 height 515
click at [470, 619] on p "Digital Delivery in the Design-Build World: Driving Innovation and Collaboratio…" at bounding box center [871, 403] width 802 height 515
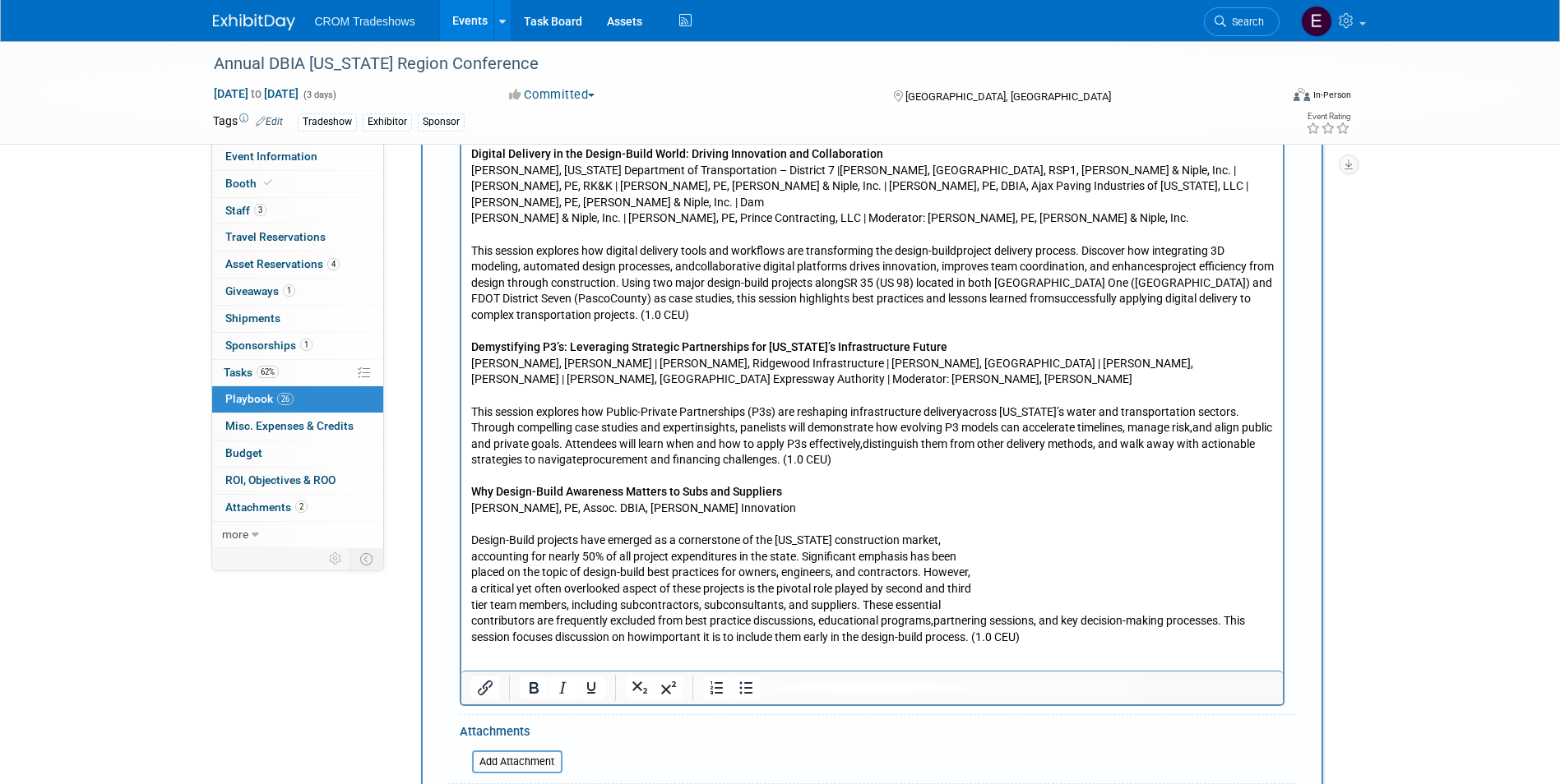
click at [470, 606] on p "Digital Delivery in the Design-Build World: Driving Innovation and Collaboratio…" at bounding box center [871, 395] width 802 height 499
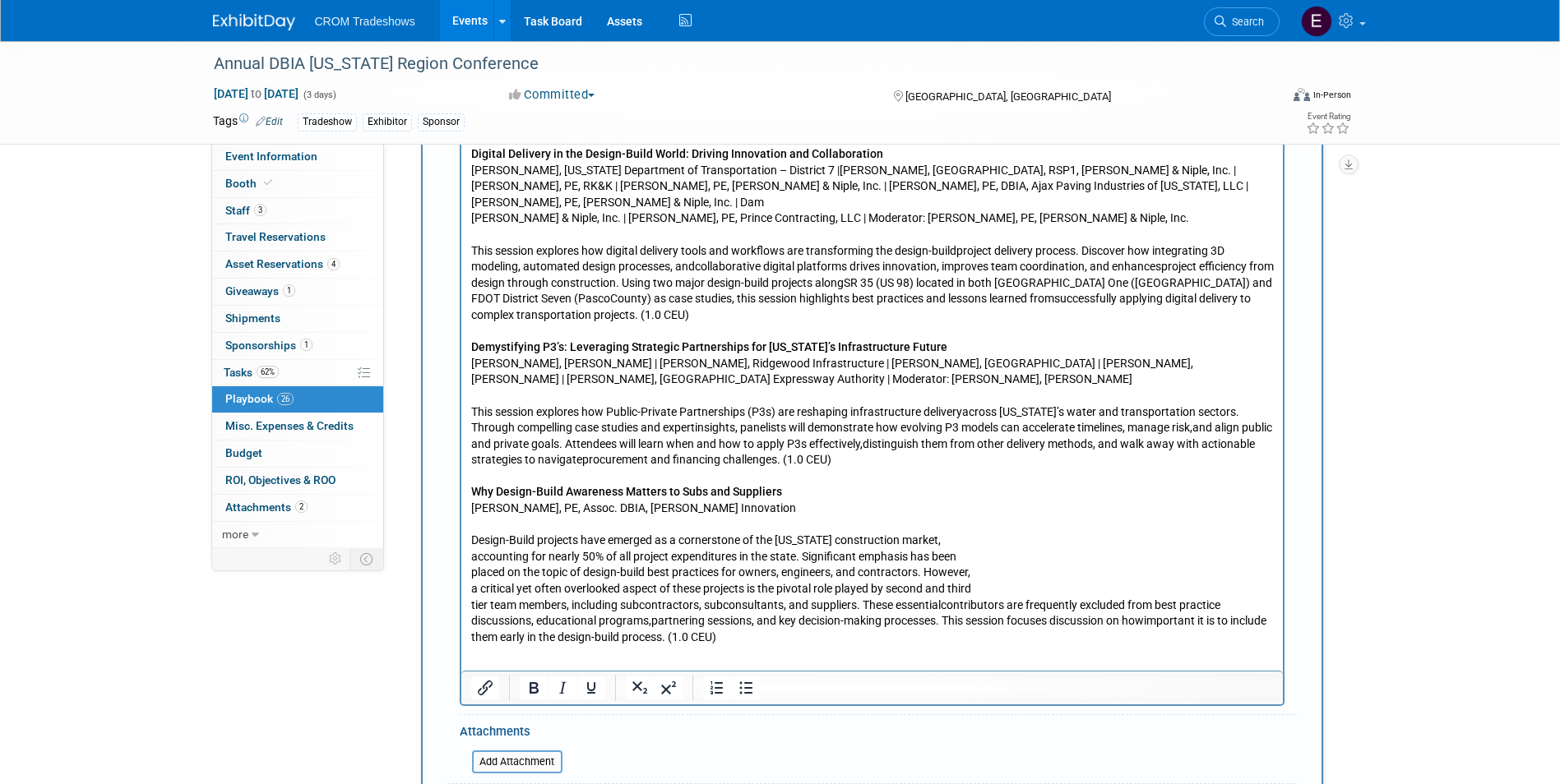
click at [470, 594] on p "Digital Delivery in the Design-Build World: Driving Innovation and Collaboratio…" at bounding box center [871, 395] width 802 height 499
click at [469, 573] on body "Digital Delivery in the Design-Build World: Driving Innovation and Collaboratio…" at bounding box center [871, 388] width 804 height 484
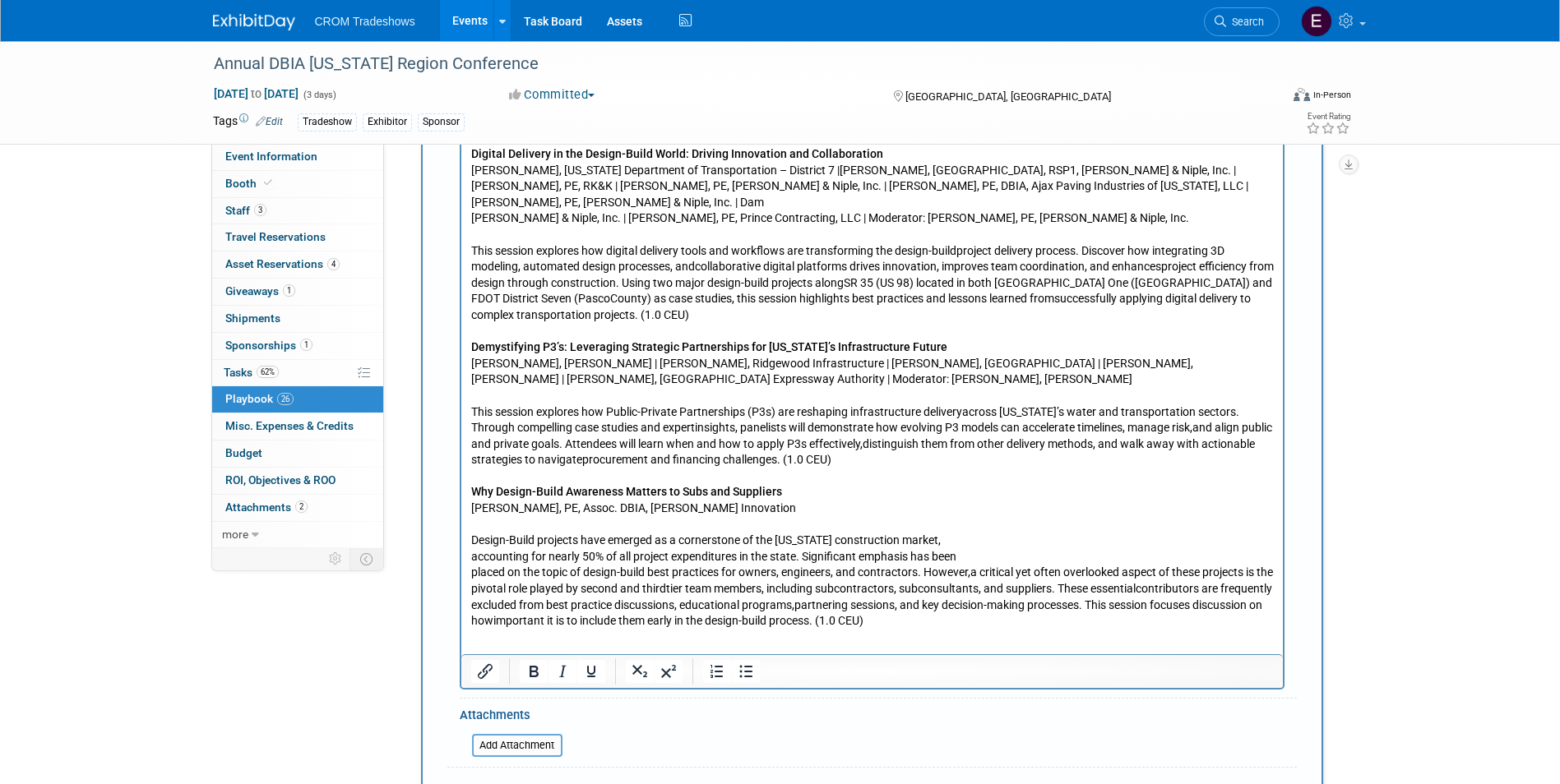
click at [469, 560] on body "Digital Delivery in the Design-Build World: Driving Innovation and Collaboratio…" at bounding box center [871, 388] width 804 height 484
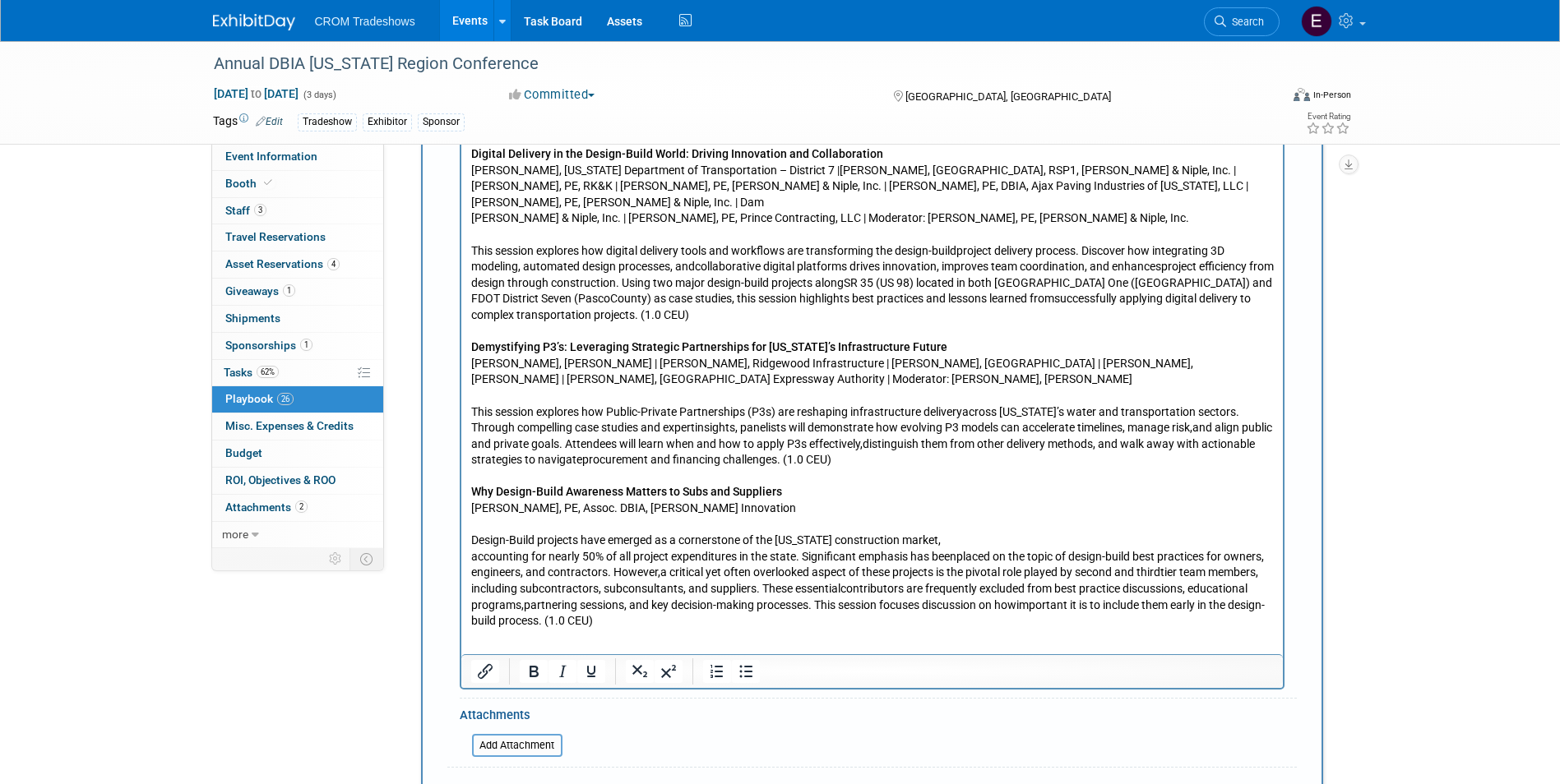
click at [469, 538] on body "Digital Delivery in the Design-Build World: Driving Innovation and Collaboratio…" at bounding box center [871, 388] width 804 height 484
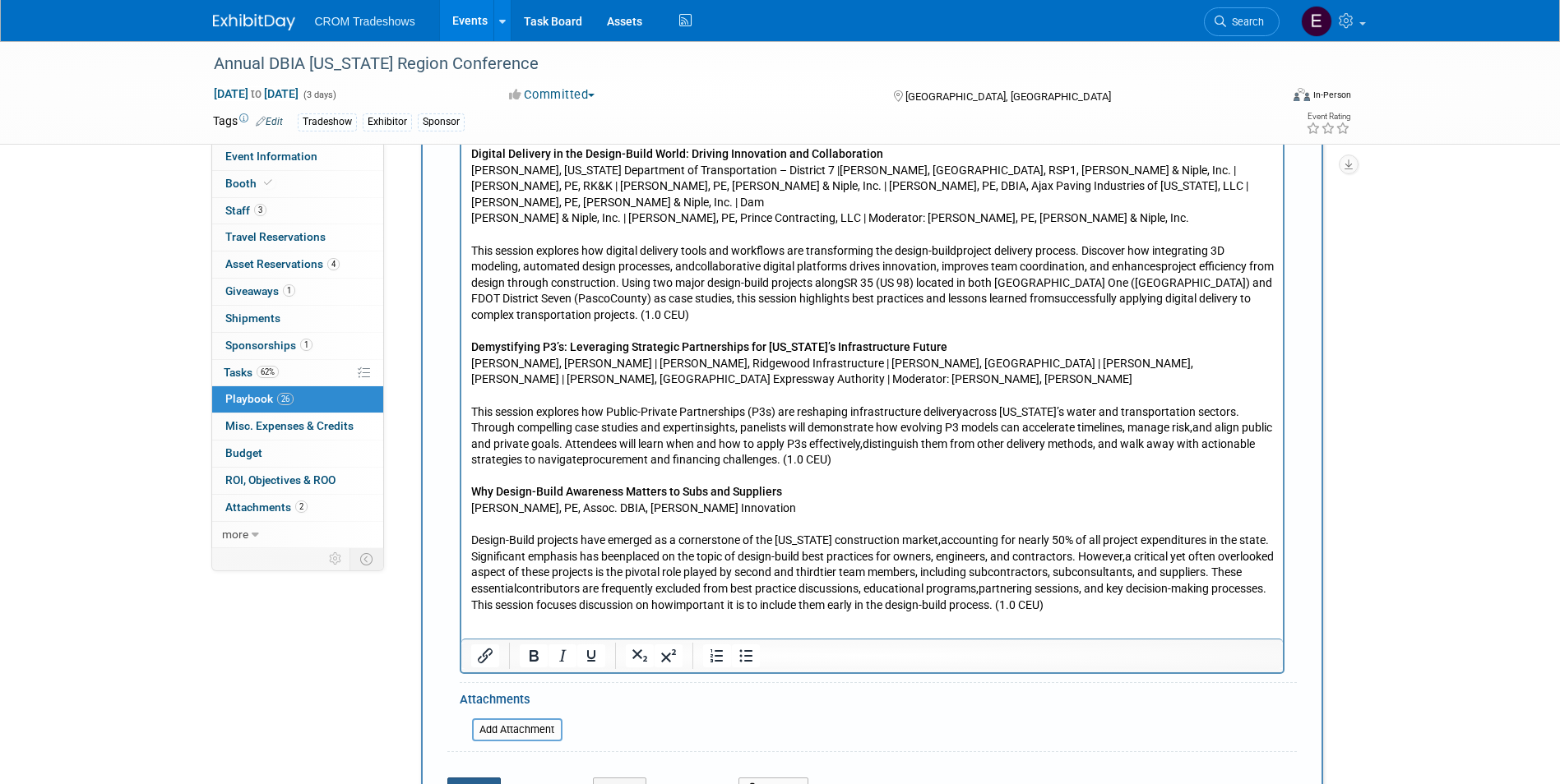
click at [501, 777] on button "Save" at bounding box center [474, 788] width 54 height 23
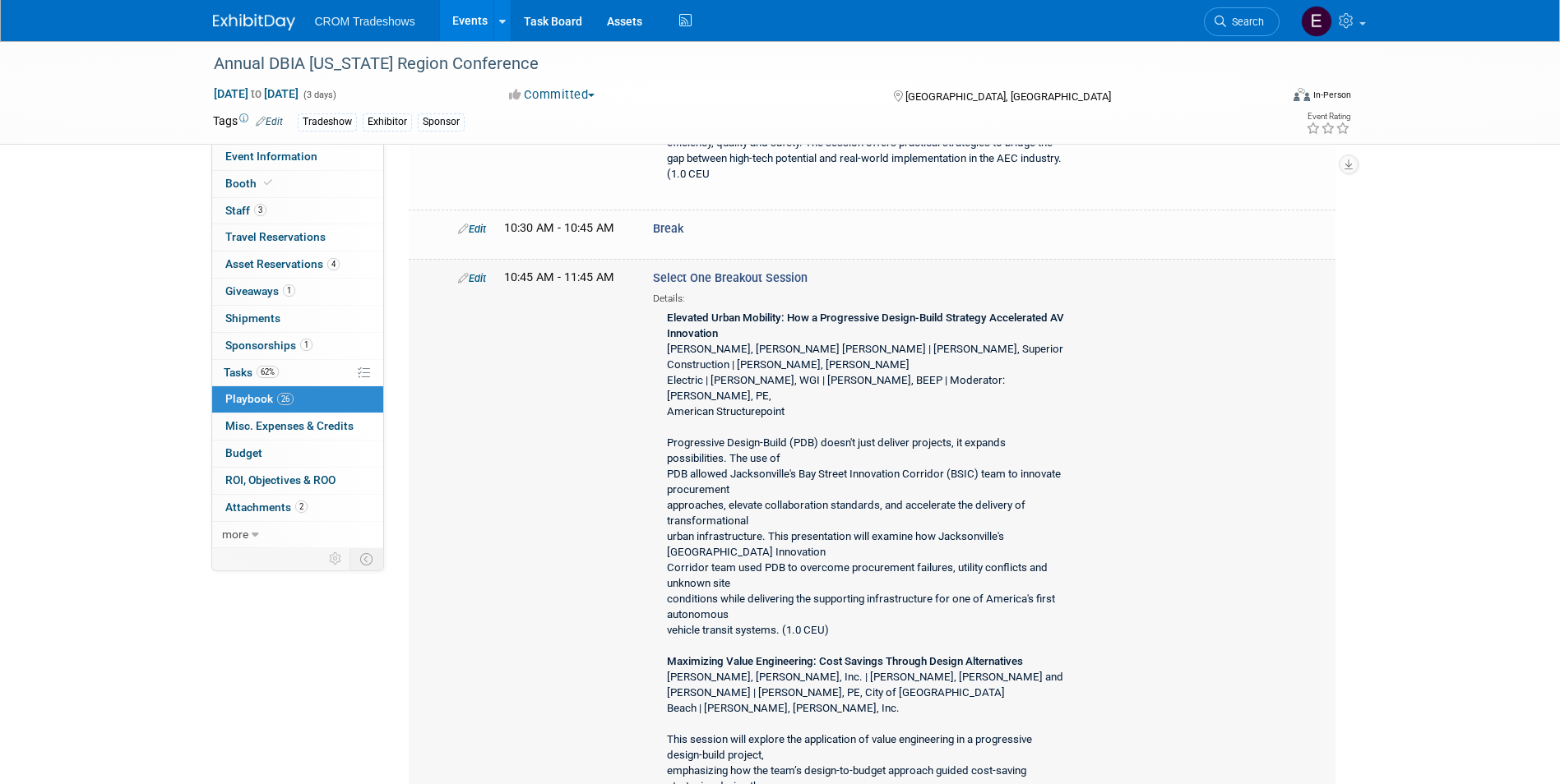
scroll to position [3503, 0]
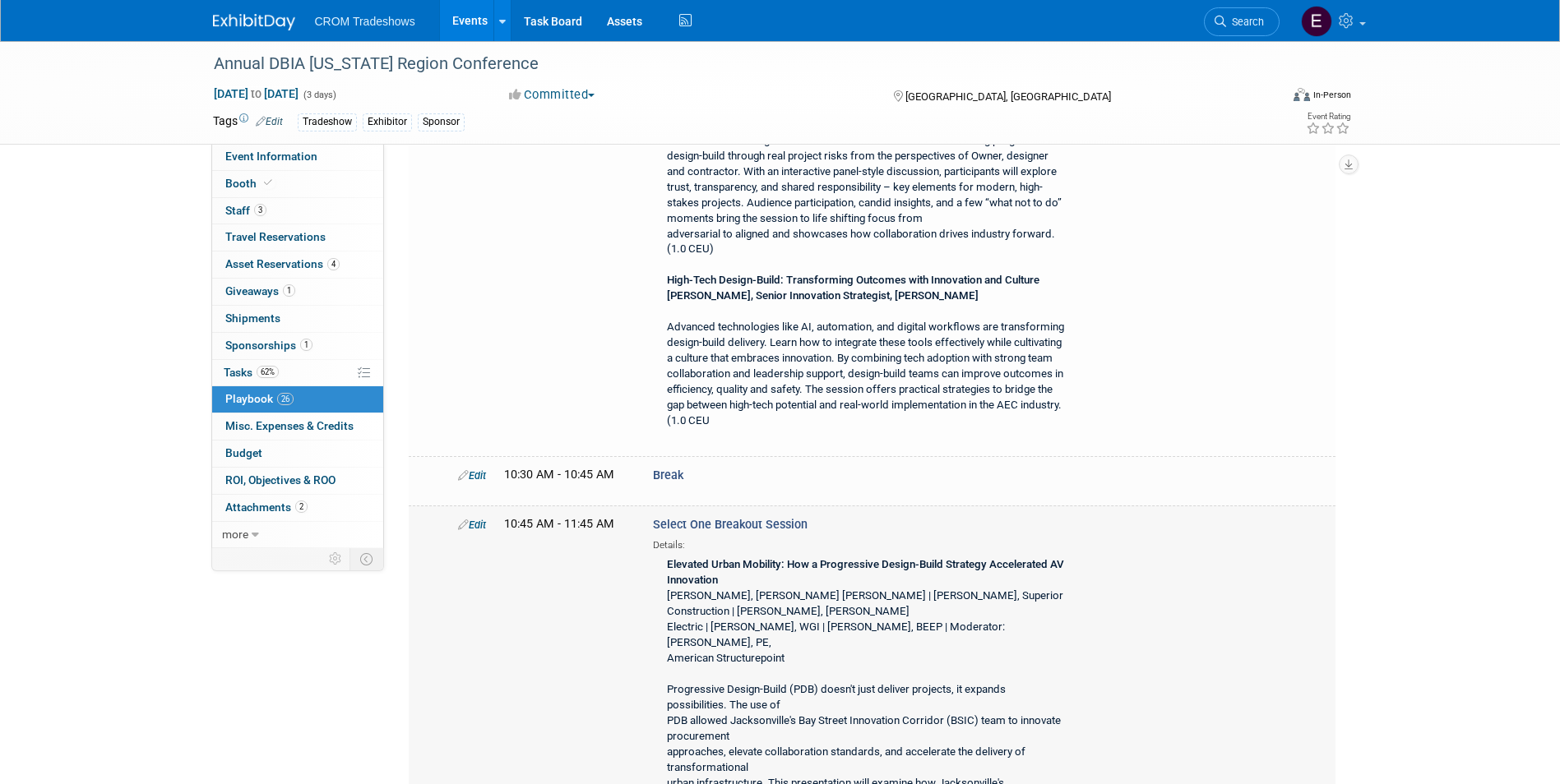
click at [486, 518] on link "Edit" at bounding box center [472, 524] width 28 height 13
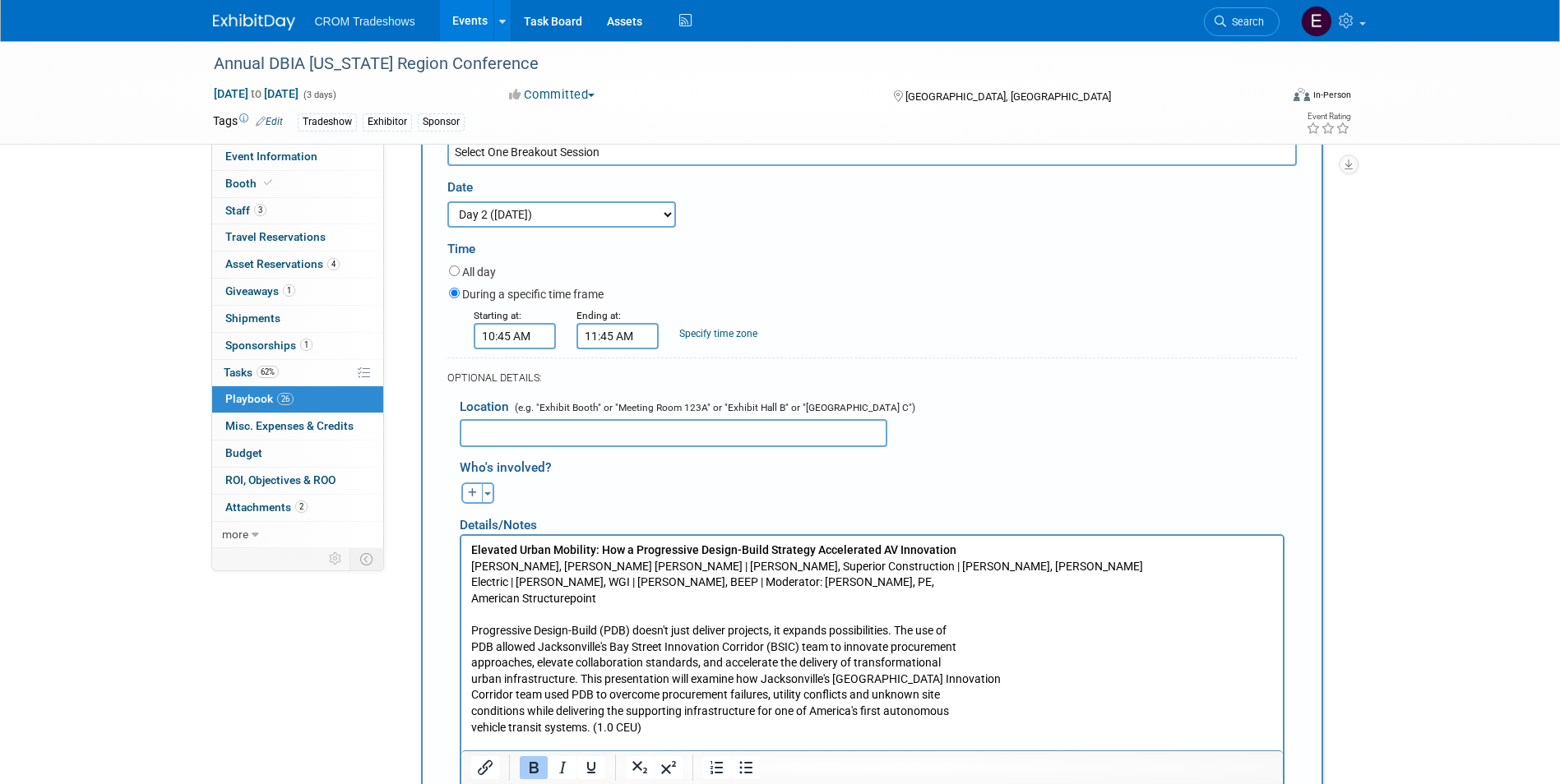
scroll to position [3950, 0]
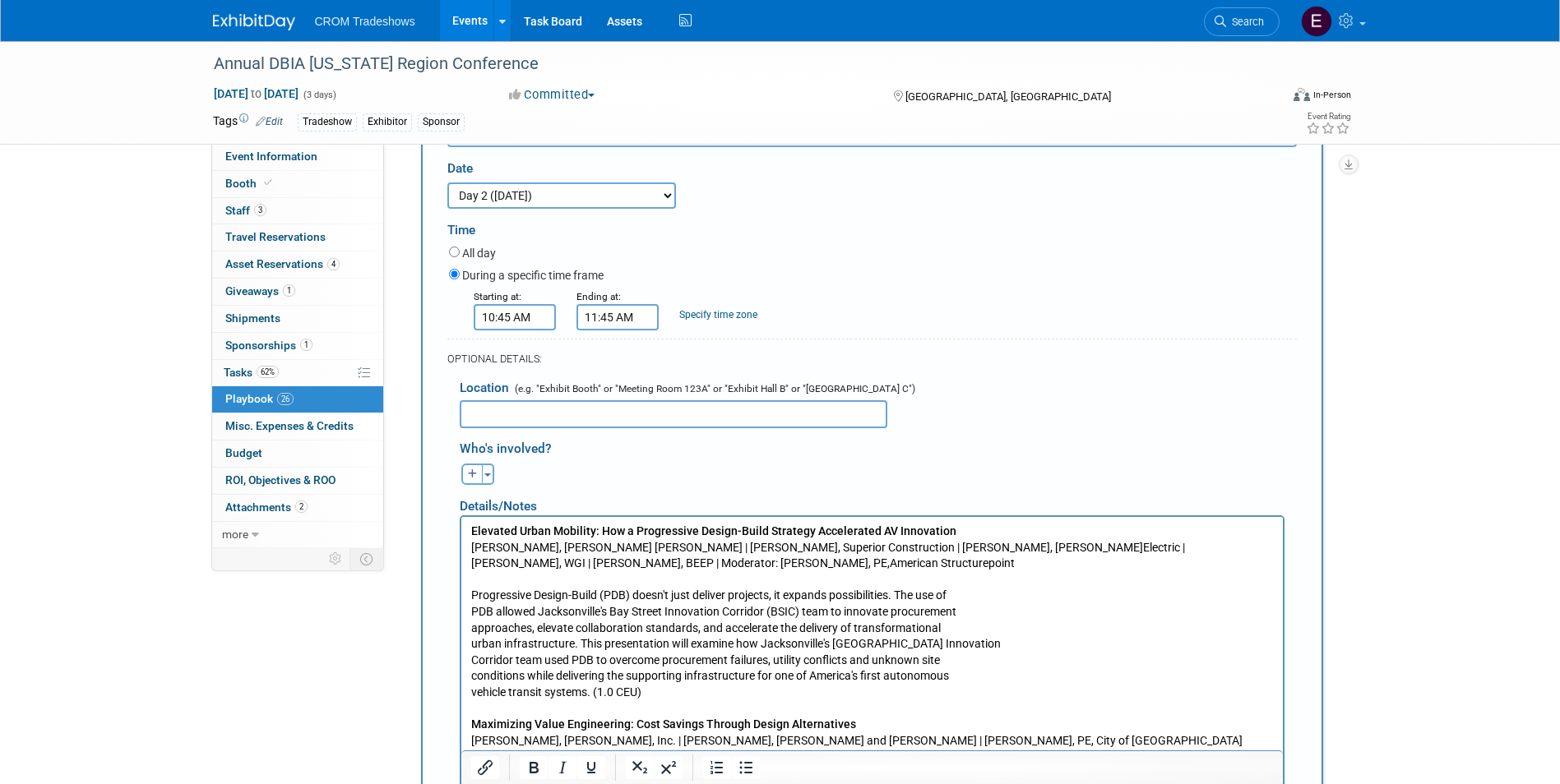
click at [472, 686] on p "Elevated Urban Mobility: How a Progressive Design-Build Strategy Accelerated AV…" at bounding box center [871, 796] width 802 height 547
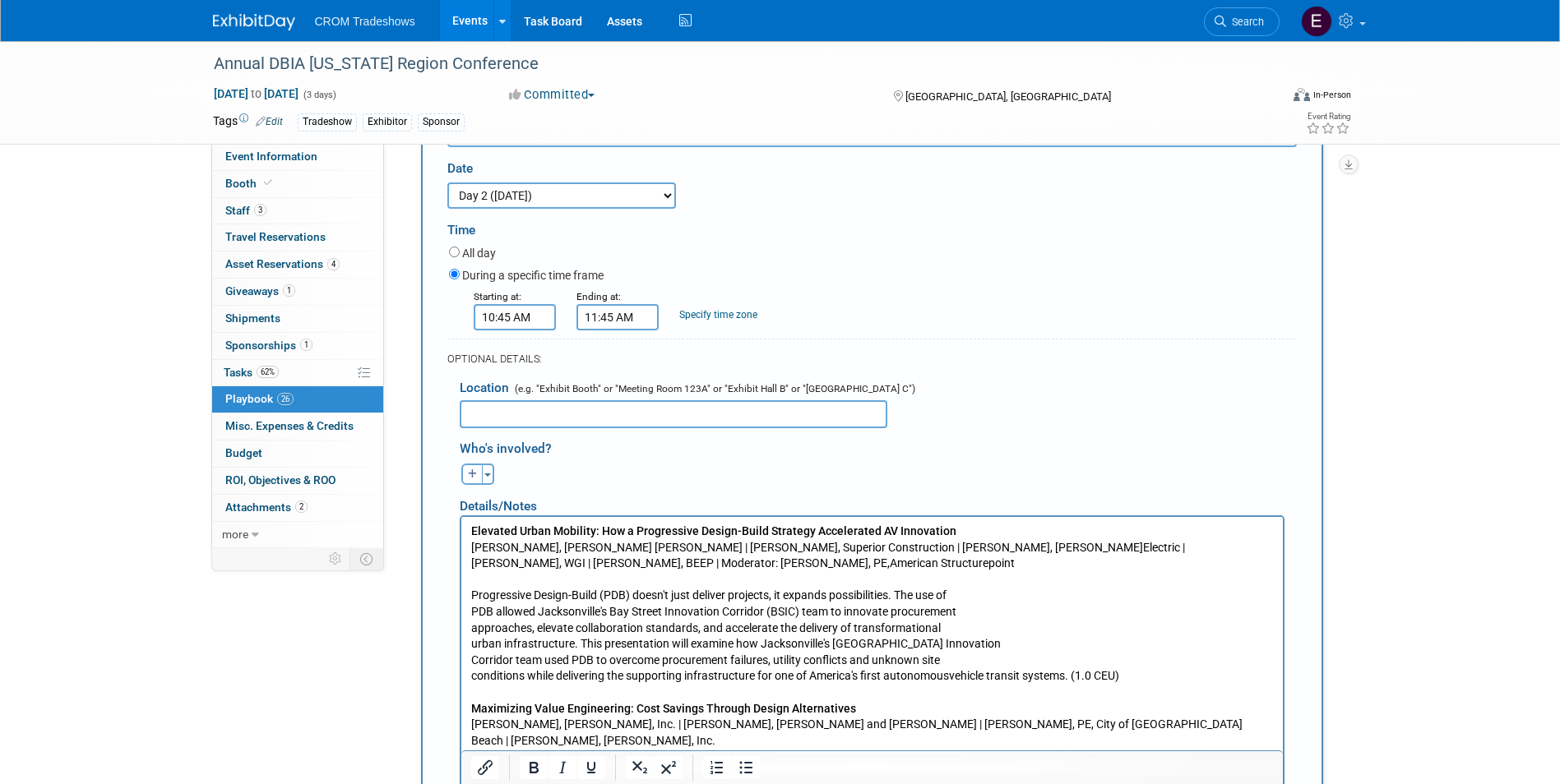
click at [470, 678] on p "Elevated Urban Mobility: How a Progressive Design-Build Strategy Accelerated AV…" at bounding box center [871, 788] width 802 height 532
click at [471, 660] on p "Elevated Urban Mobility: How a Progressive Design-Build Strategy Accelerated AV…" at bounding box center [871, 788] width 802 height 532
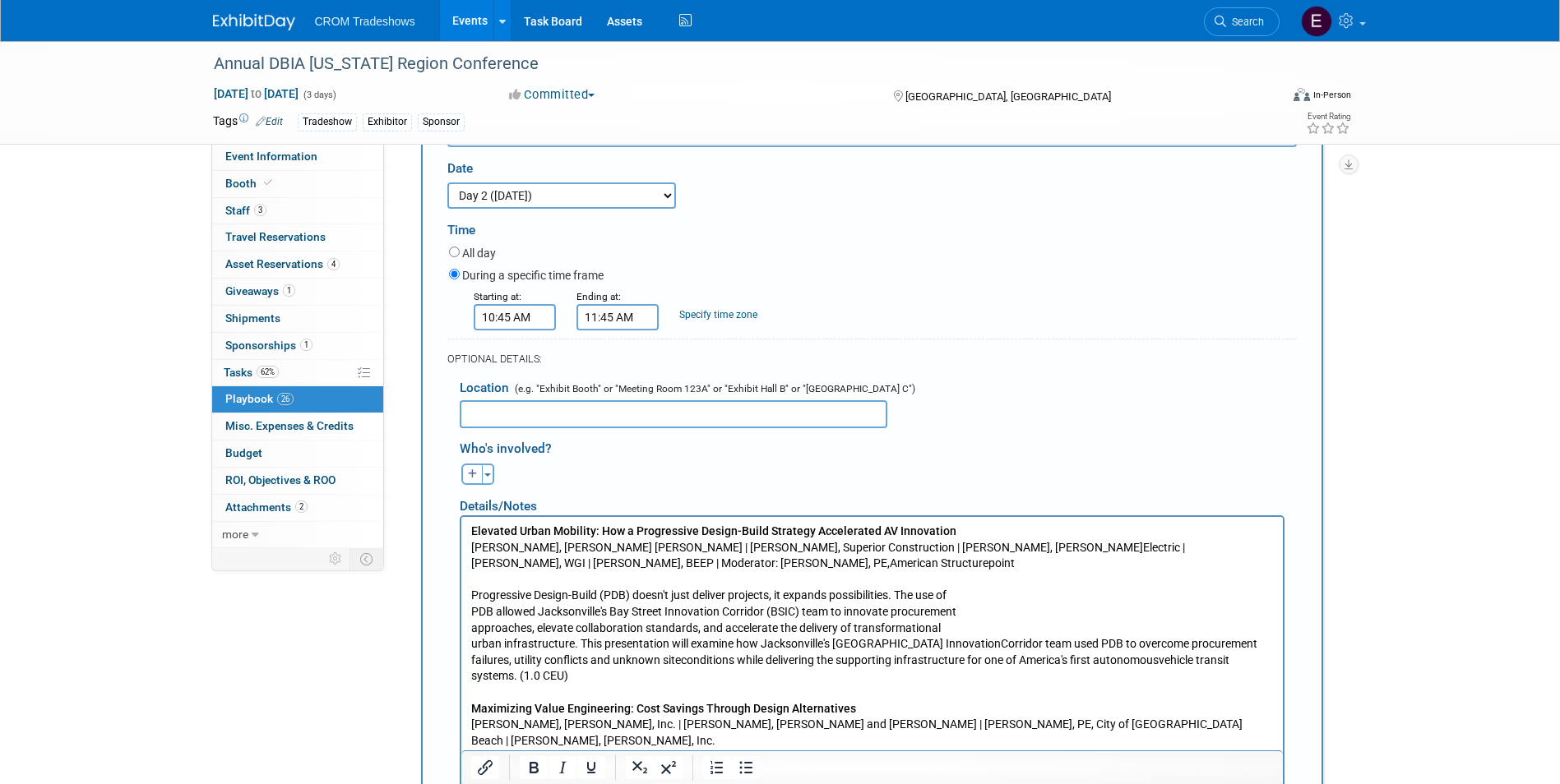
click at [473, 647] on p "Elevated Urban Mobility: How a Progressive Design-Build Strategy Accelerated AV…" at bounding box center [871, 788] width 802 height 532
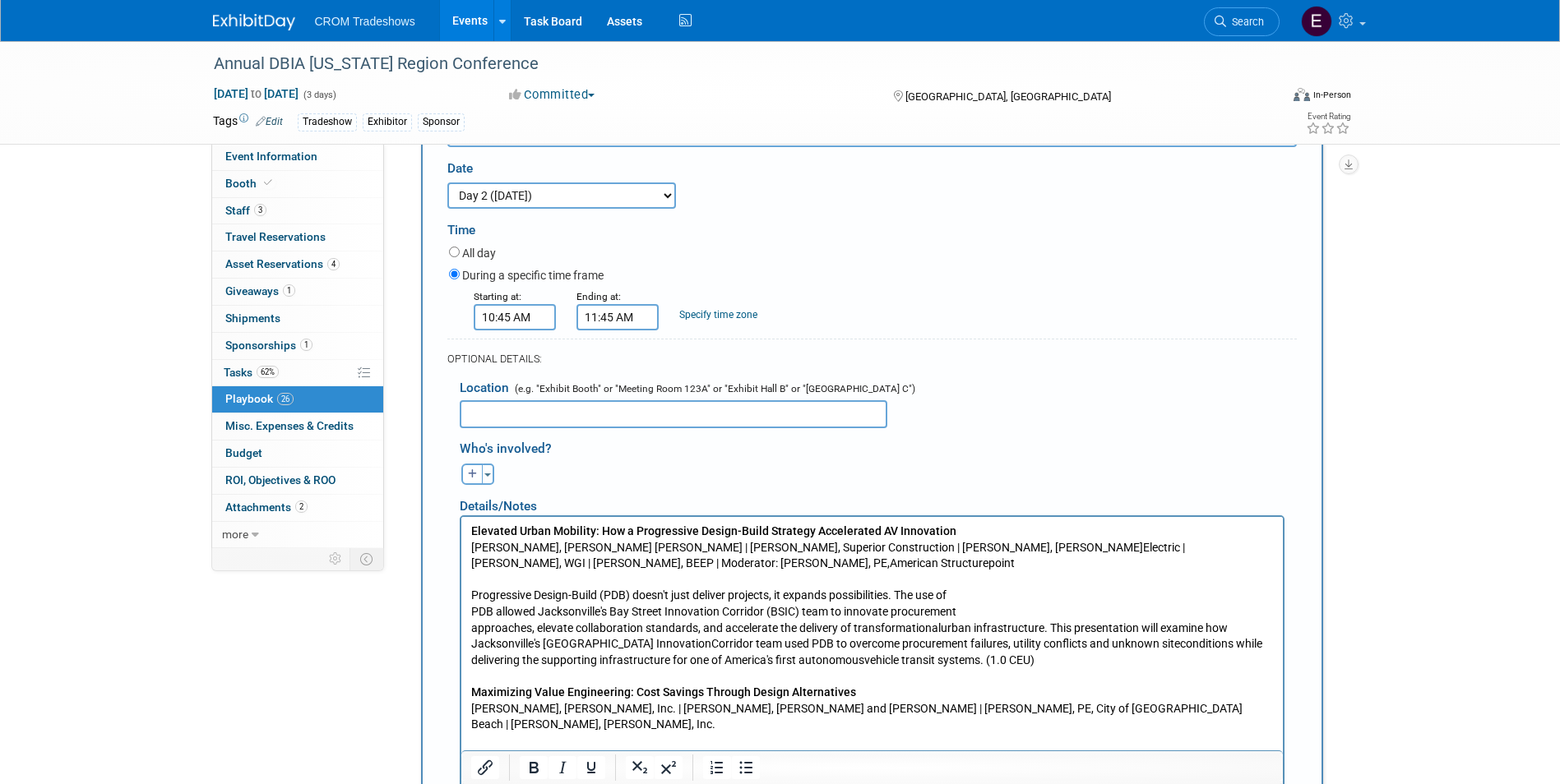
click at [472, 626] on p "Elevated Urban Mobility: How a Progressive Design-Build Strategy Accelerated AV…" at bounding box center [871, 780] width 802 height 515
click at [472, 612] on p "Elevated Urban Mobility: How a Progressive Design-Build Strategy Accelerated AV…" at bounding box center [871, 780] width 802 height 515
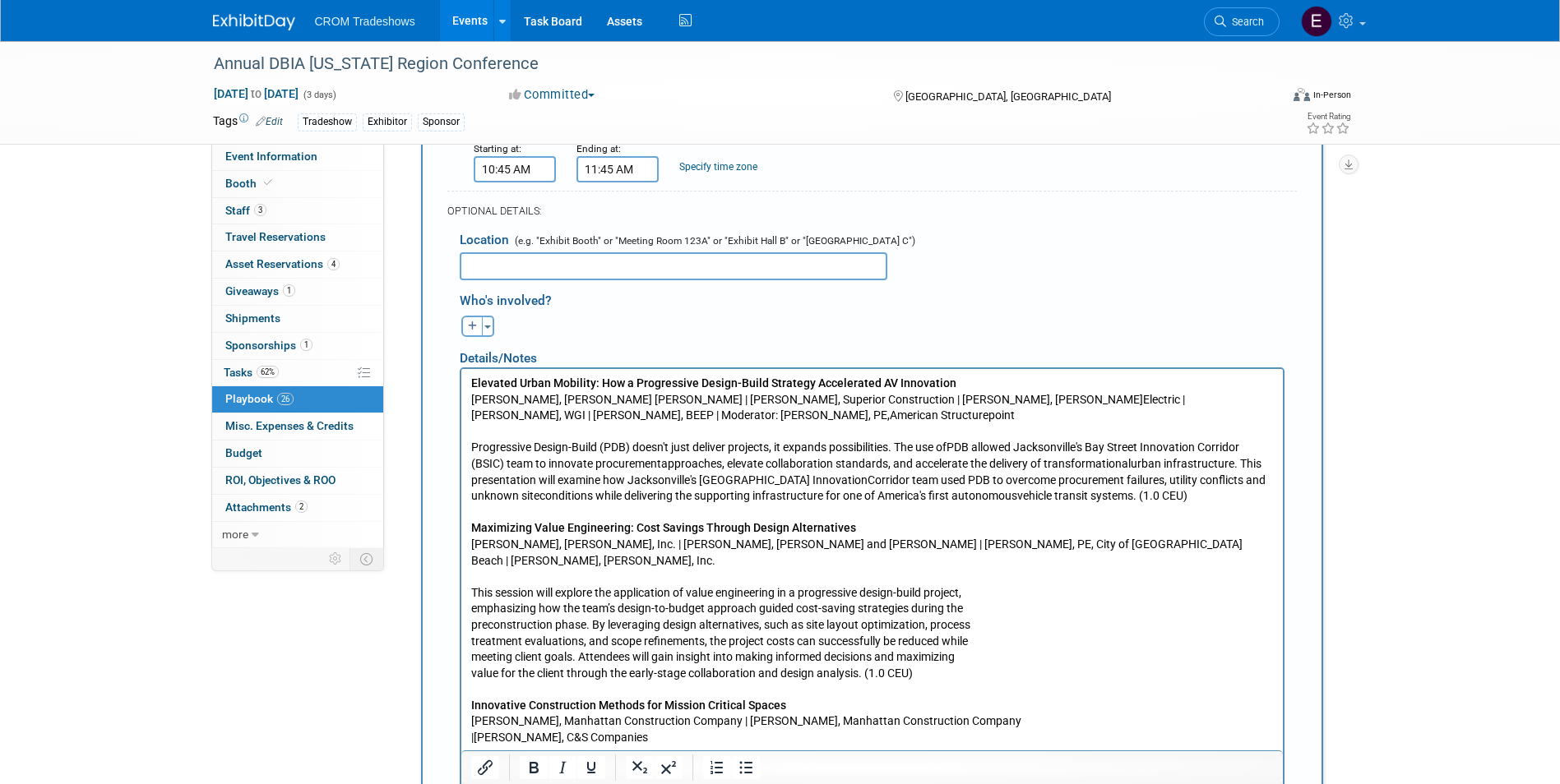
scroll to position [4114, 0]
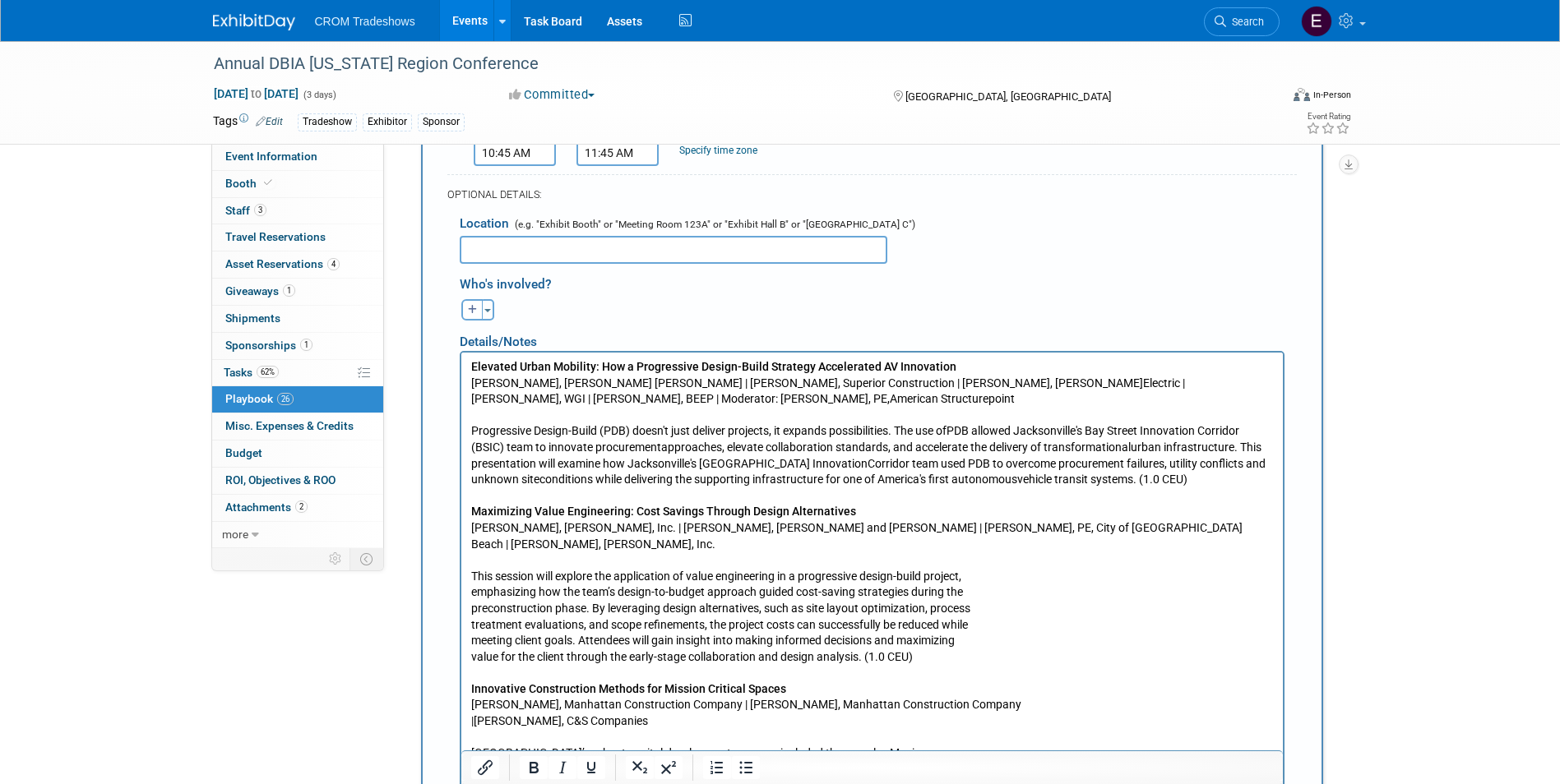
click at [473, 549] on p "Elevated Urban Mobility: How a Progressive Design-Build Strategy Accelerated AV…" at bounding box center [871, 608] width 802 height 499
click at [474, 641] on p "Elevated Urban Mobility: How a Progressive Design-Build Strategy Accelerated AV…" at bounding box center [871, 608] width 802 height 499
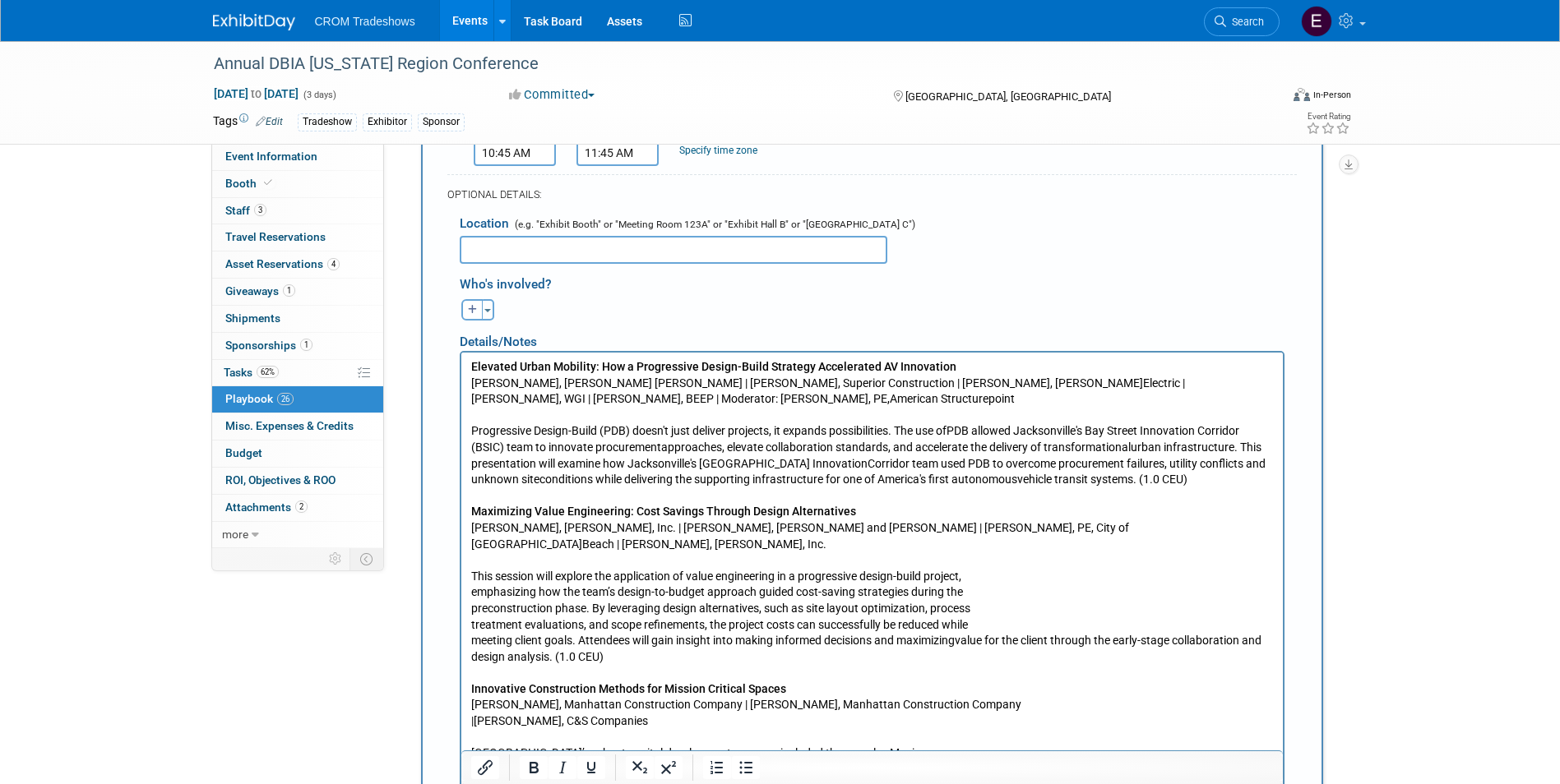
click at [473, 626] on p "Elevated Urban Mobility: How a Progressive Design-Build Strategy Accelerated AV…" at bounding box center [871, 608] width 802 height 499
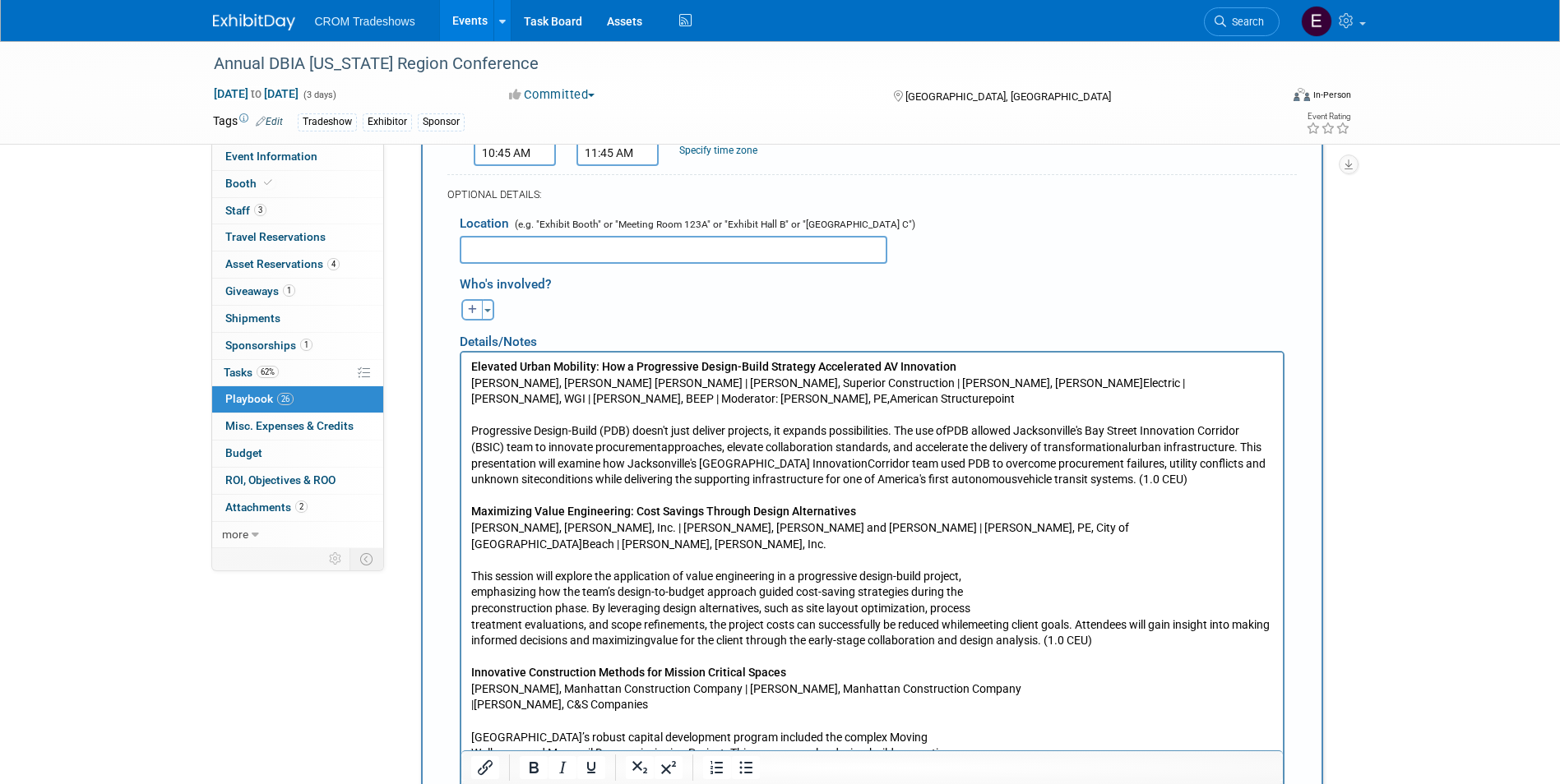
click at [471, 608] on p "Elevated Urban Mobility: How a Progressive Design-Build Strategy Accelerated AV…" at bounding box center [871, 600] width 802 height 484
click at [470, 591] on p "Elevated Urban Mobility: How a Progressive Design-Build Strategy Accelerated AV…" at bounding box center [871, 600] width 802 height 484
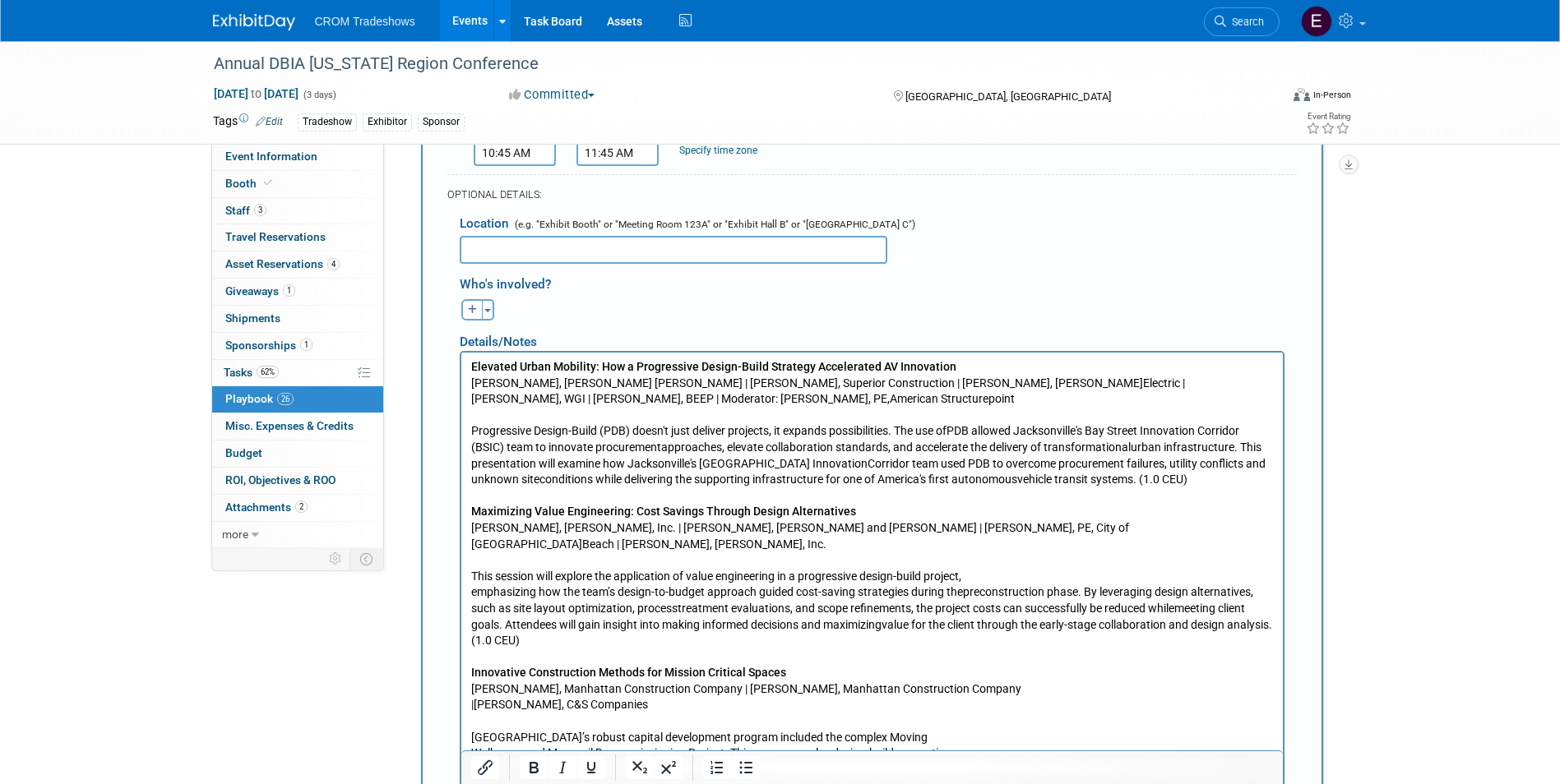
click at [471, 576] on p "Elevated Urban Mobility: How a Progressive Design-Build Strategy Accelerated AV…" at bounding box center [871, 600] width 802 height 484
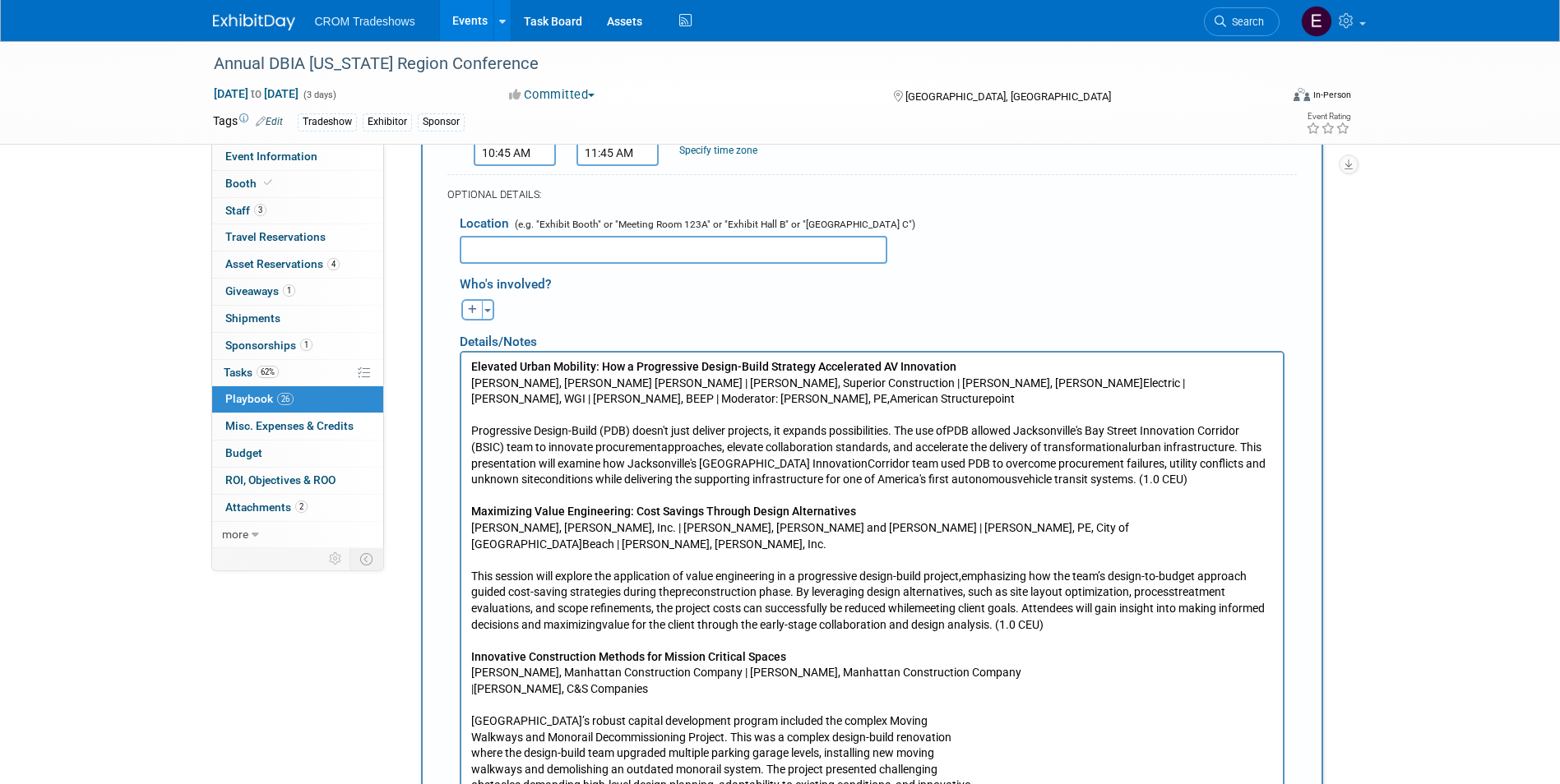
click at [470, 673] on p "Elevated Urban Mobility: How a Progressive Design-Build Strategy Accelerated AV…" at bounding box center [871, 591] width 802 height 467
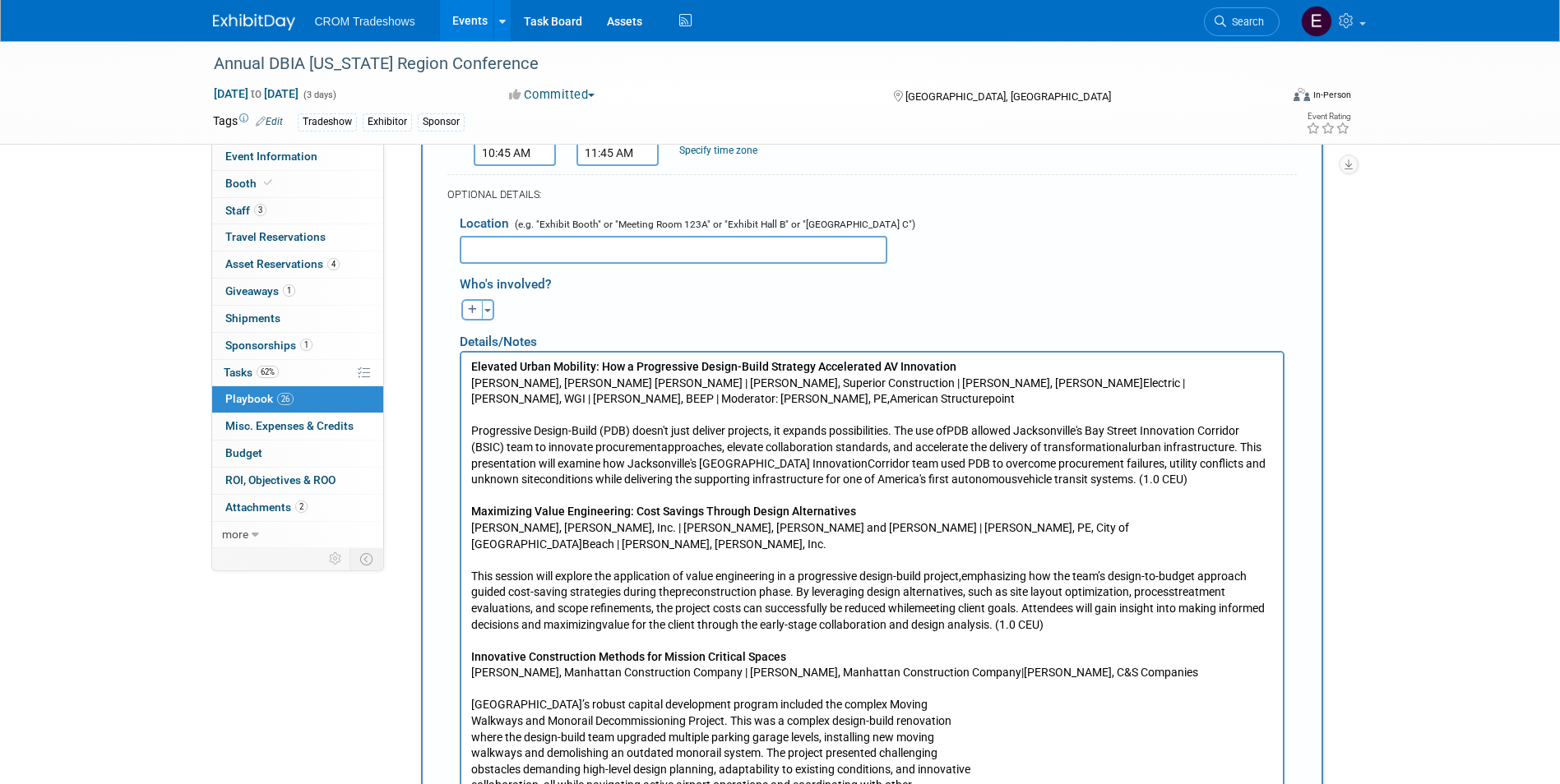
click at [472, 697] on p "Elevated Urban Mobility: How a Progressive Design-Build Strategy Accelerated AV…" at bounding box center [871, 584] width 802 height 451
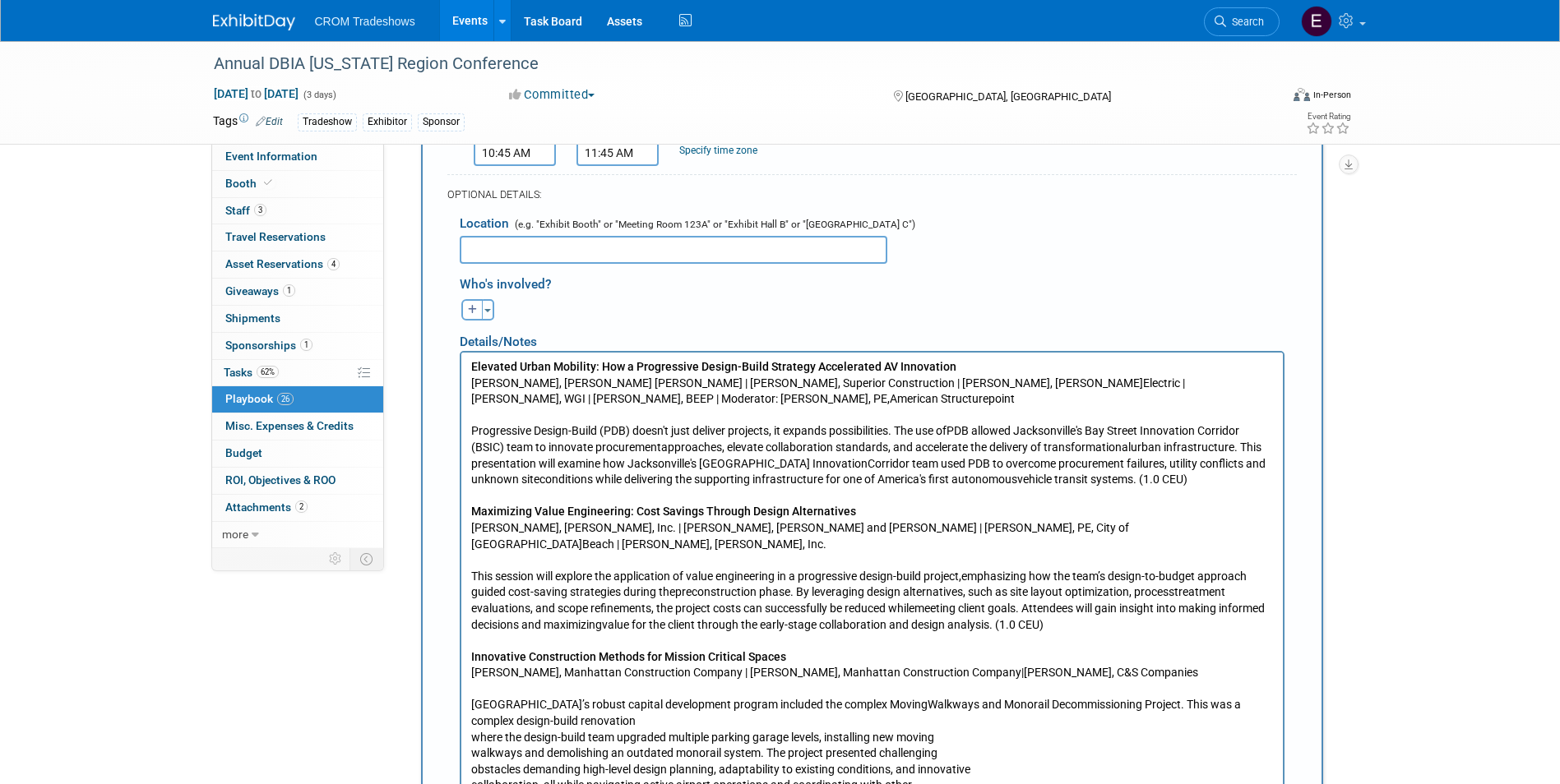
click at [473, 720] on p "Elevated Urban Mobility: How a Progressive Design-Build Strategy Accelerated AV…" at bounding box center [871, 584] width 802 height 451
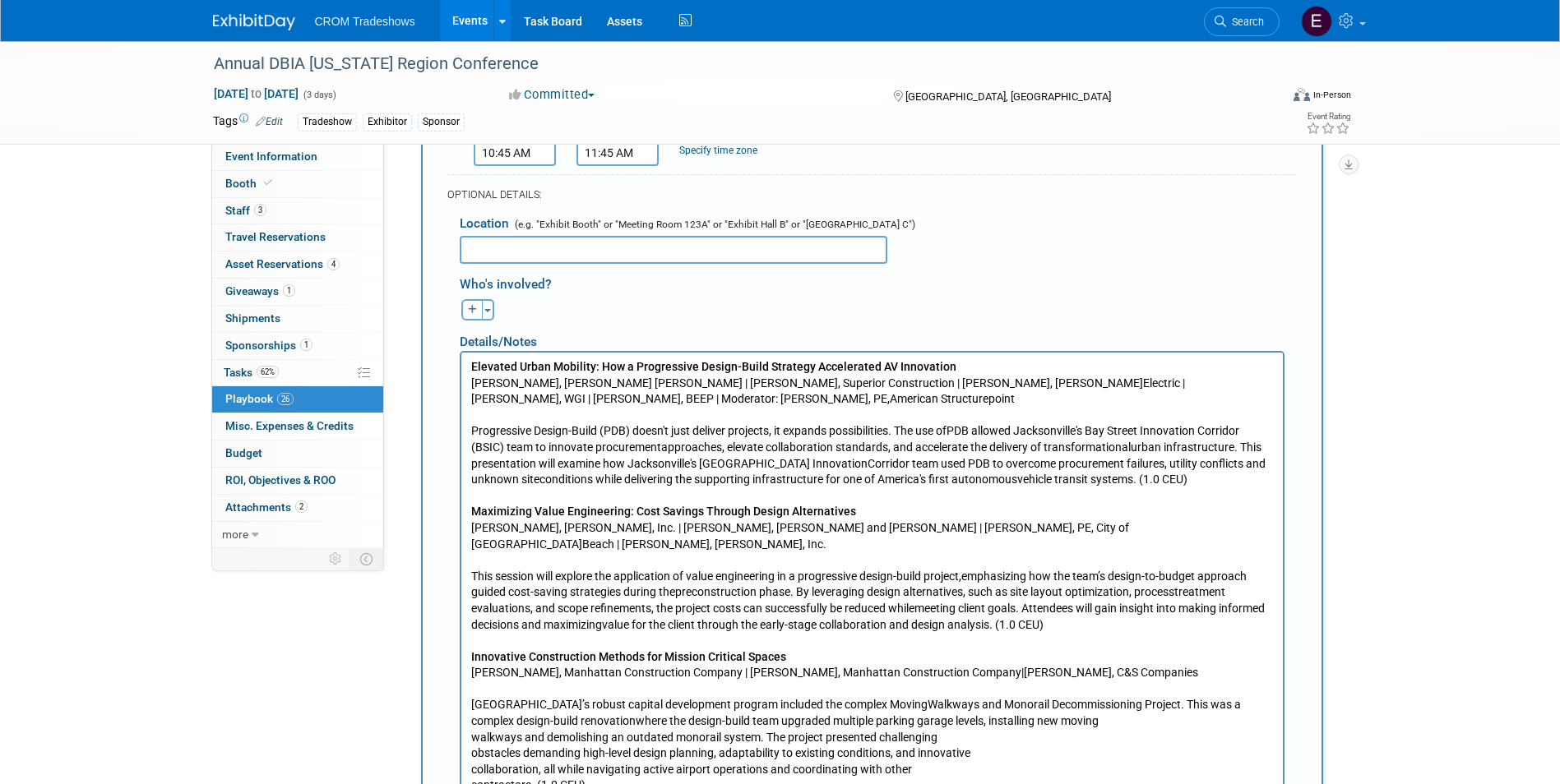
click at [470, 720] on p "Elevated Urban Mobility: How a Progressive Design-Build Strategy Accelerated AV…" at bounding box center [871, 575] width 802 height 434
click at [471, 730] on p "Elevated Urban Mobility: How a Progressive Design-Build Strategy Accelerated AV…" at bounding box center [871, 575] width 802 height 434
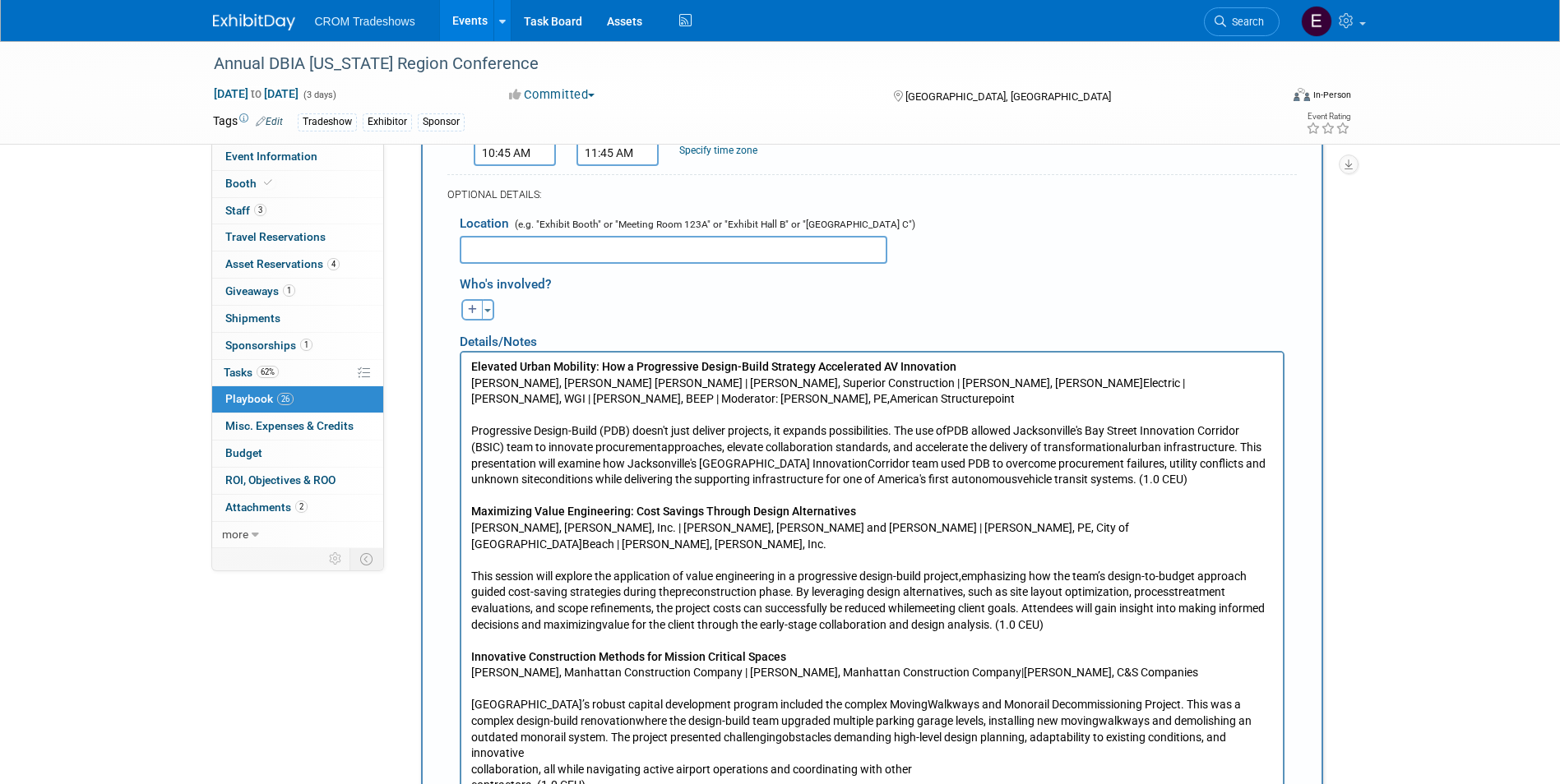
click at [471, 746] on p "Elevated Urban Mobility: How a Progressive Design-Build Strategy Accelerated AV…" at bounding box center [871, 575] width 802 height 434
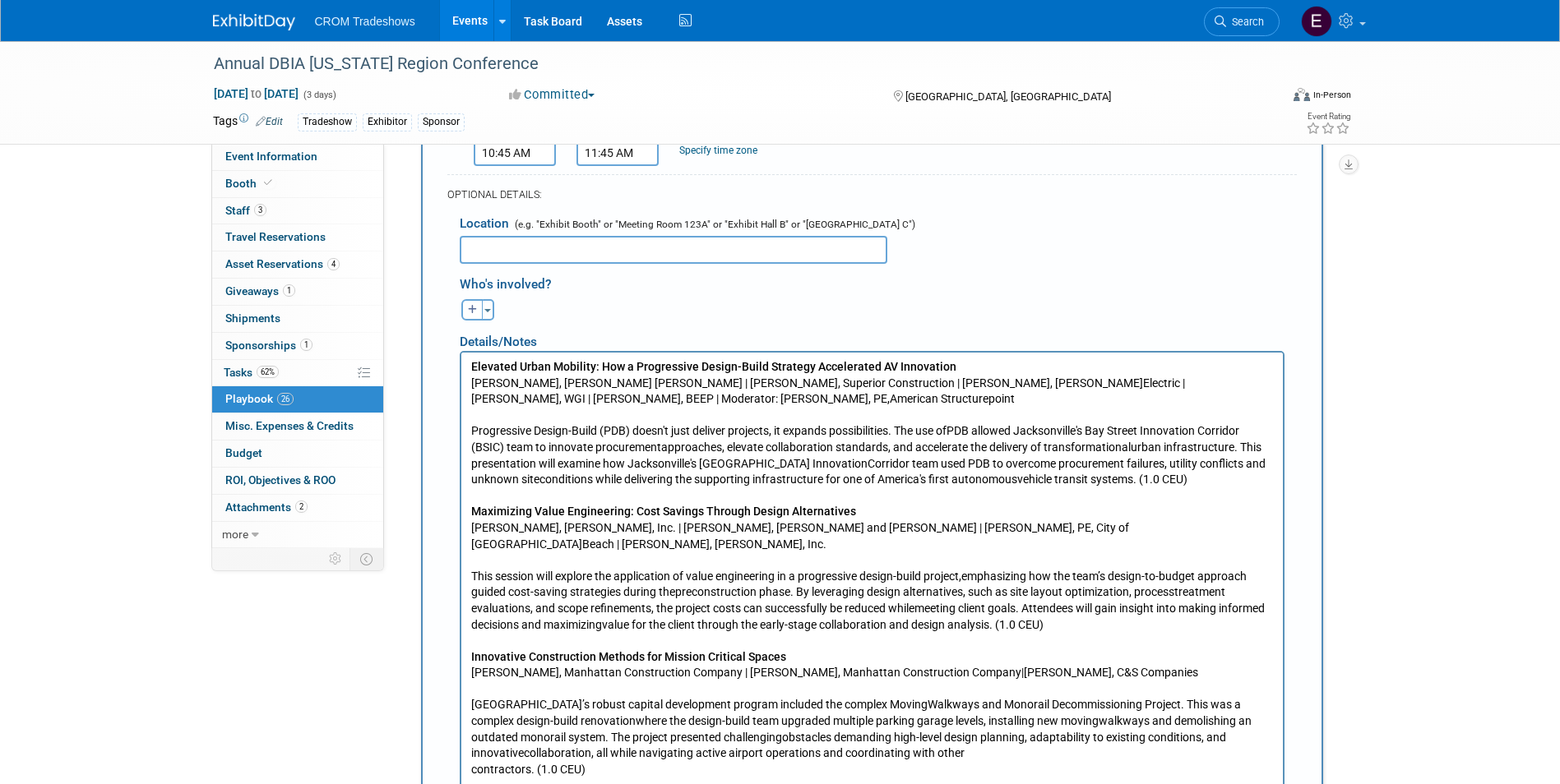
click at [471, 749] on p "Elevated Urban Mobility: How a Progressive Design-Build Strategy Accelerated AV…" at bounding box center [871, 567] width 802 height 418
click at [470, 735] on p "Elevated Urban Mobility: How a Progressive Design-Build Strategy Accelerated AV…" at bounding box center [871, 559] width 802 height 403
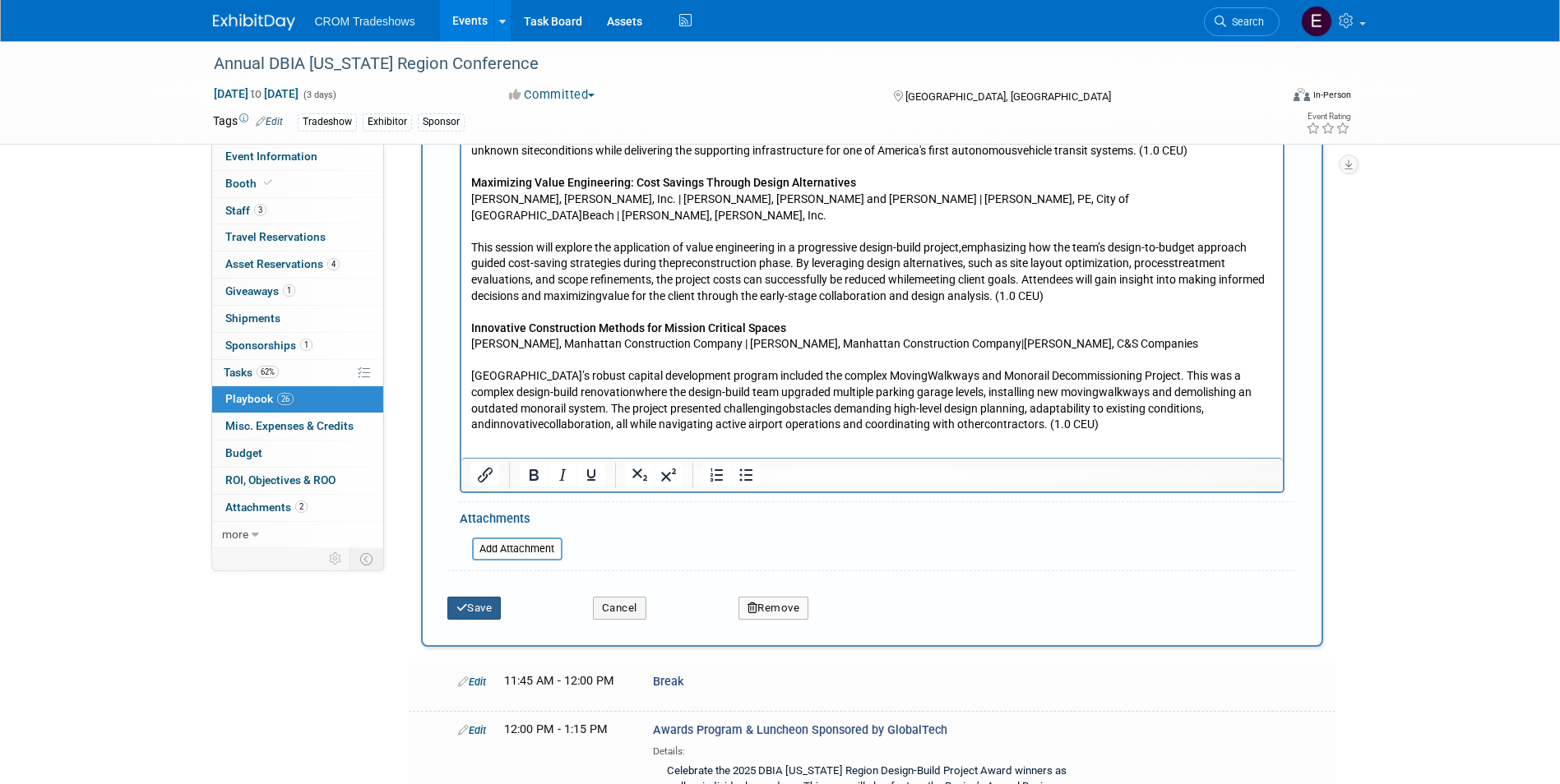
click at [486, 596] on button "Save" at bounding box center [474, 608] width 54 height 23
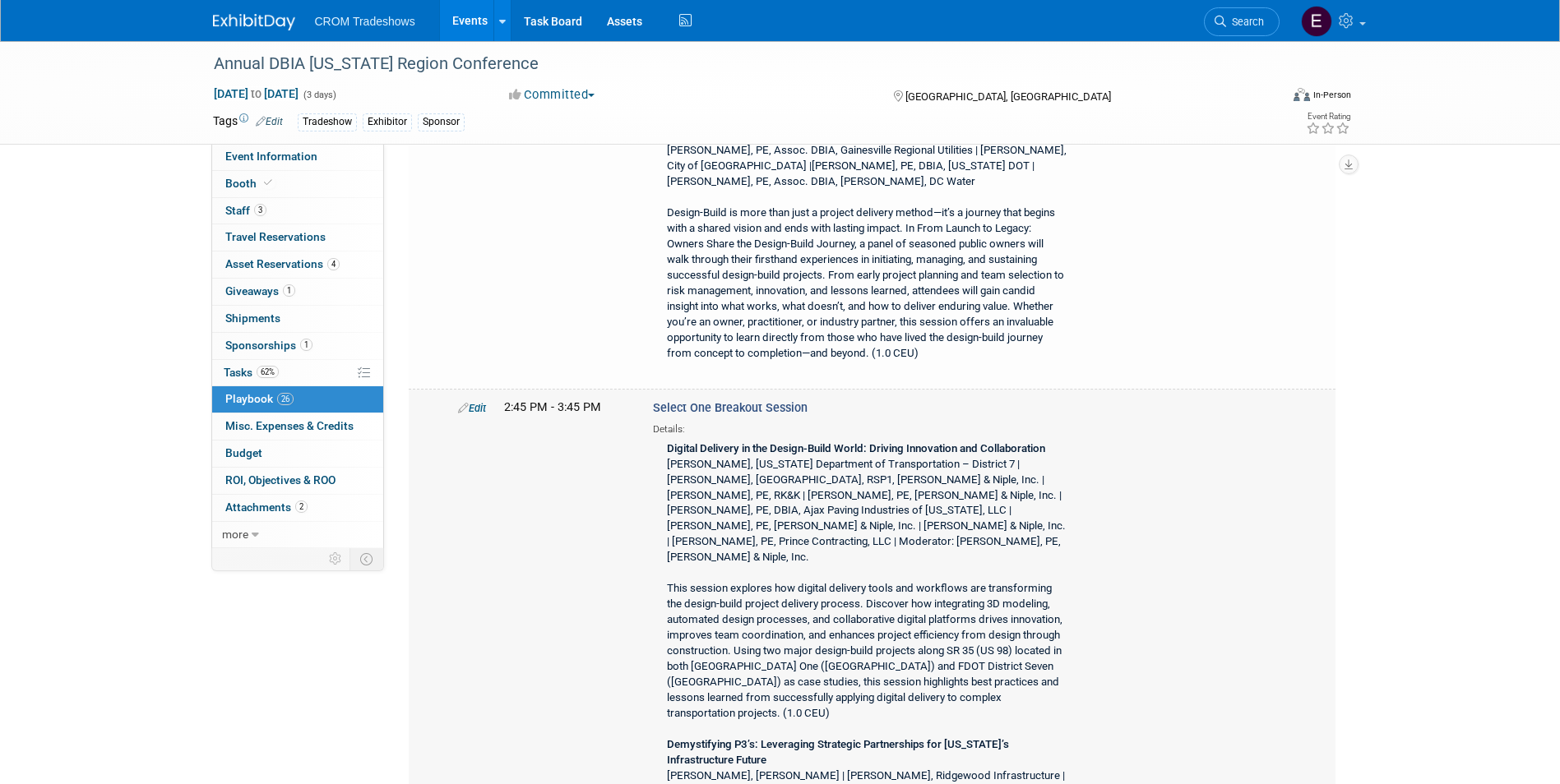
click at [486, 405] on link "Edit" at bounding box center [472, 408] width 28 height 13
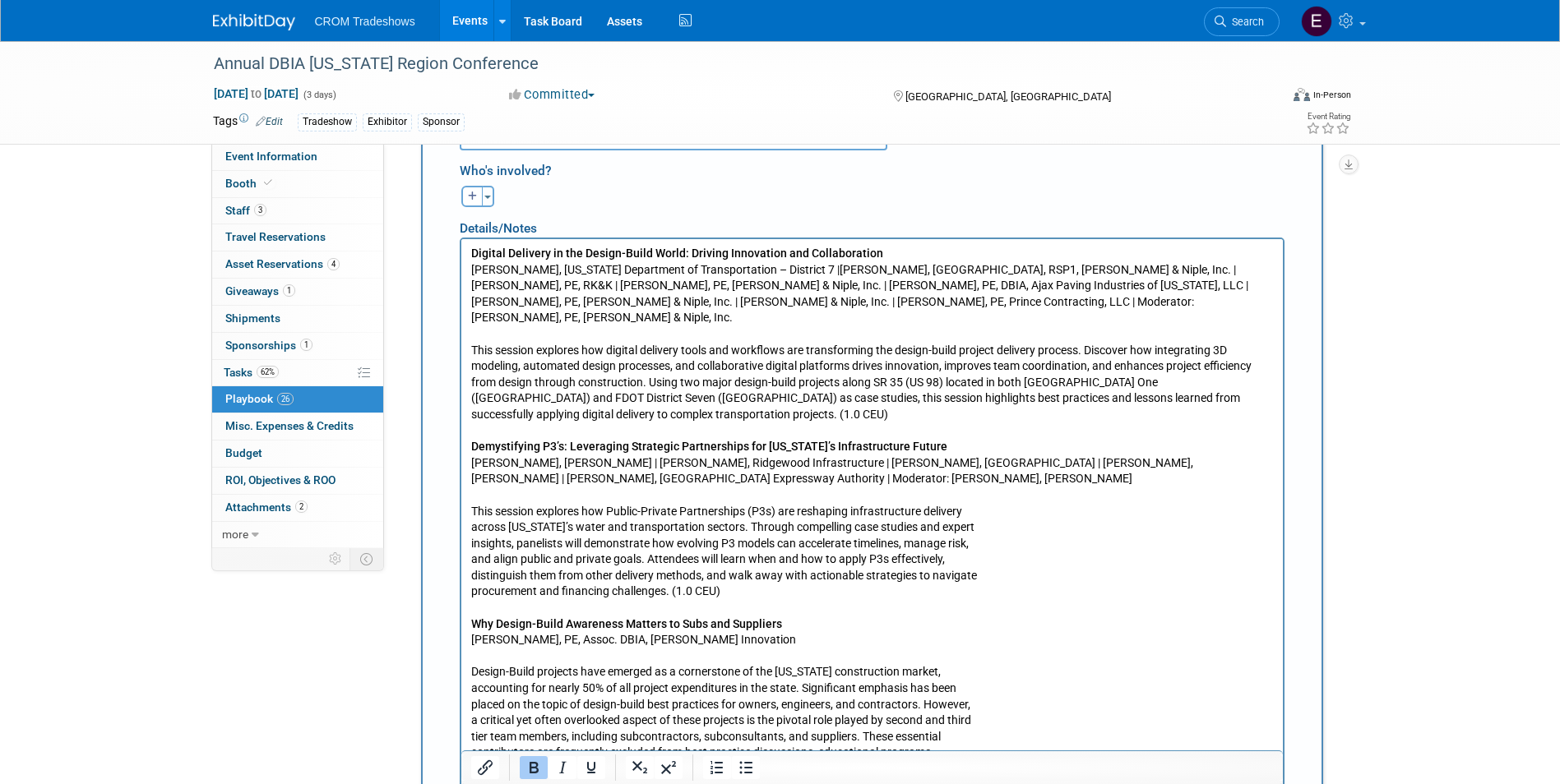
scroll to position [1582, 0]
click at [471, 574] on p "Digital Delivery in the Design-Build World: Driving Innovation and Collaboratio…" at bounding box center [871, 518] width 802 height 547
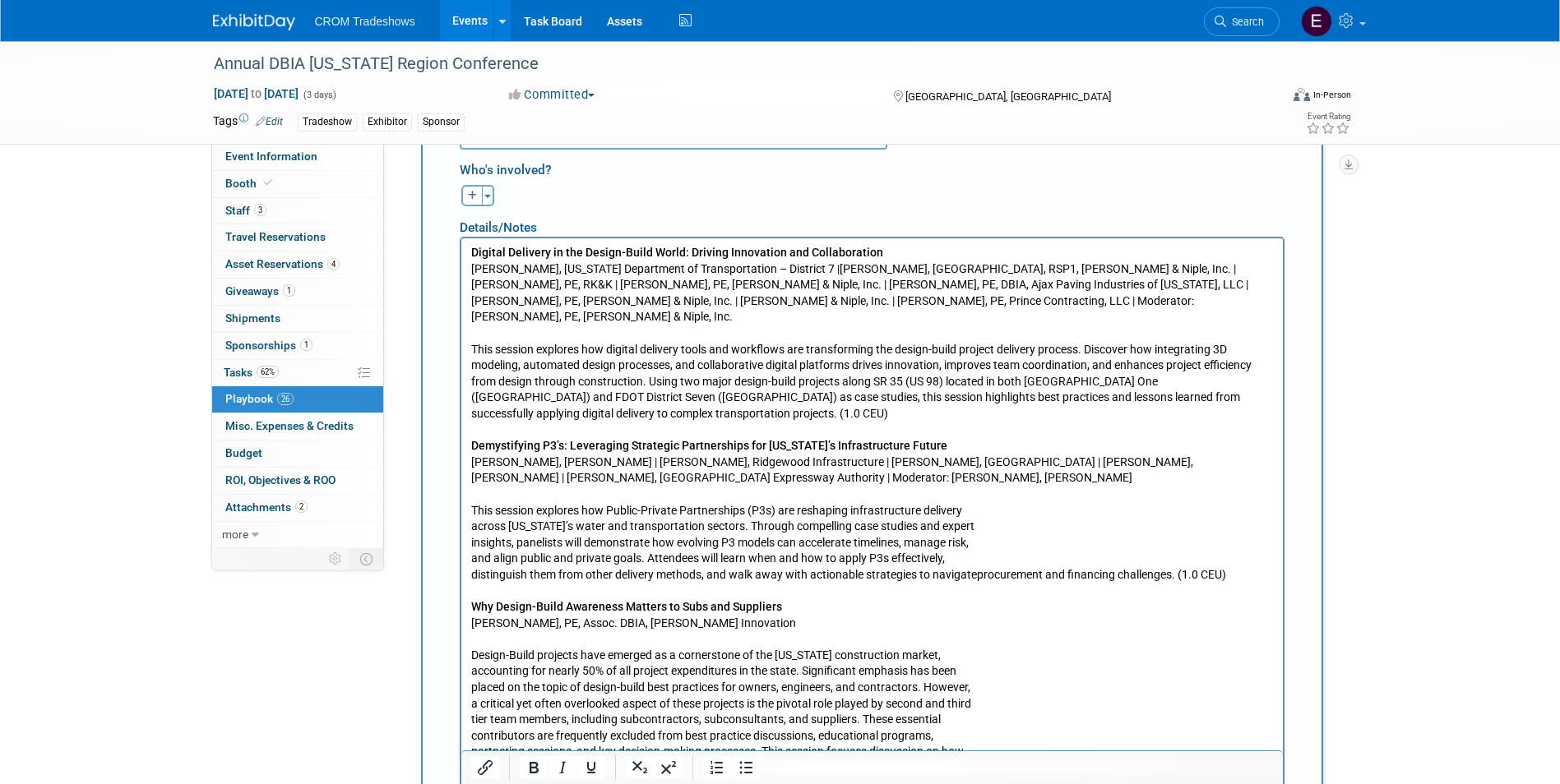
click at [470, 559] on p "Digital Delivery in the Design-Build World: Driving Innovation and Collaboratio…" at bounding box center [871, 511] width 802 height 532
click at [471, 542] on p "Digital Delivery in the Design-Build World: Driving Innovation and Collaboratio…" at bounding box center [871, 511] width 802 height 532
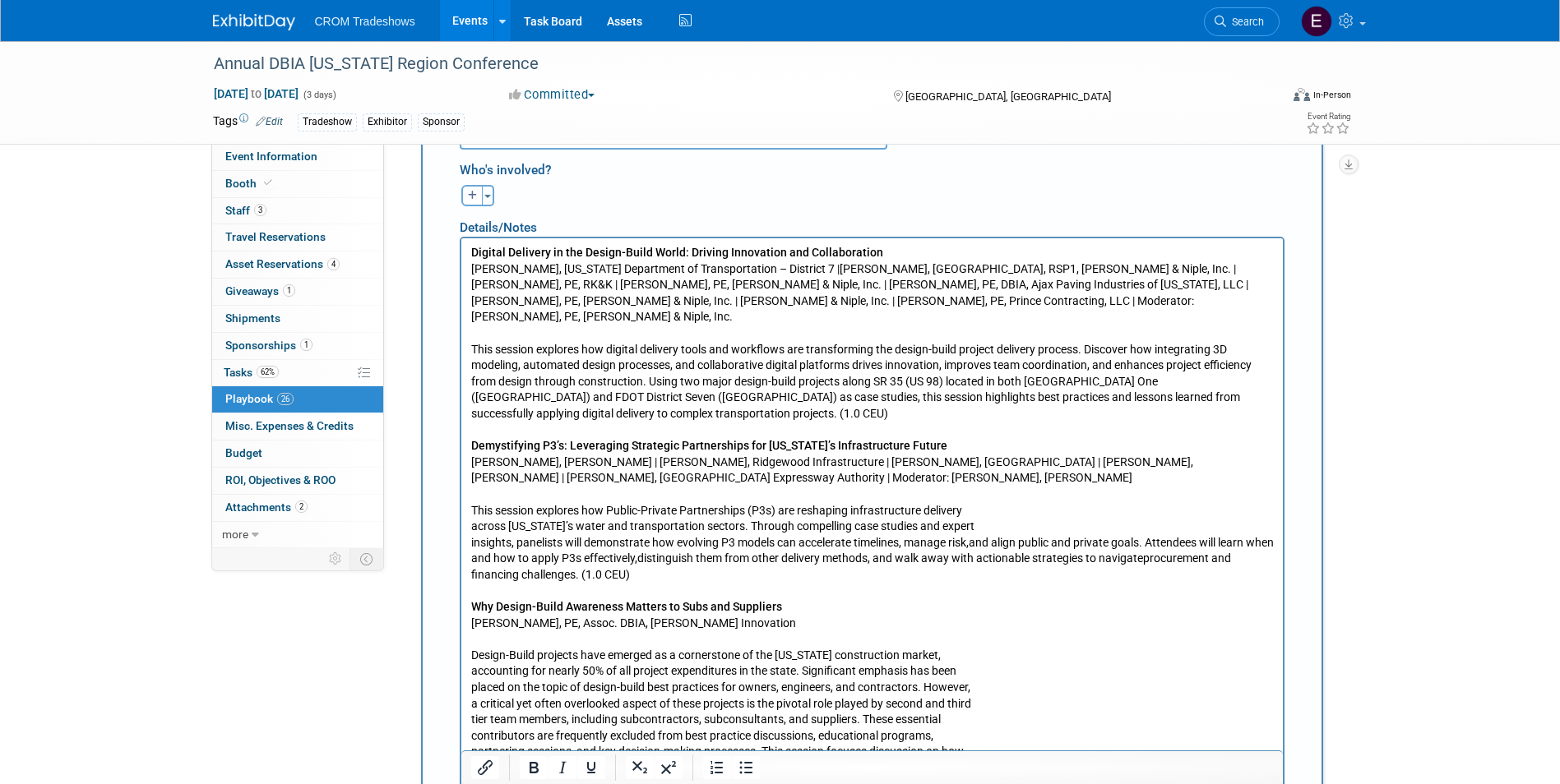
click at [469, 526] on body "Digital Delivery in the Design-Build World: Driving Innovation and Collaboratio…" at bounding box center [871, 511] width 804 height 532
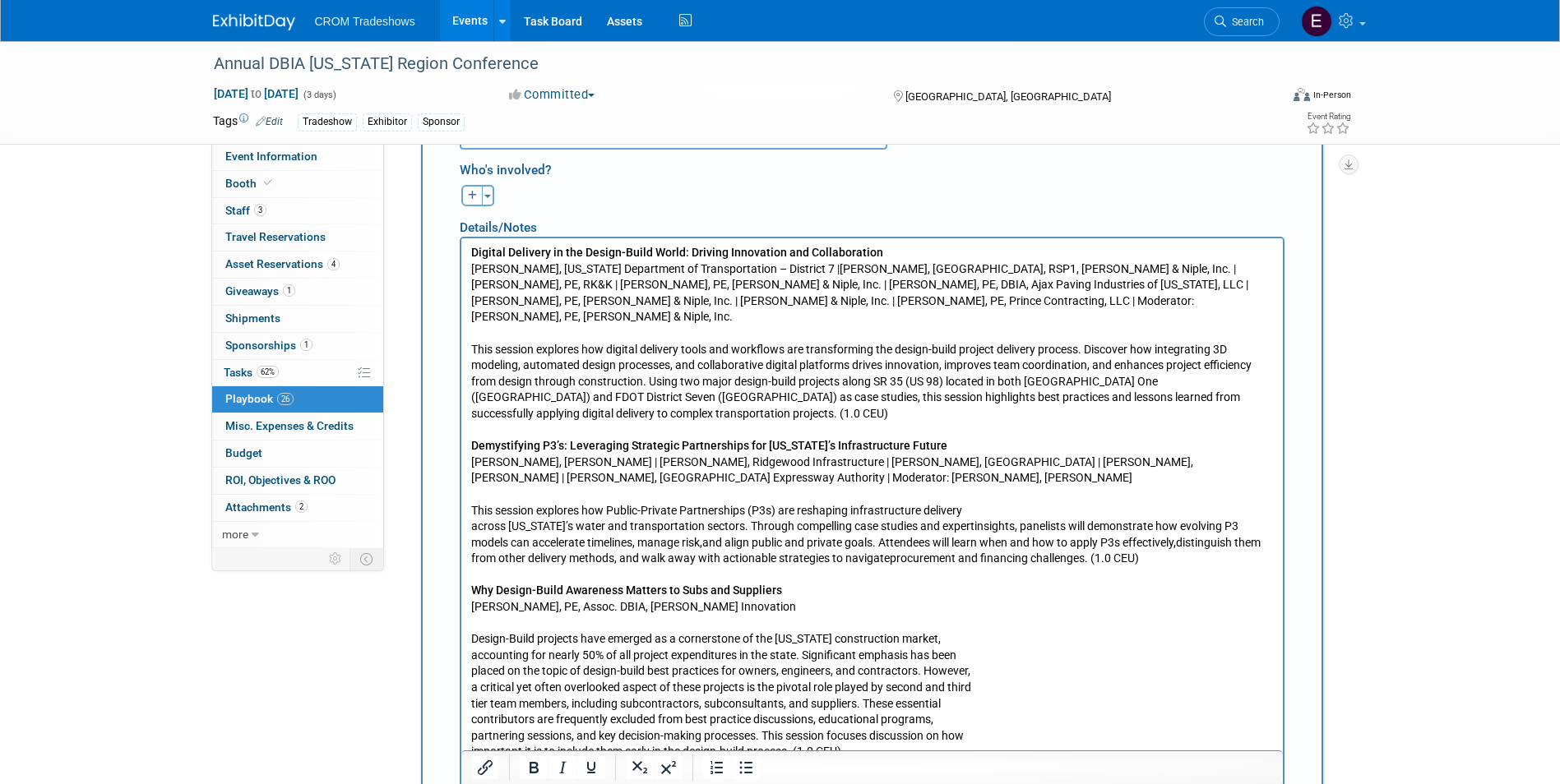
click at [470, 510] on p "Digital Delivery in the Design-Build World: Driving Innovation and Collaboratio…" at bounding box center [871, 502] width 802 height 515
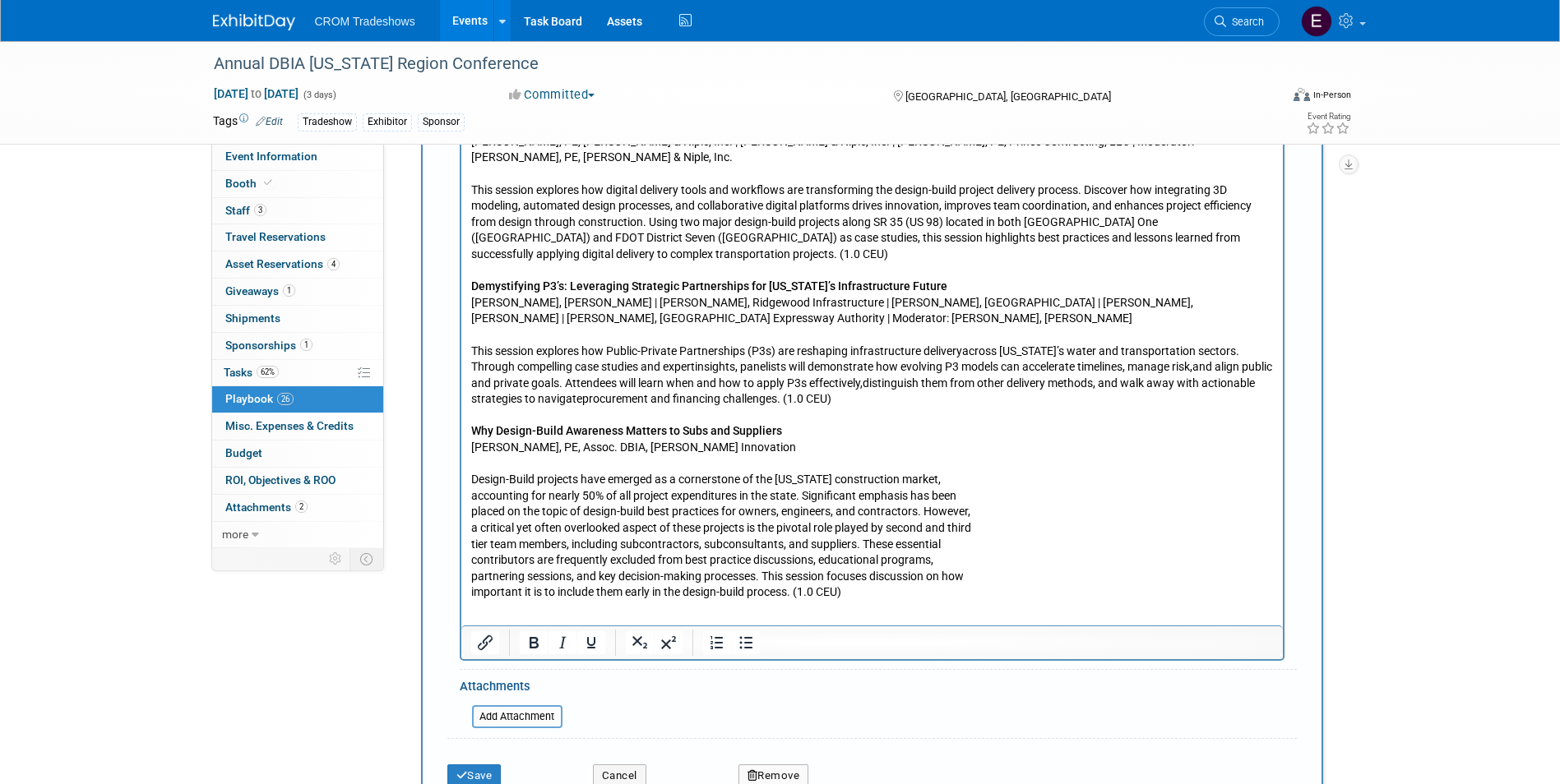
scroll to position [1747, 0]
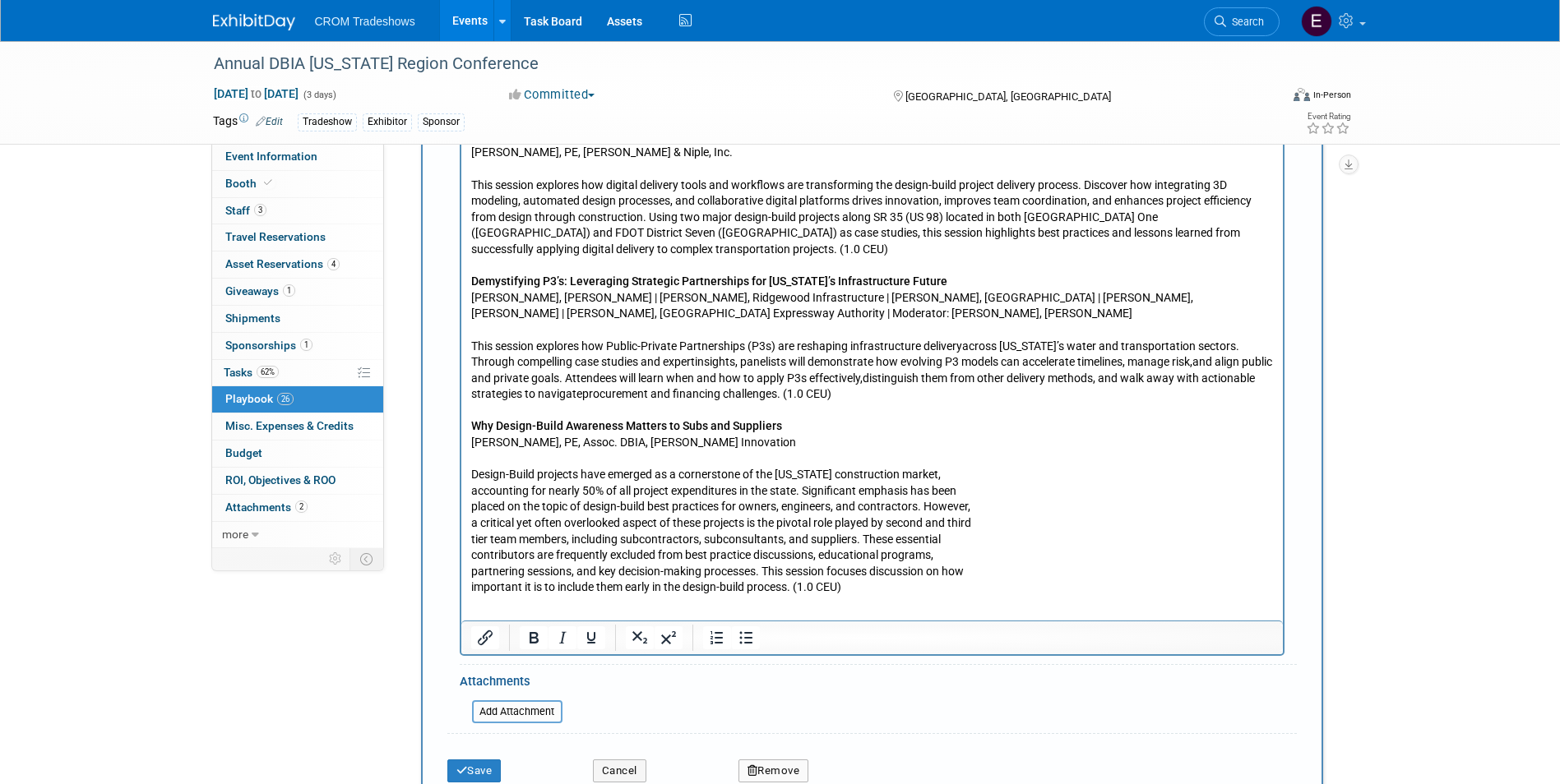
click at [470, 572] on p "Digital Delivery in the Design-Build World: Driving Innovation and Collaboratio…" at bounding box center [871, 338] width 802 height 515
click at [470, 554] on p "Digital Delivery in the Design-Build World: Driving Innovation and Collaboratio…" at bounding box center [871, 338] width 802 height 515
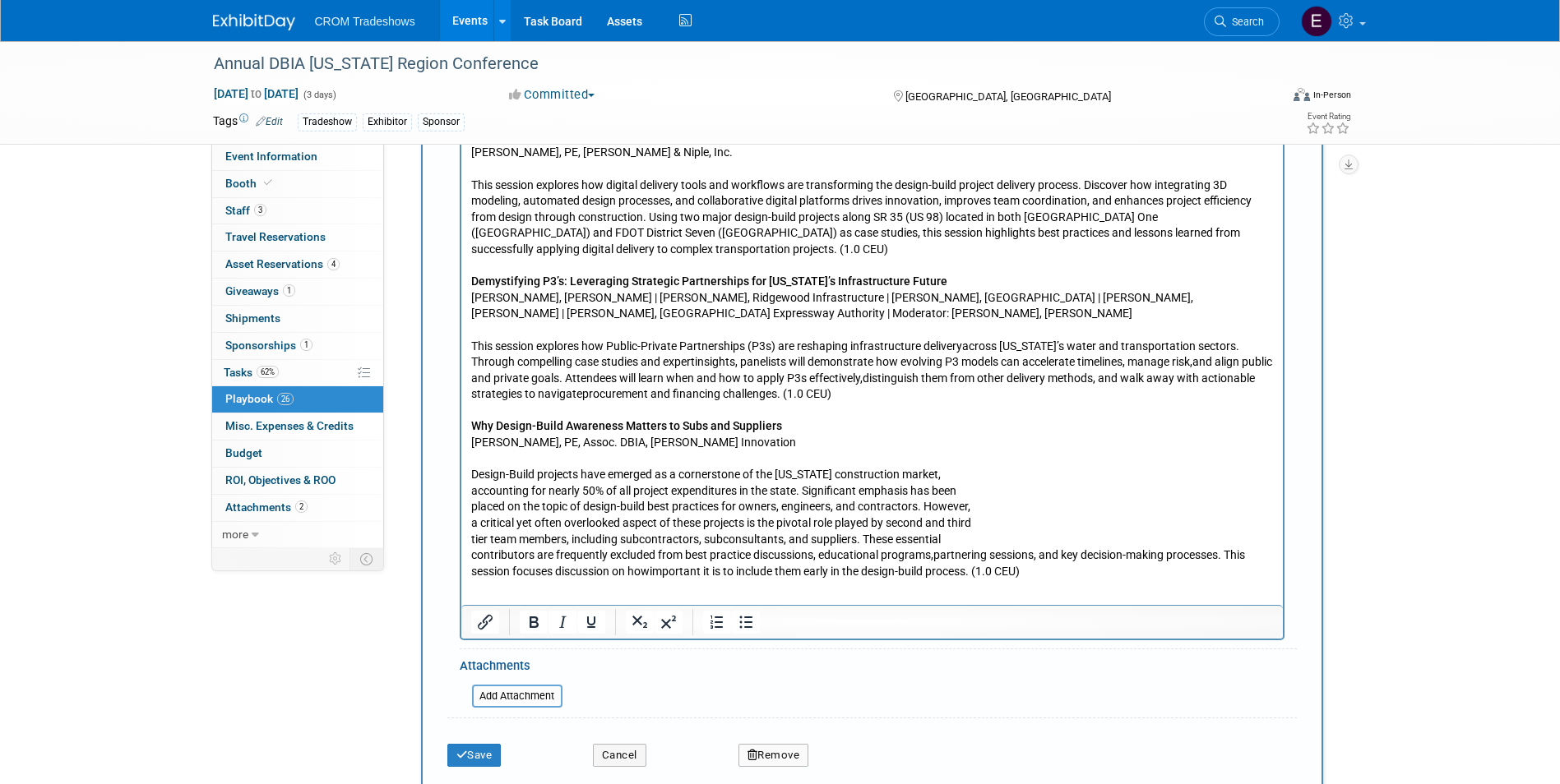
click at [470, 538] on p "Digital Delivery in the Design-Build World: Driving Innovation and Collaboratio…" at bounding box center [871, 330] width 802 height 499
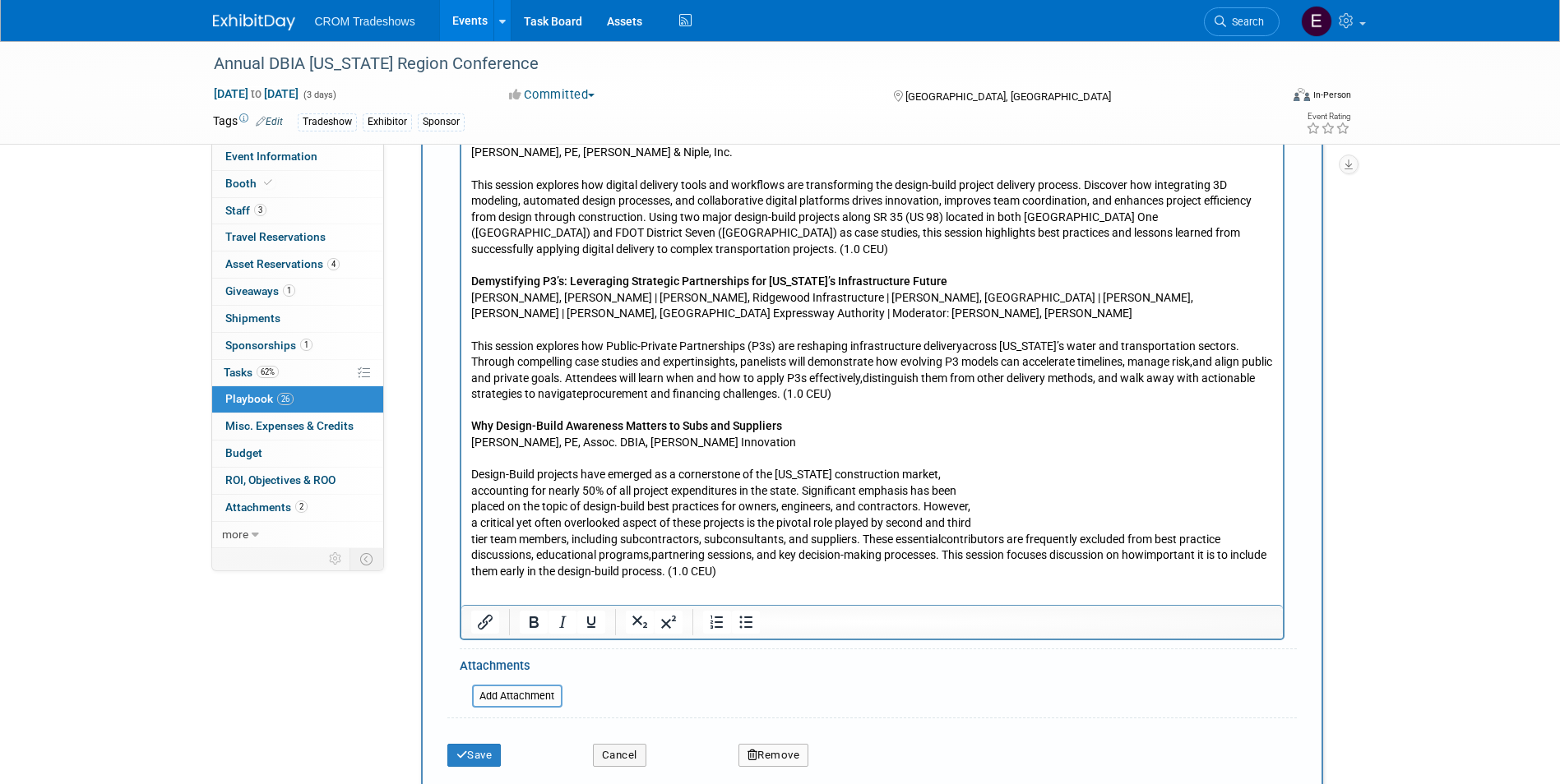
click at [469, 524] on body "Digital Delivery in the Design-Build World: Driving Innovation and Collaboratio…" at bounding box center [871, 330] width 804 height 499
click at [470, 512] on p "Digital Delivery in the Design-Build World: Driving Innovation and Collaboratio…" at bounding box center [871, 322] width 802 height 484
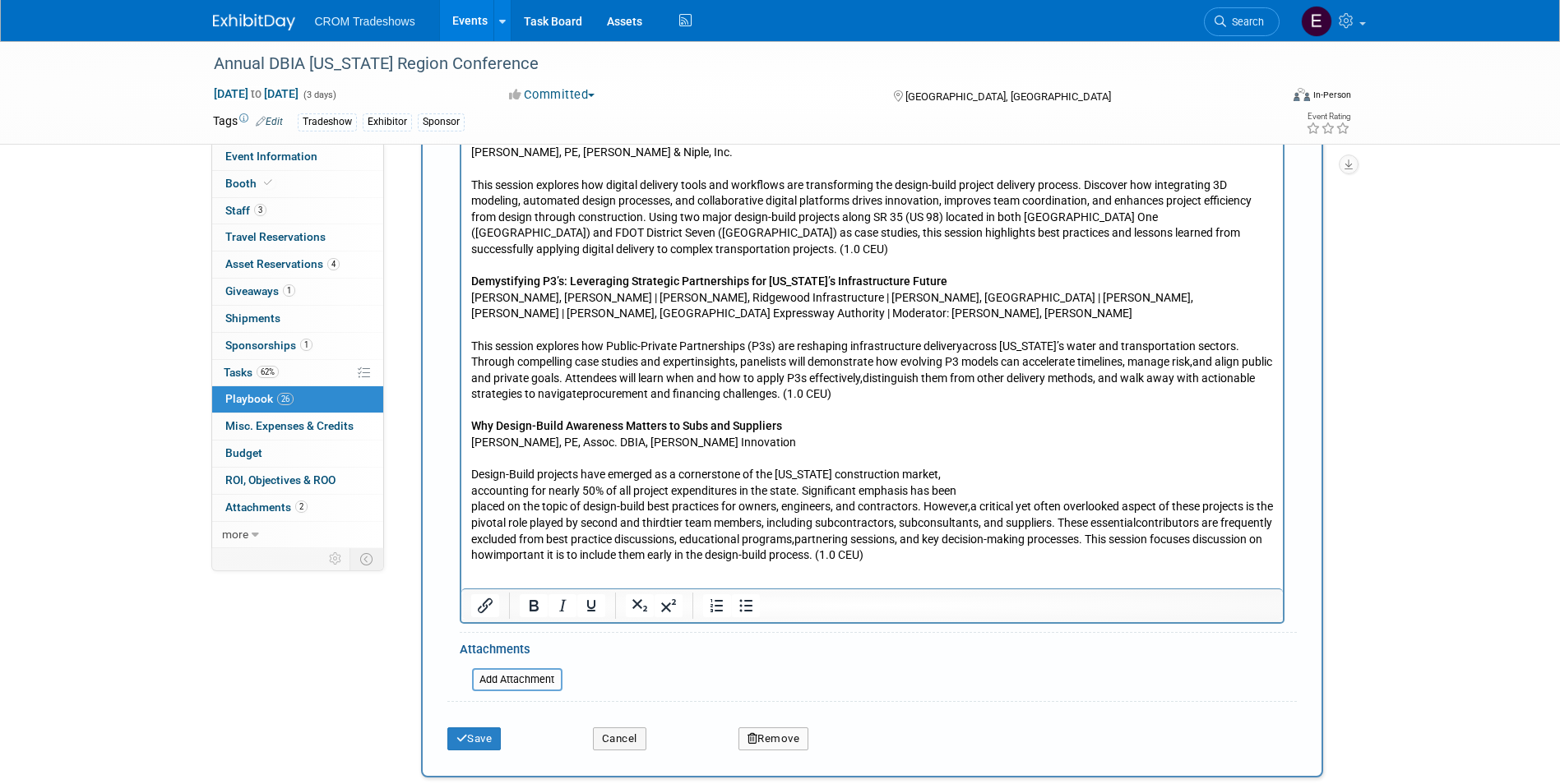
click at [469, 491] on body "Digital Delivery in the Design-Build World: Driving Innovation and Collaboratio…" at bounding box center [871, 322] width 804 height 484
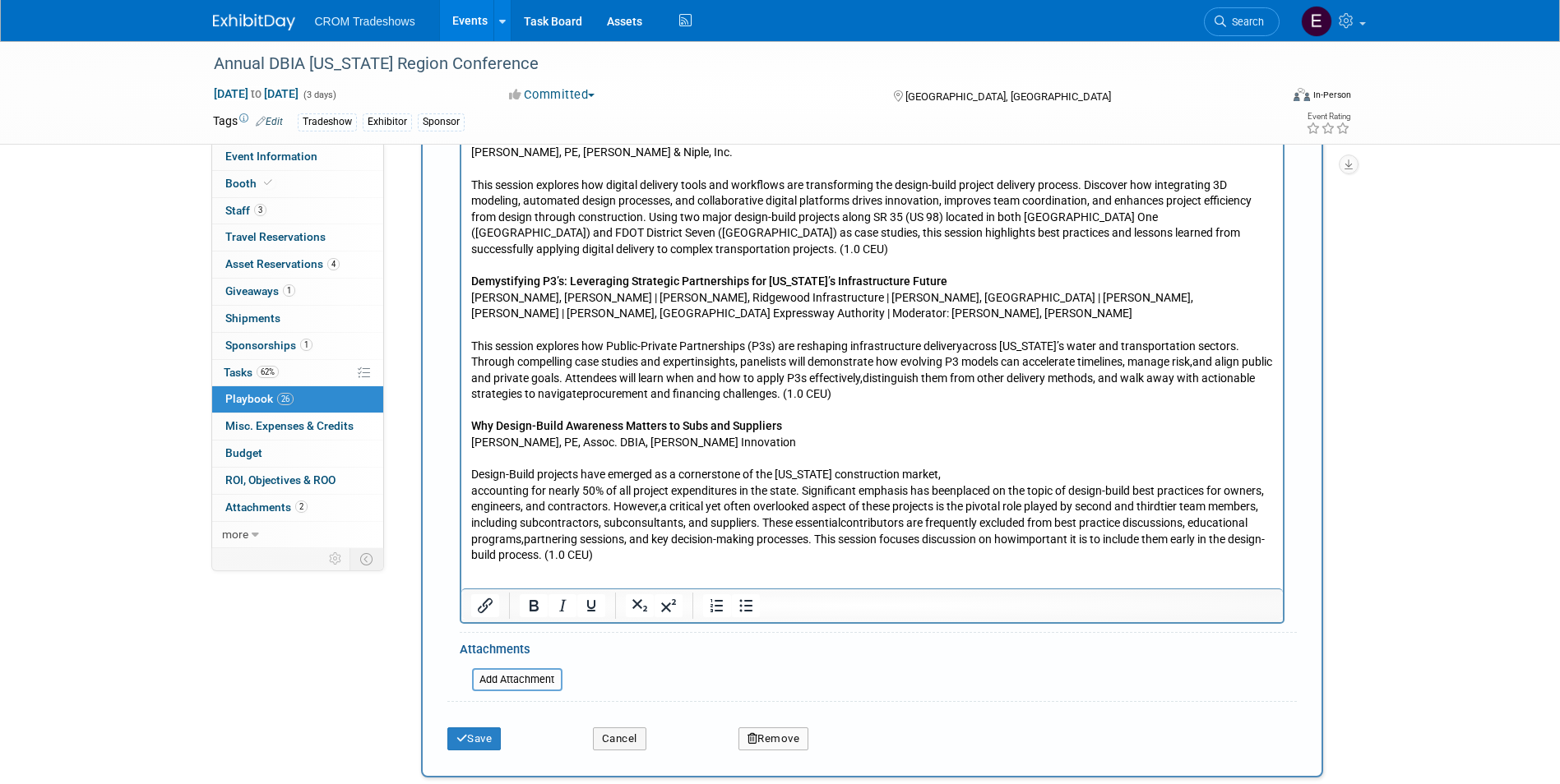
click at [467, 477] on html "Digital Delivery in the Design-Build World: Driving Innovation and Collaboratio…" at bounding box center [871, 318] width 822 height 490
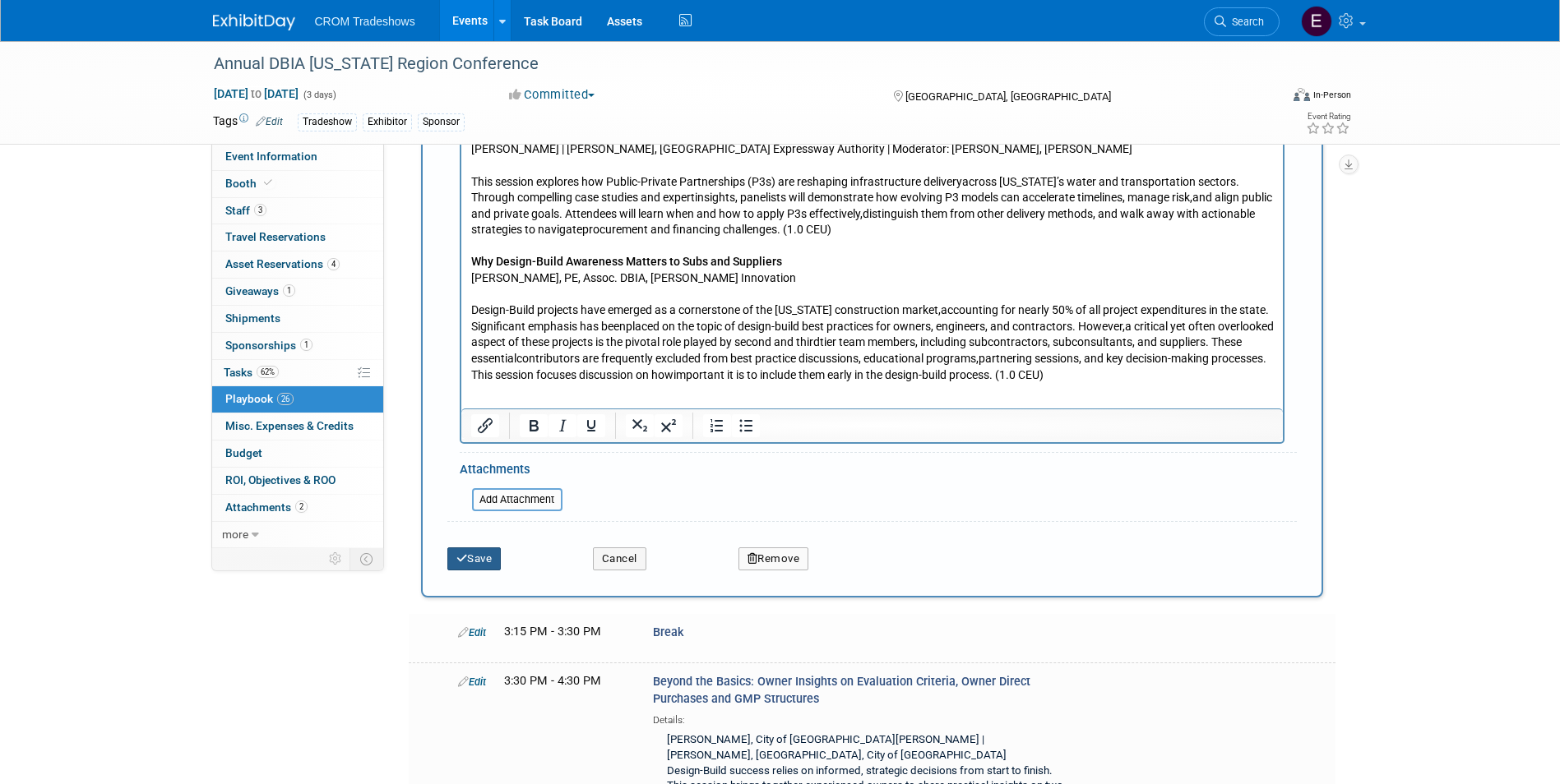
click at [491, 562] on button "Save" at bounding box center [474, 558] width 54 height 23
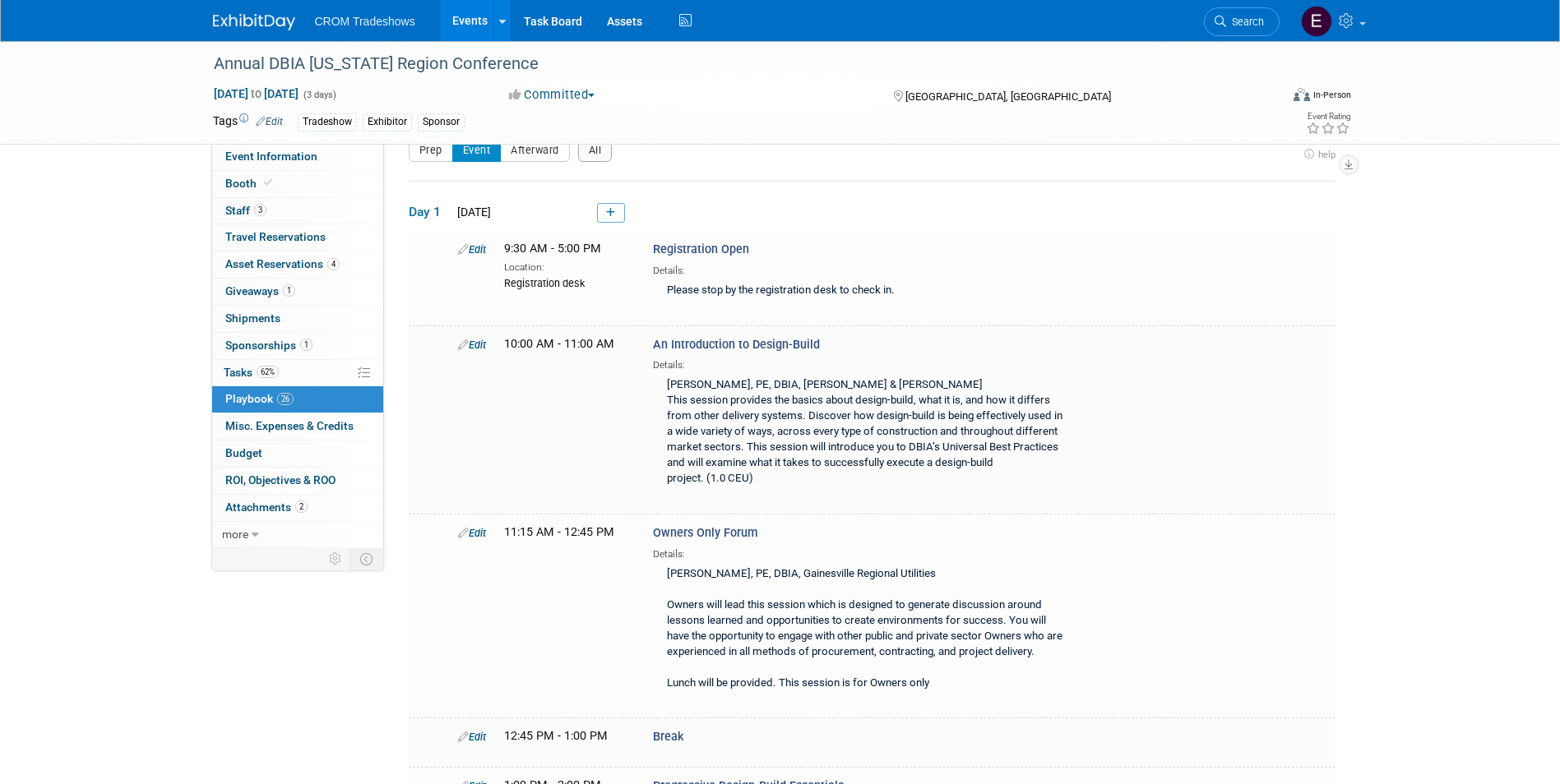
scroll to position [0, 0]
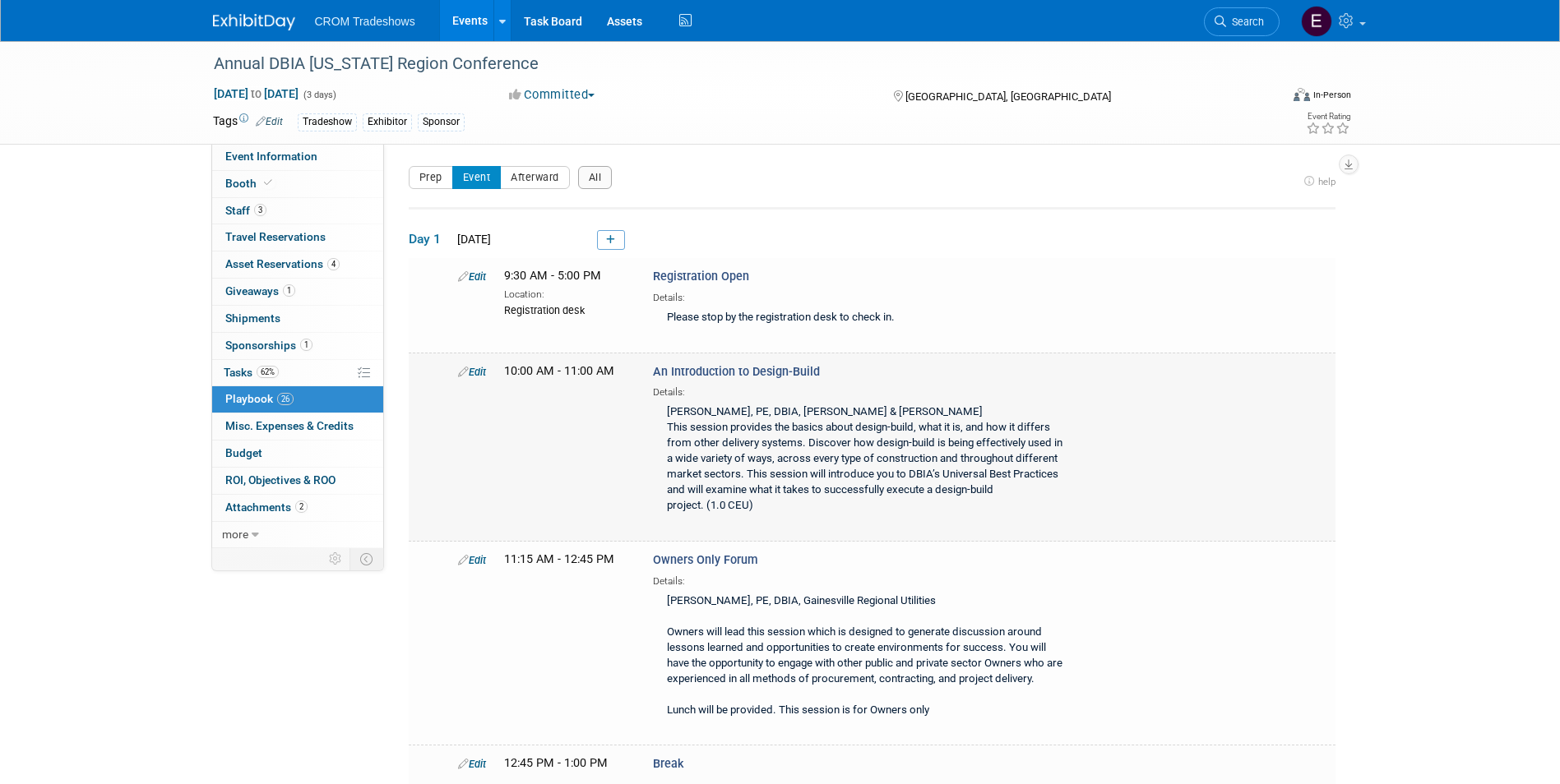
click at [485, 372] on link "Edit" at bounding box center [472, 372] width 28 height 13
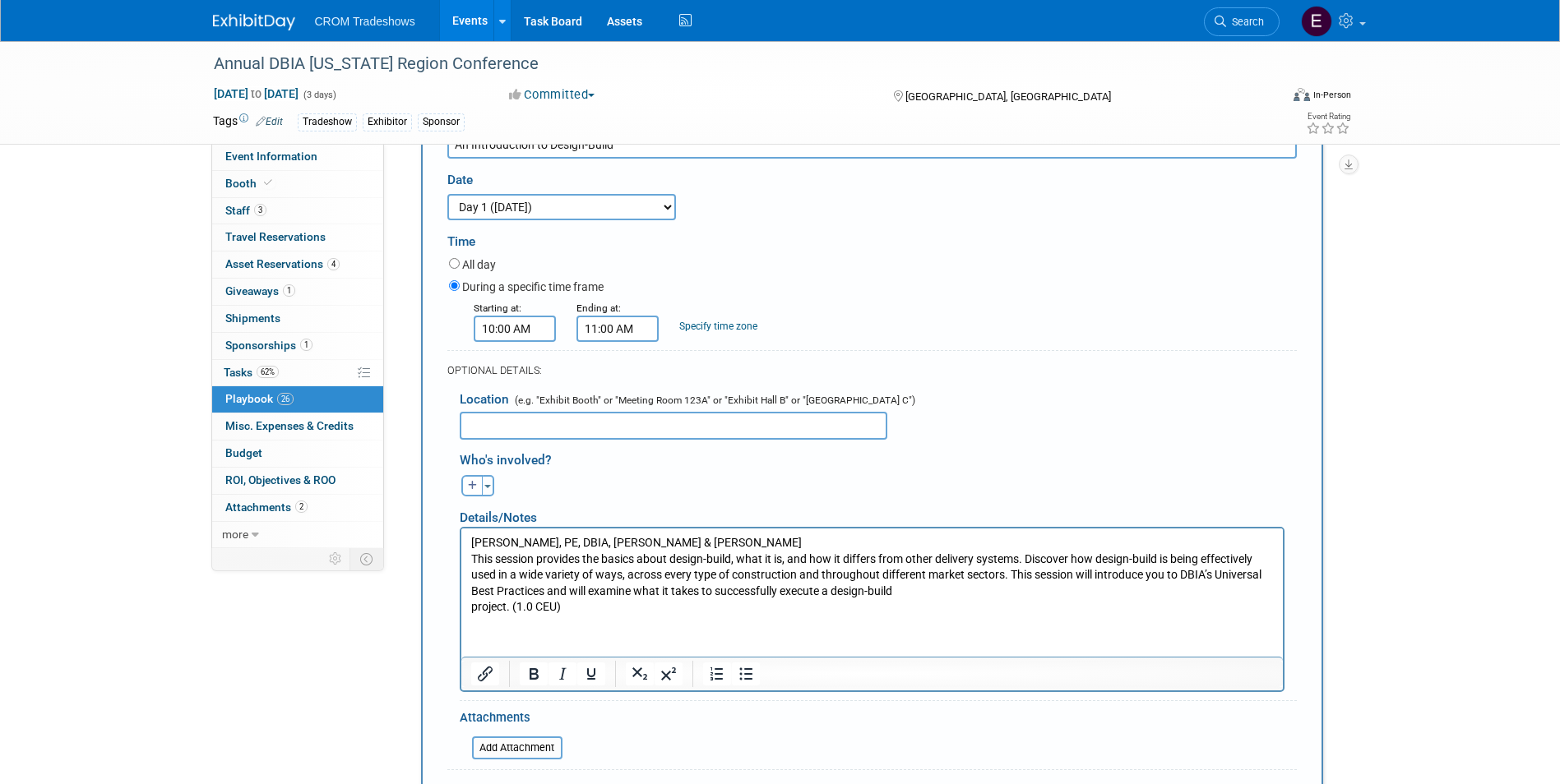
scroll to position [412, 0]
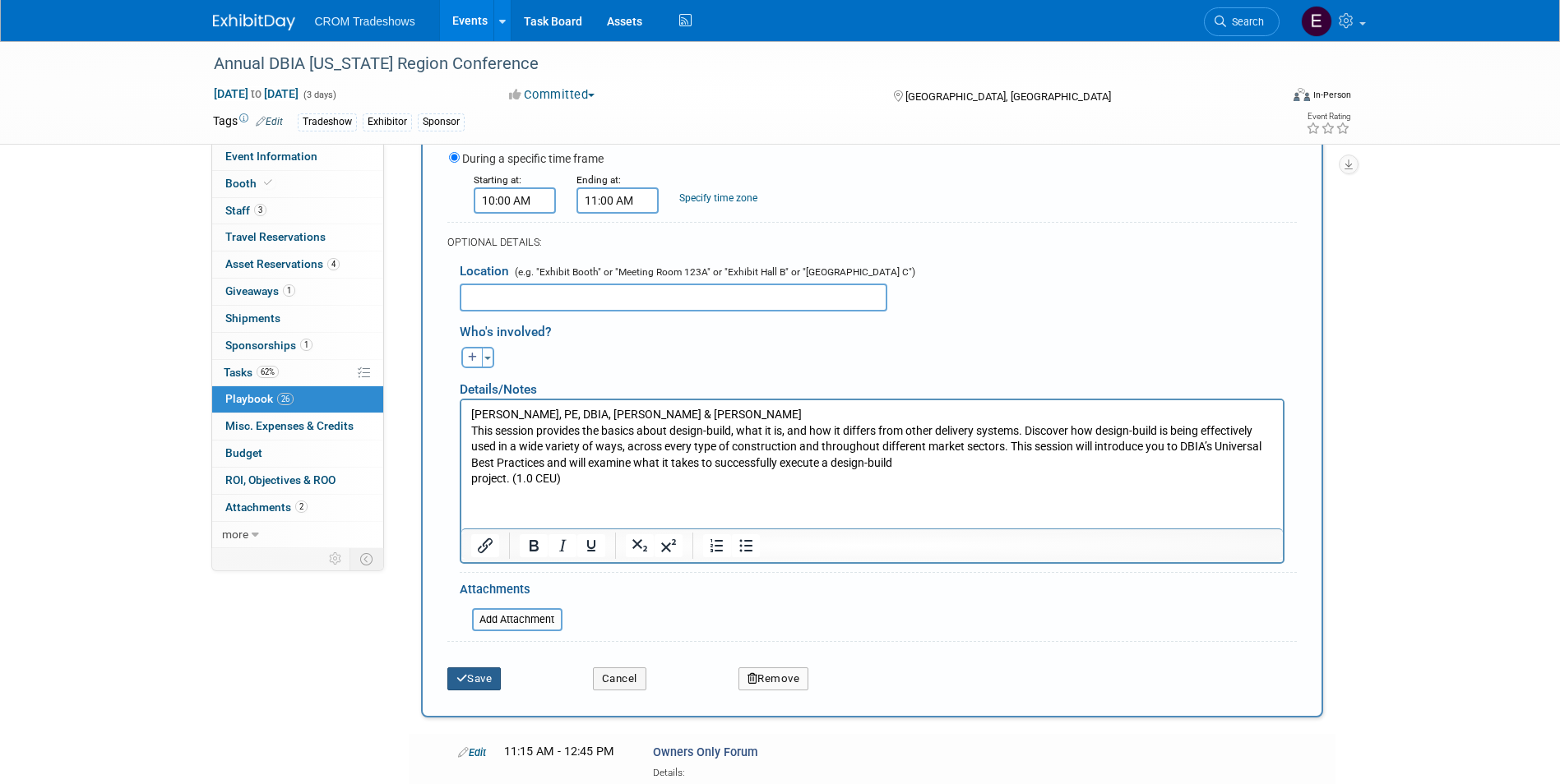
click at [489, 680] on button "Save" at bounding box center [474, 679] width 54 height 23
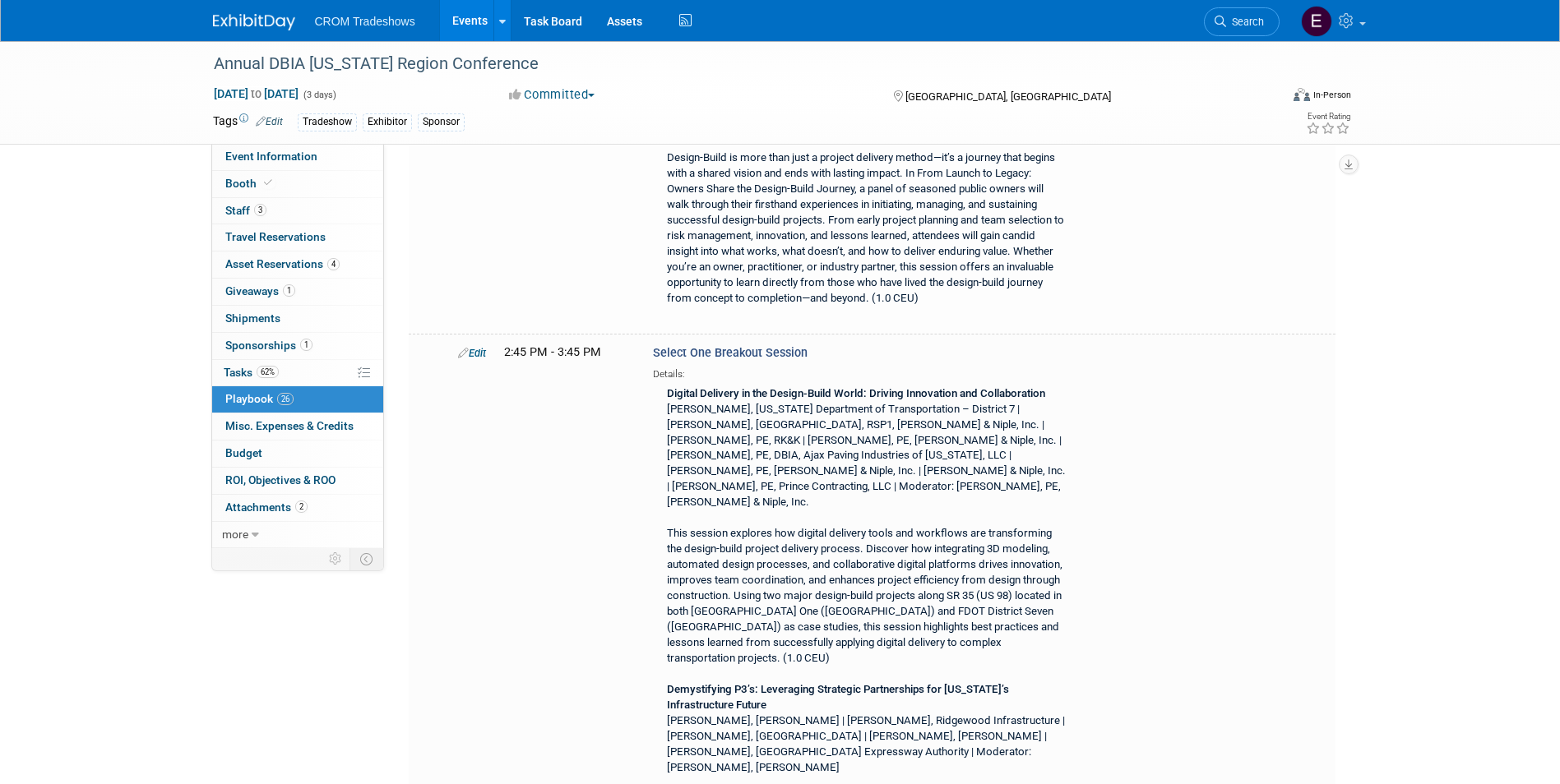
scroll to position [1068, 0]
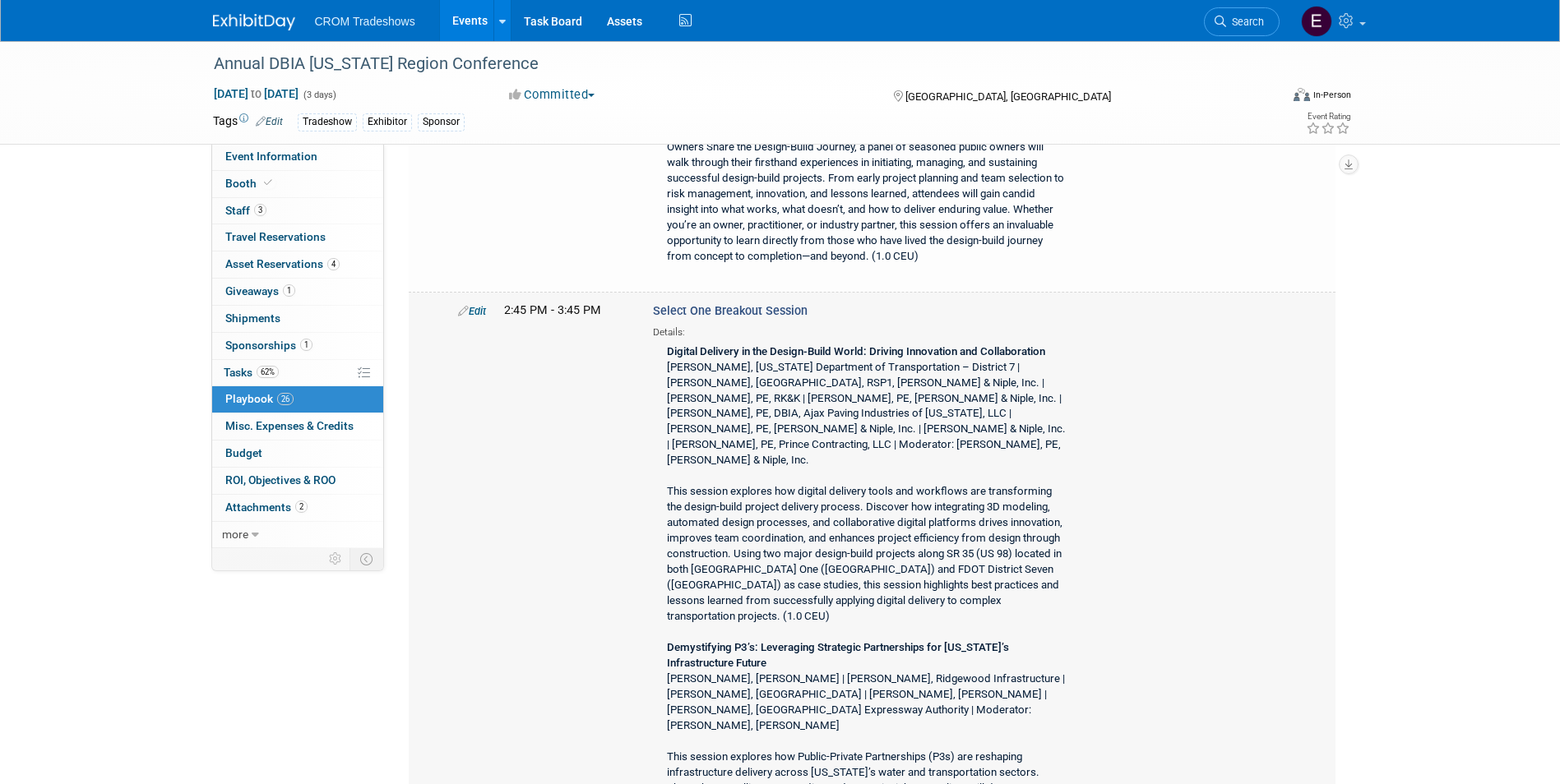
click at [480, 307] on link "Edit" at bounding box center [472, 311] width 28 height 13
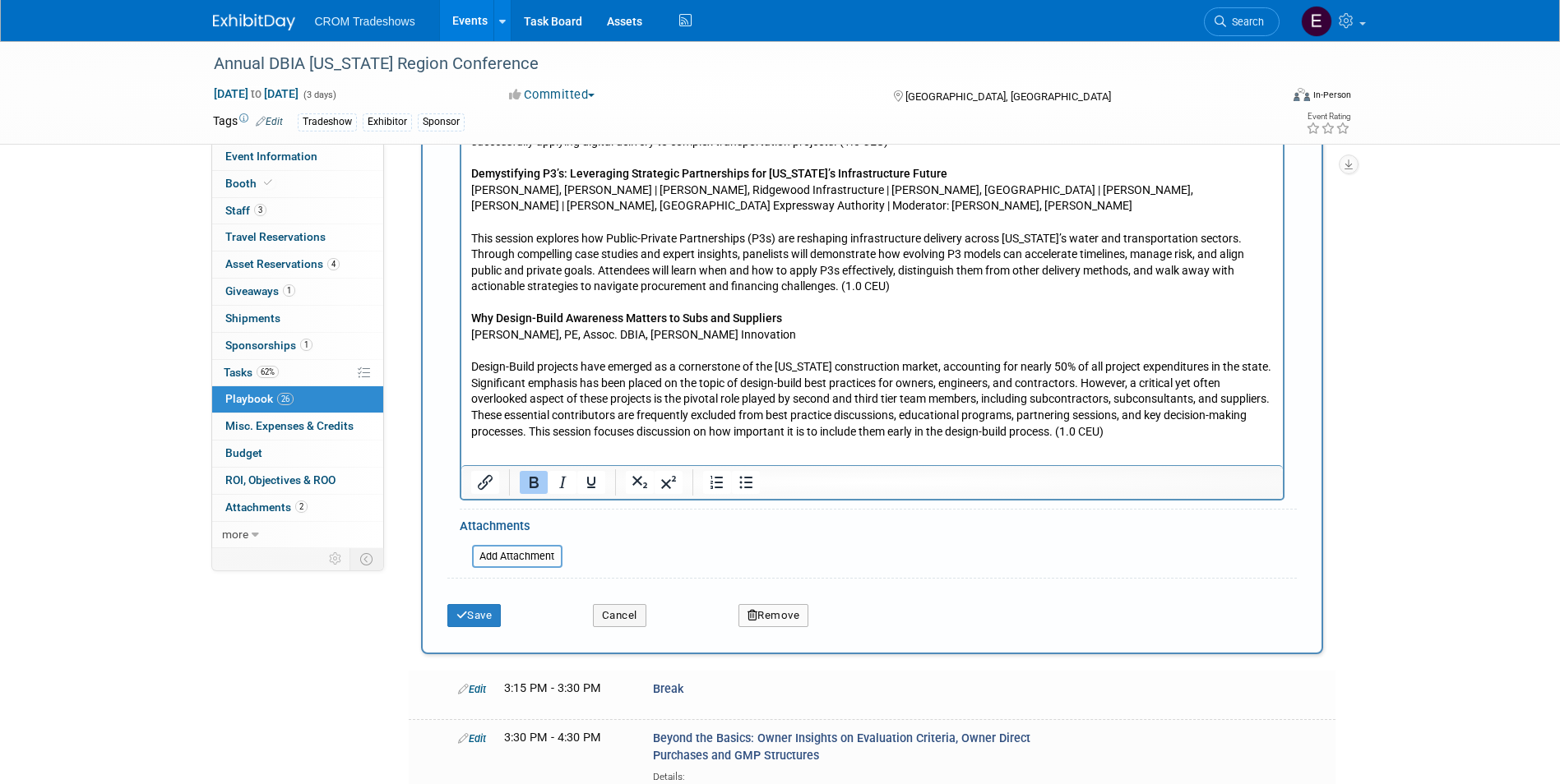
scroll to position [1911, 0]
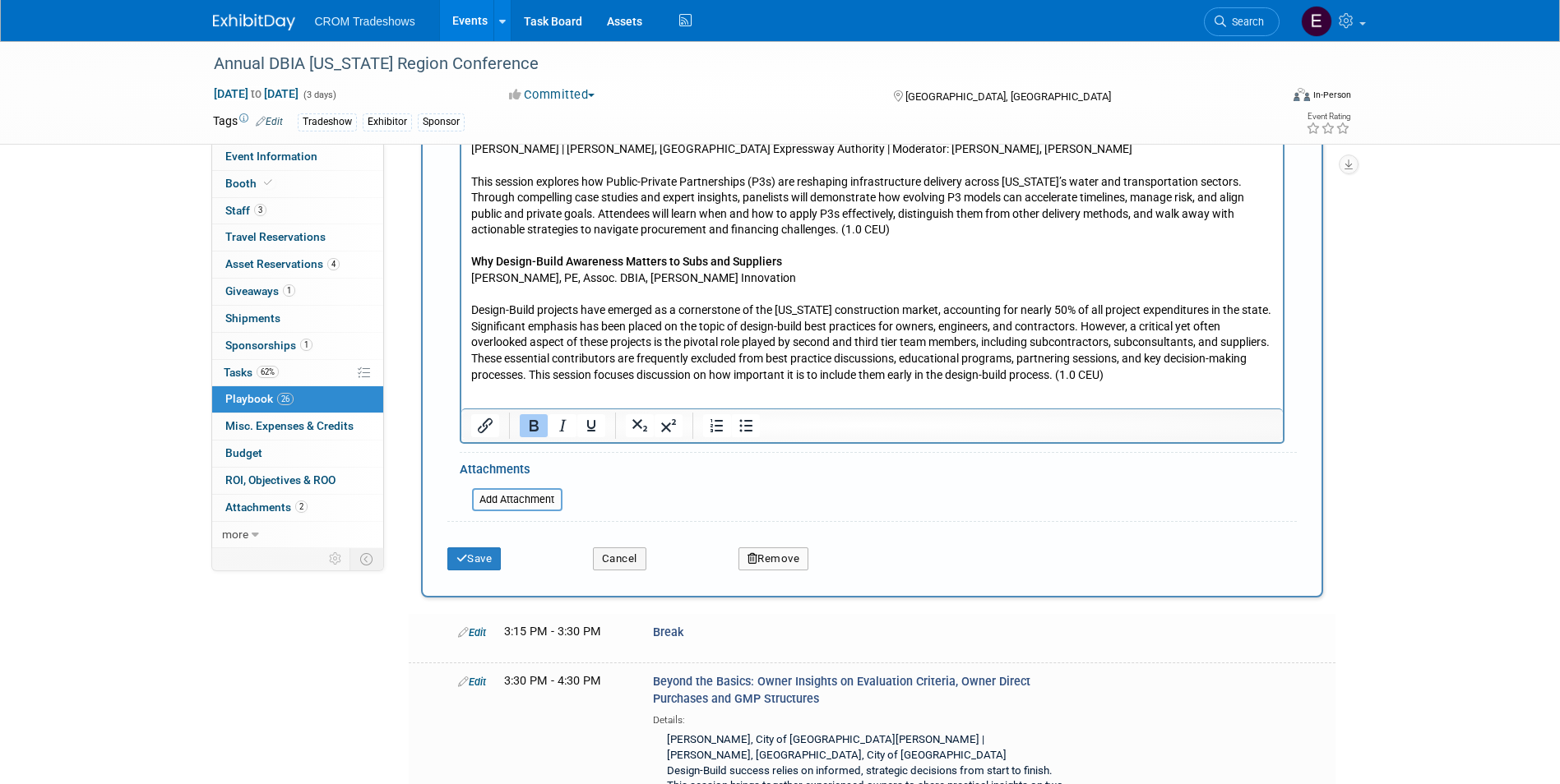
click at [784, 557] on button "Remove" at bounding box center [773, 558] width 70 height 23
click at [868, 567] on link "Yes" at bounding box center [865, 573] width 48 height 26
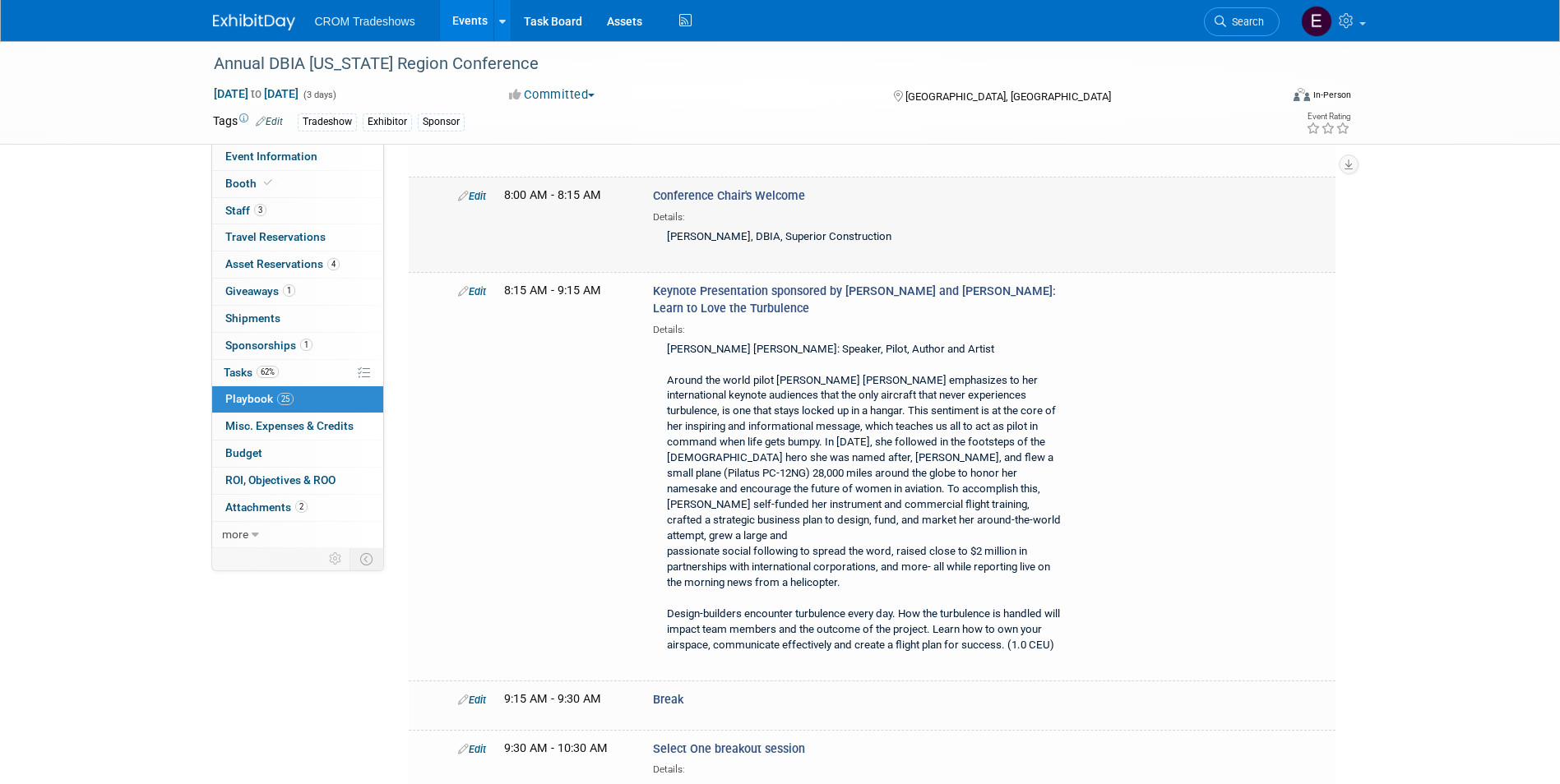
scroll to position [1739, 0]
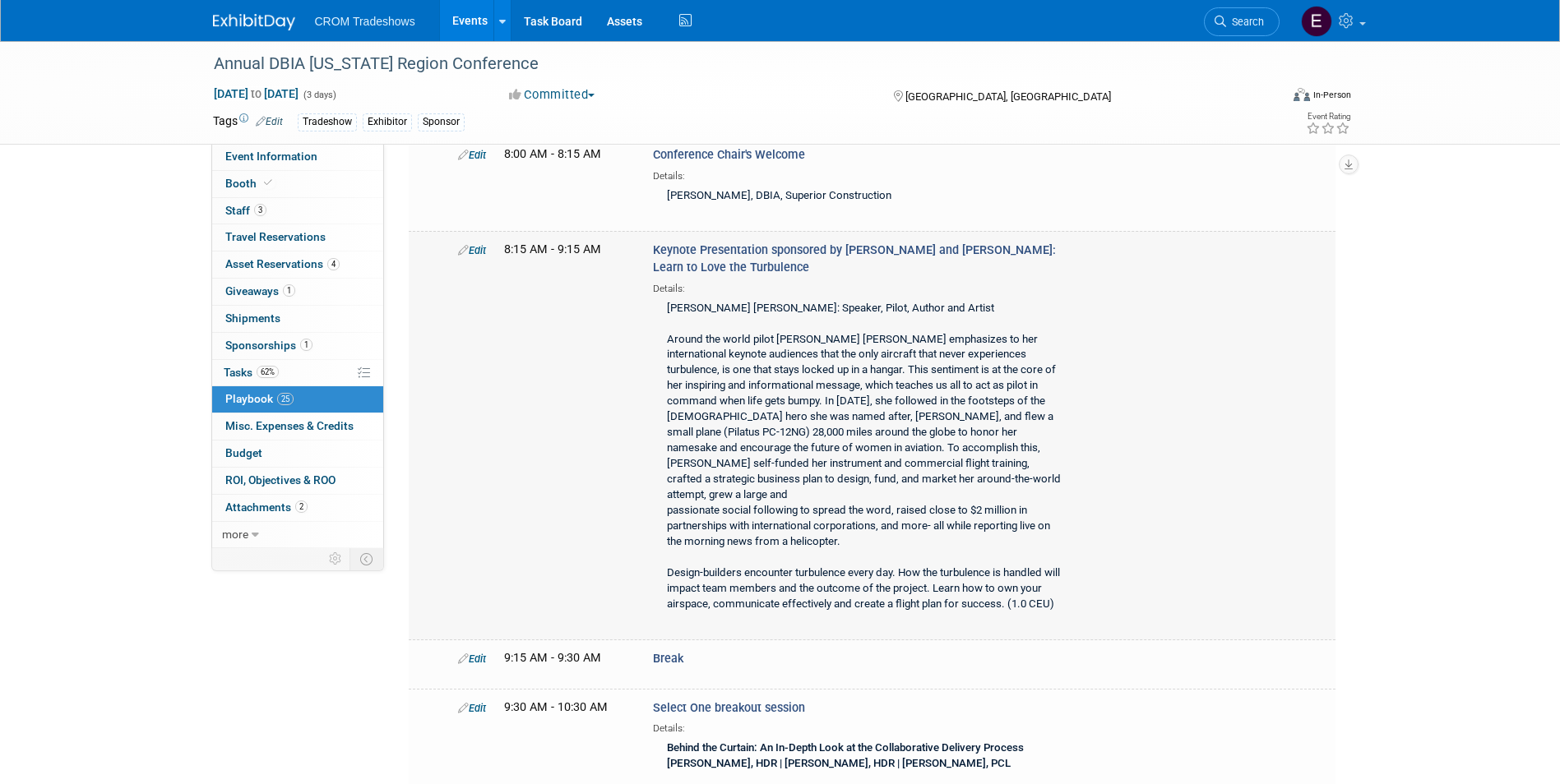
click at [474, 244] on link "Edit" at bounding box center [472, 250] width 28 height 13
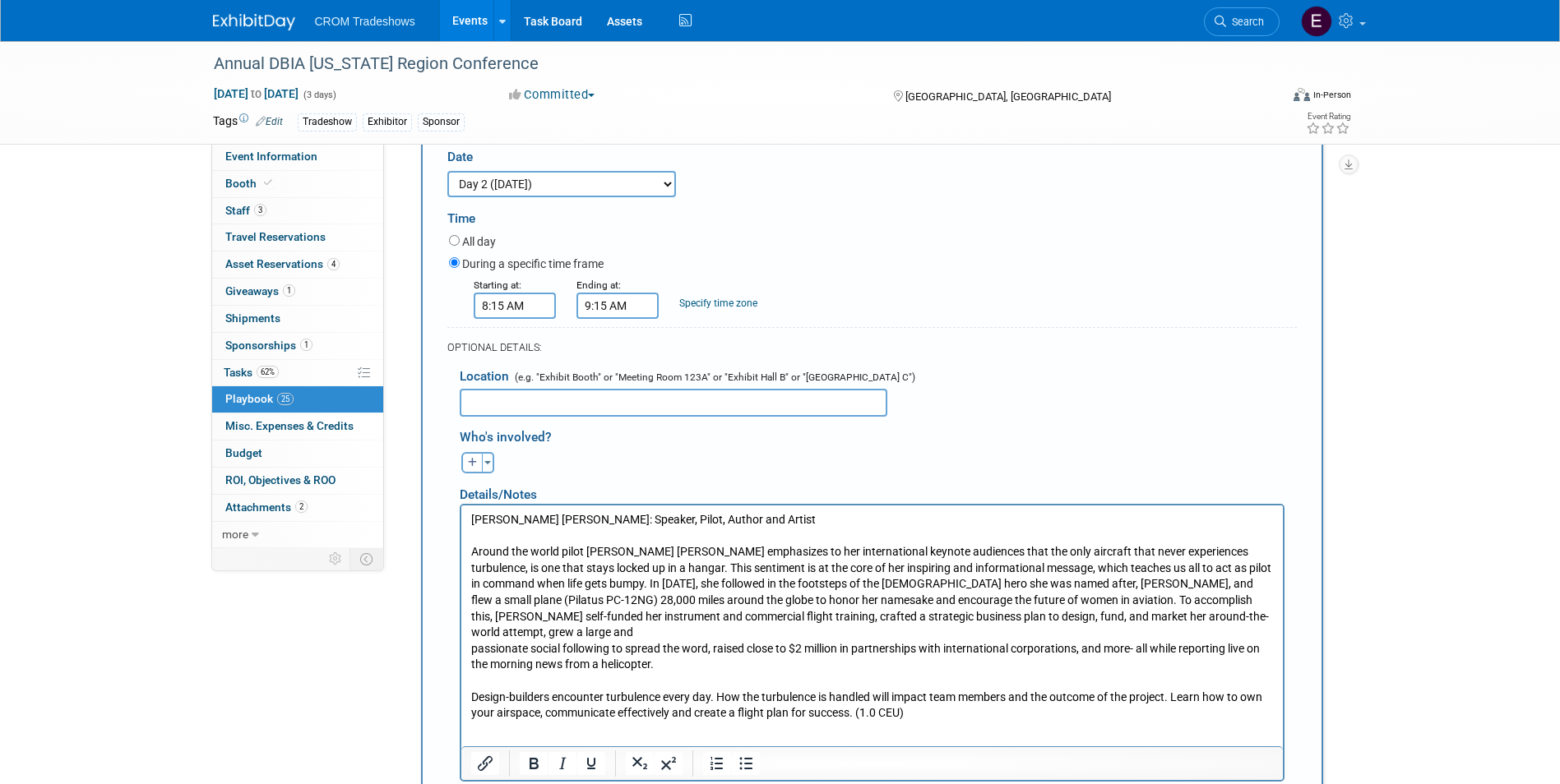
scroll to position [1975, 0]
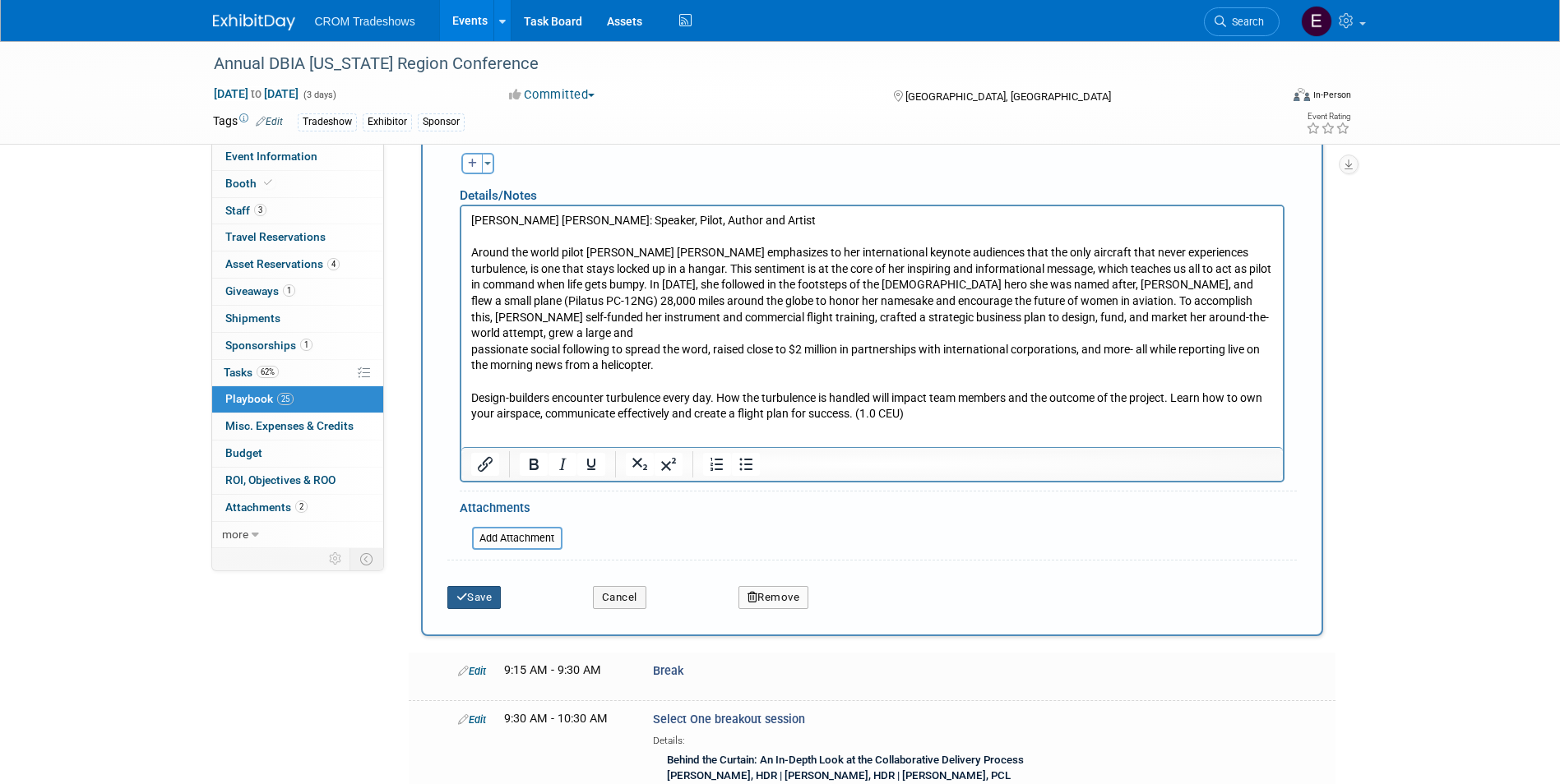
drag, startPoint x: 480, startPoint y: 553, endPoint x: 528, endPoint y: 567, distance: 50.0
click at [480, 586] on button "Save" at bounding box center [474, 597] width 54 height 23
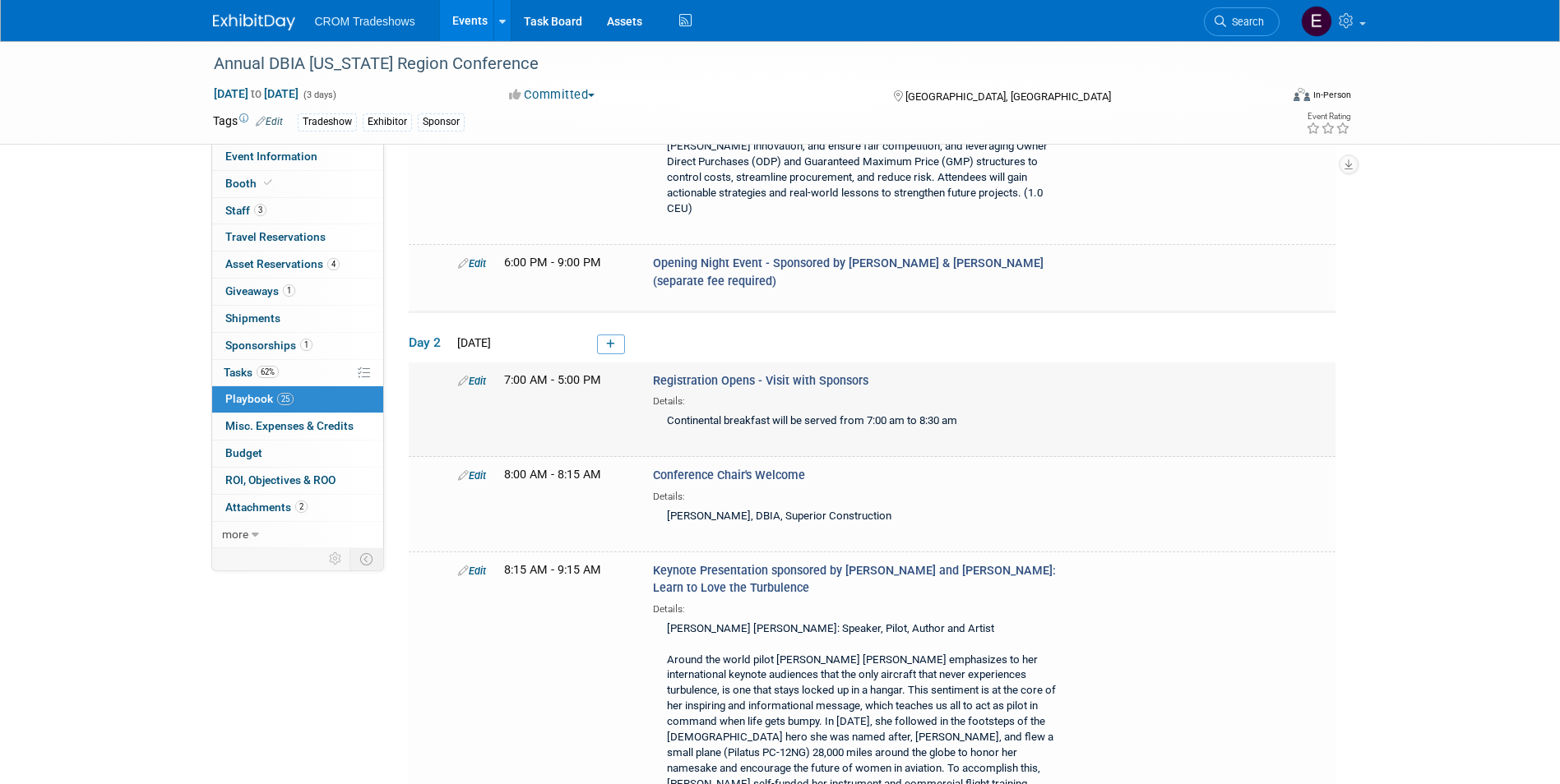
scroll to position [1380, 0]
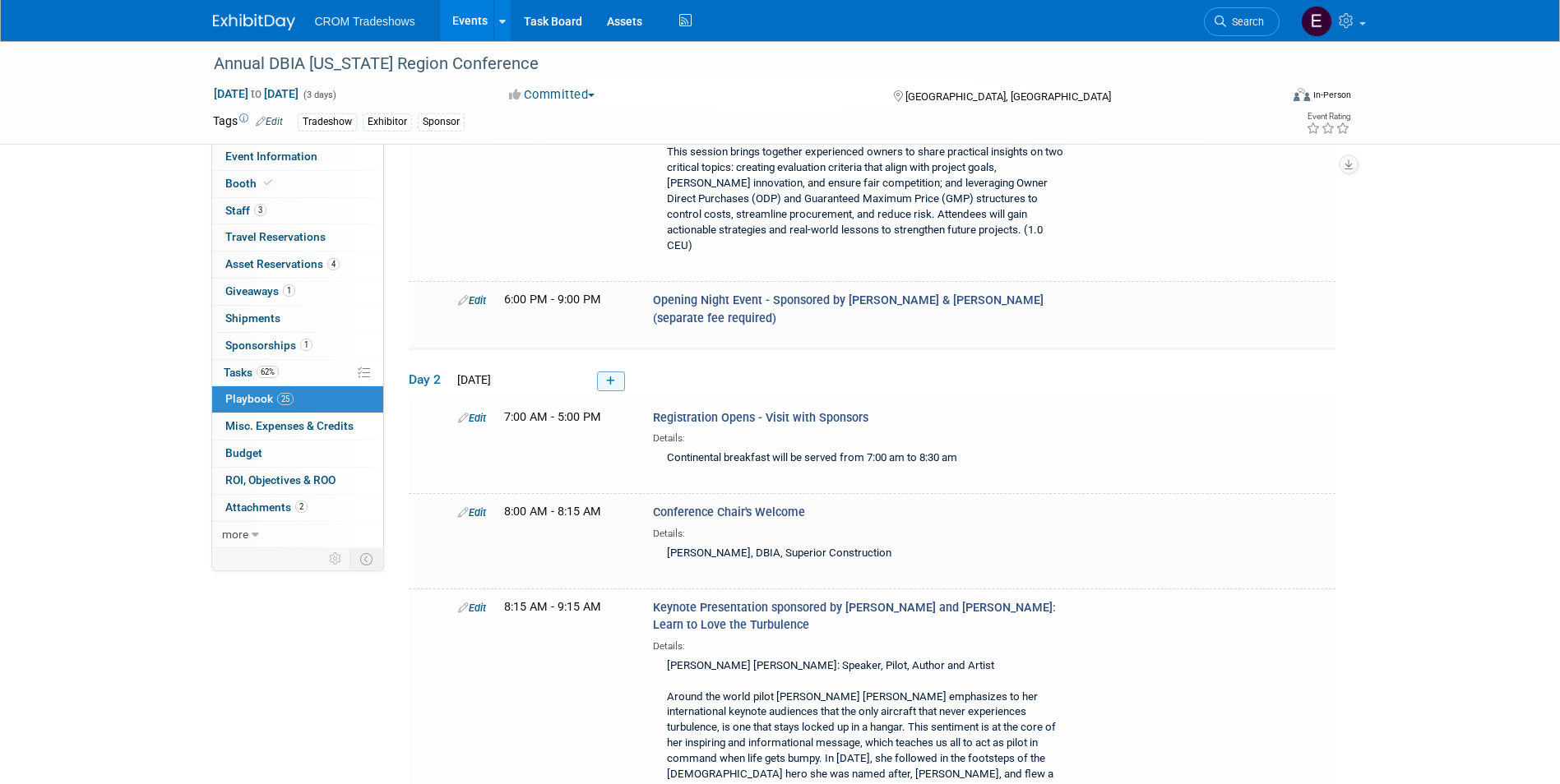
click at [611, 372] on link at bounding box center [610, 381] width 28 height 20
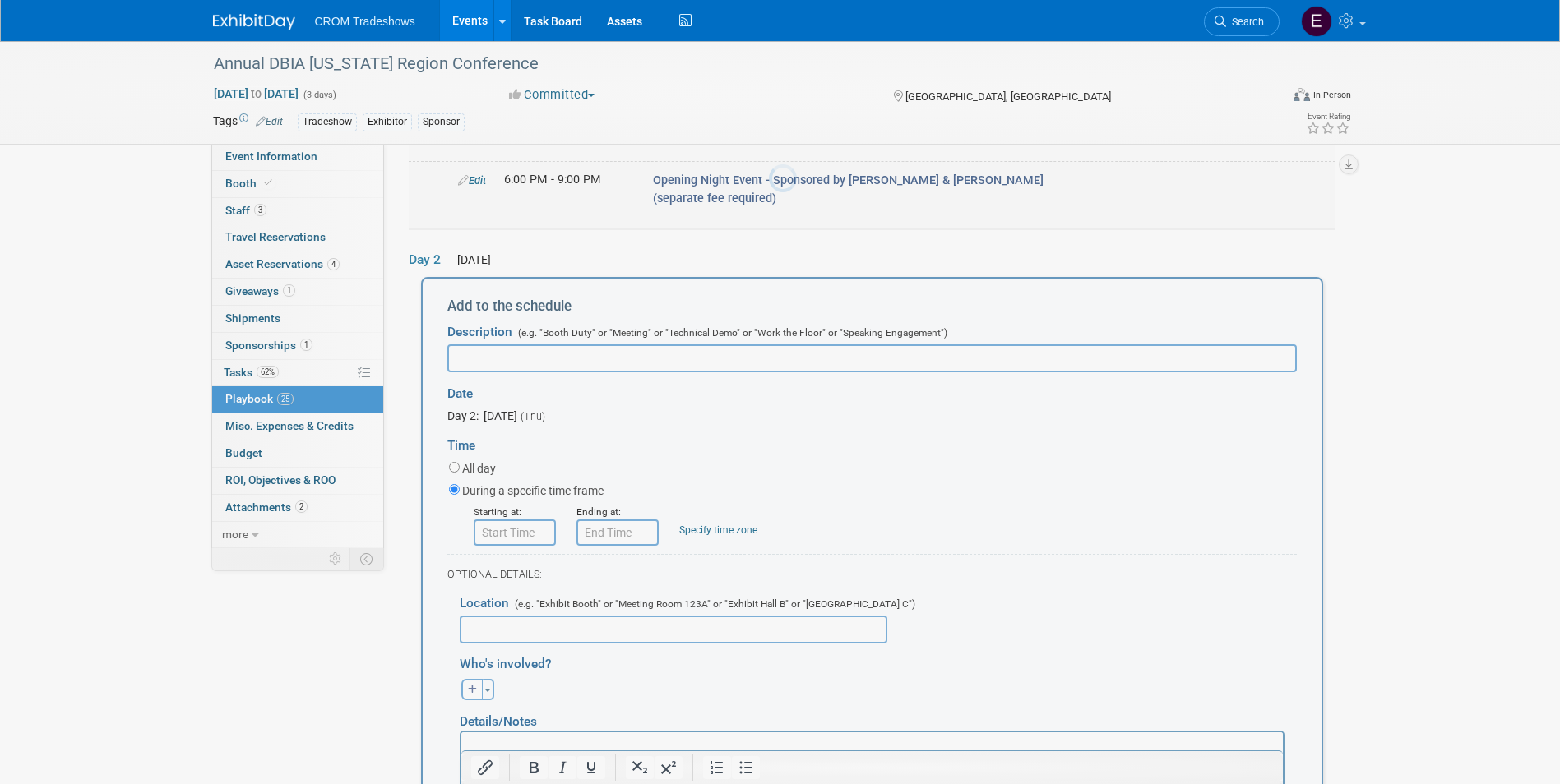
scroll to position [1523, 0]
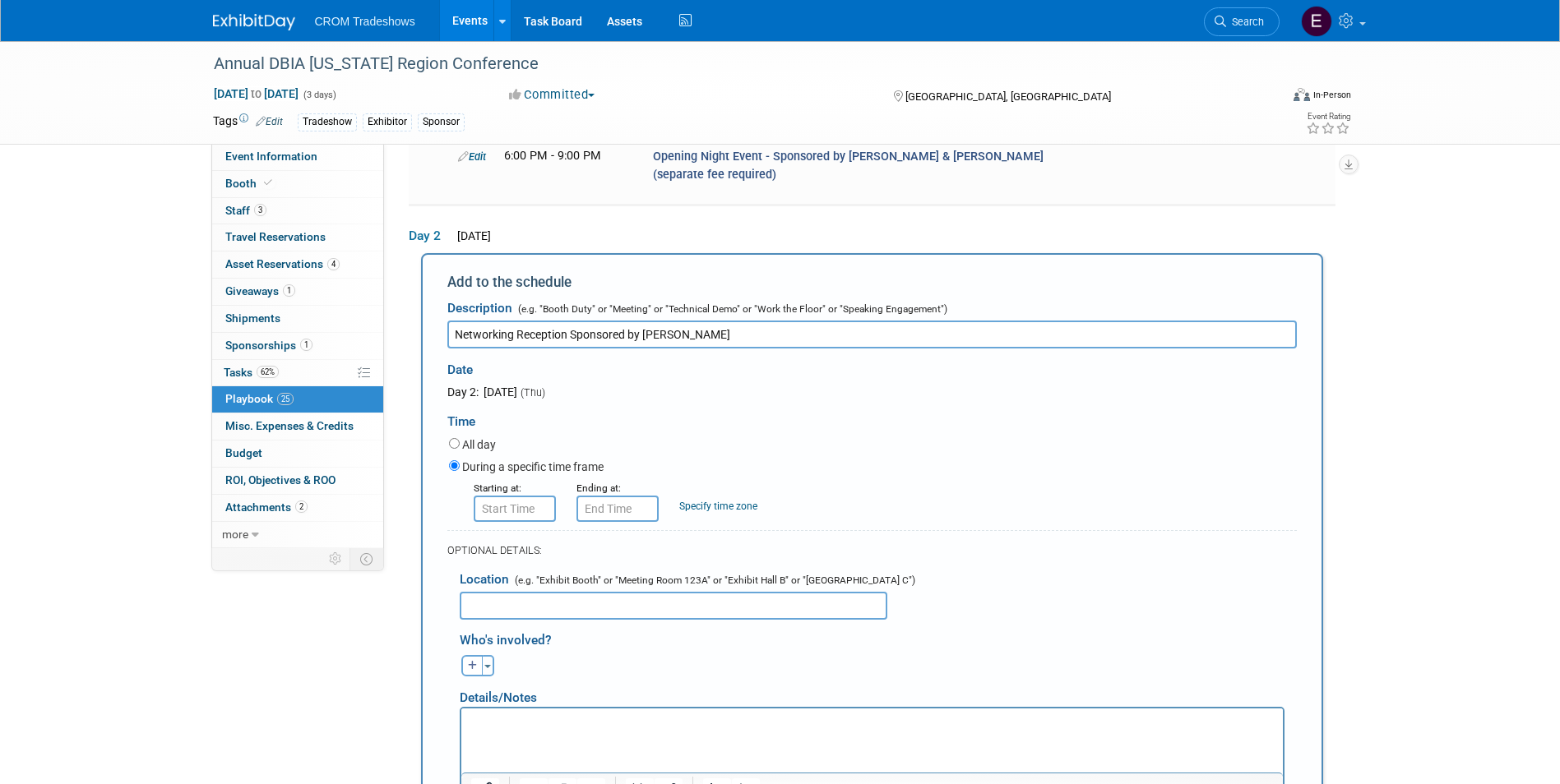
type input "Networking Reception Sponsored by [PERSON_NAME]"
click at [626, 731] on html at bounding box center [871, 720] width 822 height 23
click at [495, 496] on input "8:00 AM" at bounding box center [514, 508] width 82 height 26
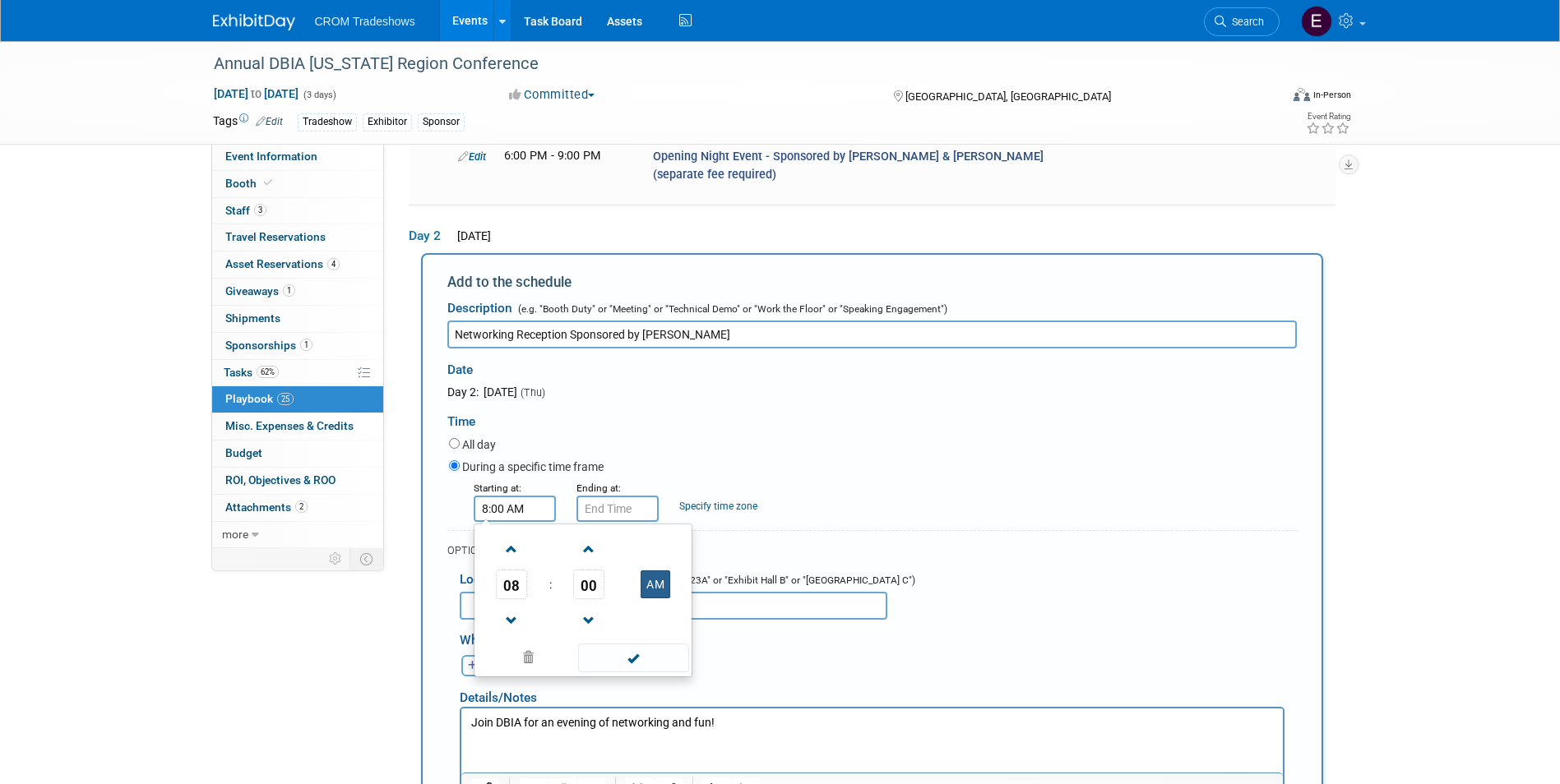
click at [651, 570] on button "AM" at bounding box center [655, 584] width 30 height 28
click at [508, 607] on span at bounding box center [512, 621] width 29 height 29
click at [509, 607] on span at bounding box center [512, 621] width 29 height 29
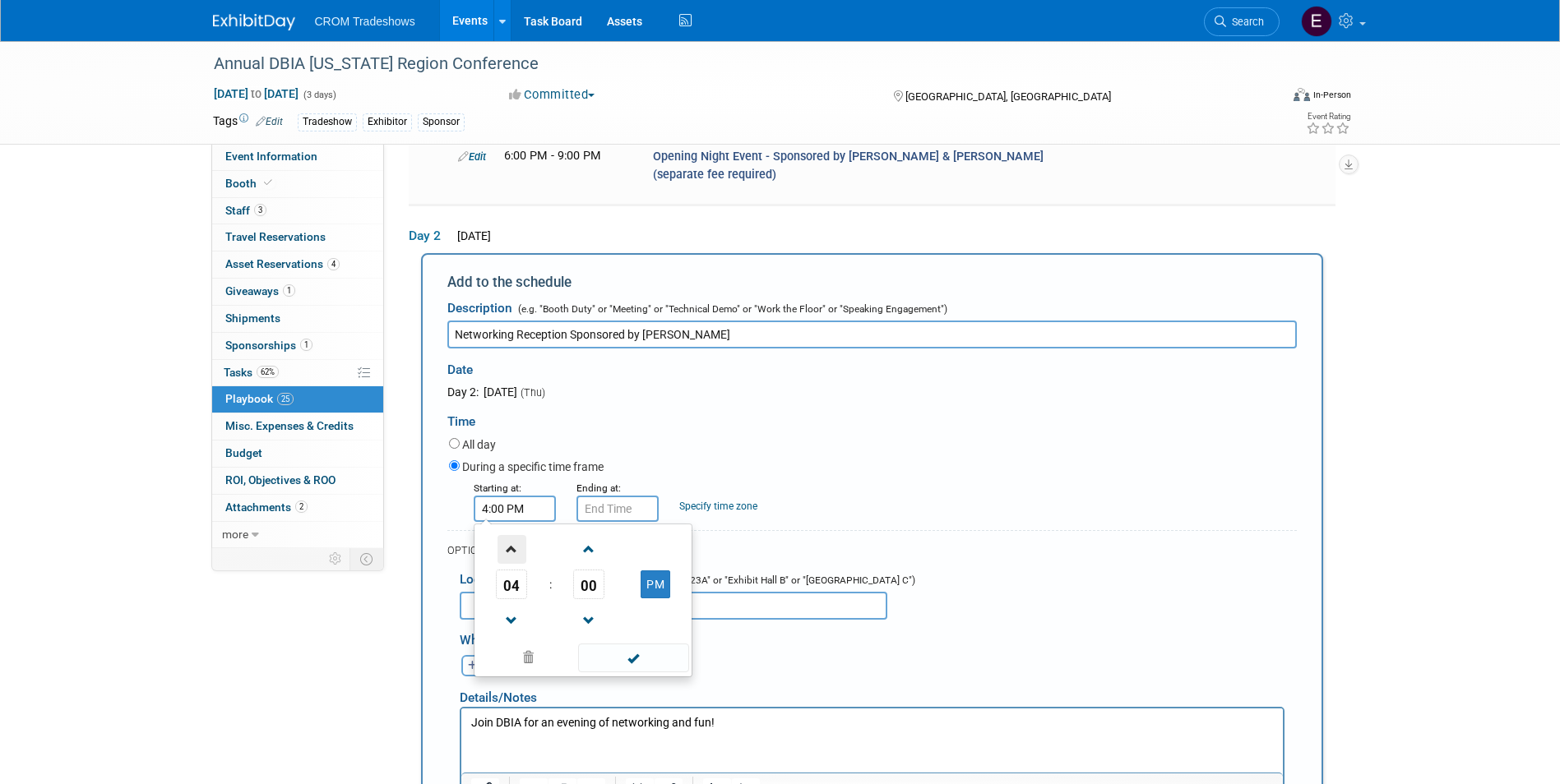
click at [509, 535] on span at bounding box center [512, 550] width 29 height 29
click at [581, 569] on span "00" at bounding box center [588, 584] width 31 height 30
click at [616, 572] on td "30" at bounding box center [609, 594] width 53 height 44
type input "5:30 PM"
click at [646, 644] on span at bounding box center [633, 658] width 111 height 29
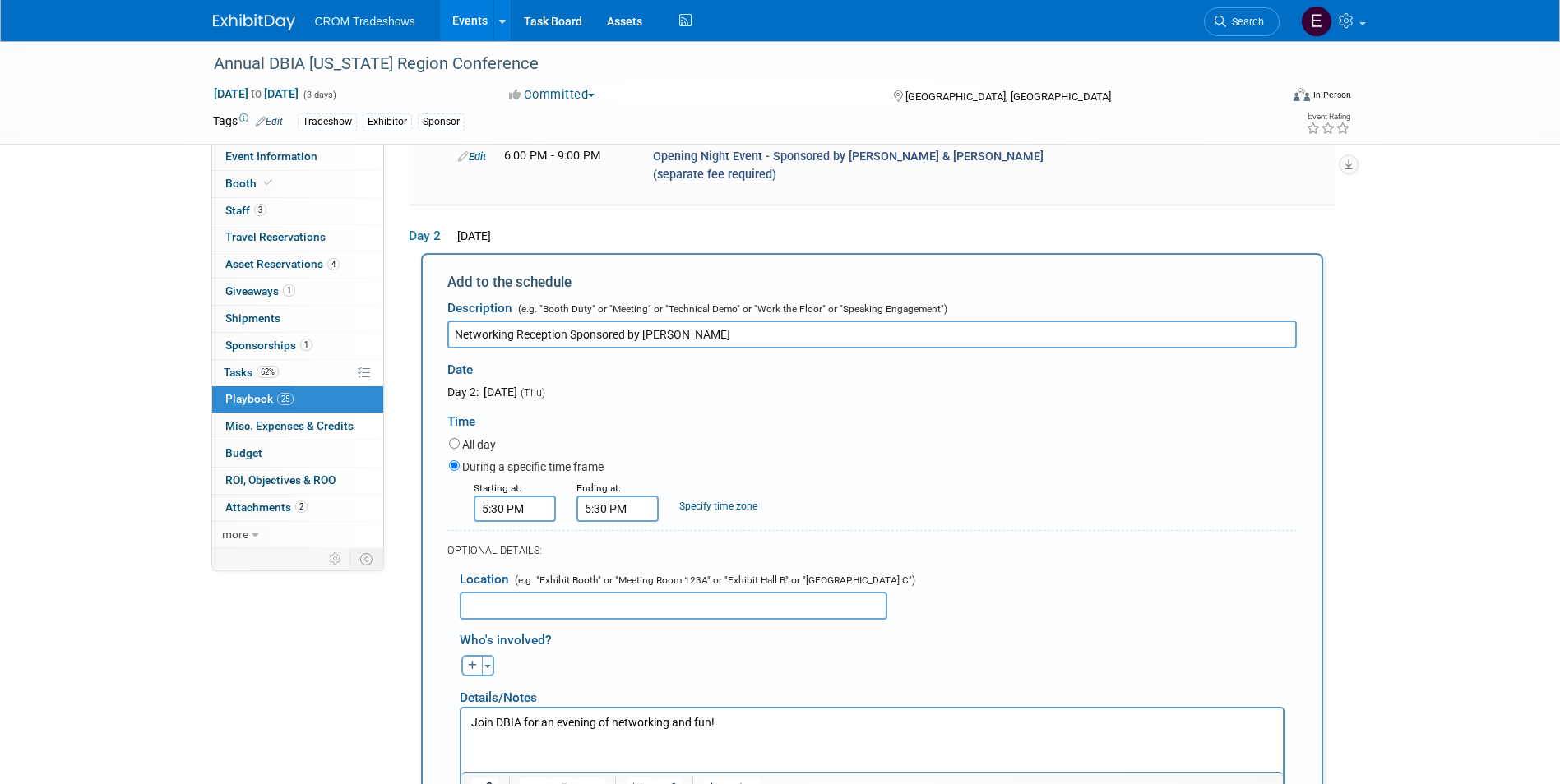
click at [606, 496] on input "5:30 PM" at bounding box center [617, 508] width 82 height 26
click at [618, 535] on span at bounding box center [614, 550] width 29 height 29
click at [691, 607] on span at bounding box center [692, 621] width 29 height 29
click at [692, 607] on span at bounding box center [692, 621] width 29 height 29
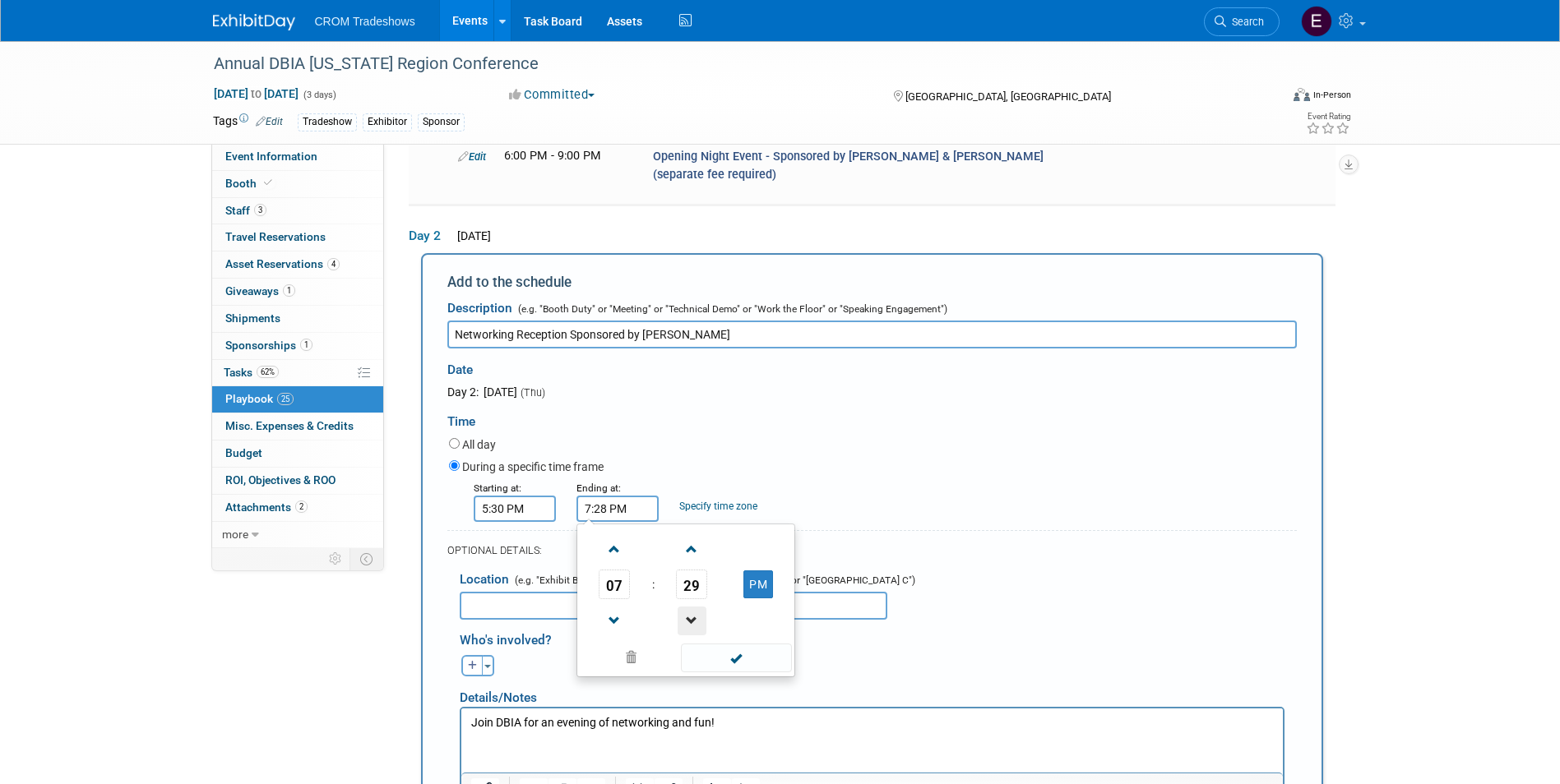
click at [692, 607] on span at bounding box center [692, 621] width 29 height 29
click at [693, 569] on span "25" at bounding box center [691, 584] width 31 height 30
click at [608, 528] on td "00" at bounding box center [607, 550] width 53 height 44
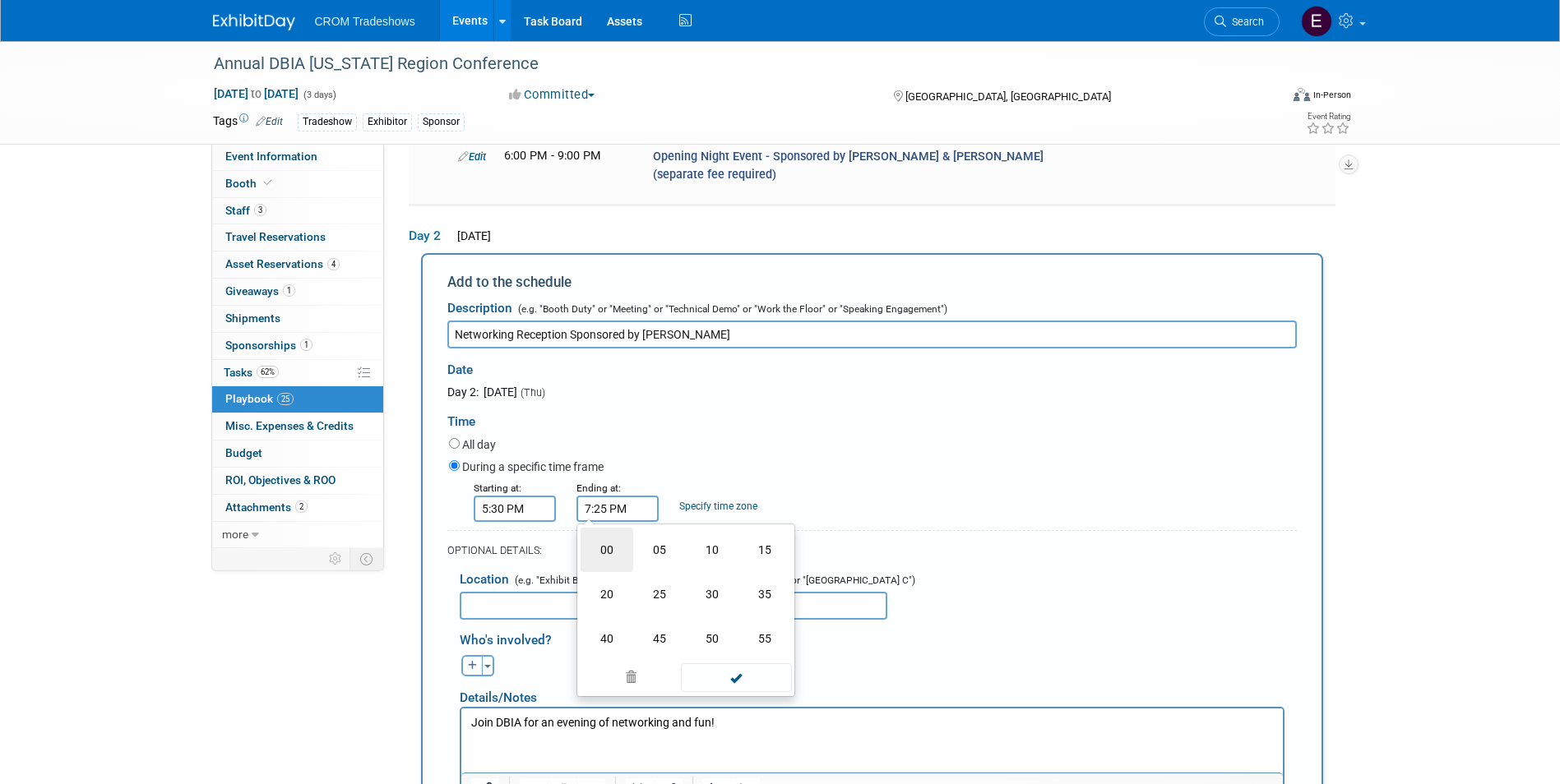
type input "7:00 PM"
click at [773, 623] on div "07 : 00 PM 12 01 02 03 04 05 06 07 08 09 10 11 00 05 10 15 20 25 30 35 40 45 50…" at bounding box center [686, 600] width 219 height 154
click at [799, 651] on div "[PERSON_NAME] remove [PERSON_NAME] remove [PERSON_NAME] remove" at bounding box center [878, 664] width 861 height 25
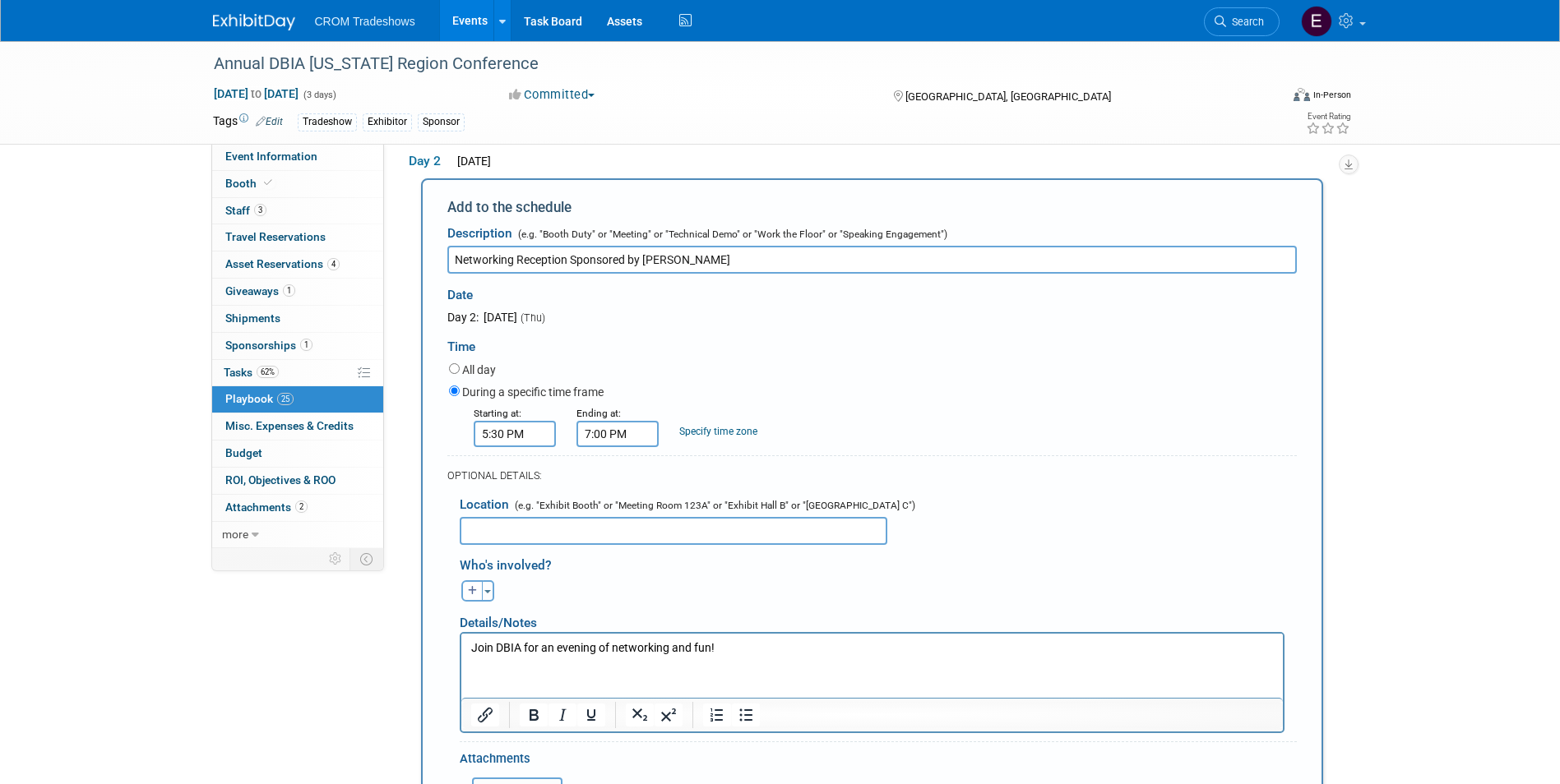
scroll to position [1770, 0]
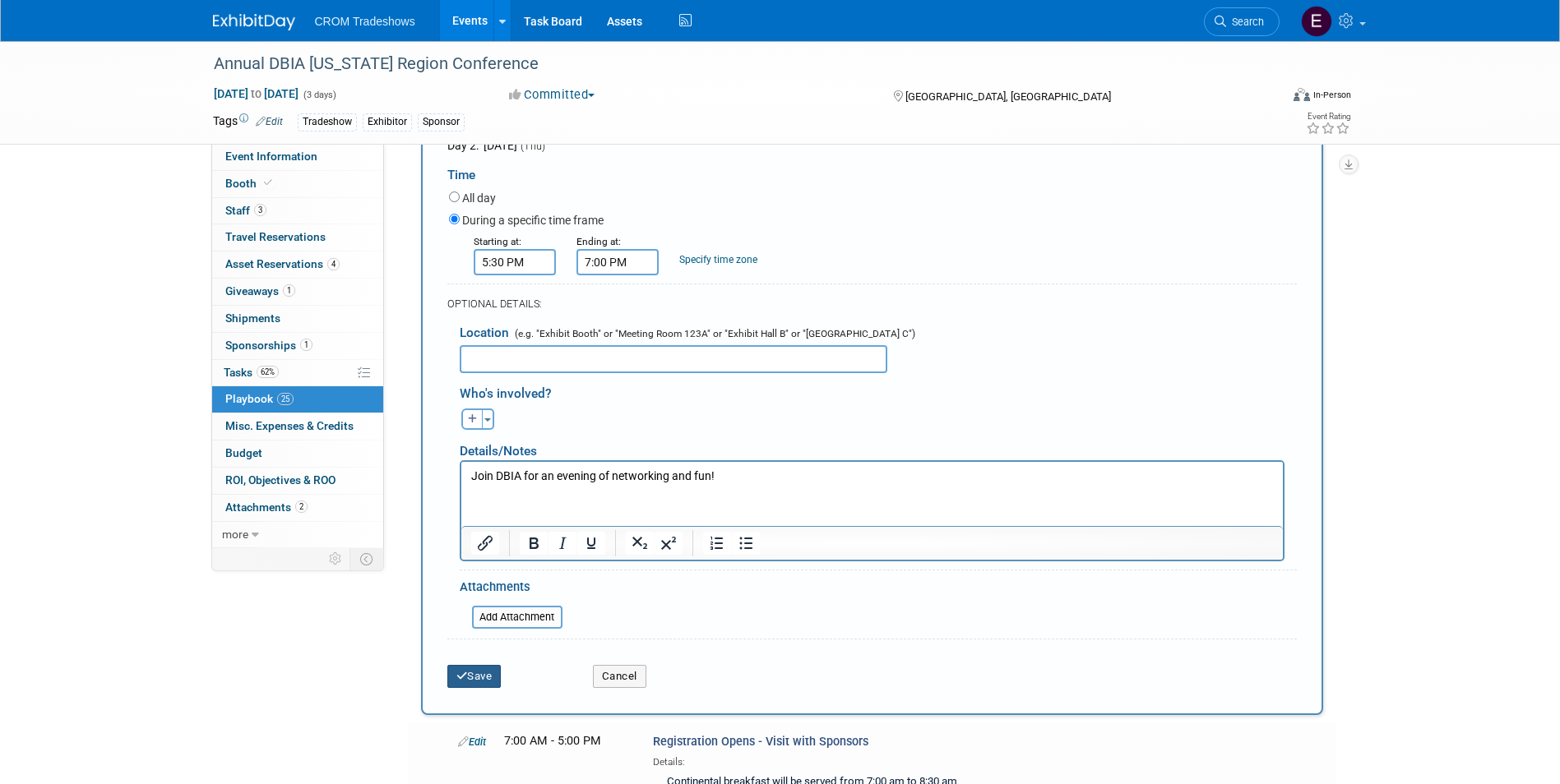
click at [478, 665] on button "Save" at bounding box center [474, 676] width 54 height 23
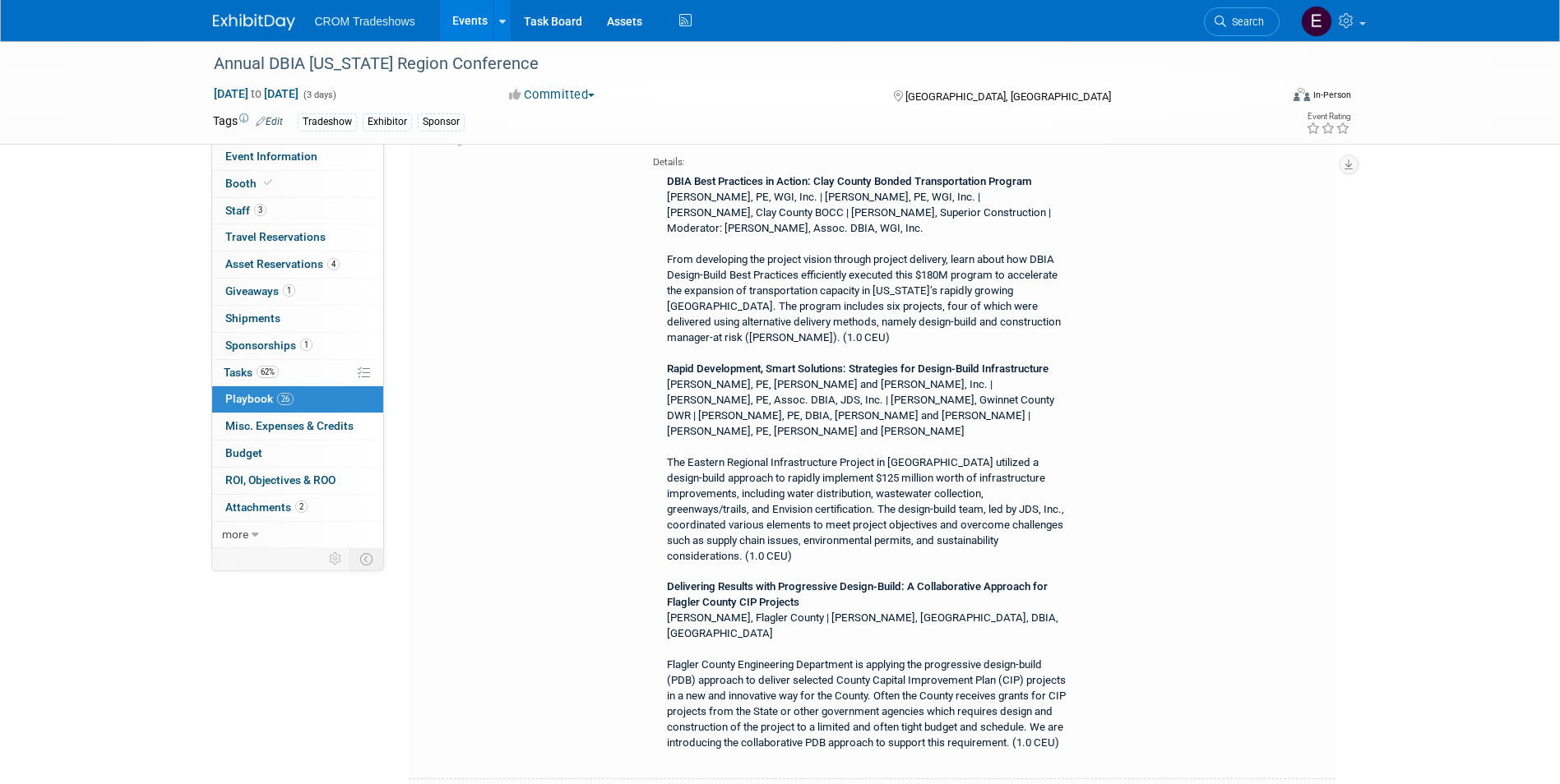
scroll to position [5122, 0]
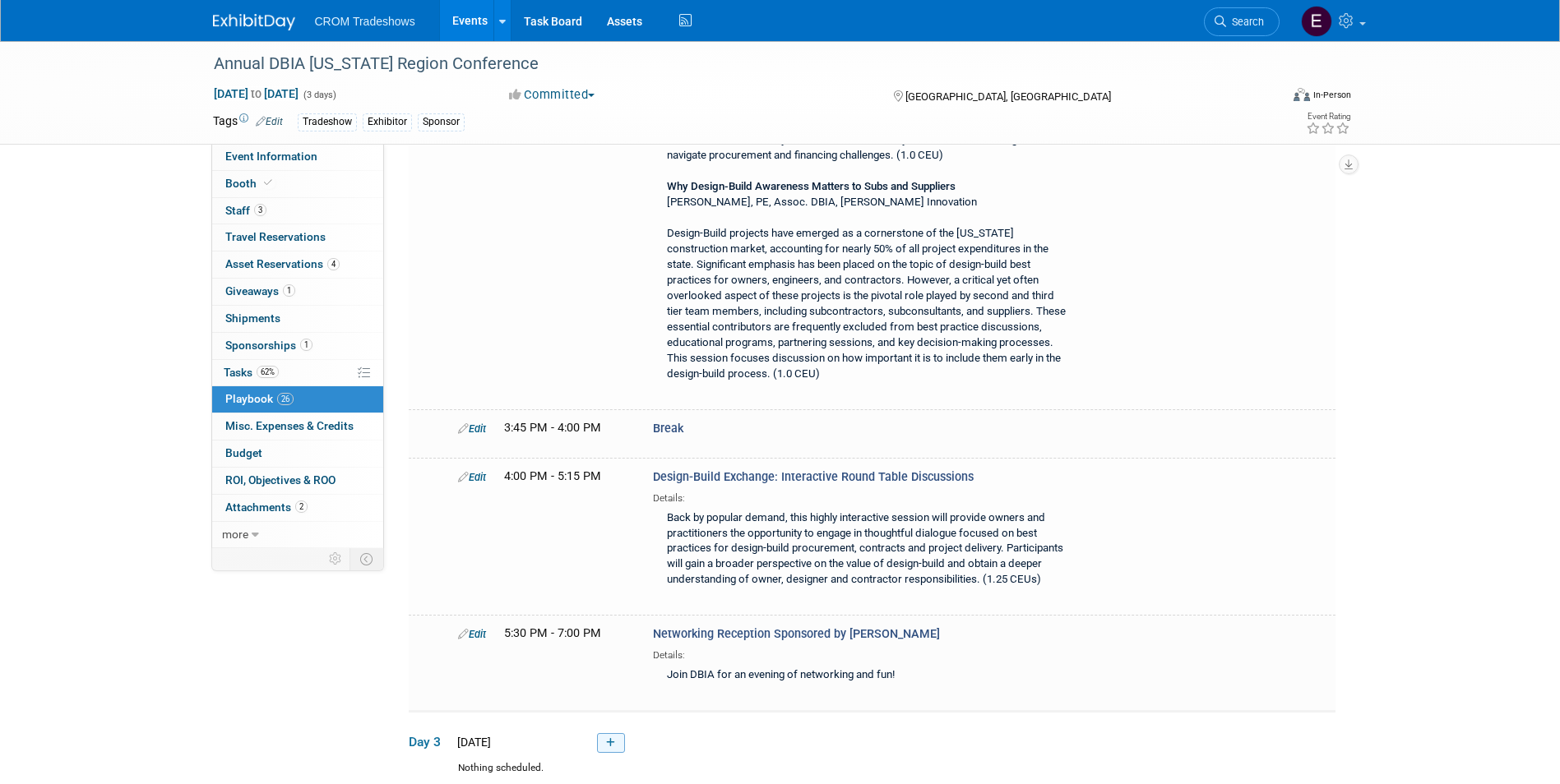
click at [617, 733] on link at bounding box center [610, 742] width 28 height 20
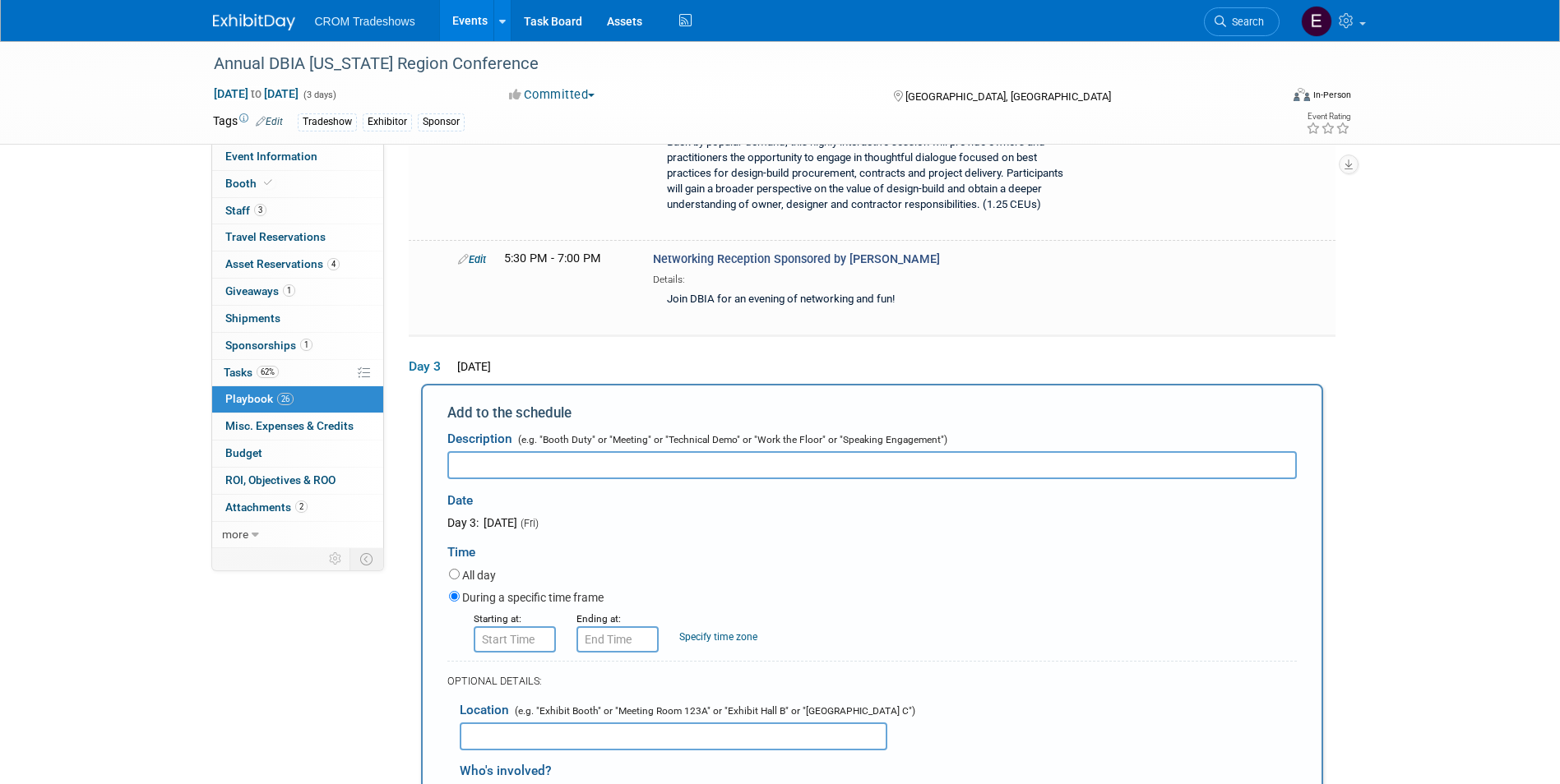
scroll to position [0, 0]
type input "Breakfast"
click at [531, 626] on input "8:00 AM" at bounding box center [514, 639] width 82 height 26
click at [511, 737] on span at bounding box center [512, 752] width 29 height 29
click at [583, 700] on span "00" at bounding box center [588, 714] width 31 height 30
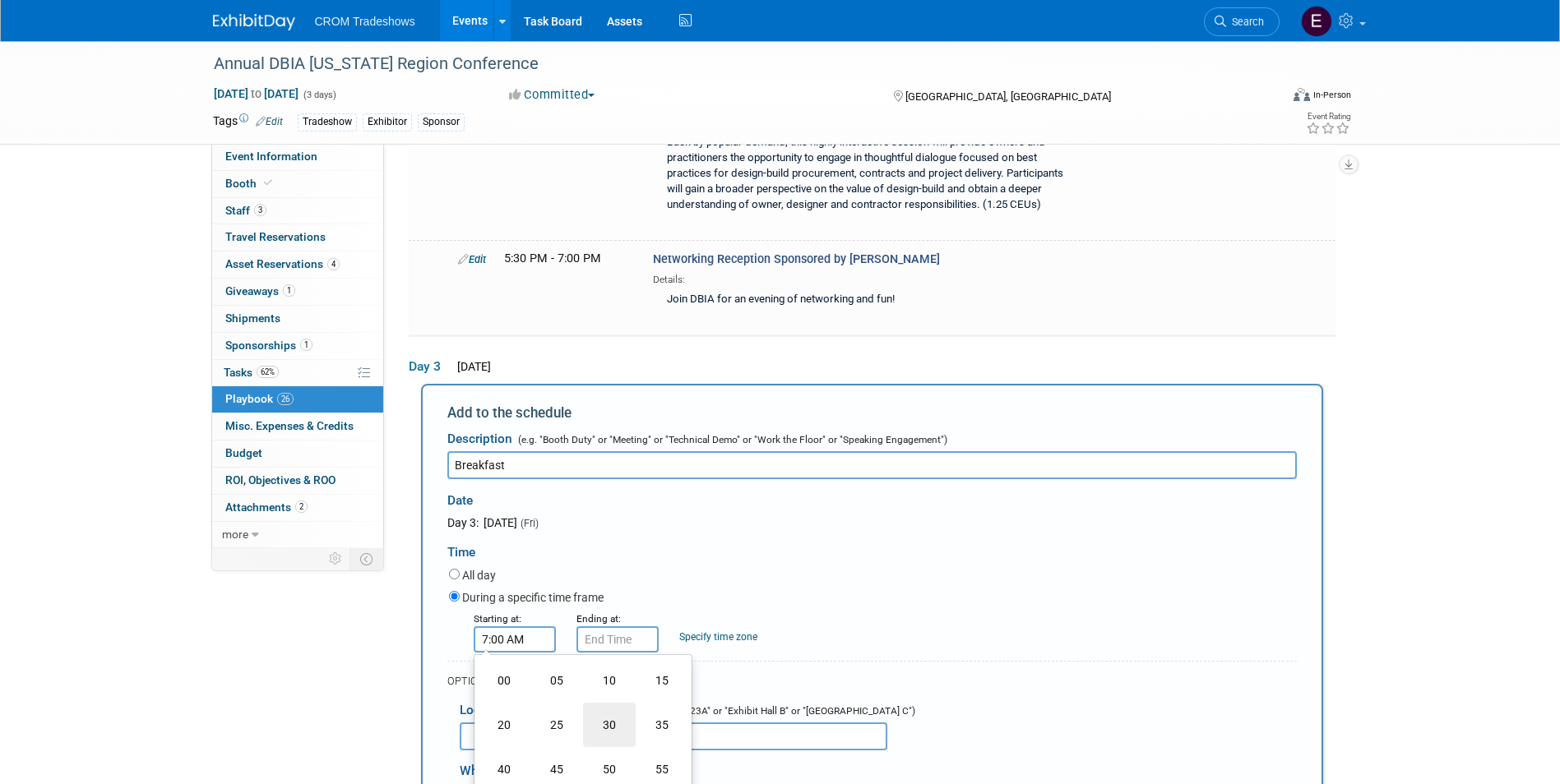
click at [606, 703] on td "30" at bounding box center [609, 725] width 53 height 44
type input "7:30 AM"
click at [673, 775] on span at bounding box center [633, 789] width 111 height 29
click at [624, 626] on input "7:30 AM" at bounding box center [617, 639] width 82 height 26
click at [620, 666] on span at bounding box center [614, 680] width 29 height 29
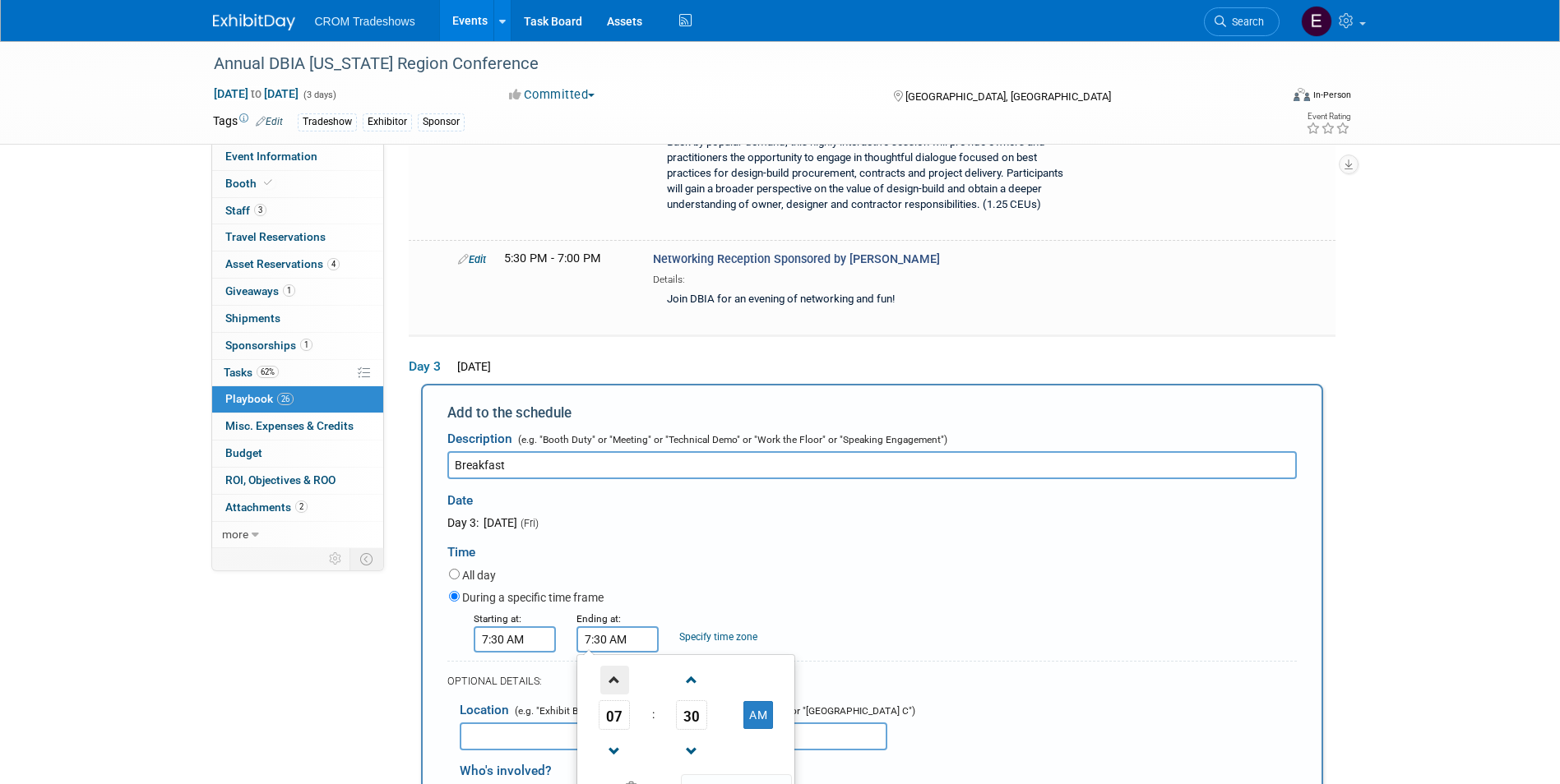
type input "8:30 AM"
click at [727, 775] on span at bounding box center [736, 789] width 111 height 29
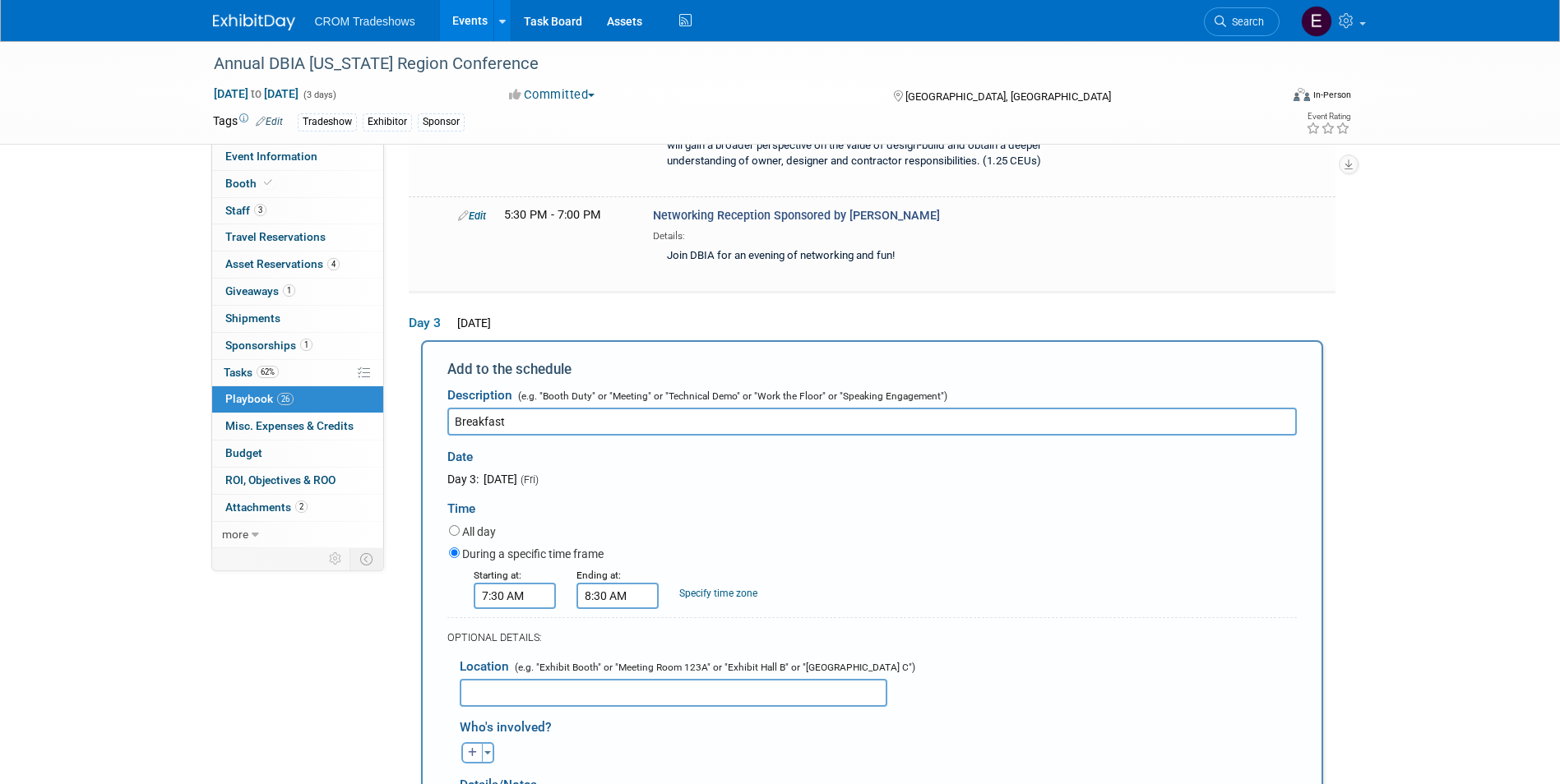
scroll to position [5577, 0]
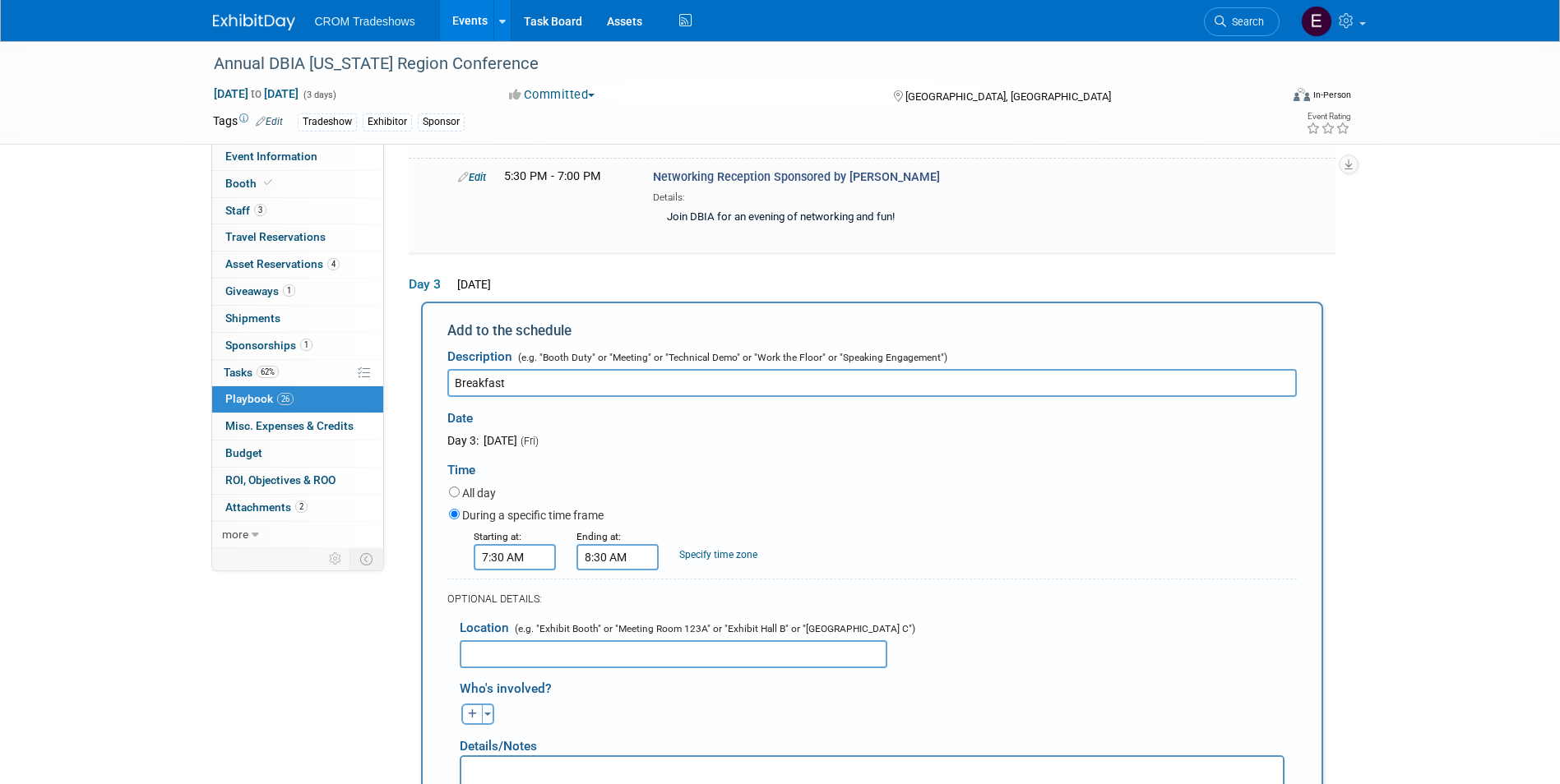
click at [738, 779] on html at bounding box center [871, 767] width 822 height 23
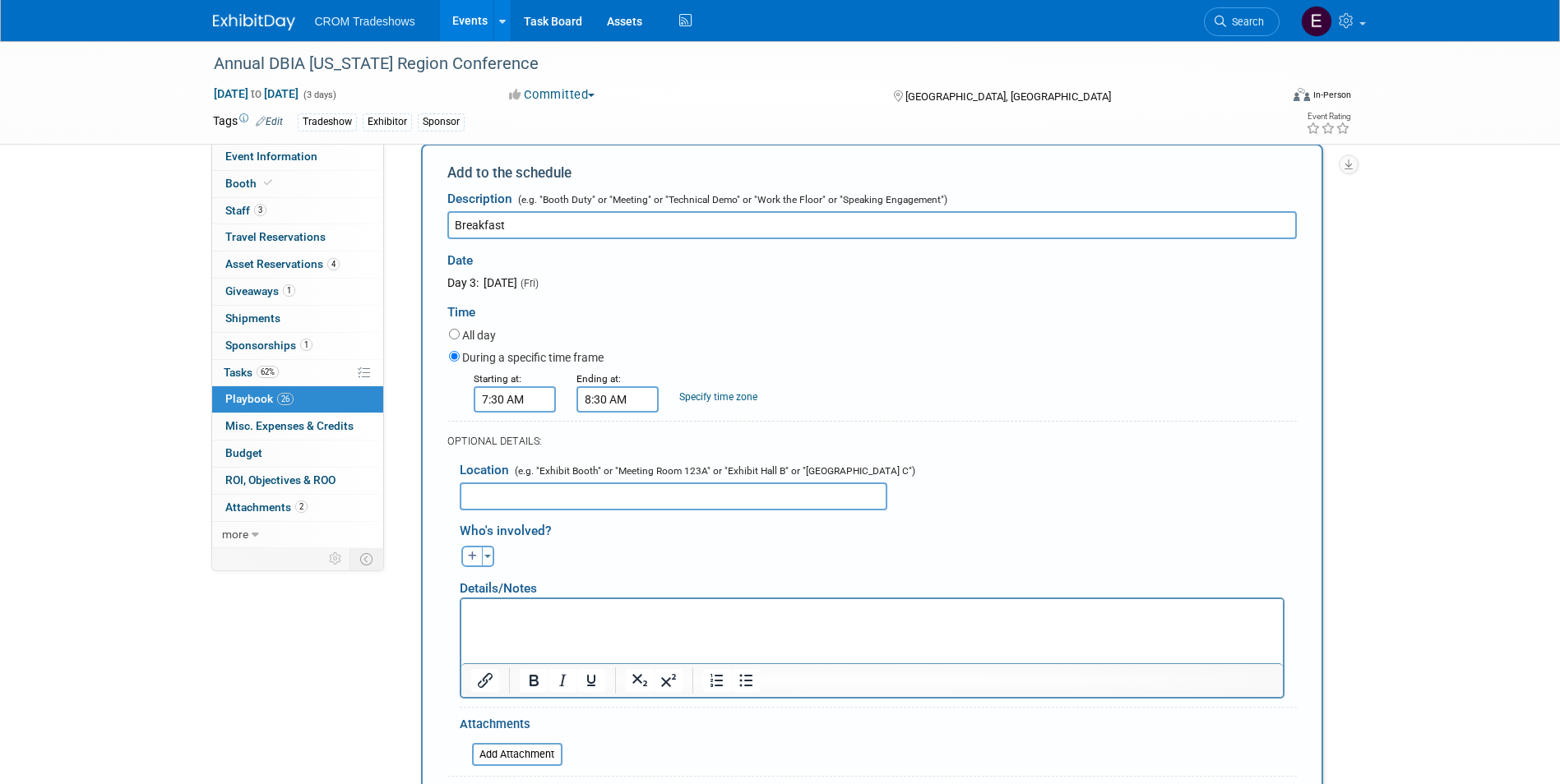
scroll to position [5742, 0]
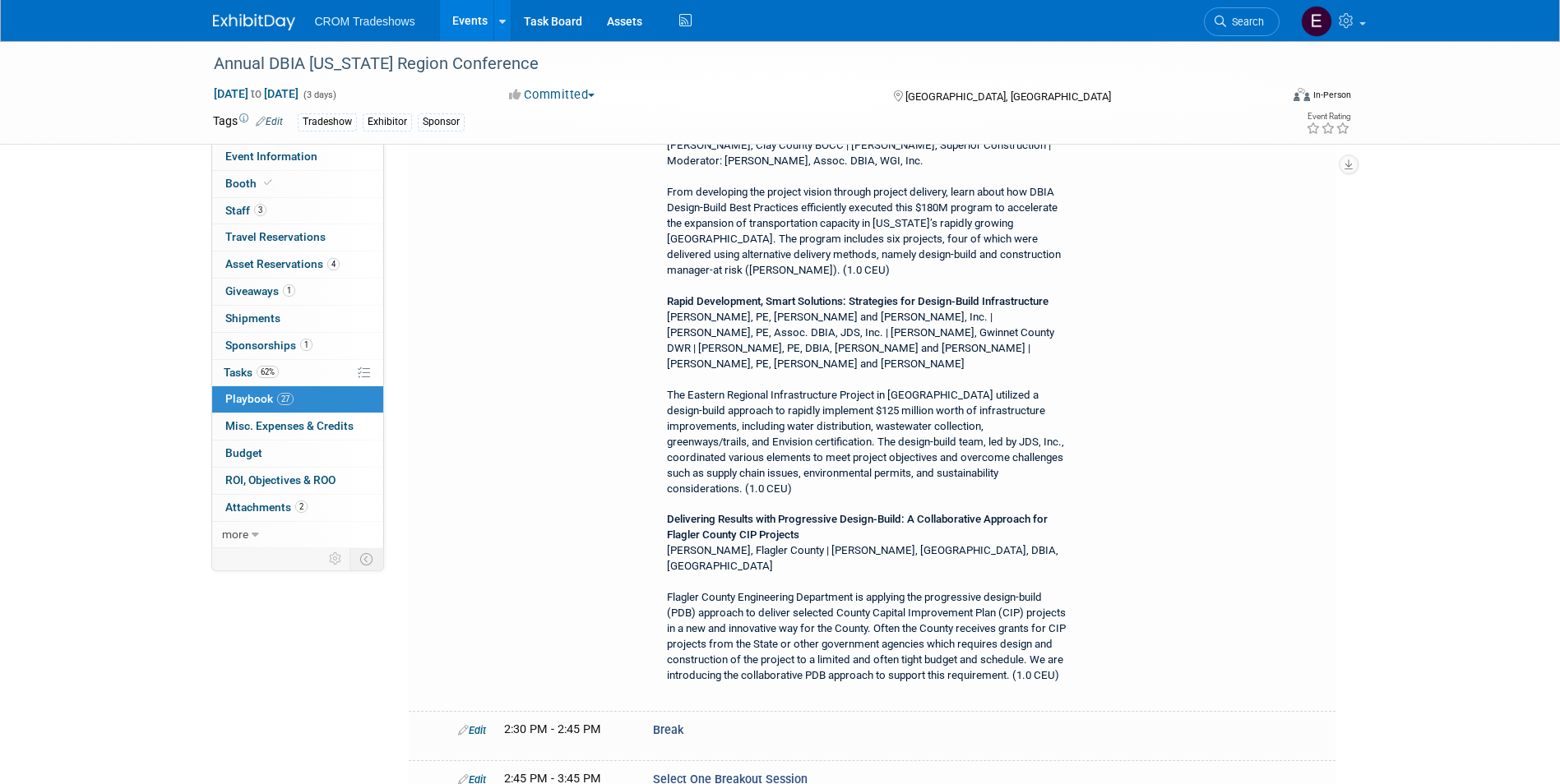
scroll to position [5142, 0]
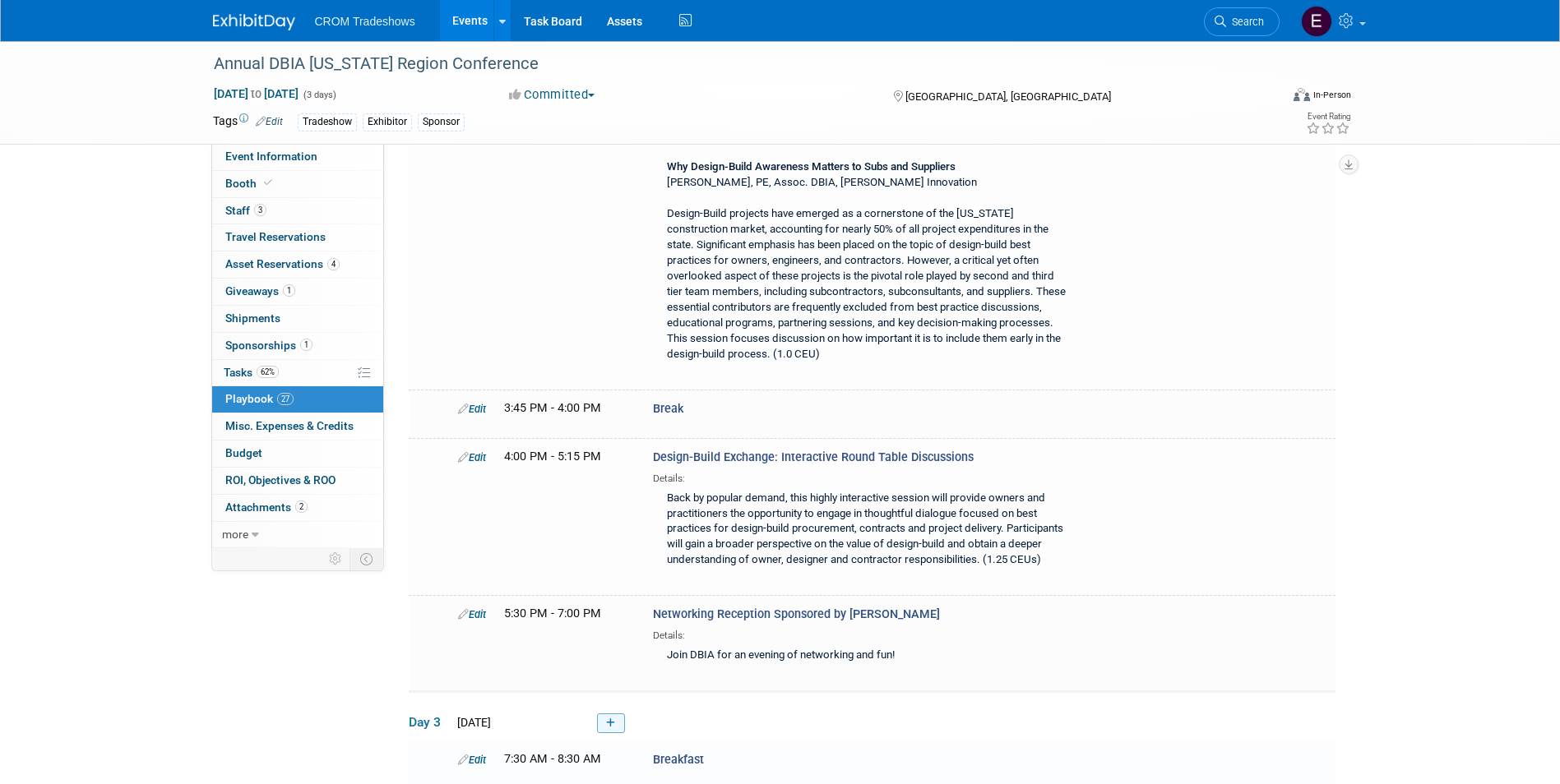
click at [610, 714] on link at bounding box center [610, 723] width 28 height 20
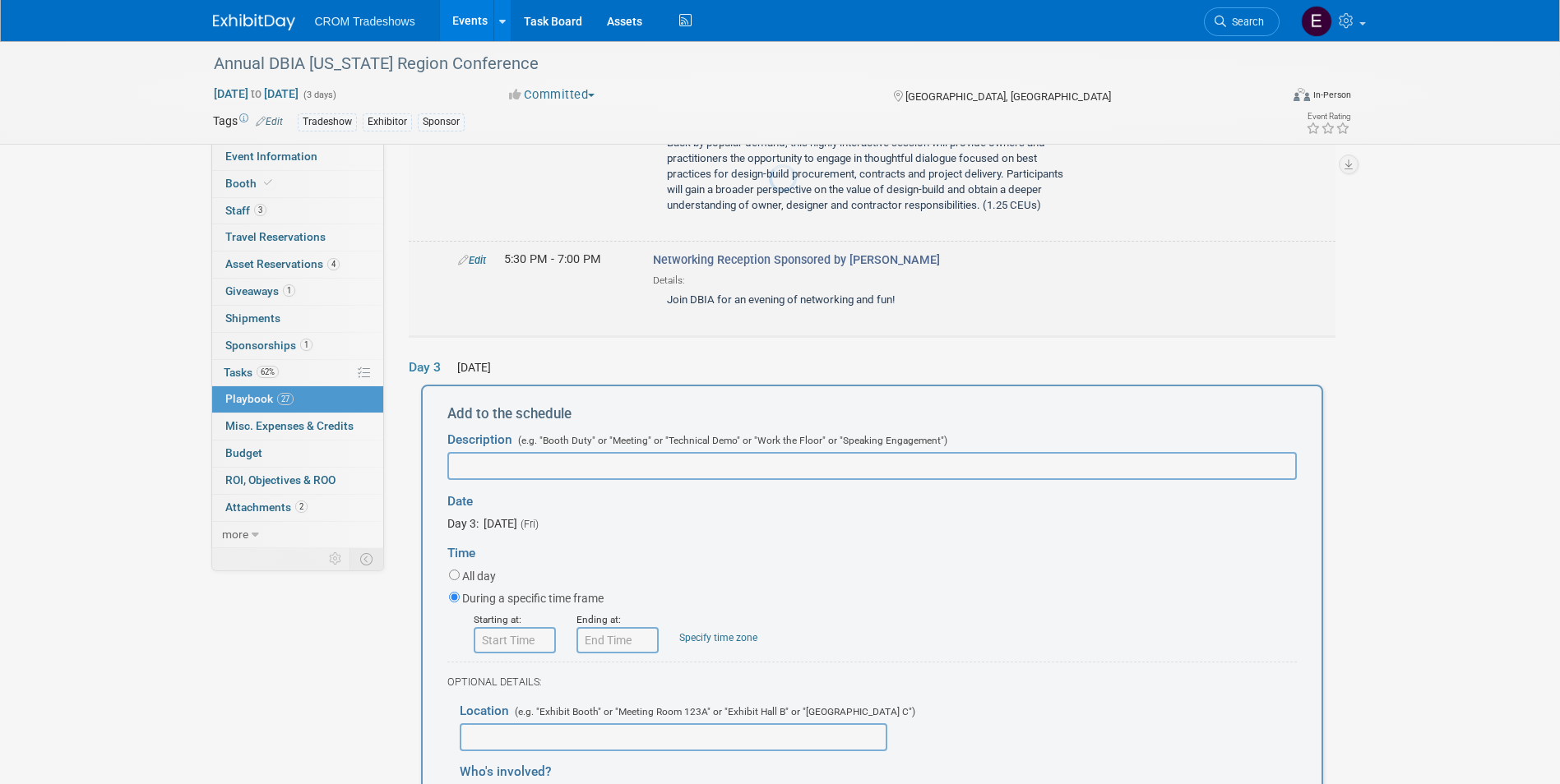
scroll to position [0, 0]
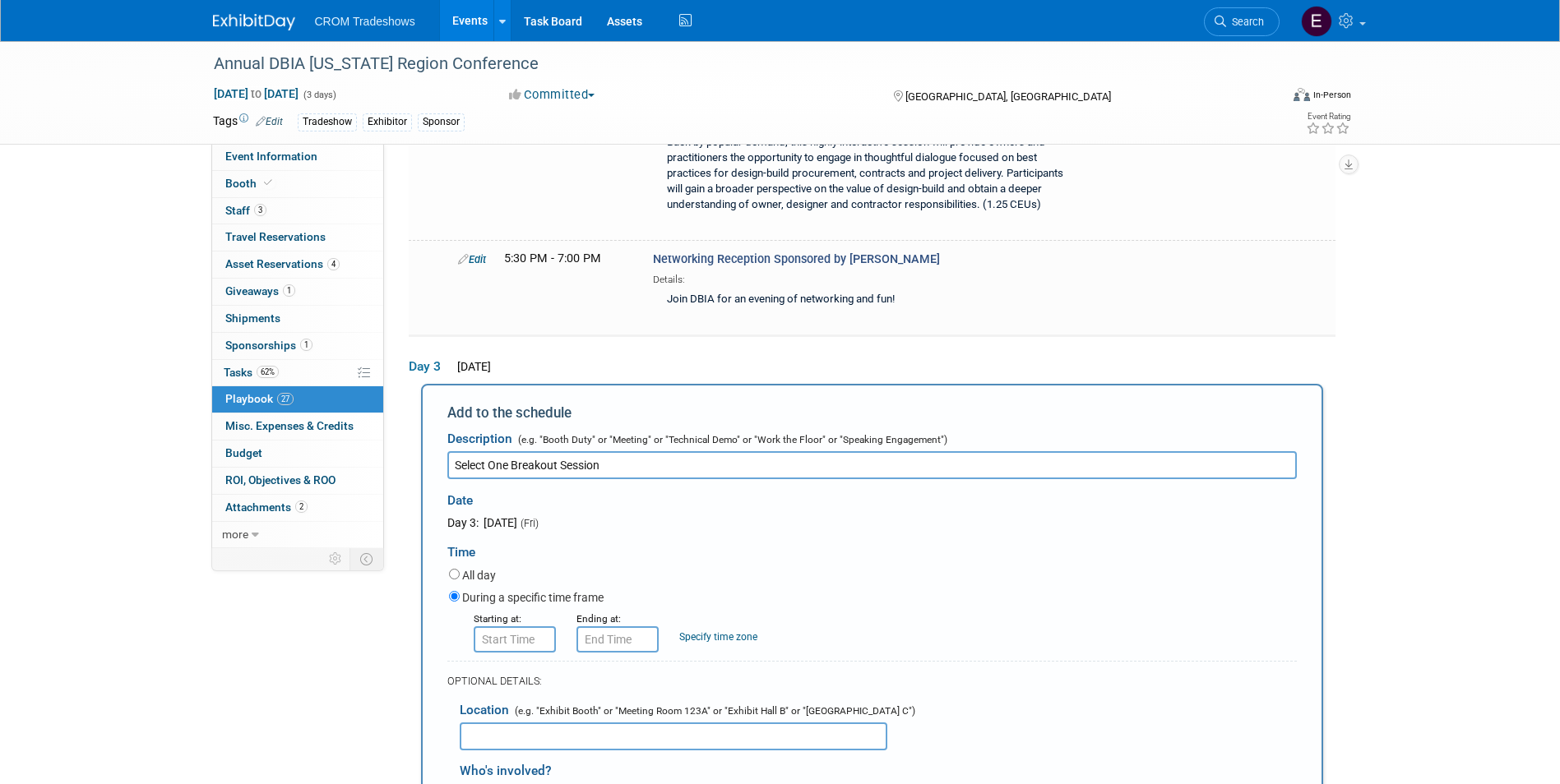
type input "Select One Breakout Session"
click at [515, 626] on input "8:00 AM" at bounding box center [514, 639] width 82 height 26
click at [592, 666] on span at bounding box center [589, 680] width 29 height 29
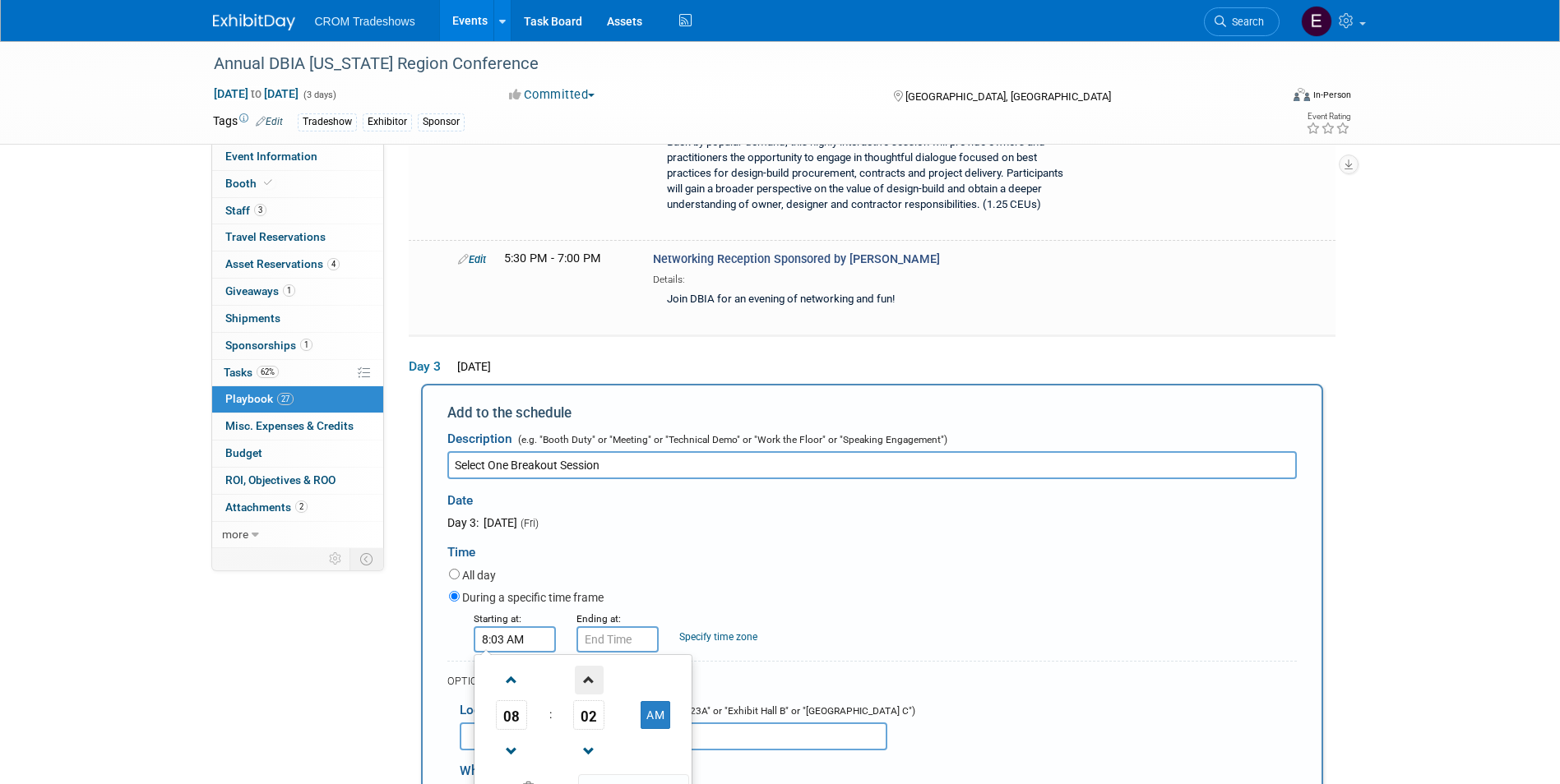
click at [592, 666] on span at bounding box center [589, 680] width 29 height 29
click at [592, 666] on span at bounding box center [589, 680] width 29 height 29
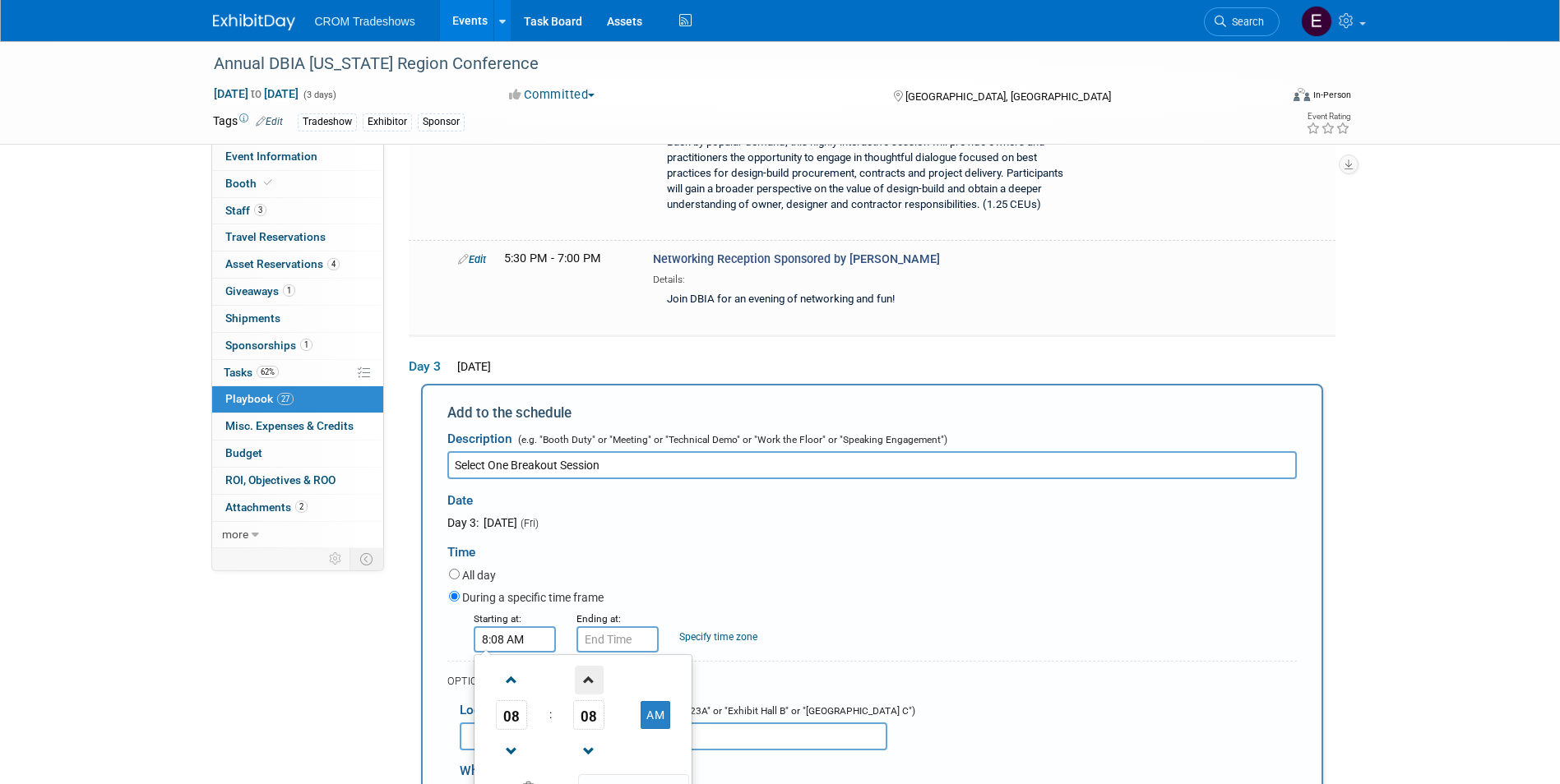
click at [592, 666] on span at bounding box center [589, 680] width 29 height 29
click at [593, 666] on span at bounding box center [589, 680] width 29 height 29
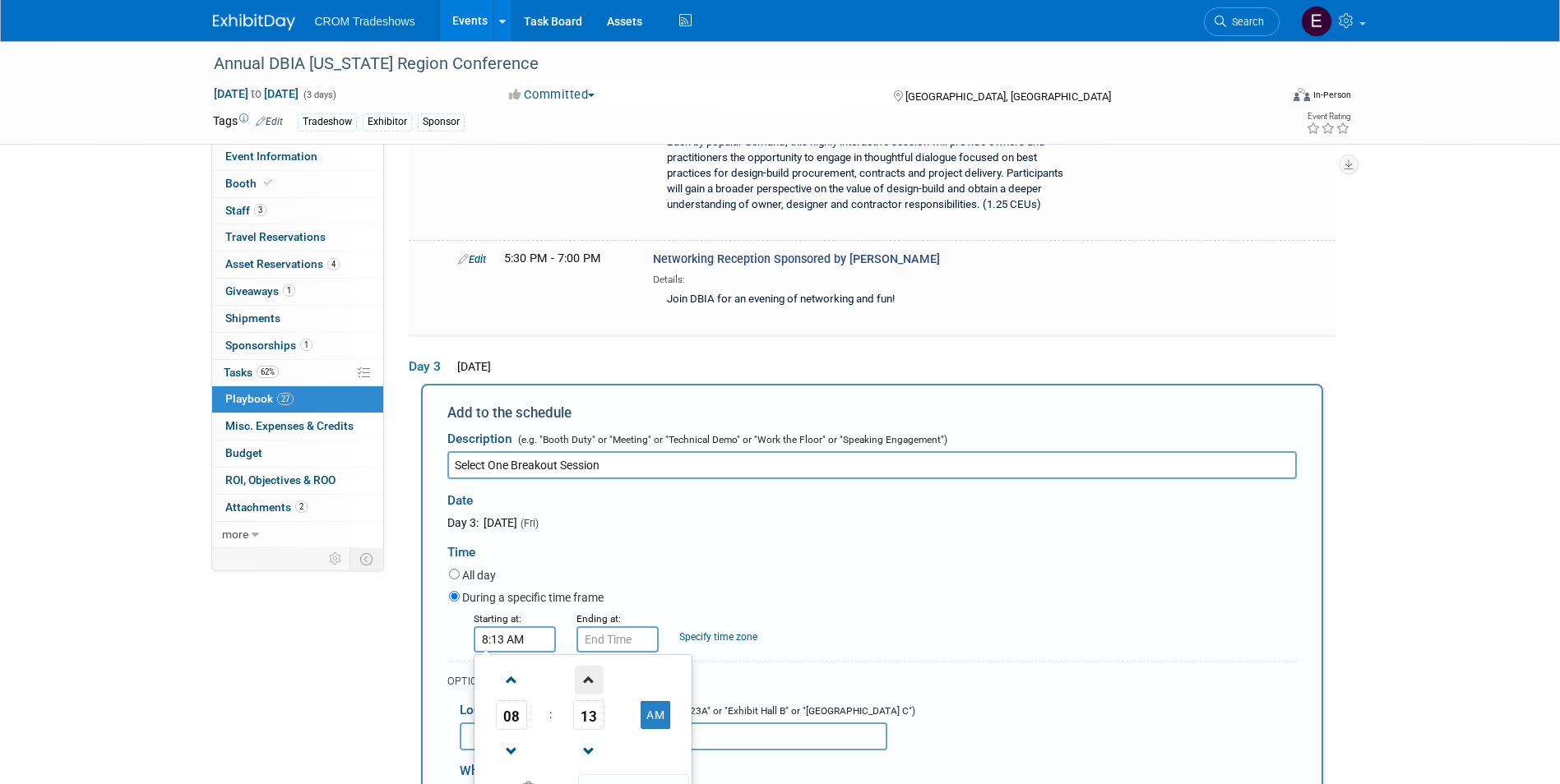
click at [593, 666] on span at bounding box center [589, 680] width 29 height 29
type input "8:15 AM"
click at [614, 775] on span at bounding box center [633, 789] width 111 height 29
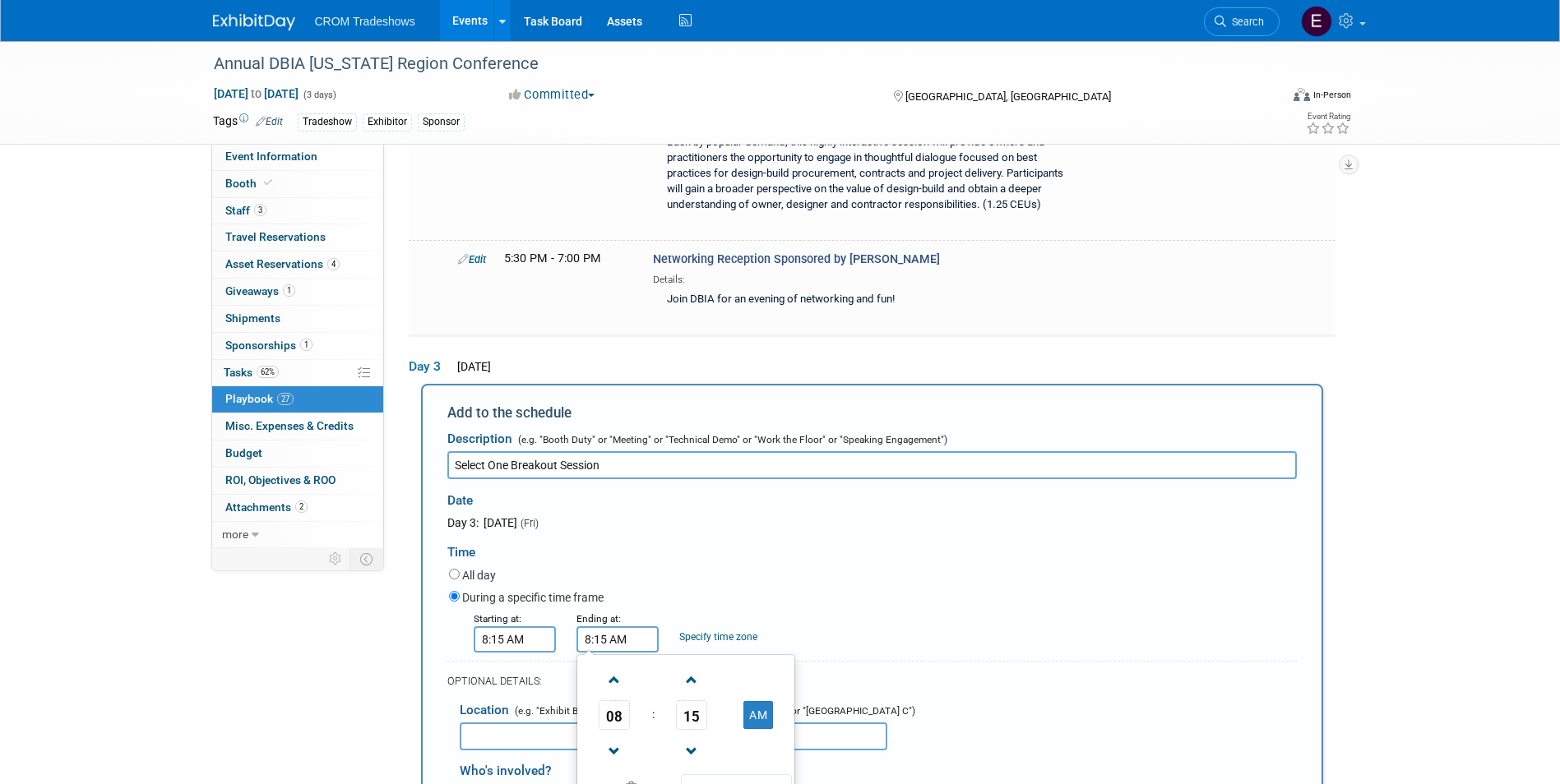
click at [623, 626] on input "8:15 AM" at bounding box center [617, 639] width 82 height 26
click at [611, 666] on span at bounding box center [614, 680] width 29 height 29
click at [685, 666] on span at bounding box center [692, 680] width 29 height 29
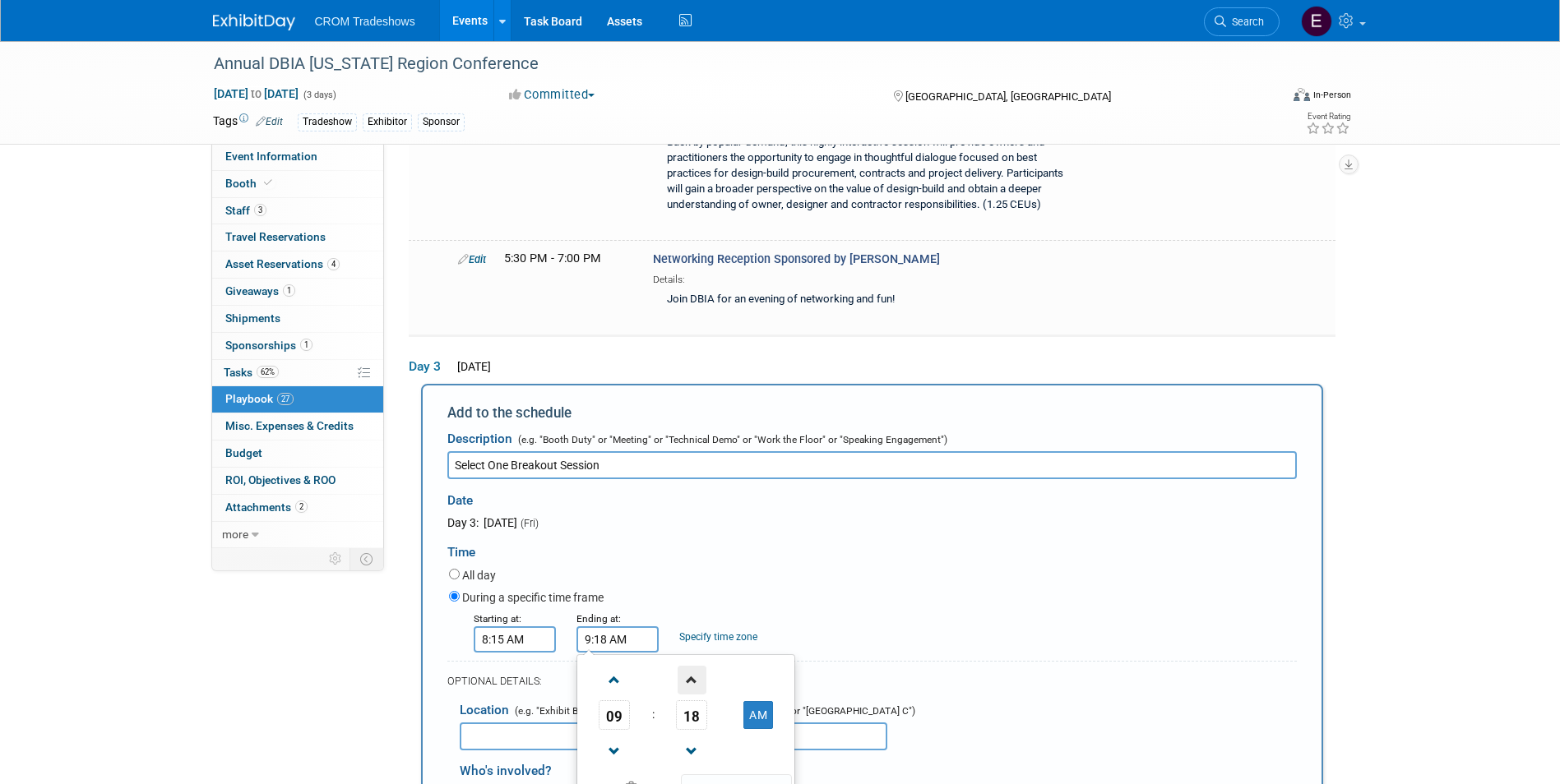
click at [685, 666] on span at bounding box center [692, 680] width 29 height 29
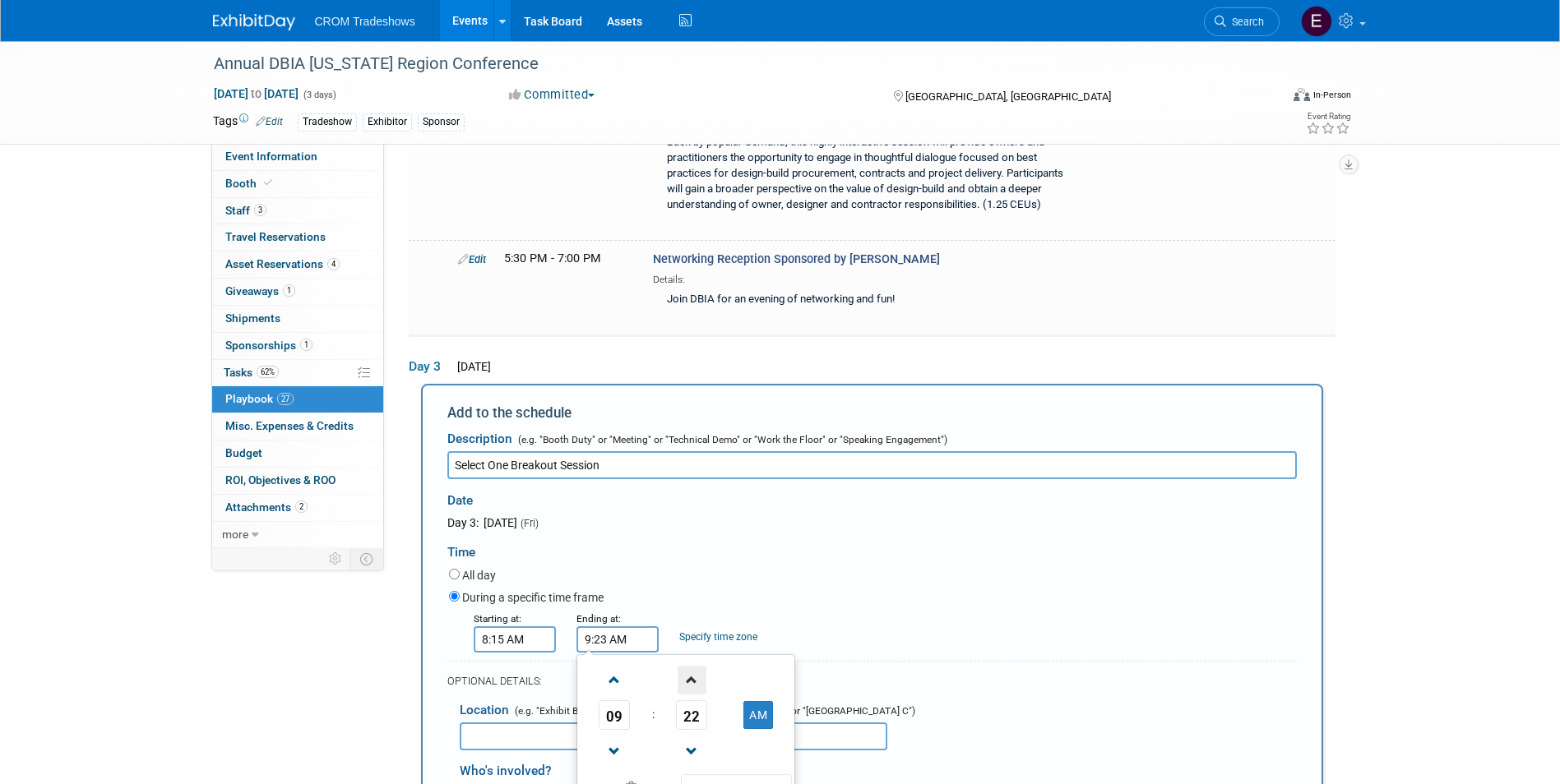
click at [685, 666] on span at bounding box center [692, 680] width 29 height 29
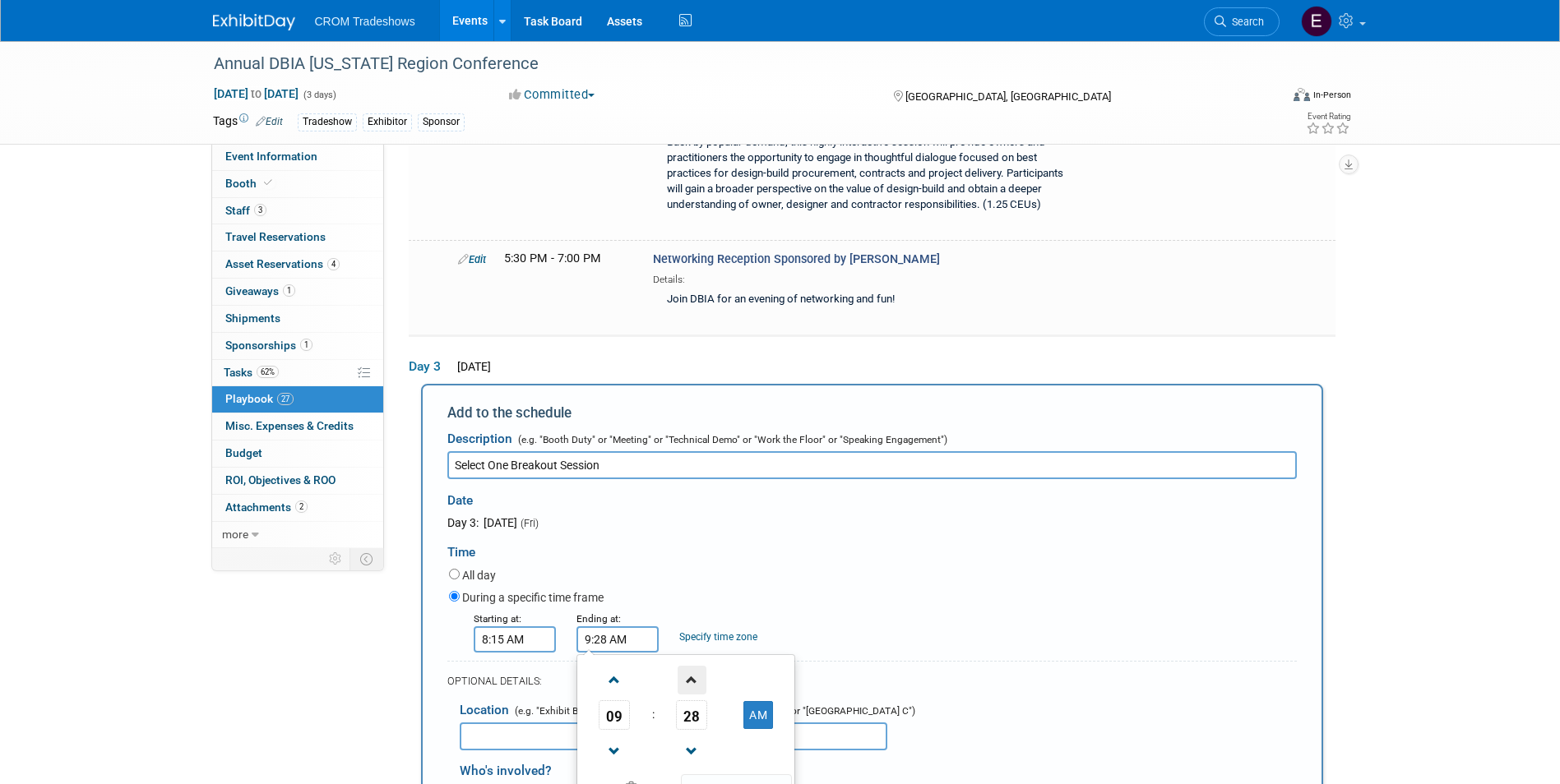
click at [685, 666] on span at bounding box center [692, 680] width 29 height 29
type input "9:30 AM"
click at [748, 775] on span at bounding box center [736, 789] width 111 height 29
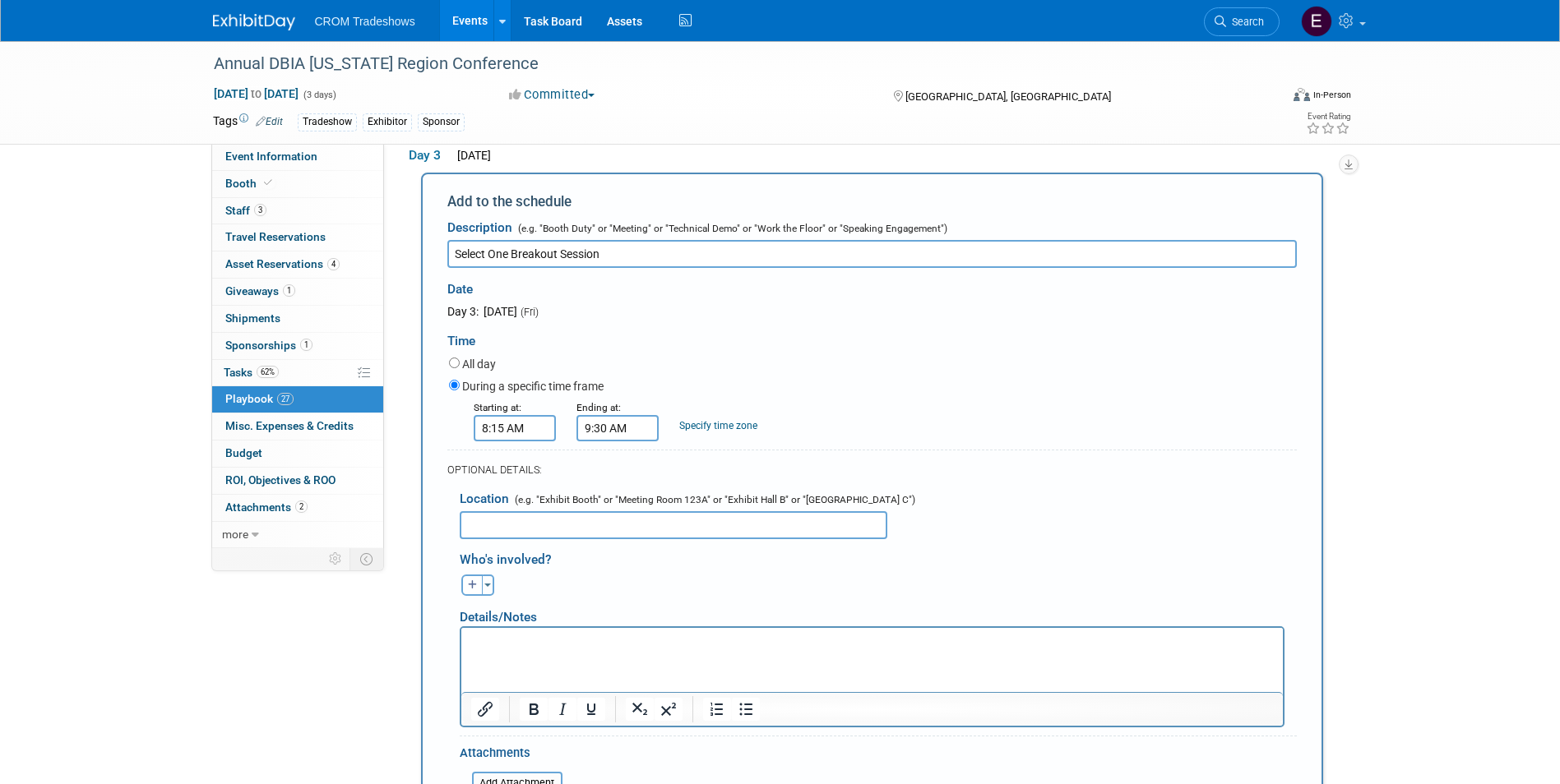
scroll to position [5742, 0]
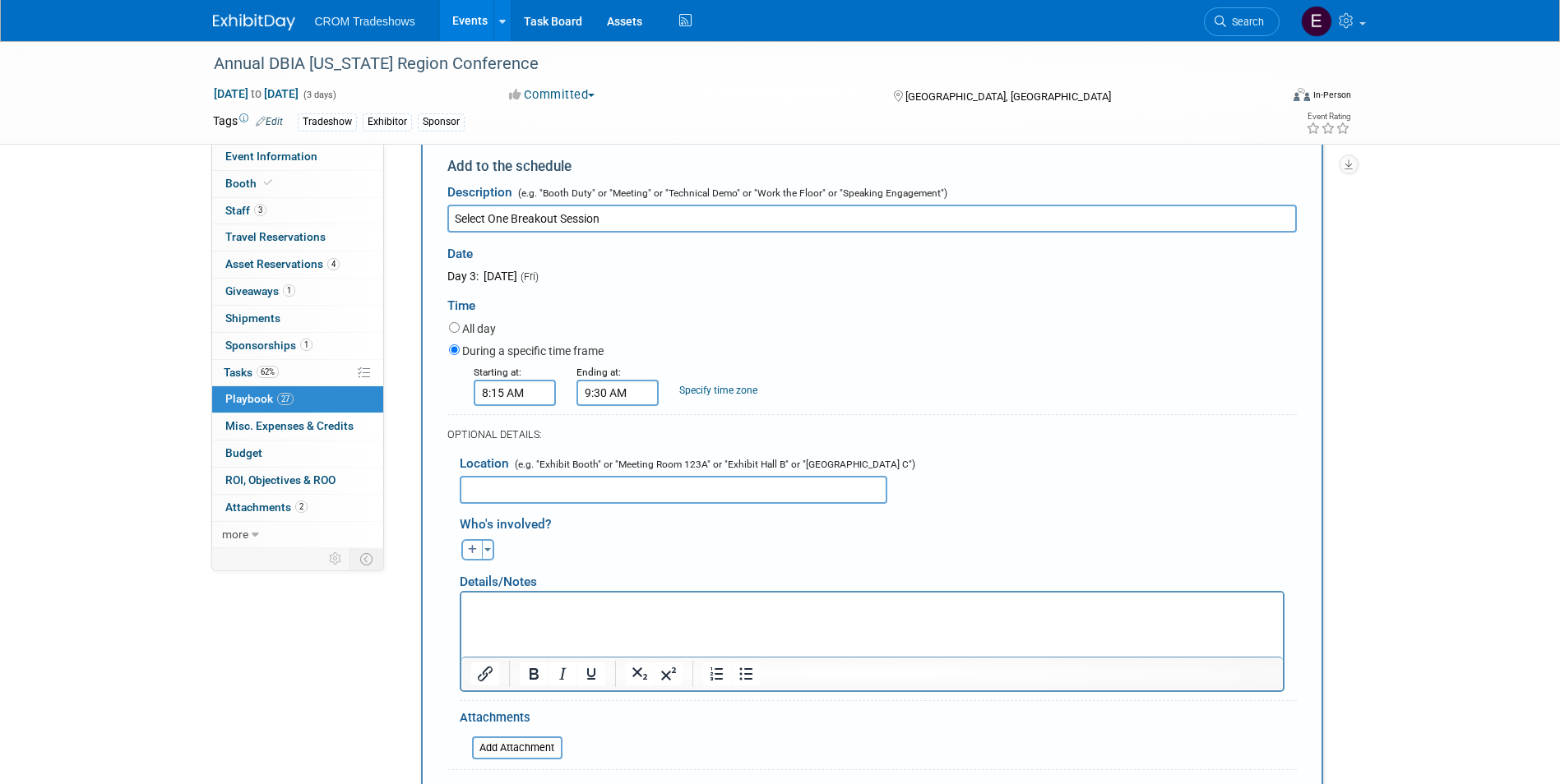
click at [470, 605] on p "Rich Text Area. Press ALT-0 for help." at bounding box center [871, 606] width 802 height 16
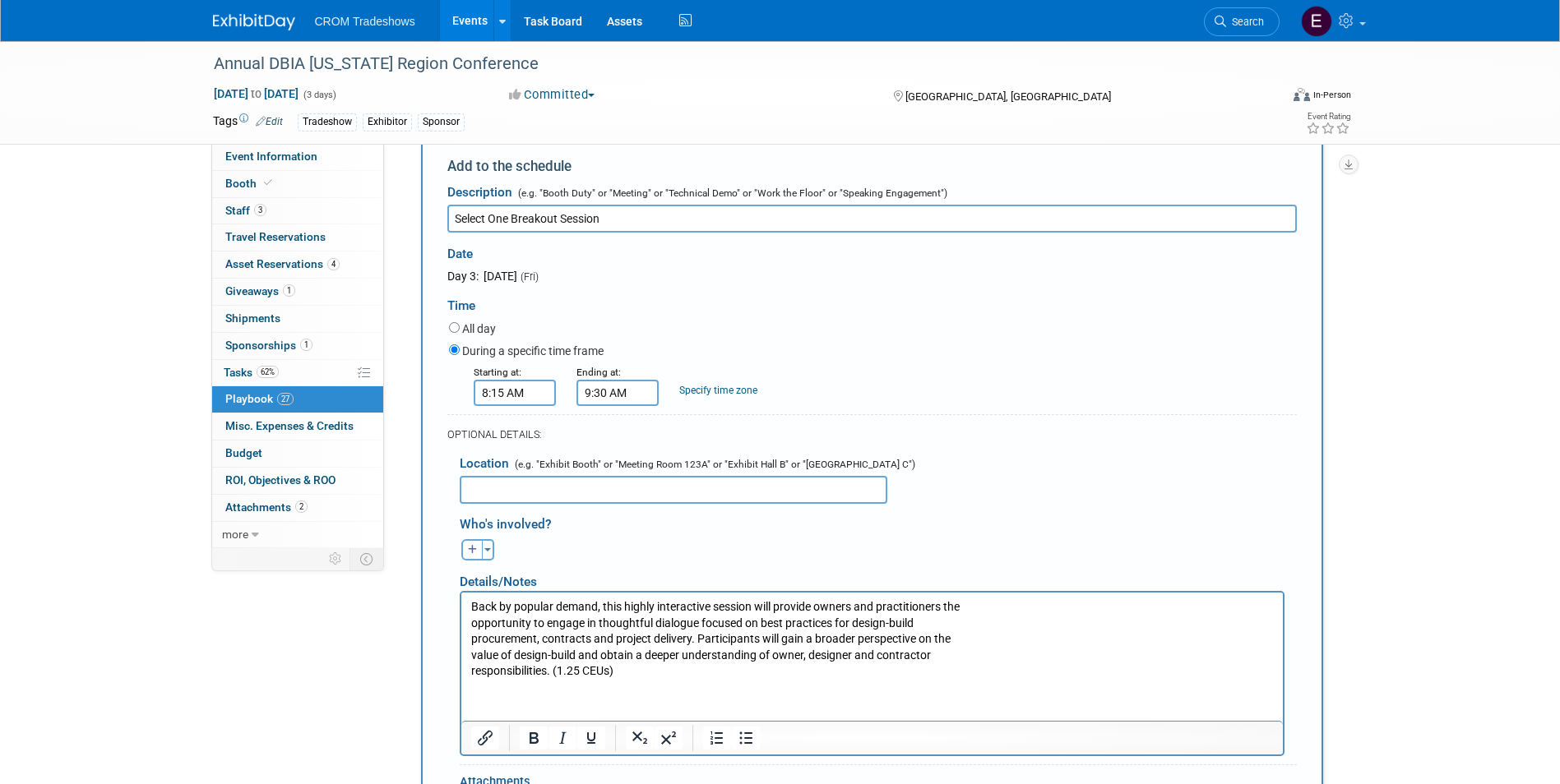
click at [618, 670] on p "Back by popular demand, this highly interactive session will provide owners and…" at bounding box center [871, 638] width 802 height 81
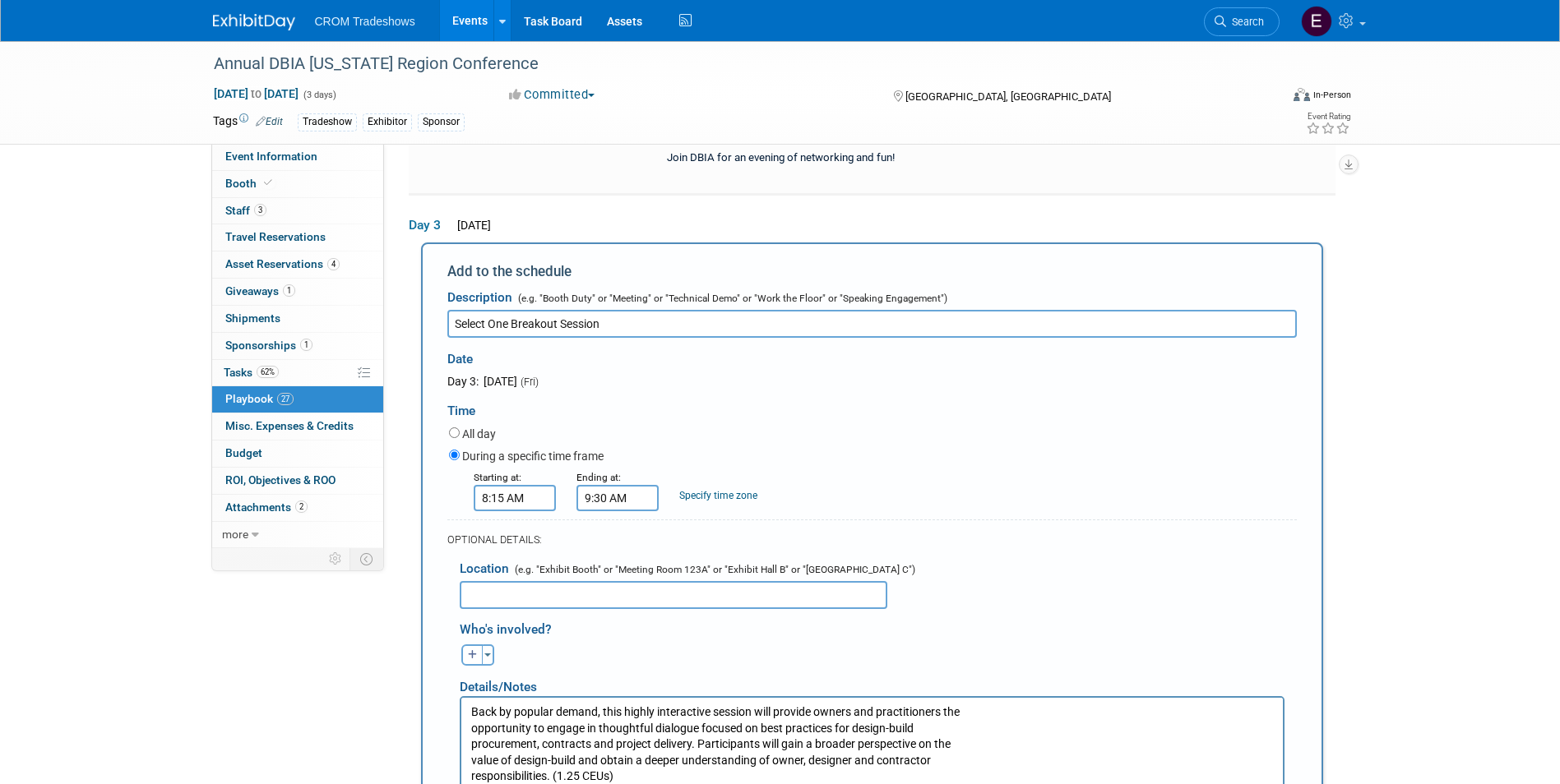
scroll to position [5659, 0]
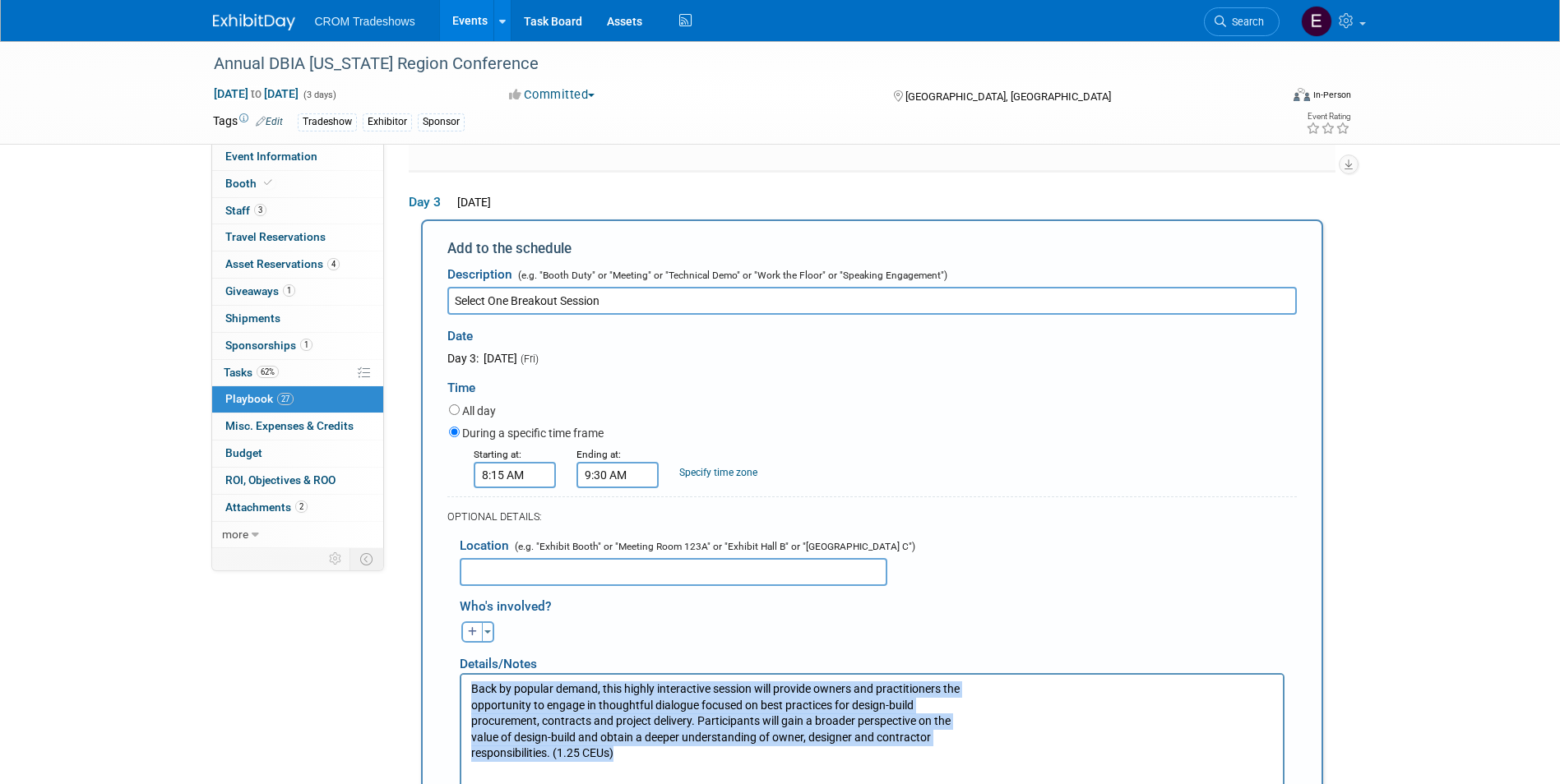
drag, startPoint x: 633, startPoint y: 749, endPoint x: 919, endPoint y: 1169, distance: 508.1
click at [460, 677] on html "Back by popular demand, this highly interactive session will provide owners and…" at bounding box center [871, 717] width 822 height 87
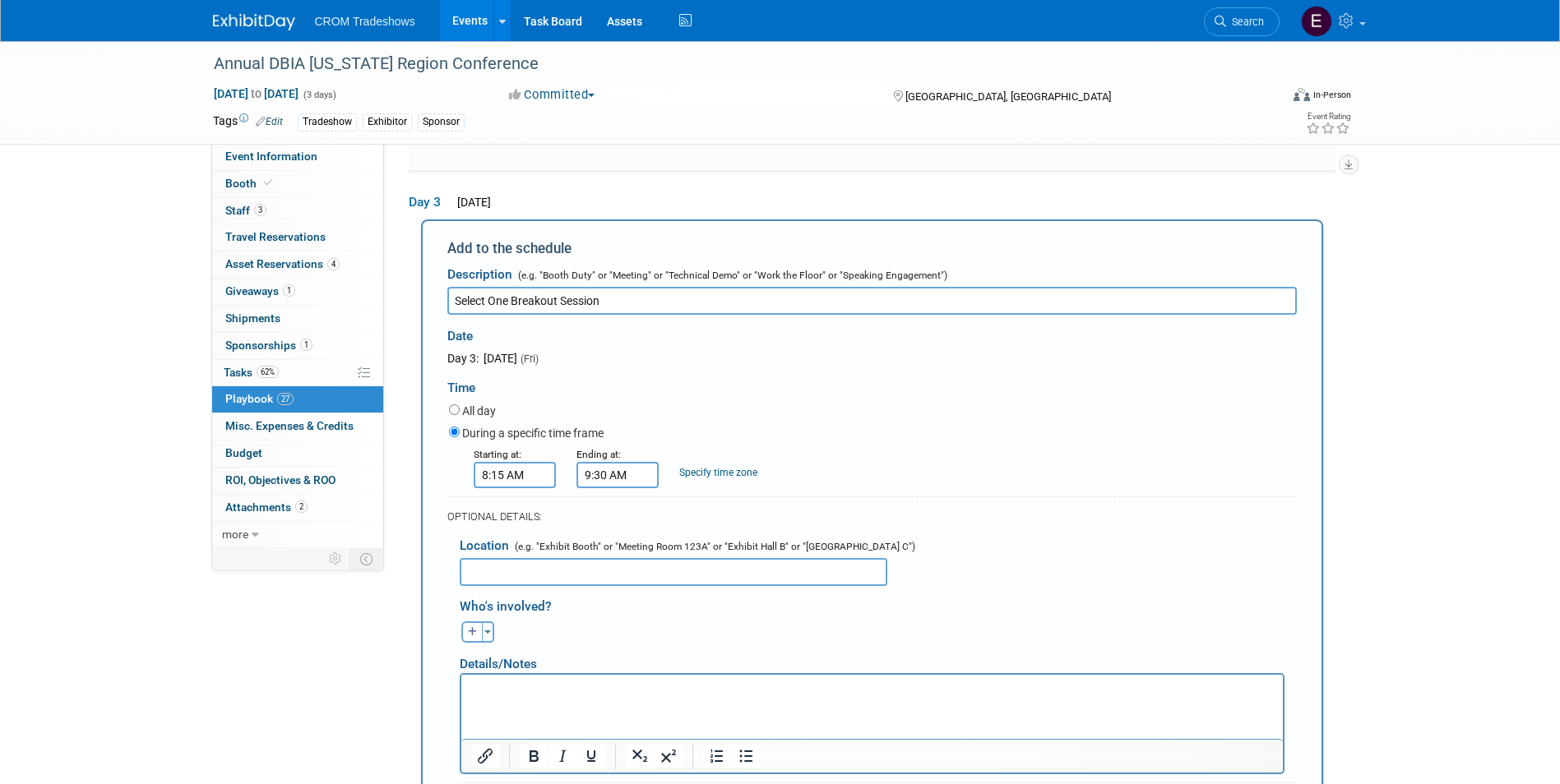
click at [494, 682] on p "Rich Text Area. Press ALT-0 for help." at bounding box center [871, 688] width 802 height 16
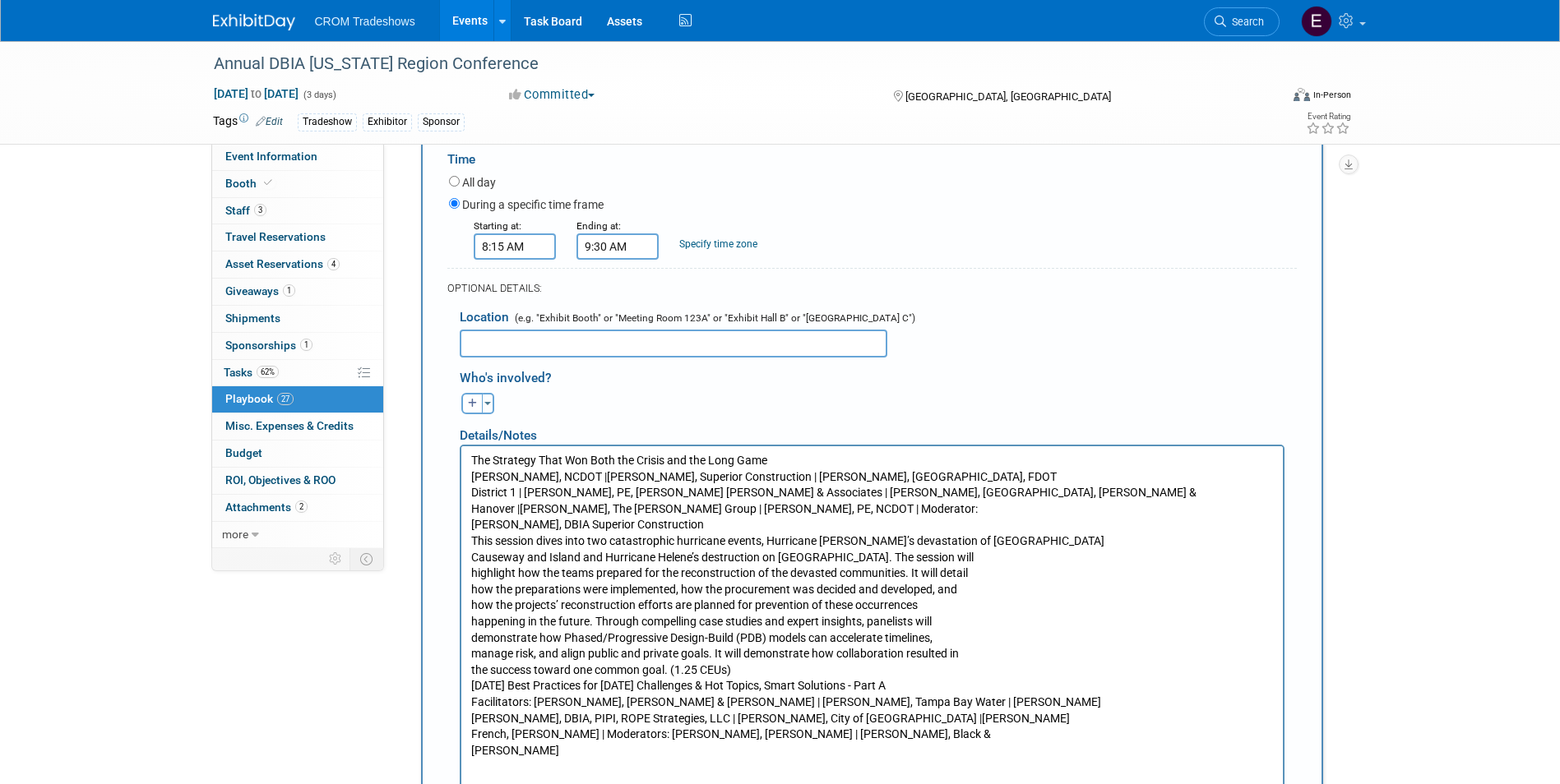
scroll to position [5959, 0]
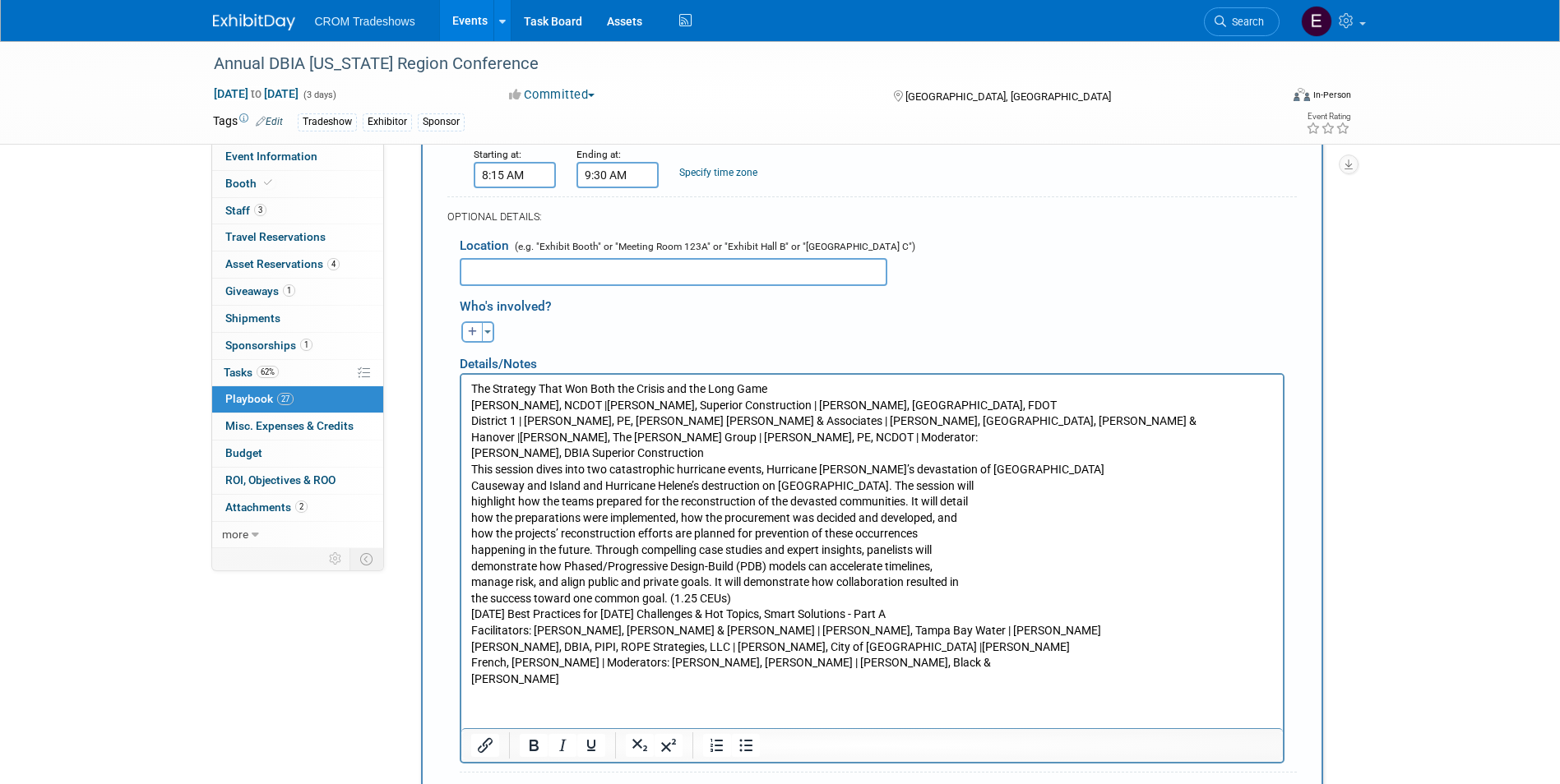
click at [485, 686] on html "The Strategy That Won Both the Crisis and the Long Game [PERSON_NAME], NCDOT |[…" at bounding box center [871, 530] width 822 height 312
click at [512, 678] on p "The Strategy That Won Both the Crisis and the Long Game [PERSON_NAME], NCDOT |[…" at bounding box center [871, 534] width 802 height 305
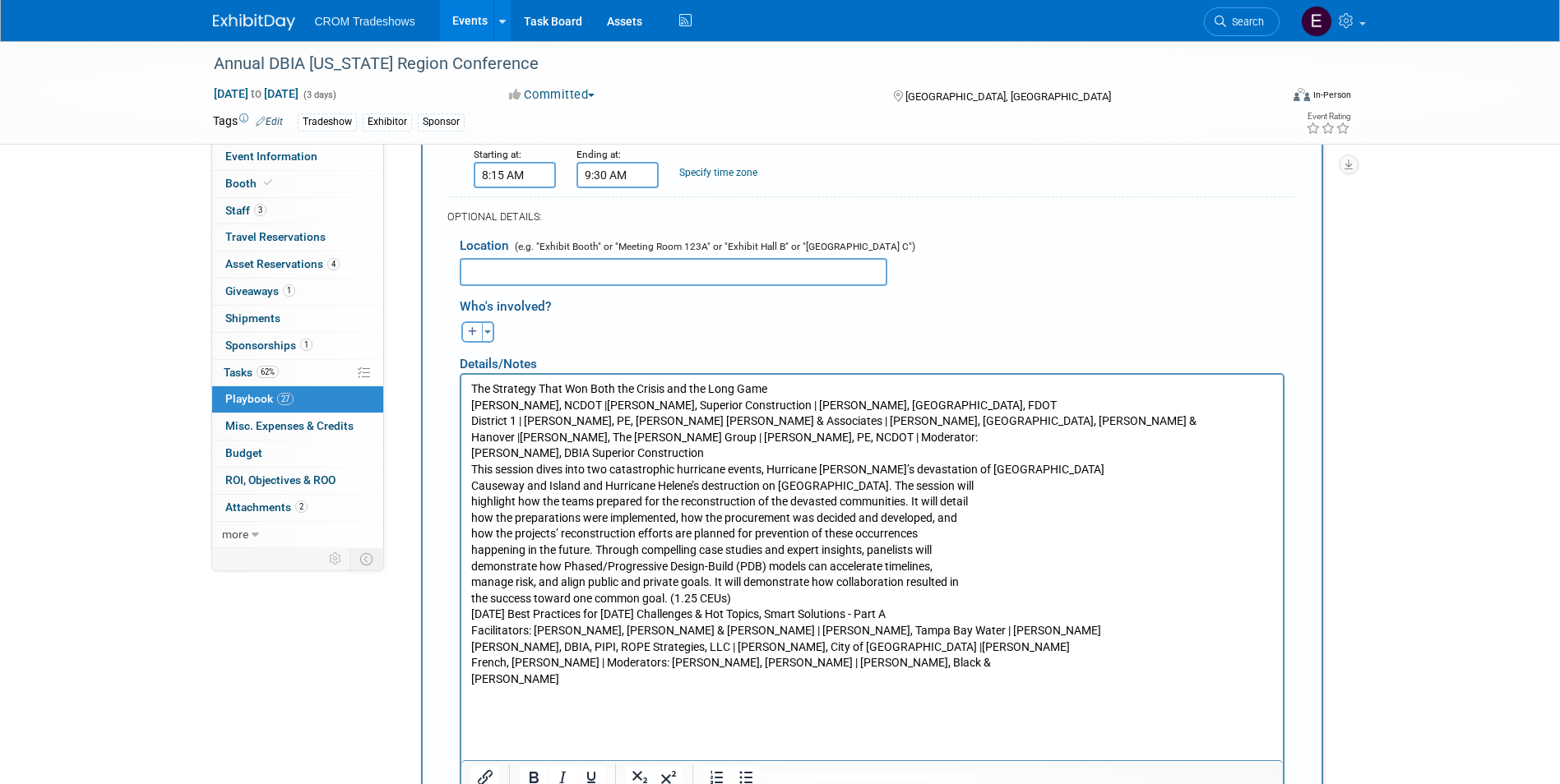
click at [486, 707] on p "Rich Text Area. Press ALT-0 for help." at bounding box center [871, 710] width 802 height 16
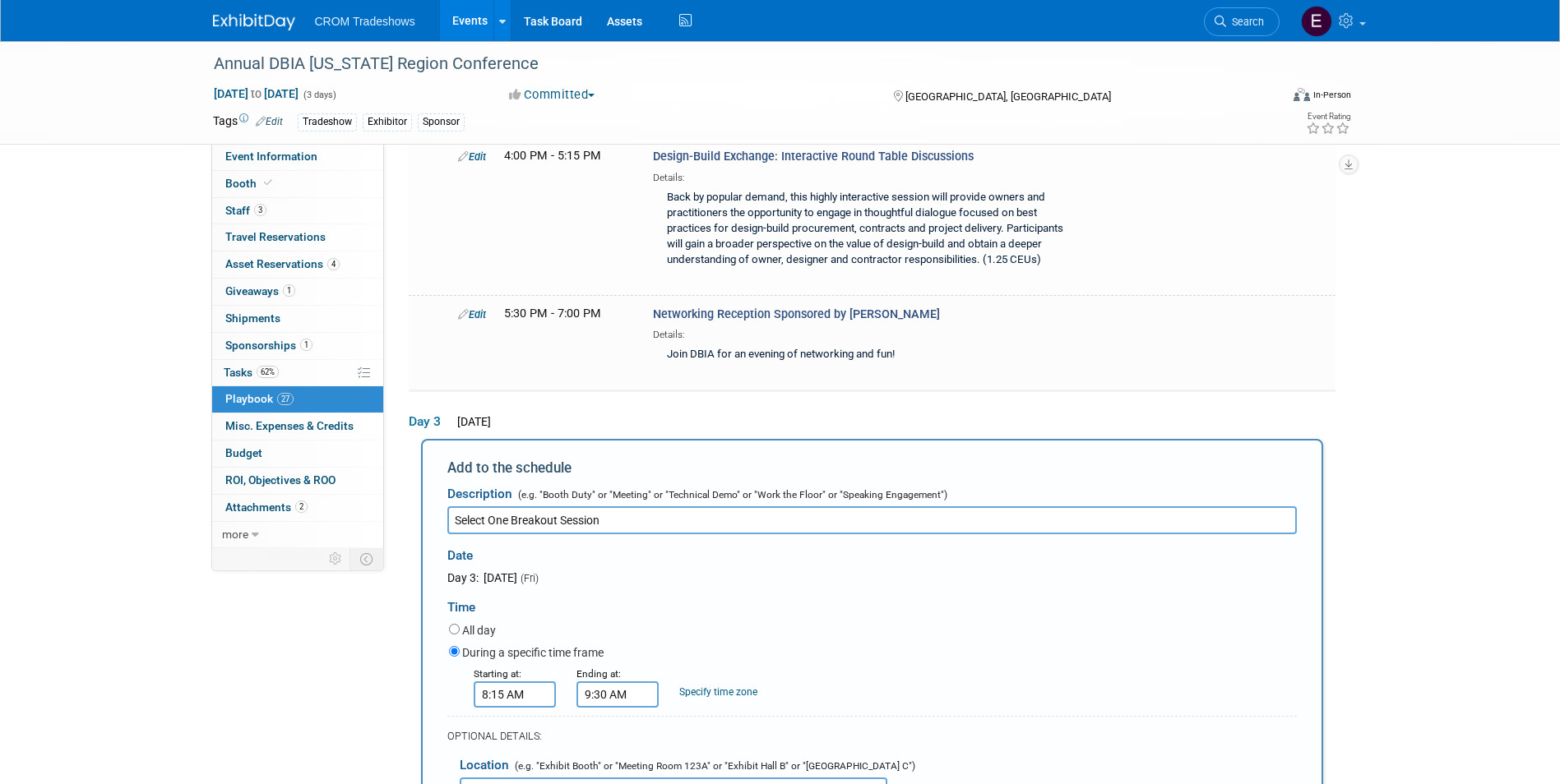
scroll to position [5525, 0]
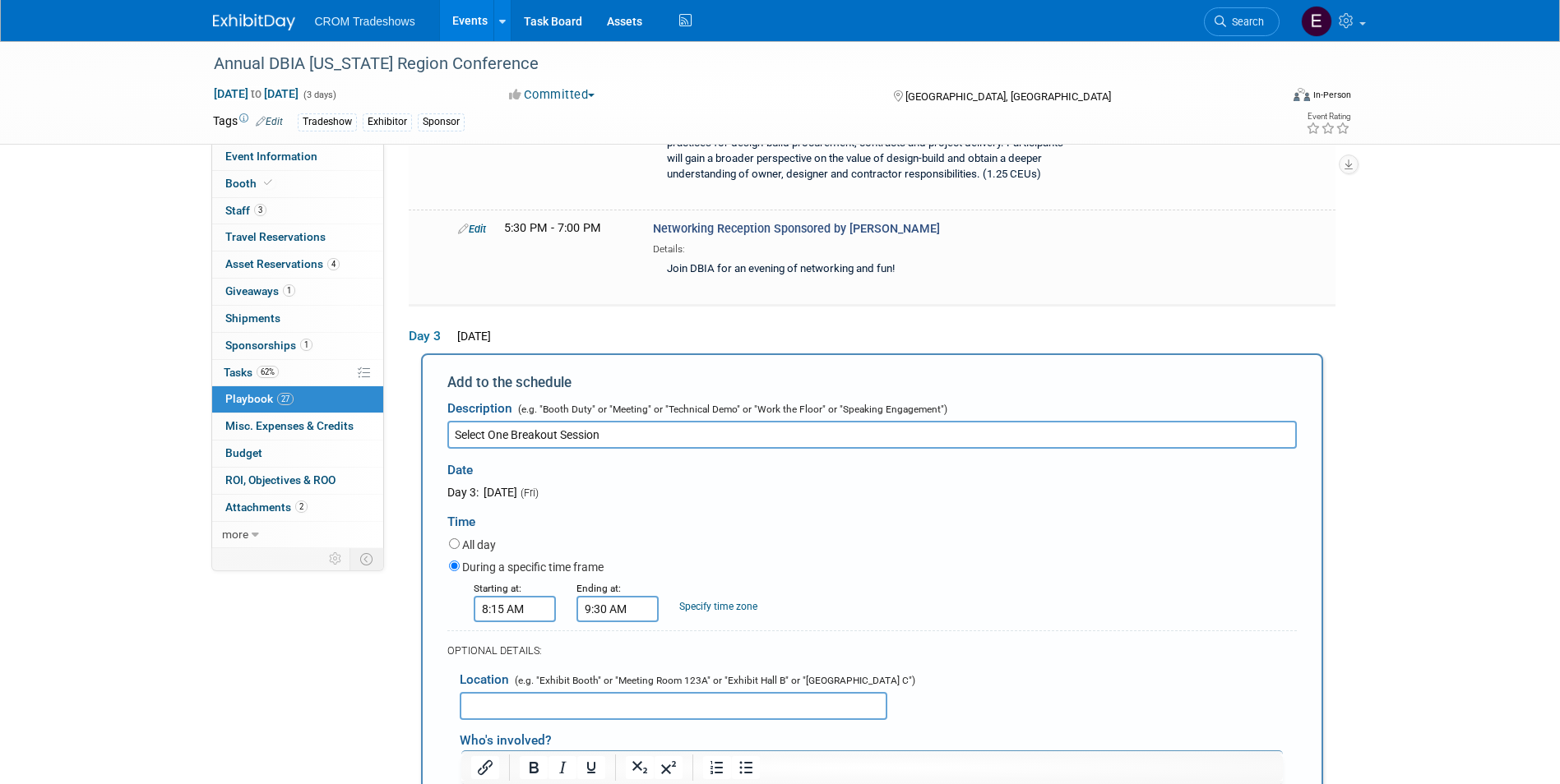
drag, startPoint x: 772, startPoint y: 821, endPoint x: 464, endPoint y: 818, distance: 308.0
click at [537, 759] on icon "Bold" at bounding box center [533, 767] width 20 height 20
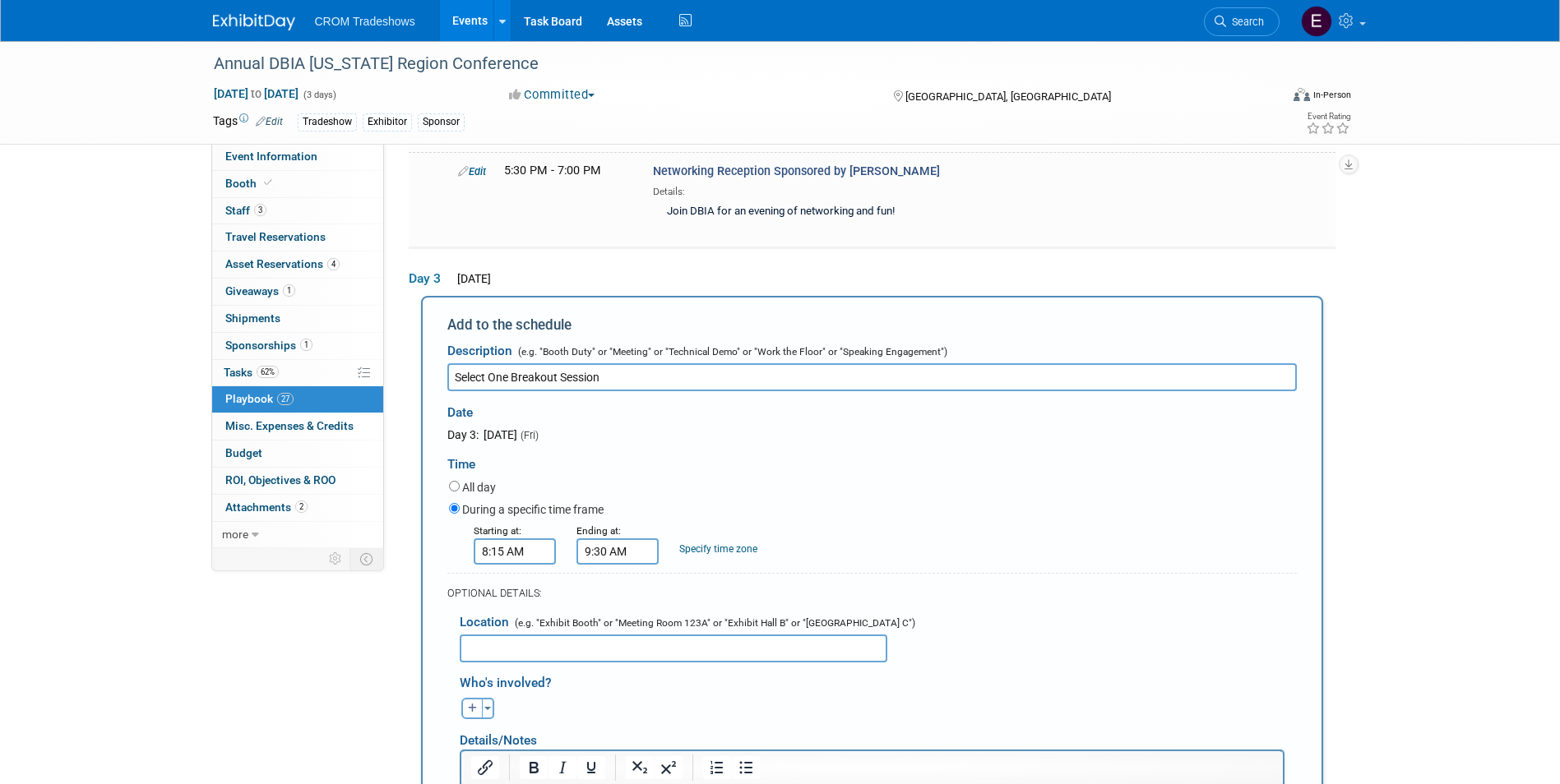
scroll to position [5771, 0]
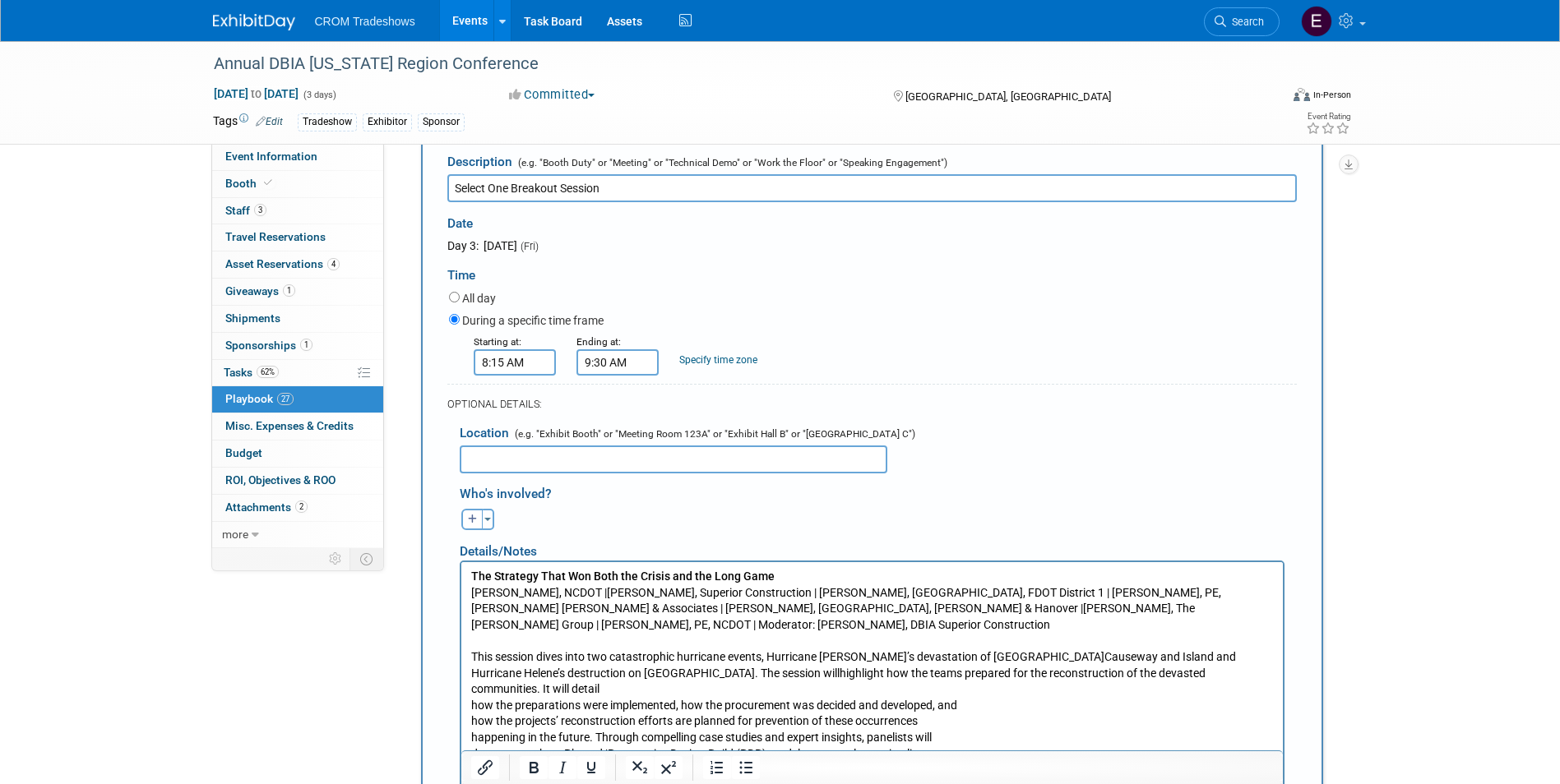
click at [471, 686] on p "This session dives into two catastrophic hurricane events, Hurricane [PERSON_NA…" at bounding box center [871, 753] width 802 height 242
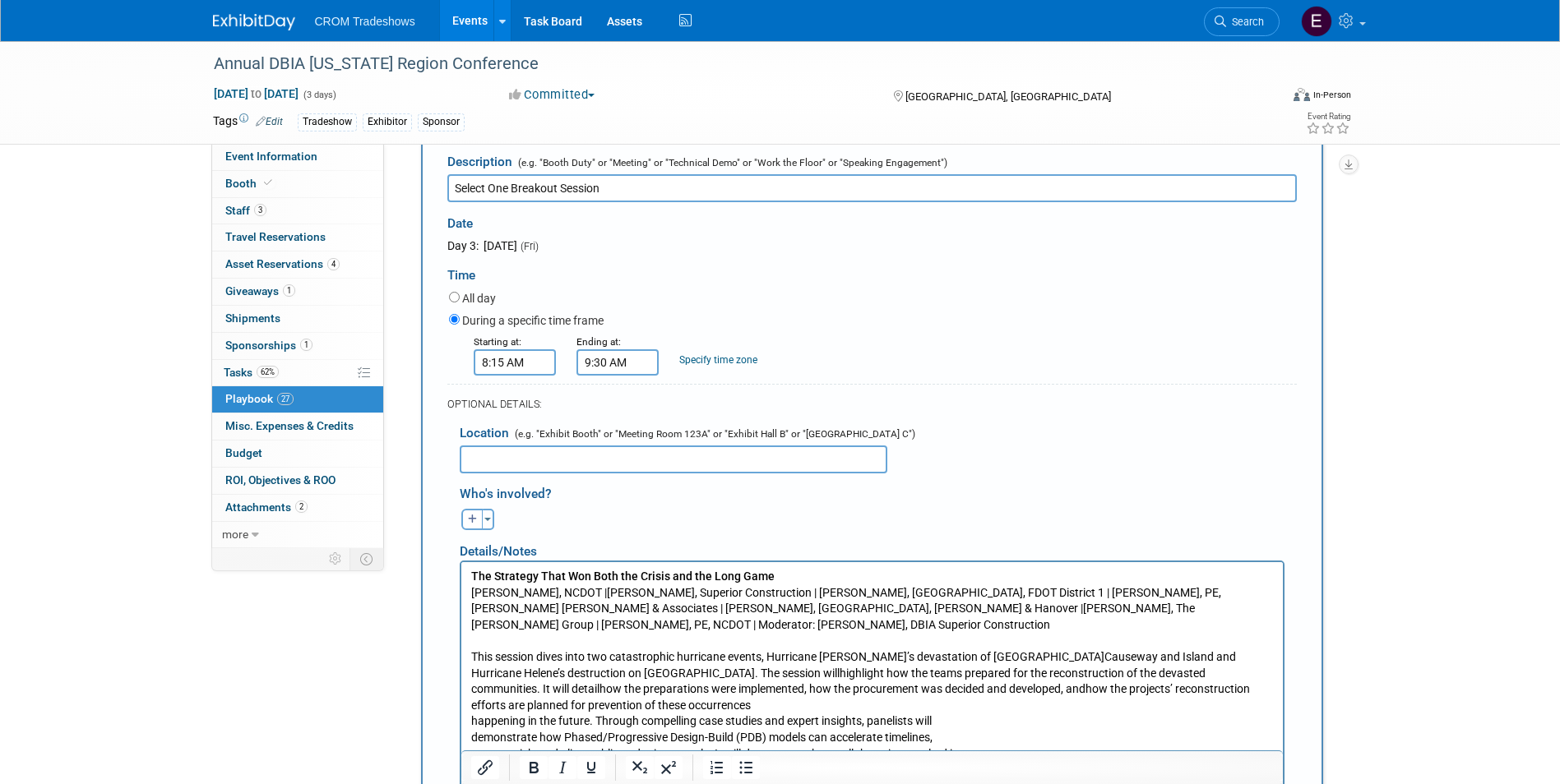
click at [470, 723] on p "This session dives into two catastrophic hurricane events, Hurricane [PERSON_NA…" at bounding box center [871, 744] width 802 height 225
click at [471, 736] on p "This session dives into two catastrophic hurricane events, Hurricane [PERSON_NA…" at bounding box center [871, 736] width 802 height 210
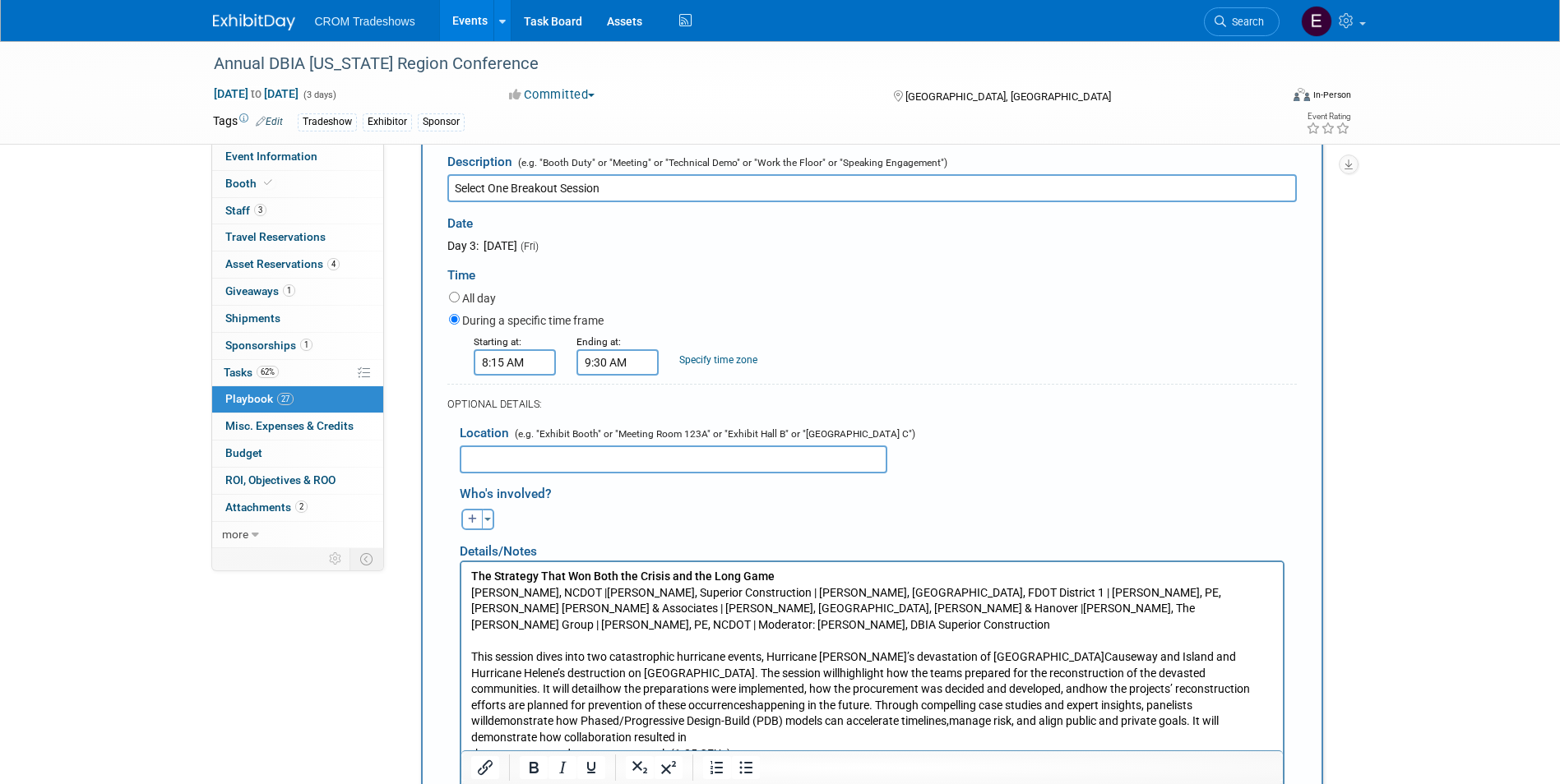
click at [470, 737] on p "This session dives into two catastrophic hurricane events, Hurricane [PERSON_NA…" at bounding box center [871, 736] width 802 height 210
click at [473, 755] on p "This session dives into two catastrophic hurricane events, Hurricane [PERSON_NA…" at bounding box center [871, 729] width 802 height 193
drag, startPoint x: 932, startPoint y: 772, endPoint x: 474, endPoint y: 770, distance: 458.0
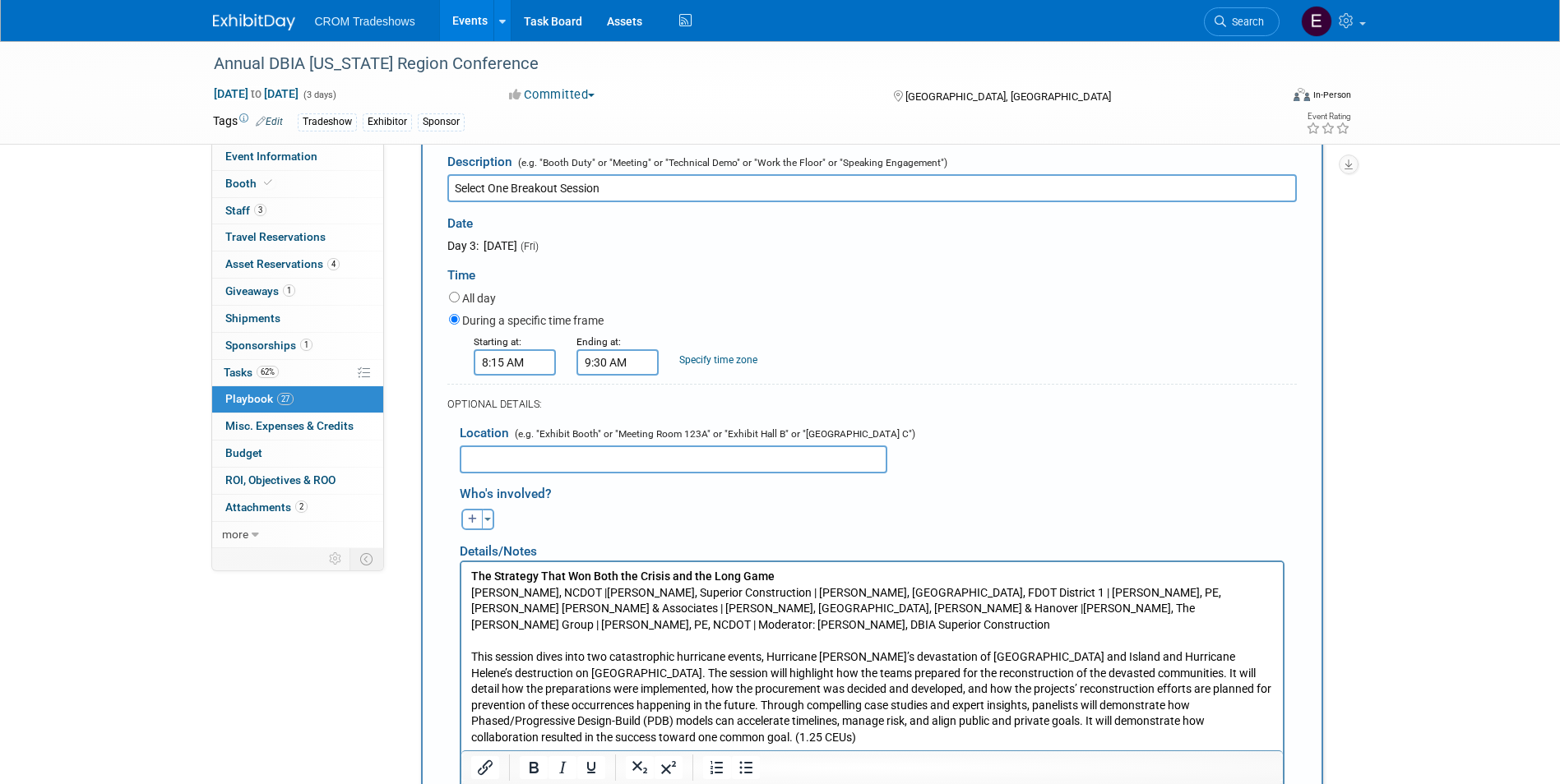
drag, startPoint x: 468, startPoint y: 770, endPoint x: 853, endPoint y: 776, distance: 385.0
drag, startPoint x: 924, startPoint y: 766, endPoint x: 892, endPoint y: 1145, distance: 380.3
click at [539, 769] on icon "Bold" at bounding box center [533, 767] width 20 height 20
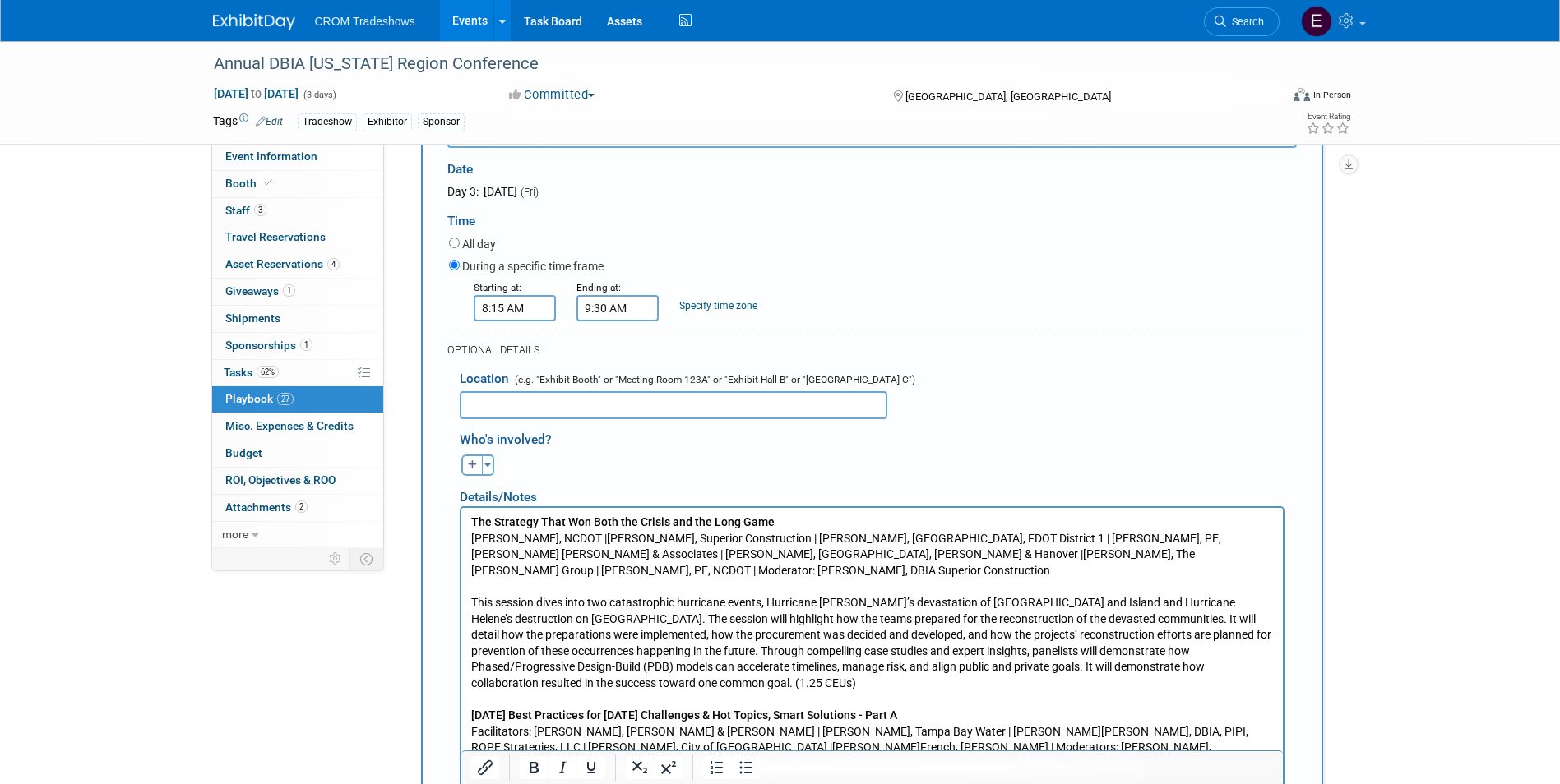
scroll to position [5854, 0]
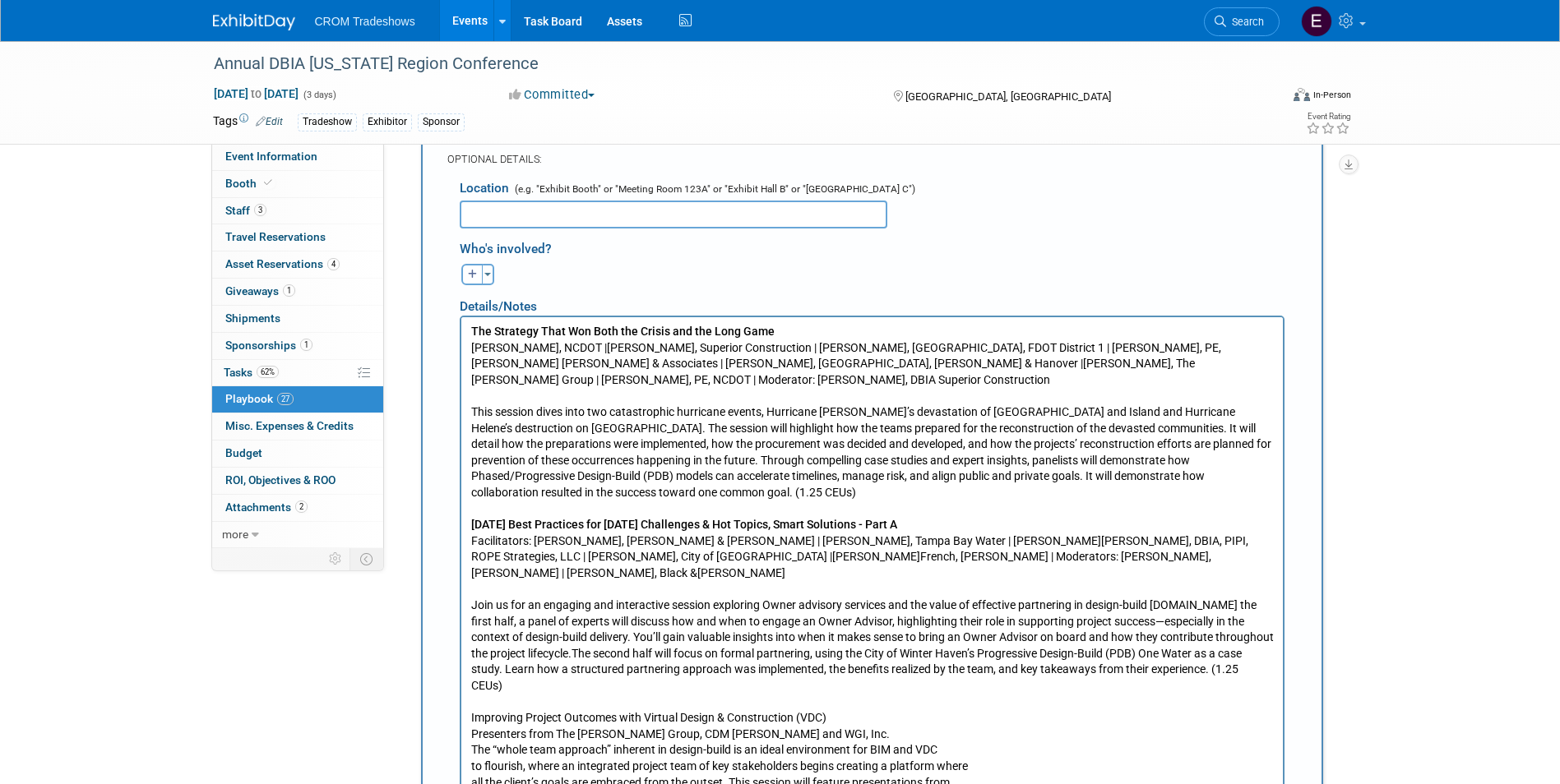
scroll to position [6018, 0]
drag, startPoint x: 848, startPoint y: 697, endPoint x: 467, endPoint y: 692, distance: 381.0
click at [467, 692] on html "The Strategy That Won Both the Crisis and the Long Game [PERSON_NAME], NCDOT |[…" at bounding box center [871, 575] width 822 height 522
click at [495, 744] on p "Improving Project Outcomes with Virtual Design & Construction (VDC) Presenters …" at bounding box center [871, 772] width 802 height 129
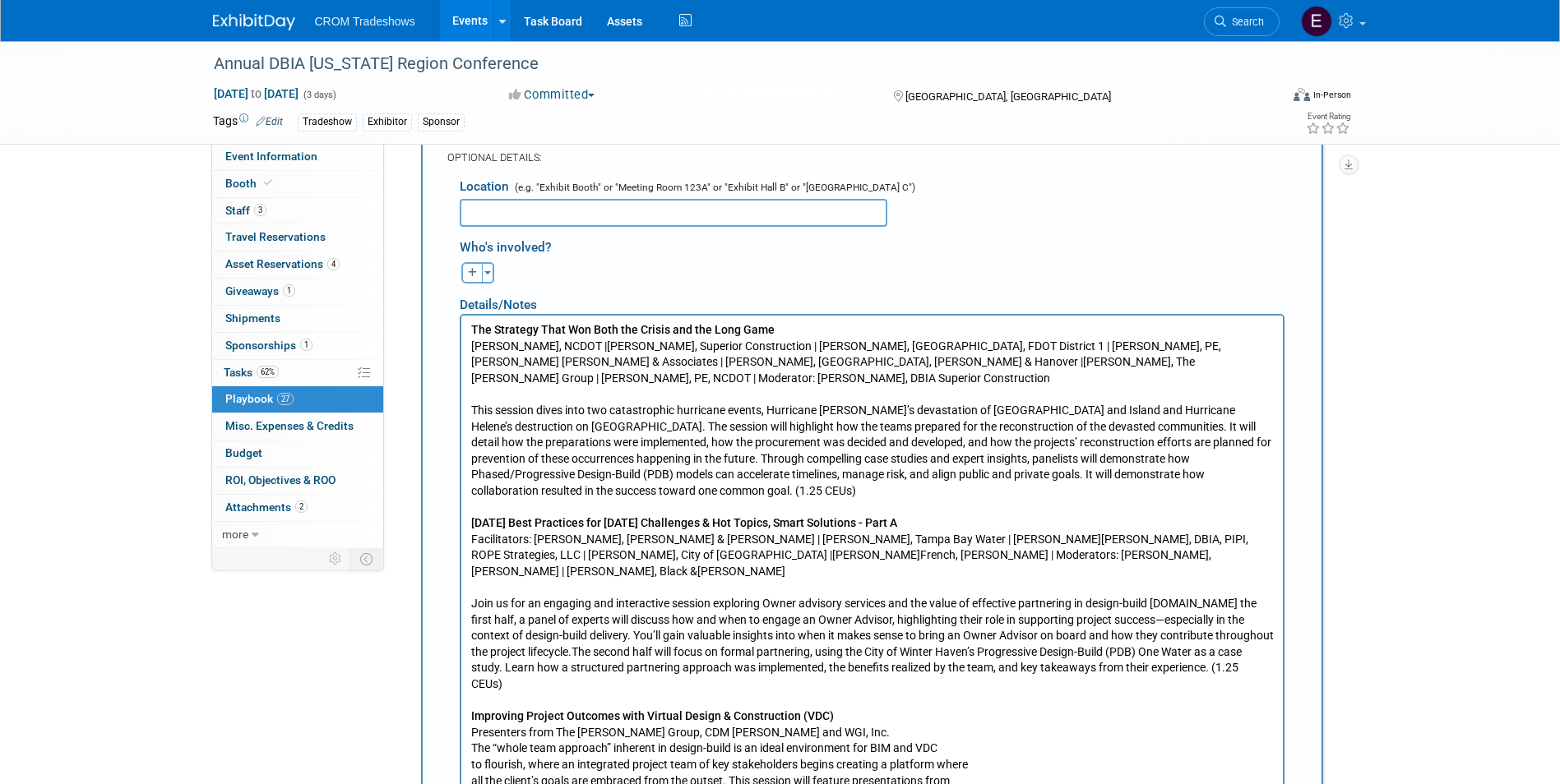
click at [471, 734] on p "Improving Project Outcomes with Virtual Design & Construction (VDC) Presenters …" at bounding box center [871, 772] width 802 height 129
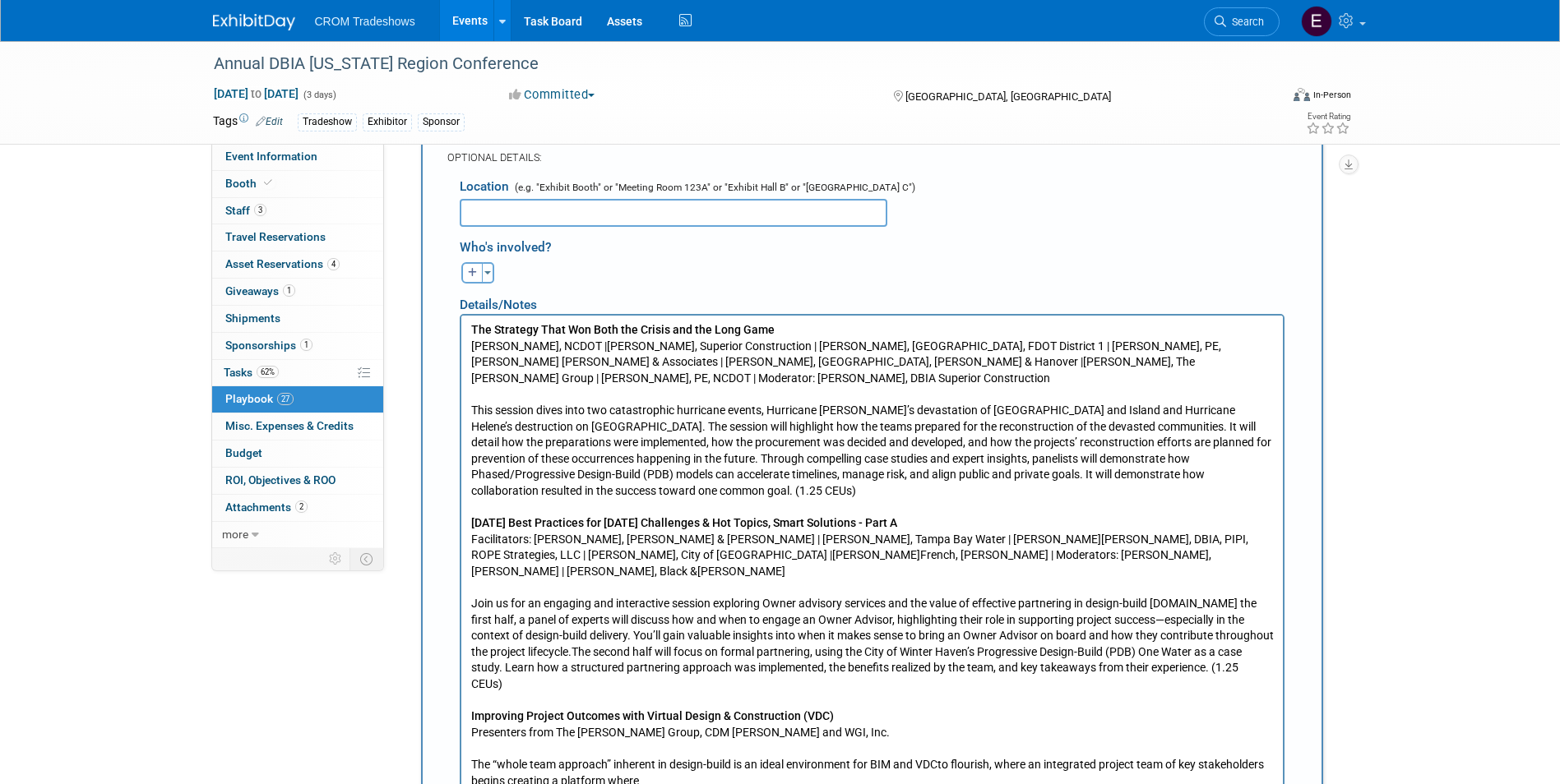
click at [473, 783] on p "The “whole team approach” inherent in design-build is an ideal environment for …" at bounding box center [871, 796] width 802 height 81
click at [470, 783] on p "The “whole team approach” inherent in design-build is an ideal environment for …" at bounding box center [871, 796] width 802 height 81
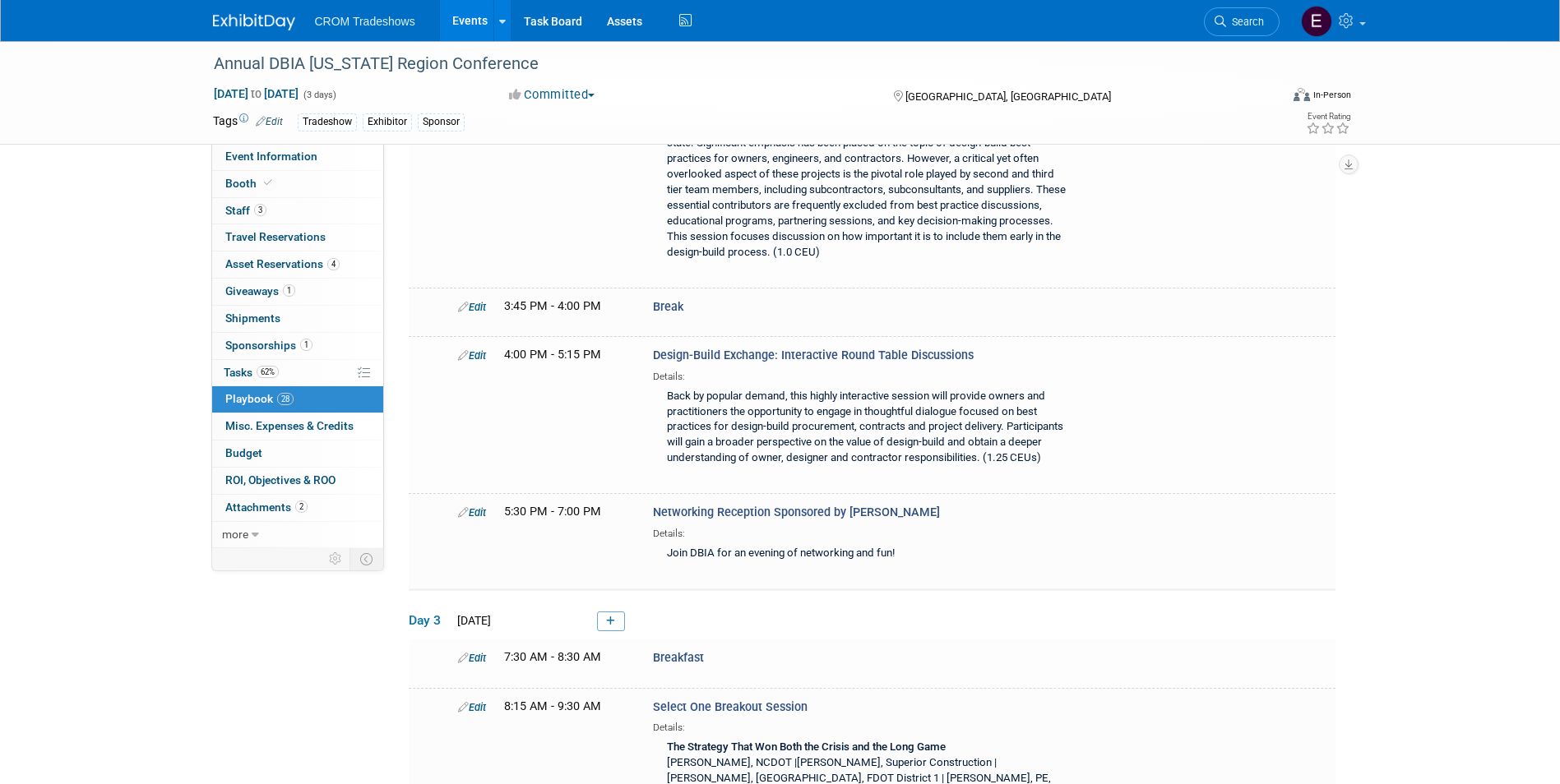
scroll to position [5216, 0]
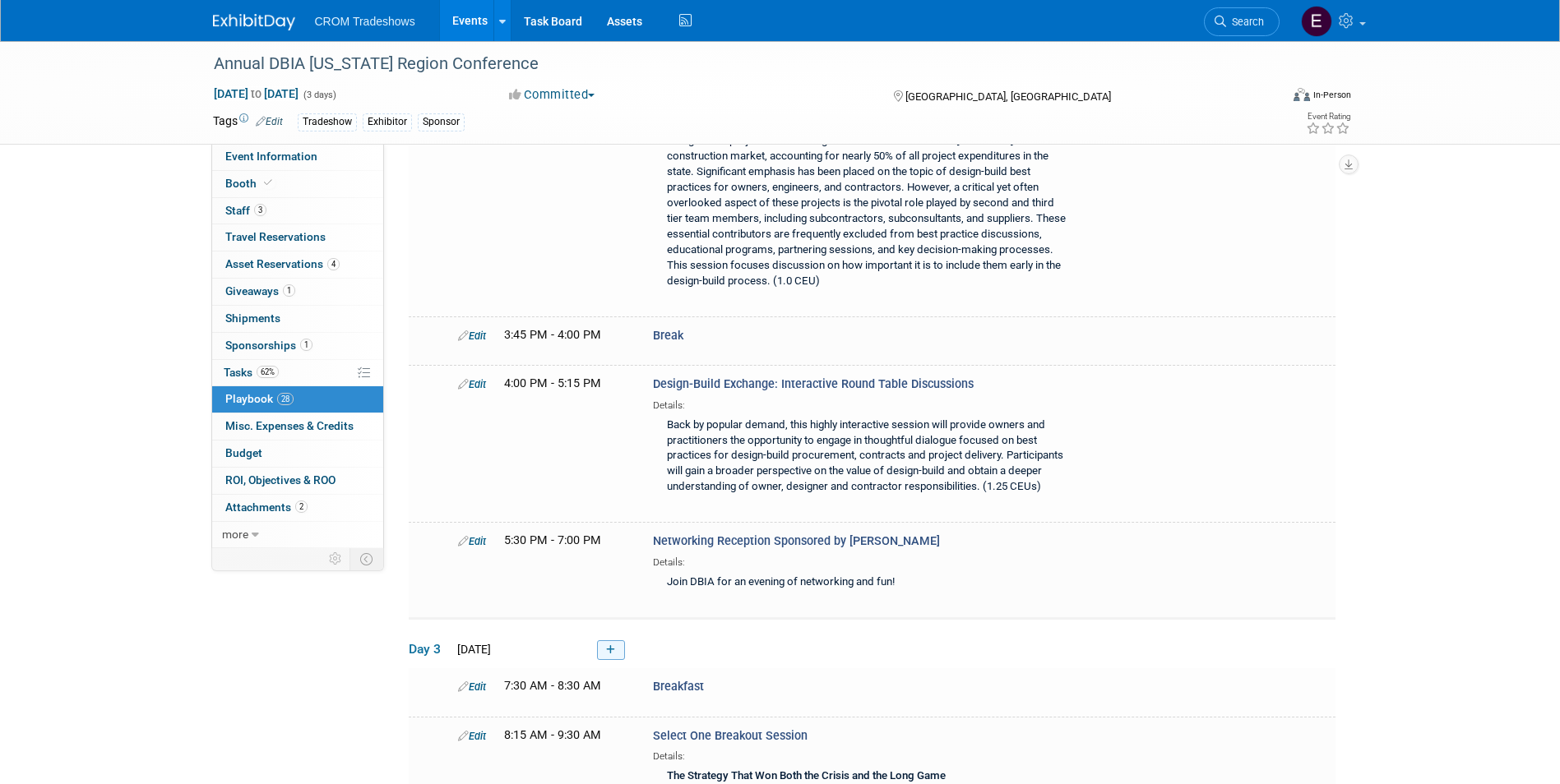
click at [618, 641] on link at bounding box center [610, 650] width 28 height 20
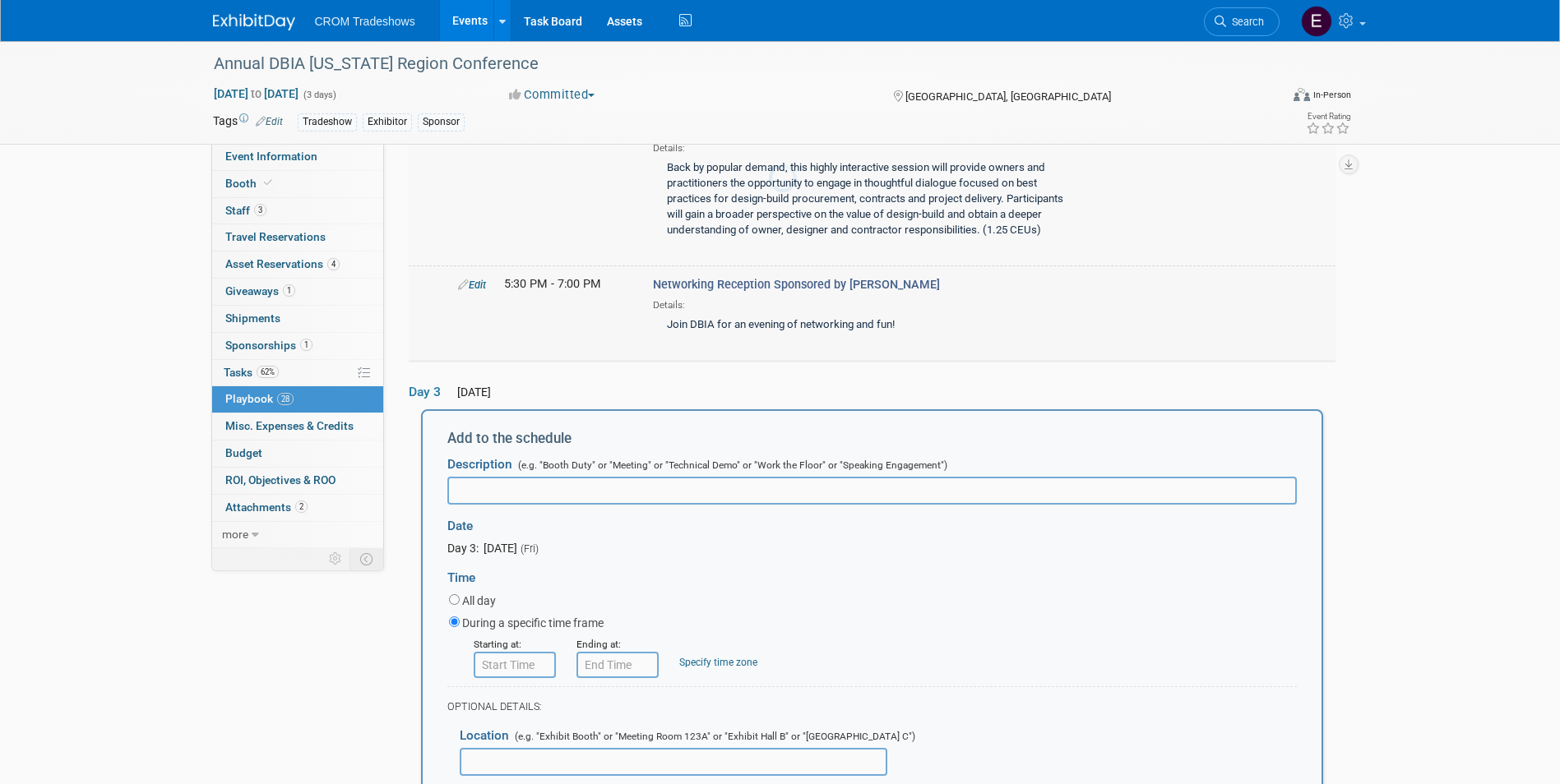
scroll to position [5495, 0]
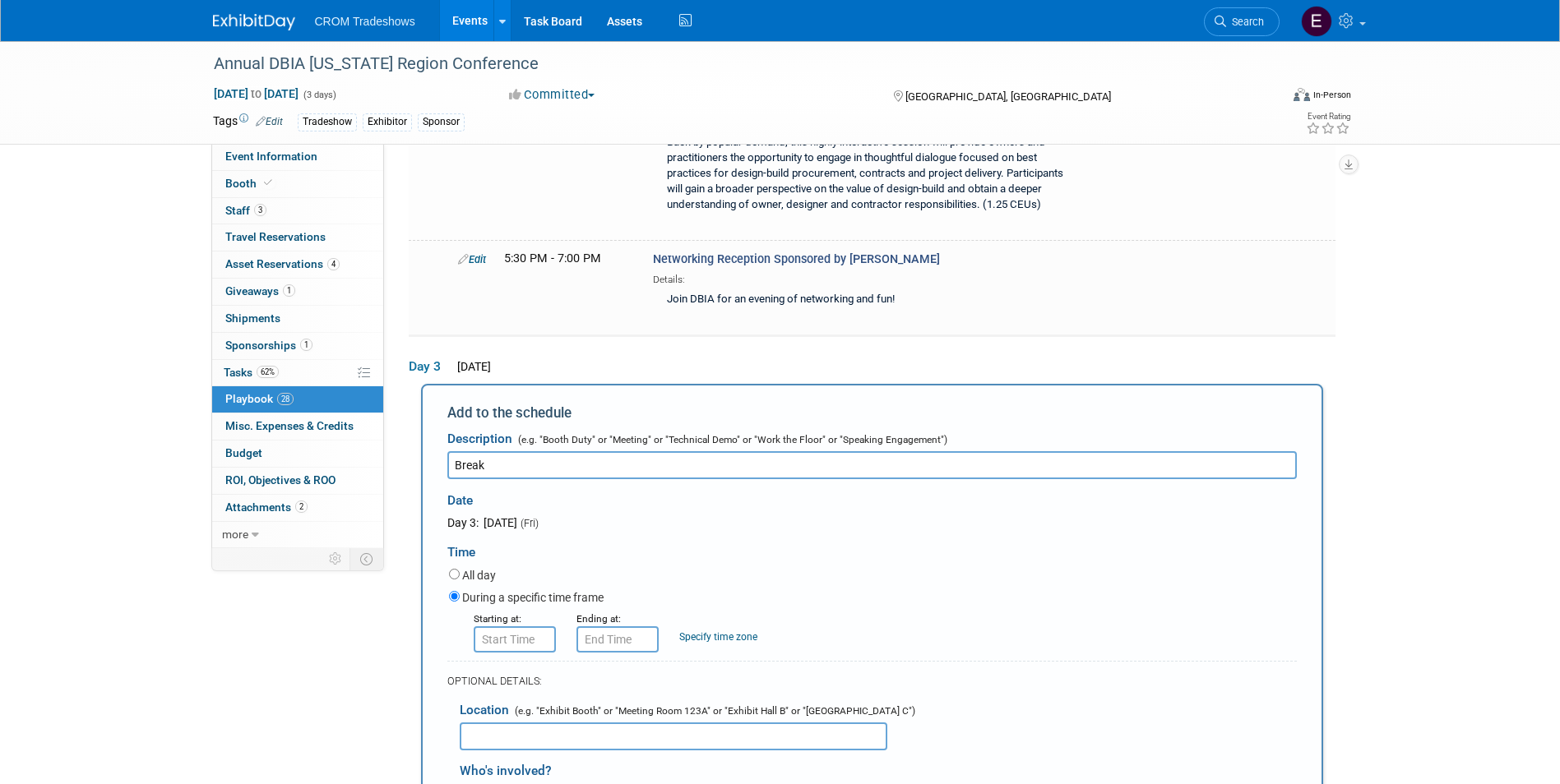
type input "Break"
click at [525, 626] on input "8:00 AM" at bounding box center [514, 639] width 82 height 26
click at [529, 658] on td at bounding box center [512, 679] width 68 height 42
click at [525, 666] on span at bounding box center [512, 680] width 29 height 29
click at [590, 700] on span "00" at bounding box center [588, 714] width 31 height 30
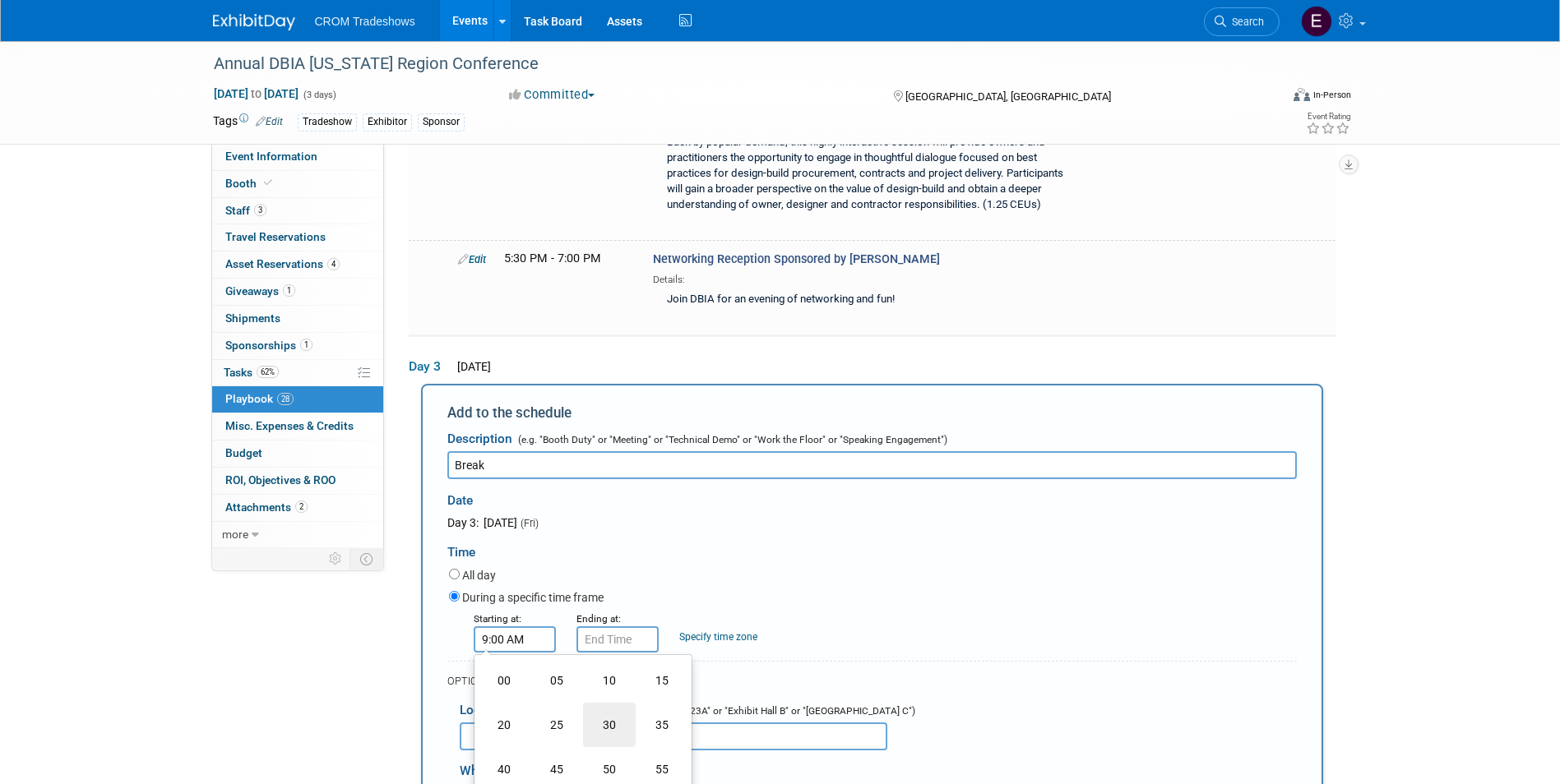
click at [624, 703] on td "30" at bounding box center [609, 725] width 53 height 44
type input "9:30 AM"
click at [634, 775] on span at bounding box center [633, 789] width 111 height 29
click at [633, 626] on input "9:30 AM" at bounding box center [617, 639] width 82 height 26
click at [697, 700] on span "30" at bounding box center [691, 714] width 31 height 30
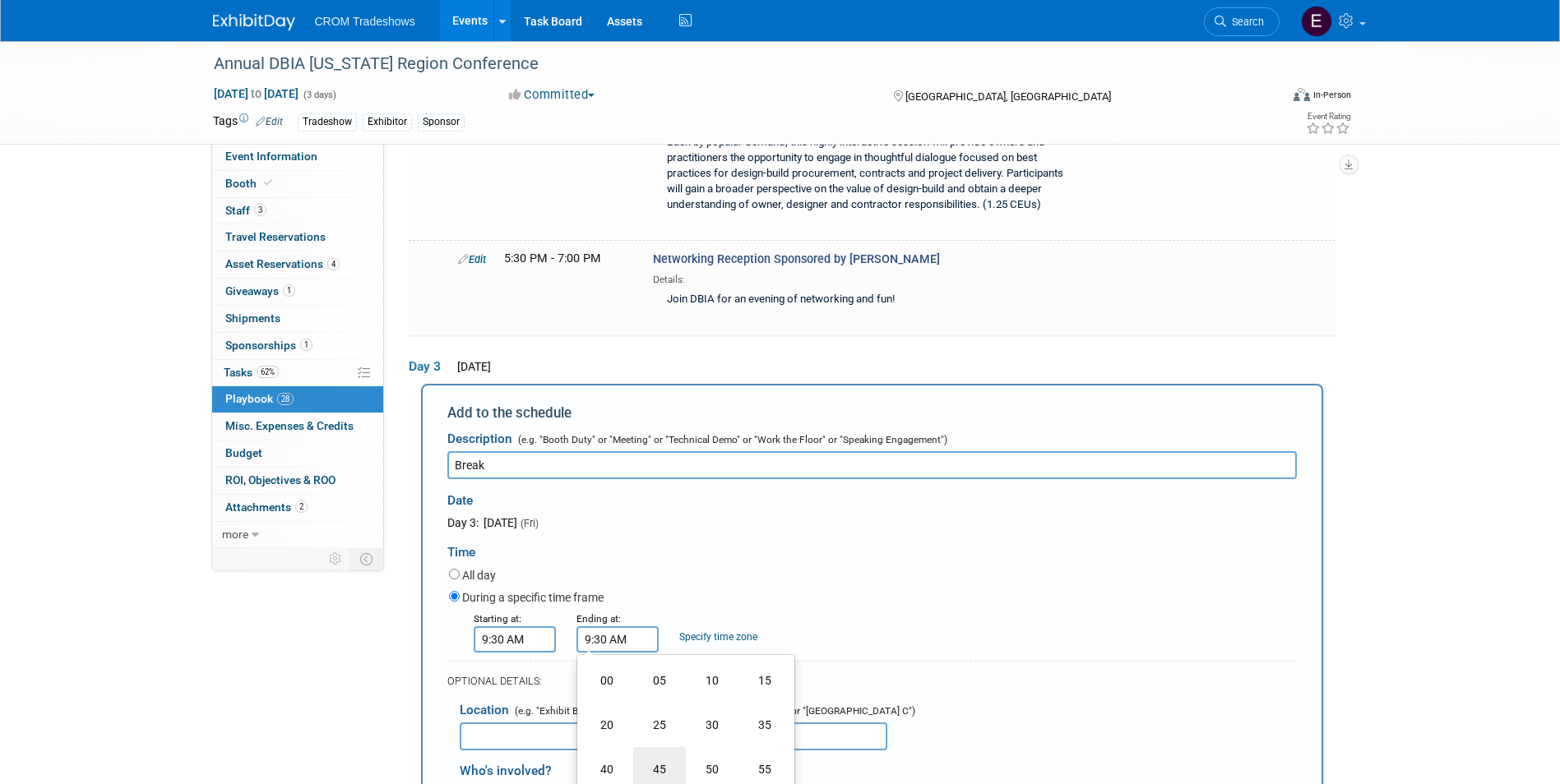
click at [652, 748] on td "45" at bounding box center [659, 770] width 53 height 44
type input "9:45 AM"
click at [732, 775] on span at bounding box center [736, 789] width 111 height 29
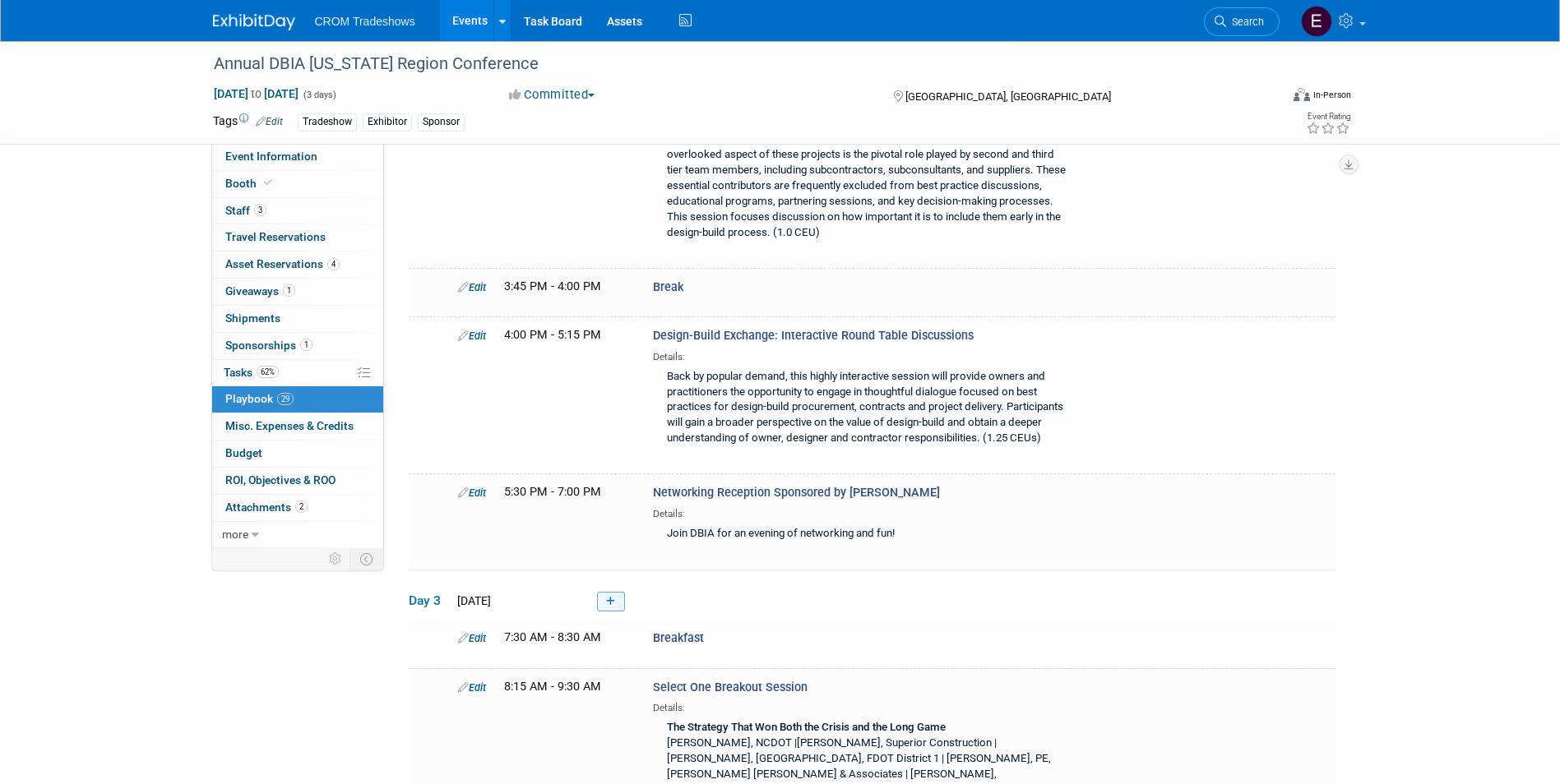
click at [621, 591] on link at bounding box center [610, 601] width 28 height 20
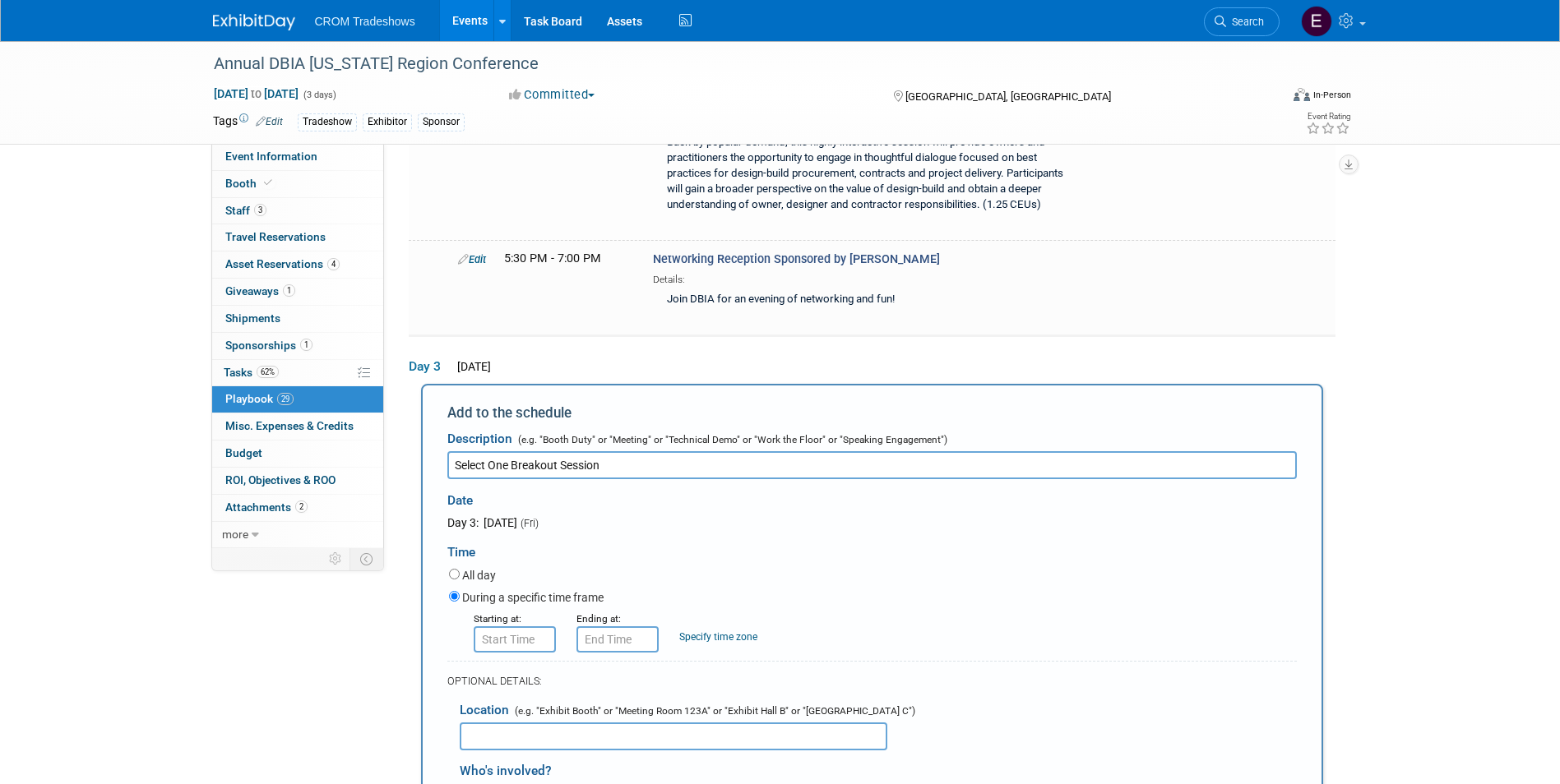
type input "Select One Breakout Session"
click at [527, 626] on input "8:00 AM" at bounding box center [514, 639] width 82 height 26
click at [508, 666] on span at bounding box center [512, 680] width 29 height 29
click at [590, 700] on span "00" at bounding box center [588, 714] width 31 height 30
click at [570, 748] on td "45" at bounding box center [557, 770] width 53 height 44
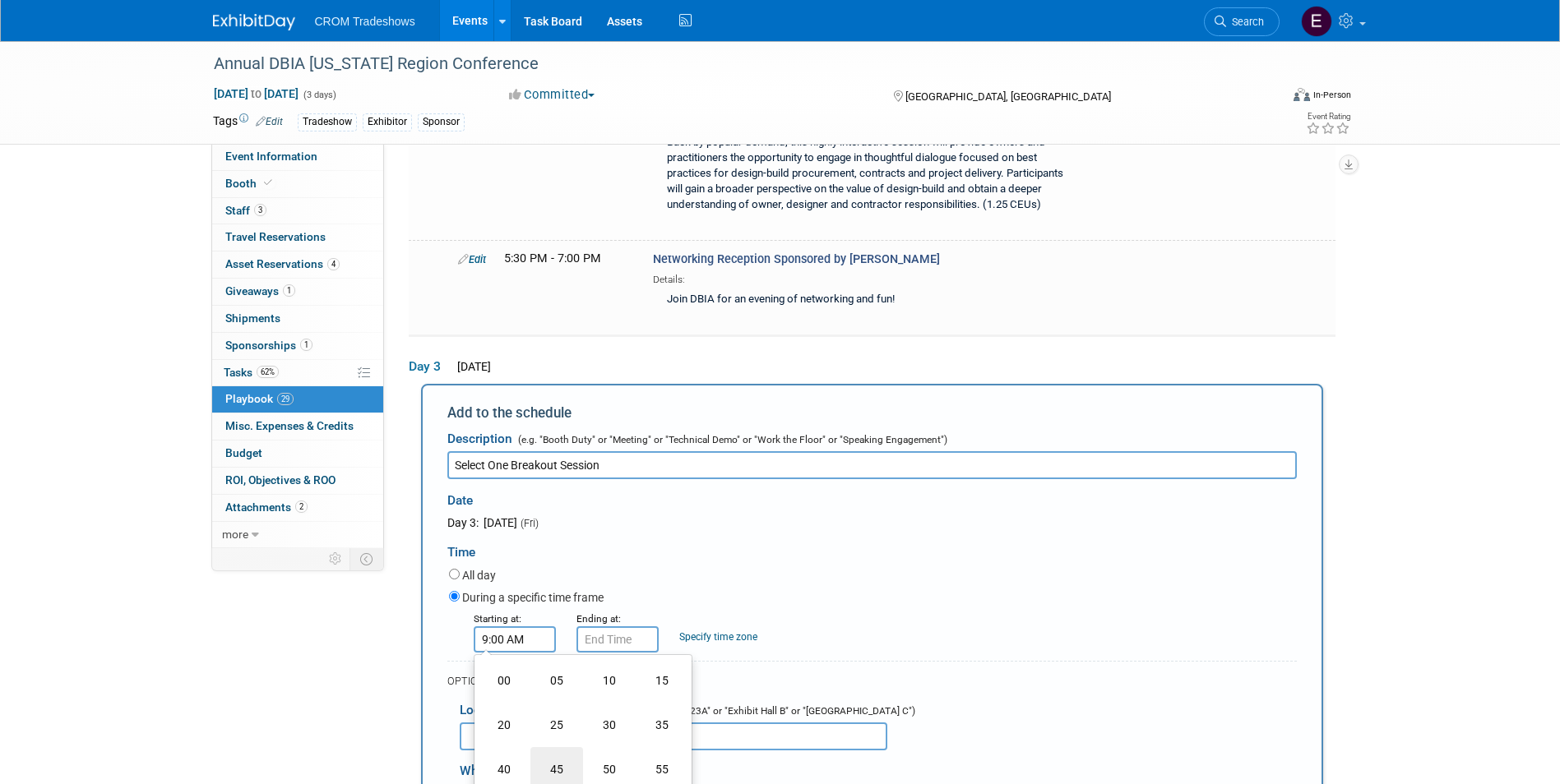
type input "9:45 AM"
click at [623, 775] on span at bounding box center [633, 789] width 111 height 29
click at [619, 626] on input "9:45 AM" at bounding box center [617, 639] width 82 height 26
click at [605, 666] on span at bounding box center [614, 680] width 29 height 29
type input "10:45 AM"
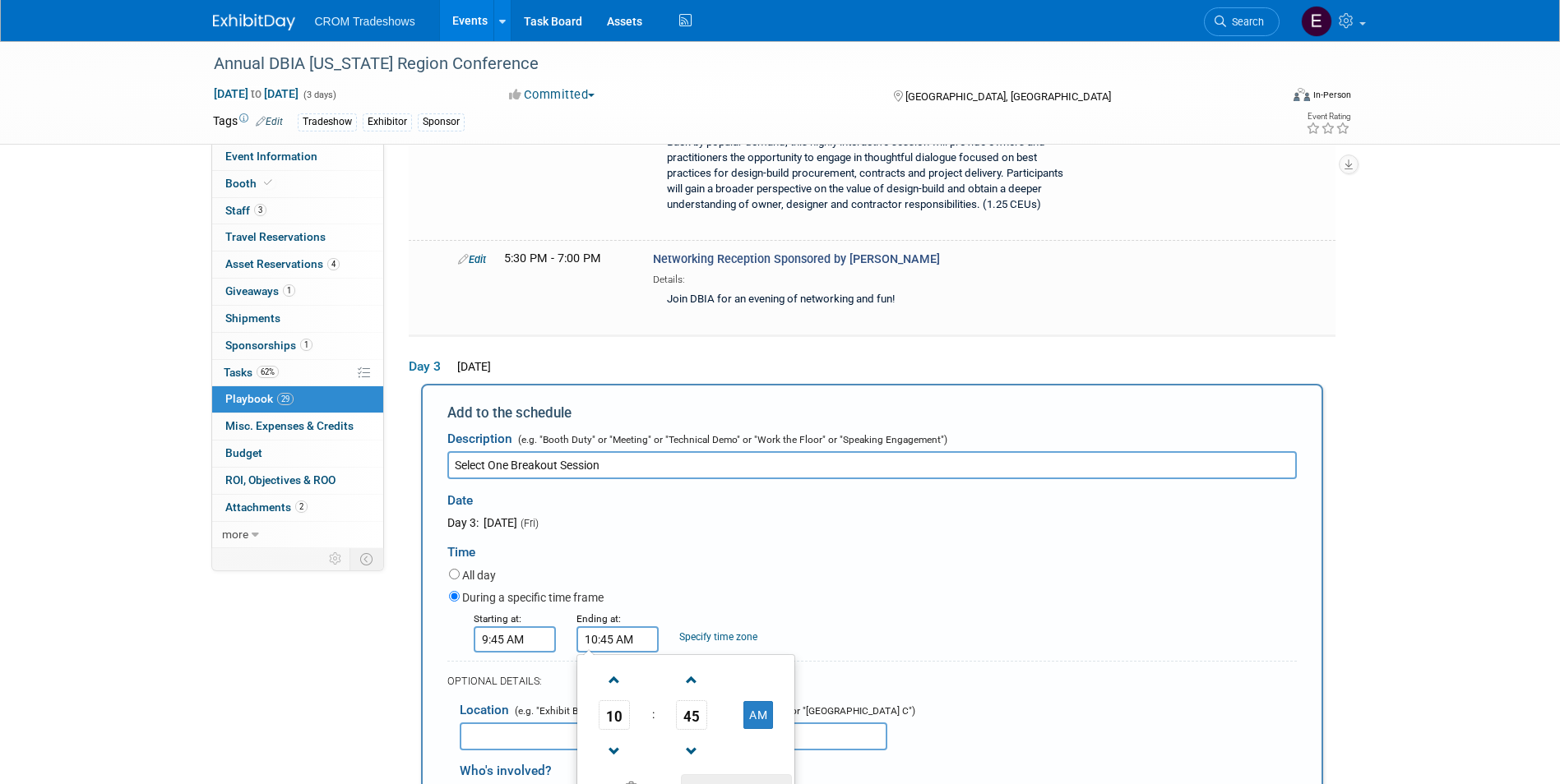
click at [708, 775] on span at bounding box center [736, 789] width 111 height 29
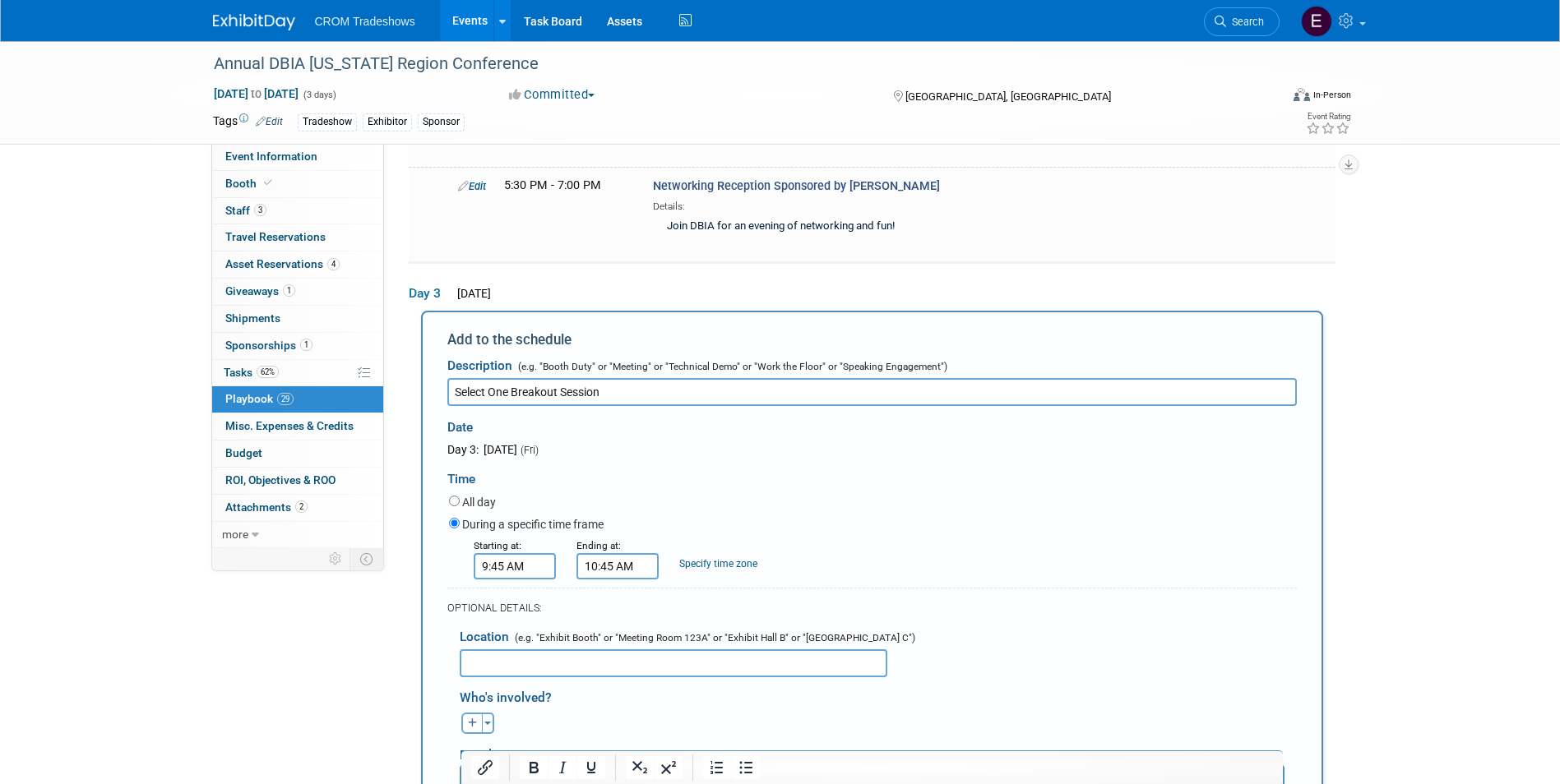
drag, startPoint x: 984, startPoint y: 776, endPoint x: 919, endPoint y: 1358, distance: 585.6
click at [526, 770] on icon "Bold" at bounding box center [533, 767] width 20 height 20
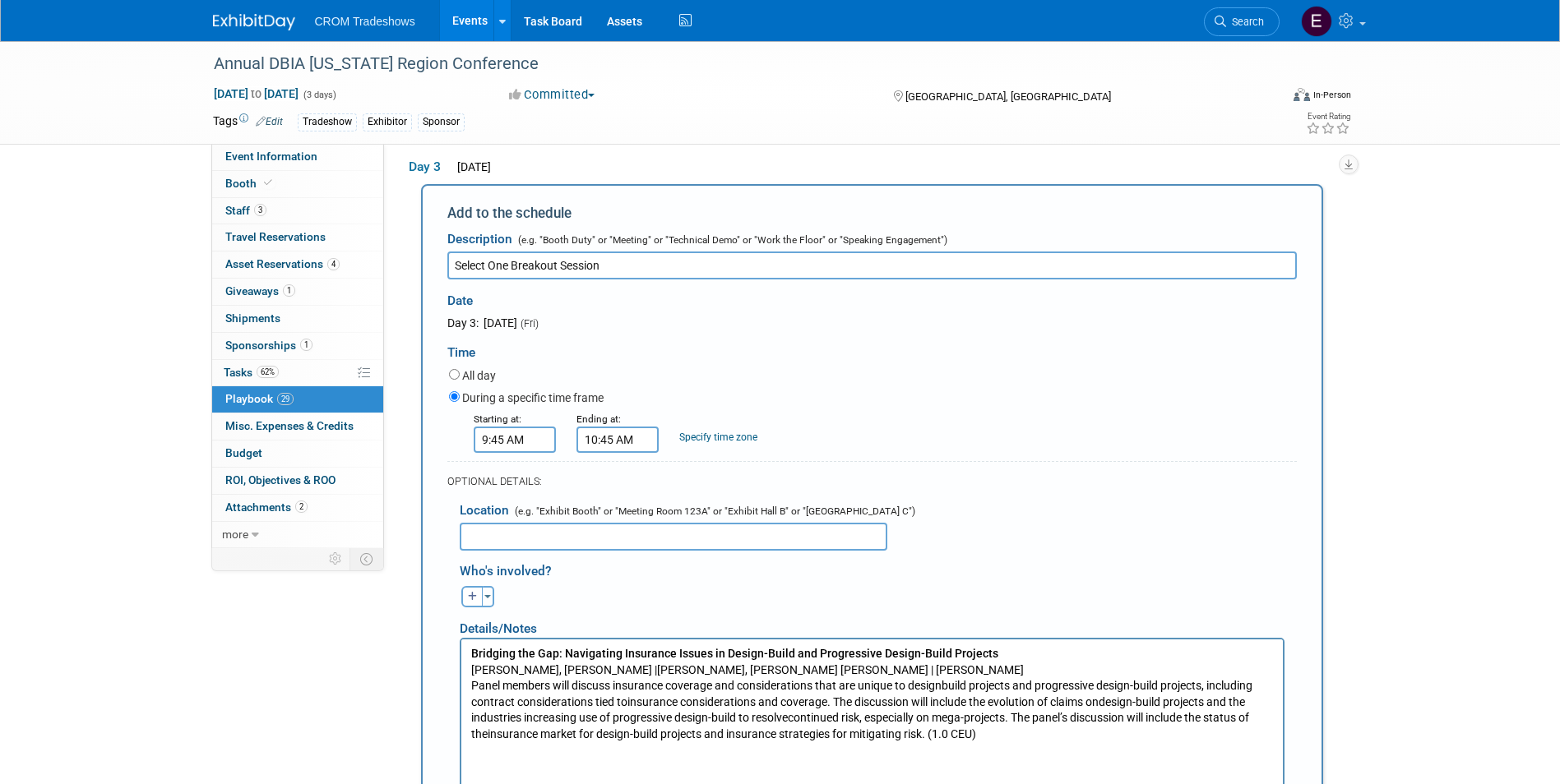
scroll to position [5732, 0]
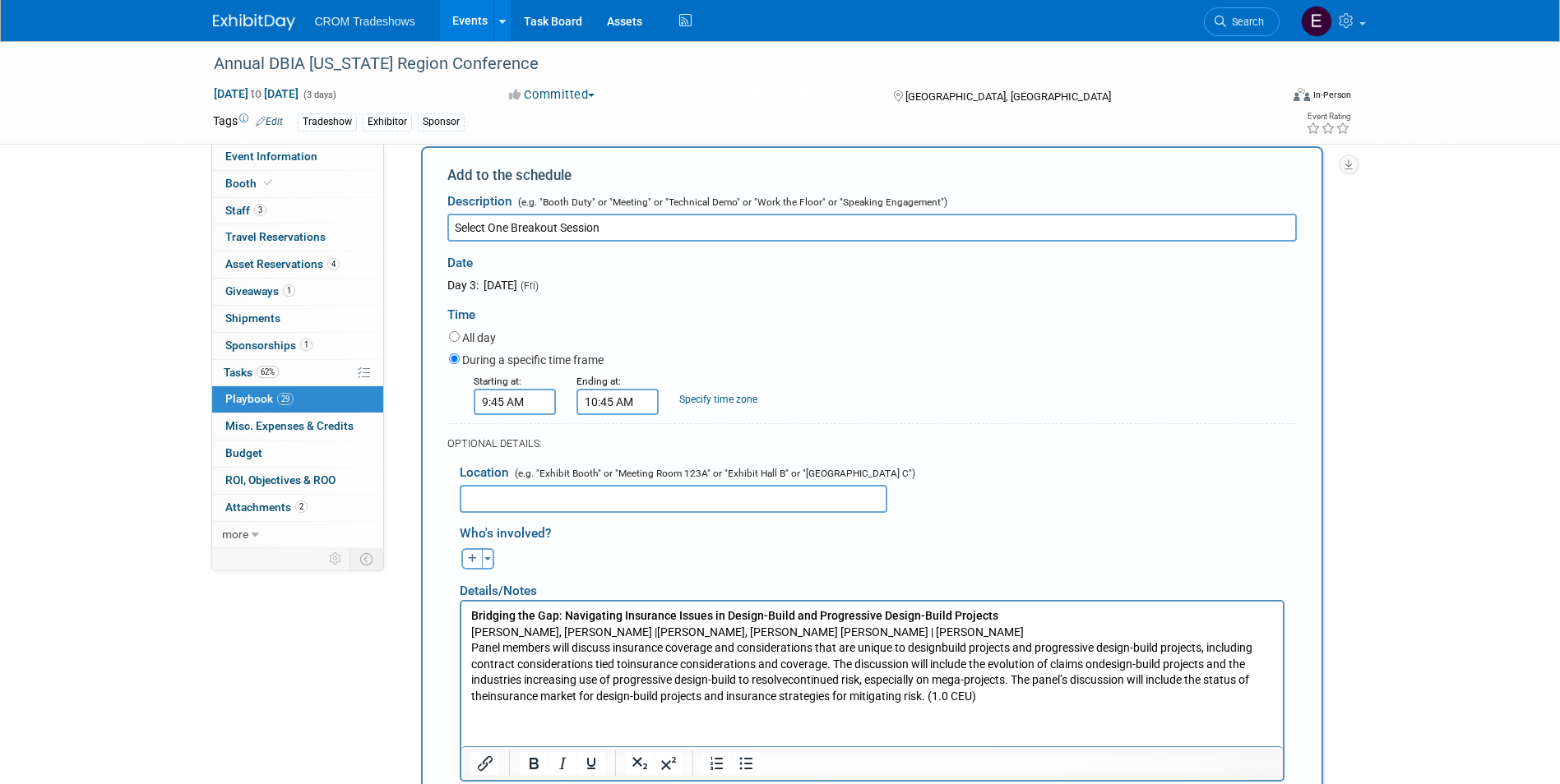
click at [990, 697] on p "Panel members will discuss insurance coverage and considerations that are uniqu…" at bounding box center [871, 672] width 802 height 64
click at [975, 631] on p "Bridging the Gap: Navigating Insurance Issues in Design-Build and Progressive D…" at bounding box center [871, 624] width 802 height 32
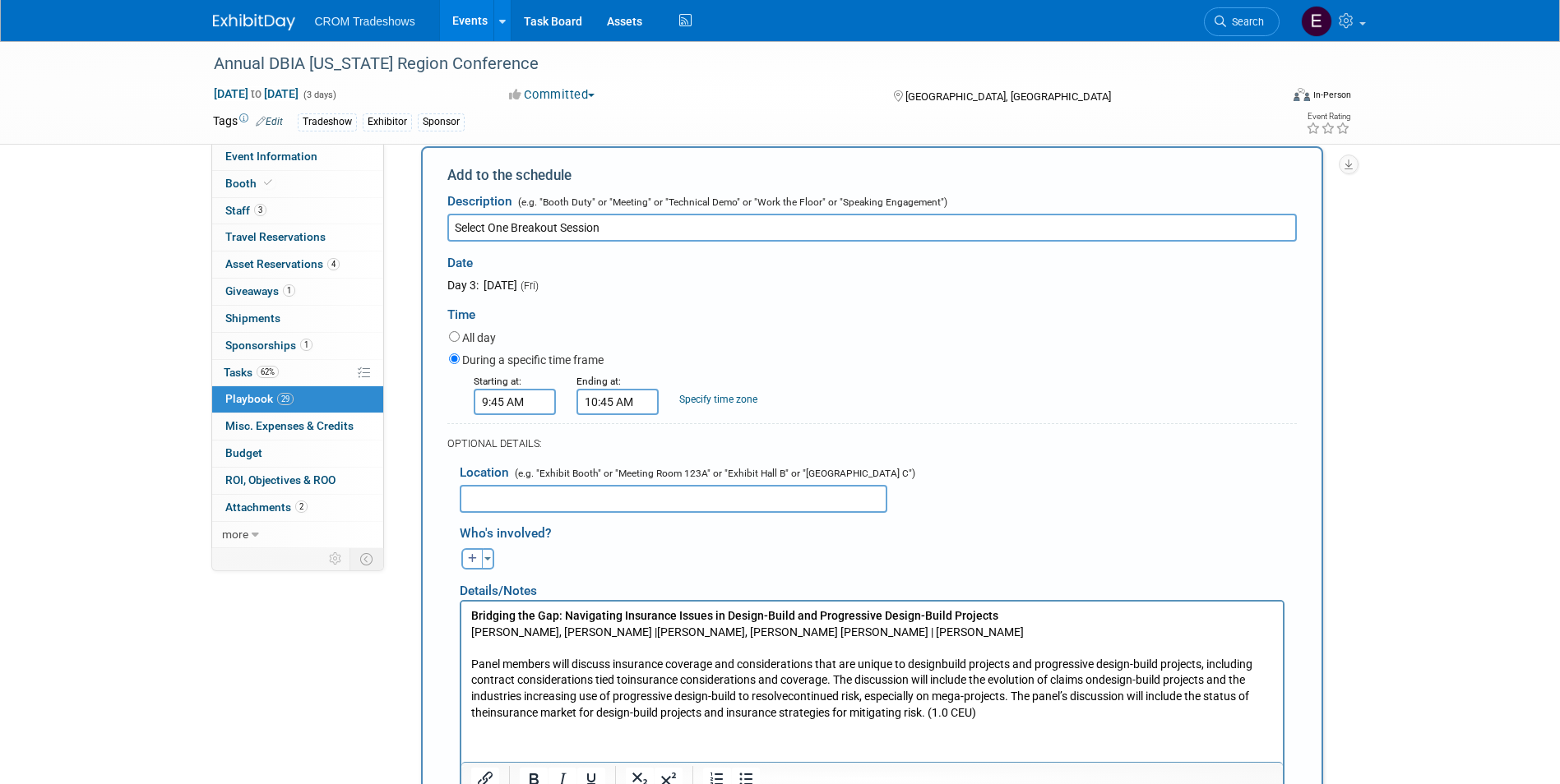
click at [1003, 708] on p "Panel members will discuss insurance coverage and considerations that are uniqu…" at bounding box center [871, 688] width 802 height 64
click at [476, 741] on p "Rich Text Area. Press ALT-0 for help." at bounding box center [871, 744] width 802 height 16
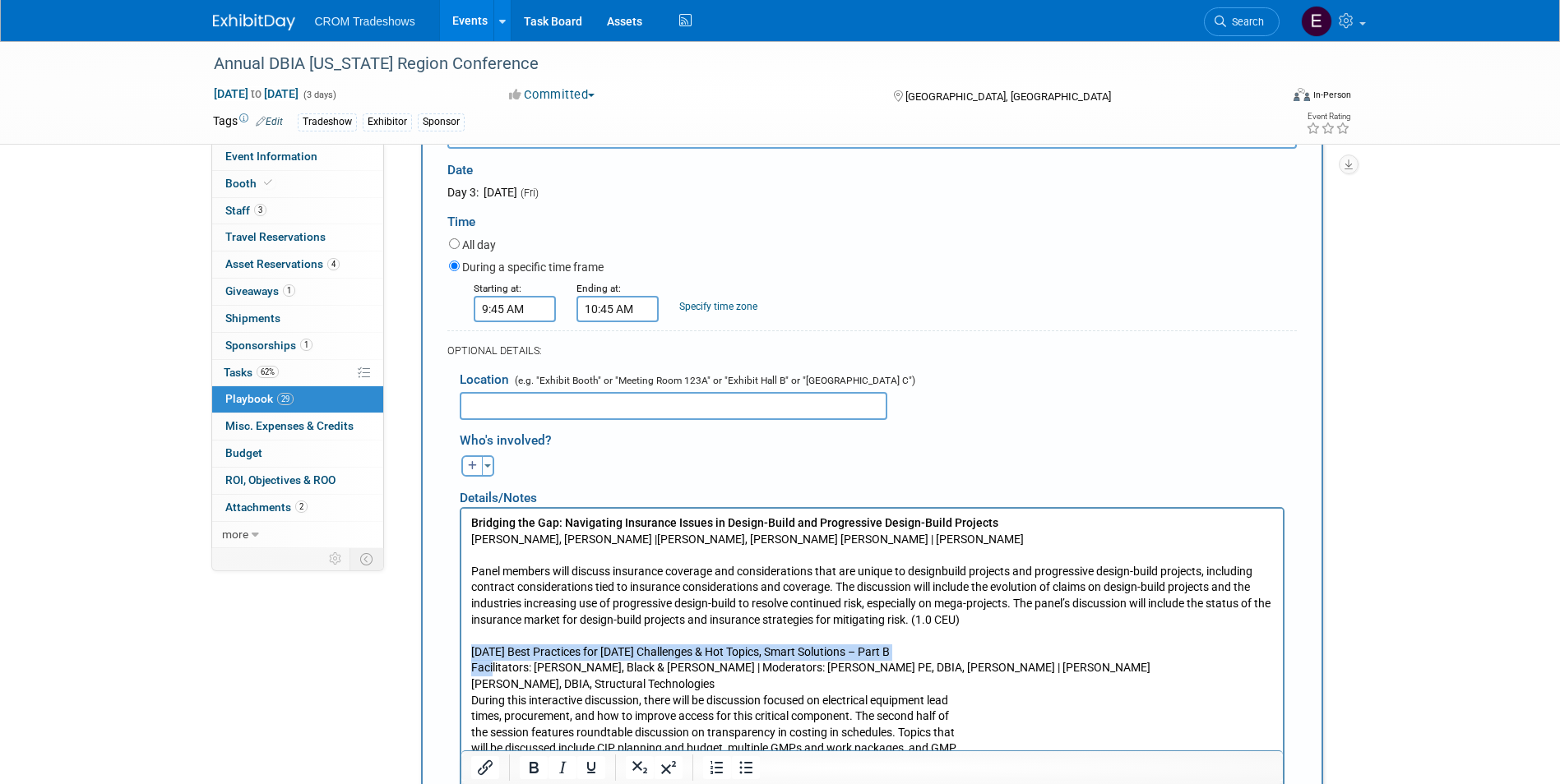
scroll to position [5907, 0]
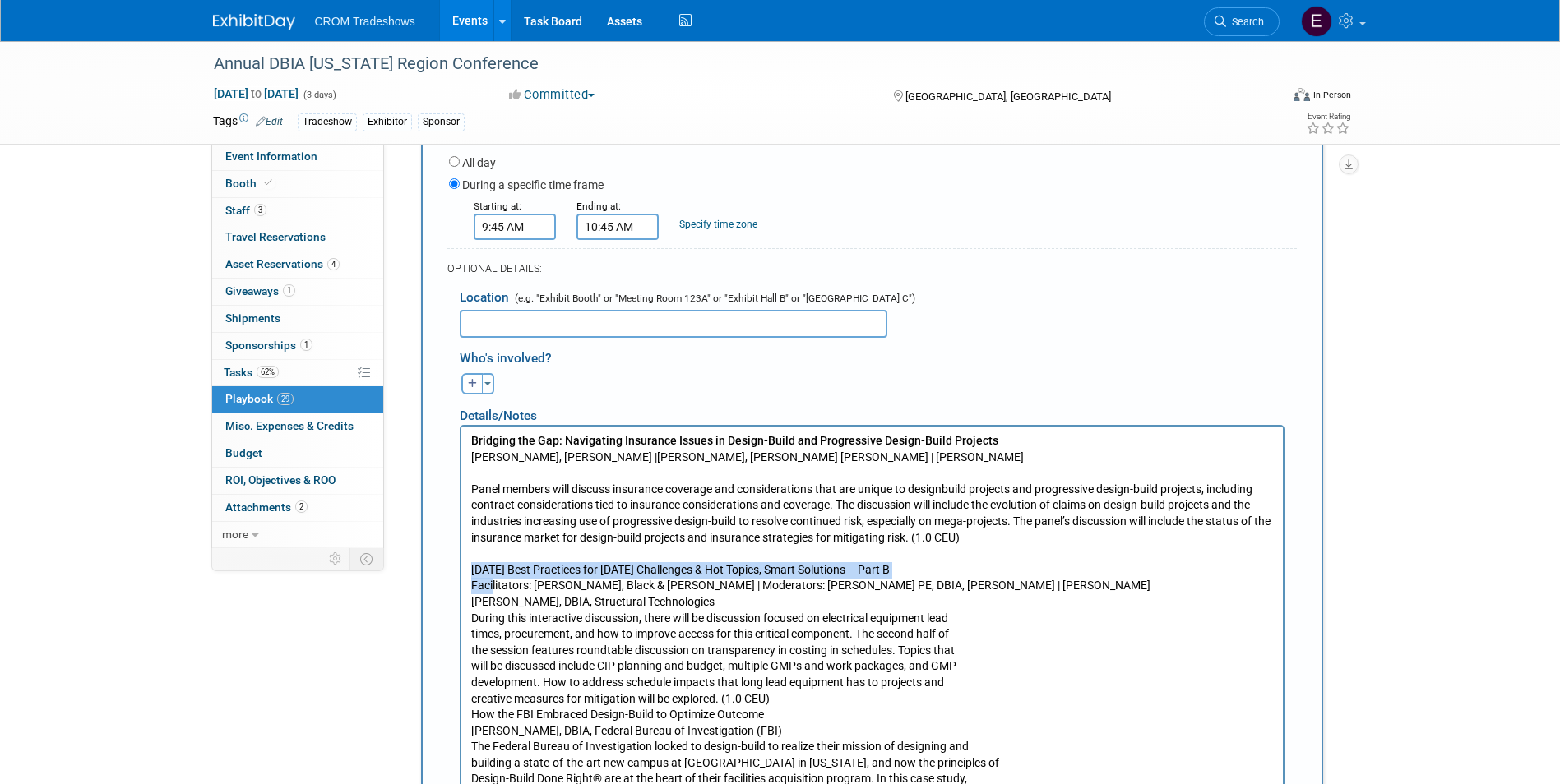
drag, startPoint x: 934, startPoint y: 569, endPoint x: 921, endPoint y: 809, distance: 240.4
click at [460, 565] on html "Bridging the Gap: Navigating Insurance Issues in Design-Build and Progressive D…" at bounding box center [871, 638] width 822 height 425
click at [468, 595] on html "Bridging the Gap: Navigating Insurance Issues in Design-Build and Progressive D…" at bounding box center [871, 638] width 822 height 425
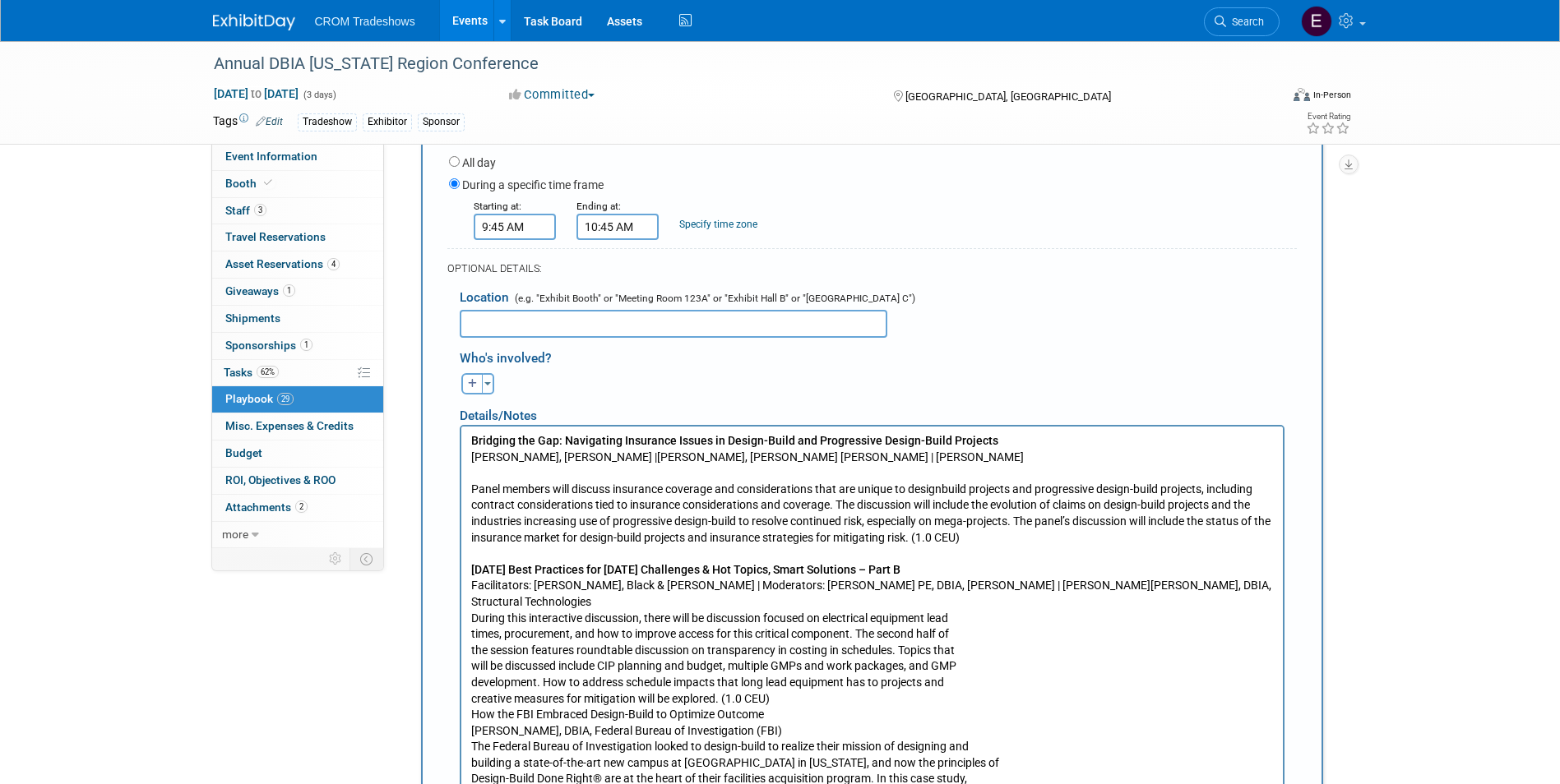
click at [474, 600] on p "[DATE] Best Practices for [DATE] Challenges & Hot Topics, Smart Solutions – Par…" at bounding box center [871, 707] width 802 height 290
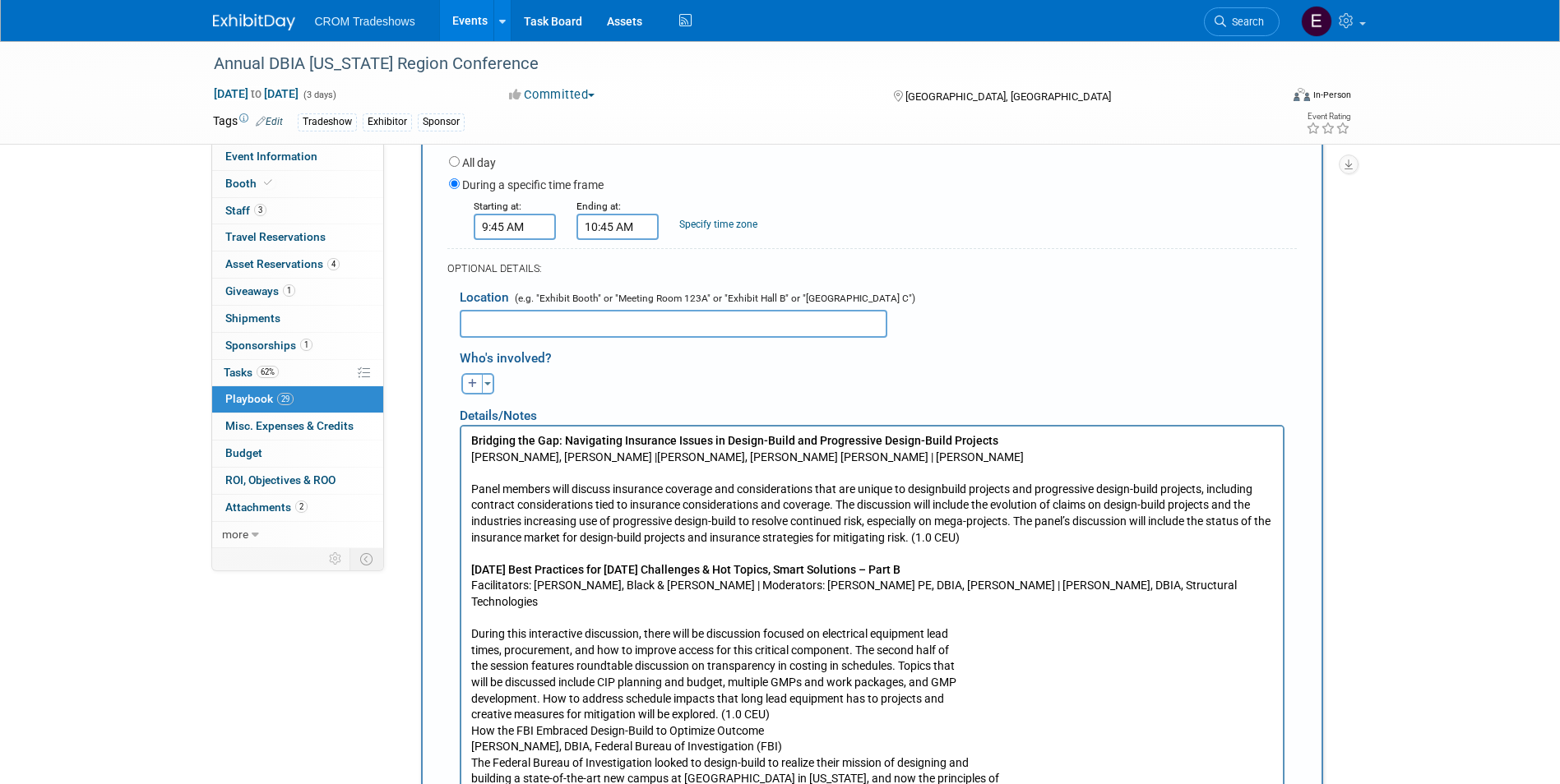
click at [467, 783] on html "Bridging the Gap: Navigating Insurance Issues in Design-Build and Progressive D…" at bounding box center [871, 647] width 822 height 441
click at [468, 783] on html "Bridging the Gap: Navigating Insurance Issues in Design-Build and Progressive D…" at bounding box center [871, 647] width 822 height 441
click at [470, 783] on p "During this interactive discussion, there will be discussion focused on electri…" at bounding box center [871, 737] width 802 height 225
click at [469, 774] on body "Bridging the Gap: Navigating Insurance Issues in Design-Build and Progressive D…" at bounding box center [871, 634] width 804 height 403
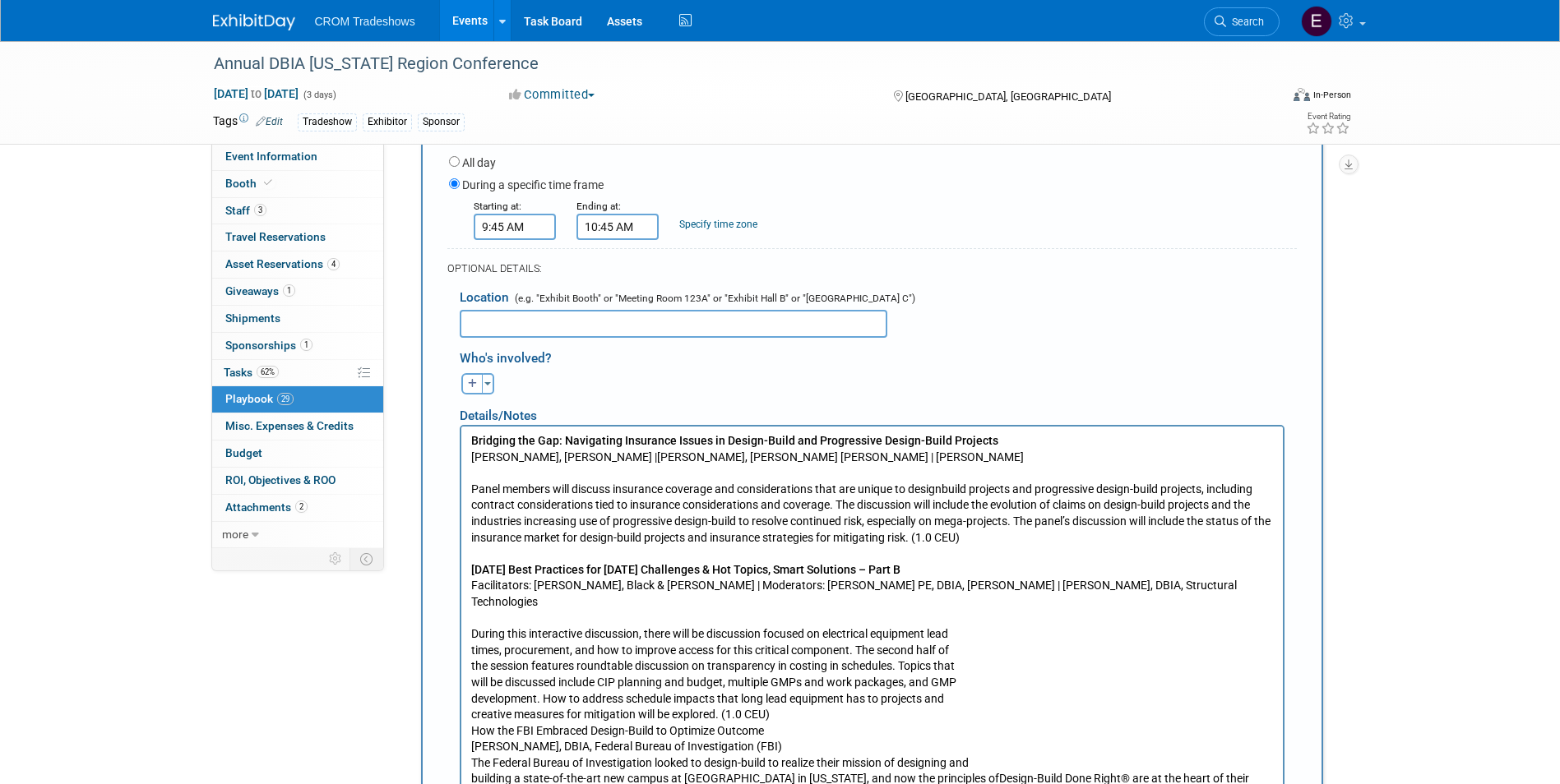
click at [470, 760] on p "During this interactive discussion, there will be discussion focused on electri…" at bounding box center [871, 730] width 802 height 210
click at [472, 741] on p "During this interactive discussion, there will be discussion focused on electri…" at bounding box center [871, 730] width 802 height 210
click at [470, 728] on p "During this interactive discussion, there will be discussion focused on electri…" at bounding box center [871, 722] width 802 height 193
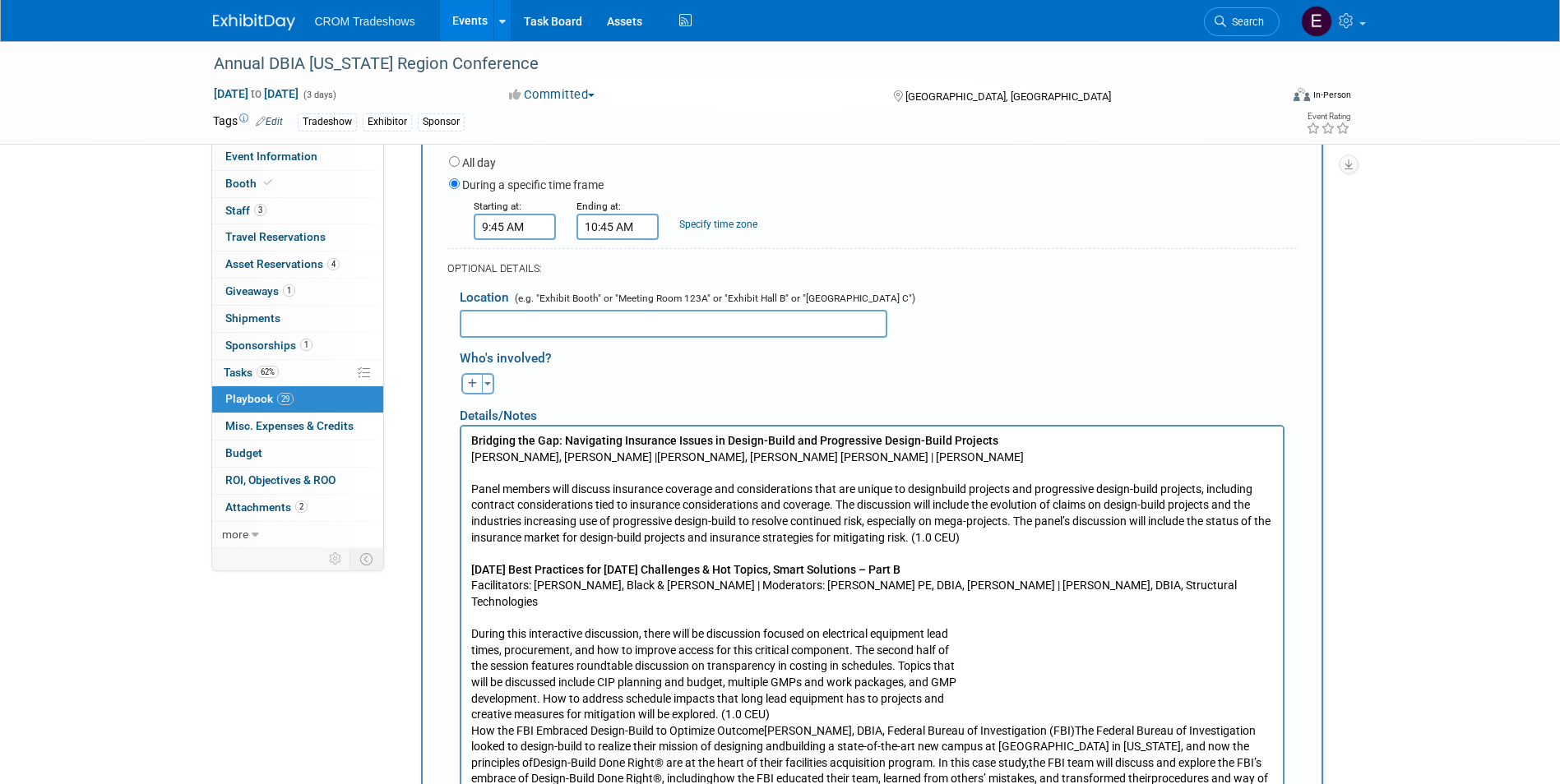
click at [470, 714] on p "During this interactive discussion, there will be discussion focused on electri…" at bounding box center [871, 714] width 802 height 177
click at [474, 699] on p "During this interactive discussion, there will be discussion focused on electri…" at bounding box center [871, 714] width 802 height 177
click at [469, 700] on body "Bridging the Gap: Navigating Insurance Issues in Design-Build and Progressive D…" at bounding box center [871, 618] width 804 height 371
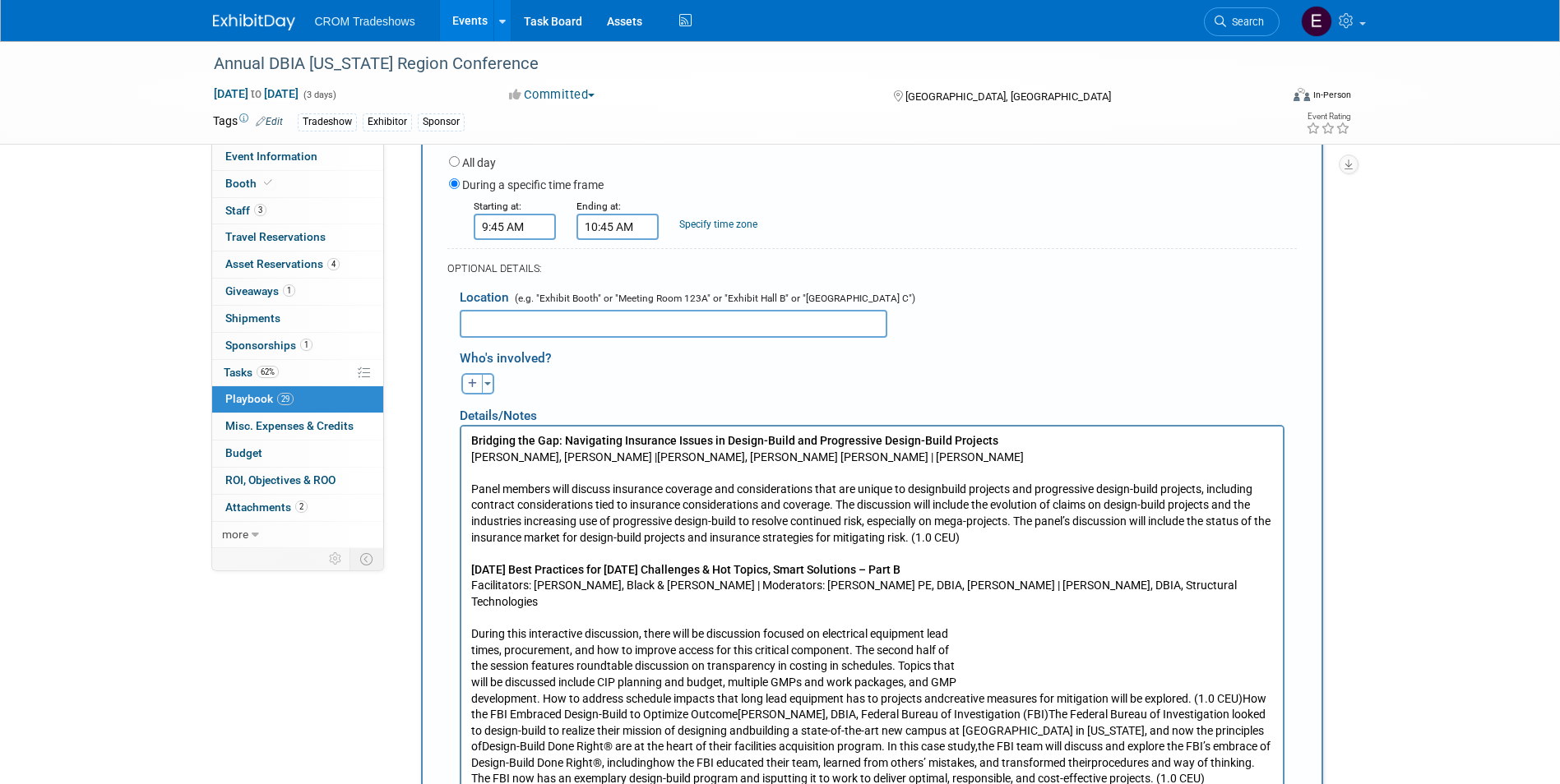
click at [470, 682] on p "During this interactive discussion, there will be discussion focused on electri…" at bounding box center [871, 706] width 802 height 161
click at [468, 666] on html "Bridging the Gap: Navigating Insurance Issues in Design-Build and Progressive D…" at bounding box center [871, 606] width 822 height 361
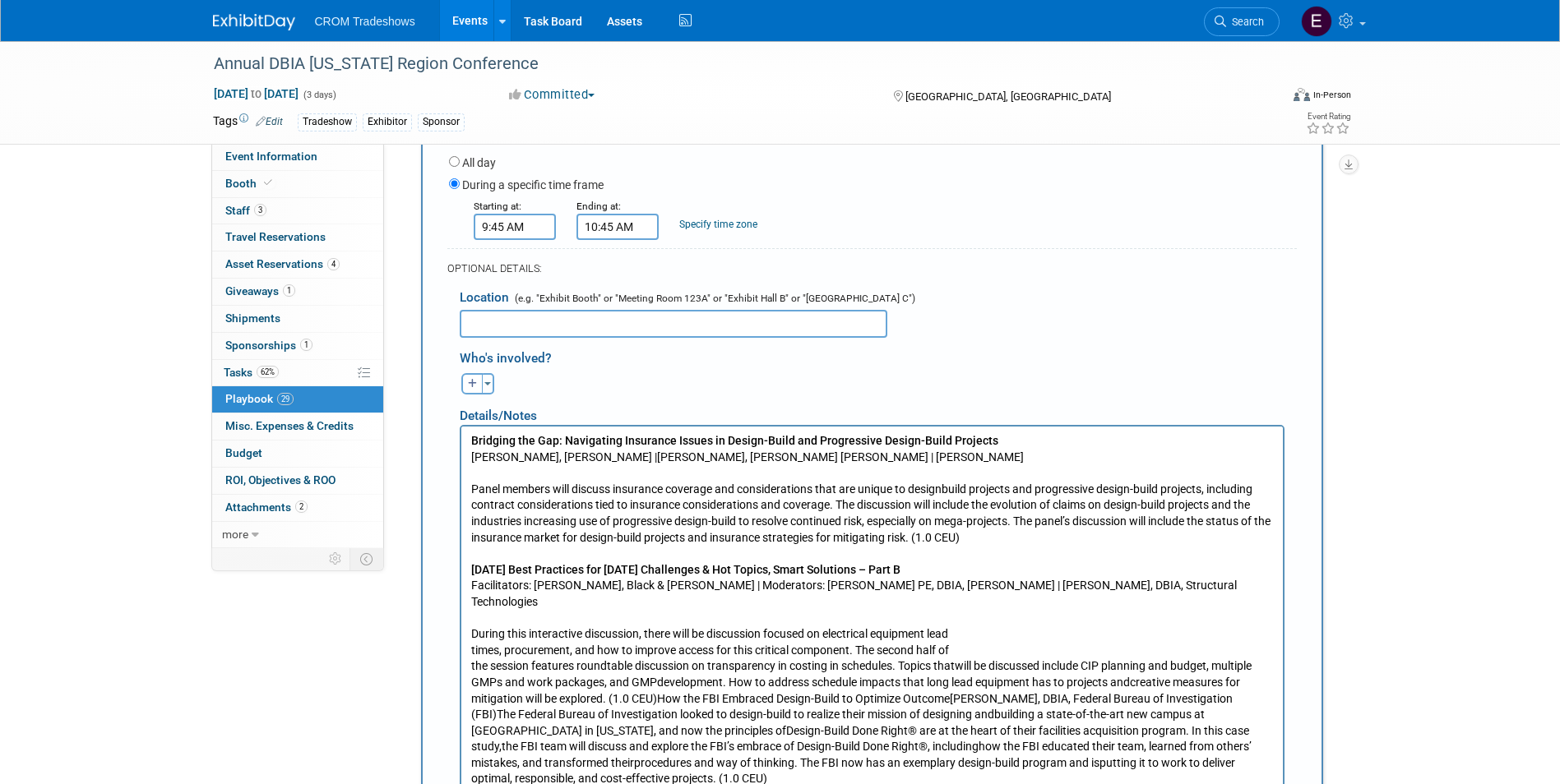
click at [470, 650] on p "During this interactive discussion, there will be discussion focused on electri…" at bounding box center [871, 706] width 802 height 161
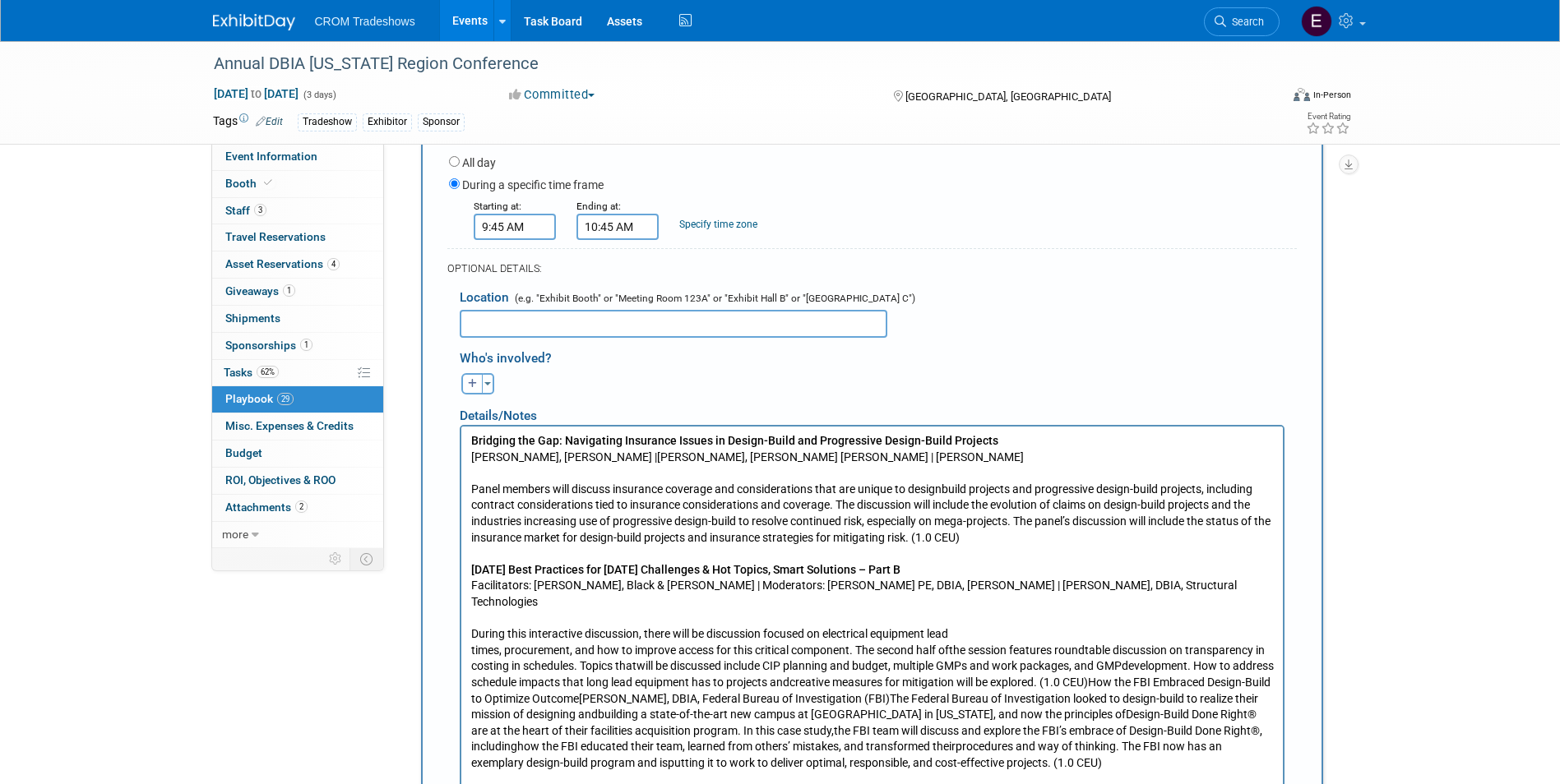
click at [471, 634] on p "During this interactive discussion, there will be discussion focused on electri…" at bounding box center [871, 697] width 802 height 144
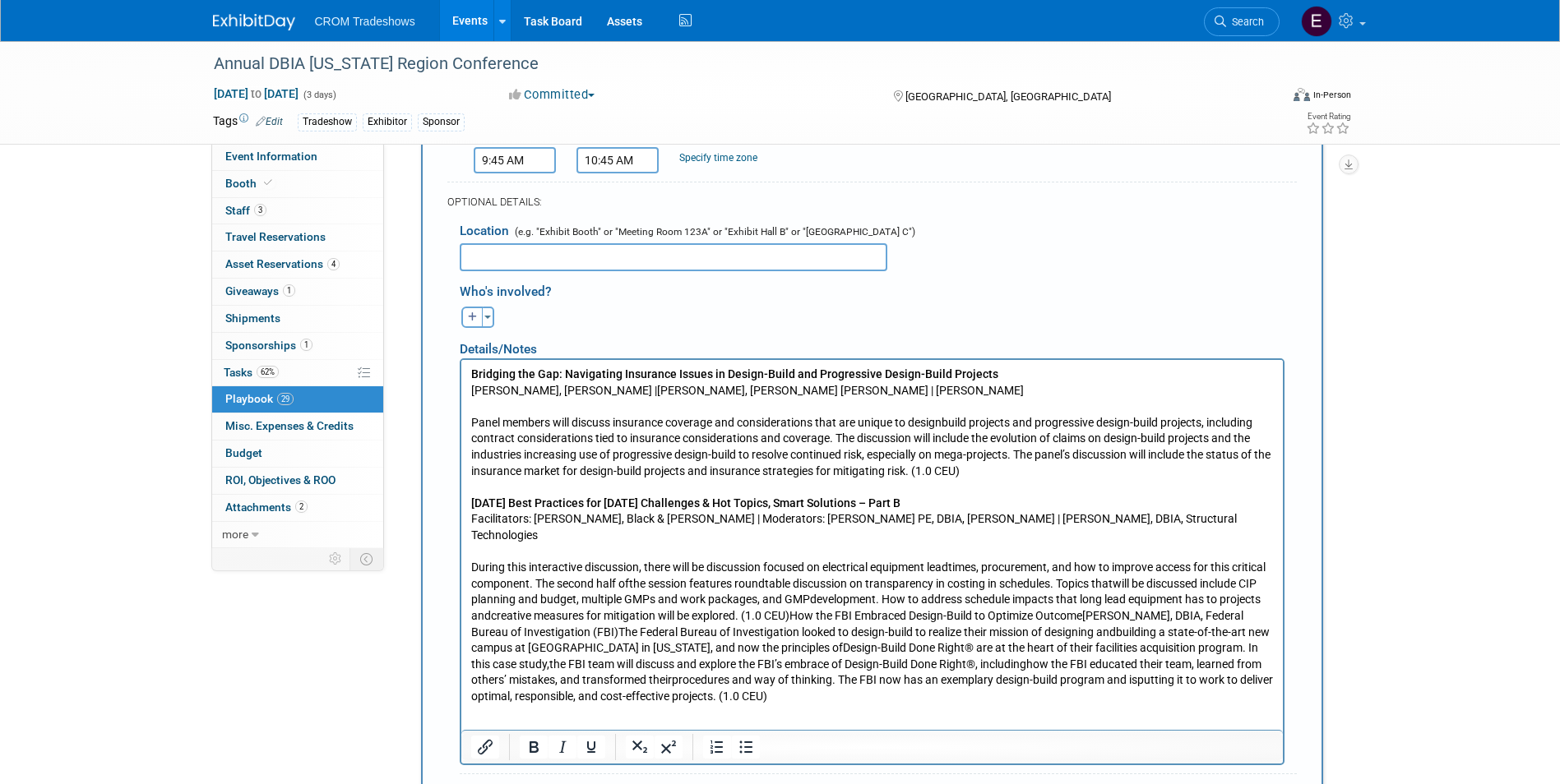
scroll to position [6072, 0]
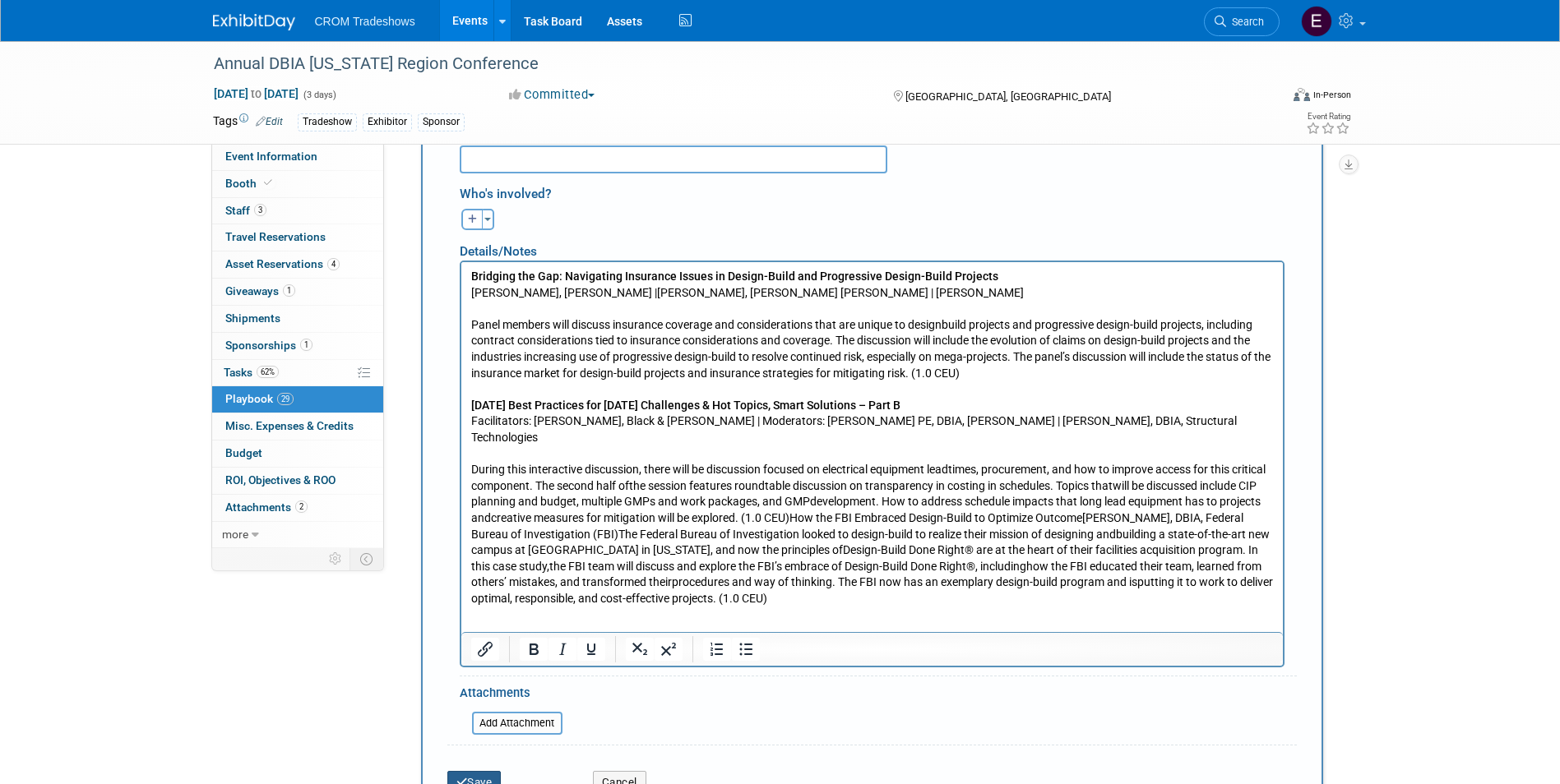
click at [496, 752] on div "Save Cancel" at bounding box center [872, 776] width 850 height 50
click at [496, 771] on button "Save" at bounding box center [474, 782] width 54 height 23
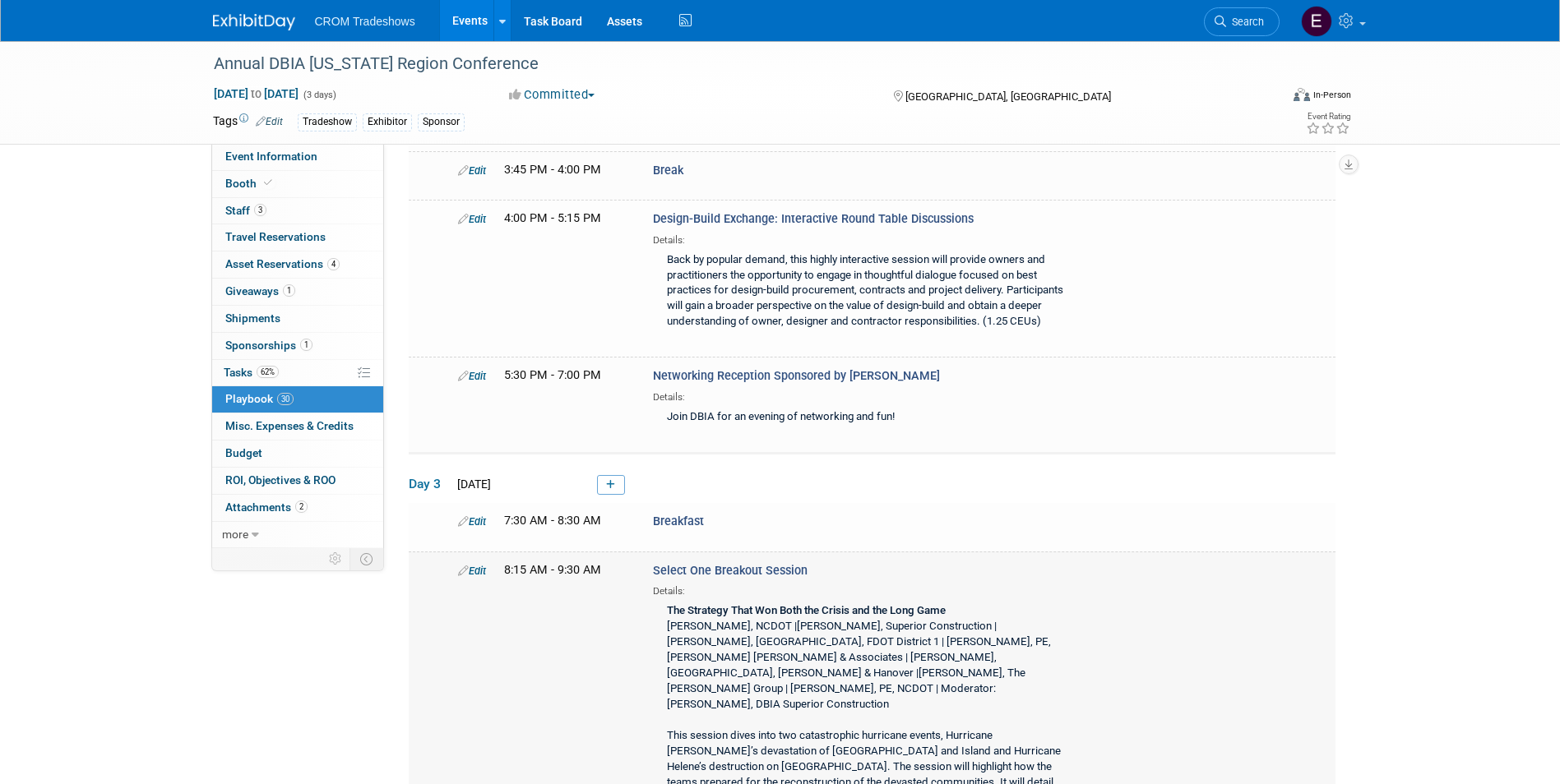
scroll to position [5328, 0]
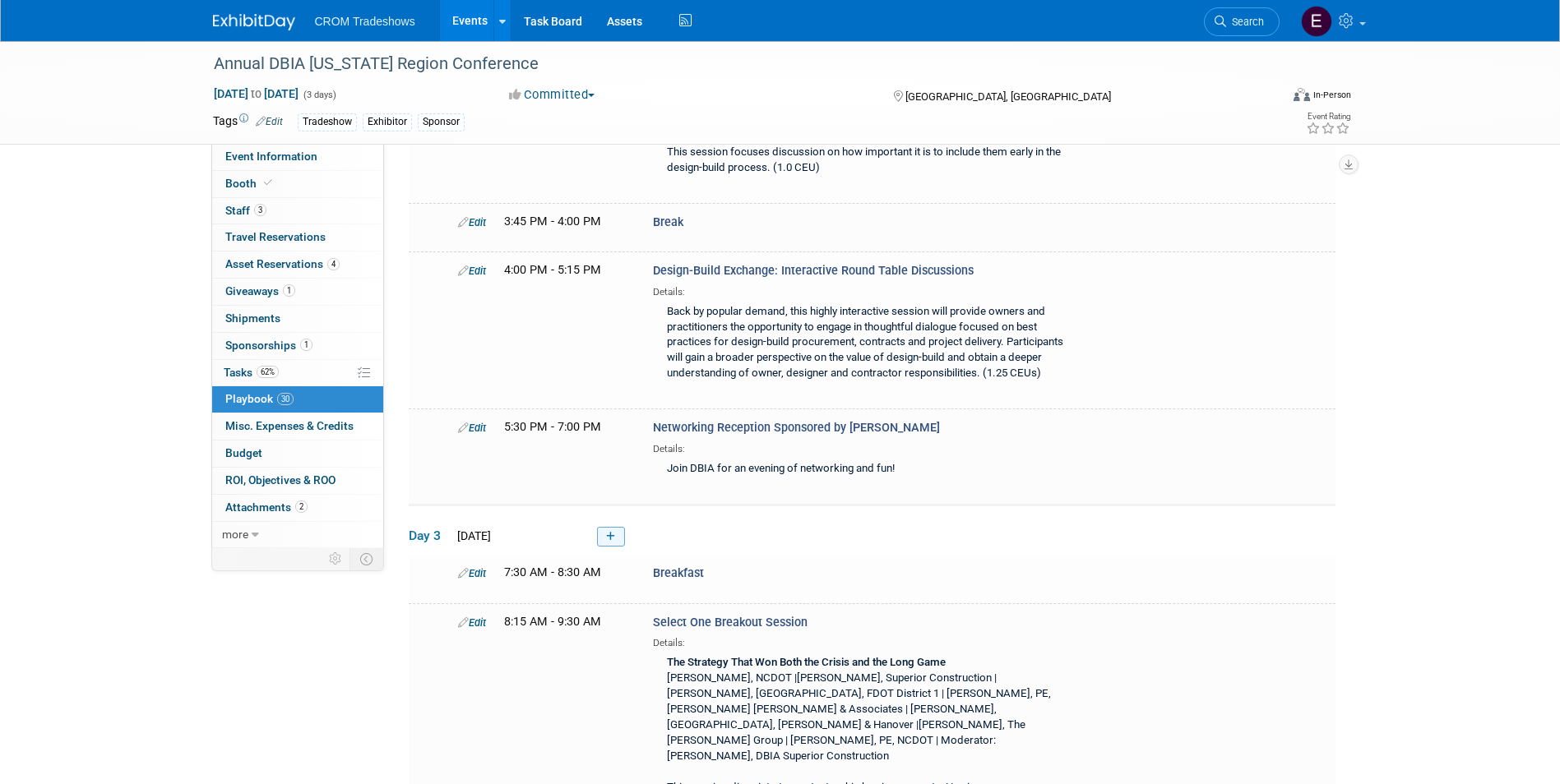
click at [615, 527] on link at bounding box center [610, 536] width 28 height 20
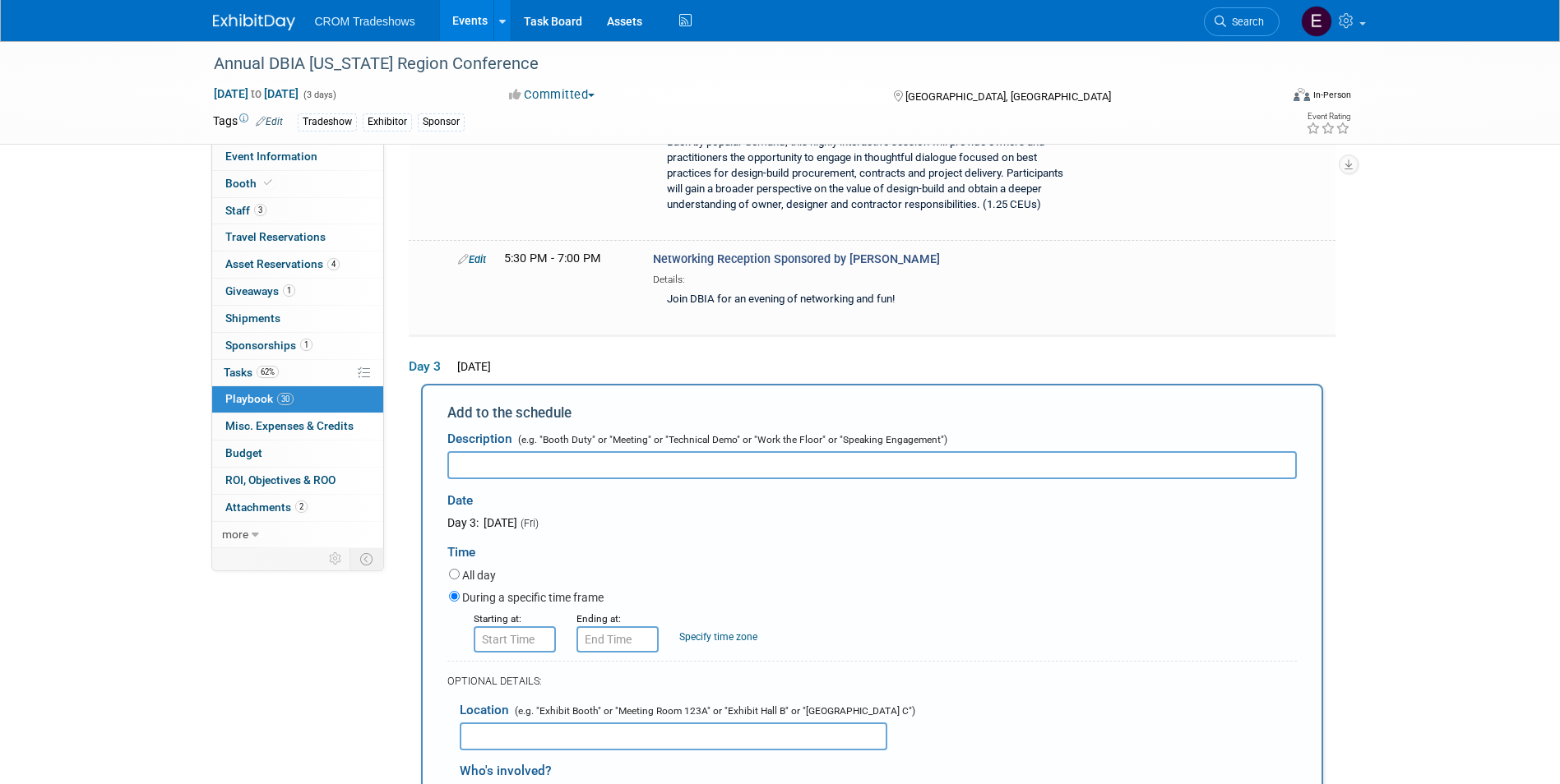
scroll to position [0, 0]
type input "Break"
click at [545, 626] on input "8:00 AM" at bounding box center [514, 639] width 82 height 26
click at [519, 666] on span at bounding box center [512, 680] width 29 height 29
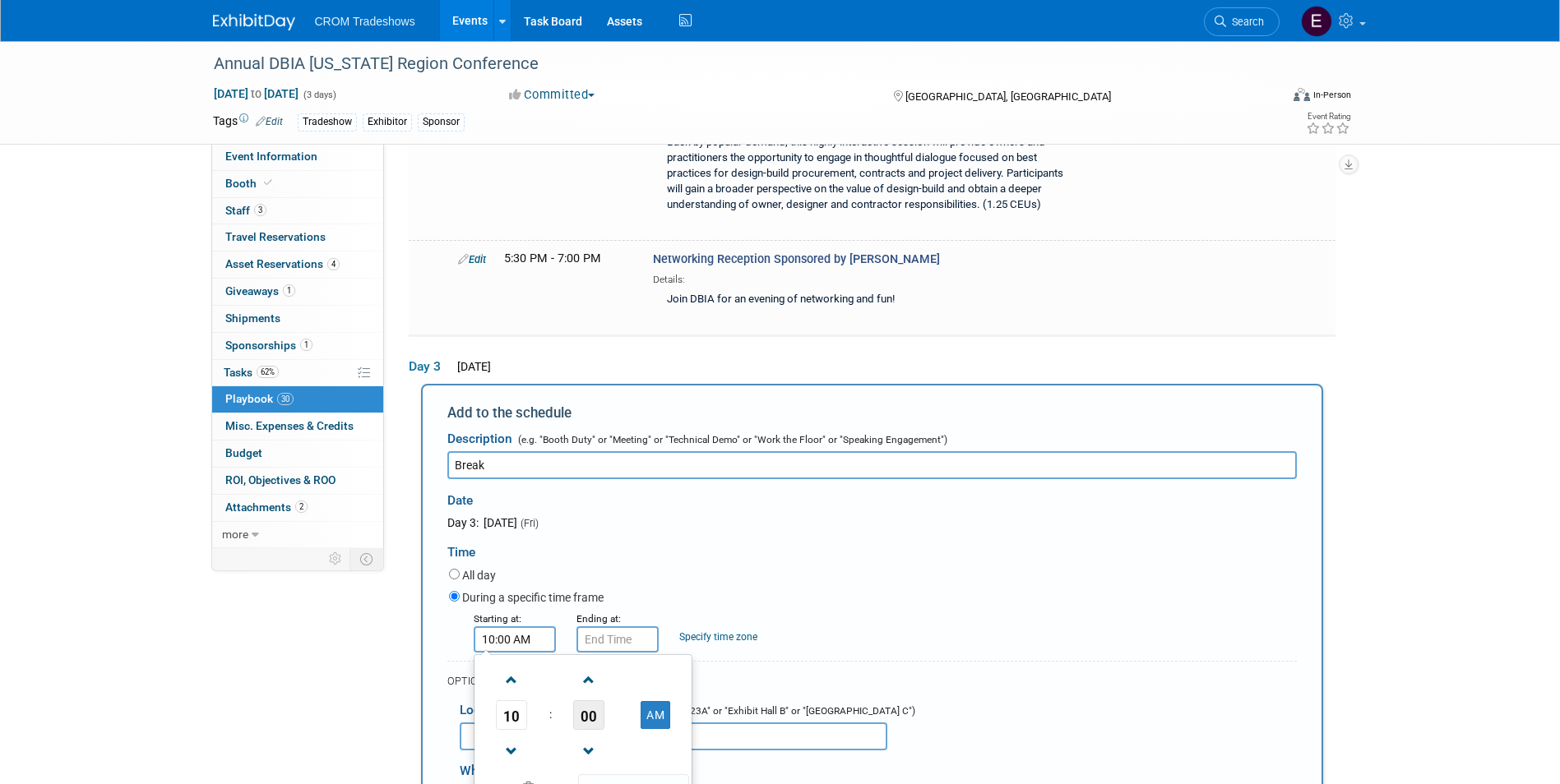
click at [592, 700] on span "00" at bounding box center [588, 714] width 31 height 30
click at [569, 748] on td "45" at bounding box center [557, 770] width 53 height 44
type input "10:45 AM"
click at [641, 775] on span at bounding box center [633, 789] width 111 height 29
click at [626, 626] on input "10:45 AM" at bounding box center [617, 639] width 82 height 26
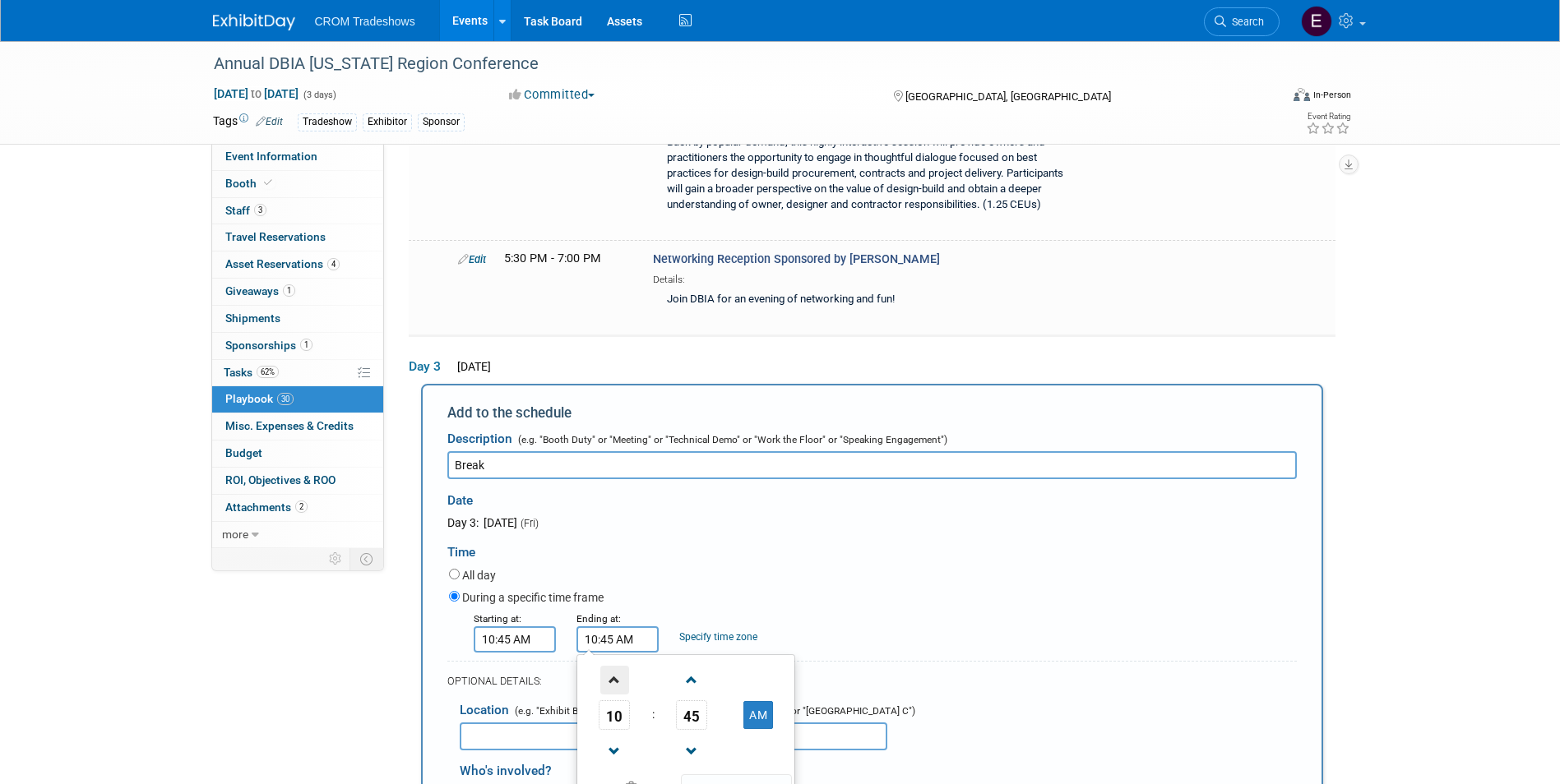
click at [614, 666] on span at bounding box center [614, 680] width 29 height 29
click at [697, 700] on span "45" at bounding box center [691, 714] width 31 height 30
click at [598, 658] on td "00" at bounding box center [607, 680] width 53 height 44
type input "11:00 AM"
click at [714, 775] on span at bounding box center [736, 789] width 111 height 29
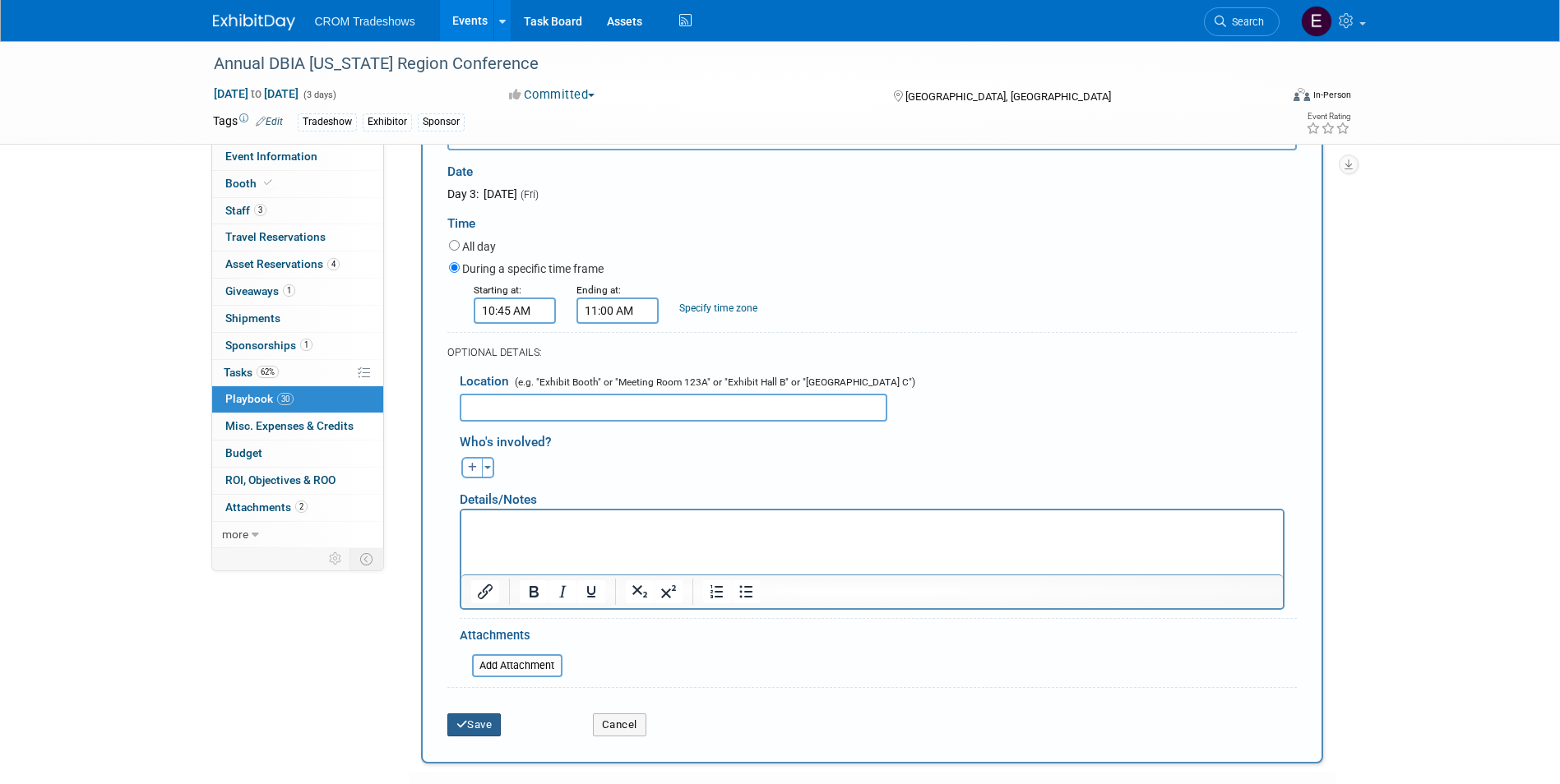
click at [459, 720] on icon "submit" at bounding box center [463, 725] width 12 height 11
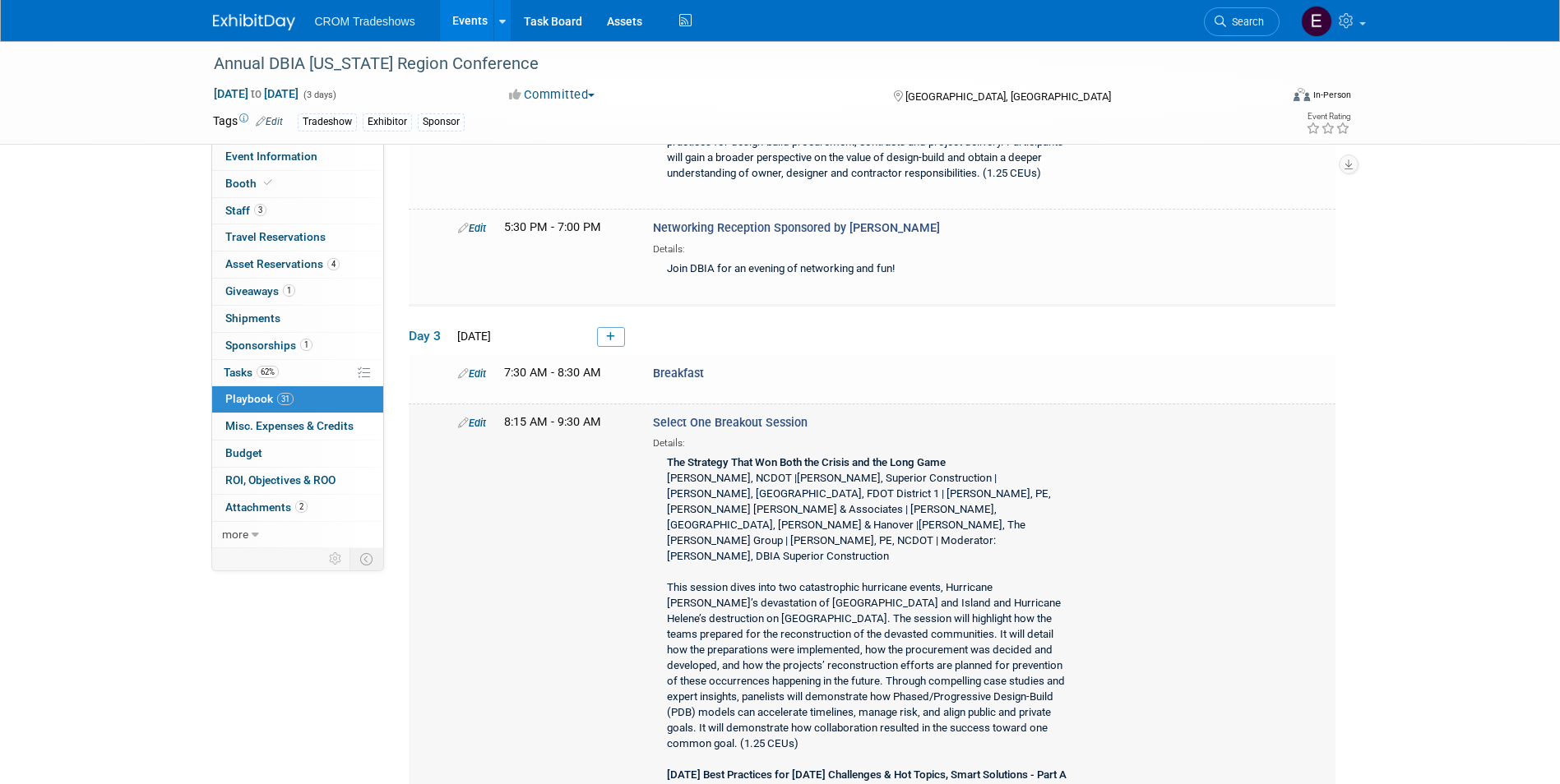
scroll to position [5377, 0]
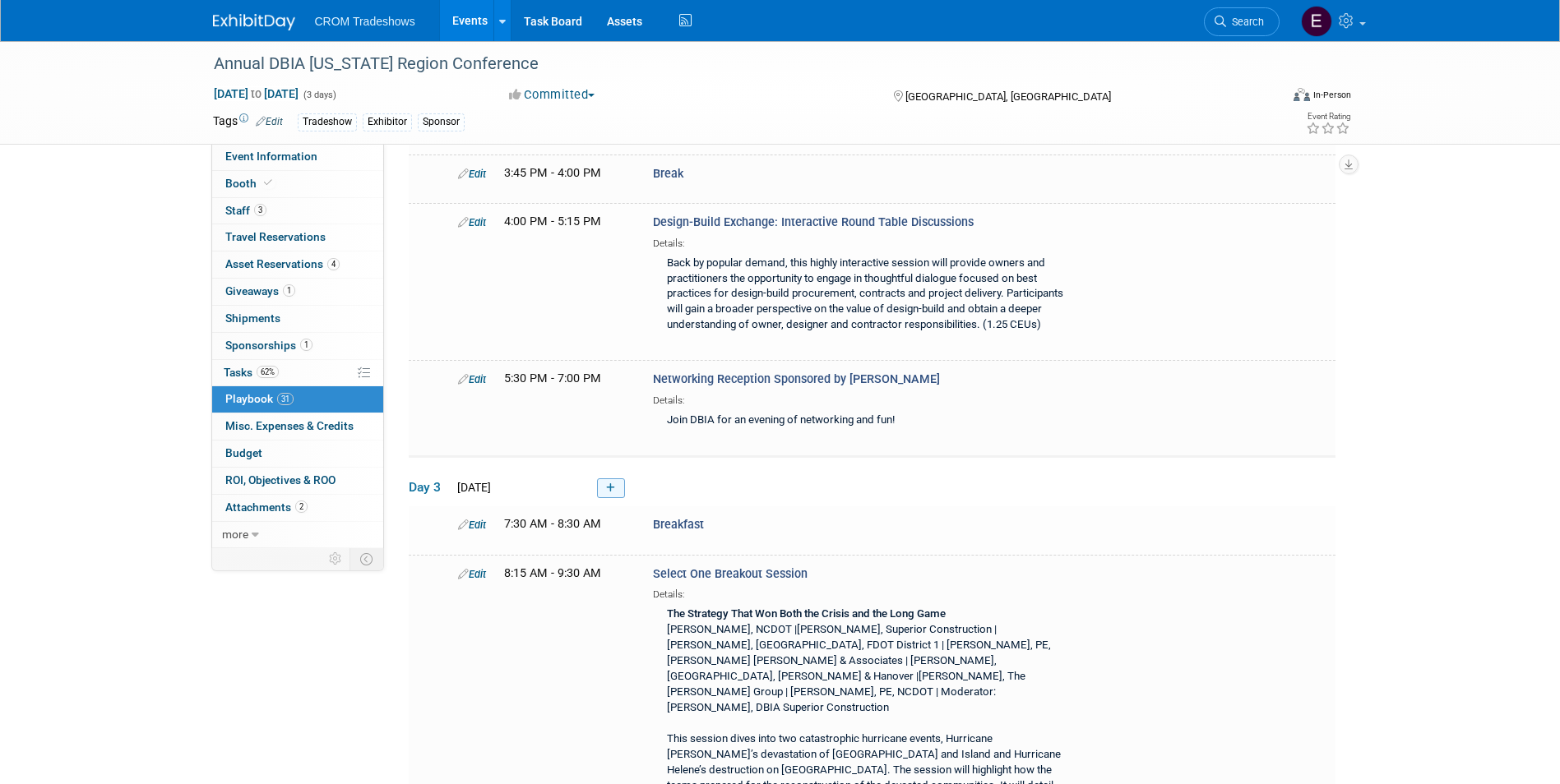
click at [619, 479] on link at bounding box center [610, 488] width 28 height 20
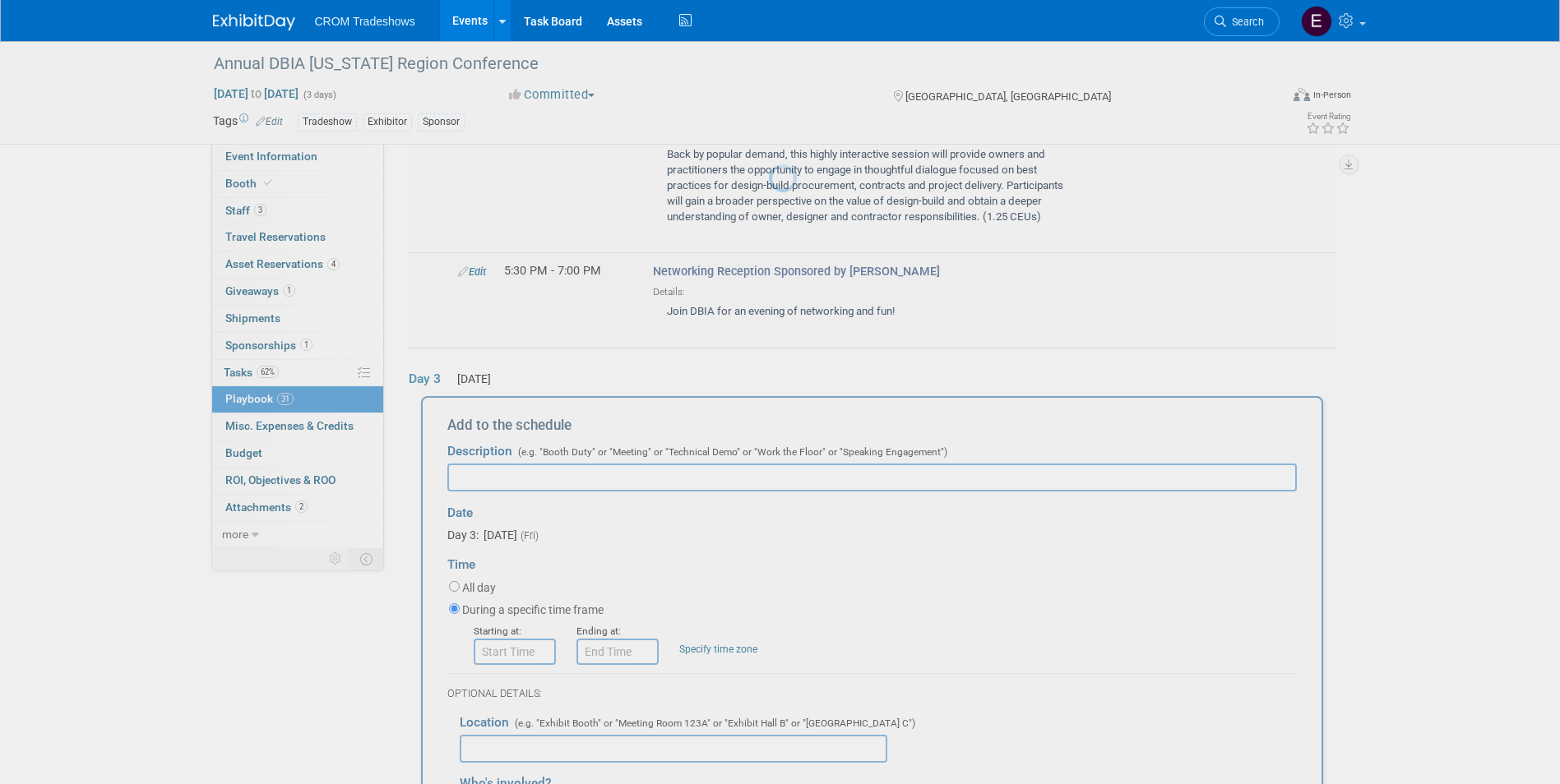
scroll to position [5495, 0]
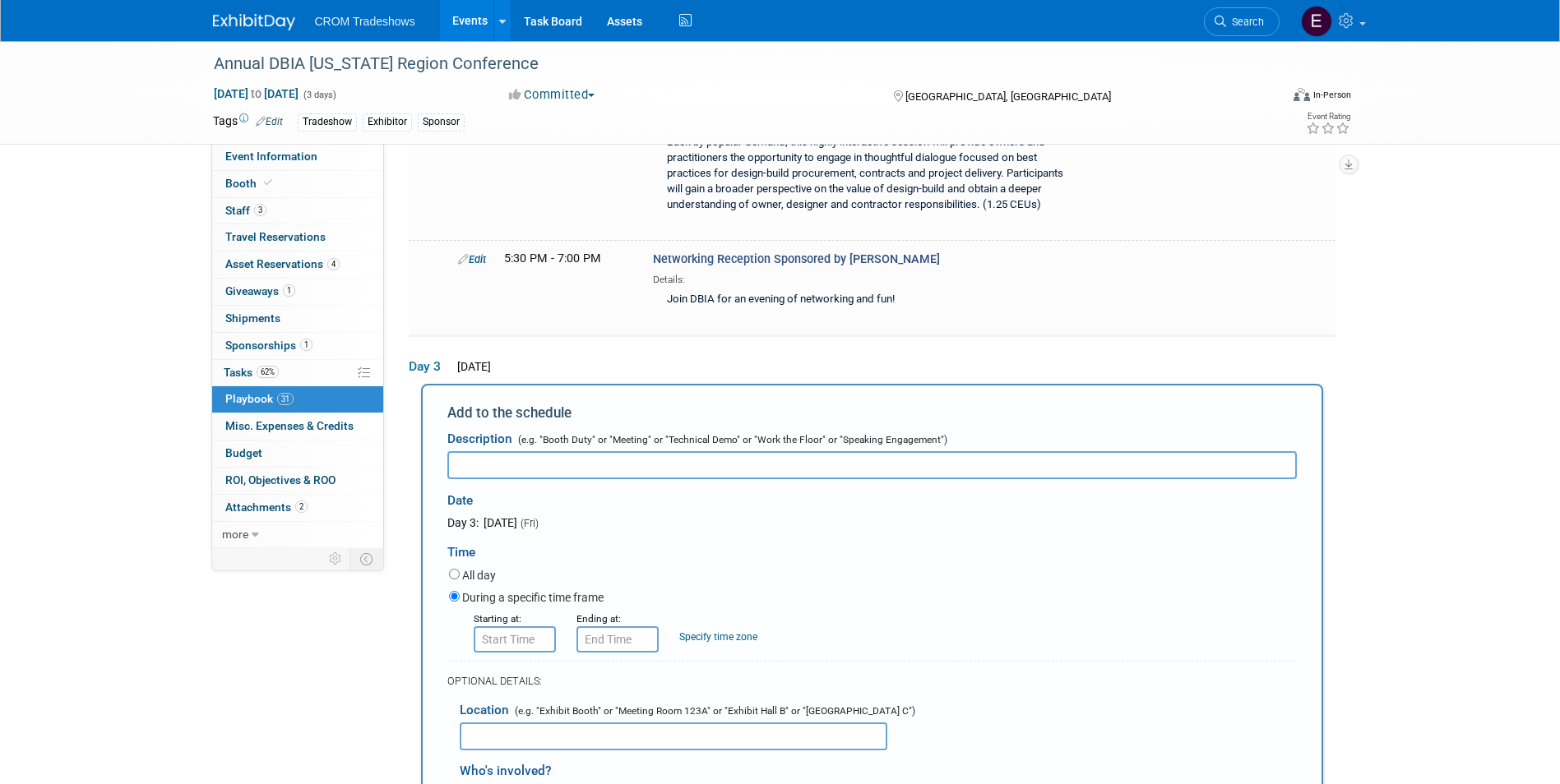
click at [613, 451] on input "text" at bounding box center [872, 465] width 850 height 28
type input "The Future of Design-Build: Where is the Industry Heading?"
click at [508, 626] on input "8:00 AM" at bounding box center [514, 639] width 82 height 26
click at [506, 666] on span at bounding box center [512, 680] width 29 height 29
click at [505, 666] on span at bounding box center [512, 680] width 29 height 29
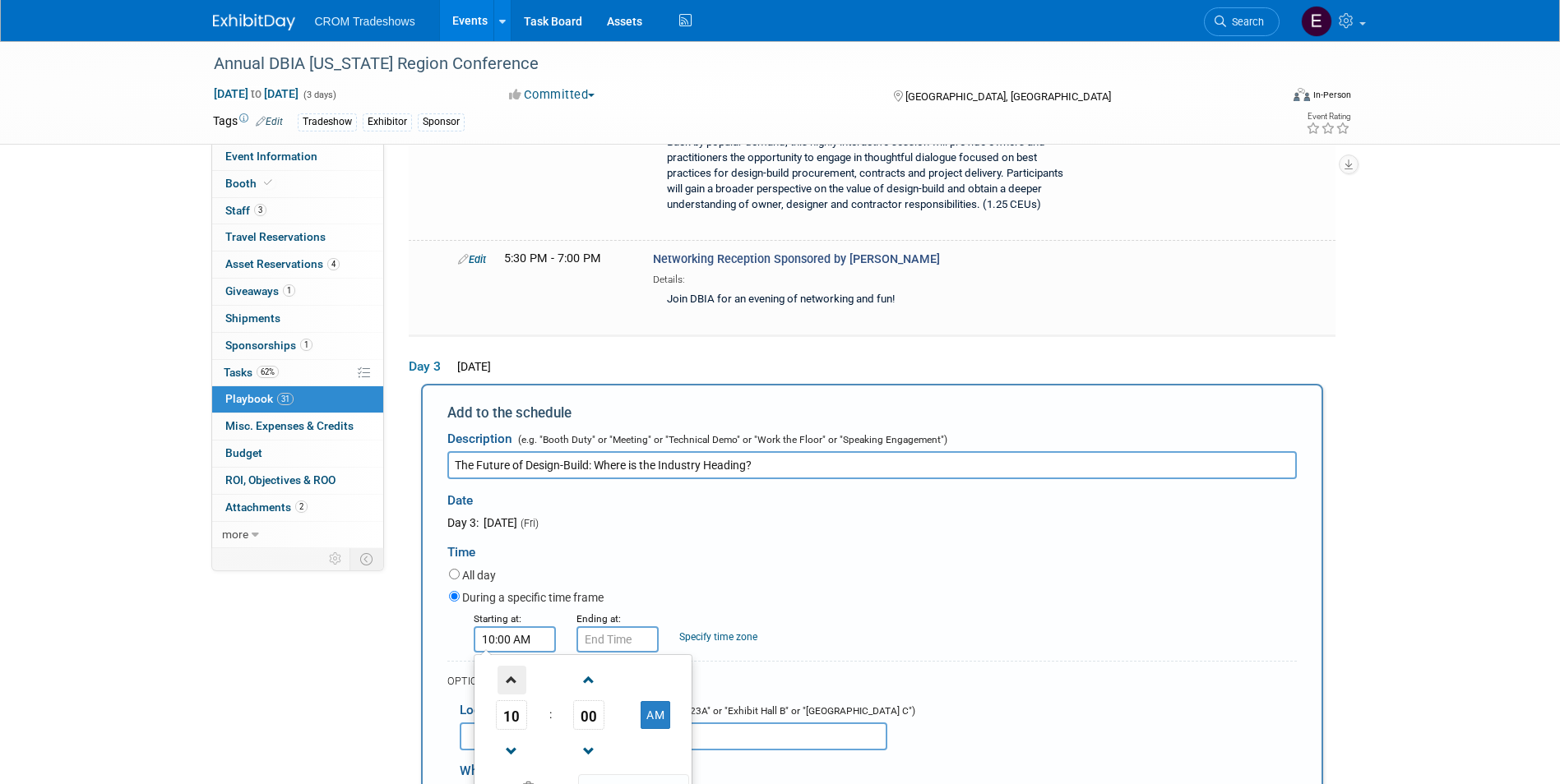
click at [504, 666] on span at bounding box center [512, 680] width 29 height 29
click at [522, 737] on span at bounding box center [512, 752] width 29 height 29
type input "11:00 AM"
click at [653, 775] on span at bounding box center [633, 789] width 111 height 29
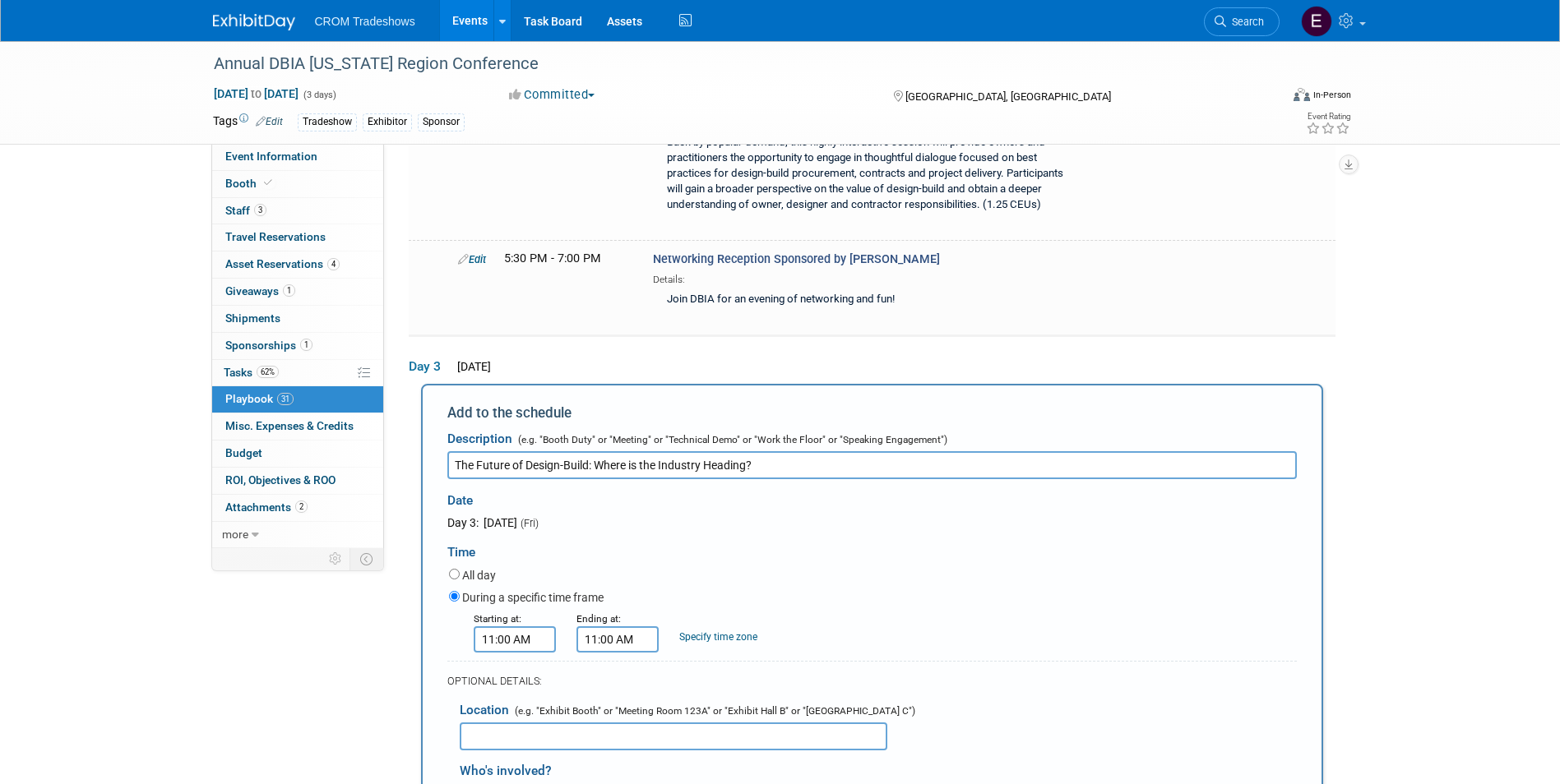
click at [630, 626] on input "11:00 AM" at bounding box center [617, 639] width 82 height 26
click at [612, 666] on span at bounding box center [614, 680] width 29 height 29
type input "12:00 PM"
click at [754, 775] on span at bounding box center [736, 789] width 111 height 29
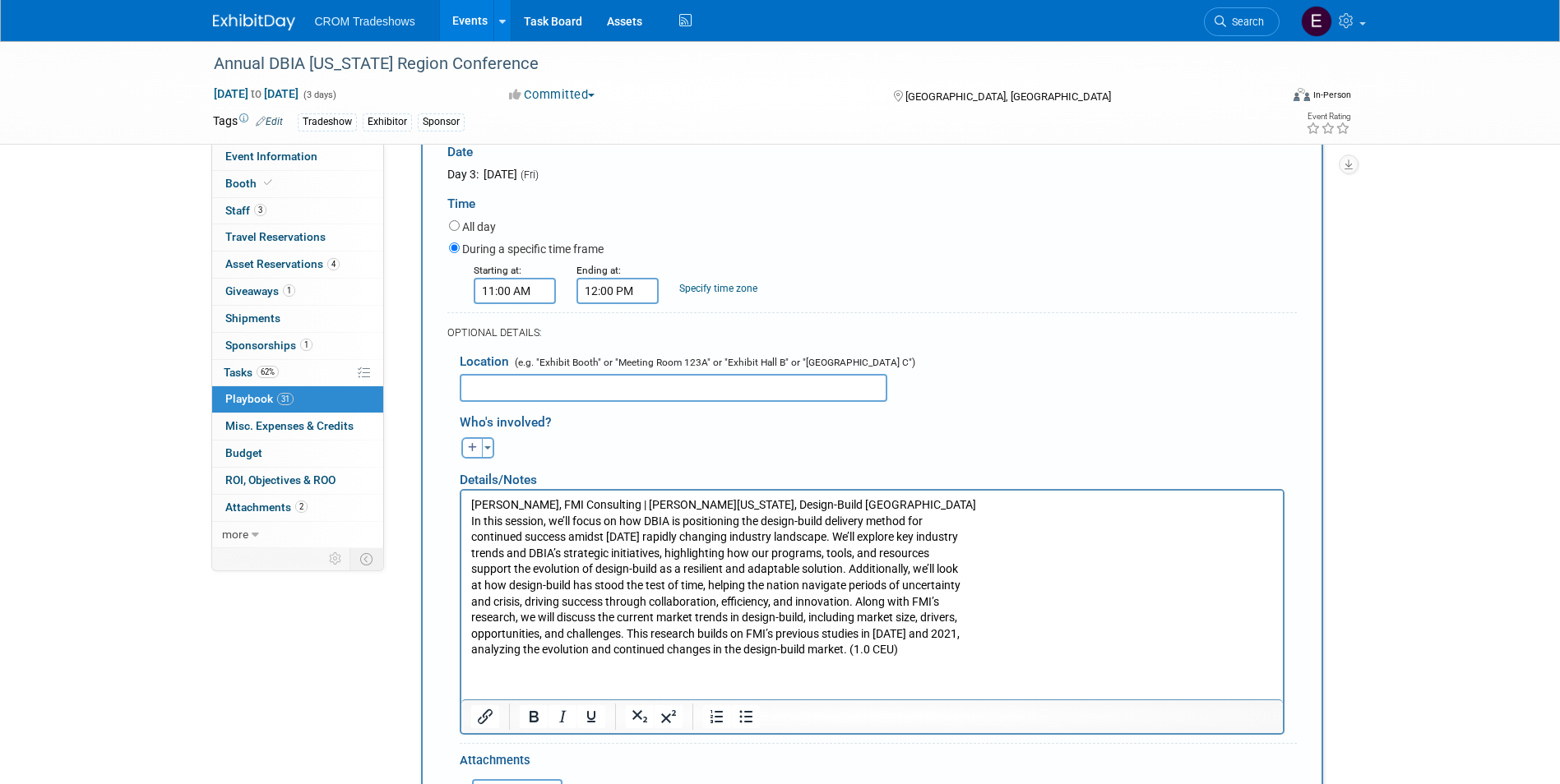
scroll to position [5815, 0]
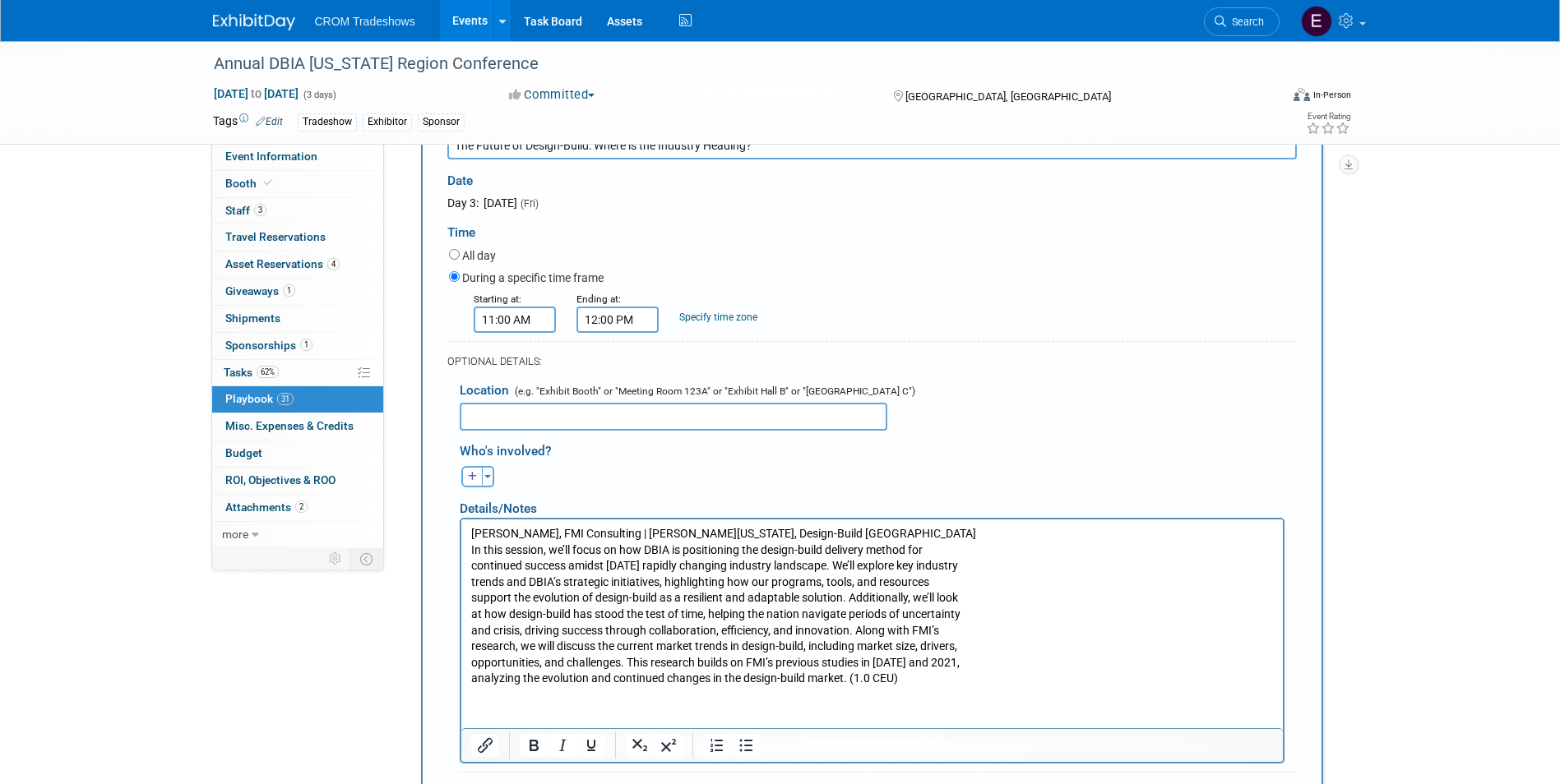
click at [469, 548] on body "[PERSON_NAME], FMI Consulting | [PERSON_NAME][US_STATE], Design-Build Institute…" at bounding box center [871, 606] width 804 height 161
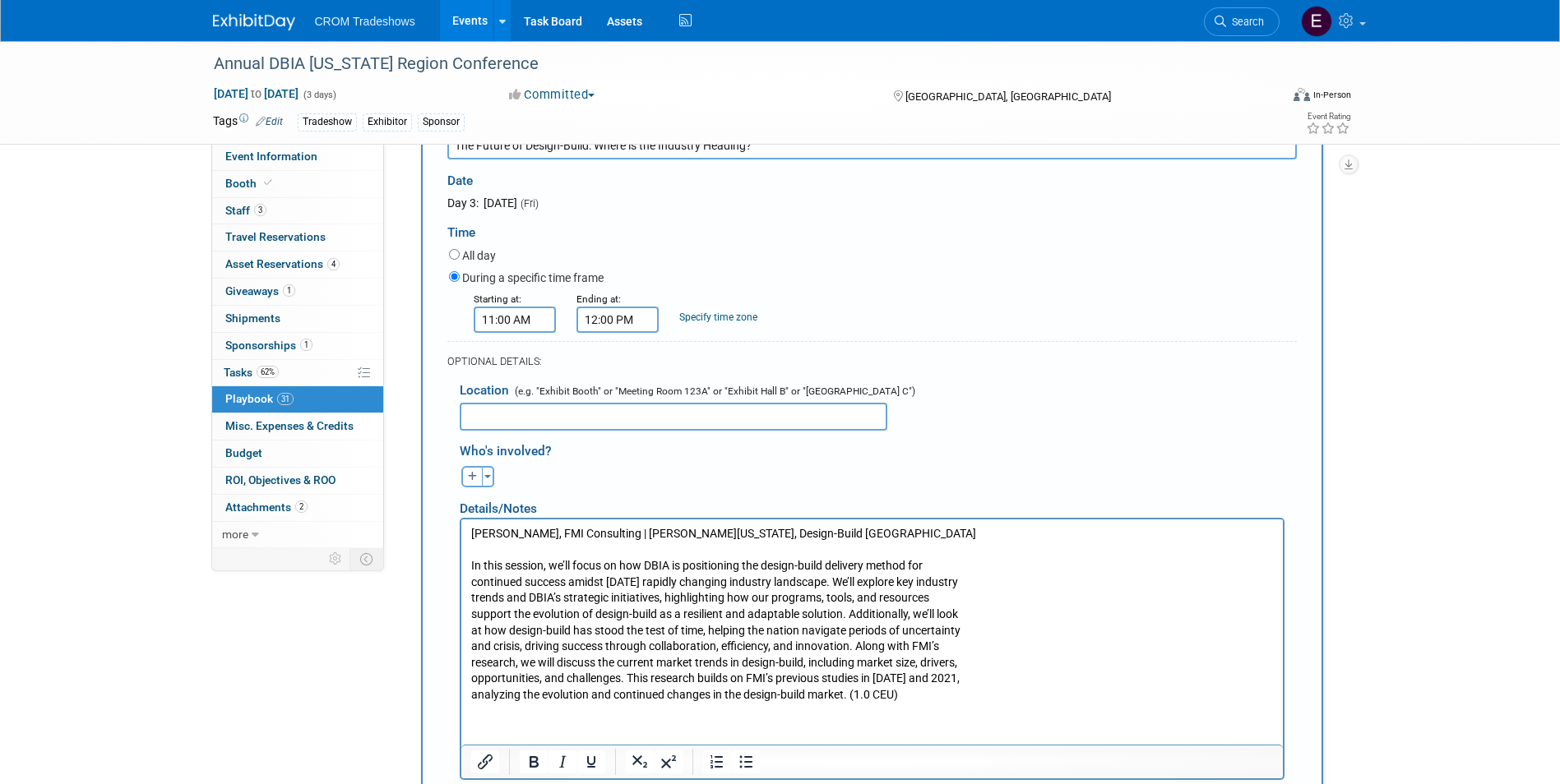
click at [472, 581] on p "In this session, we’ll focus on how DBIA is positioning the design-build delive…" at bounding box center [871, 630] width 802 height 144
click at [471, 592] on body "[PERSON_NAME], FMI Consulting | [PERSON_NAME][US_STATE], Design-Build Institute…" at bounding box center [871, 613] width 804 height 177
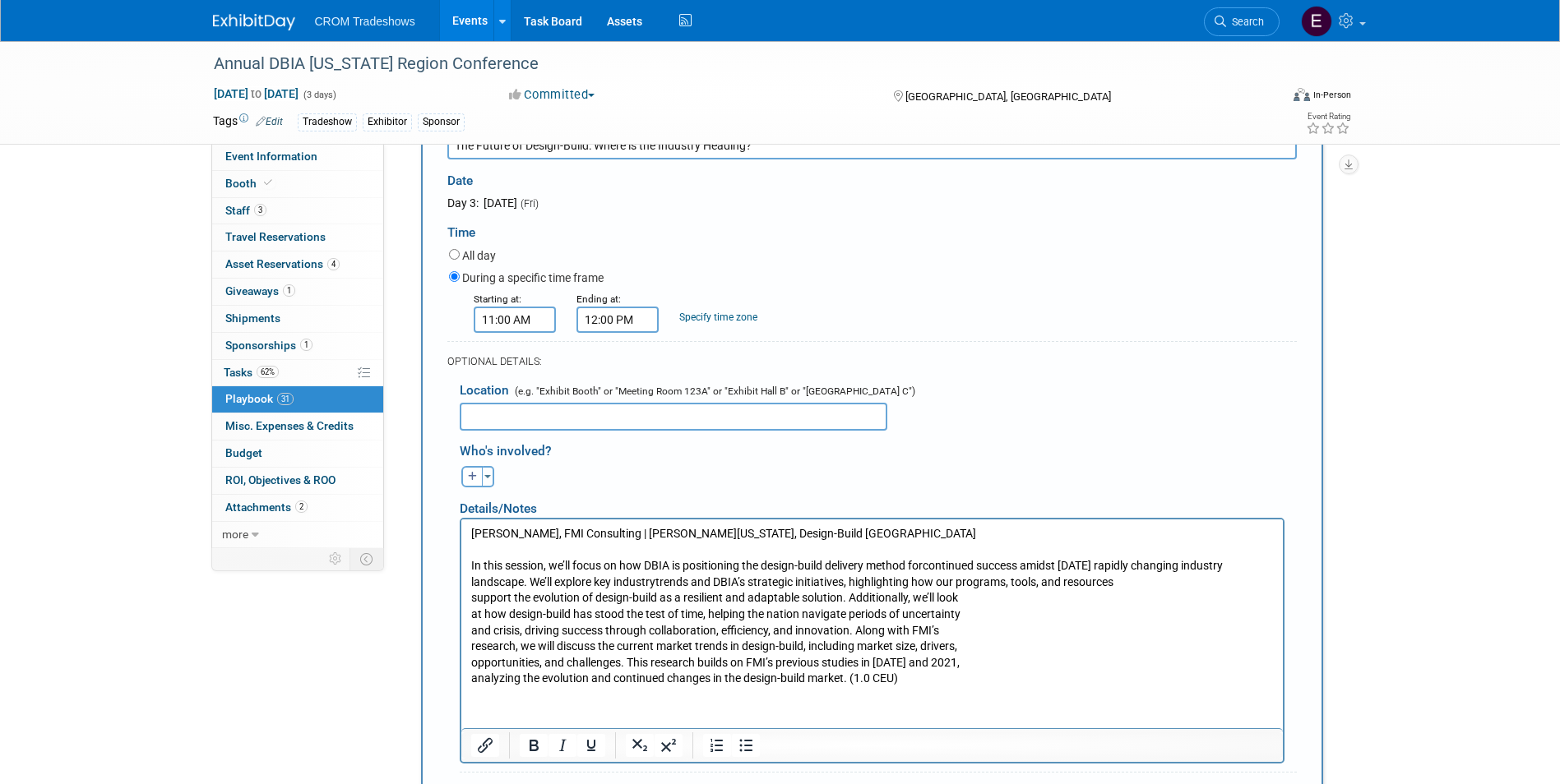
click at [469, 596] on body "[PERSON_NAME], FMI Consulting | [PERSON_NAME][US_STATE], Design-Build Institute…" at bounding box center [871, 606] width 804 height 161
click at [474, 612] on p "In this session, we’ll focus on how DBIA is positioning the design-build delive…" at bounding box center [871, 622] width 802 height 129
click at [469, 614] on body "[PERSON_NAME], FMI Consulting | [PERSON_NAME][US_STATE], Design-Build Institute…" at bounding box center [871, 606] width 804 height 161
click at [464, 631] on html "[PERSON_NAME], FMI Consulting | [PERSON_NAME][US_STATE], Design-Build Institute…" at bounding box center [871, 602] width 822 height 168
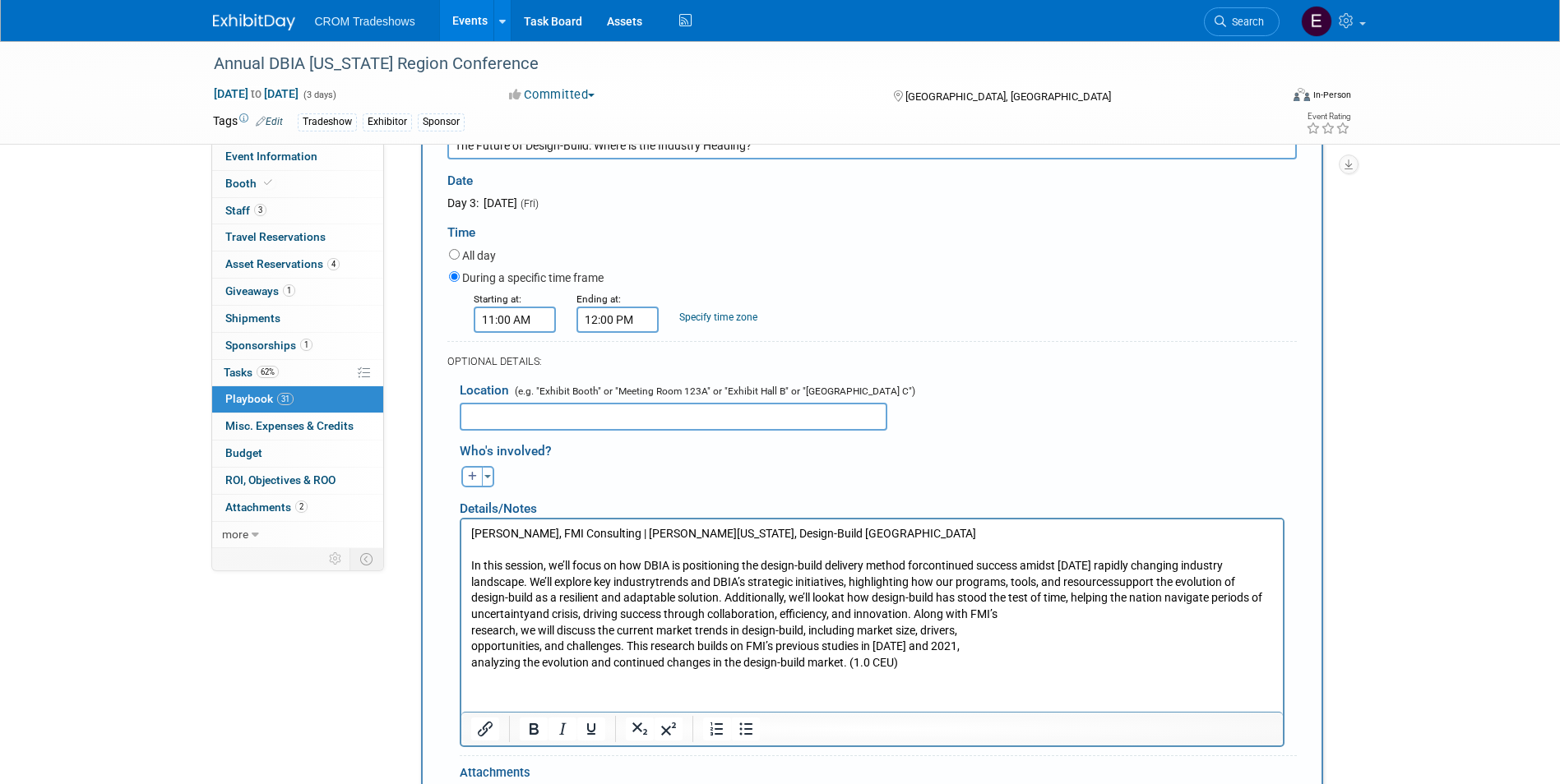
click at [472, 631] on p "In this session, we’ll focus on how DBIA is positioning the design-build delive…" at bounding box center [871, 613] width 802 height 113
click at [467, 630] on html "[PERSON_NAME], FMI Consulting | [PERSON_NAME][US_STATE], Design-Build Institute…" at bounding box center [871, 594] width 822 height 151
click at [470, 647] on p "In this session, we’ll focus on how DBIA is positioning the design-build delive…" at bounding box center [871, 613] width 802 height 113
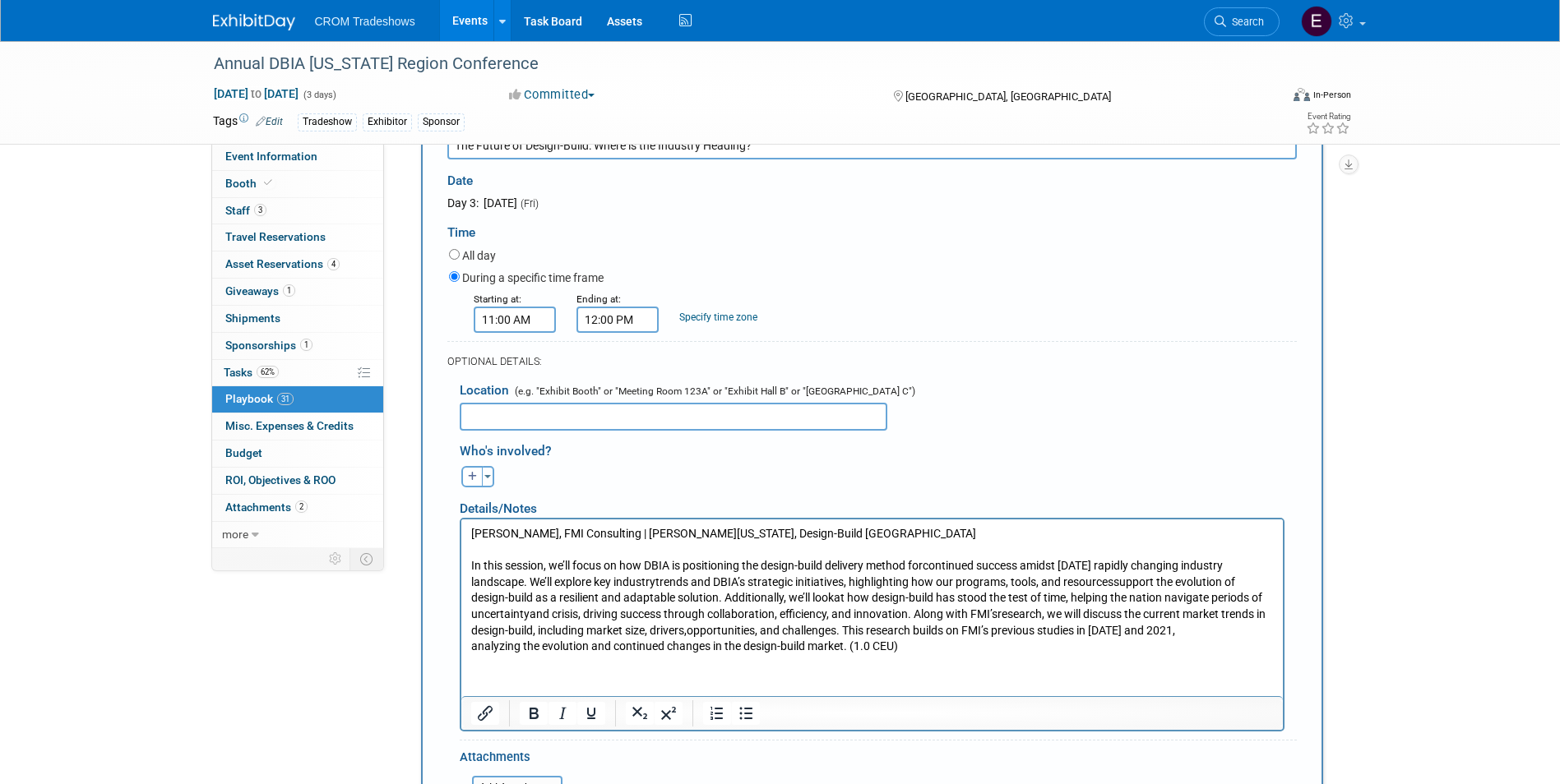
click at [467, 647] on html "[PERSON_NAME], FMI Consulting | [PERSON_NAME][US_STATE], Design-Build Institute…" at bounding box center [871, 586] width 822 height 136
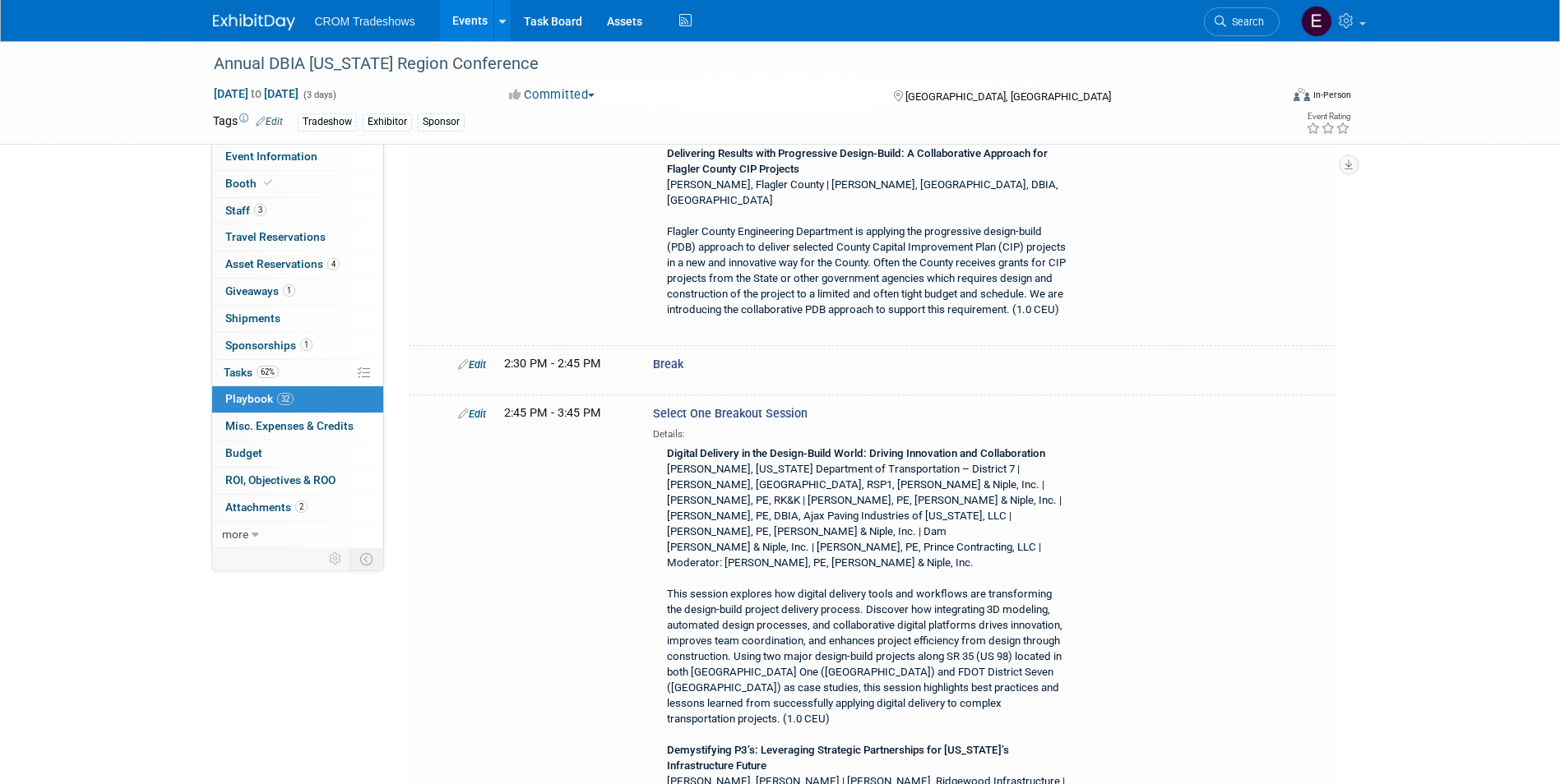
scroll to position [6990, 0]
